Goal: Transaction & Acquisition: Subscribe to service/newsletter

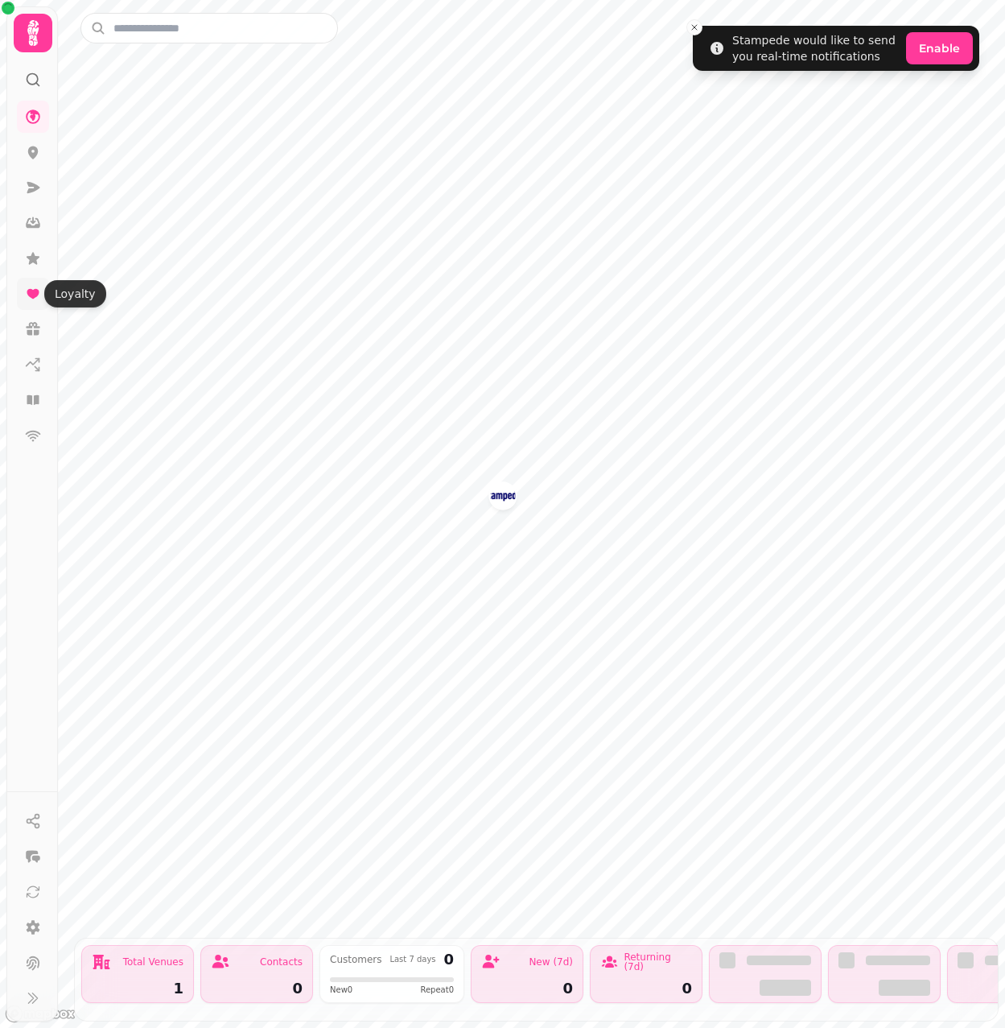
click at [29, 294] on icon at bounding box center [33, 294] width 12 height 10
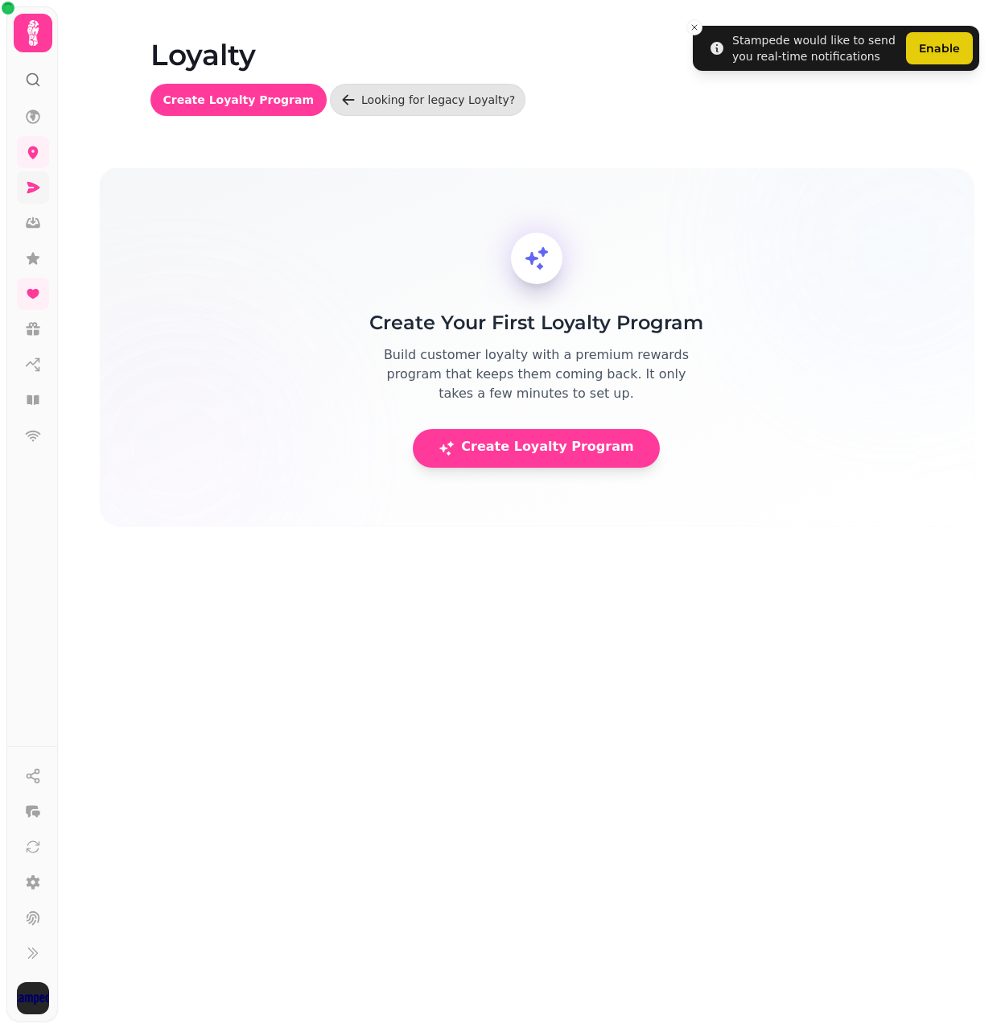
click at [35, 188] on icon at bounding box center [33, 187] width 13 height 11
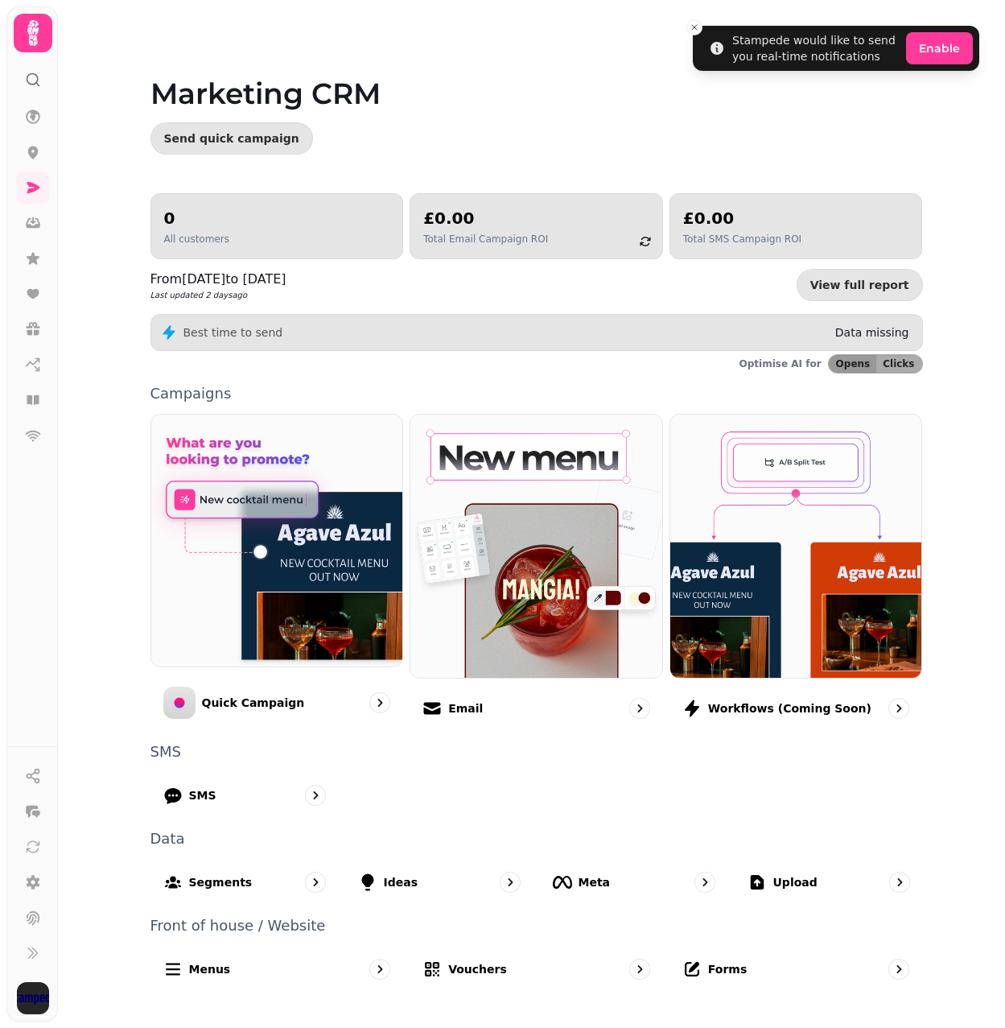
click at [38, 37] on icon at bounding box center [33, 33] width 32 height 32
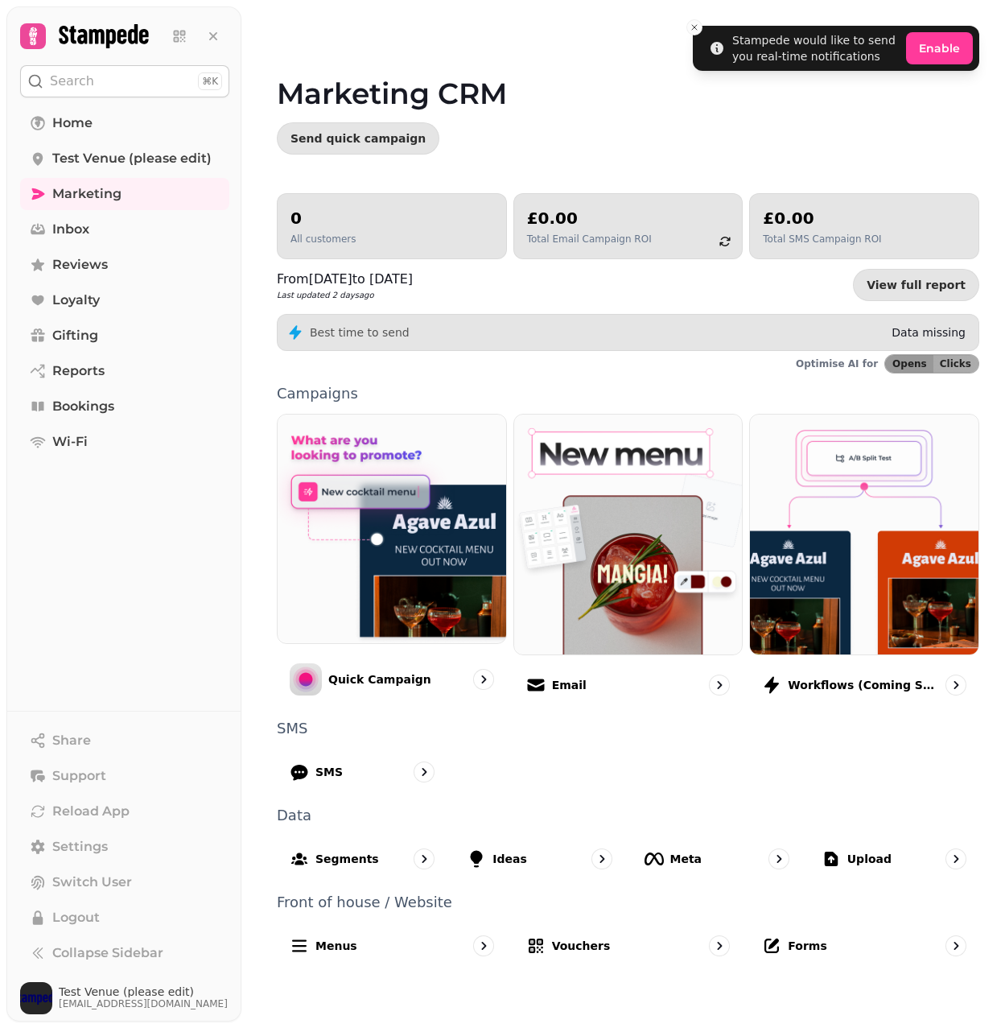
click at [115, 96] on button "Search ⌘K" at bounding box center [124, 81] width 209 height 32
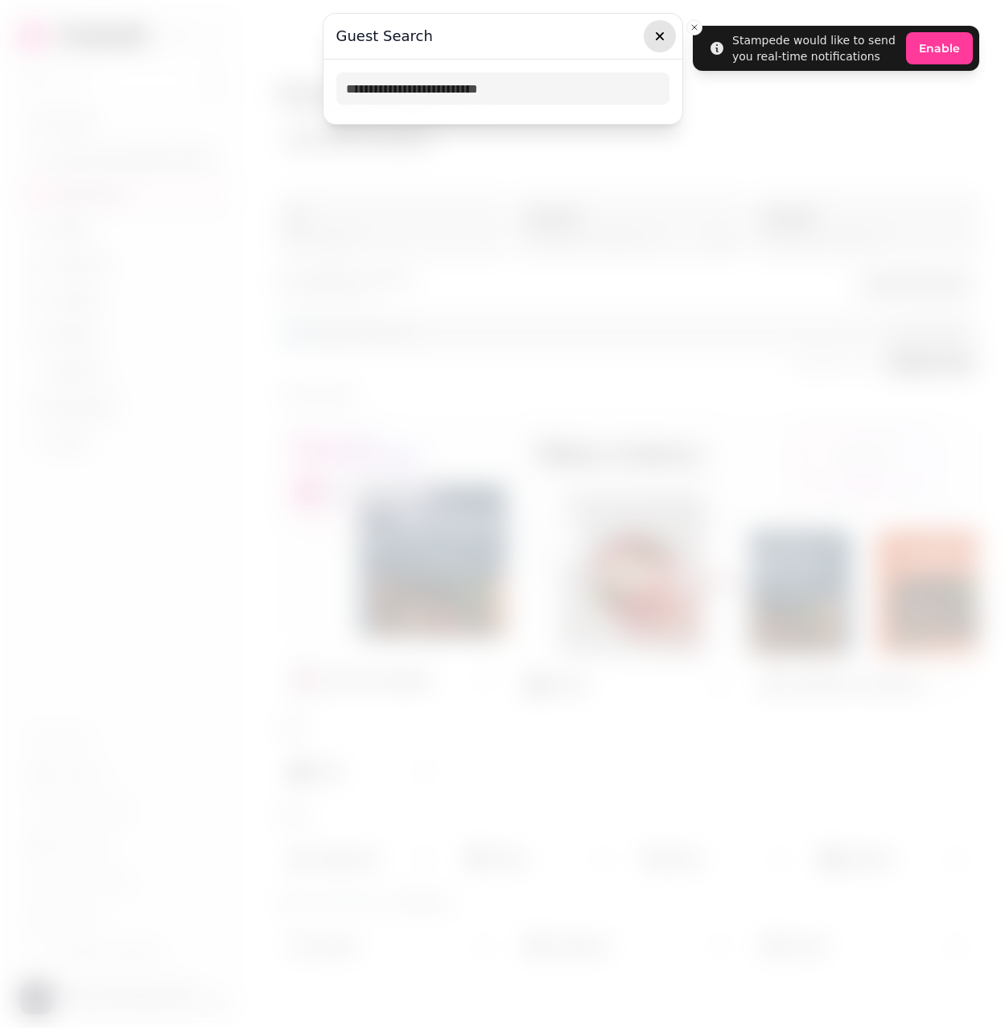
click at [665, 39] on icon "button" at bounding box center [660, 36] width 16 height 16
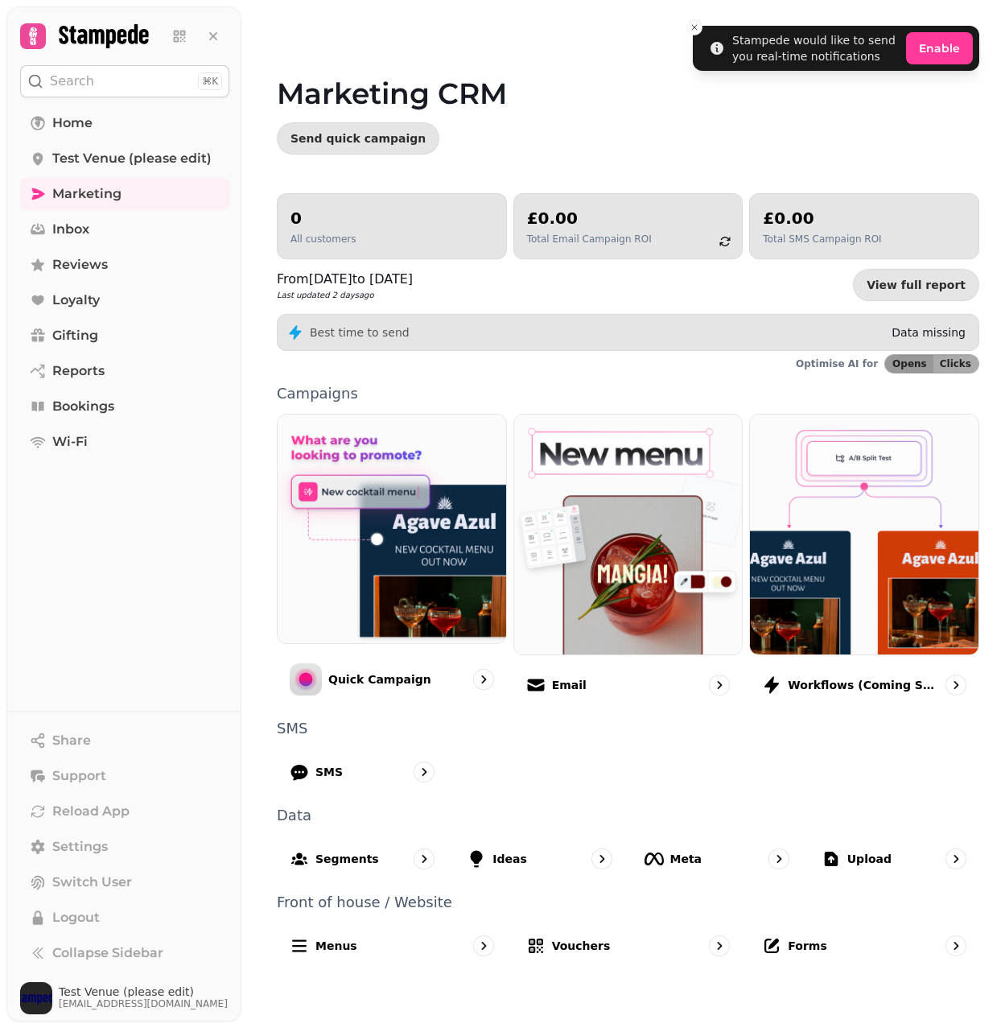
click at [147, 77] on button "Search ⌘K" at bounding box center [124, 81] width 209 height 32
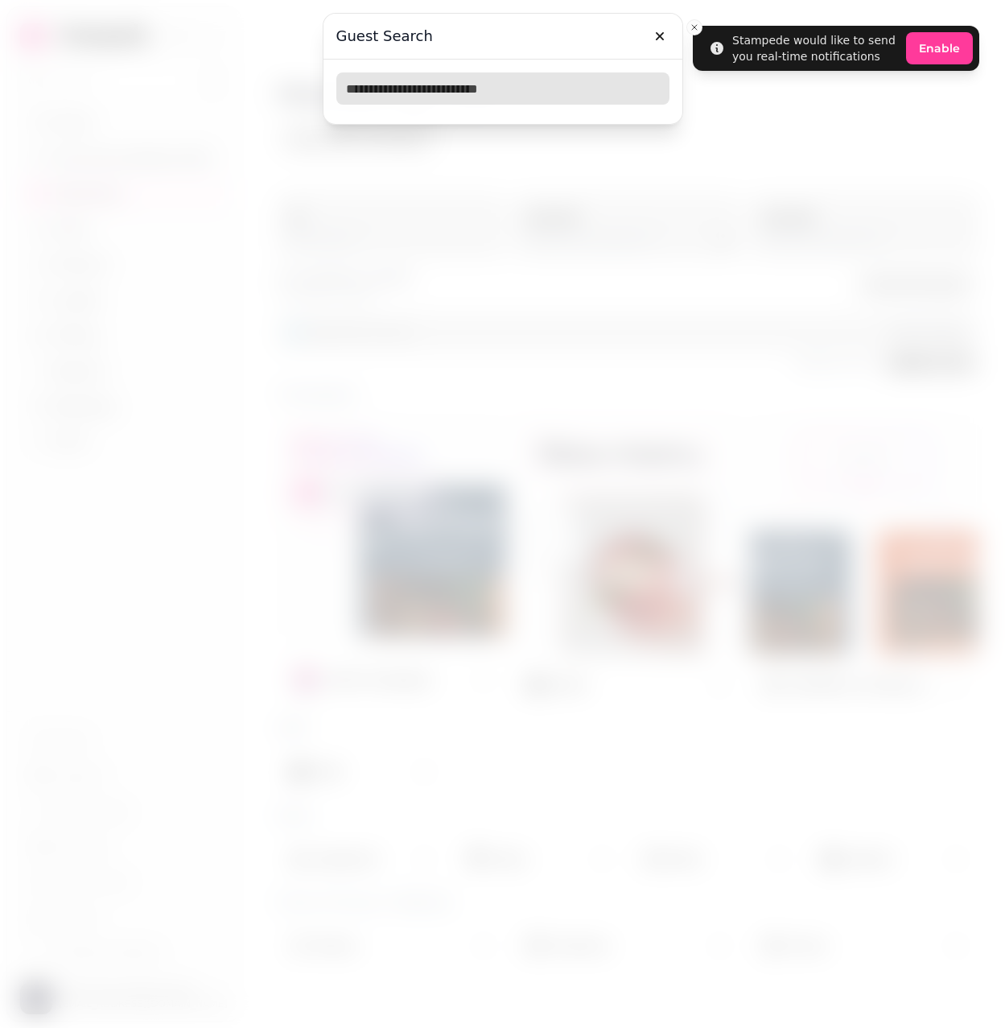
drag, startPoint x: 450, startPoint y: 77, endPoint x: 442, endPoint y: 92, distance: 16.6
click at [444, 86] on input "text" at bounding box center [502, 88] width 333 height 32
click at [654, 36] on icon "button" at bounding box center [660, 36] width 16 height 16
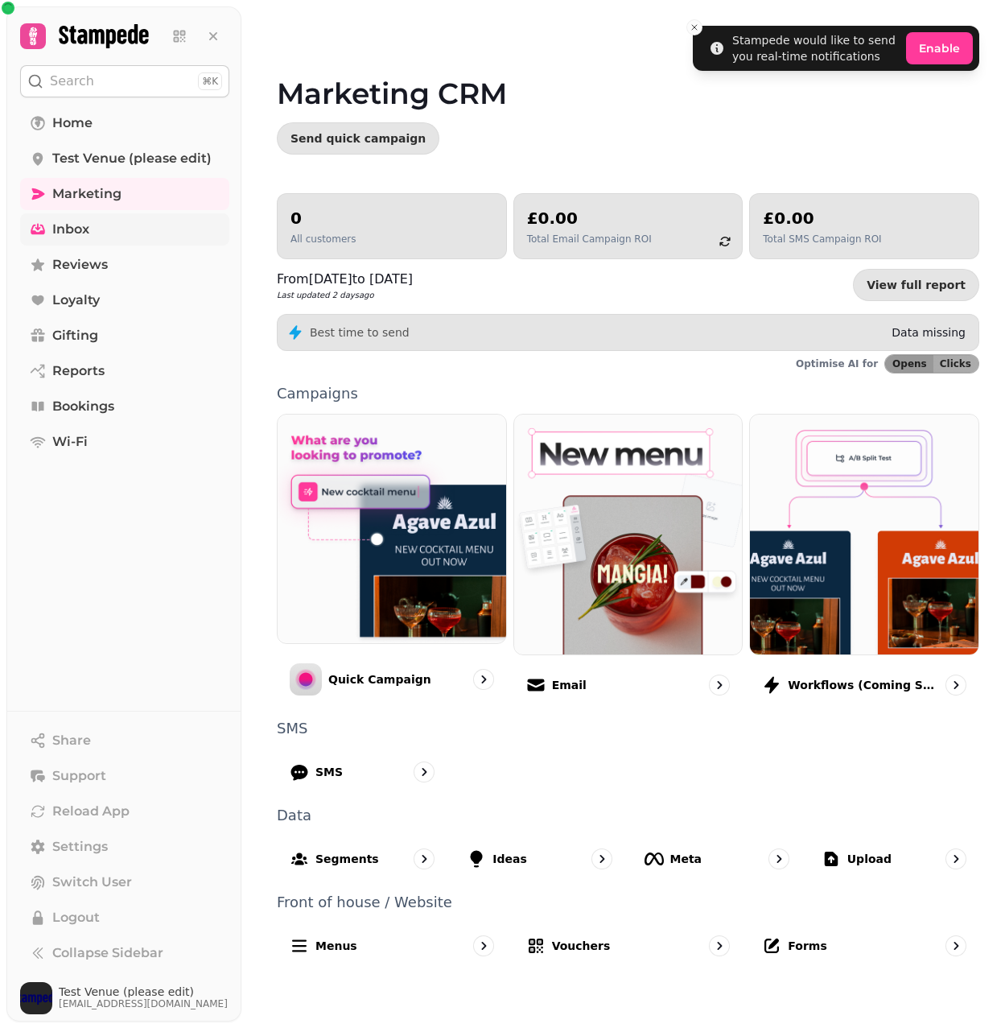
click at [155, 225] on link "Inbox" at bounding box center [124, 229] width 209 height 32
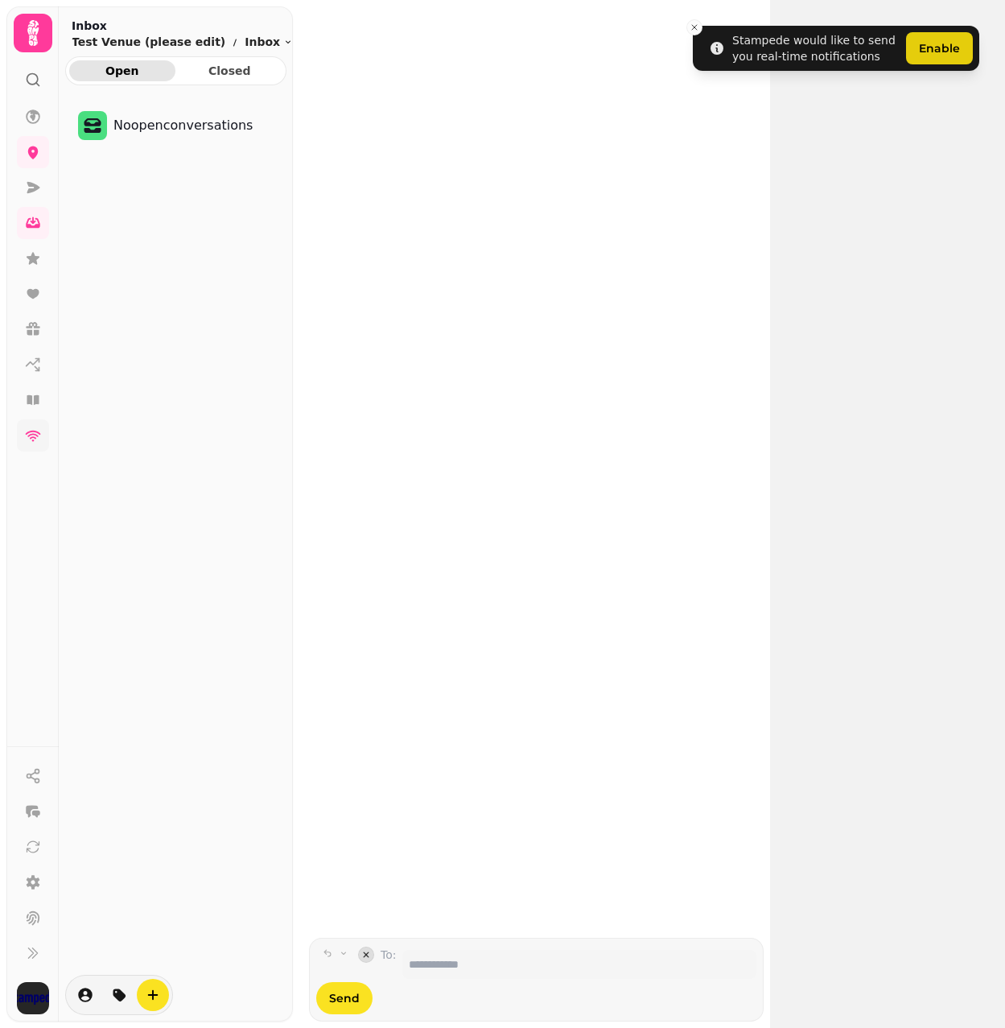
click at [31, 440] on icon at bounding box center [33, 435] width 16 height 16
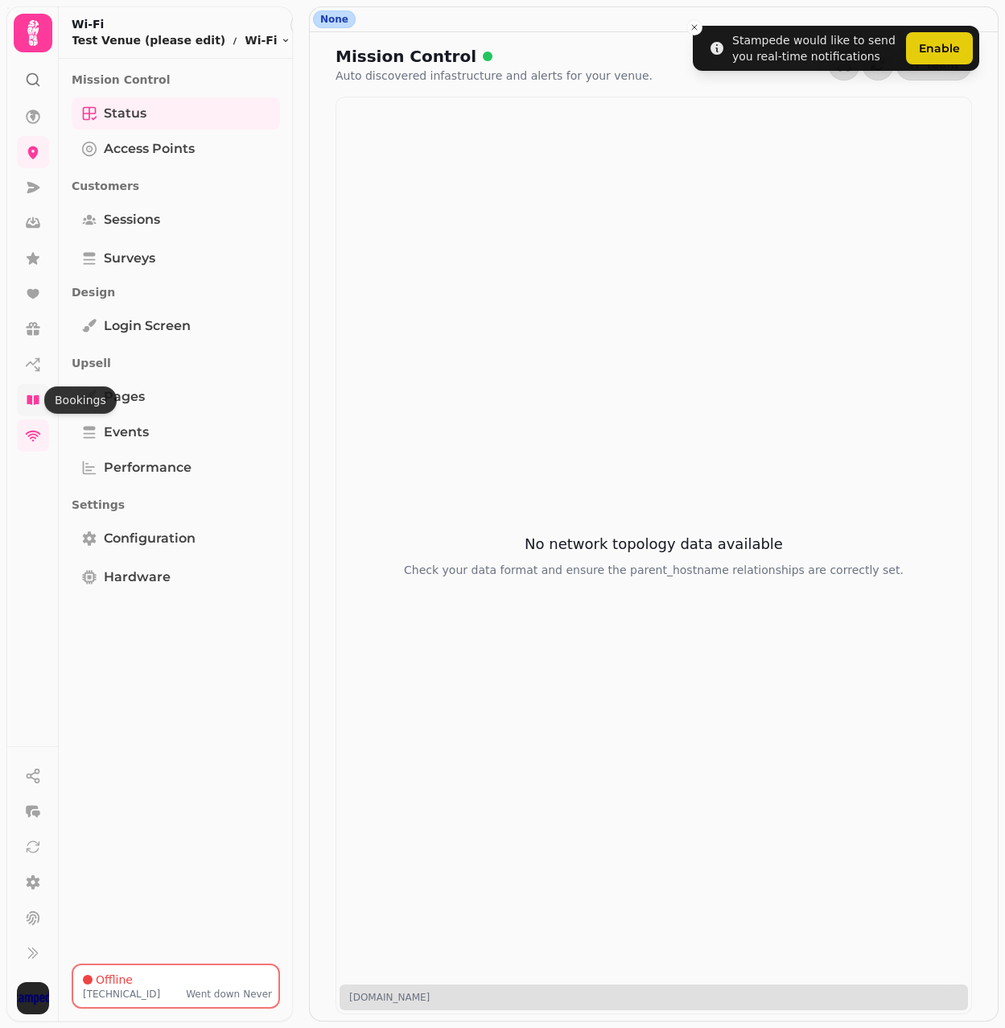
click at [34, 402] on icon at bounding box center [33, 400] width 12 height 10
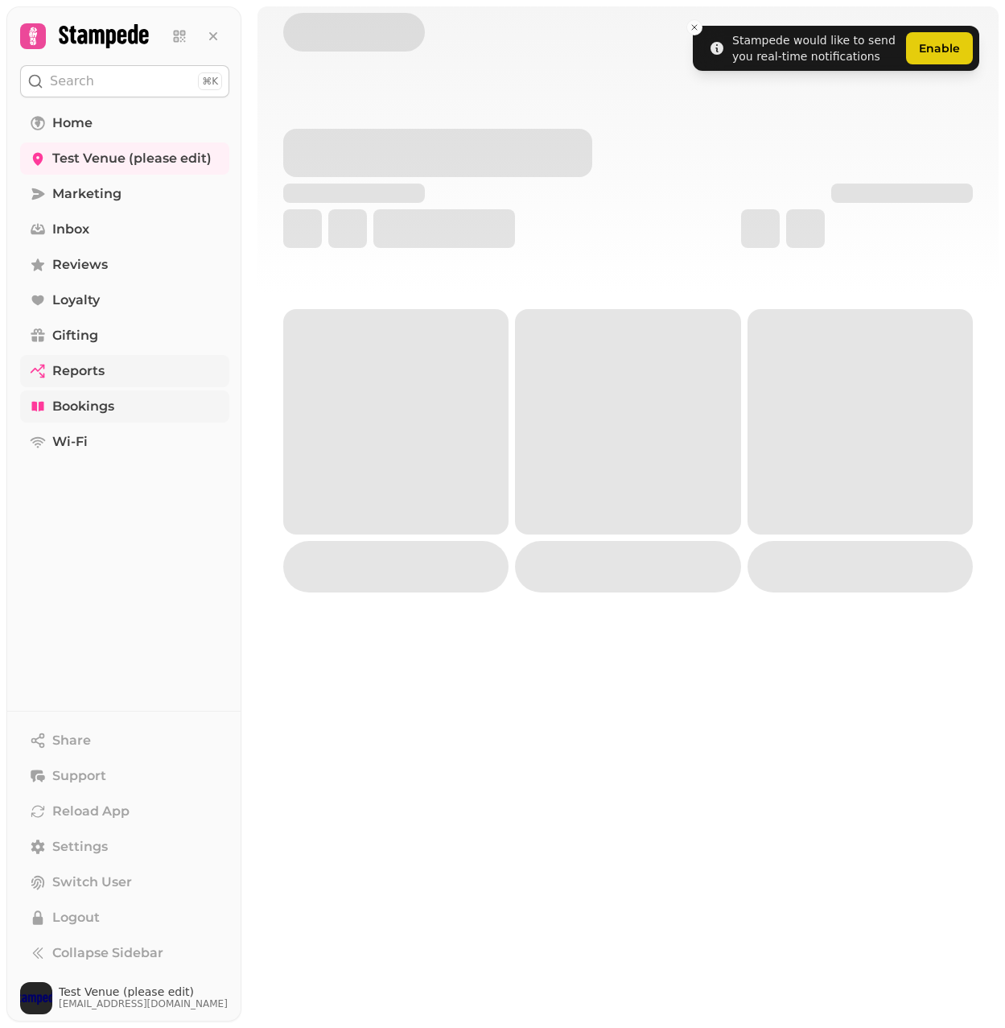
click at [50, 362] on link "Reports" at bounding box center [124, 371] width 209 height 32
select select "**"
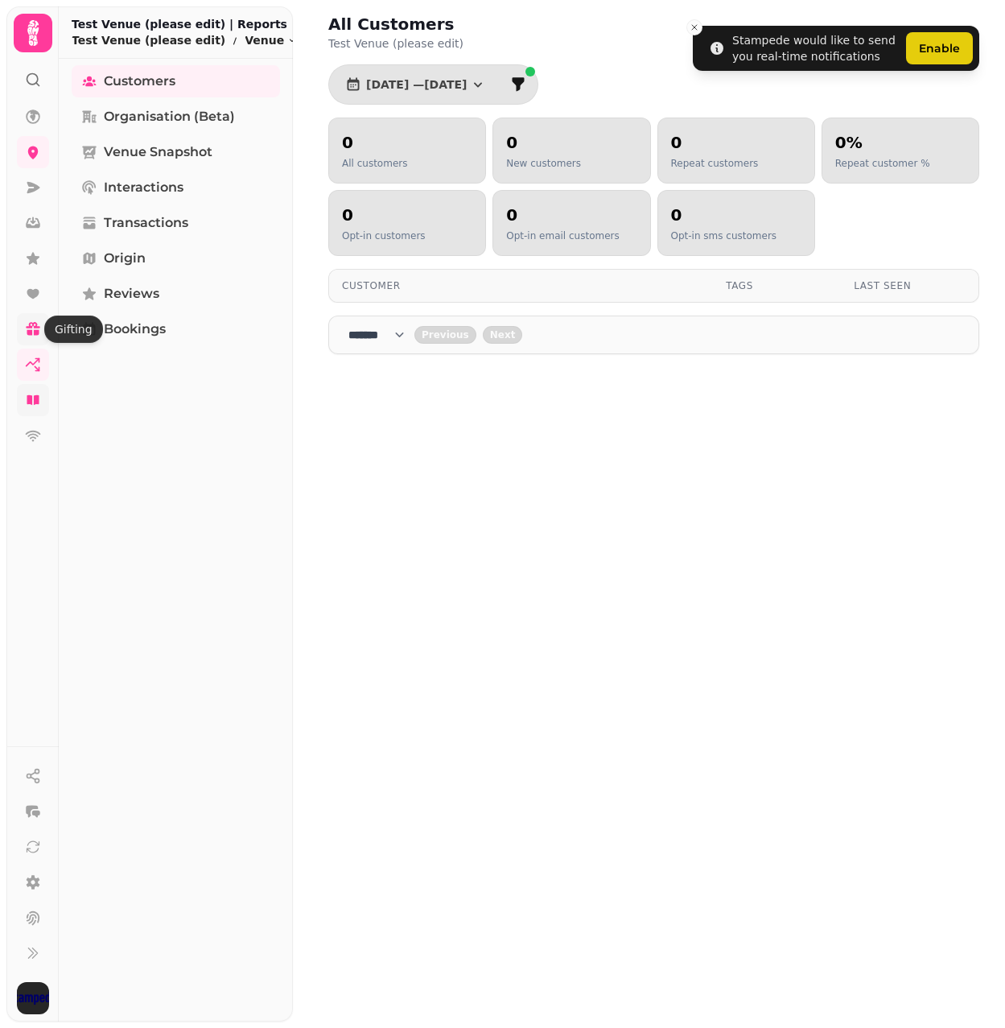
click at [40, 321] on icon at bounding box center [33, 329] width 16 height 16
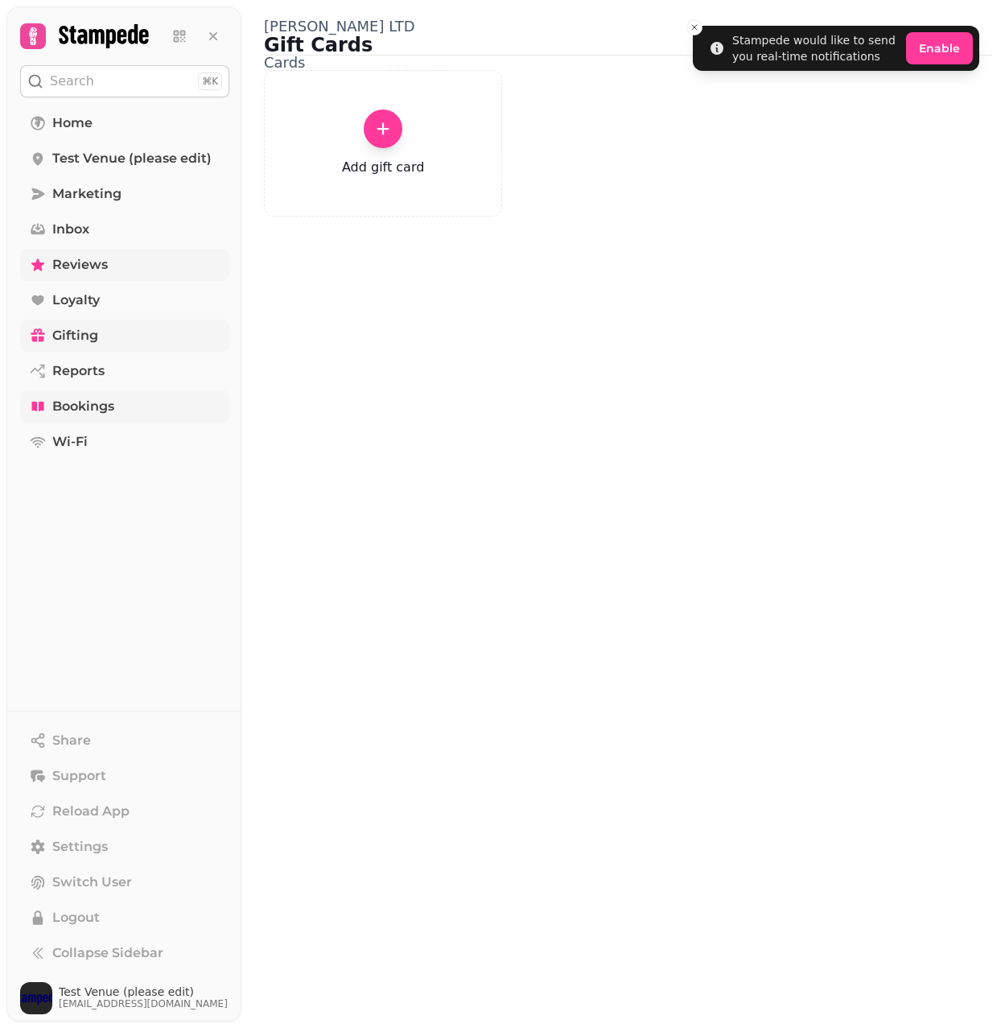
click at [72, 263] on span "Reviews" at bounding box center [80, 264] width 56 height 19
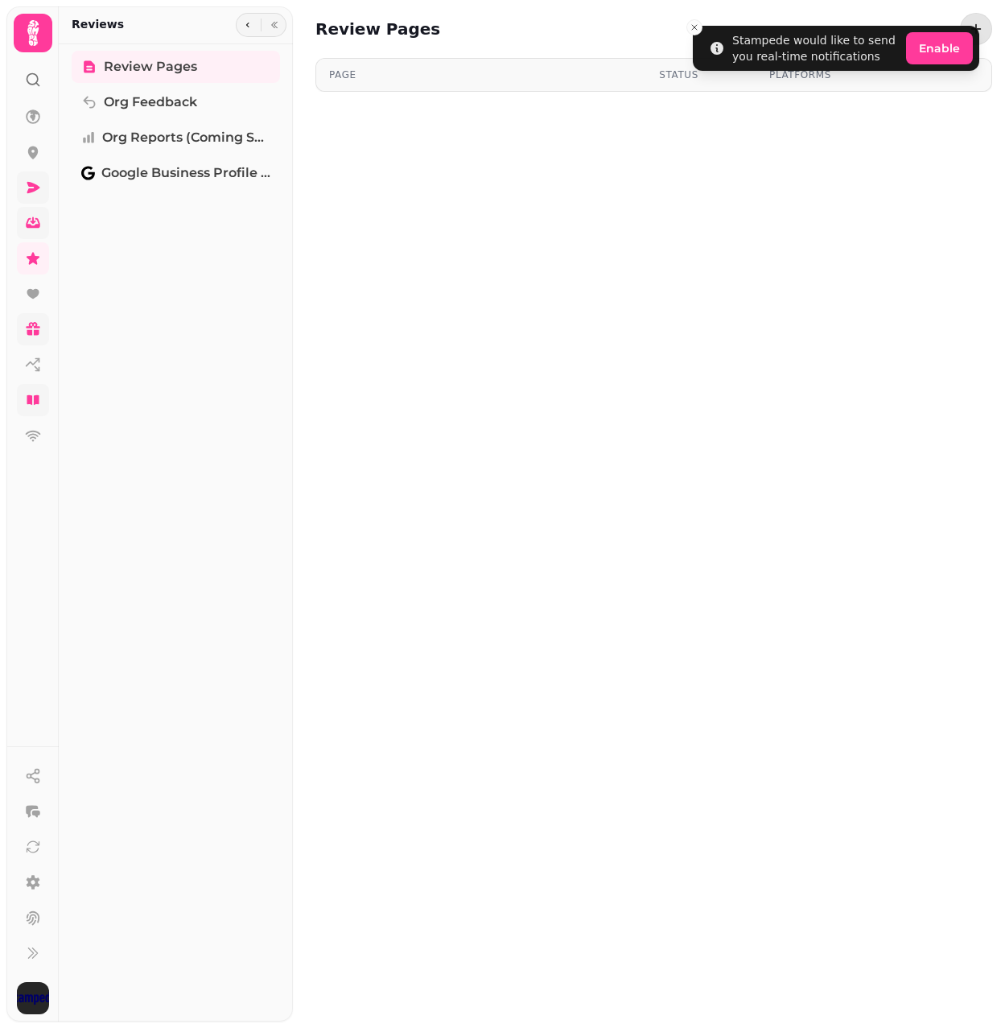
click at [38, 228] on icon at bounding box center [33, 223] width 14 height 10
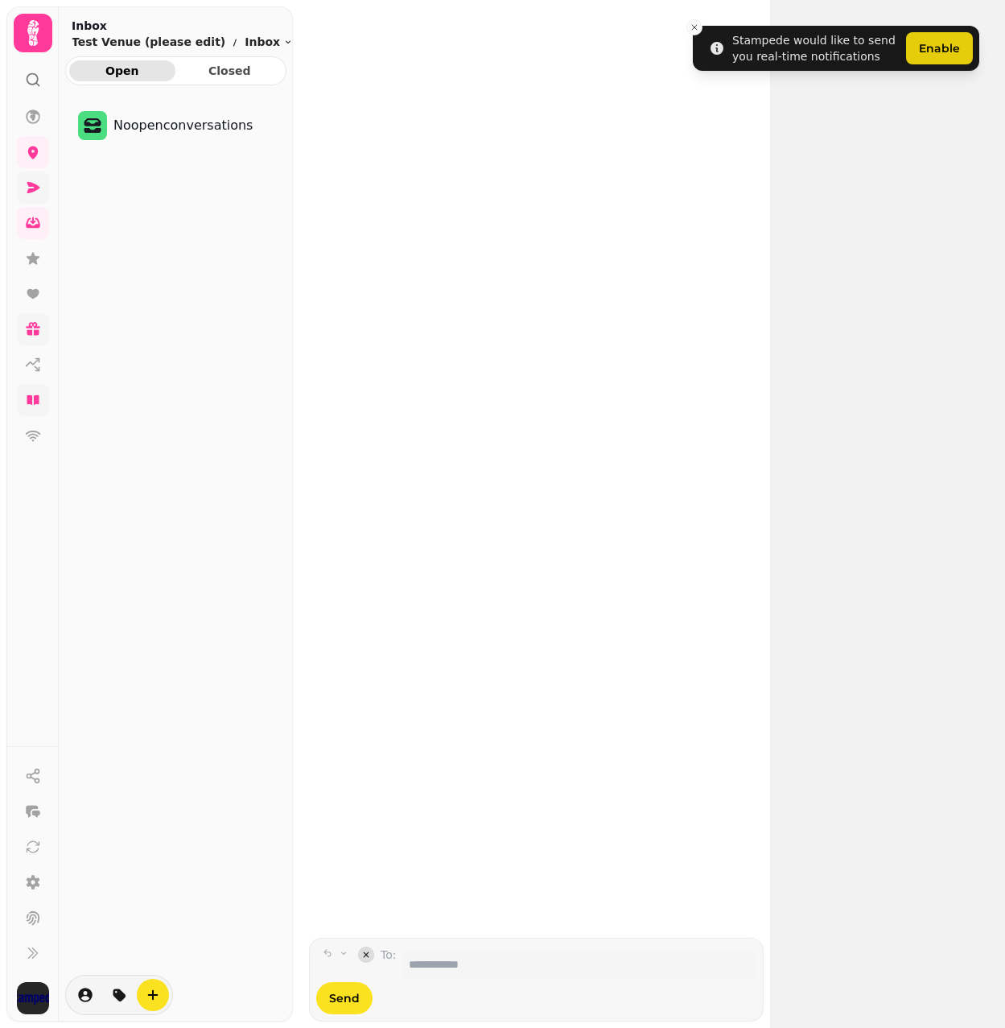
click at [43, 180] on link at bounding box center [33, 187] width 32 height 32
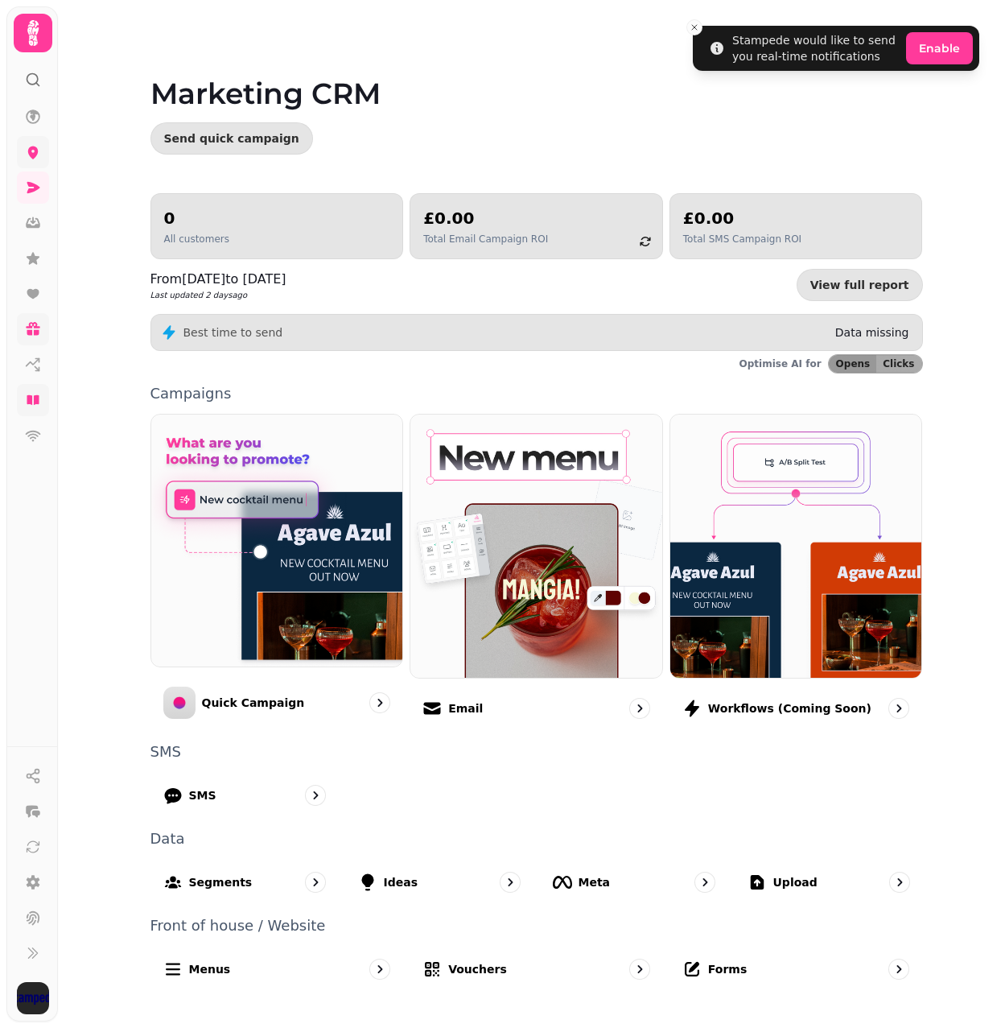
click at [39, 151] on icon at bounding box center [33, 152] width 16 height 16
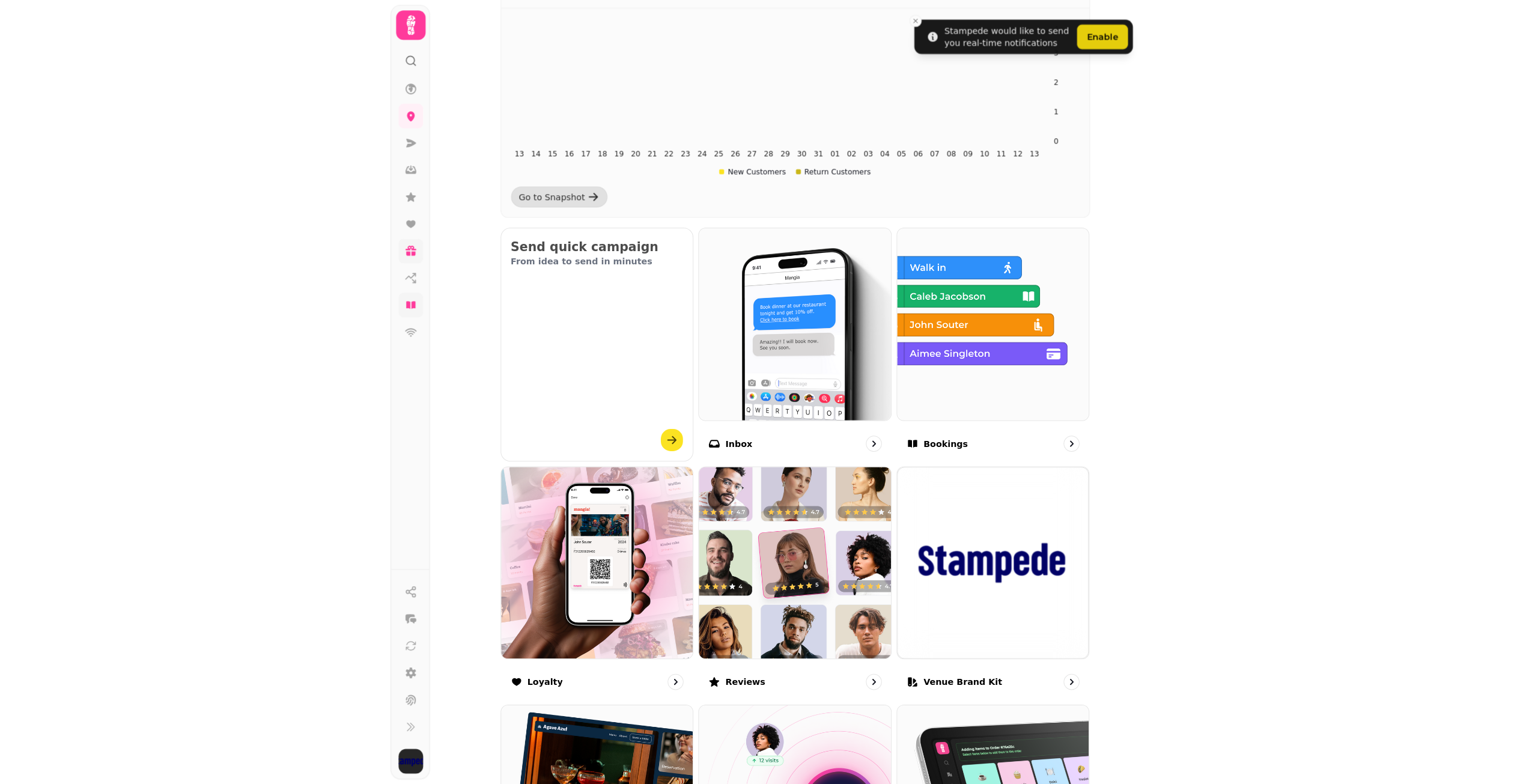
scroll to position [32, 0]
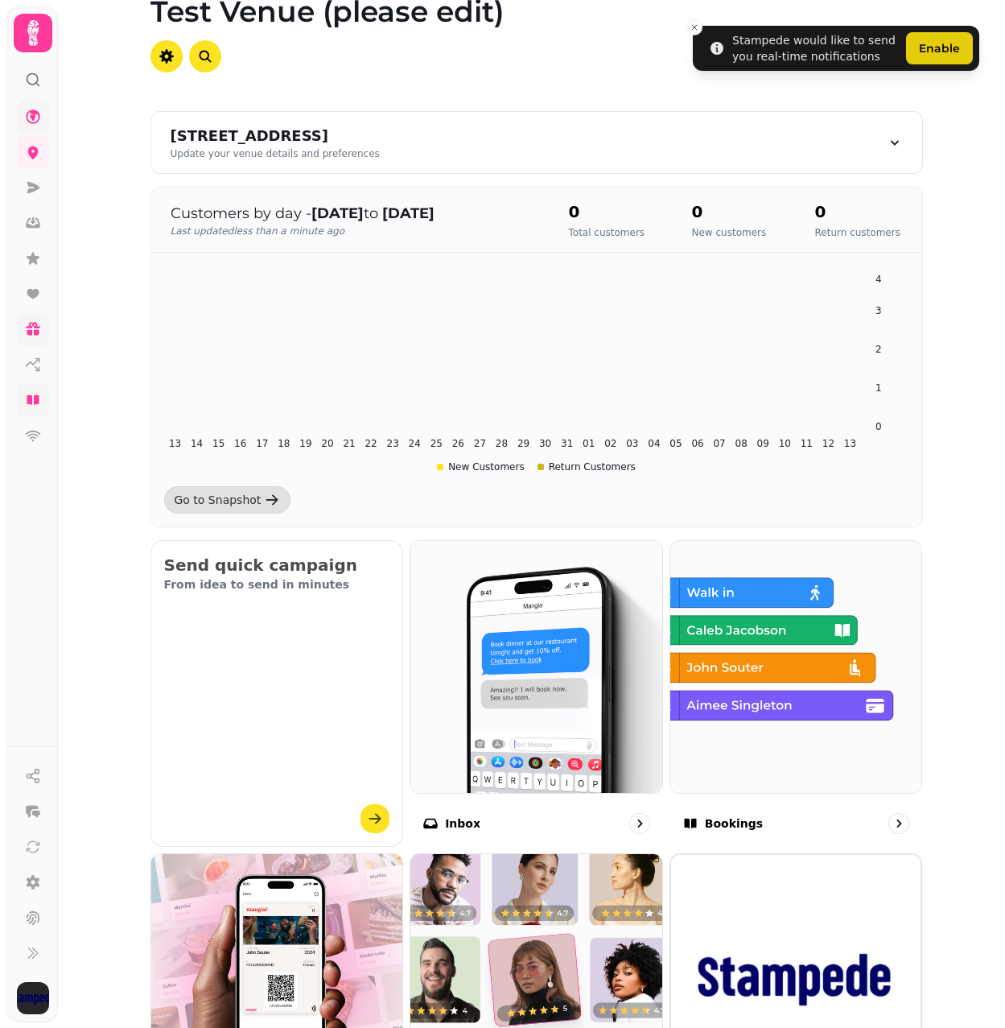
click at [27, 114] on icon at bounding box center [33, 116] width 14 height 14
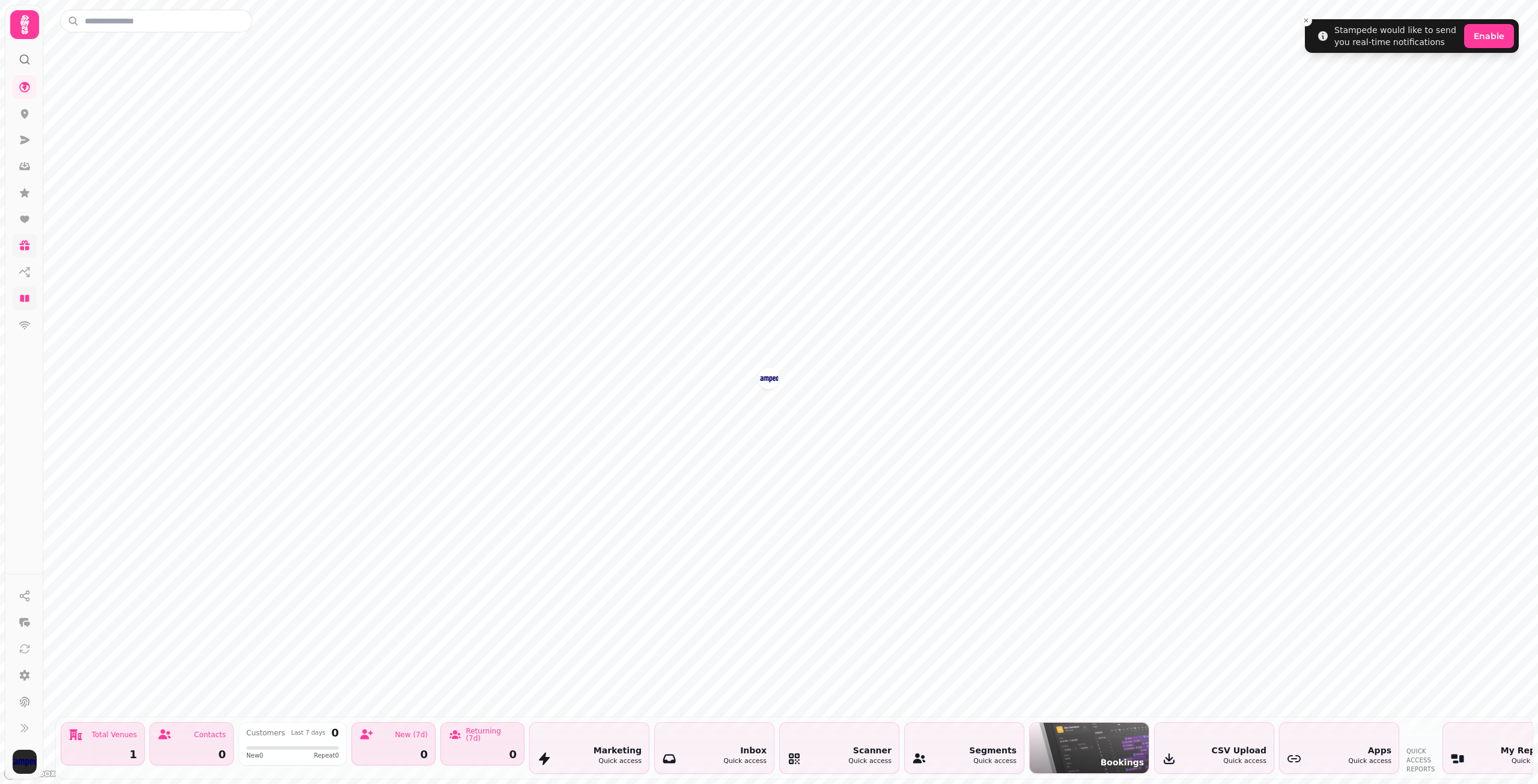
click at [592, 735] on div "Marketing Quick access" at bounding box center [589, 747] width 119 height 51
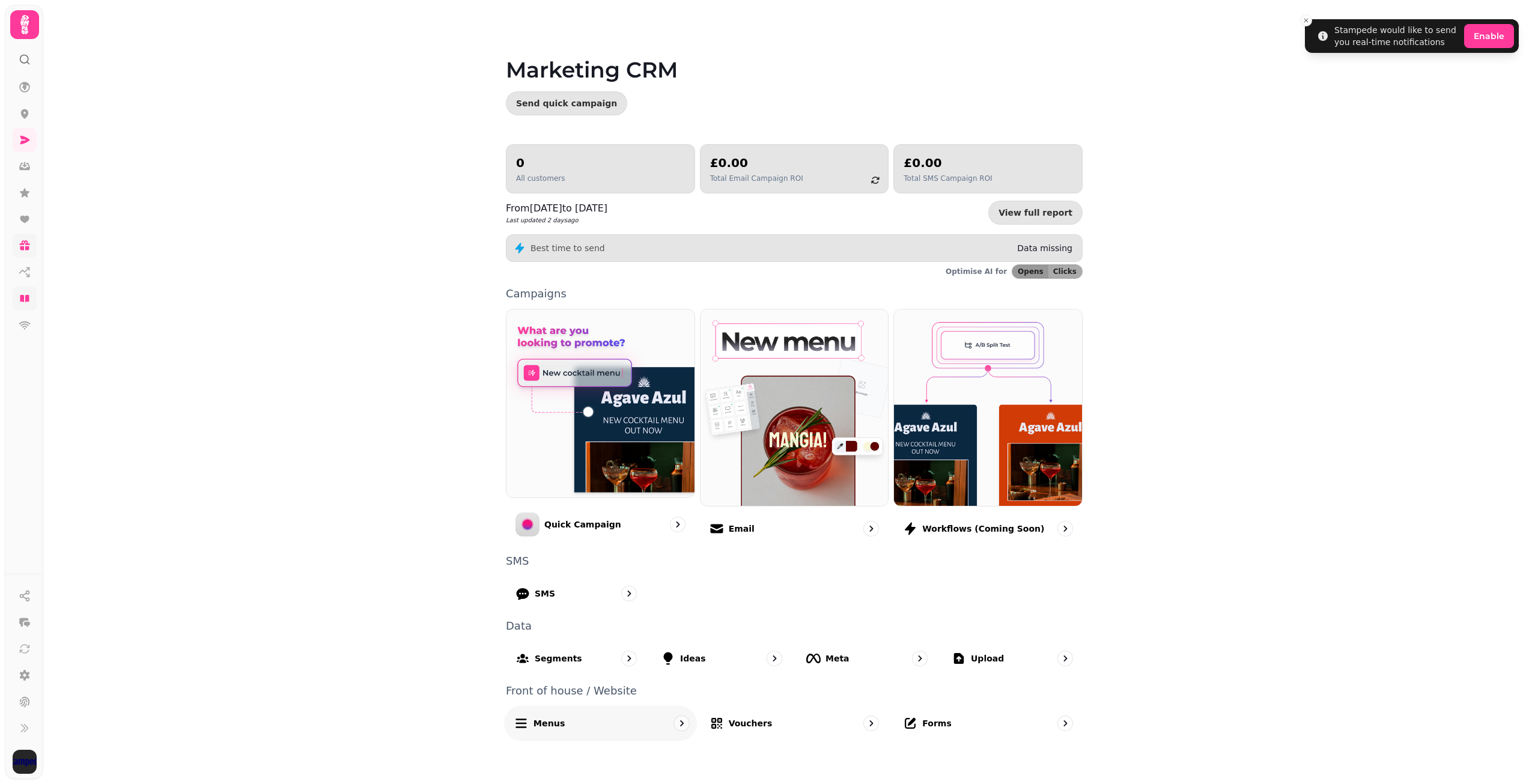
click at [528, 727] on icon at bounding box center [520, 722] width 14 height 14
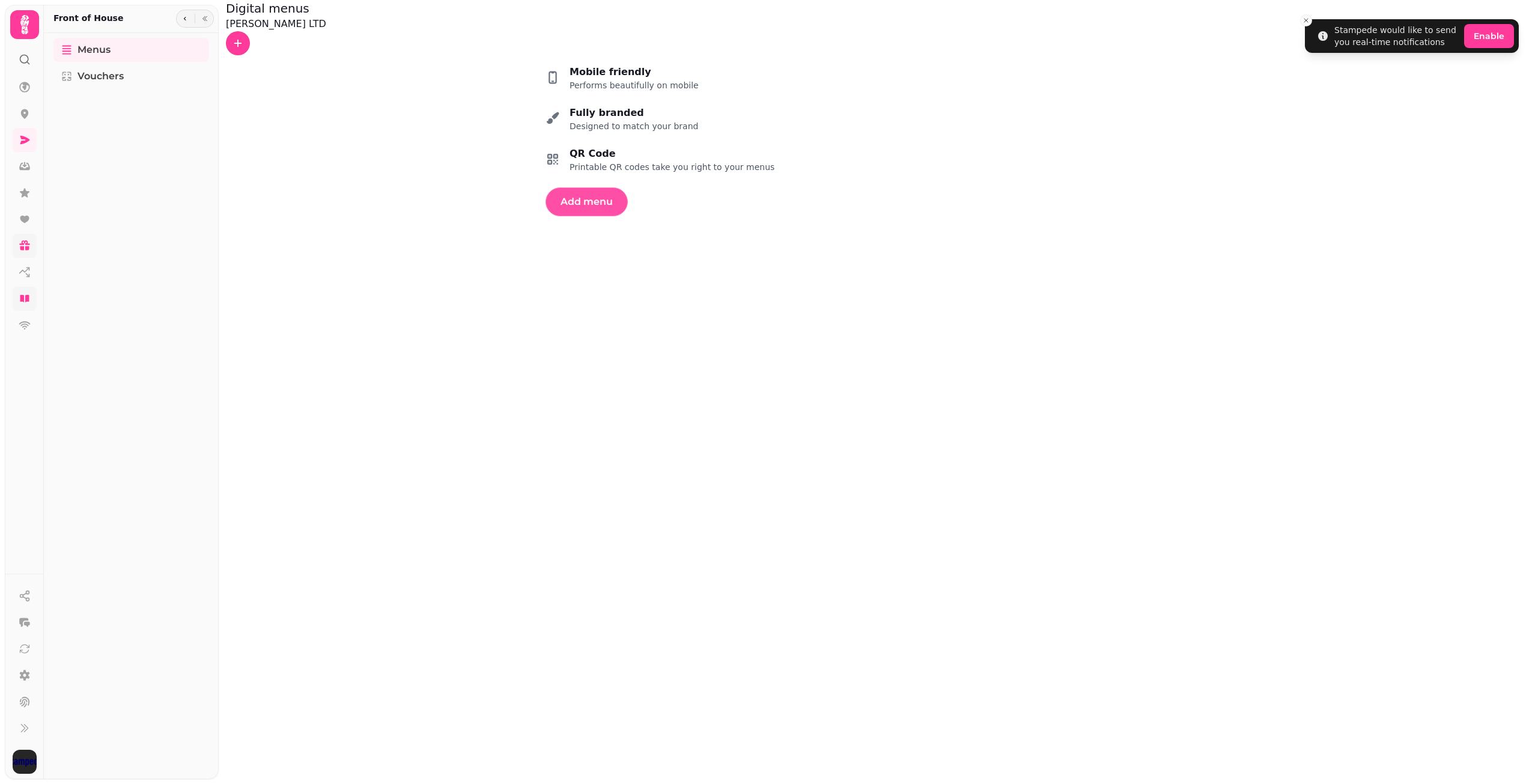
click at [613, 207] on span "Add menu" at bounding box center [587, 201] width 52 height 10
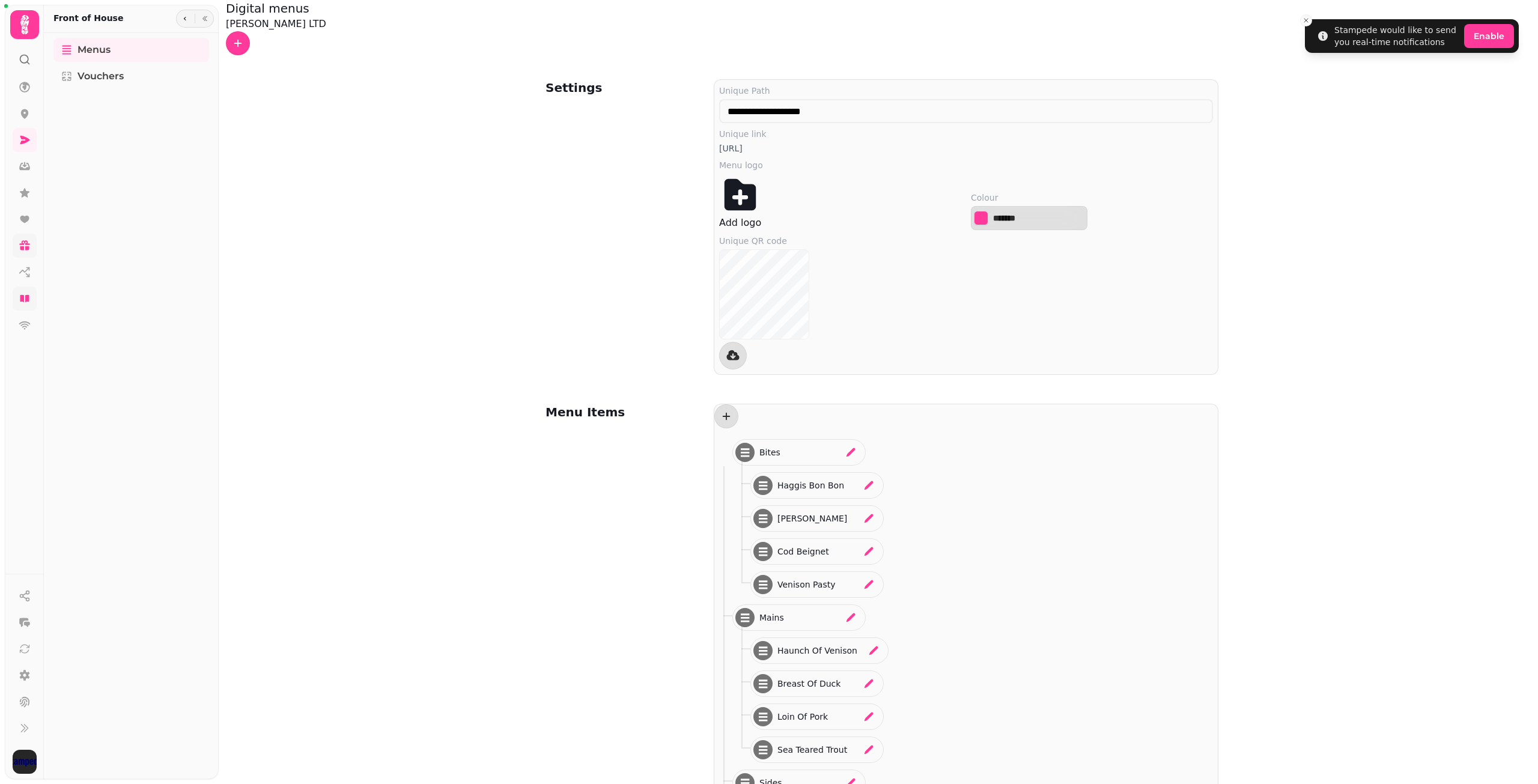
click at [206, 17] on icon "button" at bounding box center [205, 19] width 7 height 7
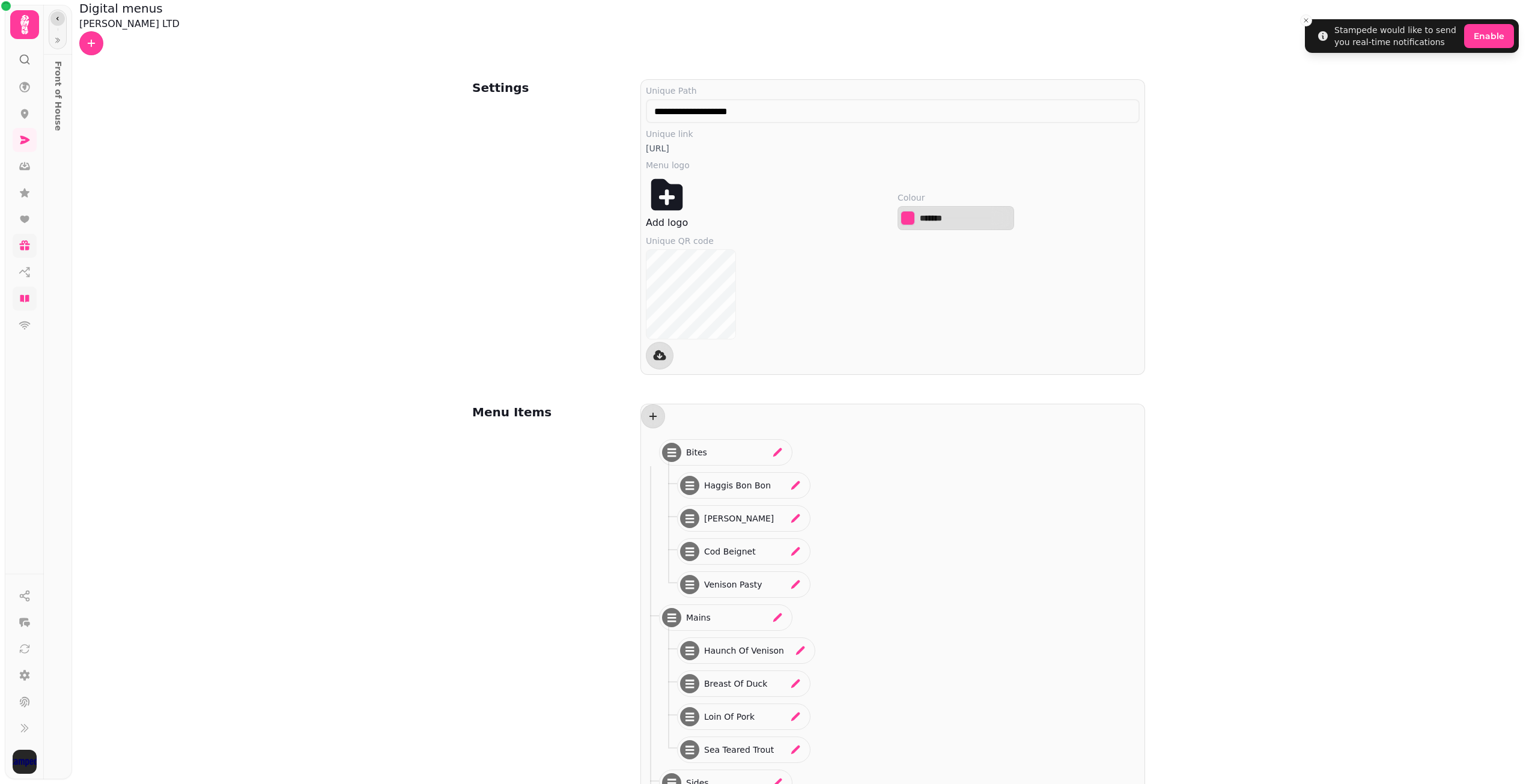
click at [60, 16] on icon "button" at bounding box center [57, 19] width 7 height 7
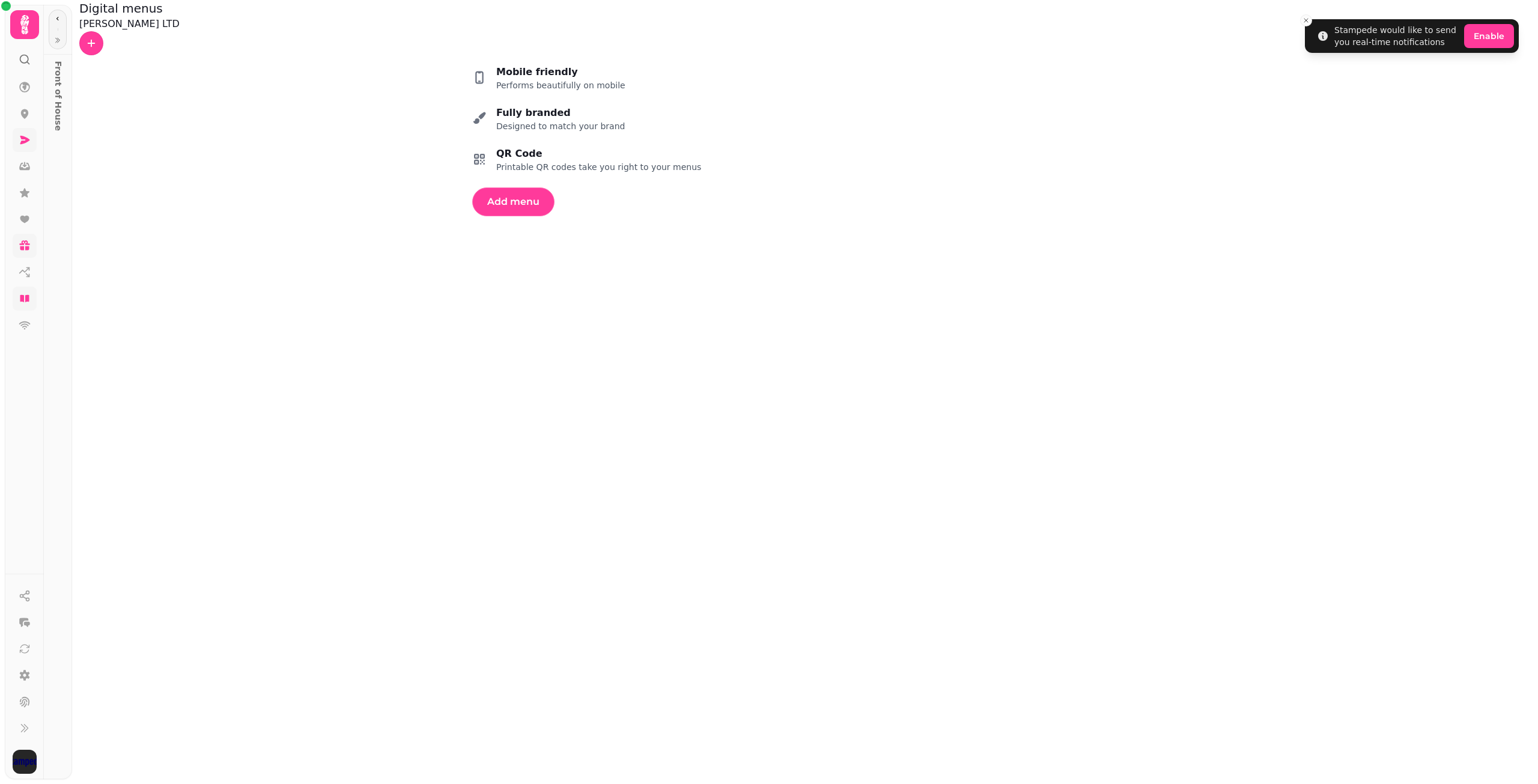
click at [16, 145] on link at bounding box center [25, 139] width 24 height 24
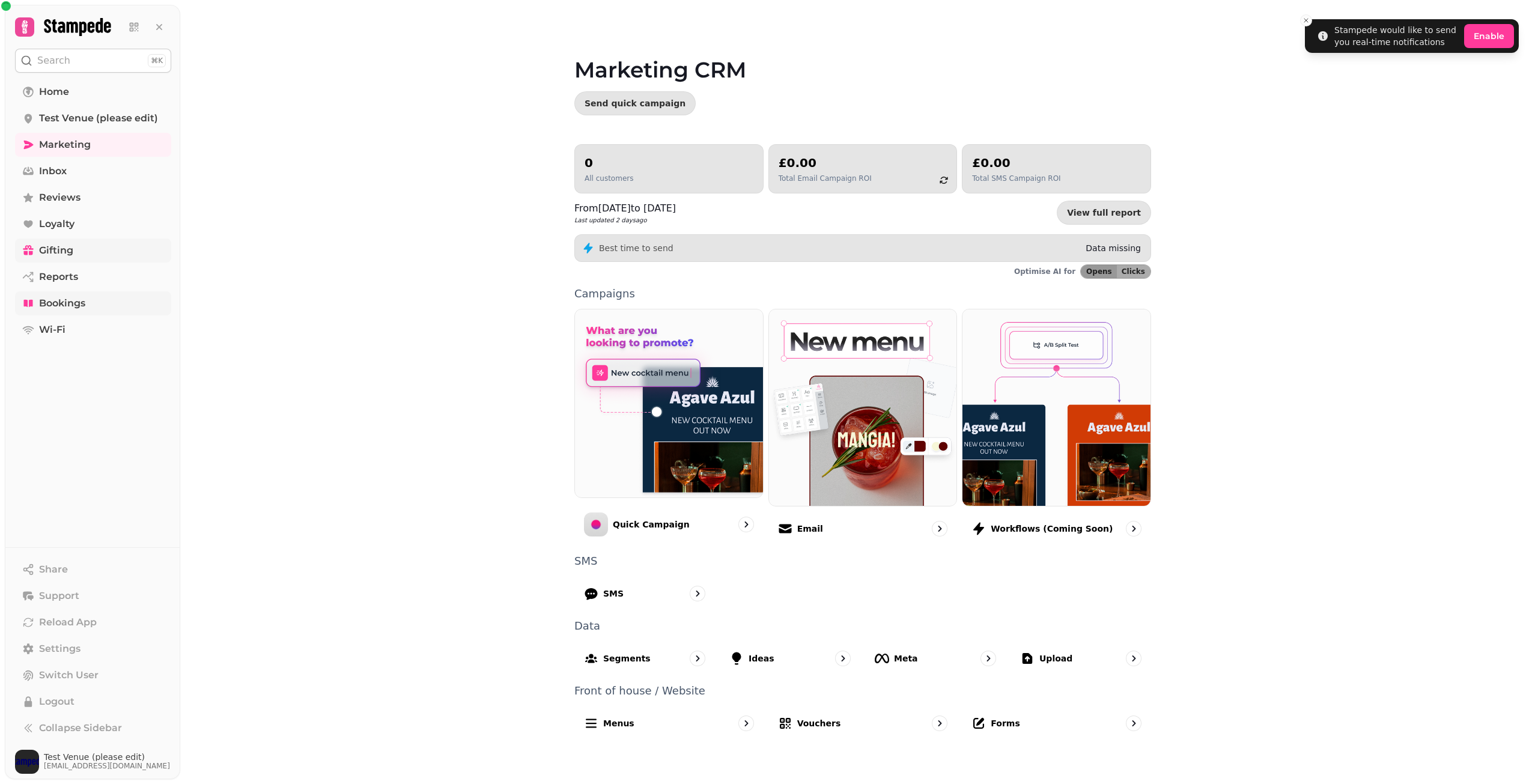
click at [81, 63] on button "Search ⌘K" at bounding box center [93, 60] width 156 height 24
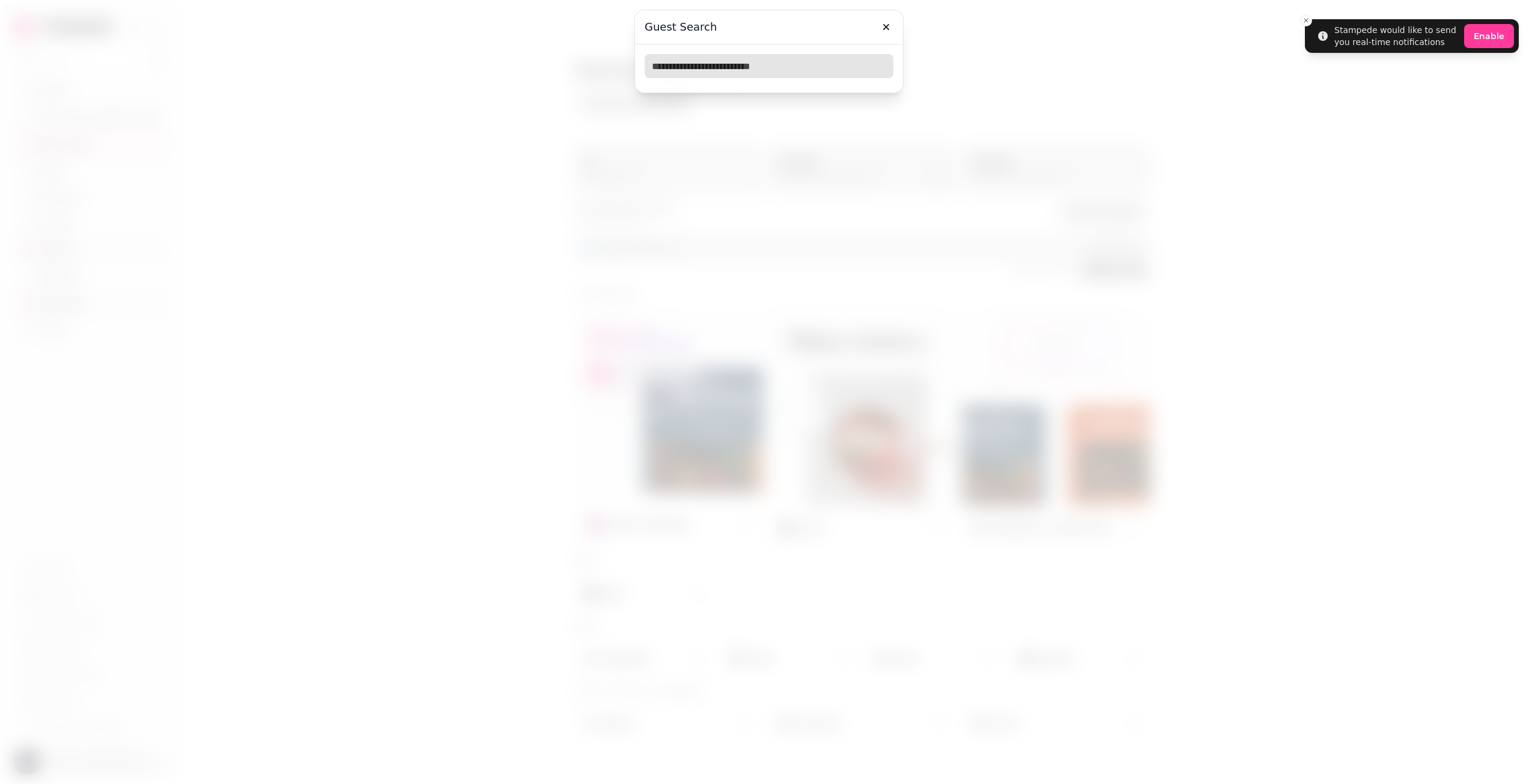
click at [750, 72] on input "text" at bounding box center [769, 66] width 248 height 24
type input "*********"
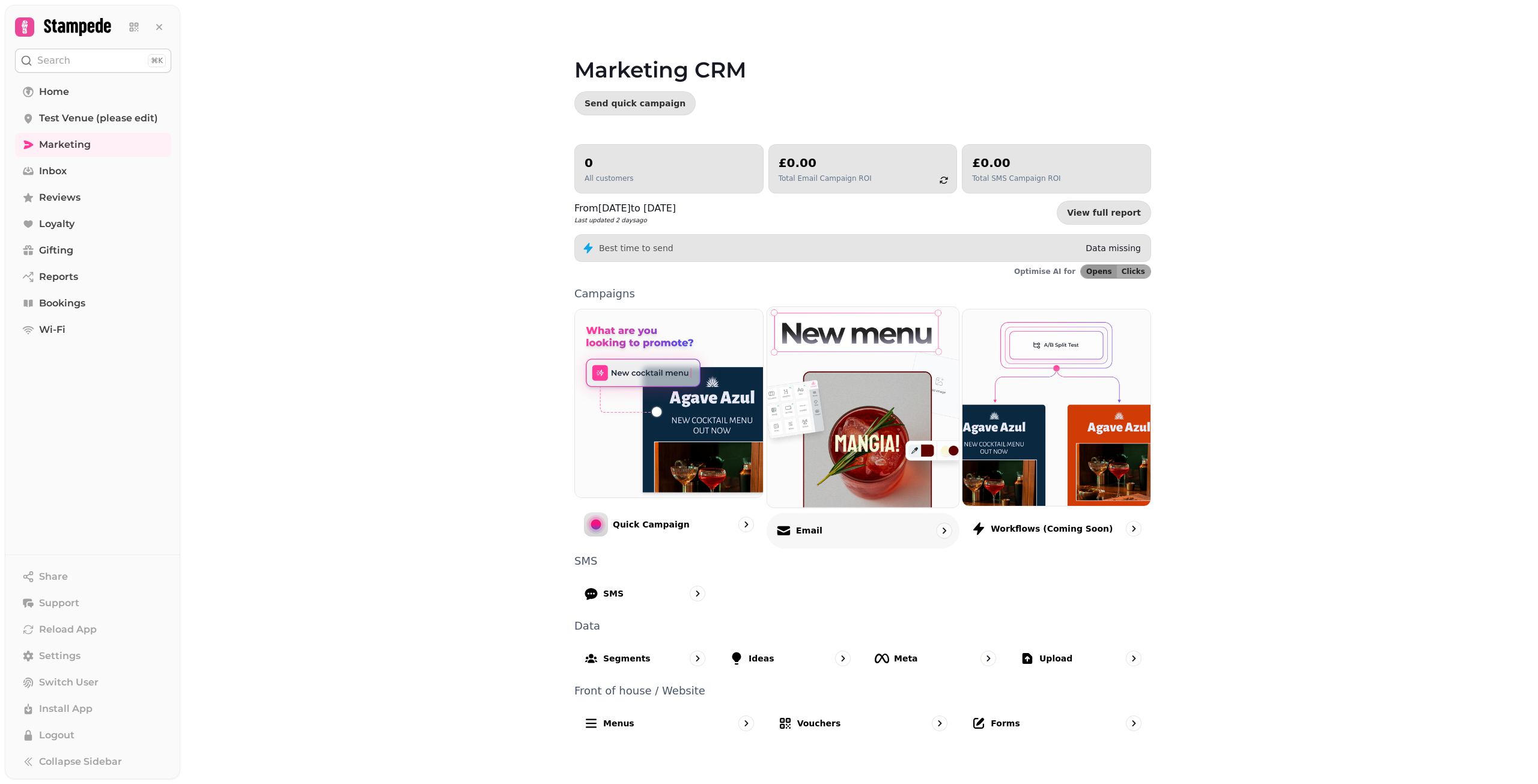
click at [851, 539] on div "Email" at bounding box center [863, 530] width 193 height 35
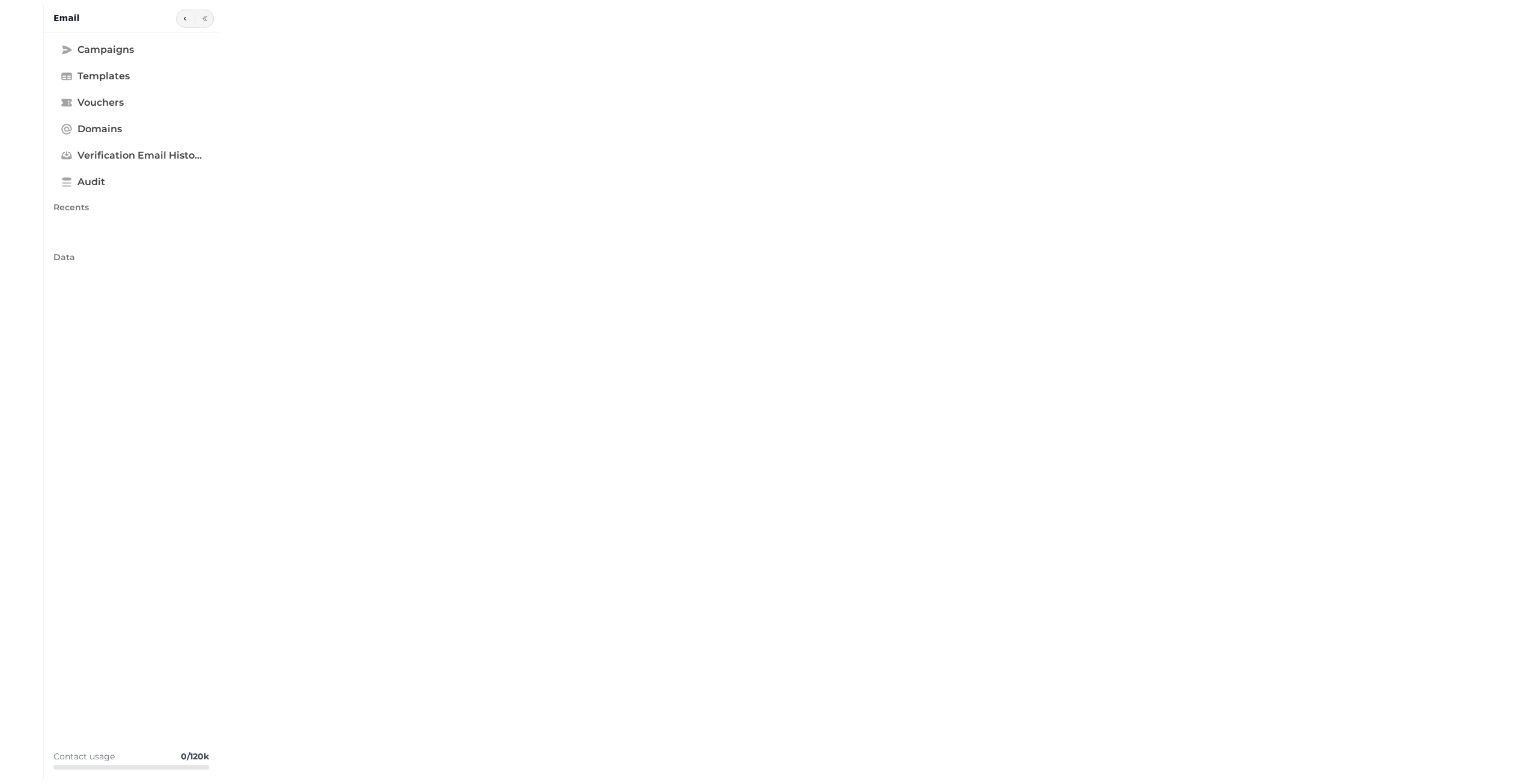
type input "**********"
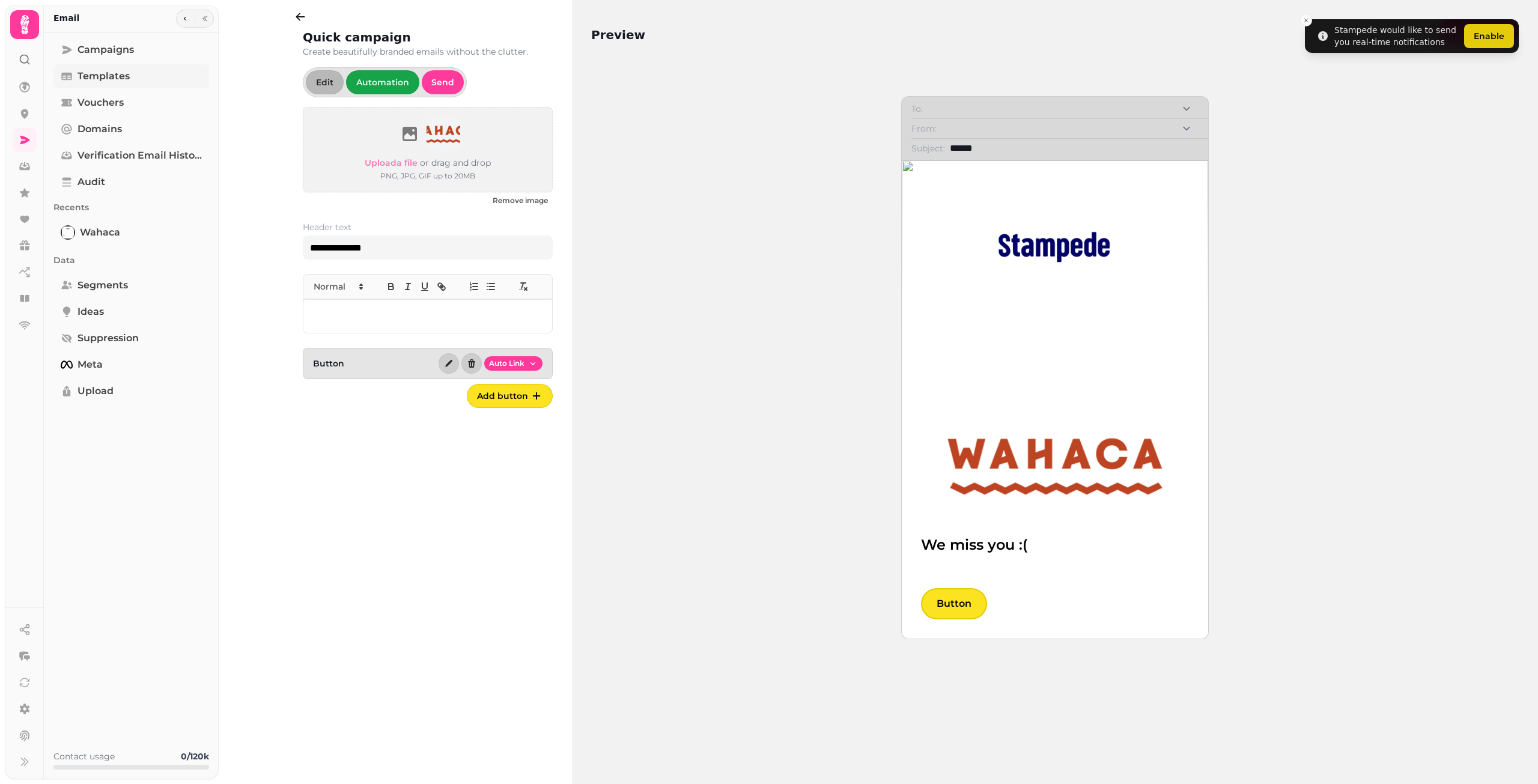
drag, startPoint x: 331, startPoint y: 1, endPoint x: 127, endPoint y: 81, distance: 219.1
click at [127, 81] on span "Templates" at bounding box center [104, 76] width 52 height 14
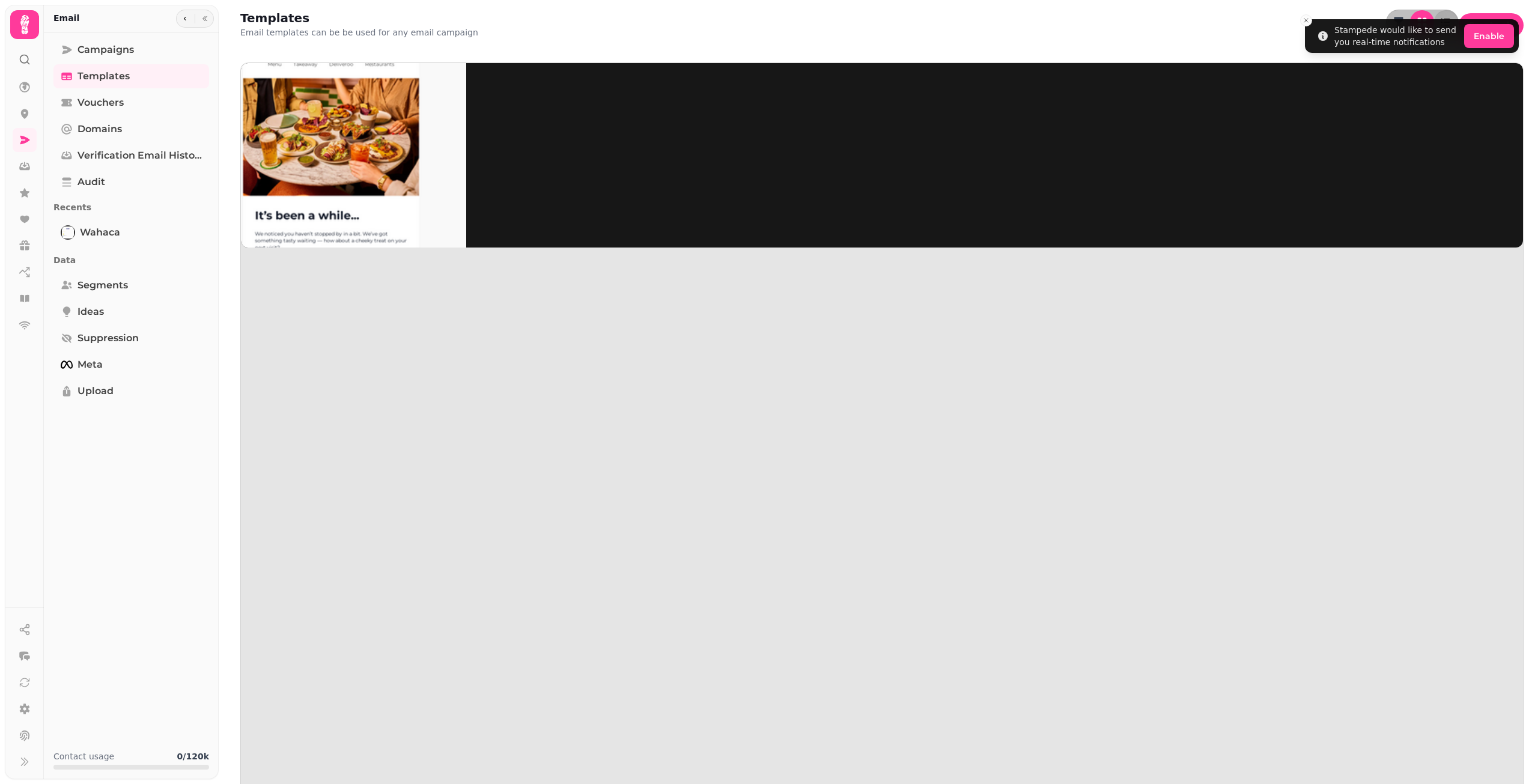
click at [362, 149] on img at bounding box center [331, 153] width 270 height 270
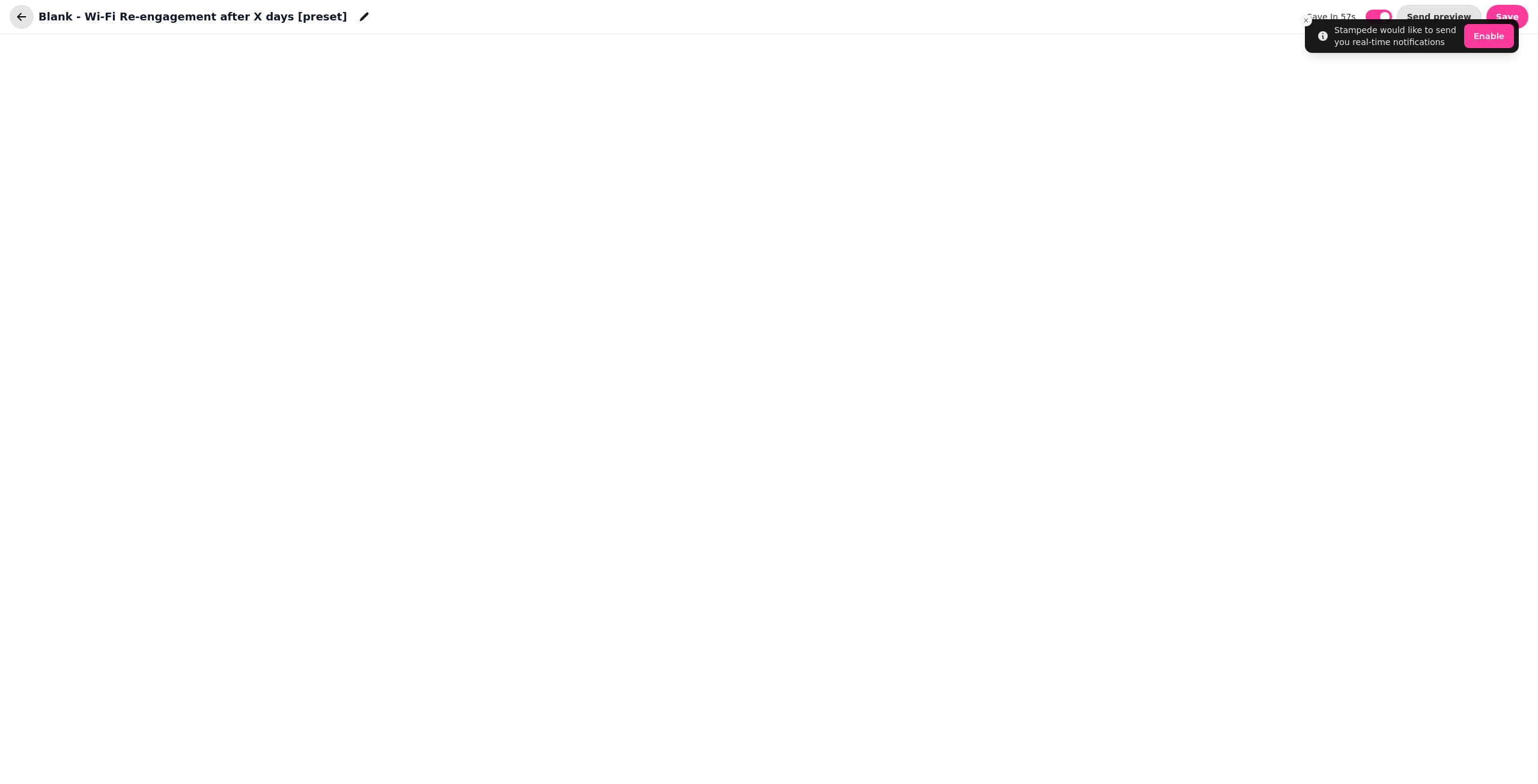
click at [19, 18] on icon "button" at bounding box center [22, 16] width 9 height 7
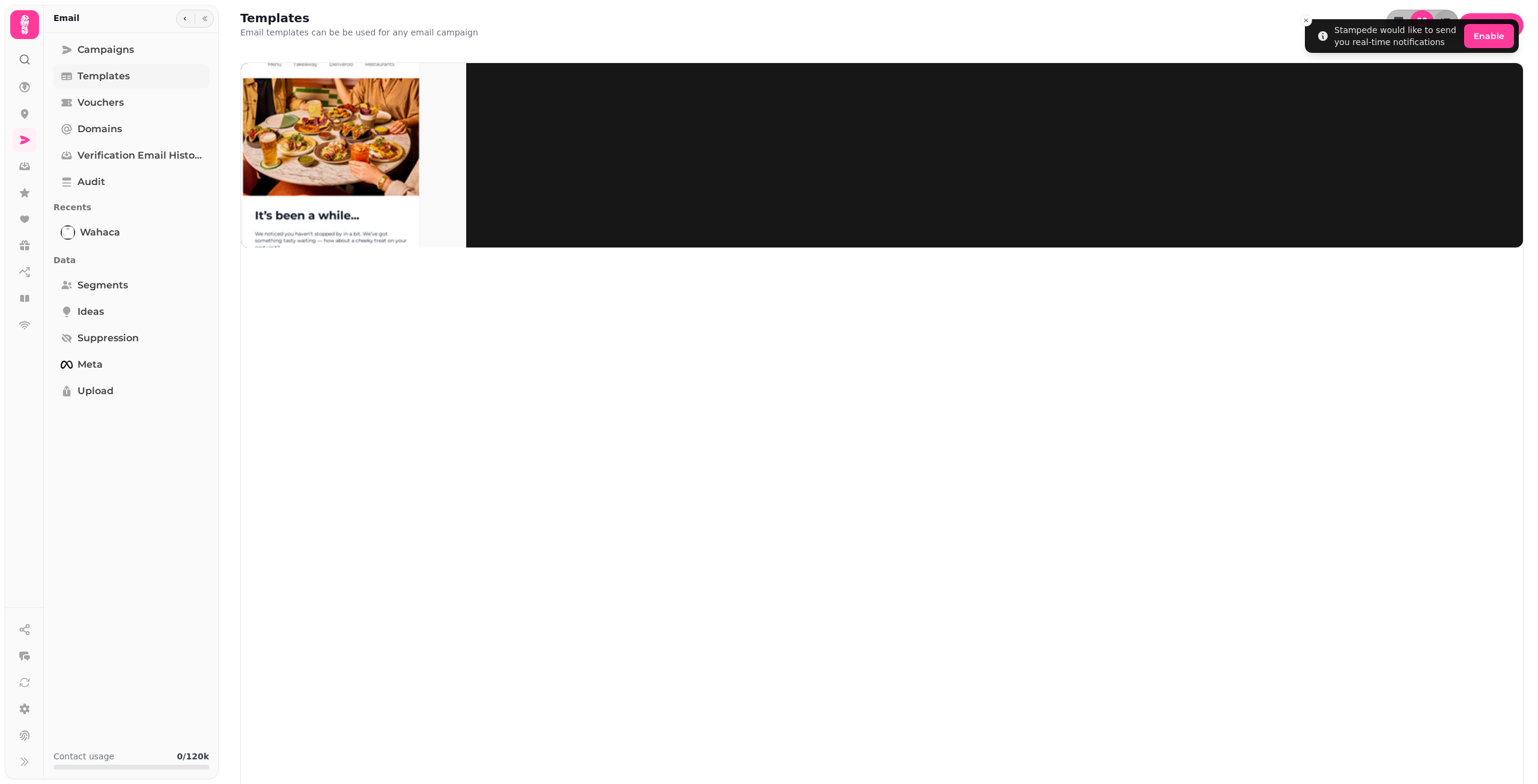
click at [126, 75] on span "Templates" at bounding box center [104, 76] width 52 height 14
click at [32, 79] on link at bounding box center [25, 87] width 24 height 24
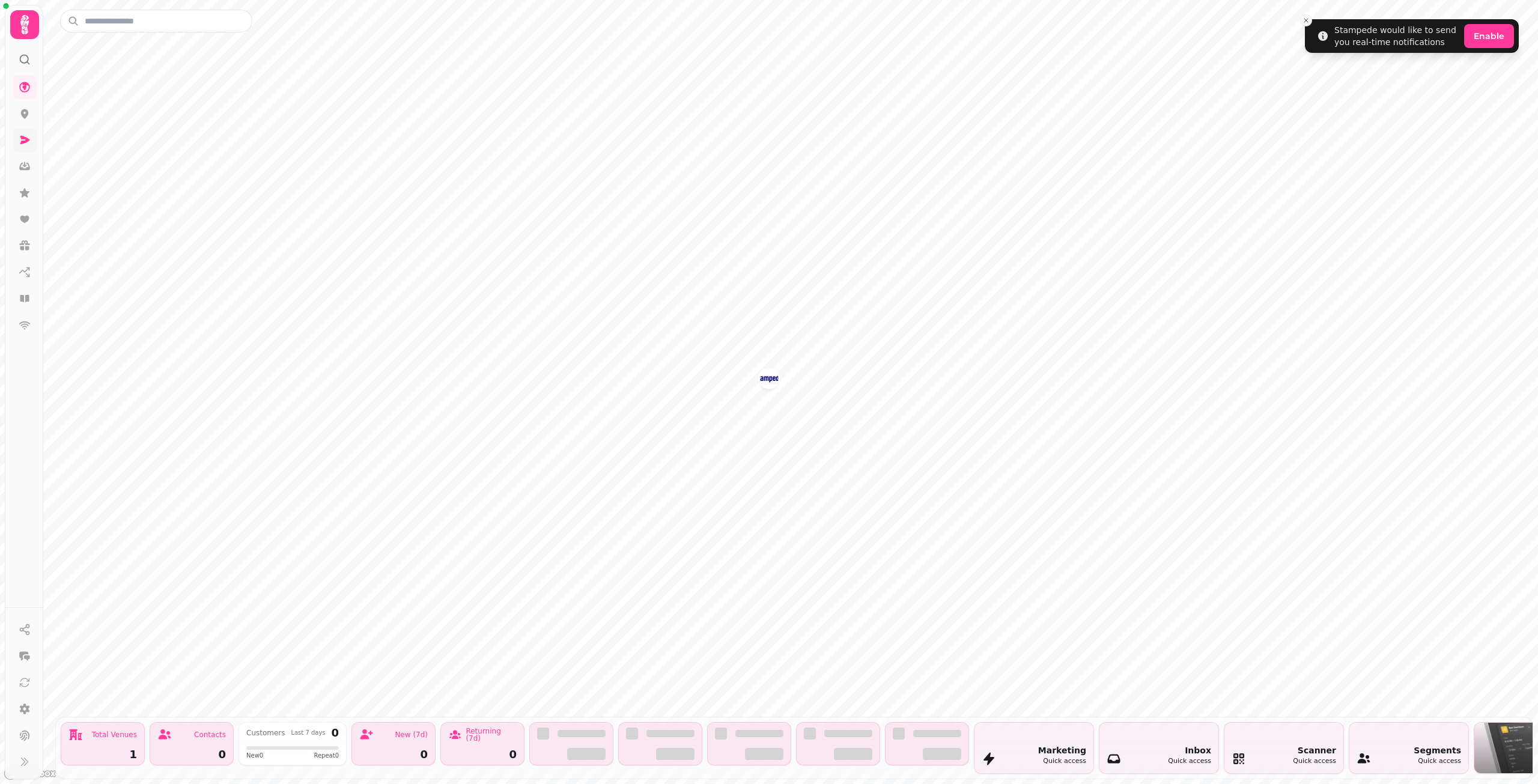
click at [23, 128] on link at bounding box center [25, 139] width 24 height 24
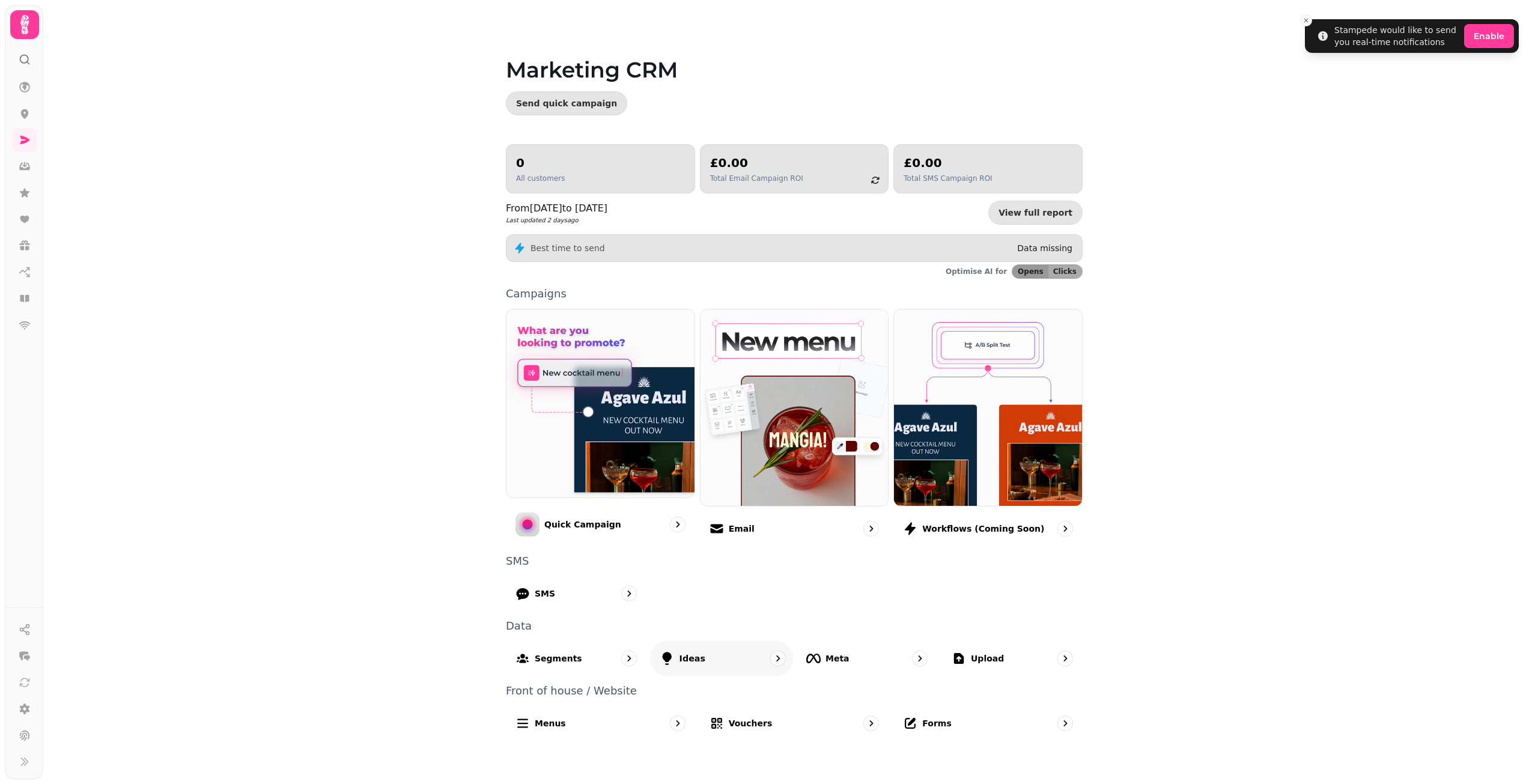
click at [731, 668] on div "Ideas" at bounding box center [722, 657] width 143 height 35
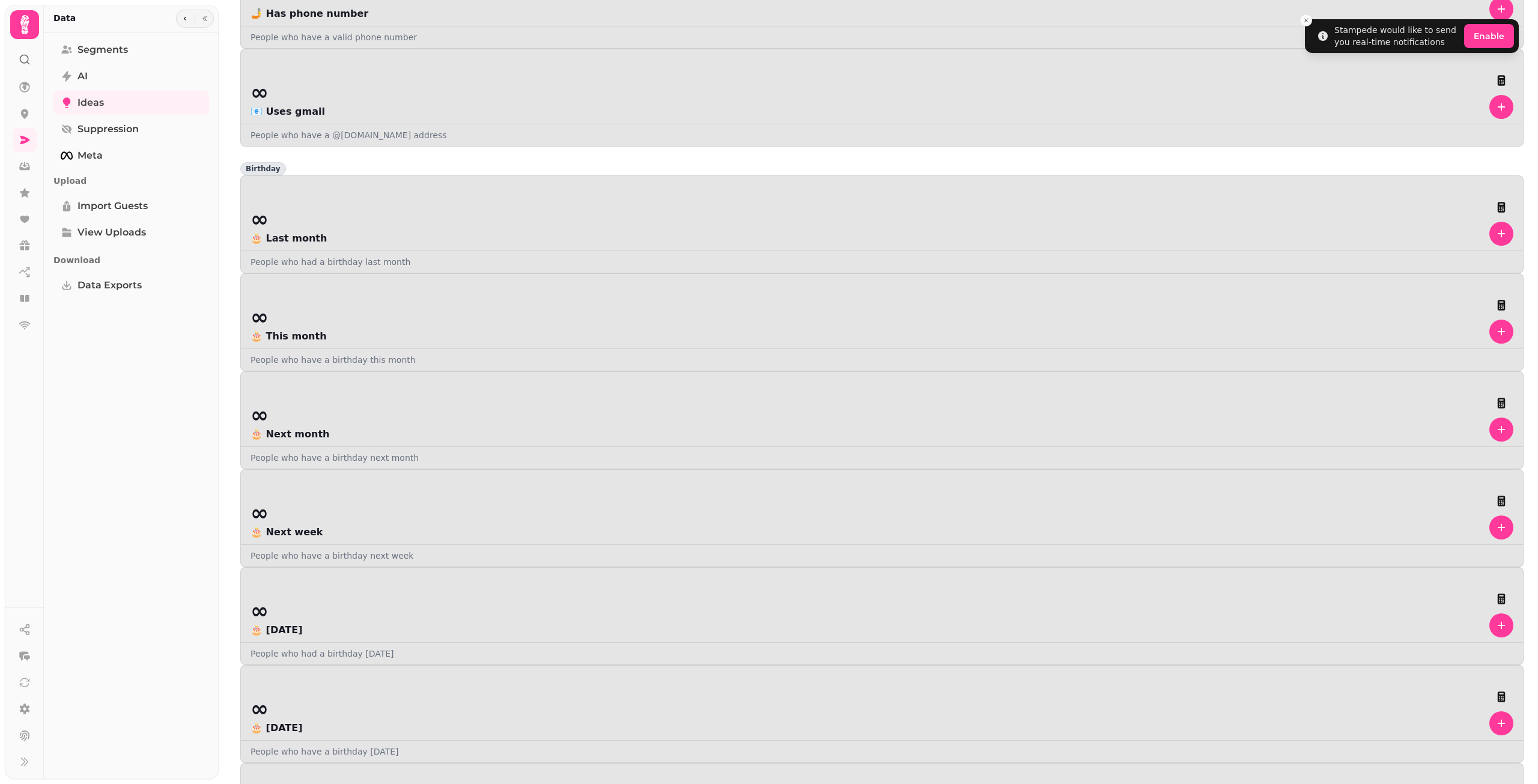
scroll to position [1006, 0]
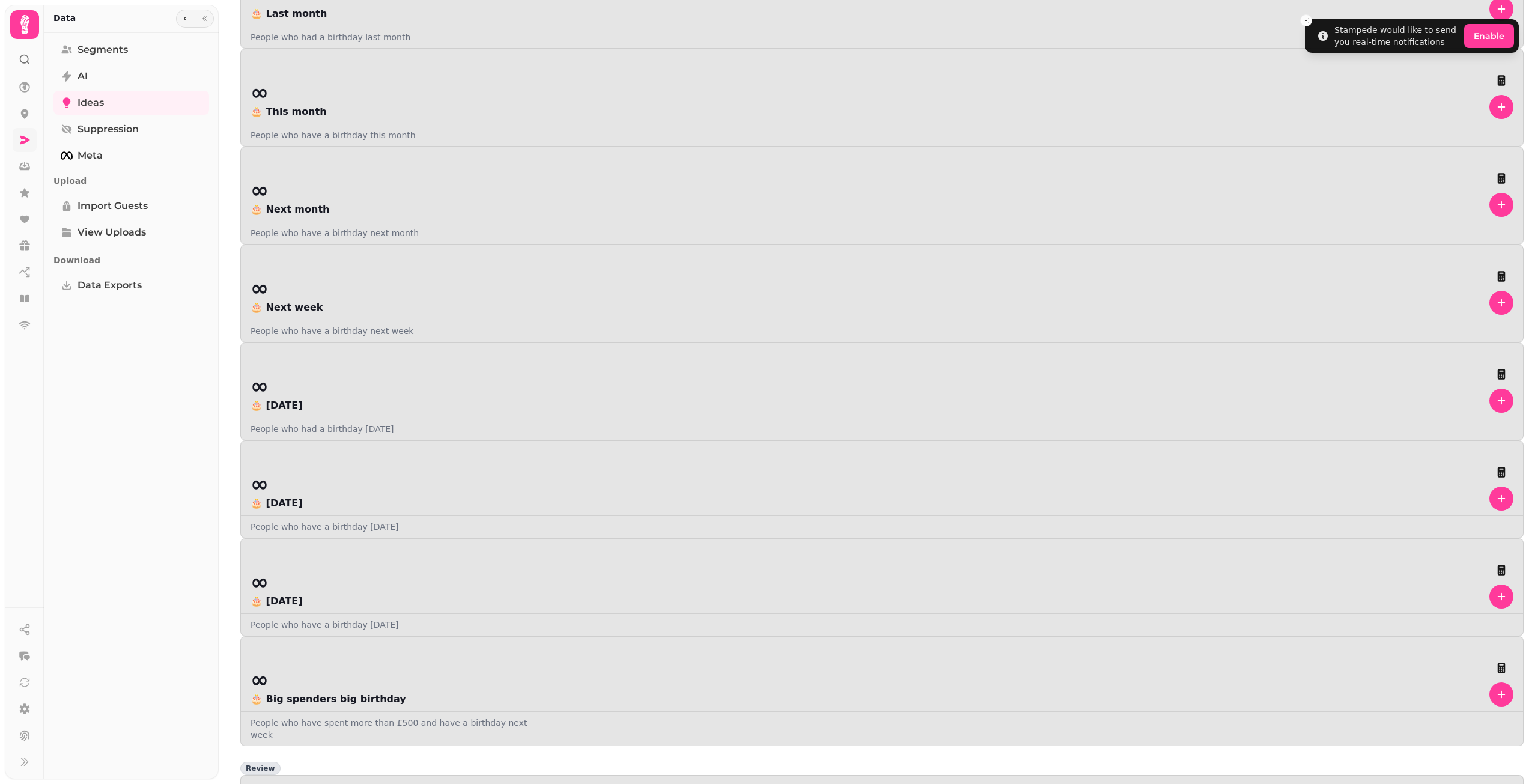
click at [33, 135] on link at bounding box center [25, 139] width 24 height 24
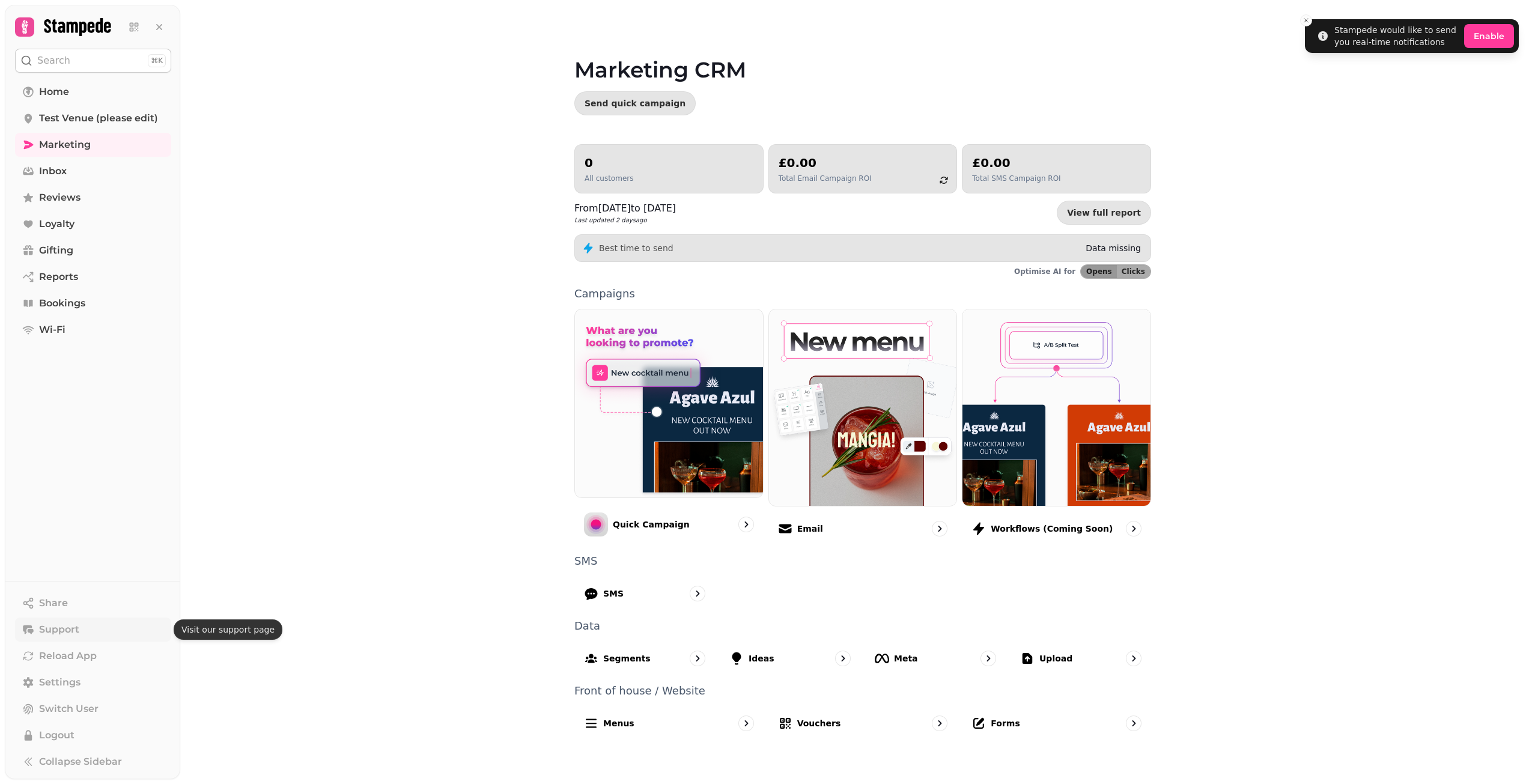
click at [99, 635] on button "Support" at bounding box center [93, 630] width 156 height 24
click at [20, 26] on icon at bounding box center [25, 27] width 17 height 17
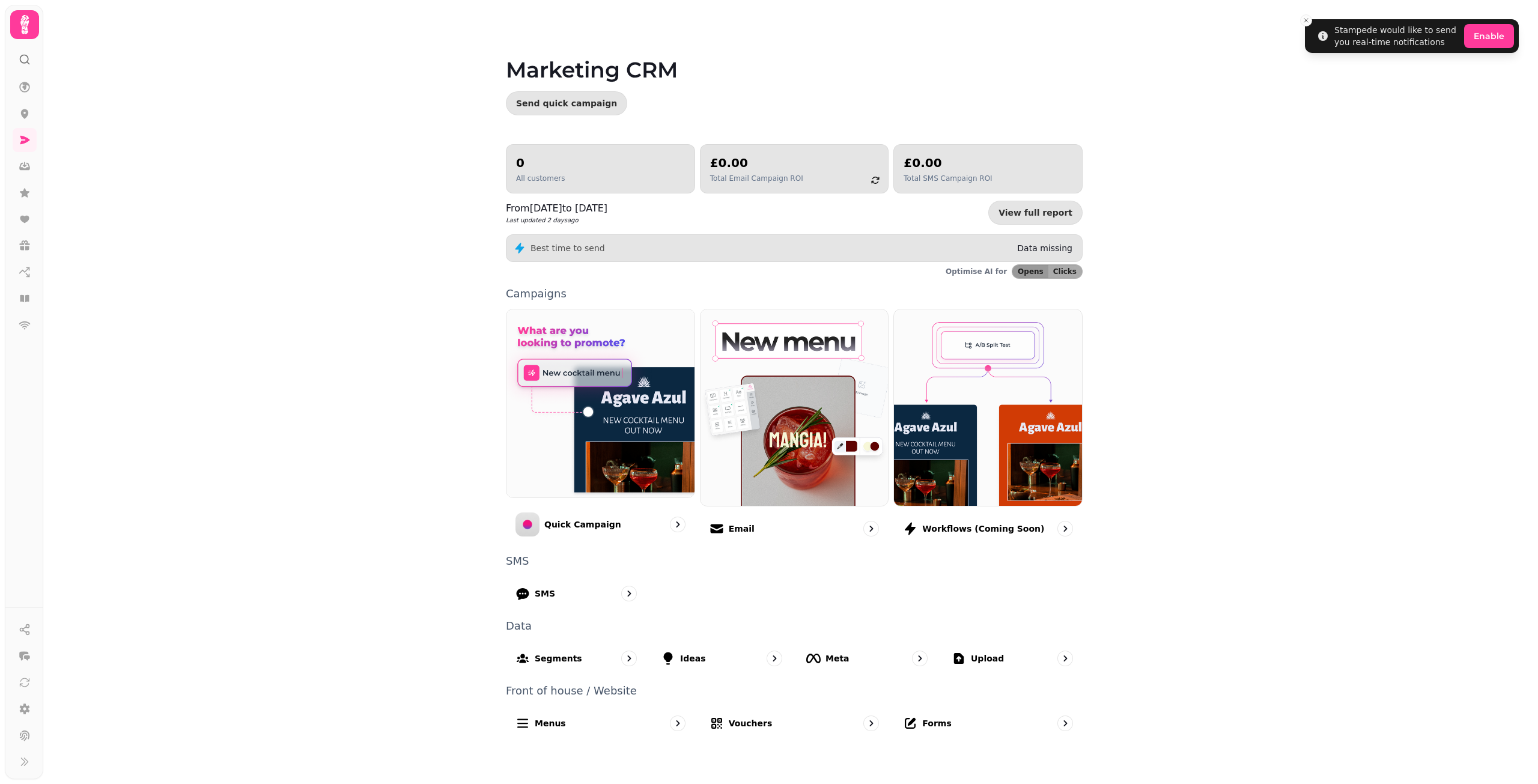
click at [20, 26] on icon at bounding box center [25, 25] width 24 height 24
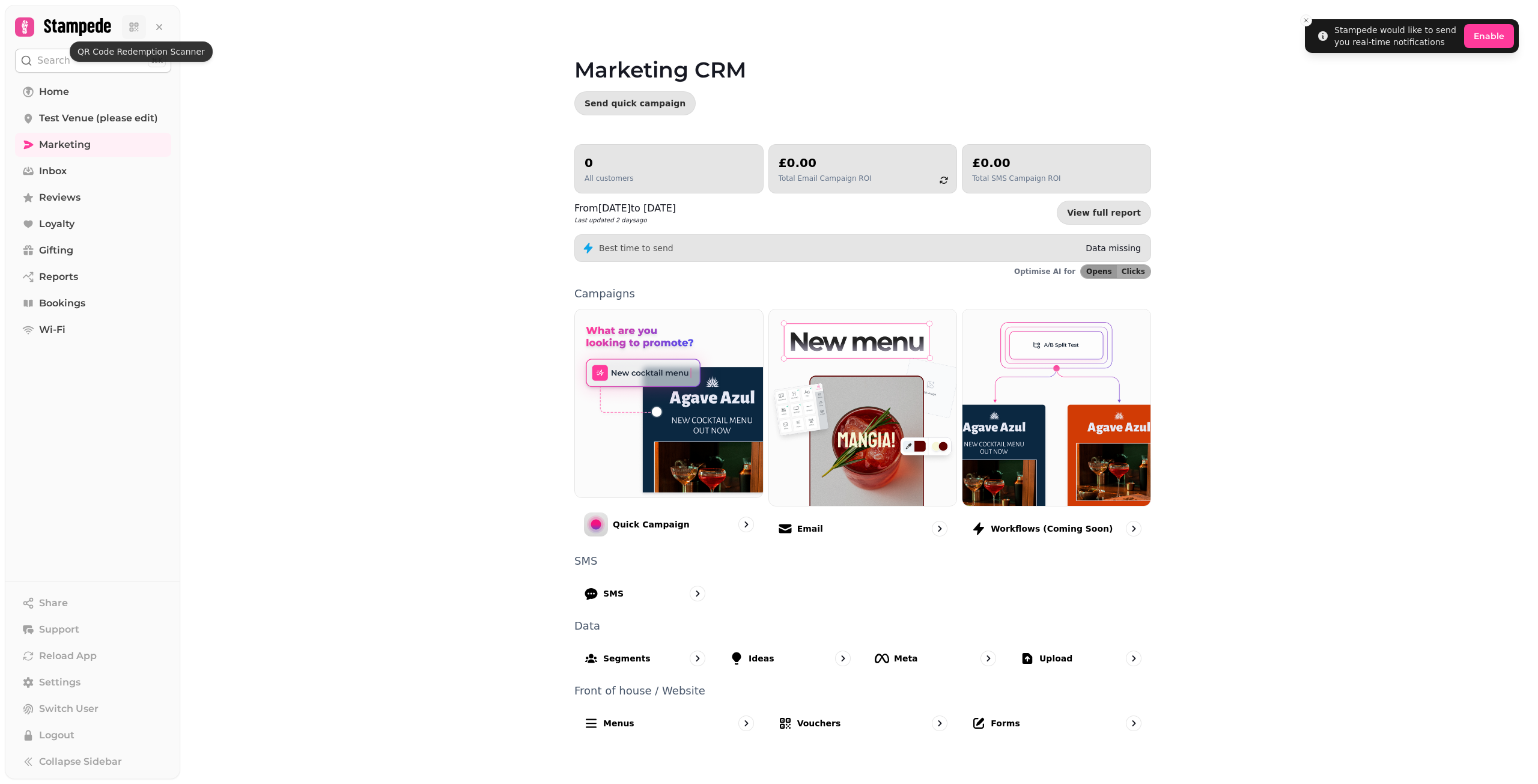
click at [130, 23] on icon at bounding box center [132, 25] width 4 height 4
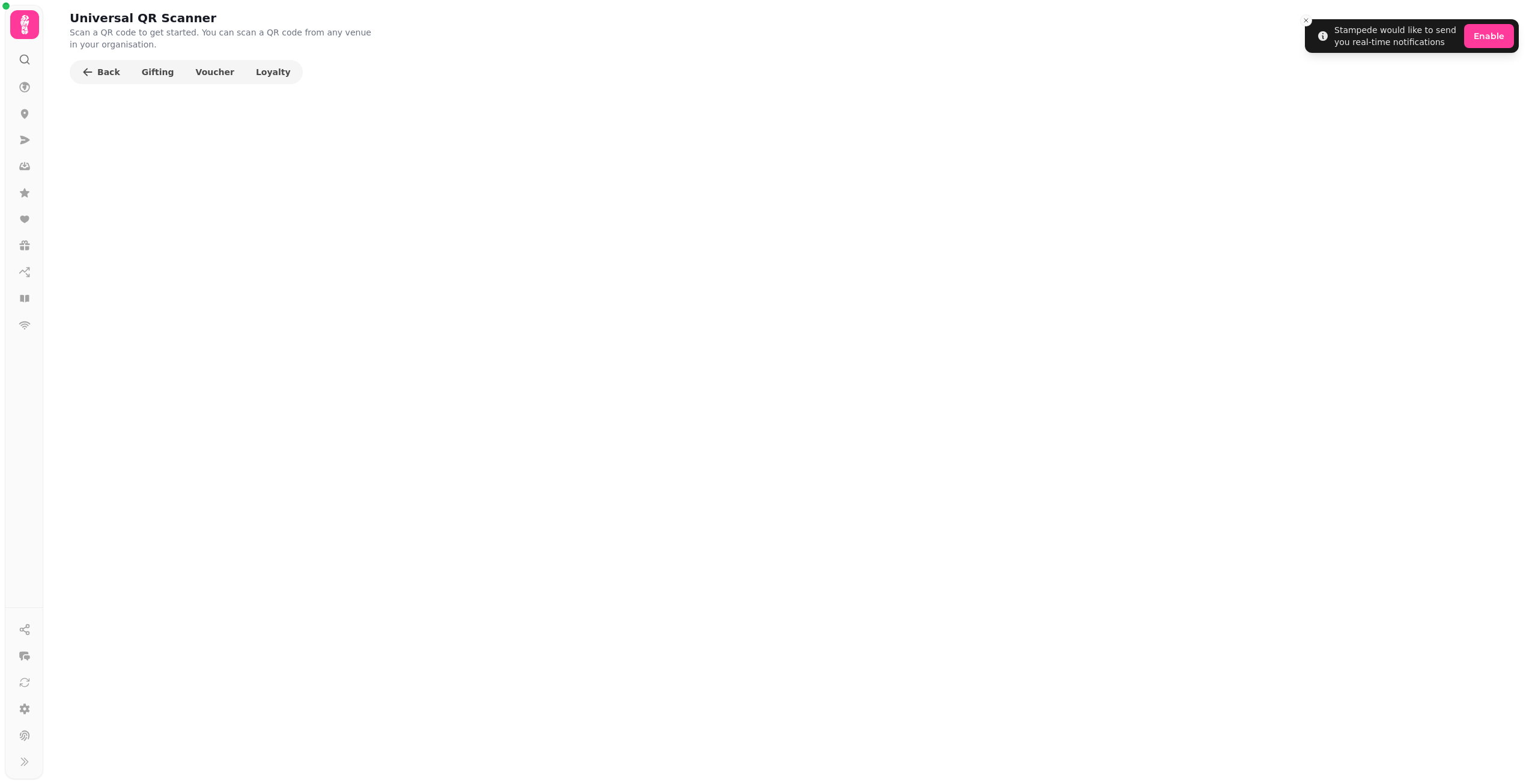
click at [26, 25] on icon at bounding box center [25, 25] width 24 height 24
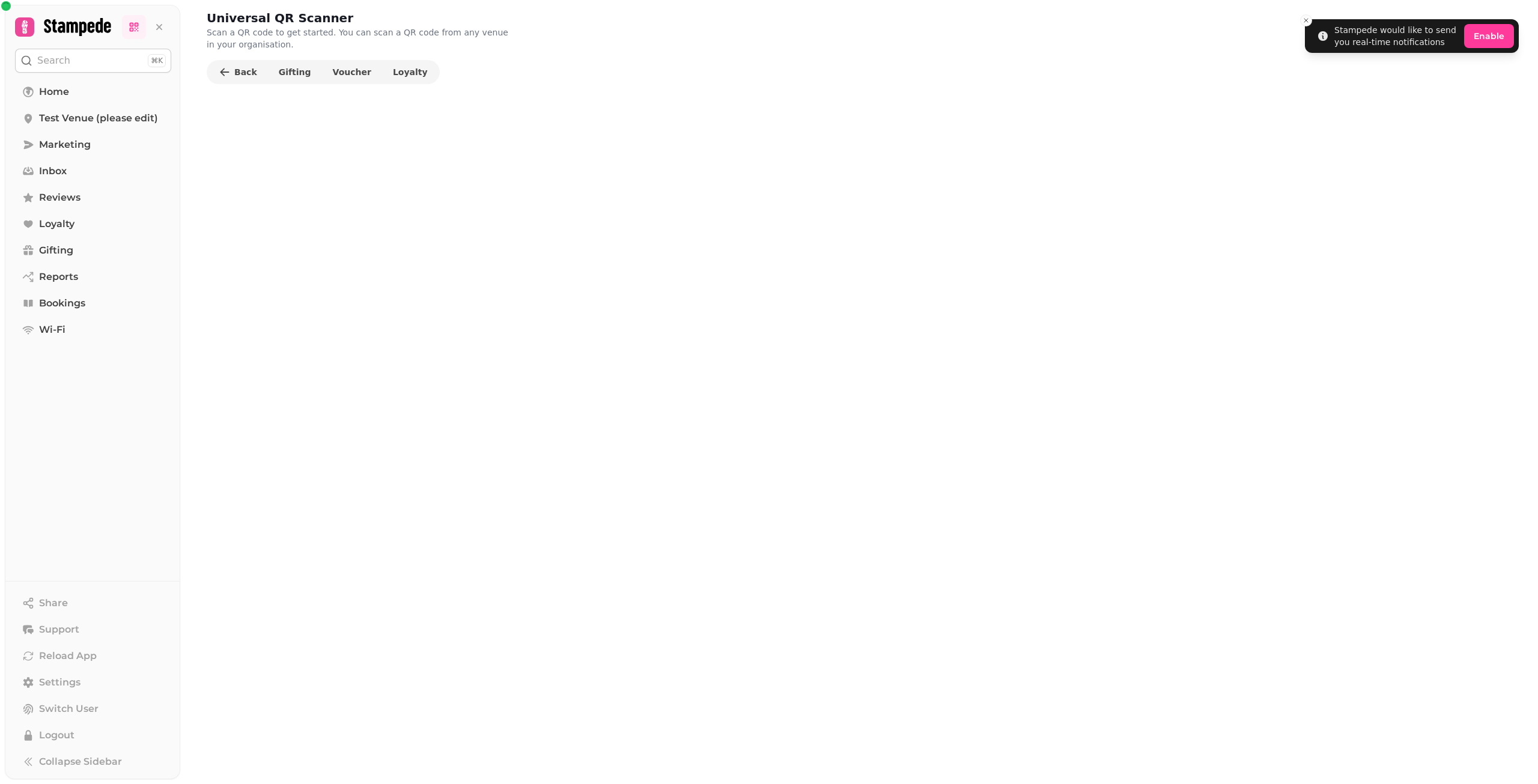
click at [4, 7] on icon at bounding box center [6, 6] width 7 height 7
click at [159, 54] on button "Search ⌘K" at bounding box center [93, 60] width 156 height 24
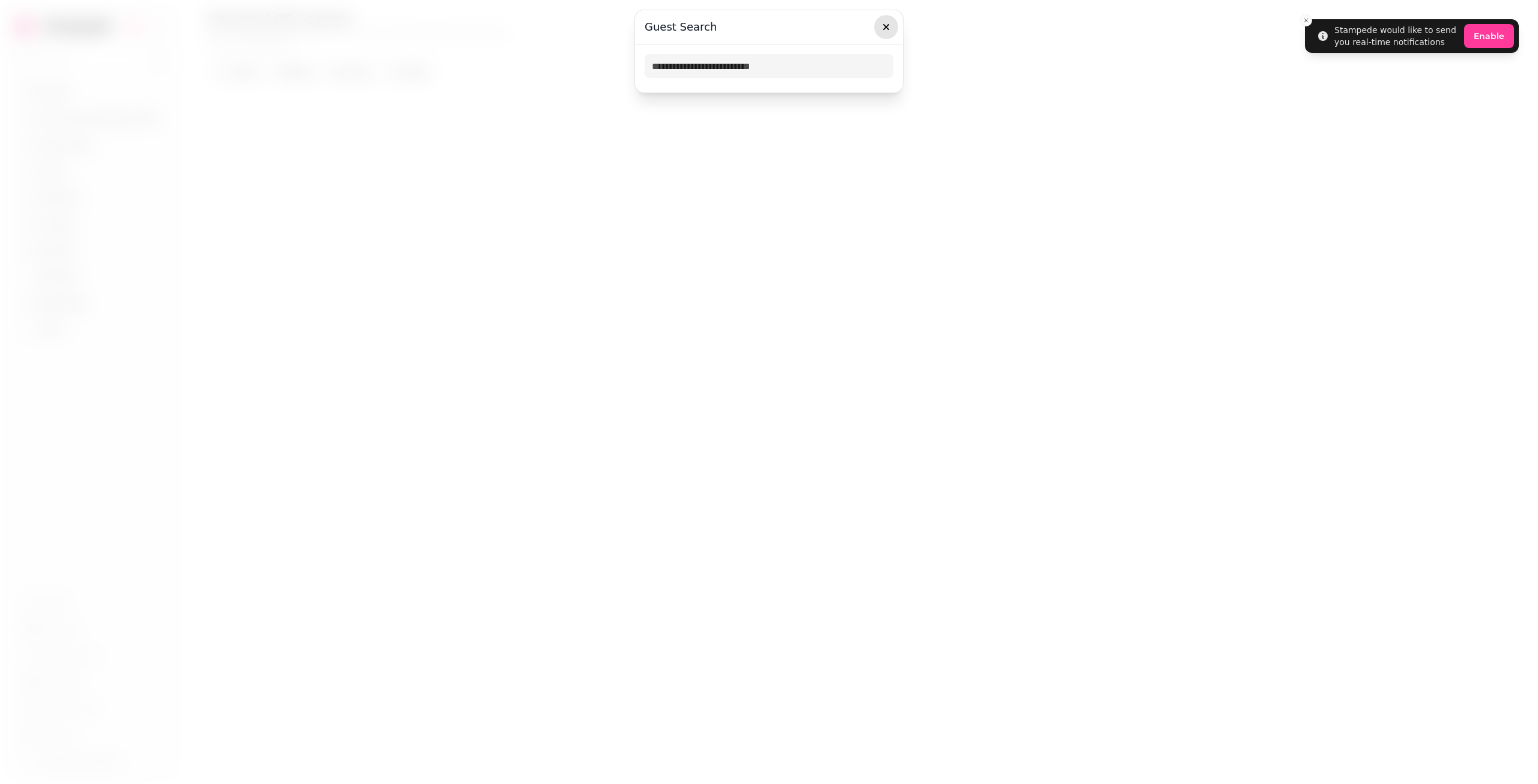
click at [881, 34] on button "button" at bounding box center [886, 27] width 24 height 24
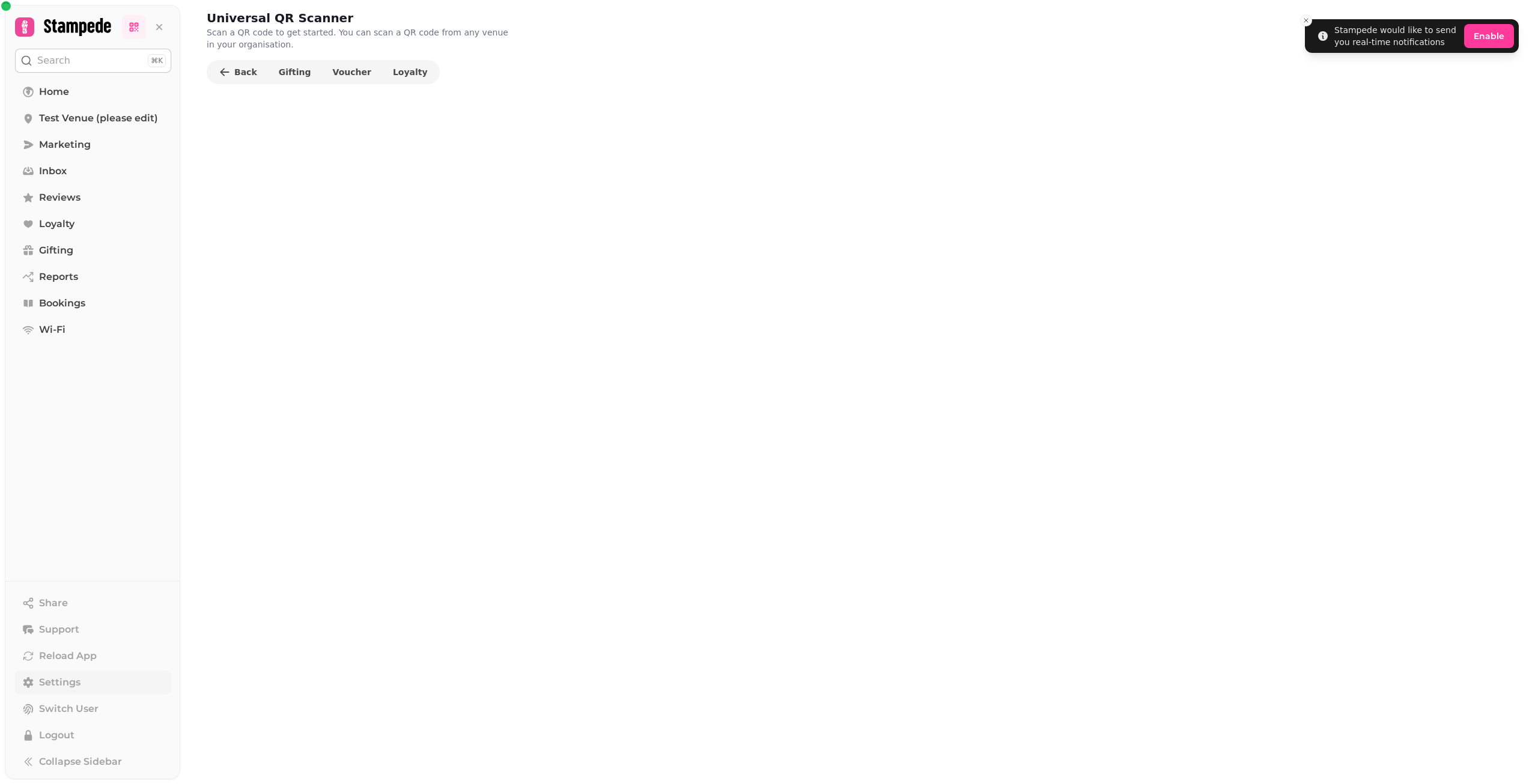
click at [99, 688] on link "Settings" at bounding box center [93, 682] width 156 height 24
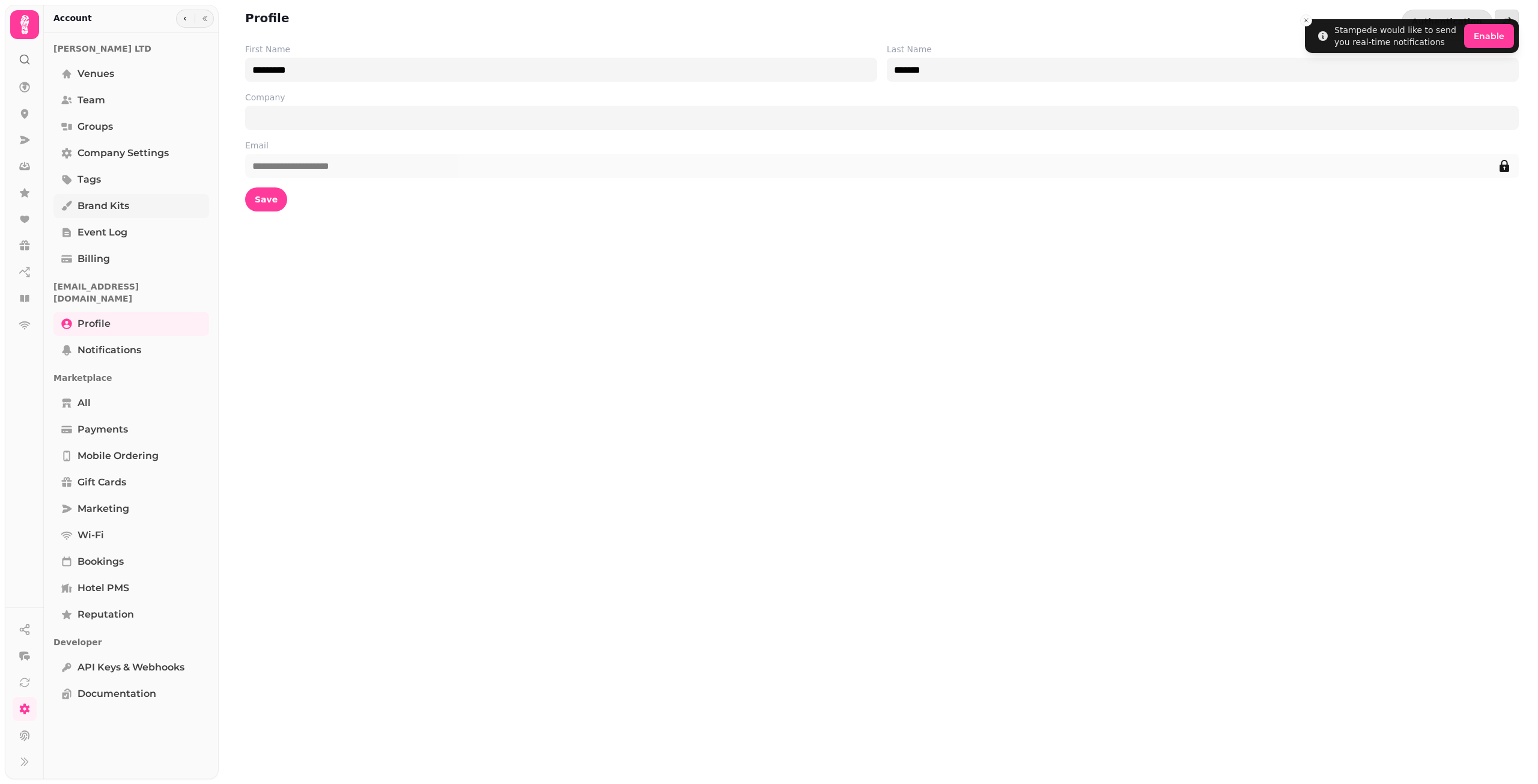
click at [149, 213] on link "Brand Kits" at bounding box center [131, 206] width 155 height 24
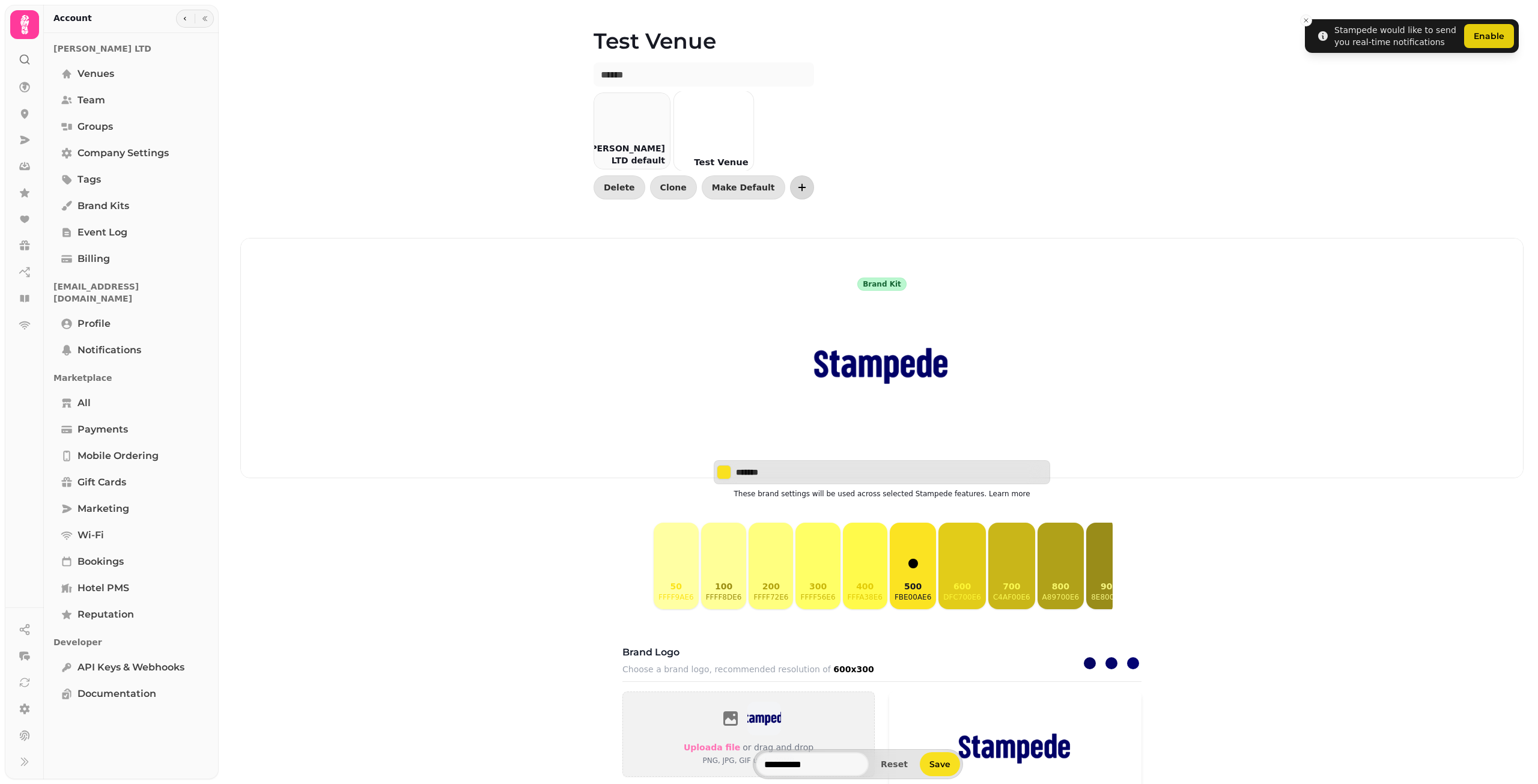
click at [796, 193] on icon "button" at bounding box center [802, 187] width 12 height 12
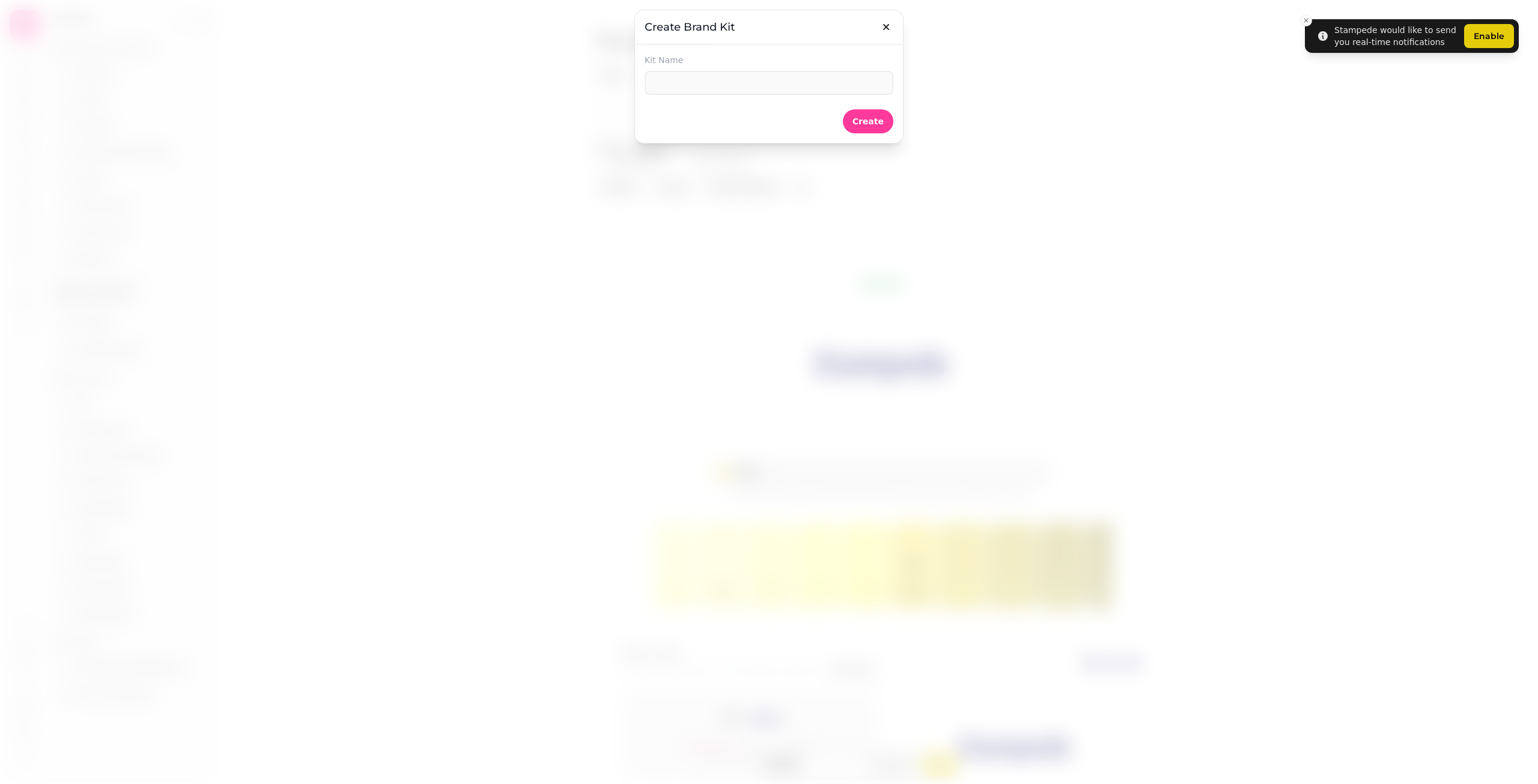
click at [769, 99] on div "Kit Name Create" at bounding box center [769, 93] width 248 height 79
click at [775, 76] on input "text" at bounding box center [769, 83] width 248 height 24
type input "******"
click at [861, 114] on button "Create" at bounding box center [868, 122] width 51 height 24
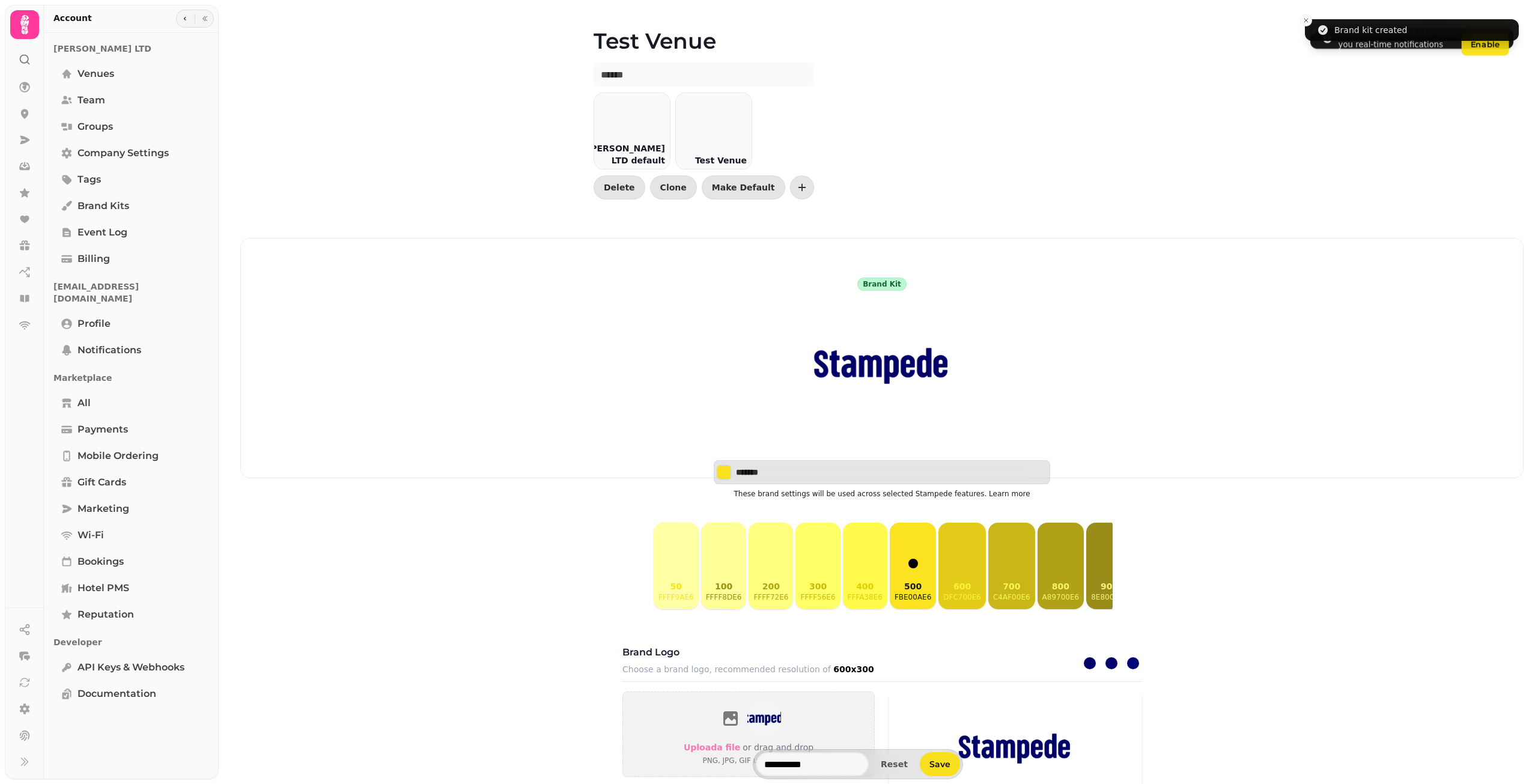
type input "*******"
type input "******"
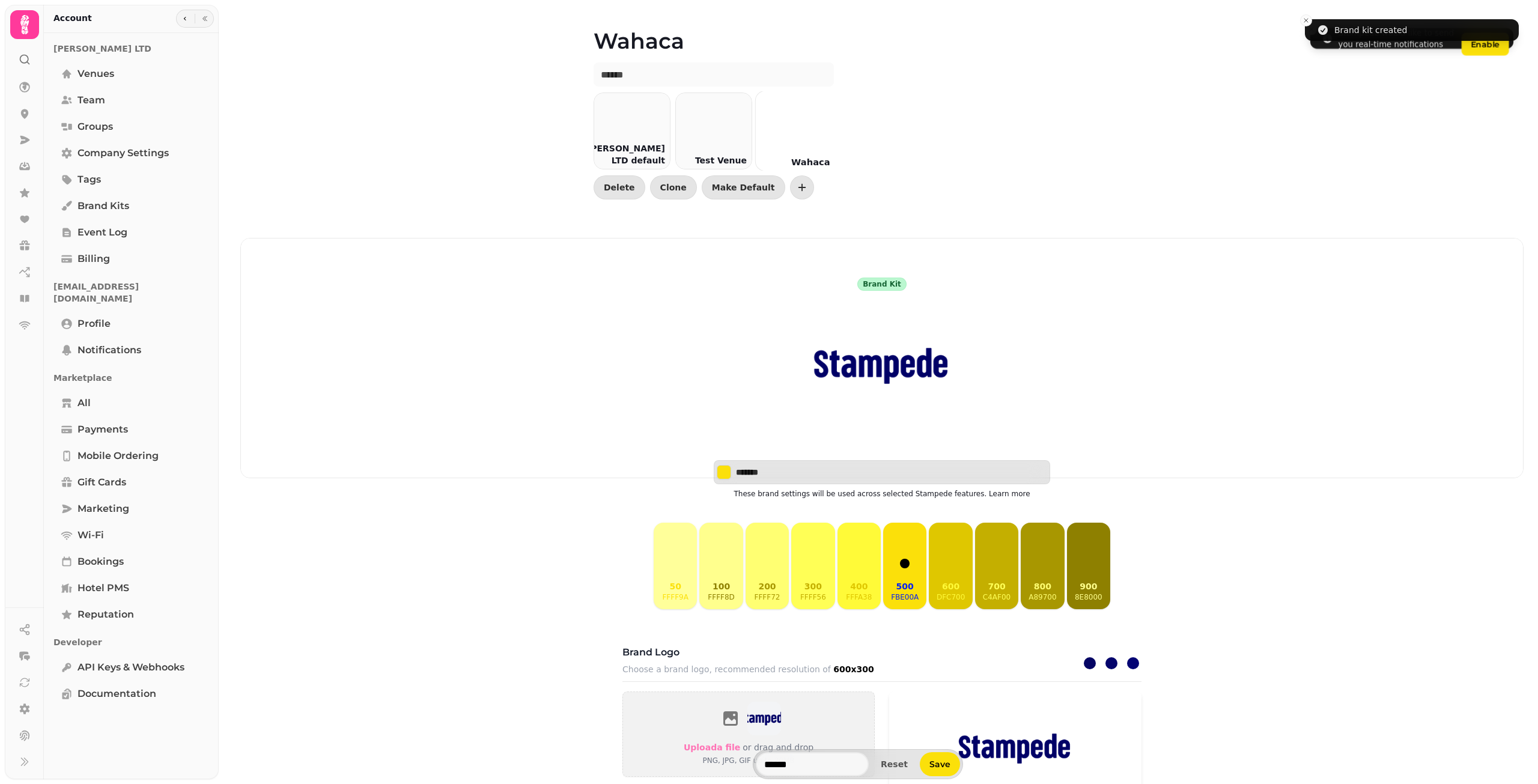
click at [787, 137] on div at bounding box center [795, 131] width 79 height 79
click at [871, 365] on img at bounding box center [882, 366] width 193 height 150
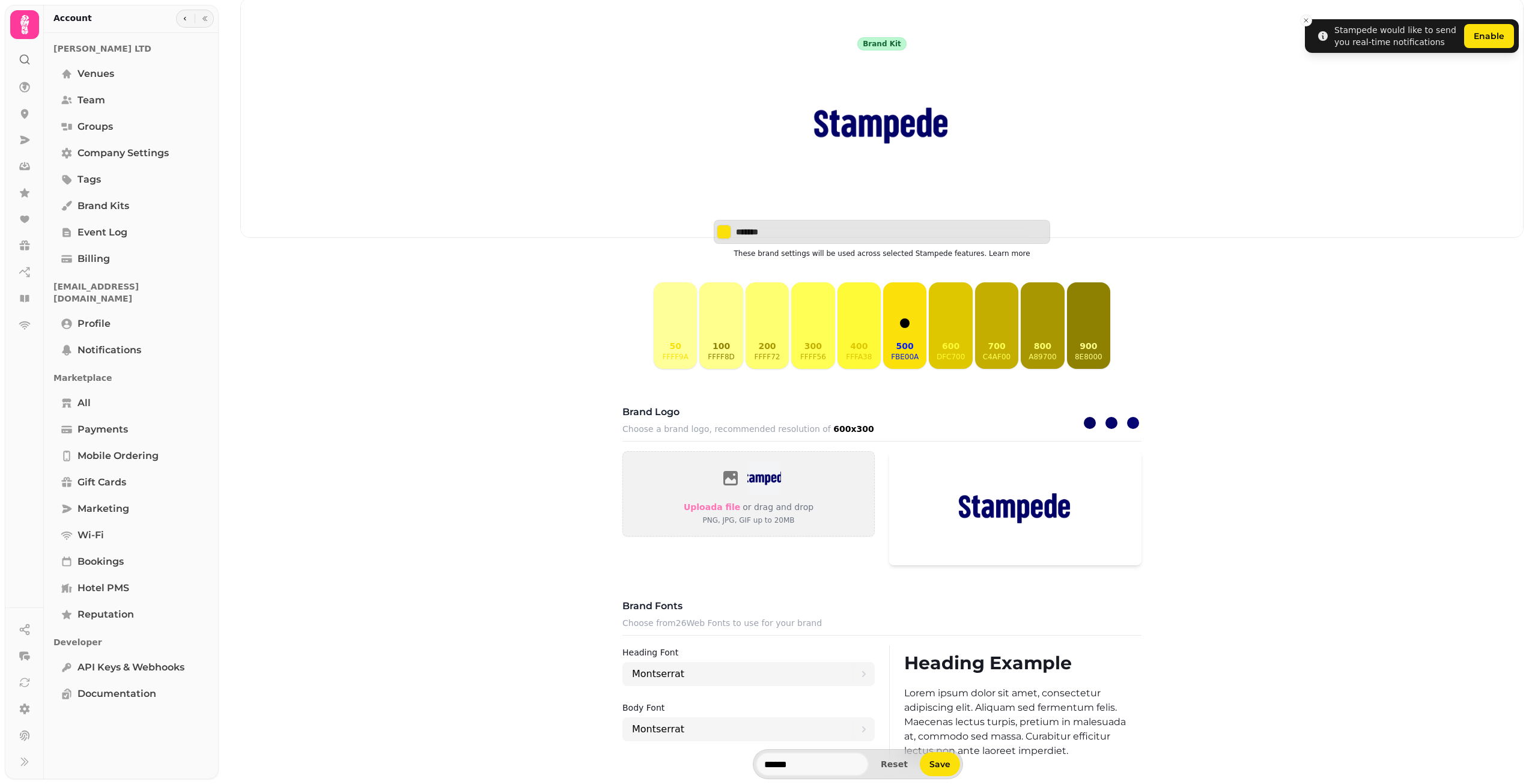
scroll to position [360, 0]
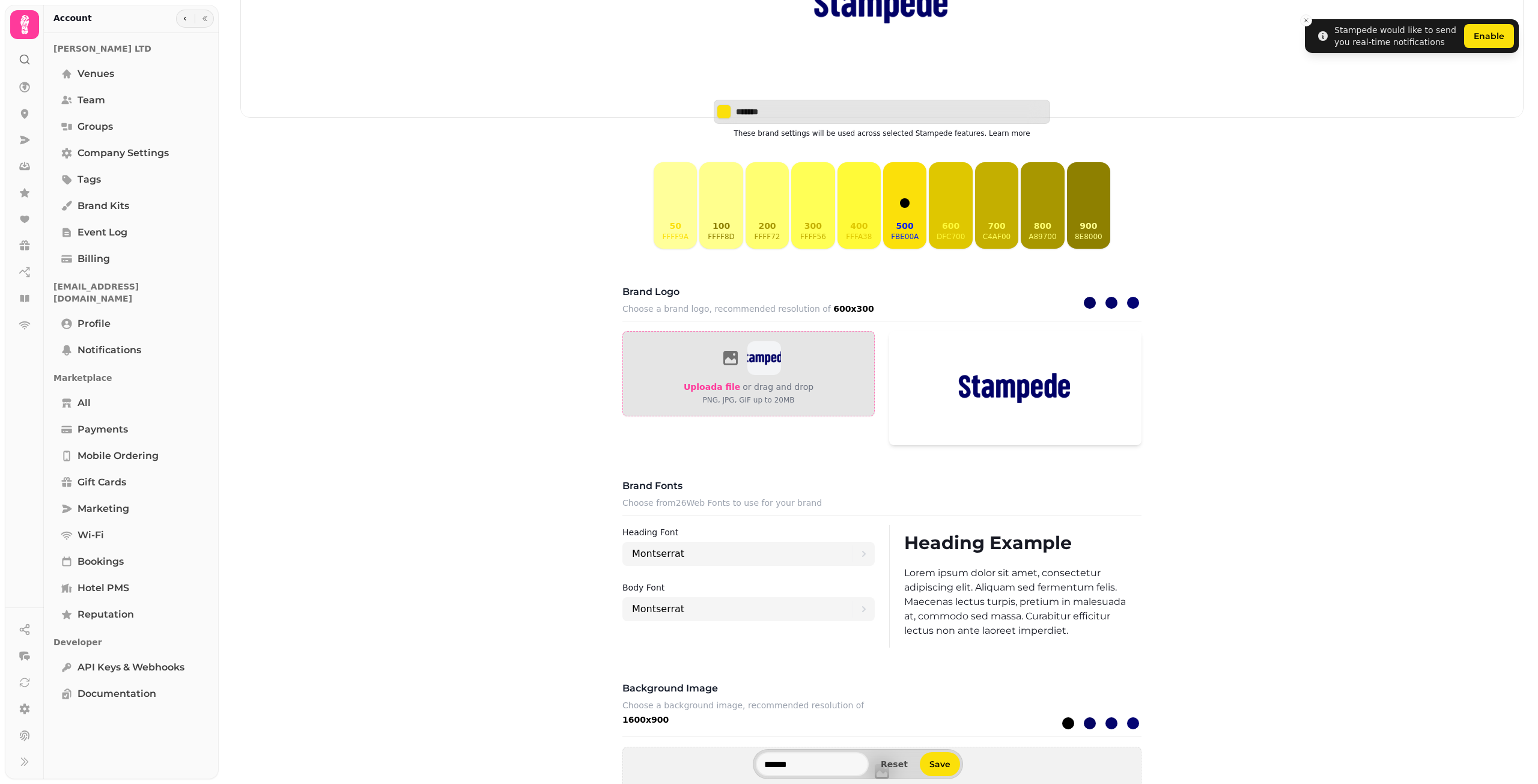
click at [711, 392] on span "Upload a file" at bounding box center [712, 386] width 57 height 10
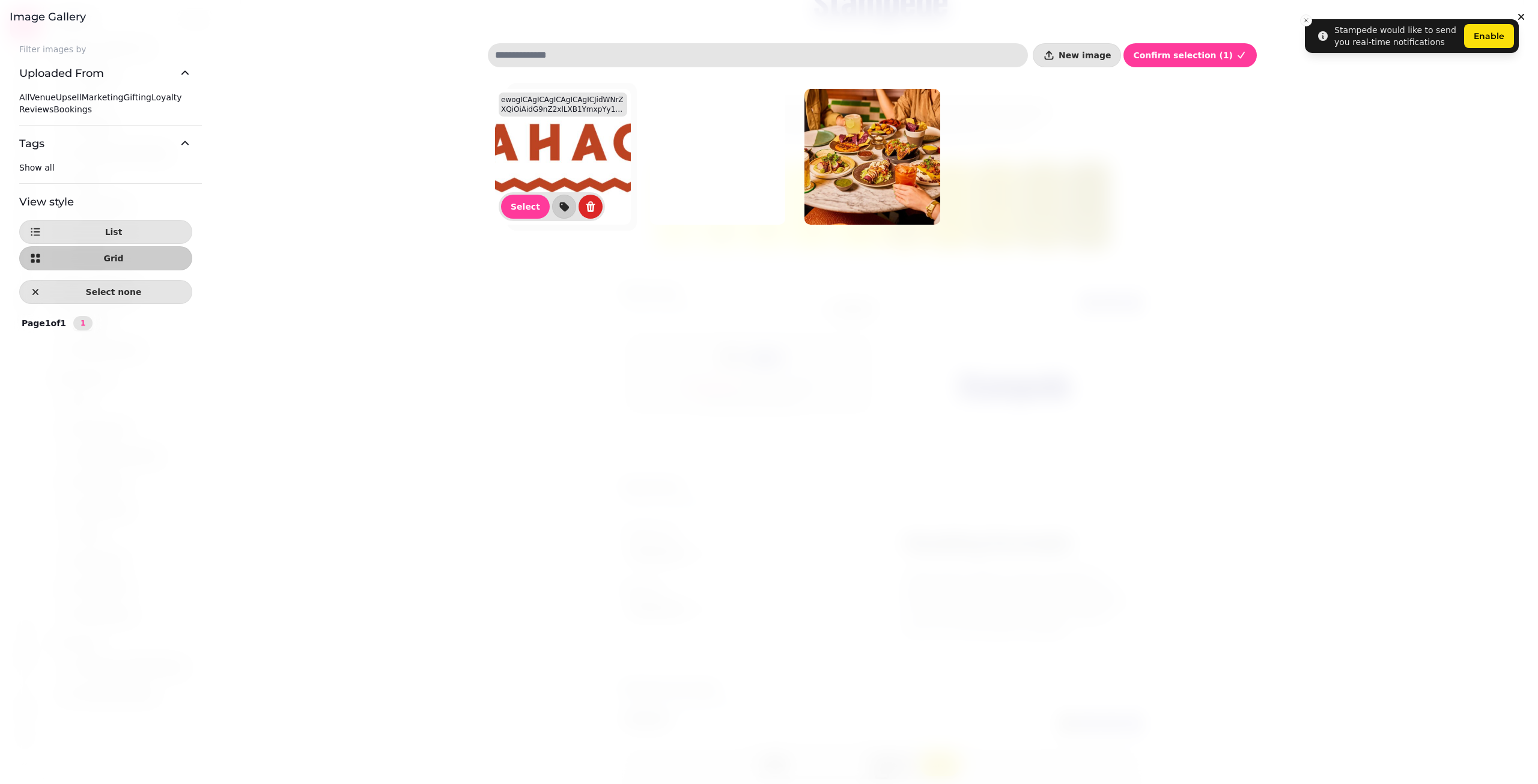
click at [537, 138] on img at bounding box center [563, 157] width 136 height 136
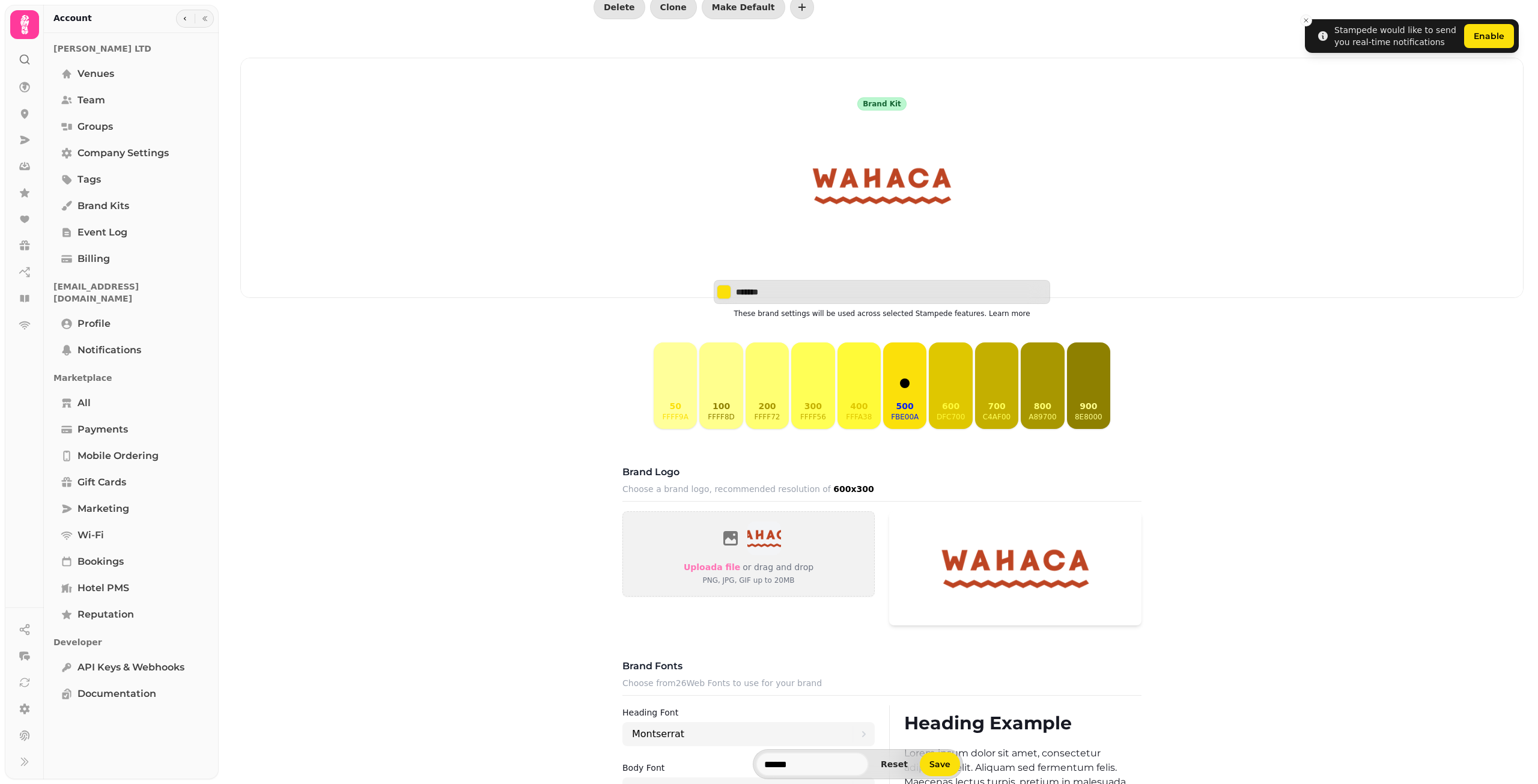
scroll to position [120, 0]
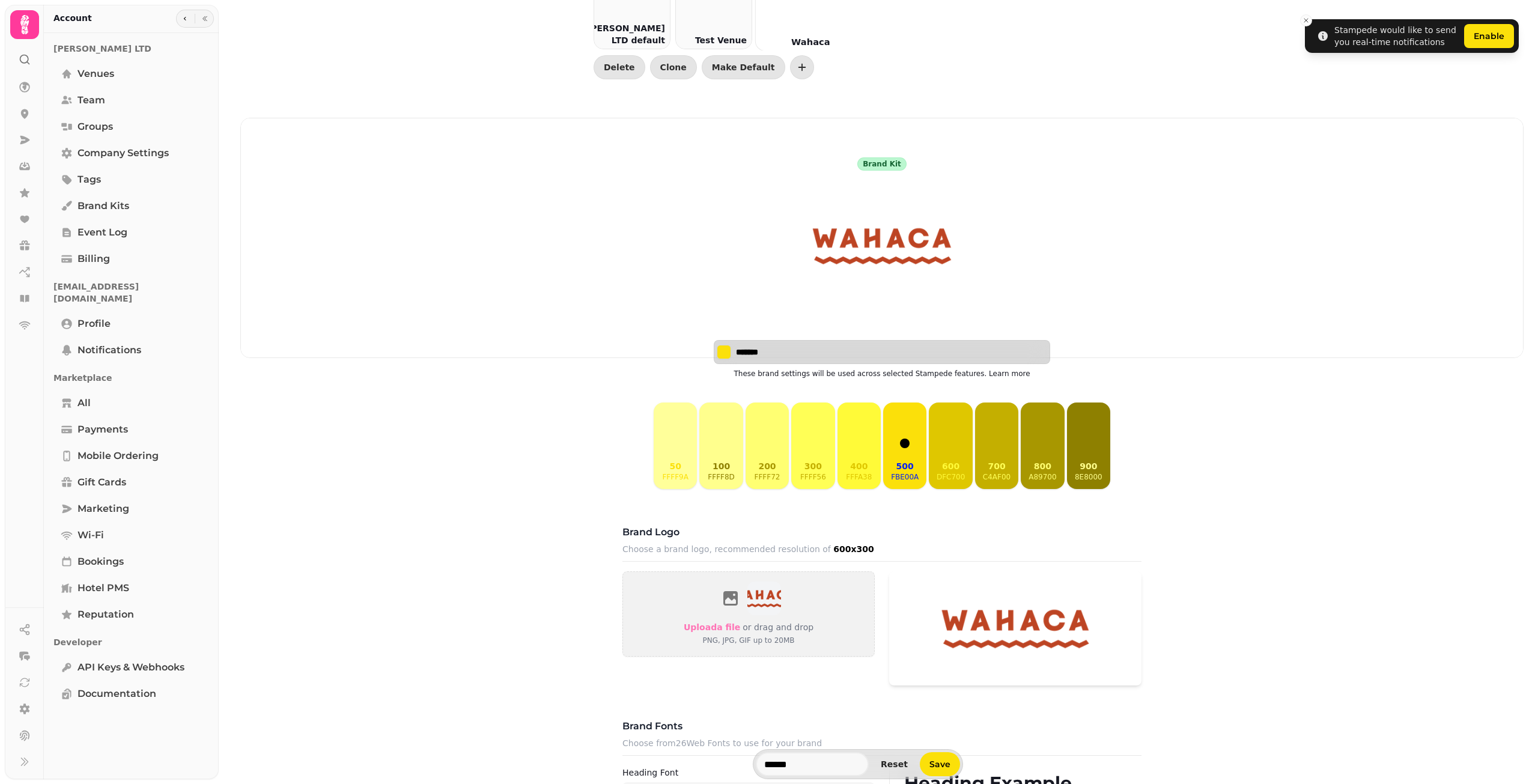
click at [723, 359] on button "Select color" at bounding box center [723, 351] width 14 height 14
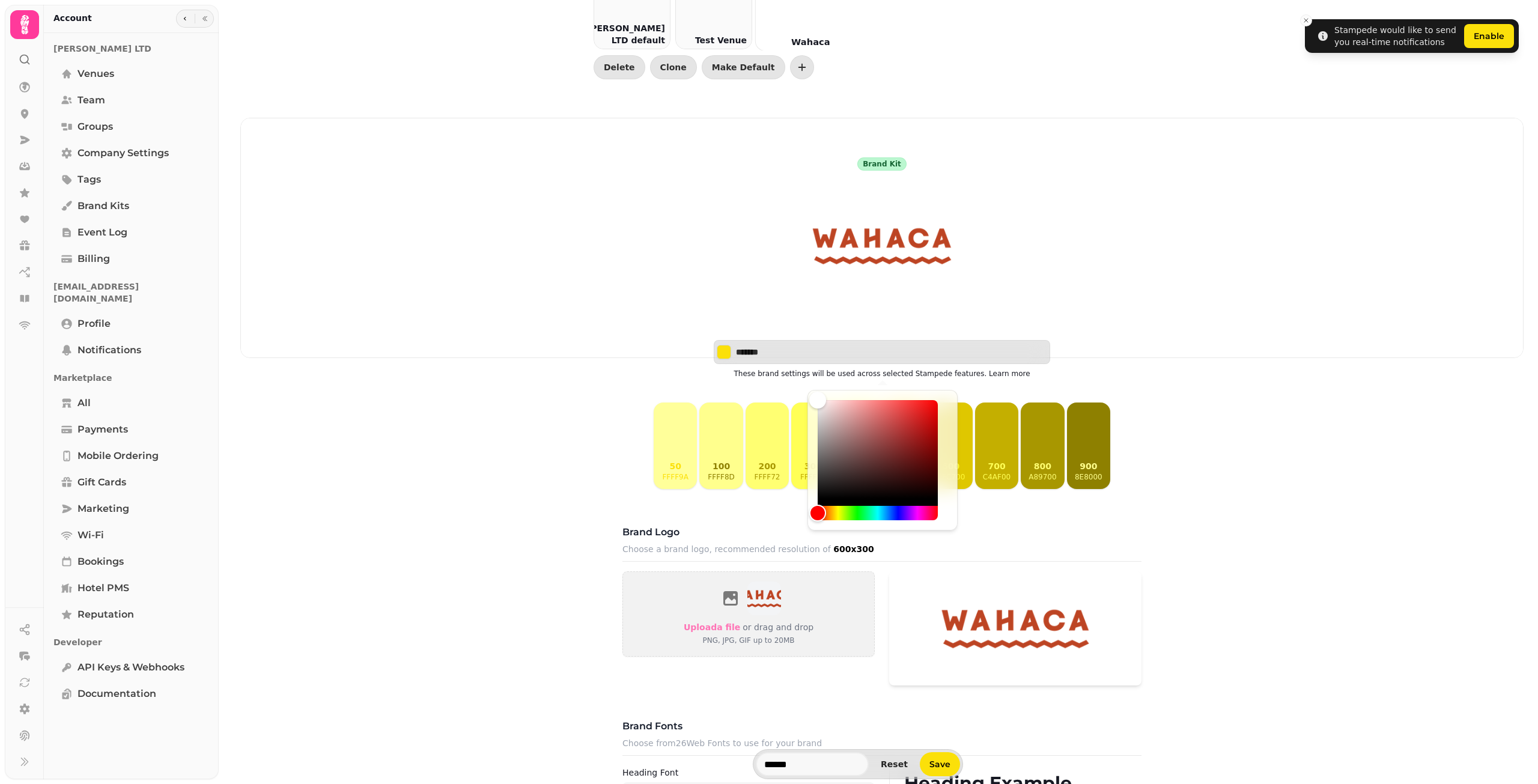
click at [1247, 408] on div "Brand kit Wahaca ******* These brand settings will be used across selected Stam…" at bounding box center [881, 653] width 1283 height 1070
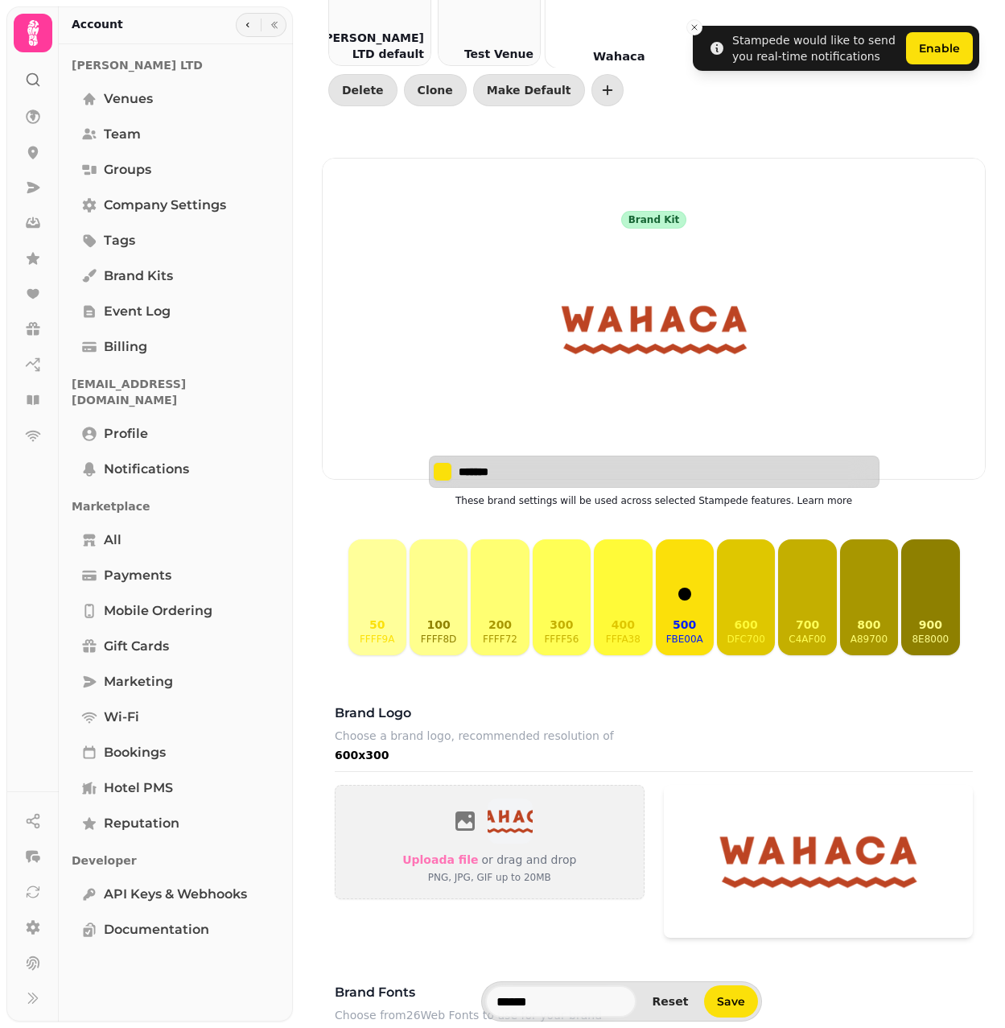
click at [511, 488] on div "*******" at bounding box center [654, 472] width 451 height 32
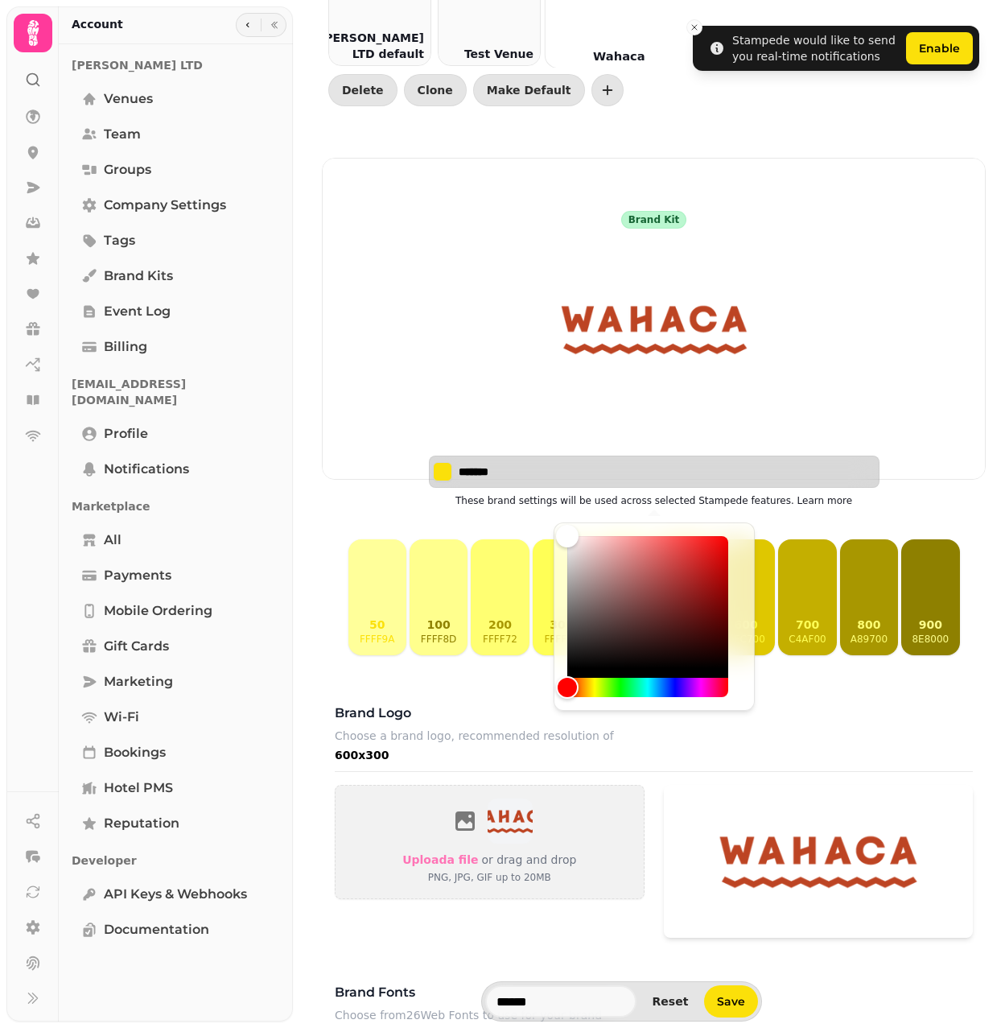
drag, startPoint x: 539, startPoint y: 485, endPoint x: 485, endPoint y: 485, distance: 54.7
click at [485, 480] on input "*******" at bounding box center [515, 472] width 113 height 16
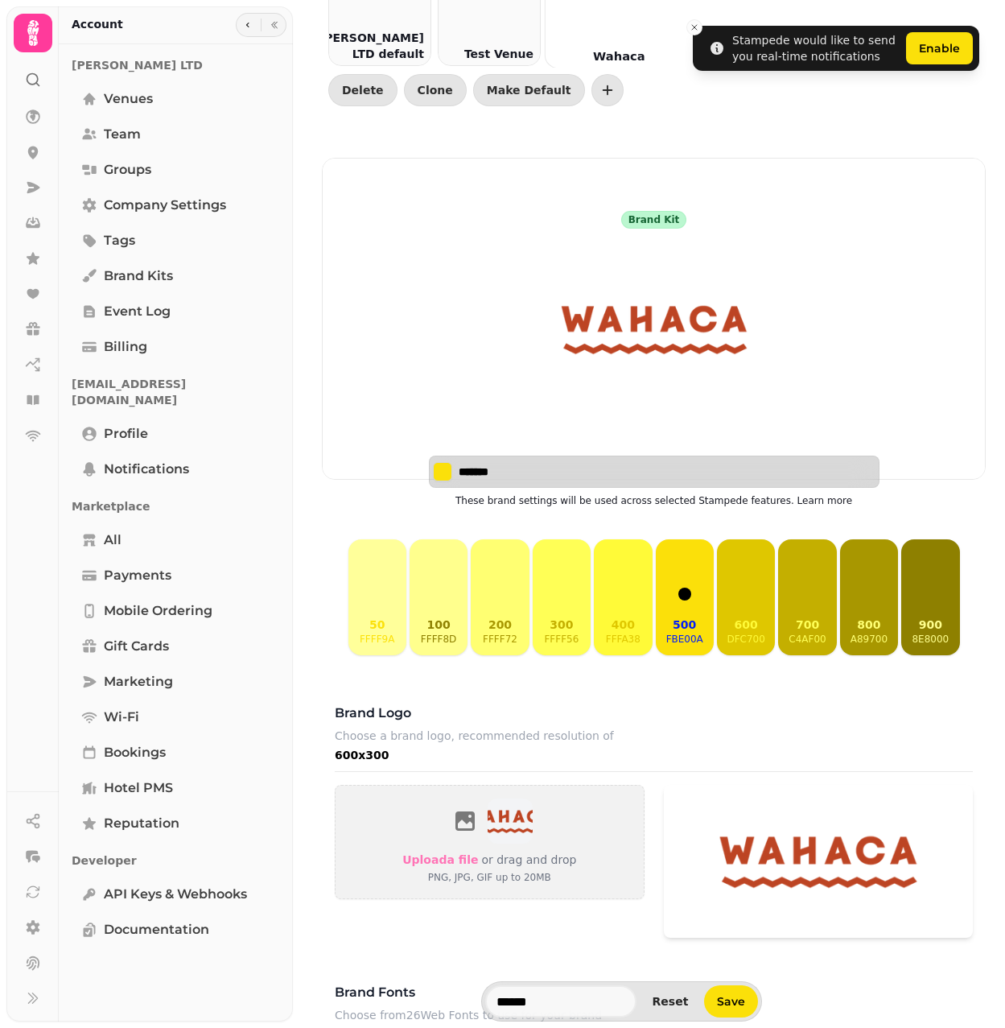
drag, startPoint x: 460, startPoint y: 487, endPoint x: 532, endPoint y: 485, distance: 71.7
click at [532, 480] on input "*******" at bounding box center [515, 472] width 113 height 16
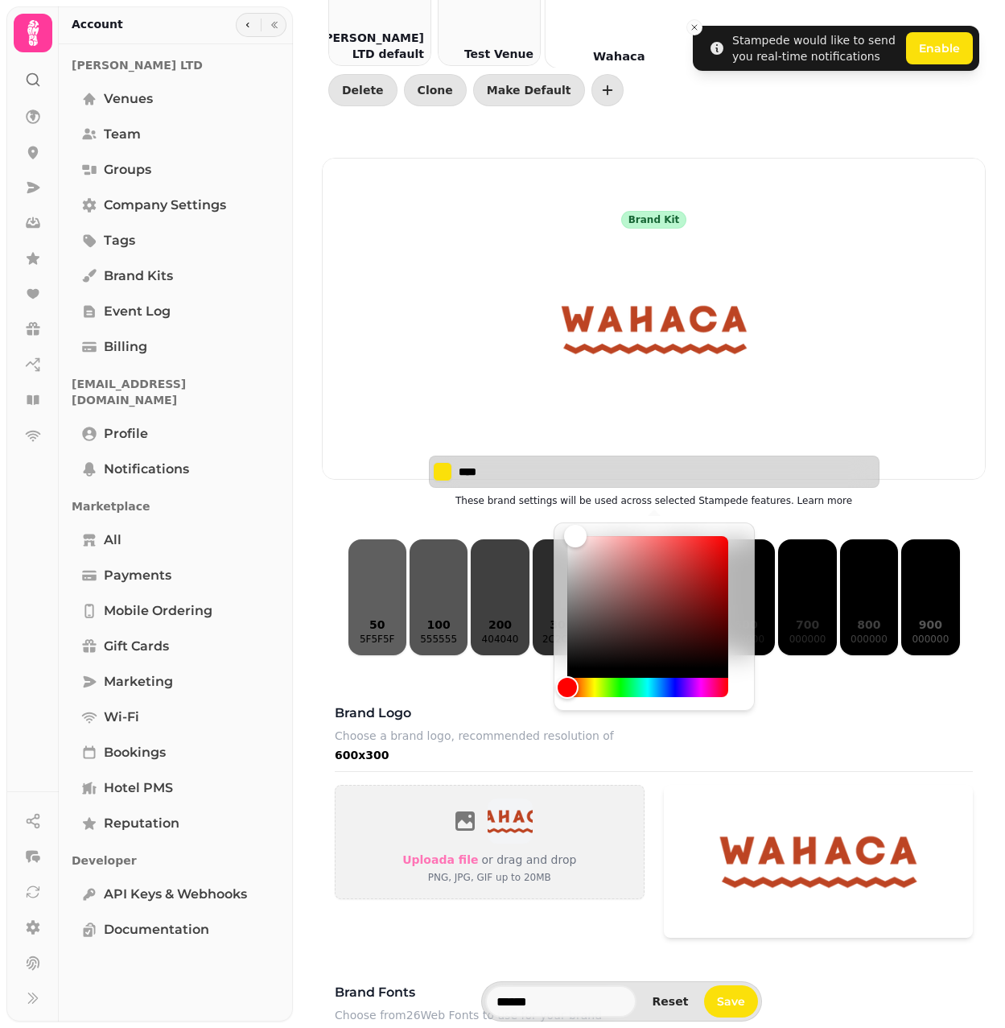
click at [481, 480] on input "****" at bounding box center [515, 472] width 113 height 16
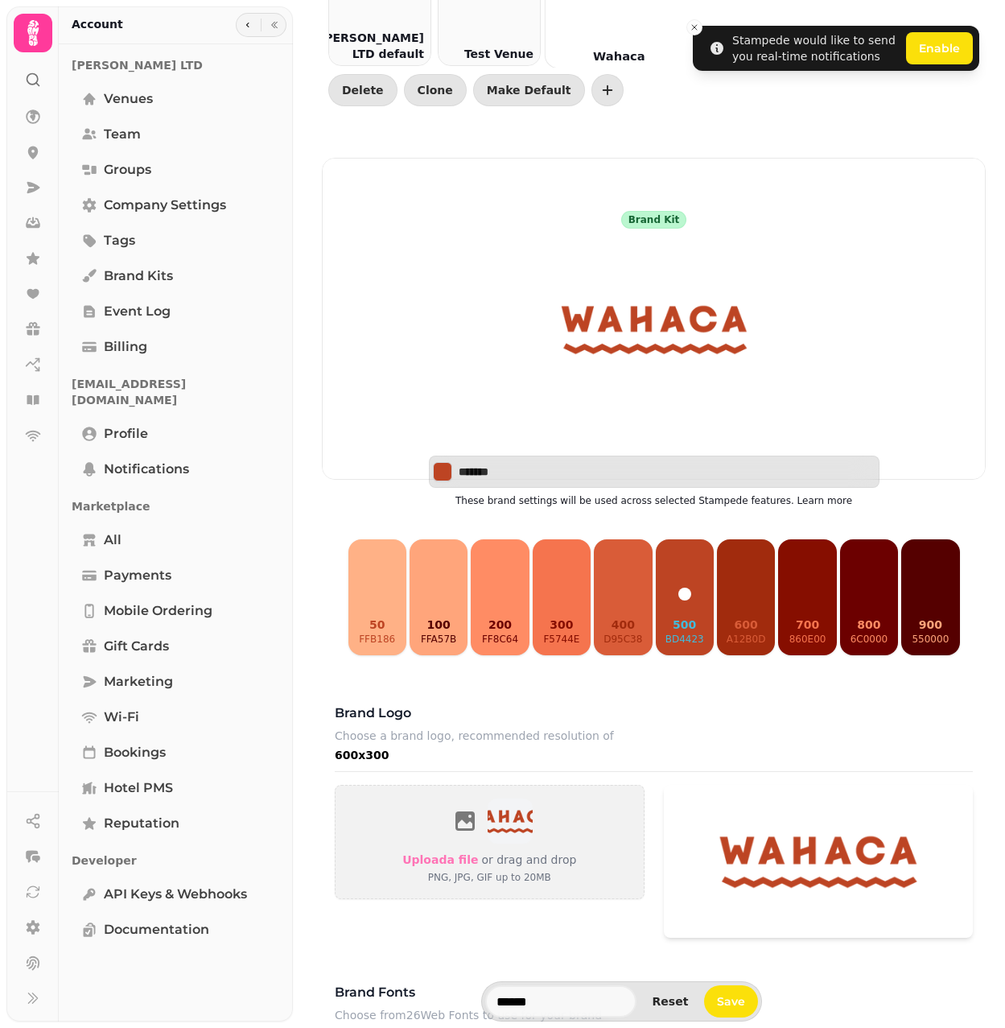
type input "*******"
click at [722, 724] on div "Brand logo Choose a brand logo, recommended resolution of 600x300" at bounding box center [654, 738] width 638 height 68
click at [681, 645] on p "bd4423" at bounding box center [685, 639] width 39 height 13
click at [724, 719] on div "Brand logo Choose a brand logo, recommended resolution of 600x300" at bounding box center [654, 738] width 638 height 68
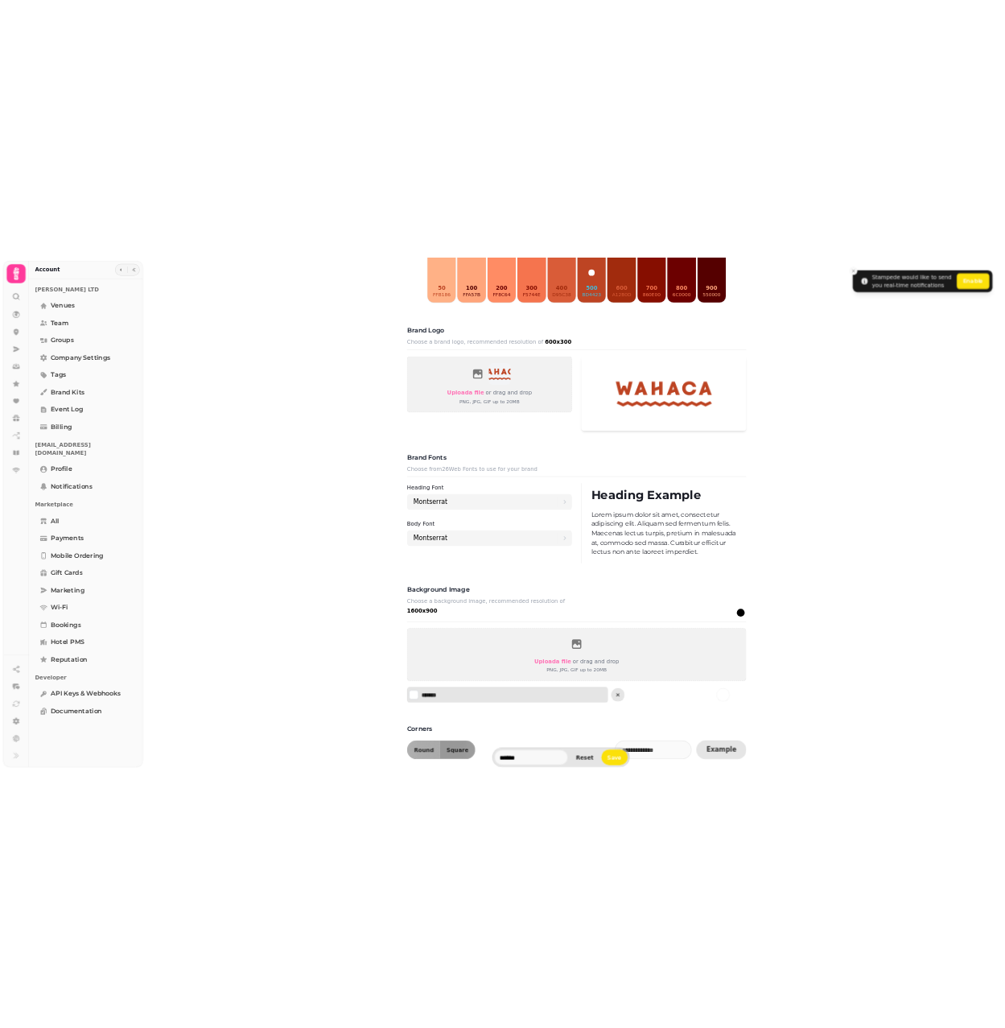
scroll to position [564, 0]
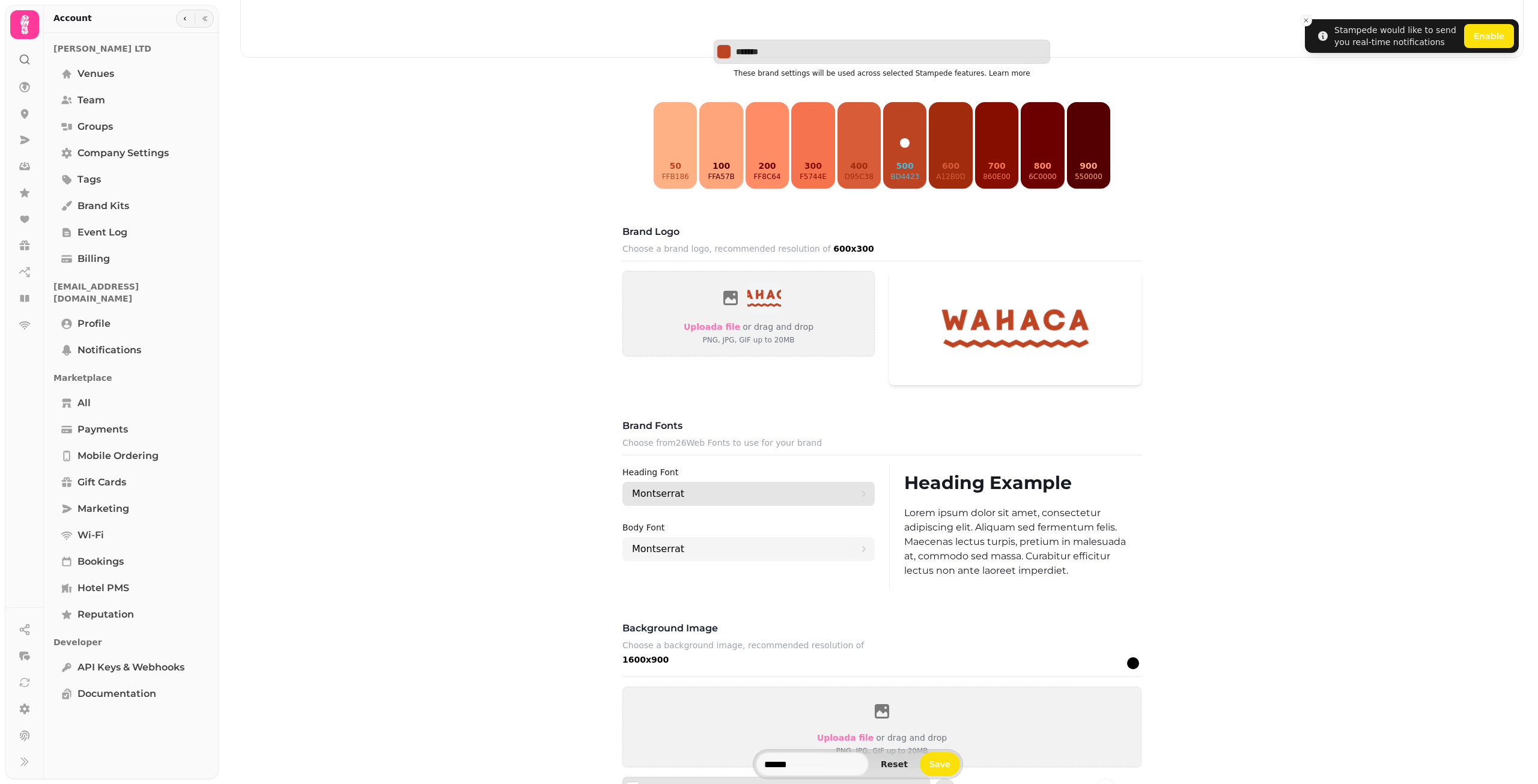
click at [696, 504] on div "Montserrat" at bounding box center [742, 494] width 220 height 24
click at [422, 545] on div "Brand kit Wahaca ******* These brand settings will be used across selected Stam…" at bounding box center [881, 352] width 1283 height 1070
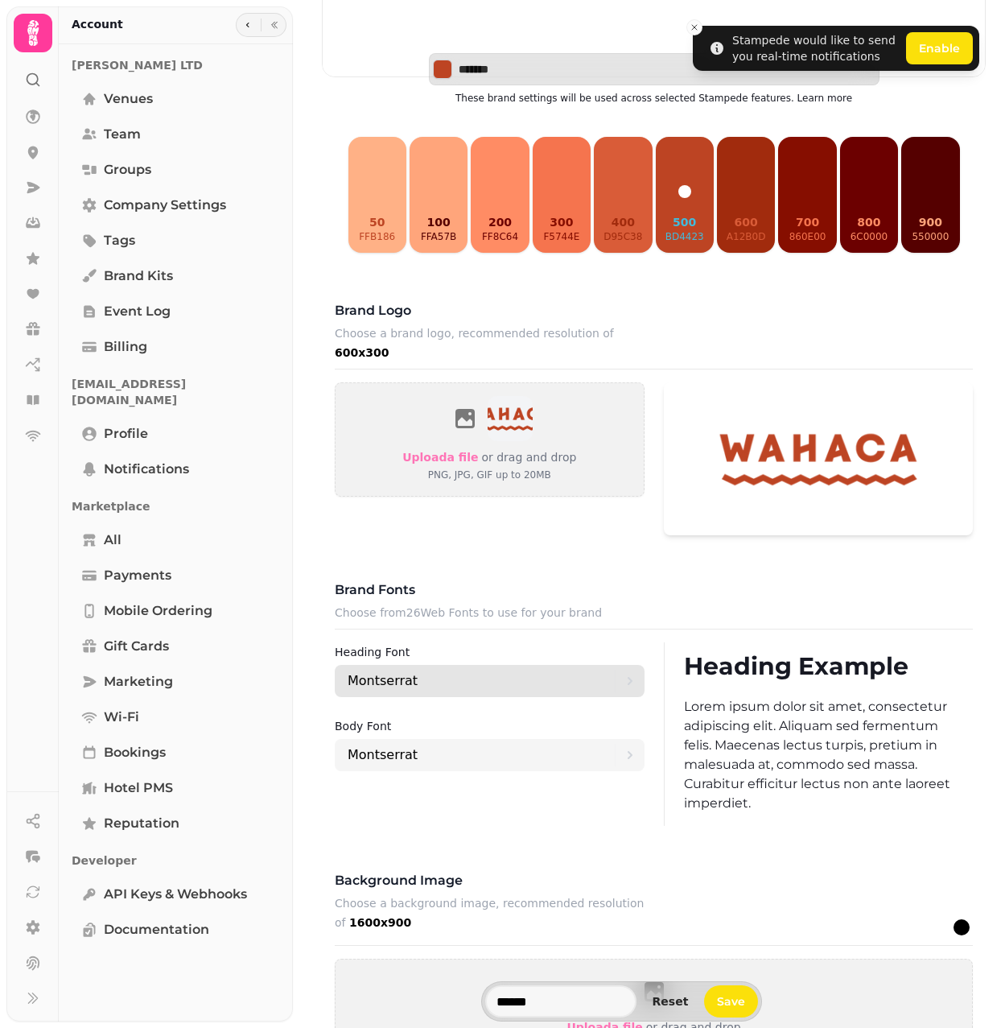
click at [456, 678] on div "Montserrat" at bounding box center [481, 681] width 267 height 32
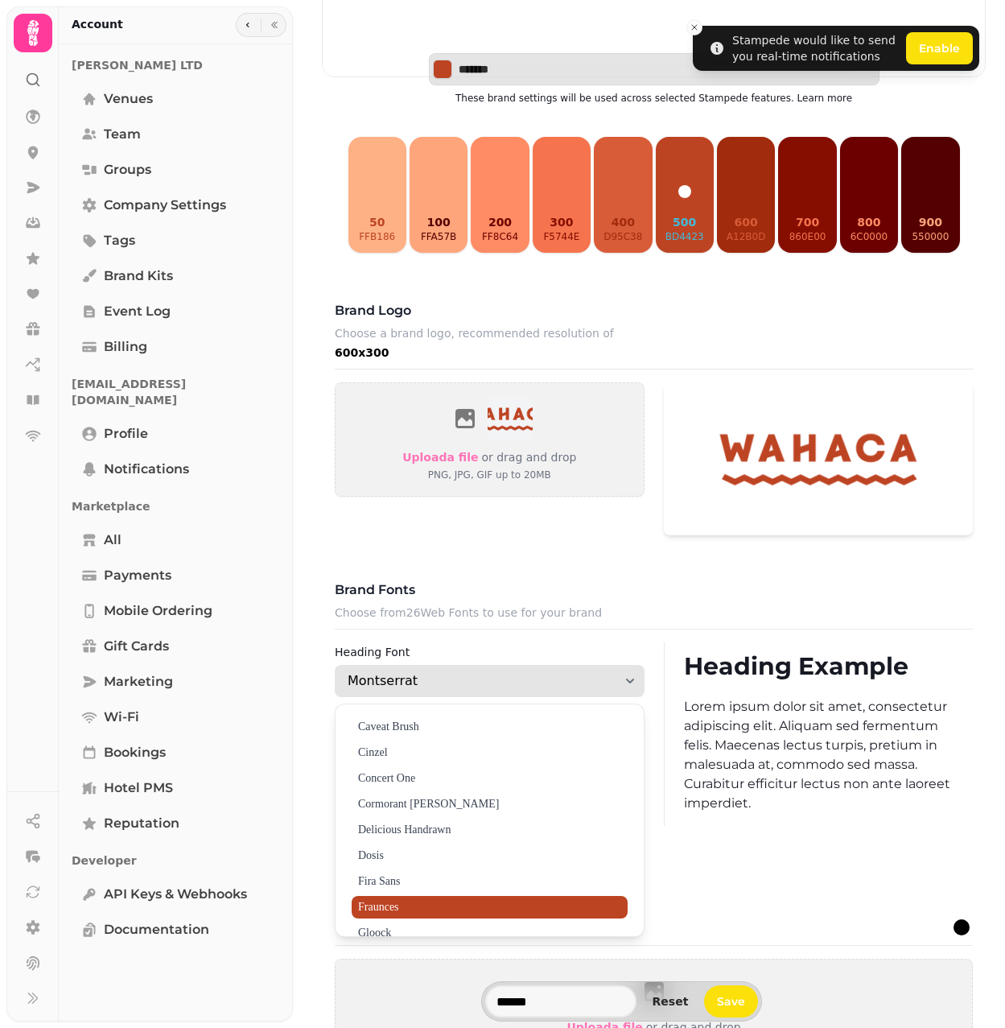
scroll to position [0, 0]
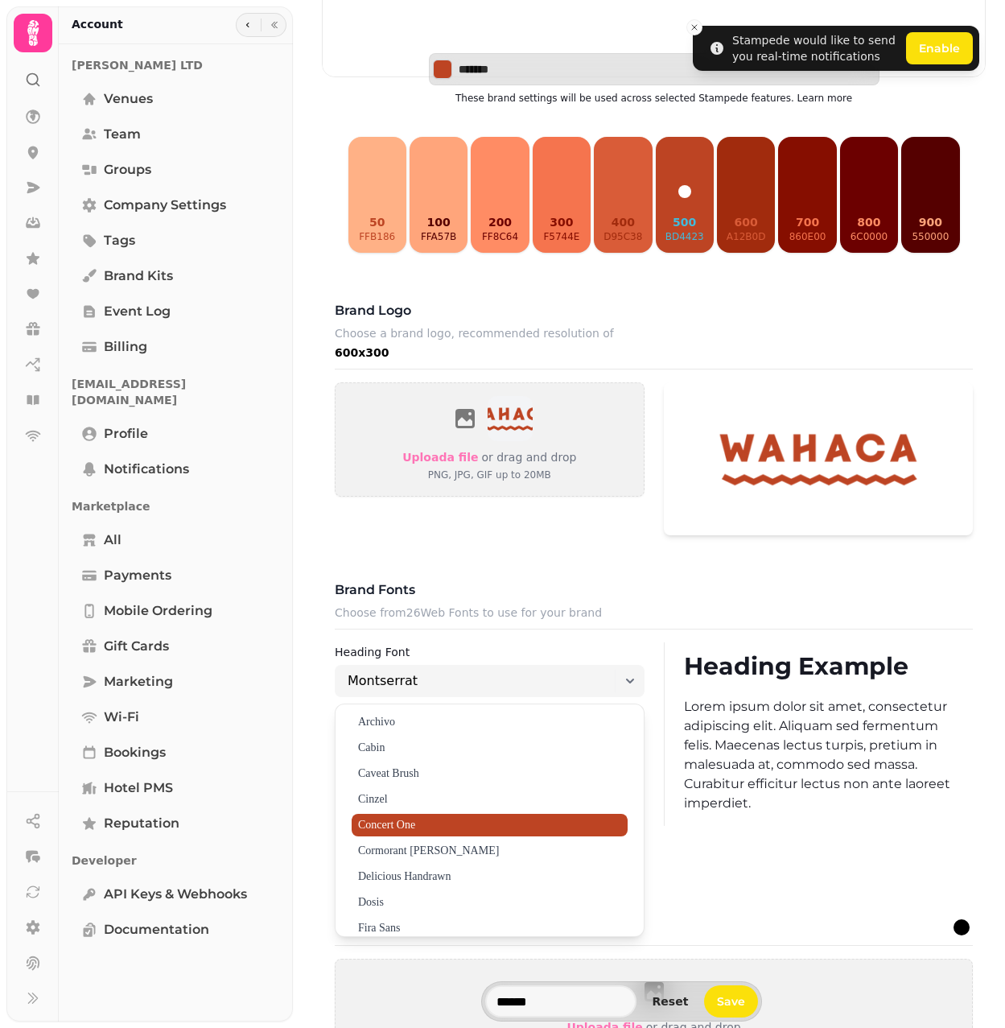
click at [458, 826] on span "Concert One" at bounding box center [490, 825] width 276 height 23
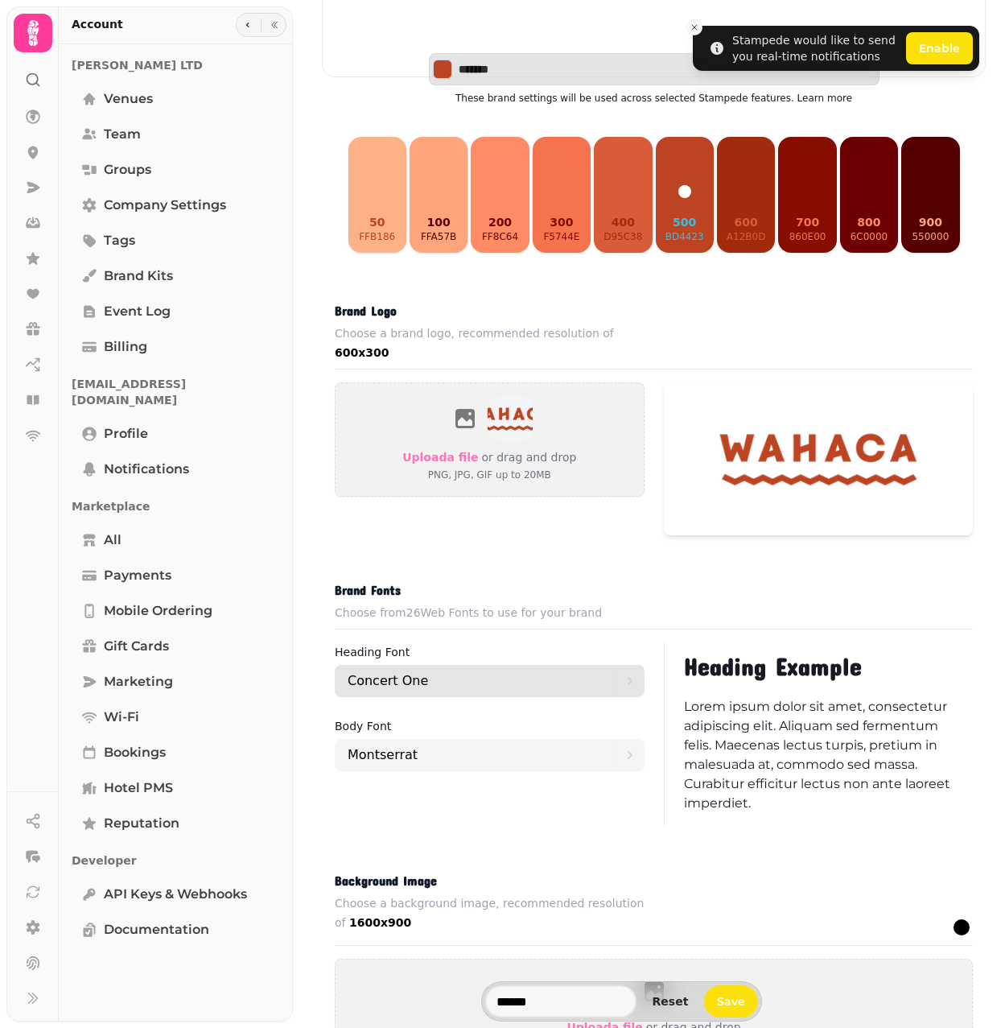
click at [469, 683] on div "Concert One" at bounding box center [481, 681] width 267 height 32
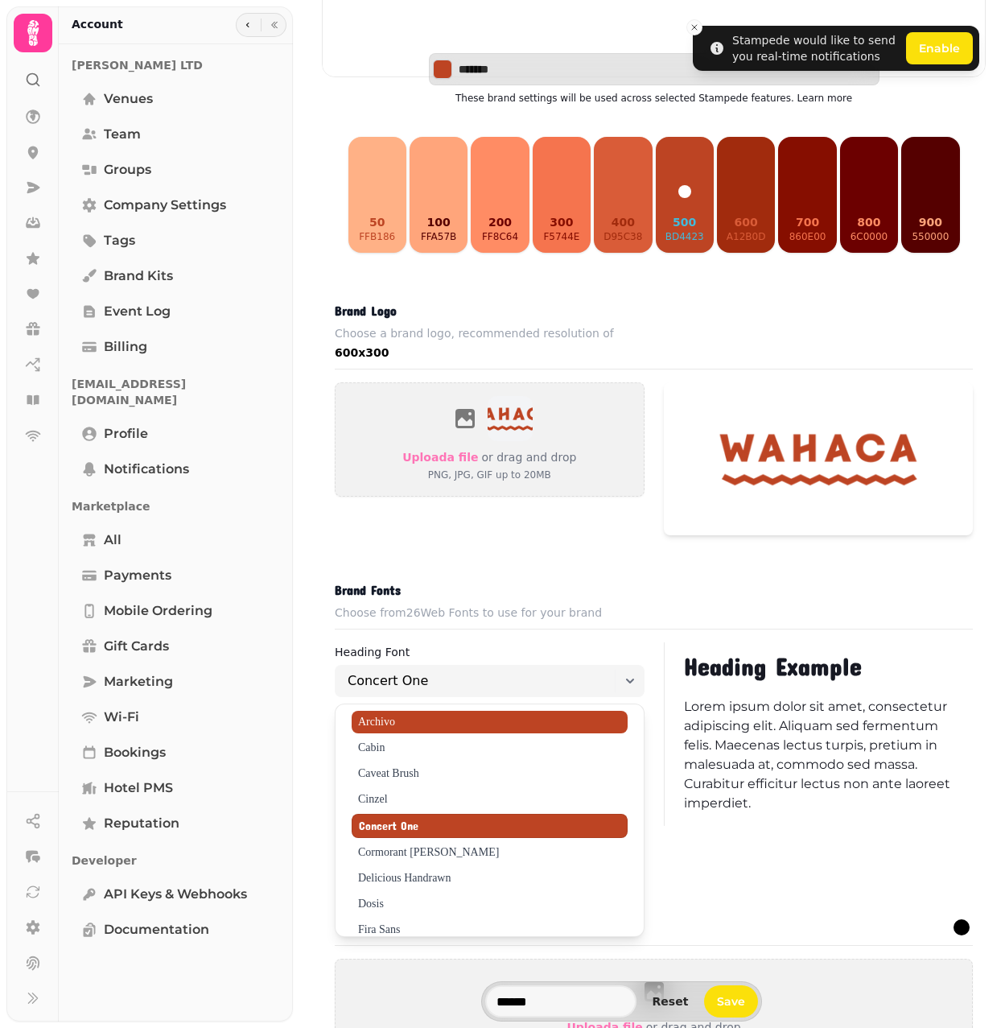
click at [426, 719] on span "Archivo" at bounding box center [490, 722] width 276 height 23
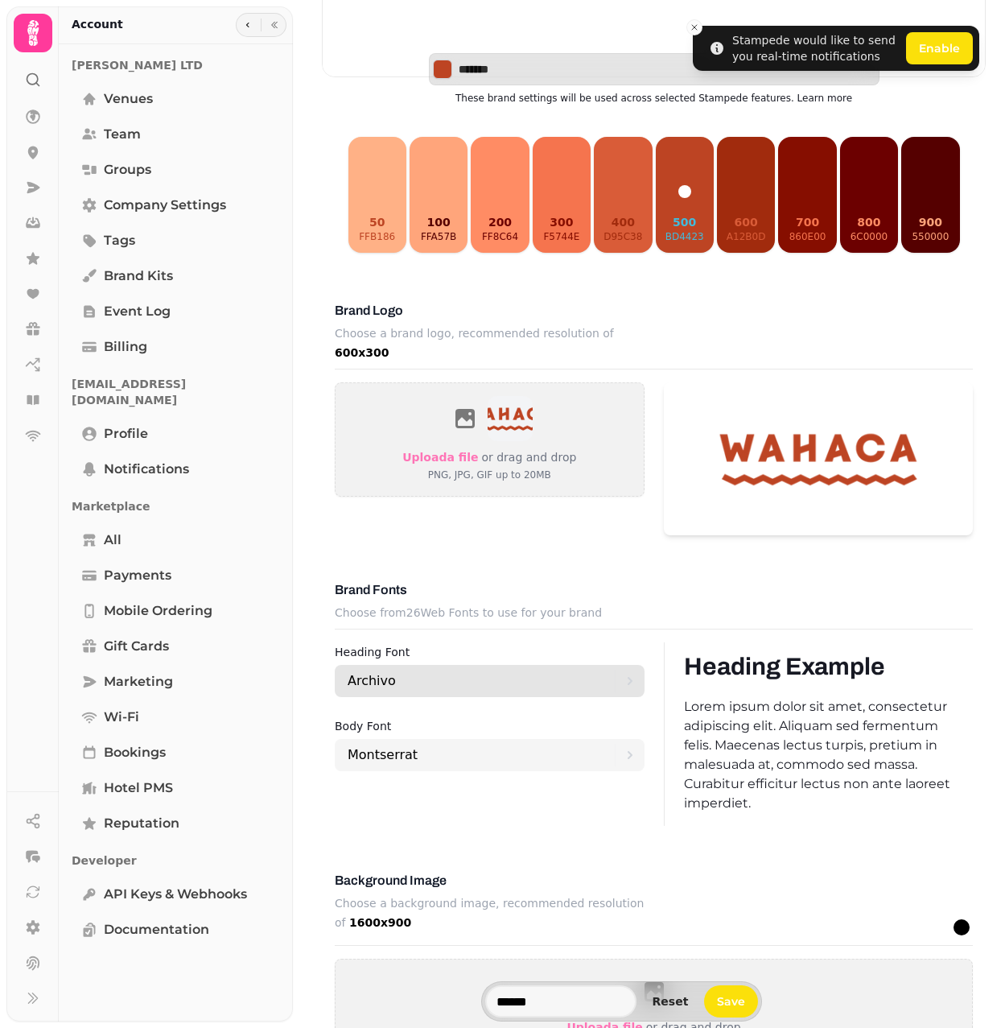
click at [453, 685] on div "Archivo" at bounding box center [481, 681] width 267 height 32
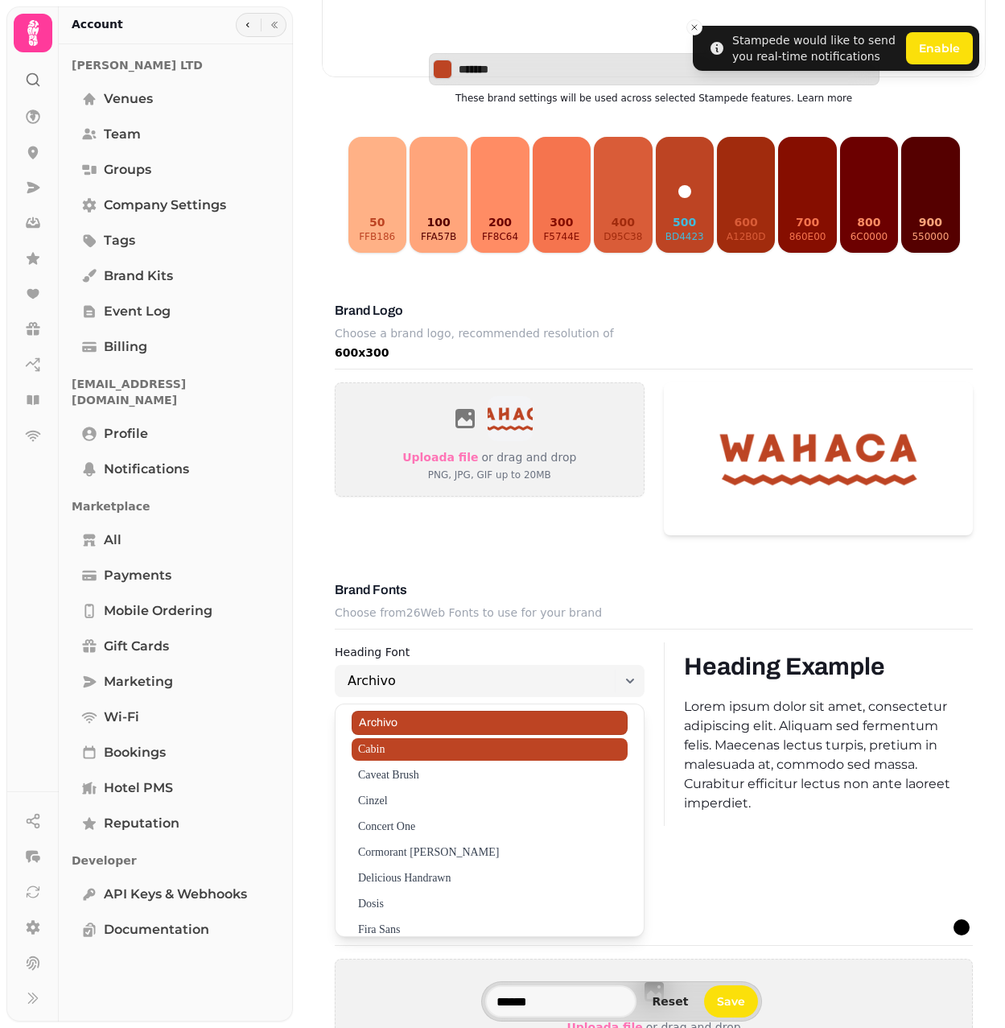
click at [415, 747] on span "Cabin" at bounding box center [490, 749] width 276 height 23
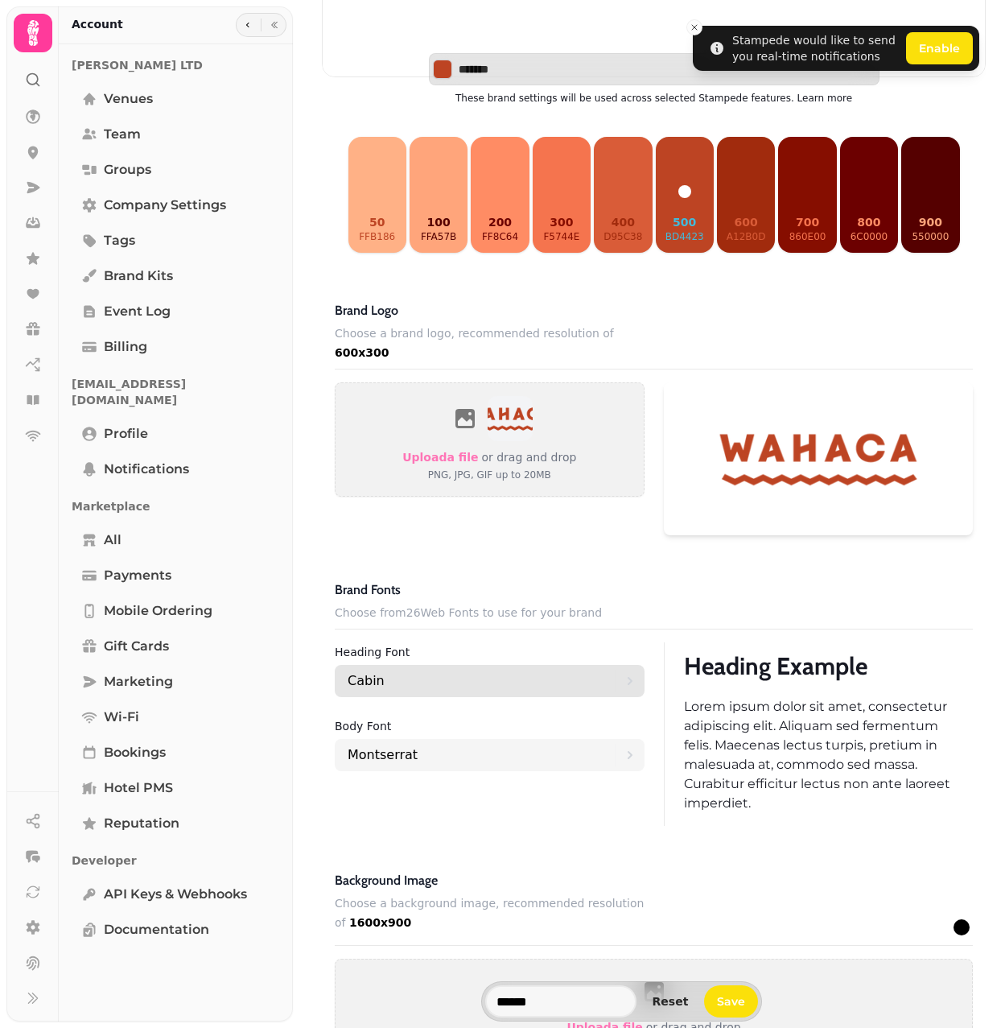
click at [471, 681] on div "Cabin" at bounding box center [481, 681] width 267 height 32
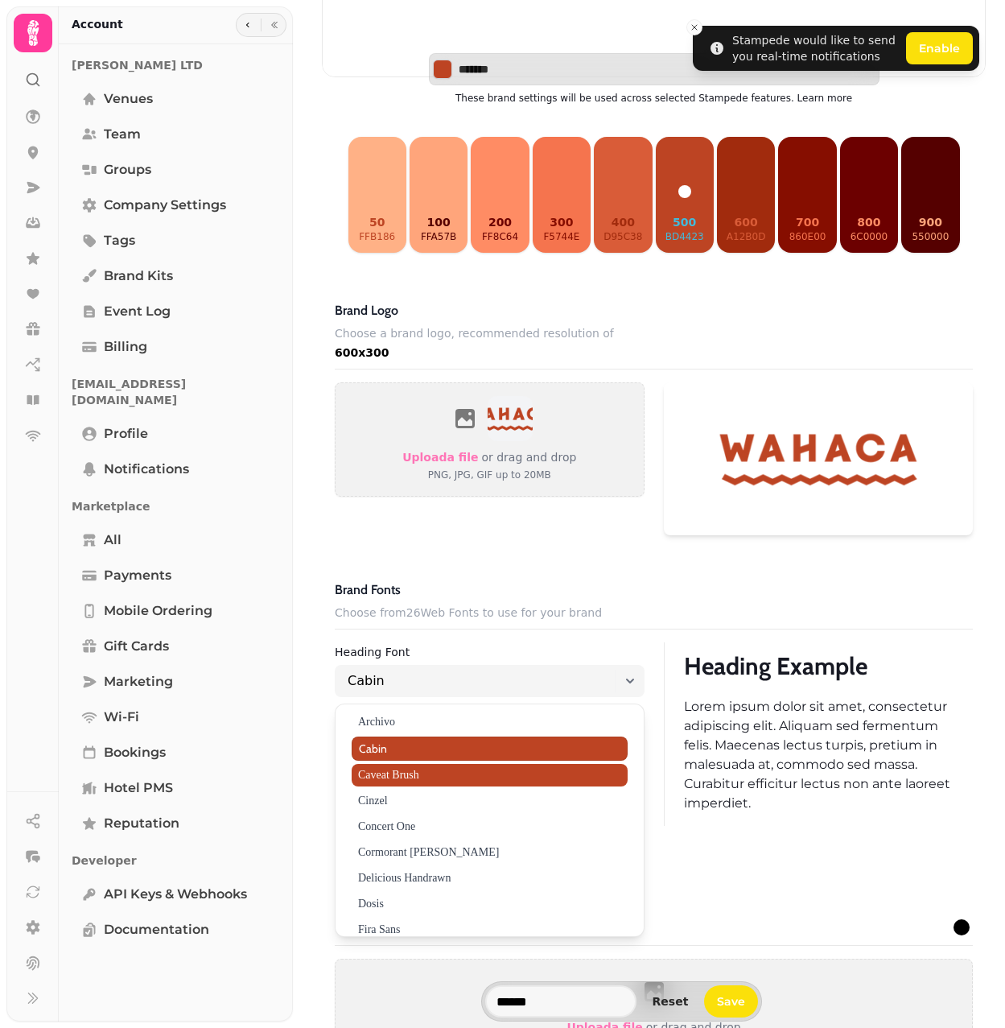
click at [419, 776] on span "Caveat Brush" at bounding box center [490, 775] width 276 height 23
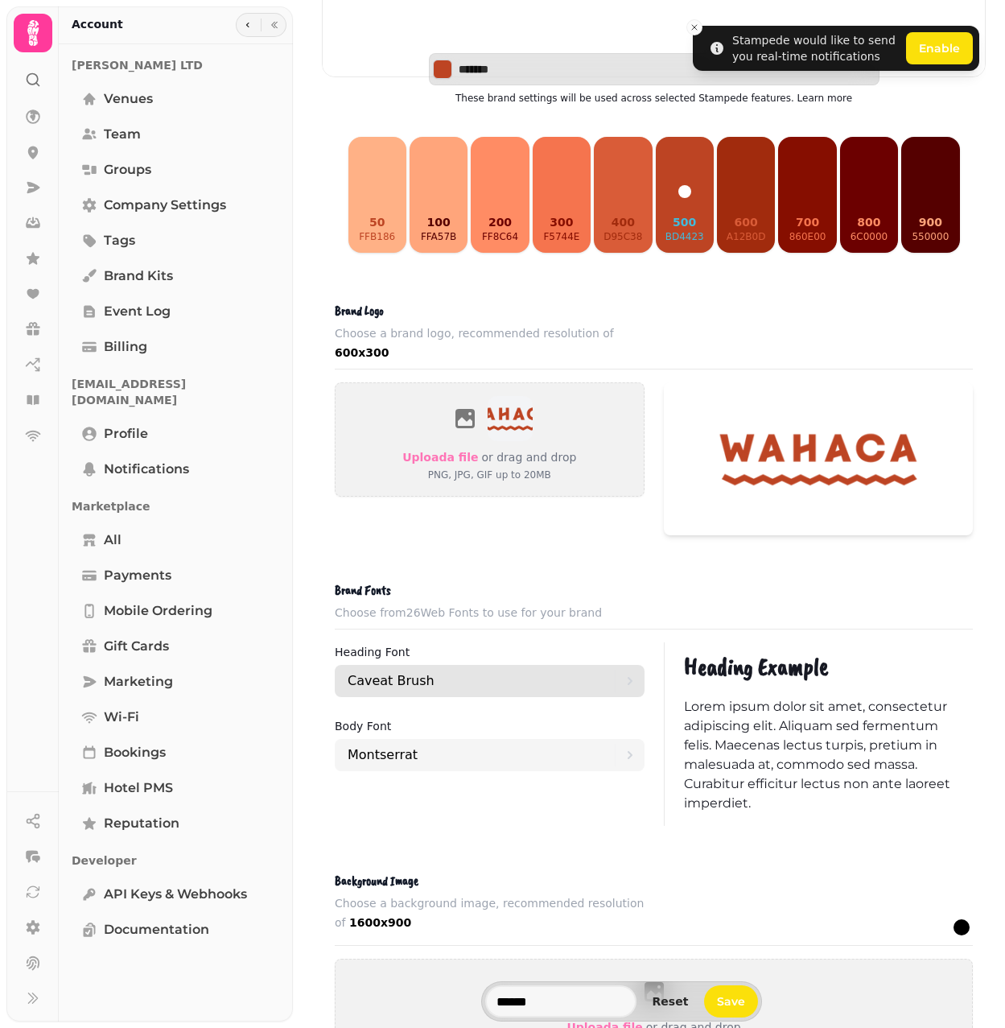
click at [477, 681] on div "Caveat Brush" at bounding box center [481, 681] width 267 height 32
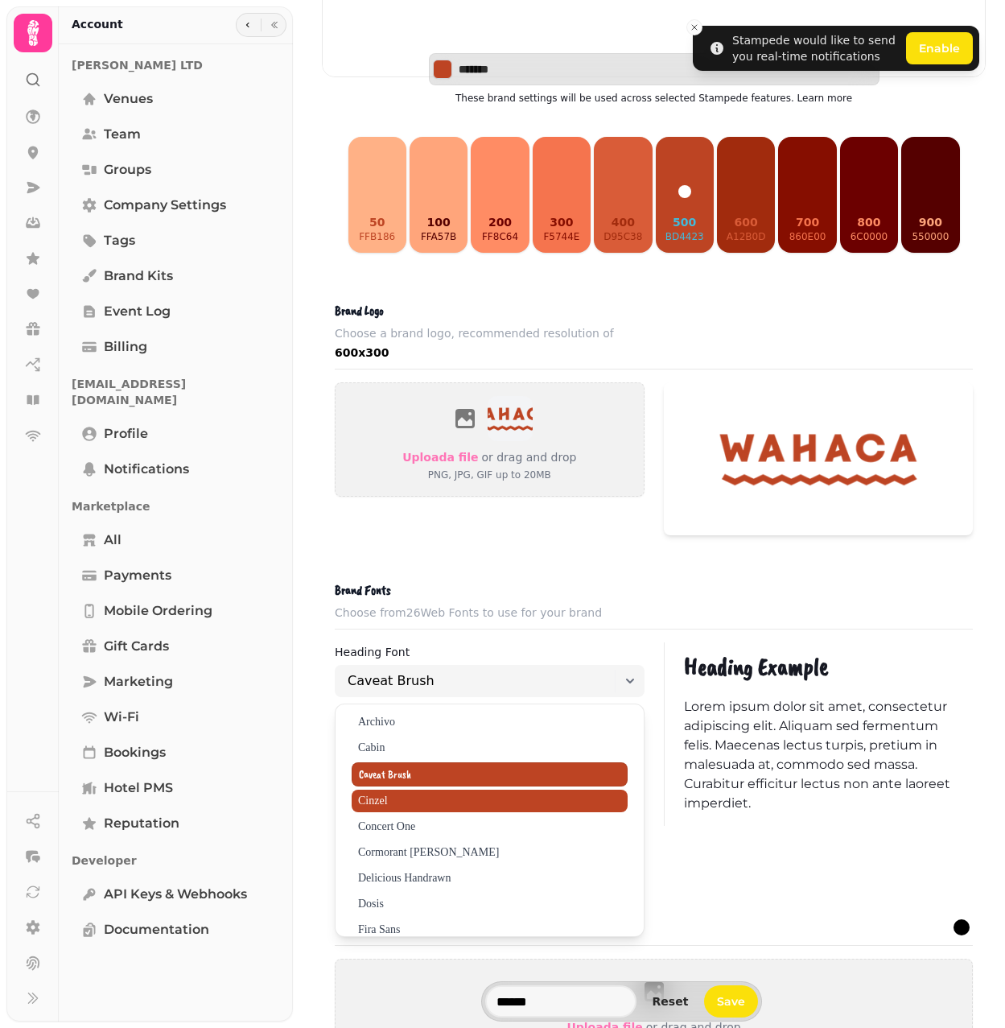
click at [412, 798] on span "Cinzel" at bounding box center [490, 801] width 276 height 23
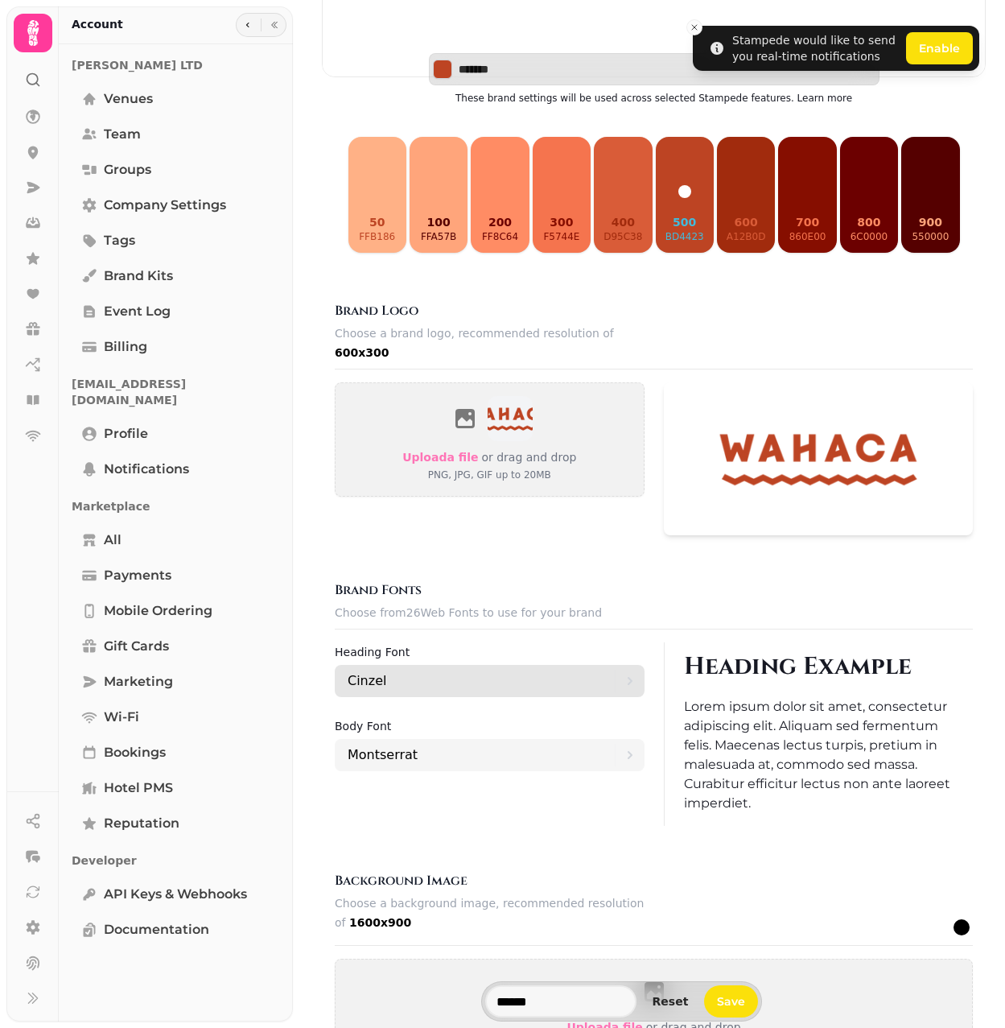
click at [478, 671] on div "Cinzel" at bounding box center [481, 681] width 267 height 32
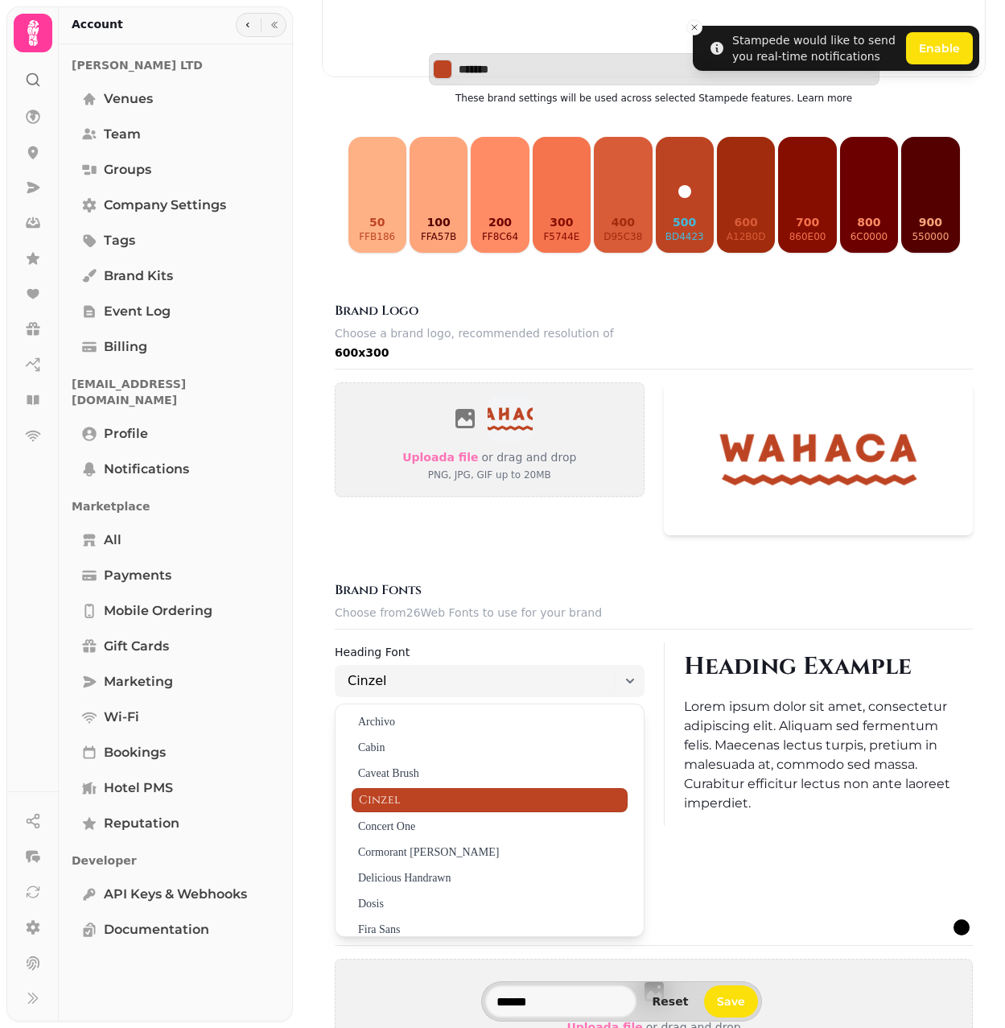
click at [396, 821] on span "Concert One" at bounding box center [490, 826] width 276 height 23
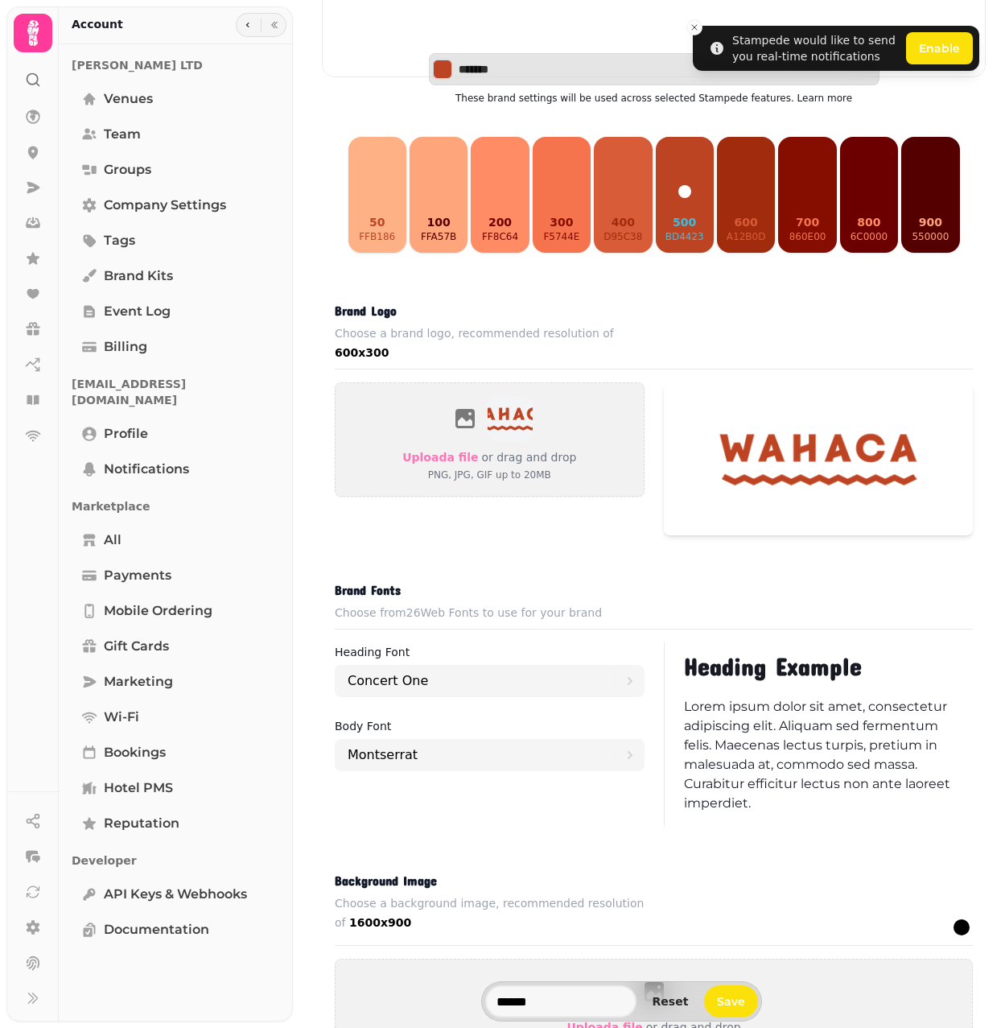
click at [481, 651] on label "Heading font" at bounding box center [490, 651] width 310 height 19
click at [453, 679] on div "Concert One" at bounding box center [481, 681] width 267 height 32
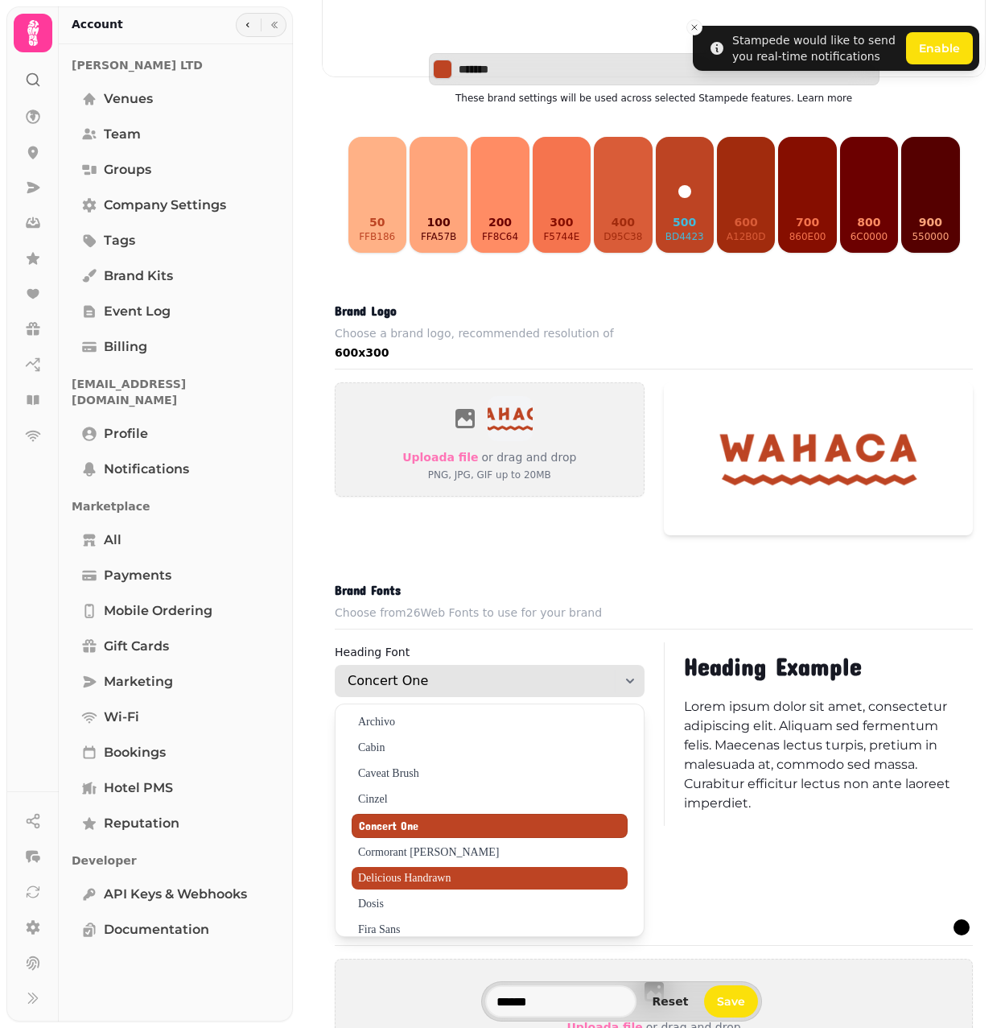
scroll to position [80, 0]
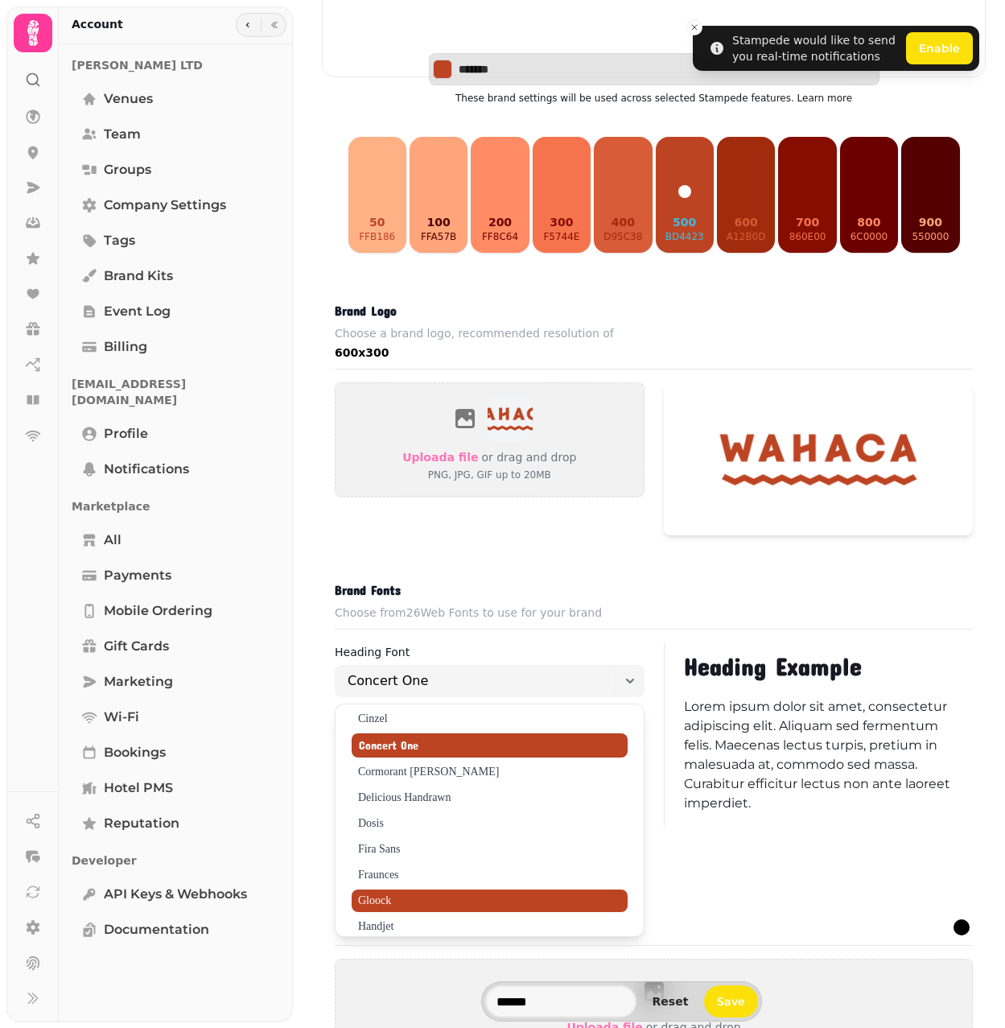
click at [423, 894] on span "Gloock" at bounding box center [490, 901] width 276 height 23
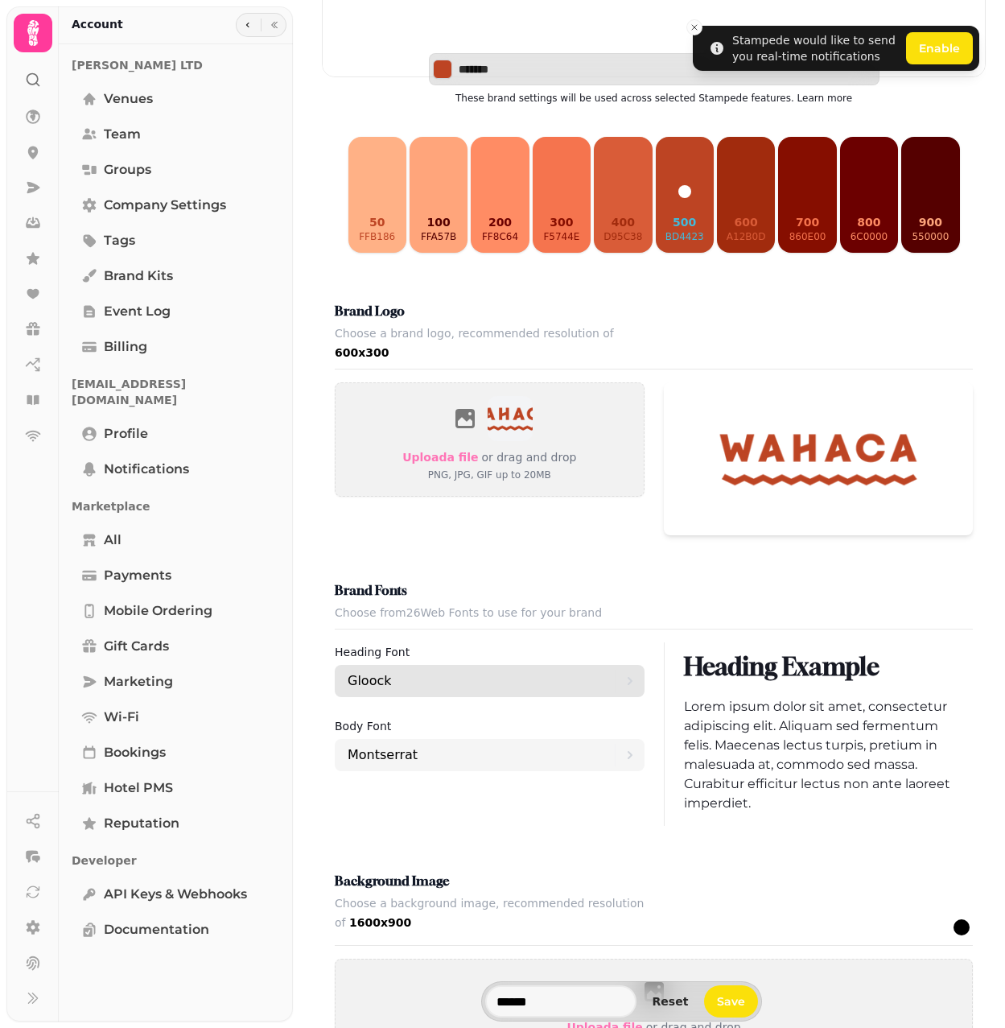
click at [486, 683] on div "Gloock" at bounding box center [481, 681] width 267 height 32
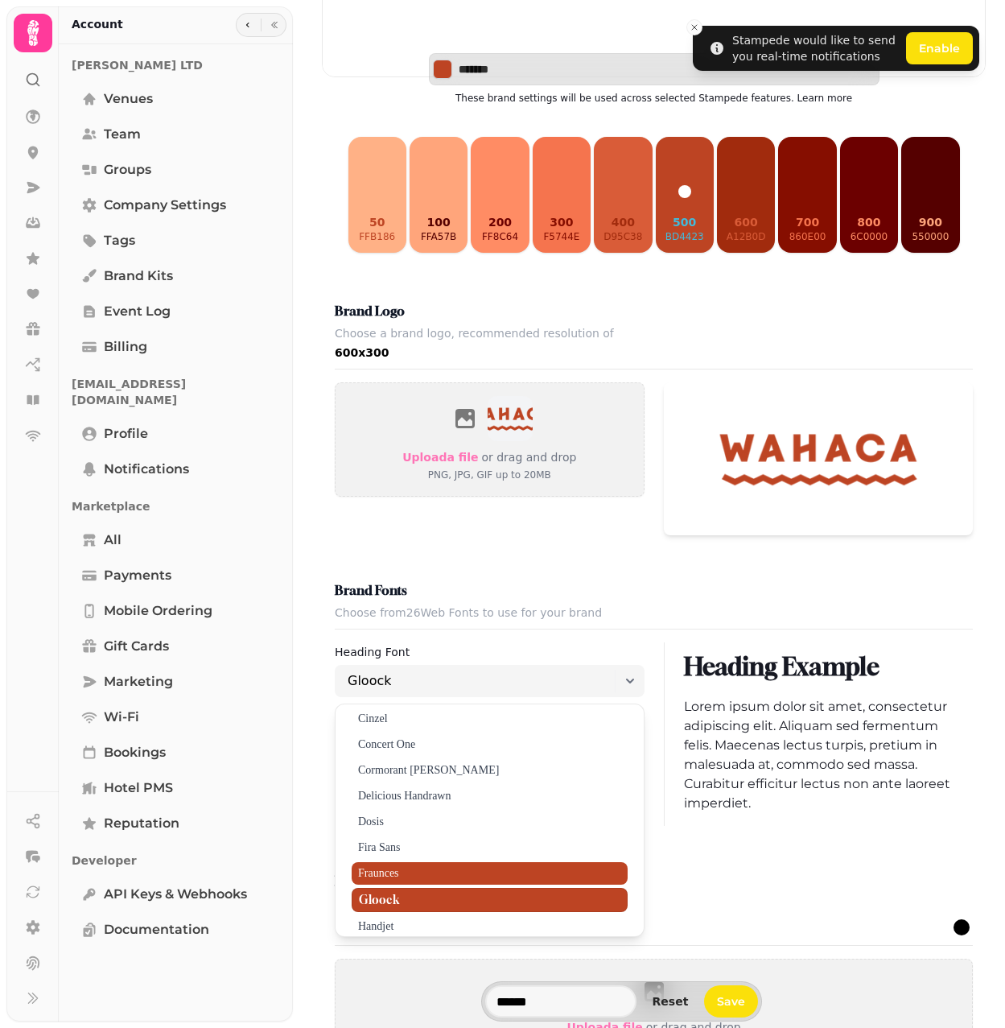
click at [462, 862] on span "Fraunces" at bounding box center [490, 873] width 276 height 23
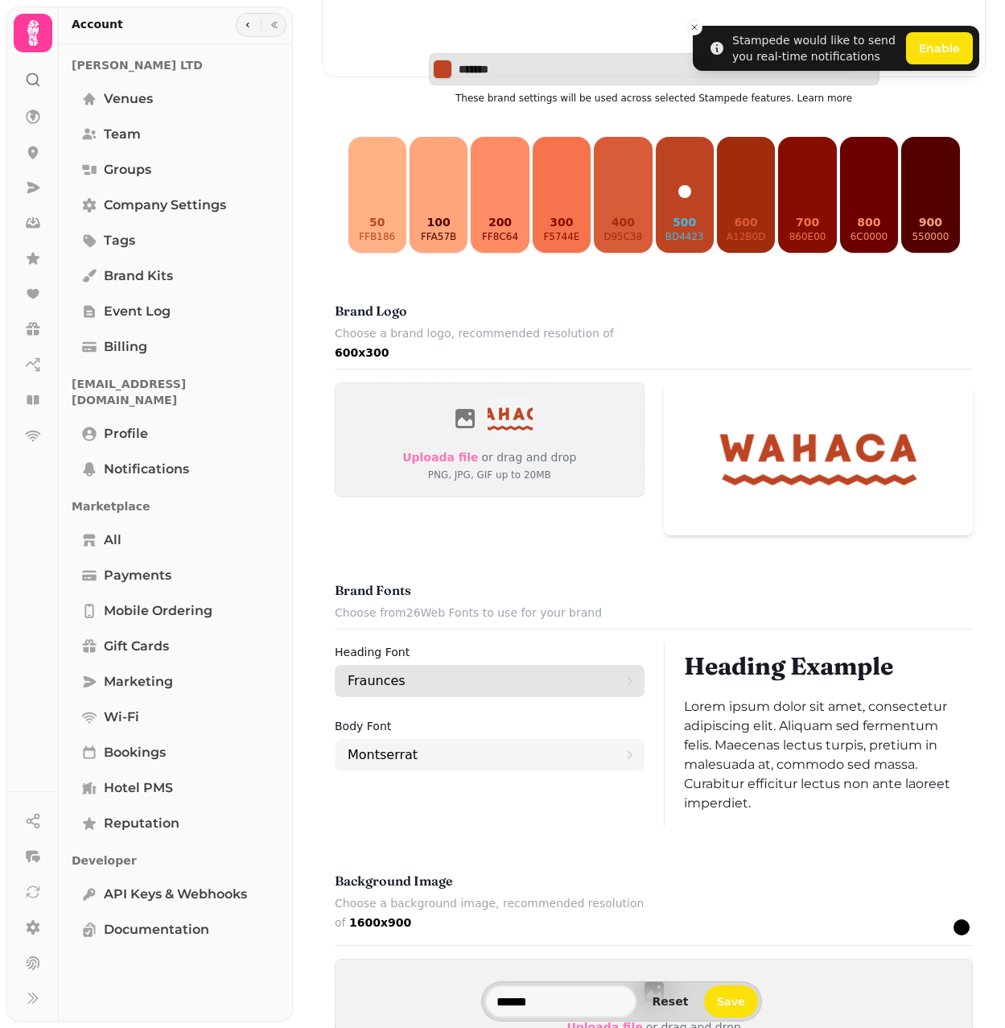
click at [535, 675] on div "Fraunces" at bounding box center [481, 681] width 267 height 32
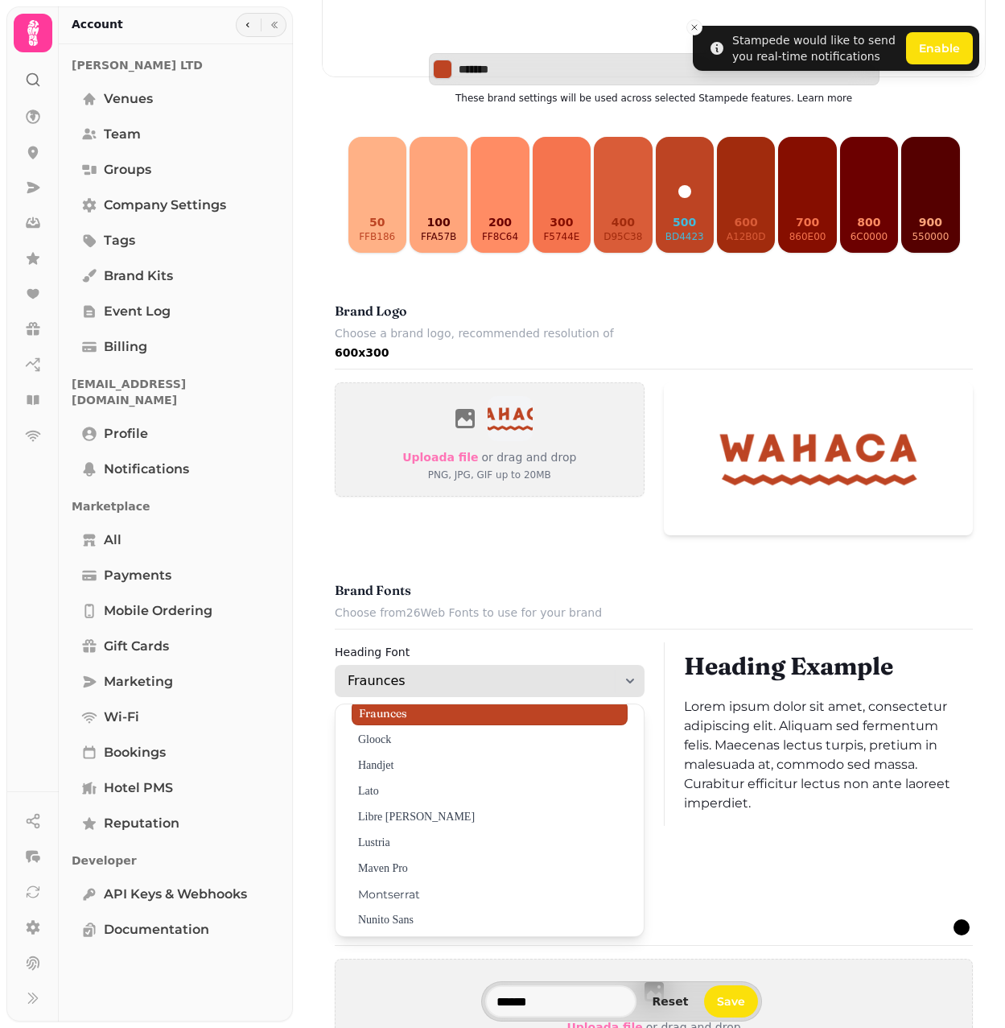
scroll to position [322, 0]
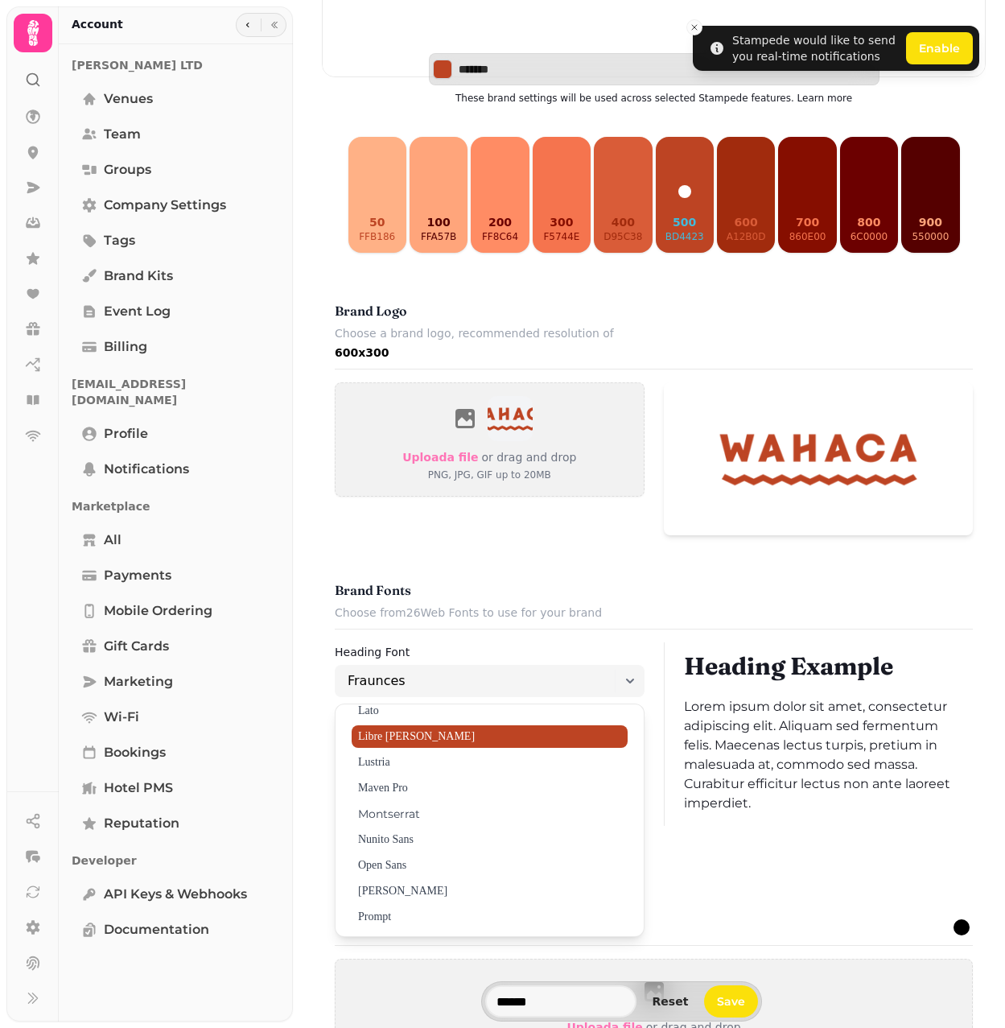
click at [470, 726] on span "Libre Baskerville" at bounding box center [490, 736] width 276 height 23
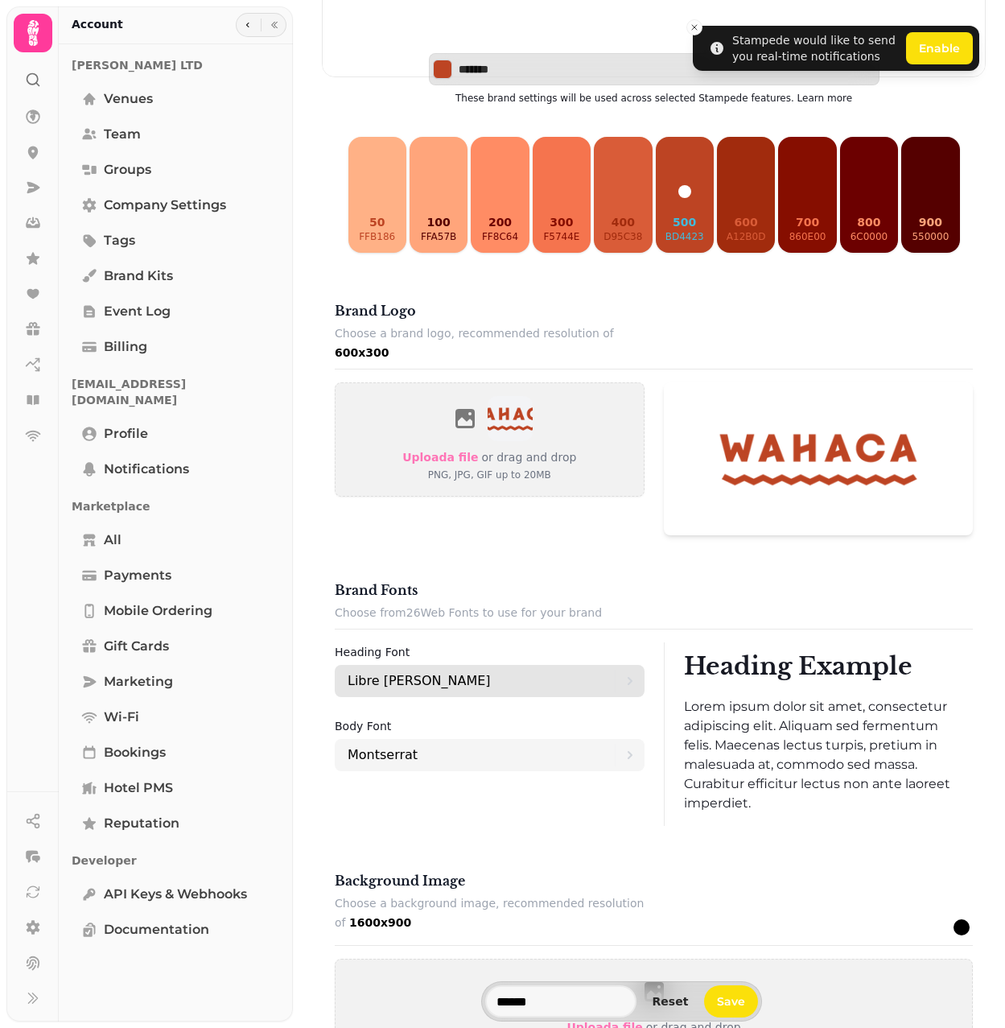
click at [499, 665] on div "Libre Baskerville" at bounding box center [481, 681] width 267 height 32
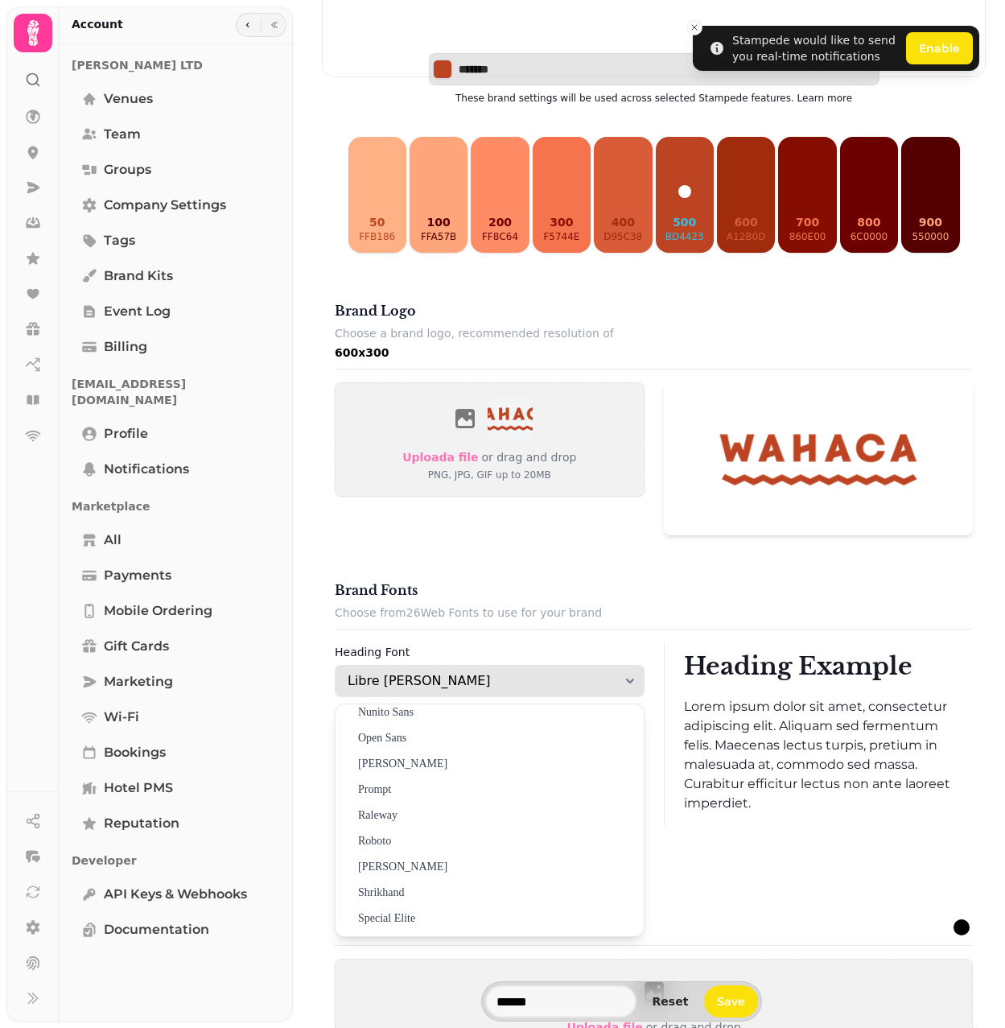
scroll to position [805, 0]
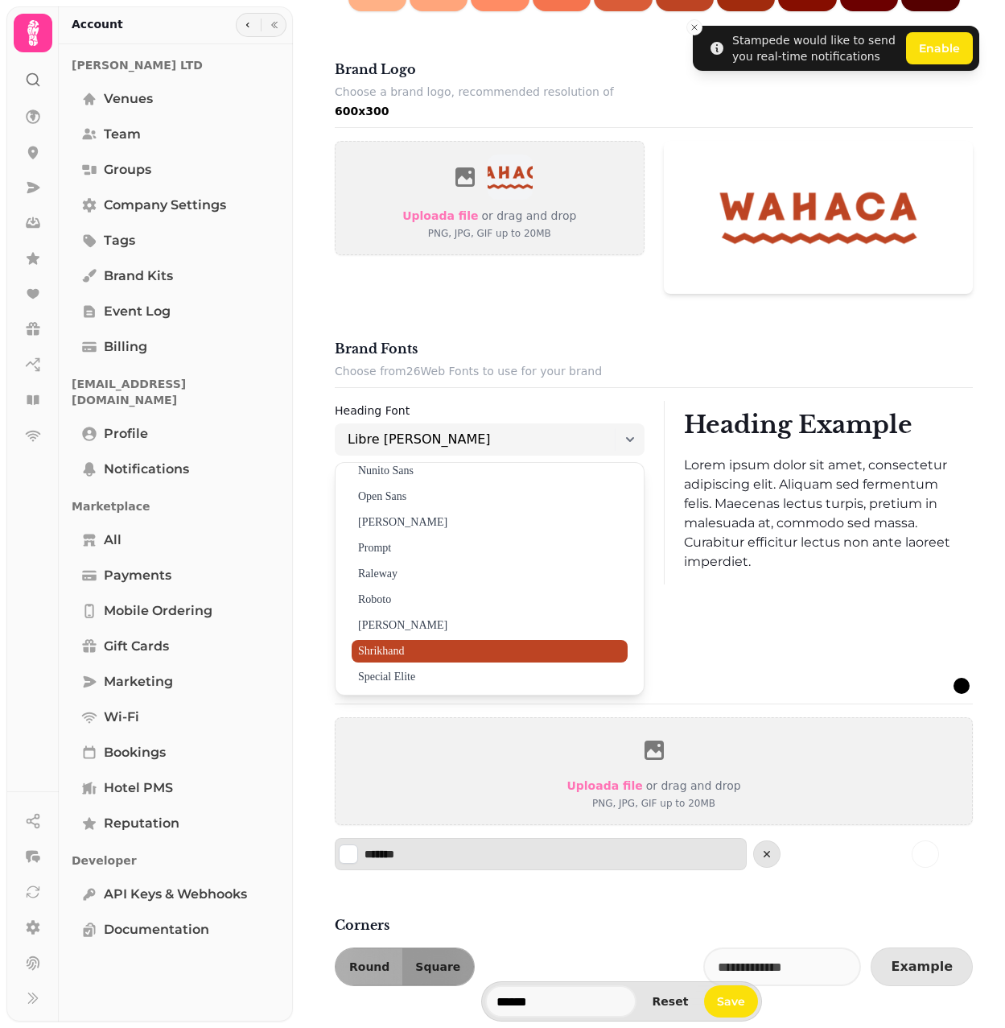
click at [454, 644] on span "Shrikhand" at bounding box center [490, 651] width 276 height 23
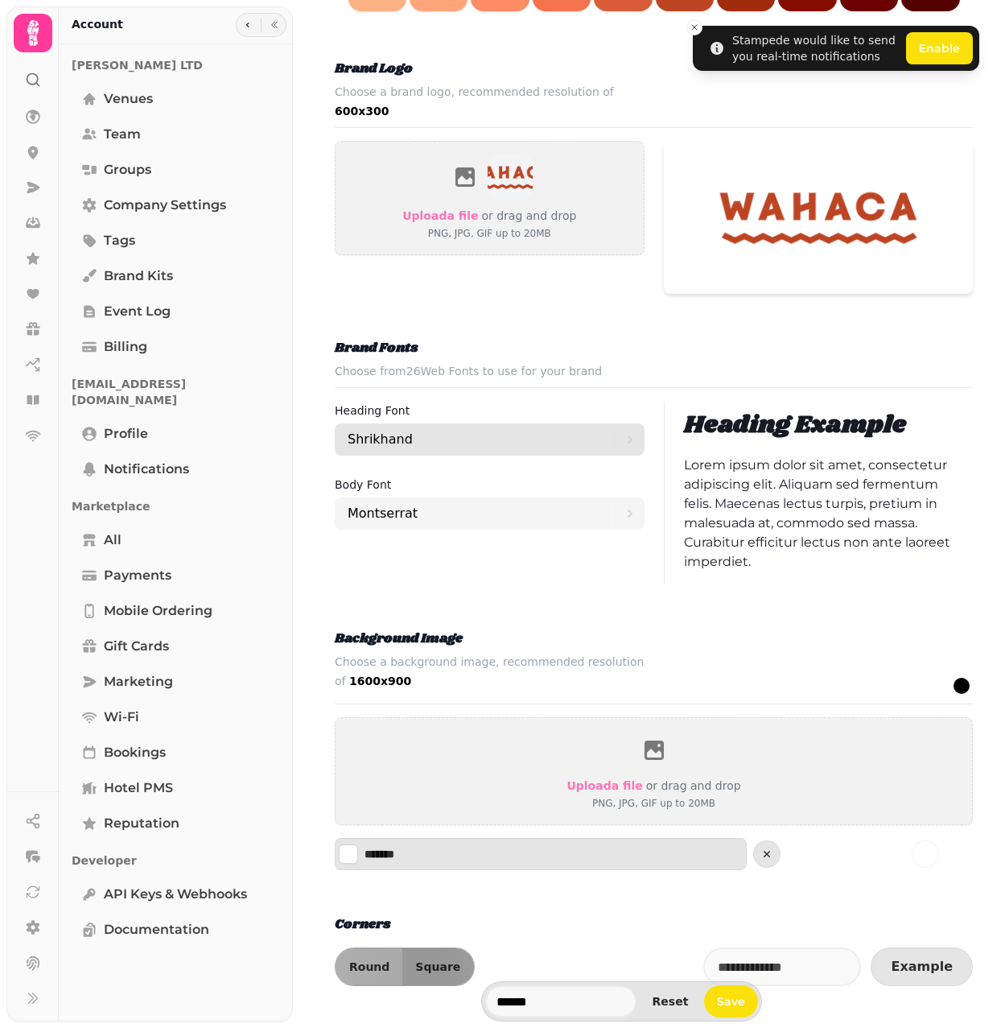
click at [448, 427] on div "Shrikhand" at bounding box center [481, 439] width 267 height 32
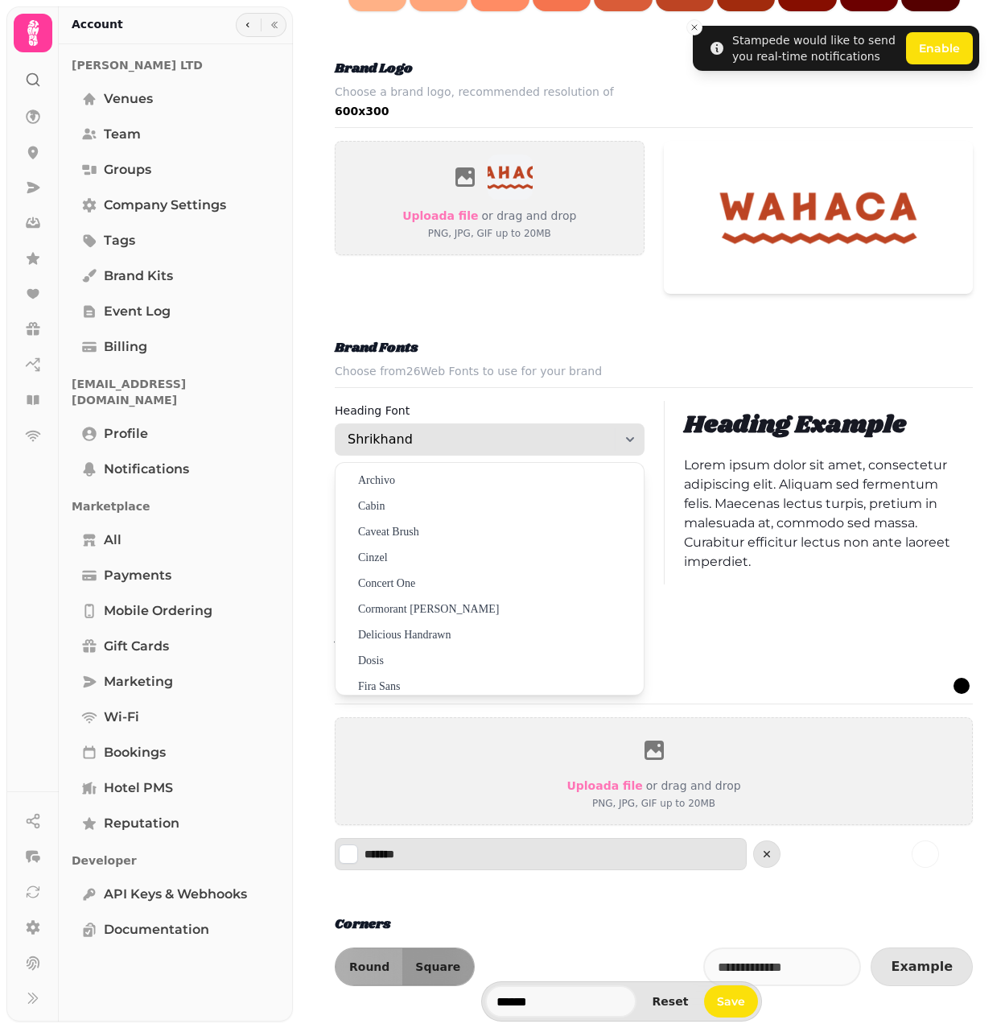
scroll to position [449, 0]
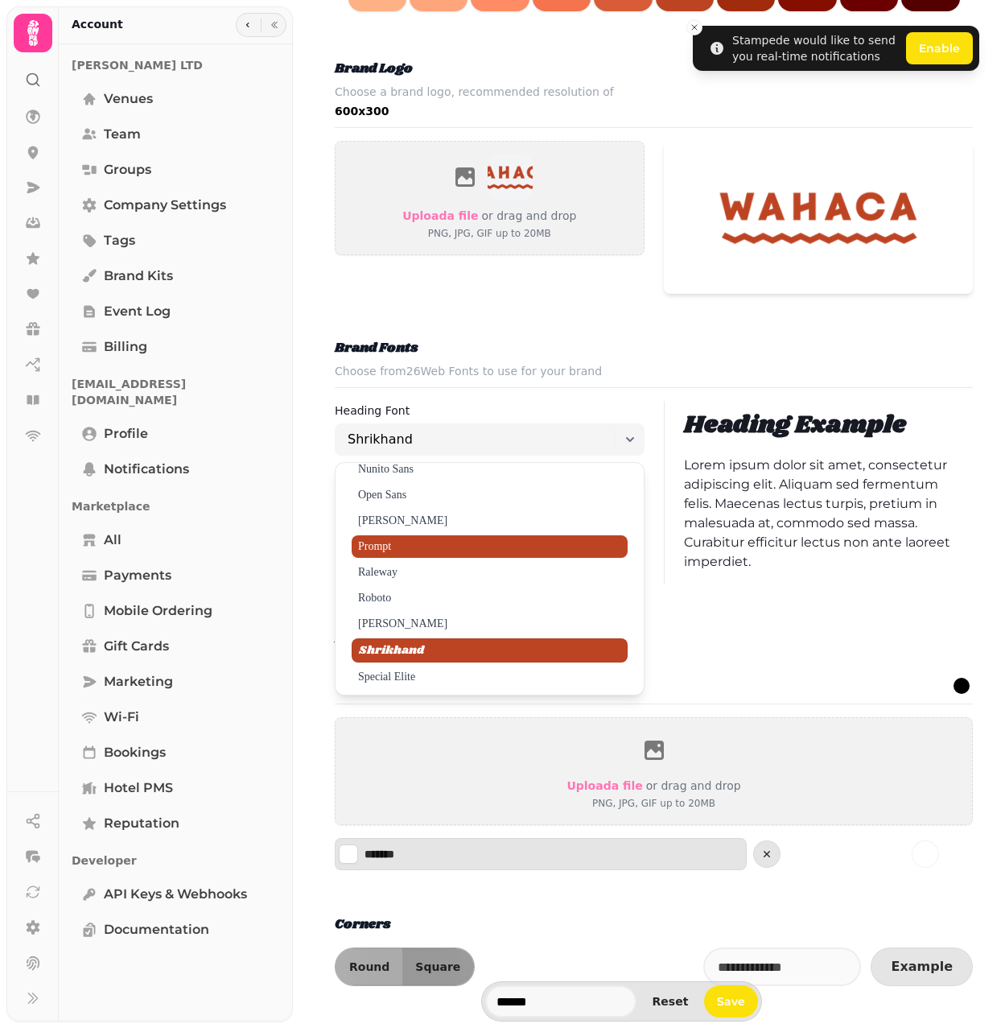
click at [427, 543] on span "Prompt" at bounding box center [490, 546] width 276 height 23
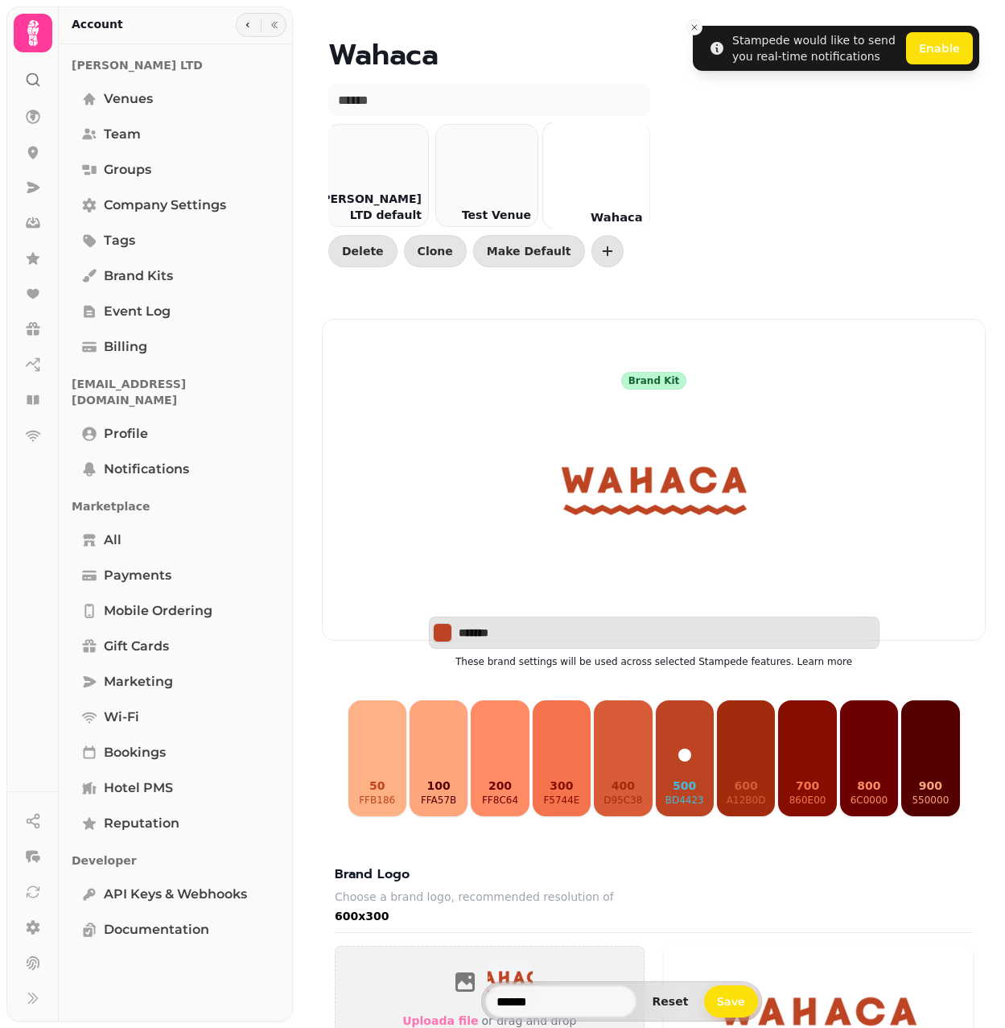
scroll to position [0, 0]
click at [693, 28] on icon "Close toast" at bounding box center [695, 28] width 10 height 10
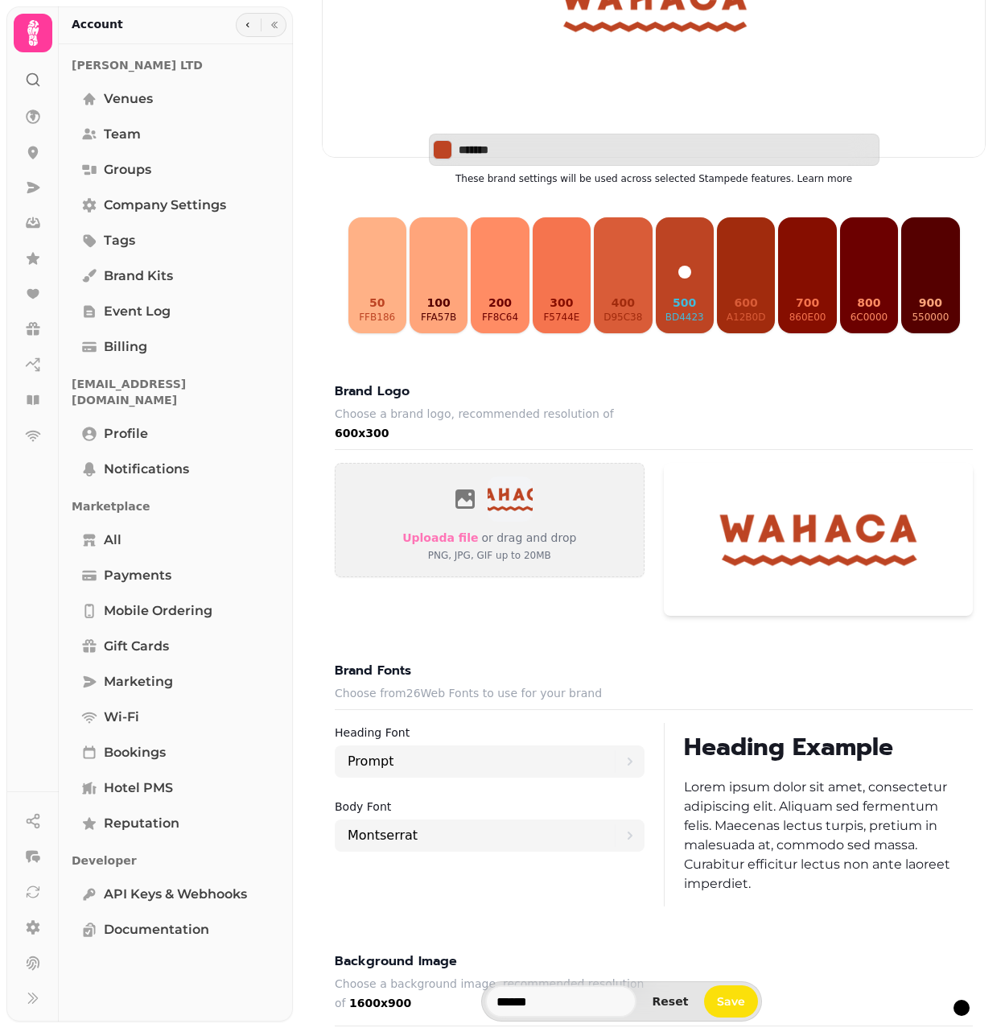
scroll to position [848, 0]
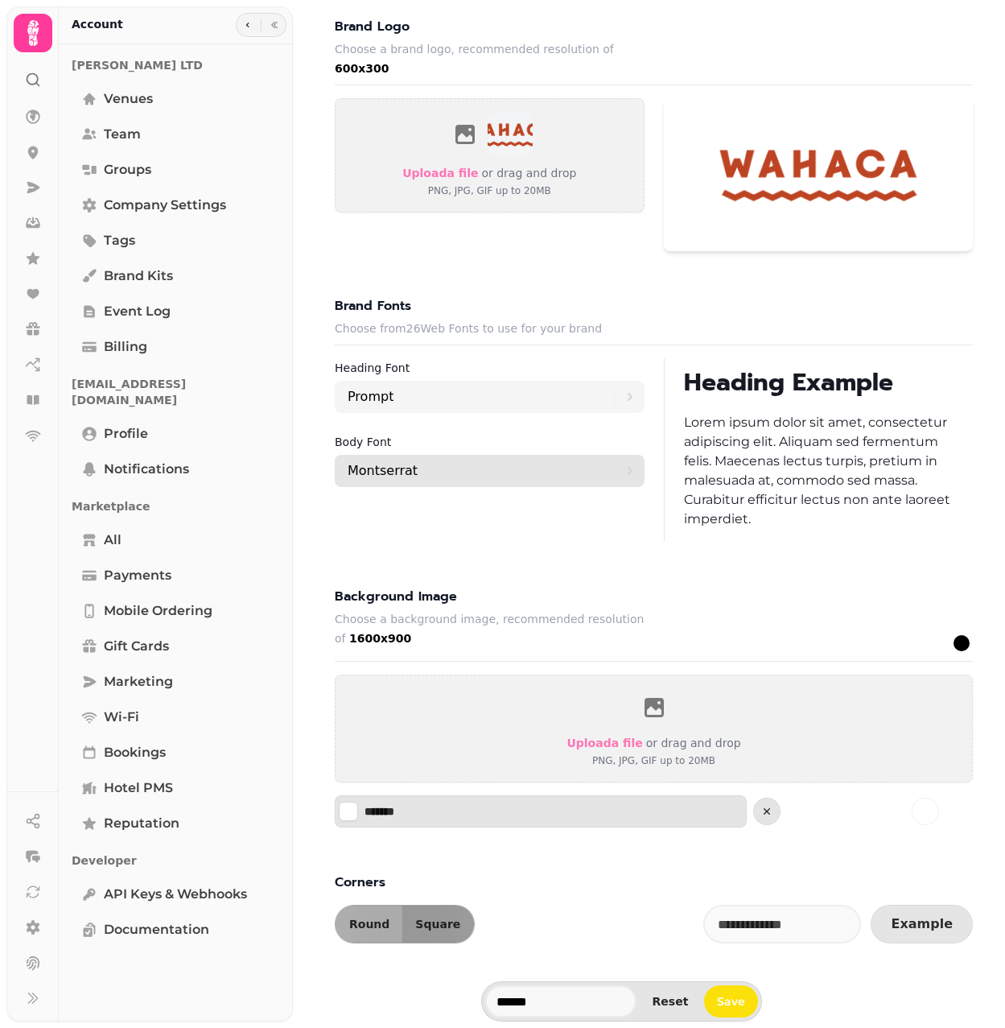
click at [437, 468] on div "Montserrat" at bounding box center [481, 471] width 267 height 32
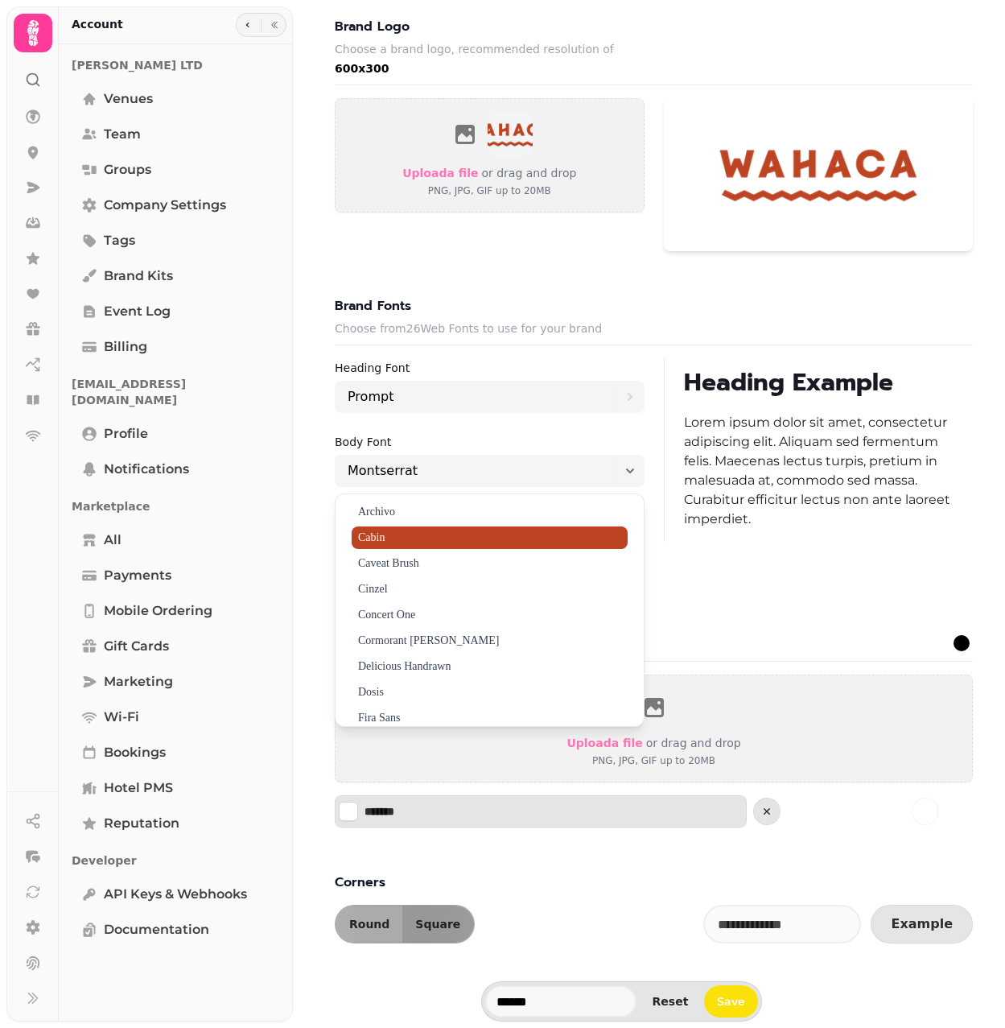
click at [402, 534] on span "Cabin" at bounding box center [490, 537] width 276 height 23
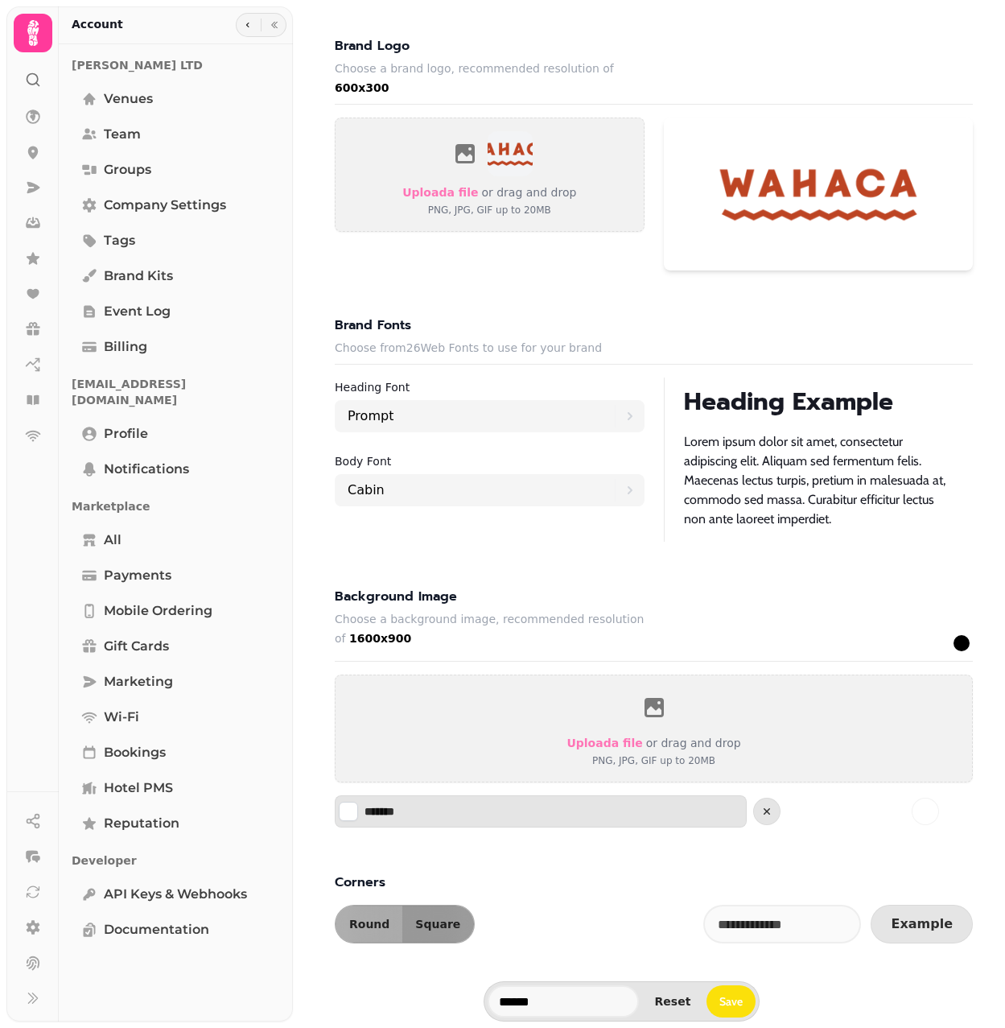
click at [754, 577] on div "Background image Choose a background image, recommended resolution of 1600x900 …" at bounding box center [654, 698] width 664 height 260
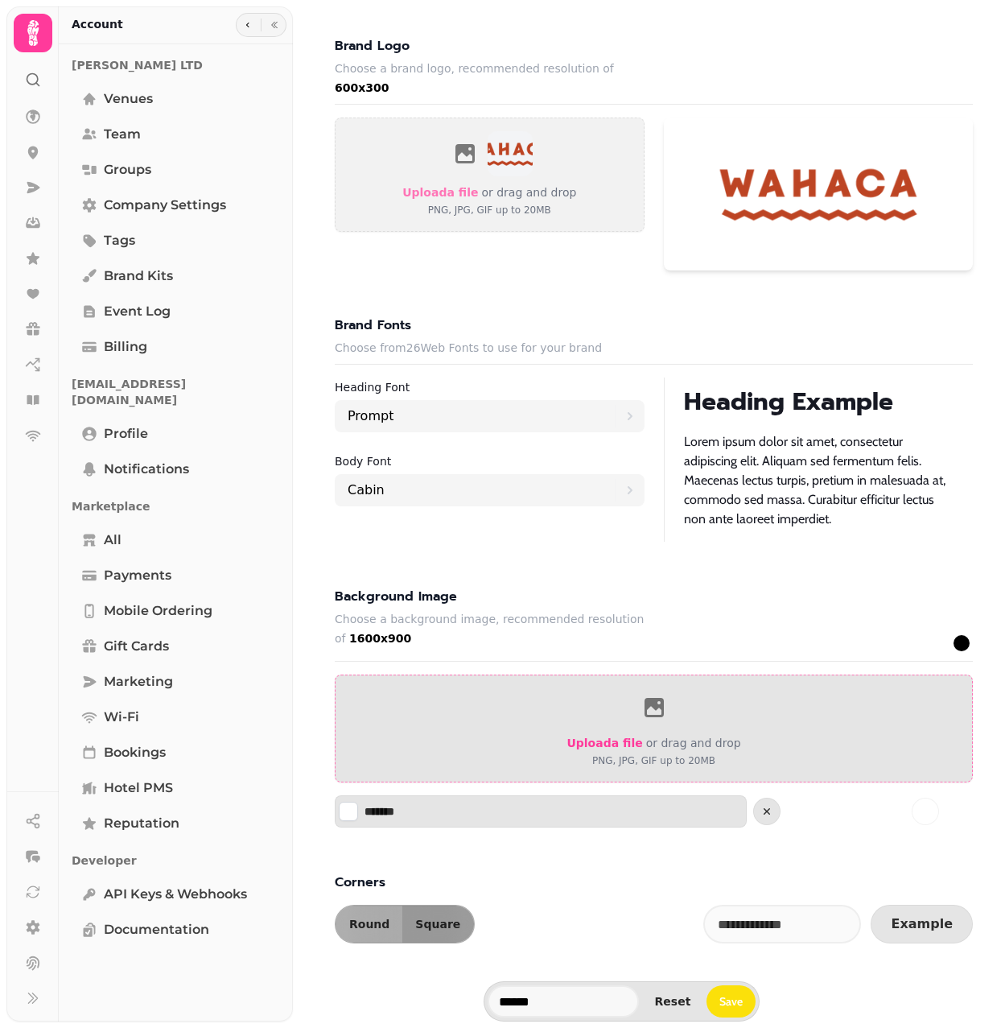
click at [597, 744] on label "Upload a file" at bounding box center [605, 742] width 76 height 19
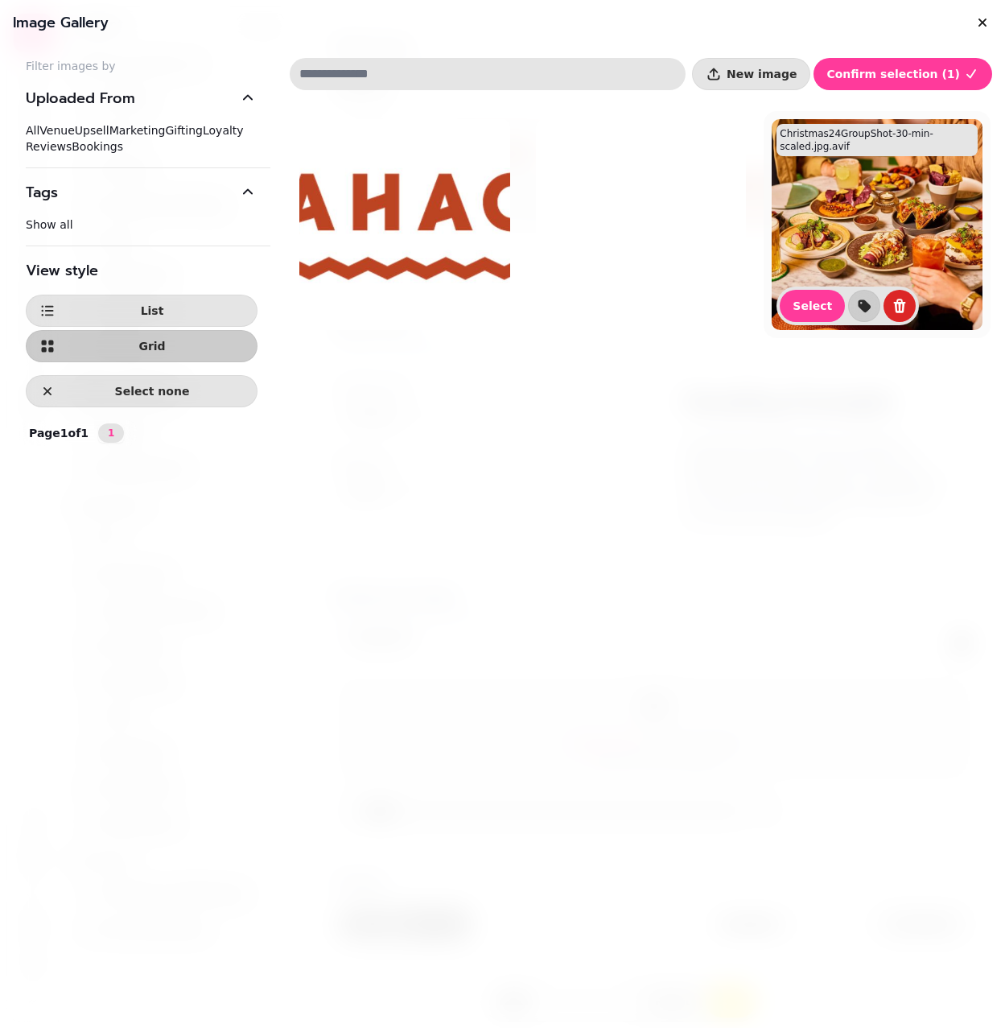
click at [890, 239] on img at bounding box center [877, 224] width 211 height 211
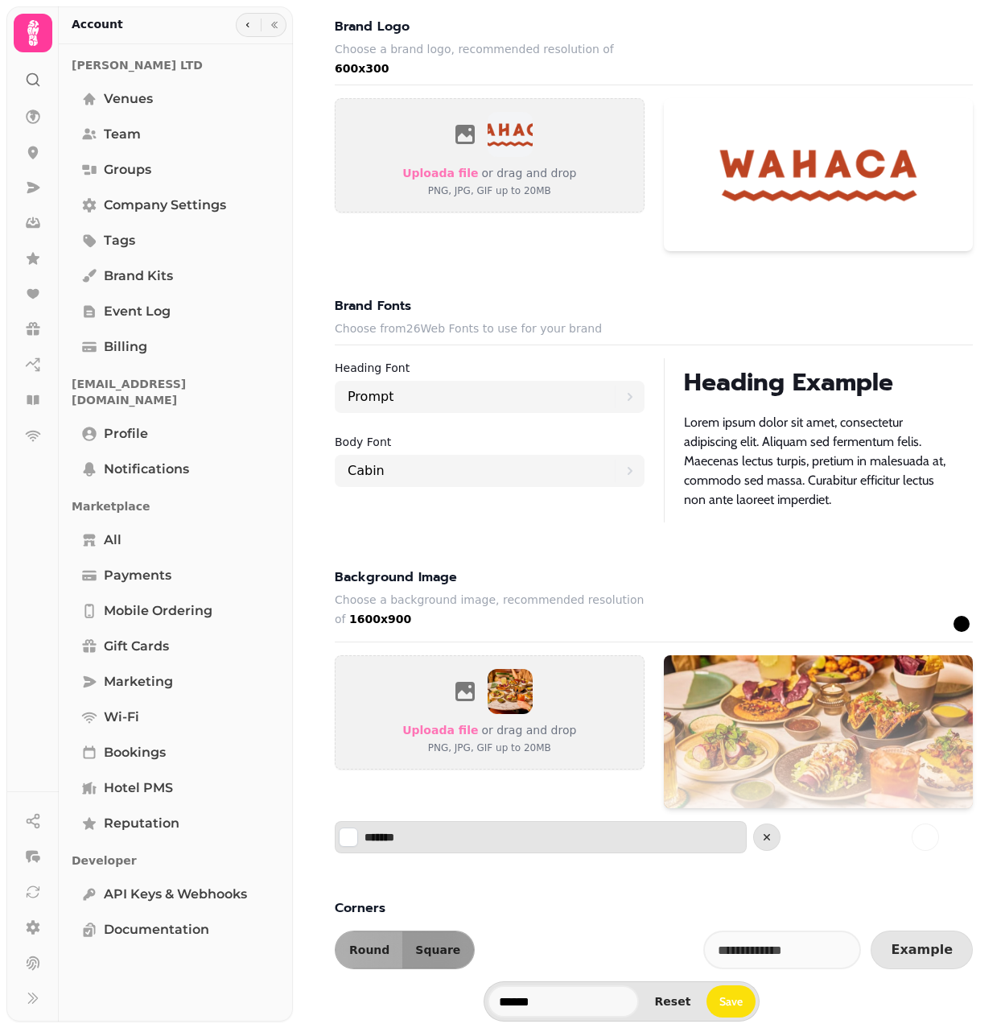
click at [819, 569] on div "Background image Choose a background image, recommended resolution of 1600x900 …" at bounding box center [654, 605] width 638 height 75
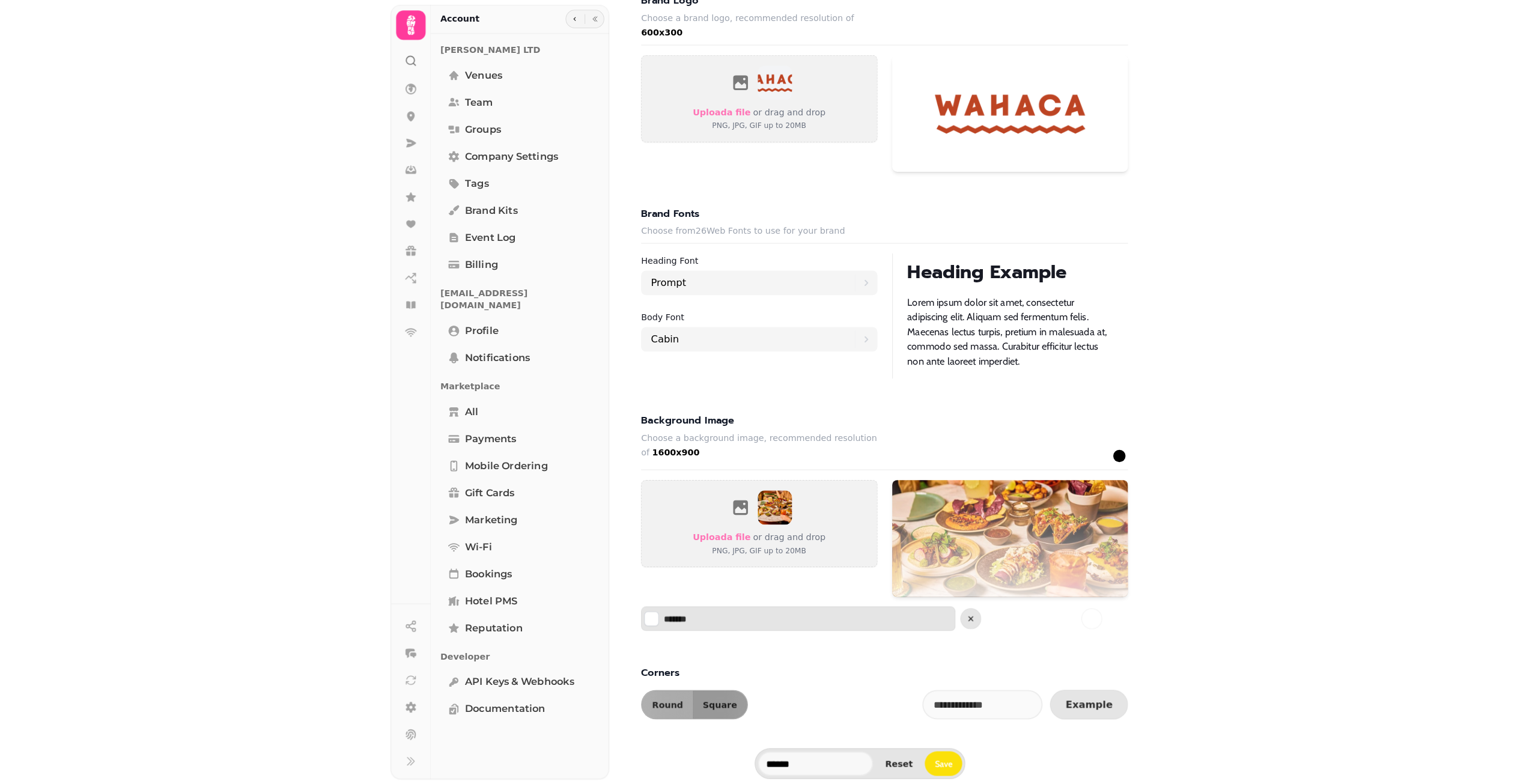
scroll to position [606, 0]
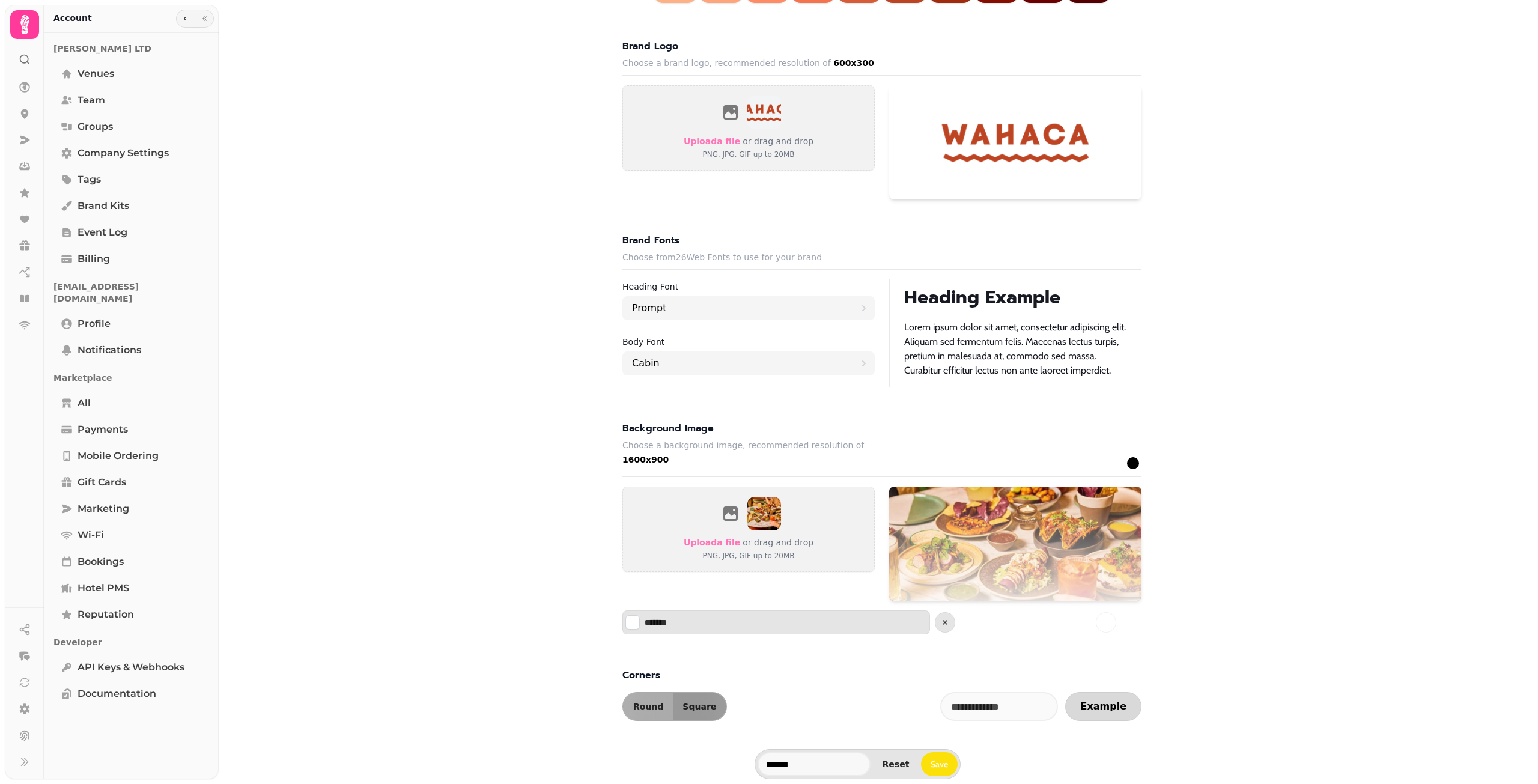
click at [1105, 701] on span "Example" at bounding box center [1103, 706] width 46 height 10
click at [648, 706] on button "Round" at bounding box center [648, 706] width 50 height 28
click at [708, 709] on button "Square" at bounding box center [700, 706] width 54 height 28
click at [1290, 580] on div "Brand kit Wahaca ******* These brand settings will be used across selected Stam…" at bounding box center [881, 176] width 1283 height 1088
click at [945, 765] on button "Save" at bounding box center [940, 764] width 37 height 24
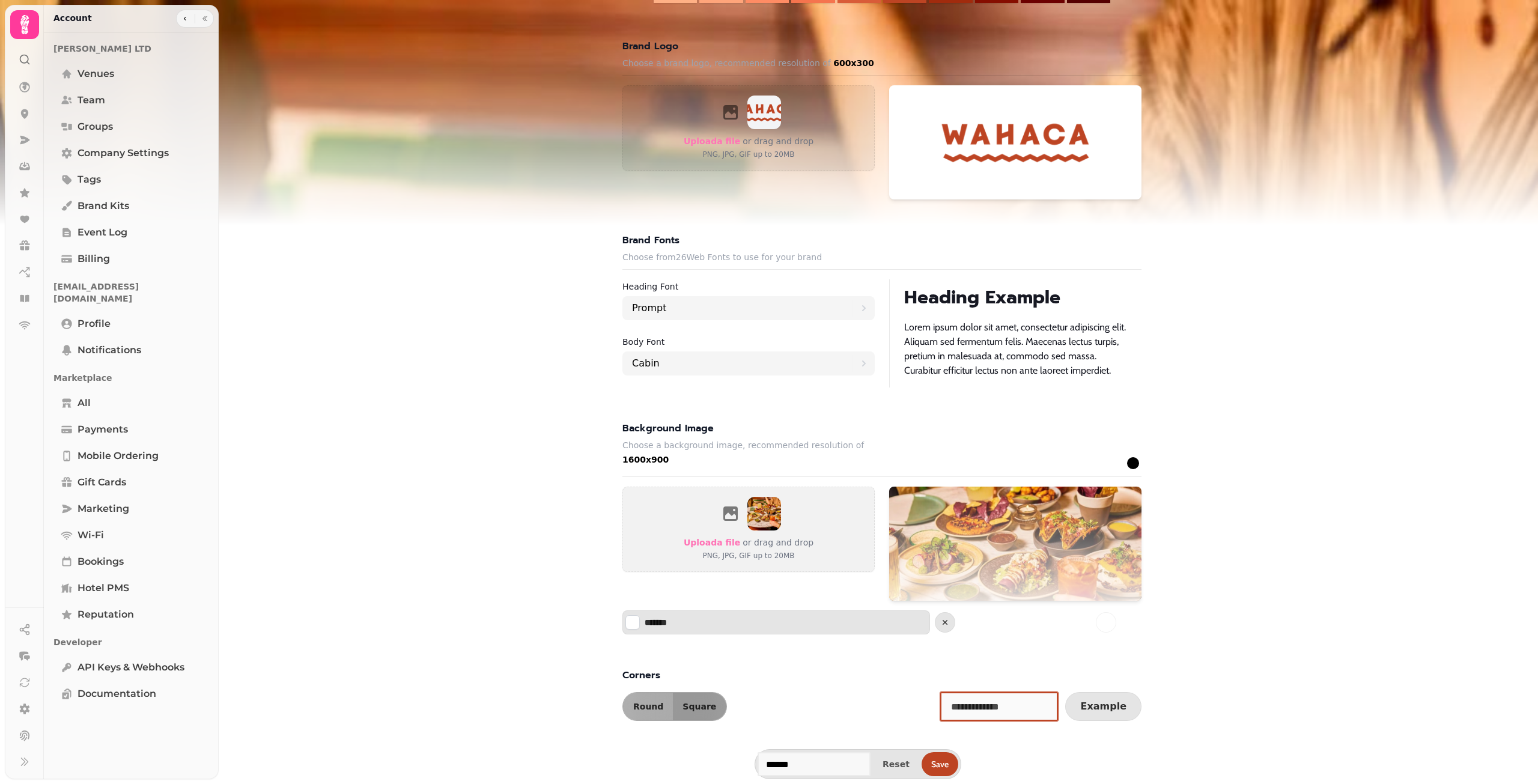
click at [1018, 709] on input "text" at bounding box center [999, 706] width 118 height 29
drag, startPoint x: 1021, startPoint y: 707, endPoint x: 951, endPoint y: 706, distance: 70.0
click at [951, 706] on input "text" at bounding box center [999, 706] width 118 height 29
type input "*******"
click at [1103, 706] on span "Example" at bounding box center [1103, 706] width 46 height 10
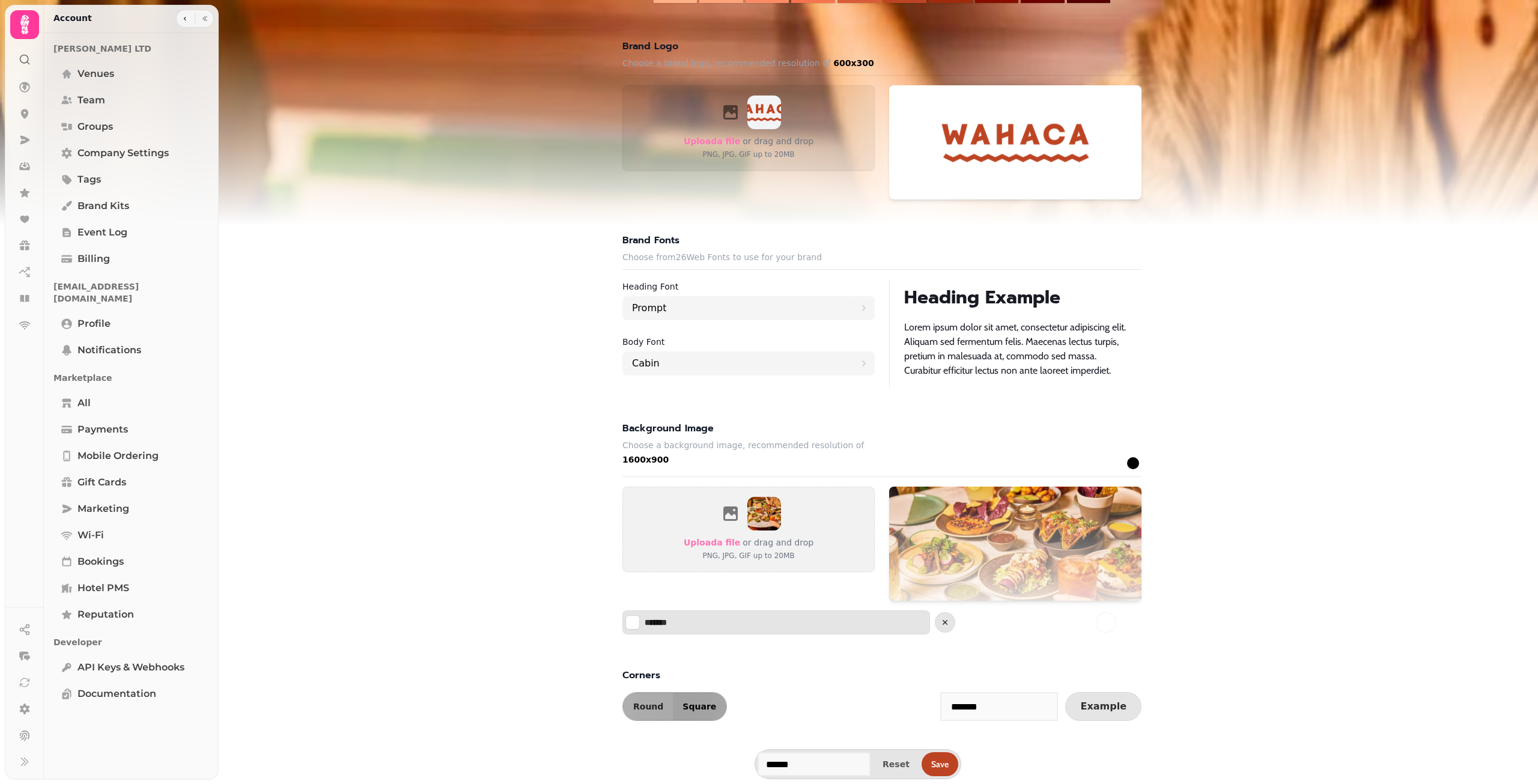
click at [689, 703] on span "Square" at bounding box center [698, 706] width 34 height 8
click at [636, 706] on button "Round" at bounding box center [648, 706] width 50 height 28
click at [943, 760] on span "Save" at bounding box center [940, 763] width 17 height 8
click at [100, 195] on link "Brand Kits" at bounding box center [131, 206] width 155 height 24
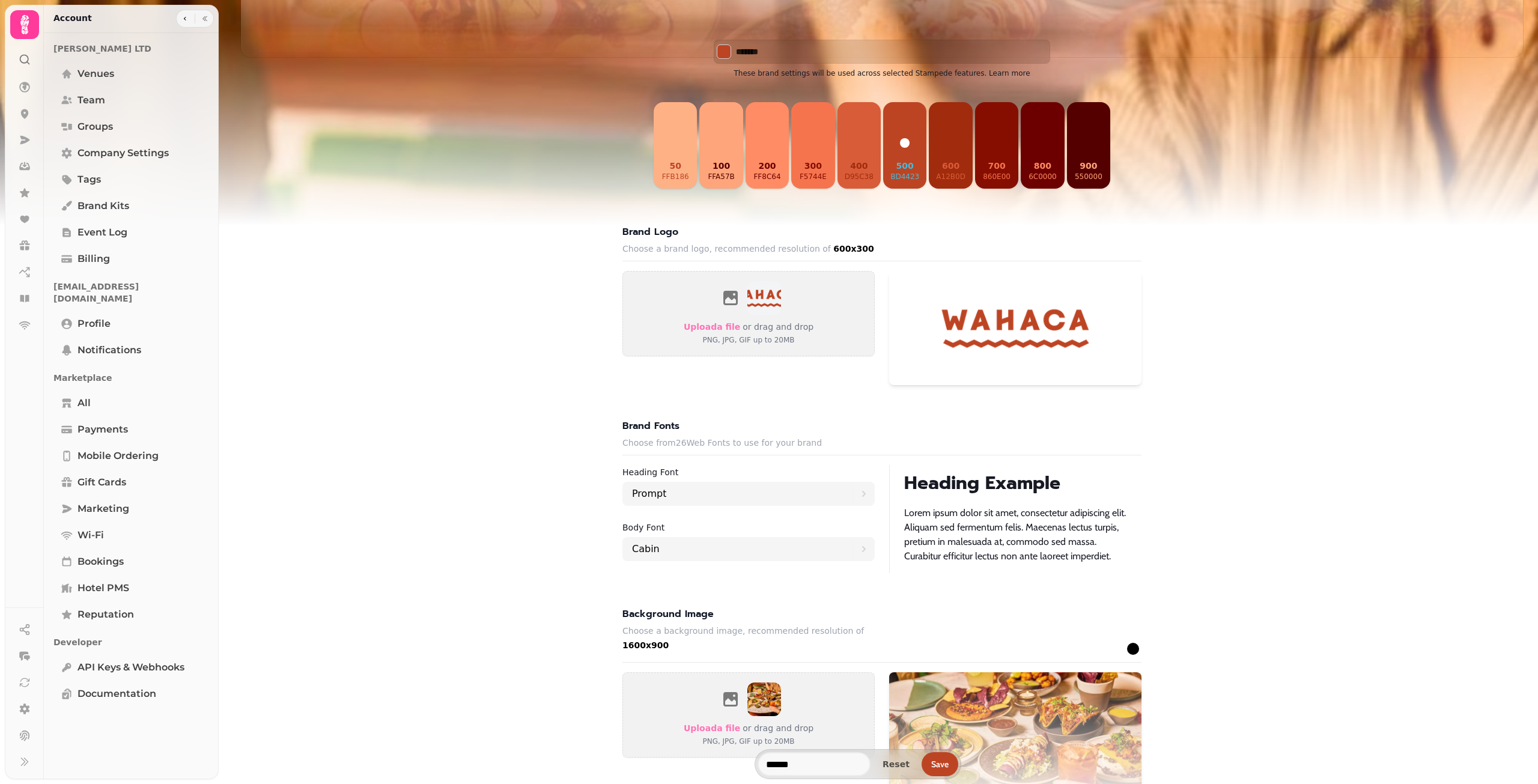
scroll to position [606, 0]
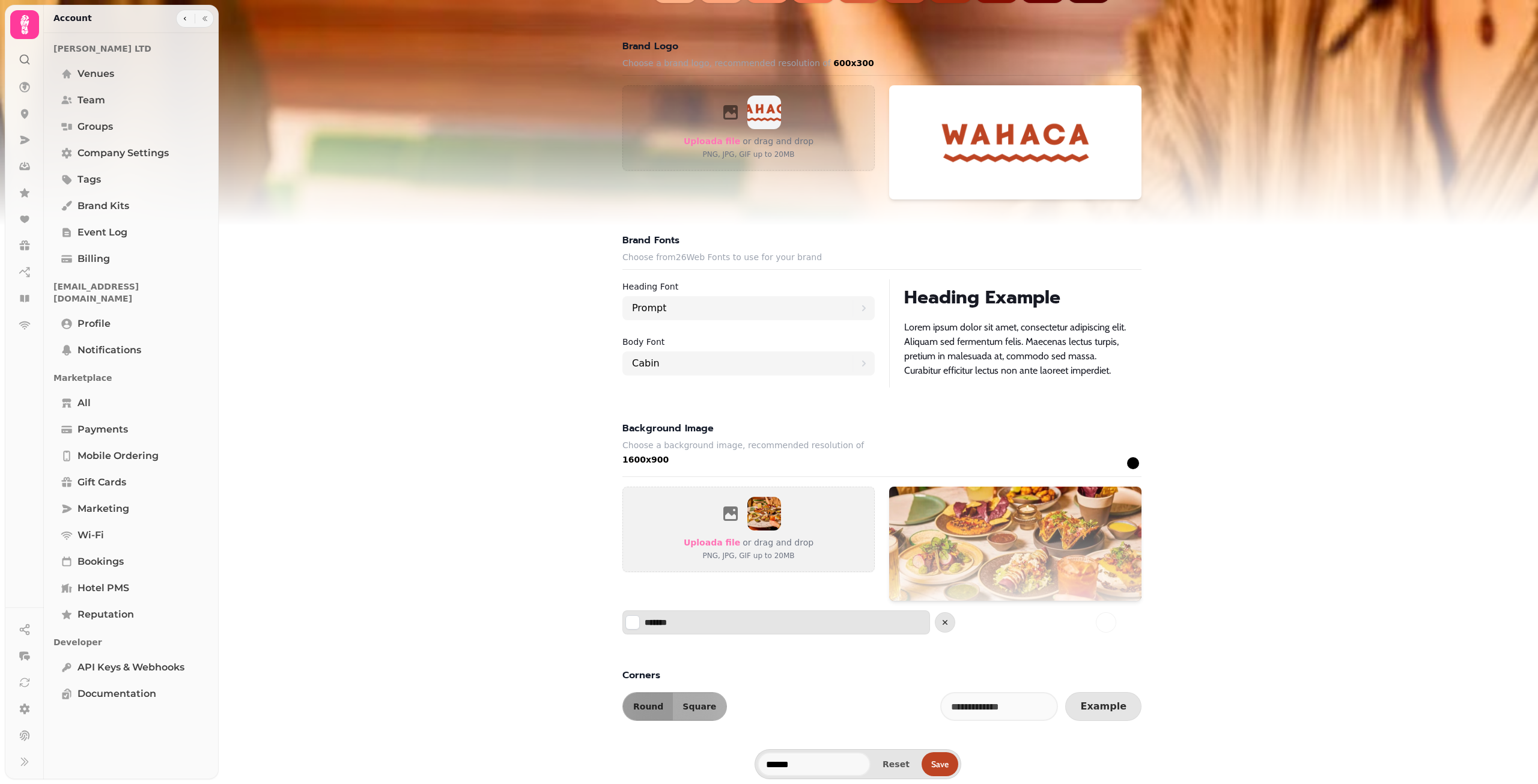
click at [28, 37] on div at bounding box center [25, 25] width 29 height 29
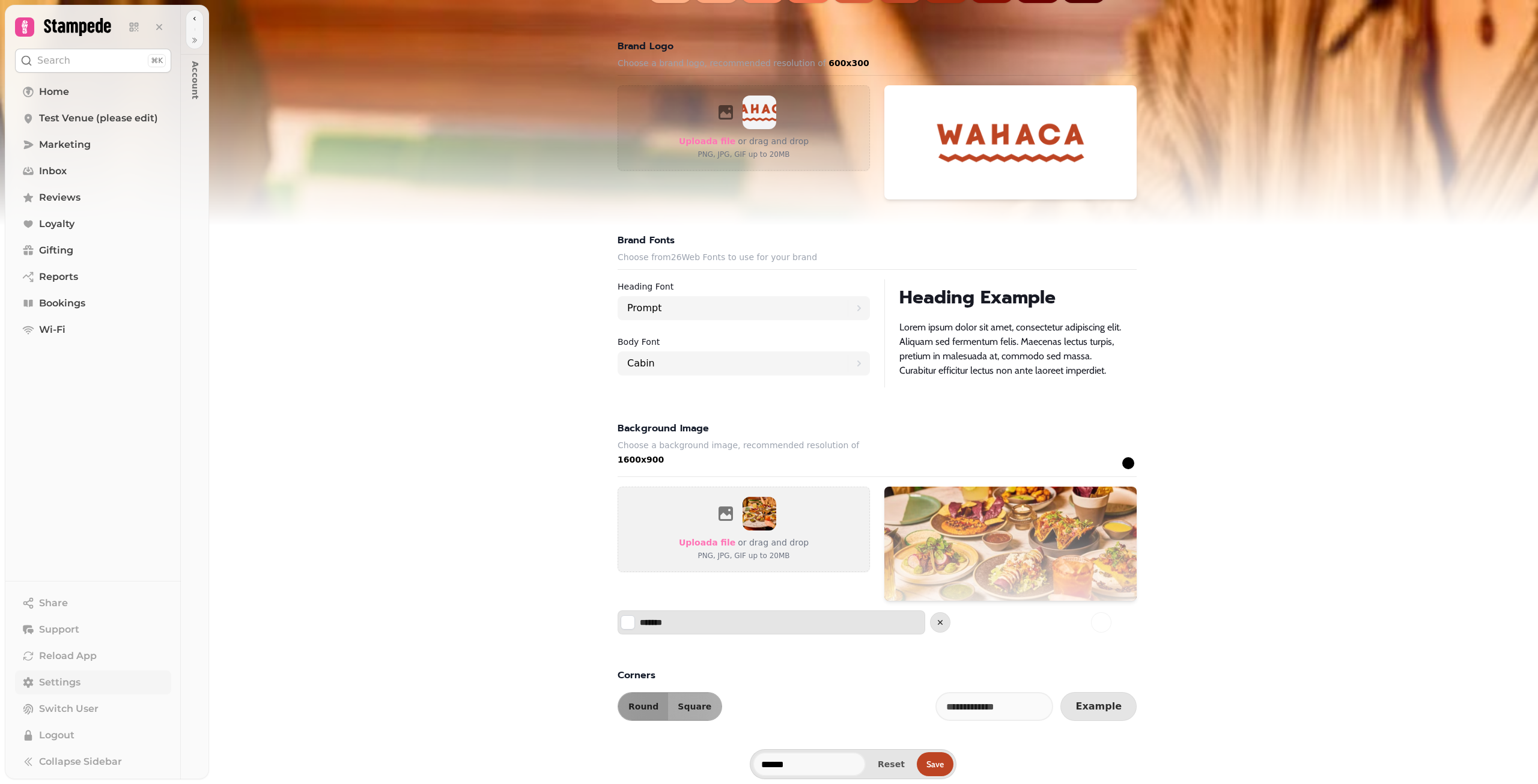
click at [87, 683] on link "Settings" at bounding box center [93, 682] width 156 height 24
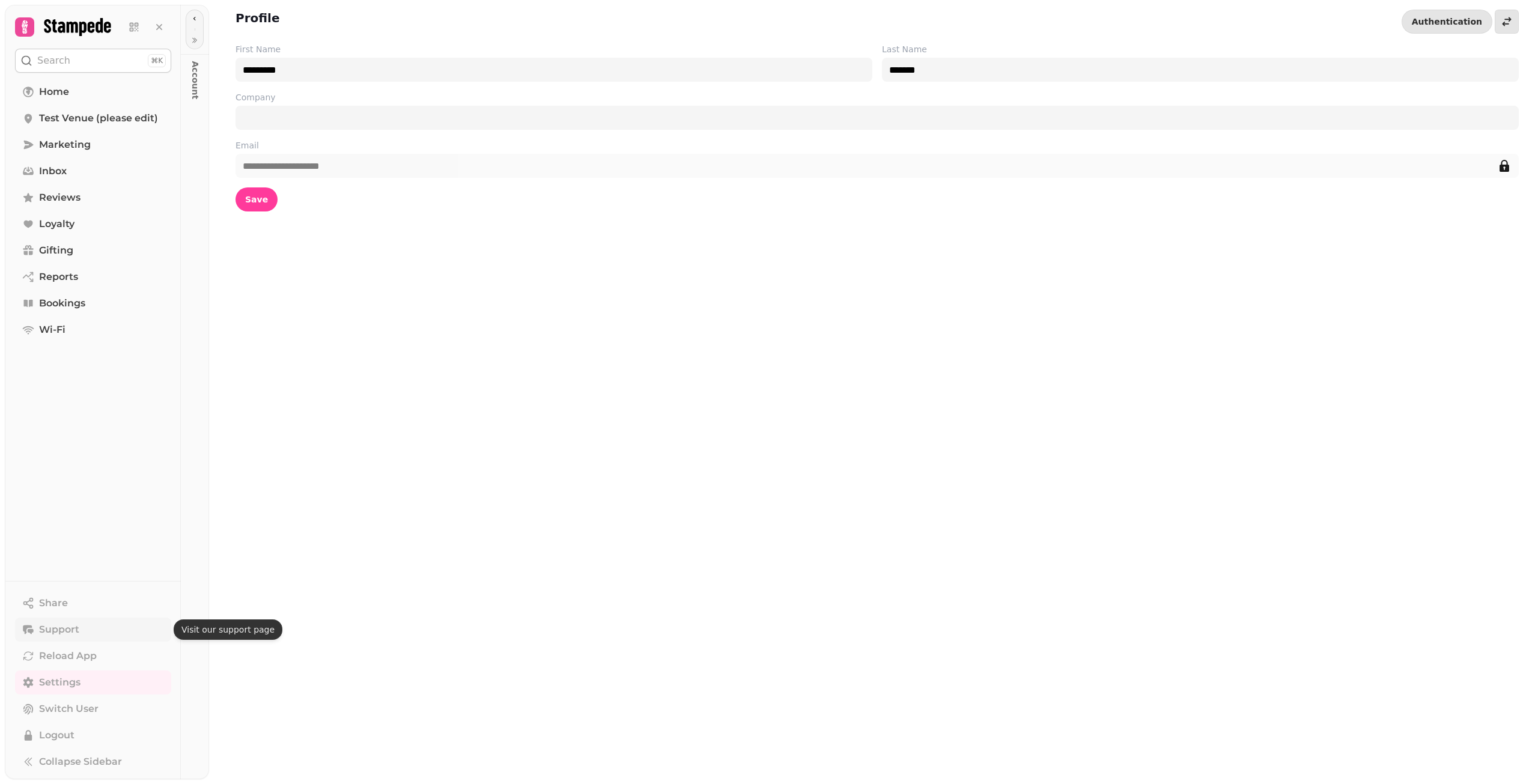
click at [82, 632] on button "Support" at bounding box center [93, 630] width 156 height 24
click at [75, 98] on link "Home" at bounding box center [93, 92] width 156 height 24
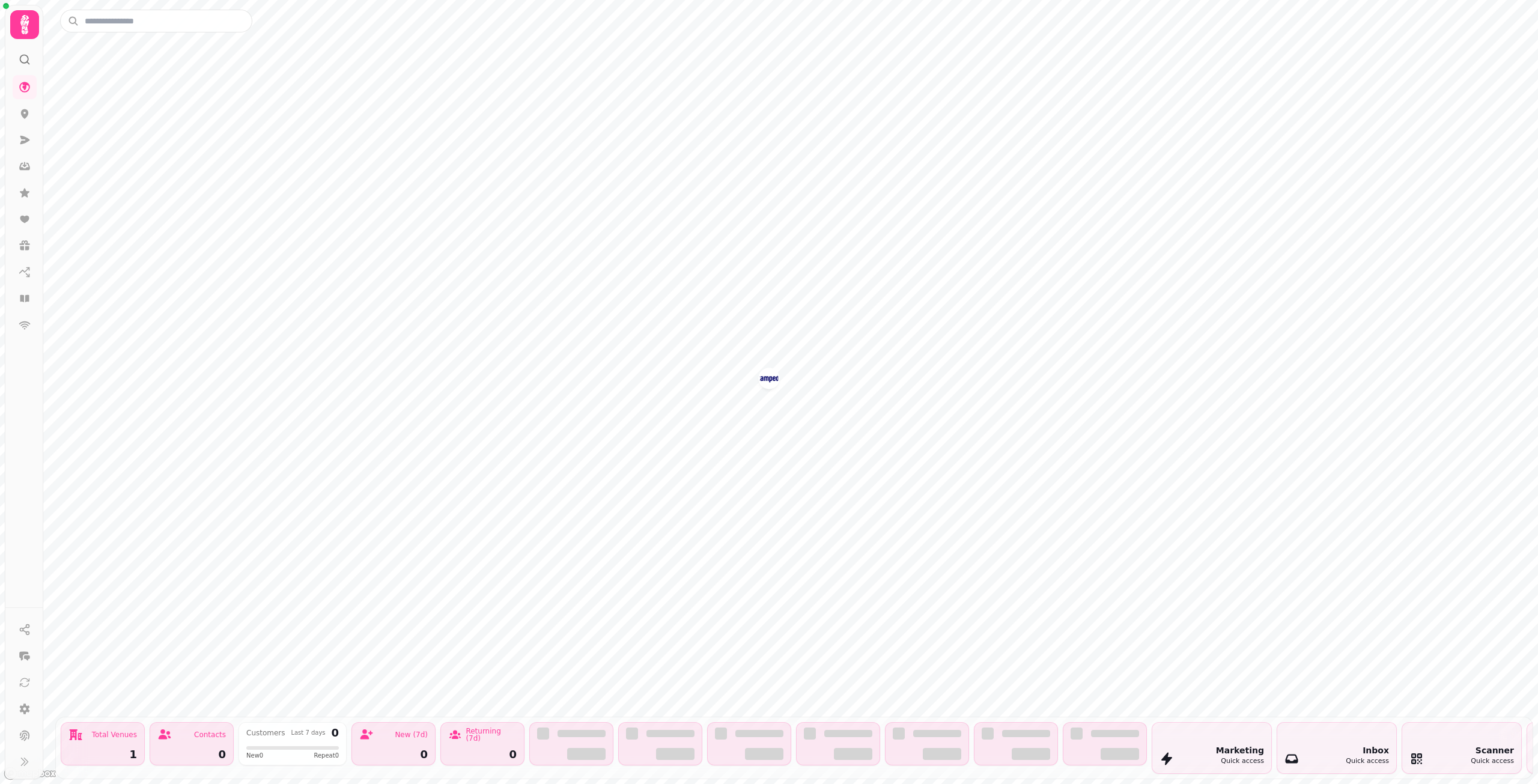
click at [27, 27] on icon at bounding box center [24, 25] width 8 height 19
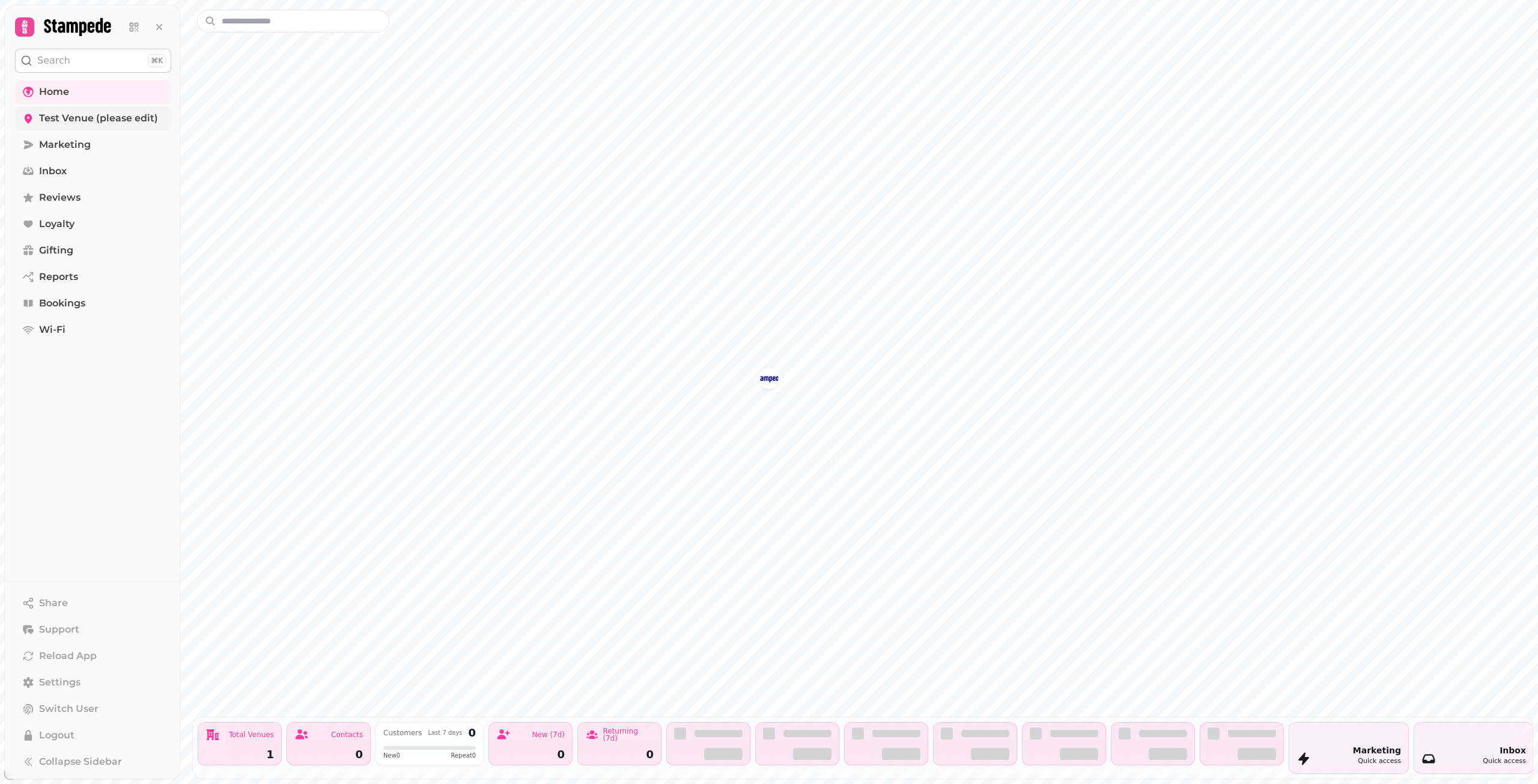
click at [78, 122] on span "Test Venue (please edit)" at bounding box center [98, 118] width 119 height 14
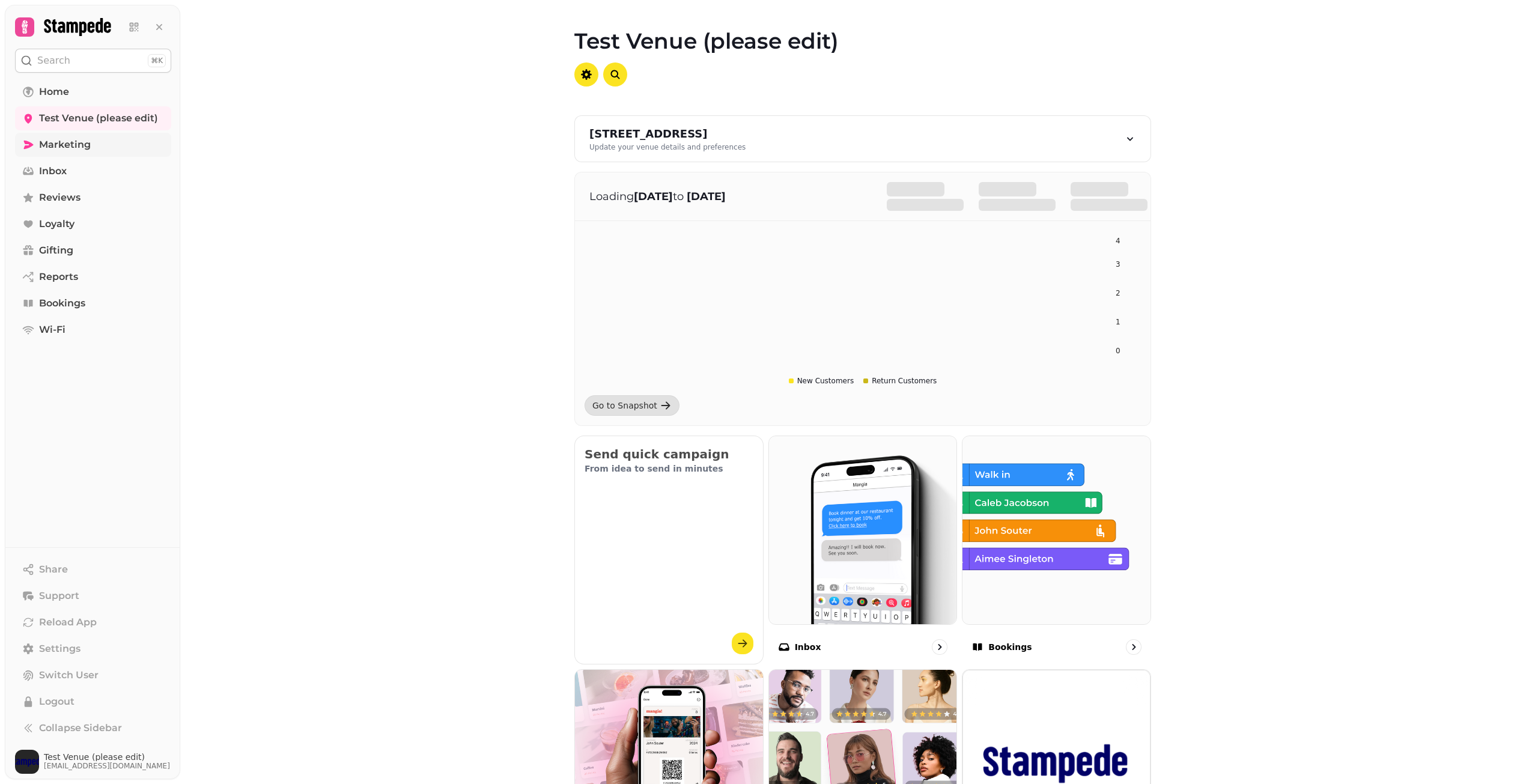
click at [71, 145] on span "Marketing" at bounding box center [64, 144] width 51 height 14
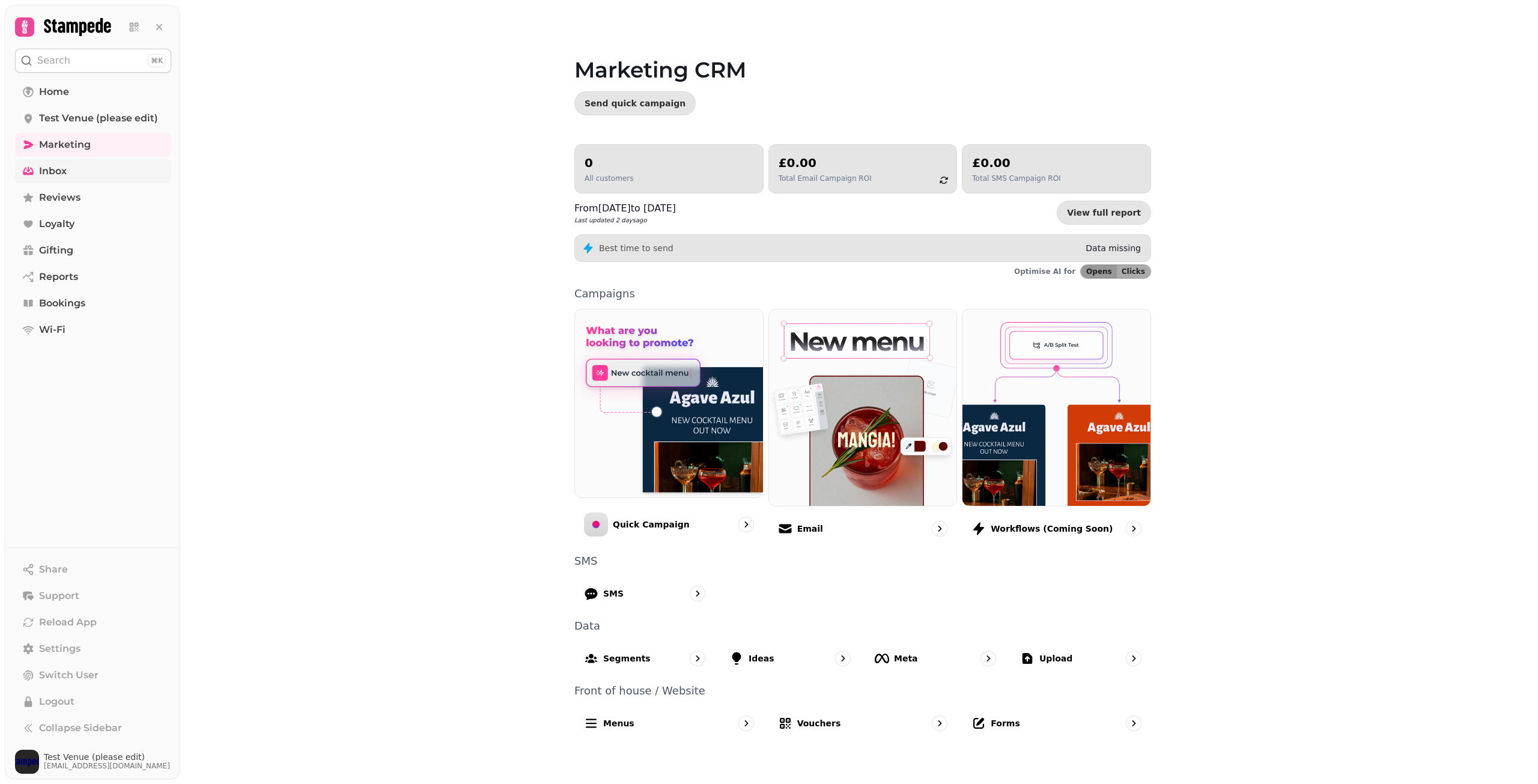
click at [75, 181] on link "Inbox" at bounding box center [93, 171] width 156 height 24
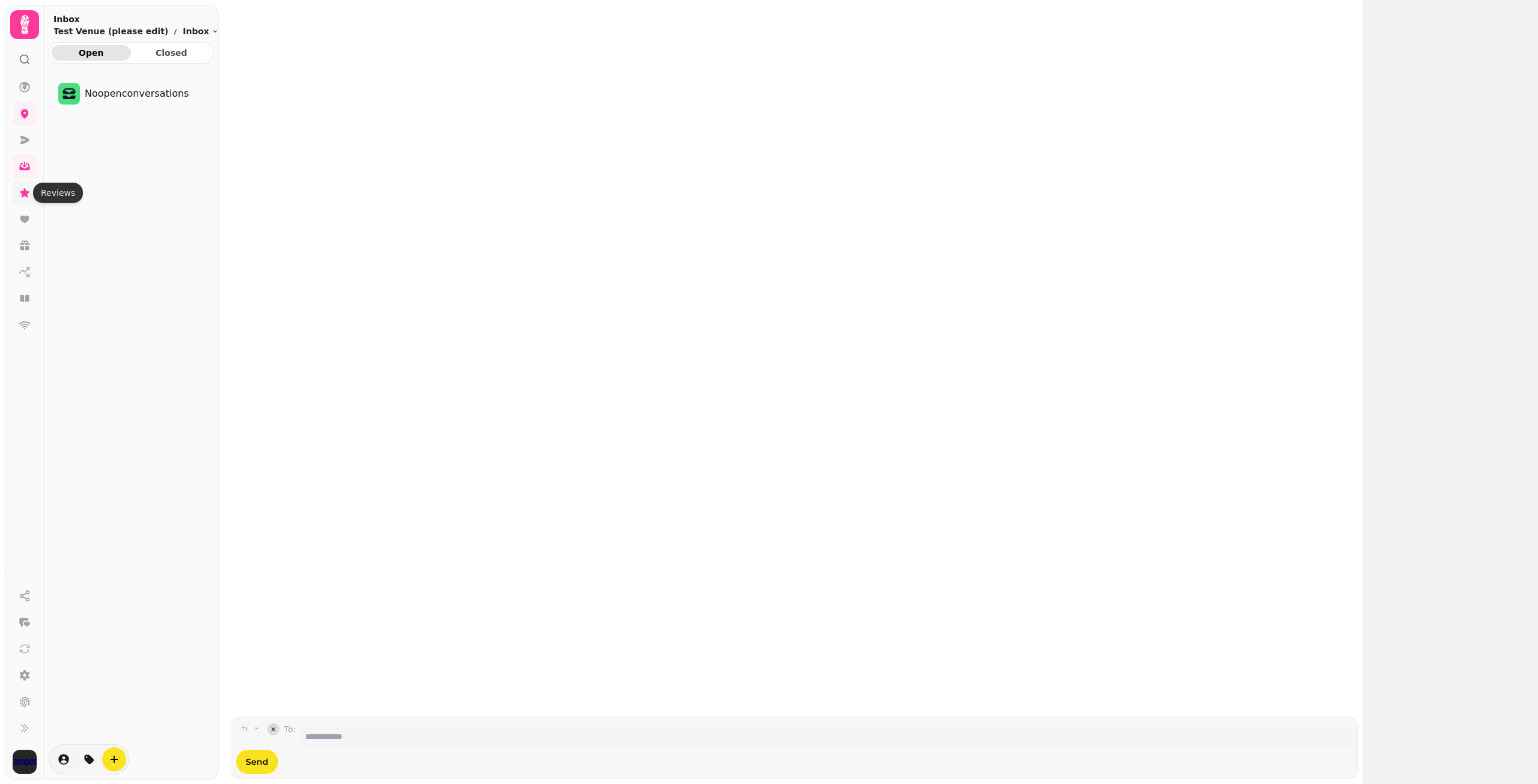
click at [28, 192] on icon at bounding box center [25, 192] width 10 height 9
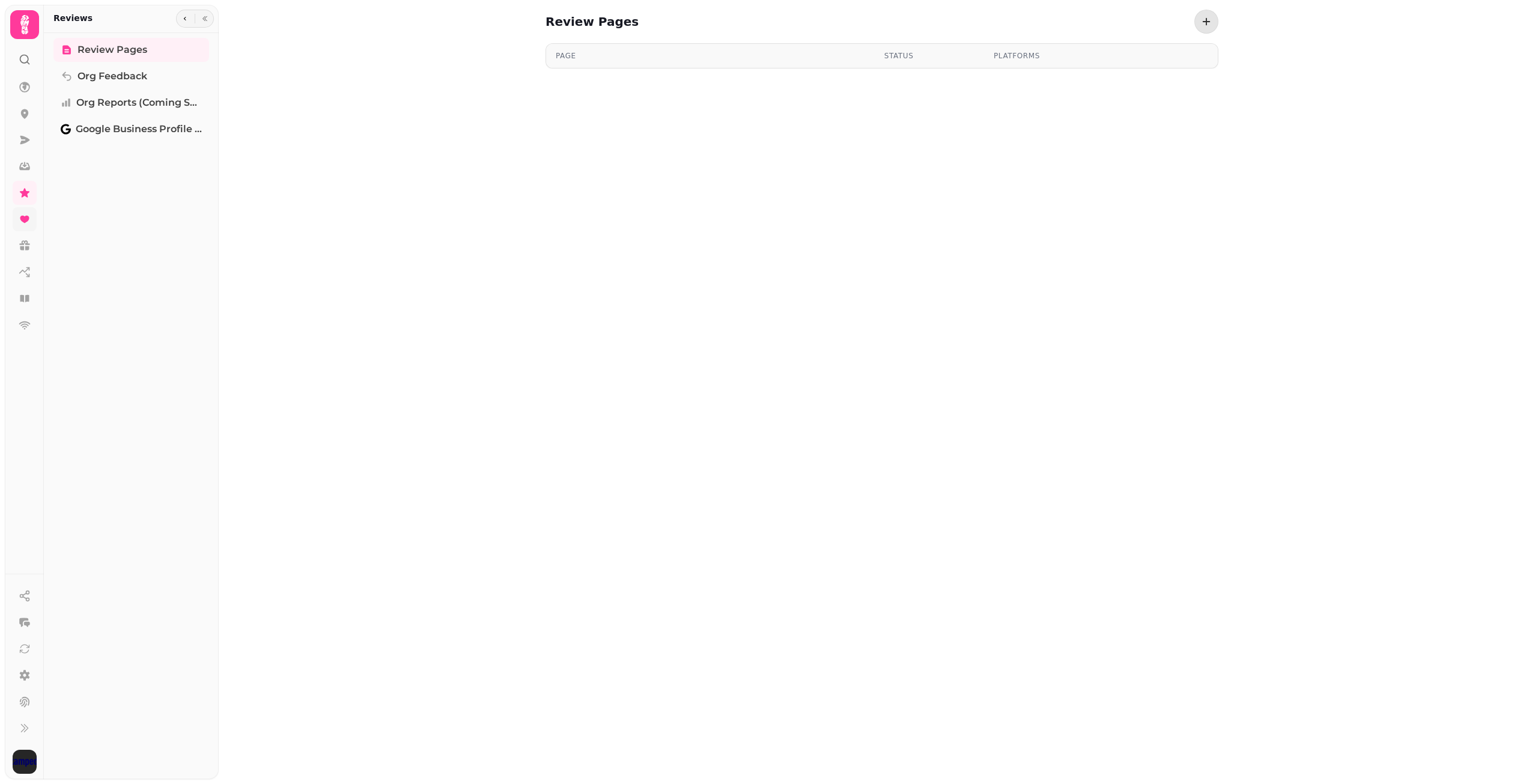
click at [26, 219] on icon at bounding box center [25, 219] width 9 height 7
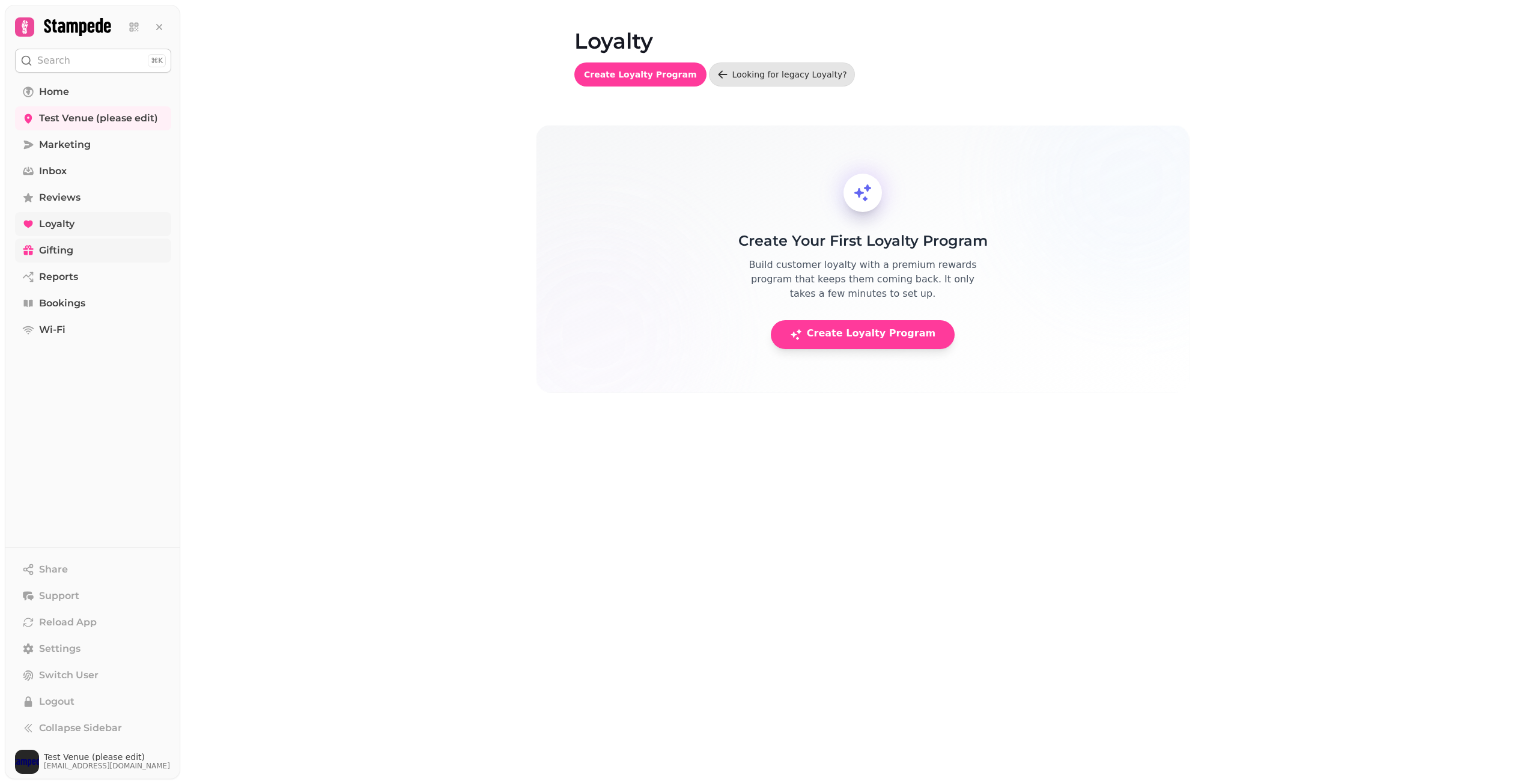
click at [35, 253] on link "Gifting" at bounding box center [93, 251] width 156 height 24
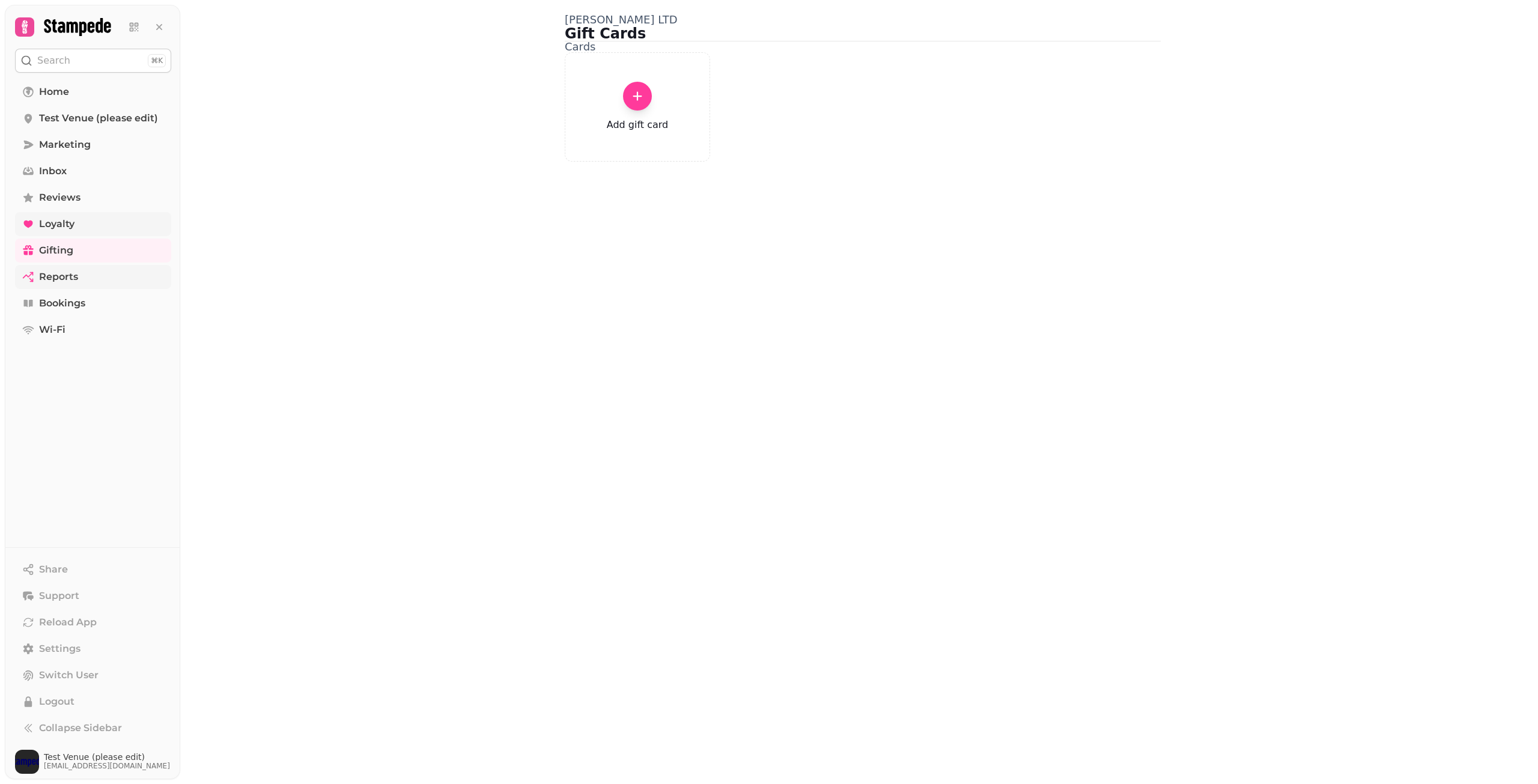
click at [46, 285] on link "Reports" at bounding box center [93, 277] width 156 height 24
select select "**"
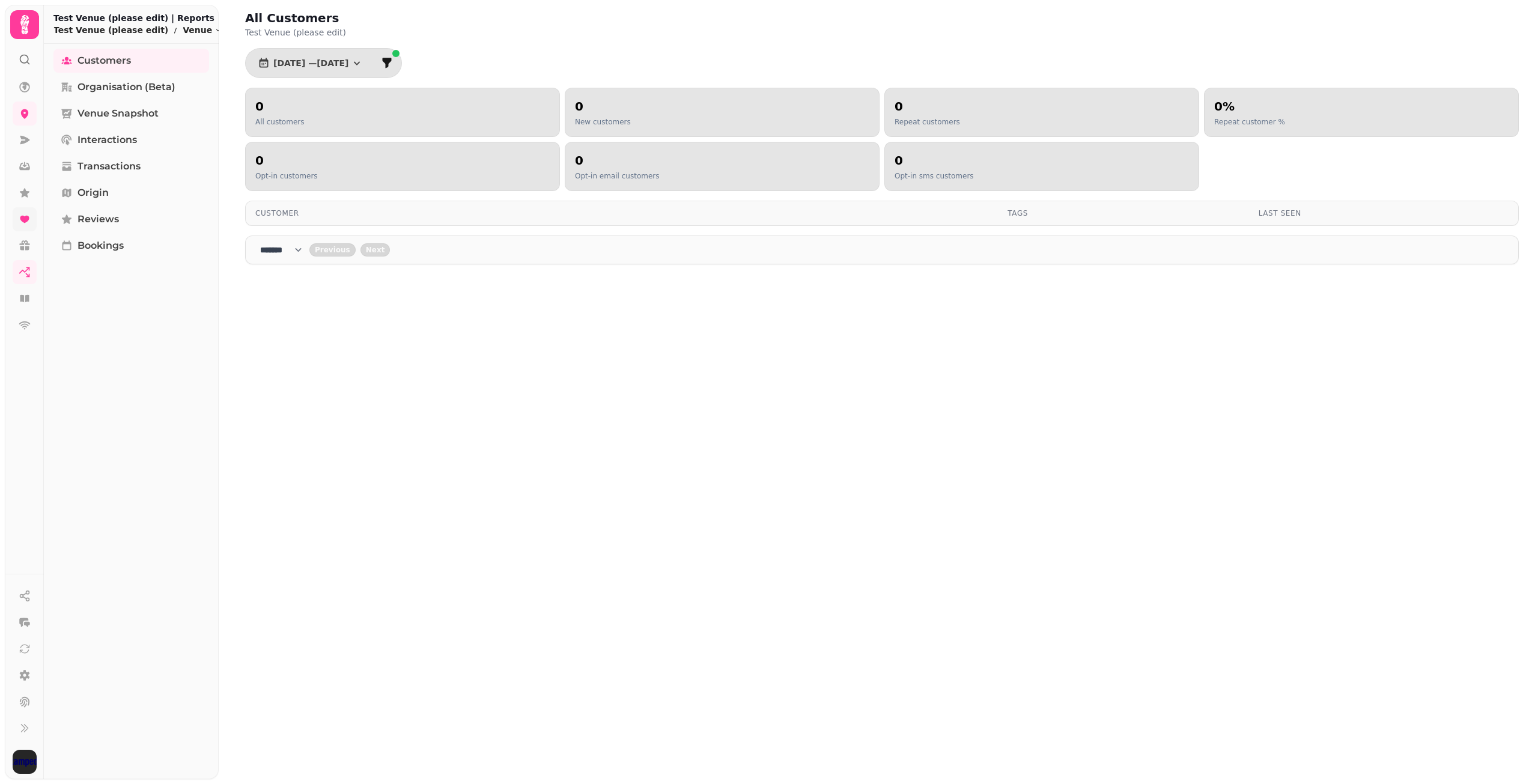
click at [46, 309] on div "Customers Organisation (beta) Venue Snapshot Interactions Transactions Origin R…" at bounding box center [131, 411] width 175 height 725
click at [31, 306] on link at bounding box center [25, 298] width 24 height 24
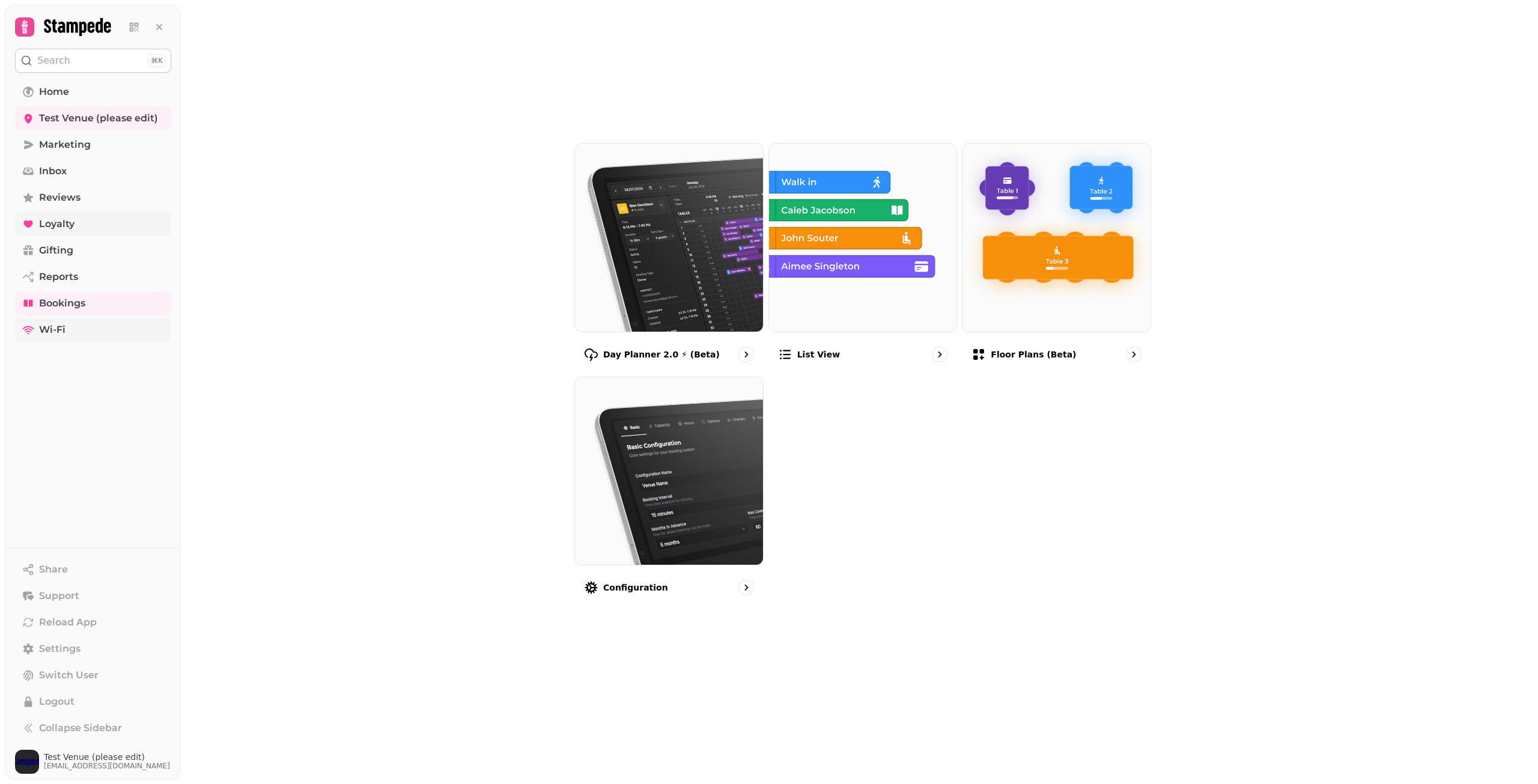
click at [38, 332] on link "Wi-Fi" at bounding box center [93, 330] width 156 height 24
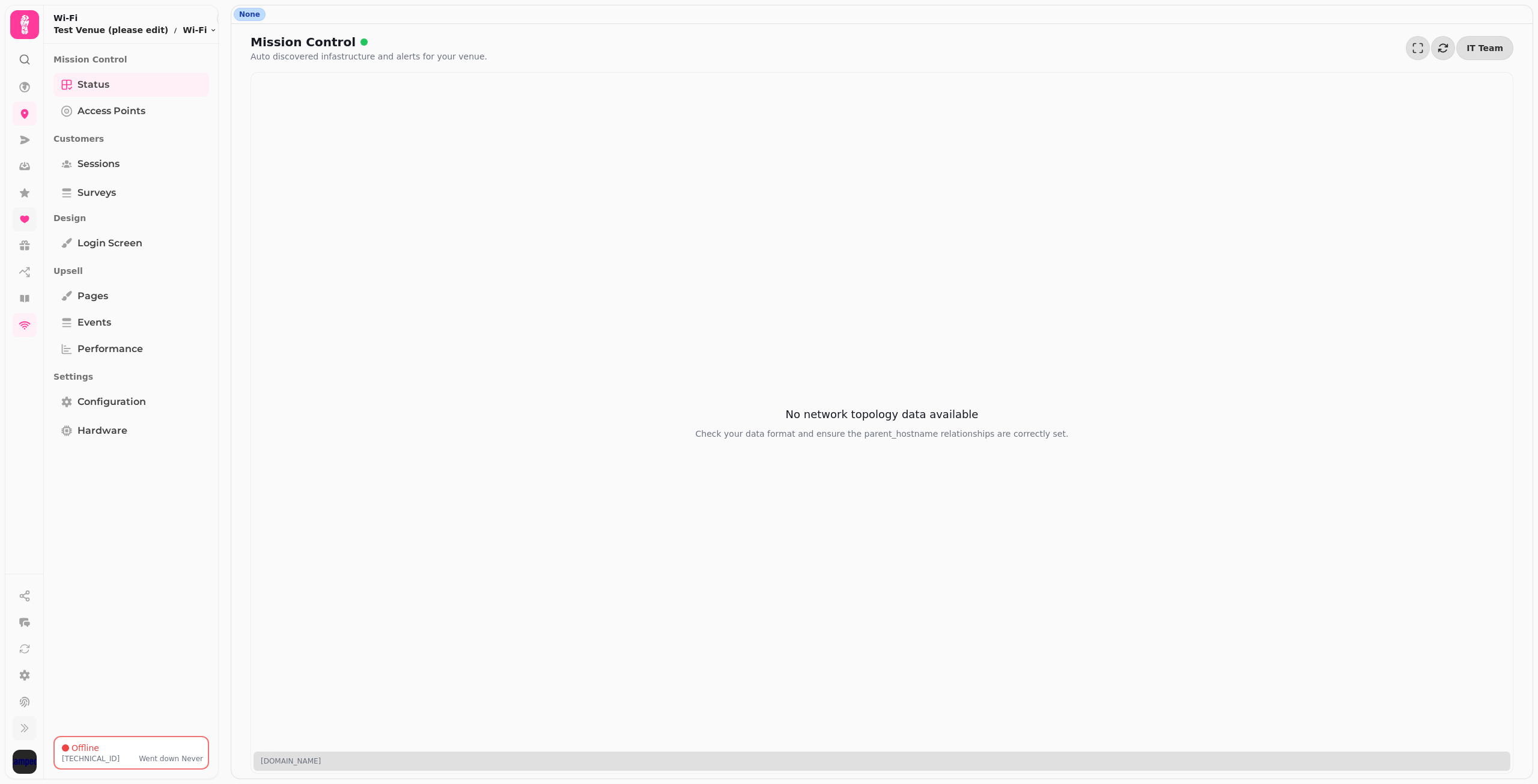
click at [27, 731] on icon at bounding box center [25, 728] width 12 height 12
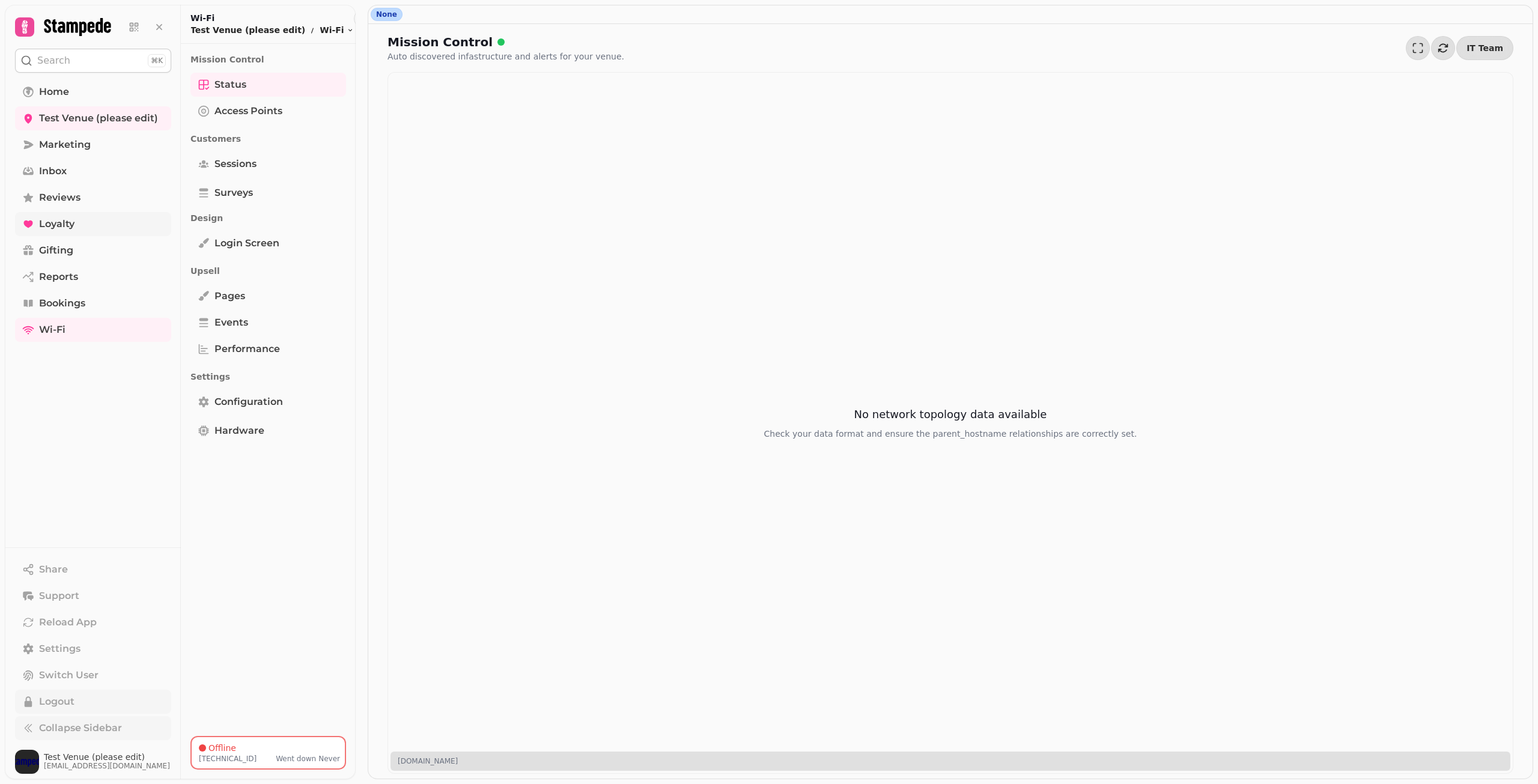
click at [77, 706] on button "Logout" at bounding box center [93, 701] width 156 height 24
click at [69, 665] on button "Switch User" at bounding box center [93, 675] width 156 height 24
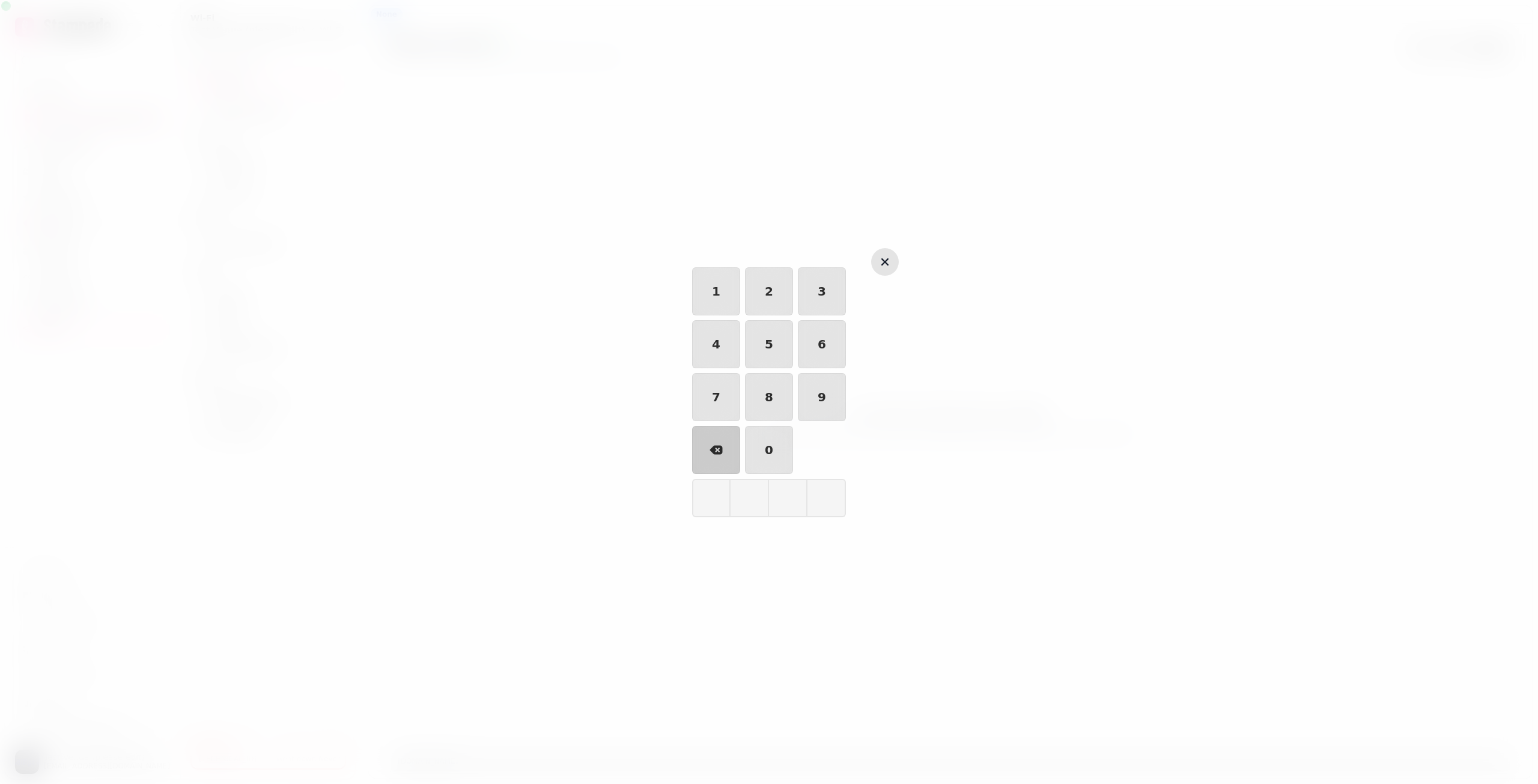
click at [888, 260] on icon "button" at bounding box center [885, 262] width 7 height 7
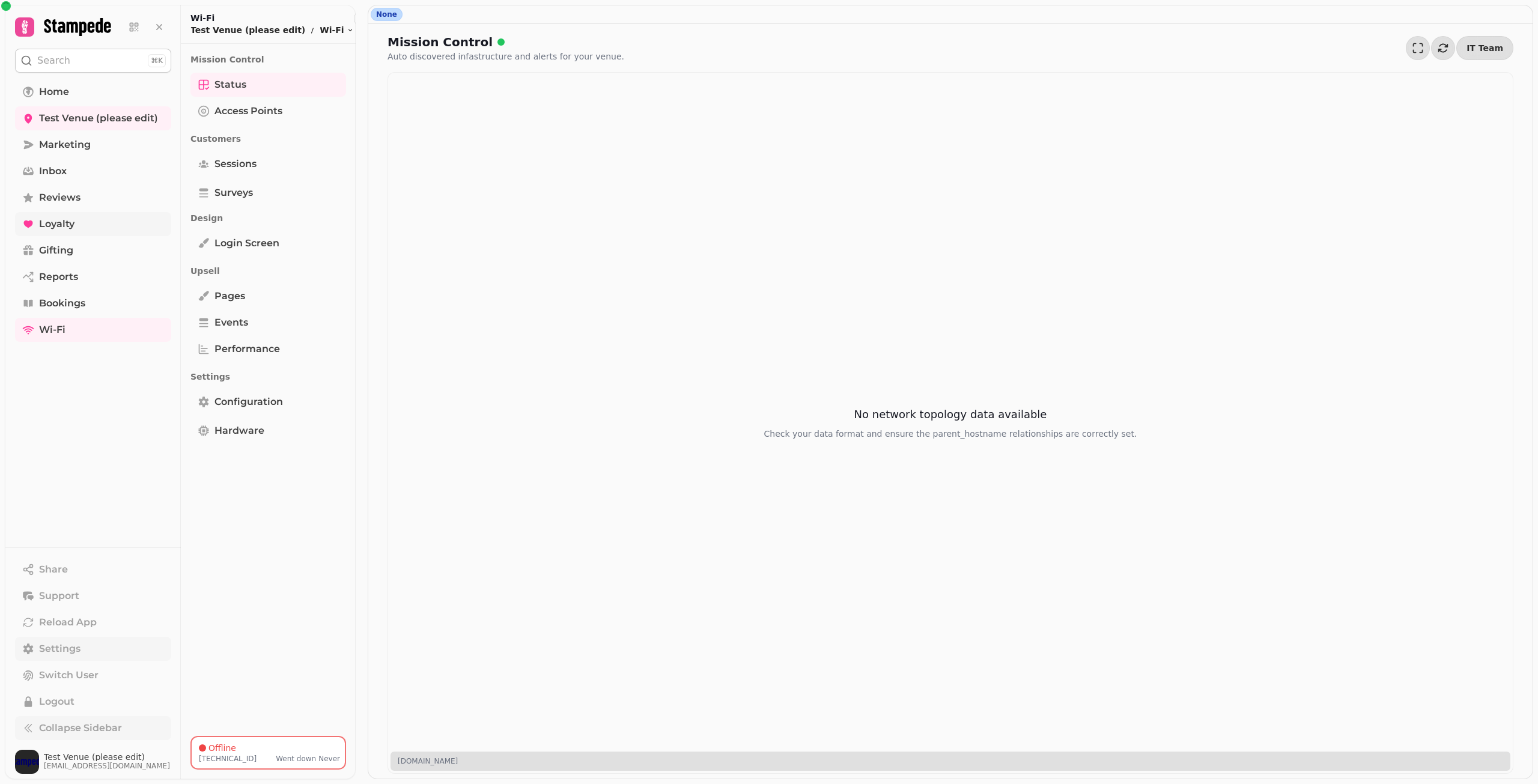
click at [81, 651] on link "Settings" at bounding box center [93, 648] width 156 height 24
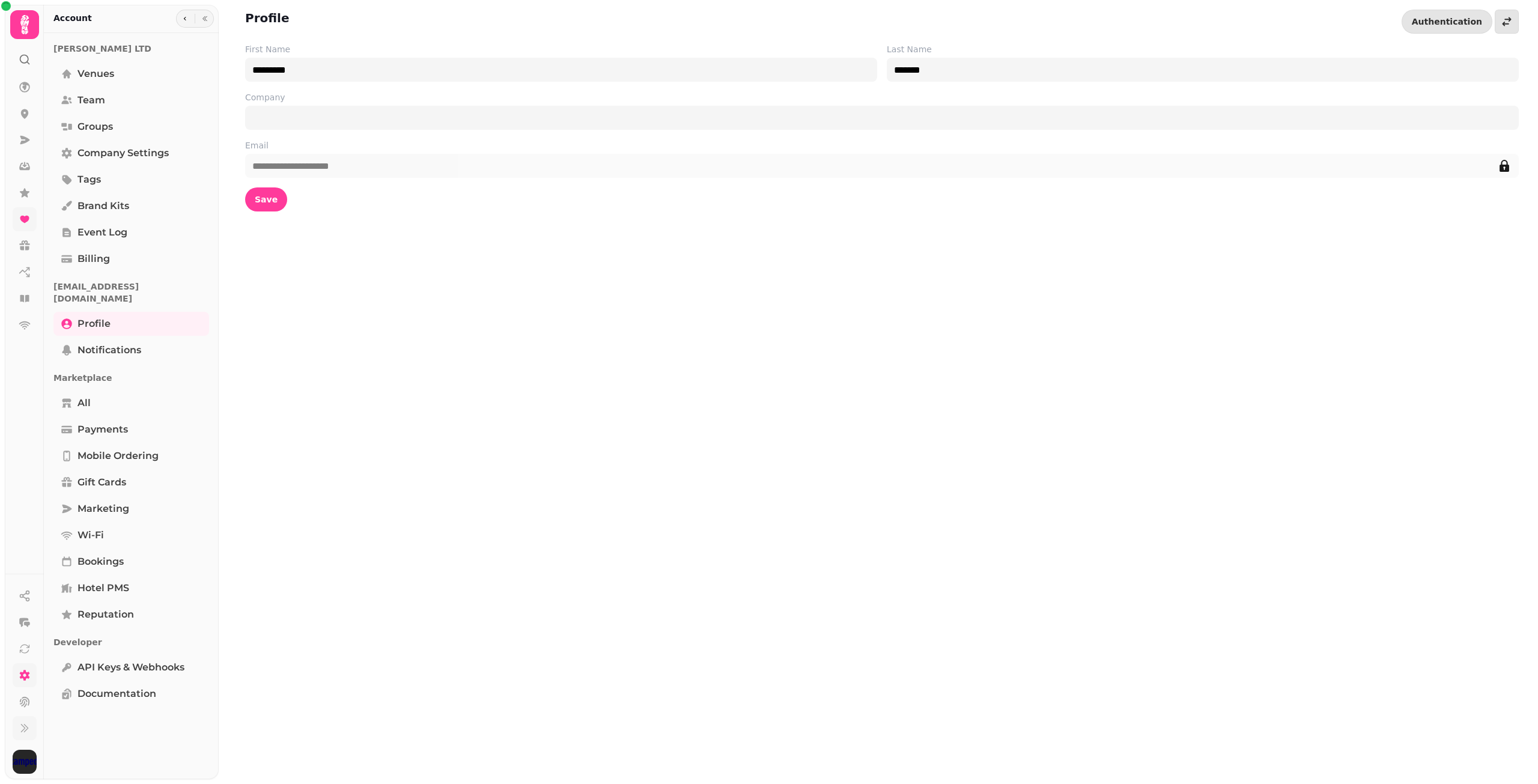
click at [28, 671] on icon at bounding box center [25, 675] width 12 height 12
click at [128, 210] on span "Brand Kits" at bounding box center [103, 205] width 51 height 14
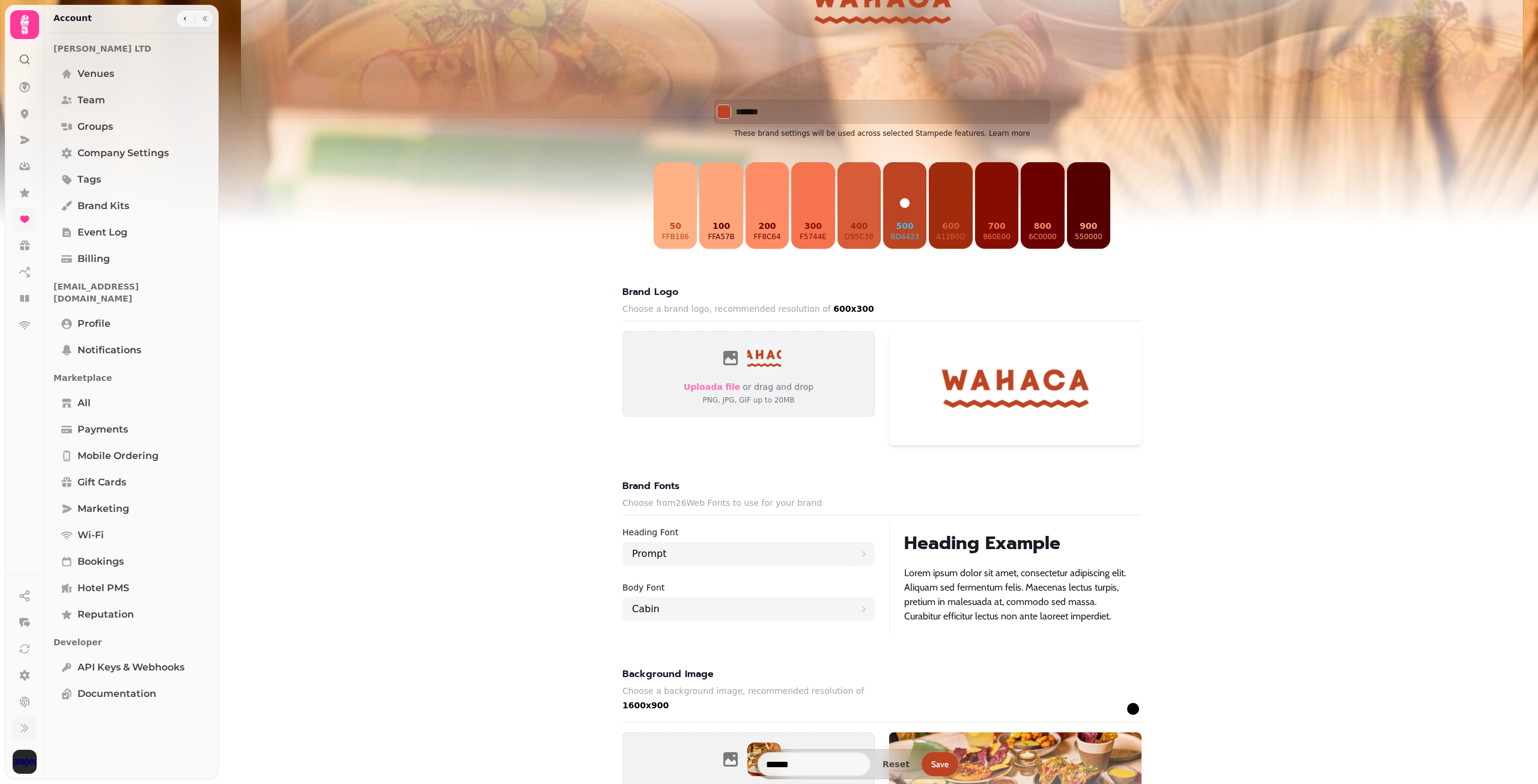
scroll to position [606, 0]
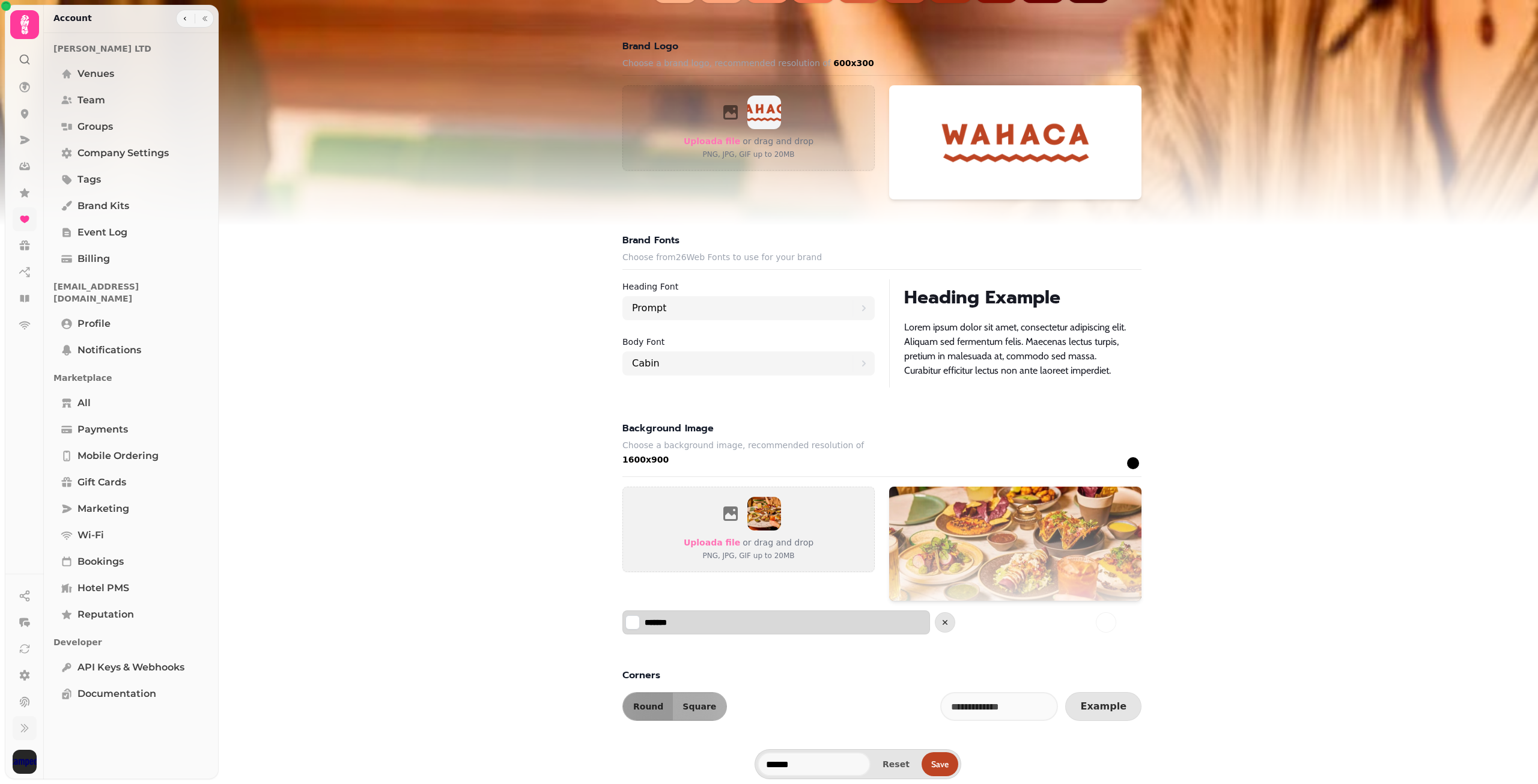
click at [629, 619] on button "Select color" at bounding box center [632, 621] width 14 height 14
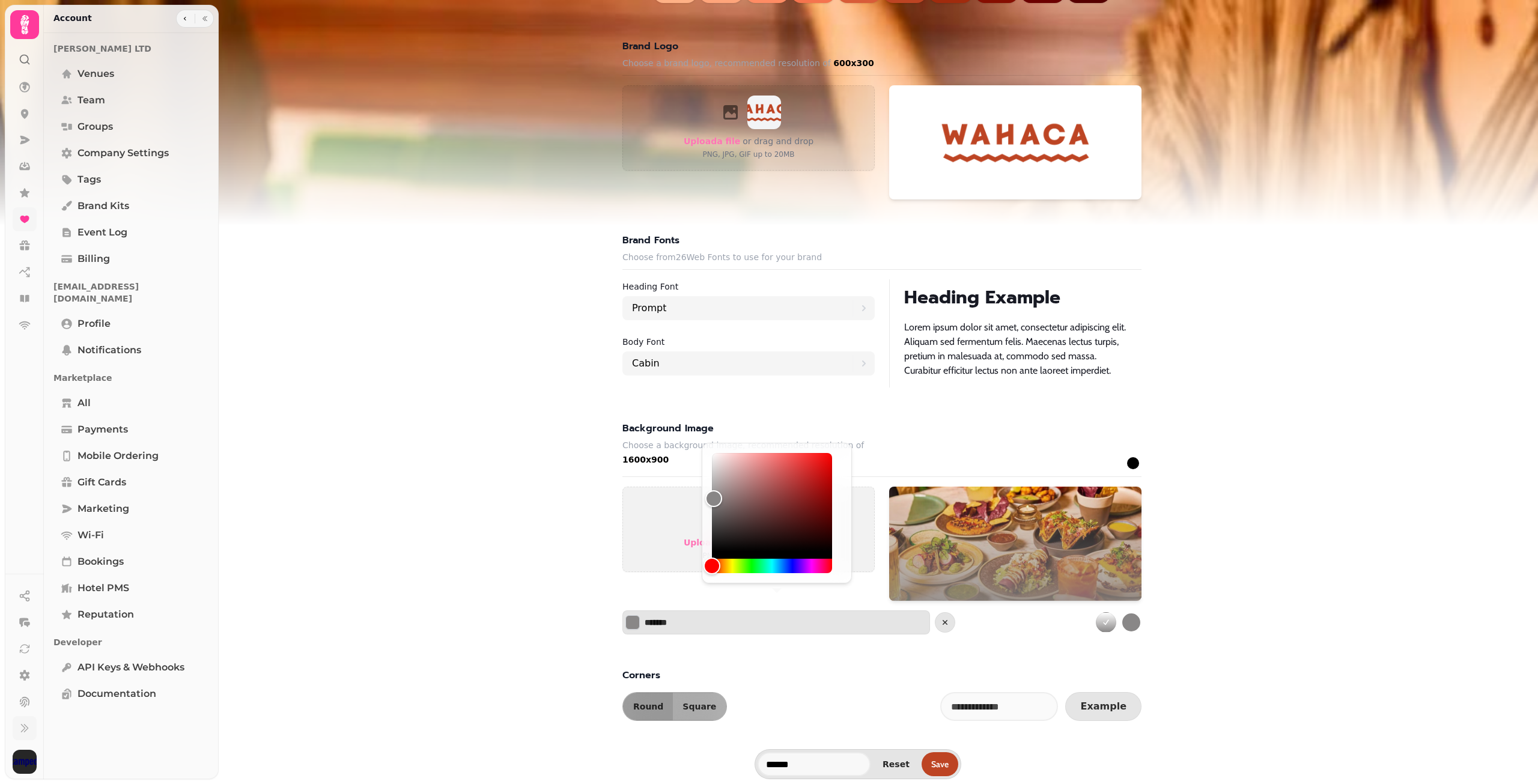
drag, startPoint x: 713, startPoint y: 455, endPoint x: 713, endPoint y: 498, distance: 43.0
click at [713, 498] on div "Color" at bounding box center [713, 498] width 17 height 17
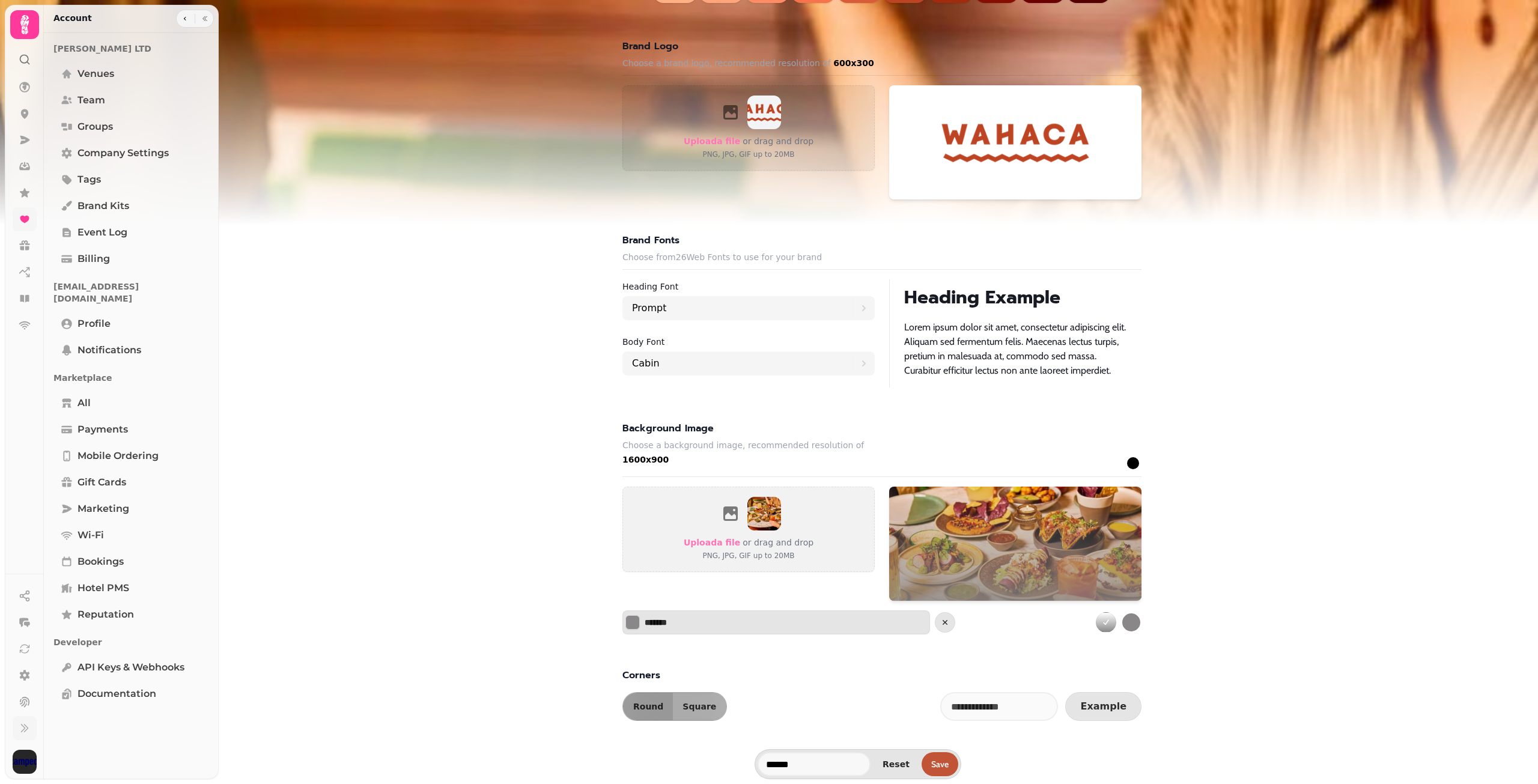
click at [942, 765] on button "Save" at bounding box center [940, 764] width 37 height 24
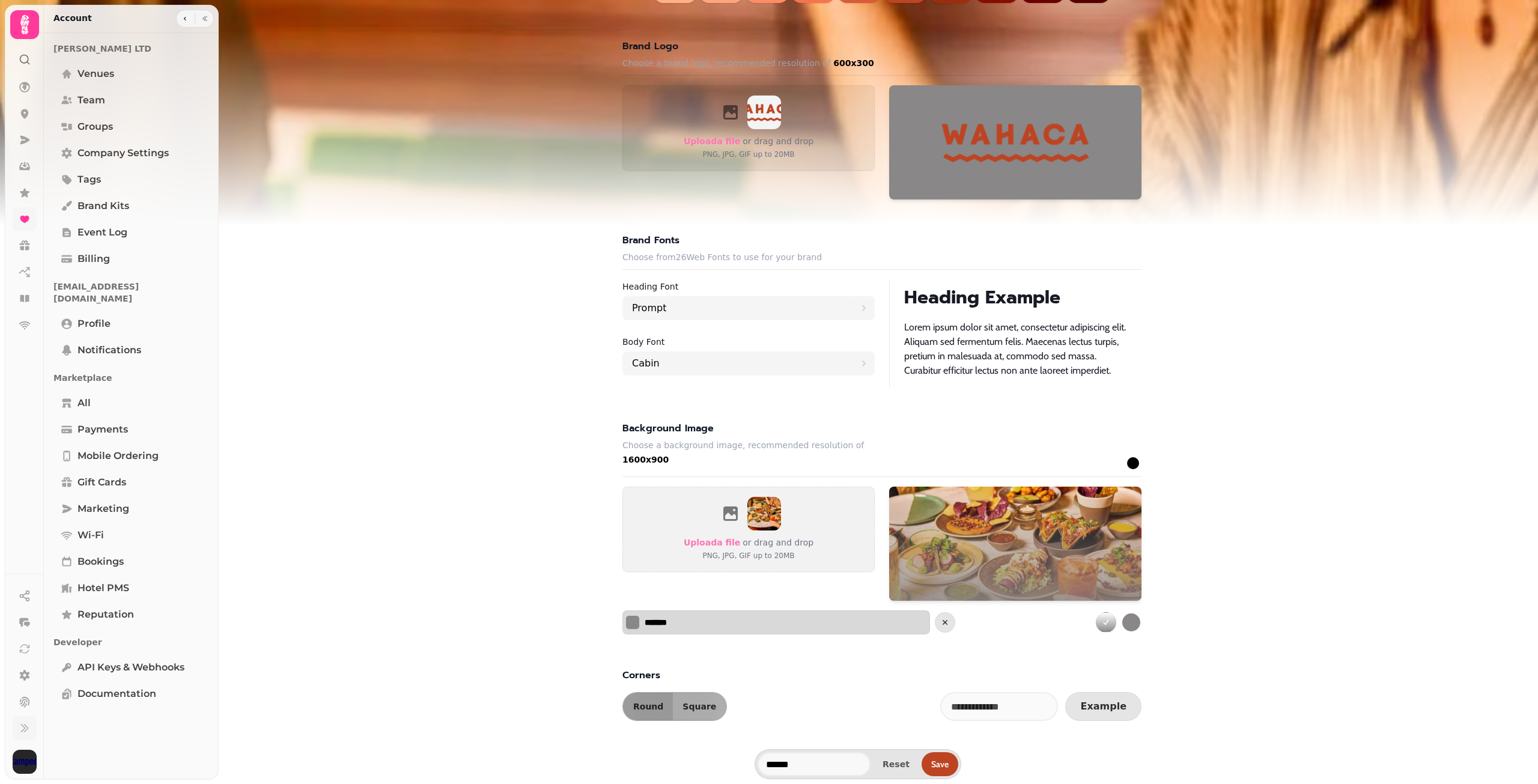
click at [633, 617] on button "Select color" at bounding box center [632, 621] width 14 height 14
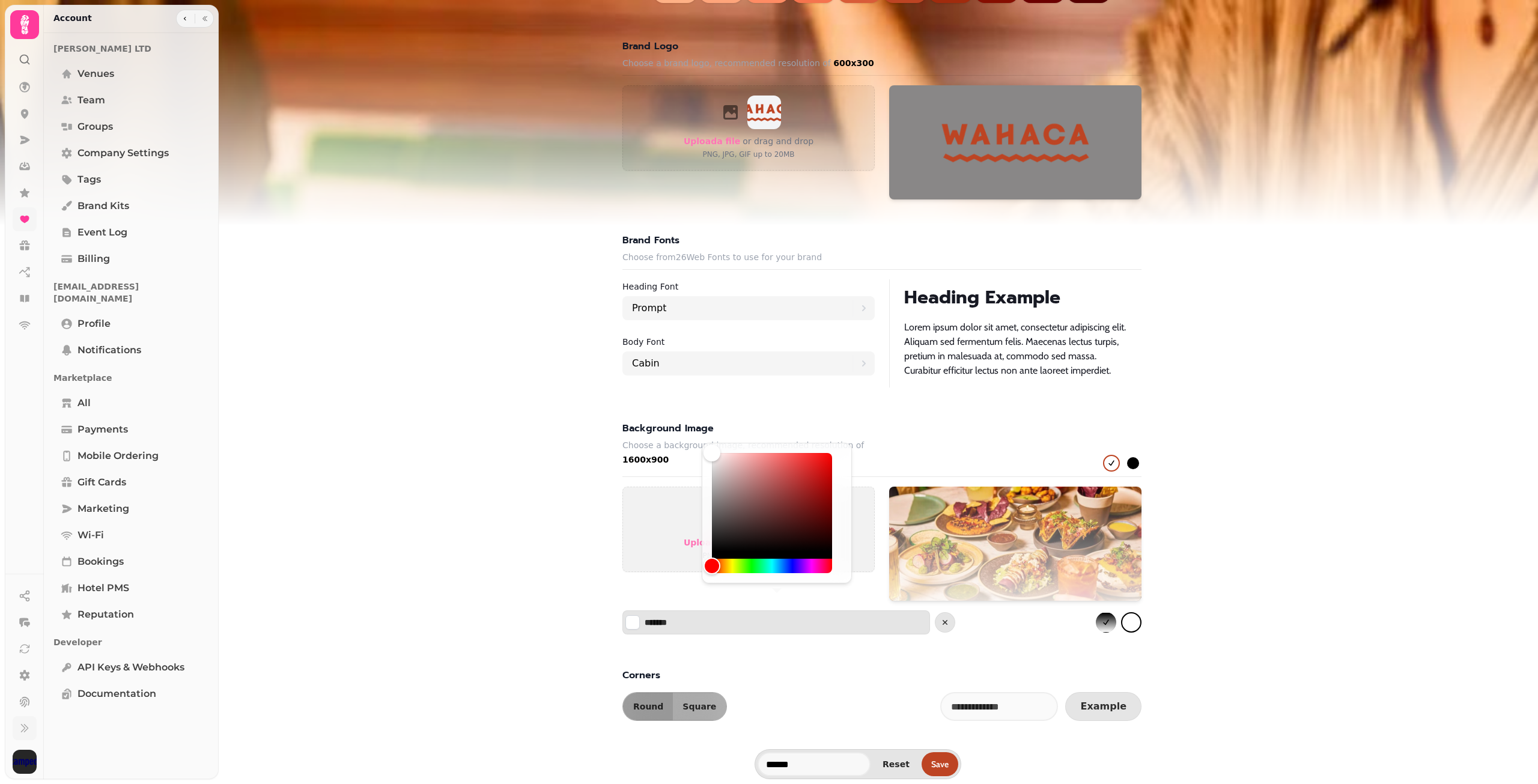
drag, startPoint x: 710, startPoint y: 476, endPoint x: 705, endPoint y: 431, distance: 45.3
click at [704, 430] on body "Wahaca Alejandra Arevalo LTD default Test Venue Wahaca Delete Clone Make Defaul…" at bounding box center [769, 392] width 1538 height 784
click at [944, 759] on span "Save" at bounding box center [940, 763] width 17 height 8
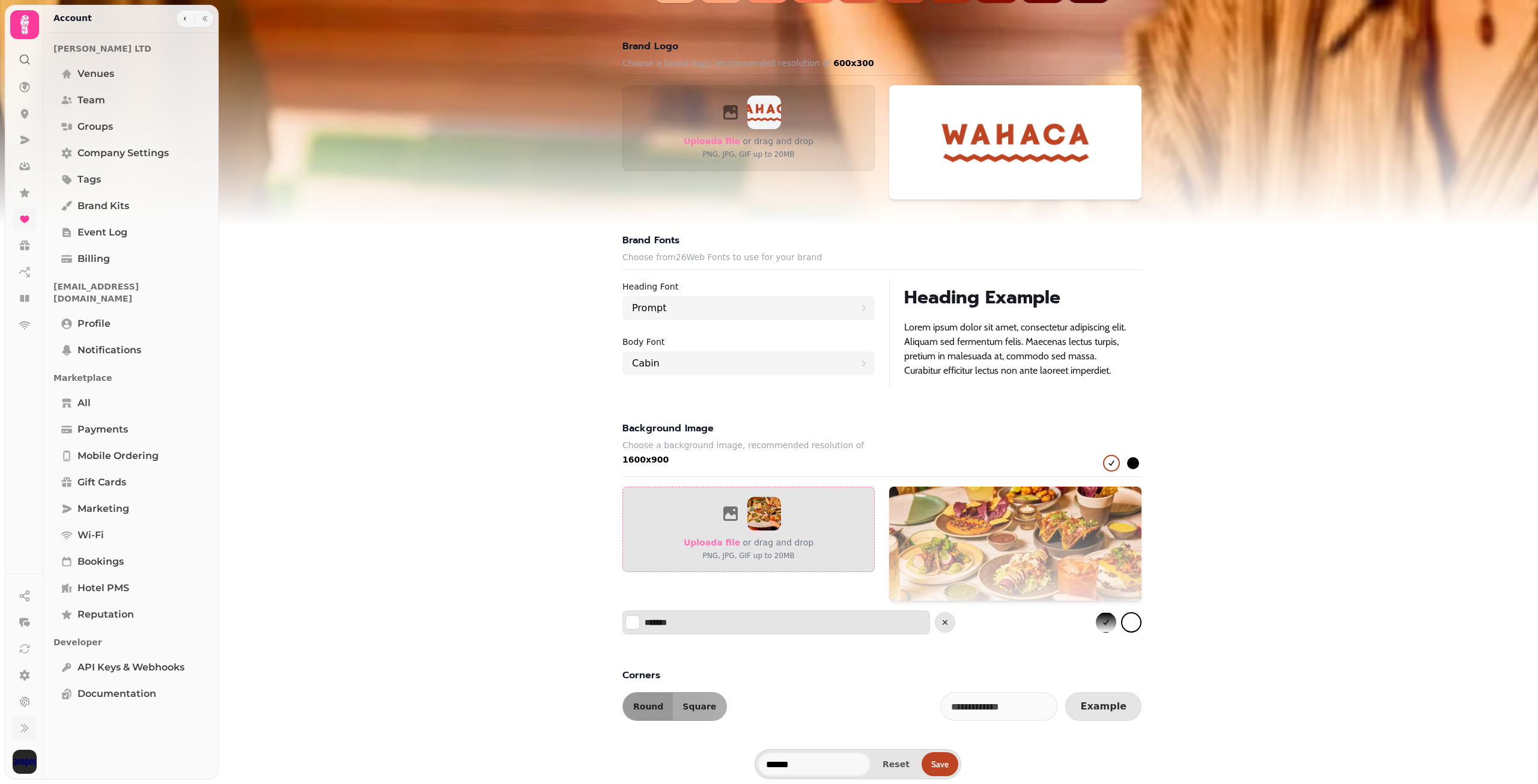
click at [721, 527] on div "Upload a file or drag and drop PNG, JPG, GIF up to 20MB" at bounding box center [748, 529] width 130 height 65
click at [722, 550] on p "PNG, JPG, GIF up to 20MB" at bounding box center [748, 556] width 130 height 12
click at [726, 507] on icon at bounding box center [730, 513] width 14 height 14
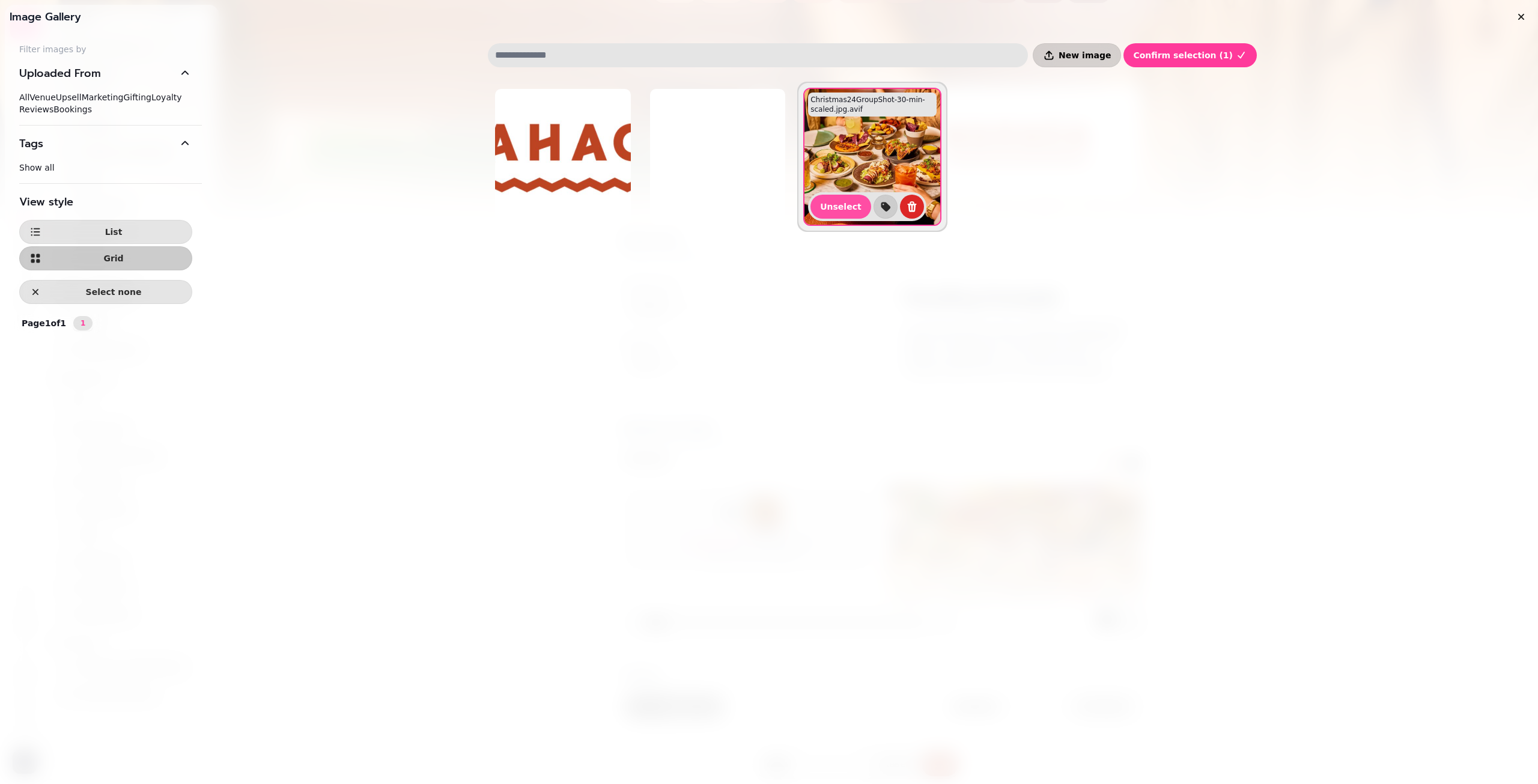
click at [1110, 51] on span "New image" at bounding box center [1084, 54] width 52 height 8
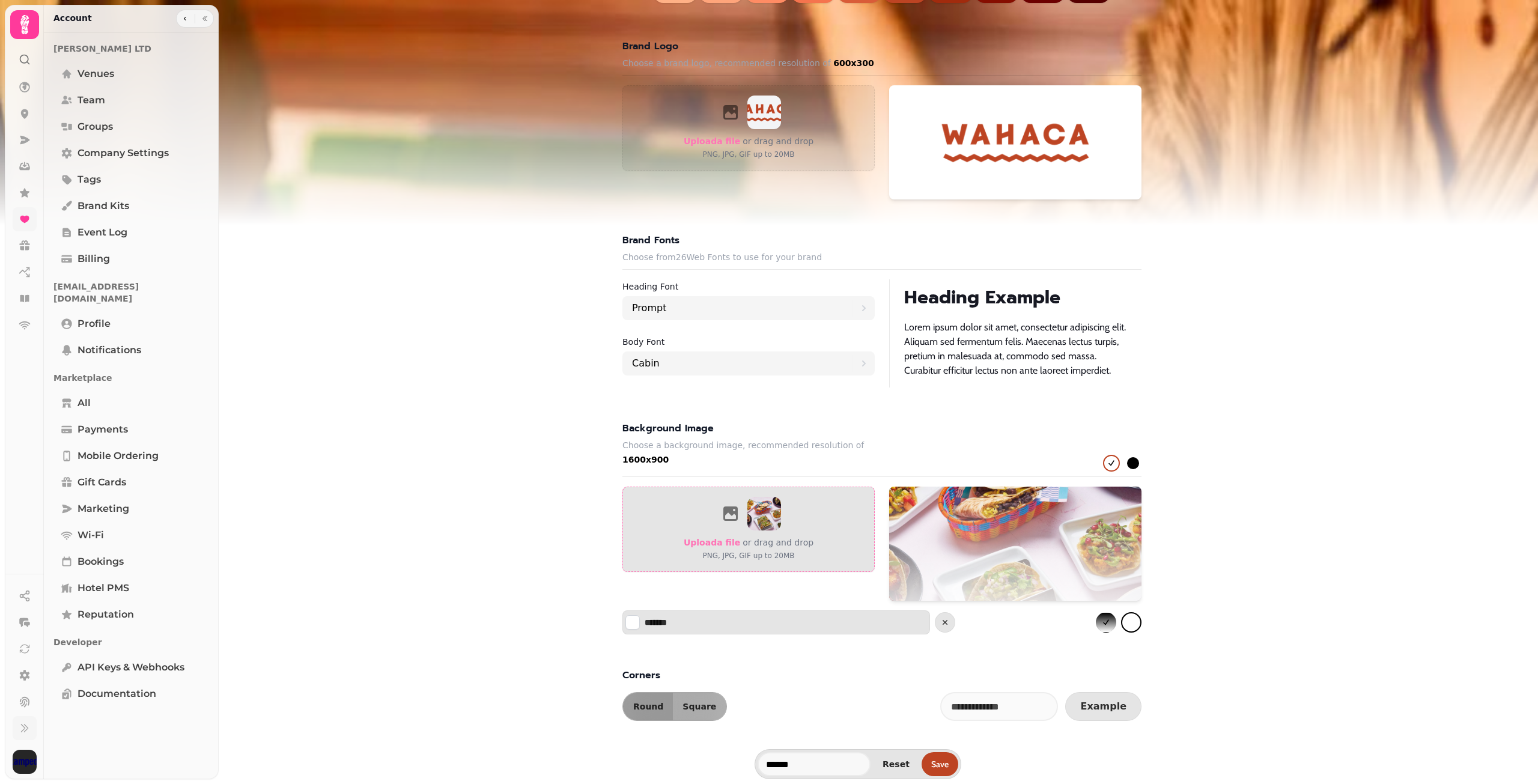
click at [747, 502] on img at bounding box center [763, 513] width 34 height 34
click at [713, 537] on span "Upload a file" at bounding box center [712, 542] width 57 height 10
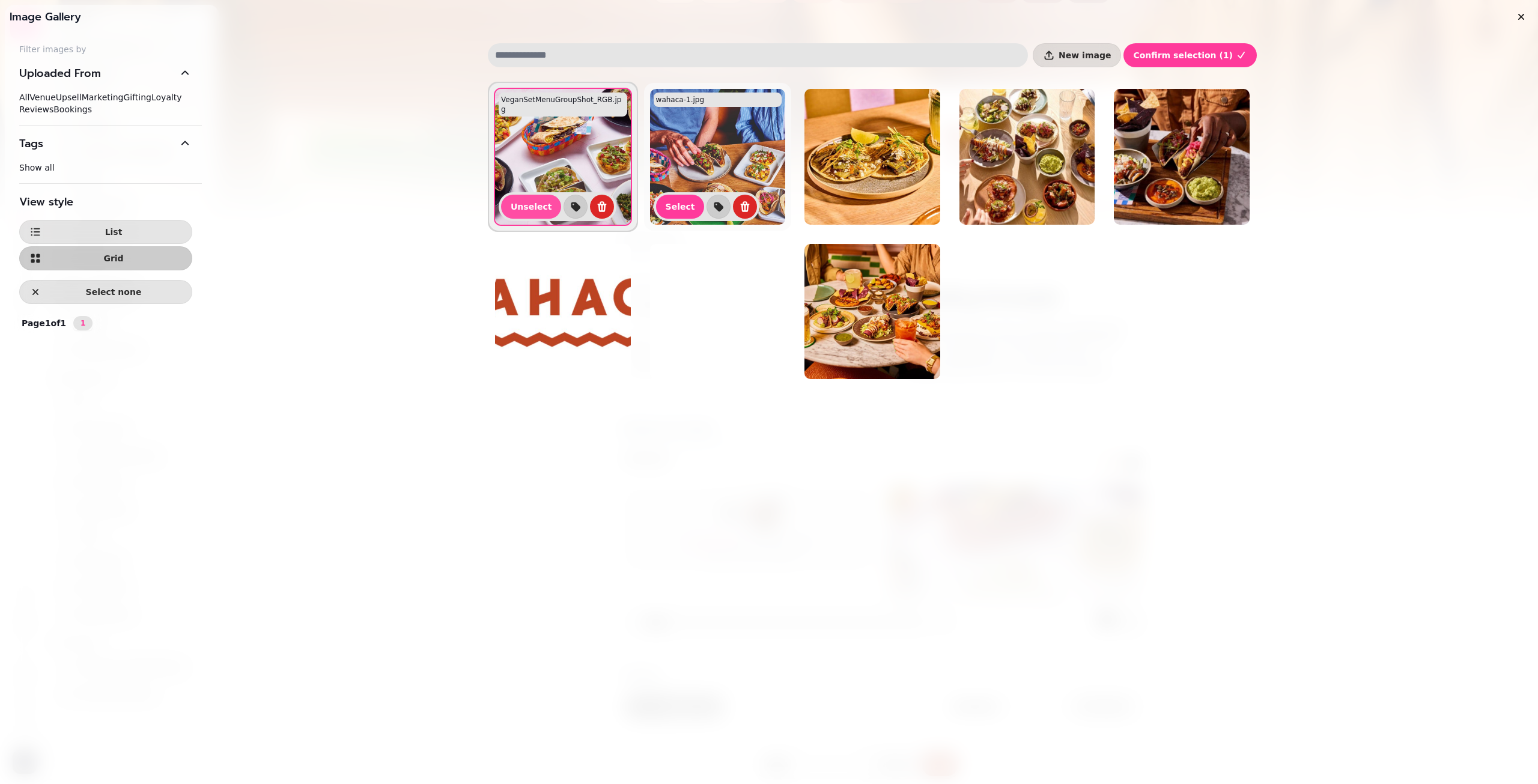
click at [701, 152] on img at bounding box center [718, 157] width 136 height 136
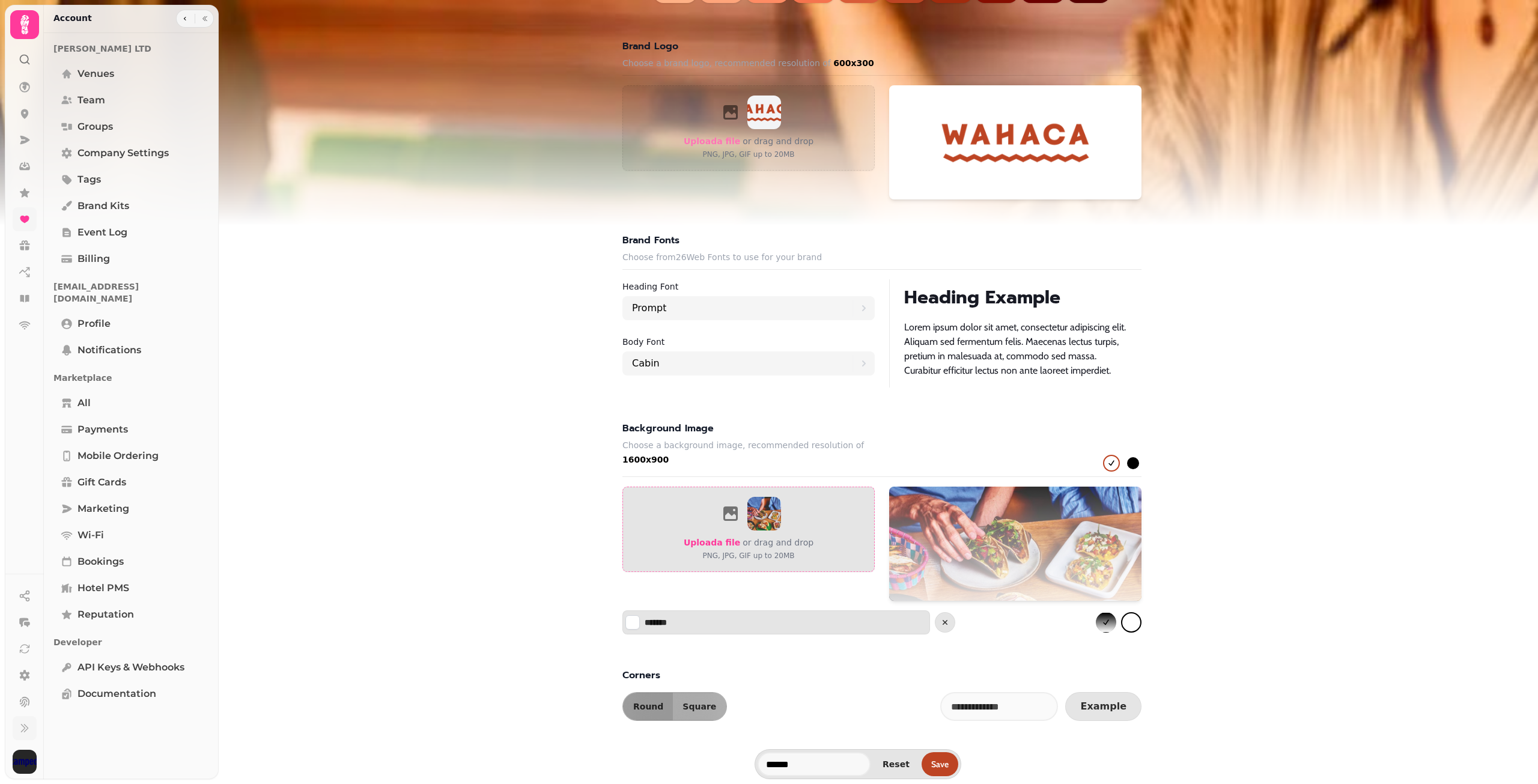
click at [731, 535] on label "Upload a file" at bounding box center [712, 542] width 57 height 14
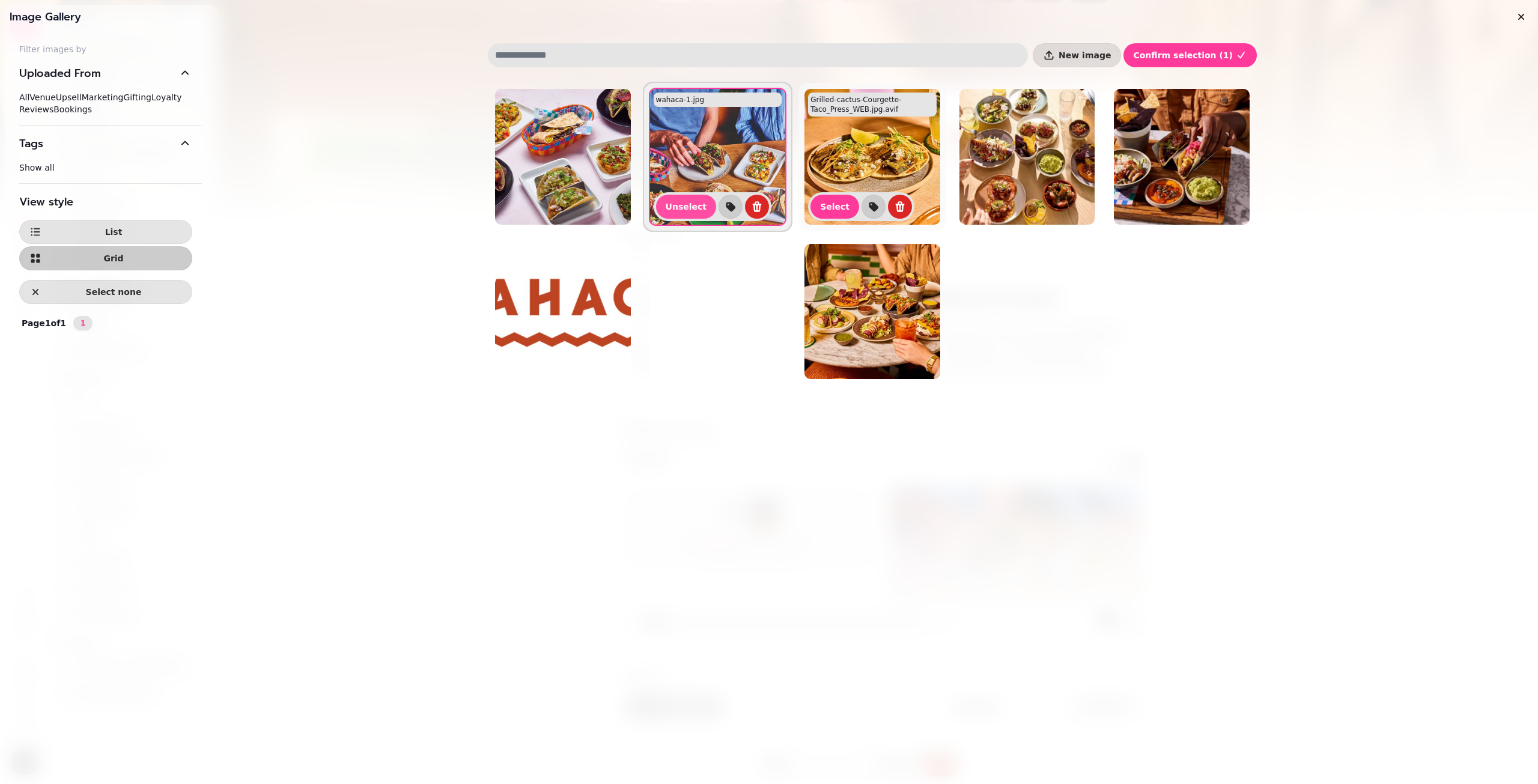
click at [855, 139] on img at bounding box center [872, 157] width 136 height 136
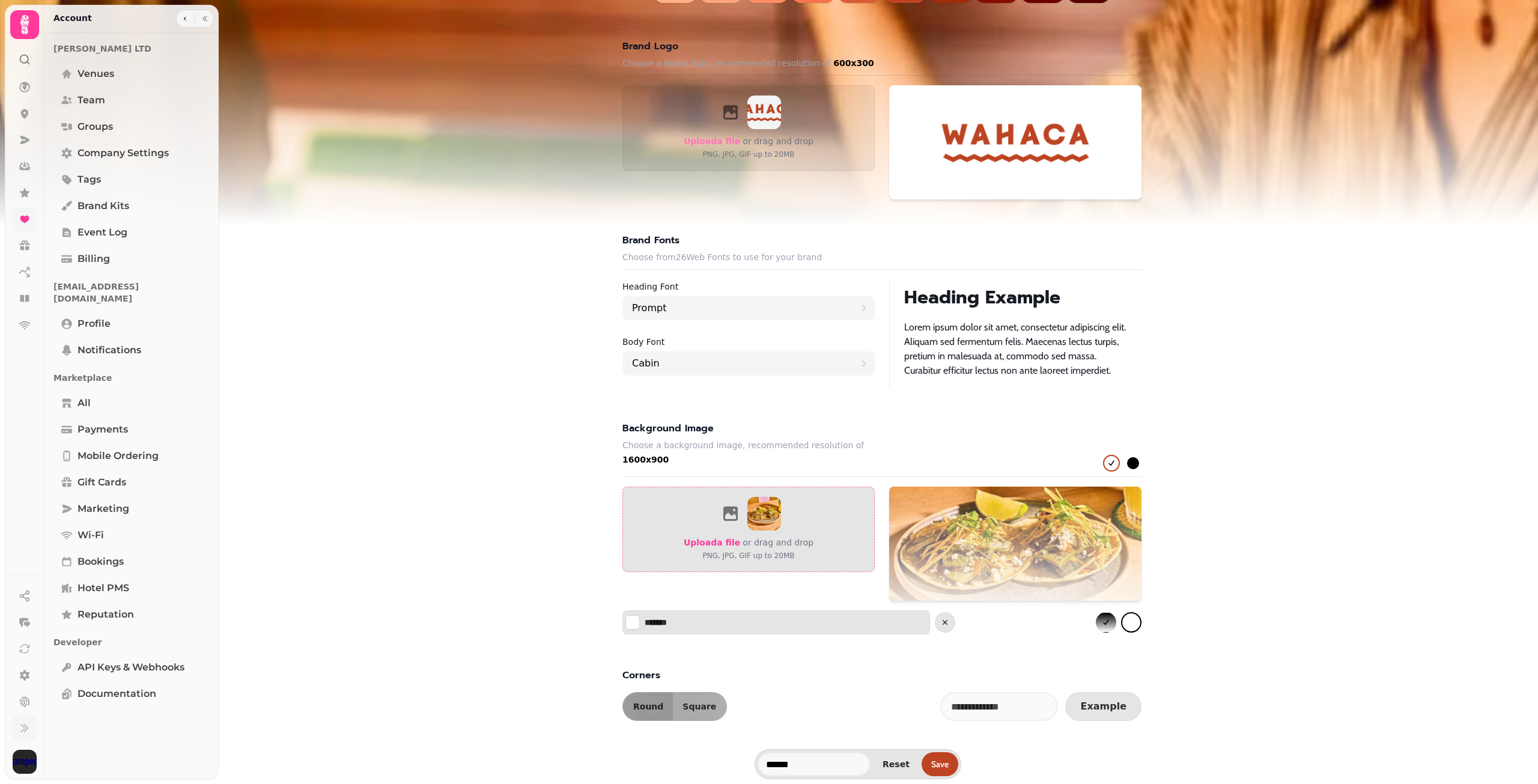
click at [713, 537] on span "Upload a file" at bounding box center [712, 542] width 57 height 10
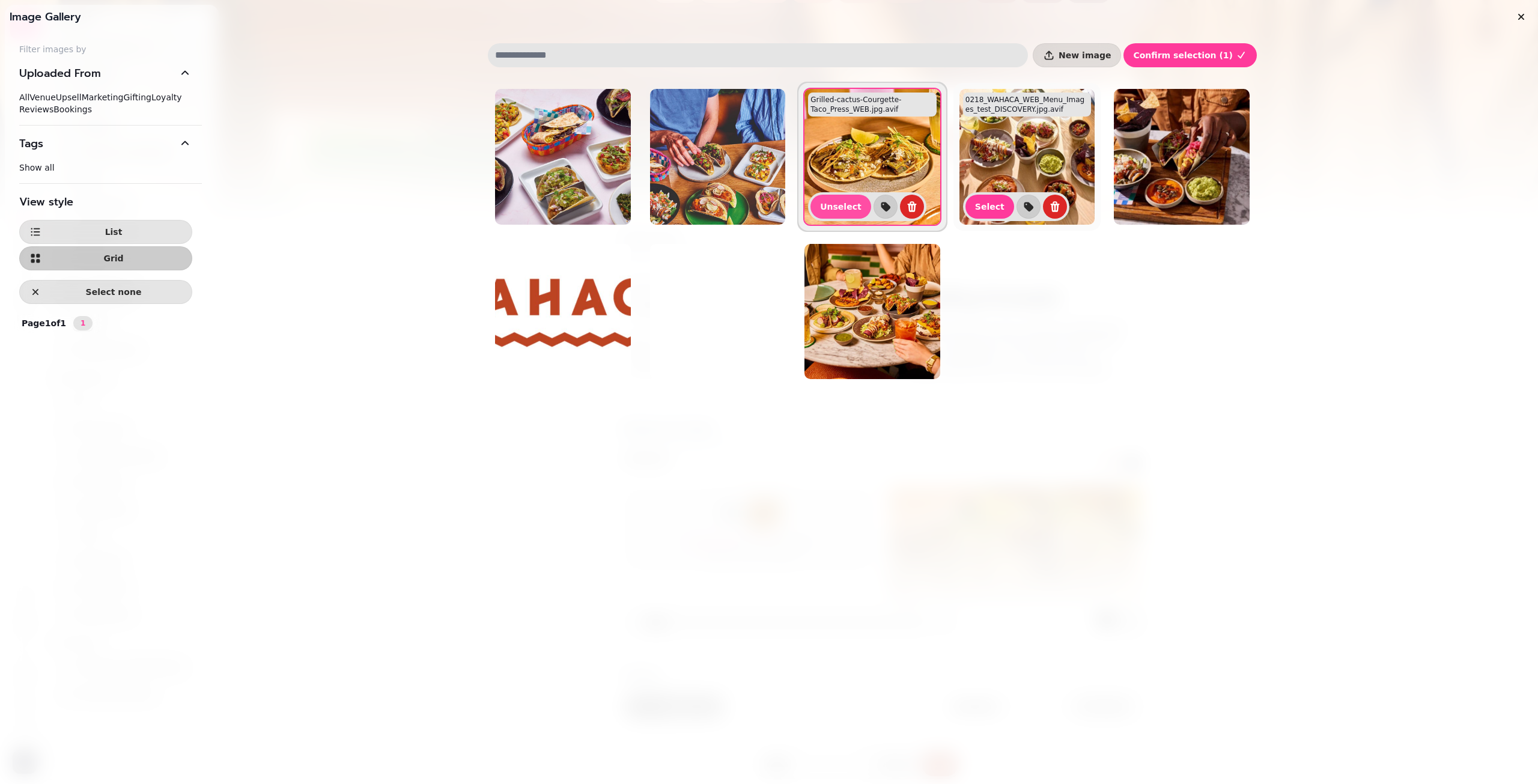
click at [989, 162] on img at bounding box center [1028, 157] width 136 height 136
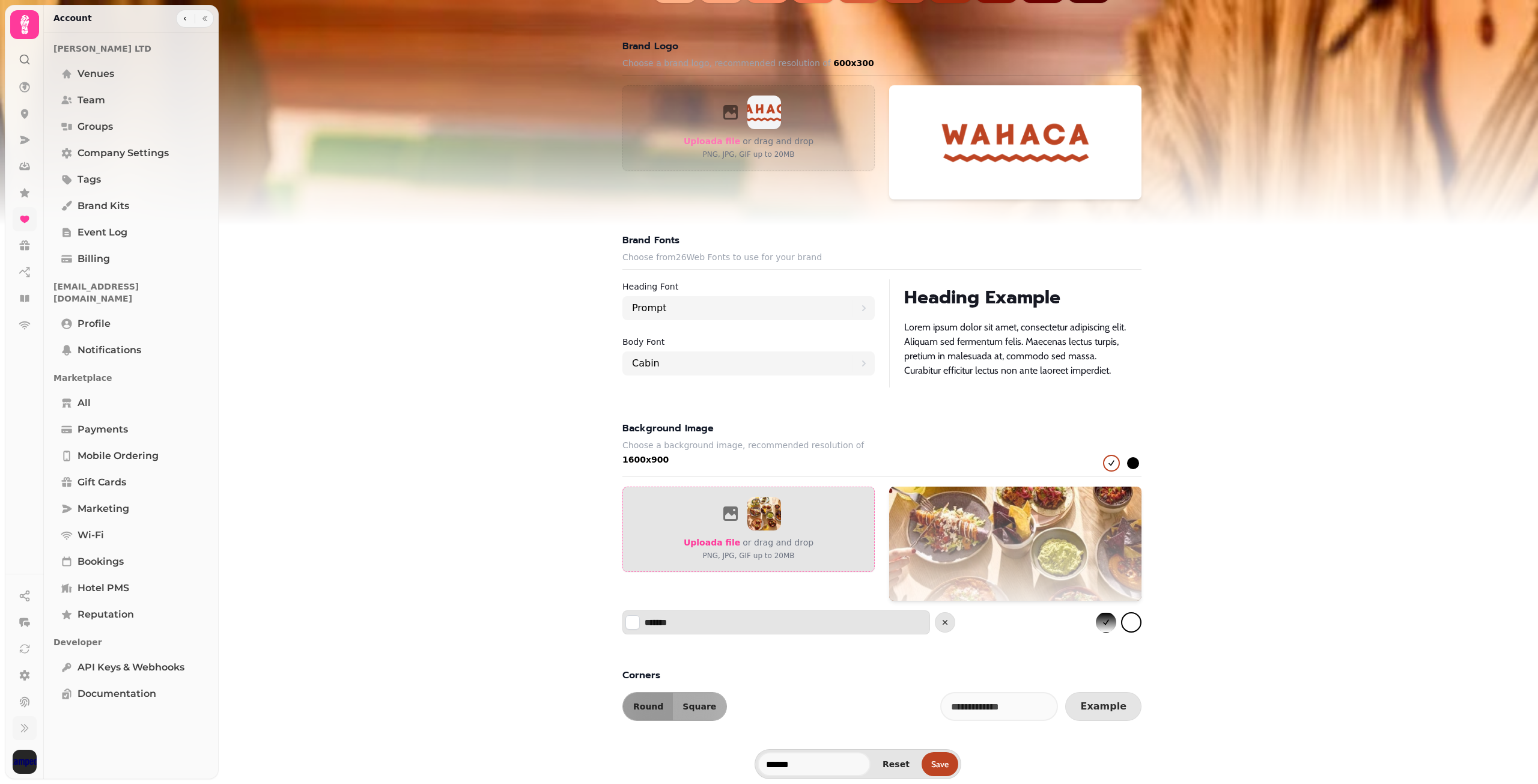
click at [712, 537] on span "Upload a file" at bounding box center [712, 542] width 57 height 10
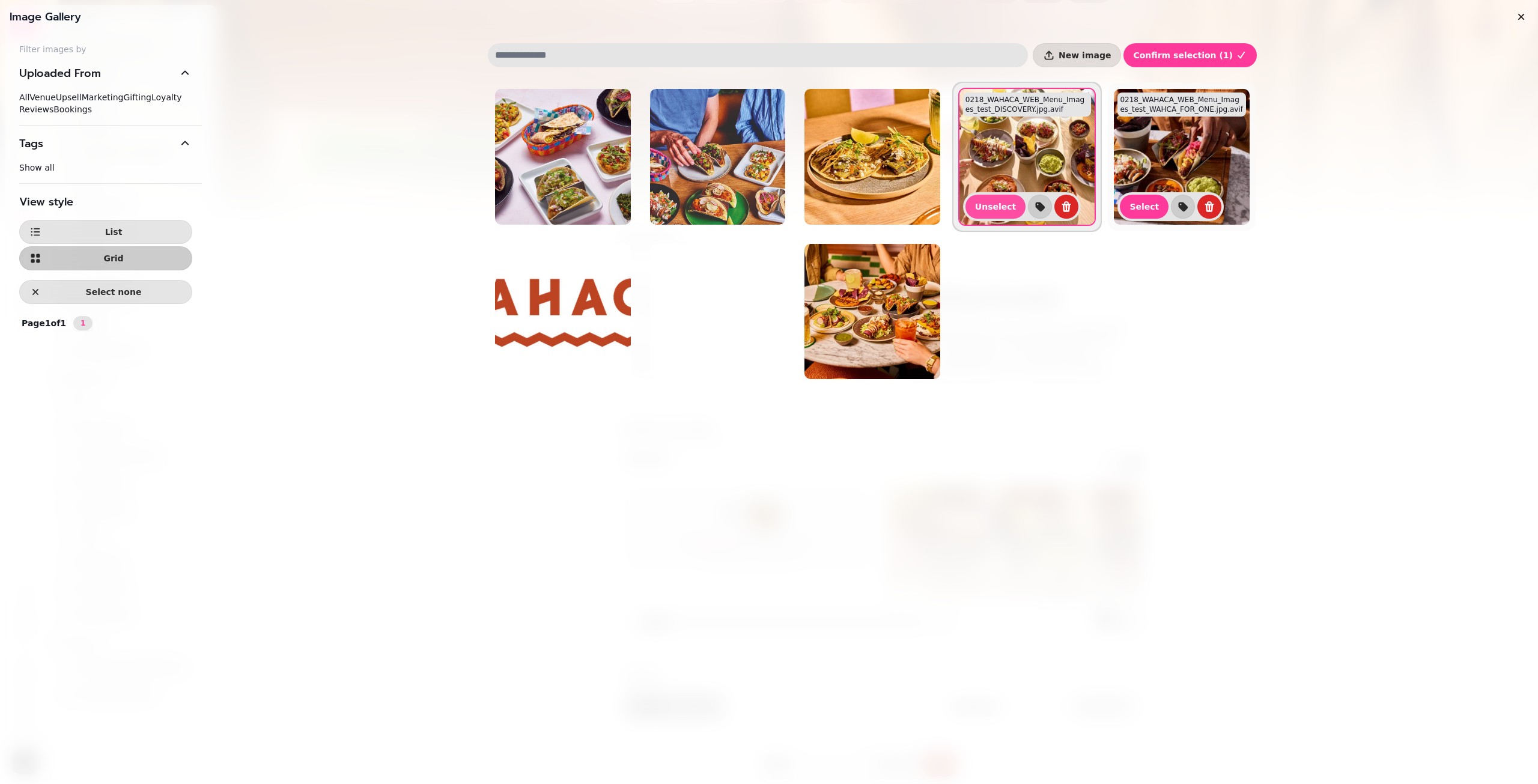
click at [1172, 151] on img at bounding box center [1181, 157] width 136 height 136
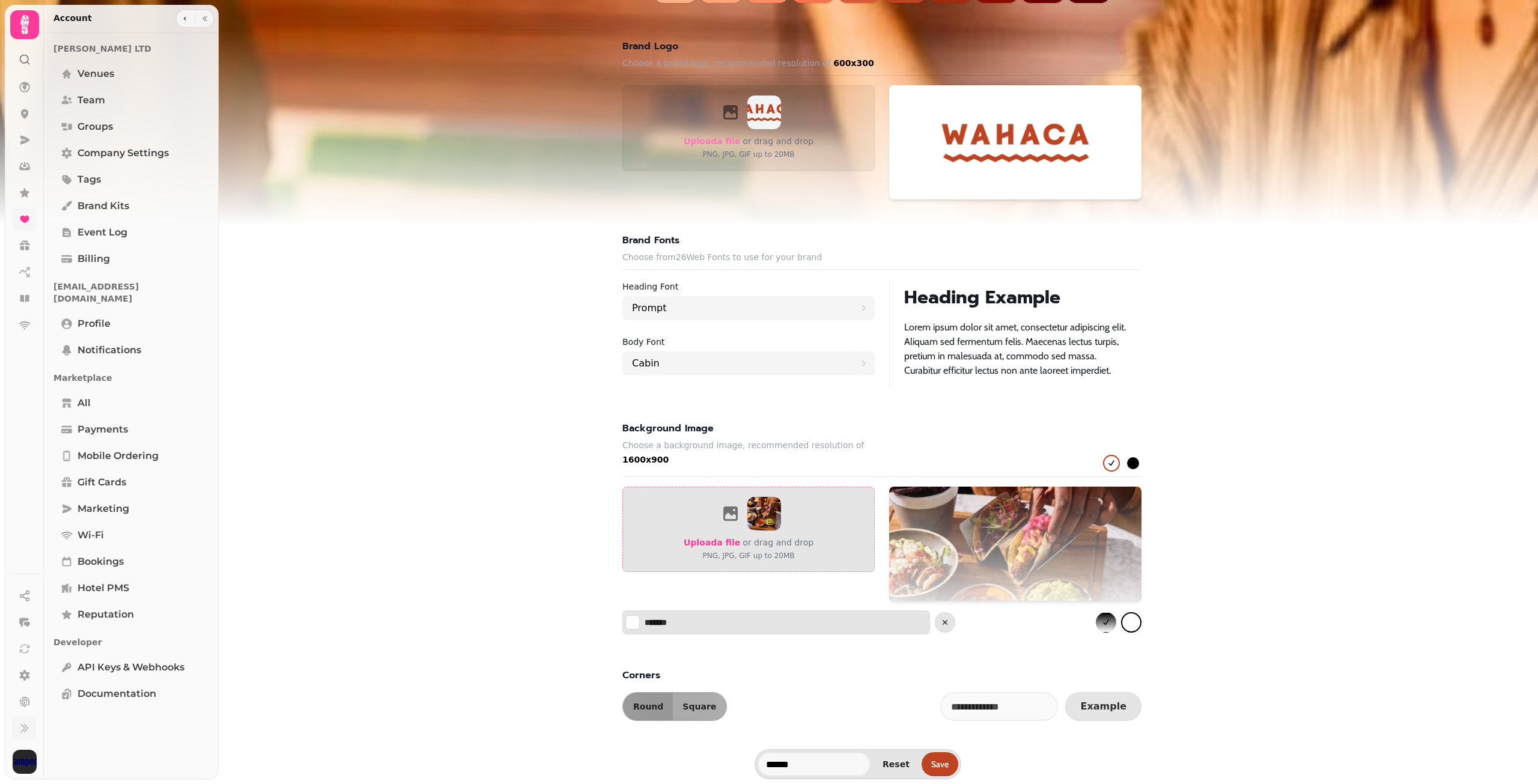
click at [728, 540] on span "Upload a file" at bounding box center [712, 542] width 57 height 10
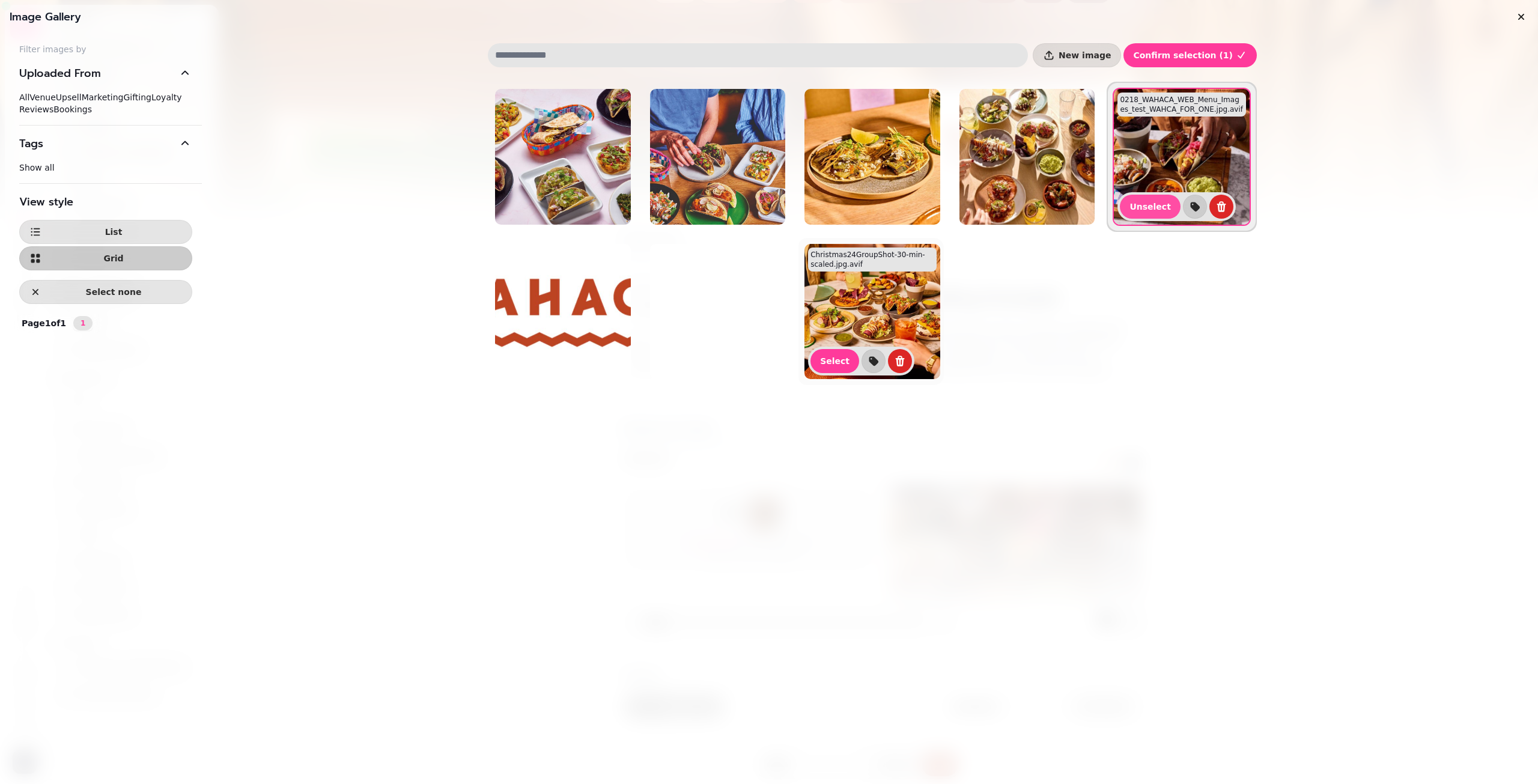
click at [869, 310] on img at bounding box center [872, 312] width 136 height 136
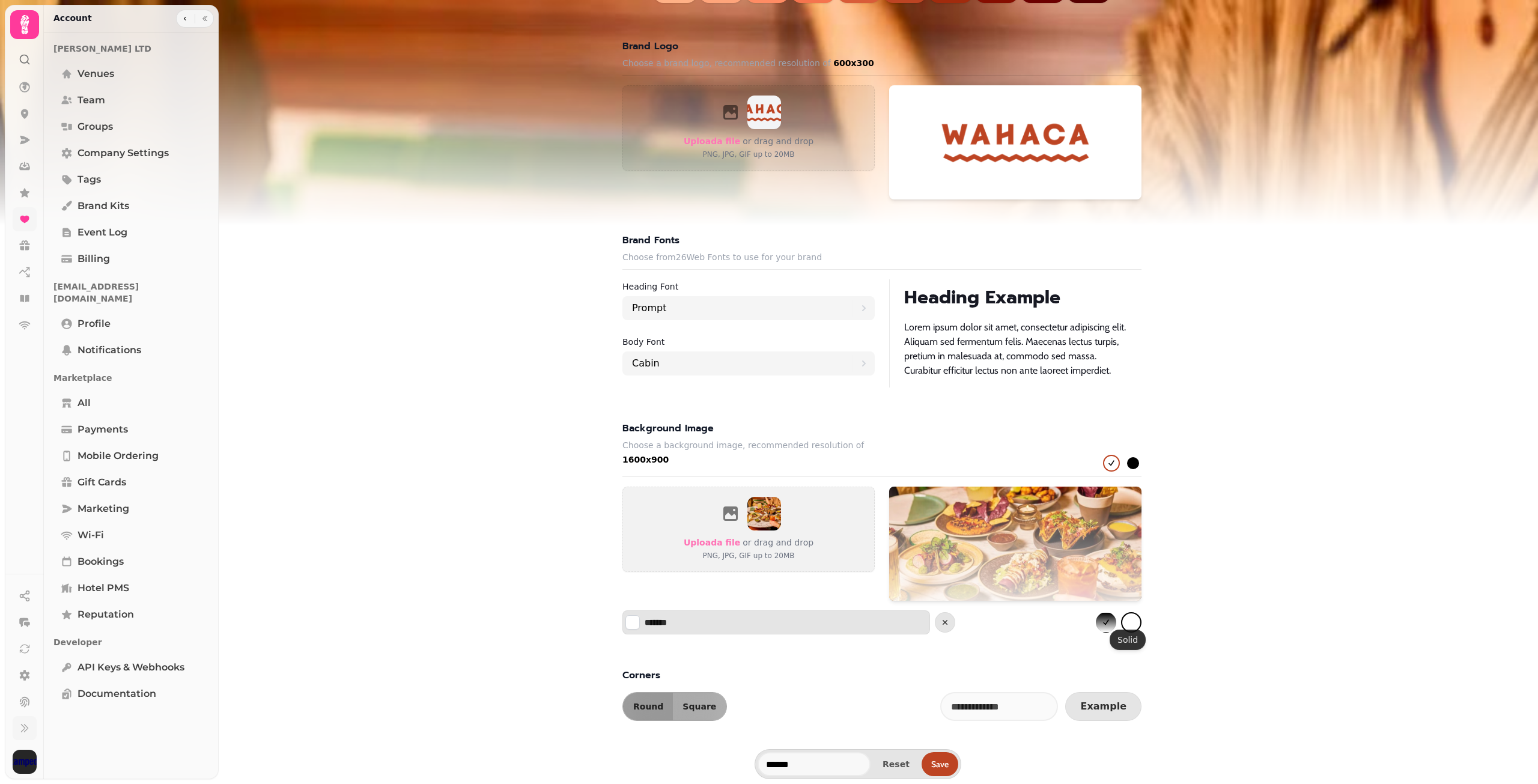
click at [1126, 622] on button "gradient" at bounding box center [1131, 621] width 20 height 20
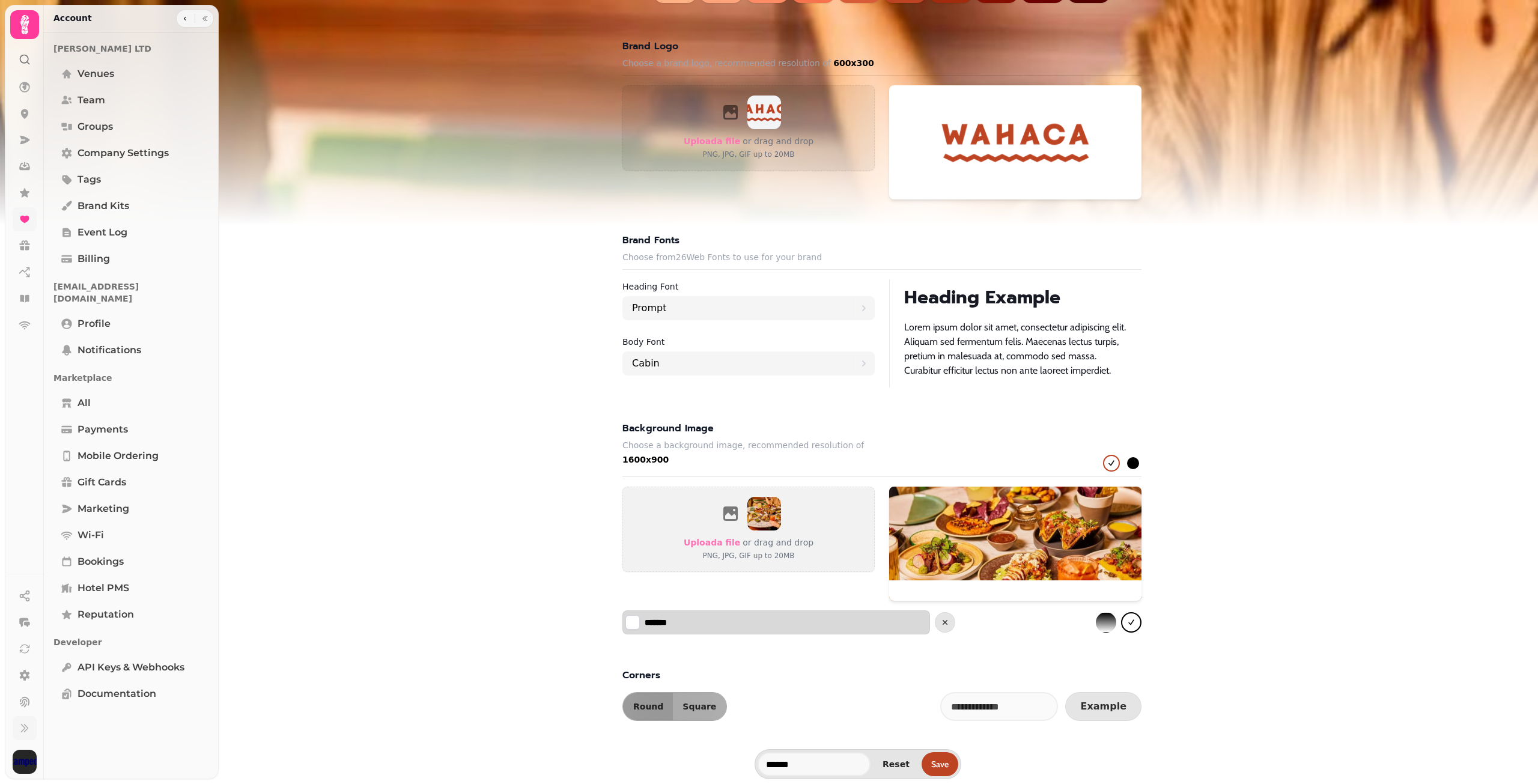
click at [630, 619] on button "Select color" at bounding box center [632, 621] width 14 height 14
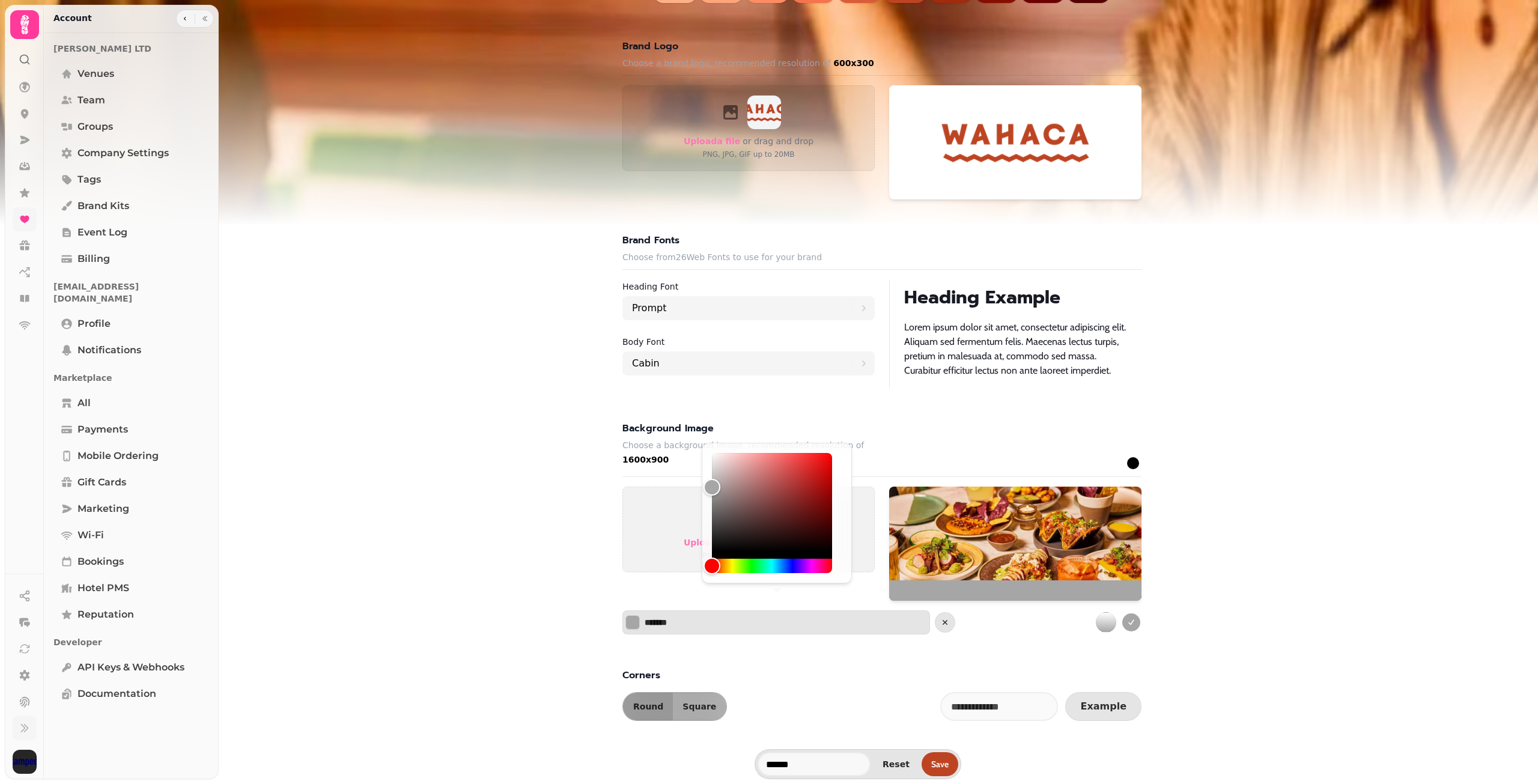
type input "*******"
drag, startPoint x: 715, startPoint y: 472, endPoint x: 701, endPoint y: 415, distance: 58.7
click at [701, 415] on body "Wahaca Alejandra Arevalo LTD default Test Venue Wahaca Delete Clone Make Defaul…" at bounding box center [769, 392] width 1538 height 784
click at [1185, 477] on div "Brand kit Wahaca ******* These brand settings will be used across selected Stam…" at bounding box center [881, 176] width 1283 height 1088
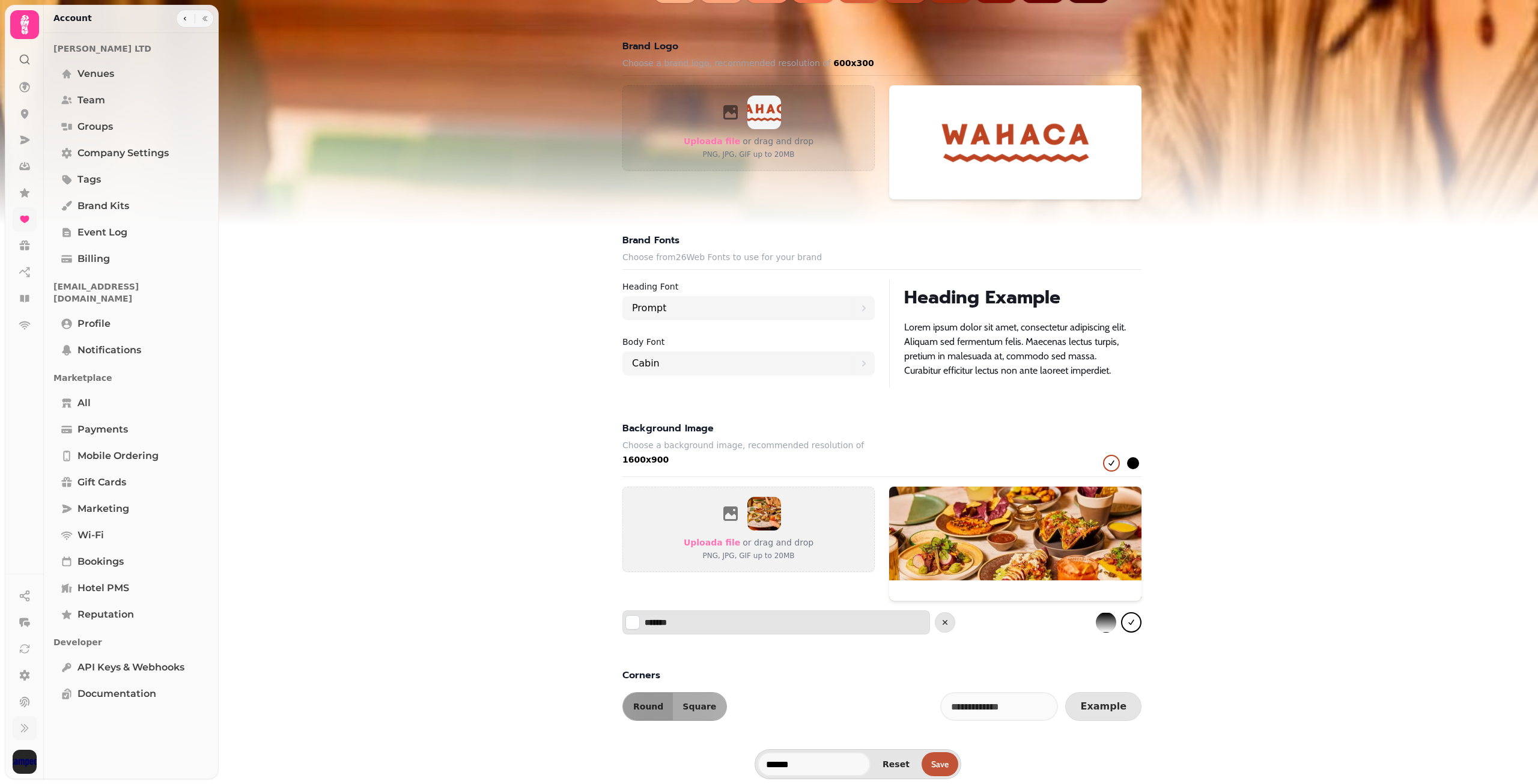
click at [941, 763] on span "Save" at bounding box center [940, 763] width 17 height 8
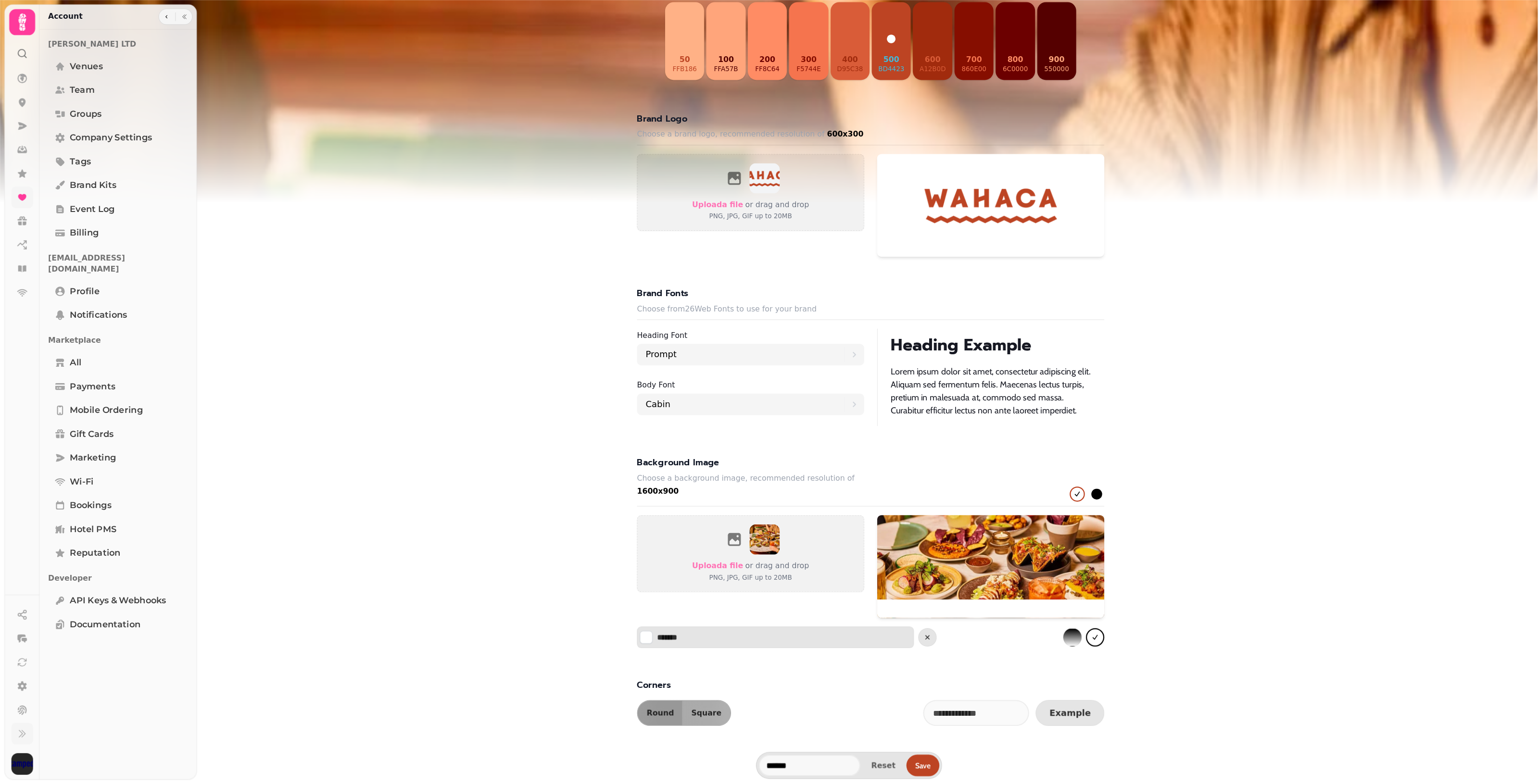
scroll to position [331, 0]
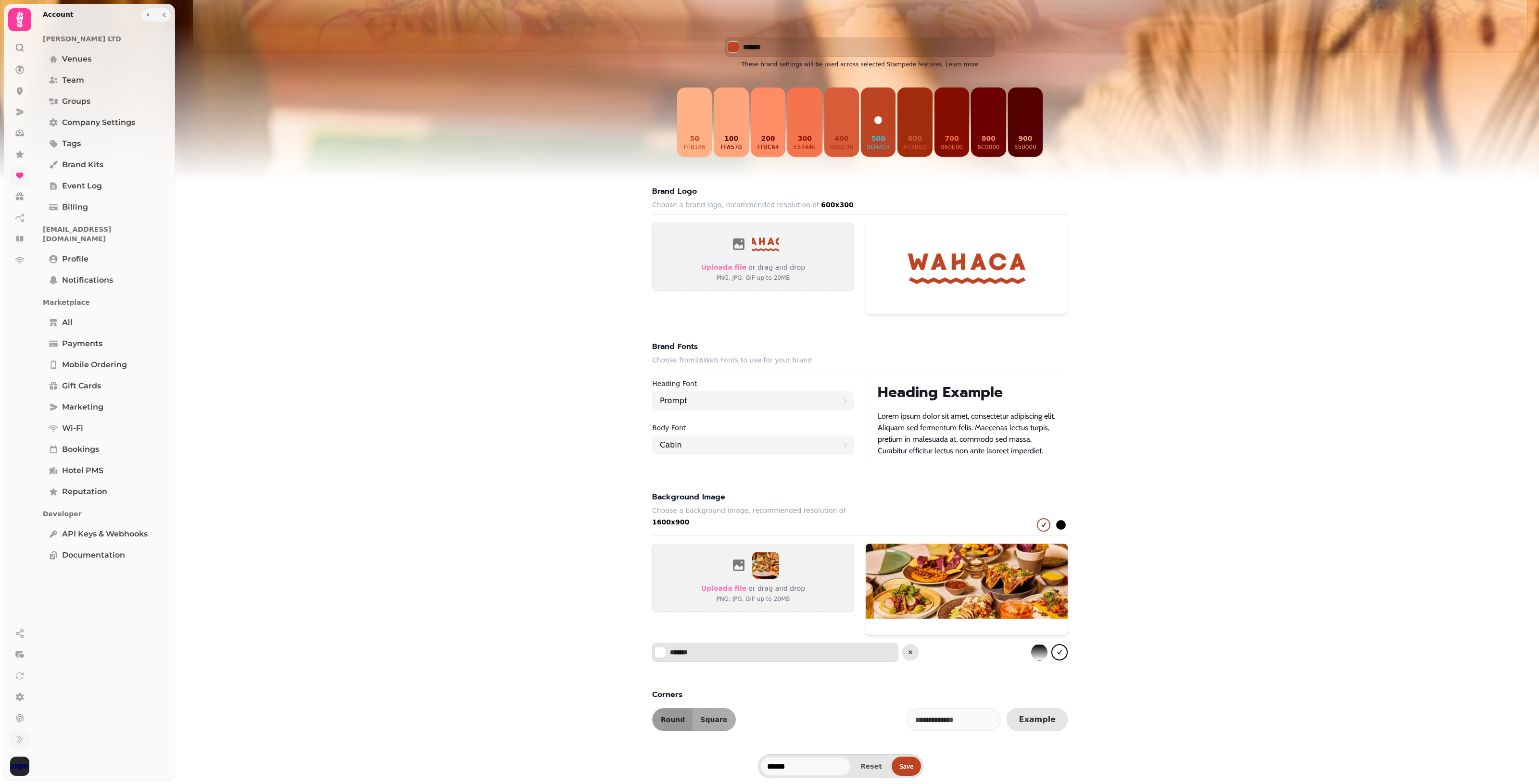
drag, startPoint x: 1231, startPoint y: 17, endPoint x: 1197, endPoint y: 353, distance: 337.7
click at [1197, 353] on div "Brand kit Wahaca ******* These brand settings will be used across selected Stam…" at bounding box center [860, 295] width 1335 height 871
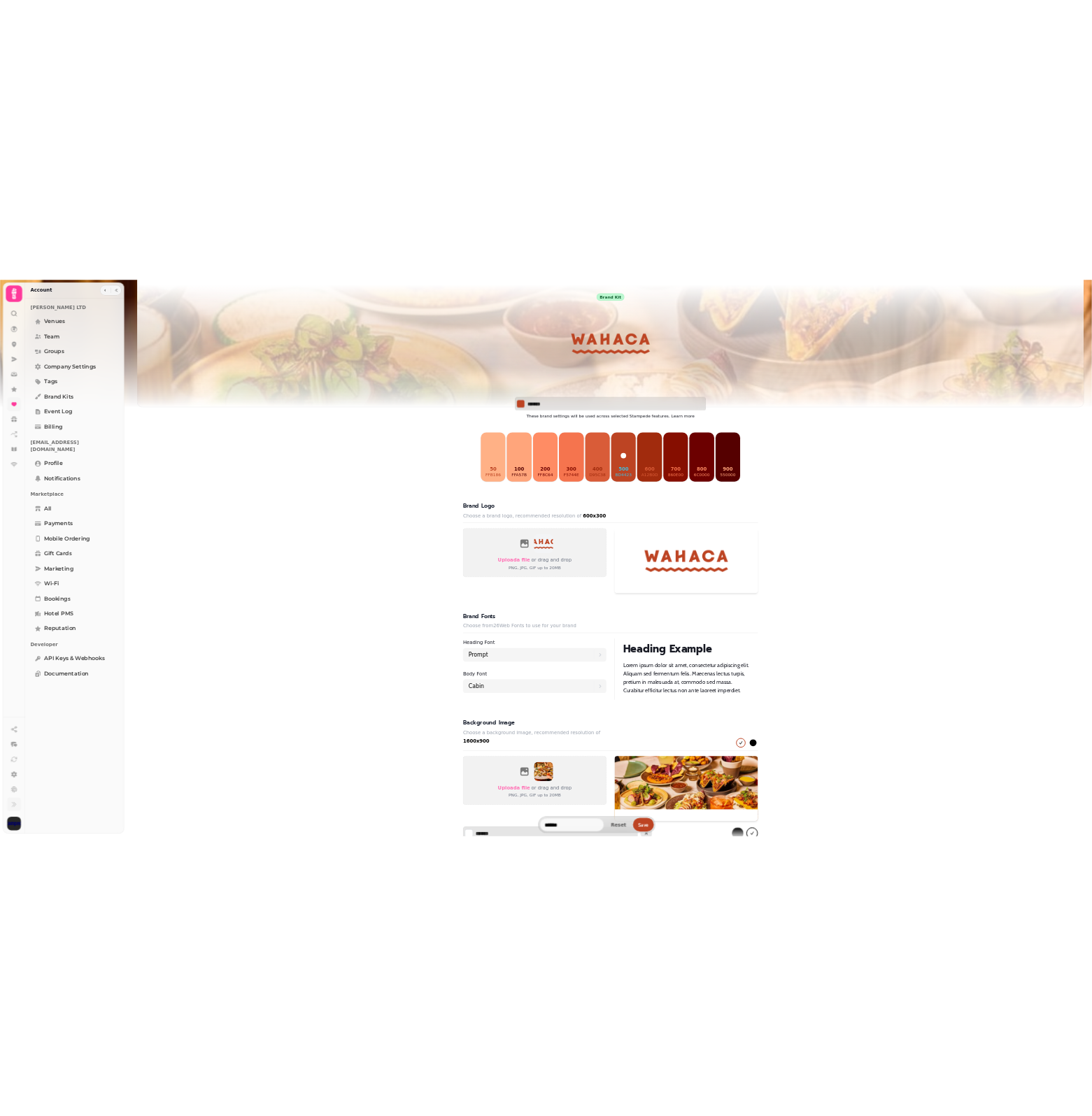
scroll to position [298, 0]
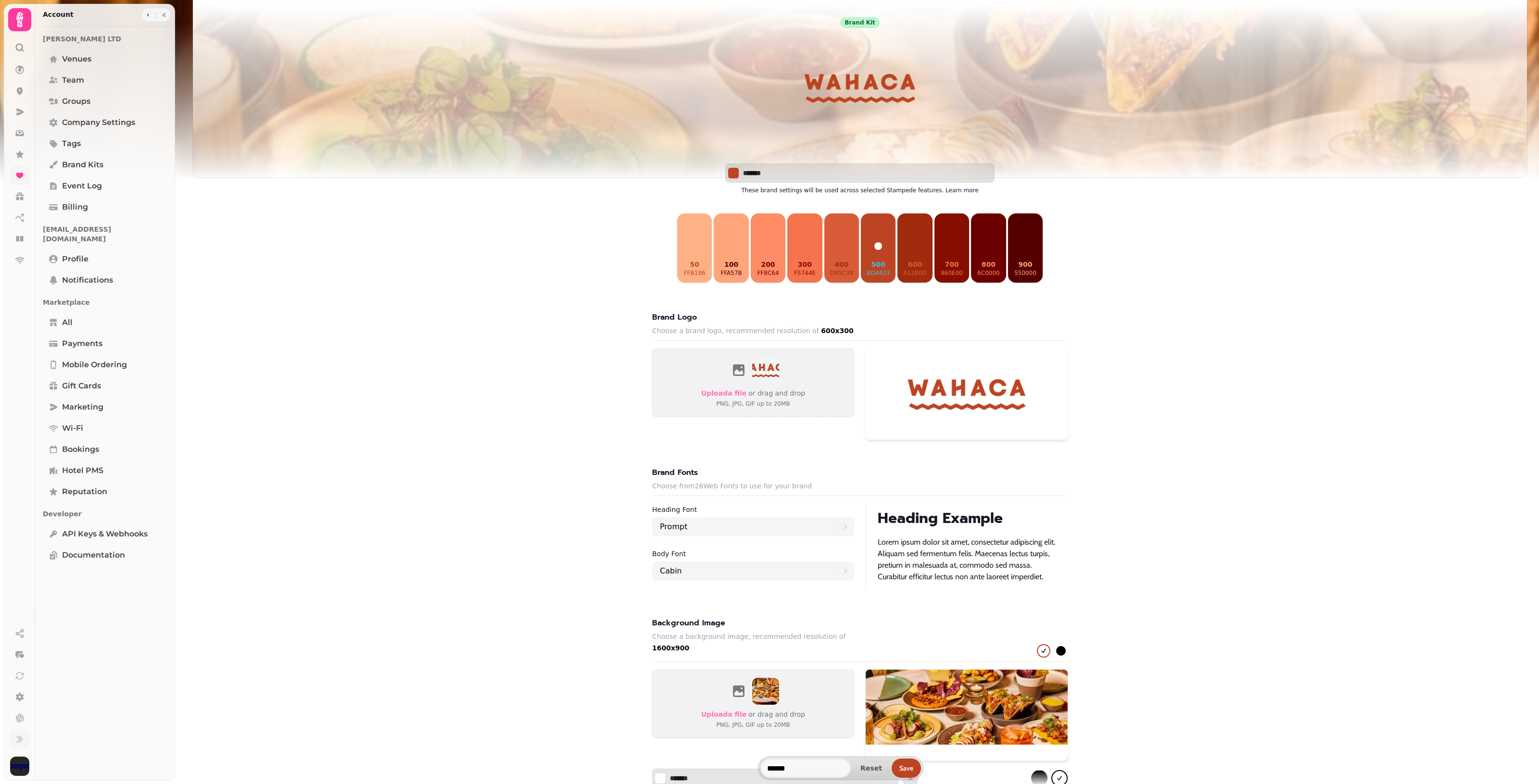
click at [419, 411] on div "Brand kit Wahaca ******* These brand settings will be used across selected Stam…" at bounding box center [860, 421] width 1335 height 871
drag, startPoint x: 786, startPoint y: 178, endPoint x: 729, endPoint y: 178, distance: 57.0
click at [729, 178] on div "*******" at bounding box center [860, 173] width 269 height 19
click at [770, 178] on input "*******" at bounding box center [777, 173] width 68 height 10
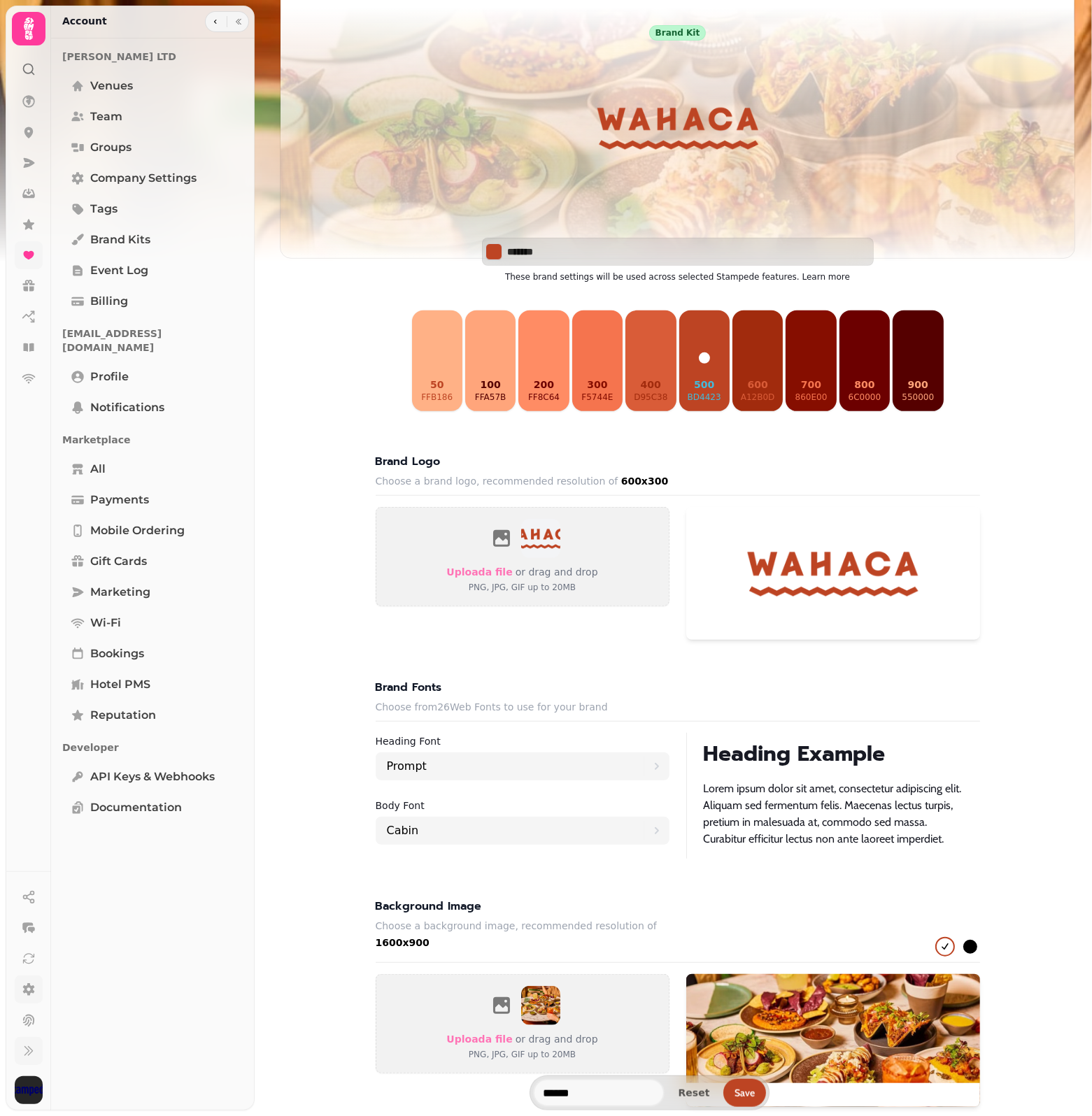
click at [25, 912] on icon at bounding box center [29, 989] width 14 height 14
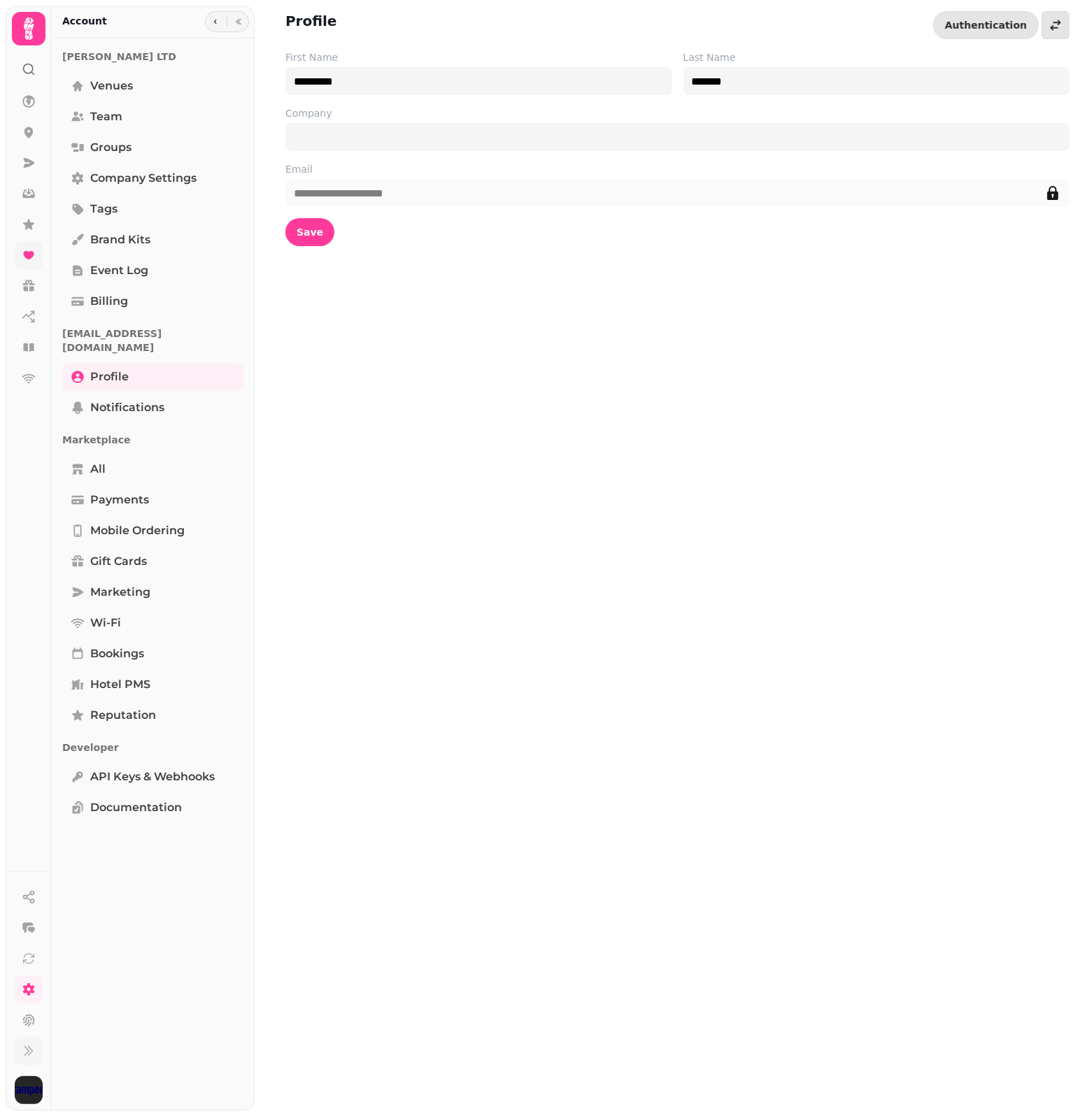
click at [437, 525] on div "**********" at bounding box center [673, 558] width 837 height 1116
click at [151, 239] on link "Brand Kits" at bounding box center [153, 240] width 181 height 28
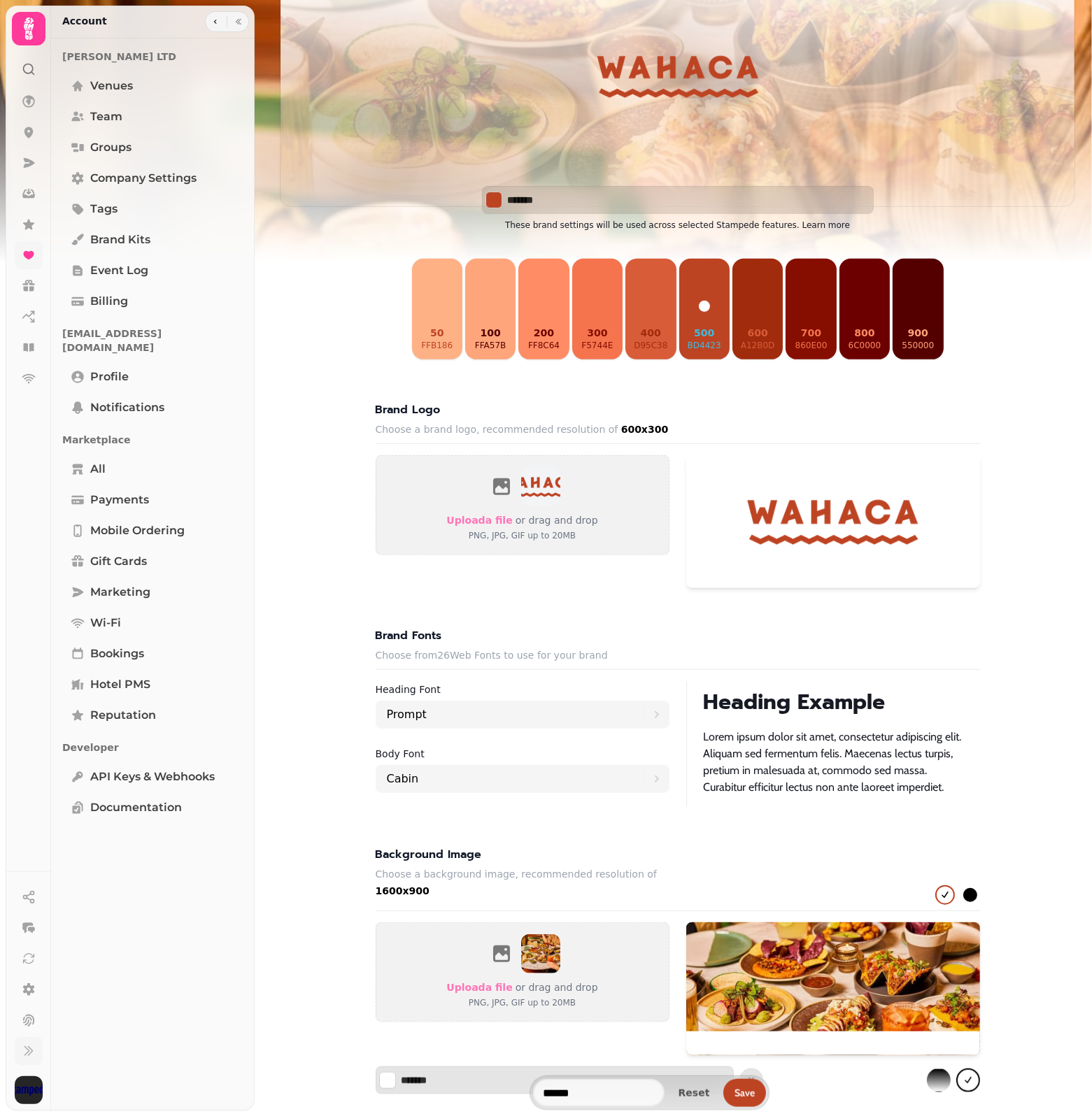
scroll to position [505, 0]
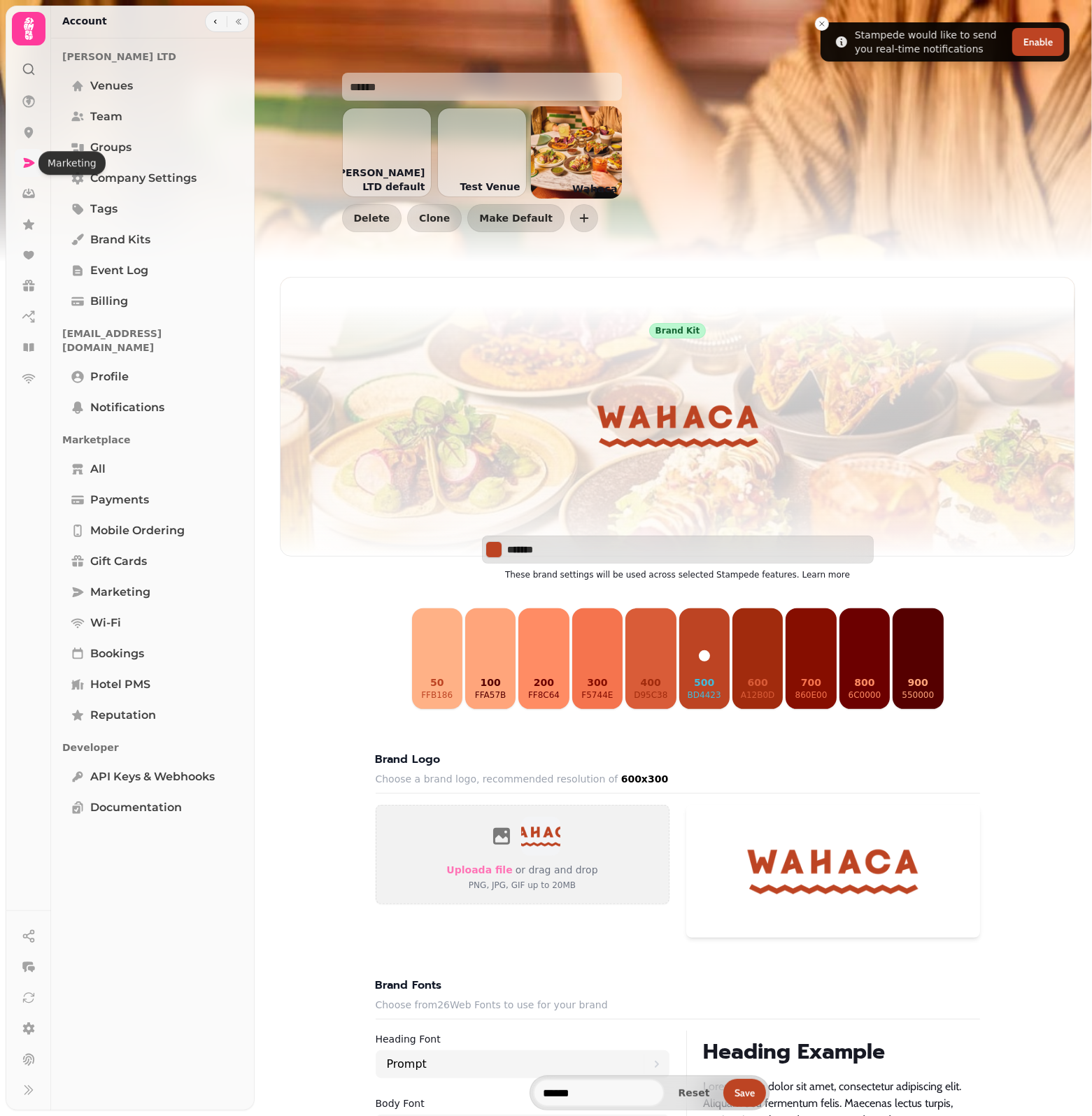
click at [30, 166] on icon at bounding box center [29, 163] width 14 height 14
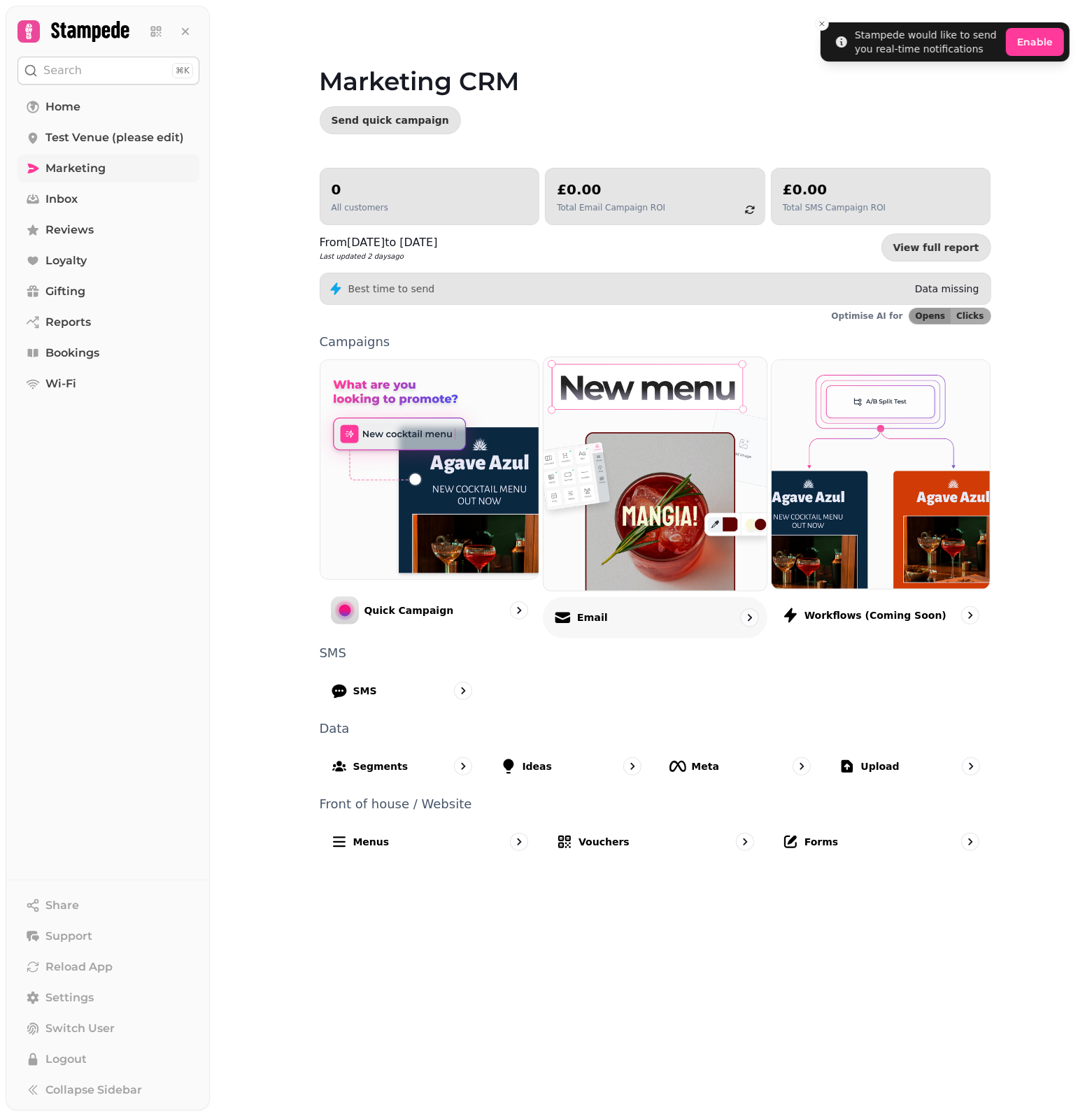
click at [607, 630] on div "Email" at bounding box center [655, 617] width 224 height 41
click at [659, 619] on div "Email" at bounding box center [655, 617] width 224 height 41
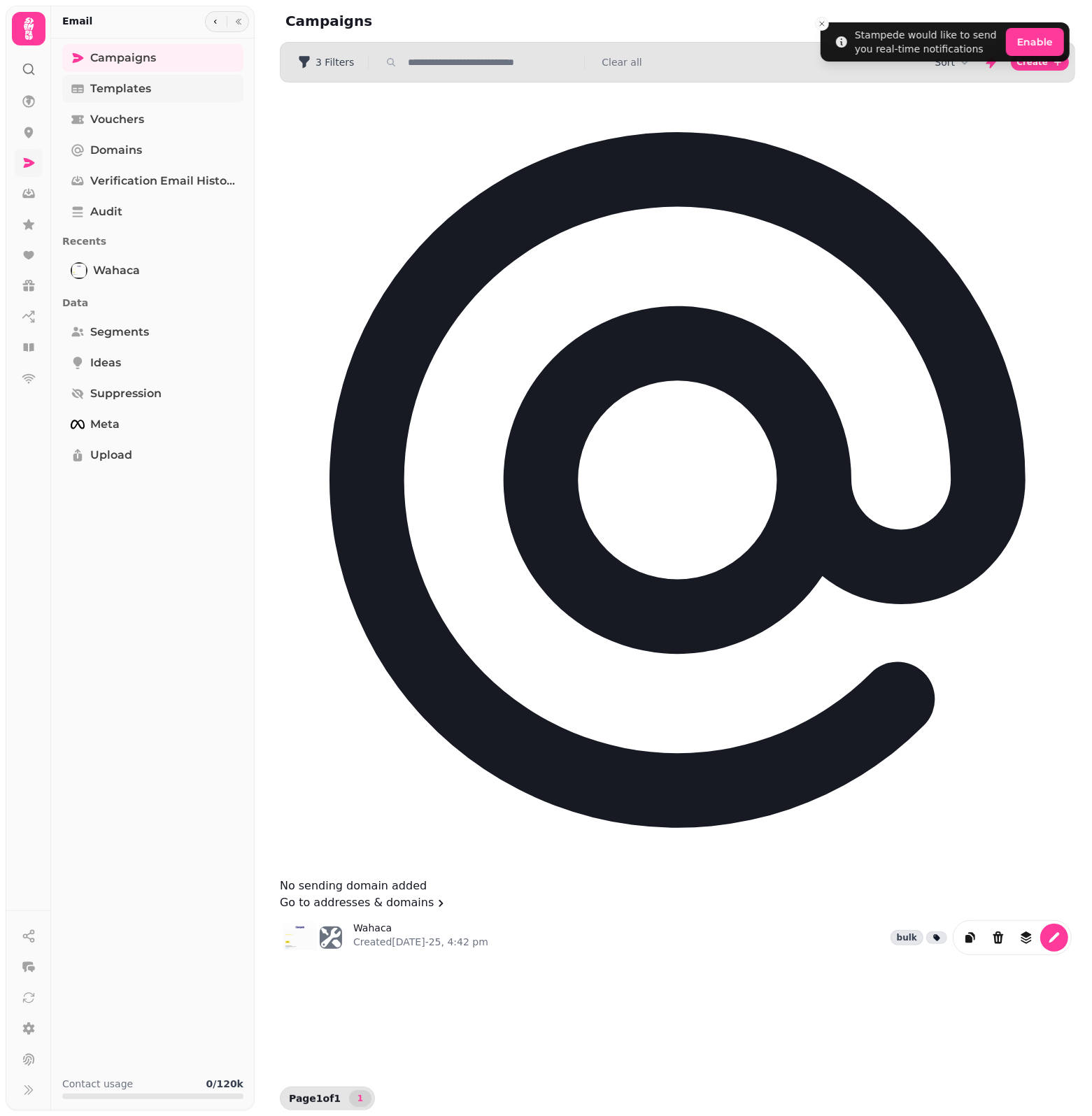
click at [176, 88] on link "Templates" at bounding box center [153, 89] width 181 height 28
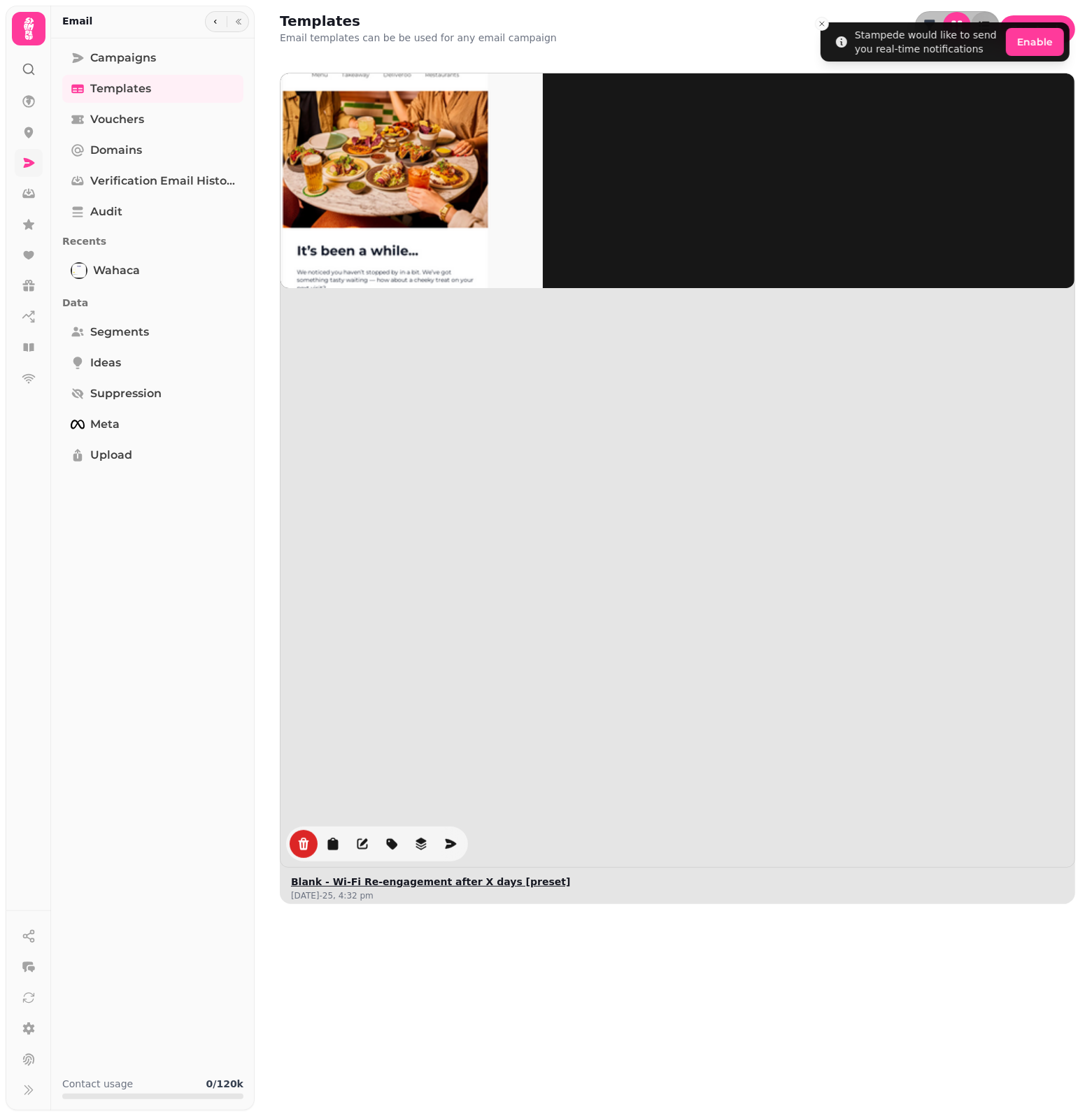
click at [367, 152] on img at bounding box center [385, 178] width 314 height 314
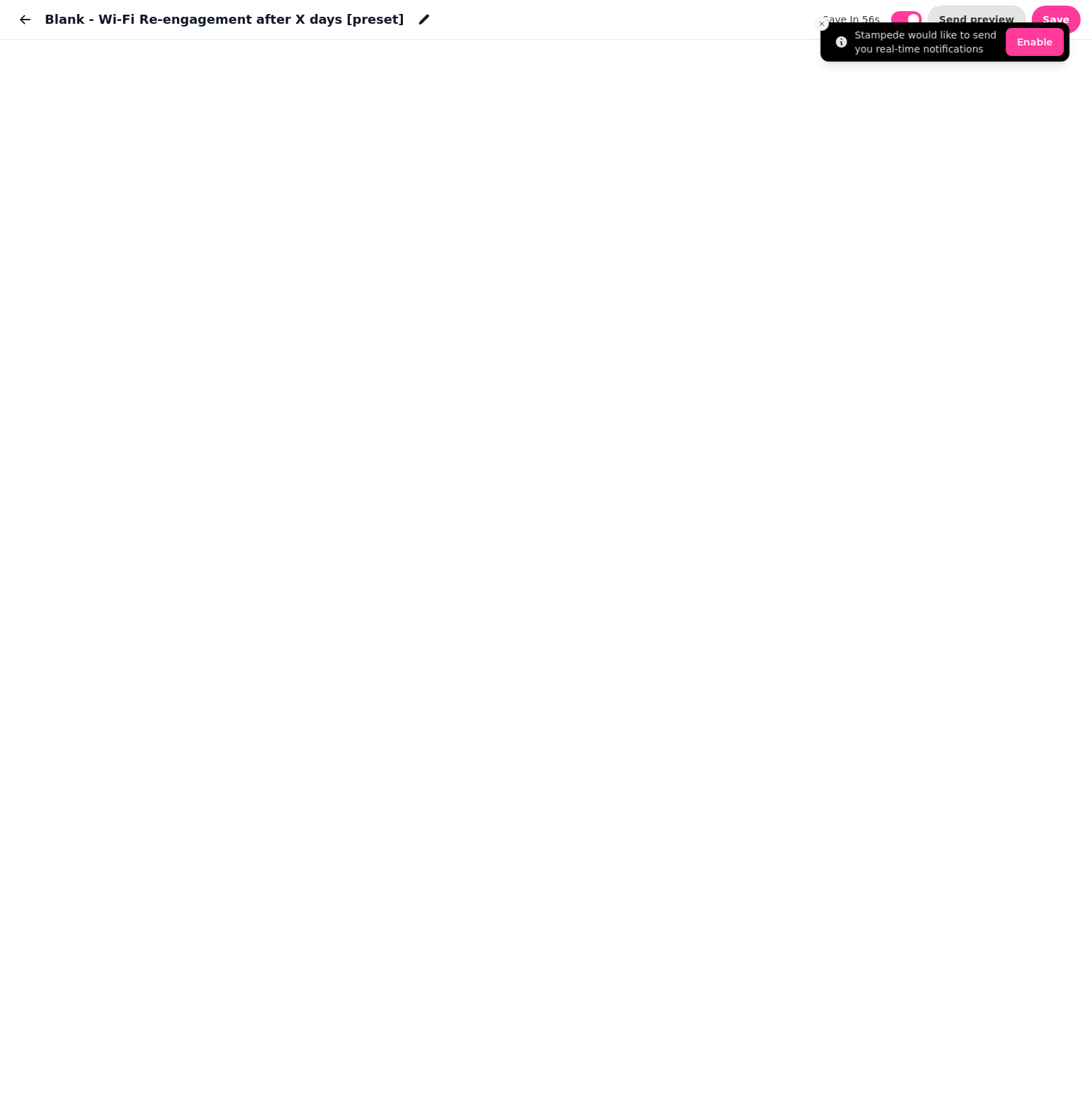
click at [825, 21] on icon "Close toast" at bounding box center [822, 24] width 9 height 9
click at [31, 21] on icon "button" at bounding box center [25, 19] width 14 height 14
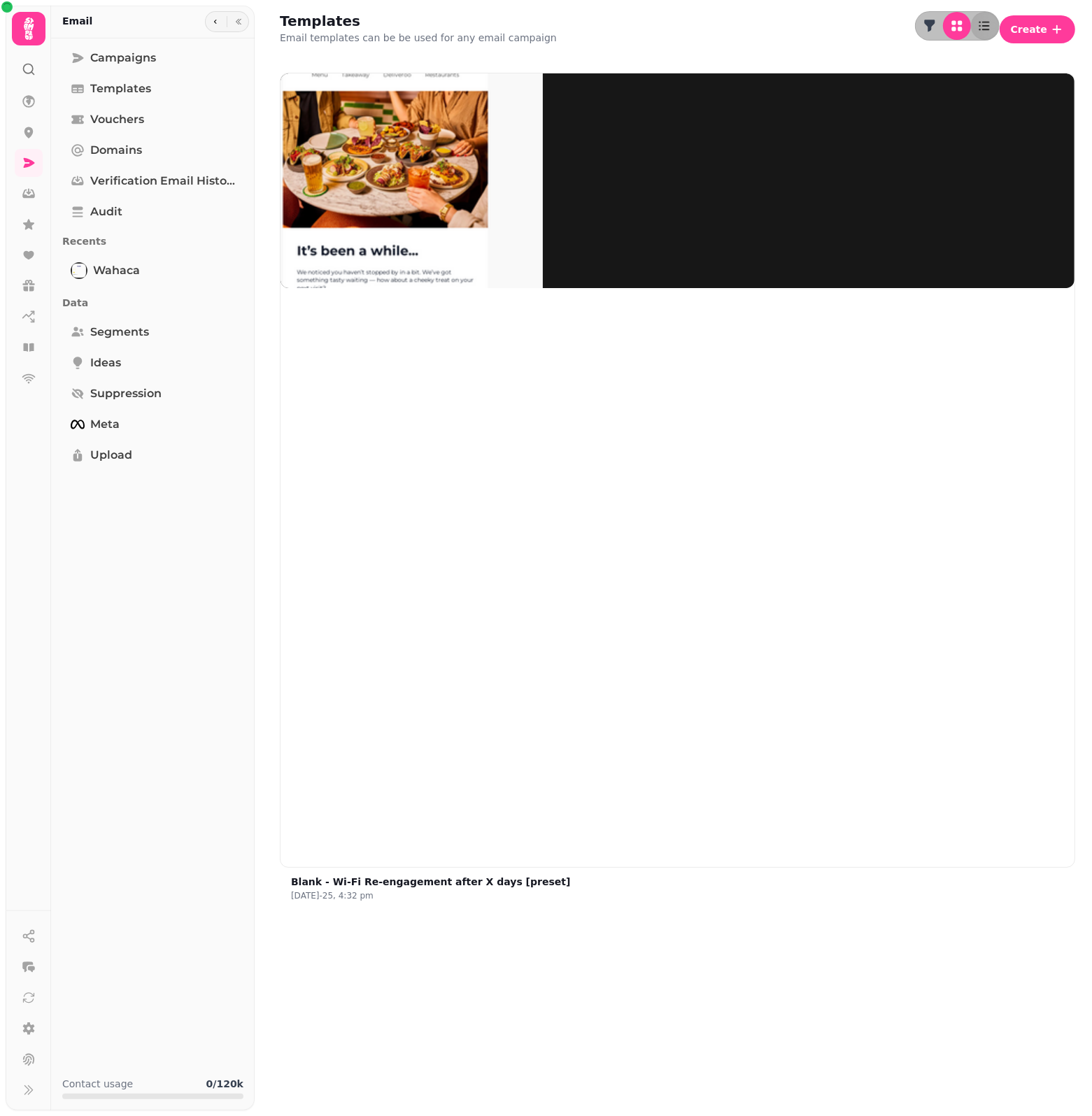
click at [28, 25] on icon at bounding box center [29, 29] width 28 height 28
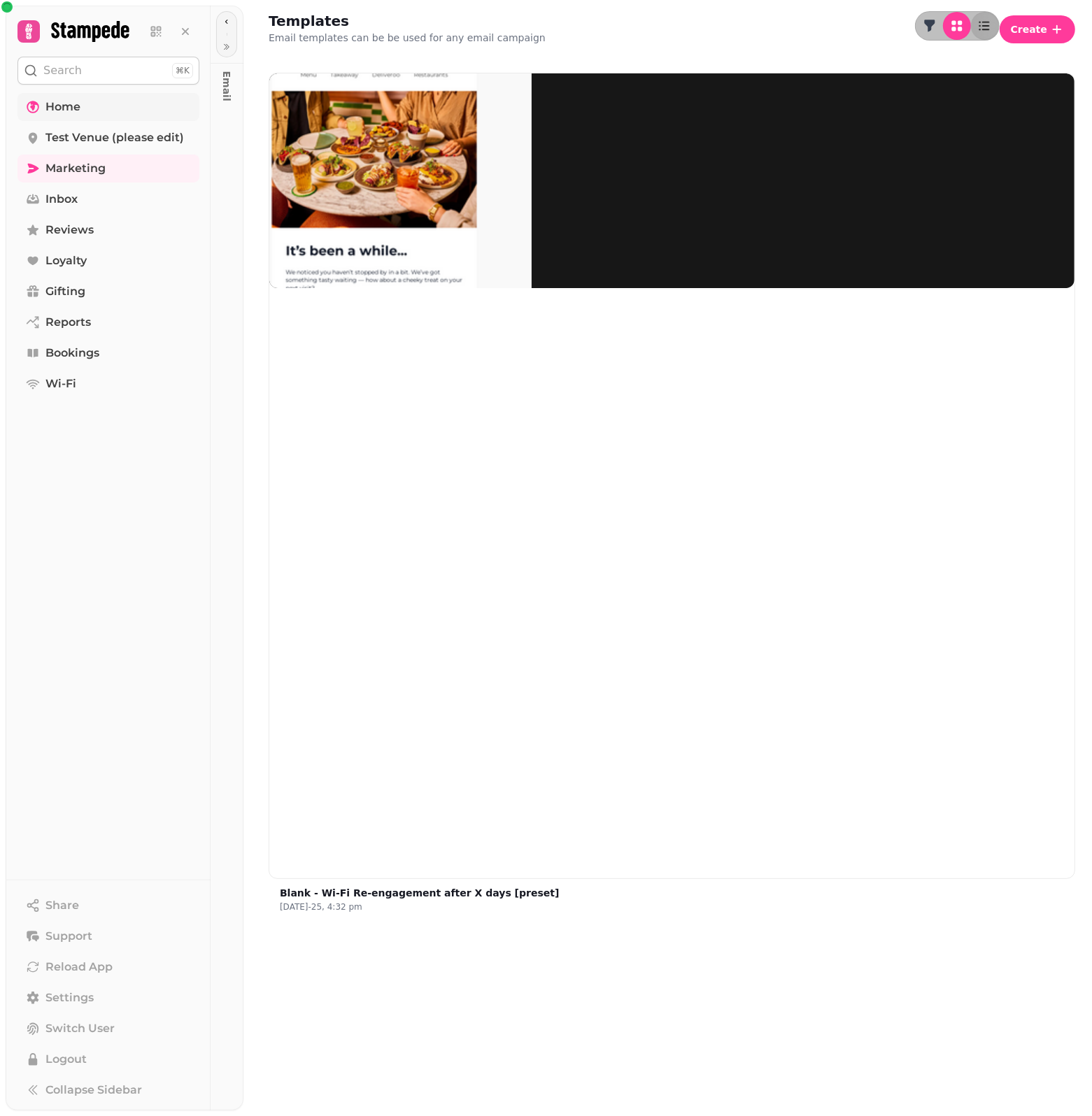
click at [69, 100] on span "Home" at bounding box center [63, 107] width 35 height 17
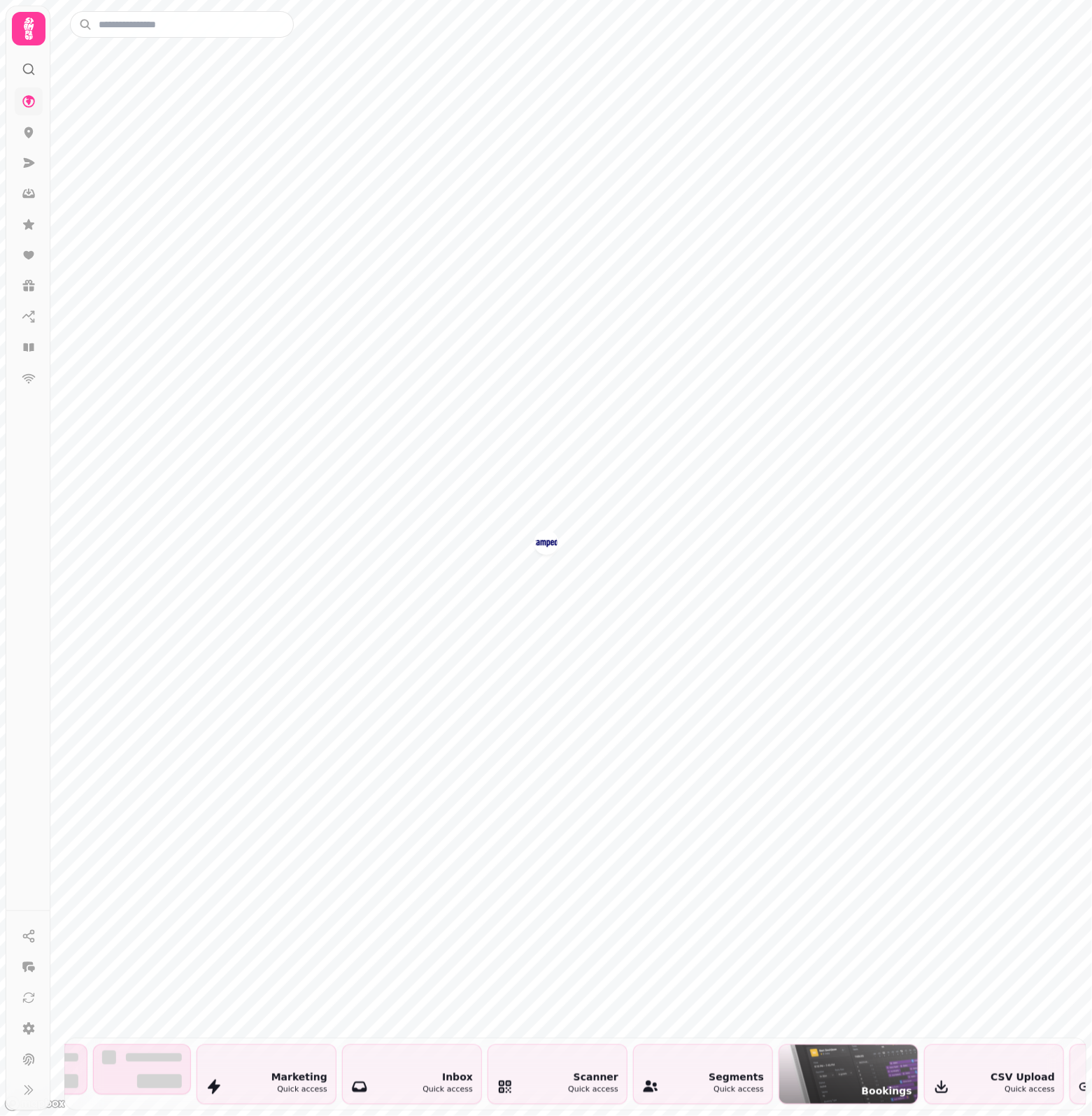
scroll to position [0, 943]
click at [35, 159] on icon at bounding box center [29, 163] width 14 height 14
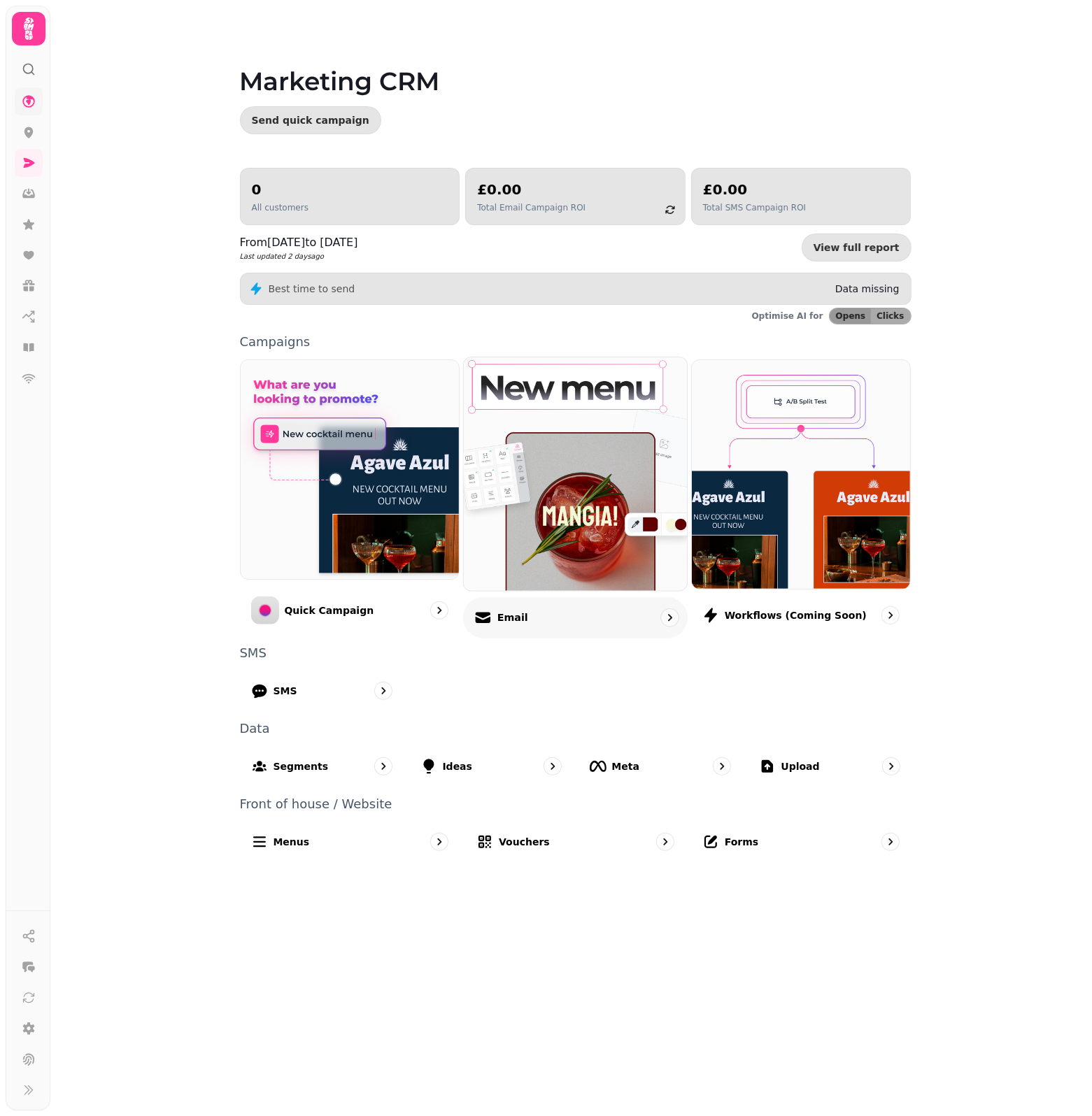
click at [546, 618] on div "Email" at bounding box center [575, 617] width 224 height 41
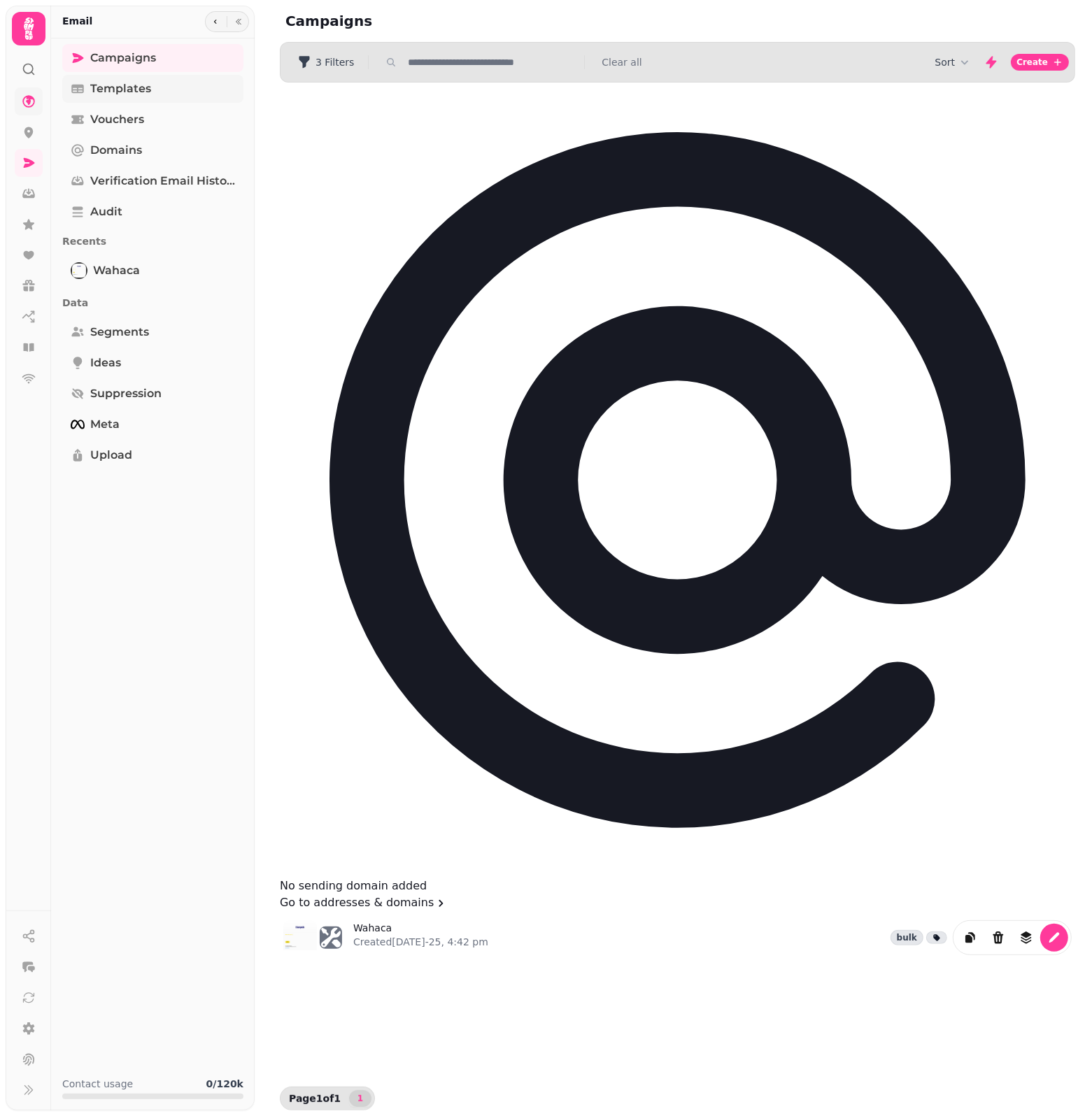
click at [186, 88] on link "Templates" at bounding box center [153, 89] width 181 height 28
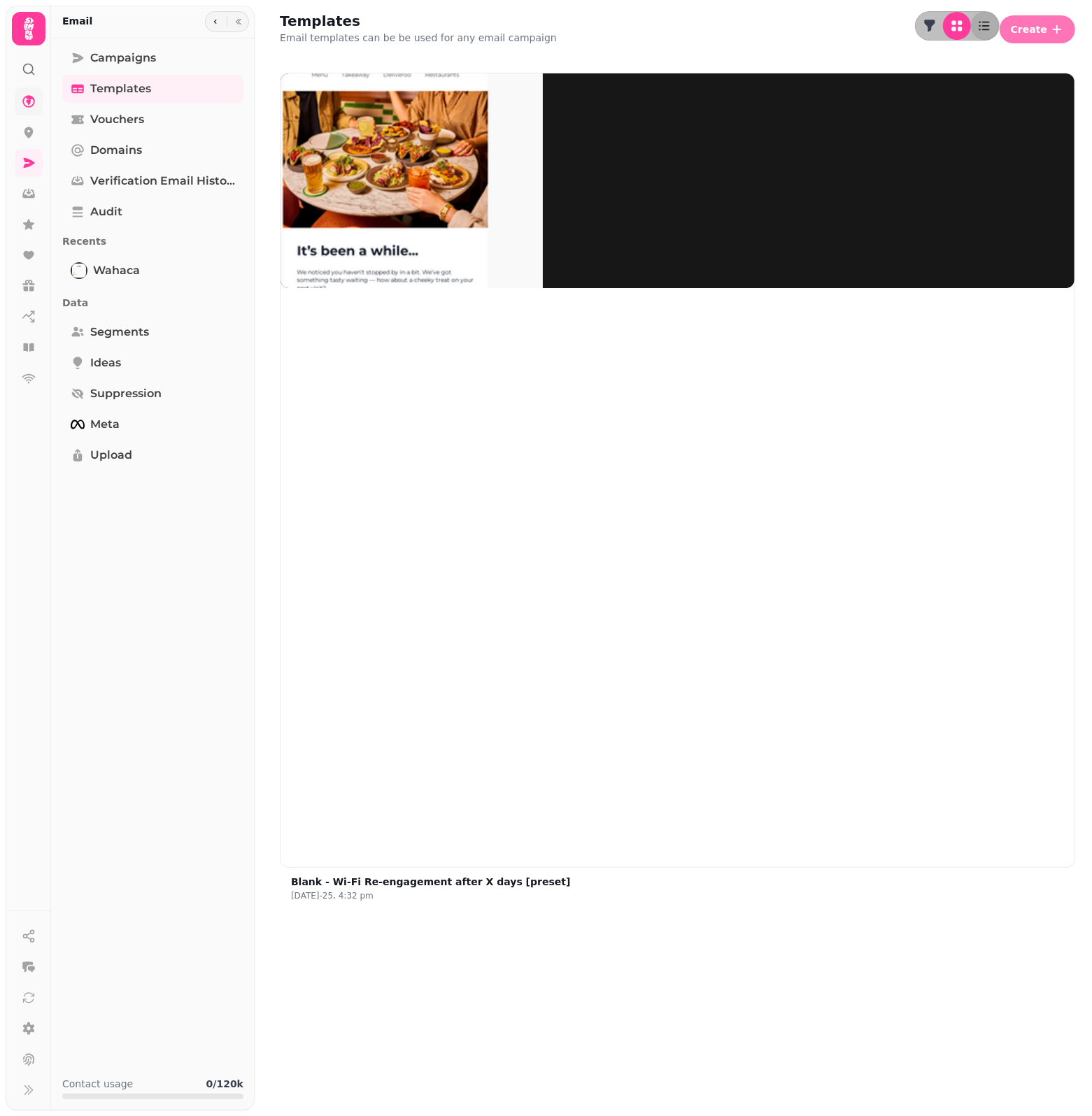
click at [1036, 33] on button "Create" at bounding box center [1036, 30] width 76 height 28
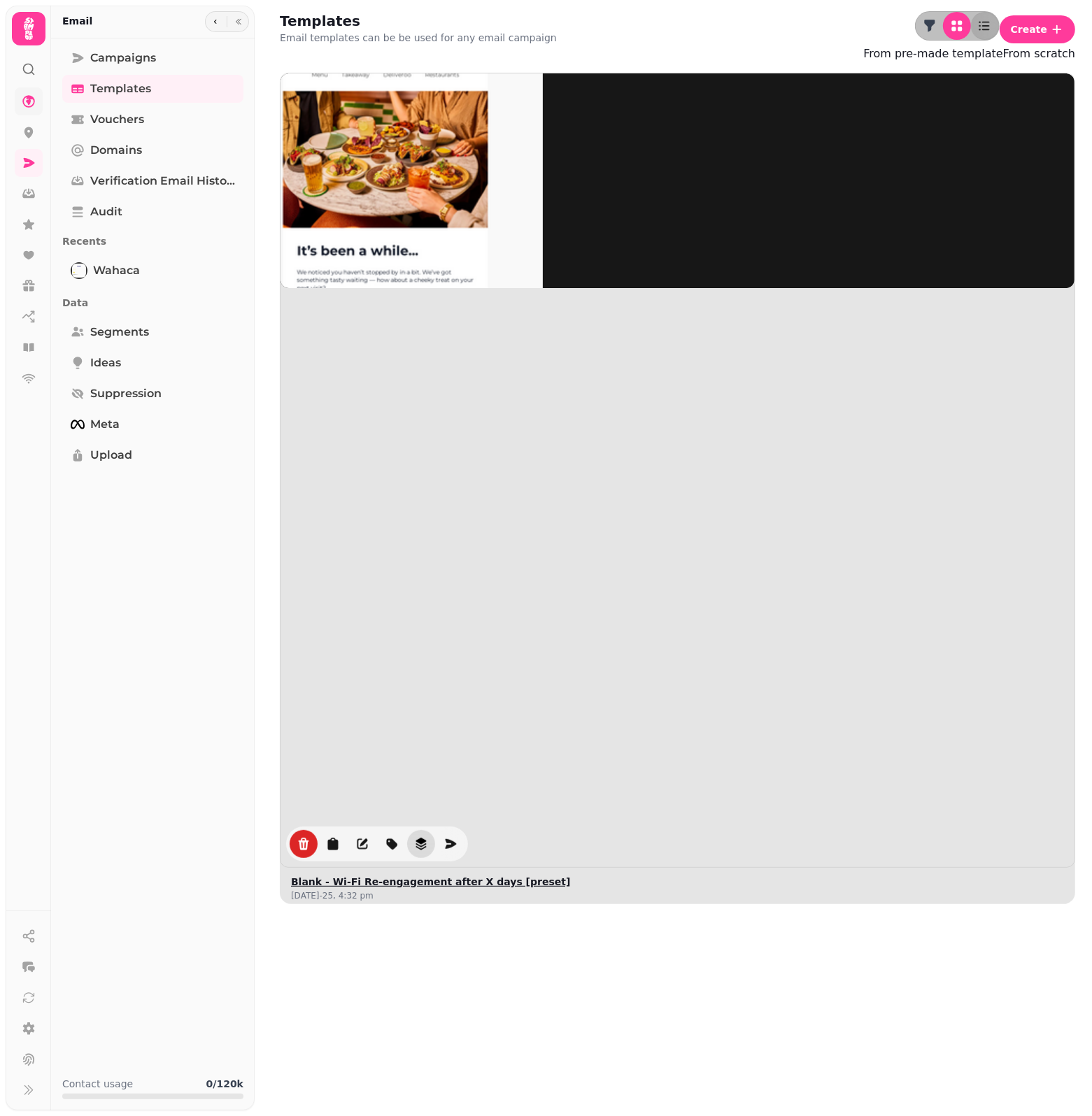
click at [416, 837] on icon "revisions" at bounding box center [421, 844] width 14 height 14
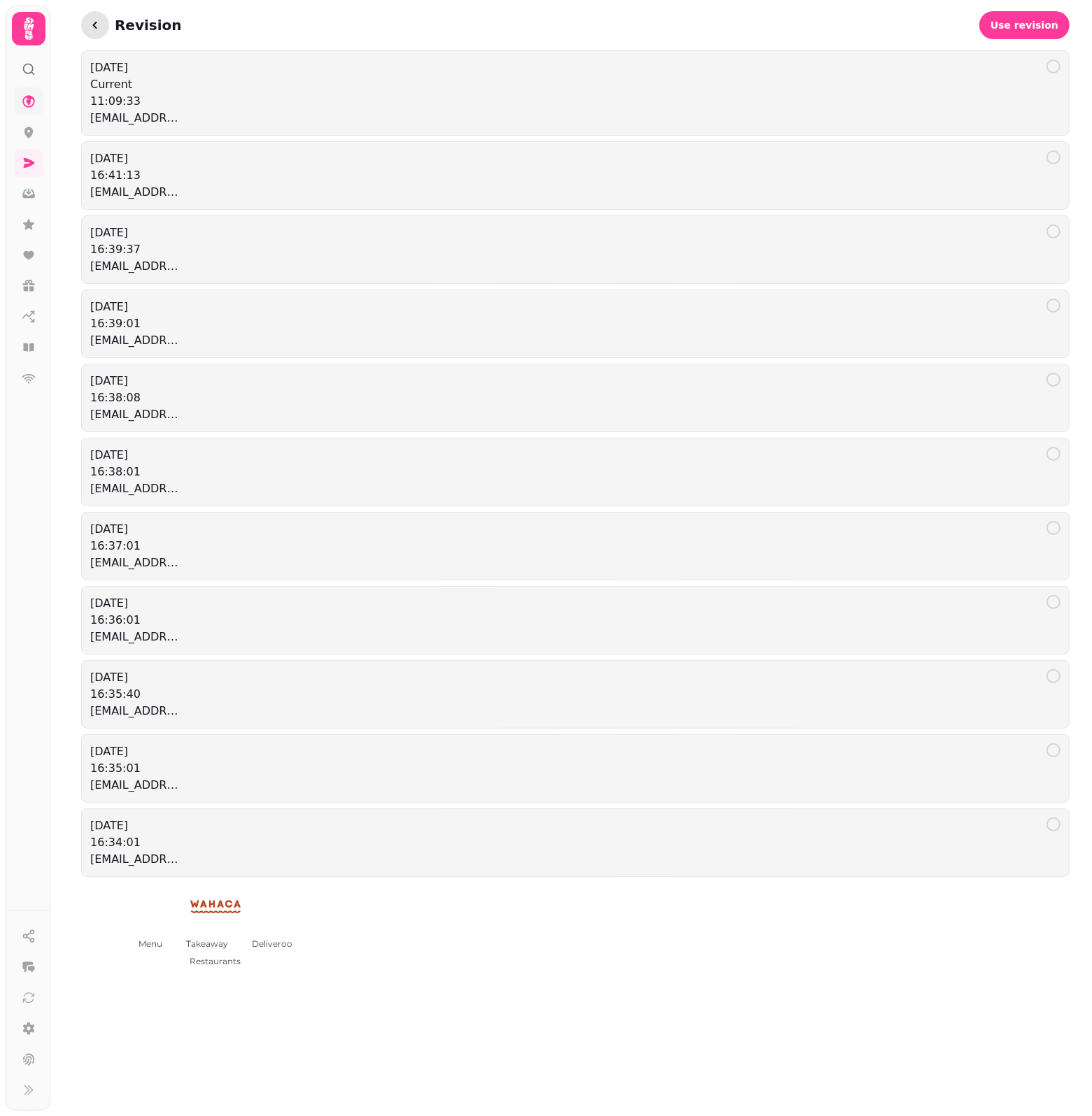
click at [95, 21] on icon "button" at bounding box center [95, 25] width 14 height 14
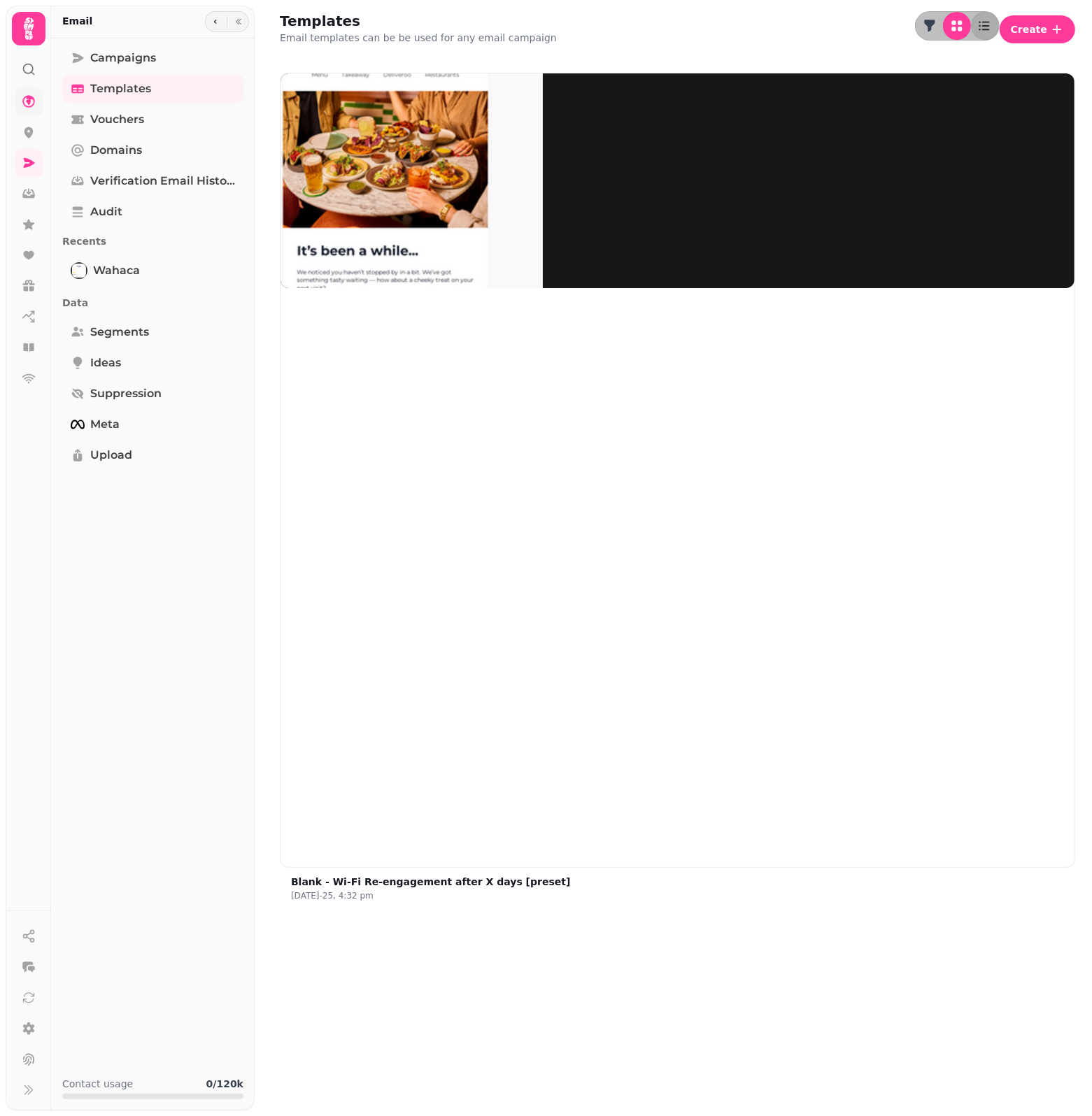
drag, startPoint x: 395, startPoint y: 158, endPoint x: 679, endPoint y: 134, distance: 285.0
click at [708, 126] on div "Blank - Wi-Fi Re-engagement after X days [preset] [DATE]-25, 4:32 pm" at bounding box center [677, 499] width 795 height 854
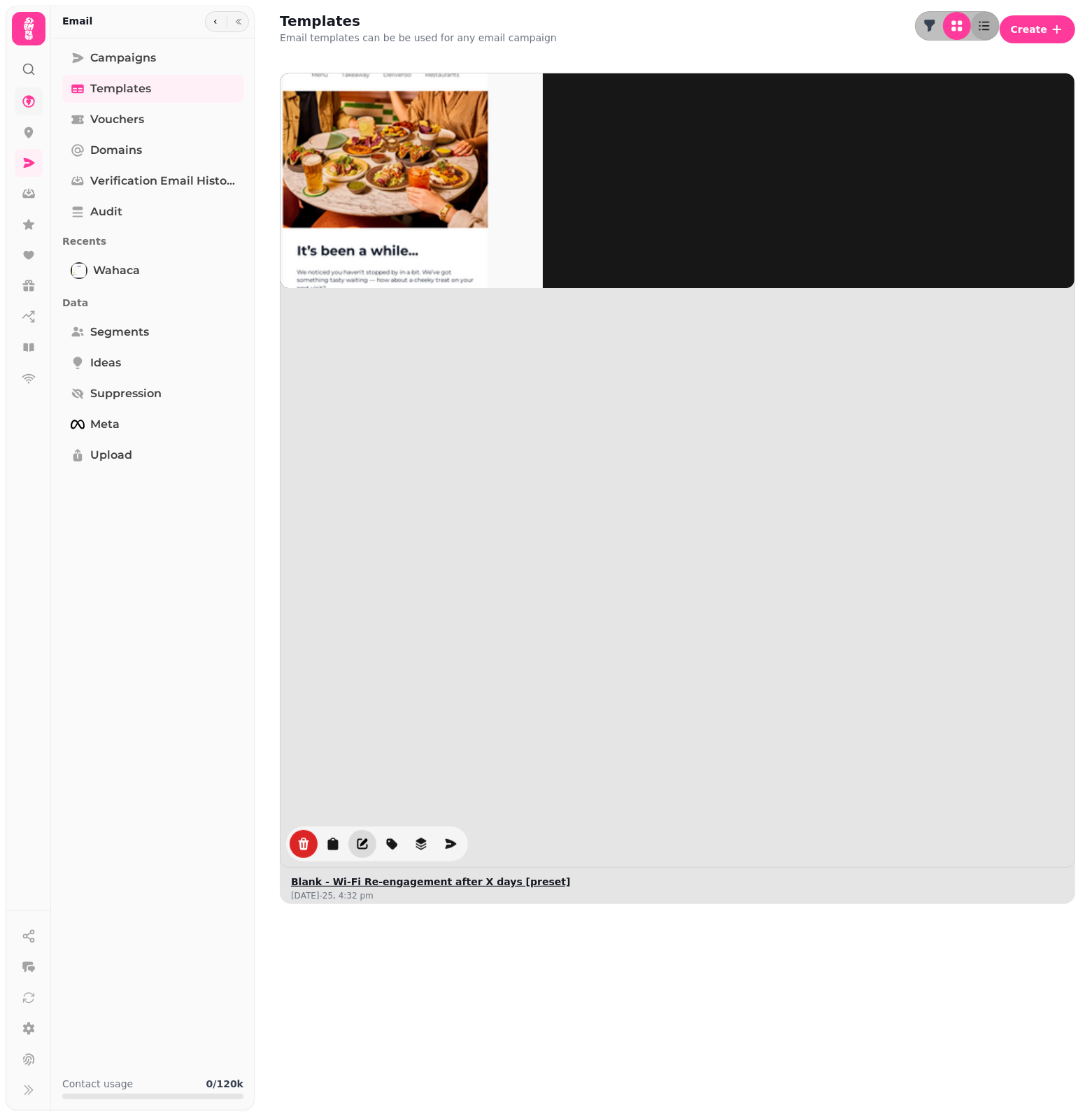
click at [361, 839] on icon "edit" at bounding box center [364, 842] width 8 height 8
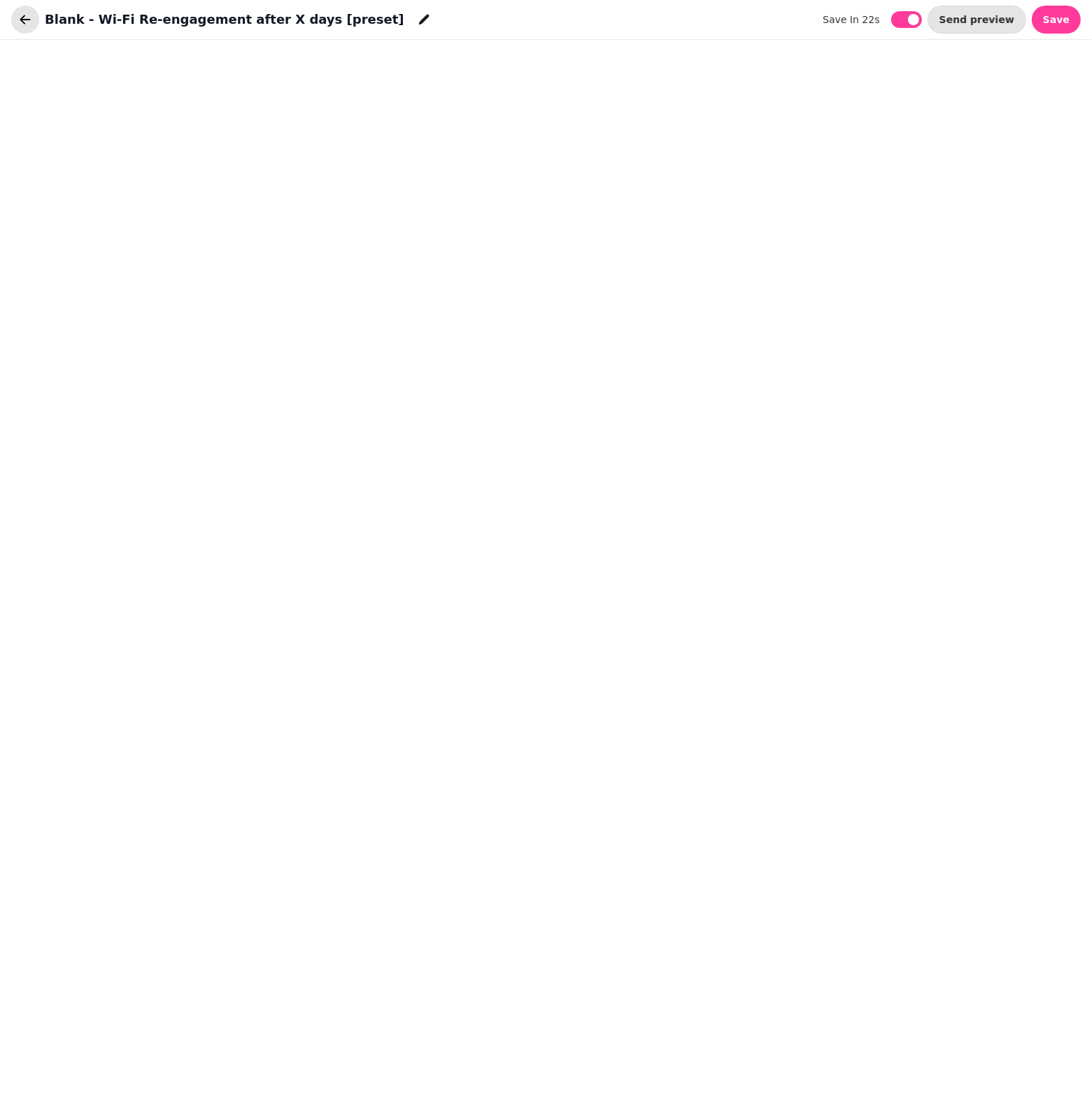
click at [26, 24] on icon "button" at bounding box center [25, 19] width 14 height 14
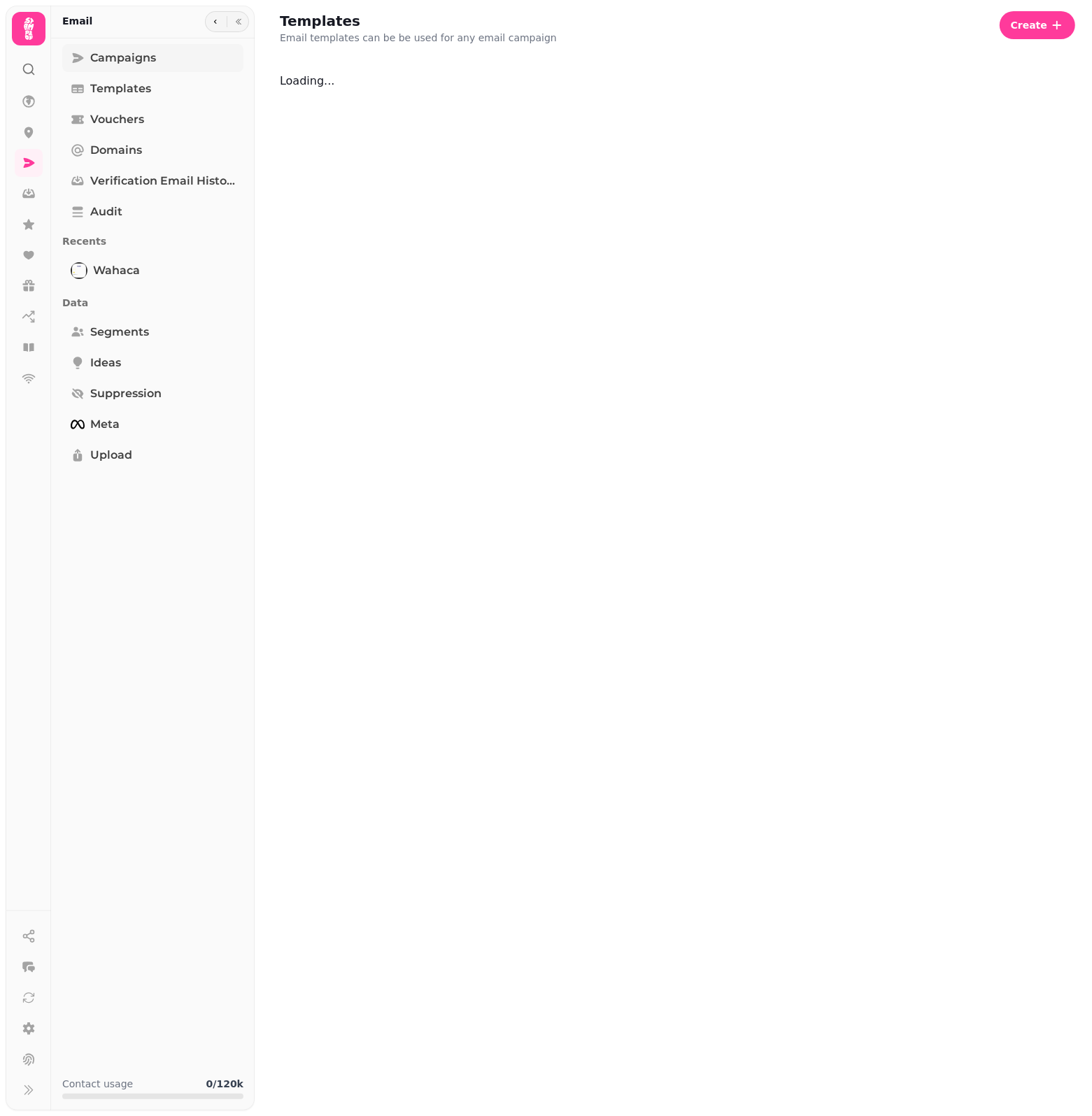
click at [151, 64] on span "Campaigns" at bounding box center [123, 57] width 66 height 17
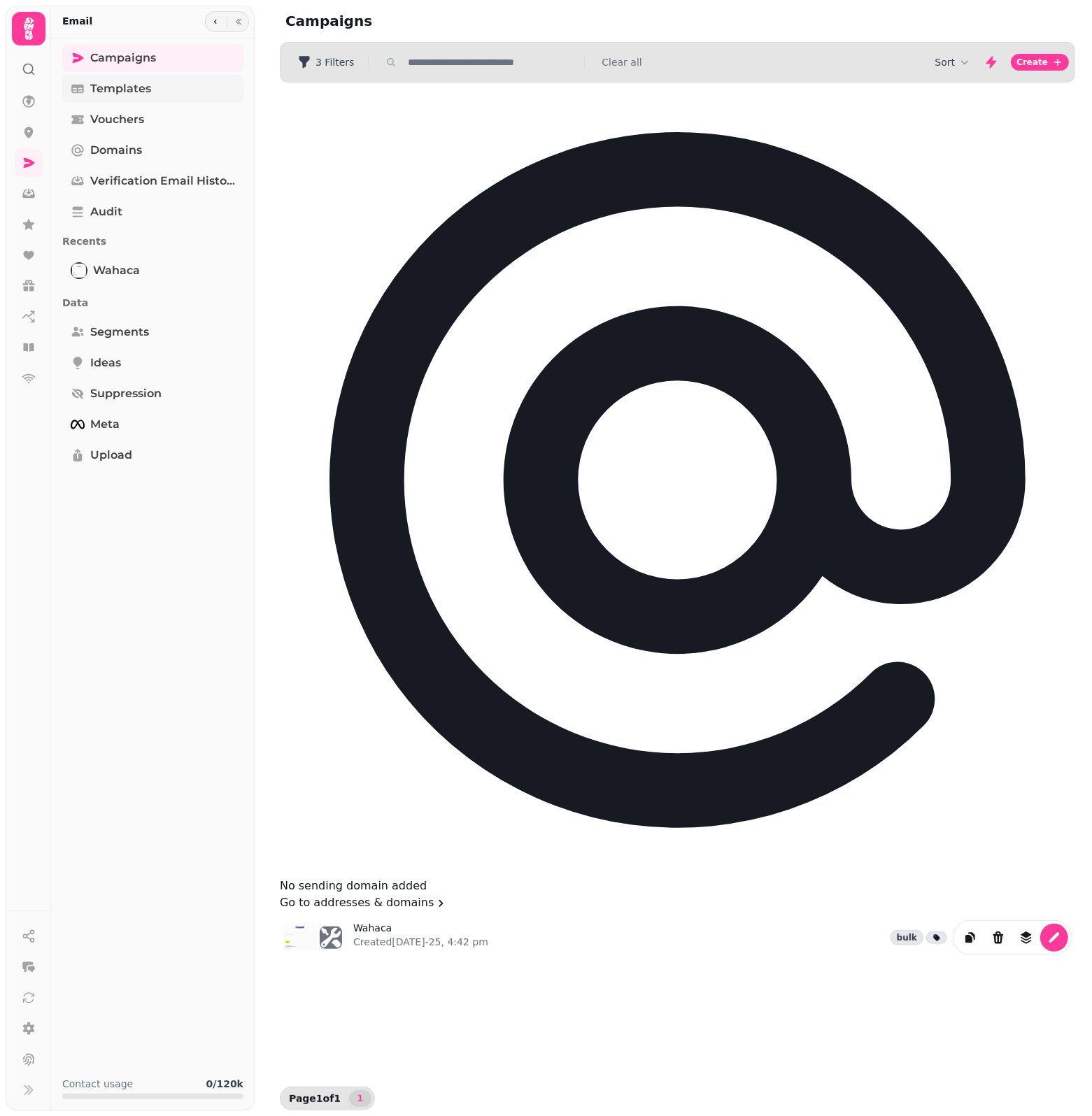
click at [162, 95] on link "Templates" at bounding box center [153, 89] width 181 height 28
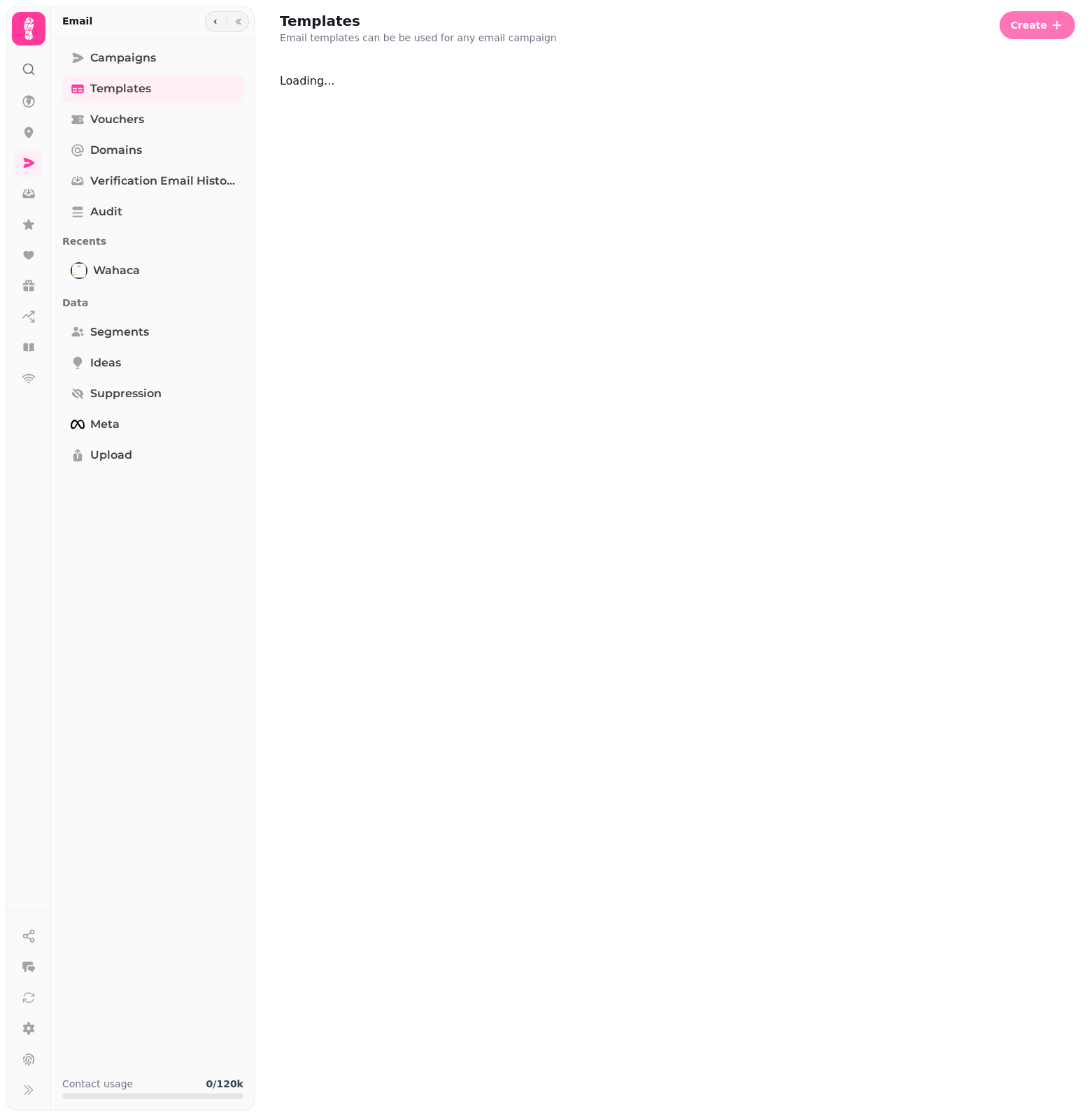
click at [1043, 22] on span "Create" at bounding box center [1029, 24] width 36 height 10
click at [1003, 62] on button "From scratch" at bounding box center [1038, 53] width 72 height 17
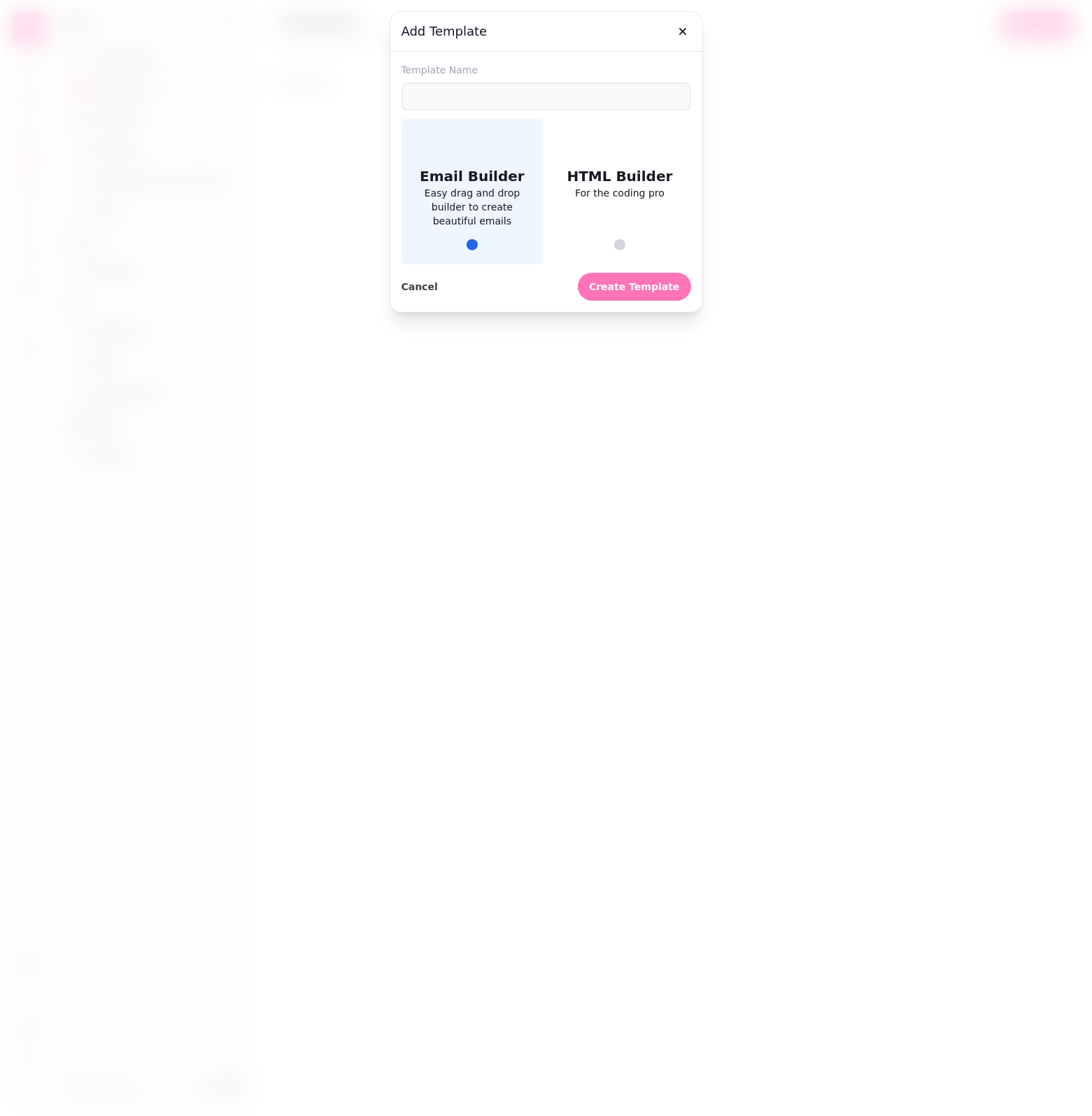
click at [672, 278] on button "Create Template" at bounding box center [634, 287] width 113 height 28
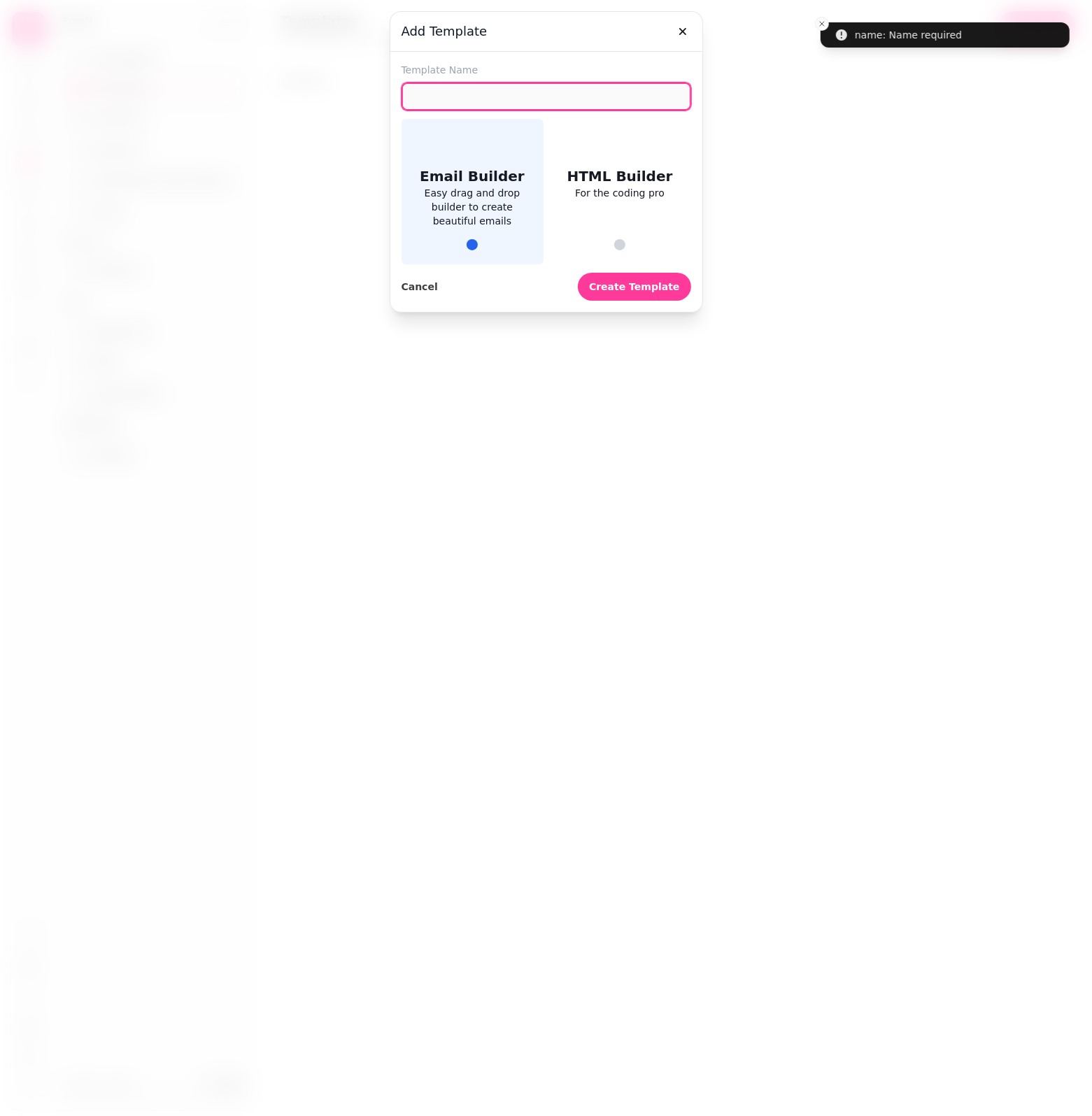
click at [544, 98] on input "text" at bounding box center [546, 96] width 289 height 28
type input "**********"
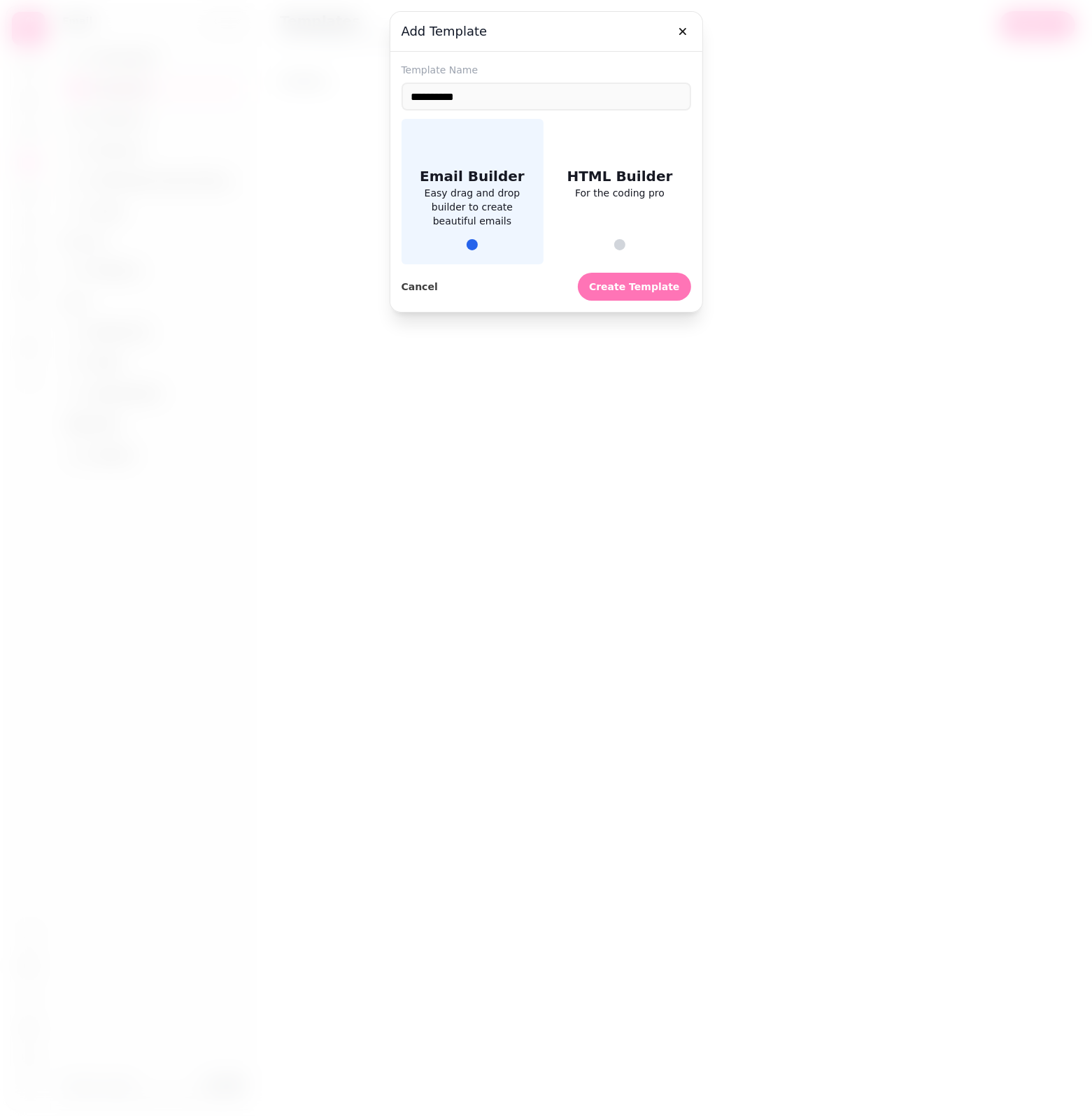
click at [647, 292] on span "Create Template" at bounding box center [634, 286] width 90 height 10
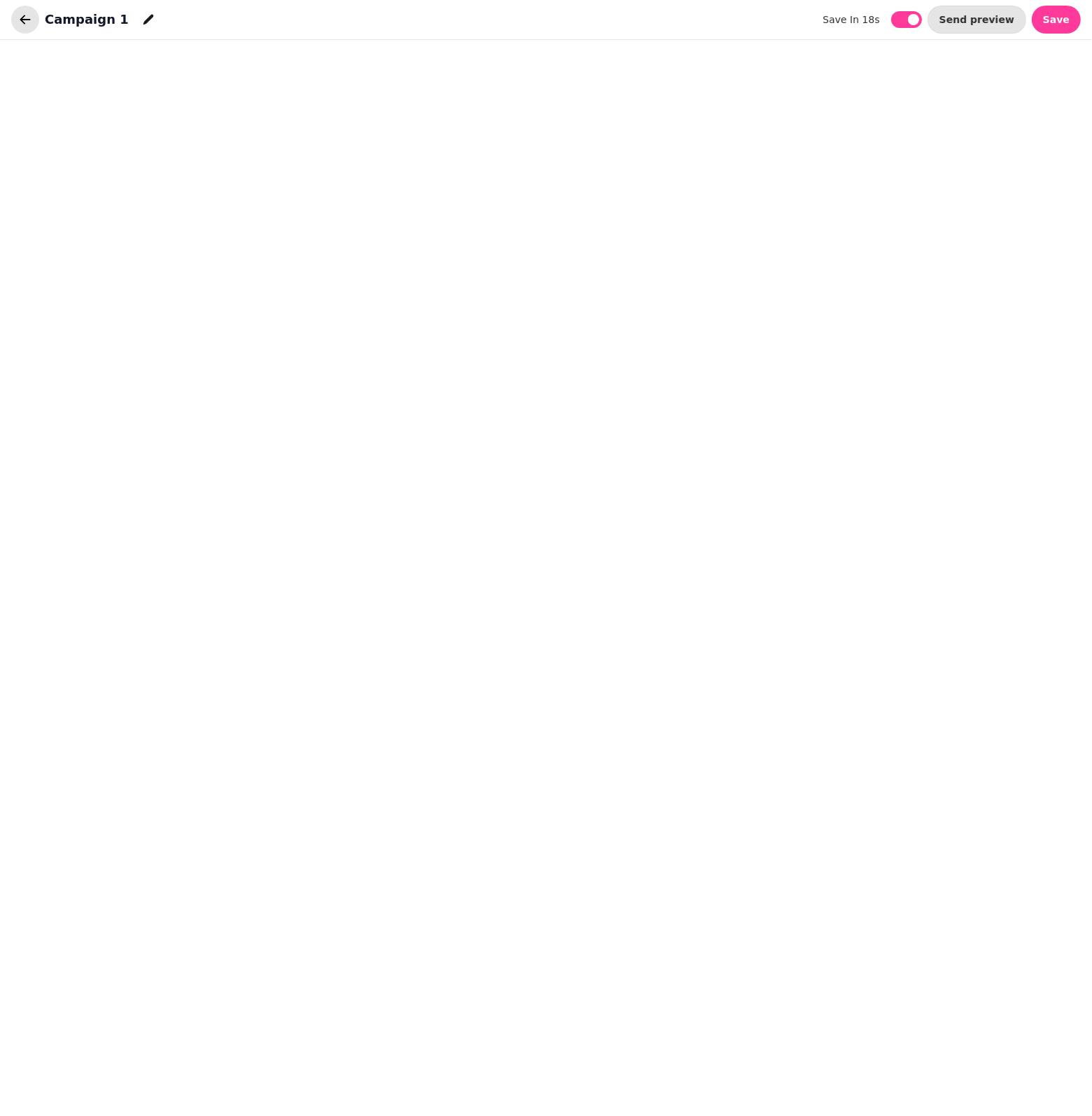
click at [15, 17] on button "button" at bounding box center [25, 19] width 28 height 28
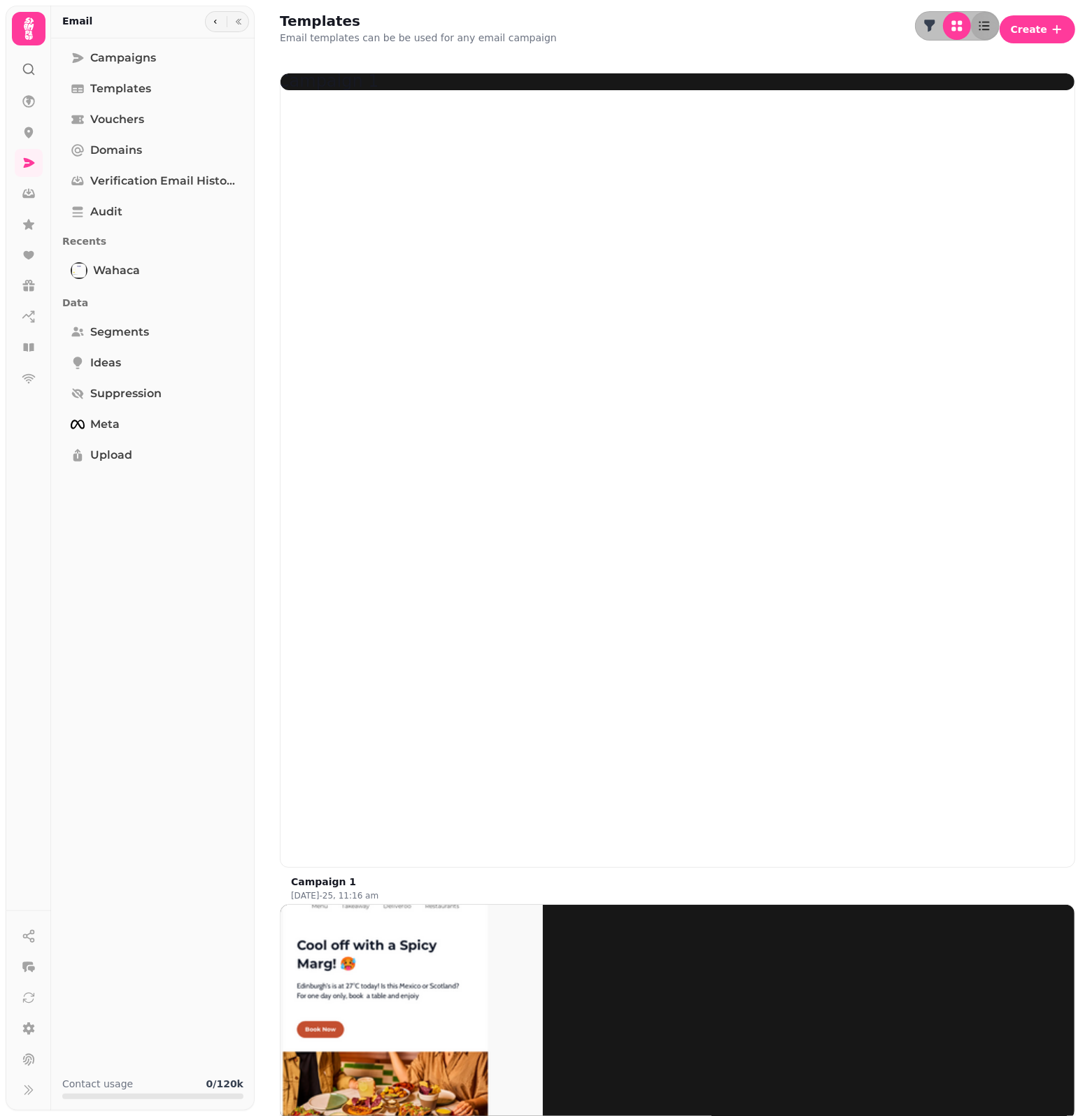
click at [682, 277] on div "Campaign 1 13th Aug-25, 11:16 am Blank - Wi-Fi Re-engagement after X days [pres…" at bounding box center [677, 915] width 795 height 1685
click at [543, 852] on img at bounding box center [385, 1009] width 314 height 314
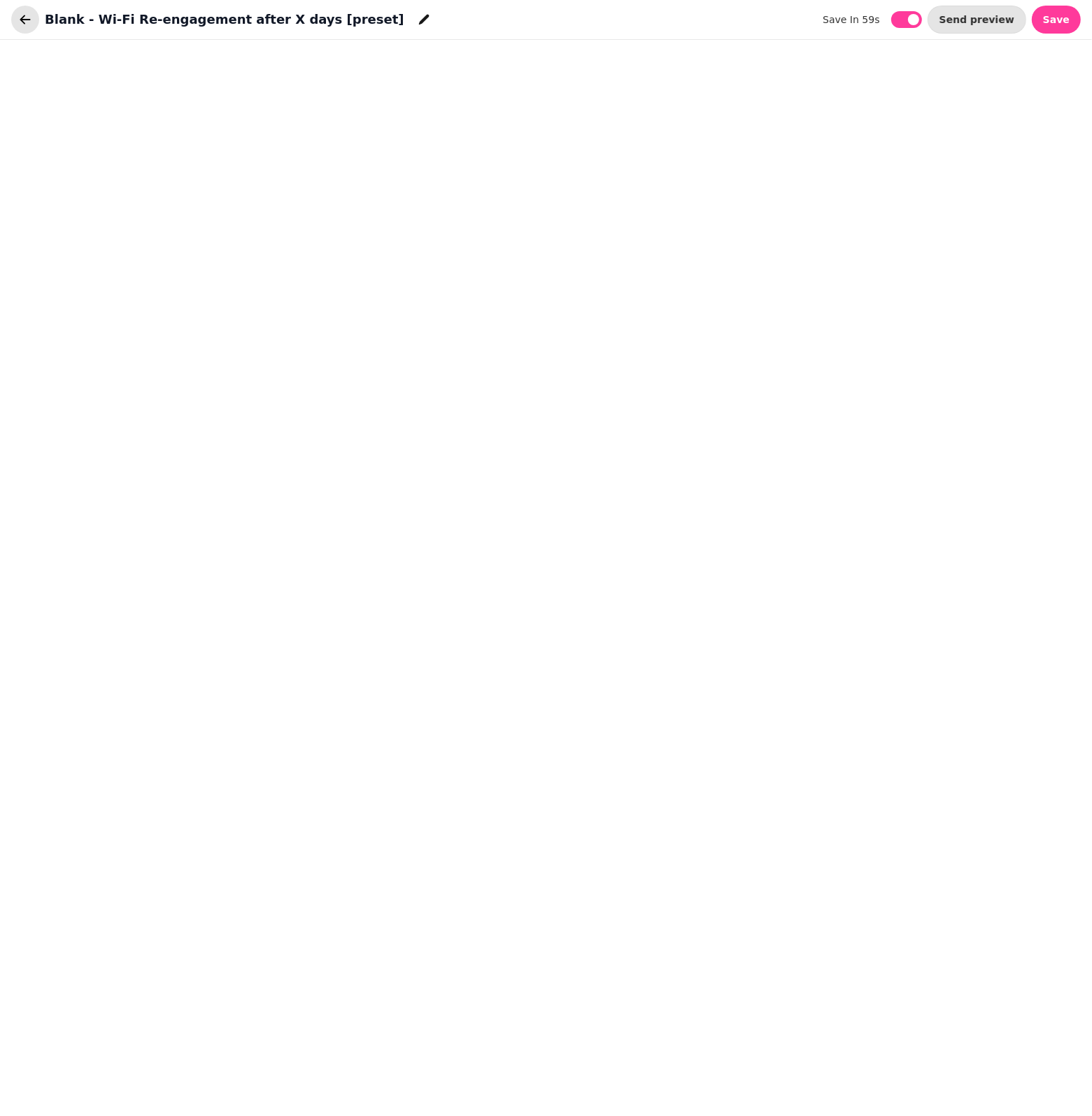
click at [21, 12] on icon "button" at bounding box center [25, 19] width 14 height 14
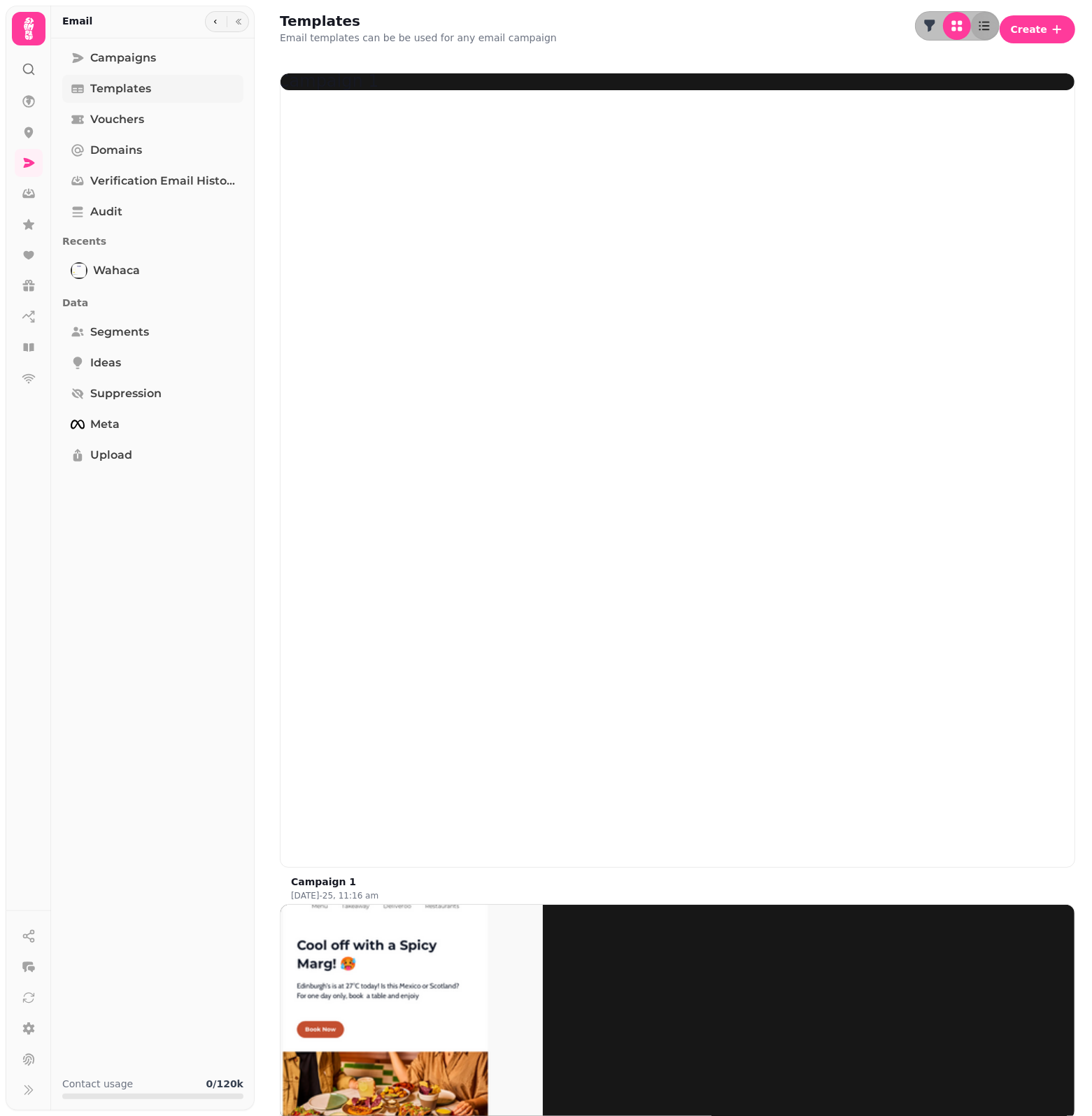
click at [138, 89] on span "Templates" at bounding box center [121, 89] width 61 height 17
click at [131, 96] on span "Templates" at bounding box center [121, 89] width 61 height 17
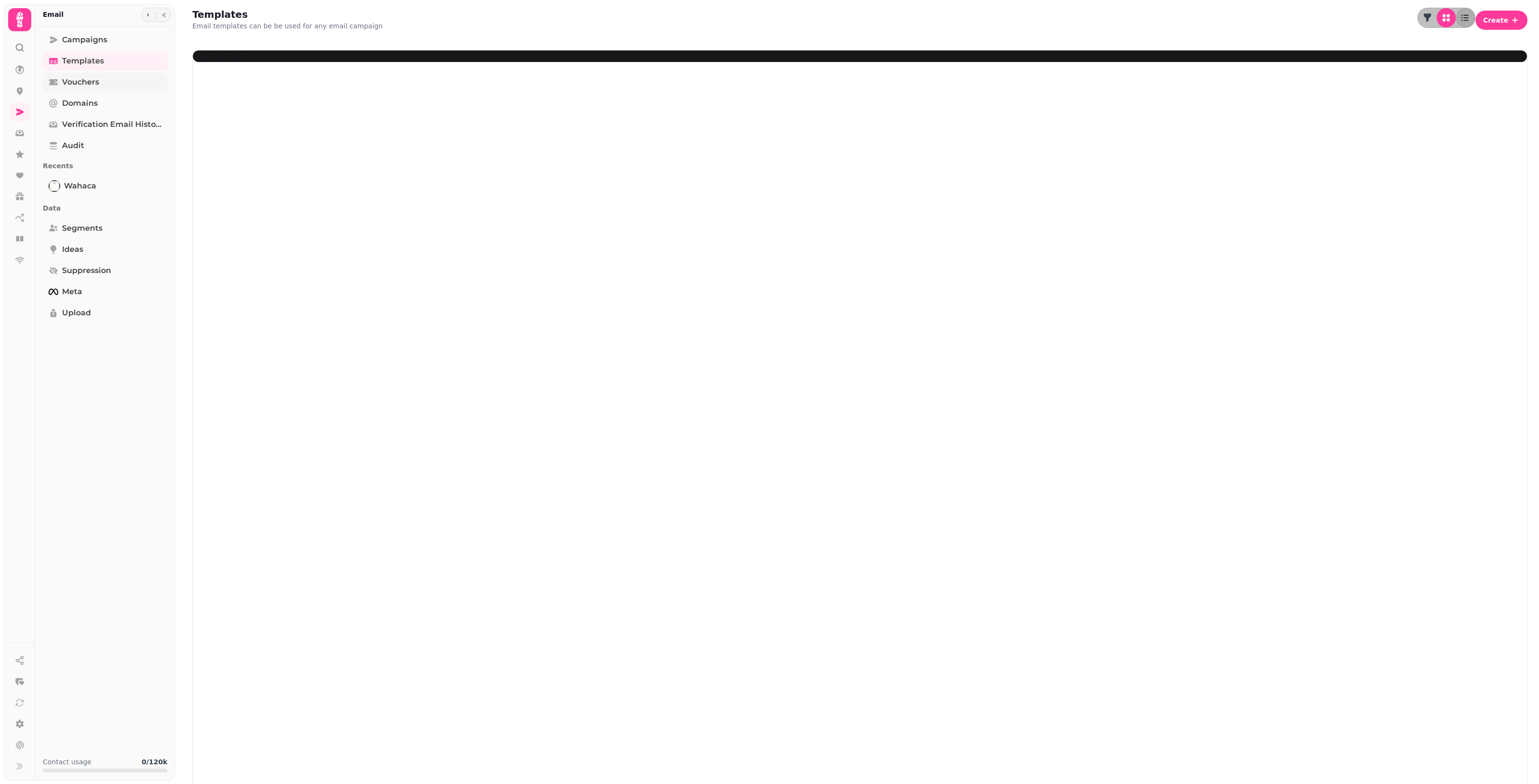
click at [108, 85] on link "Vouchers" at bounding box center [105, 82] width 124 height 19
select select "**"
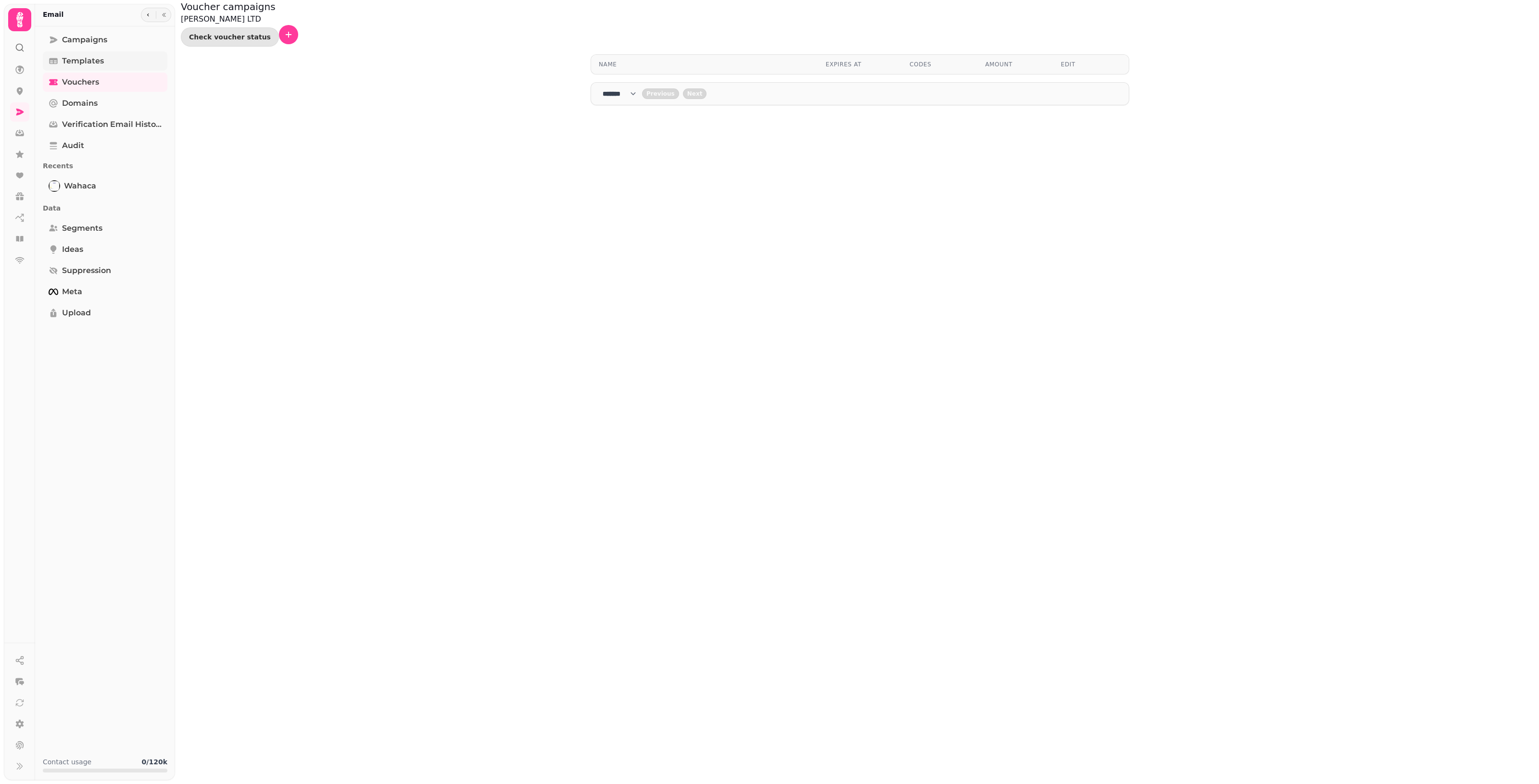
click at [127, 66] on link "Templates" at bounding box center [105, 61] width 124 height 19
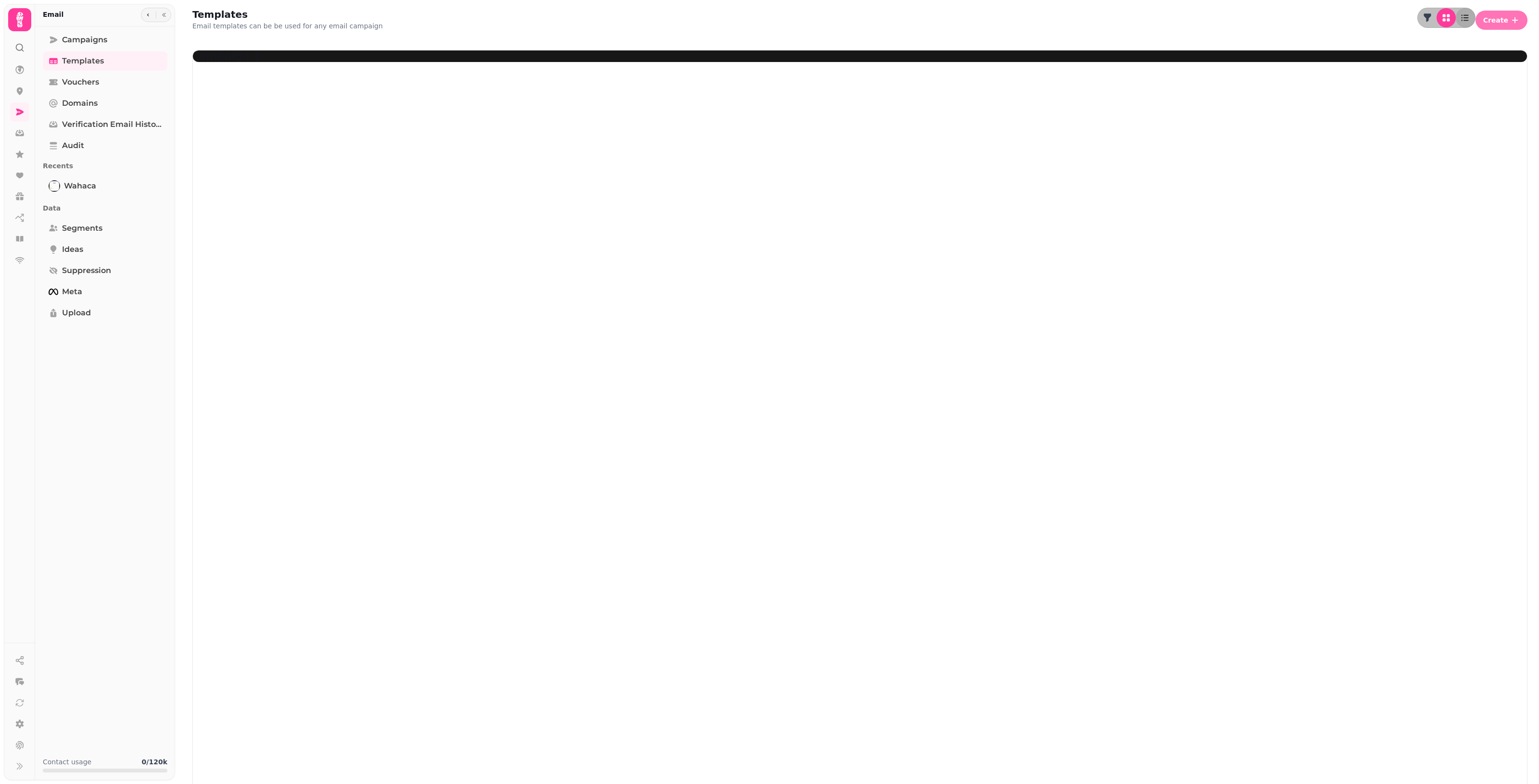
click at [750, 17] on span "Create" at bounding box center [1496, 20] width 25 height 7
click at [750, 43] on button "From pre-made template" at bounding box center [1430, 36] width 96 height 11
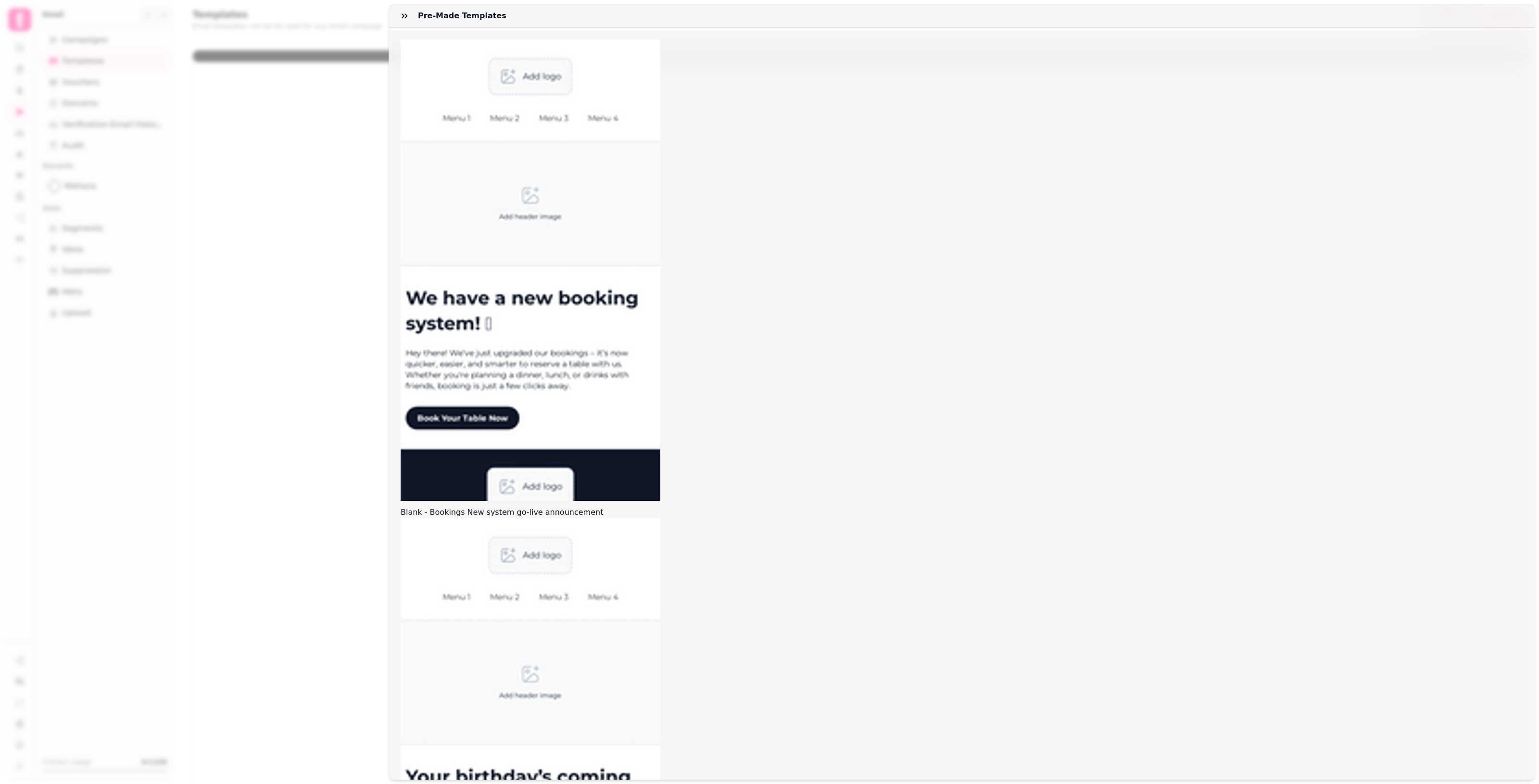
click at [341, 290] on div "Pre-made templates Blank - Bookings New system go-live announcement Blank - Bir…" at bounding box center [770, 399] width 1539 height 768
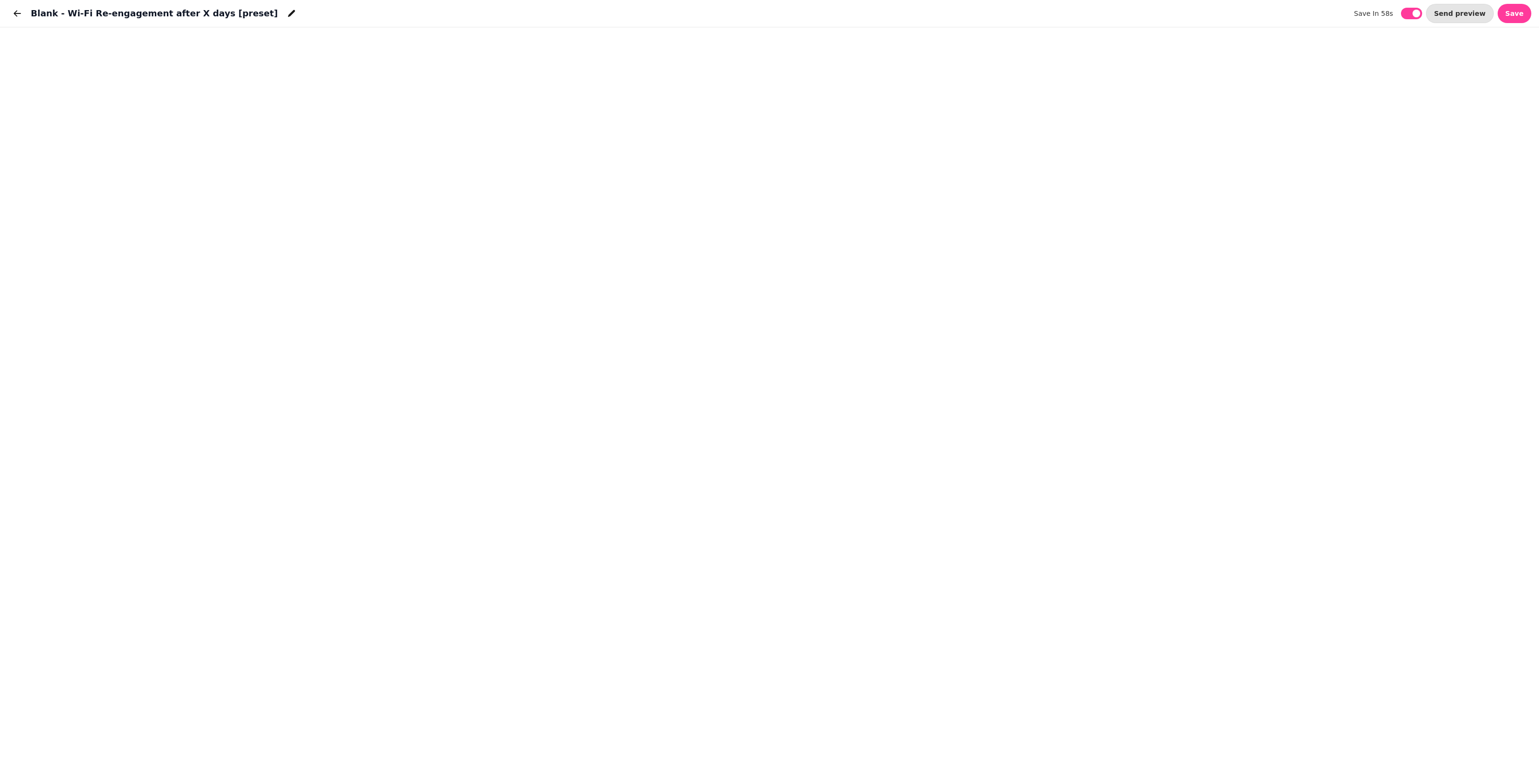
click at [198, 13] on h1 "Blank - Wi-Fi Re-engagement after X days [preset]" at bounding box center [155, 13] width 247 height 14
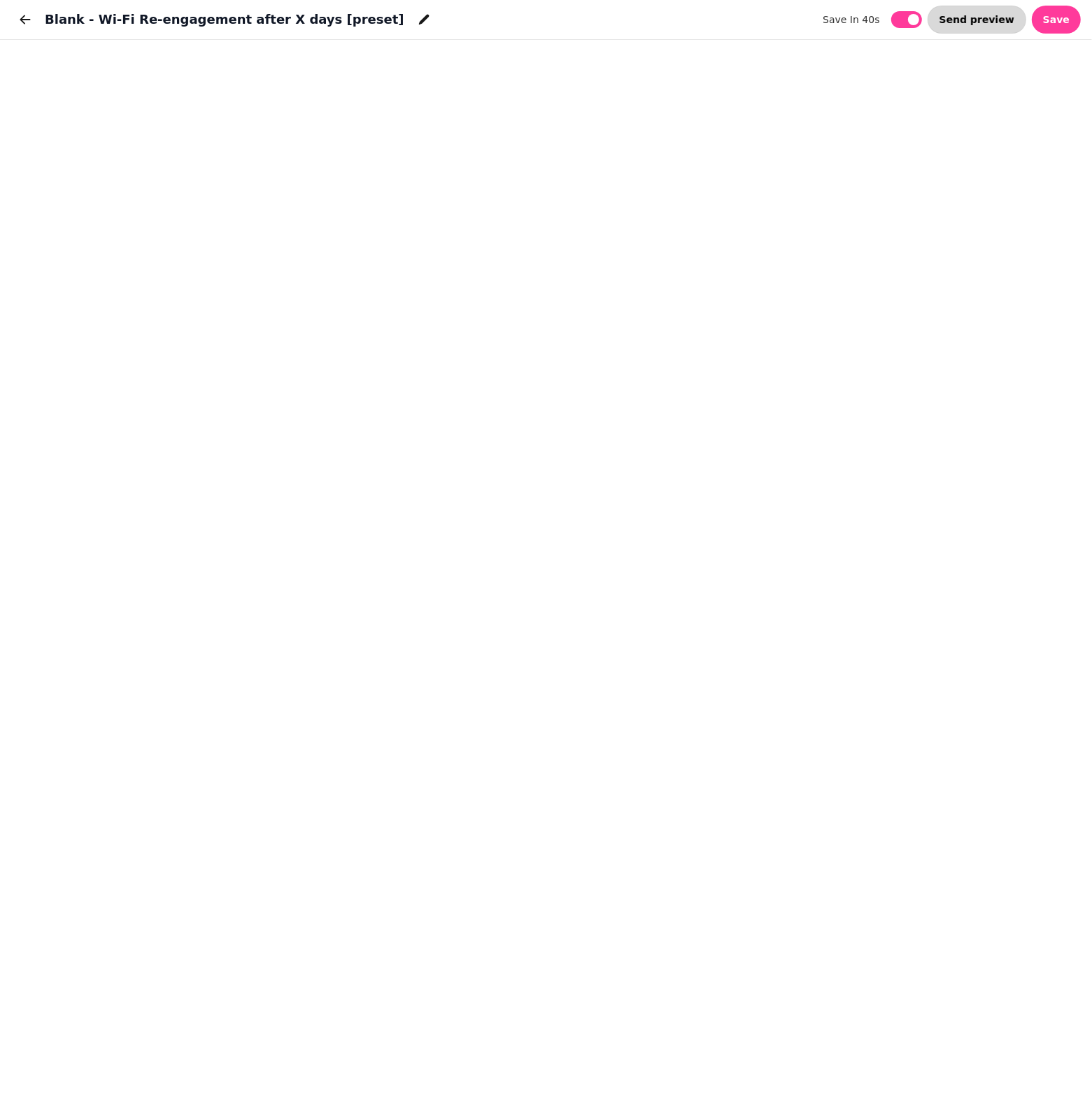
click at [1003, 22] on span "Send preview" at bounding box center [976, 19] width 75 height 10
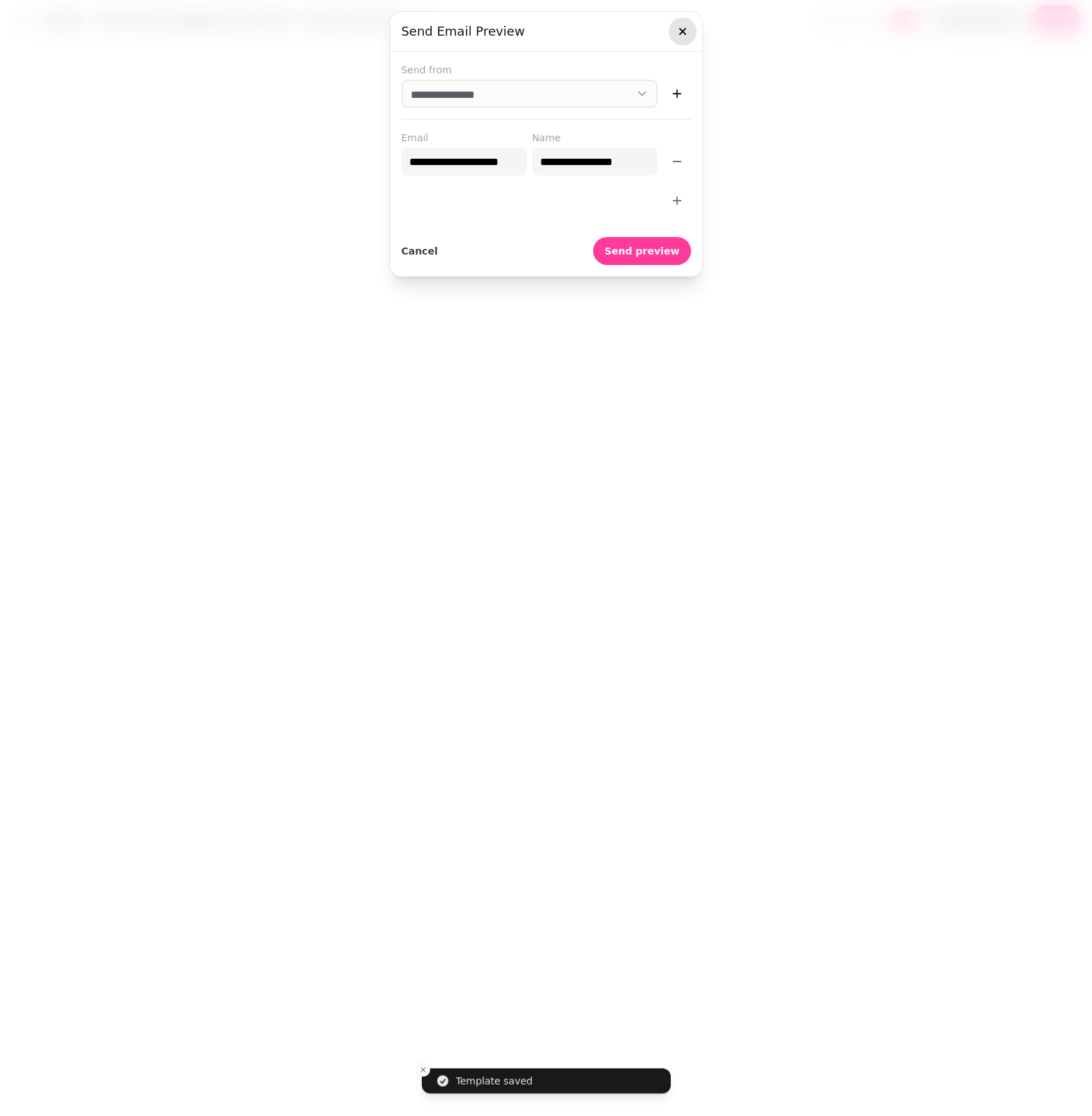
click at [690, 41] on button "button" at bounding box center [683, 31] width 28 height 28
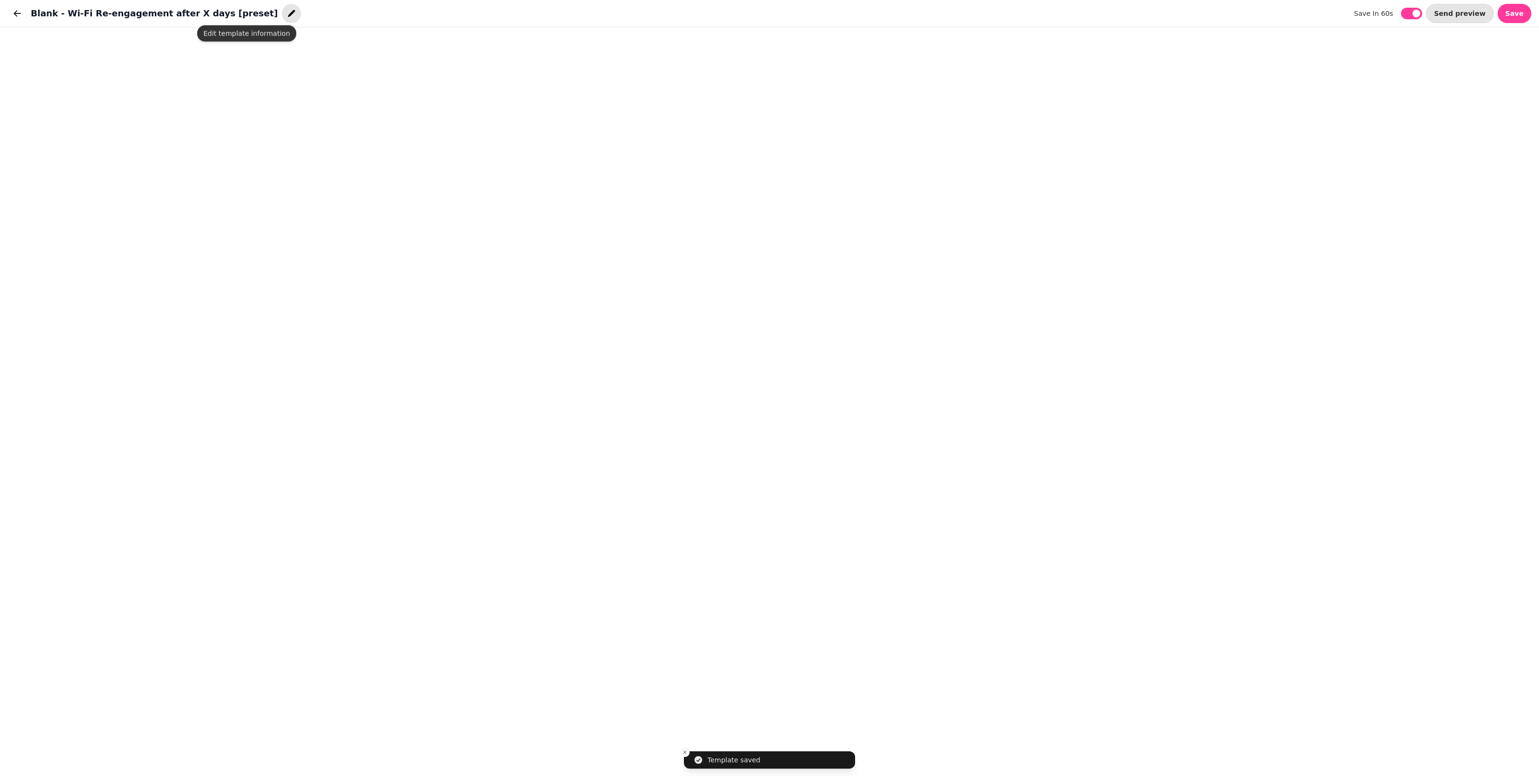
click at [287, 17] on icon "button" at bounding box center [292, 13] width 10 height 10
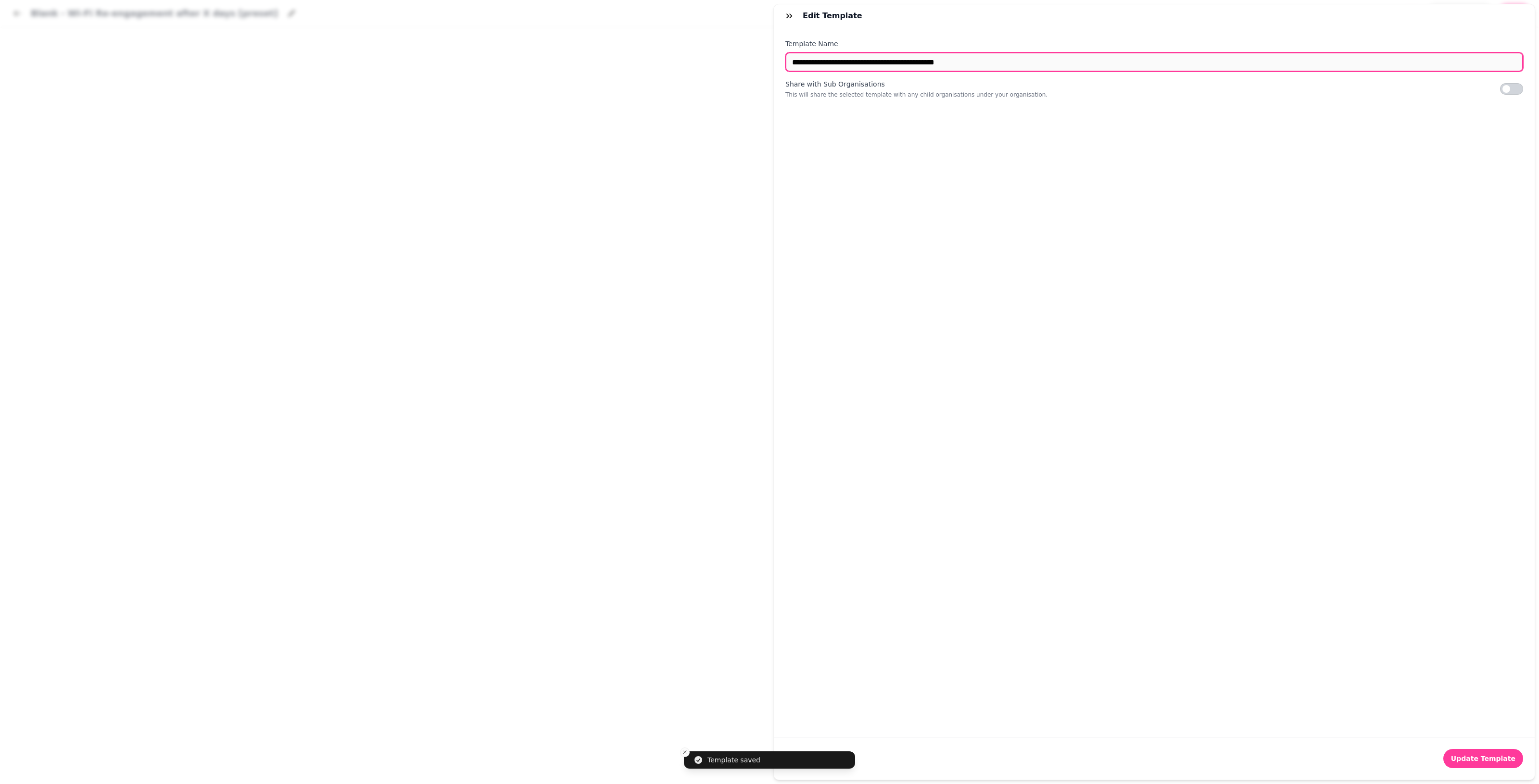
click at [750, 62] on input "**********" at bounding box center [1154, 62] width 738 height 19
type input "*"
type input "**********"
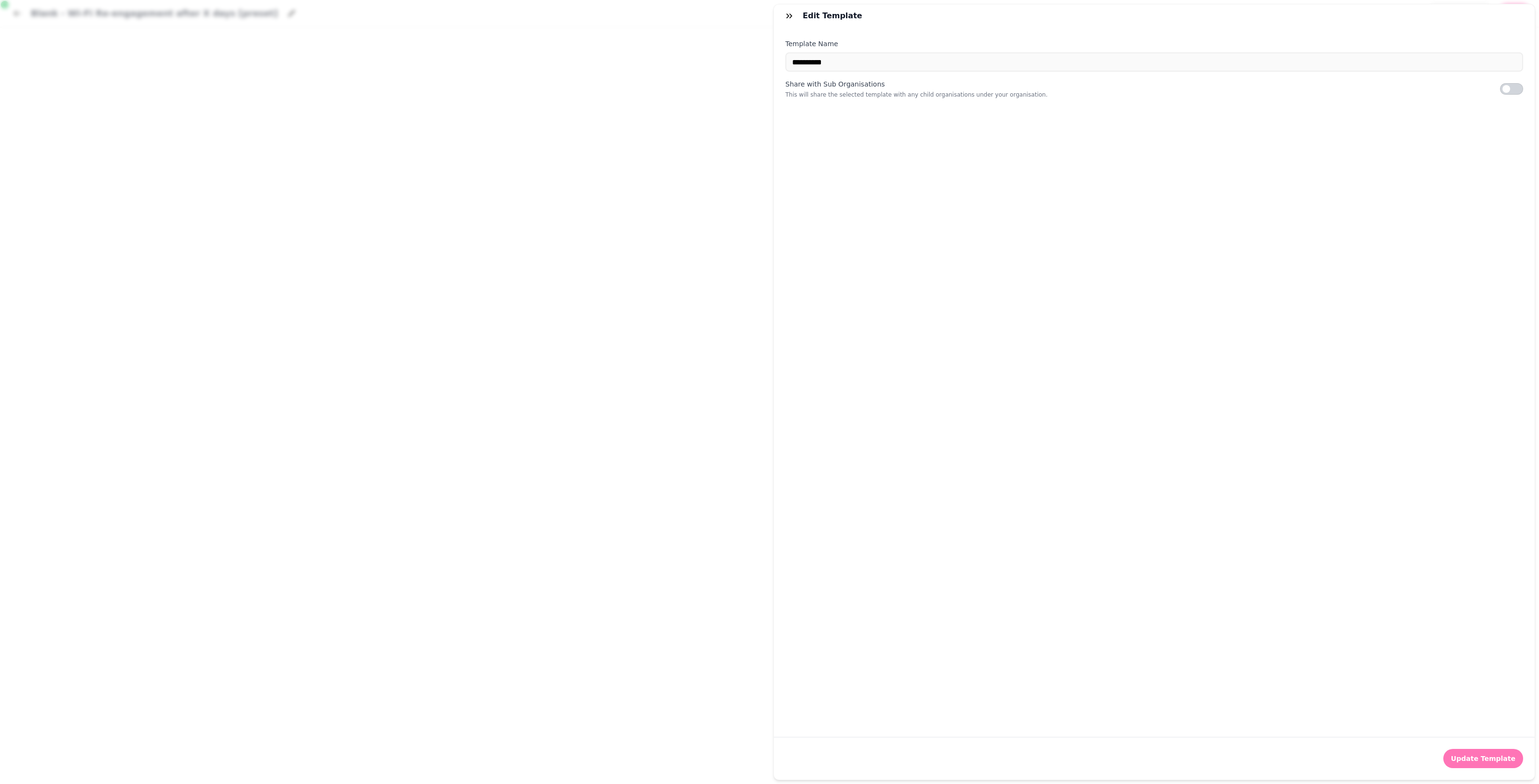
click at [750, 755] on span "Update Template" at bounding box center [1483, 758] width 65 height 7
click at [620, 246] on div "**********" at bounding box center [770, 399] width 1539 height 768
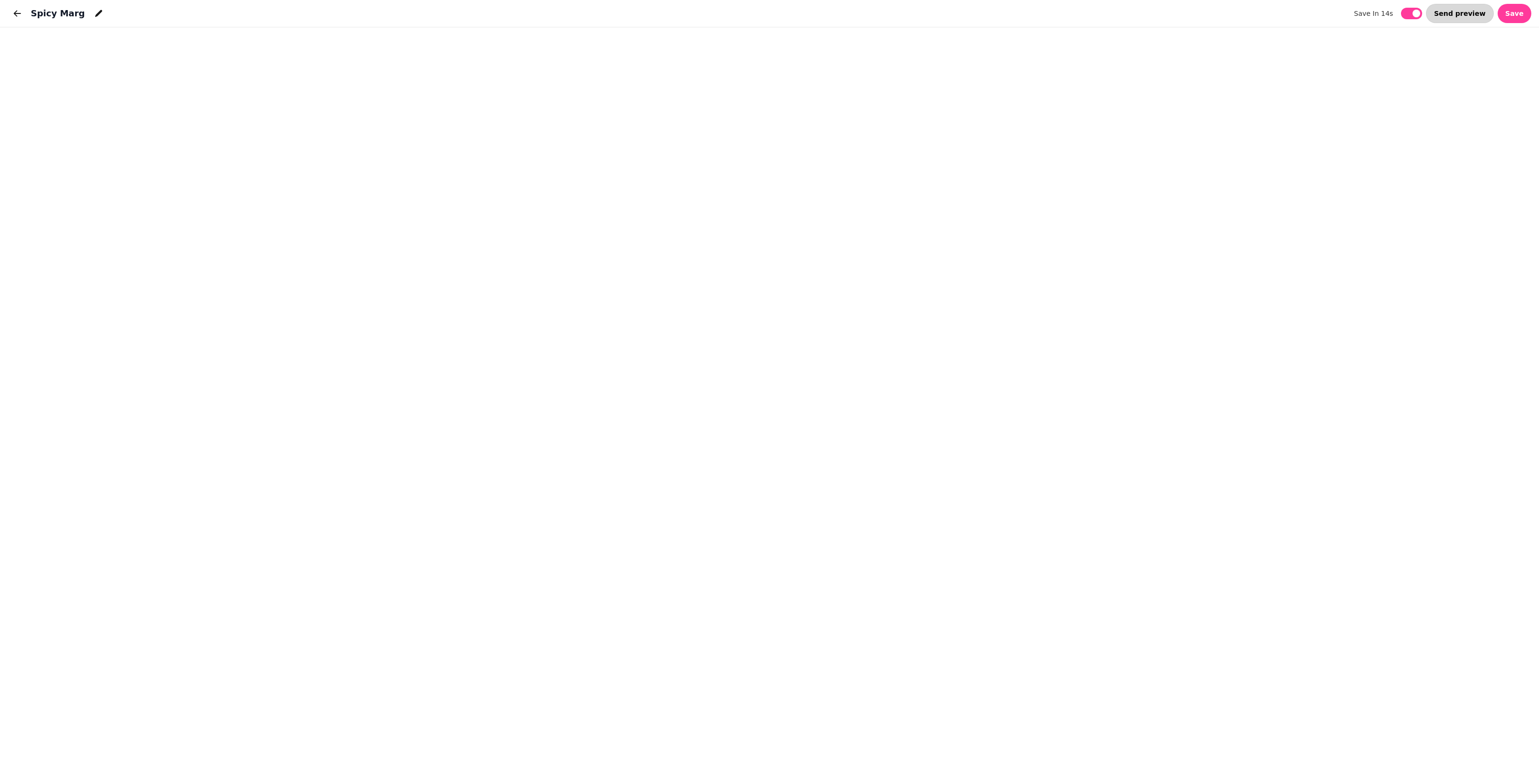
click at [750, 10] on span "Send preview" at bounding box center [1460, 13] width 51 height 7
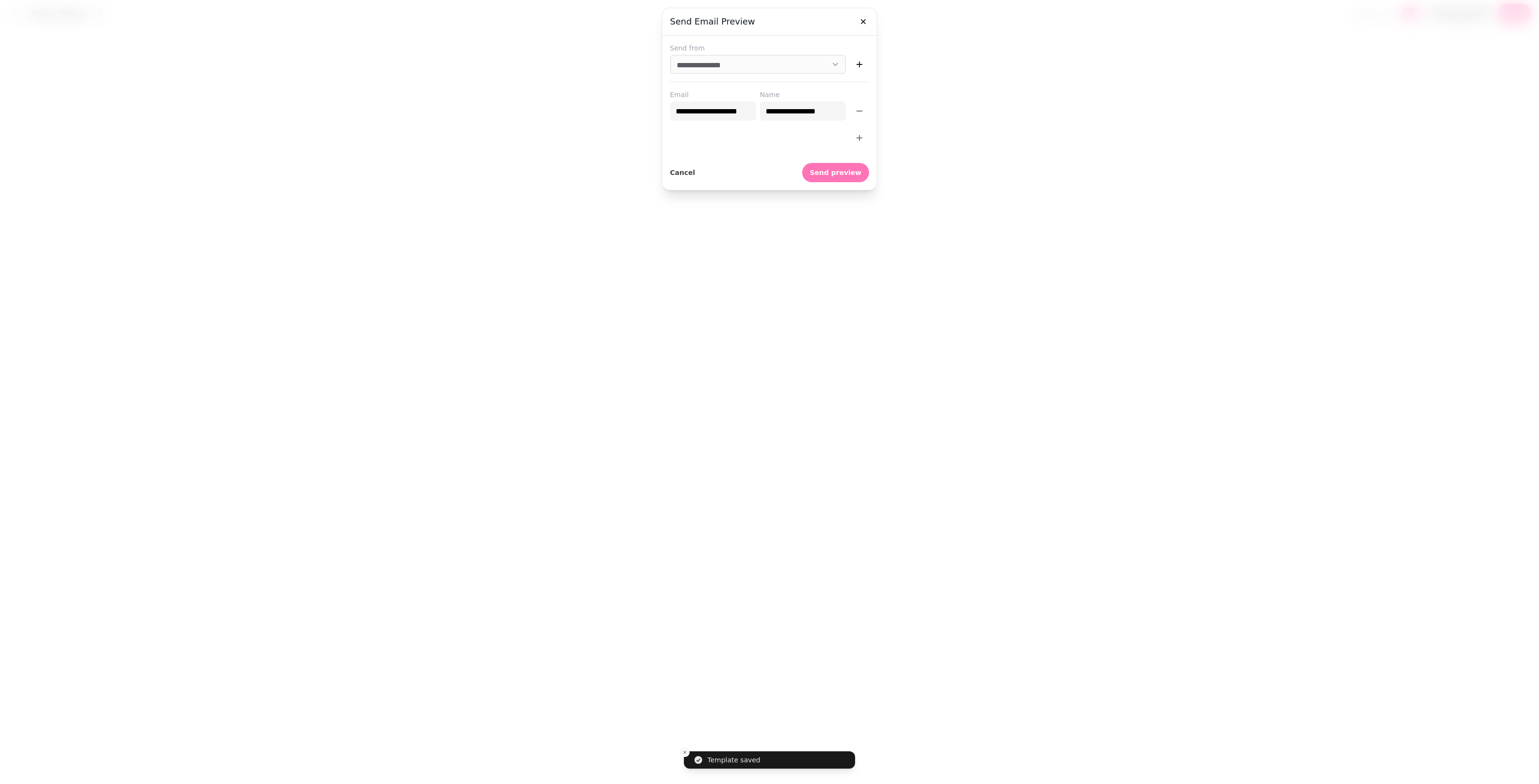
click at [750, 177] on button "Send preview" at bounding box center [836, 173] width 67 height 19
click at [750, 171] on span "Send preview" at bounding box center [836, 172] width 51 height 7
click at [750, 20] on icon "button" at bounding box center [863, 21] width 10 height 10
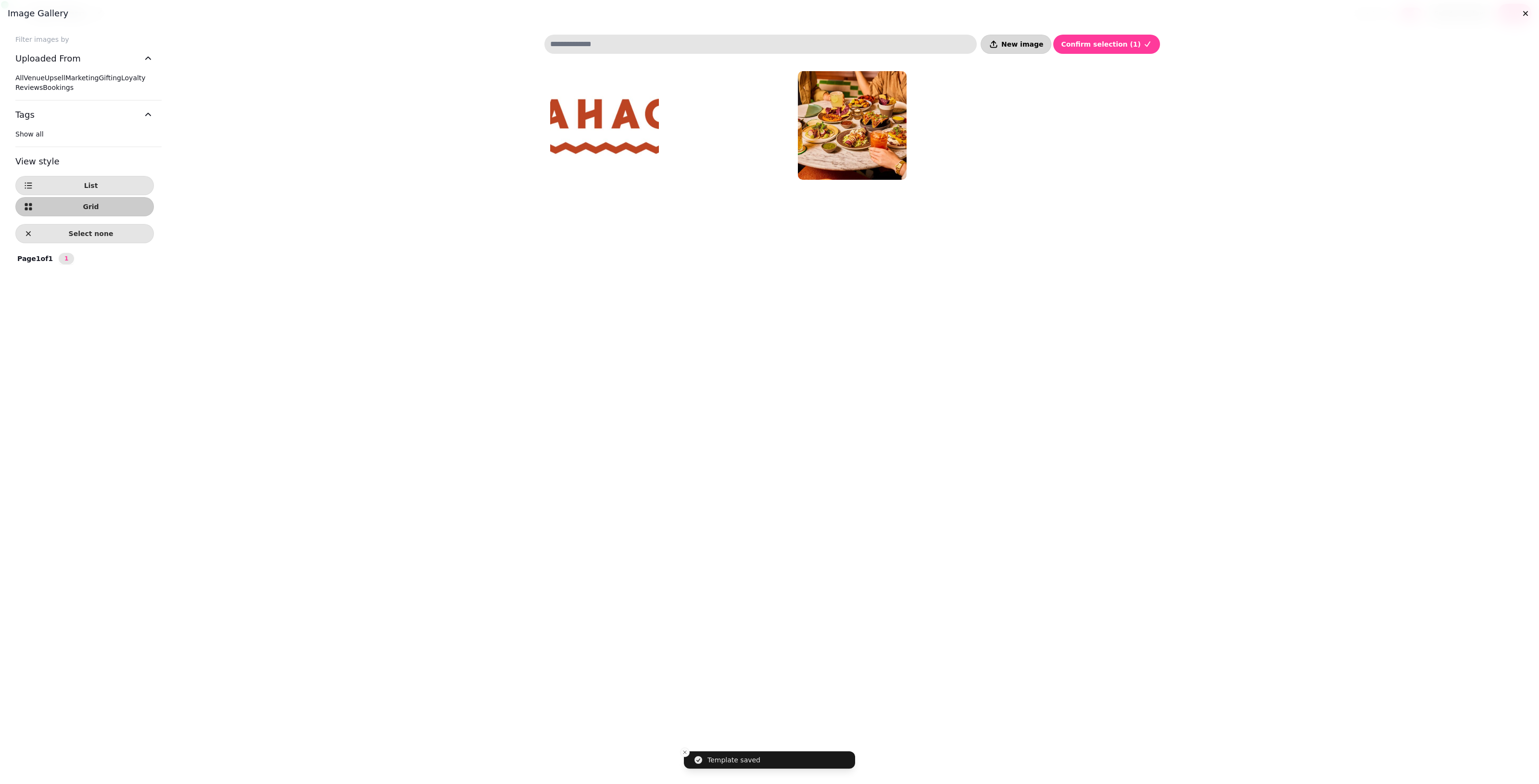
click at [750, 47] on span "New image" at bounding box center [1022, 44] width 42 height 7
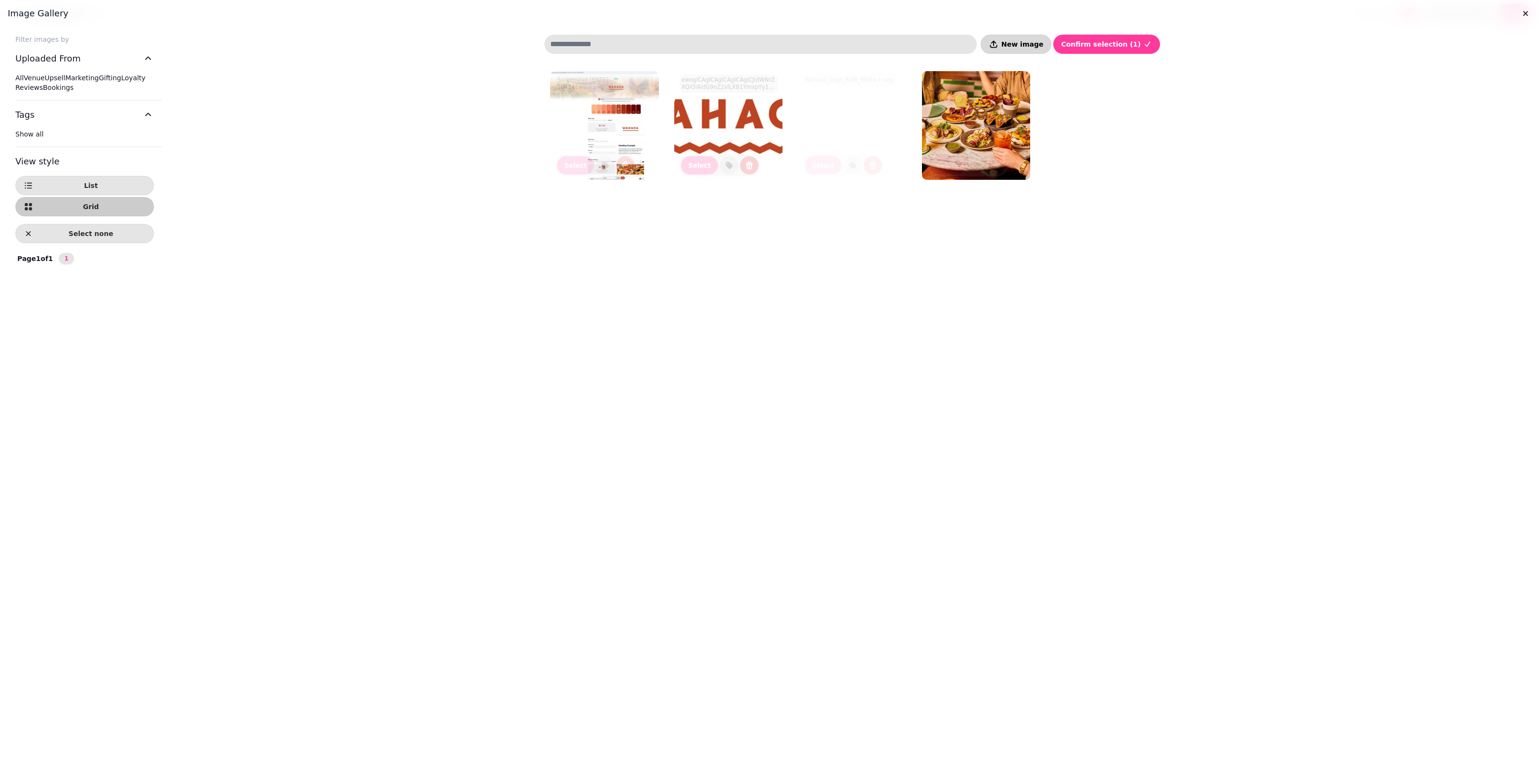
click at [750, 49] on button "New image" at bounding box center [1016, 44] width 70 height 19
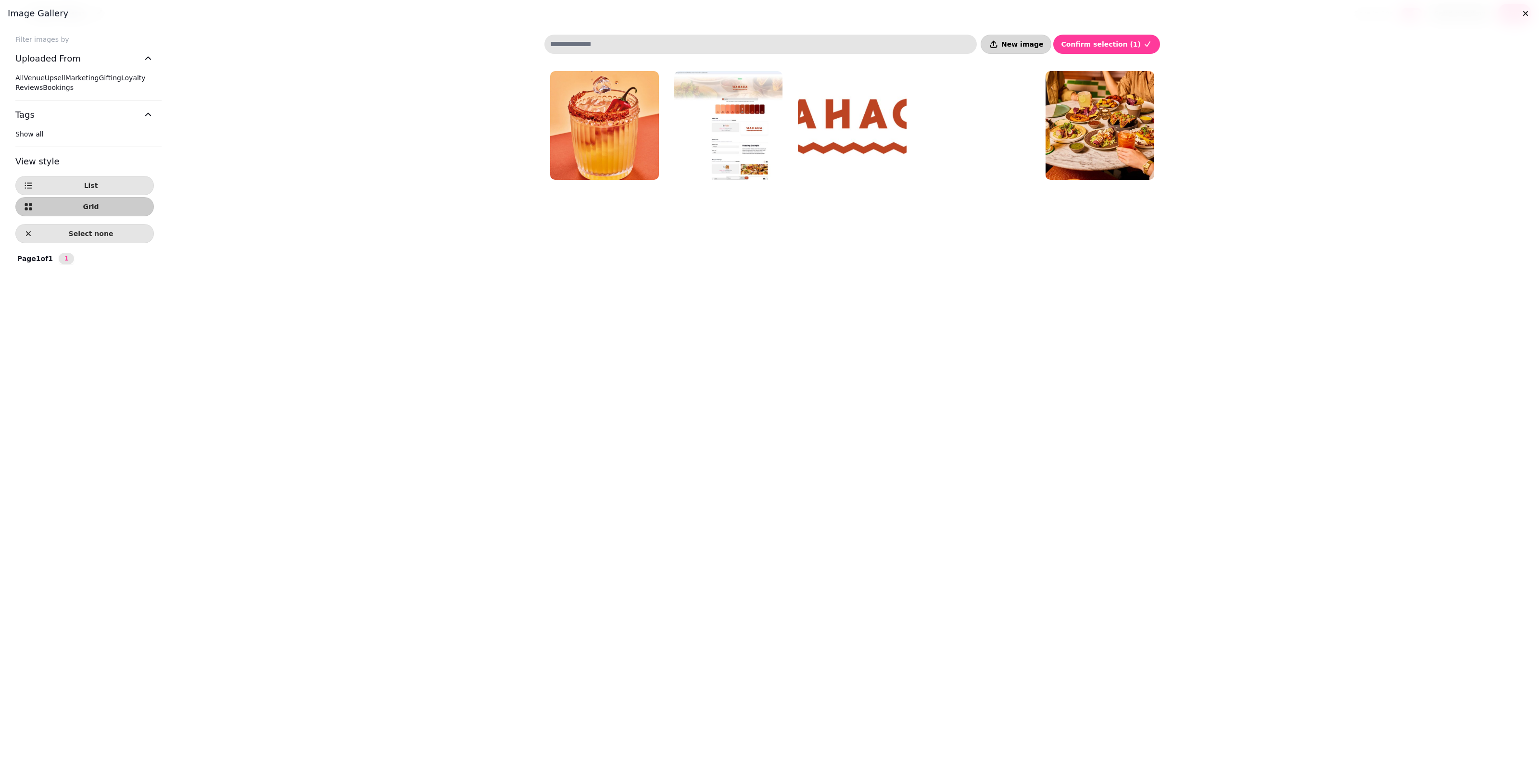
click at [750, 51] on button "New image" at bounding box center [1016, 44] width 70 height 19
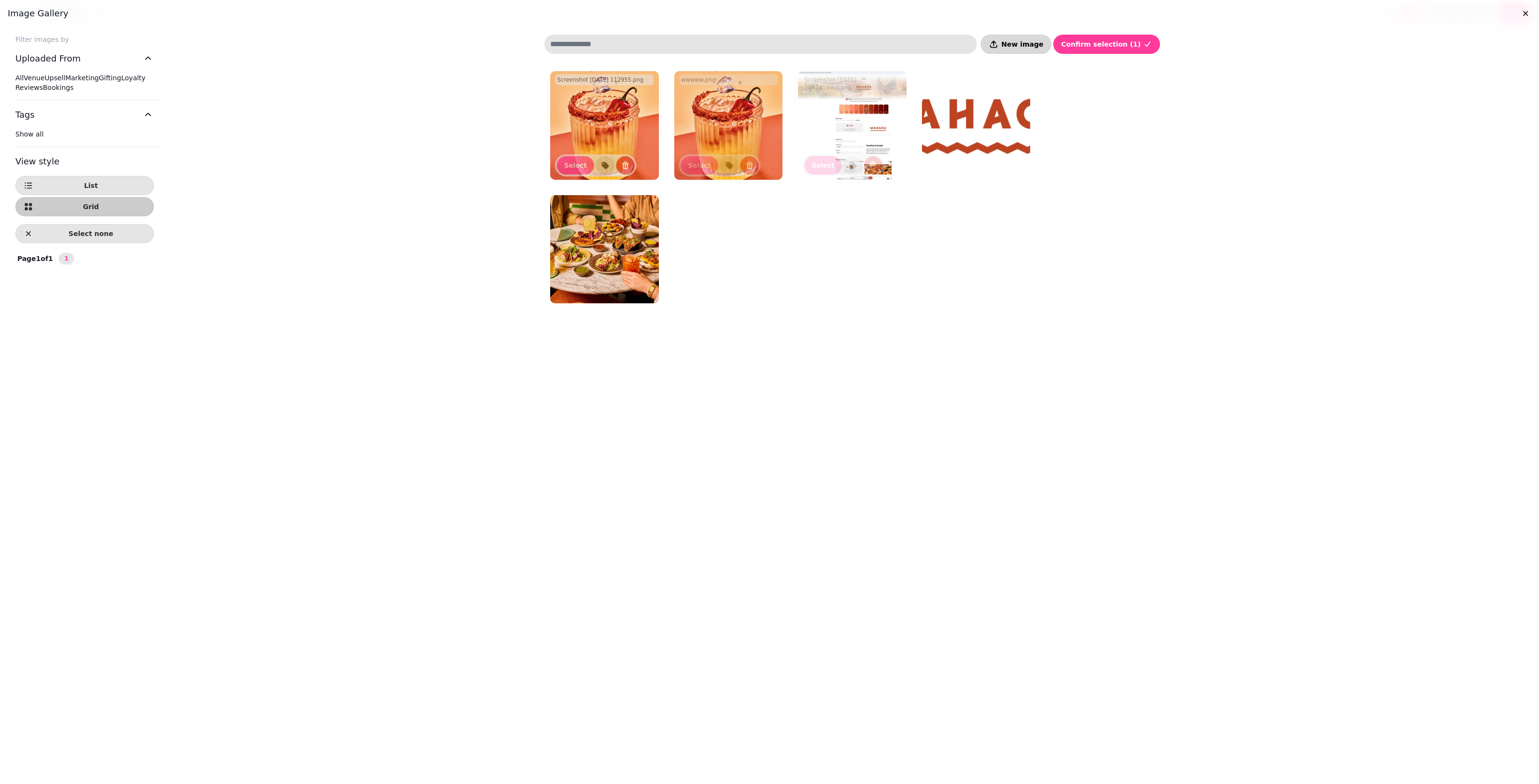
click at [750, 35] on button "New image" at bounding box center [1016, 44] width 70 height 19
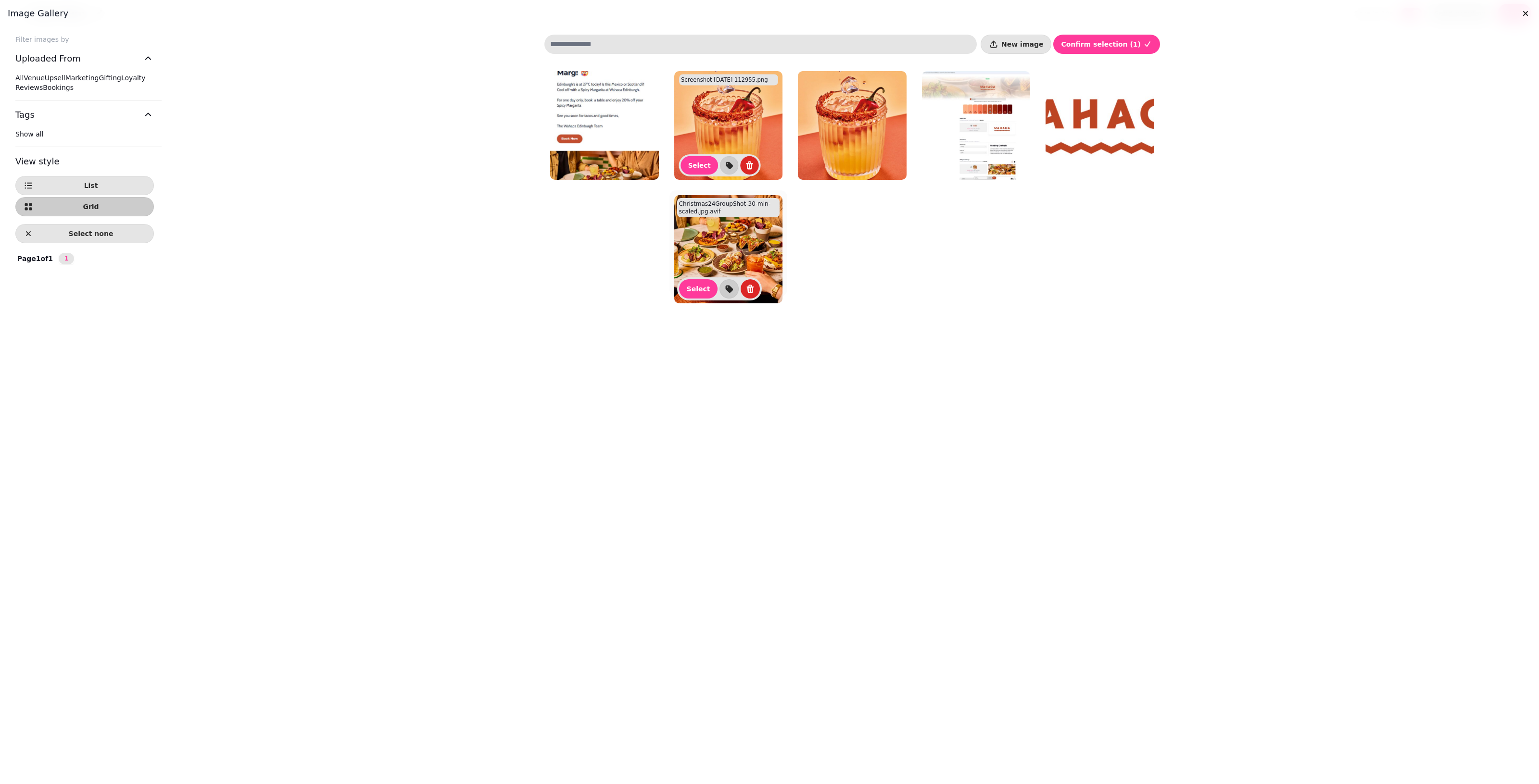
click at [712, 251] on img at bounding box center [729, 250] width 109 height 109
click at [750, 47] on span "New image" at bounding box center [1022, 44] width 42 height 7
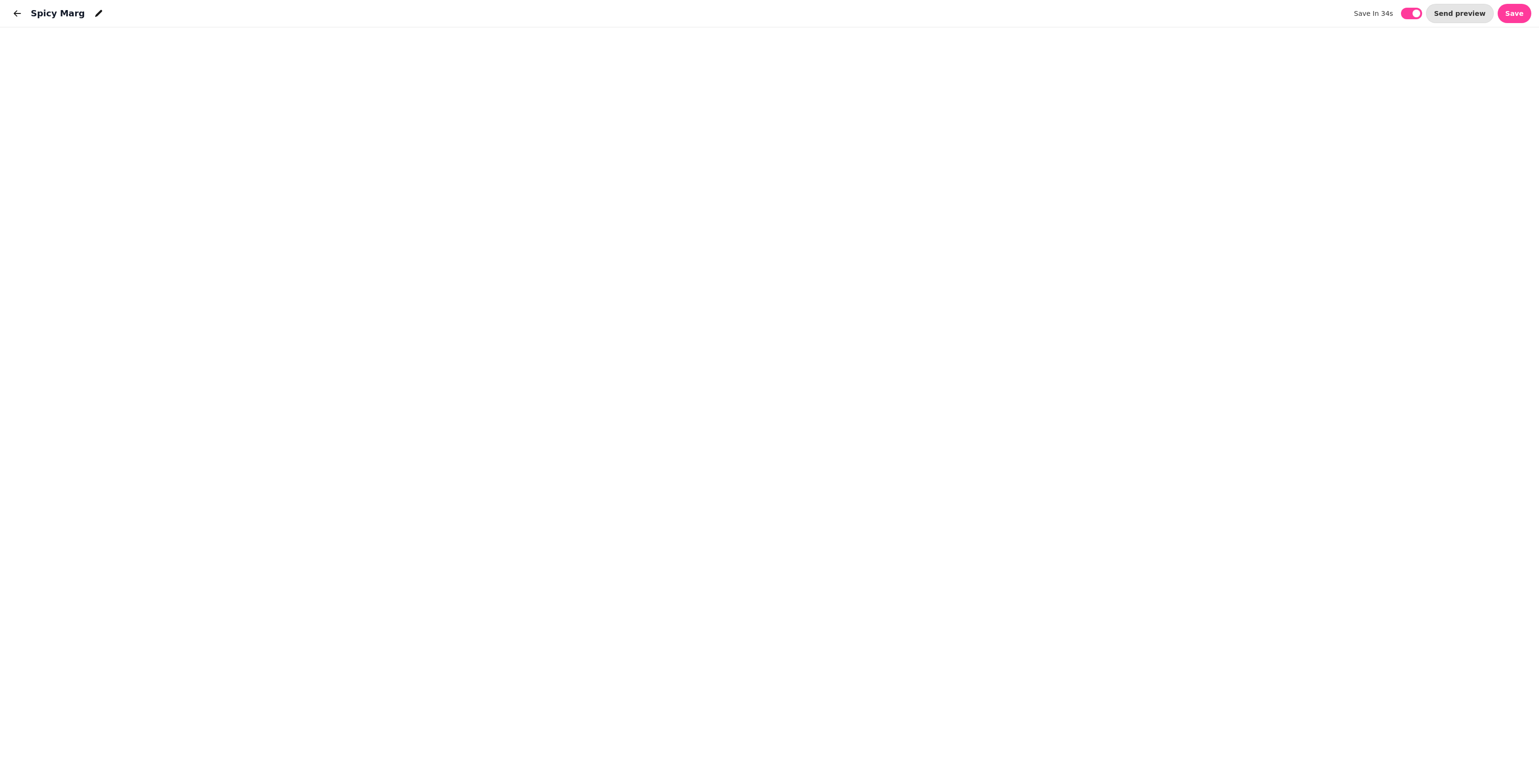
click at [750, 12] on div "Spicy Marg save in 34s save in 34s Send preview Save" at bounding box center [770, 14] width 1539 height 27
click at [750, 16] on span "Save" at bounding box center [1515, 13] width 19 height 7
click at [16, 11] on icon "button" at bounding box center [17, 13] width 7 height 6
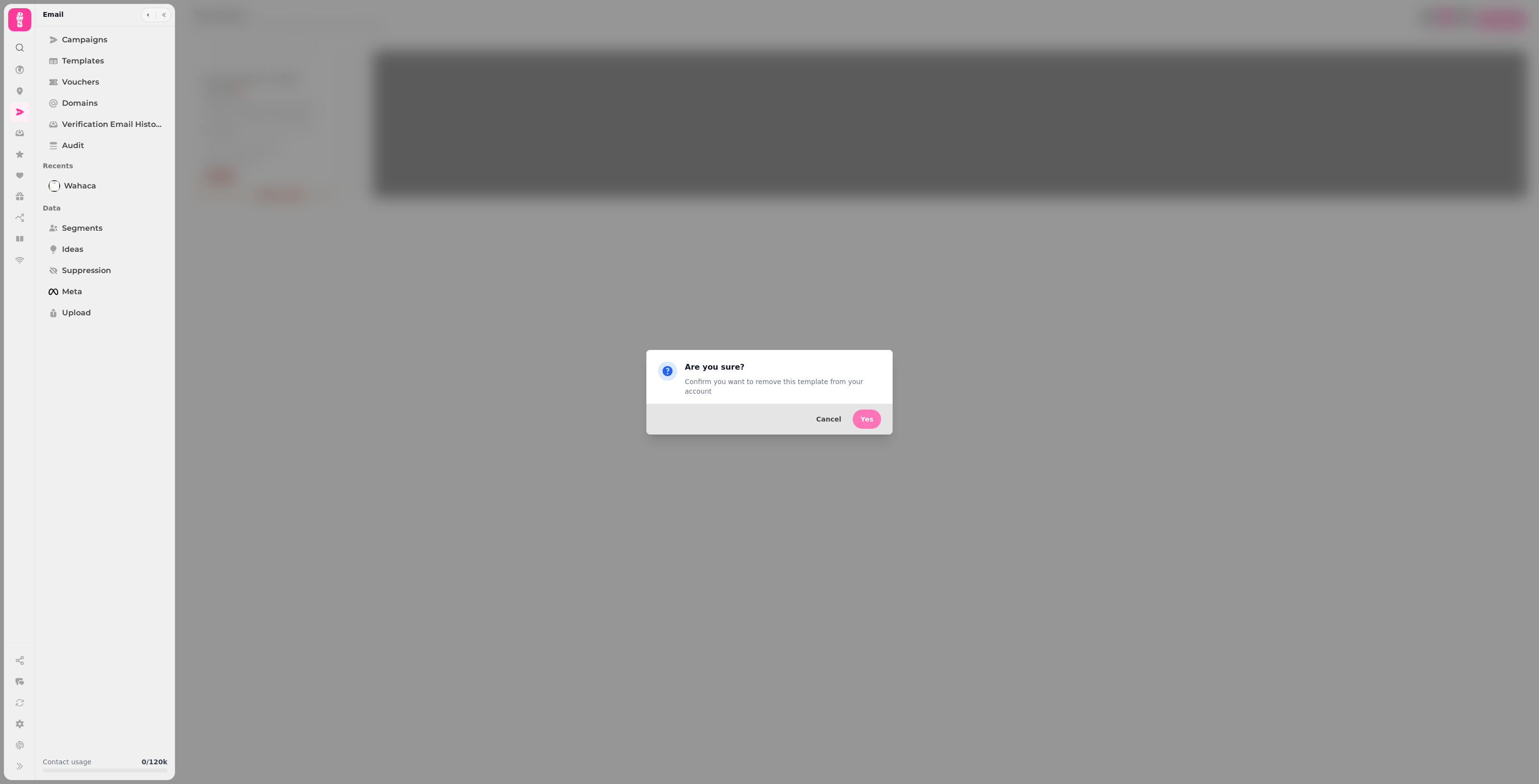
click at [750, 414] on button "Yes" at bounding box center [866, 419] width 28 height 19
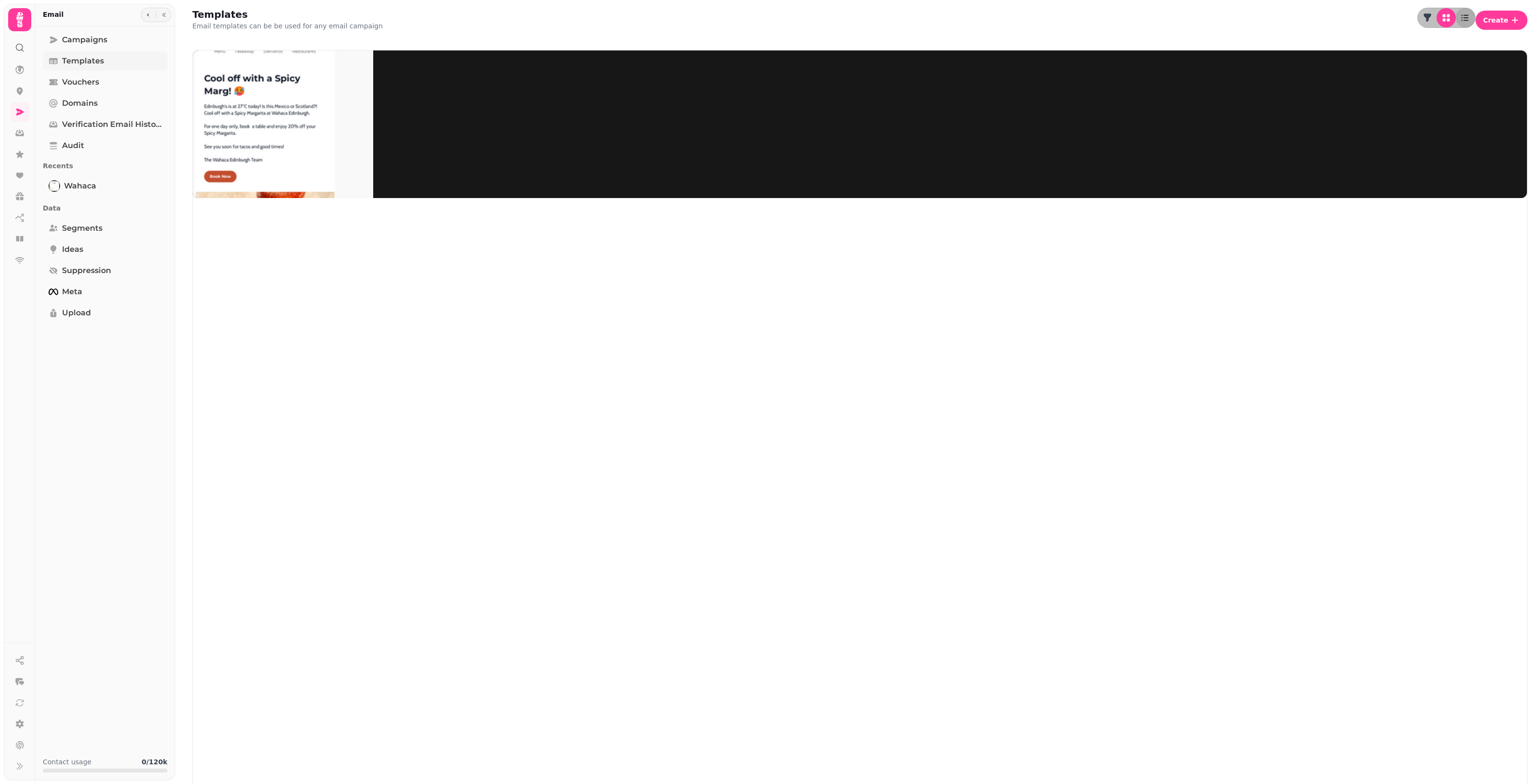
click at [105, 56] on link "Templates" at bounding box center [105, 61] width 124 height 19
click at [750, 23] on button "Create" at bounding box center [1501, 20] width 52 height 19
click at [750, 43] on button "From pre-made template" at bounding box center [1430, 36] width 96 height 11
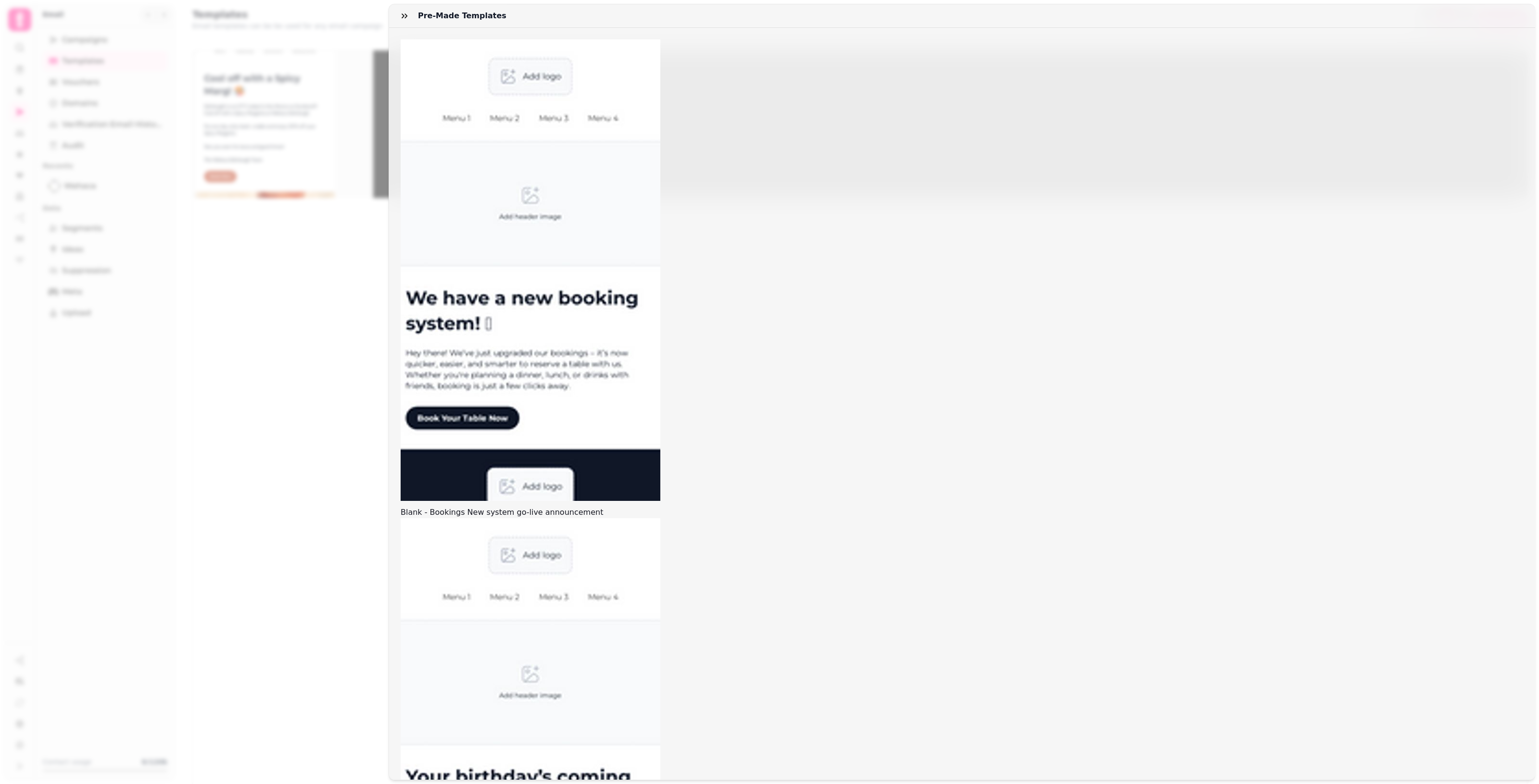
click at [742, 447] on div "Blank - Bookings New system go-live announcement Blank - Birthday Next Month Bl…" at bounding box center [962, 404] width 1146 height 752
click at [312, 209] on div "Pre-made templates Blank - Bookings New system go-live announcement Blank - Bir…" at bounding box center [770, 399] width 1539 height 768
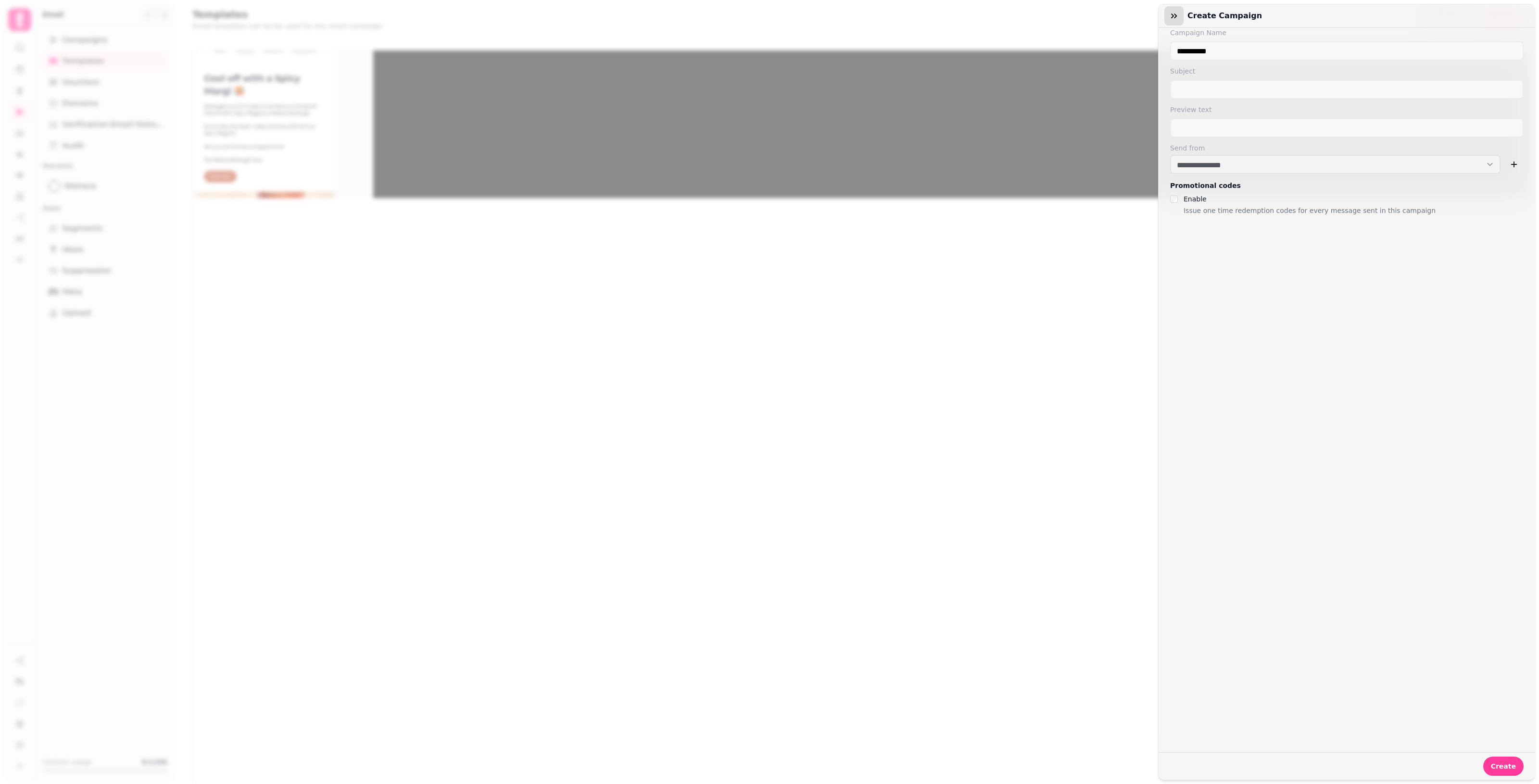
click at [750, 13] on button "button" at bounding box center [1174, 16] width 19 height 19
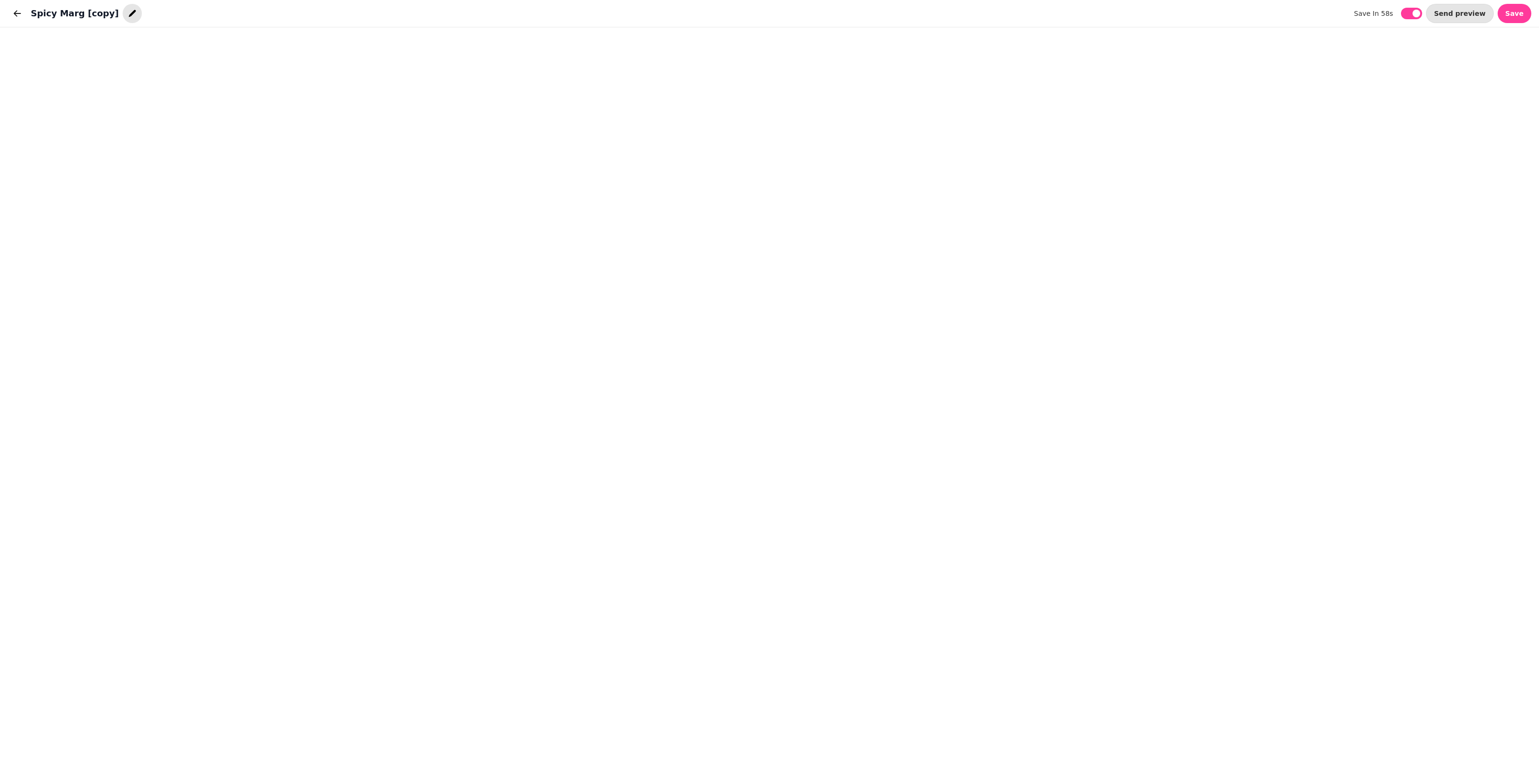
click at [122, 12] on button "button" at bounding box center [132, 13] width 19 height 19
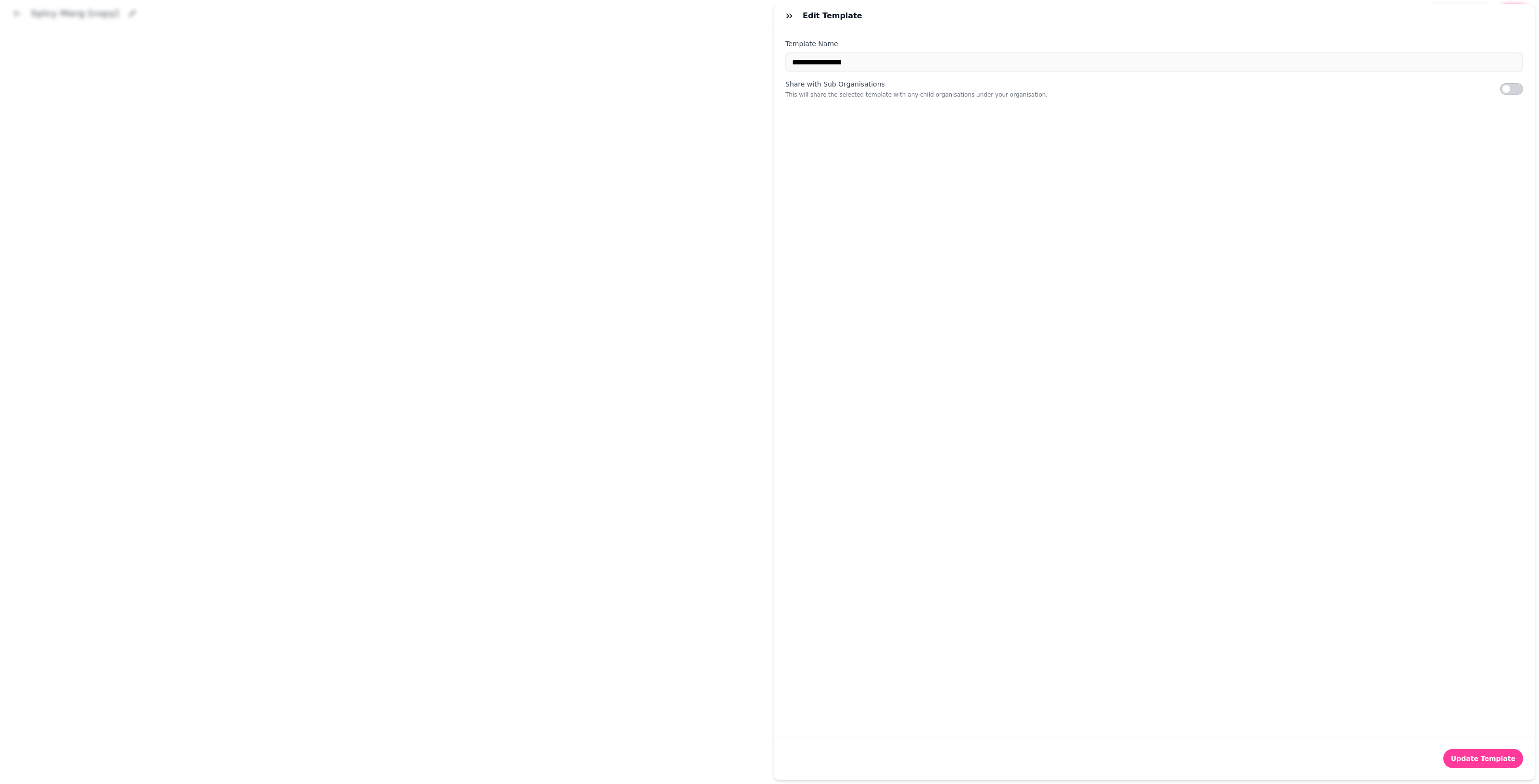
click at [750, 47] on label "Template Name" at bounding box center [1154, 44] width 738 height 10
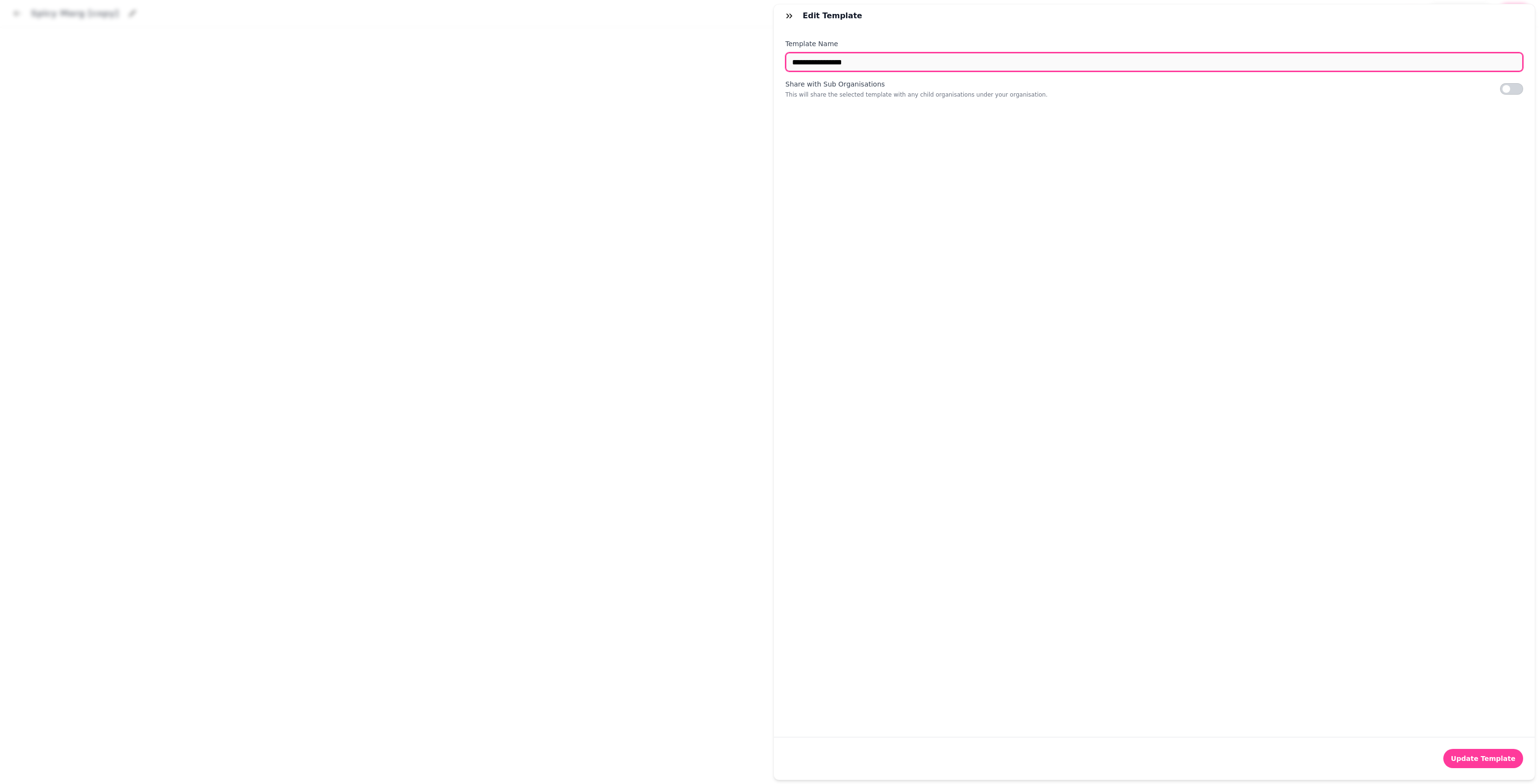
click at [750, 53] on input "**********" at bounding box center [1154, 62] width 738 height 19
click at [750, 56] on input "**********" at bounding box center [1154, 62] width 738 height 19
drag, startPoint x: 951, startPoint y: 57, endPoint x: 755, endPoint y: 58, distance: 196.0
click at [750, 58] on div "**********" at bounding box center [770, 399] width 1539 height 768
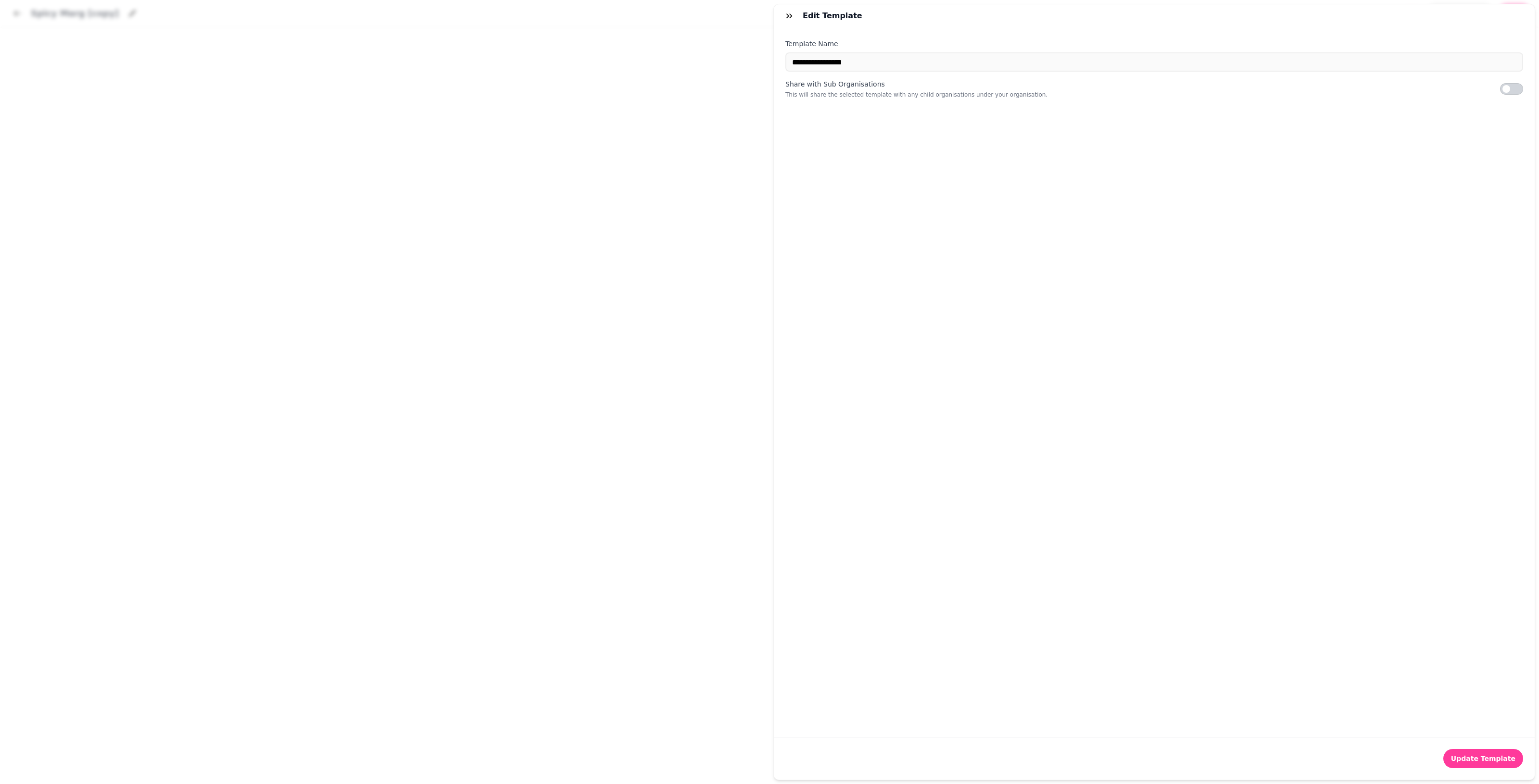
click at [750, 45] on label "Template Name" at bounding box center [1154, 44] width 738 height 10
click at [750, 53] on input "**********" at bounding box center [1154, 62] width 738 height 19
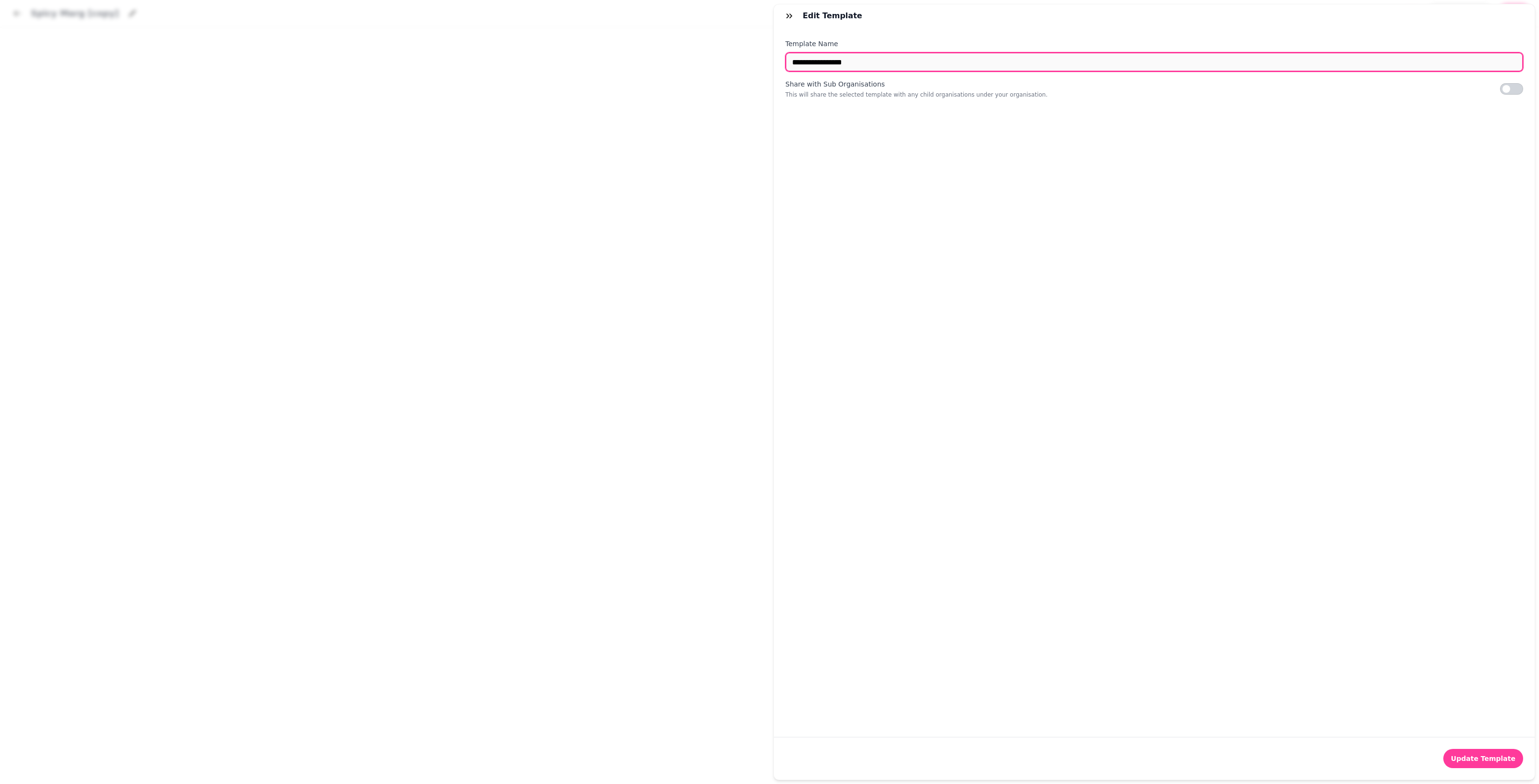
click at [750, 58] on input "**********" at bounding box center [1154, 62] width 738 height 19
type input "*****"
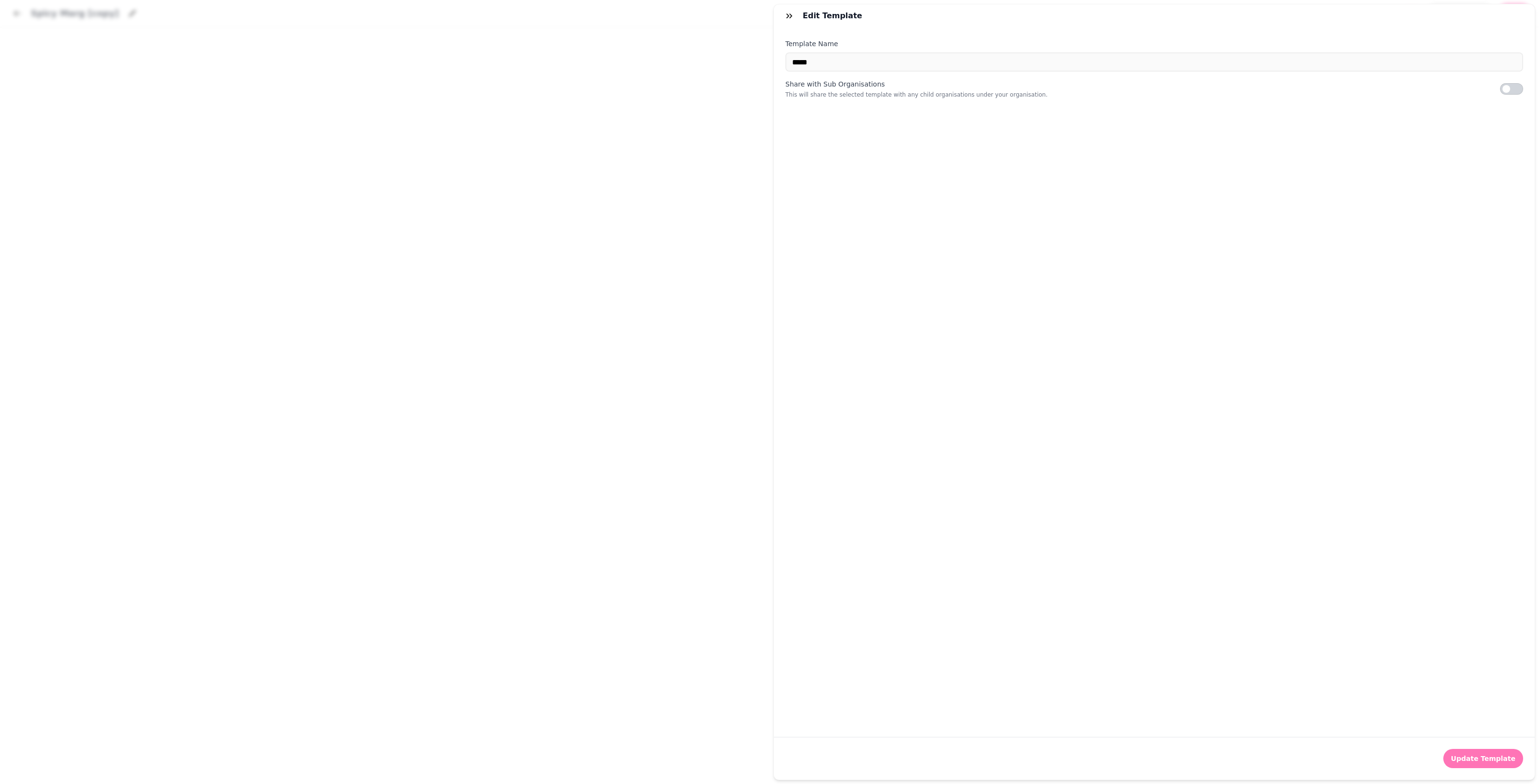
click at [750, 758] on button "Update Template" at bounding box center [1483, 758] width 80 height 19
click at [750, 13] on icon "button" at bounding box center [789, 16] width 10 height 10
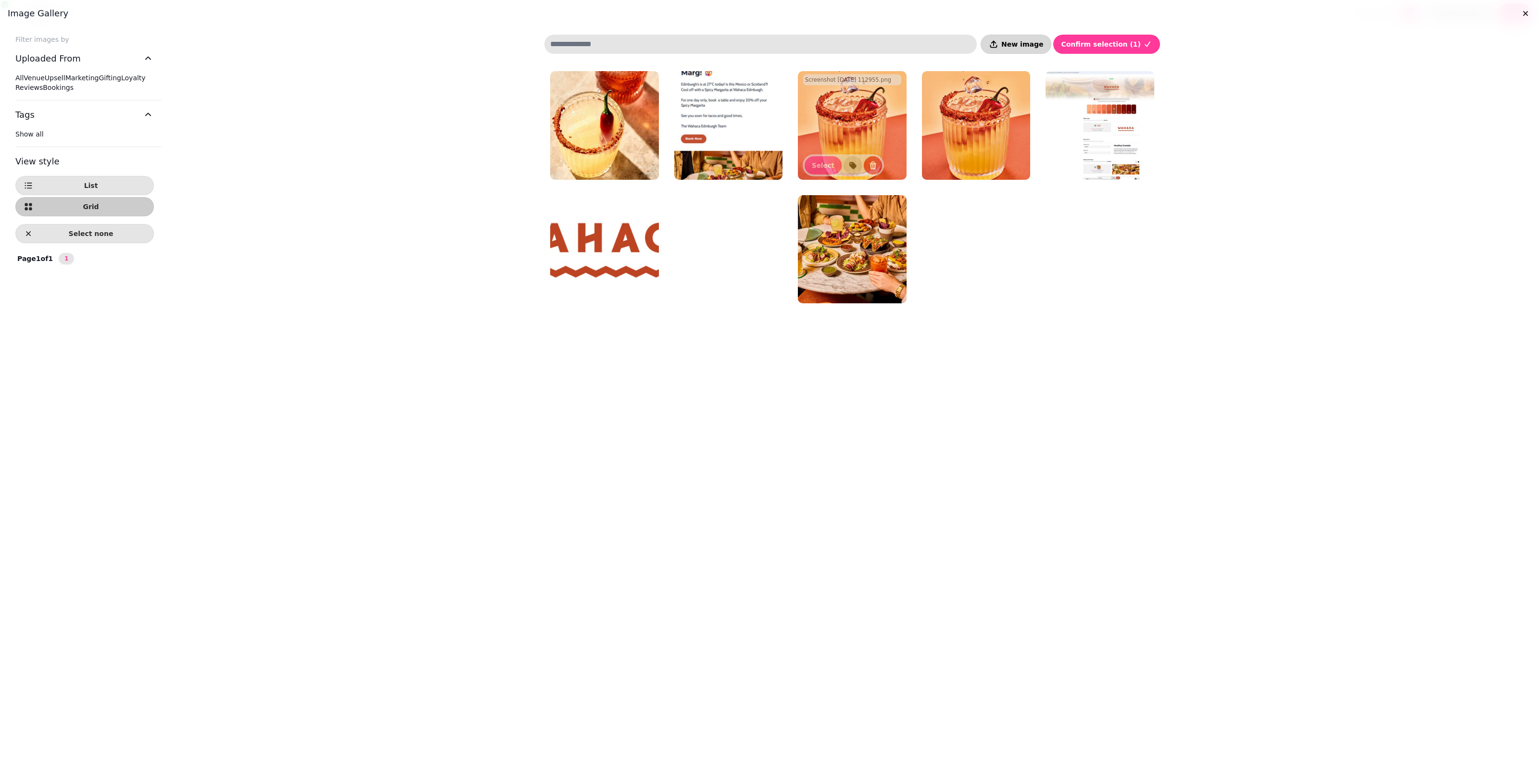
click at [750, 37] on button "New image" at bounding box center [1016, 44] width 70 height 19
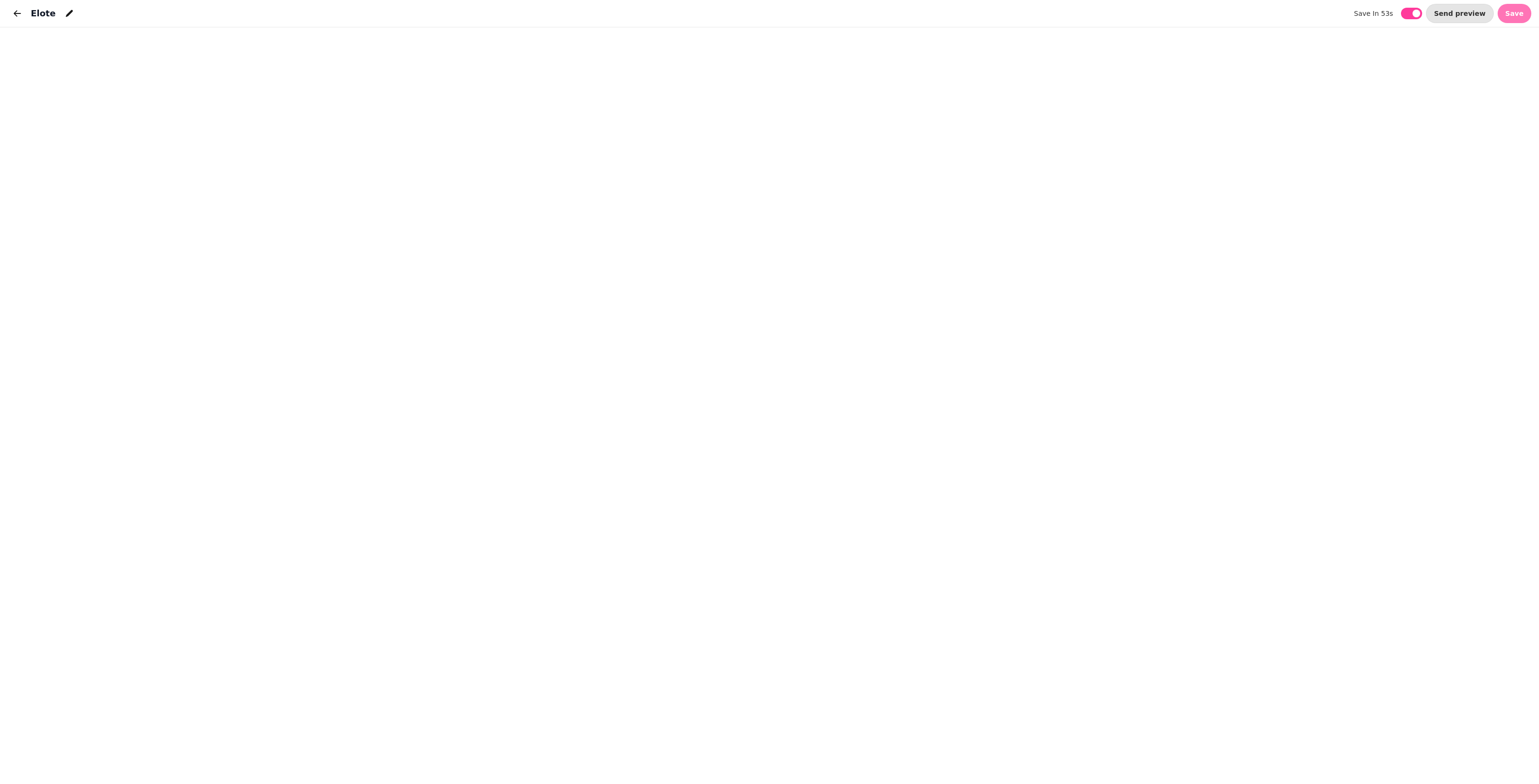
click at [750, 18] on button "Save" at bounding box center [1515, 13] width 33 height 19
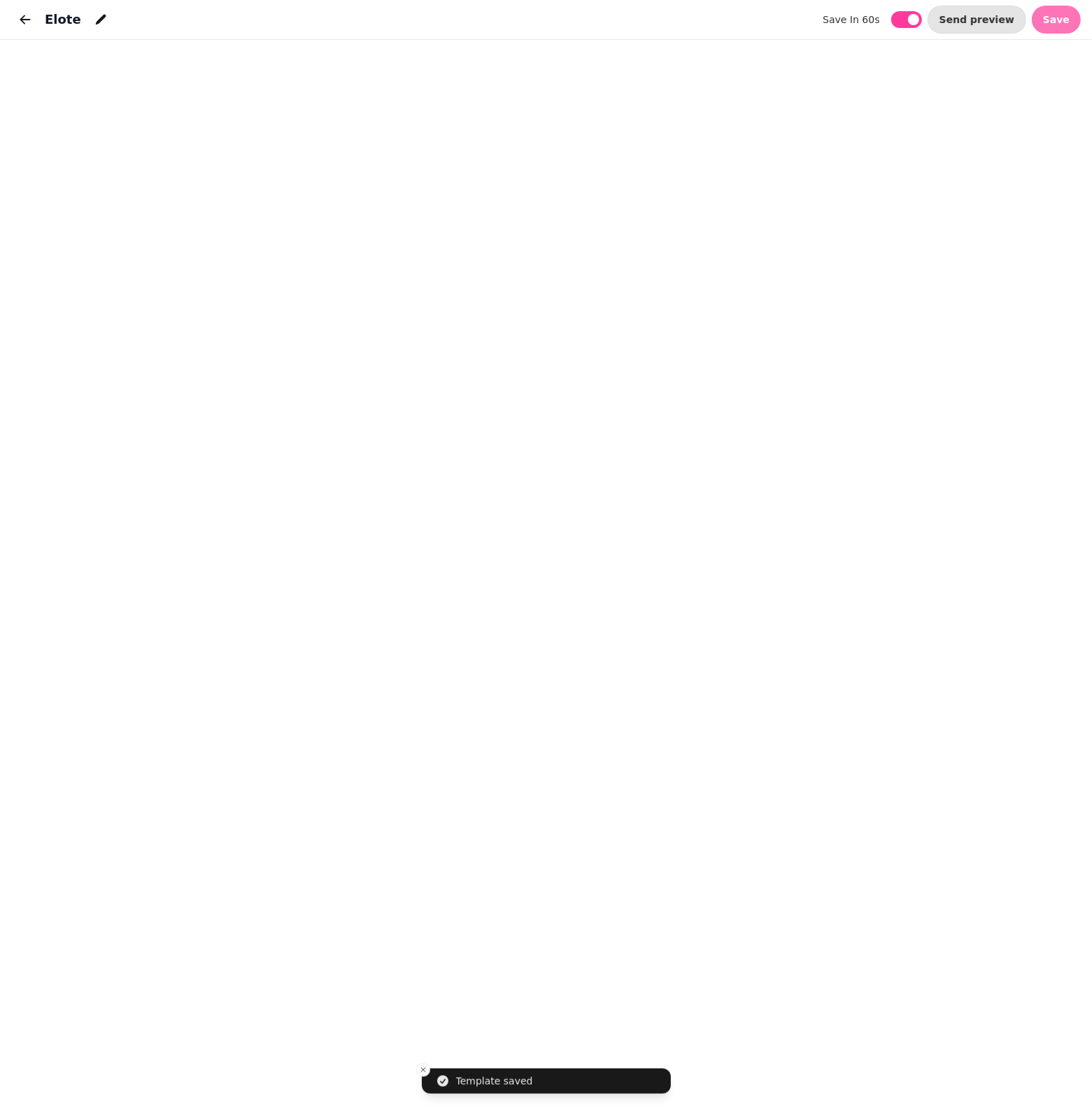
click at [1053, 17] on span "Save" at bounding box center [1056, 19] width 27 height 10
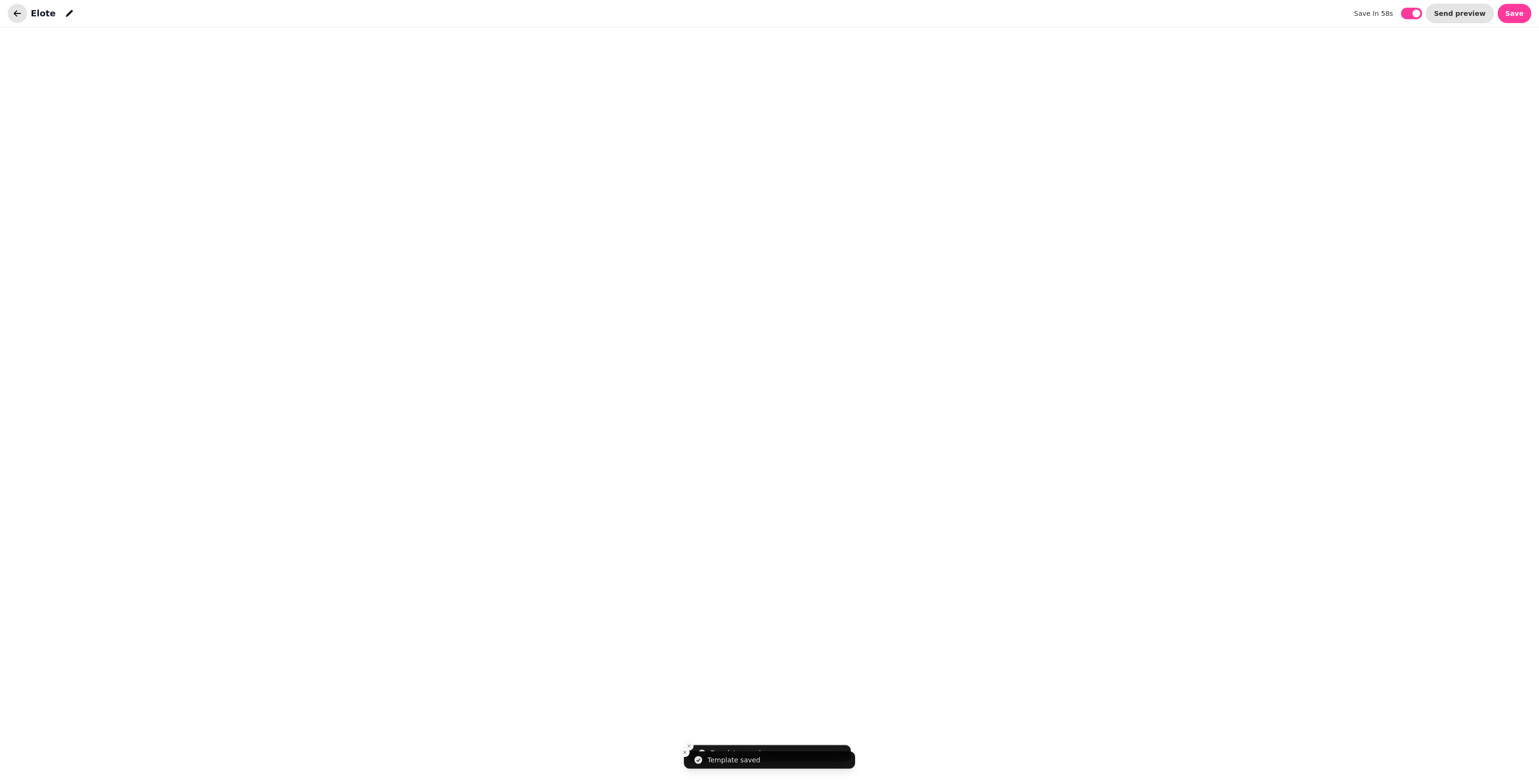
click at [18, 16] on icon "button" at bounding box center [17, 13] width 10 height 10
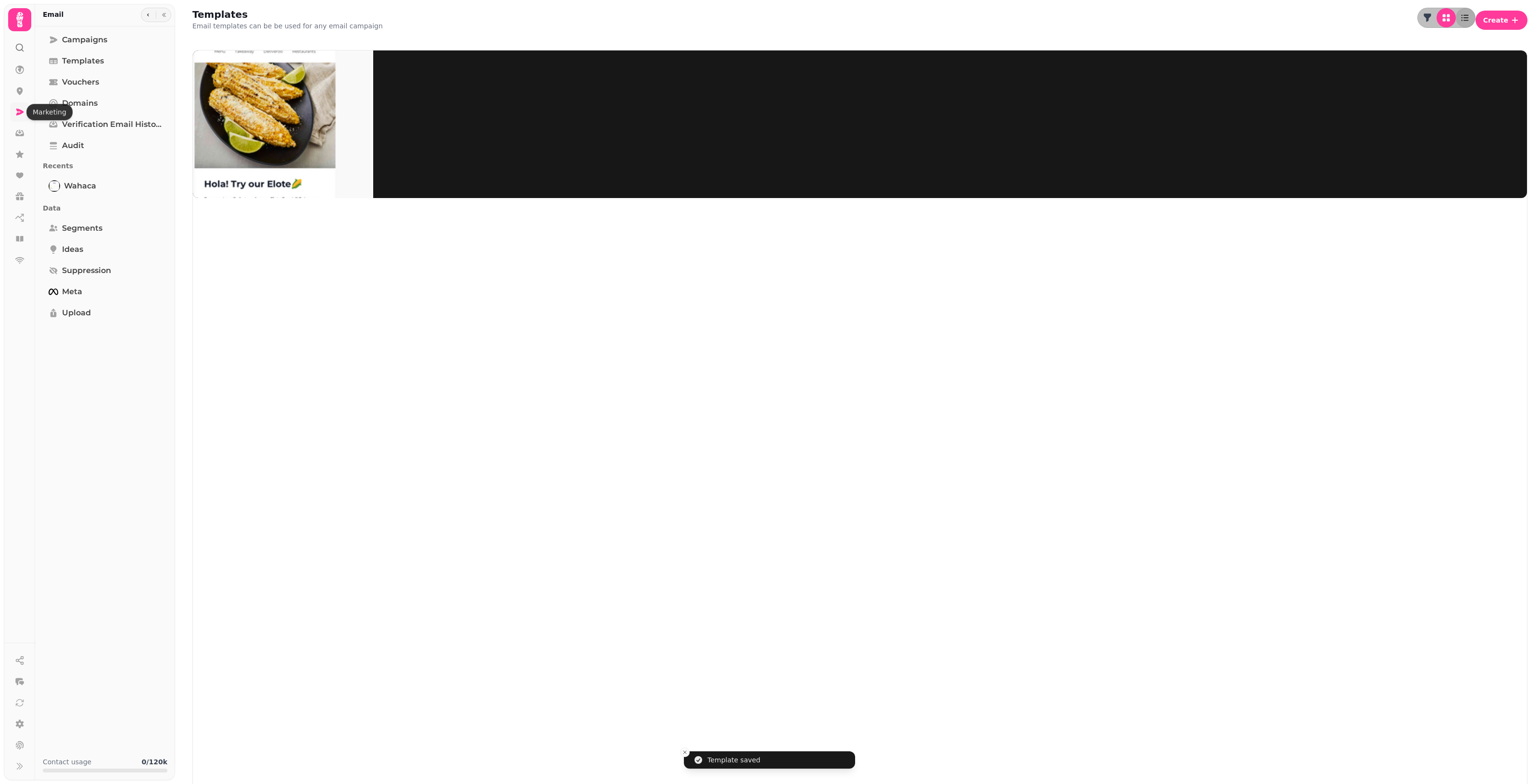
click at [22, 113] on icon at bounding box center [20, 112] width 8 height 7
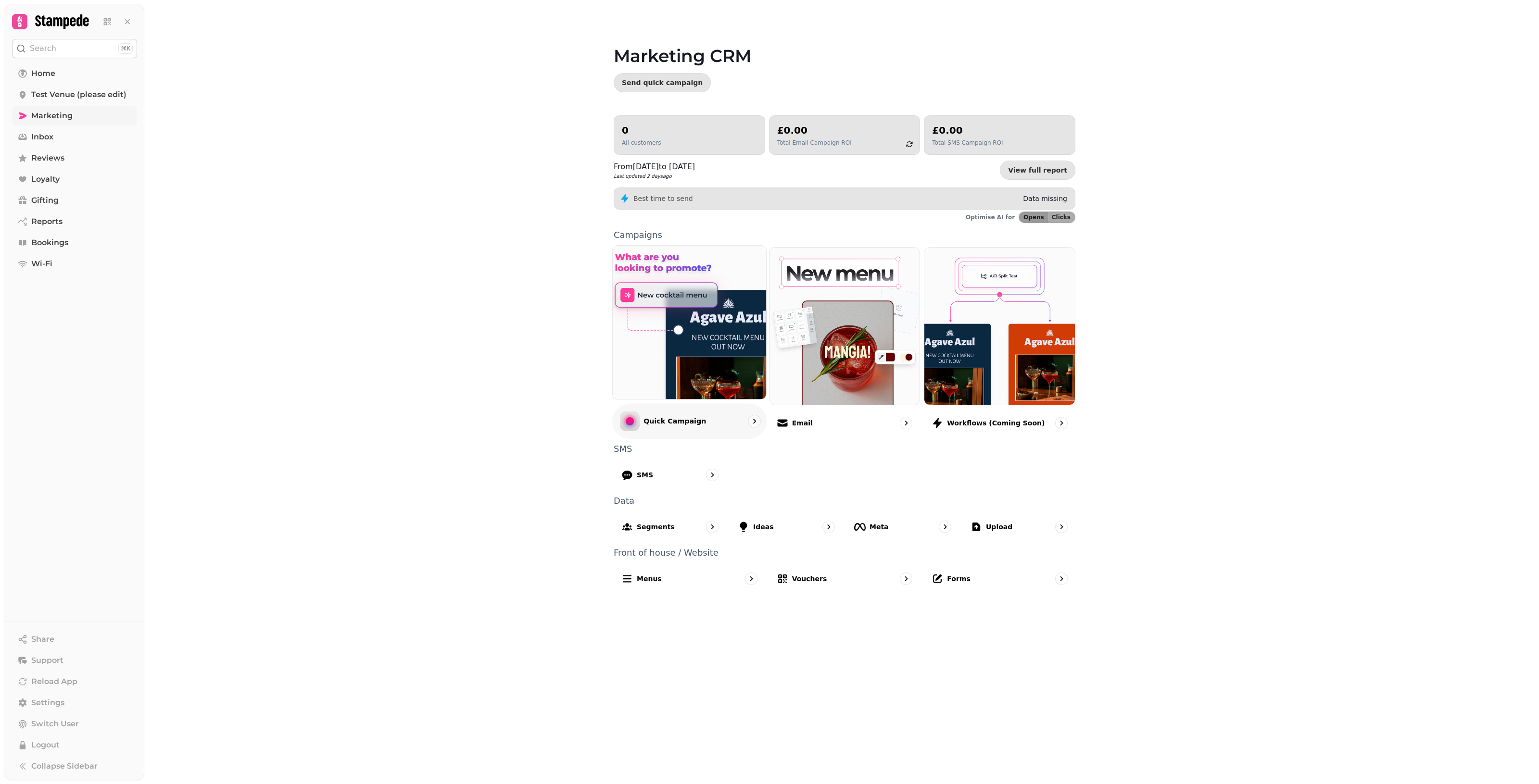
click at [707, 425] on div "Quick Campaign" at bounding box center [689, 420] width 154 height 35
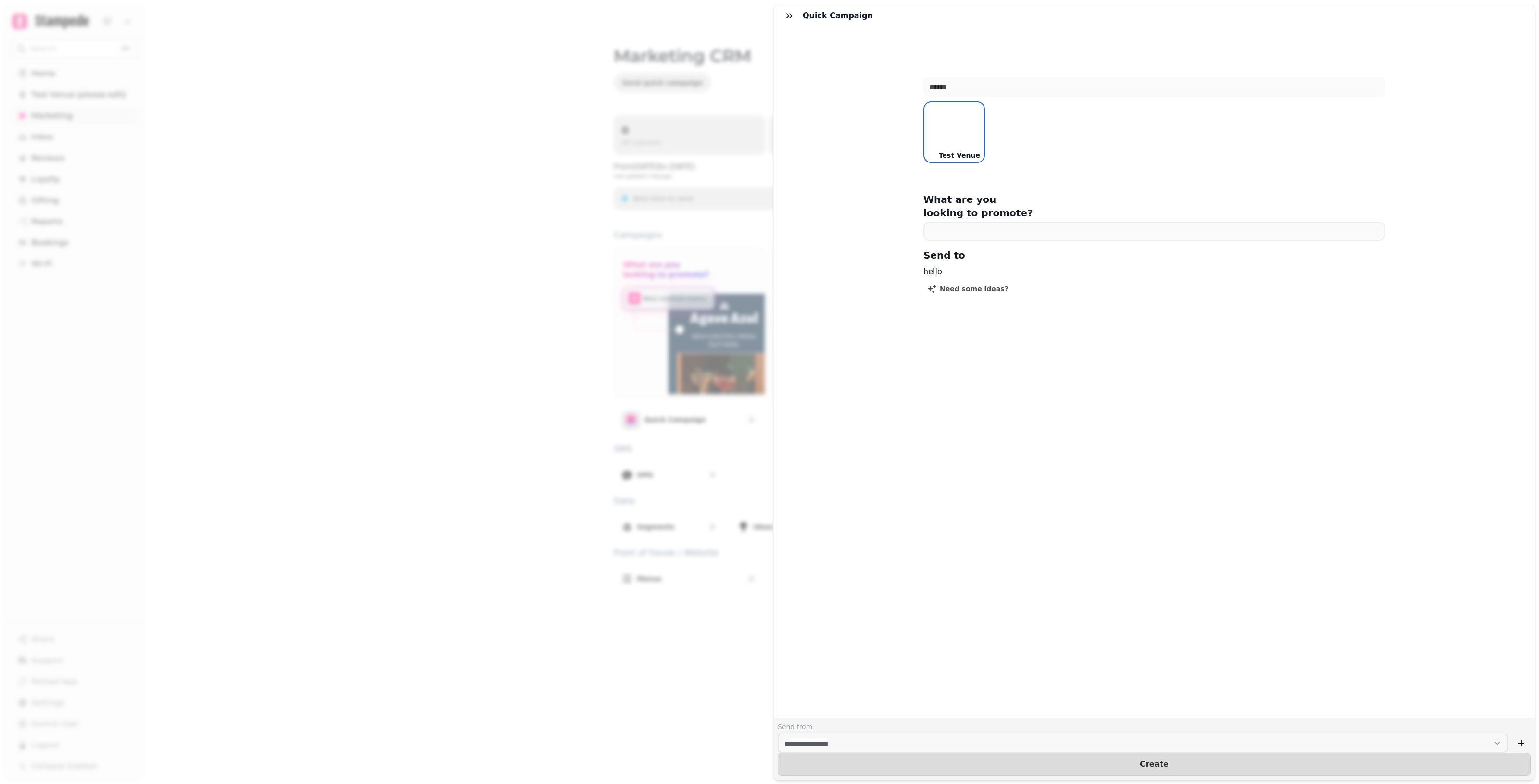
drag, startPoint x: 801, startPoint y: 23, endPoint x: 796, endPoint y: 21, distance: 5.4
click at [750, 22] on div "Quick Campaign" at bounding box center [1154, 16] width 761 height 23
click at [750, 17] on icon "button" at bounding box center [789, 16] width 10 height 10
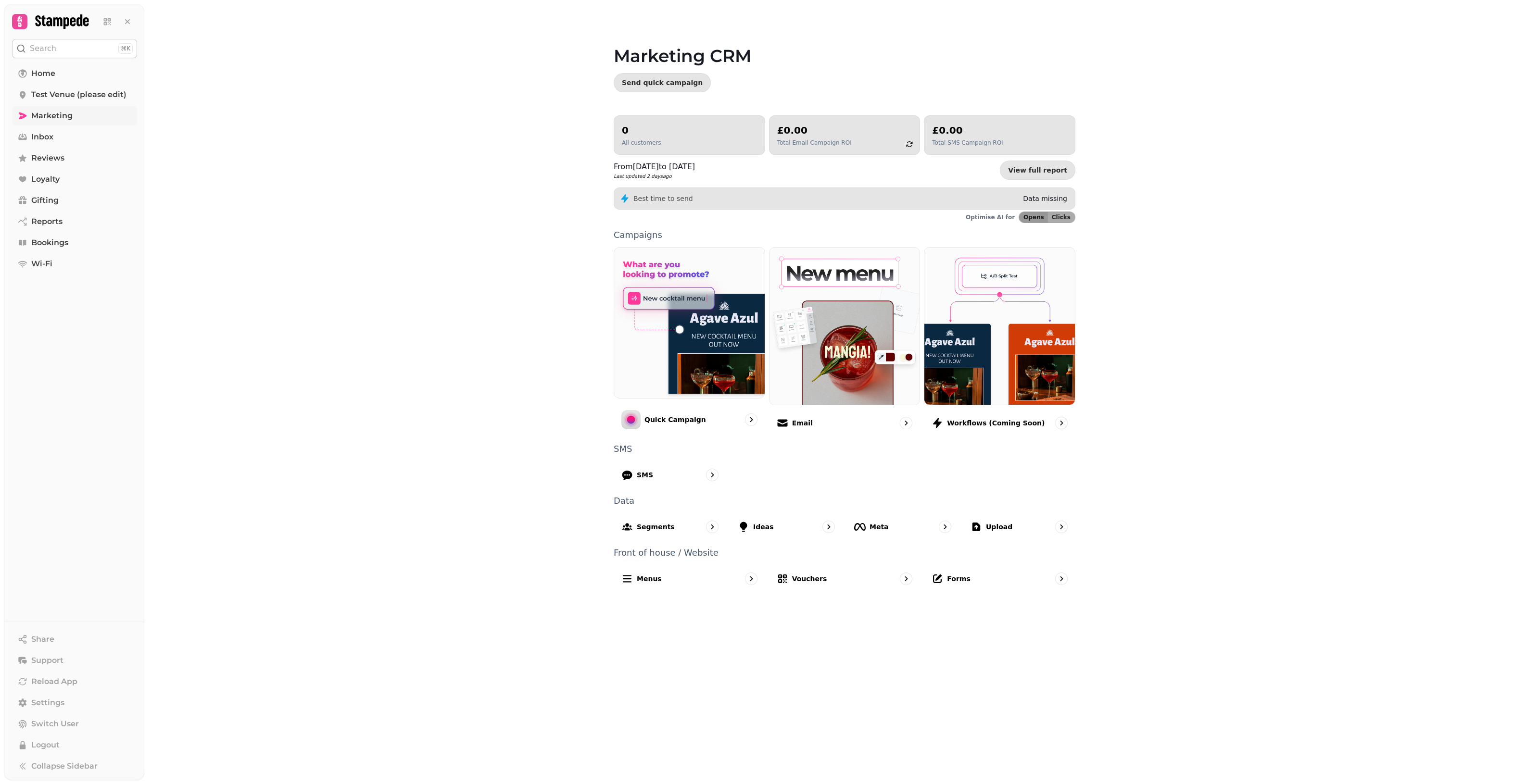
click at [88, 118] on link "Marketing" at bounding box center [74, 116] width 125 height 19
click at [75, 135] on link "Inbox" at bounding box center [74, 137] width 125 height 19
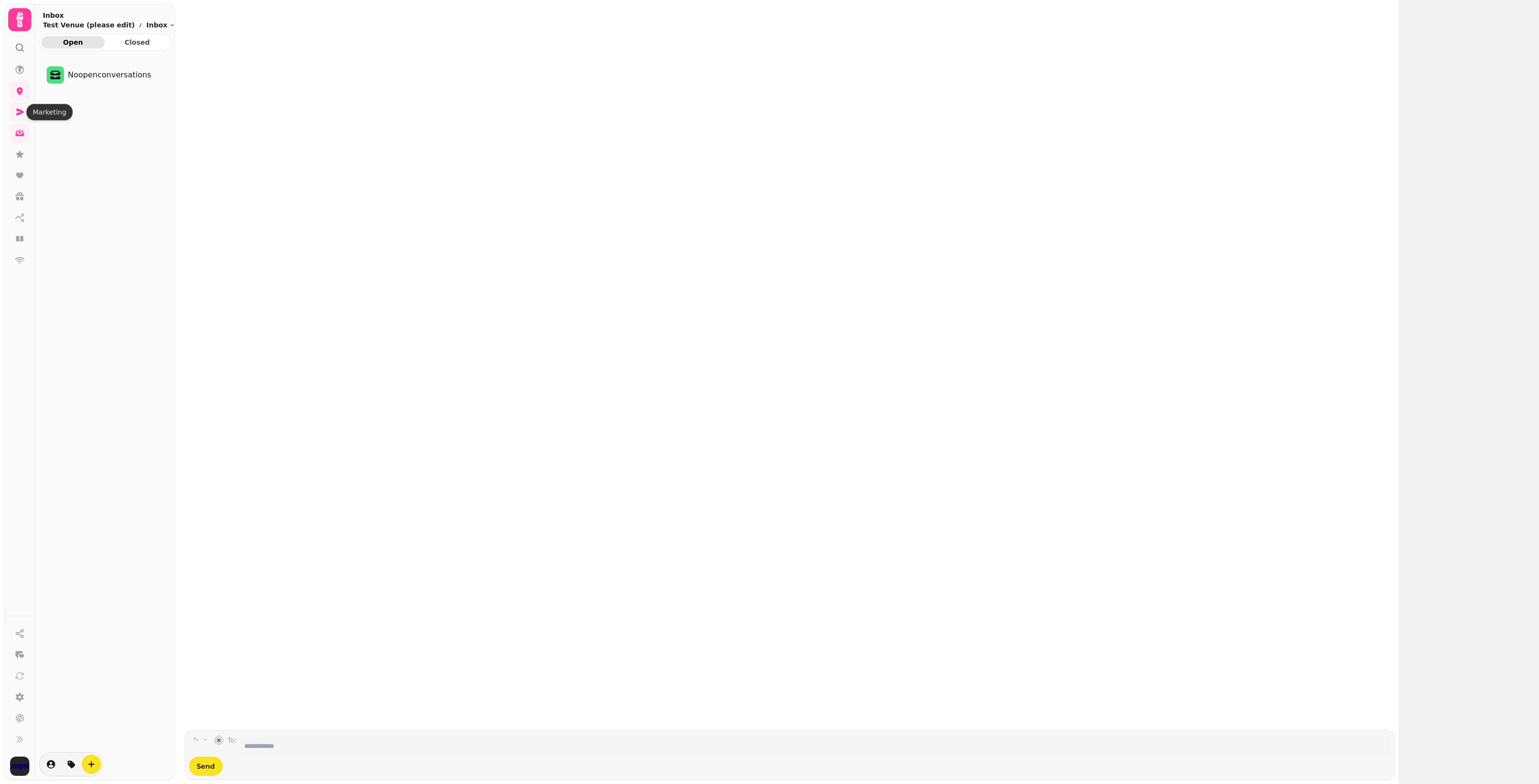
click at [24, 109] on icon at bounding box center [20, 112] width 10 height 10
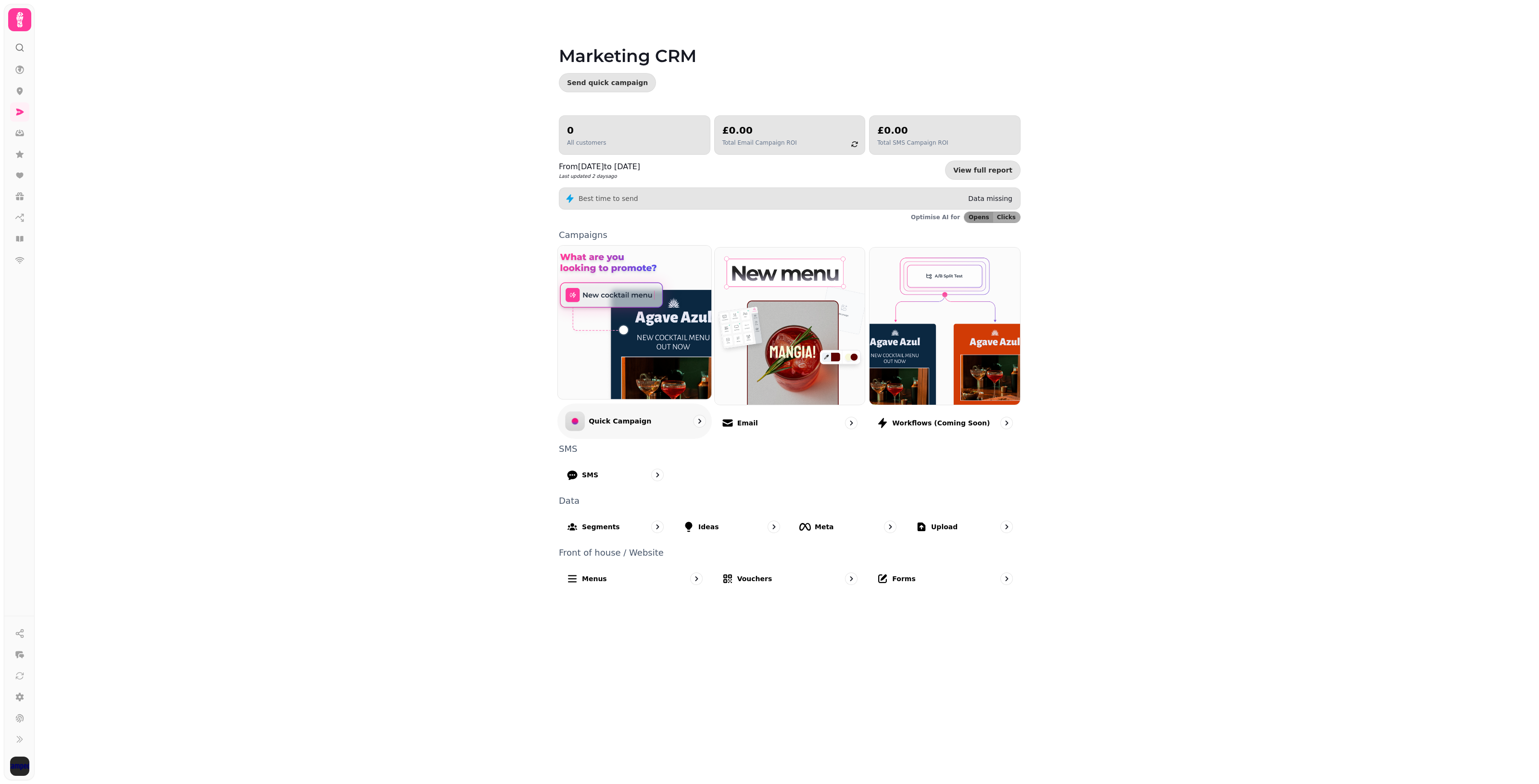
click at [627, 298] on img at bounding box center [634, 322] width 169 height 169
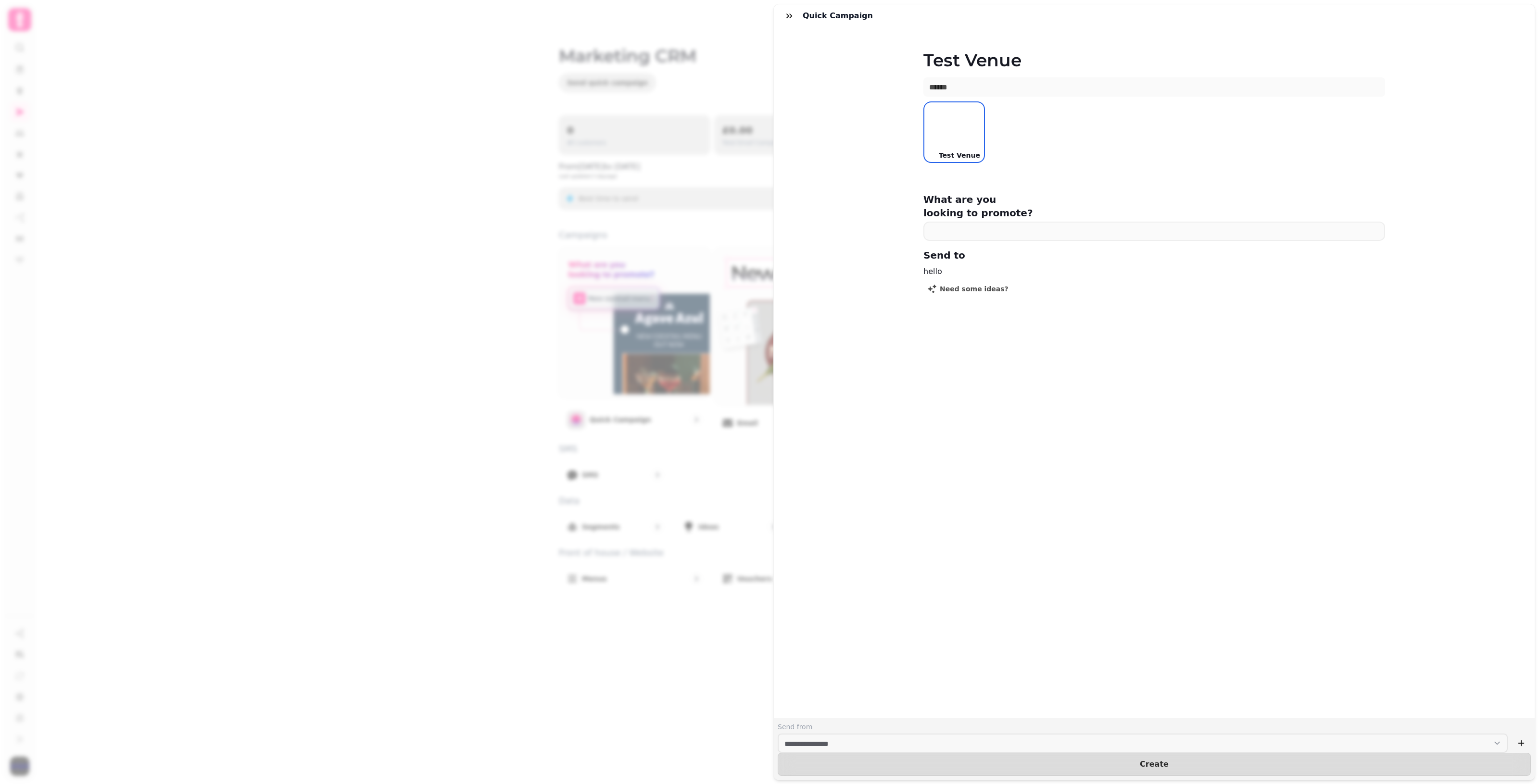
click at [750, 230] on div "What are you looking to promote? Send to hello Need some ideas?" at bounding box center [1154, 256] width 492 height 127
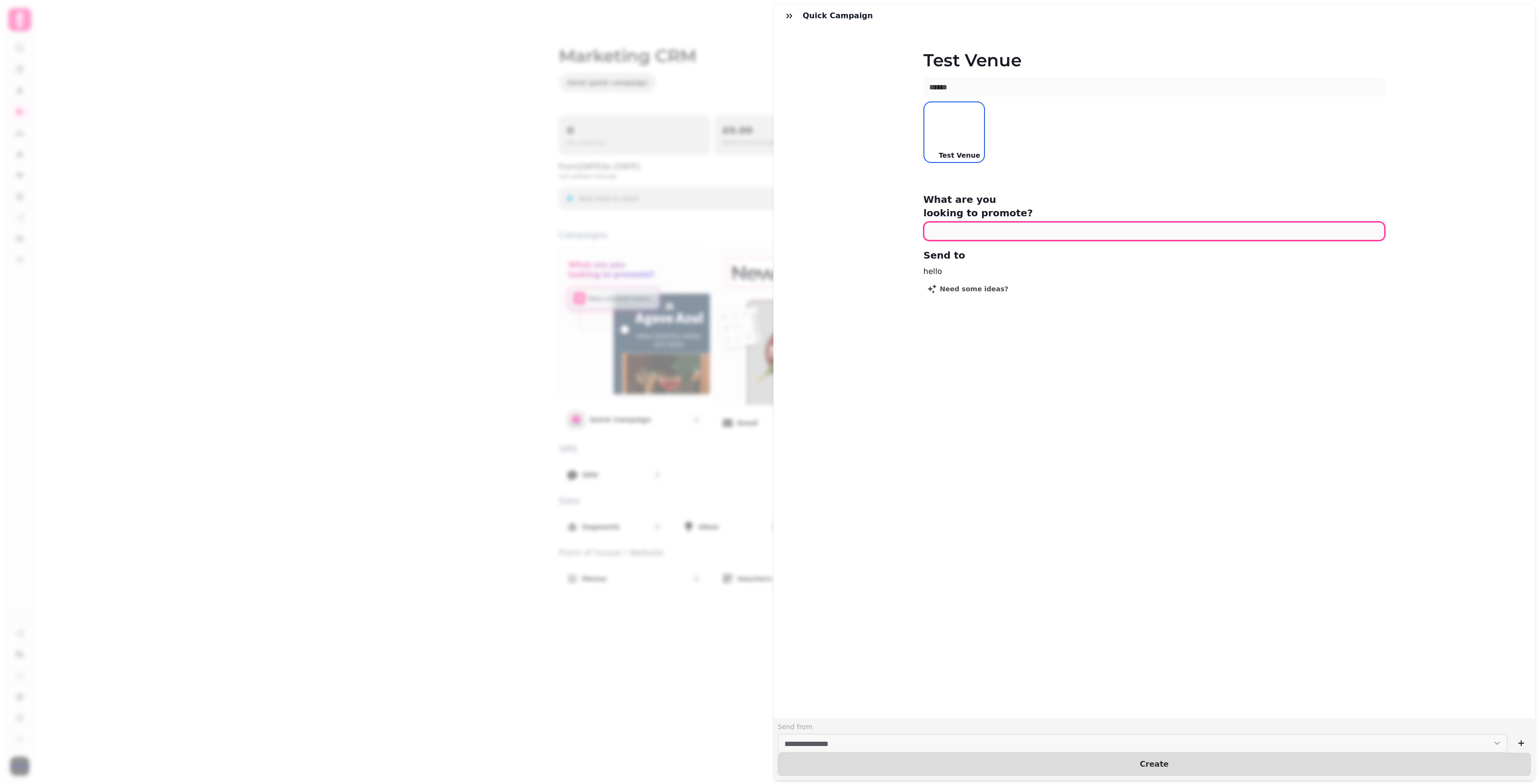
click at [750, 226] on input "text" at bounding box center [1154, 231] width 462 height 19
type input "******"
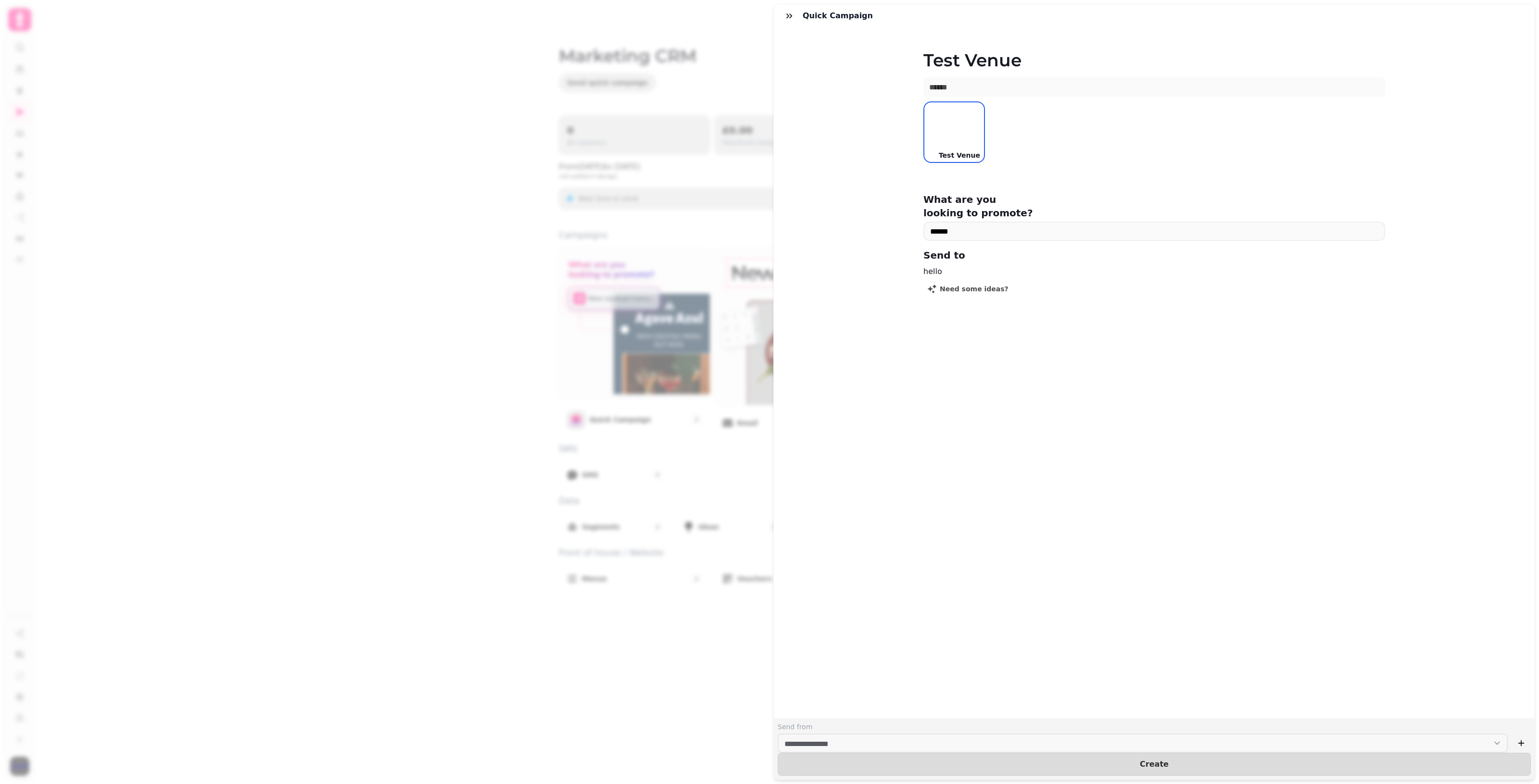
click at [750, 266] on div "hello" at bounding box center [1154, 271] width 462 height 11
click at [750, 138] on div at bounding box center [954, 132] width 60 height 60
drag, startPoint x: 1006, startPoint y: 147, endPoint x: 956, endPoint y: 139, distance: 50.6
click at [750, 147] on div "Test Venue" at bounding box center [1154, 132] width 462 height 62
click at [750, 89] on input "text" at bounding box center [1154, 87] width 462 height 19
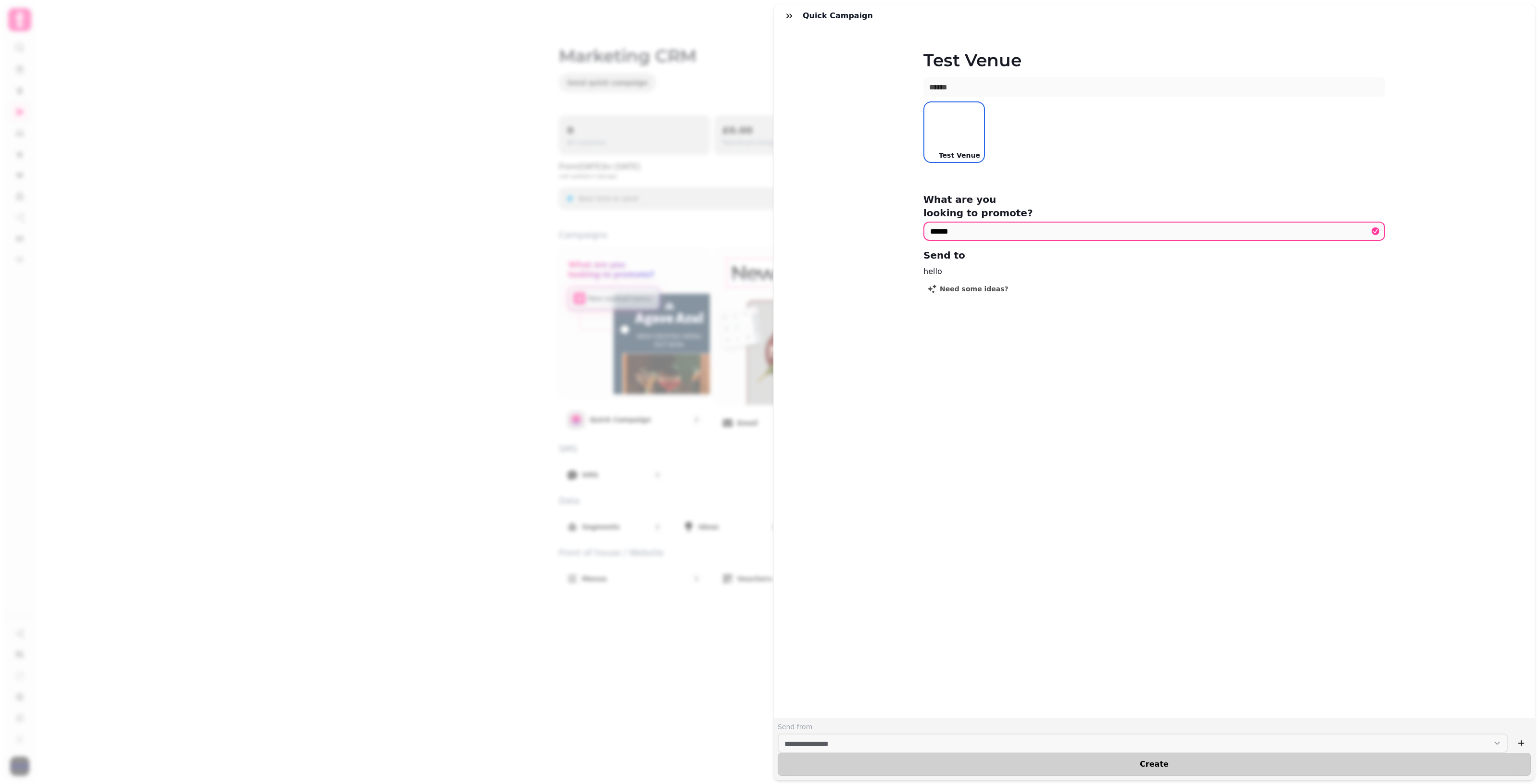
click at [750, 761] on span "Create" at bounding box center [1154, 764] width 729 height 8
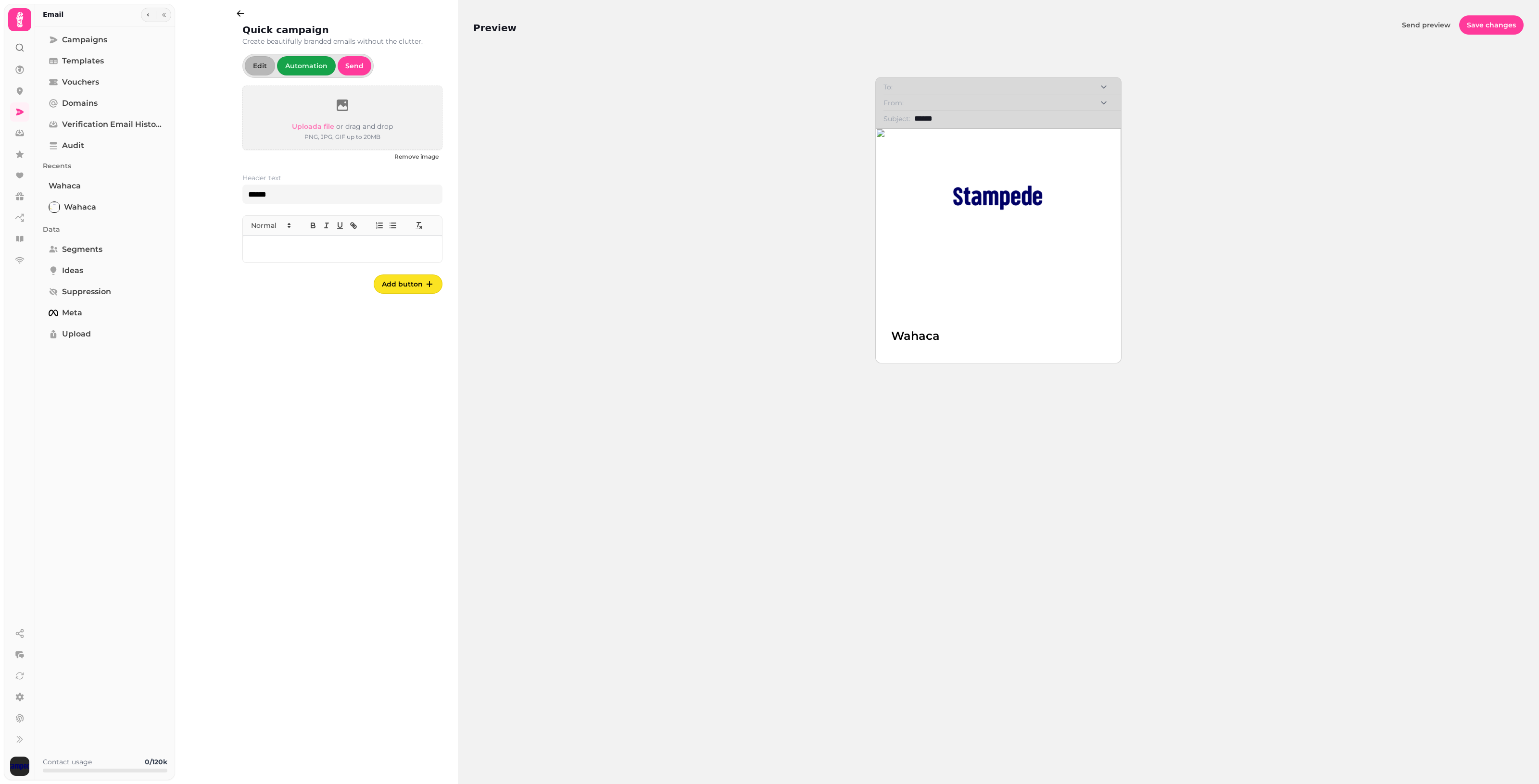
click at [750, 104] on select "From:" at bounding box center [1010, 103] width 206 height 11
click at [750, 122] on input "******" at bounding box center [1013, 118] width 199 height 11
click at [750, 124] on input "******" at bounding box center [1013, 118] width 199 height 11
click at [63, 206] on link "Wahaca" at bounding box center [105, 207] width 124 height 19
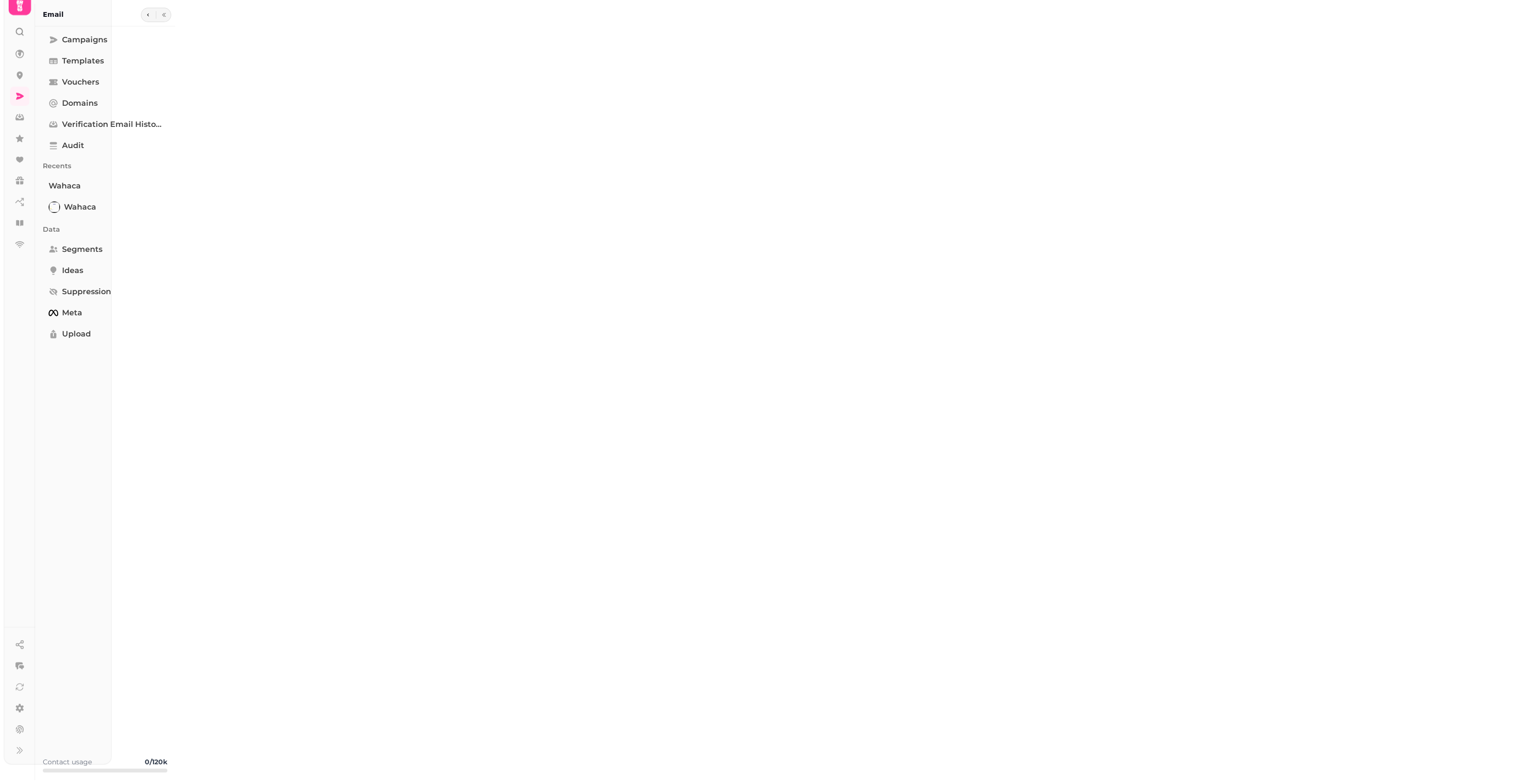
type input "**********"
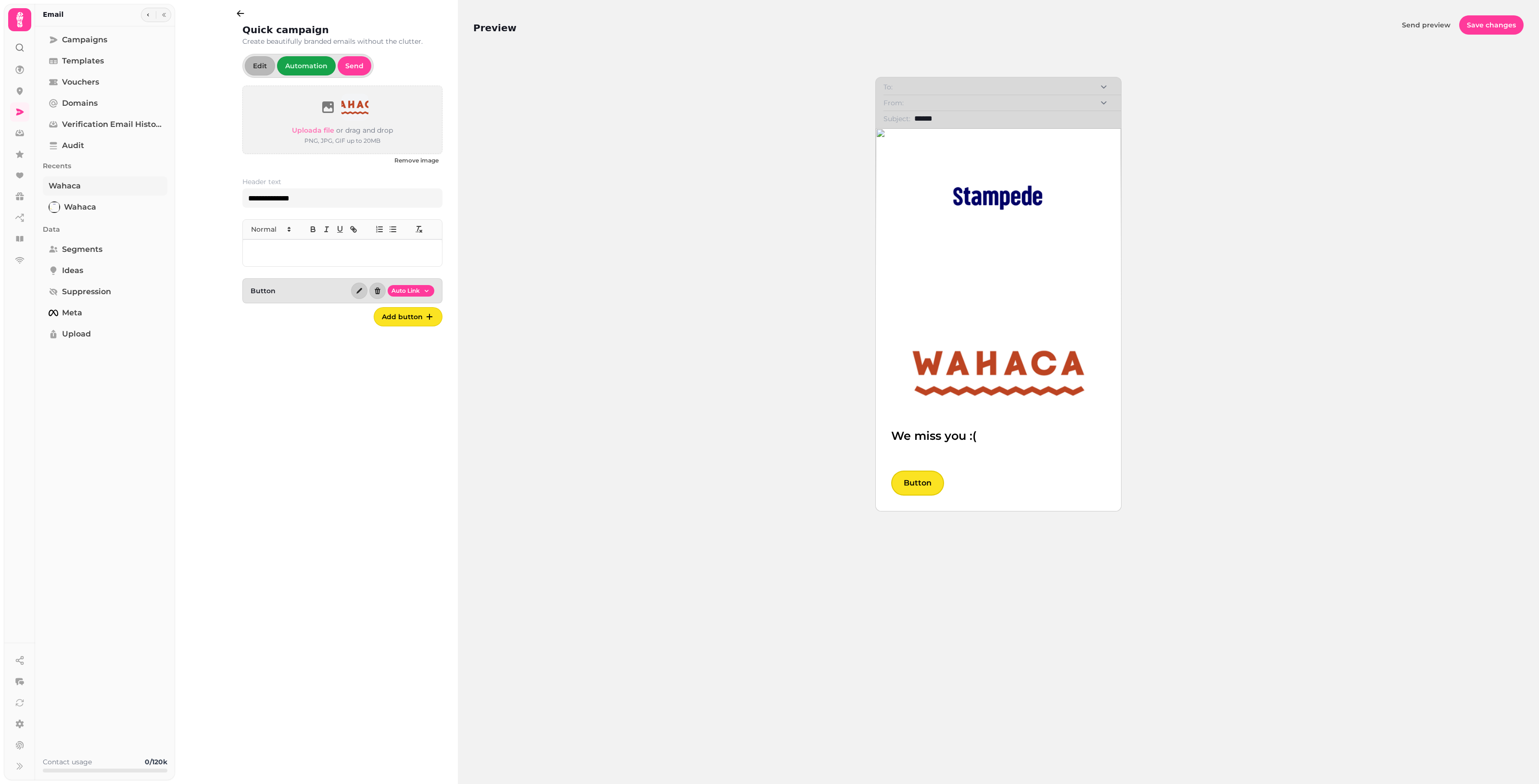
click at [85, 191] on link "Wahaca" at bounding box center [105, 186] width 124 height 19
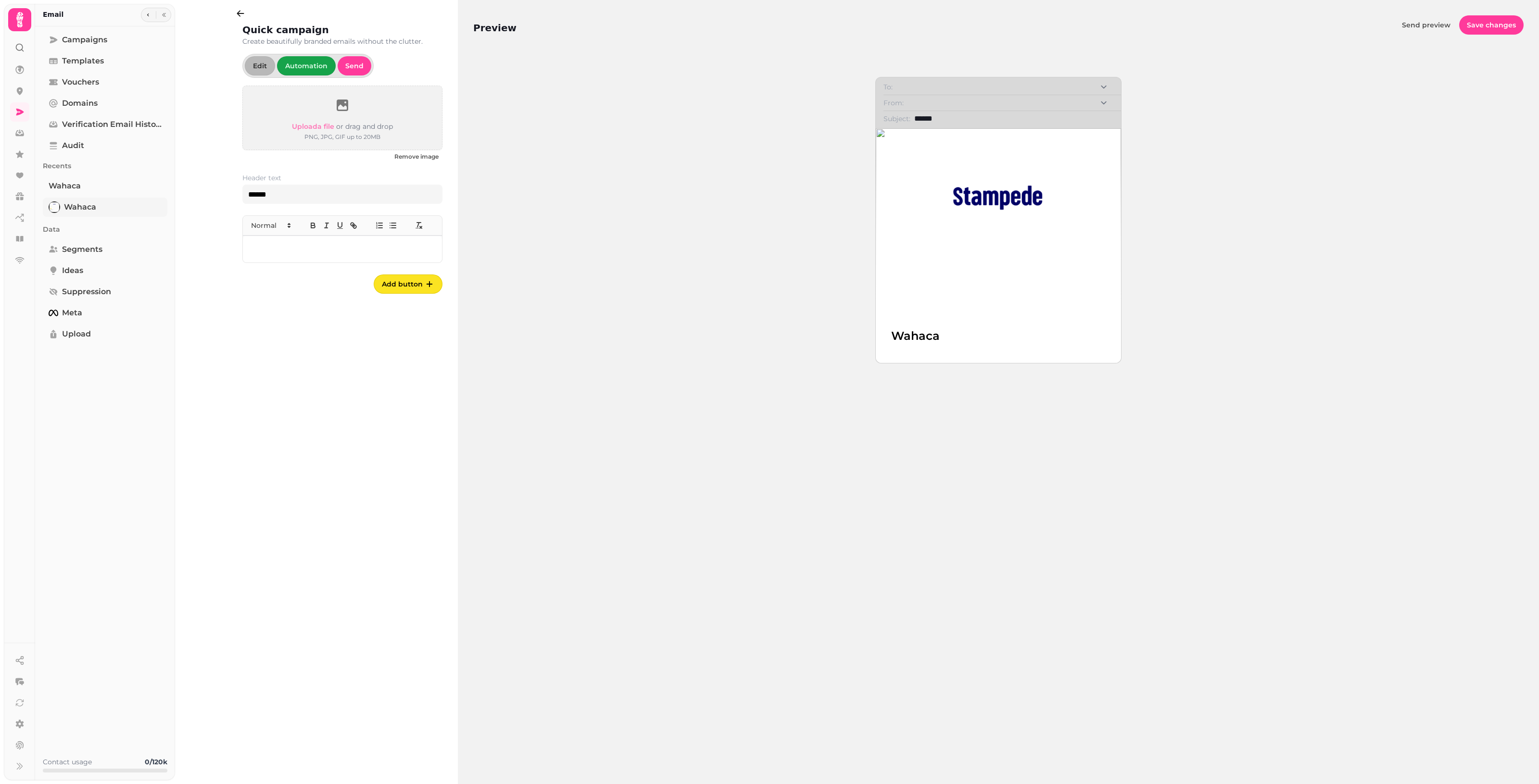
click at [79, 213] on span "Wahaca" at bounding box center [80, 207] width 32 height 11
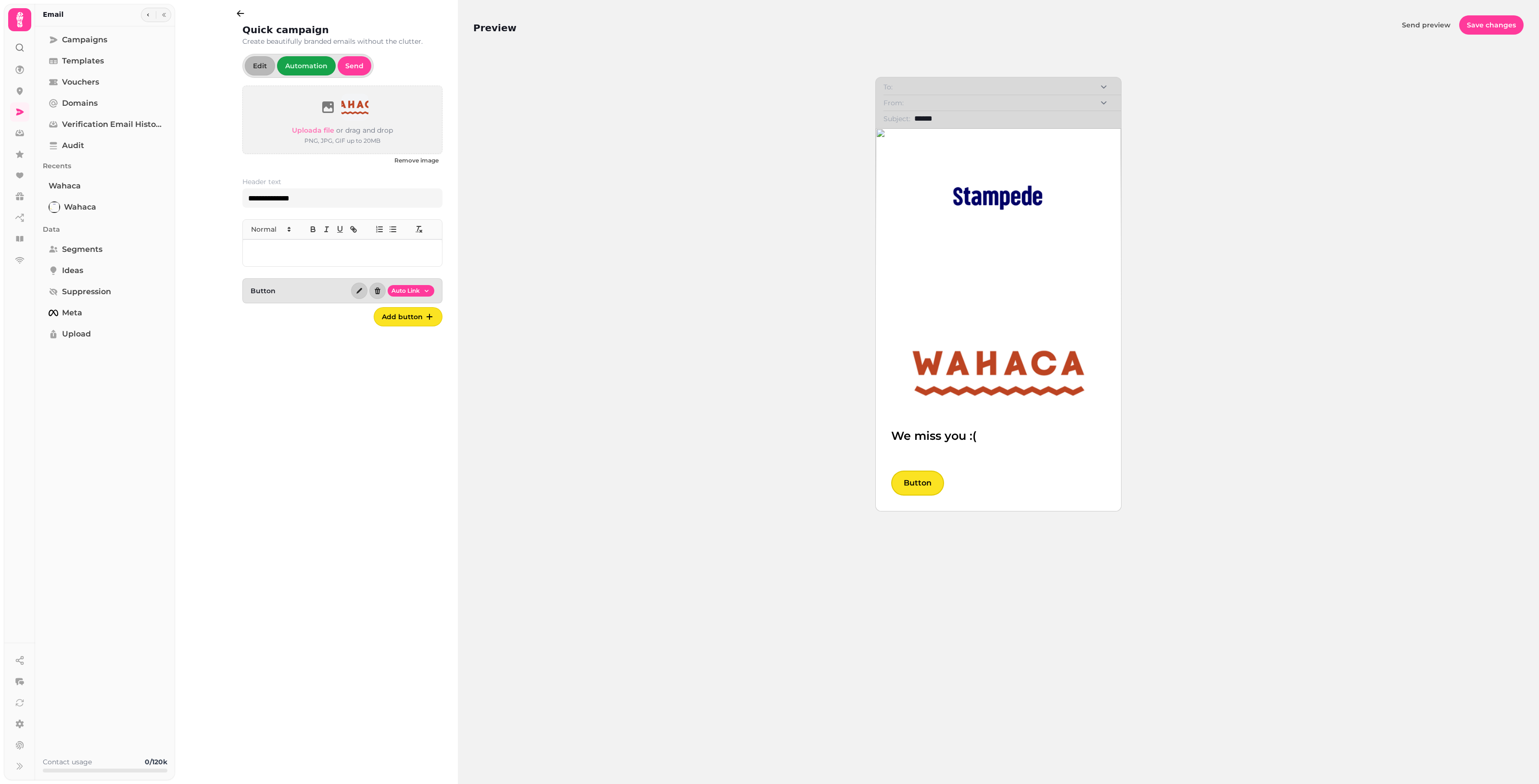
click at [750, 205] on img at bounding box center [998, 198] width 115 height 123
click at [750, 196] on img at bounding box center [998, 198] width 115 height 123
click at [750, 351] on img at bounding box center [998, 373] width 214 height 88
click at [83, 205] on span "Wahaca" at bounding box center [80, 207] width 32 height 11
click at [263, 63] on span "Edit" at bounding box center [259, 66] width 14 height 7
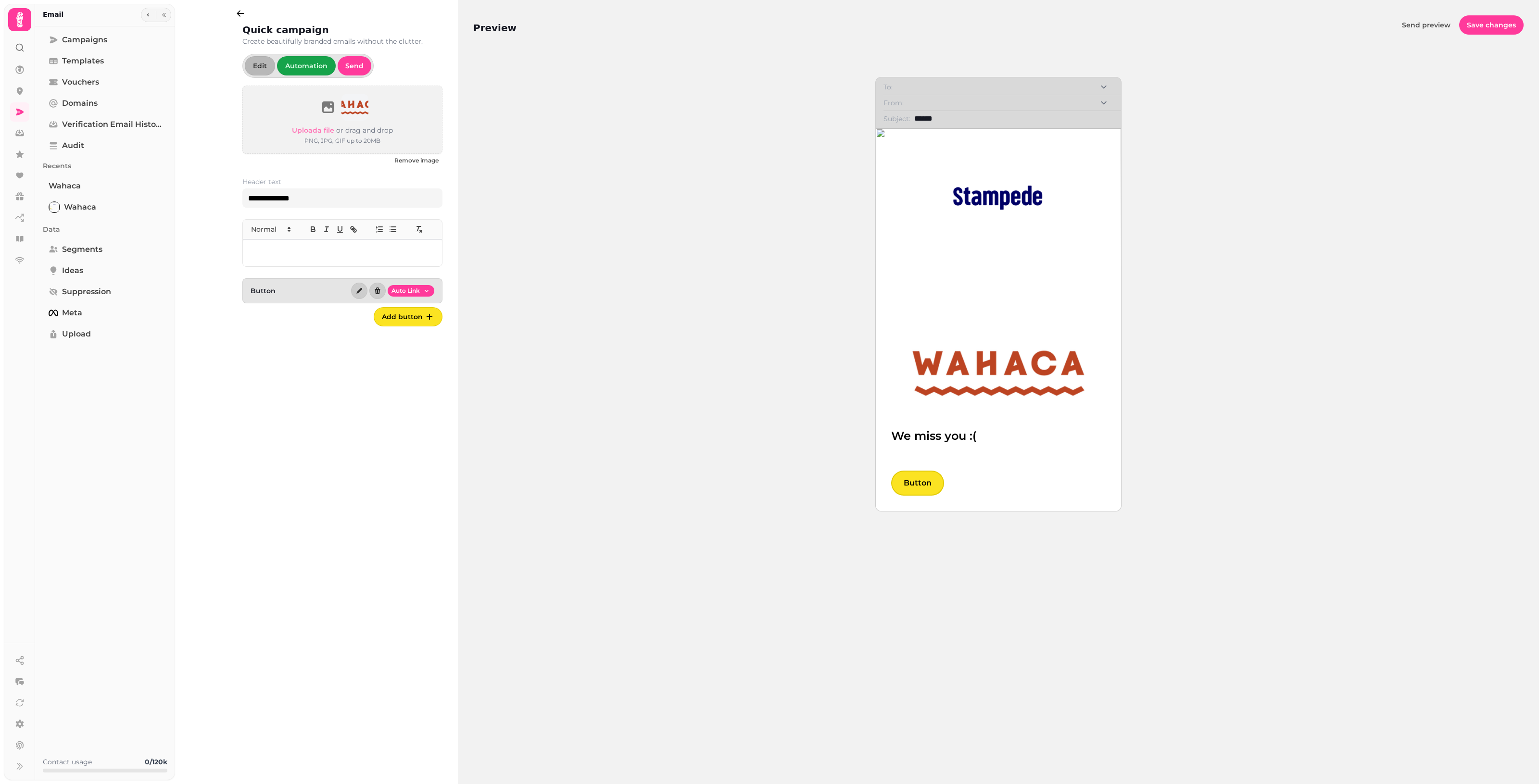
click at [750, 193] on img at bounding box center [998, 198] width 115 height 123
click at [750, 198] on img at bounding box center [998, 198] width 115 height 123
click at [303, 291] on div "Button Auto Link" at bounding box center [342, 291] width 200 height 25
click at [357, 290] on icon "button" at bounding box center [359, 291] width 8 height 8
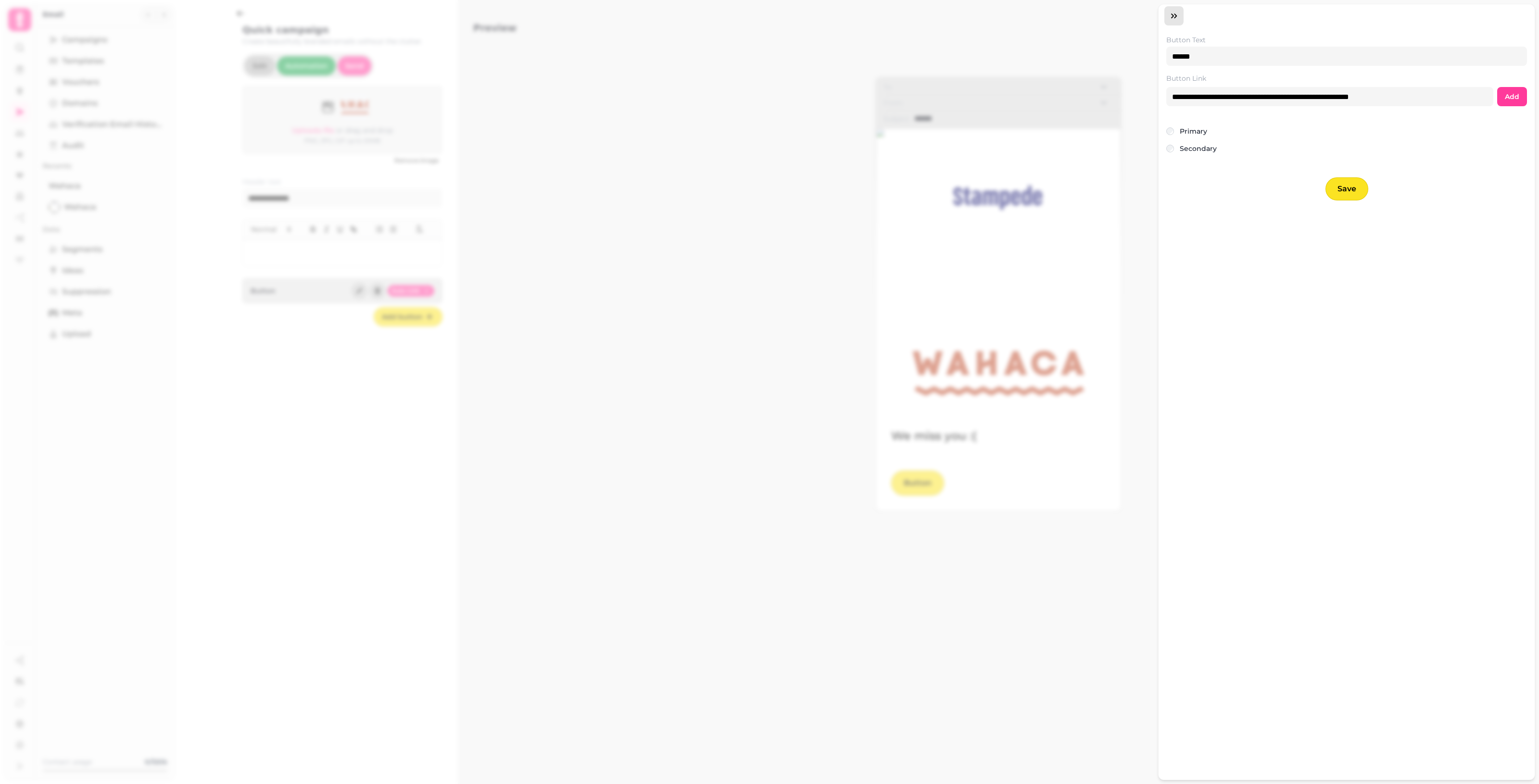
click at [750, 17] on button "button" at bounding box center [1174, 16] width 19 height 19
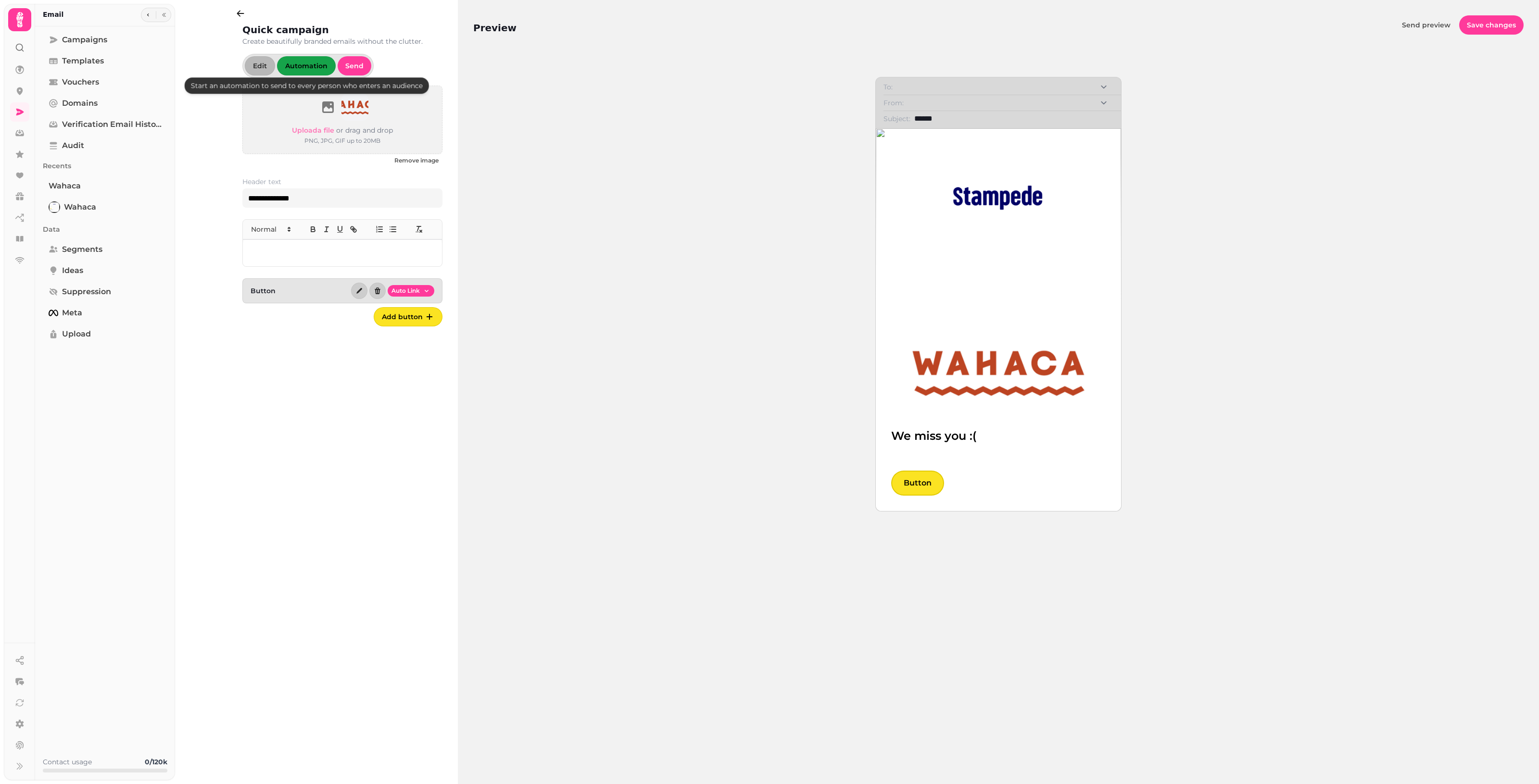
click at [306, 63] on span "Automation" at bounding box center [306, 66] width 42 height 7
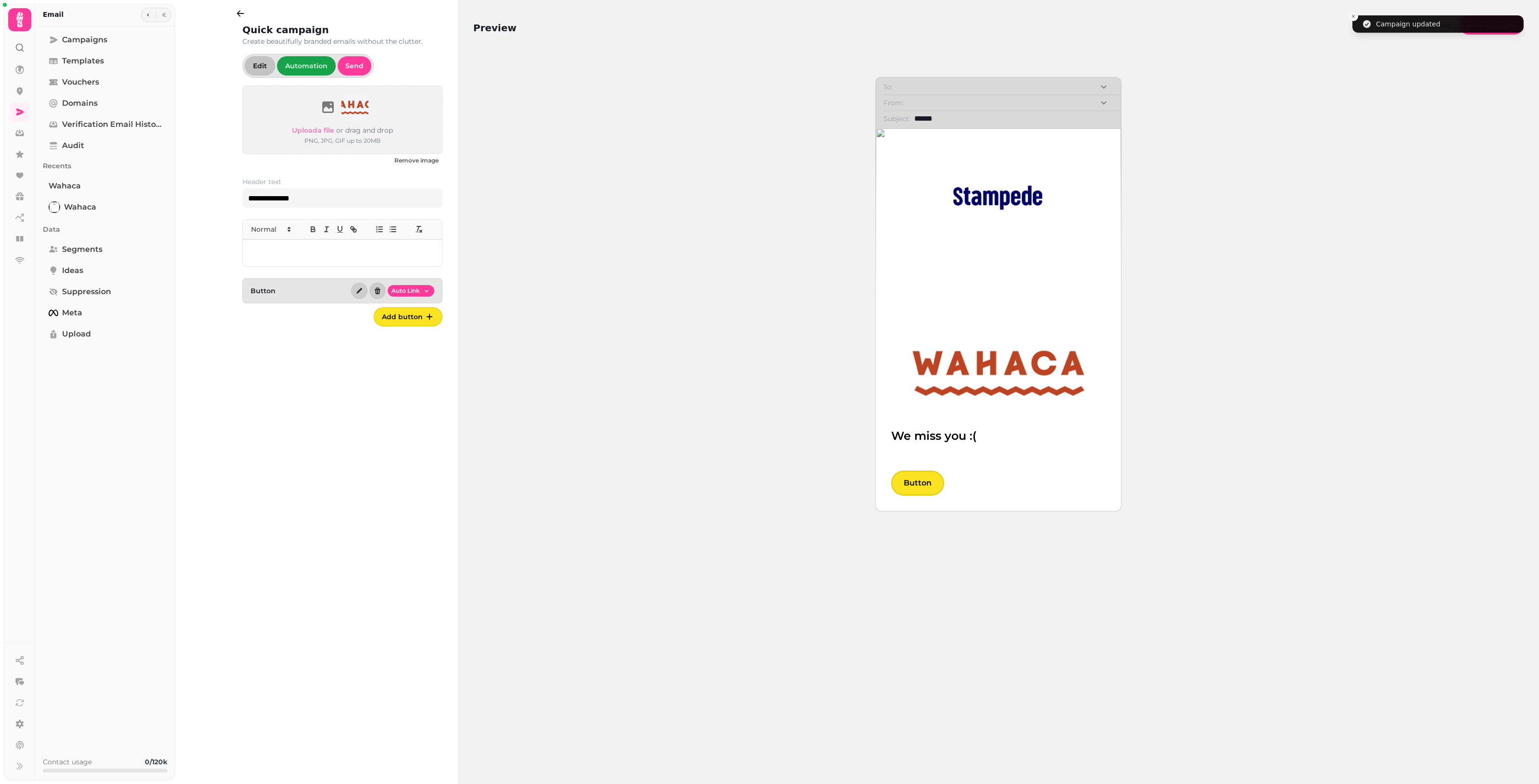
click at [260, 65] on span "Edit" at bounding box center [259, 66] width 14 height 7
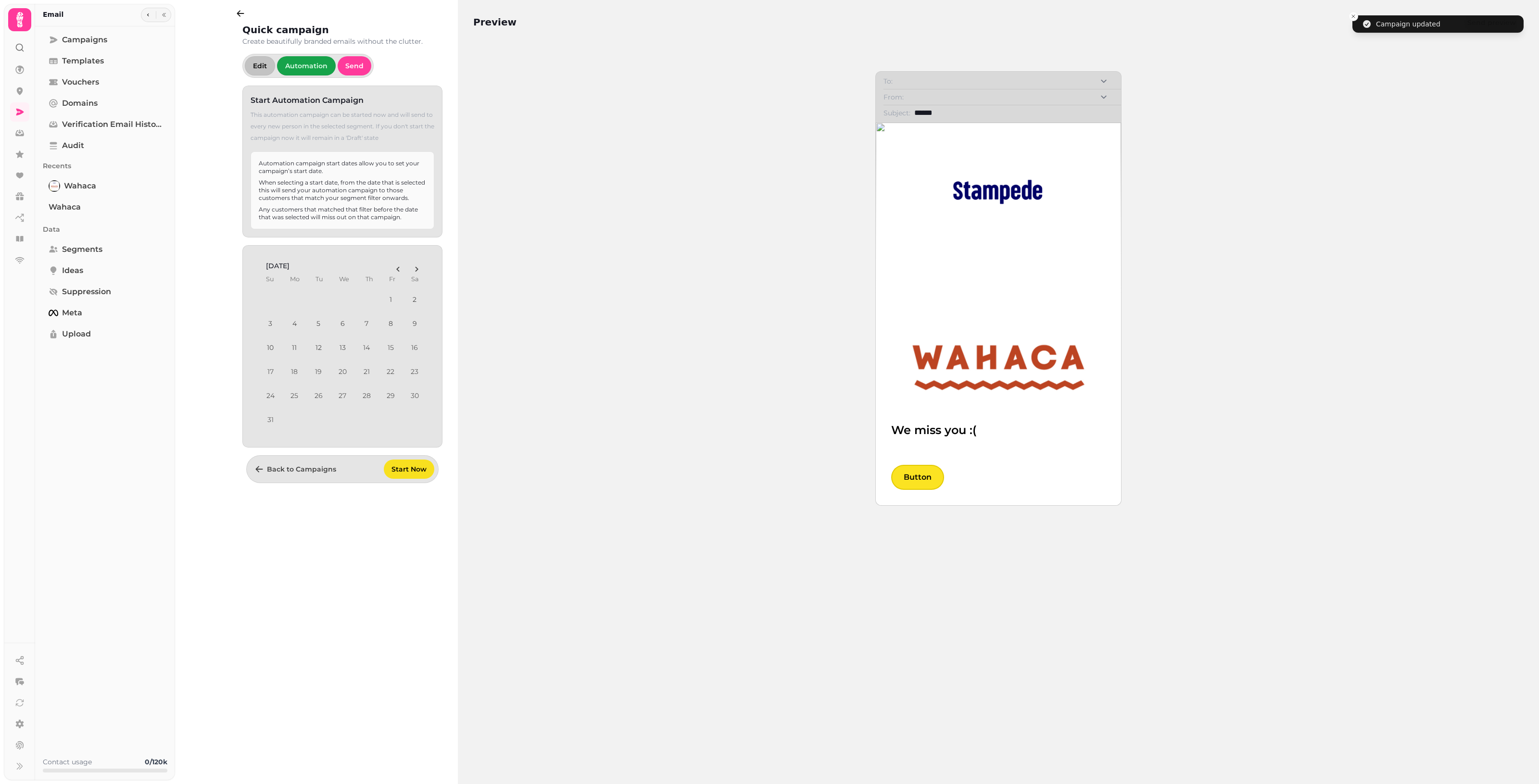
click at [263, 68] on span "Edit" at bounding box center [259, 66] width 14 height 7
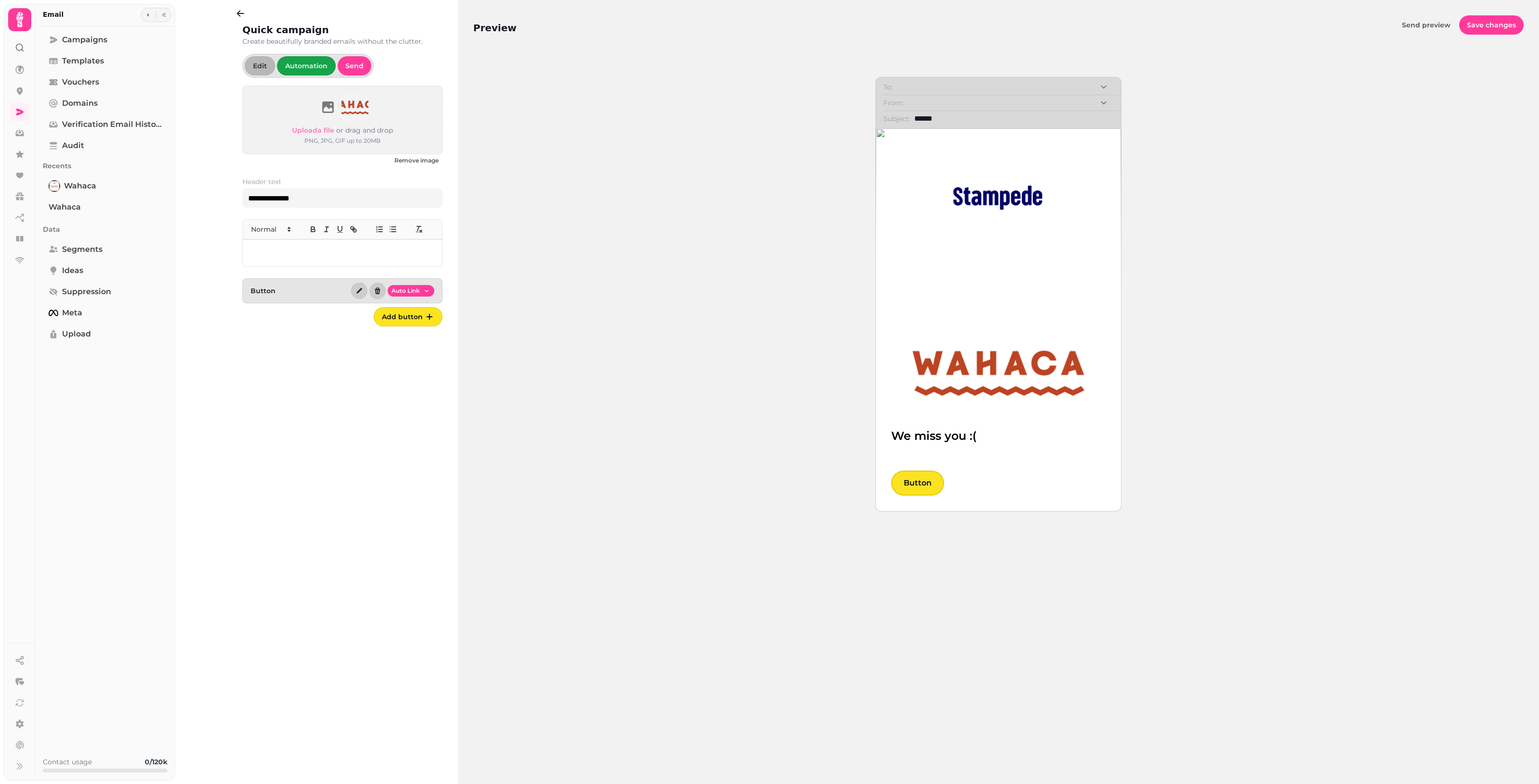
click at [309, 263] on div at bounding box center [342, 253] width 199 height 27
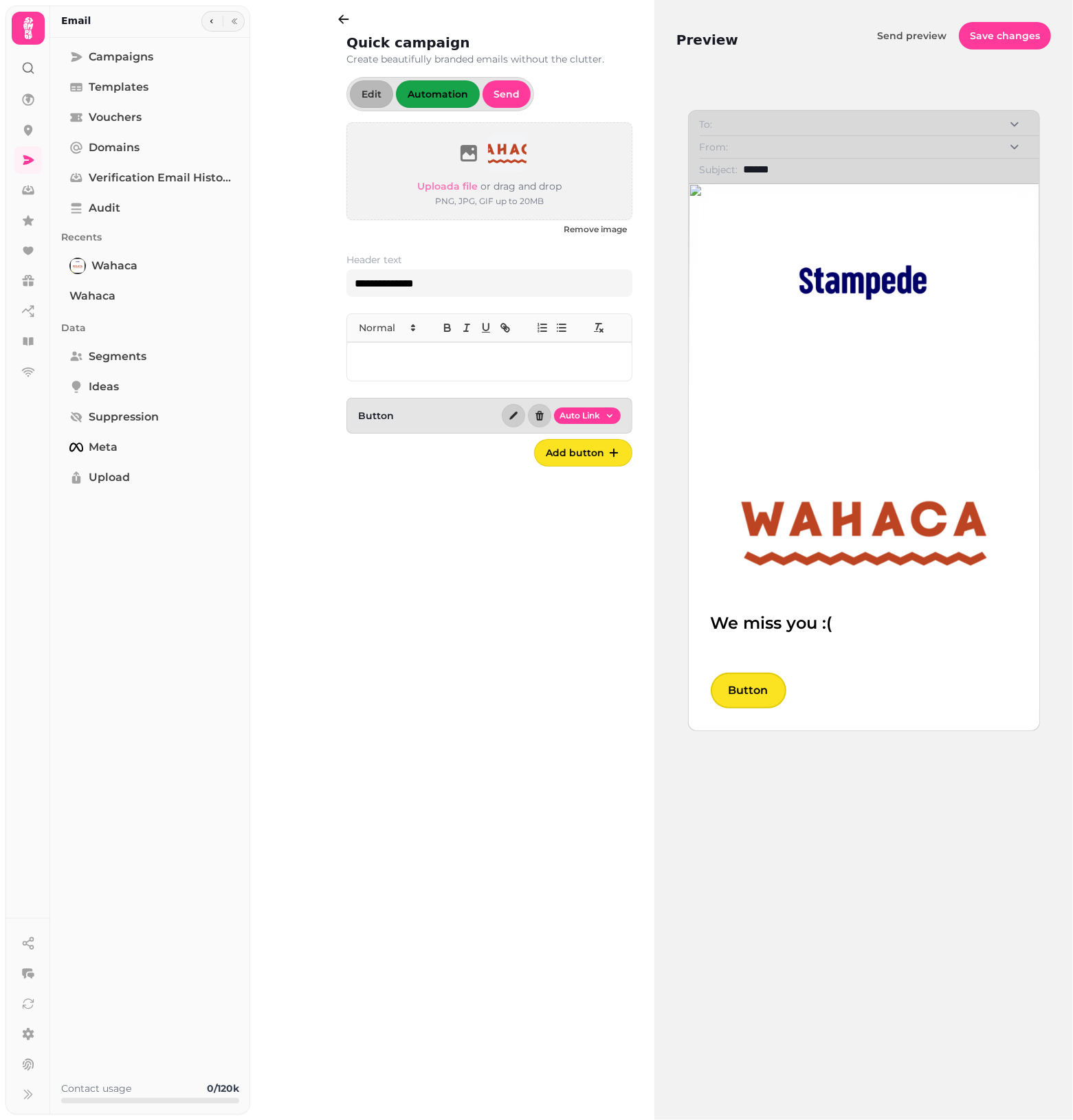
click at [429, 91] on span "Automation" at bounding box center [437, 94] width 61 height 9
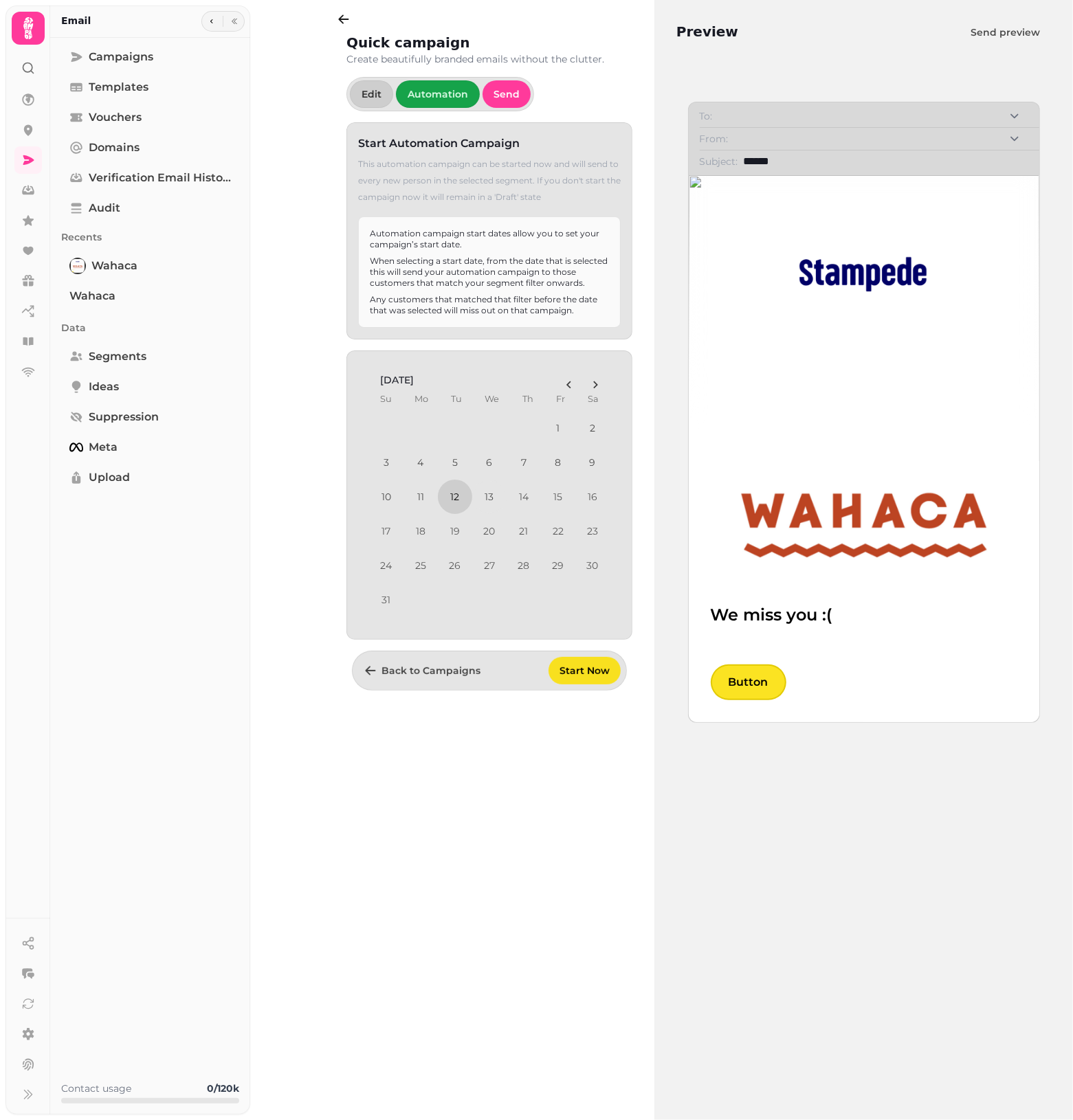
click at [451, 497] on button "12" at bounding box center [455, 497] width 34 height 34
click at [483, 493] on button "13" at bounding box center [489, 497] width 32 height 32
click at [576, 668] on span "Start Now" at bounding box center [584, 670] width 50 height 9
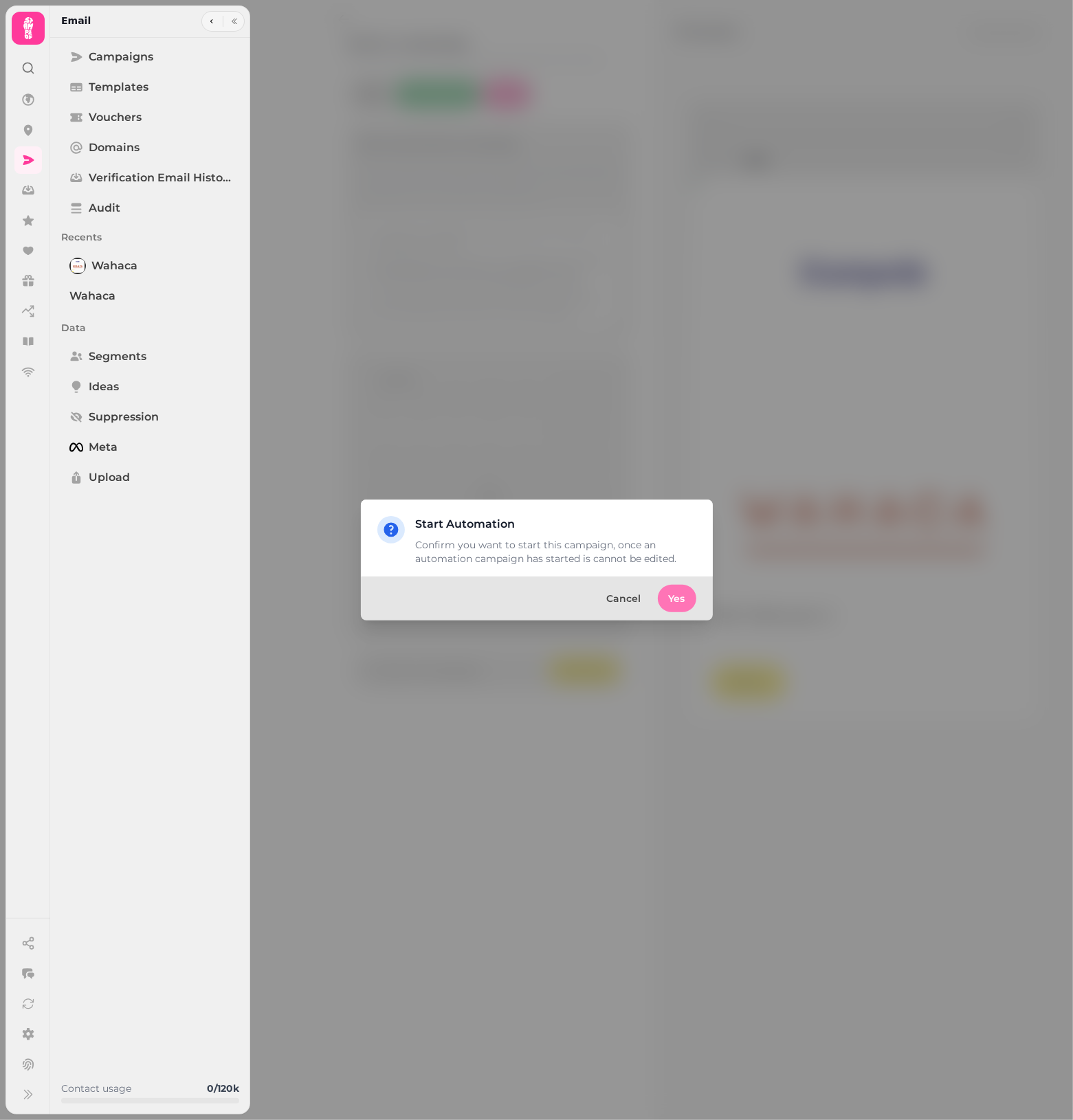
click at [691, 599] on button "Yes" at bounding box center [676, 598] width 38 height 27
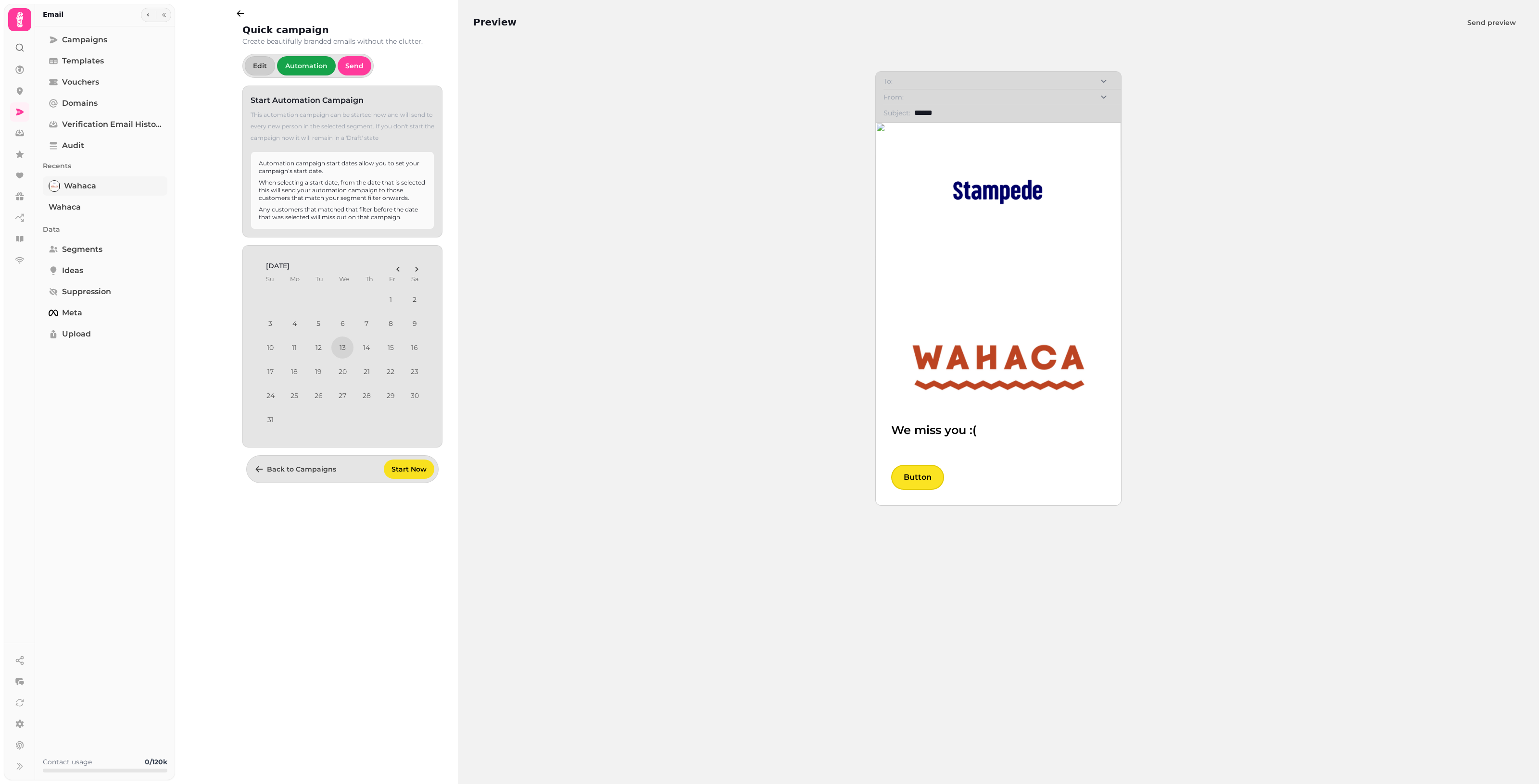
click at [78, 184] on span "Wahaca" at bounding box center [80, 186] width 32 height 11
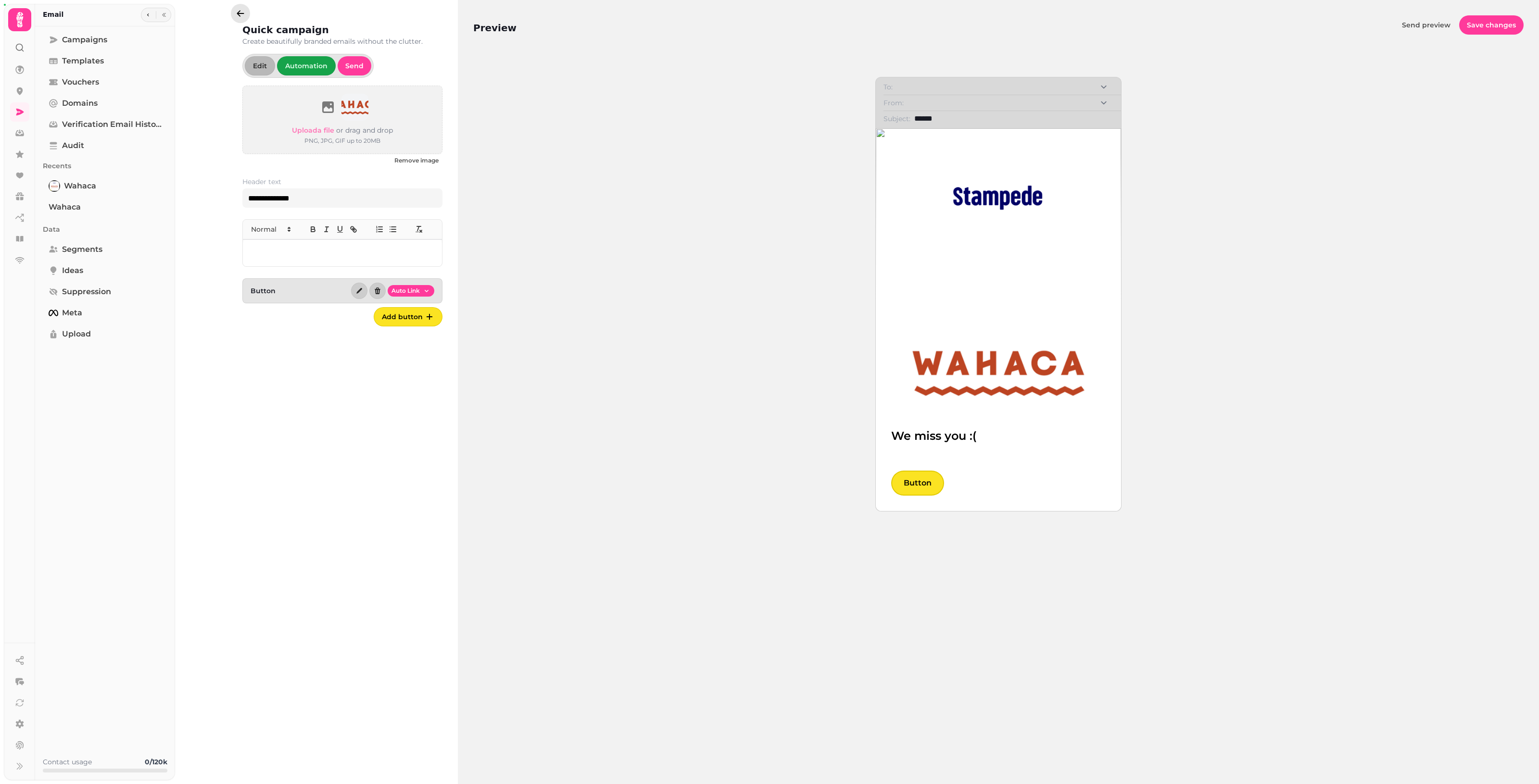
click at [241, 16] on icon "button" at bounding box center [240, 13] width 10 height 10
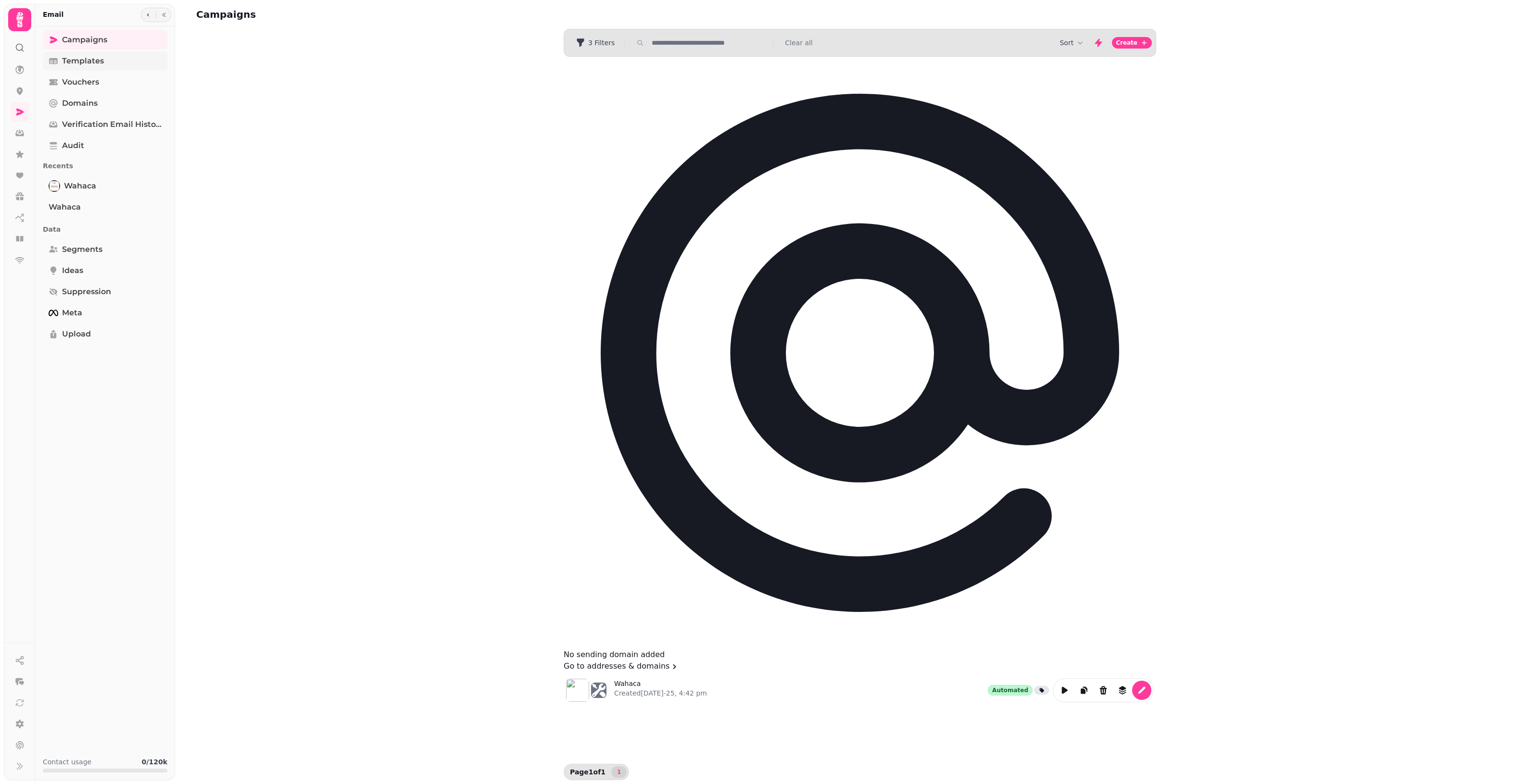
click at [119, 63] on link "Templates" at bounding box center [105, 61] width 124 height 19
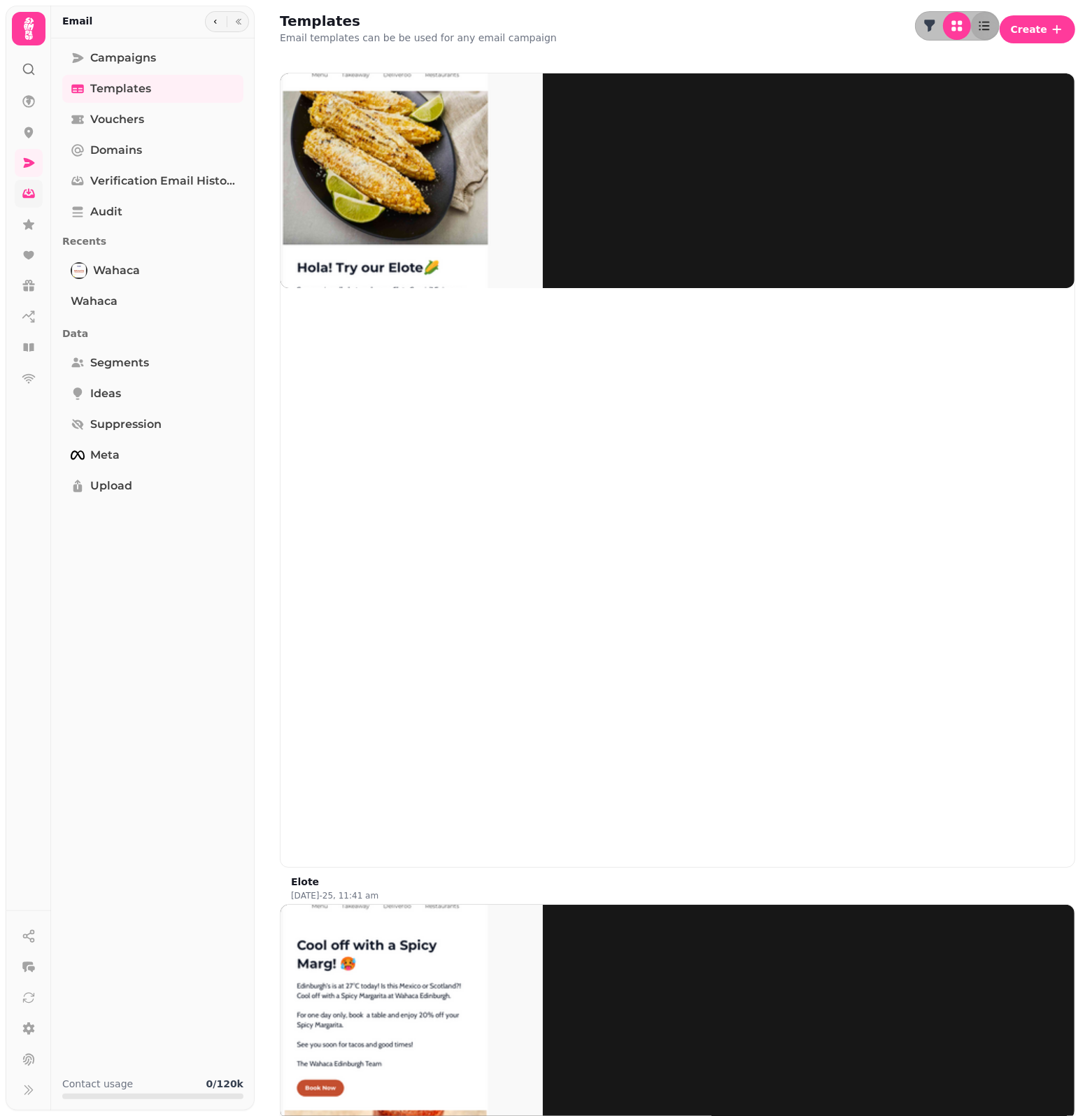
click at [23, 192] on icon at bounding box center [29, 194] width 12 height 9
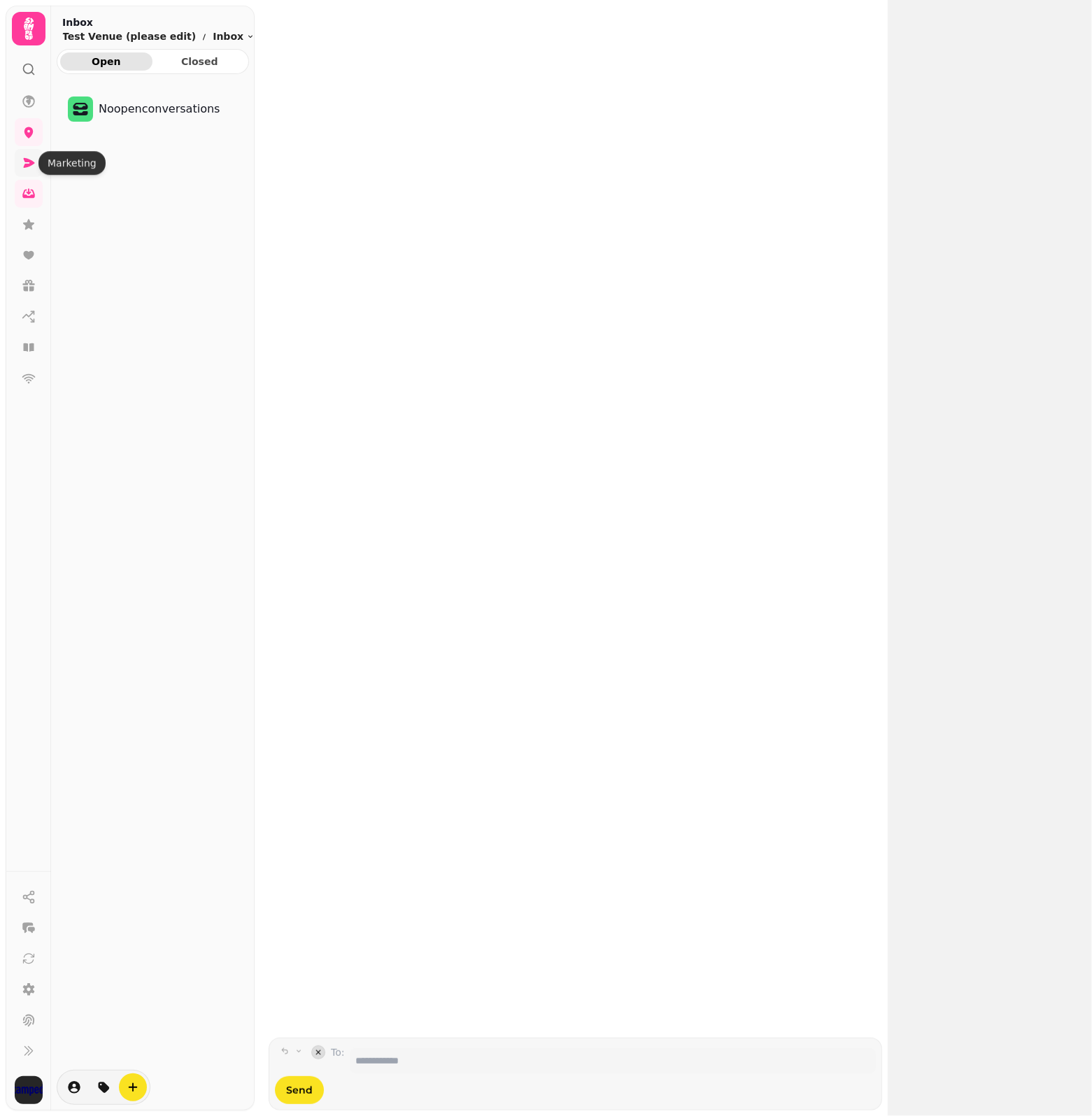
click at [35, 155] on link at bounding box center [29, 162] width 28 height 28
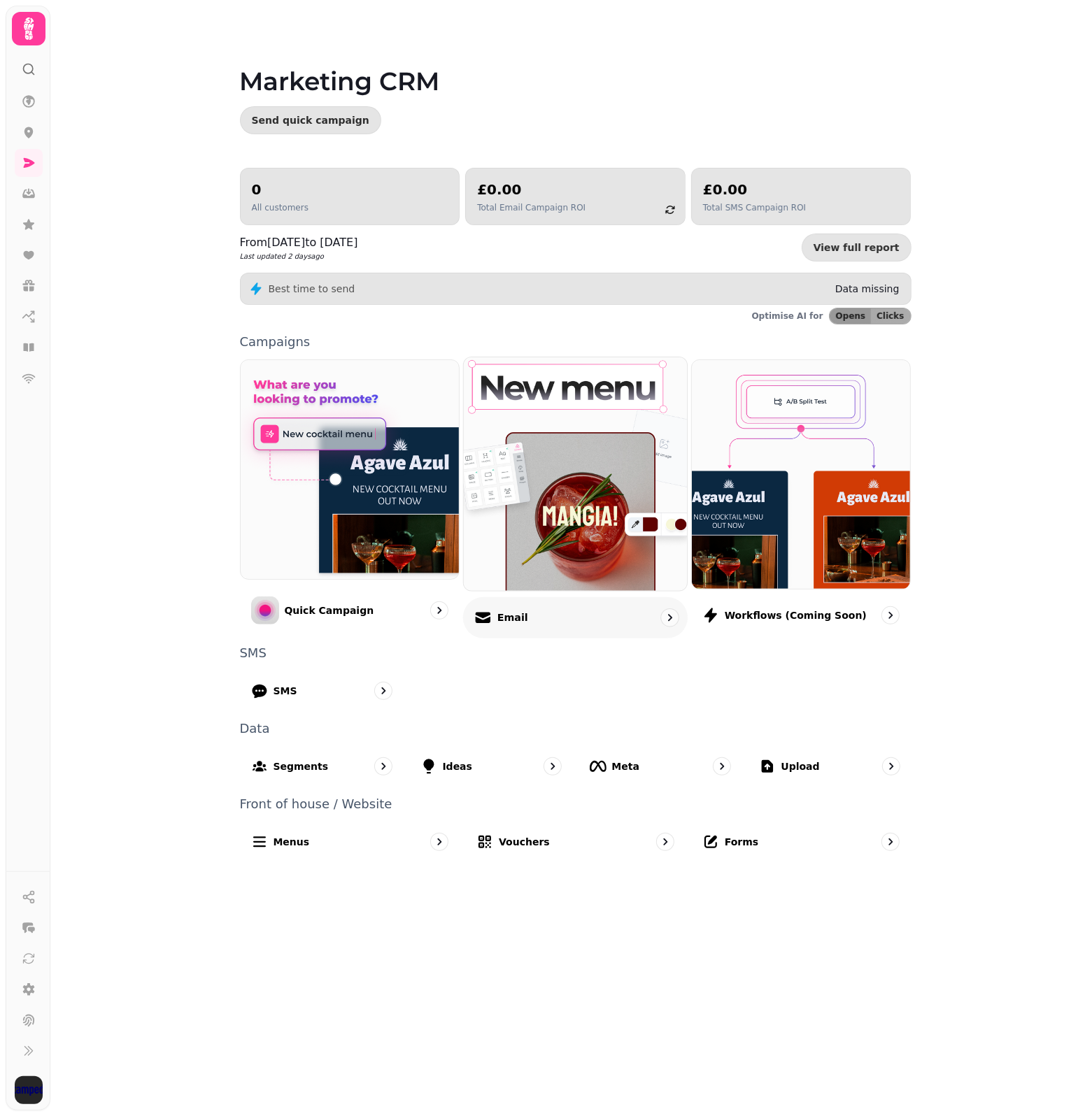
click at [493, 624] on div "Email" at bounding box center [501, 617] width 54 height 17
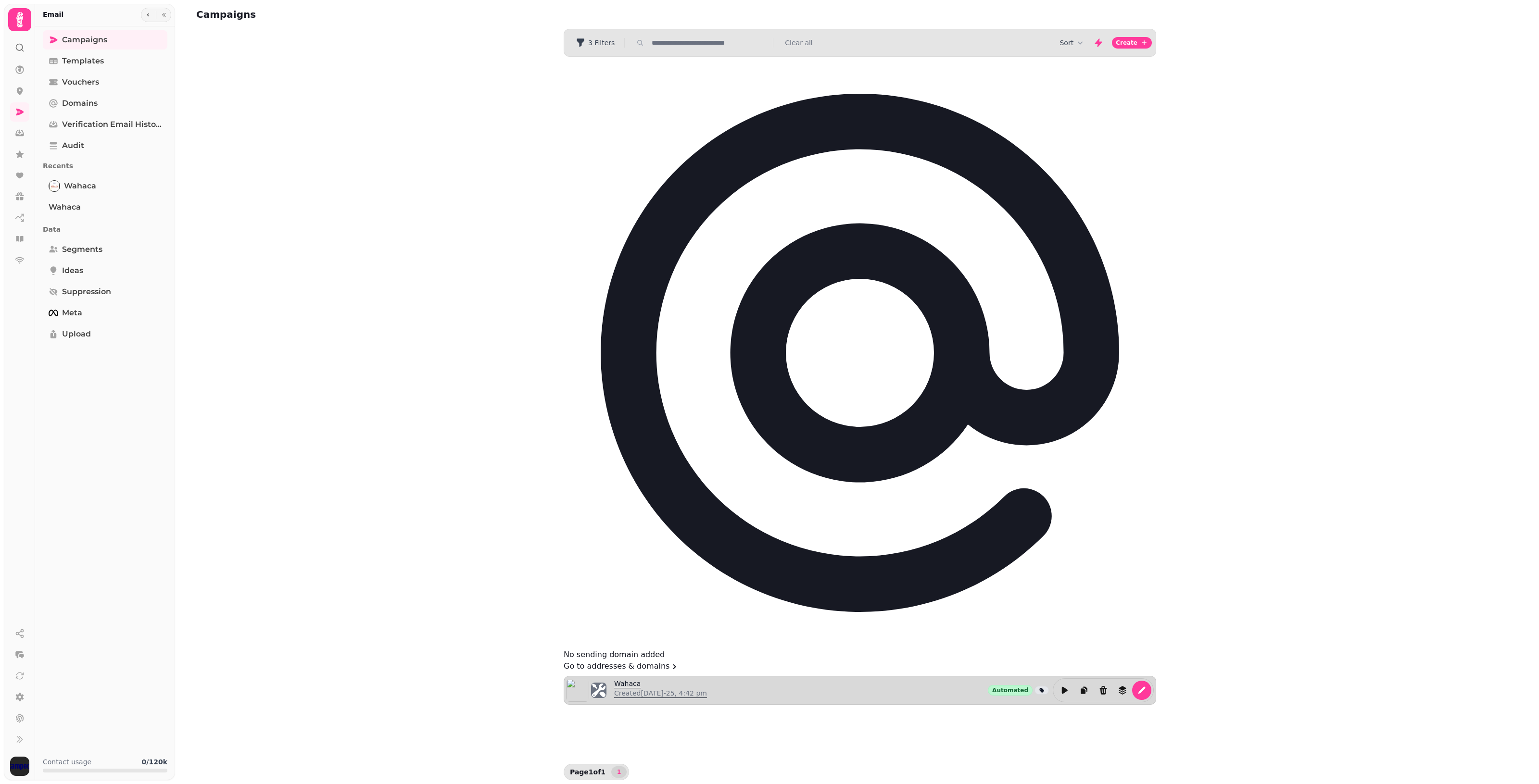
click at [678, 688] on p "Created 11th Aug-25, 4:42 pm" at bounding box center [660, 693] width 93 height 10
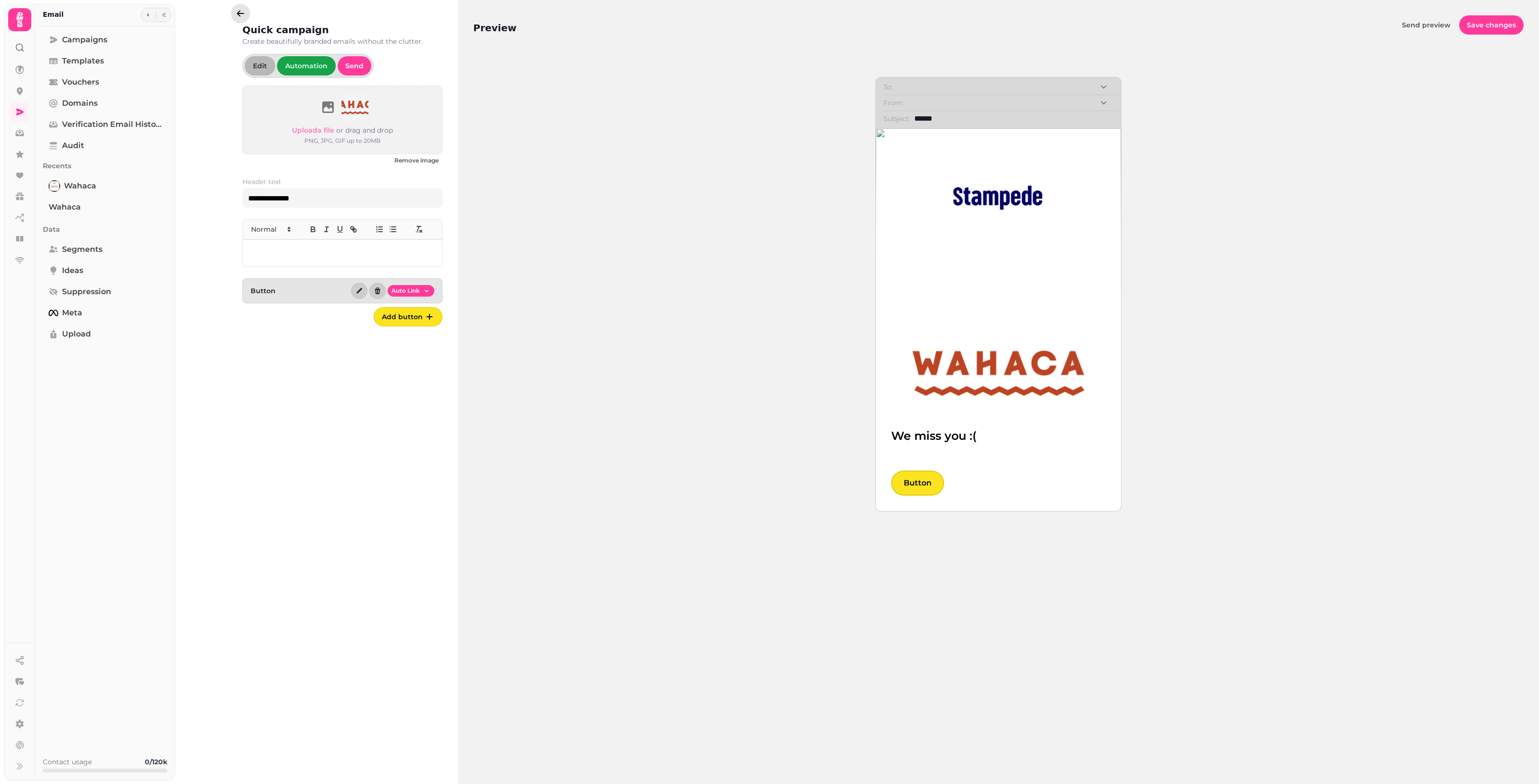
click at [237, 5] on button "button" at bounding box center [240, 13] width 19 height 19
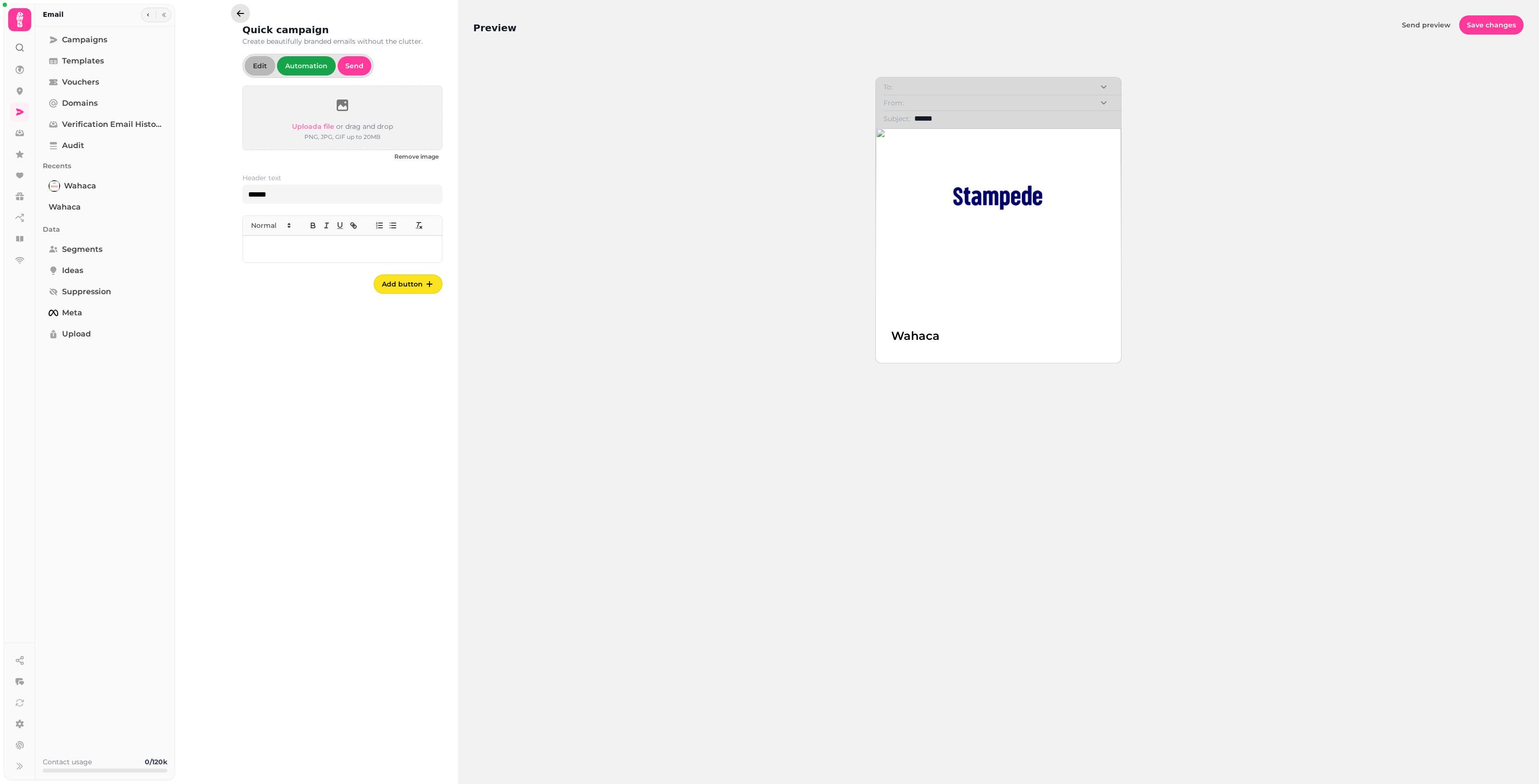
click at [237, 13] on icon "button" at bounding box center [240, 13] width 10 height 10
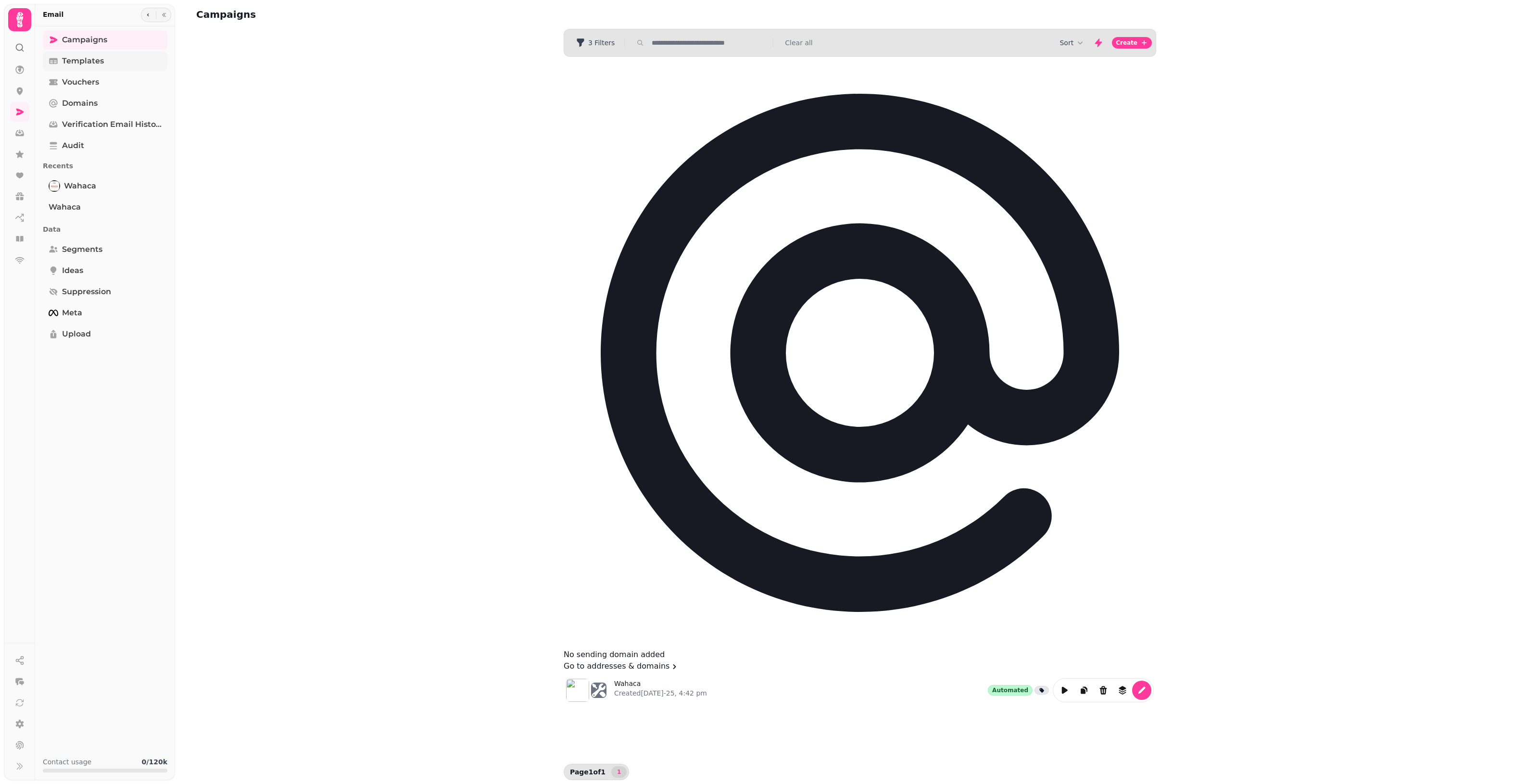
click at [101, 67] on link "Templates" at bounding box center [105, 61] width 124 height 19
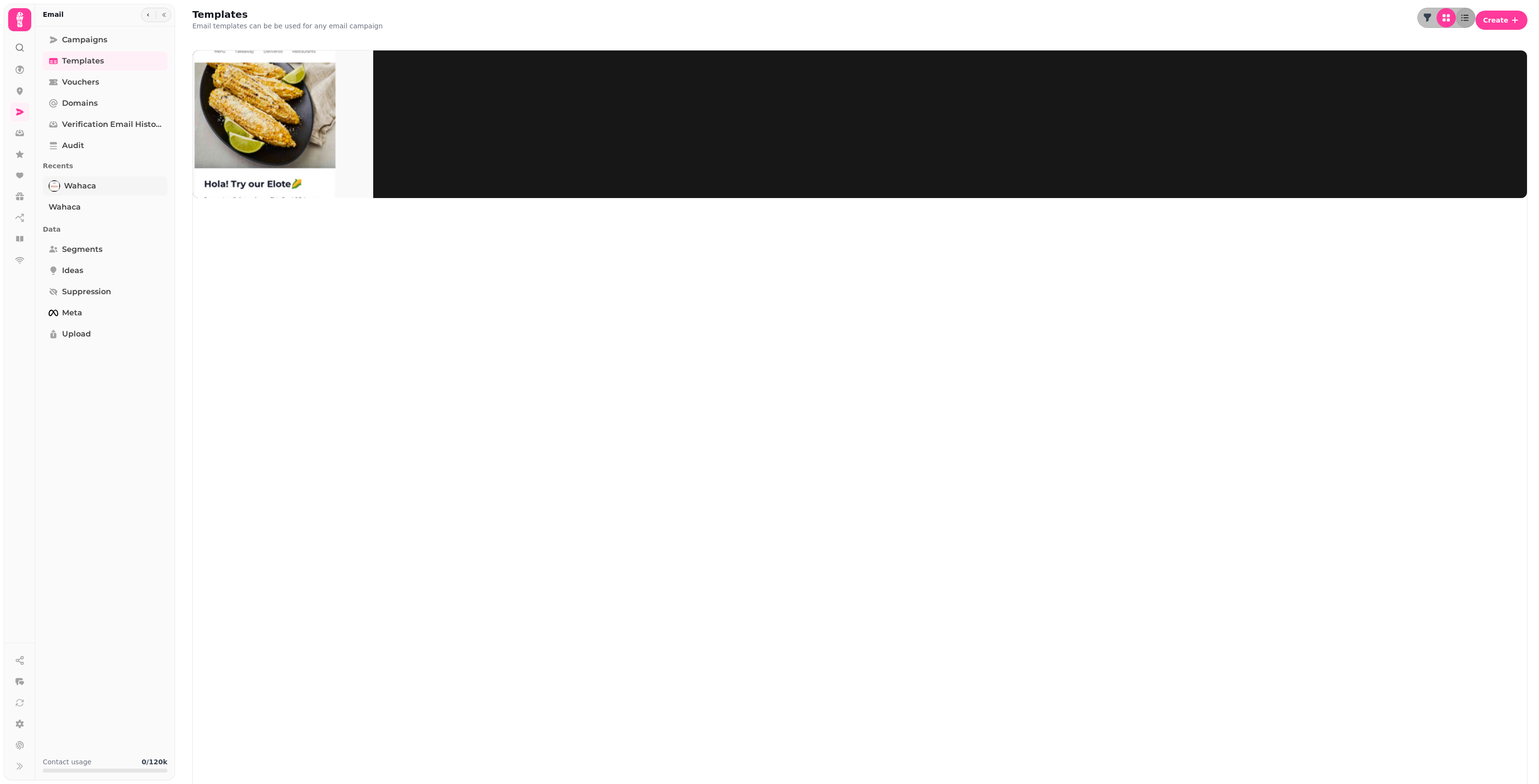
click at [108, 186] on link "Wahaca" at bounding box center [105, 186] width 124 height 19
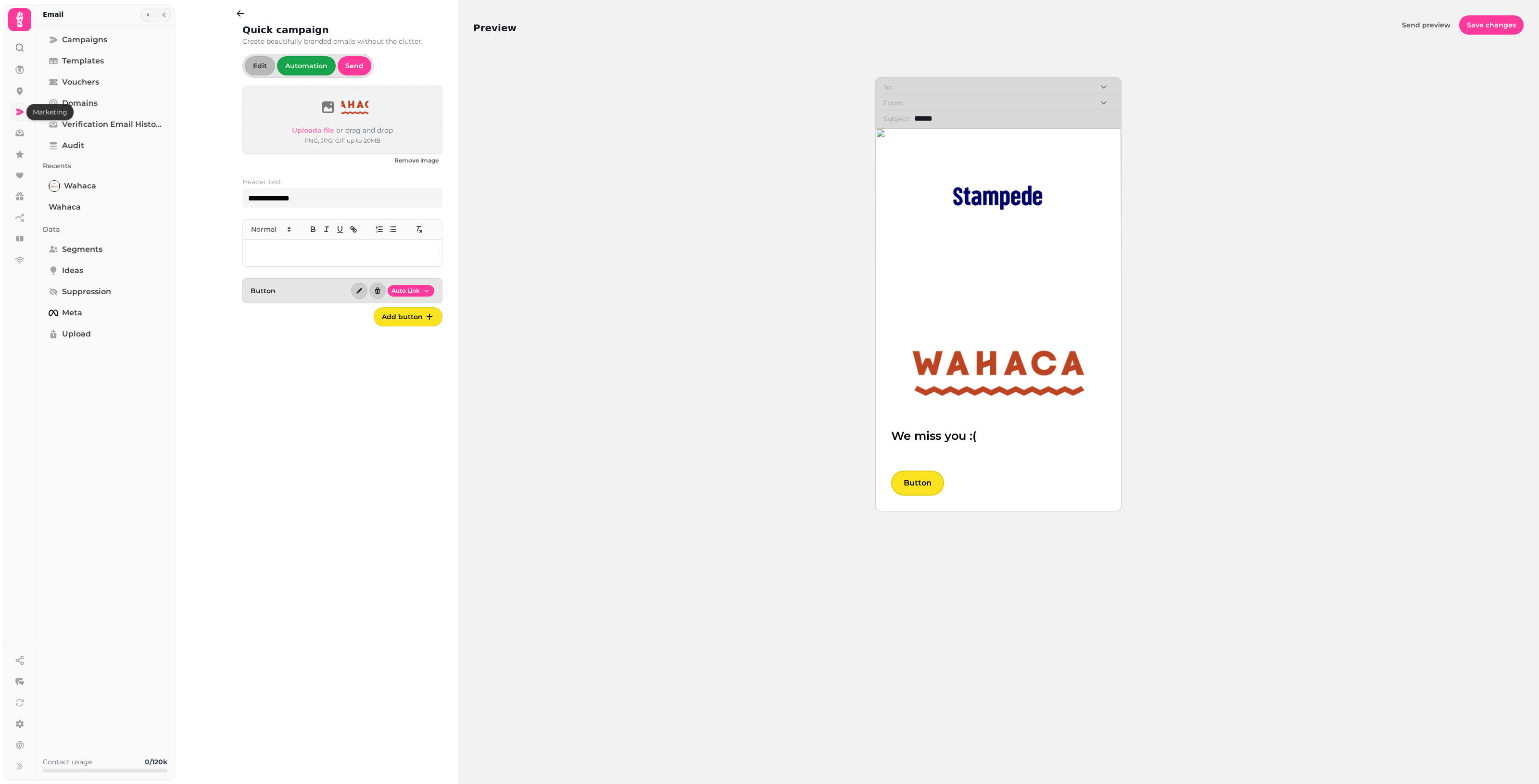
click at [22, 113] on icon at bounding box center [20, 112] width 8 height 7
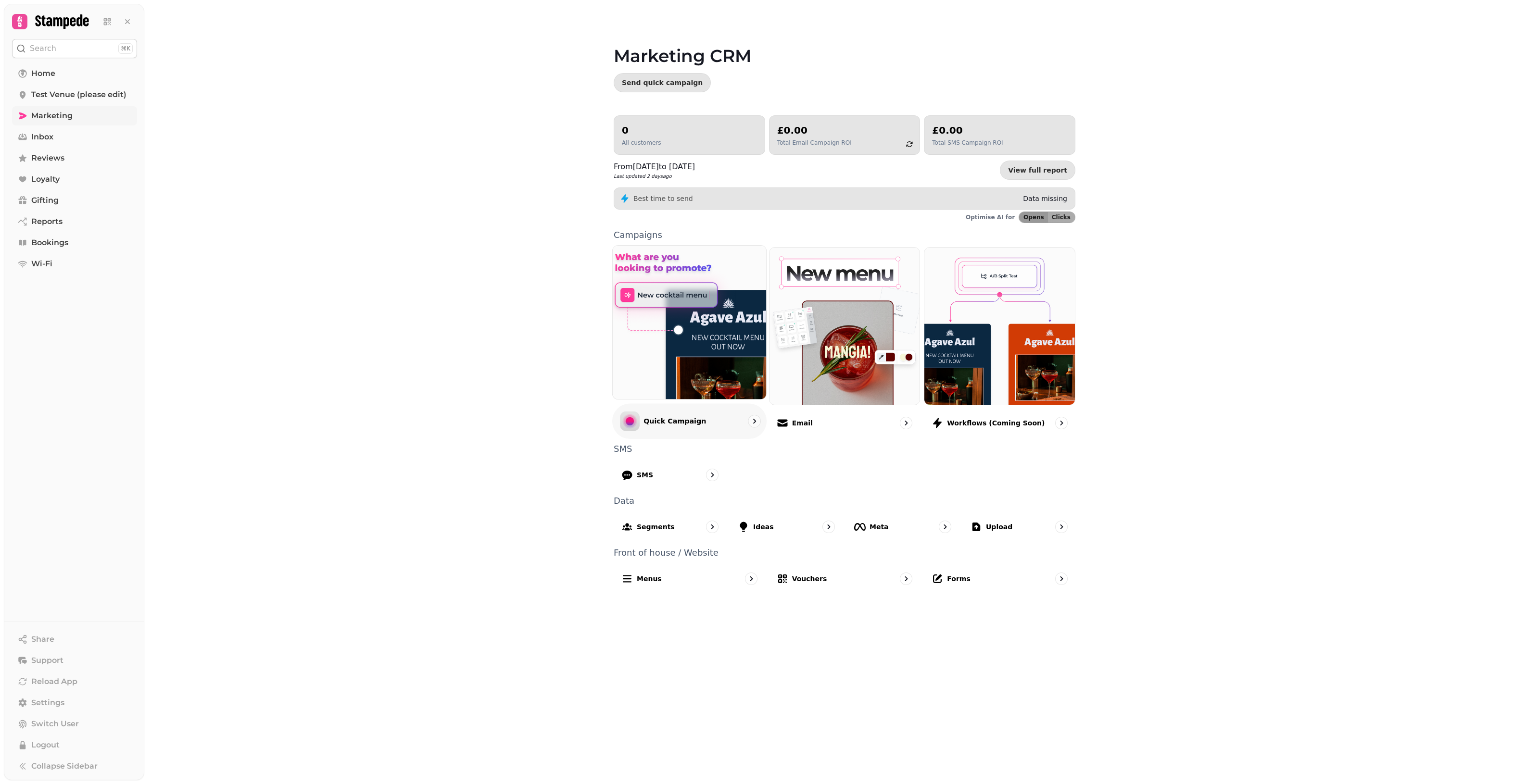
click at [675, 424] on p "Quick Campaign" at bounding box center [675, 421] width 63 height 10
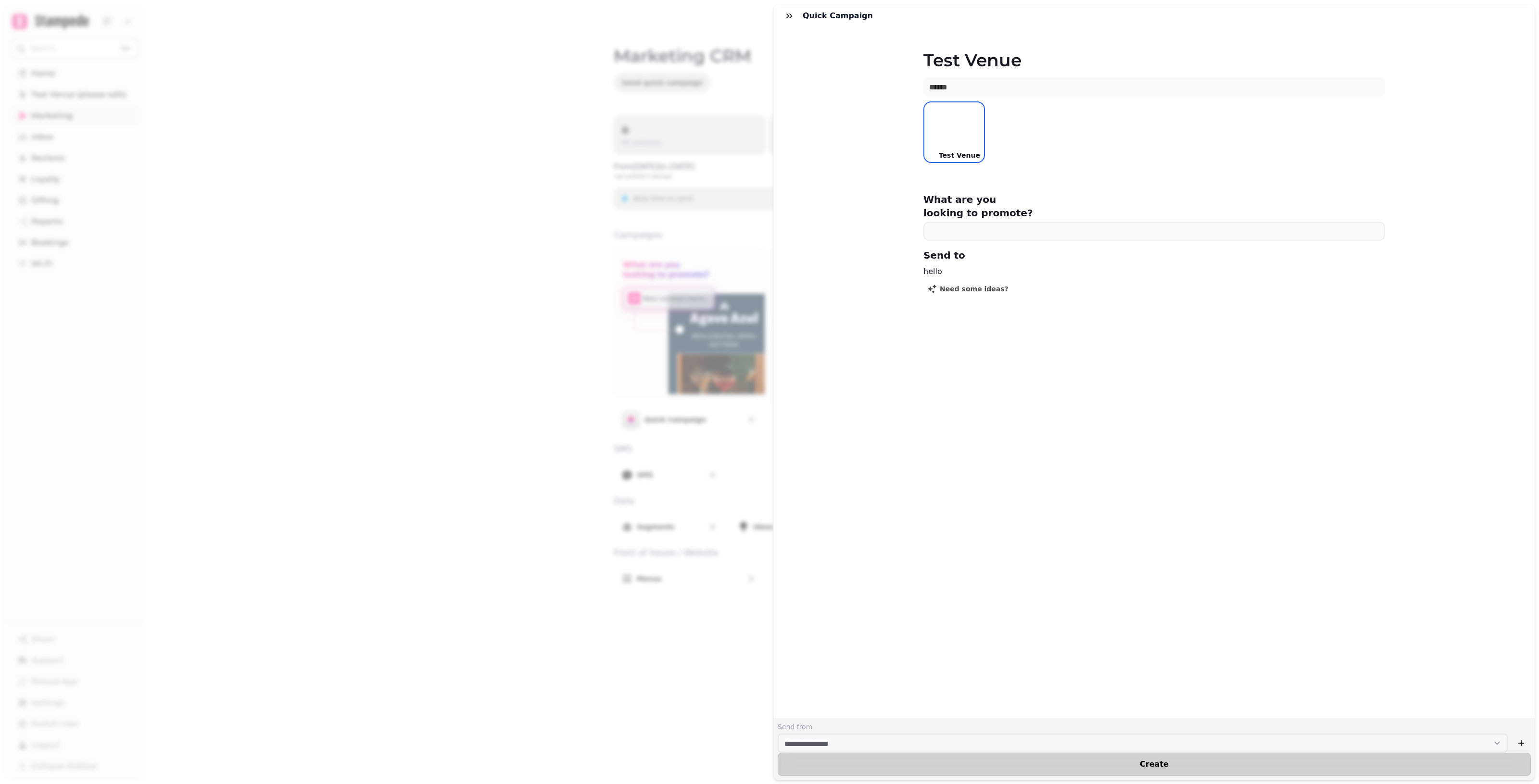
click at [750, 753] on button "Create" at bounding box center [1154, 764] width 753 height 23
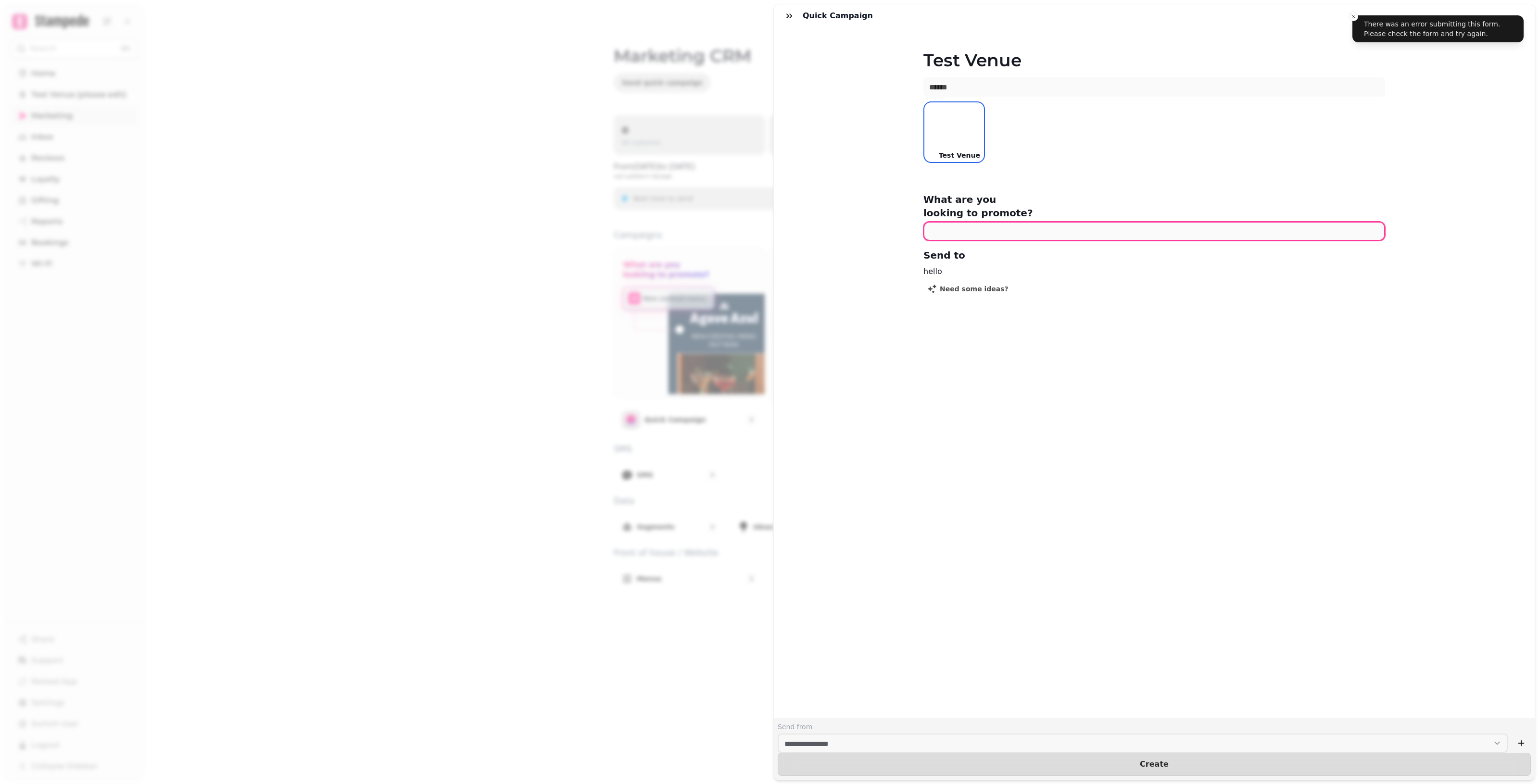
click at [750, 222] on input "text" at bounding box center [1154, 231] width 462 height 19
type input "******"
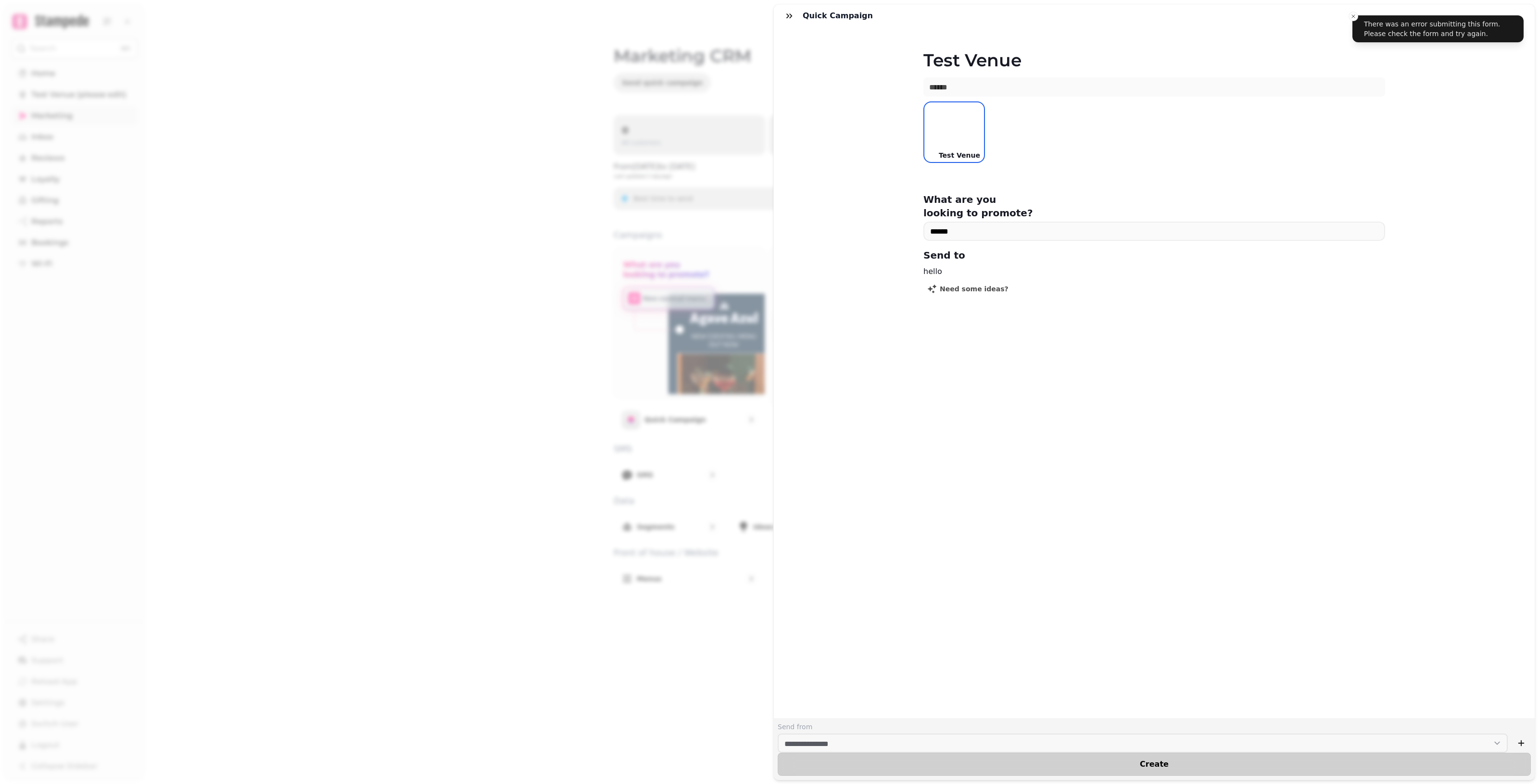
click at [750, 760] on button "Create" at bounding box center [1154, 764] width 753 height 23
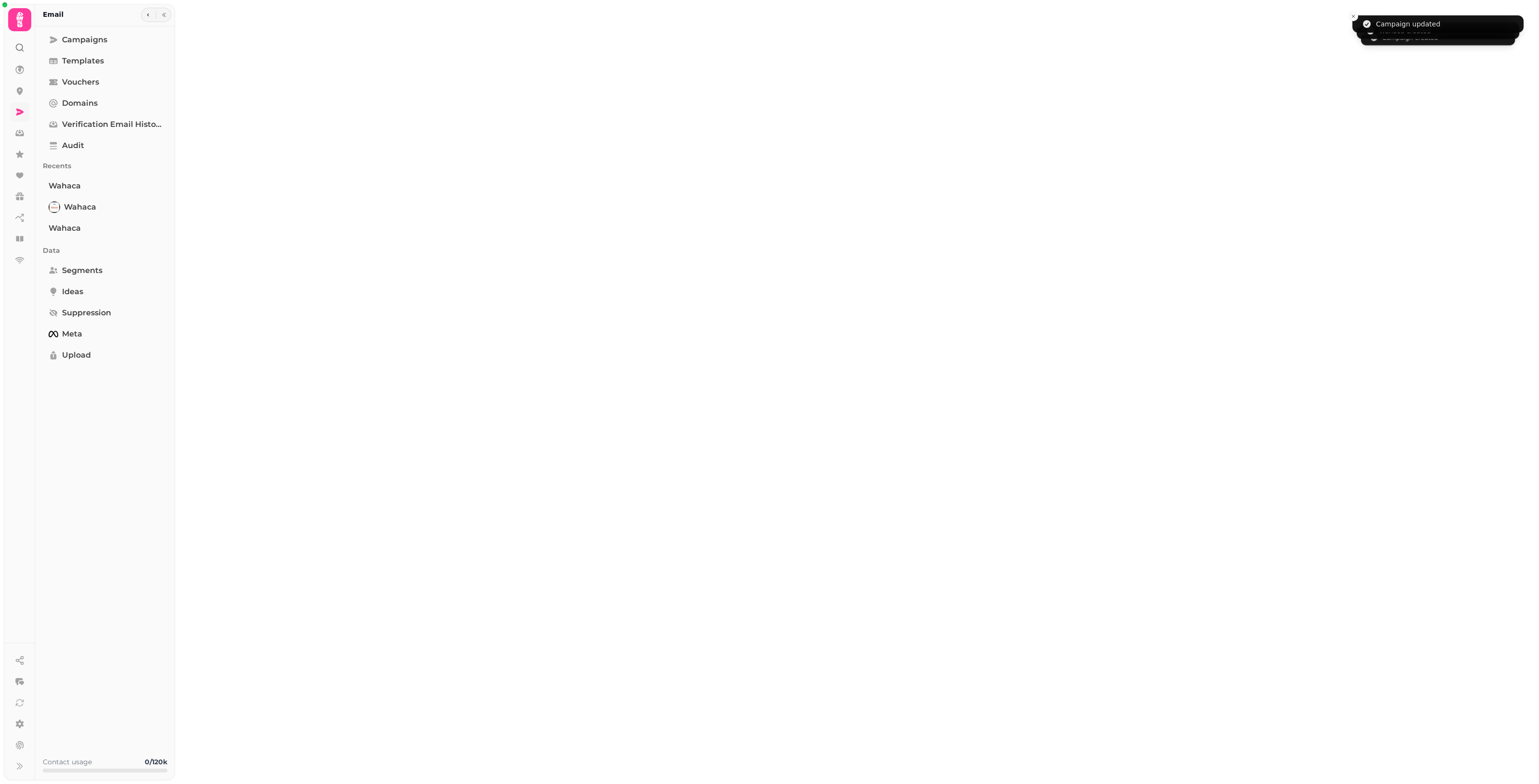
type input "******"
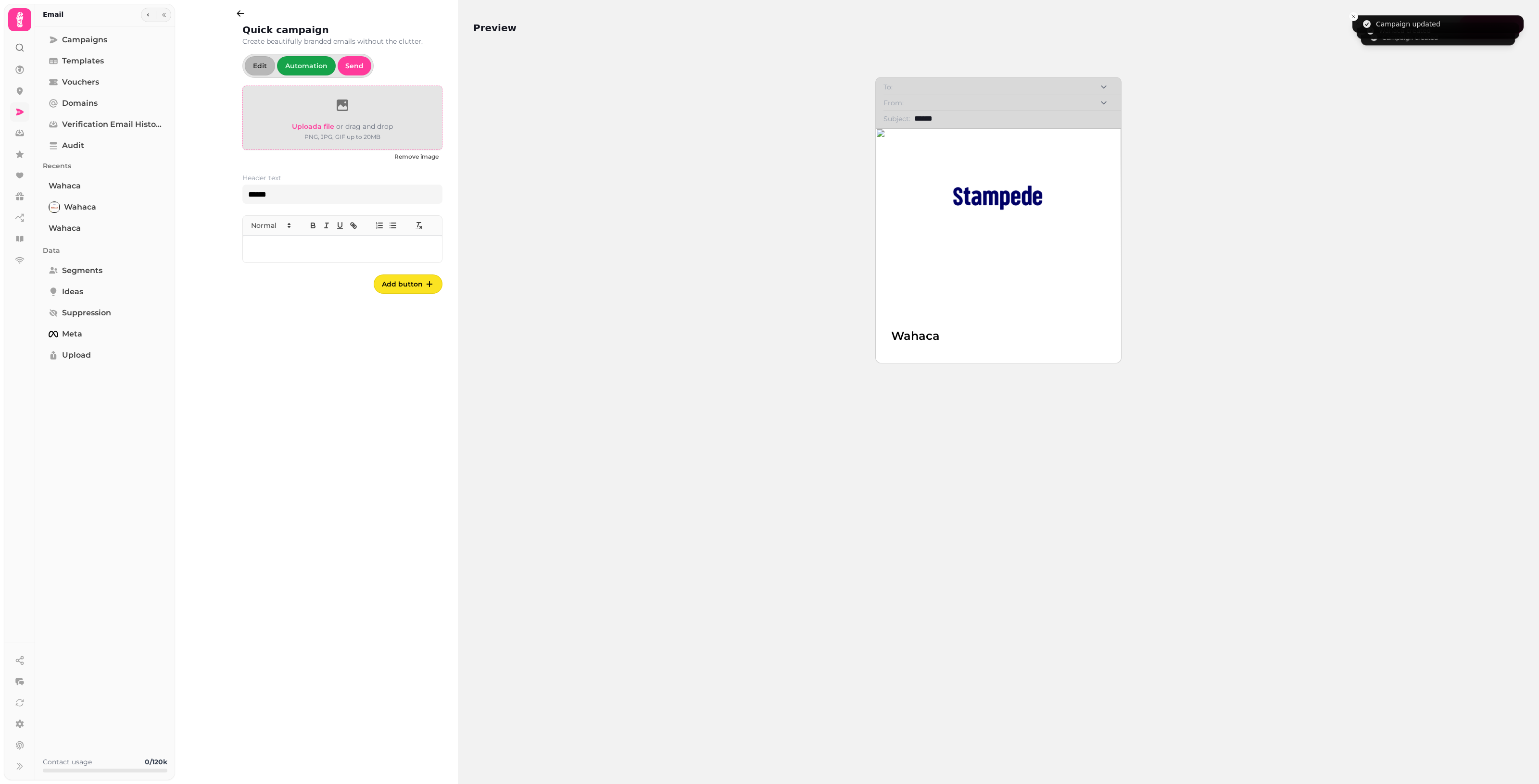
click at [324, 122] on span "Upload a file" at bounding box center [313, 126] width 42 height 8
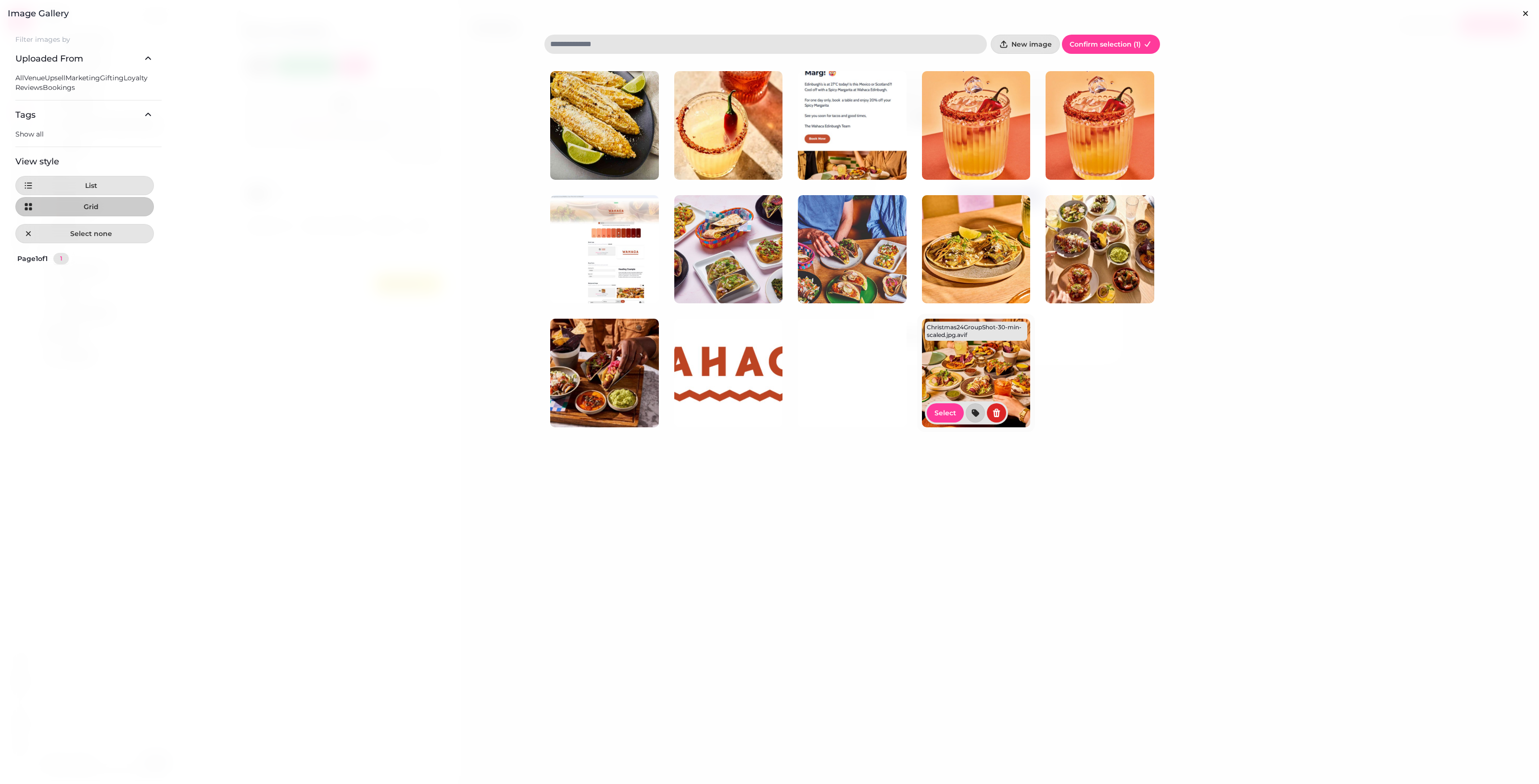
click at [750, 362] on img at bounding box center [976, 373] width 109 height 109
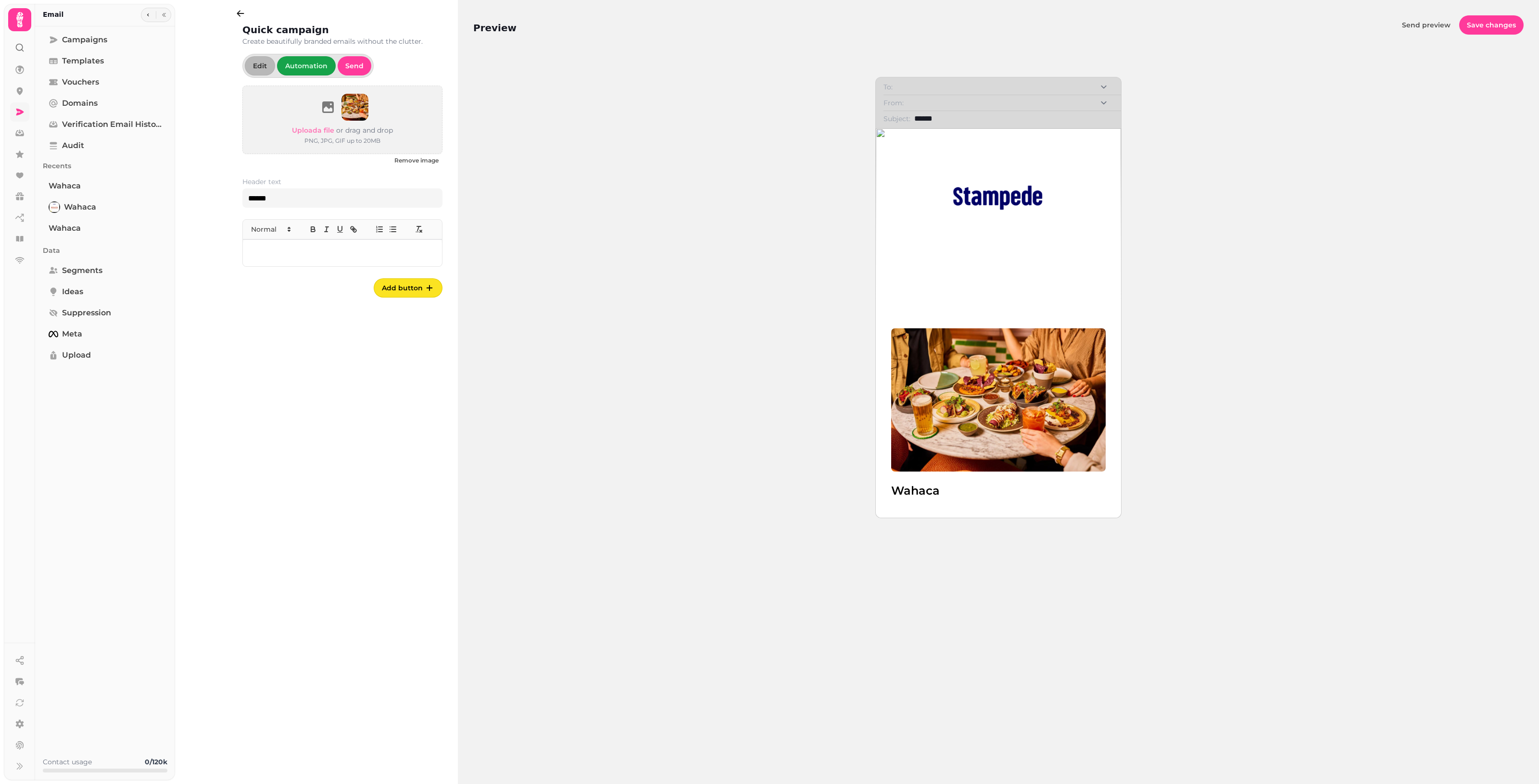
click at [750, 198] on img at bounding box center [998, 198] width 115 height 123
click at [258, 70] on button "Edit" at bounding box center [260, 66] width 30 height 19
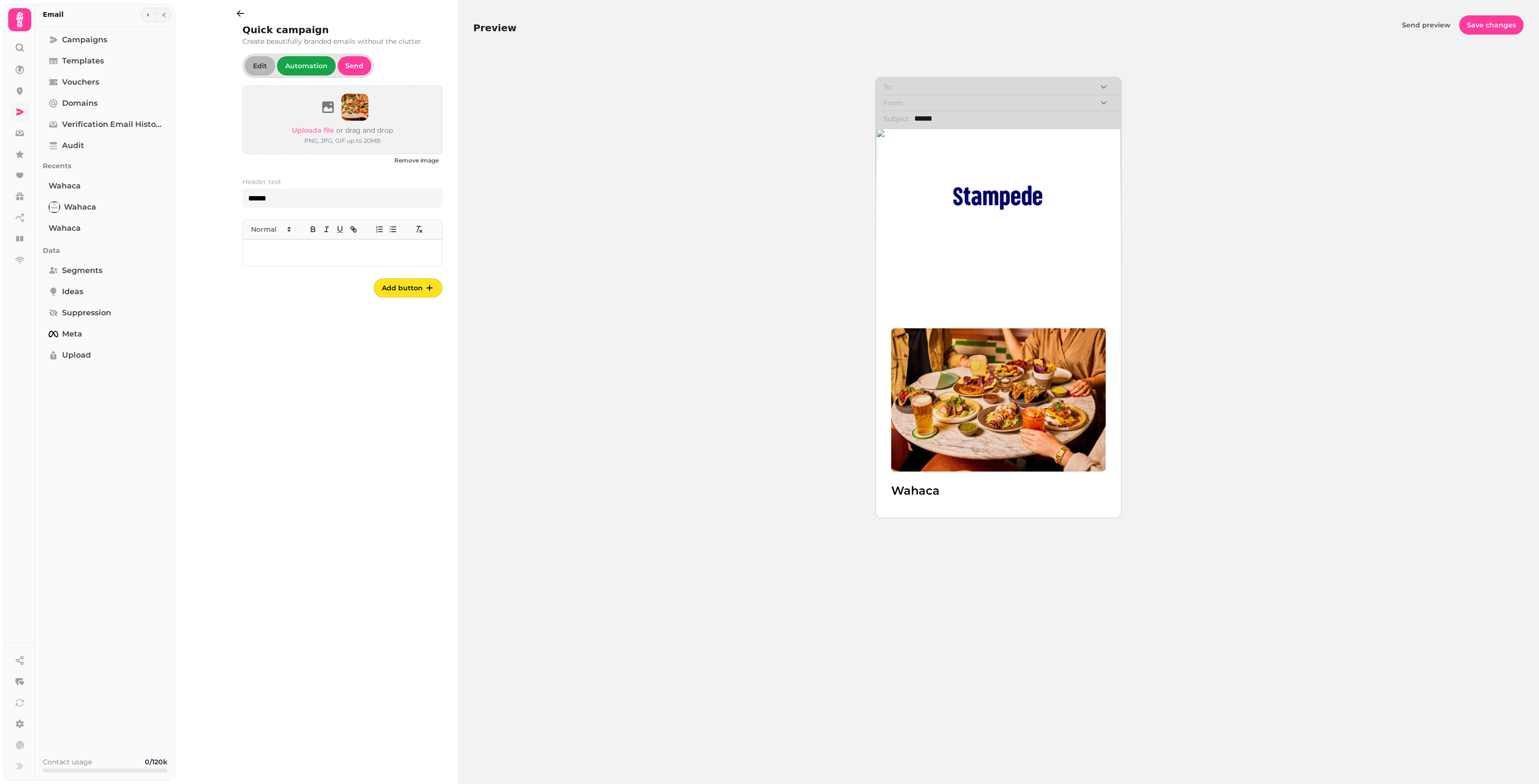
click at [750, 251] on div "Wahaca" at bounding box center [998, 323] width 246 height 389
click at [750, 199] on img at bounding box center [998, 198] width 115 height 123
click at [425, 287] on icon "button" at bounding box center [430, 288] width 10 height 10
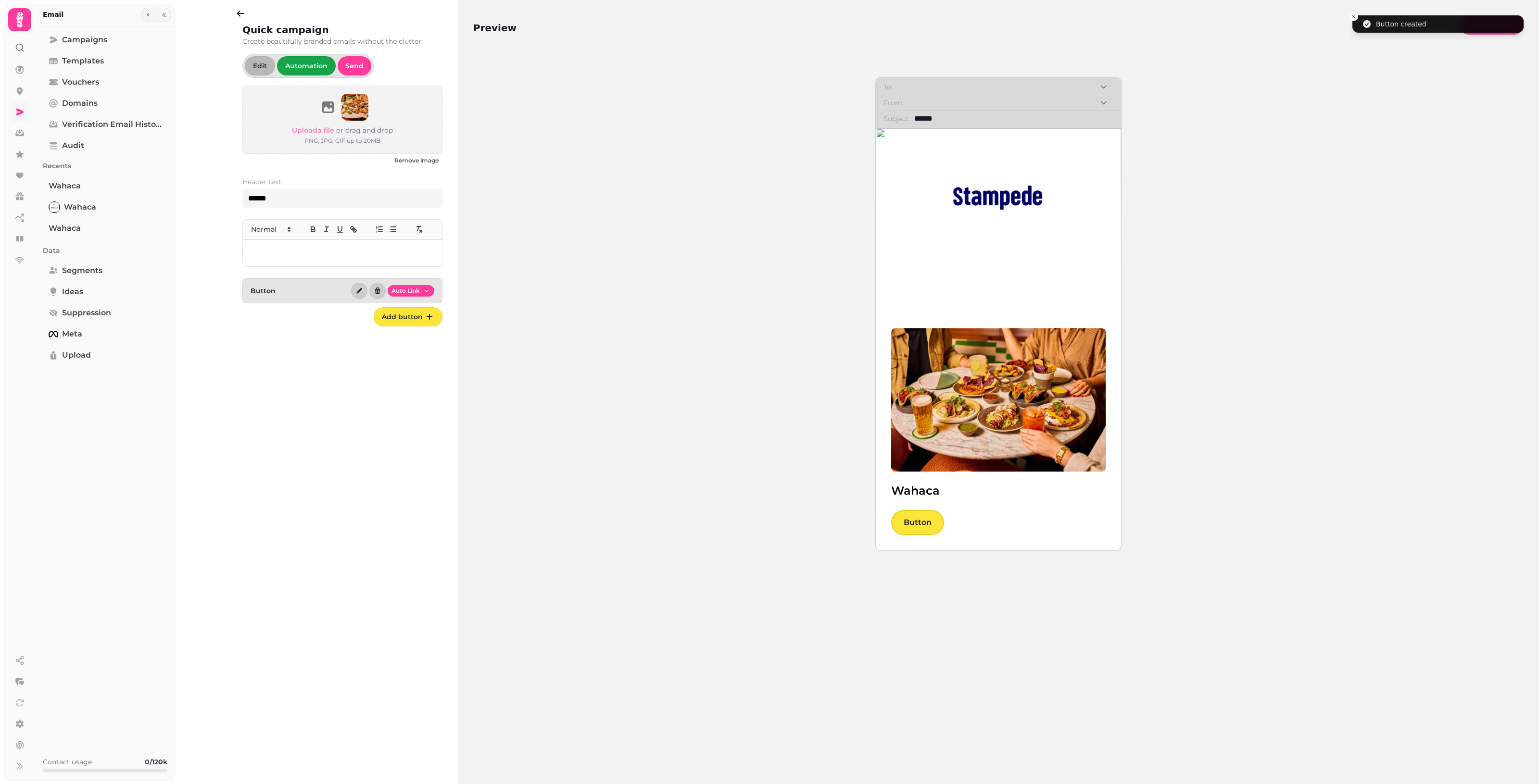
click at [750, 524] on link "Button" at bounding box center [918, 522] width 53 height 25
click at [357, 296] on button "button" at bounding box center [359, 290] width 16 height 16
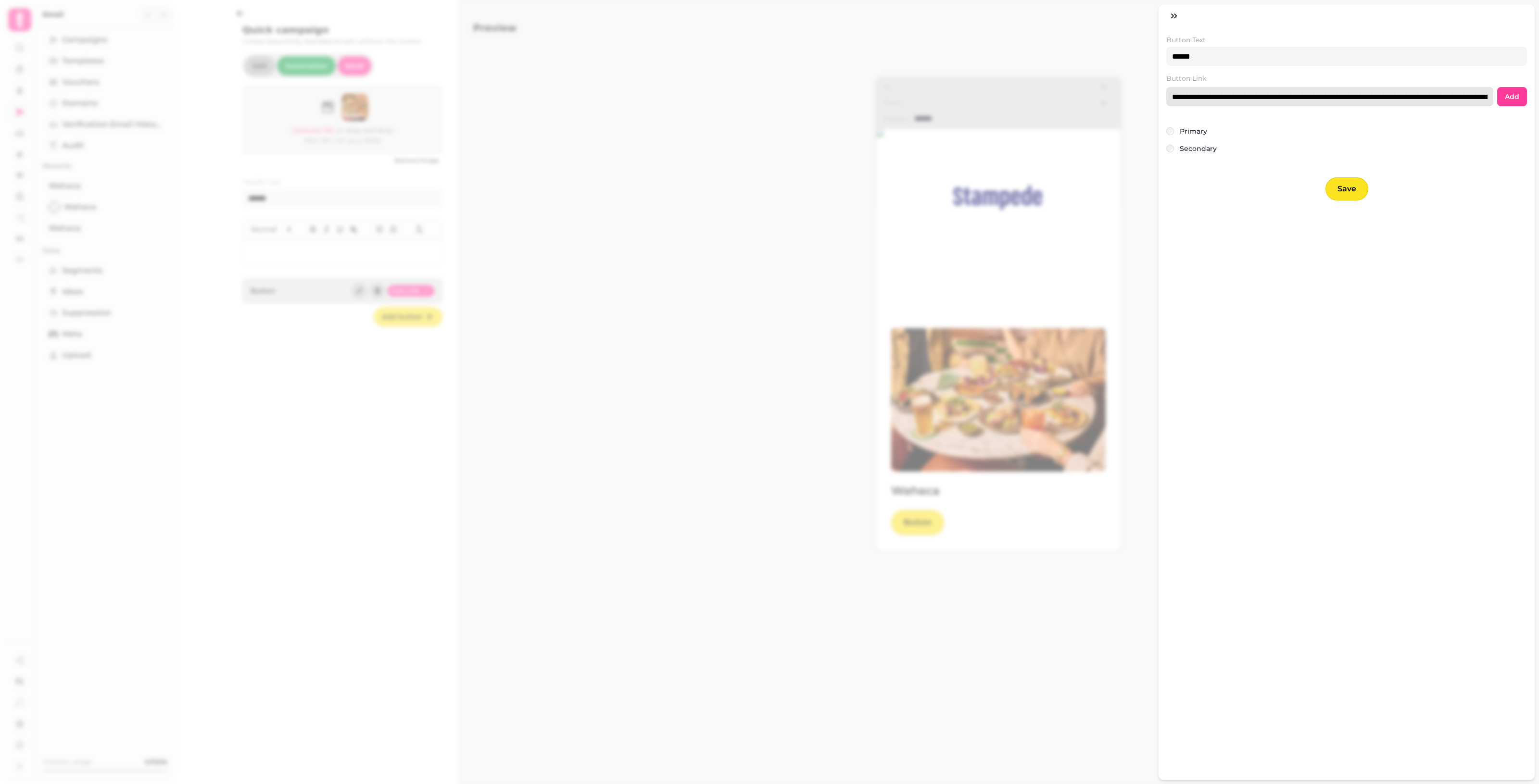
click at [750, 99] on input "**********" at bounding box center [1329, 97] width 327 height 19
click at [750, 97] on input "**********" at bounding box center [1329, 97] width 327 height 19
paste input "url"
type input "**********"
click at [750, 97] on span "Add" at bounding box center [1512, 96] width 14 height 7
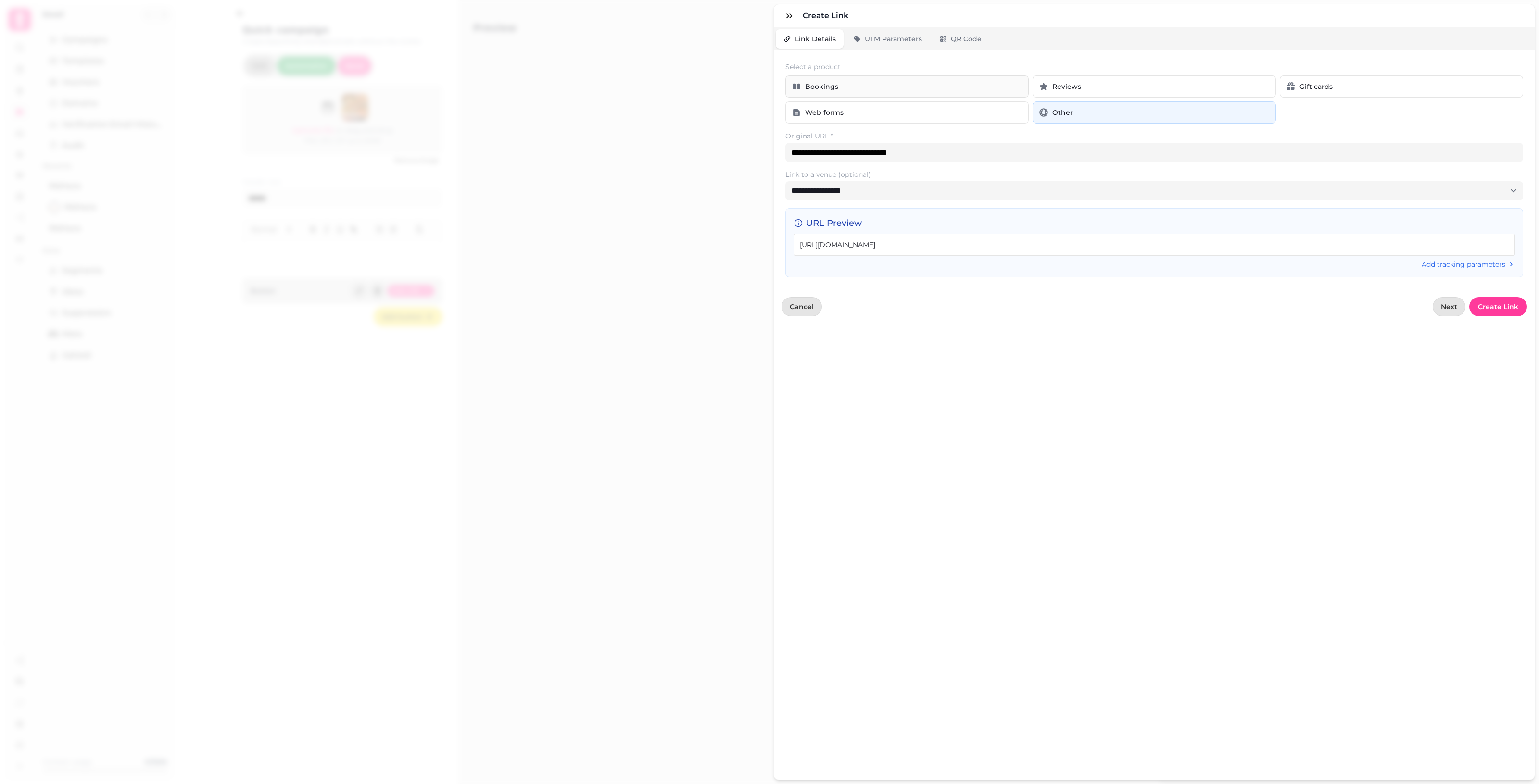
click at [750, 92] on button "Bookings" at bounding box center [907, 86] width 243 height 22
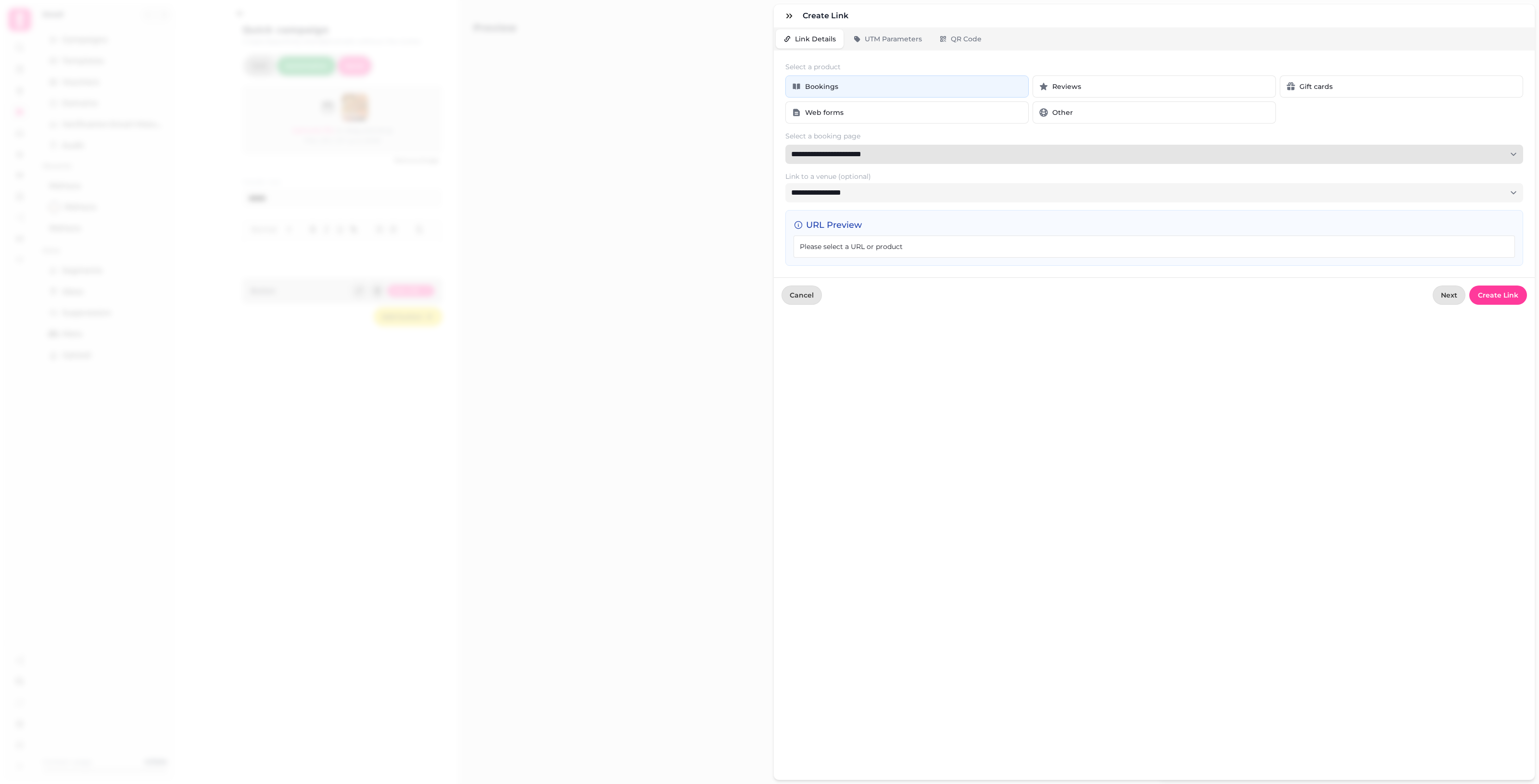
click at [750, 160] on select "**********" at bounding box center [1154, 154] width 738 height 19
select select "**********"
click at [750, 145] on select "**********" at bounding box center [1154, 154] width 738 height 19
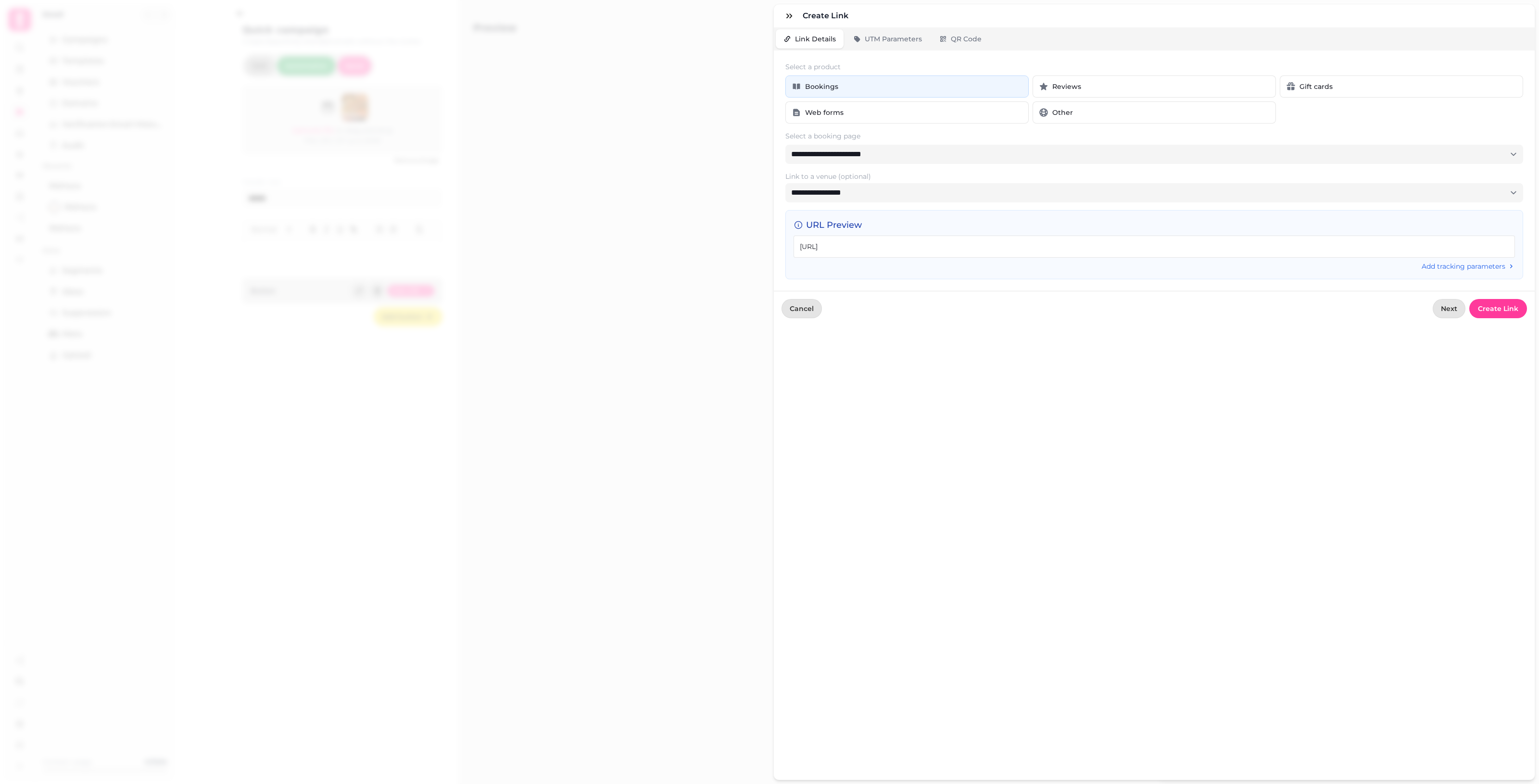
click at [750, 243] on div "https://booking.stampede.ai/venue/4708eadd-2816-413f-87d0-de206c9fcb7d/M691VYRE…" at bounding box center [1154, 246] width 722 height 22
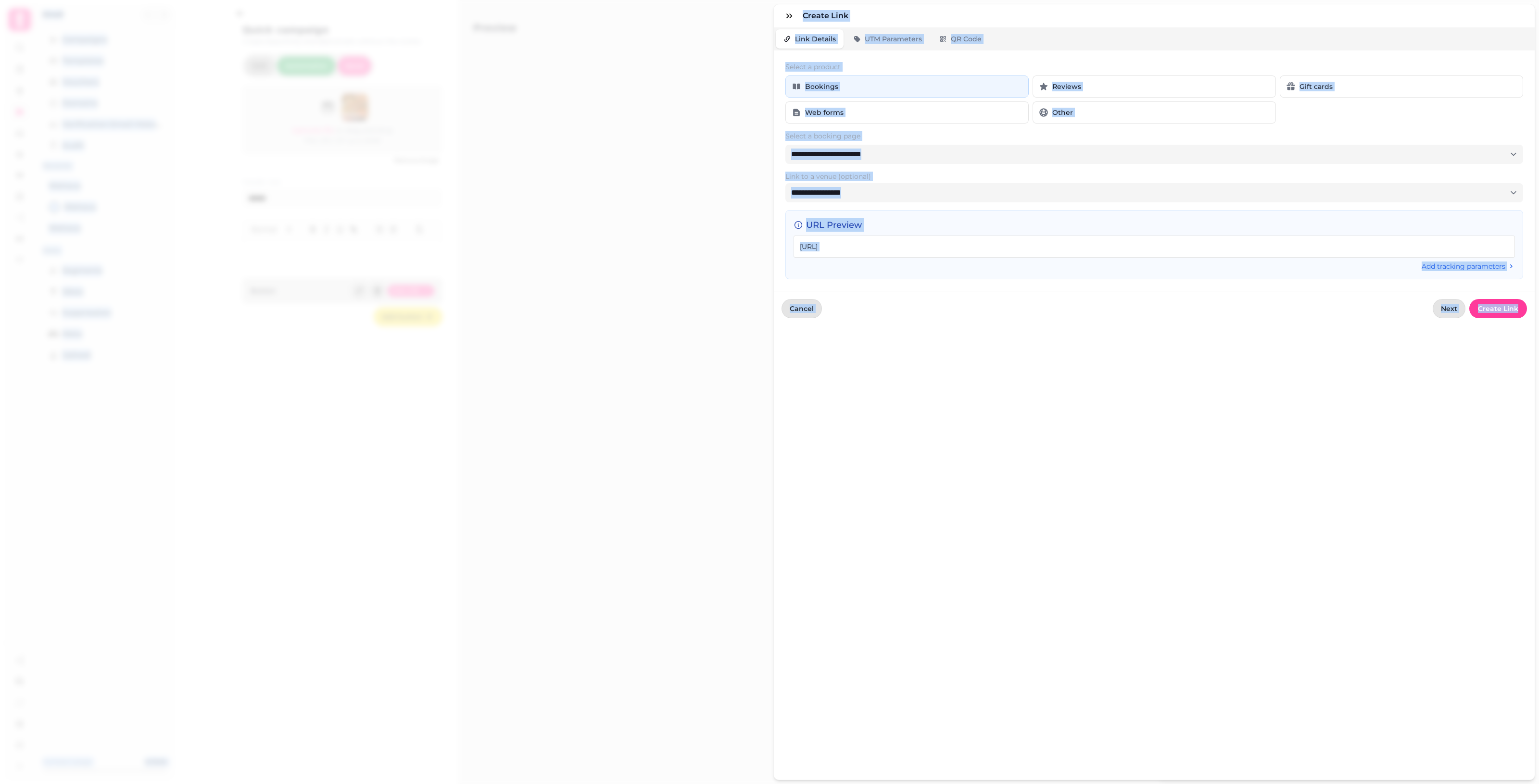
click at [750, 231] on h3 "URL Preview" at bounding box center [1154, 225] width 722 height 14
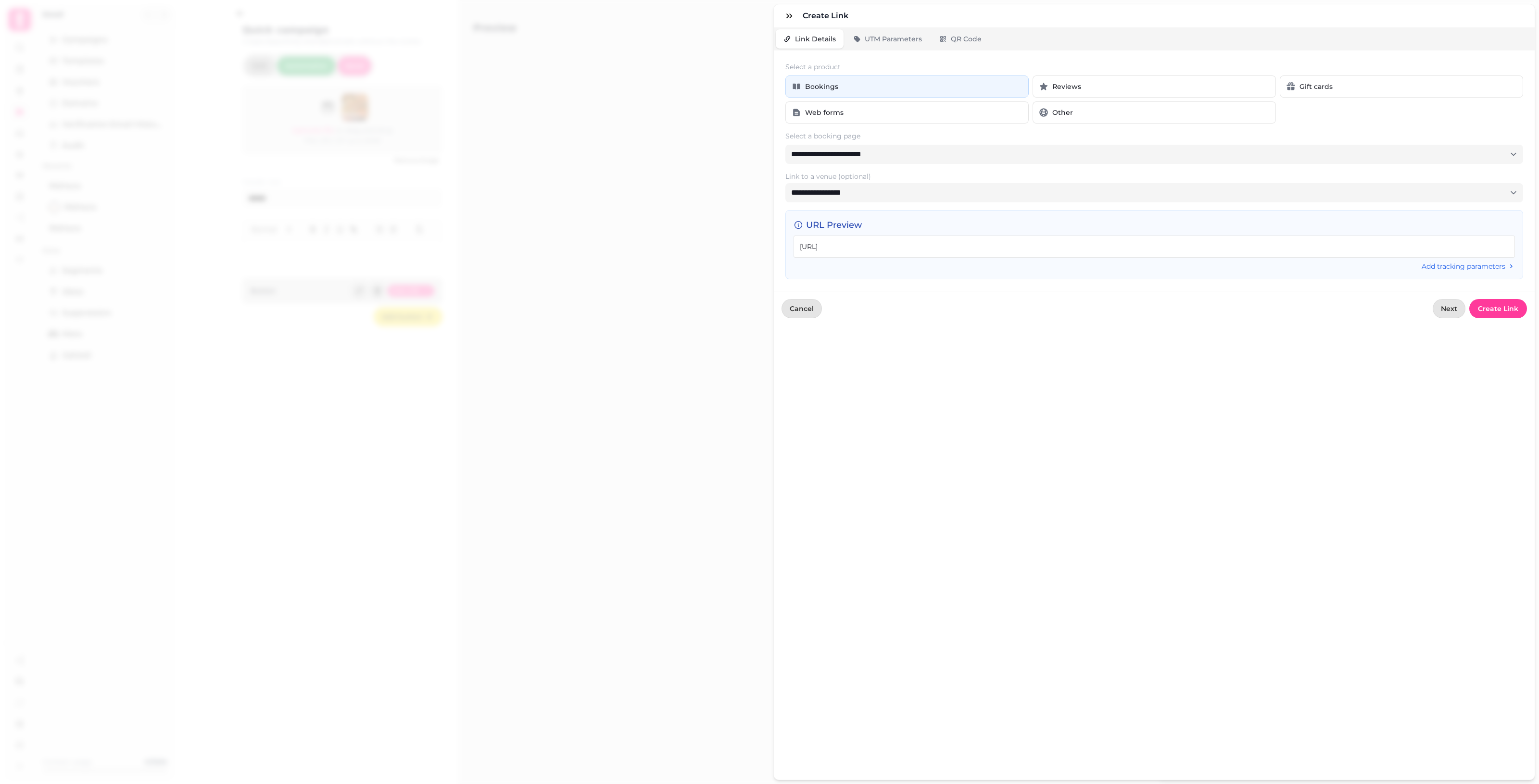
click at [750, 243] on div "https://booking.stampede.ai/venue/4708eadd-2816-413f-87d0-de206c9fcb7d/M691VYRE…" at bounding box center [1154, 246] width 722 height 22
click at [750, 248] on div "https://booking.stampede.ai/venue/4708eadd-2816-413f-87d0-de206c9fcb7d/M691VYRE…" at bounding box center [1154, 246] width 722 height 22
click at [750, 249] on div "https://booking.stampede.ai/venue/4708eadd-2816-413f-87d0-de206c9fcb7d/M691VYRE…" at bounding box center [1154, 246] width 722 height 22
click at [750, 246] on div "https://booking.stampede.ai/venue/4708eadd-2816-413f-87d0-de206c9fcb7d/M691VYRE…" at bounding box center [1154, 246] width 722 height 22
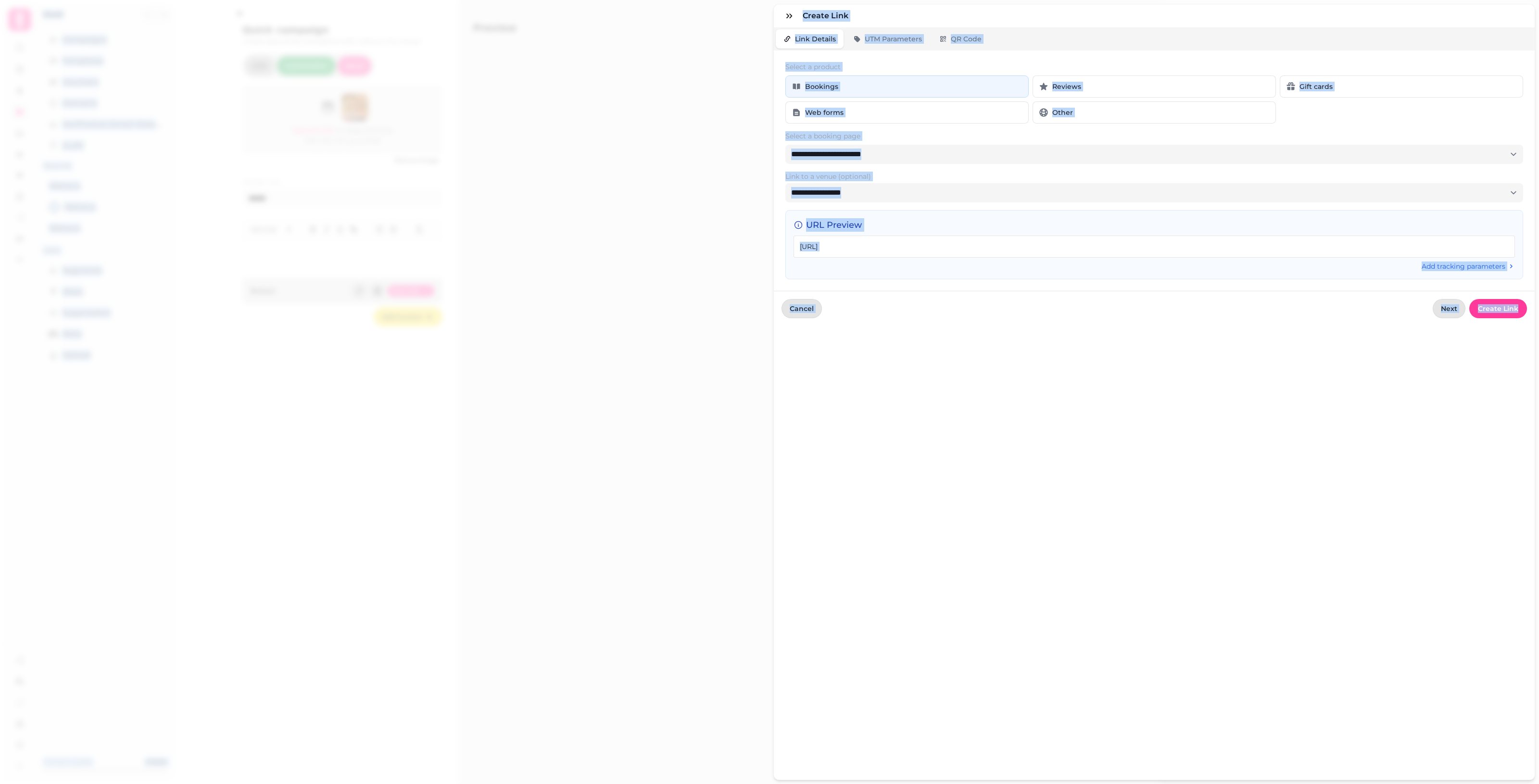
click at [750, 243] on div "https://booking.stampede.ai/venue/4708eadd-2816-413f-87d0-de206c9fcb7d/M691VYRE…" at bounding box center [1154, 246] width 722 height 22
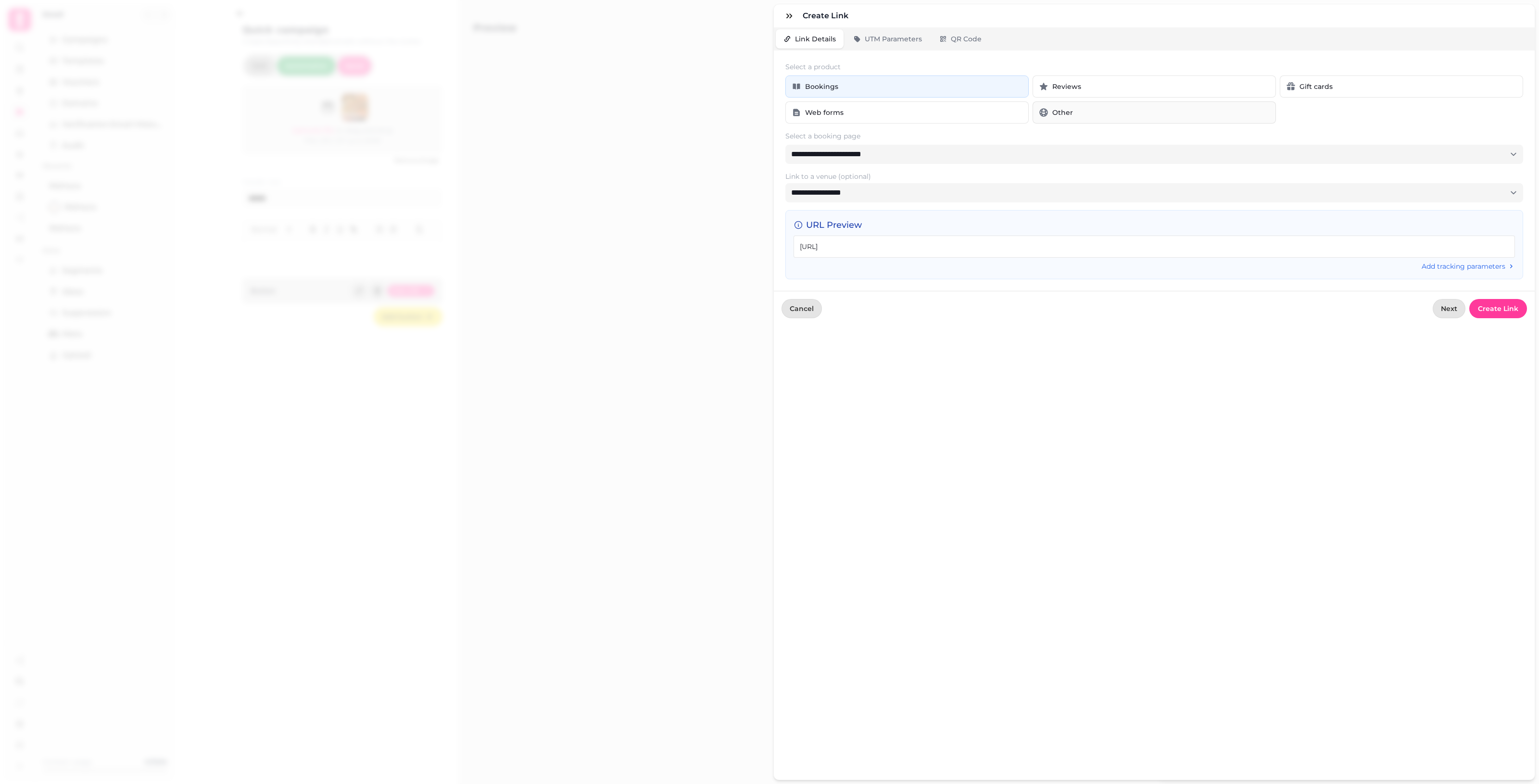
click at [750, 107] on button "Other" at bounding box center [1154, 112] width 243 height 22
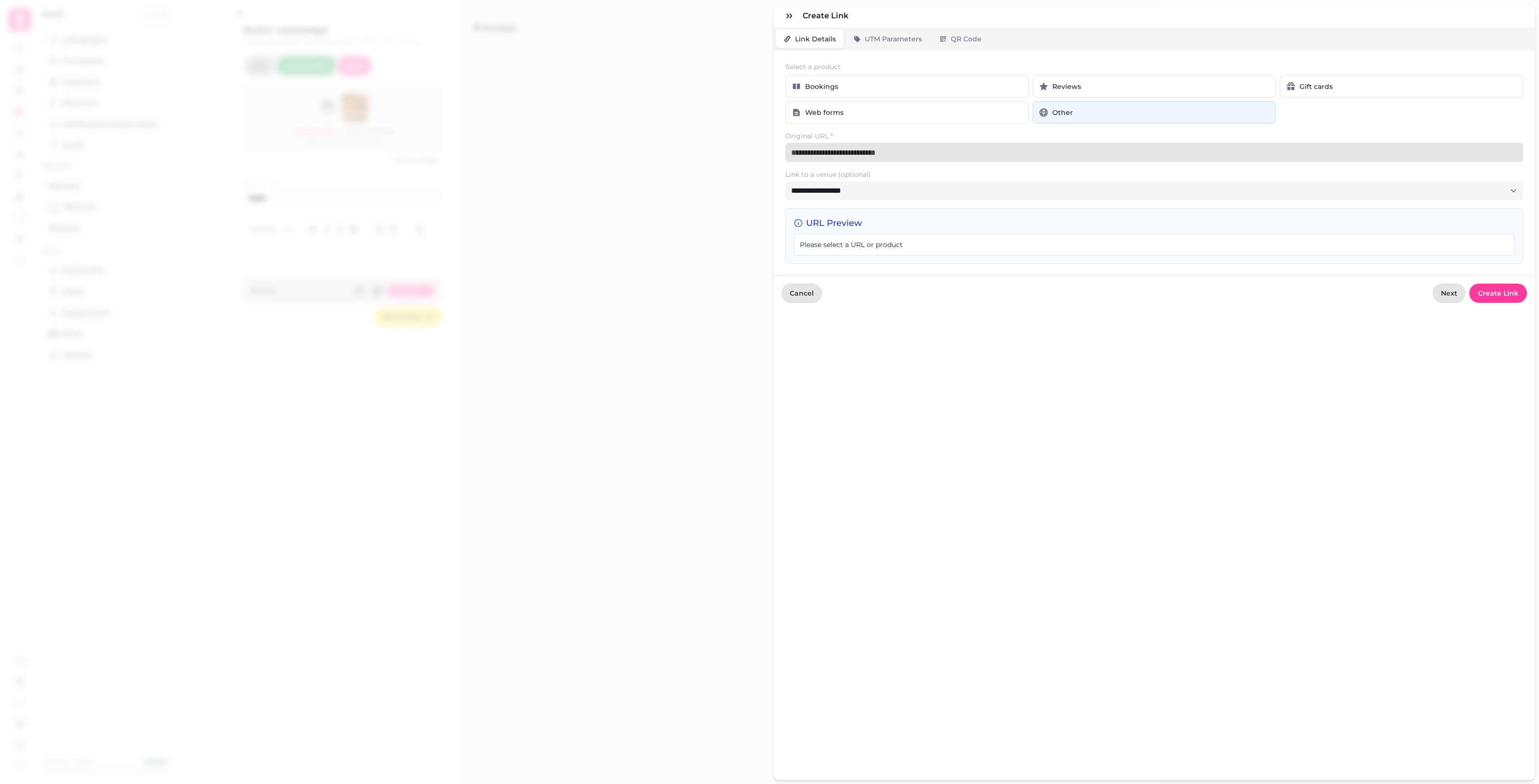
click at [750, 158] on input "Original URL *" at bounding box center [1154, 152] width 738 height 19
paste input "**********"
type input "**********"
click at [750, 306] on span "Create Link" at bounding box center [1498, 306] width 42 height 7
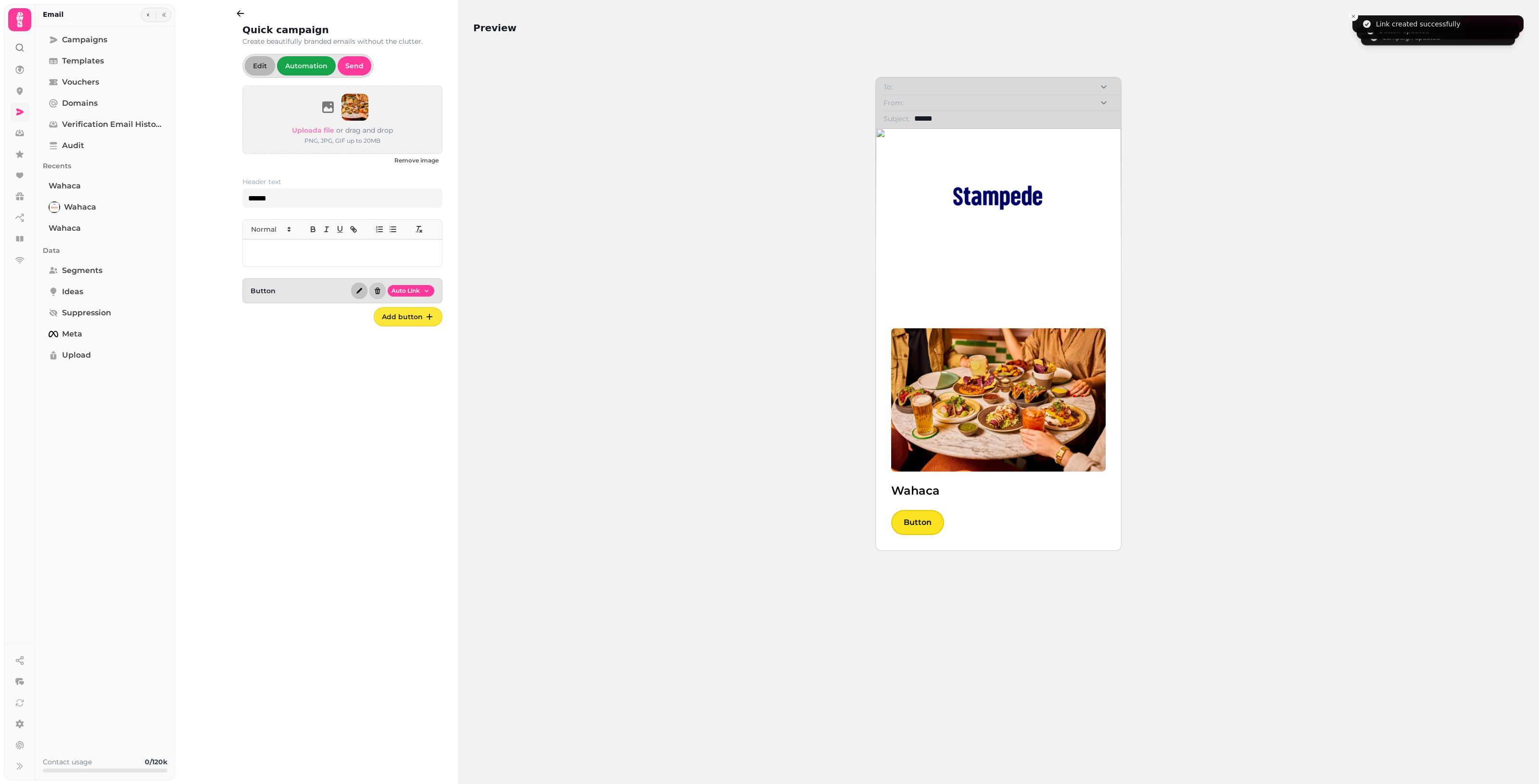
click at [360, 290] on icon "button" at bounding box center [360, 291] width 6 height 6
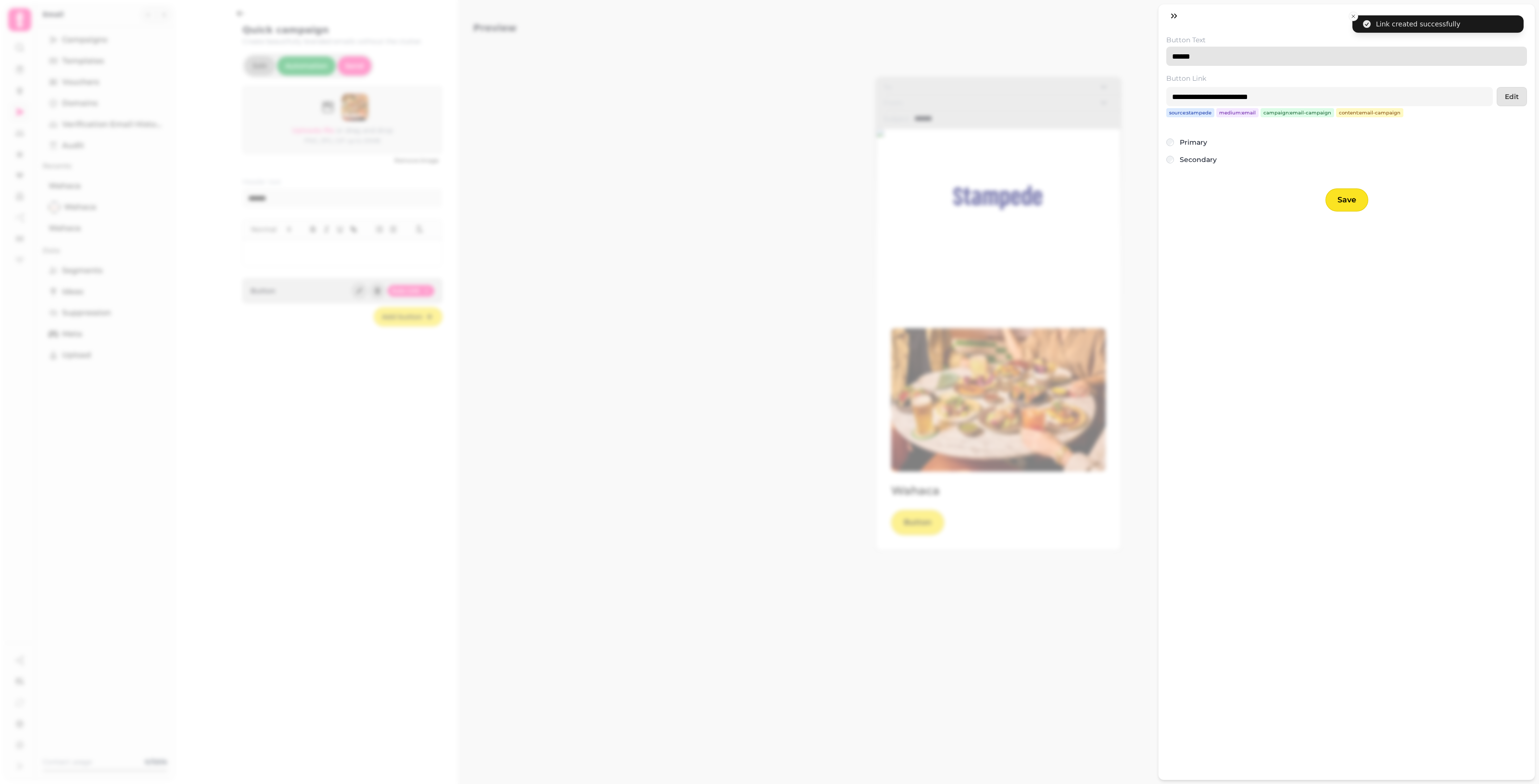
click at [750, 48] on input "******" at bounding box center [1347, 56] width 361 height 19
drag, startPoint x: 1196, startPoint y: 48, endPoint x: 1168, endPoint y: 50, distance: 28.1
click at [750, 50] on input "******" at bounding box center [1347, 56] width 361 height 19
type input "********"
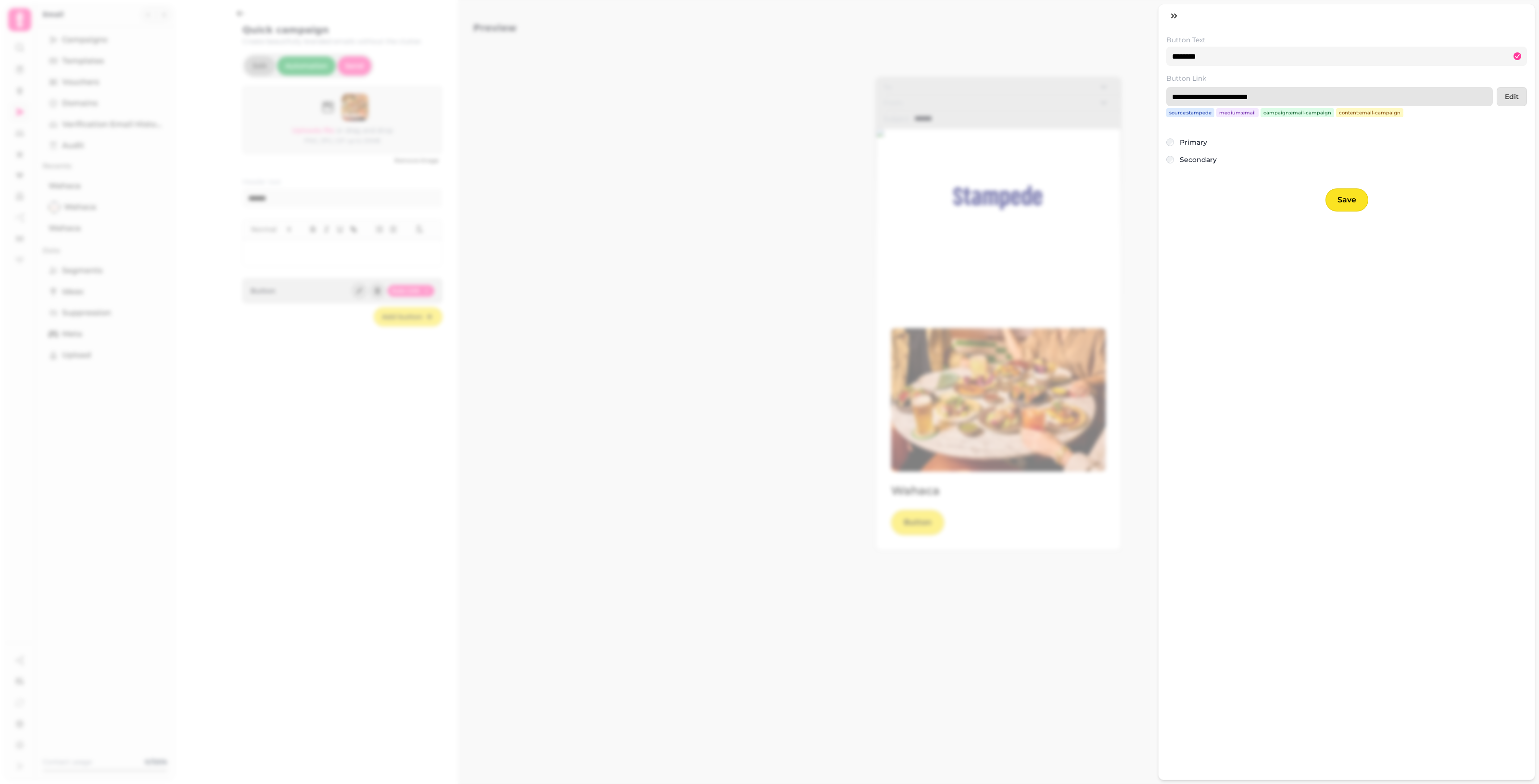
click at [750, 99] on input "**********" at bounding box center [1329, 97] width 327 height 19
drag, startPoint x: 1307, startPoint y: 99, endPoint x: 1146, endPoint y: 94, distance: 161.1
click at [750, 94] on div "**********" at bounding box center [770, 399] width 1539 height 768
paste input "*******"
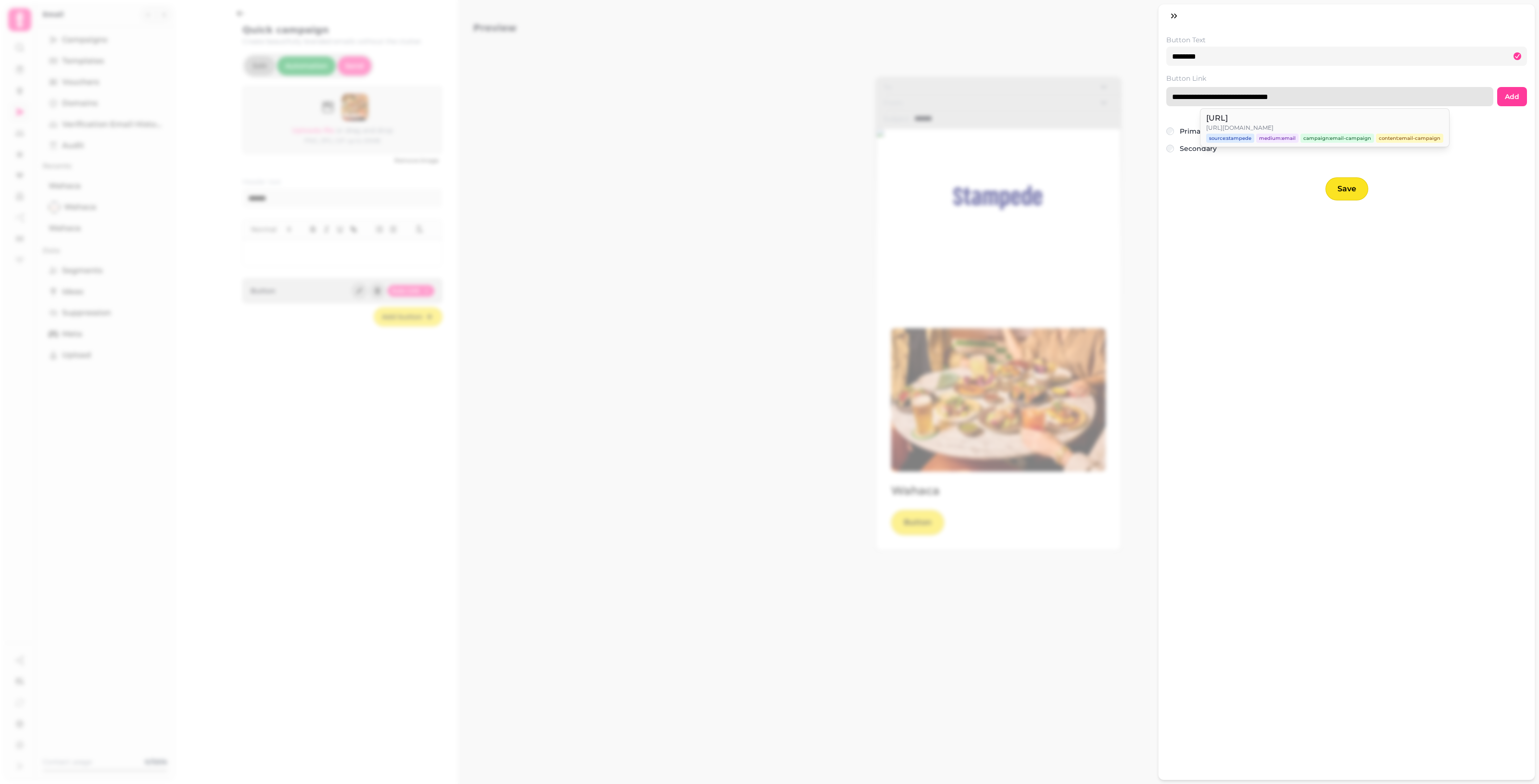
type input "**********"
click at [750, 189] on form "**********" at bounding box center [1347, 118] width 376 height 181
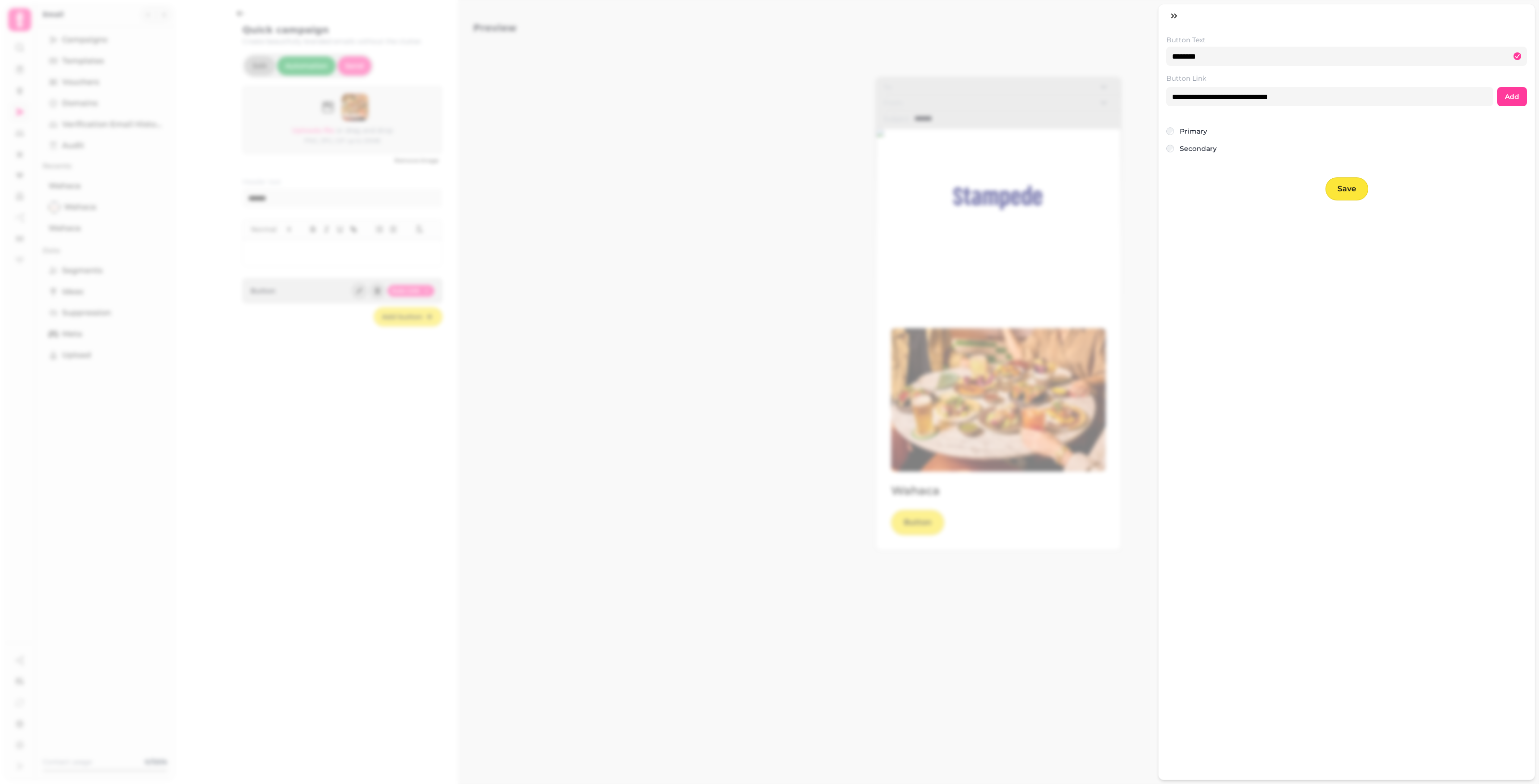
click at [750, 189] on span "Save" at bounding box center [1347, 189] width 19 height 8
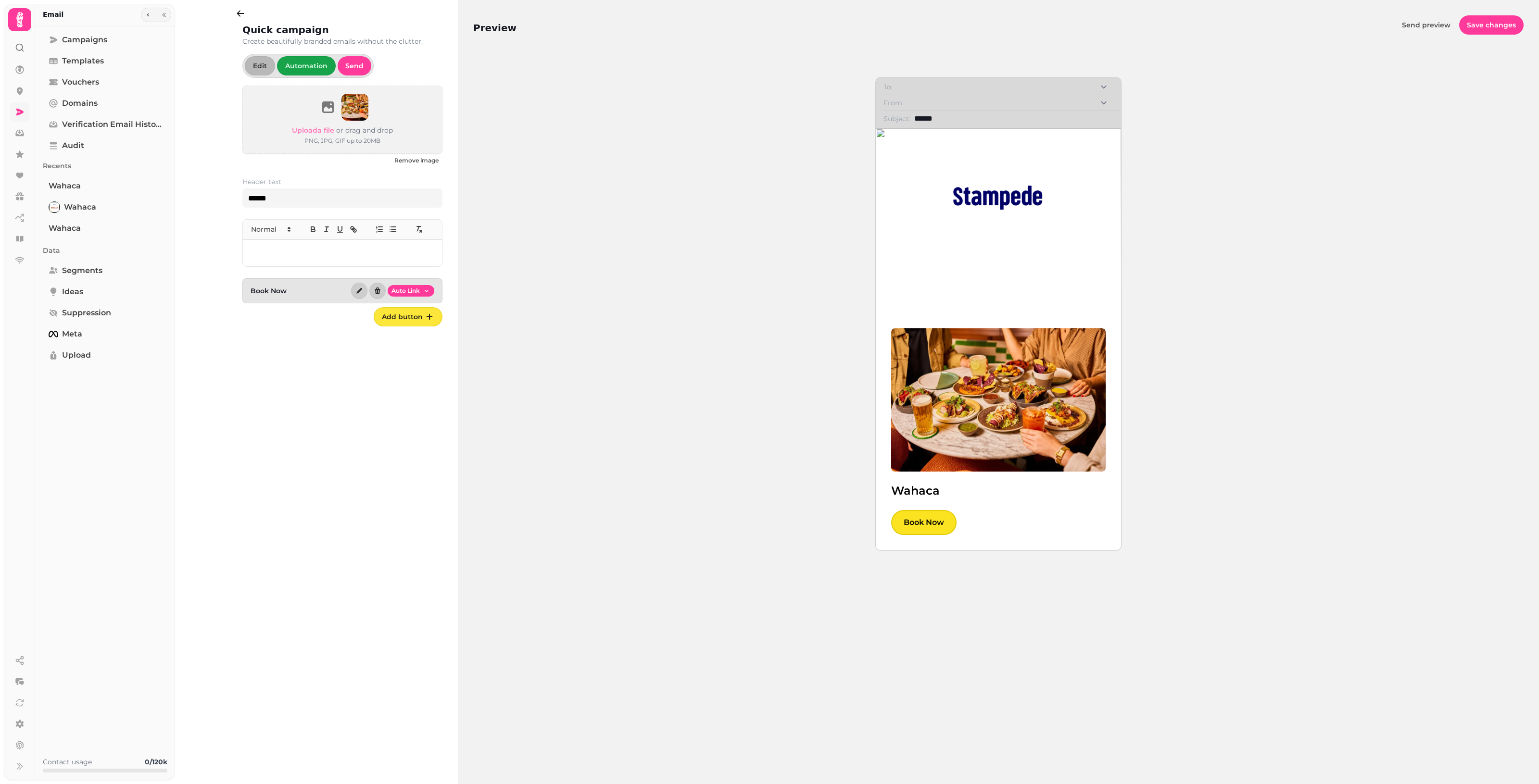
click at [312, 253] on p at bounding box center [342, 253] width 184 height 11
click at [314, 198] on input "******" at bounding box center [342, 198] width 200 height 19
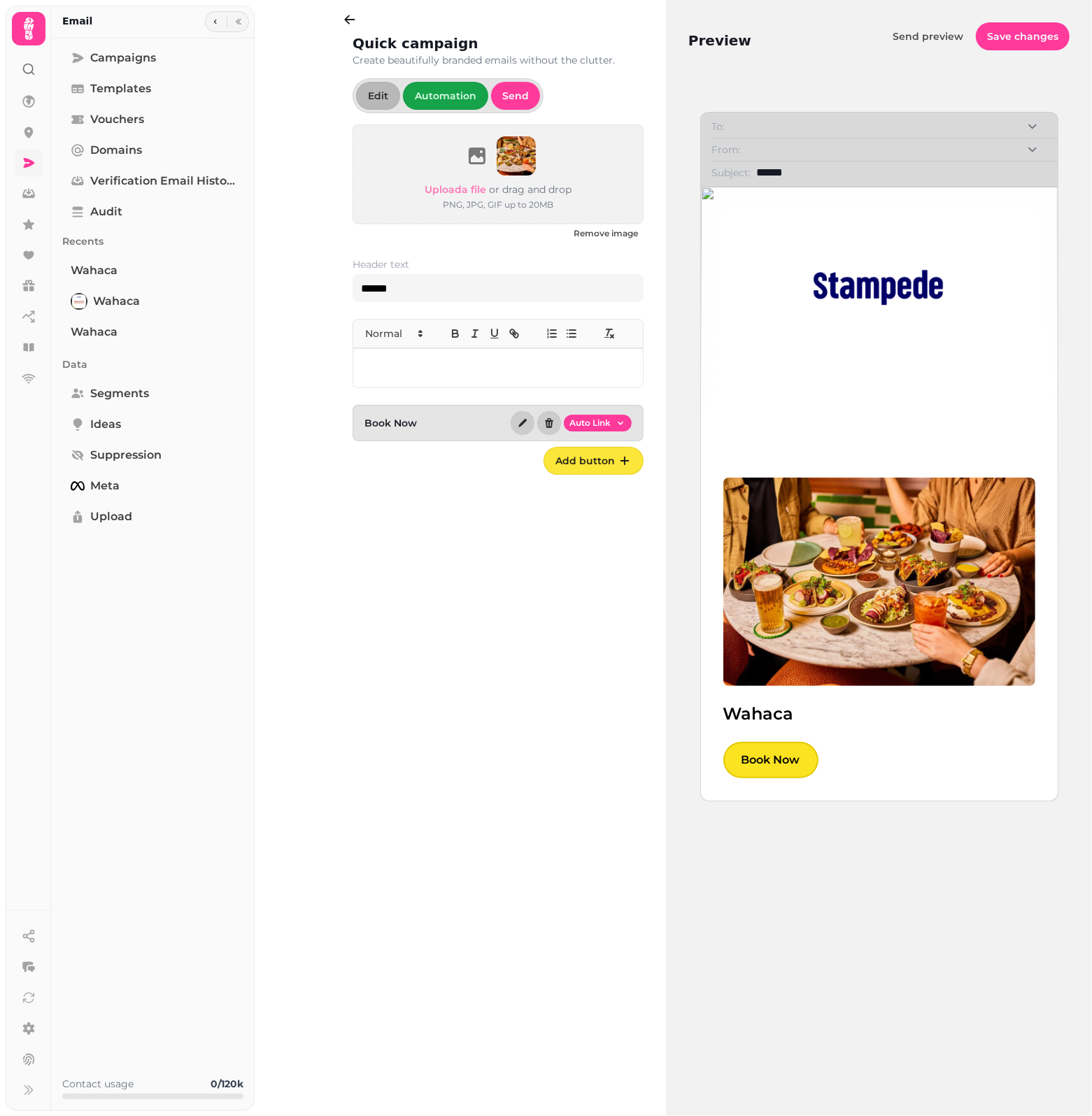
drag, startPoint x: 826, startPoint y: 175, endPoint x: 751, endPoint y: 183, distance: 75.4
click at [751, 183] on div "To: From: Subject: ****** Wahaca Book Now" at bounding box center [879, 457] width 358 height 690
type input "**********"
click at [911, 348] on img at bounding box center [878, 287] width 168 height 179
click at [915, 290] on img at bounding box center [878, 287] width 168 height 179
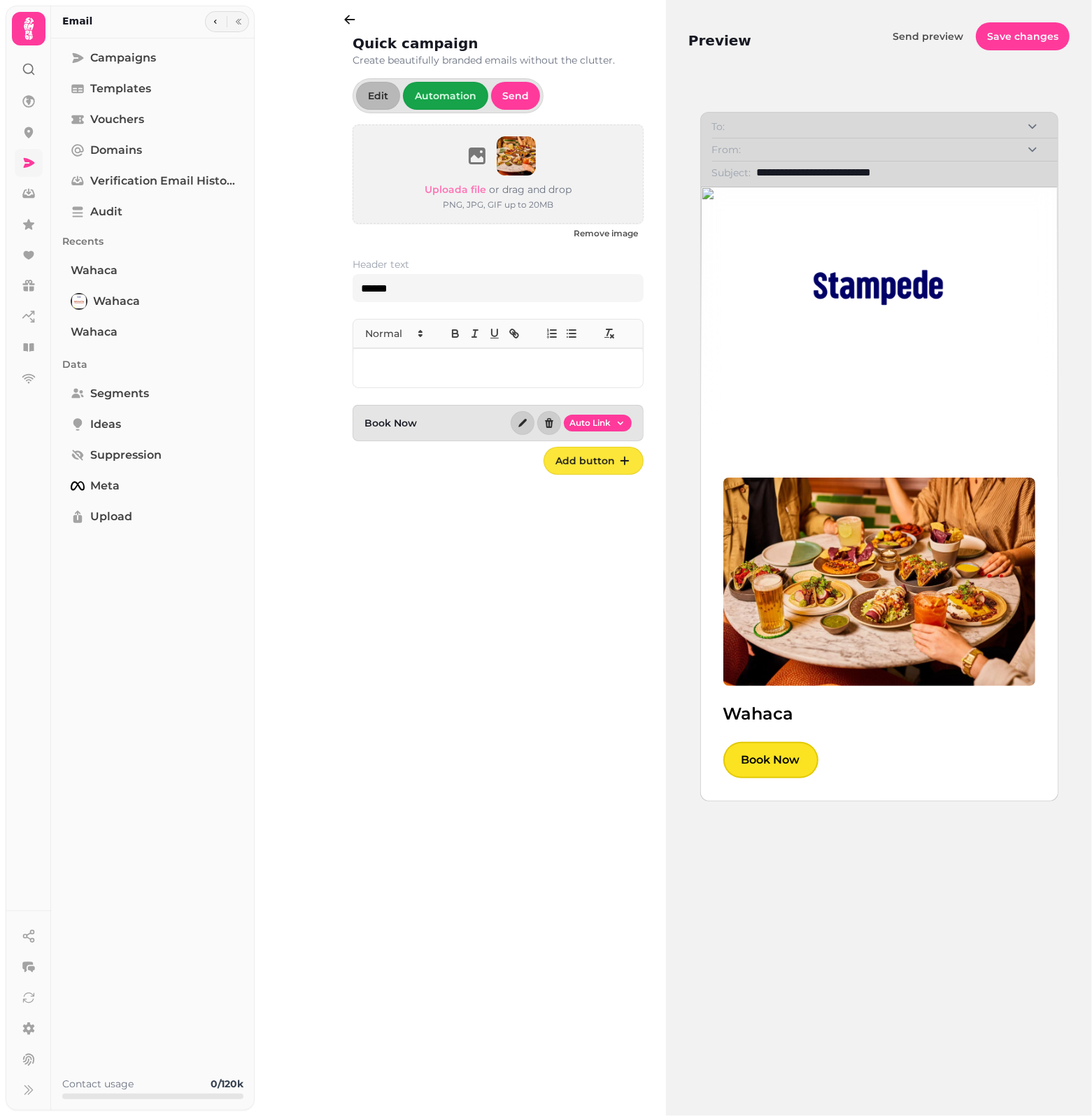
click at [915, 290] on img at bounding box center [878, 287] width 168 height 179
click at [910, 292] on img at bounding box center [878, 287] width 168 height 179
click at [490, 380] on div at bounding box center [498, 367] width 289 height 39
click at [448, 379] on div at bounding box center [498, 367] width 289 height 39
click at [407, 368] on p at bounding box center [498, 368] width 268 height 17
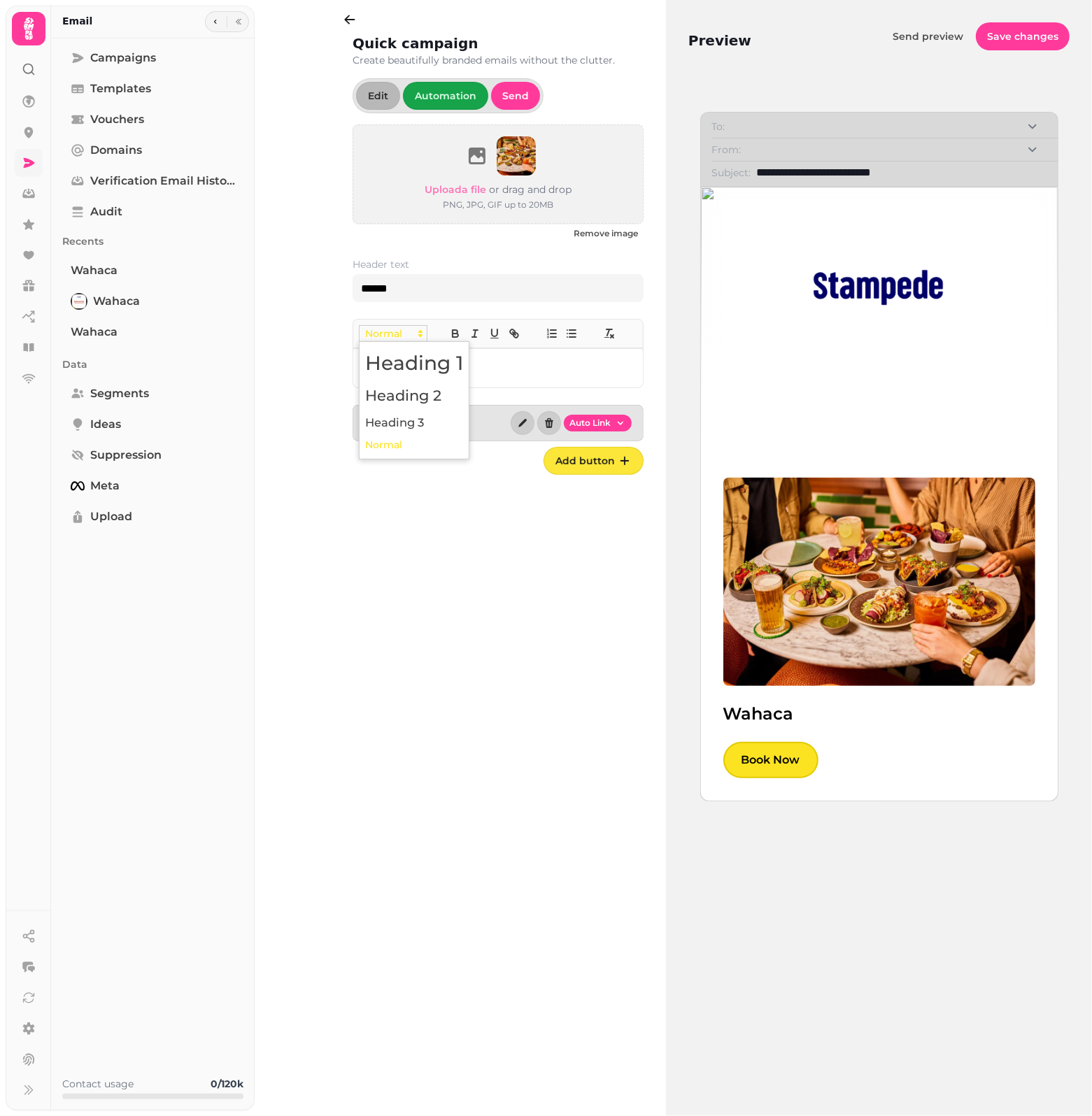
click at [400, 336] on span at bounding box center [393, 333] width 69 height 17
click at [433, 369] on span at bounding box center [414, 363] width 98 height 36
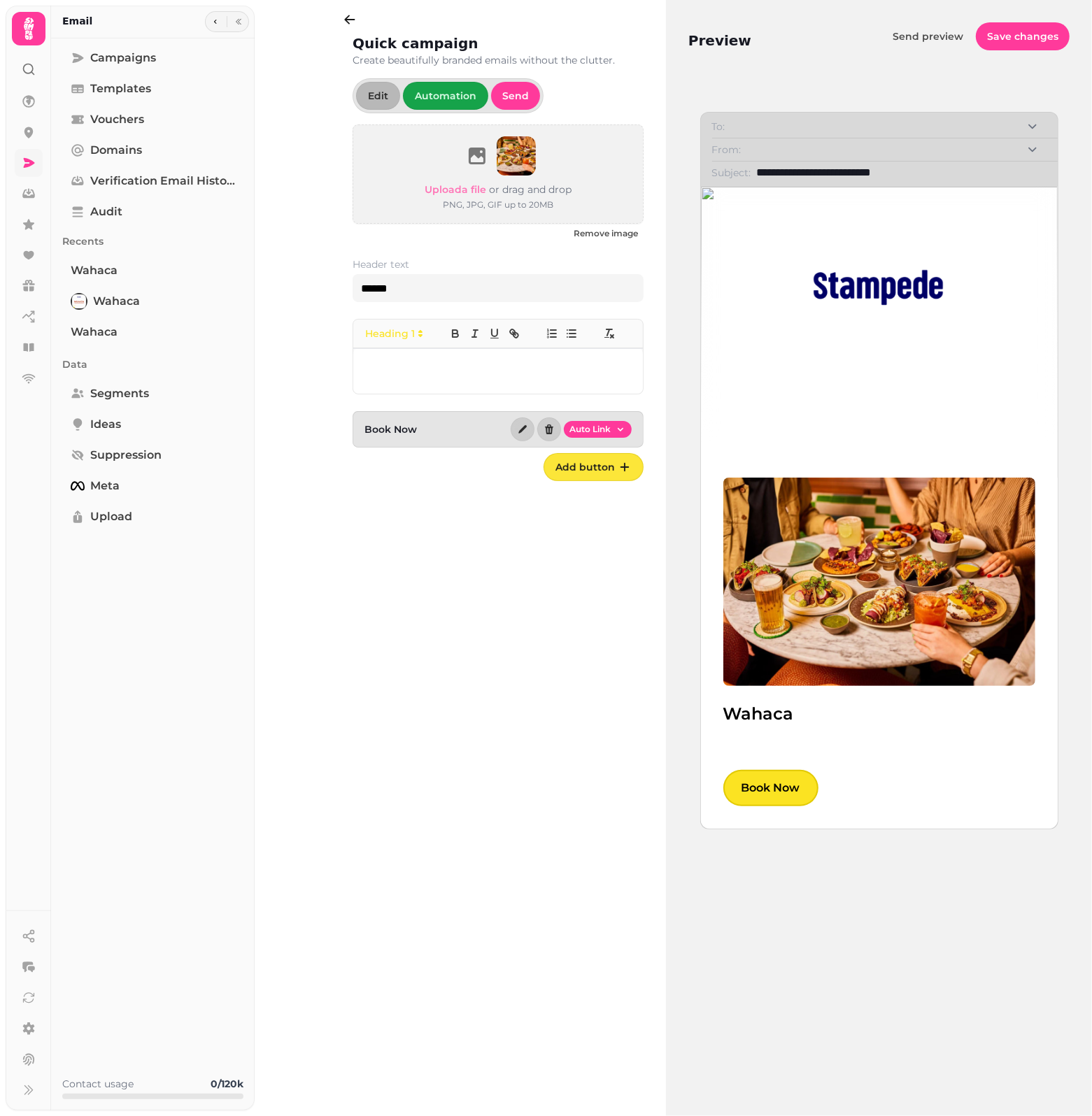
click at [480, 385] on div at bounding box center [498, 371] width 289 height 45
click at [442, 287] on input "******" at bounding box center [498, 288] width 291 height 28
drag, startPoint x: 437, startPoint y: 295, endPoint x: 337, endPoint y: 294, distance: 100.0
click at [337, 294] on div "Quick campaign Create beautifully branded emails without the clutter. Edit Auto…" at bounding box center [465, 558] width 403 height 1116
type input "*"
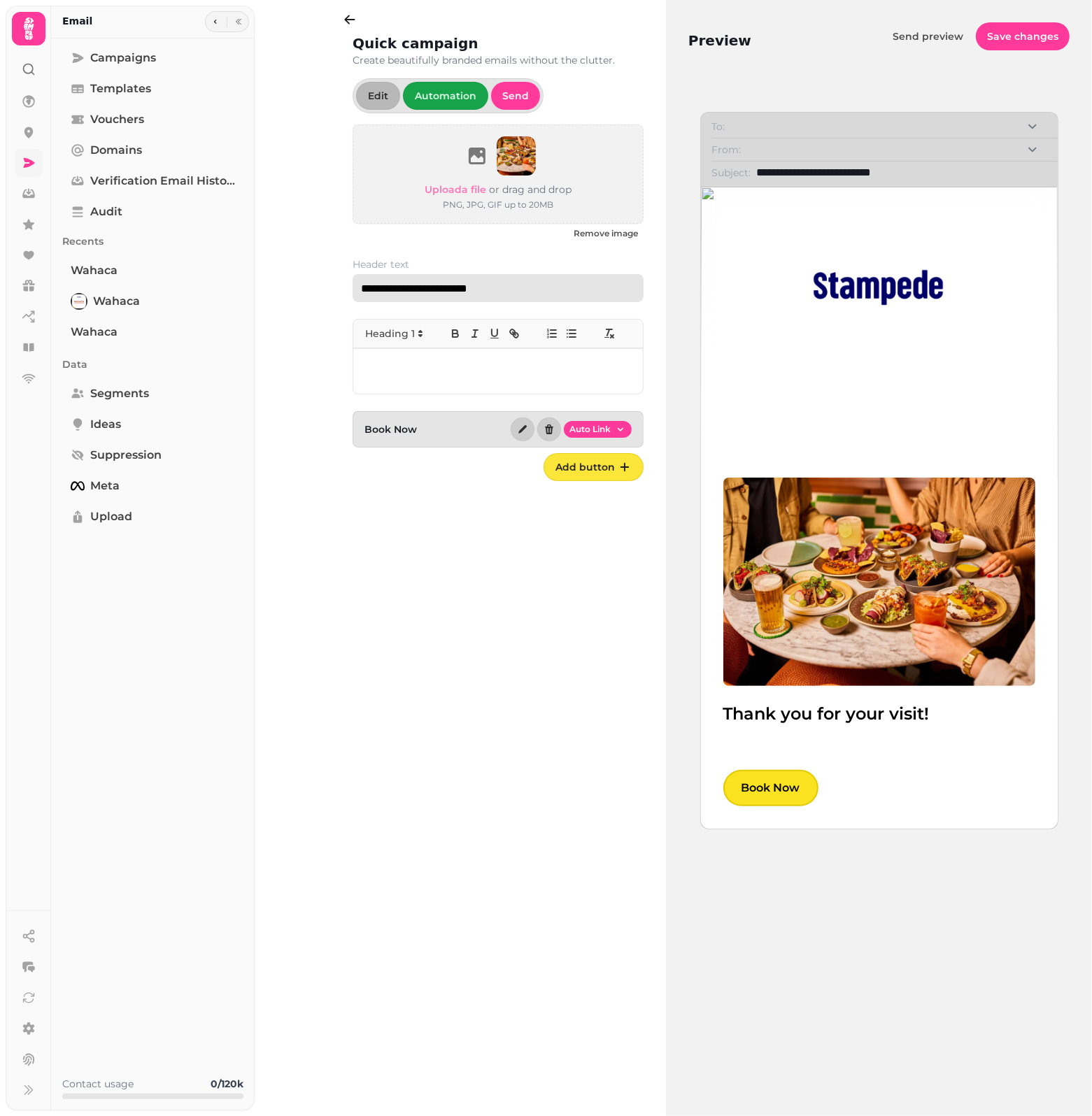
type input "**********"
click at [864, 179] on input "**********" at bounding box center [901, 172] width 289 height 17
drag, startPoint x: 939, startPoint y: 180, endPoint x: 739, endPoint y: 180, distance: 200.0
click at [739, 180] on div "**********" at bounding box center [884, 170] width 346 height 20
type input "*"
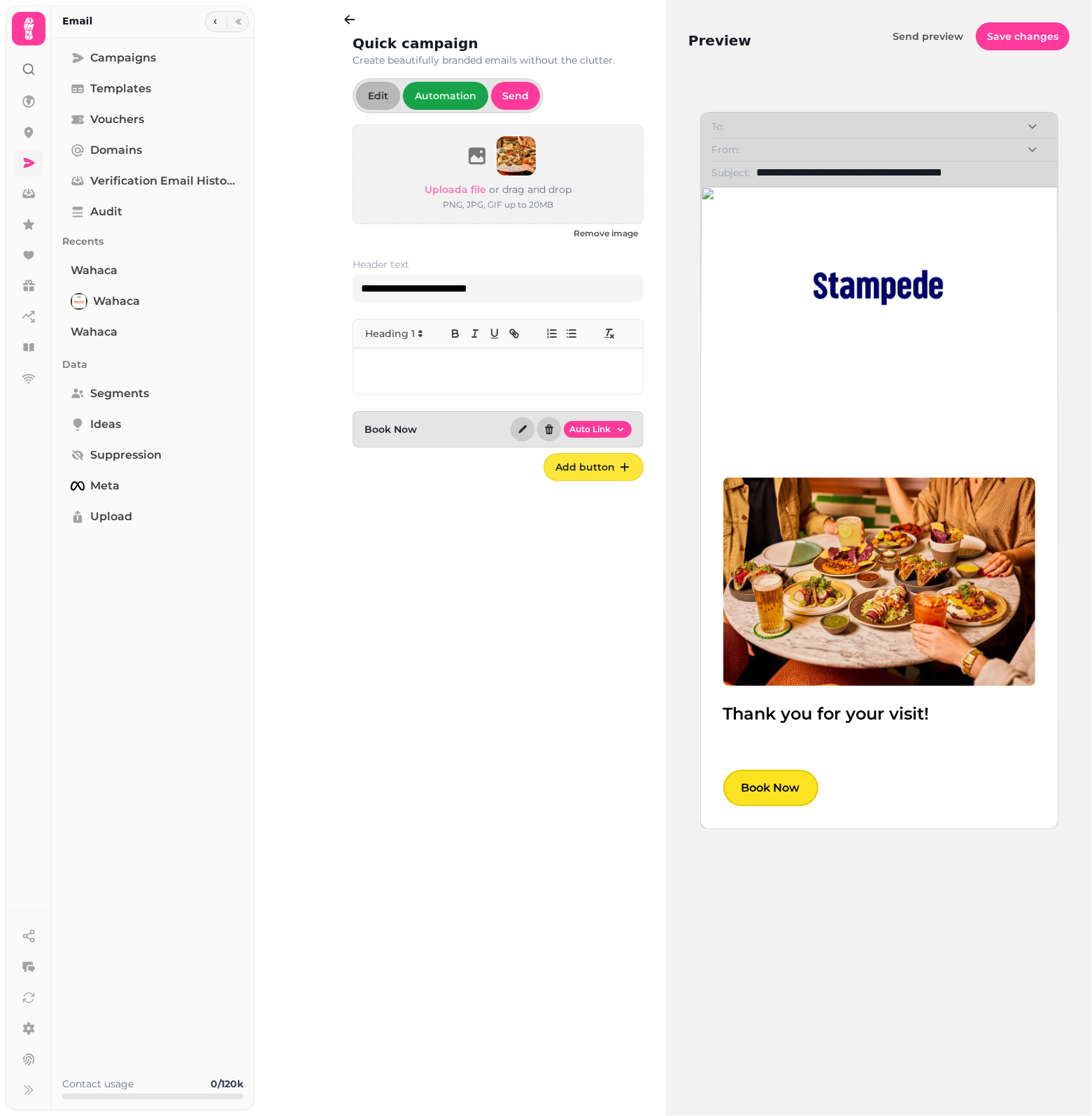
type input "**********"
click at [471, 379] on h1 at bounding box center [498, 372] width 268 height 23
click at [402, 333] on span at bounding box center [393, 333] width 69 height 17
click at [411, 446] on span at bounding box center [414, 445] width 98 height 22
click at [468, 379] on div at bounding box center [498, 367] width 289 height 39
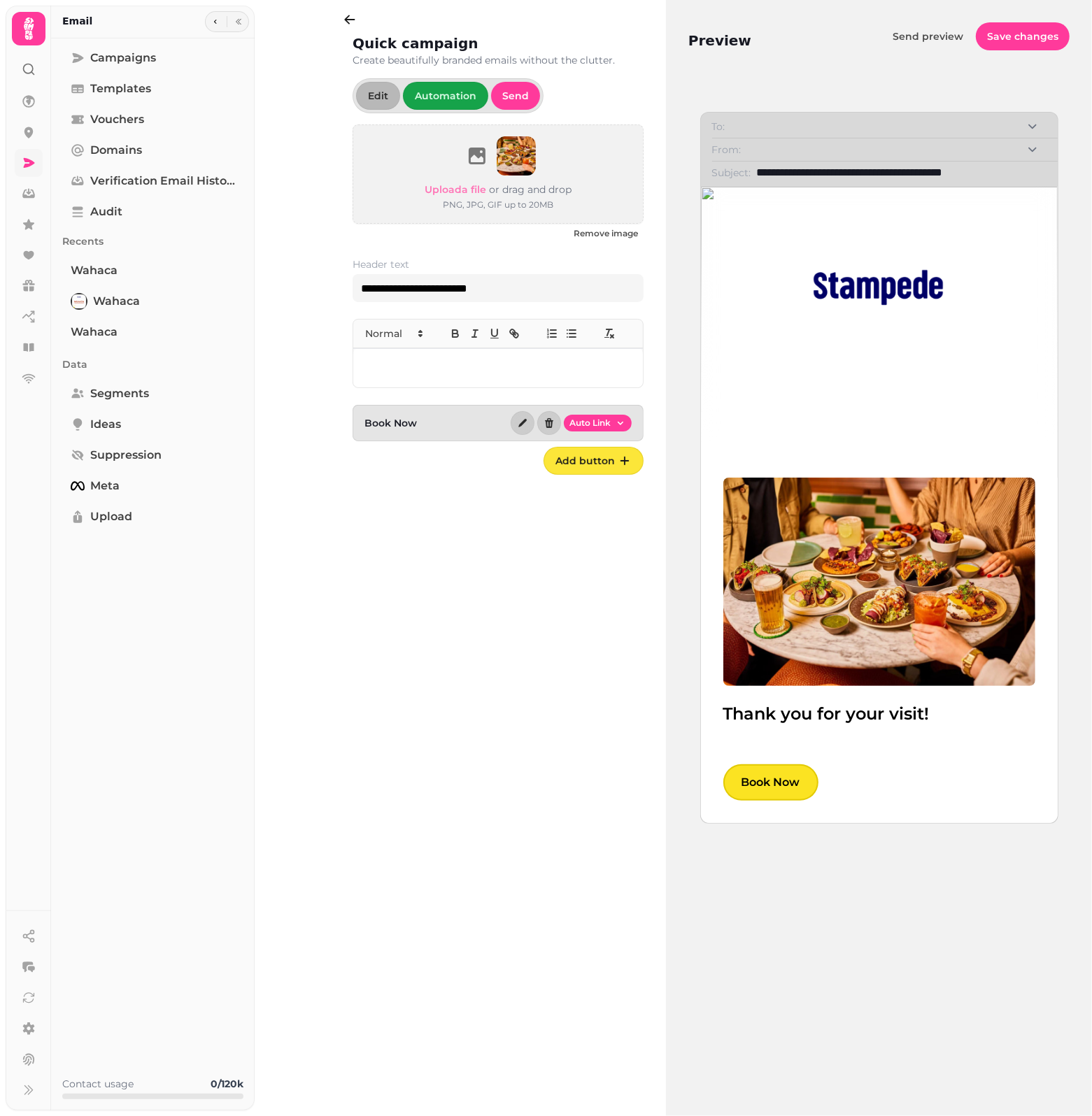
click at [844, 281] on img at bounding box center [878, 287] width 168 height 179
click at [380, 100] on span "Edit" at bounding box center [377, 96] width 20 height 10
click at [409, 371] on p at bounding box center [498, 368] width 268 height 17
click at [481, 374] on p at bounding box center [498, 368] width 268 height 17
click at [917, 281] on img at bounding box center [878, 287] width 168 height 179
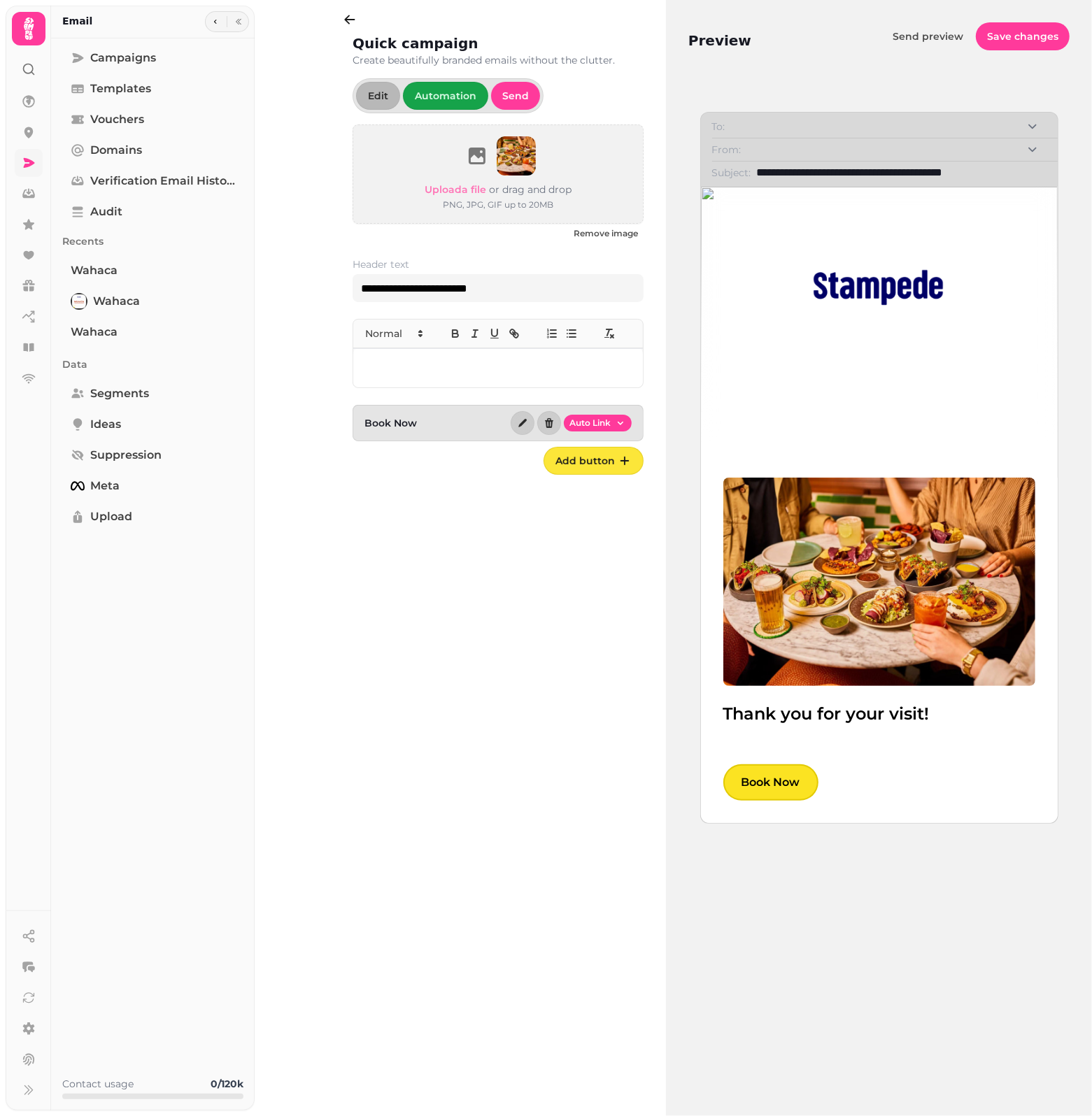
click at [705, 195] on div "Thank you for your visit! Book Now" at bounding box center [879, 505] width 357 height 637
click at [771, 219] on div "Thank you for your visit! Book Now" at bounding box center [879, 505] width 357 height 637
click at [840, 292] on img at bounding box center [878, 287] width 168 height 179
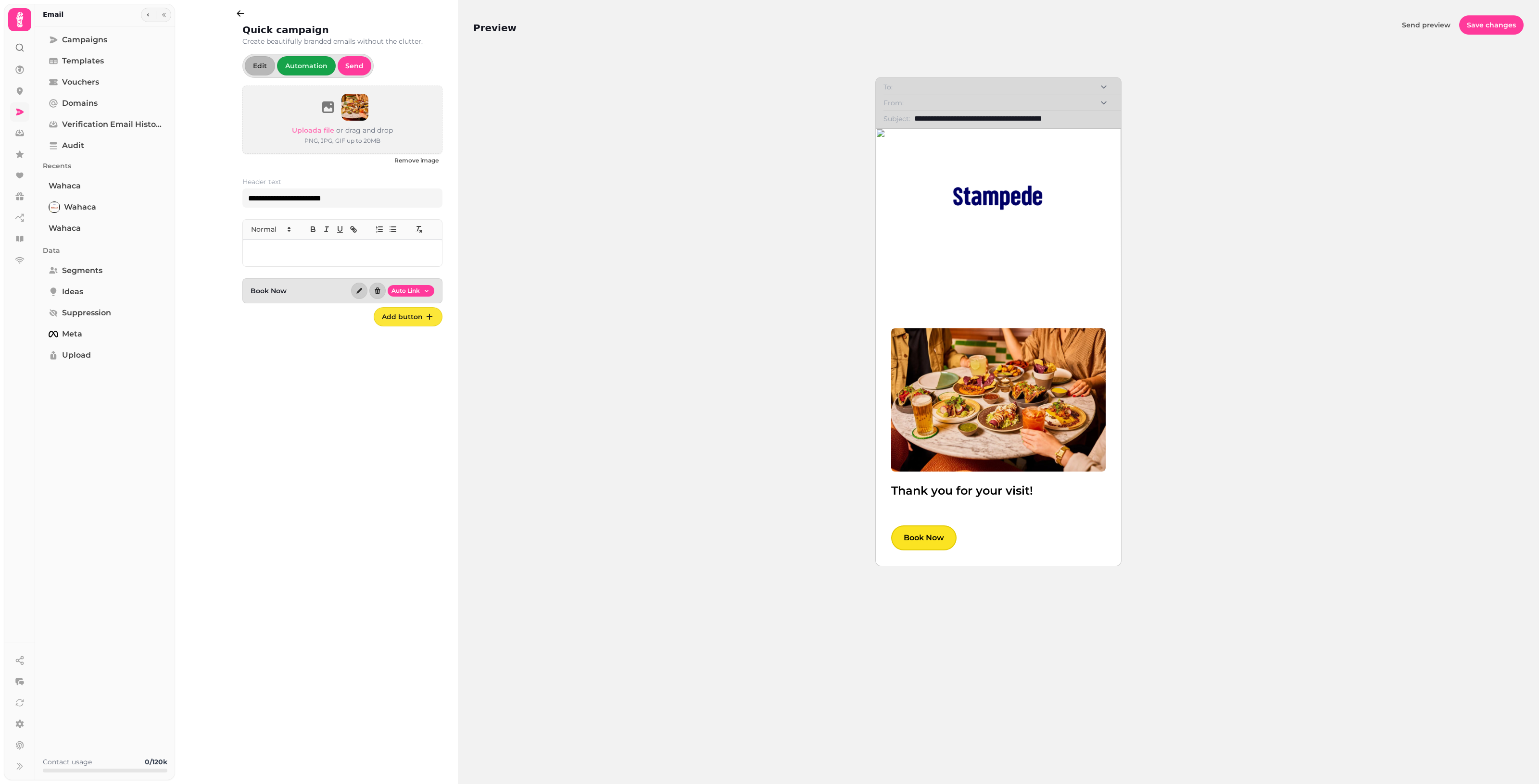
click at [750, 270] on div "**********" at bounding box center [998, 413] width 1050 height 734
click at [750, 205] on img at bounding box center [998, 198] width 115 height 123
click at [750, 222] on img at bounding box center [998, 198] width 115 height 123
click at [750, 250] on img at bounding box center [998, 198] width 115 height 123
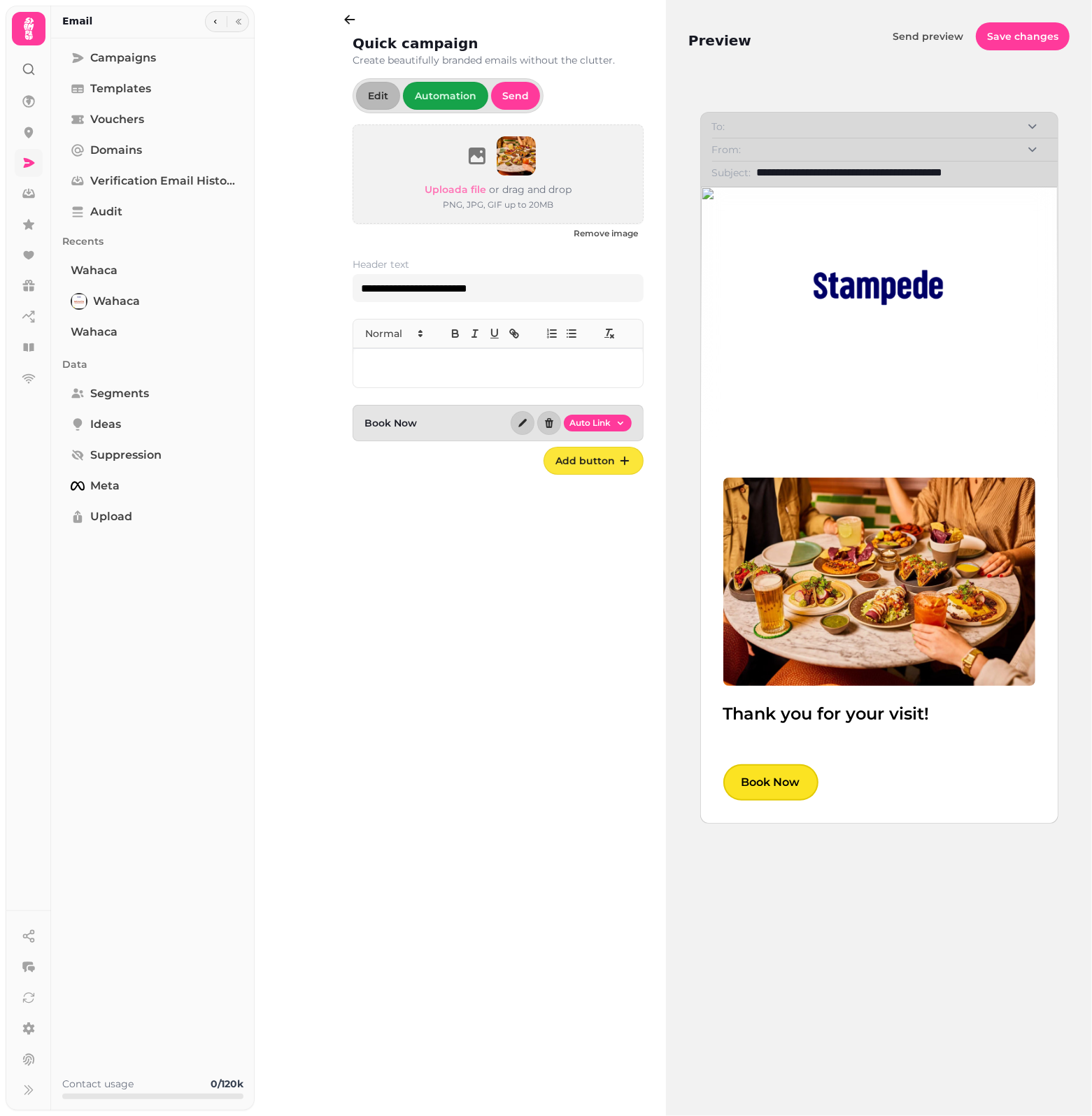
click at [450, 374] on p at bounding box center [498, 368] width 268 height 17
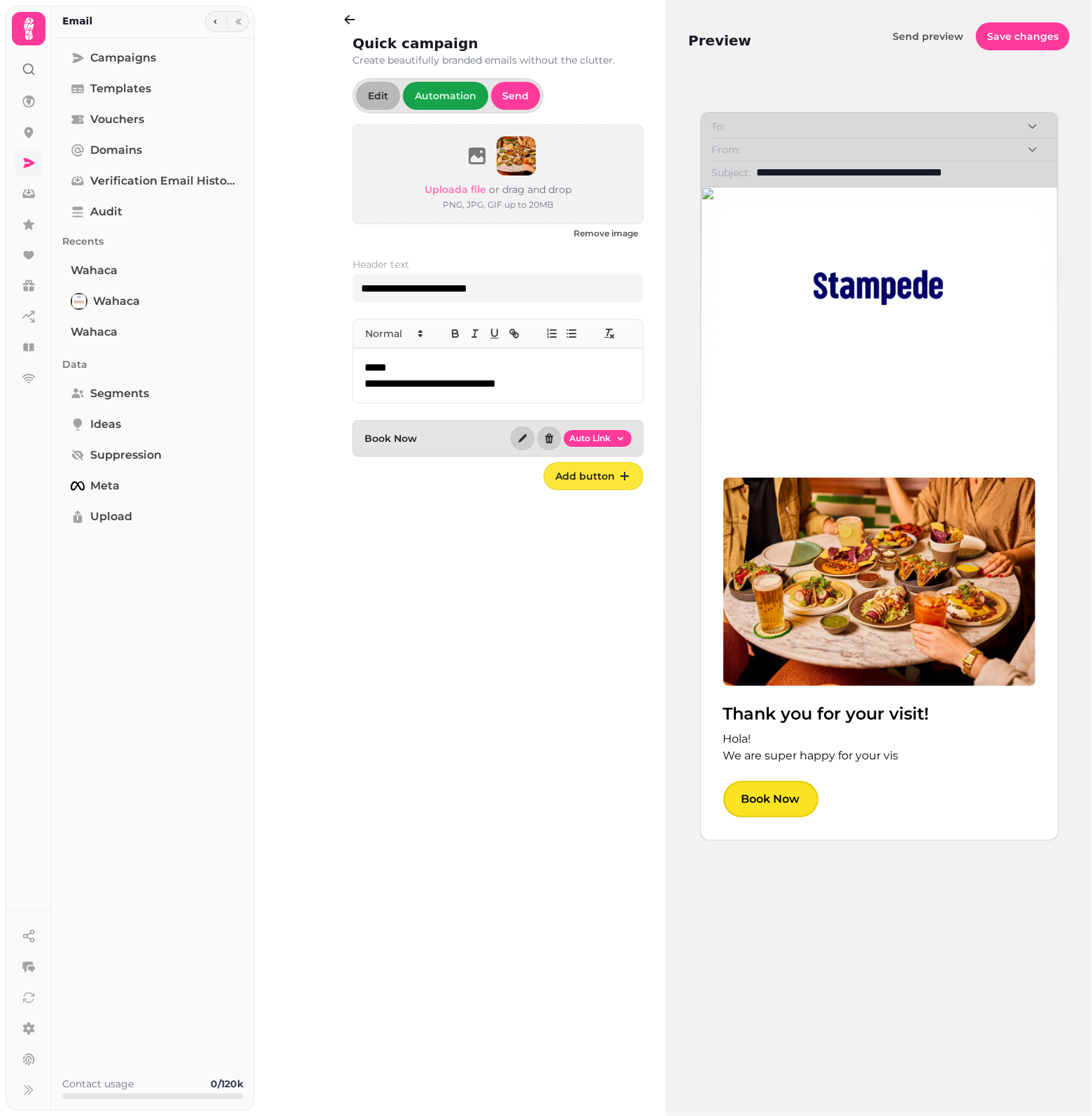
click at [576, 382] on p "**********" at bounding box center [498, 384] width 268 height 17
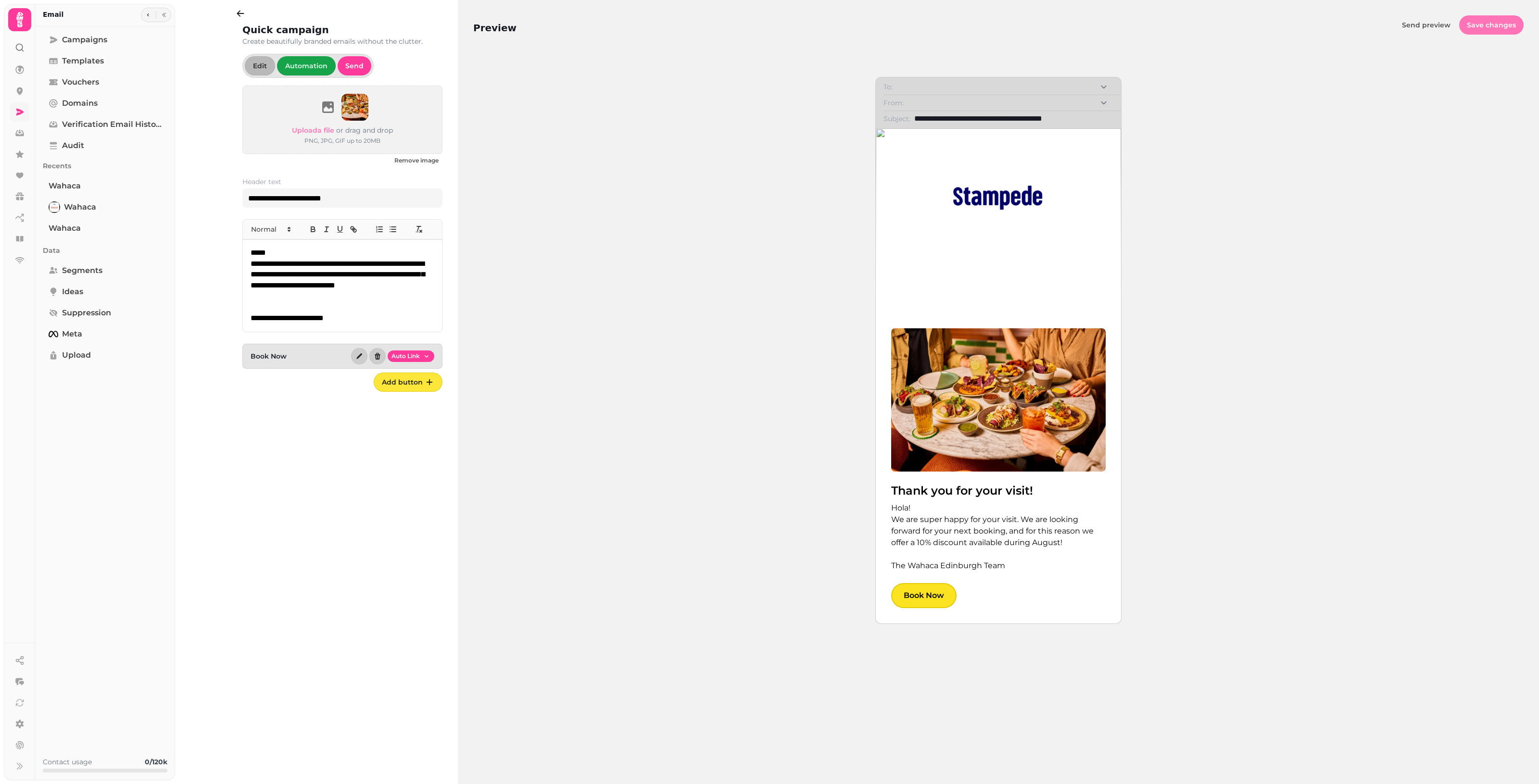
click at [750, 21] on span "Save changes" at bounding box center [1491, 24] width 49 height 7
click at [315, 66] on span "Automation" at bounding box center [306, 66] width 42 height 7
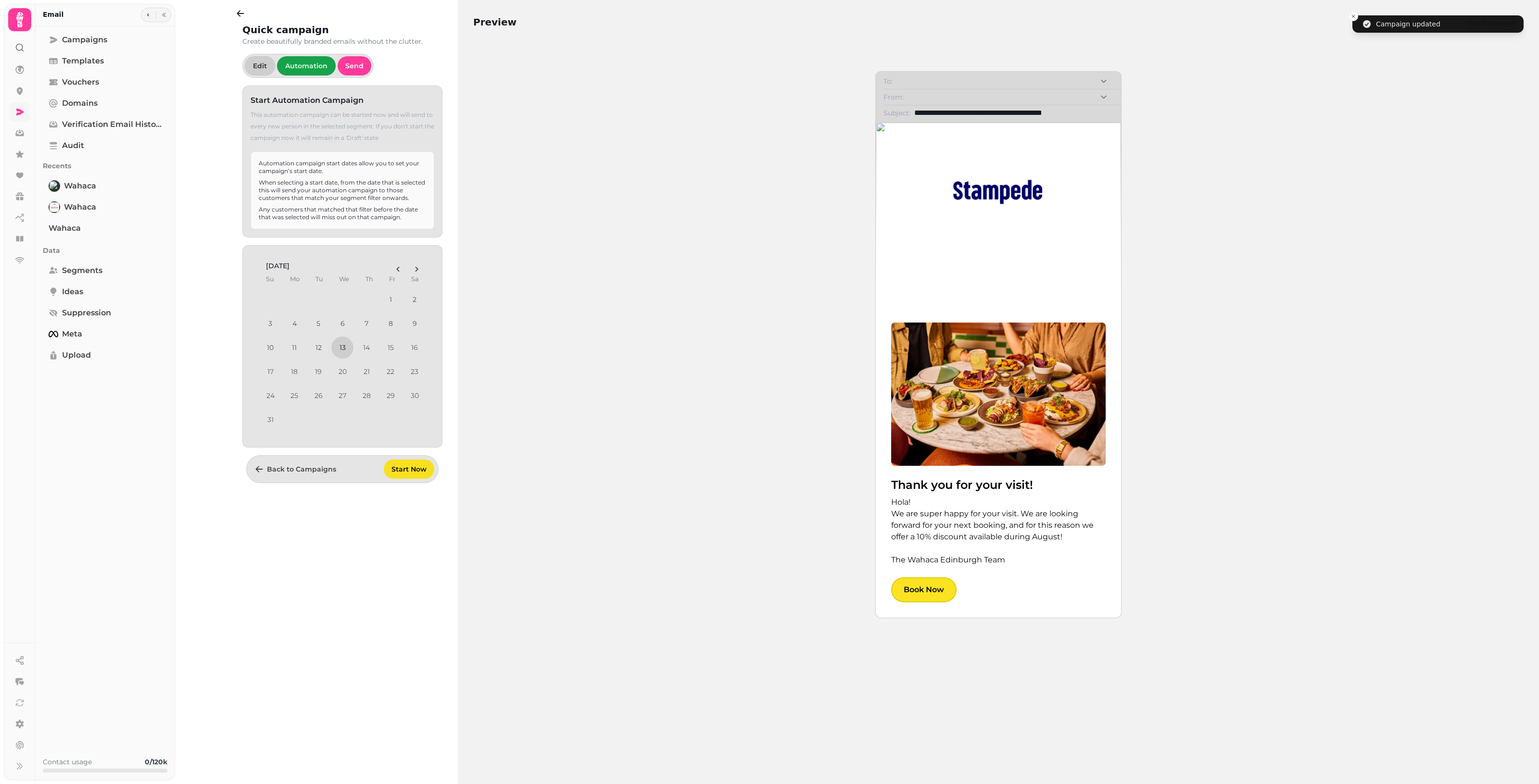
click at [345, 351] on button "13" at bounding box center [342, 348] width 22 height 22
click at [400, 466] on span "Start Now" at bounding box center [409, 469] width 35 height 7
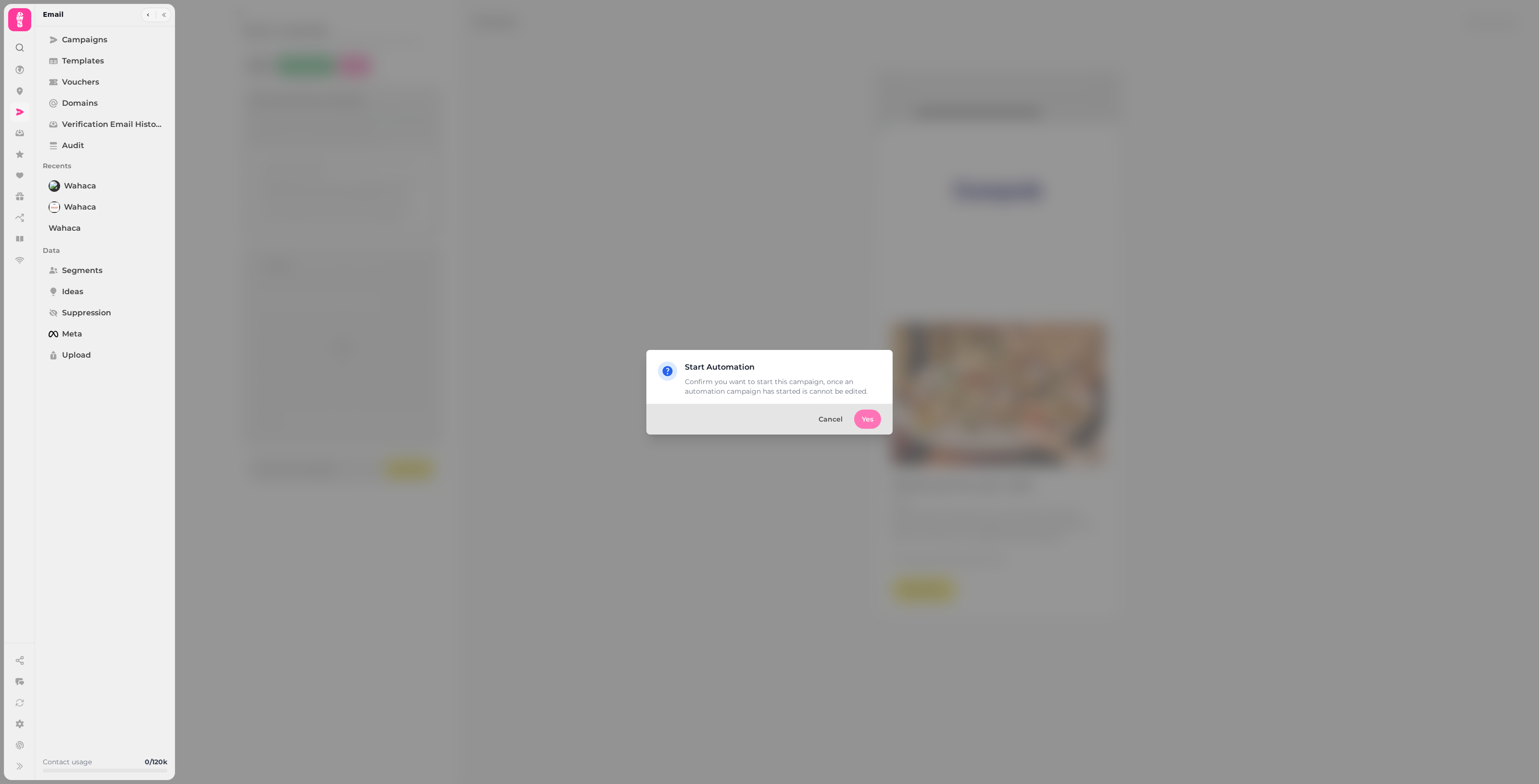
click at [750, 417] on span "Yes" at bounding box center [867, 419] width 11 height 7
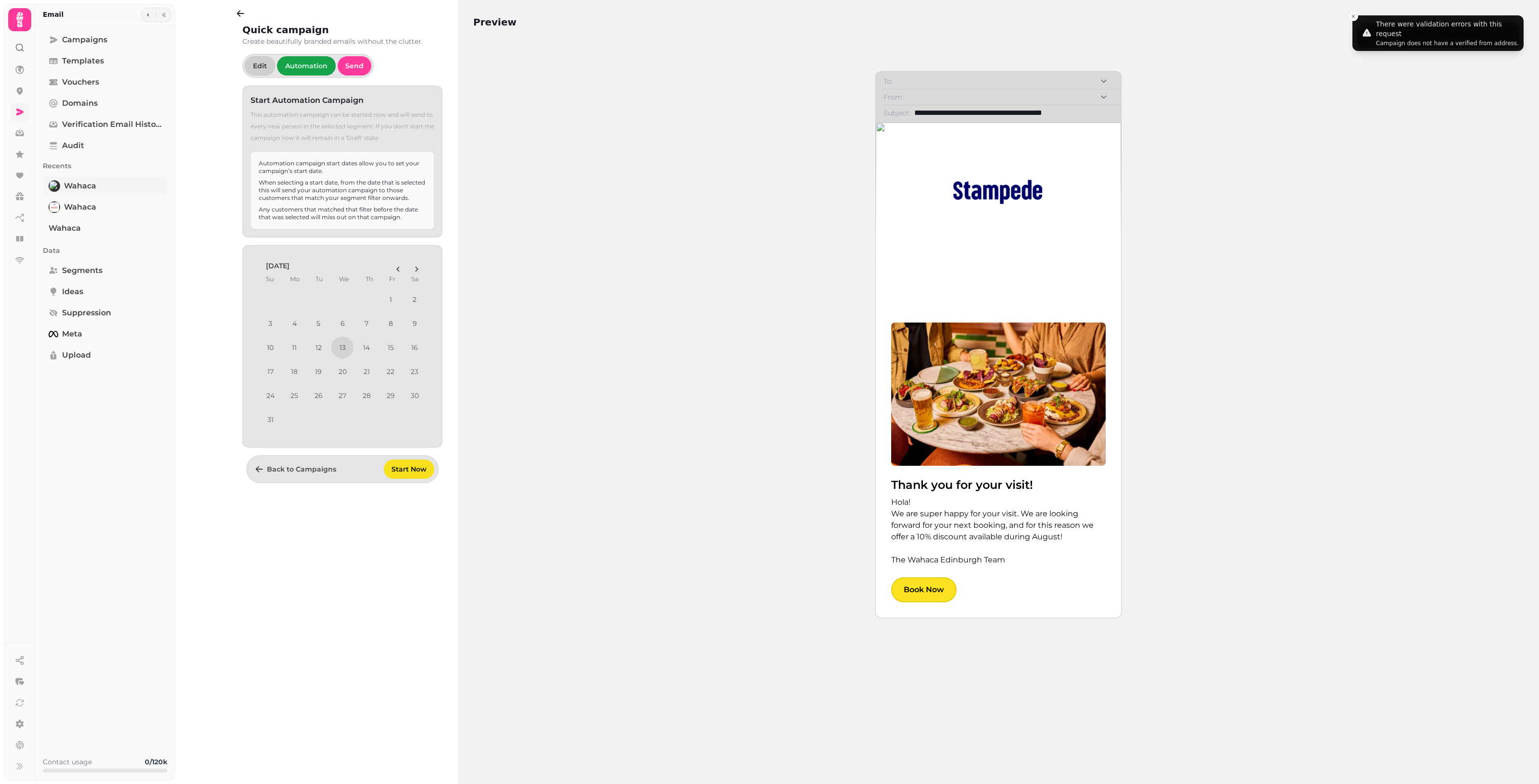
click at [82, 190] on span "Wahaca" at bounding box center [80, 186] width 32 height 11
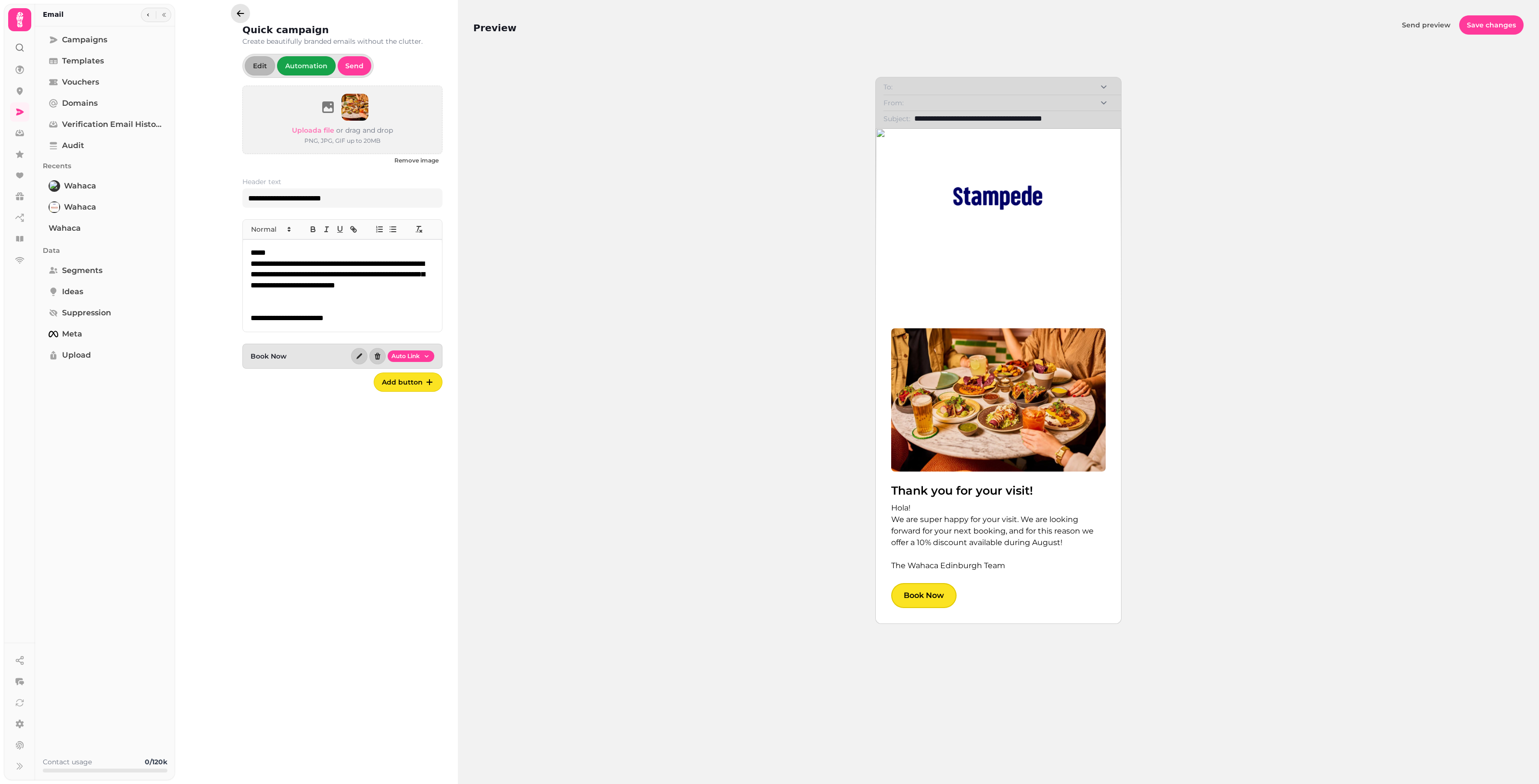
click at [244, 16] on icon "button" at bounding box center [240, 13] width 10 height 10
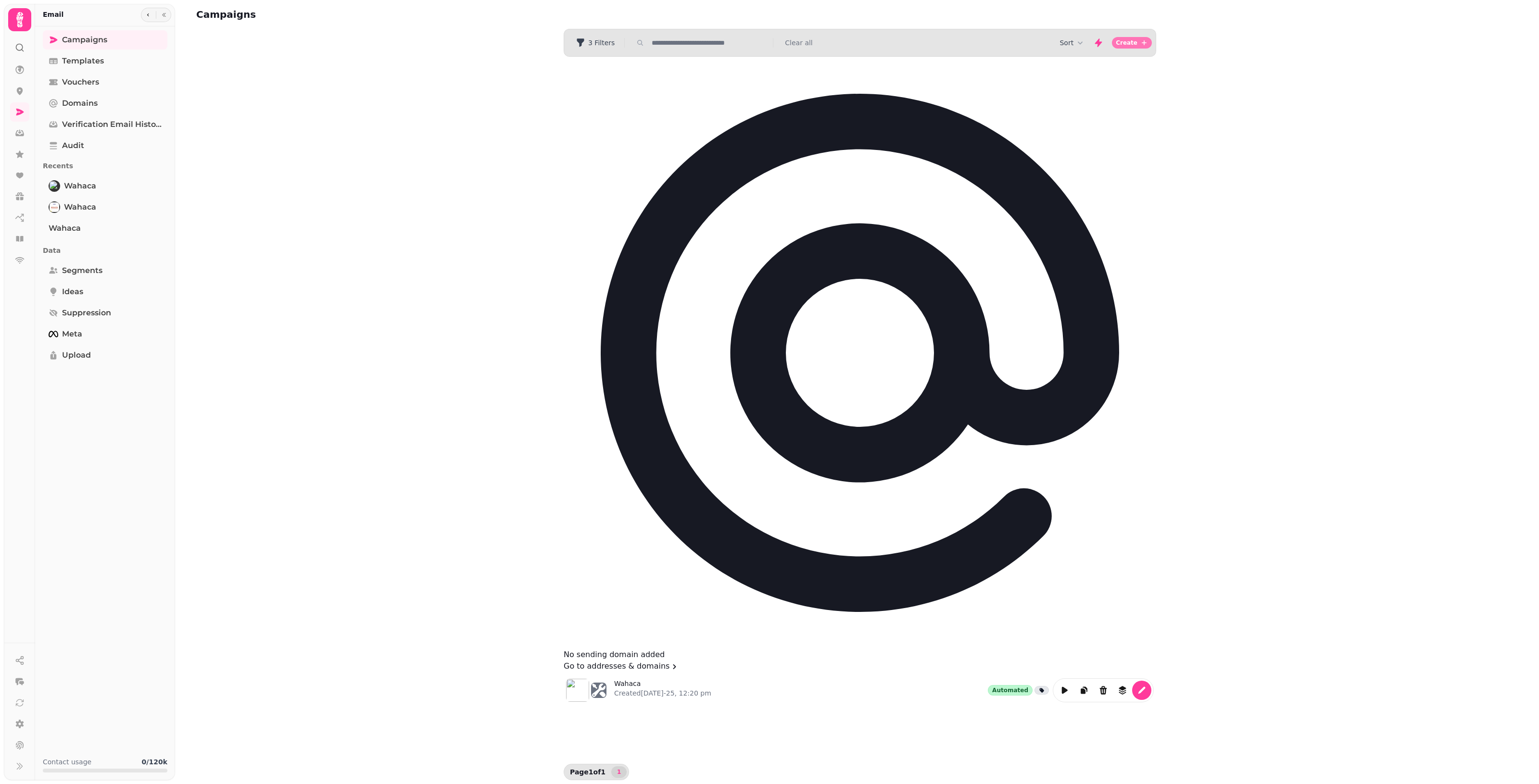
click at [750, 41] on span "Create" at bounding box center [1127, 43] width 22 height 6
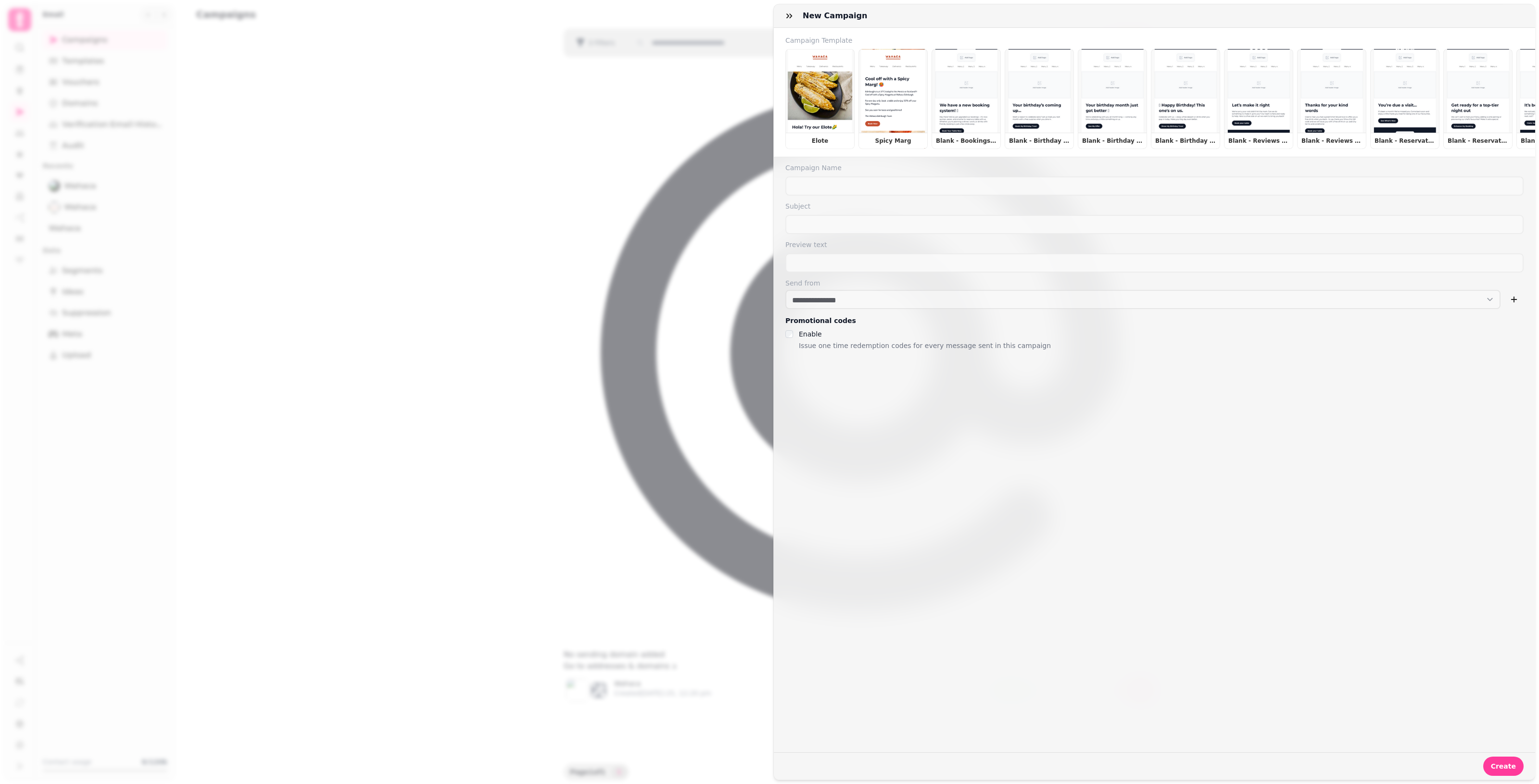
click at [582, 365] on div "**********" at bounding box center [770, 399] width 1539 height 768
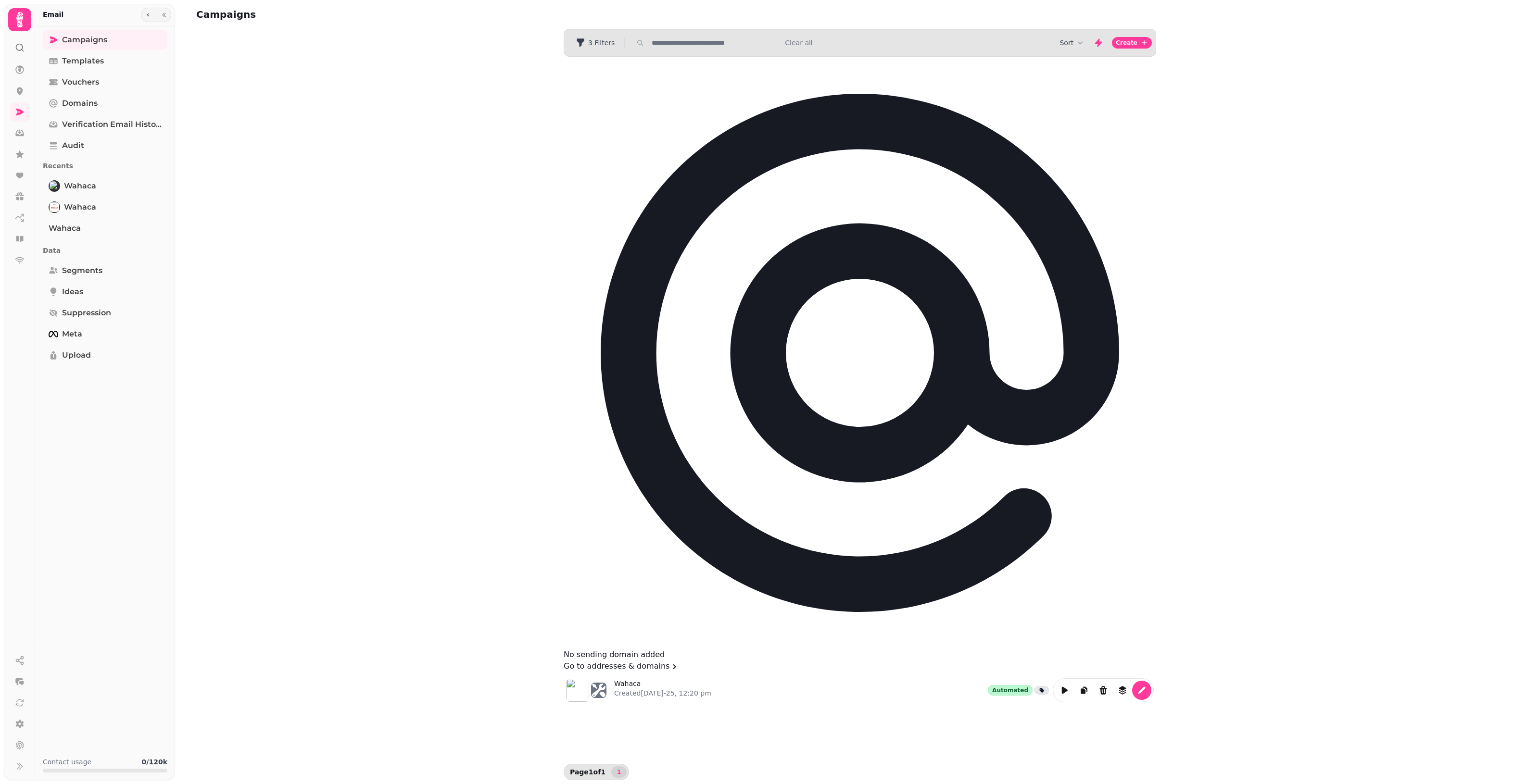
click at [750, 169] on span "Delete Campaign" at bounding box center [952, 167] width 56 height 6
click at [750, 192] on span "Delete Campaign" at bounding box center [952, 189] width 56 height 6
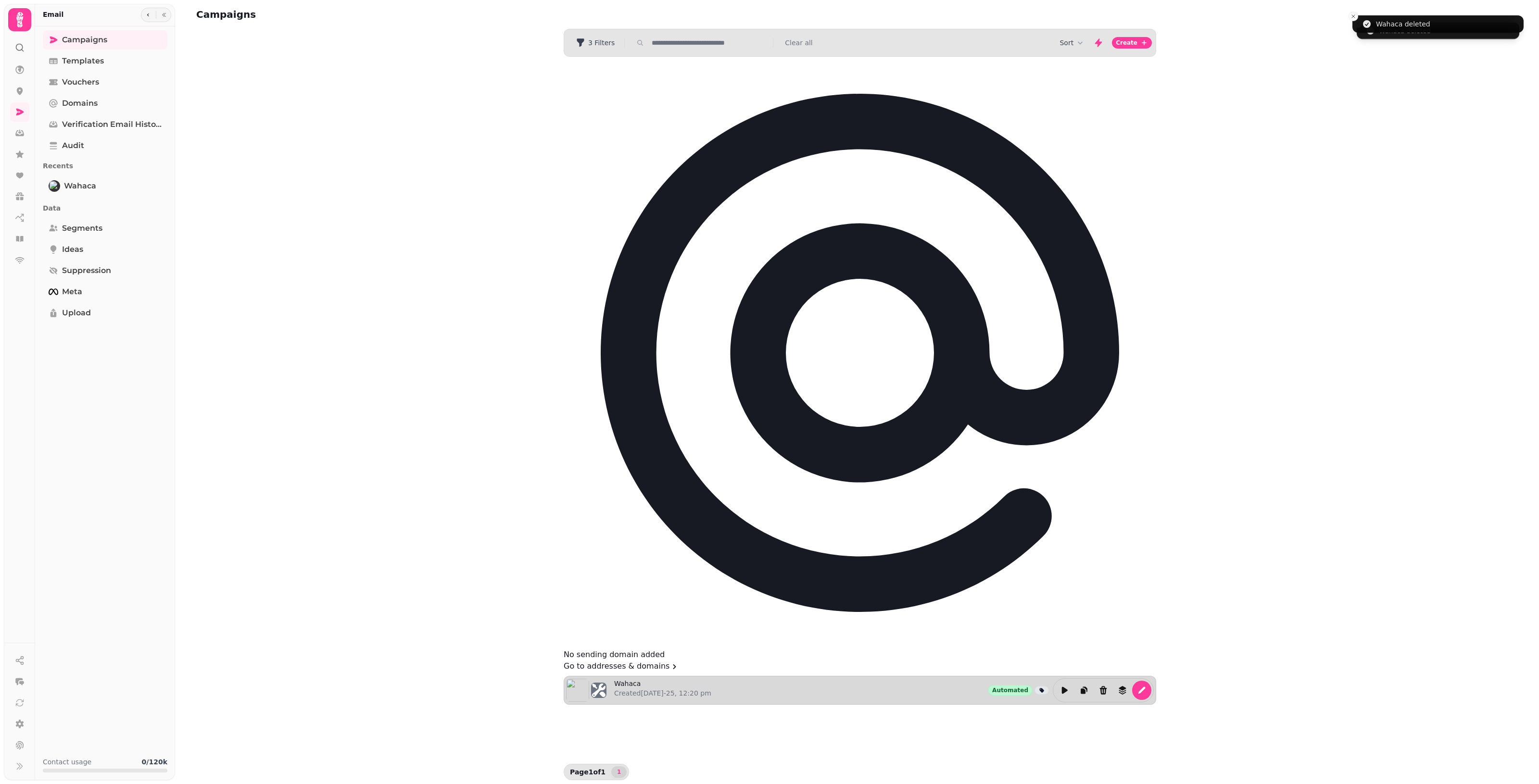
click at [750, 678] on div "Wahaca Created 13th Aug-25, 12:20 pm Automated" at bounding box center [884, 690] width 539 height 24
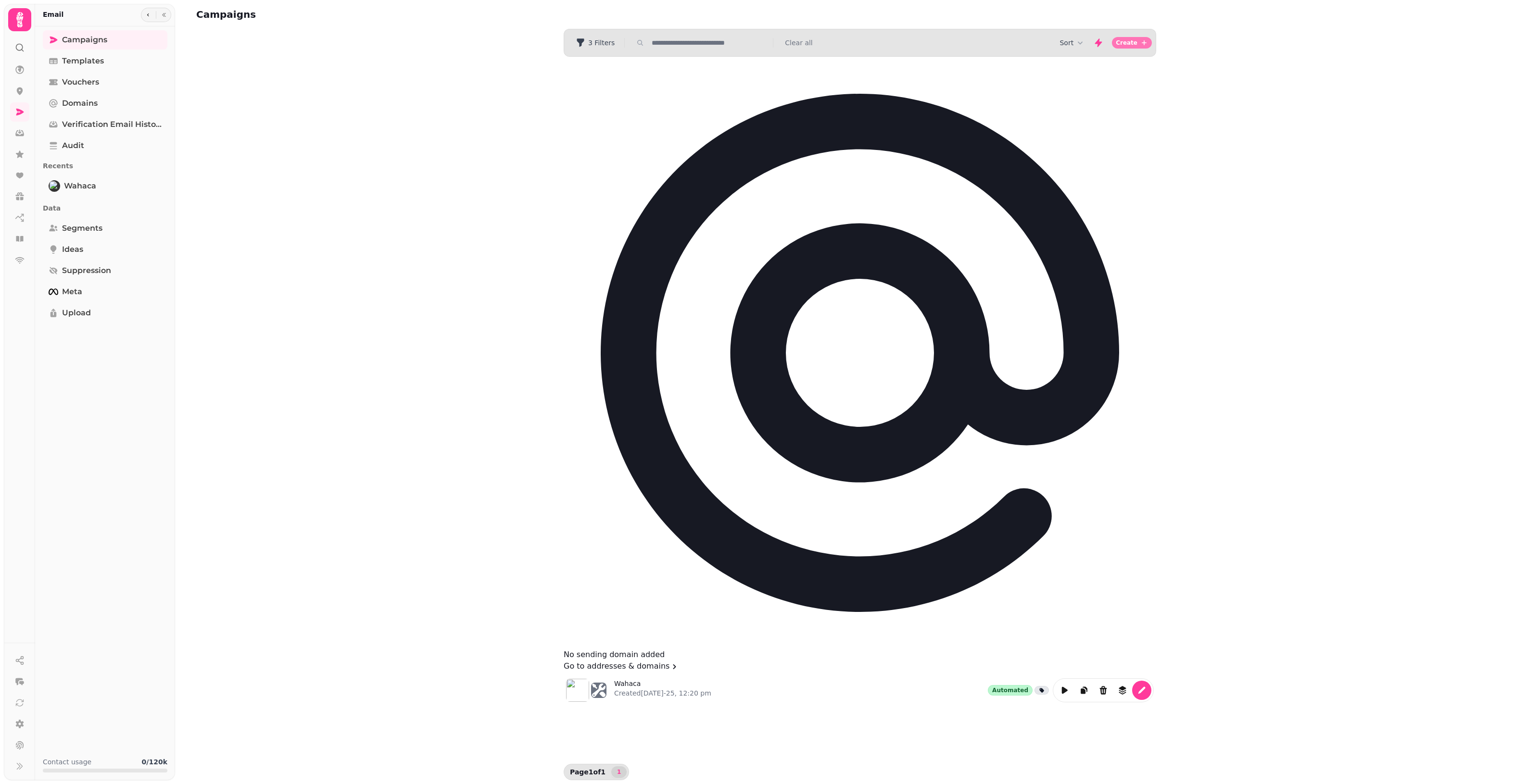
click at [750, 44] on span "Create" at bounding box center [1127, 43] width 22 height 6
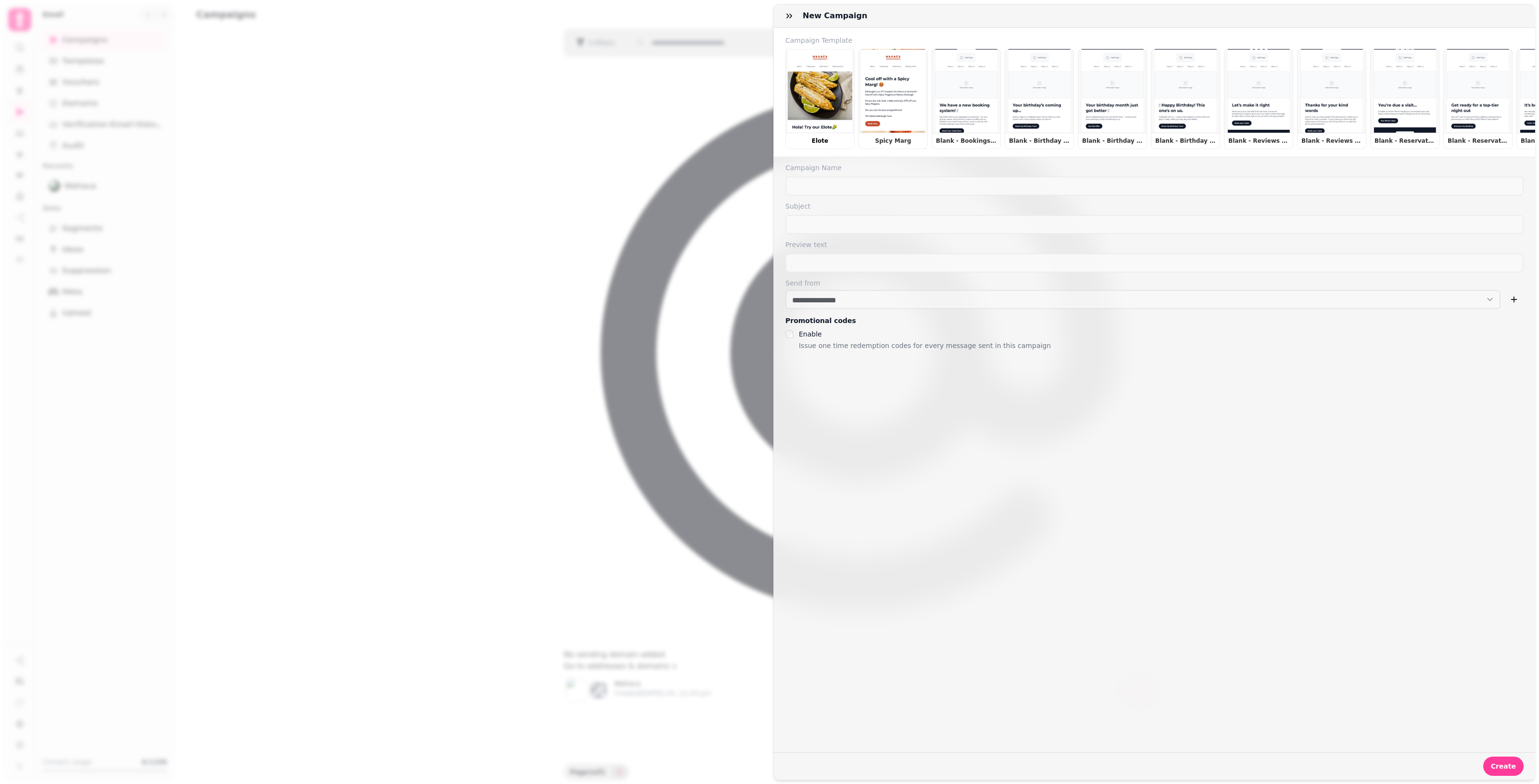
click at [750, 104] on button "Elote" at bounding box center [820, 99] width 69 height 100
type input "*****"
click at [750, 763] on span "Create" at bounding box center [1504, 766] width 25 height 7
click at [750, 250] on form "**********" at bounding box center [1154, 404] width 761 height 752
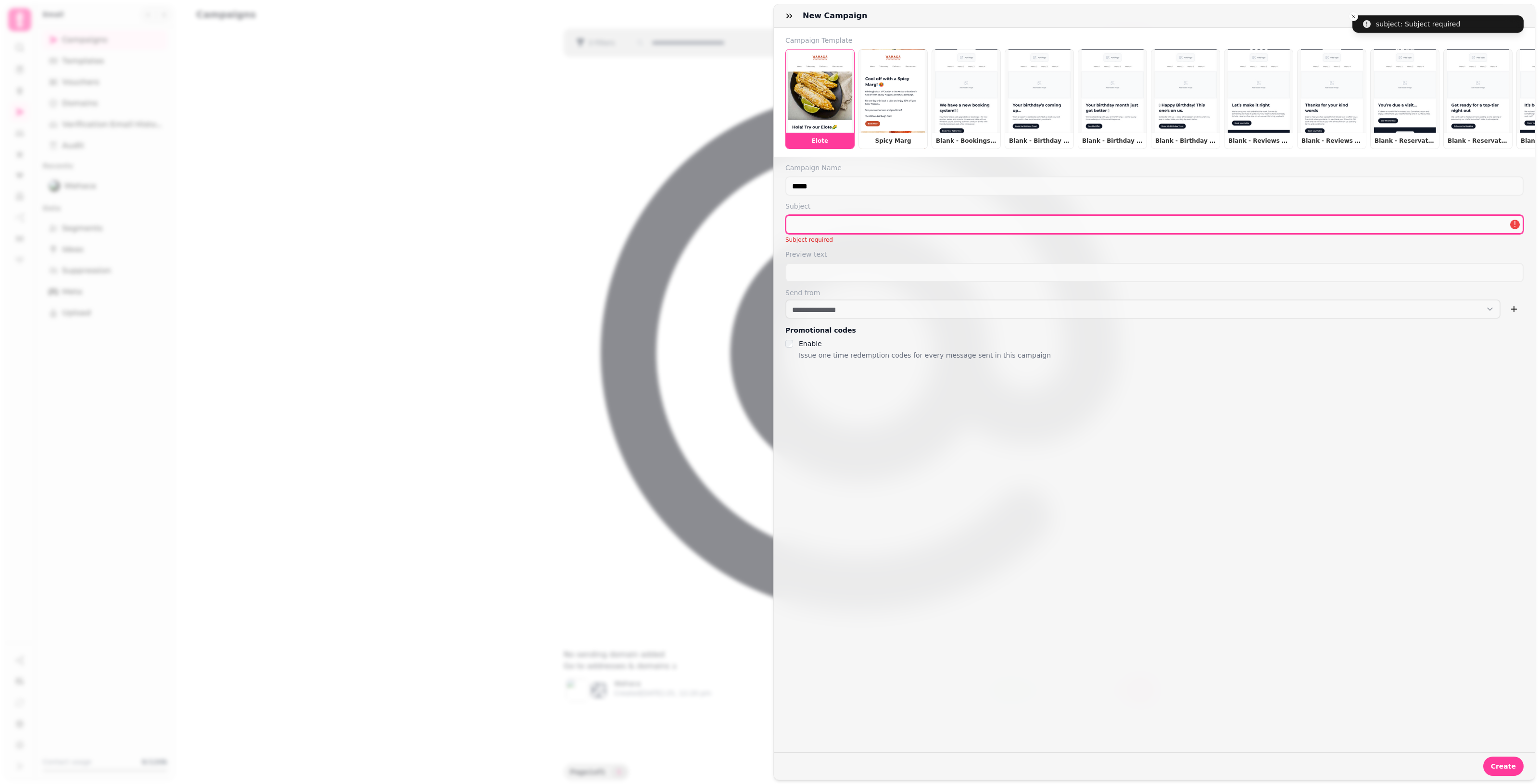
click at [750, 234] on input "text" at bounding box center [1155, 225] width 738 height 19
type input "**********"
click at [750, 760] on div "Create" at bounding box center [1154, 766] width 761 height 27
click at [750, 763] on span "Create" at bounding box center [1504, 766] width 25 height 7
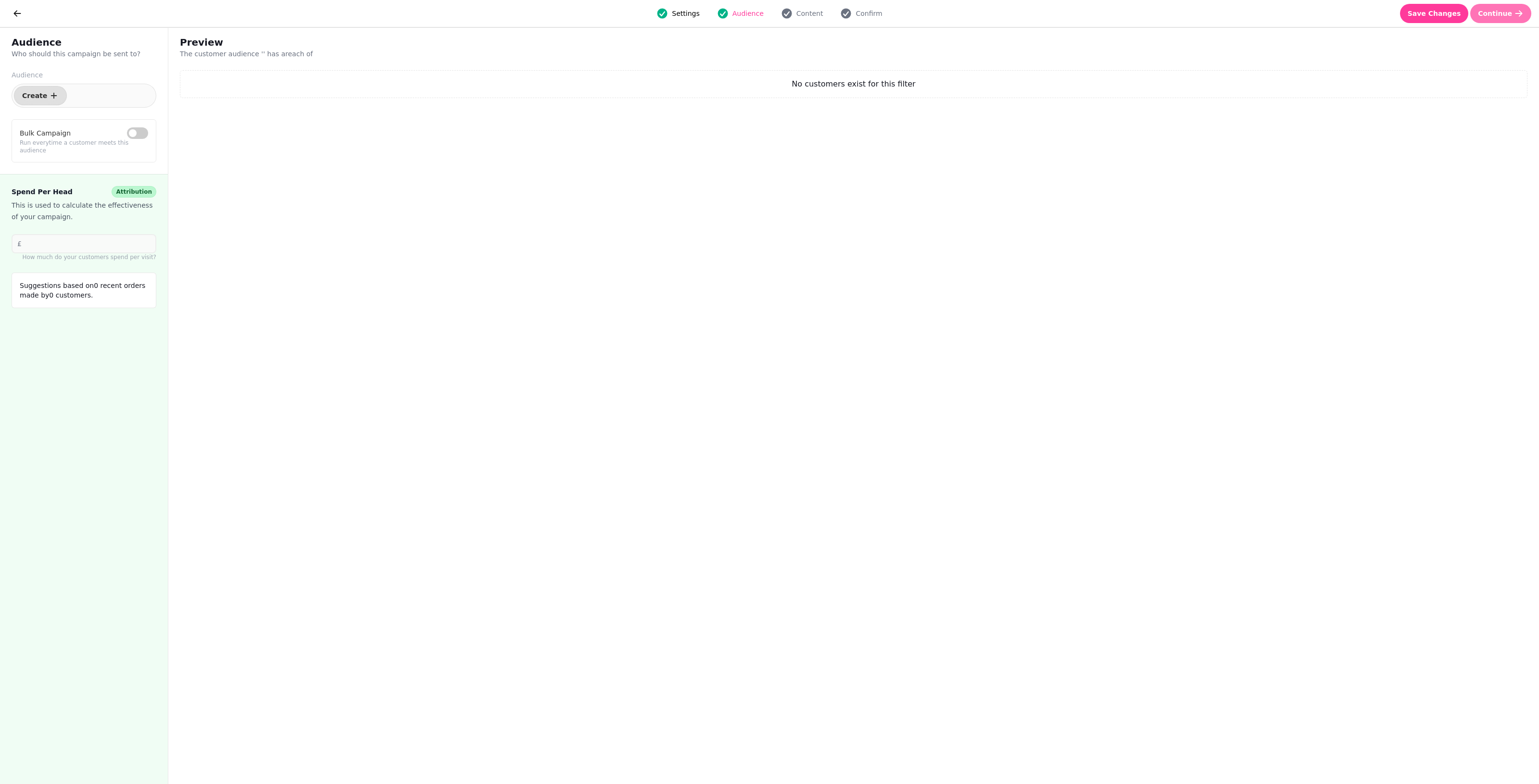
click at [750, 8] on button "Continue" at bounding box center [1501, 13] width 61 height 19
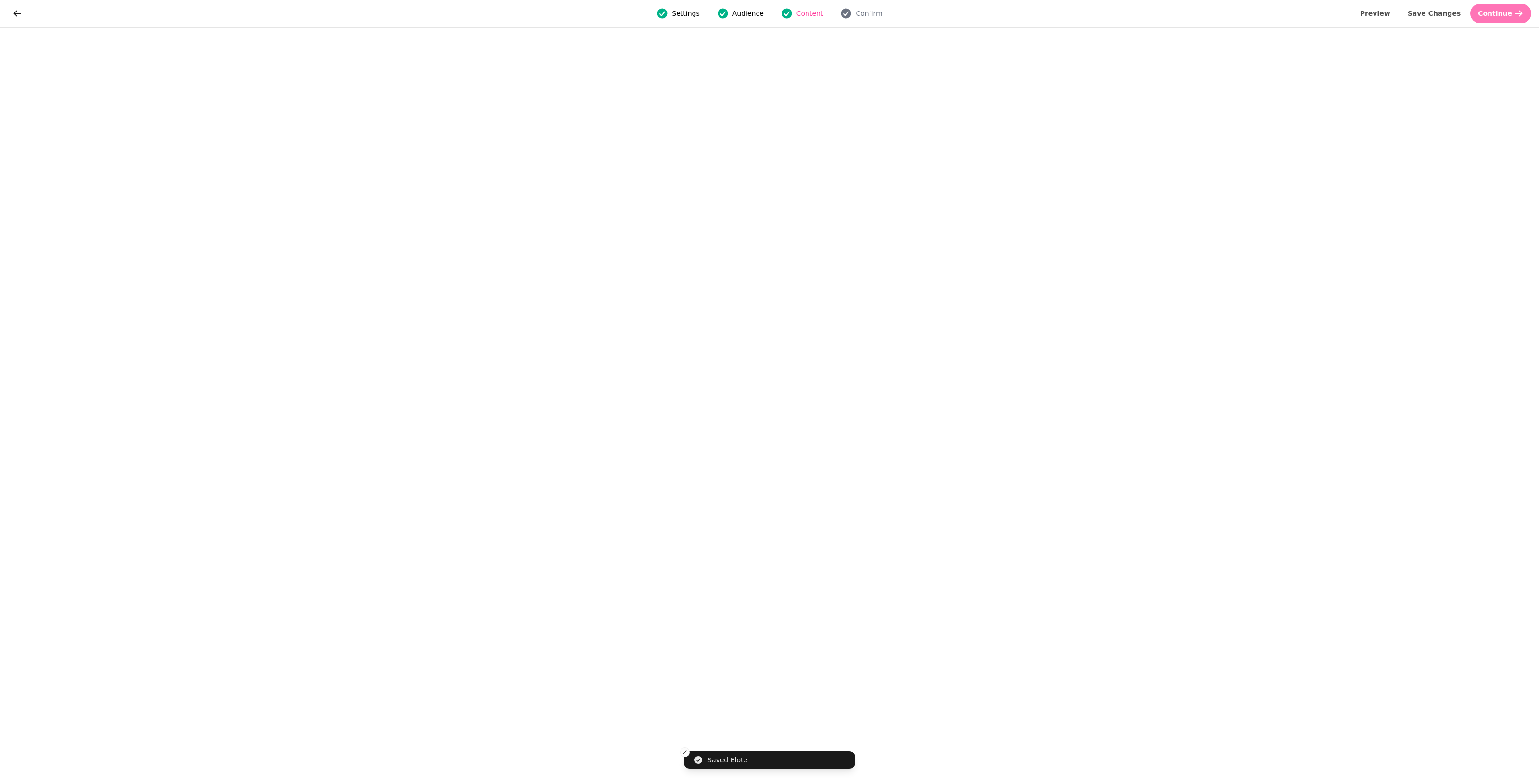
click at [750, 11] on button "Continue" at bounding box center [1501, 13] width 61 height 19
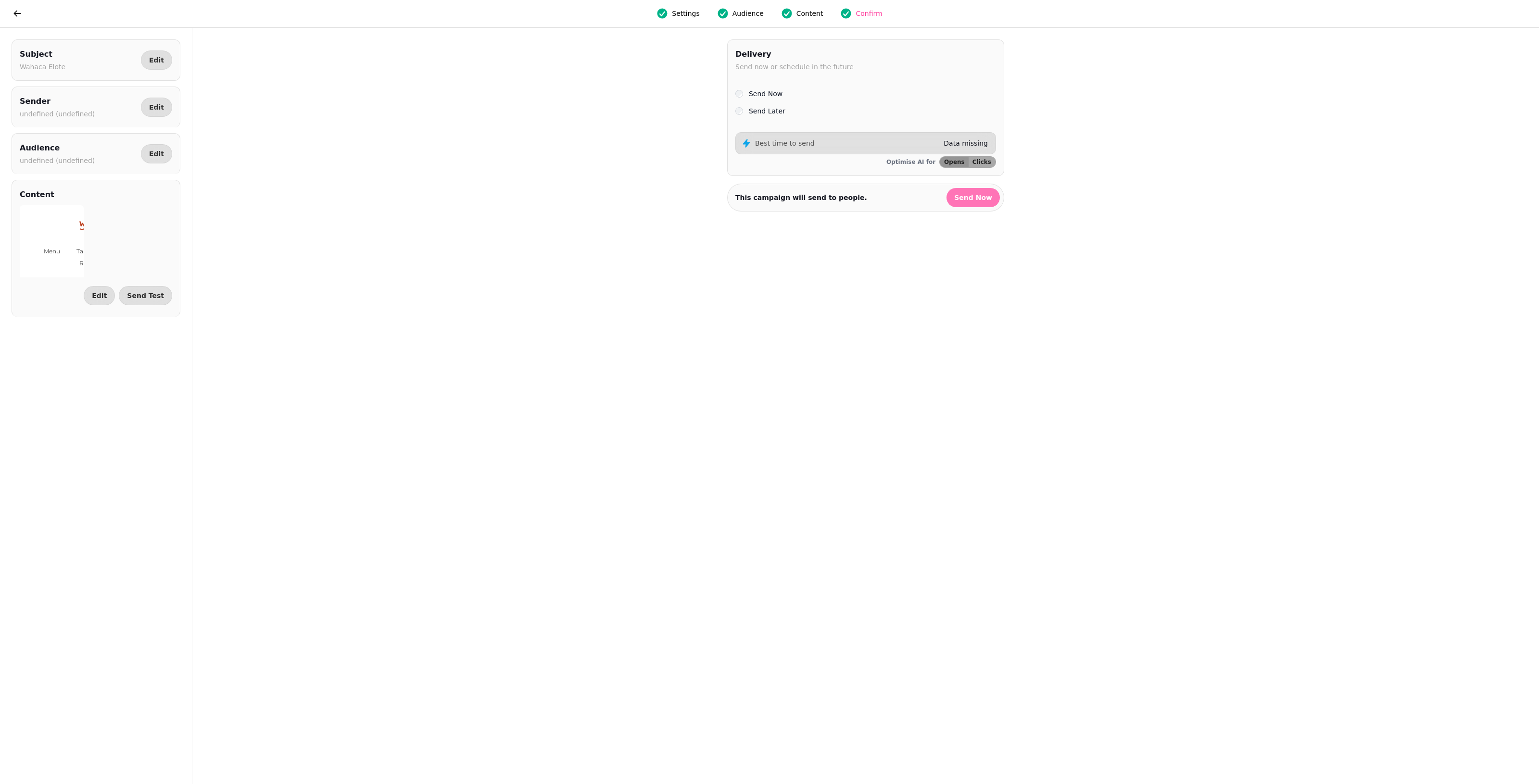
click at [750, 199] on span "Send Now" at bounding box center [973, 197] width 38 height 7
click at [148, 299] on span "Send Test" at bounding box center [146, 295] width 37 height 7
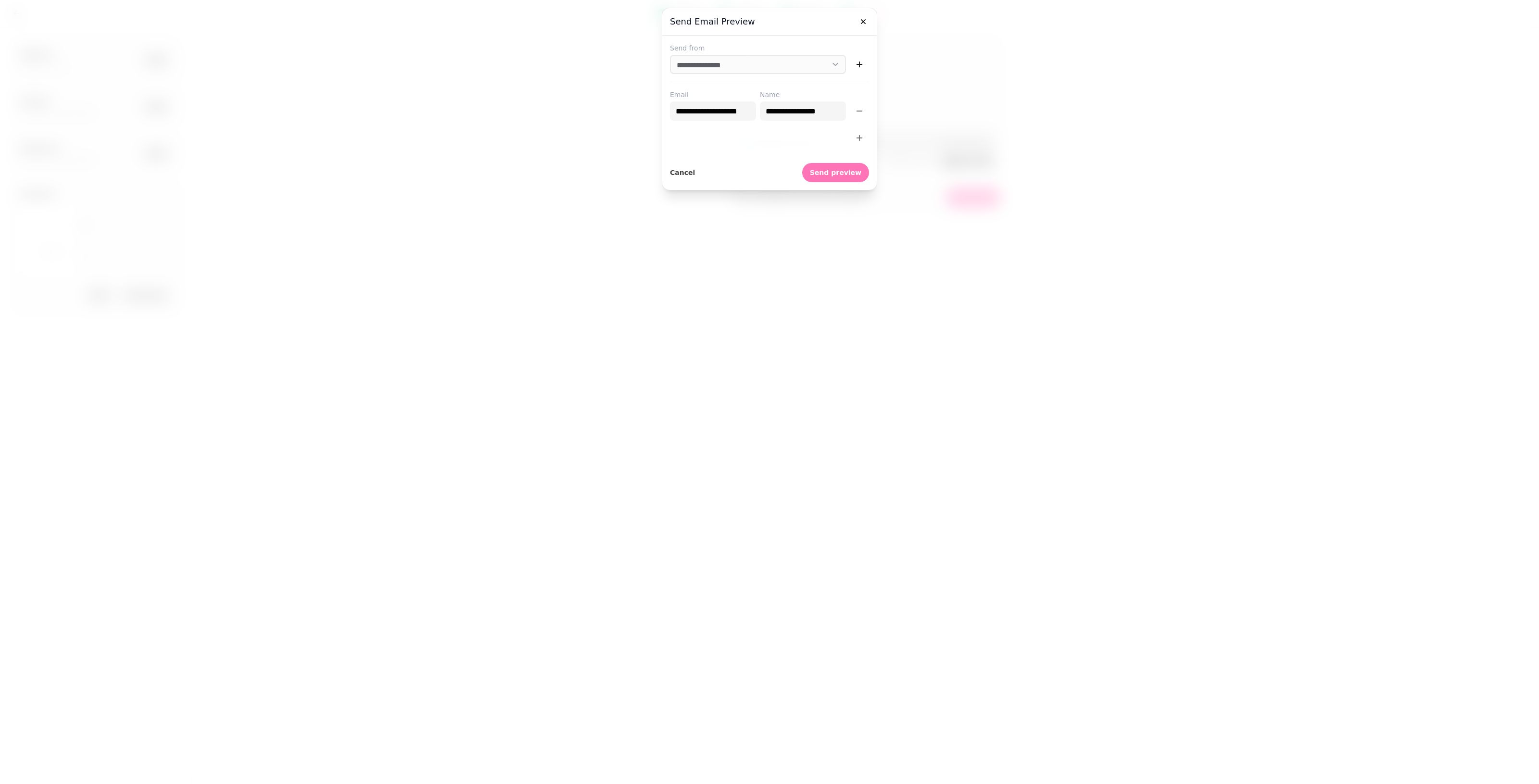
click at [750, 170] on button "Send preview" at bounding box center [836, 173] width 67 height 19
click at [750, 20] on icon "button" at bounding box center [863, 21] width 10 height 10
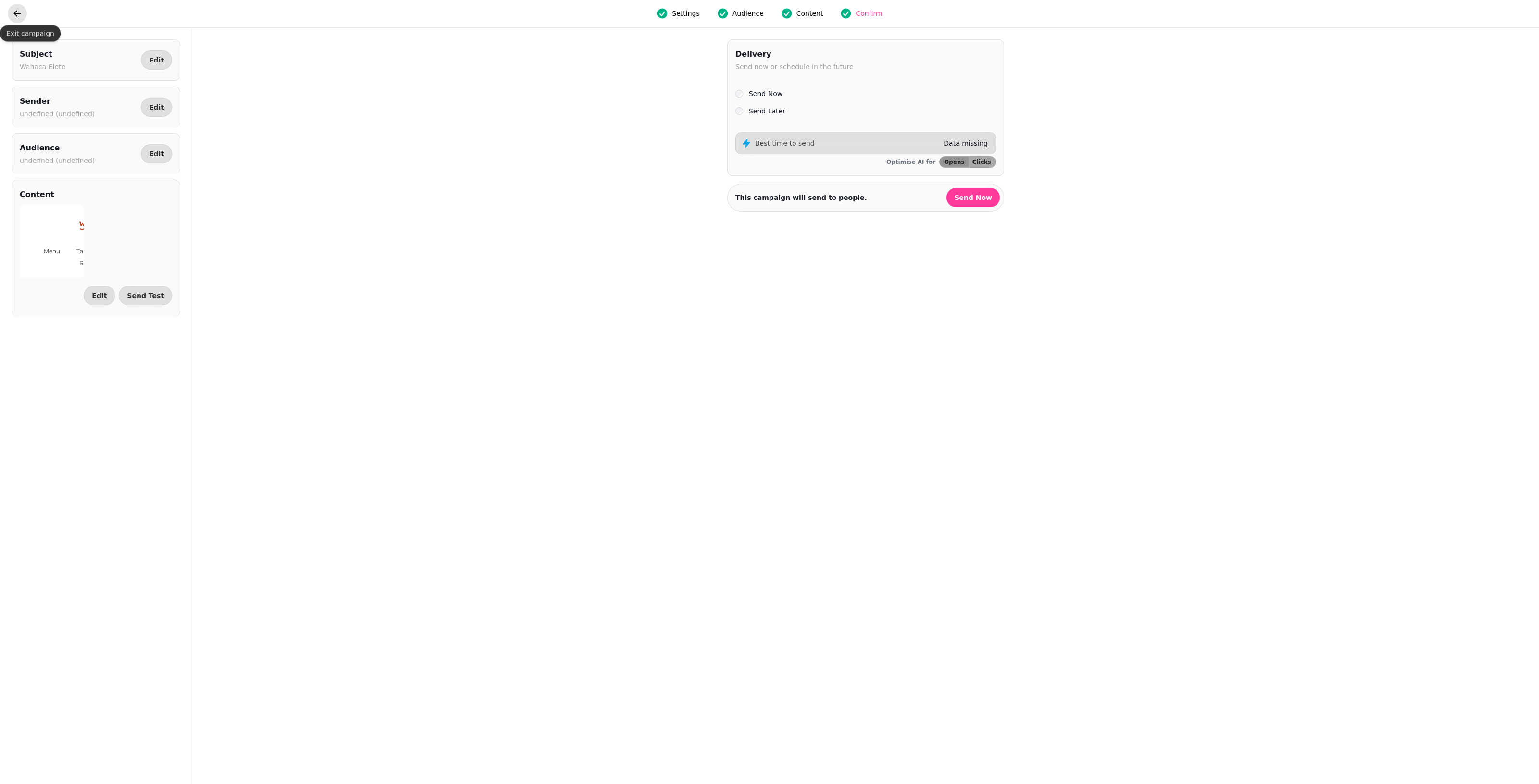
click at [17, 14] on icon "go back" at bounding box center [17, 13] width 10 height 10
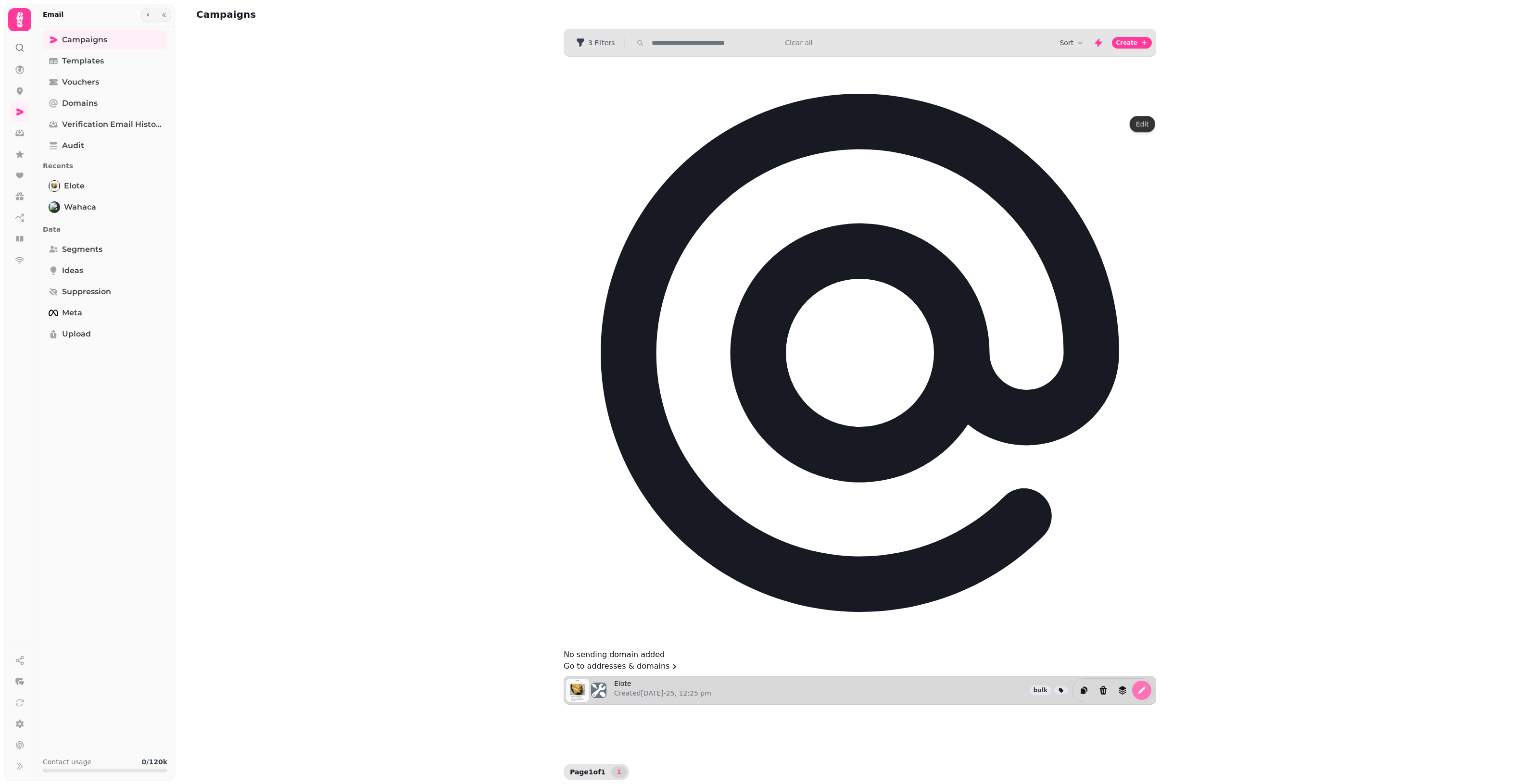
click at [750, 685] on icon "edit" at bounding box center [1142, 690] width 10 height 10
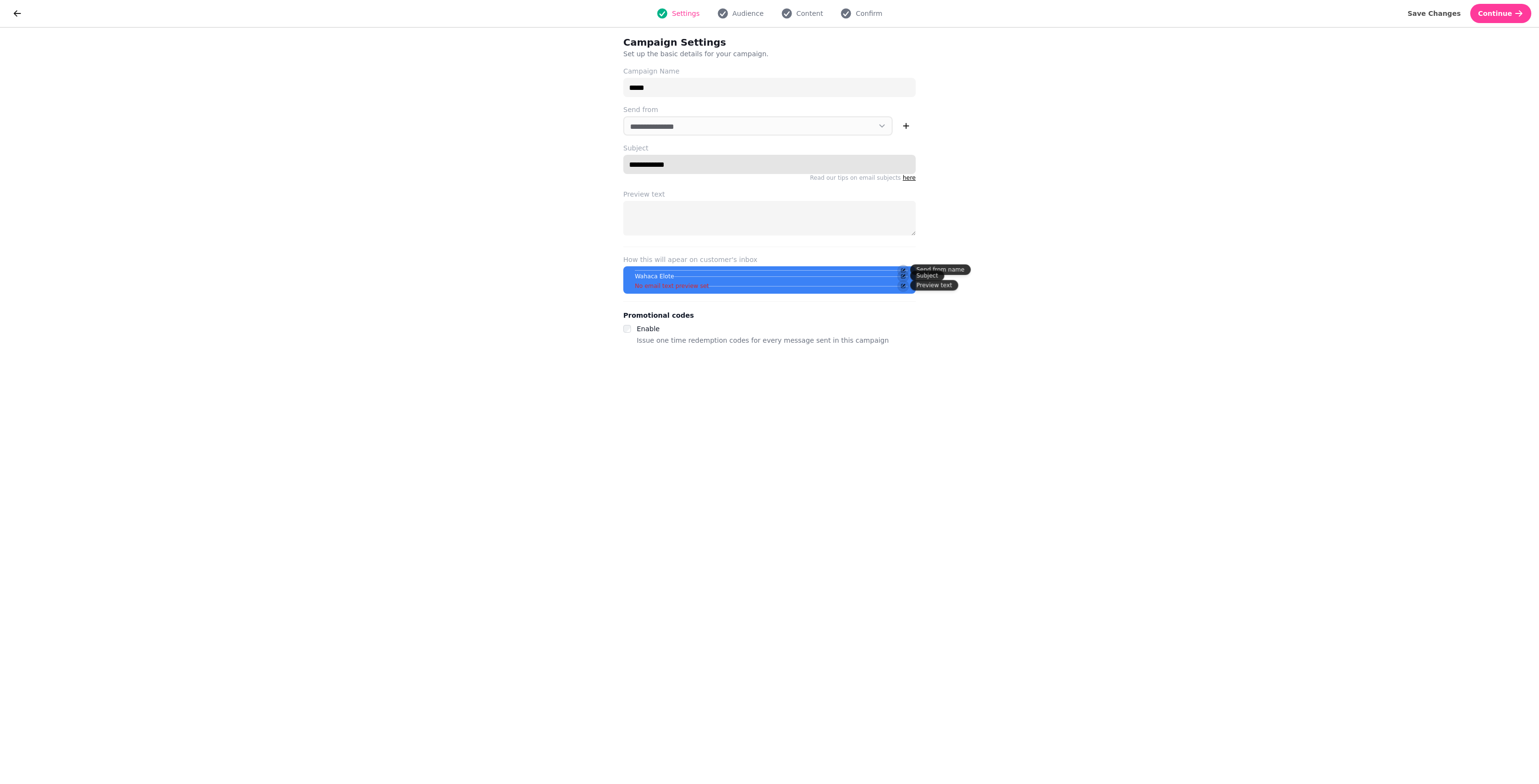
click at [704, 164] on input "**********" at bounding box center [769, 164] width 292 height 19
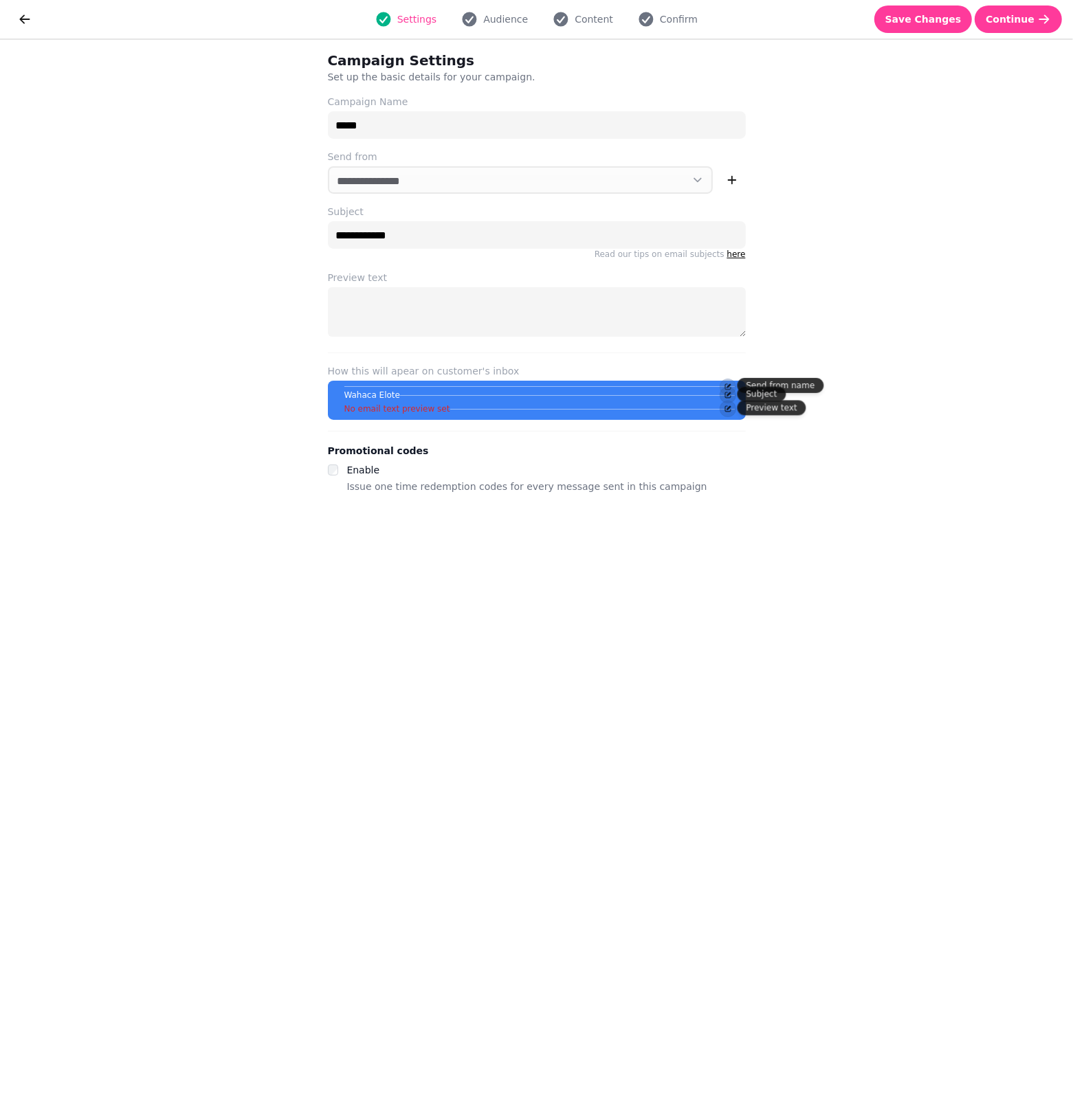
click at [866, 287] on div "**********" at bounding box center [536, 580] width 1073 height 1080
drag, startPoint x: 376, startPoint y: 131, endPoint x: 313, endPoint y: 121, distance: 63.8
click at [313, 121] on div "**********" at bounding box center [536, 580] width 462 height 1080
click at [916, 292] on div "**********" at bounding box center [536, 580] width 1073 height 1080
drag, startPoint x: 444, startPoint y: 244, endPoint x: 306, endPoint y: 242, distance: 138.0
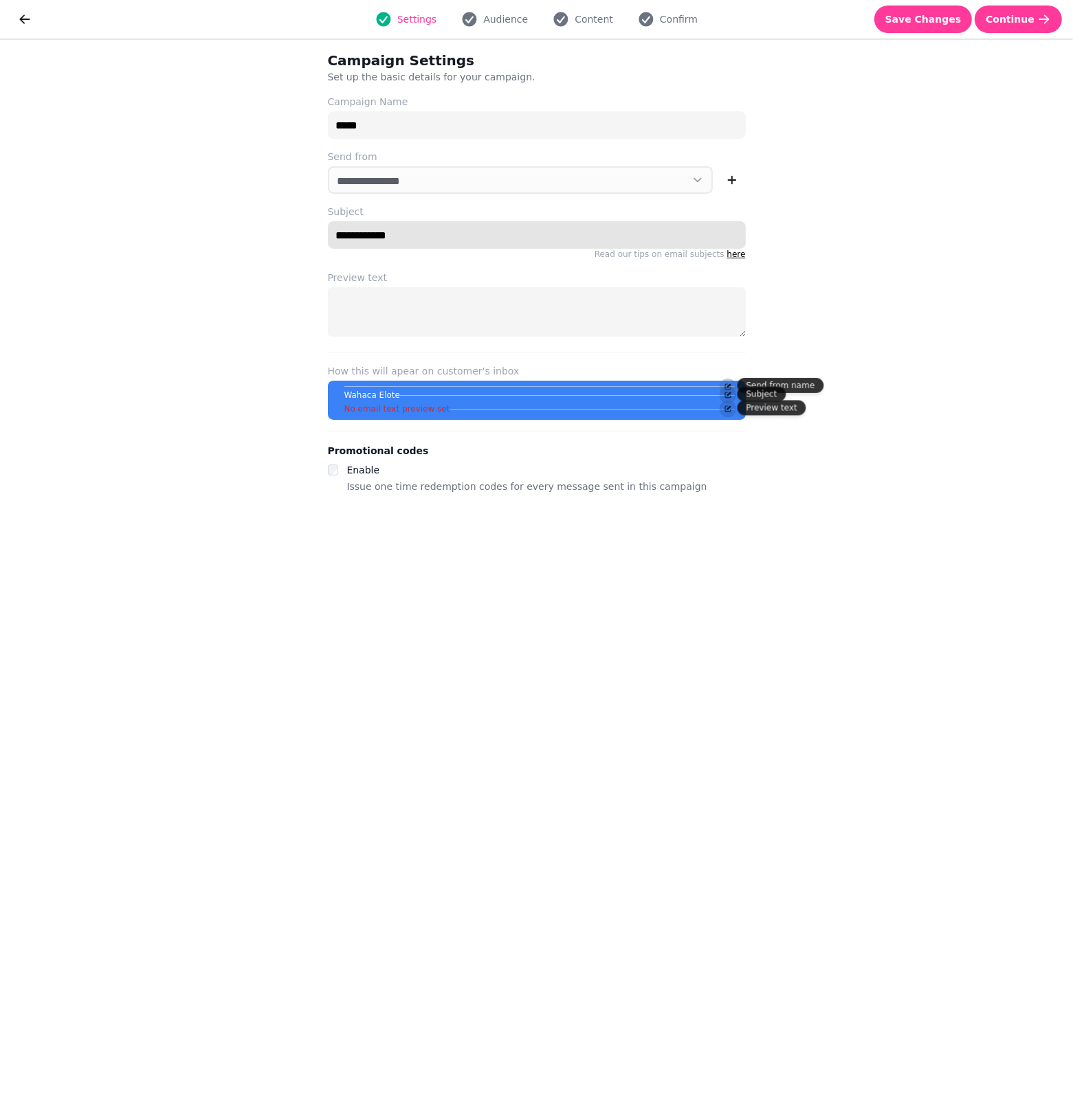
click at [306, 242] on div "**********" at bounding box center [536, 580] width 462 height 1080
paste input "**********"
click at [563, 337] on div at bounding box center [536, 314] width 417 height 55
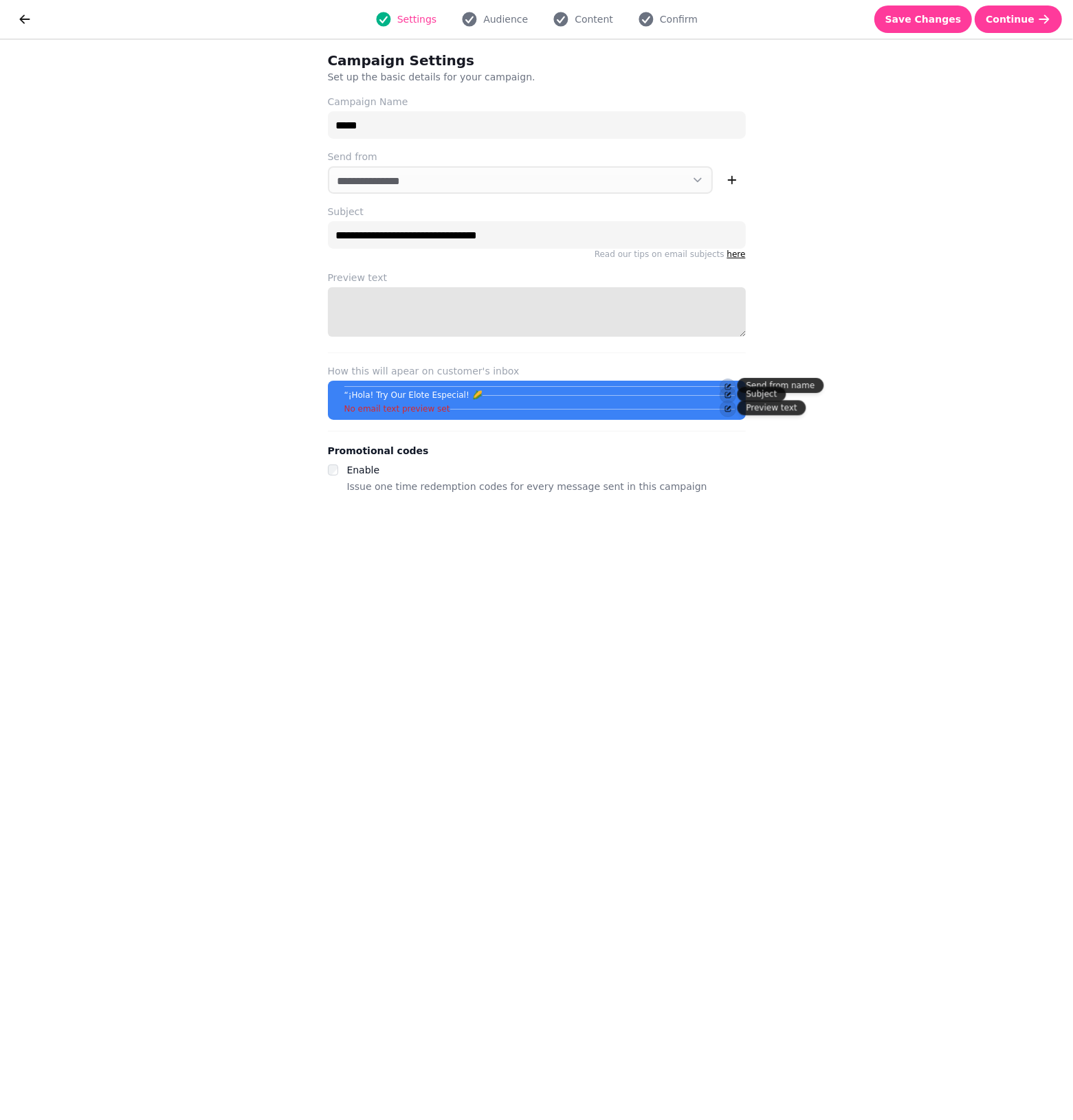
click at [558, 324] on textarea "Preview text" at bounding box center [536, 312] width 417 height 50
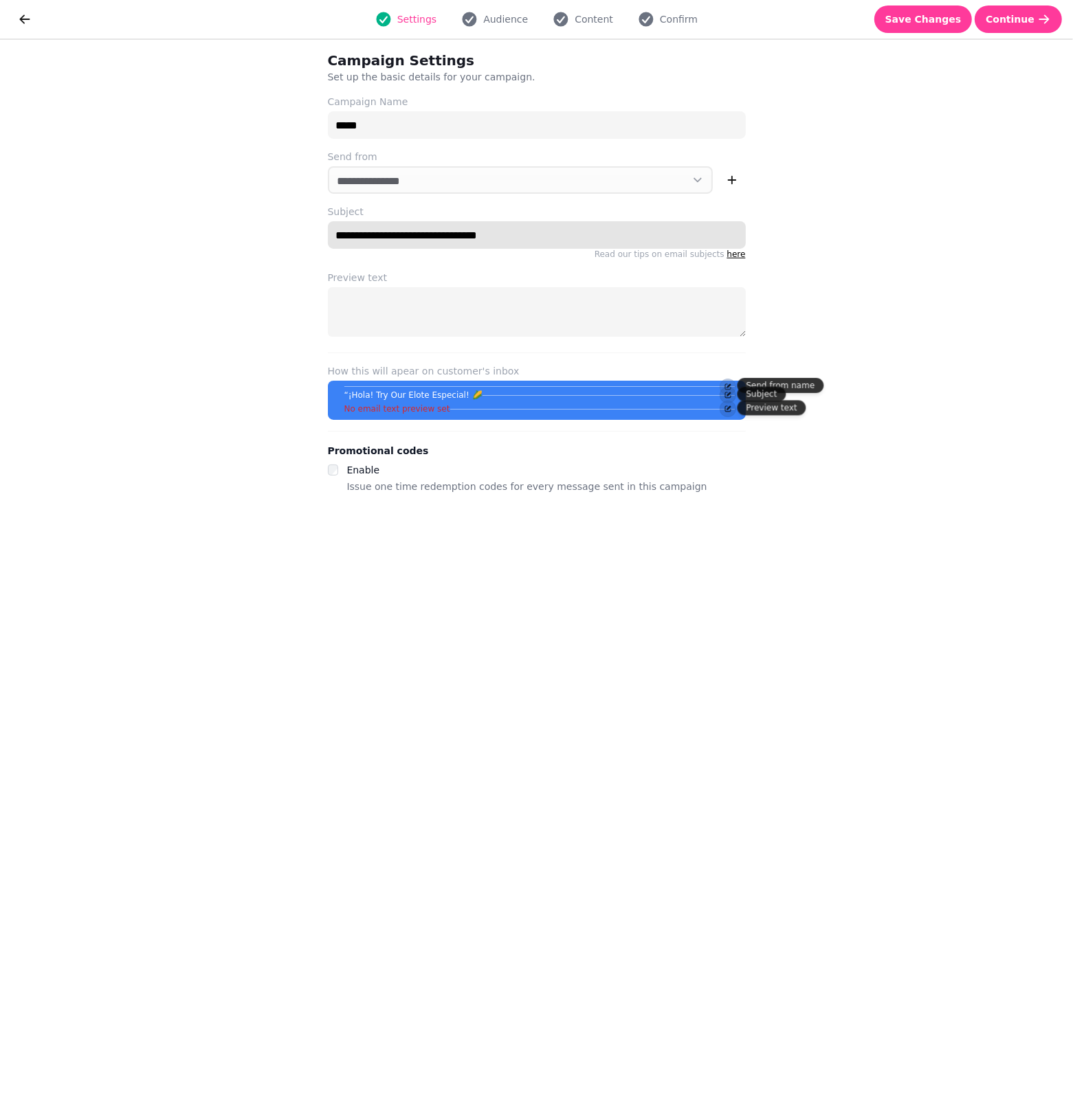
click at [343, 239] on input "**********" at bounding box center [536, 235] width 417 height 27
click at [539, 241] on input "**********" at bounding box center [536, 235] width 417 height 27
click at [475, 235] on input "**********" at bounding box center [536, 235] width 417 height 27
type input "**********"
click at [955, 24] on span "Save Changes" at bounding box center [923, 19] width 76 height 9
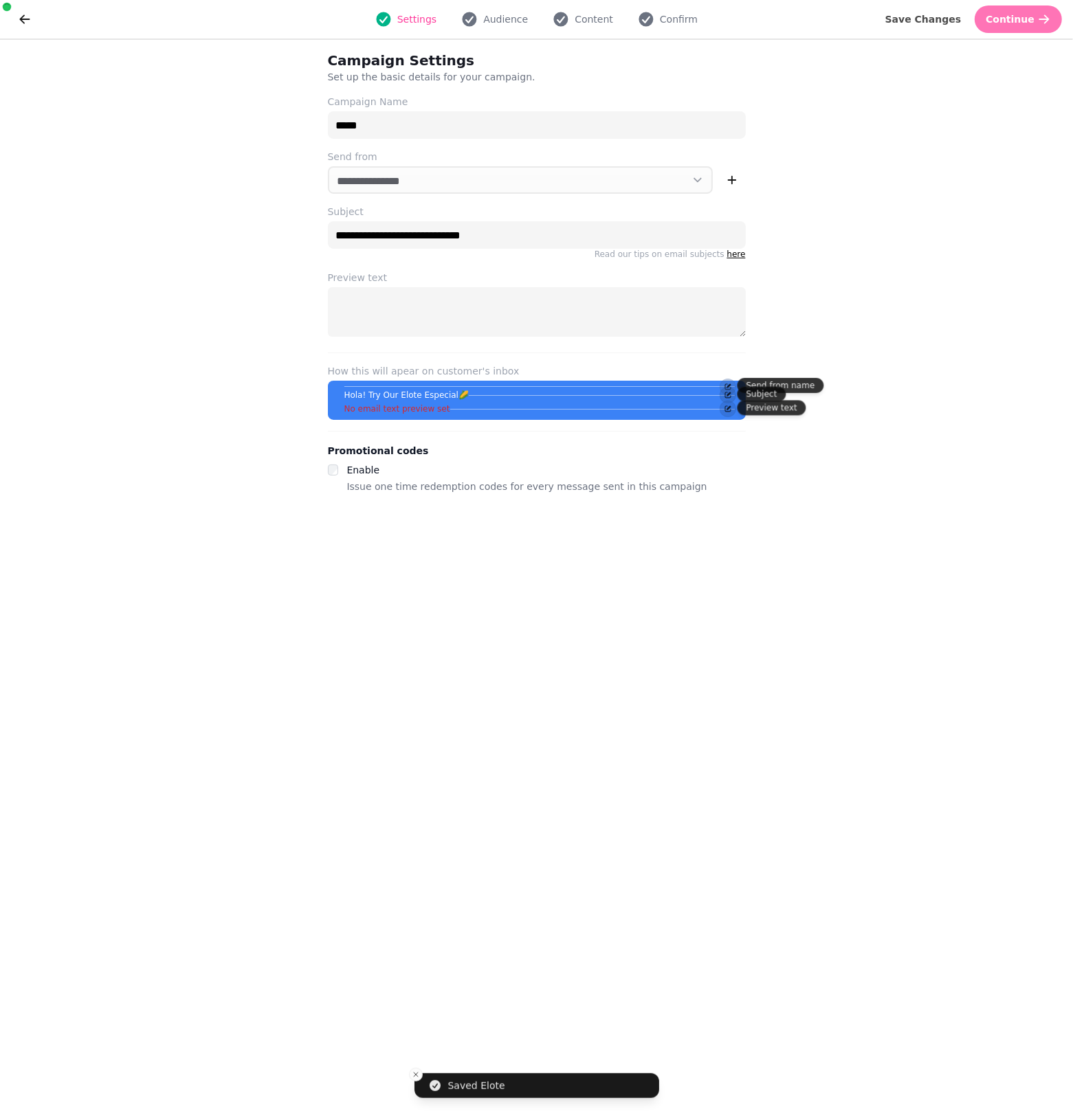
click at [1005, 23] on span "Continue" at bounding box center [1009, 19] width 49 height 9
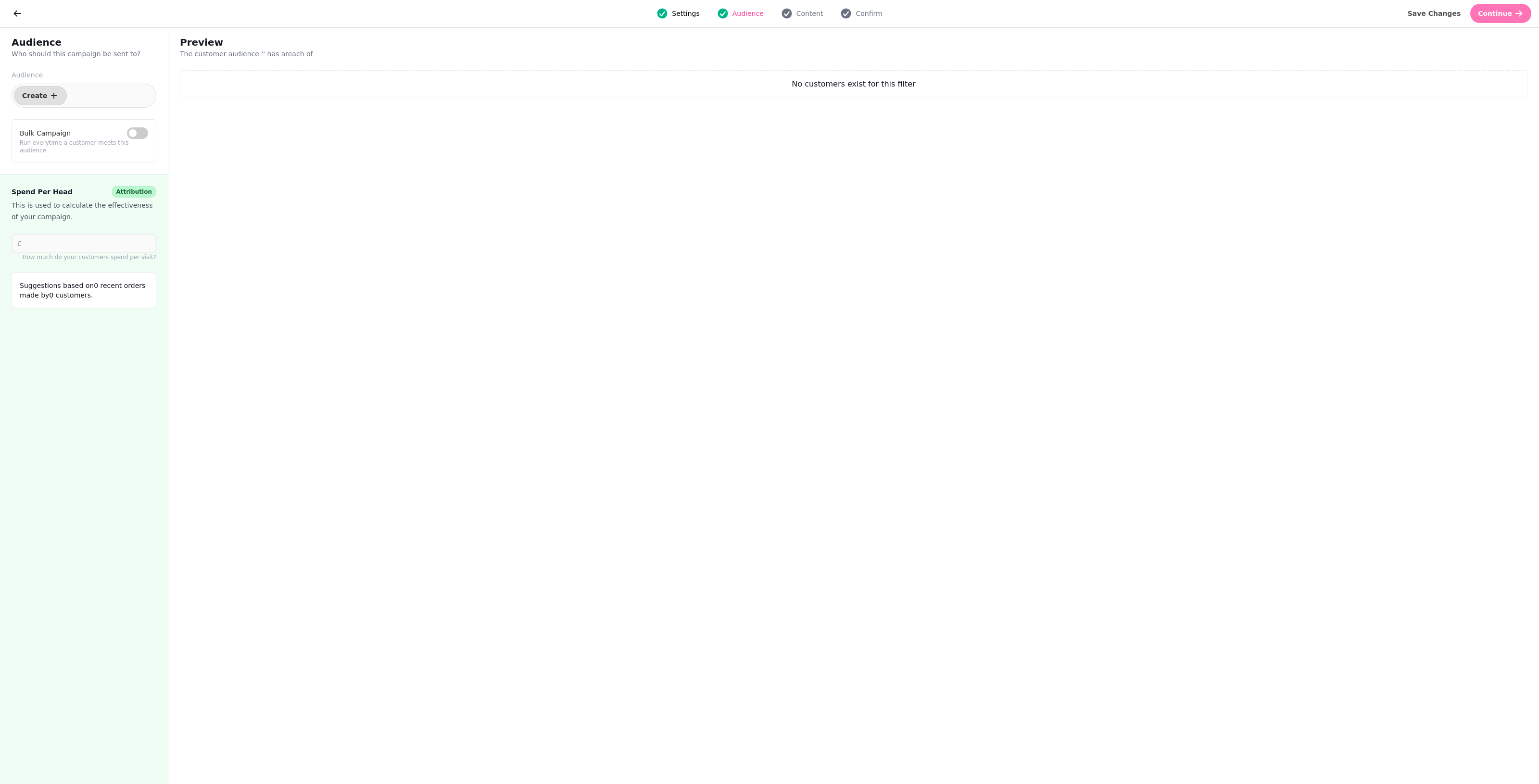
click at [750, 13] on span "Continue" at bounding box center [1495, 13] width 34 height 7
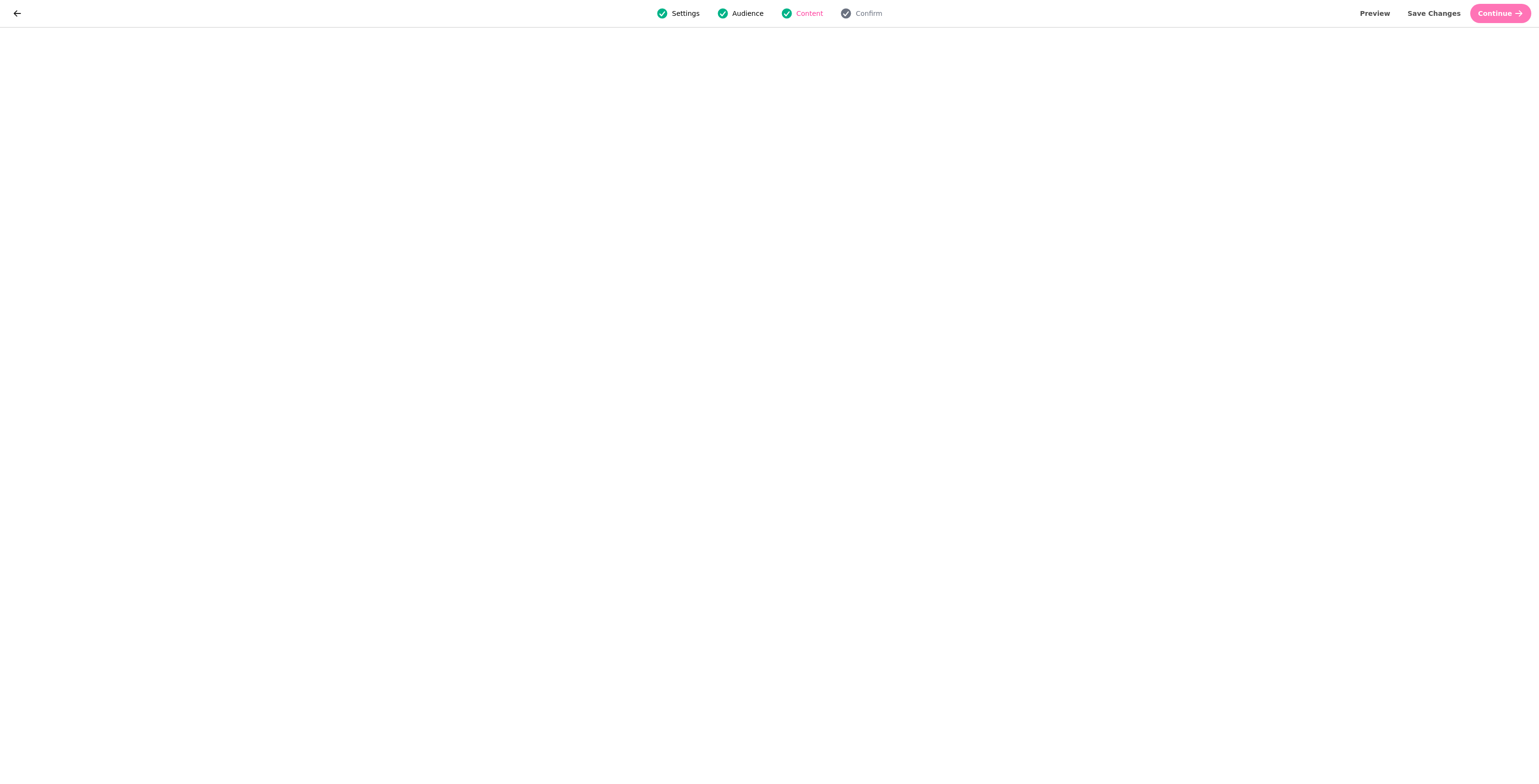
click at [750, 6] on button "Continue" at bounding box center [1501, 13] width 61 height 19
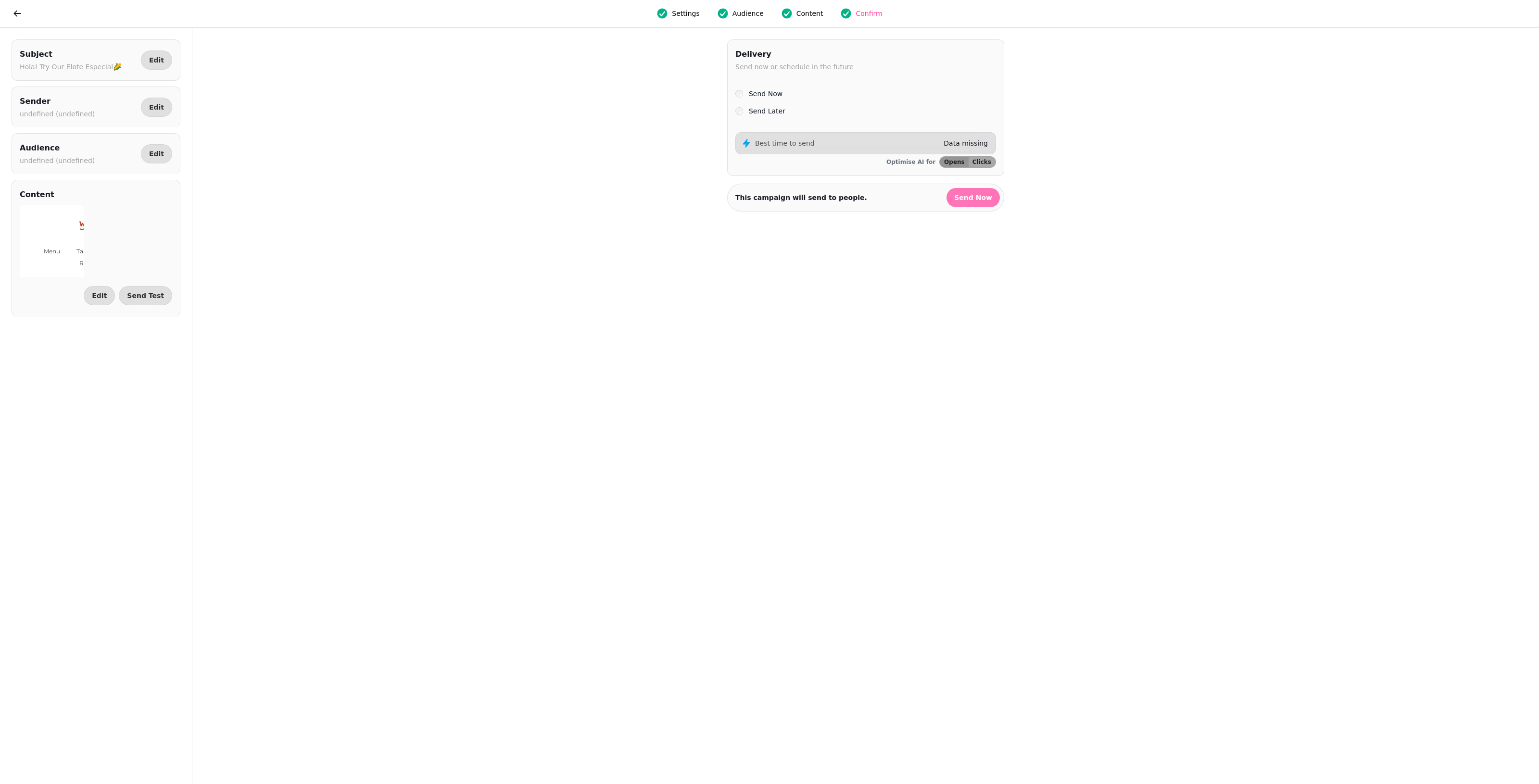
click at [750, 196] on span "Send Now" at bounding box center [973, 197] width 38 height 7
click at [750, 10] on icon "Close toast" at bounding box center [1353, 11] width 6 height 6
click at [750, 15] on icon "Close toast" at bounding box center [1353, 17] width 6 height 6
click at [15, 21] on button "go back" at bounding box center [17, 13] width 19 height 19
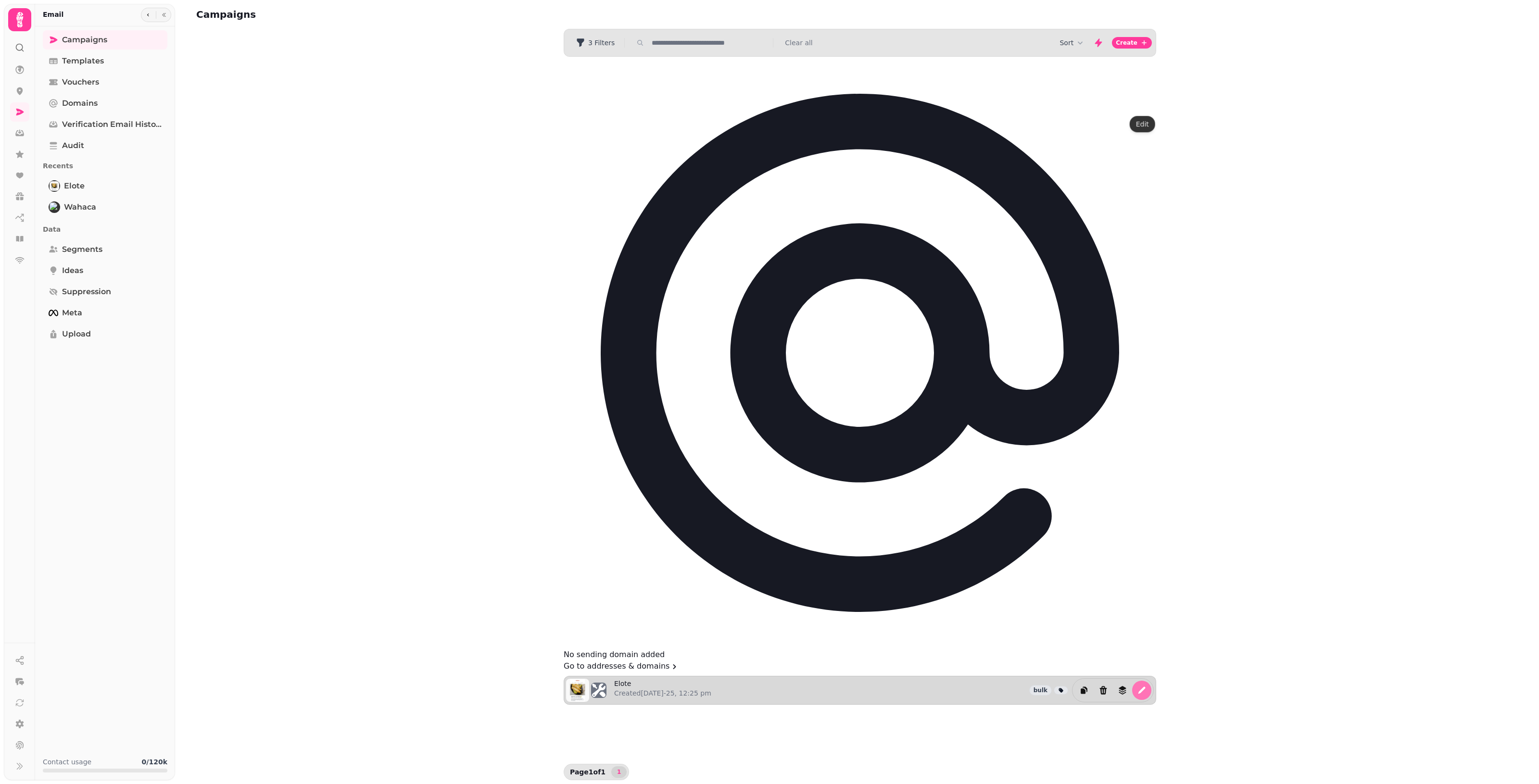
click at [750, 685] on icon "edit" at bounding box center [1142, 690] width 10 height 10
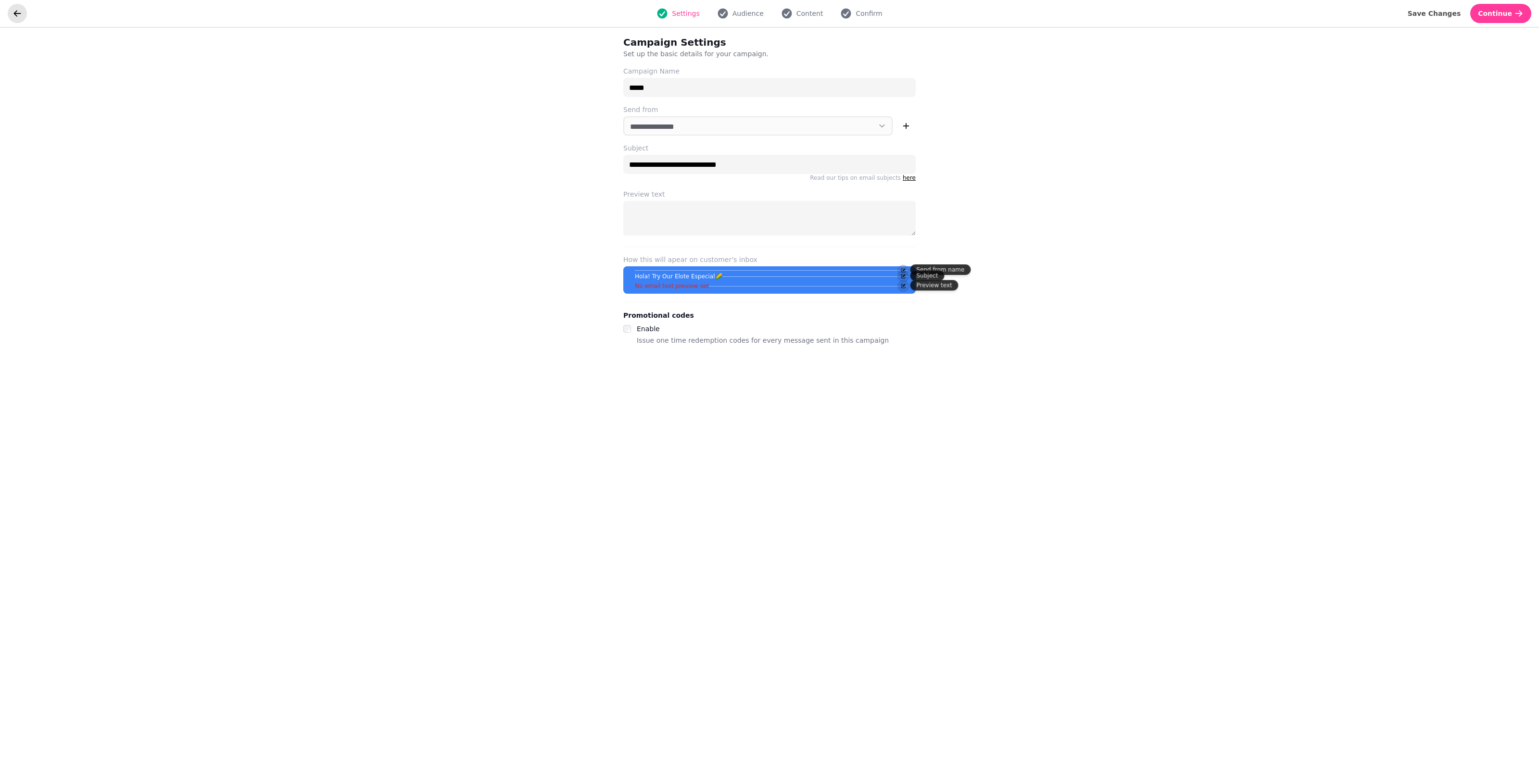
click at [19, 17] on icon "go back" at bounding box center [17, 13] width 10 height 10
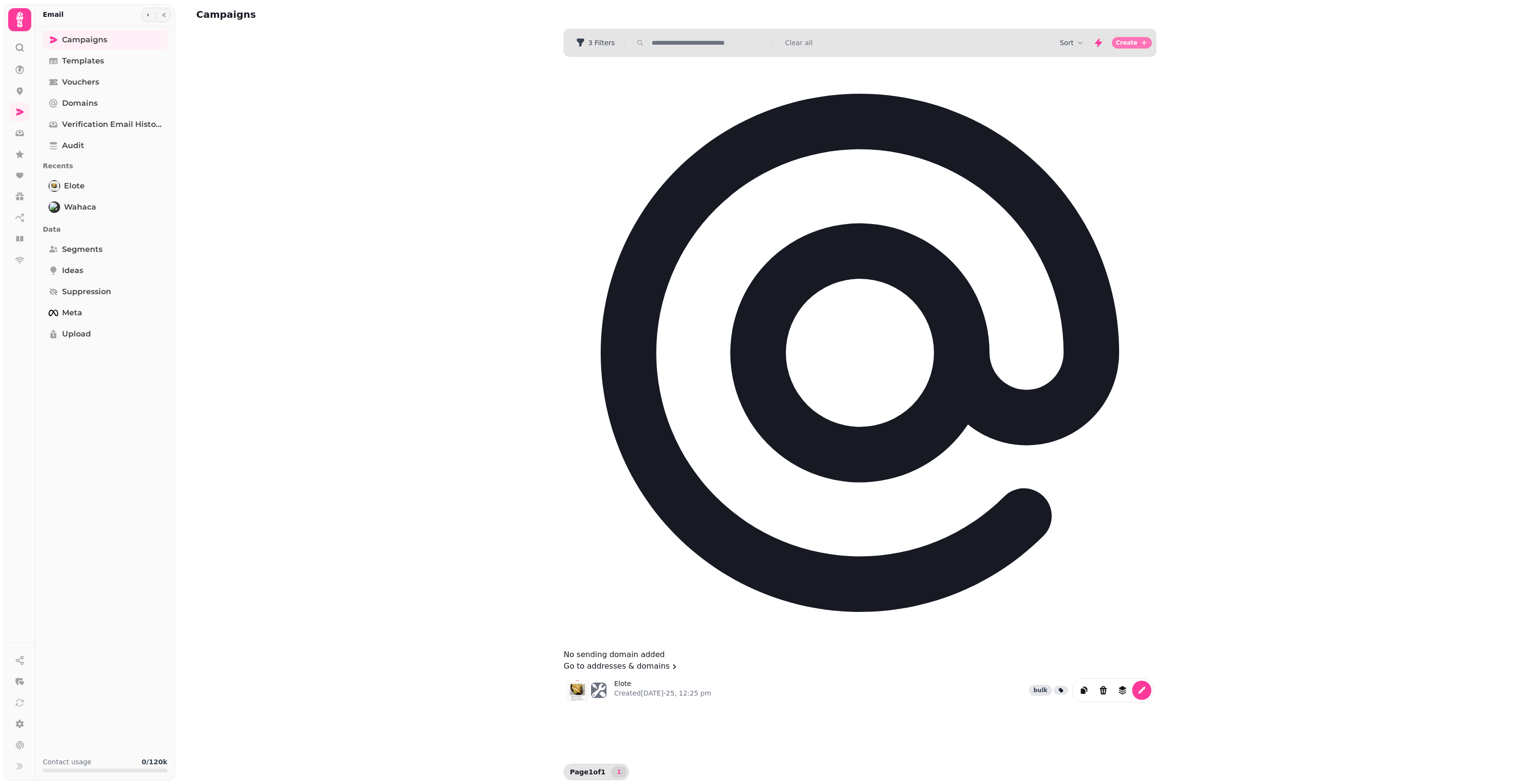
click at [750, 45] on span "Create" at bounding box center [1127, 43] width 22 height 6
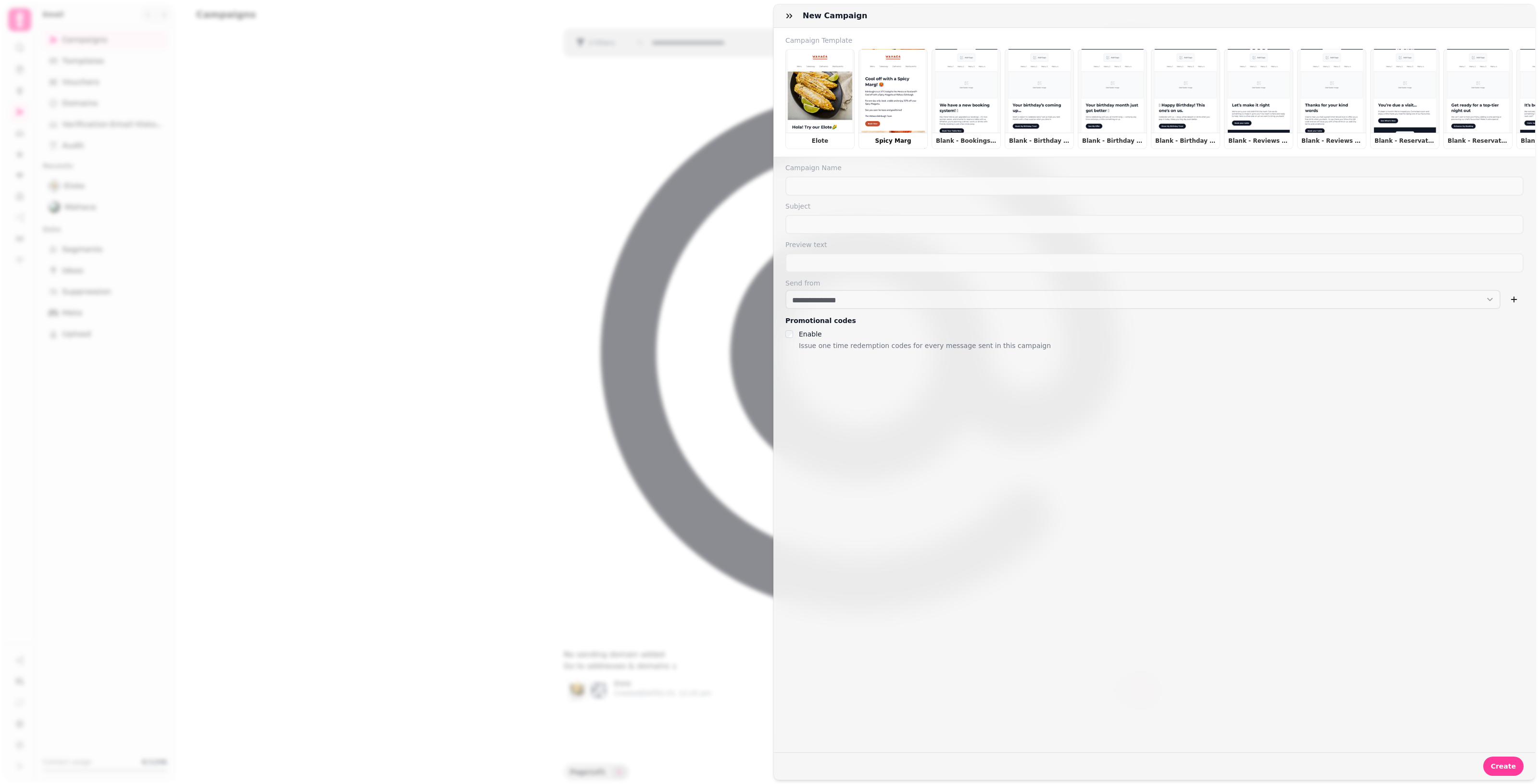
click at [750, 97] on button "Spicy Marg" at bounding box center [893, 99] width 69 height 100
type input "**********"
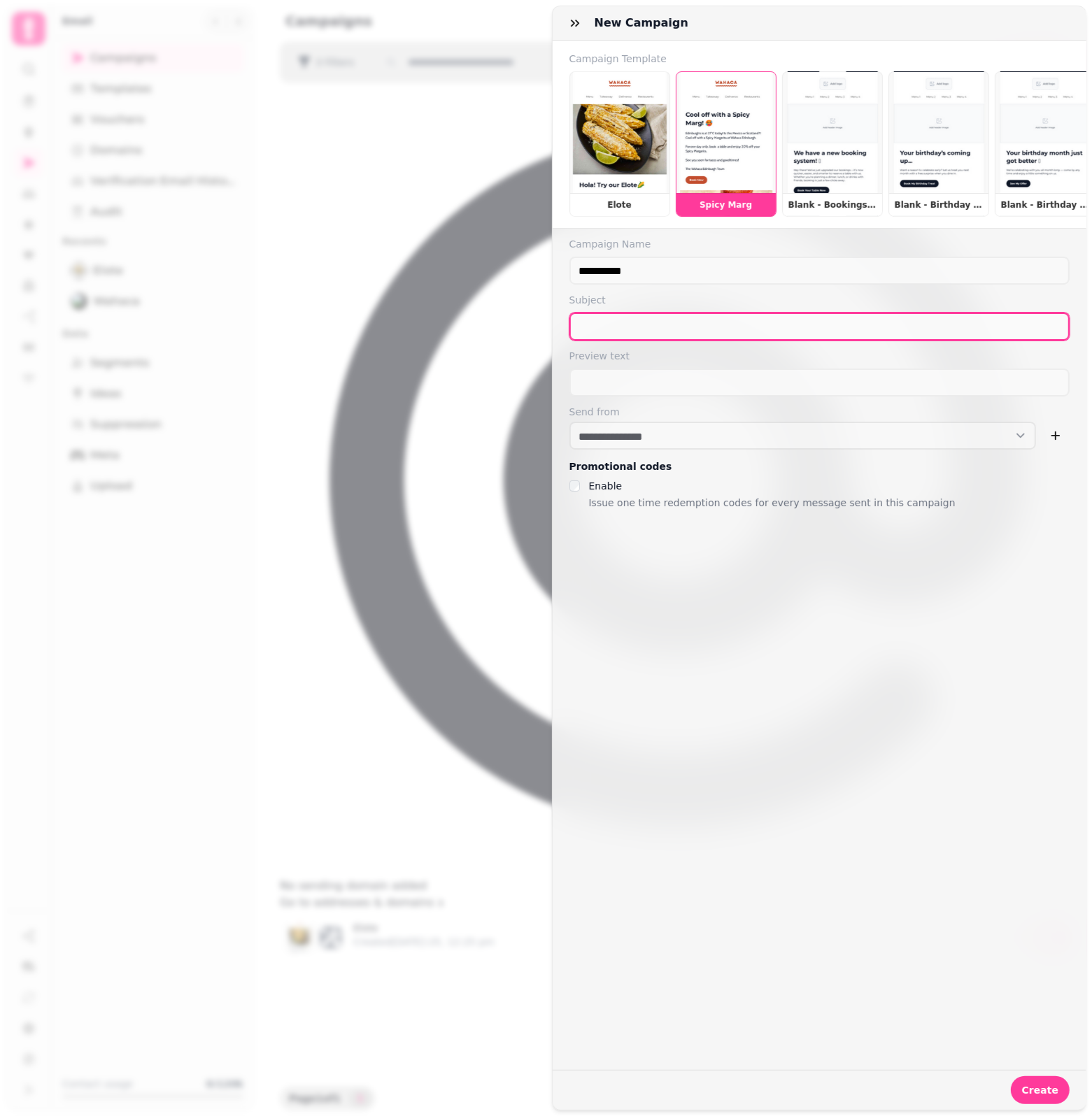
click at [641, 339] on input "text" at bounding box center [819, 327] width 500 height 28
paste input "**********"
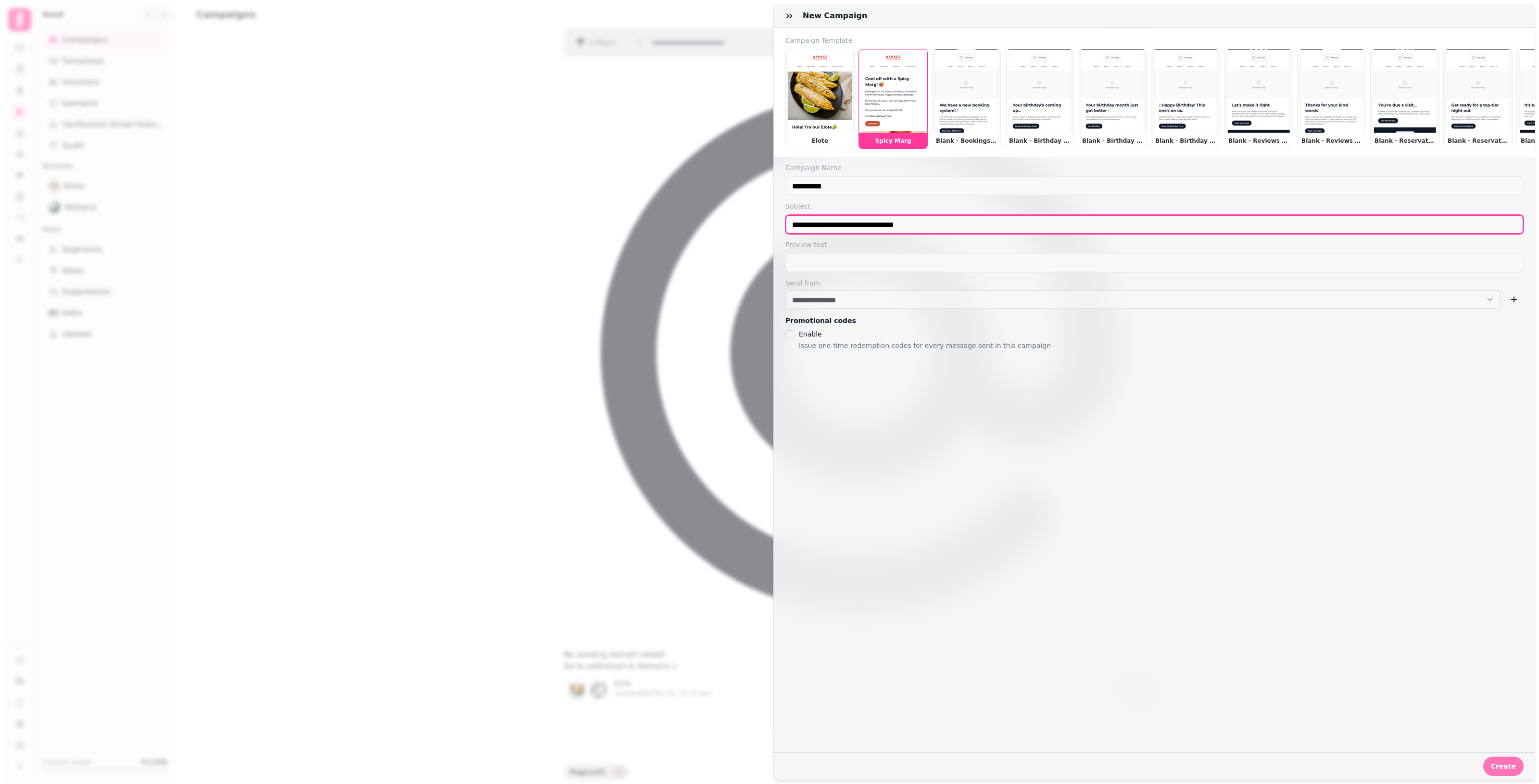
type input "**********"
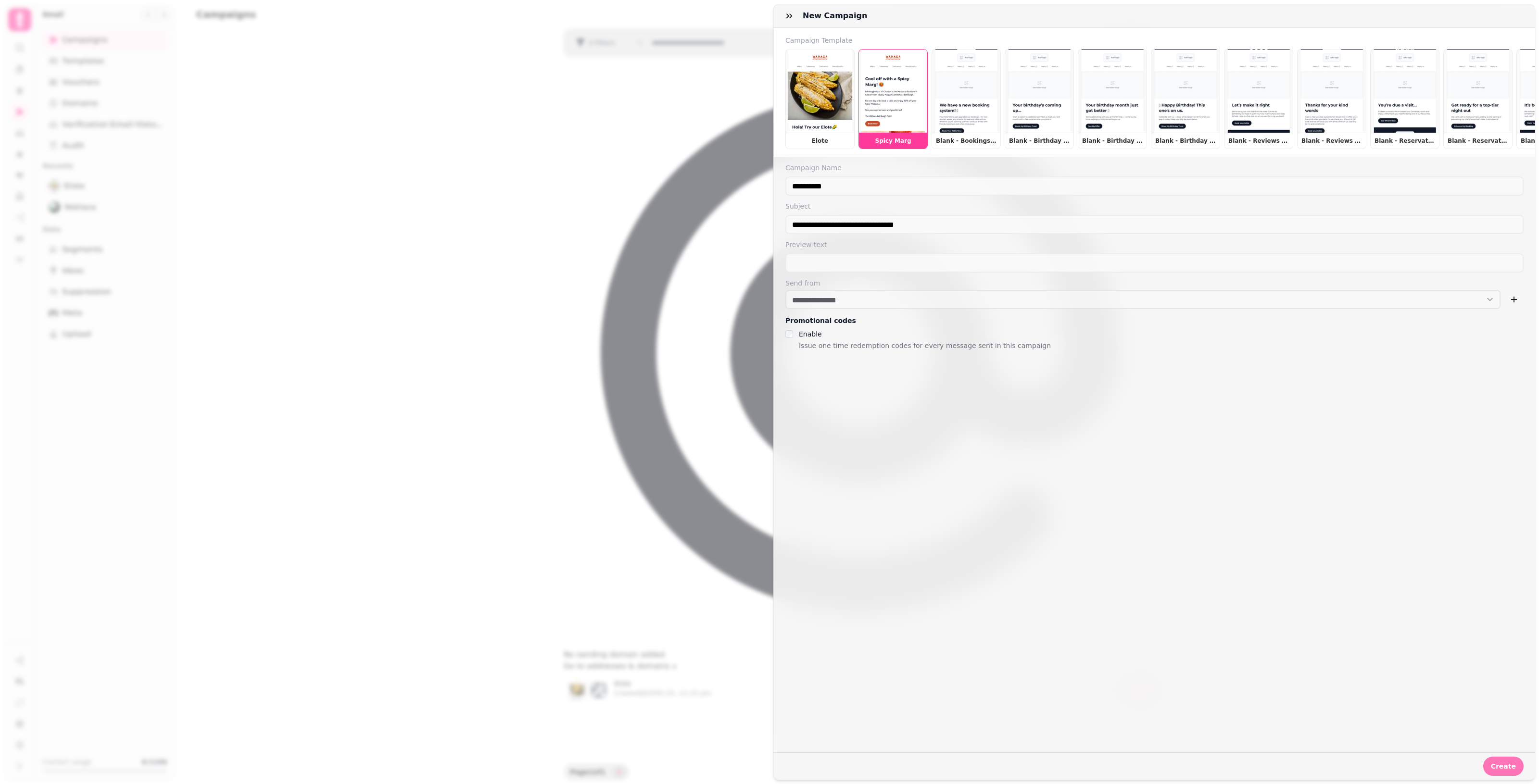
click at [750, 763] on span "Create" at bounding box center [1504, 766] width 25 height 7
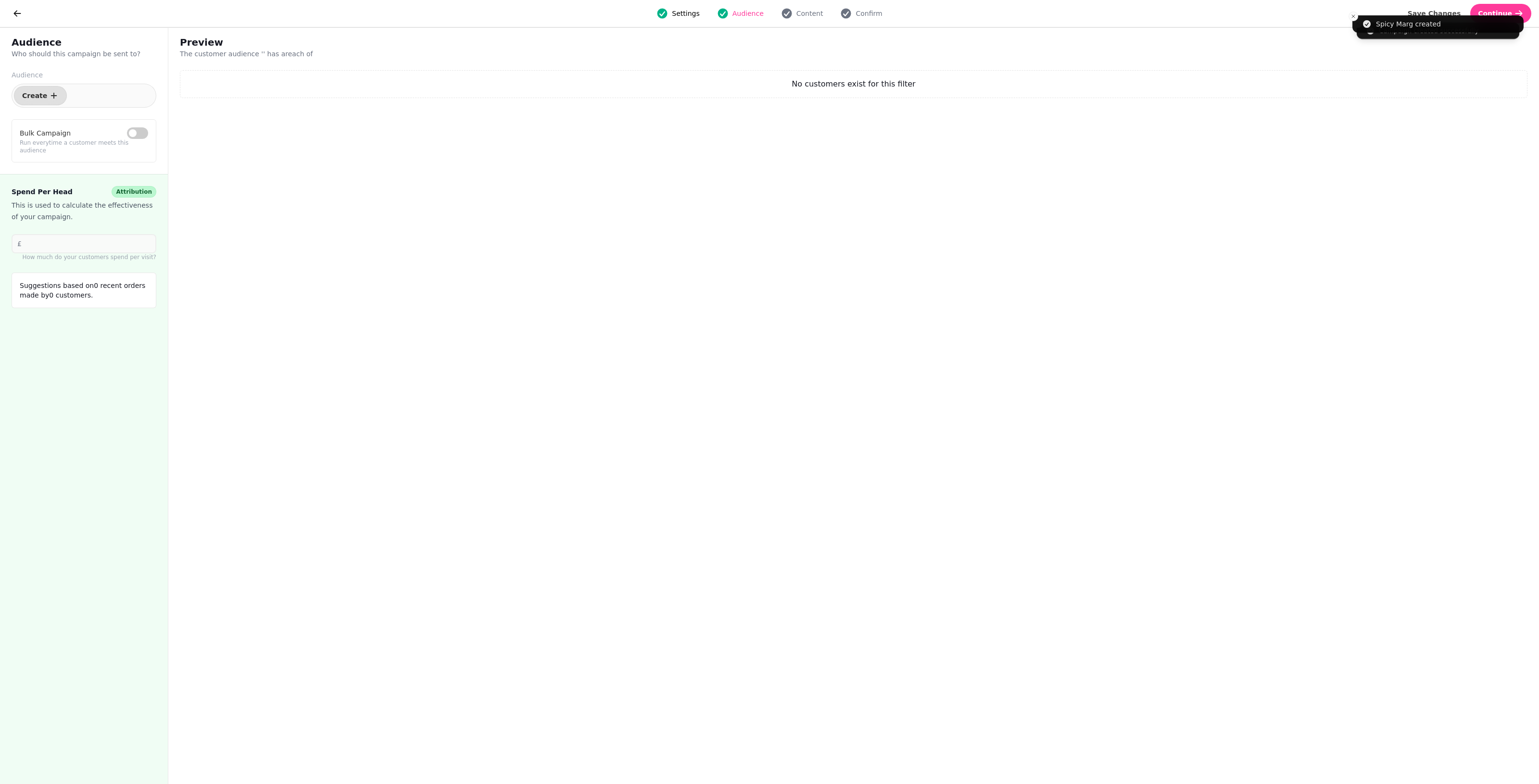
click at [750, 10] on div "Save Changes Continue" at bounding box center [1469, 13] width 139 height 19
click at [750, 11] on button "Continue" at bounding box center [1501, 13] width 61 height 19
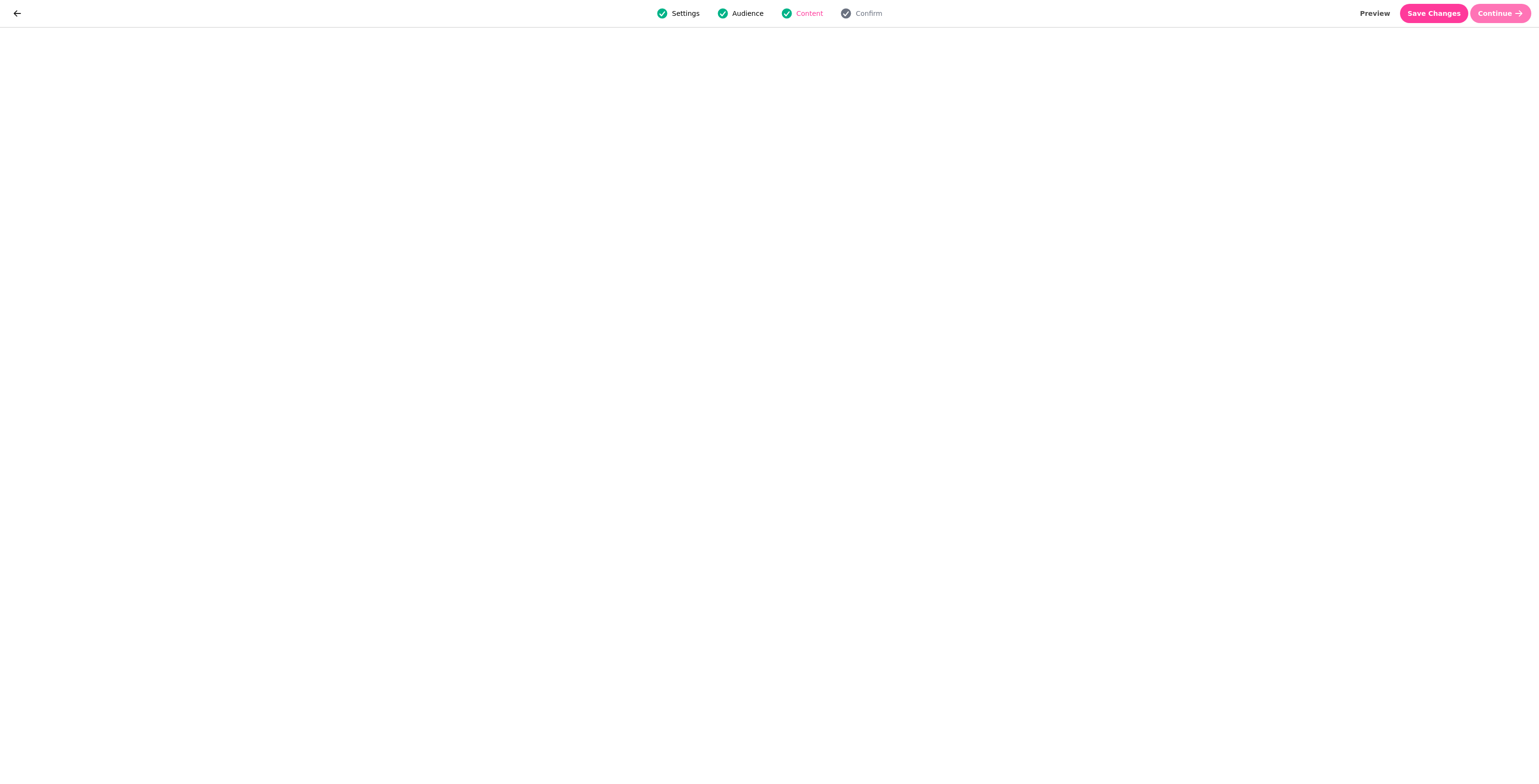
click at [750, 15] on span "Continue" at bounding box center [1495, 13] width 34 height 7
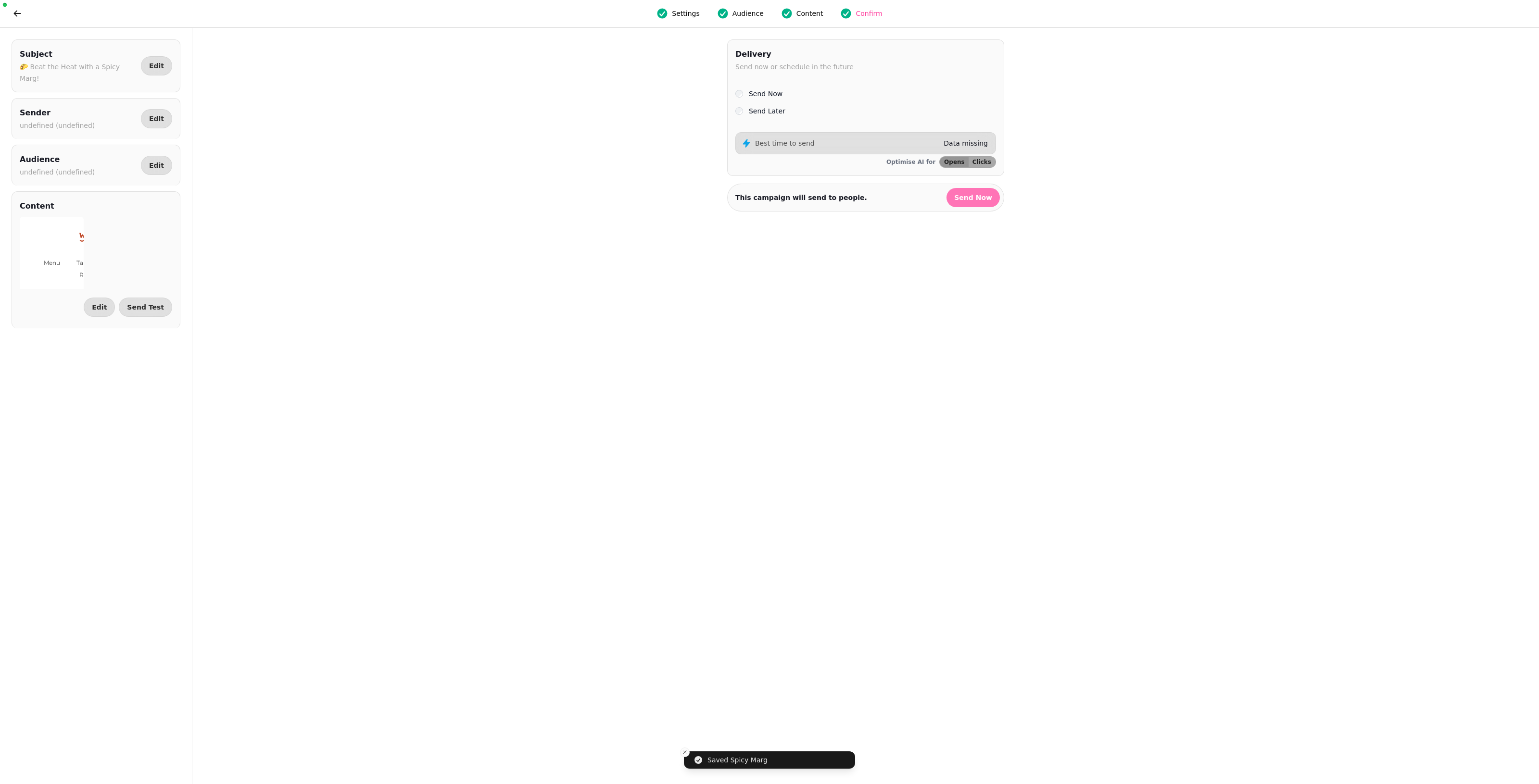
click at [750, 198] on span "Send Now" at bounding box center [973, 197] width 38 height 7
click at [750, 15] on button "Close toast" at bounding box center [1353, 11] width 10 height 10
click at [750, 13] on icon "Close toast" at bounding box center [1353, 11] width 6 height 6
click at [10, 7] on button "go back" at bounding box center [17, 13] width 19 height 19
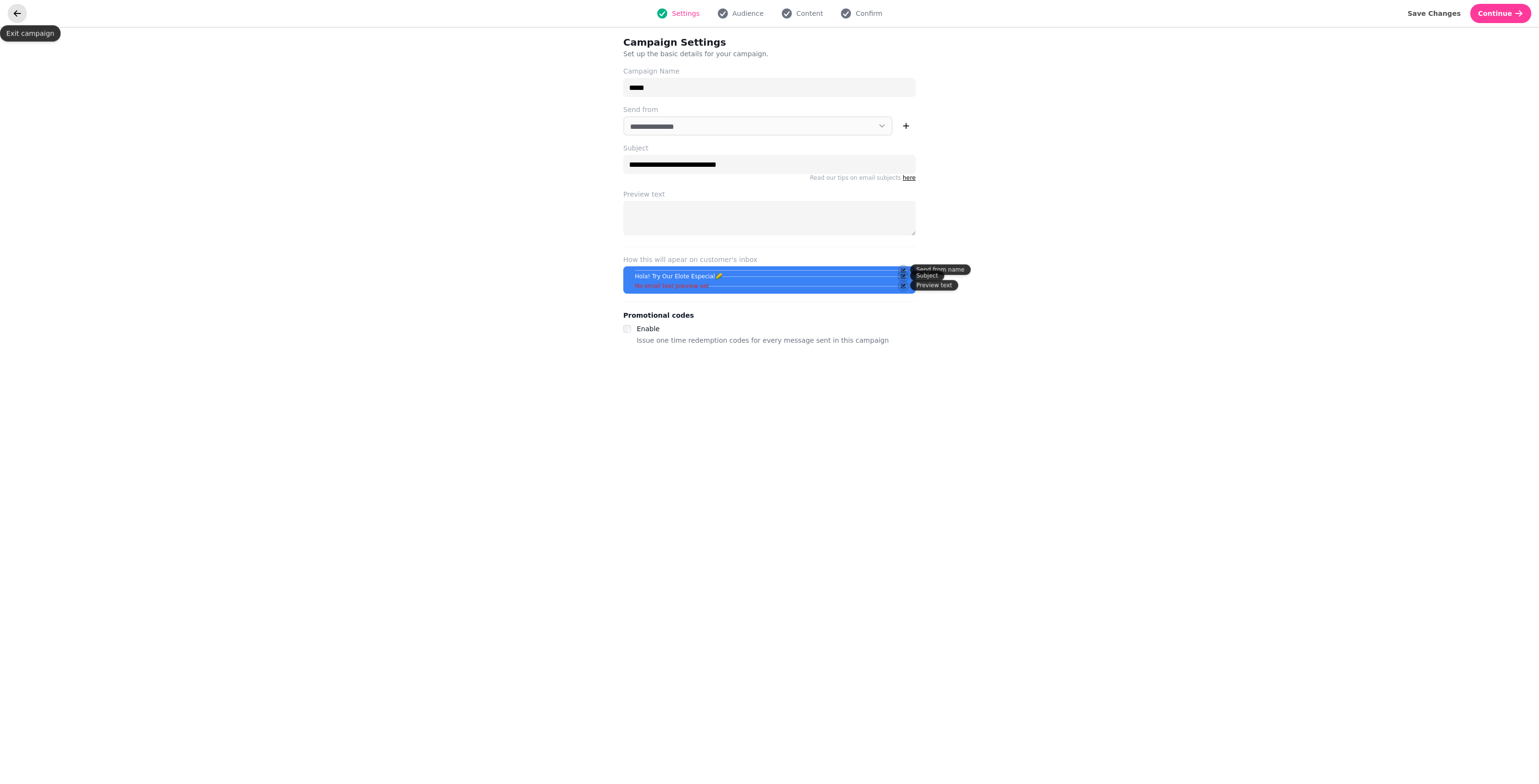
click at [19, 13] on icon "go back" at bounding box center [17, 13] width 7 height 6
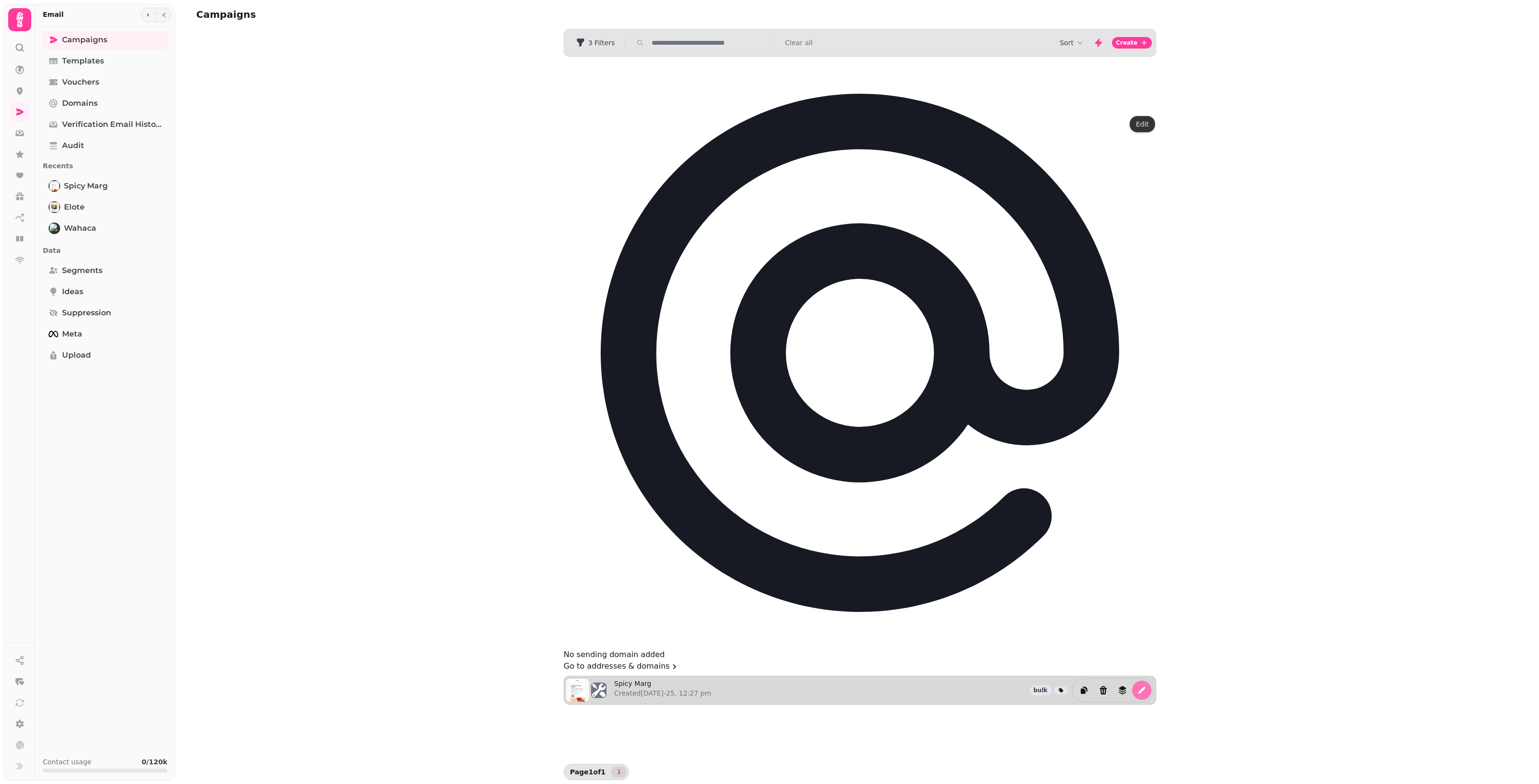
click at [750, 681] on button "edit" at bounding box center [1142, 690] width 19 height 19
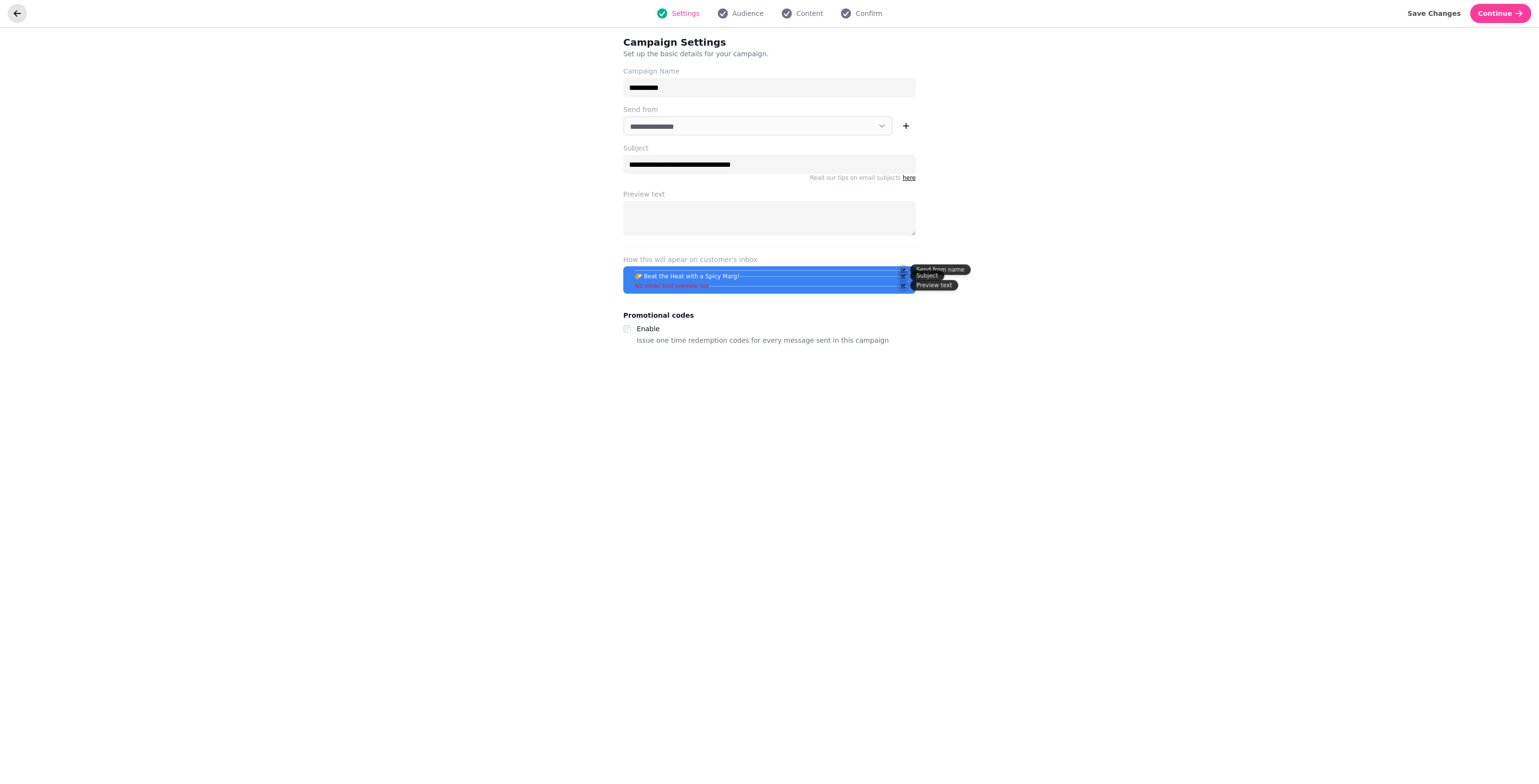
click at [11, 13] on button "go back" at bounding box center [17, 13] width 19 height 19
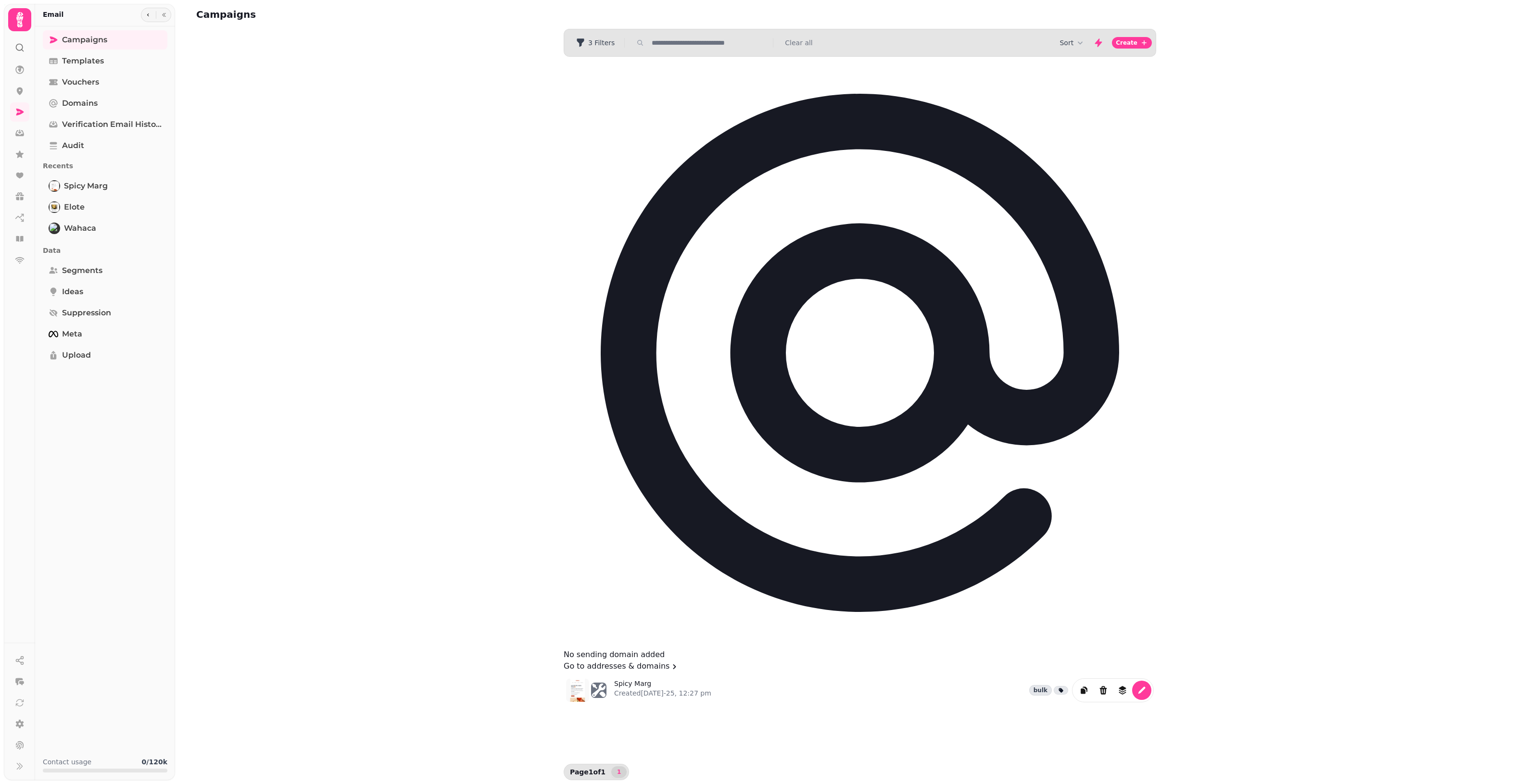
click at [20, 14] on icon at bounding box center [19, 20] width 7 height 16
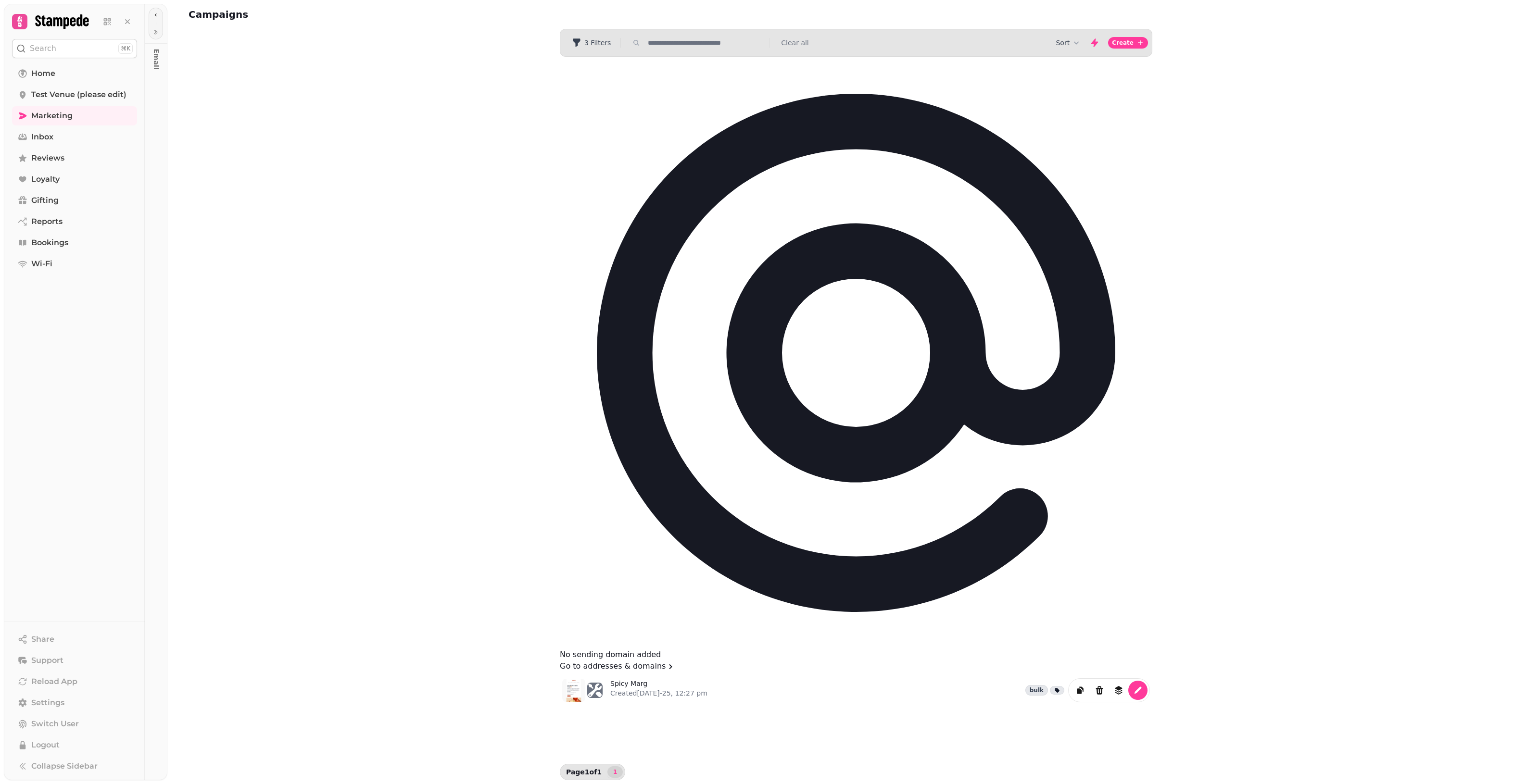
click at [750, 403] on div "Campaigns Filters 3 Filters Clear all Sort Create No sending domain added Go to…" at bounding box center [853, 392] width 1372 height 784
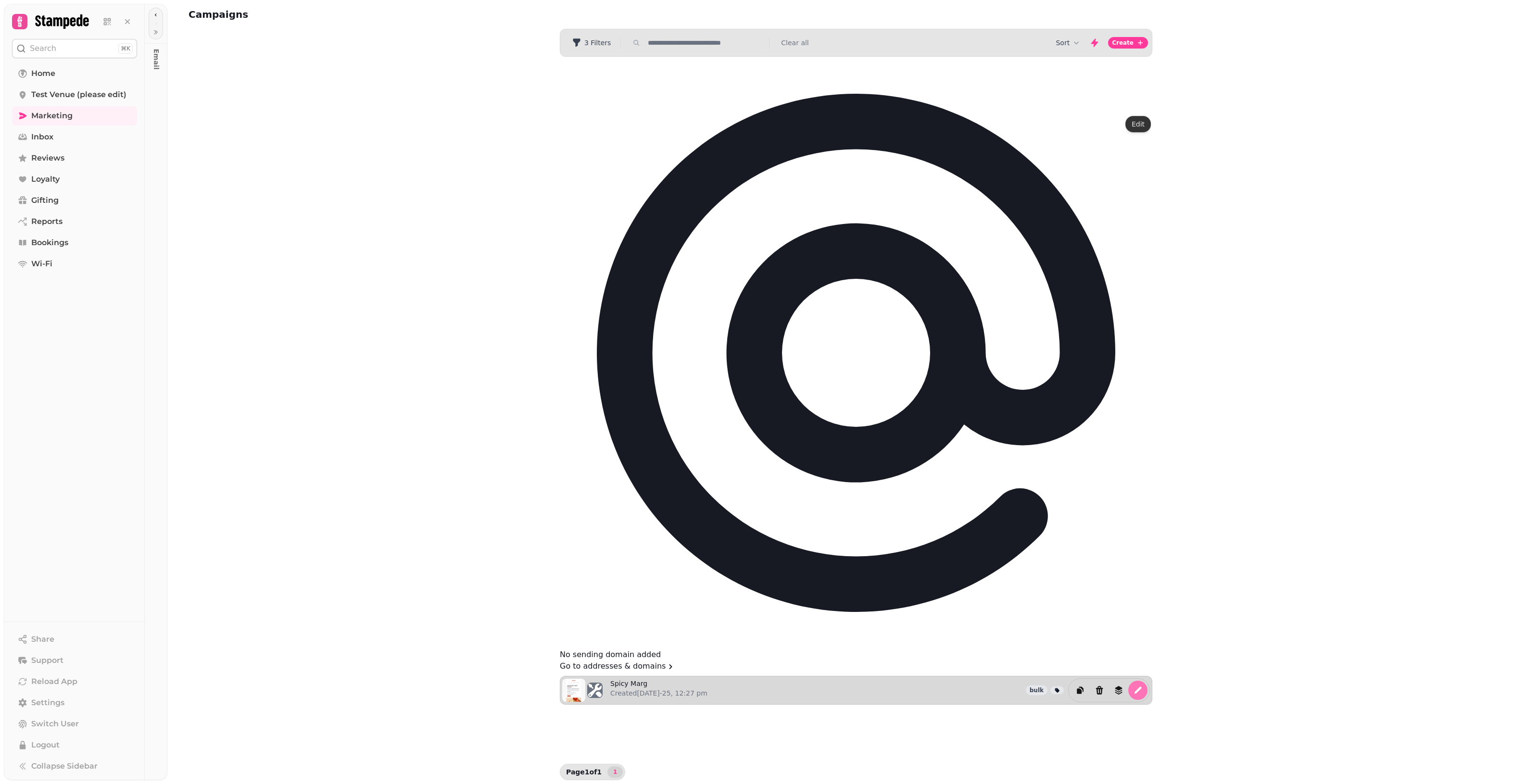
click at [750, 681] on button "edit" at bounding box center [1138, 690] width 19 height 19
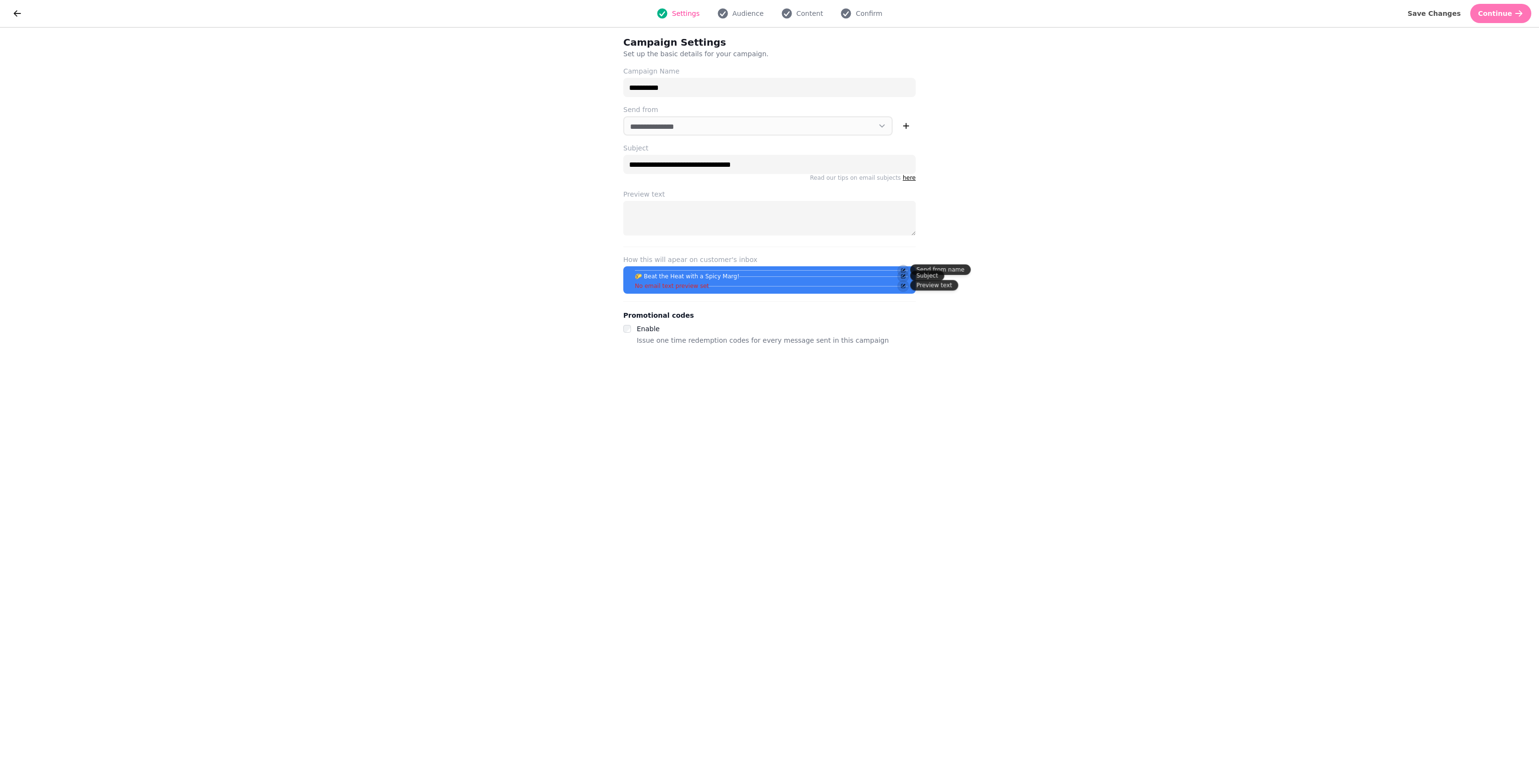
click at [750, 8] on button "Continue" at bounding box center [1501, 13] width 61 height 19
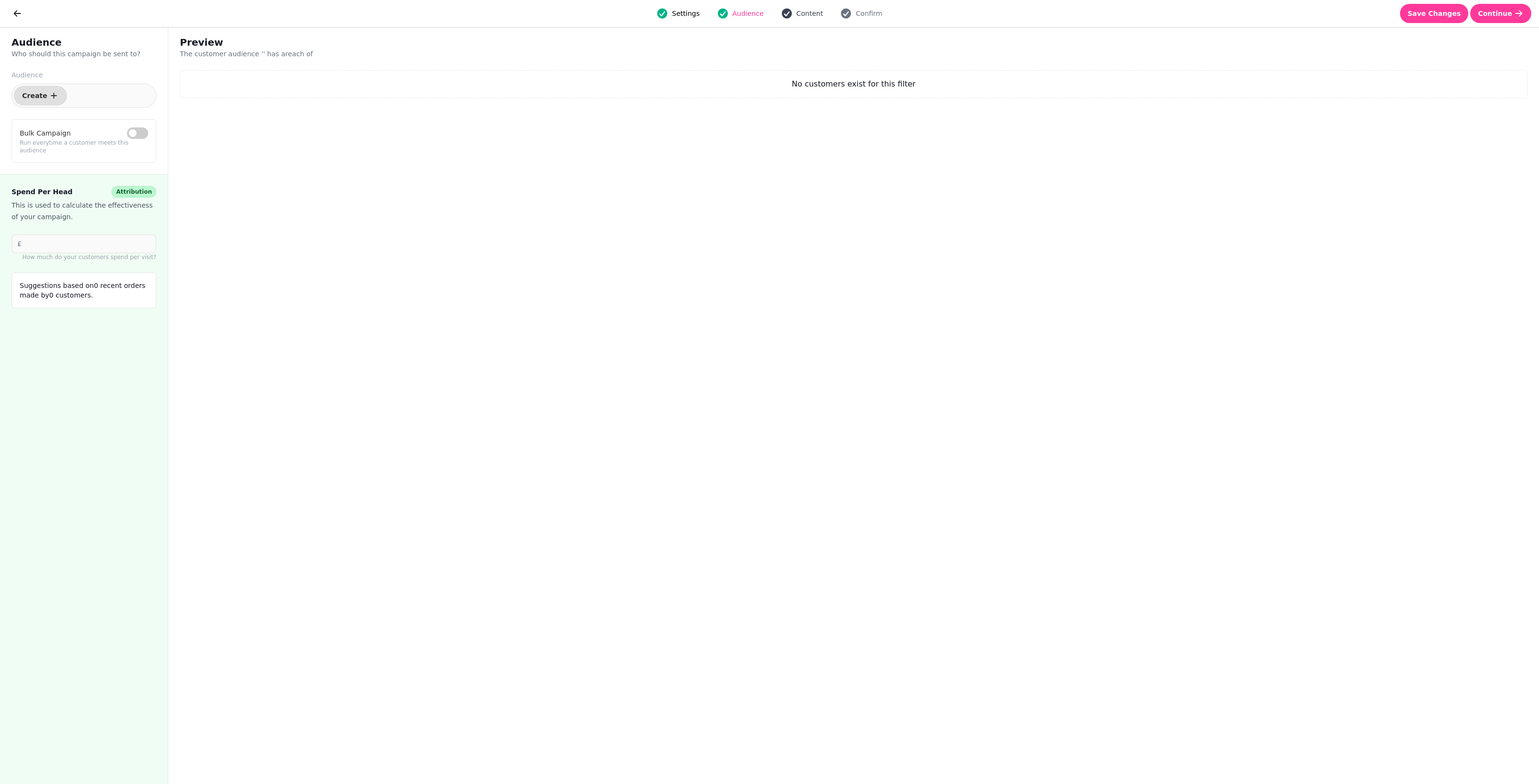
click at [750, 16] on span "Content" at bounding box center [810, 13] width 27 height 10
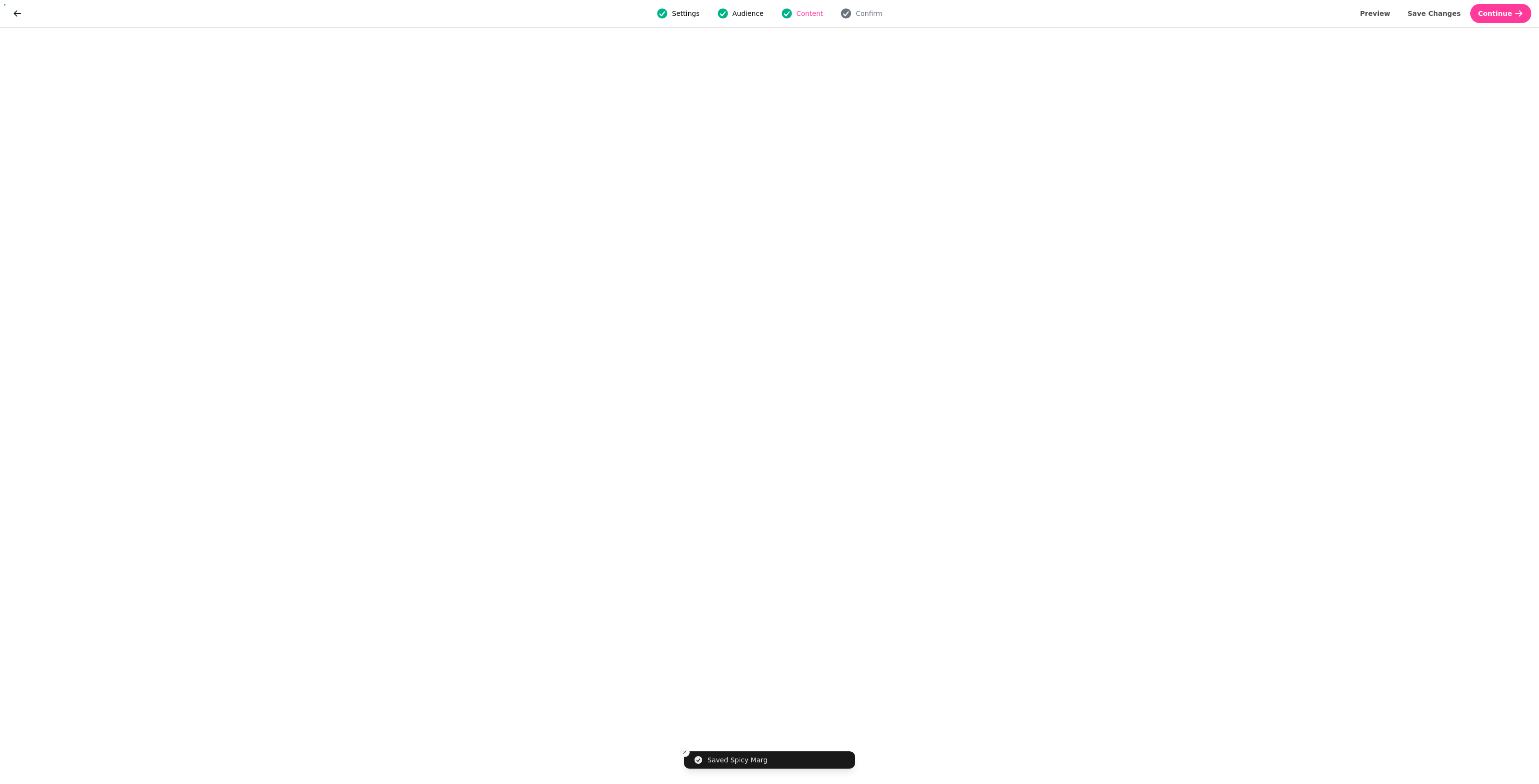
click at [715, 18] on button "Audience" at bounding box center [740, 13] width 58 height 11
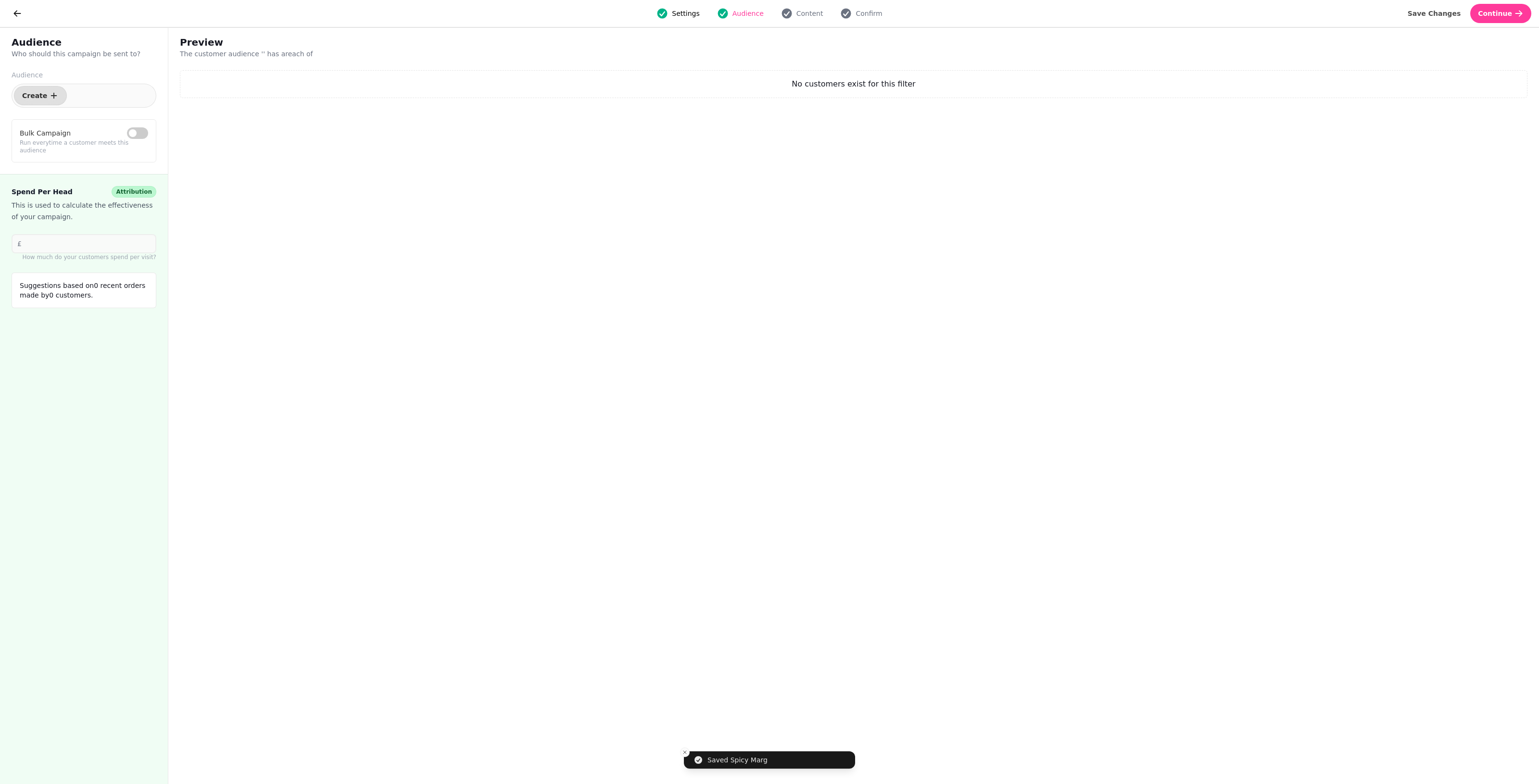
click at [679, 18] on span "Settings" at bounding box center [686, 13] width 27 height 10
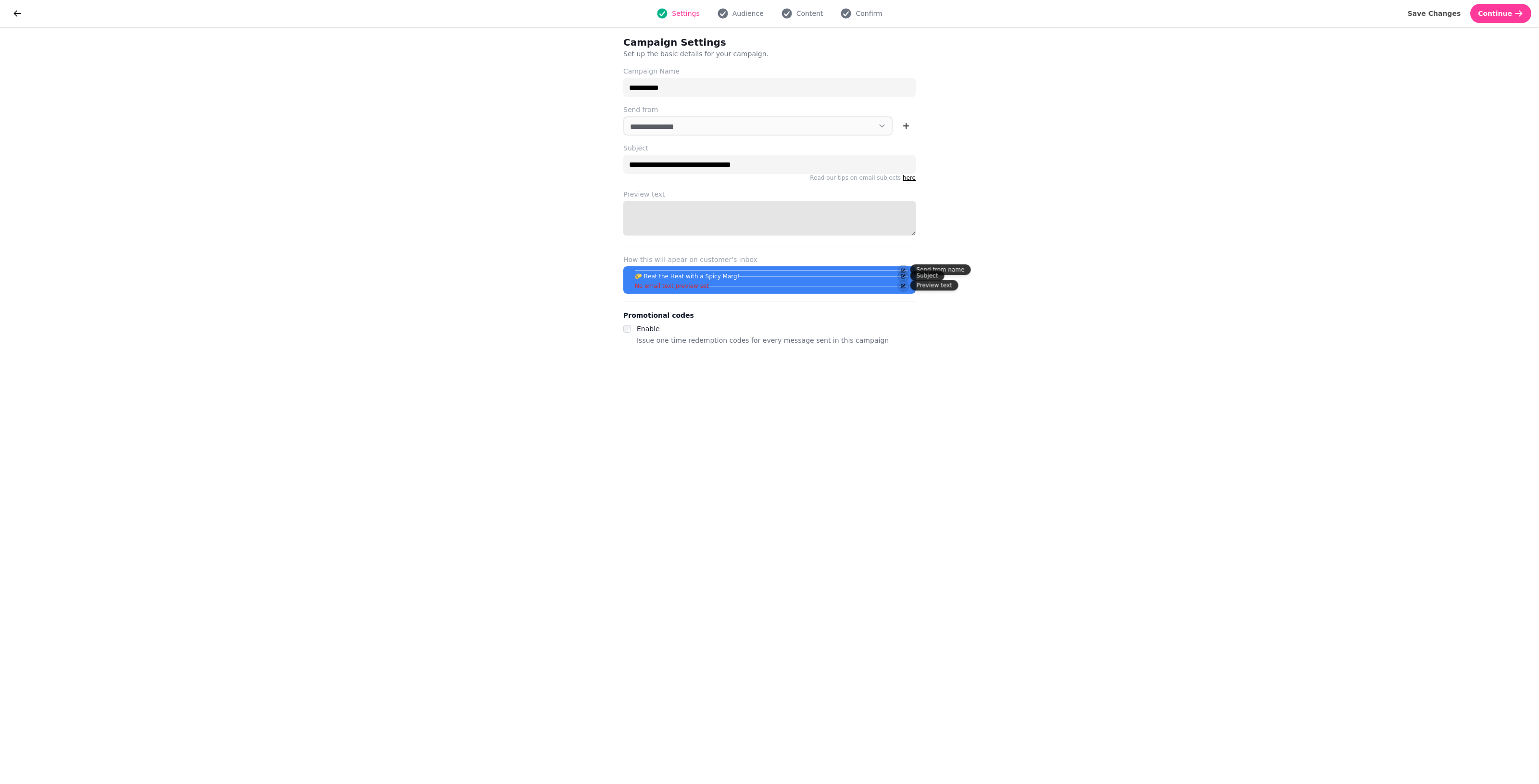
click at [657, 218] on textarea "Preview text" at bounding box center [769, 218] width 292 height 35
click at [8, 15] on button "go back" at bounding box center [17, 13] width 19 height 19
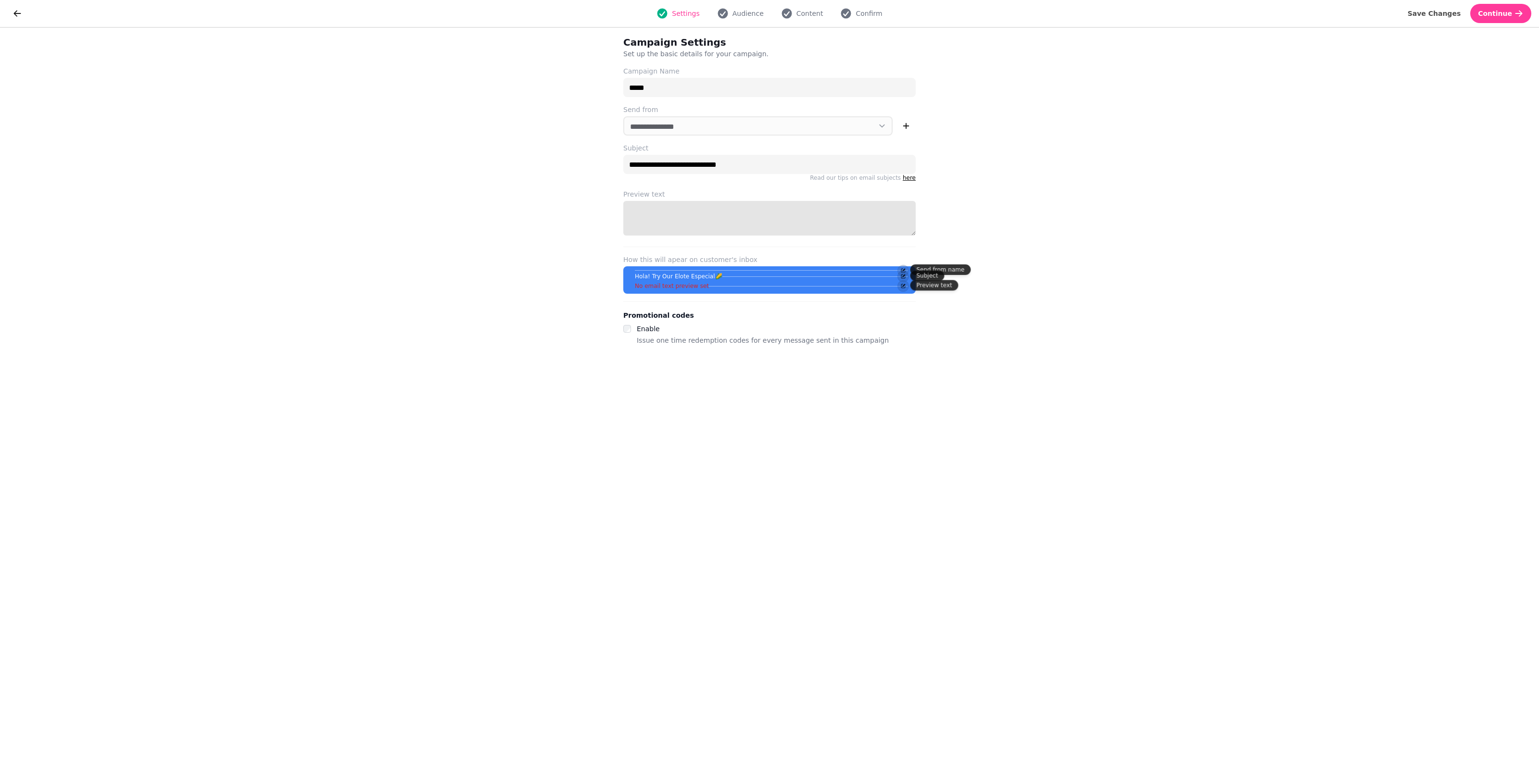
click at [739, 222] on textarea "Preview text" at bounding box center [769, 218] width 292 height 35
click at [750, 10] on span "Continue" at bounding box center [1495, 13] width 34 height 7
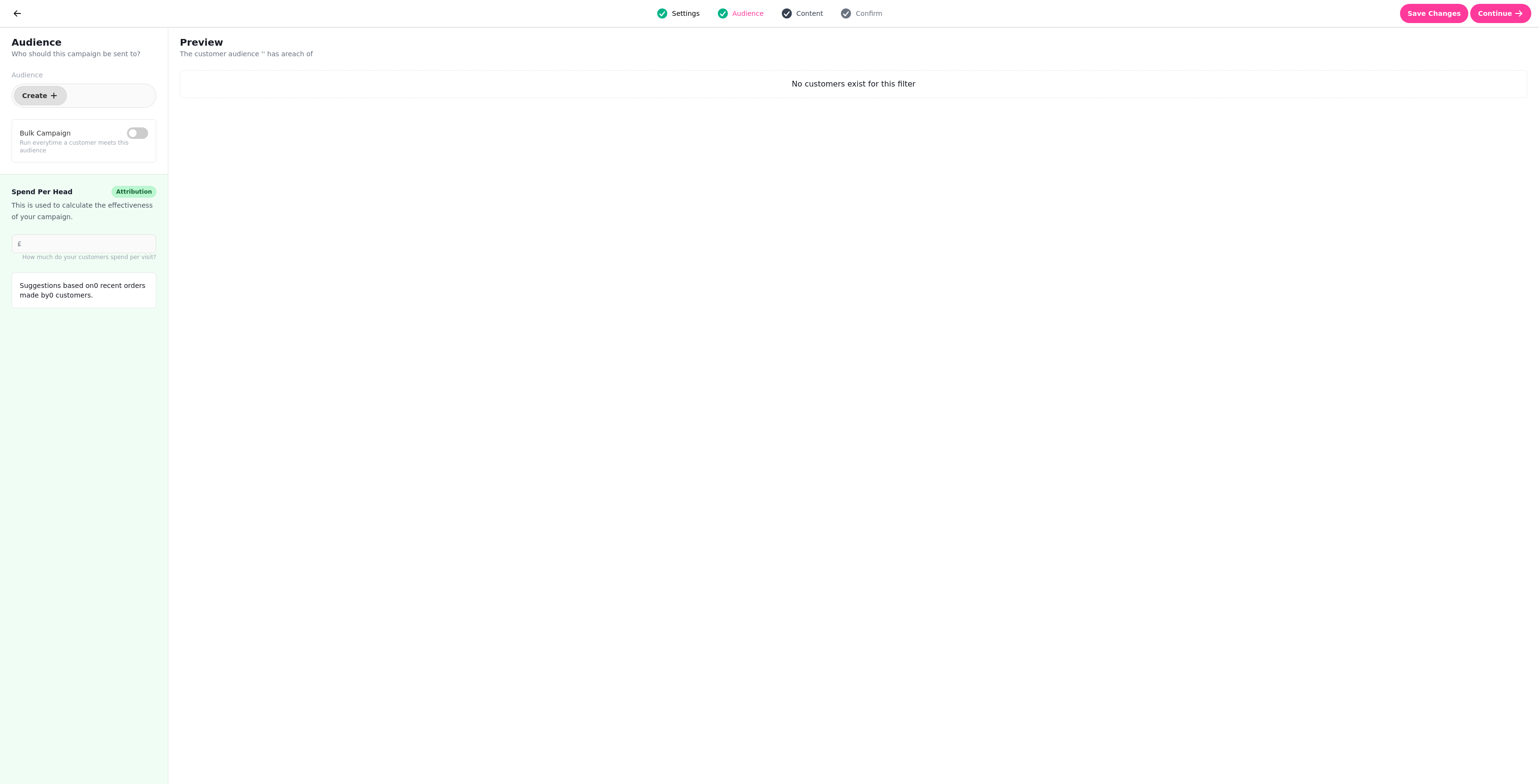
click at [750, 14] on span "Content" at bounding box center [810, 13] width 27 height 10
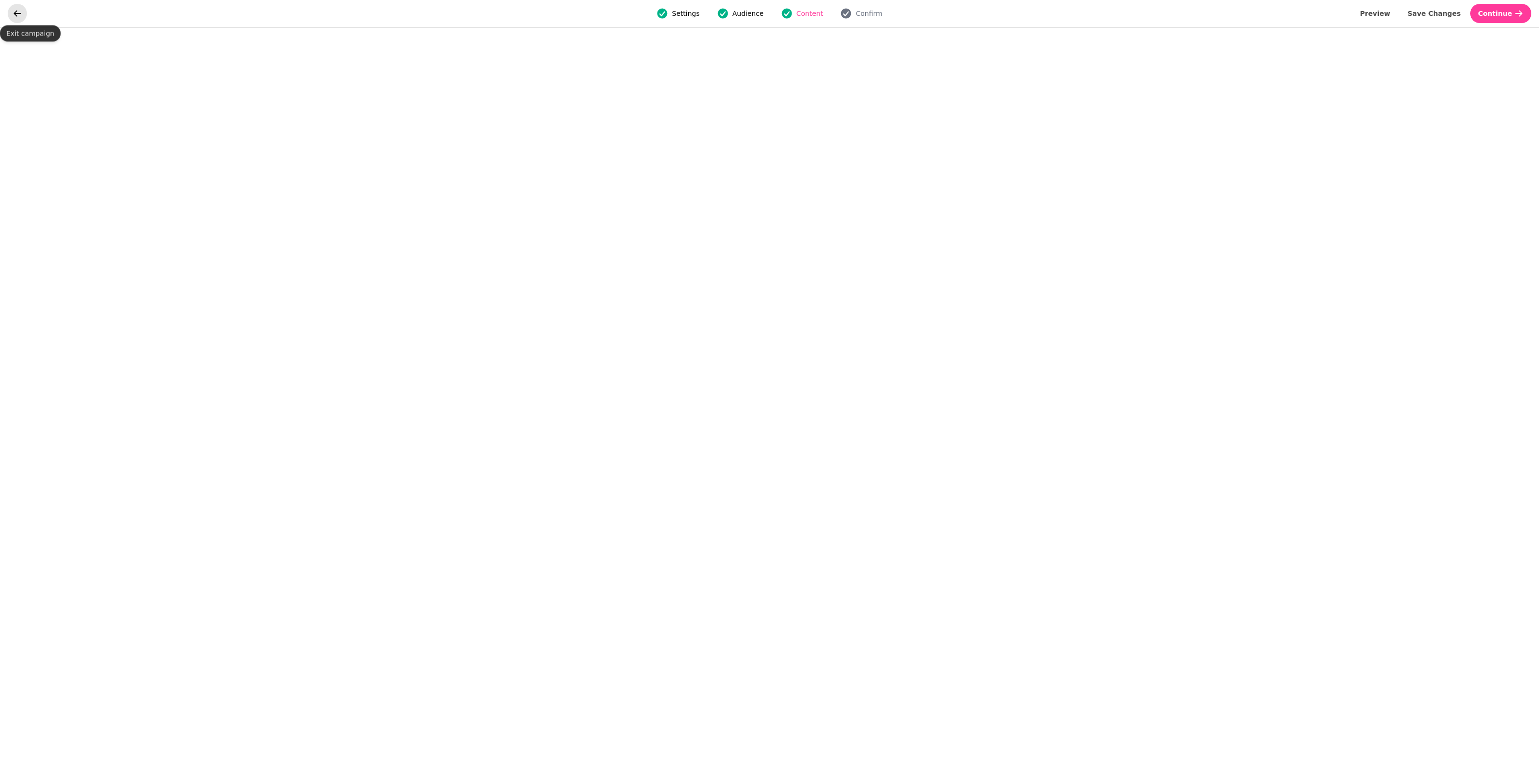
click at [13, 6] on button "go back" at bounding box center [17, 13] width 19 height 19
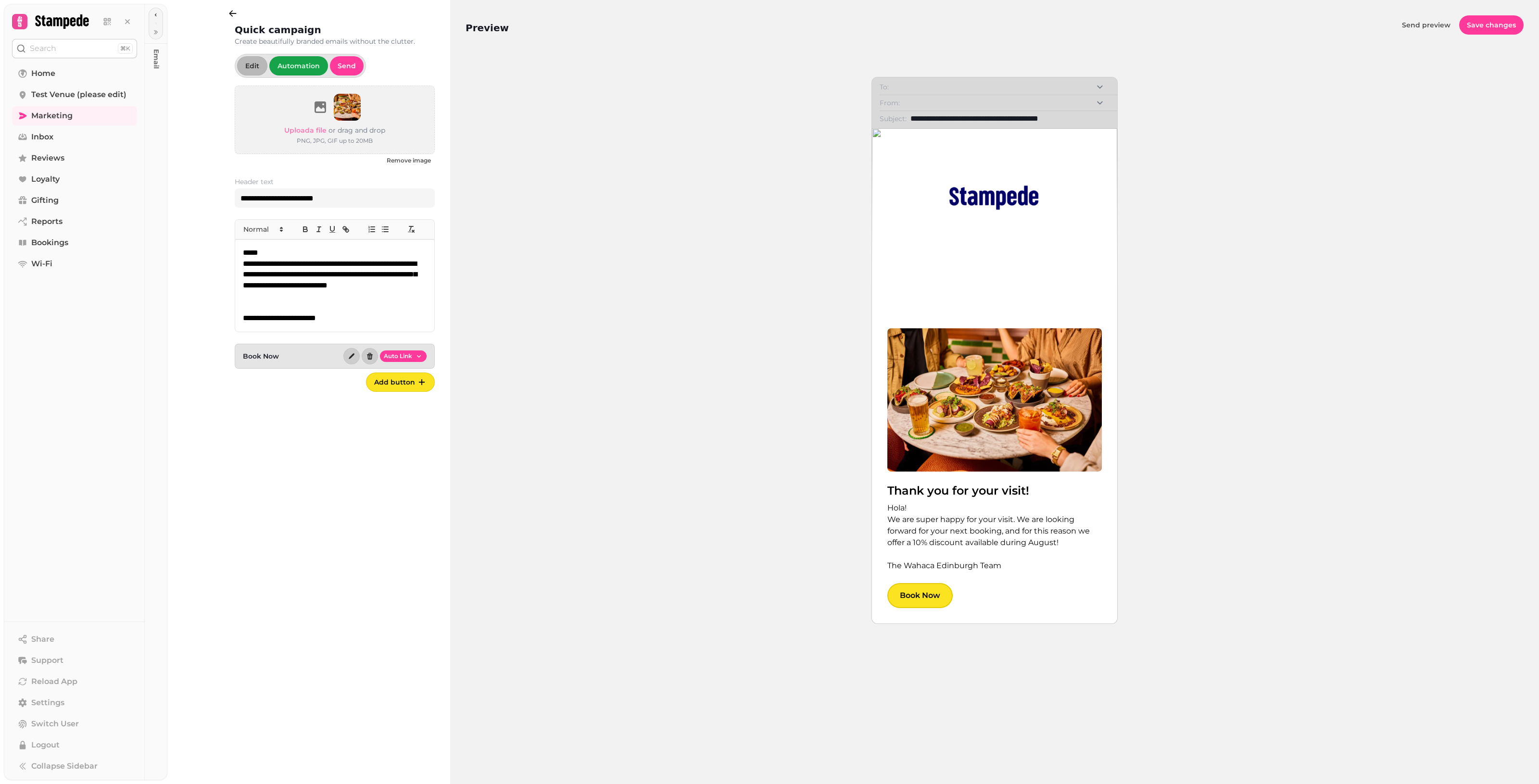
click at [750, 195] on img at bounding box center [994, 198] width 115 height 123
click at [750, 133] on div "Thank you for your visit! Hola! We are super happy for your visit. We are looki…" at bounding box center [994, 376] width 246 height 495
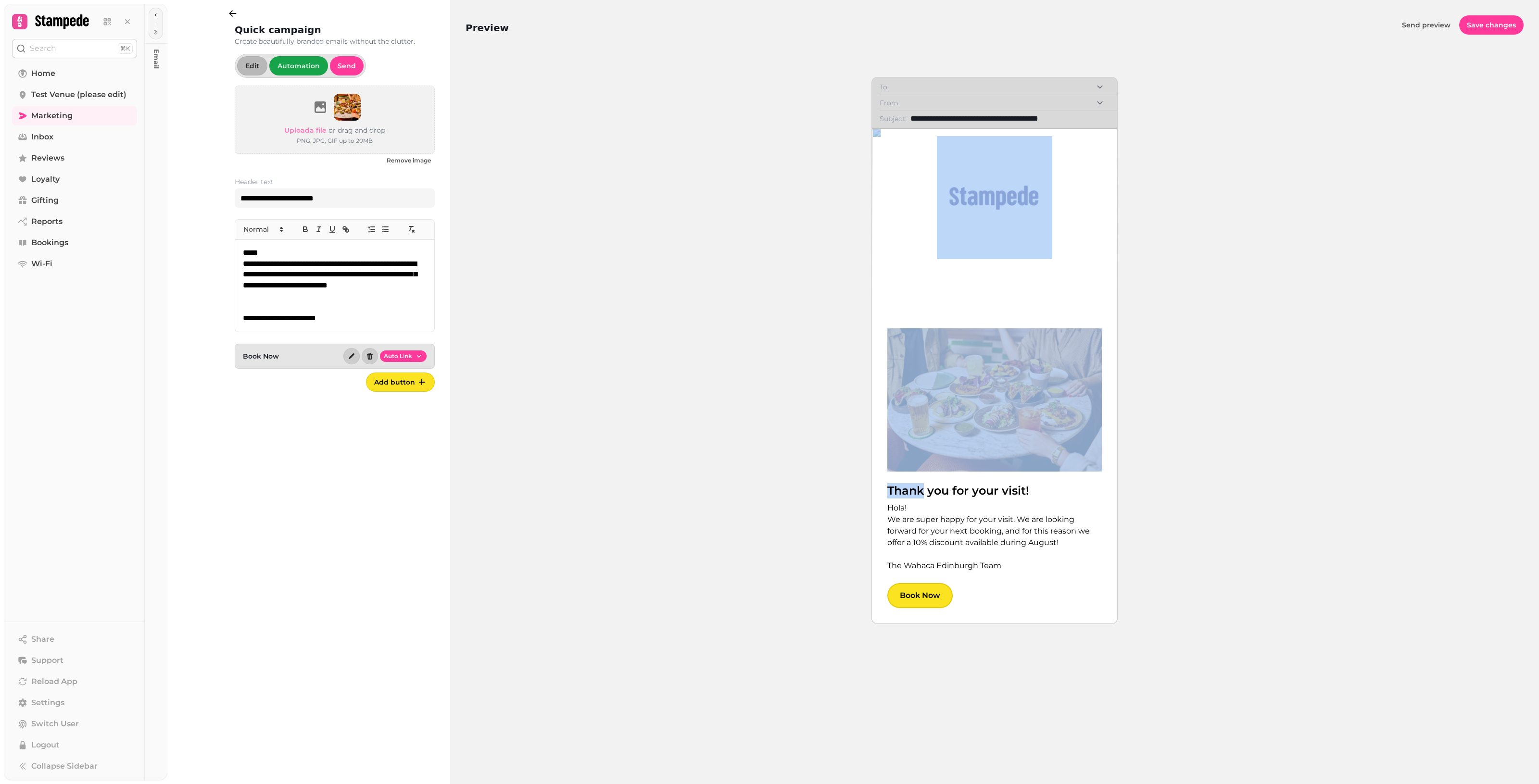
click at [750, 133] on div "Thank you for your visit! Hola! We are super happy for your visit. We are looki…" at bounding box center [994, 376] width 246 height 495
click at [750, 159] on div "Thank you for your visit! Hola! We are super happy for your visit. We are looki…" at bounding box center [994, 376] width 246 height 495
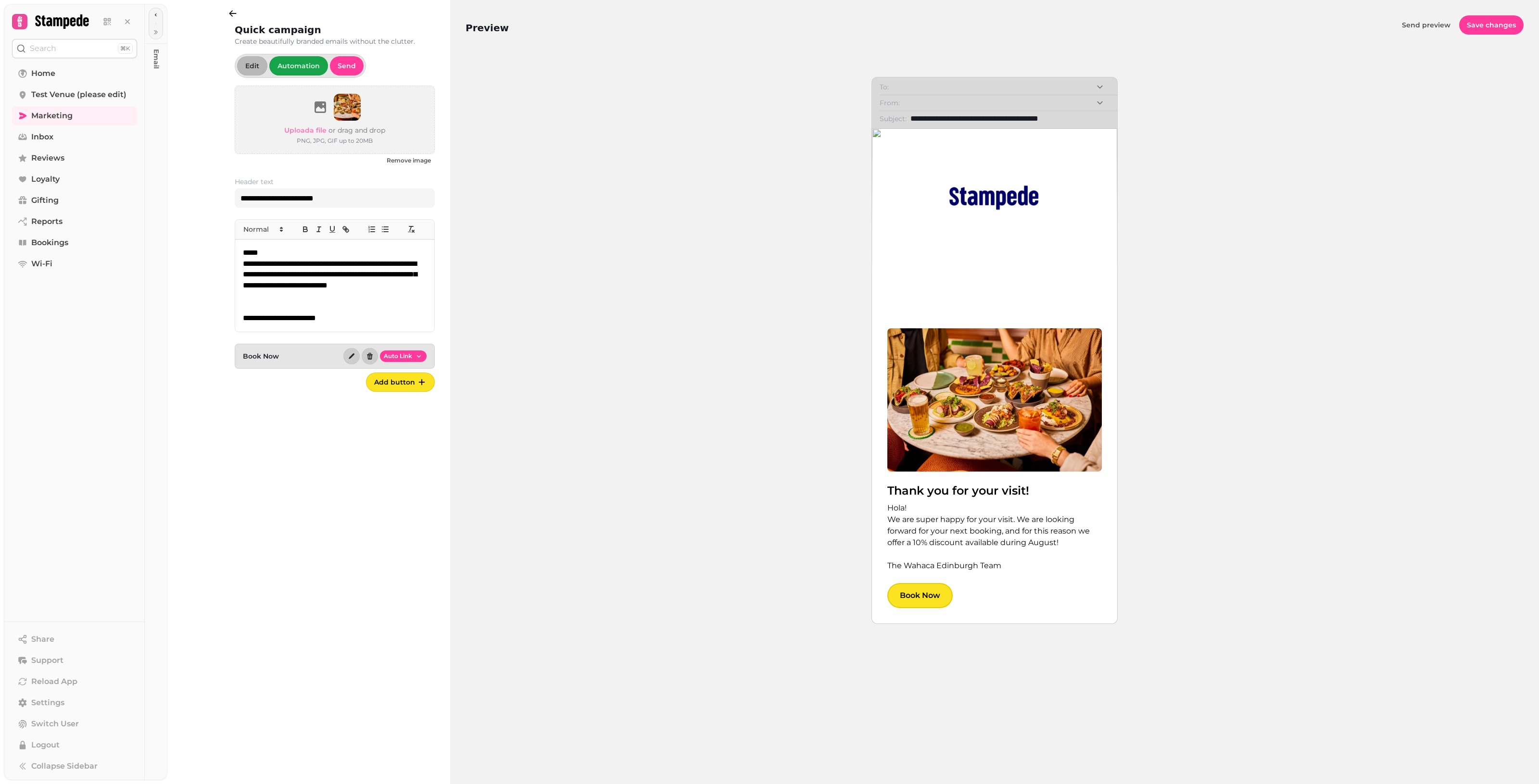
click at [657, 171] on div "**********" at bounding box center [994, 413] width 1058 height 734
click at [750, 193] on img at bounding box center [994, 198] width 115 height 123
drag, startPoint x: 1078, startPoint y: 191, endPoint x: 1059, endPoint y: 196, distance: 19.6
click at [750, 190] on div "Thank you for your visit! Hola! We are super happy for your visit. We are looki…" at bounding box center [994, 376] width 246 height 495
click at [750, 257] on img at bounding box center [994, 198] width 115 height 123
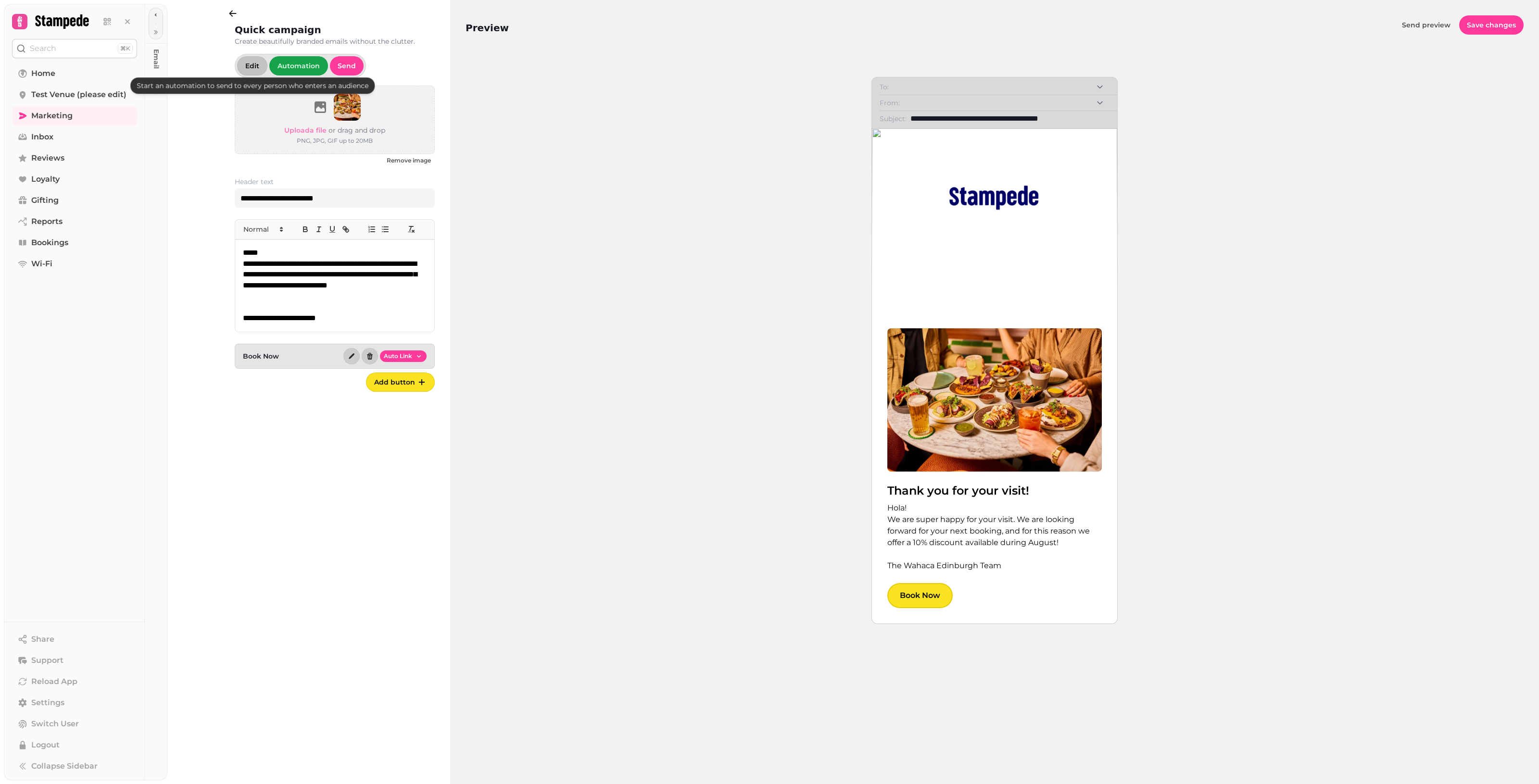
click at [260, 65] on button "Edit" at bounding box center [252, 66] width 30 height 19
click at [750, 213] on img at bounding box center [994, 198] width 115 height 123
click at [750, 205] on img at bounding box center [994, 198] width 115 height 123
click at [200, 15] on div "**********" at bounding box center [312, 392] width 277 height 784
click at [223, 17] on button "button" at bounding box center [233, 13] width 19 height 19
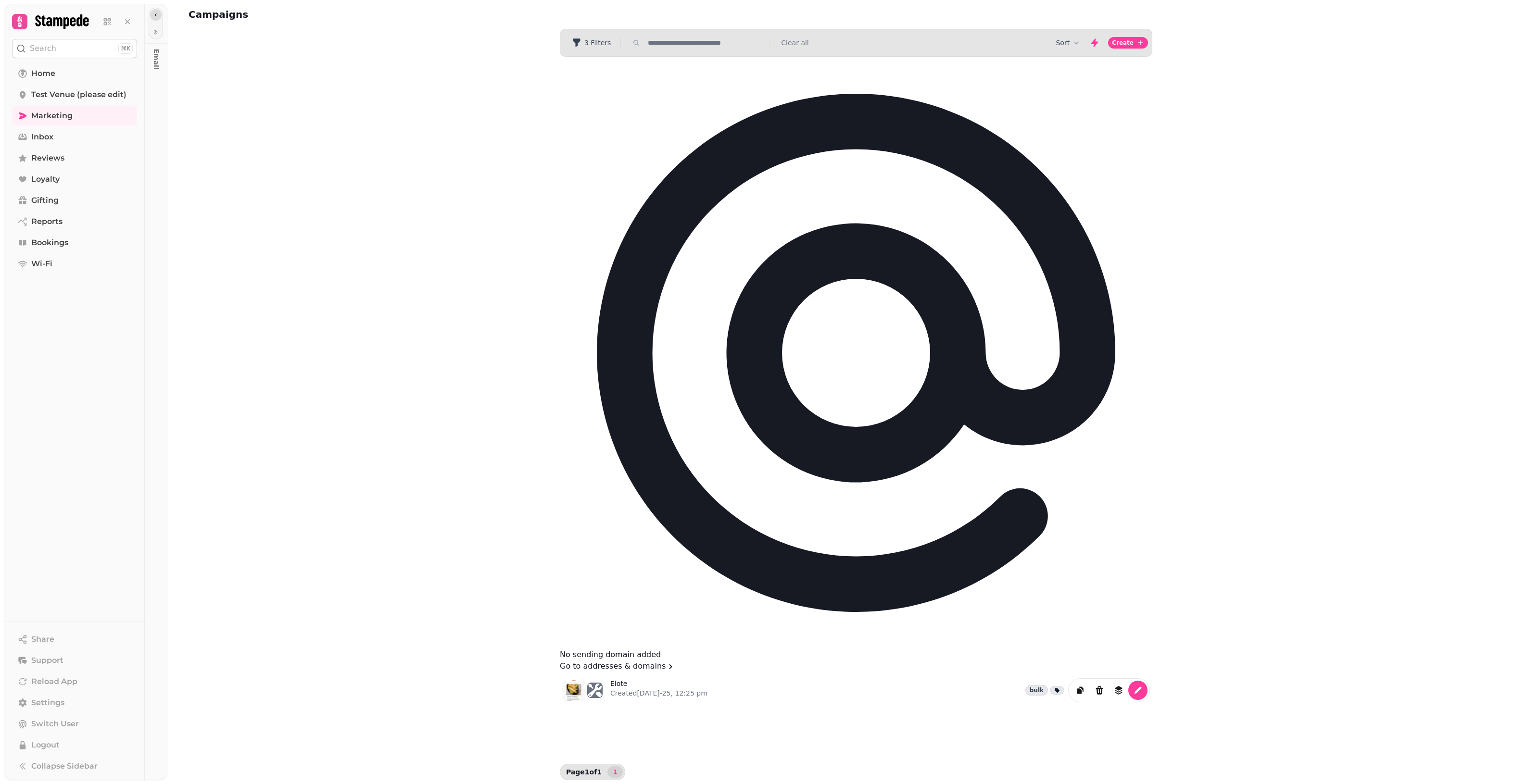
click at [157, 14] on icon "button" at bounding box center [156, 15] width 6 height 6
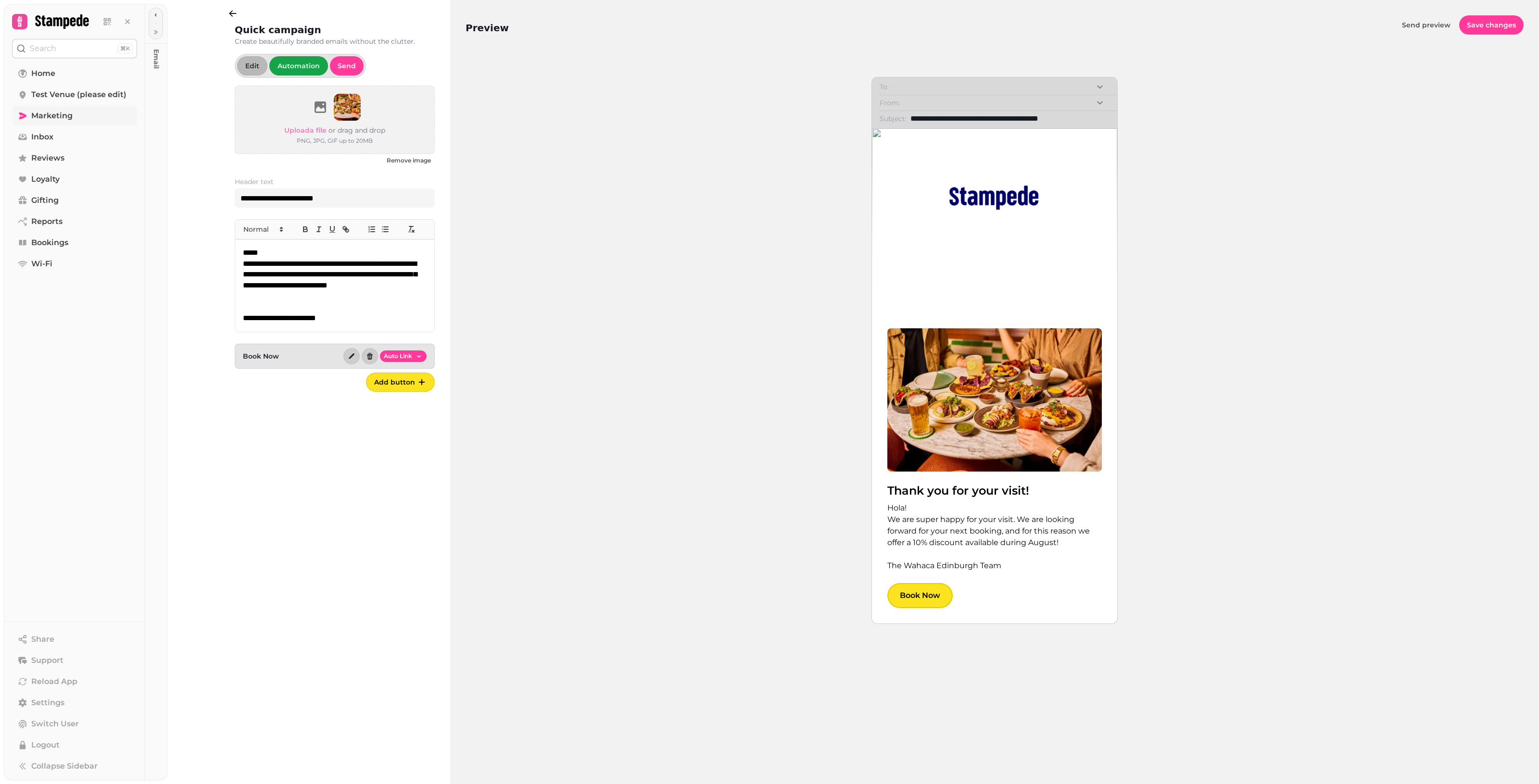
click at [79, 114] on link "Marketing" at bounding box center [74, 116] width 125 height 19
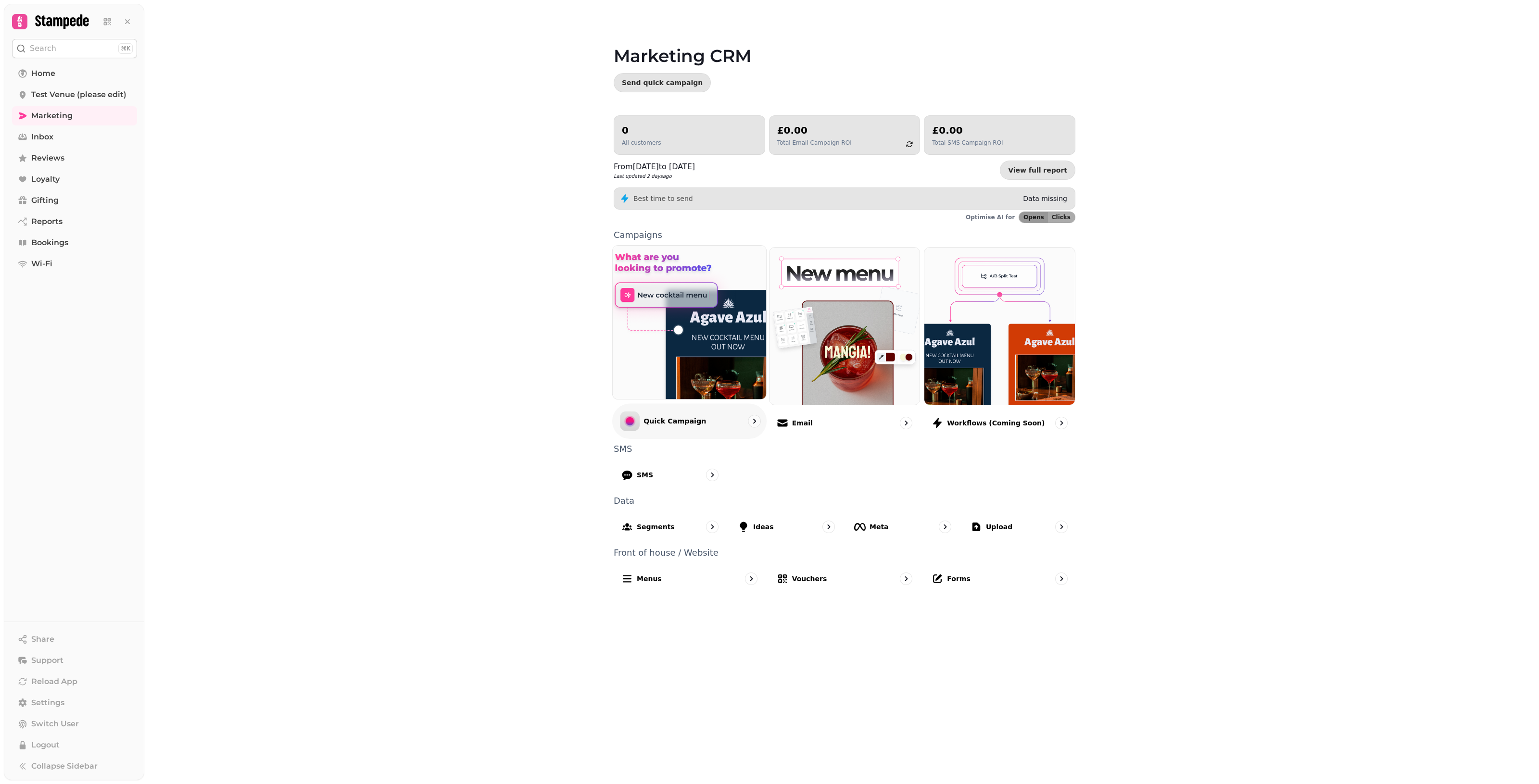
click at [695, 426] on div "Quick Campaign" at bounding box center [689, 420] width 154 height 35
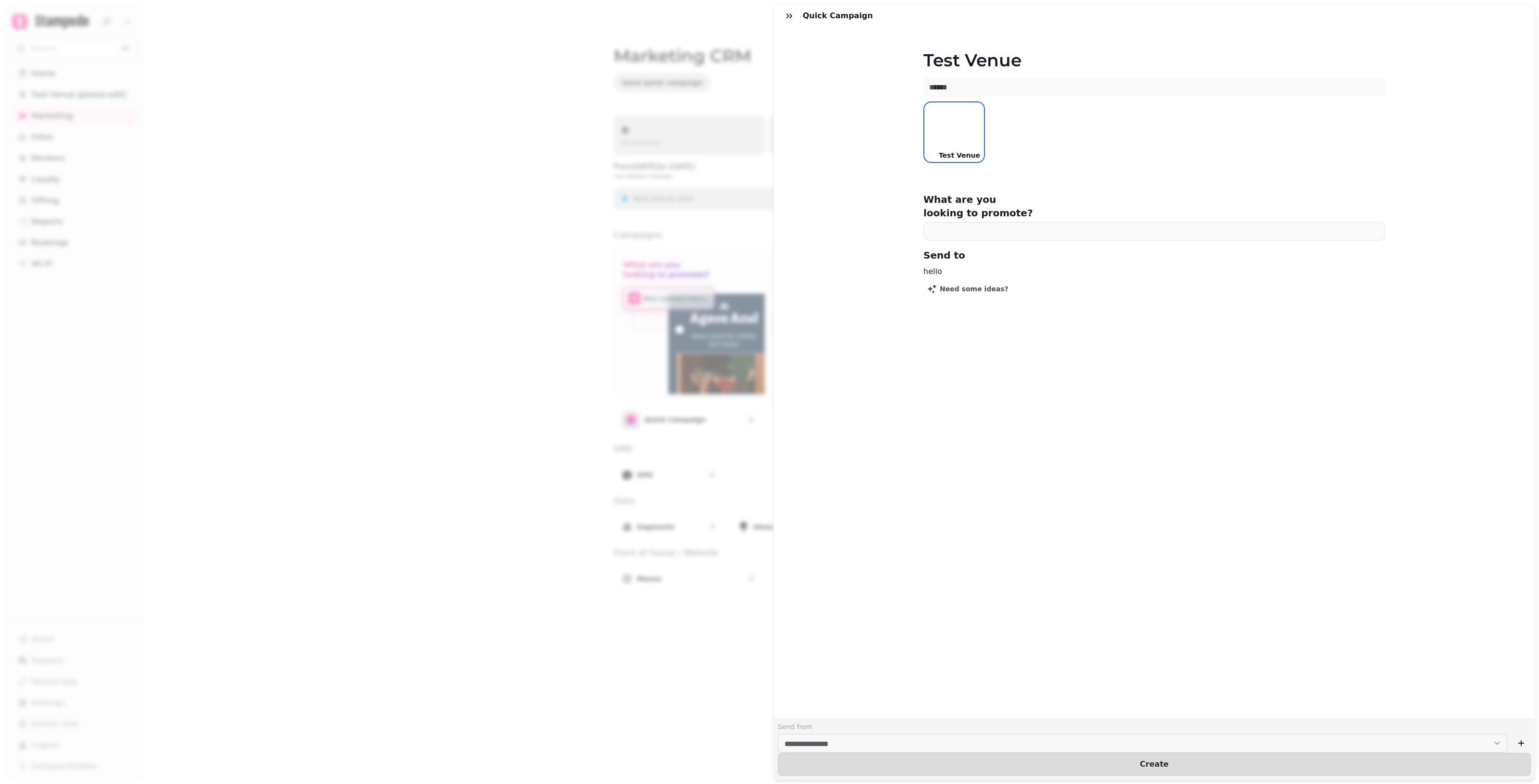
click at [750, 142] on div at bounding box center [954, 132] width 60 height 60
drag, startPoint x: 976, startPoint y: 140, endPoint x: 1027, endPoint y: 140, distance: 51.0
click at [750, 140] on div "Test Venue" at bounding box center [1154, 132] width 462 height 62
click at [750, 146] on div "Test Venue" at bounding box center [1154, 132] width 462 height 62
click at [750, 85] on input "text" at bounding box center [1154, 87] width 462 height 19
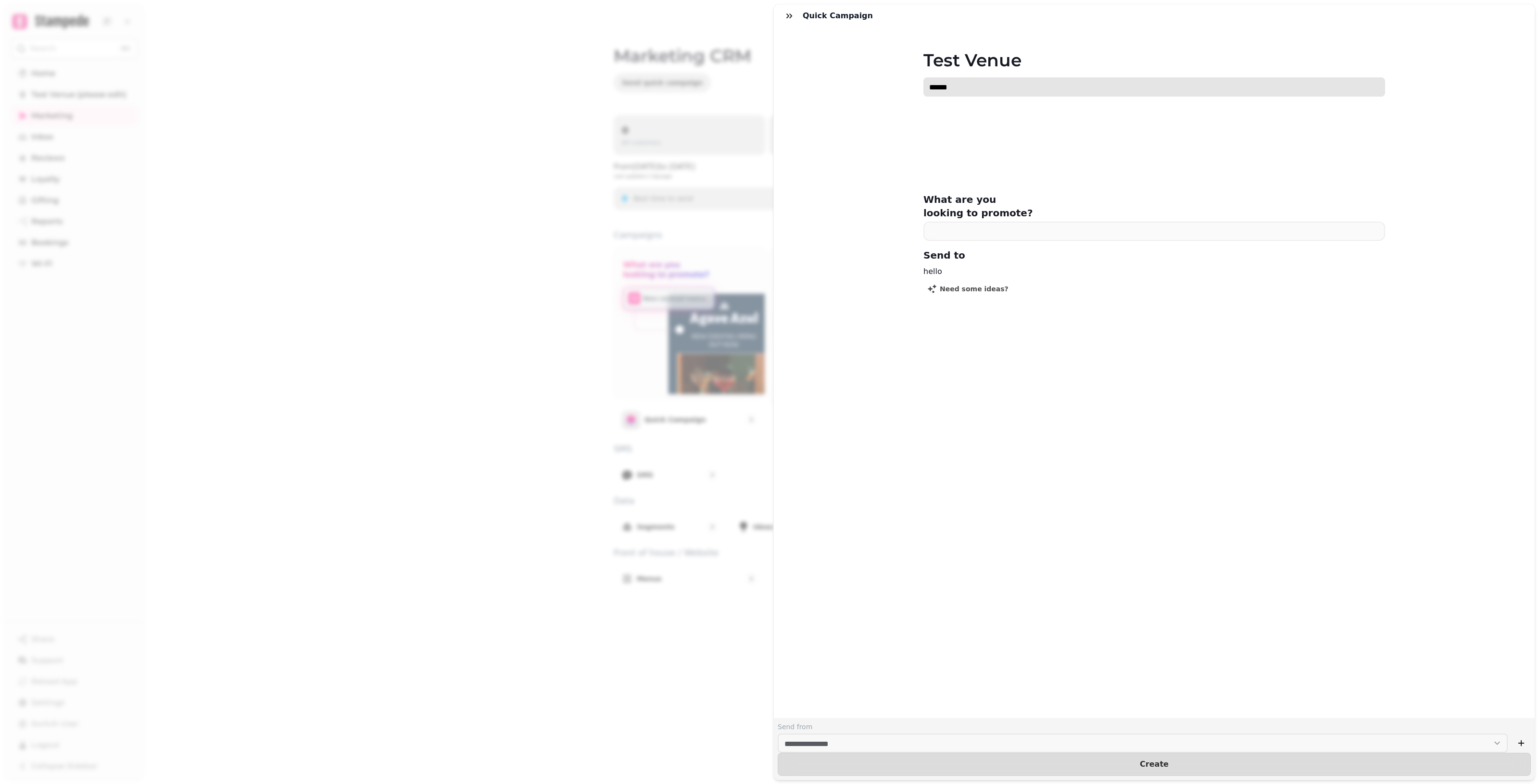
type input "******"
click at [750, 753] on button "Create" at bounding box center [1154, 764] width 753 height 23
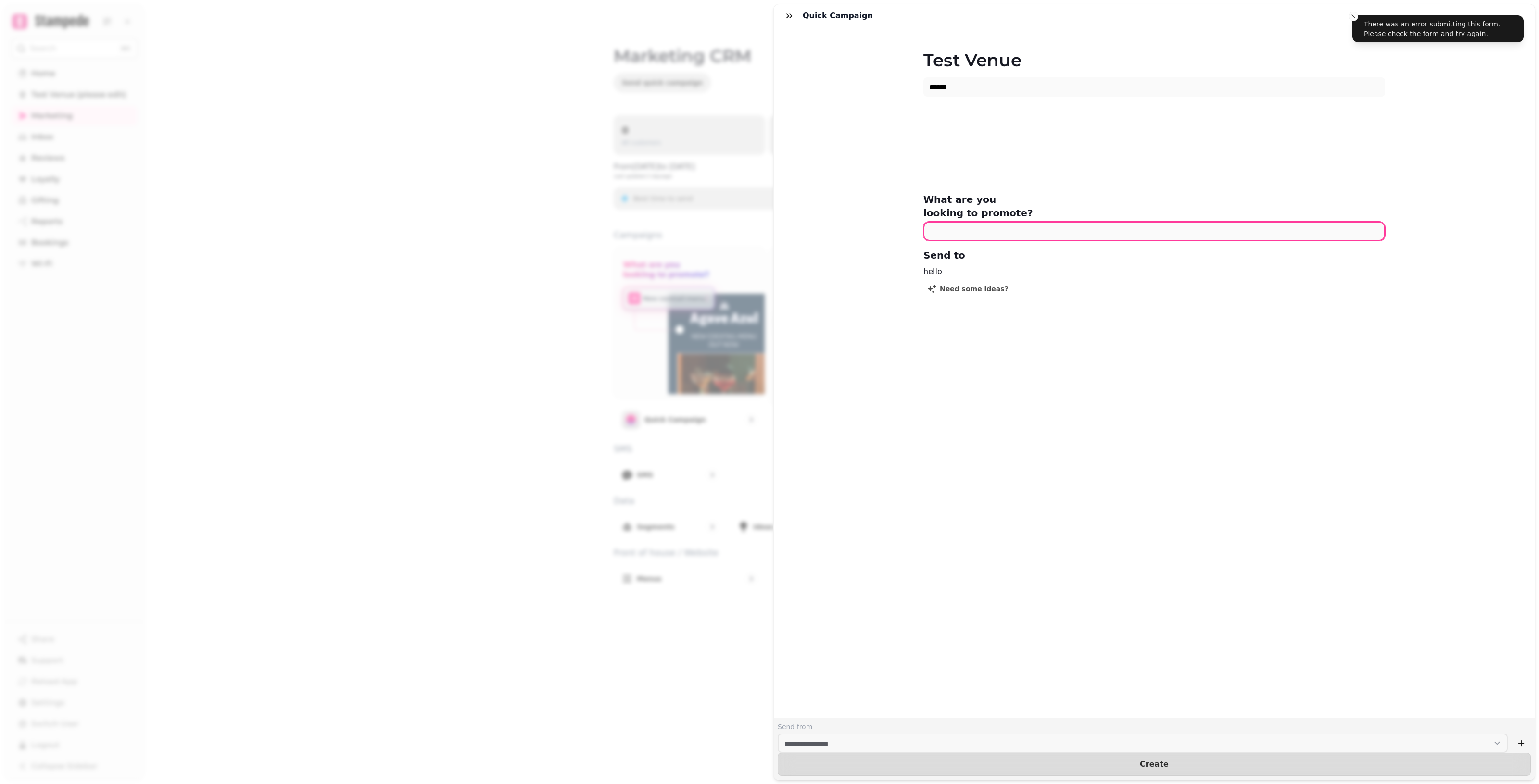
click at [750, 222] on input "text" at bounding box center [1154, 231] width 462 height 19
type input "******"
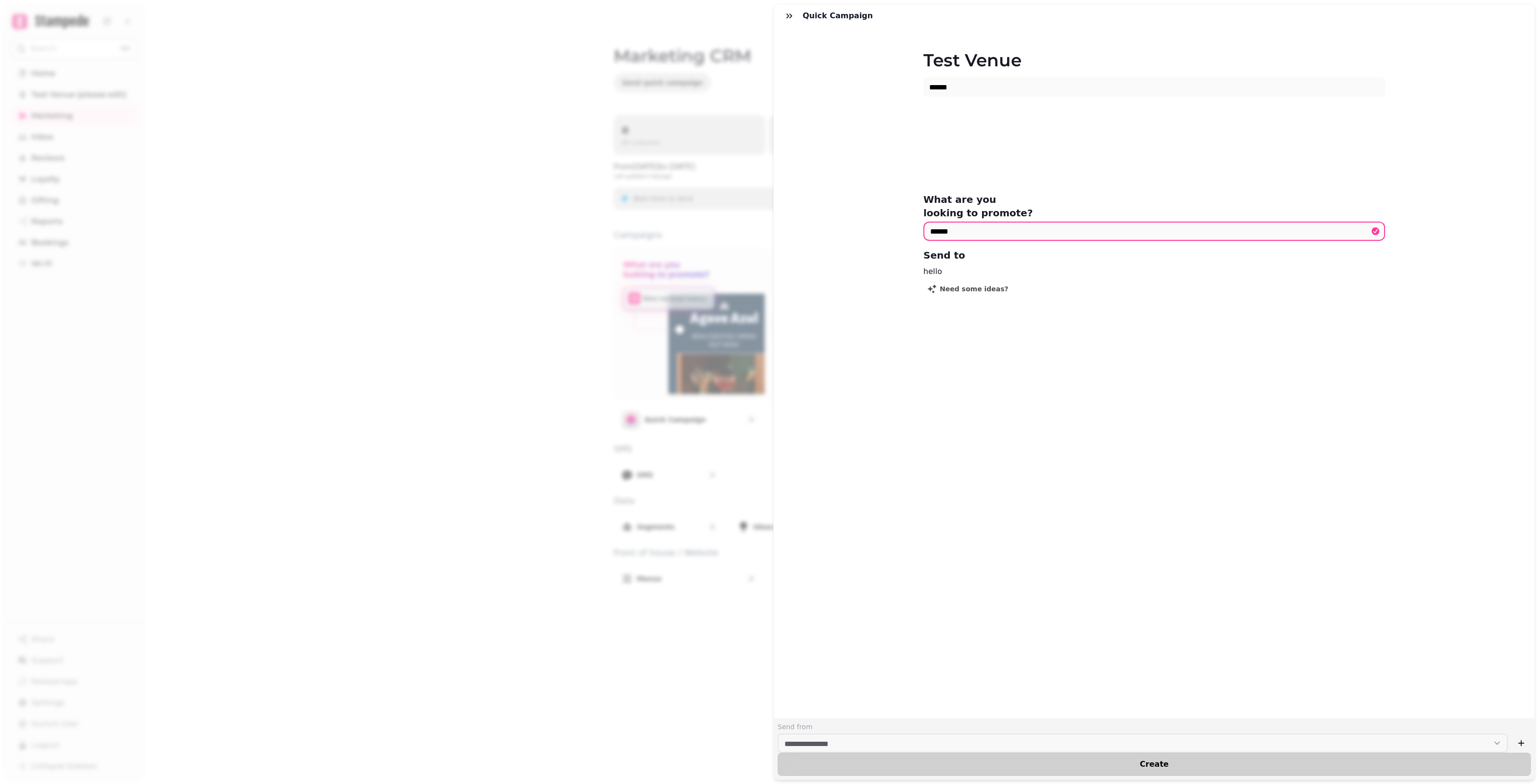
click at [750, 753] on button "Create" at bounding box center [1154, 764] width 753 height 23
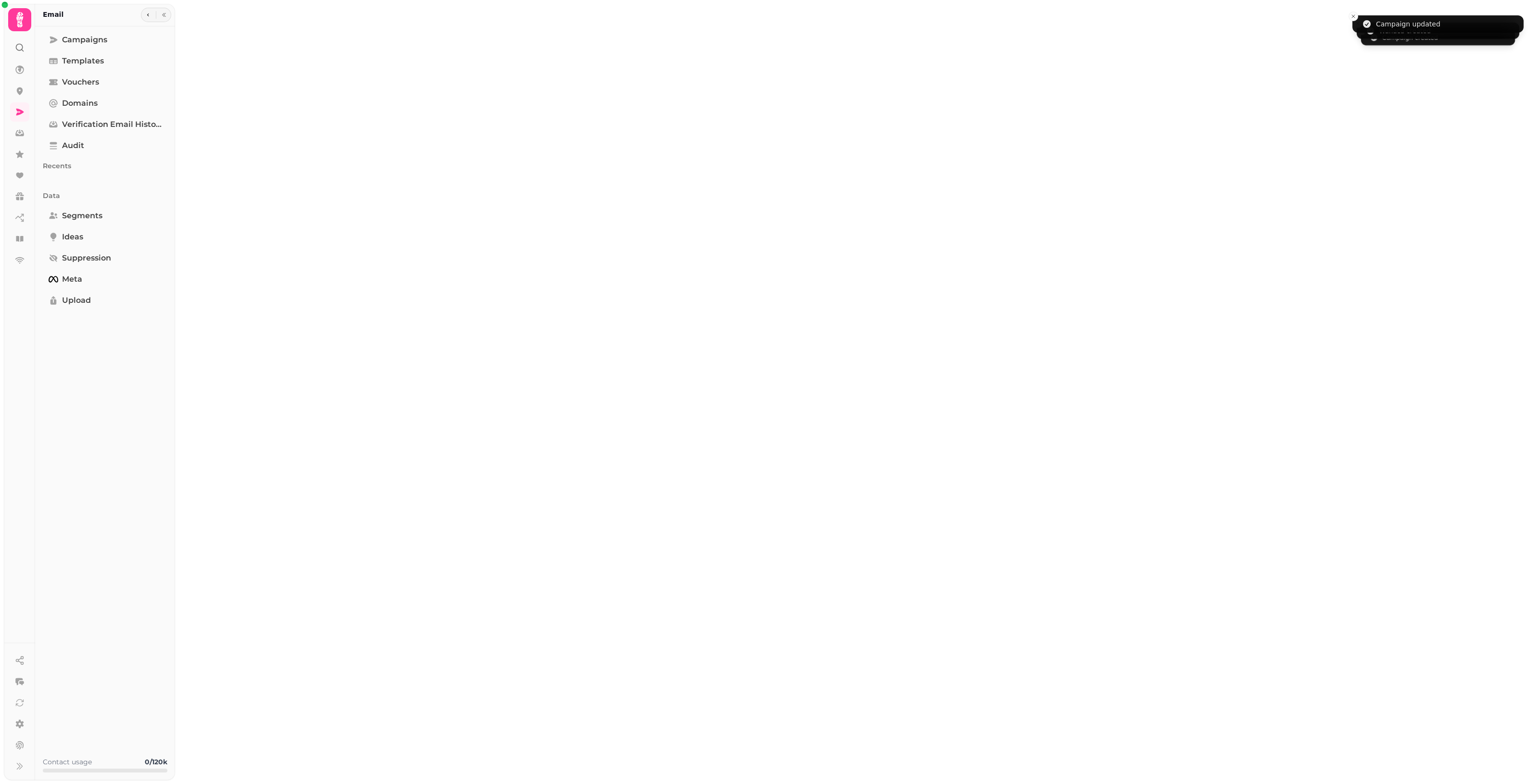
type input "******"
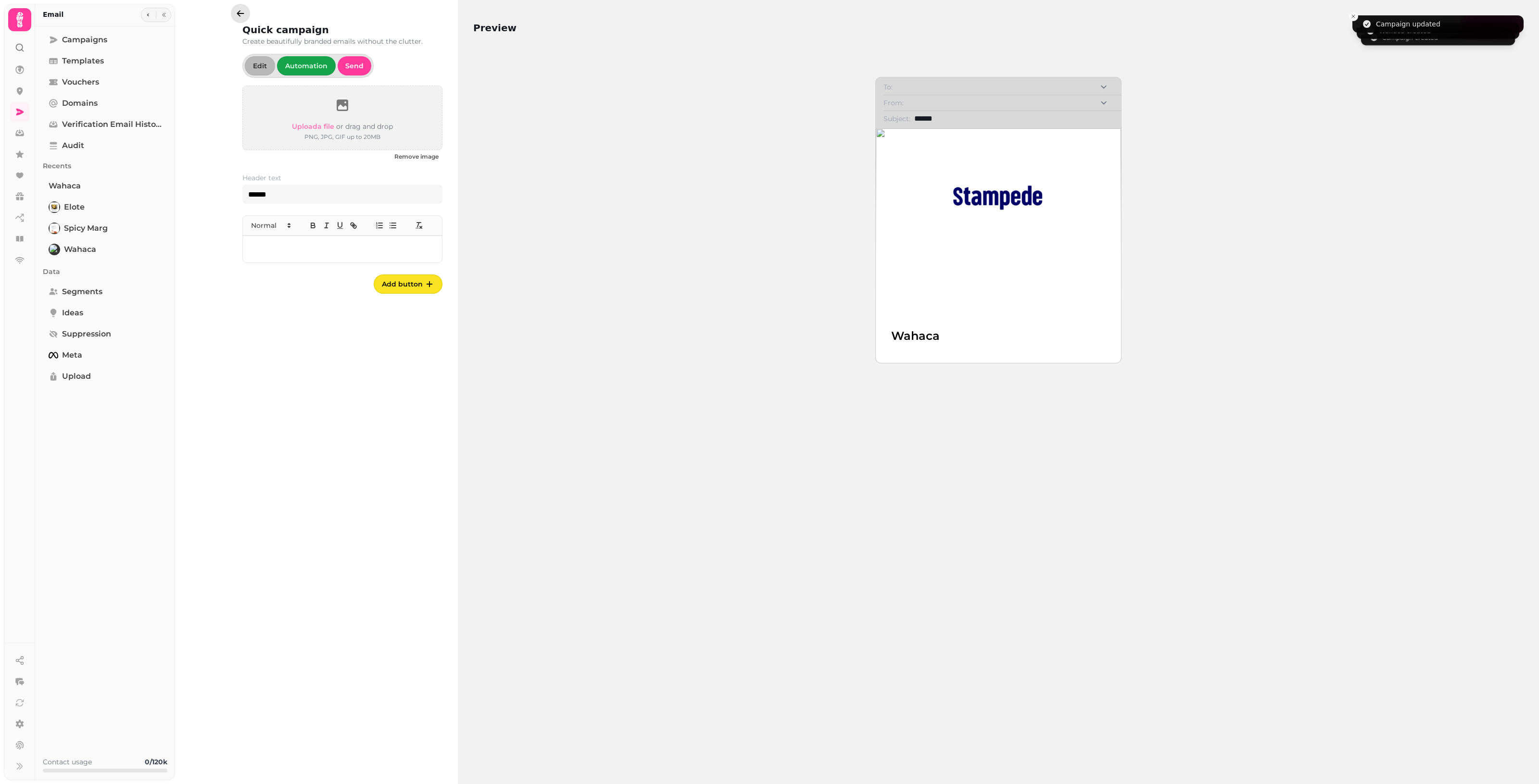
click at [243, 8] on icon "button" at bounding box center [240, 13] width 10 height 10
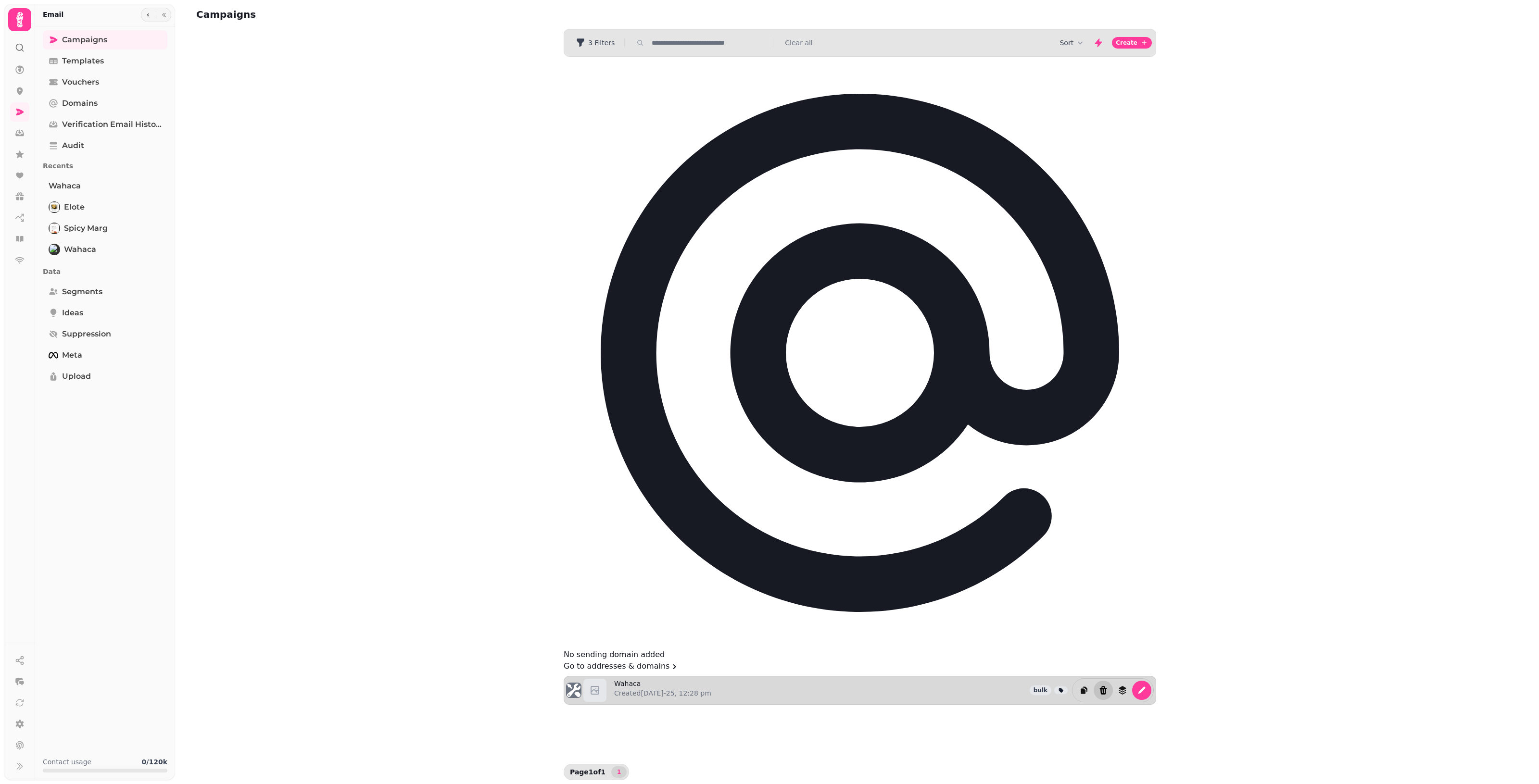
click at [750, 685] on icon "Delete" at bounding box center [1103, 690] width 10 height 10
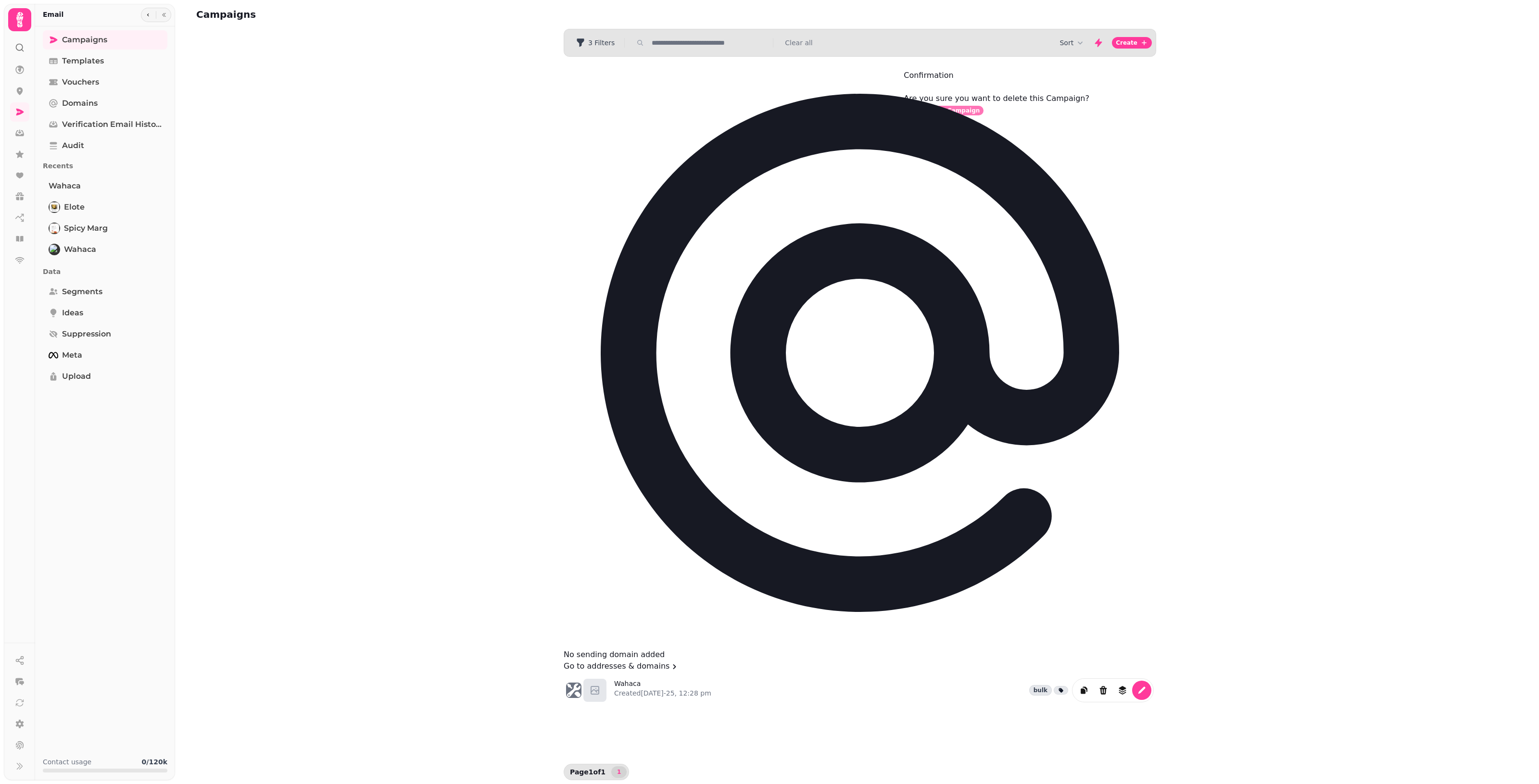
click at [750, 113] on span "Delete Campaign" at bounding box center [952, 110] width 56 height 6
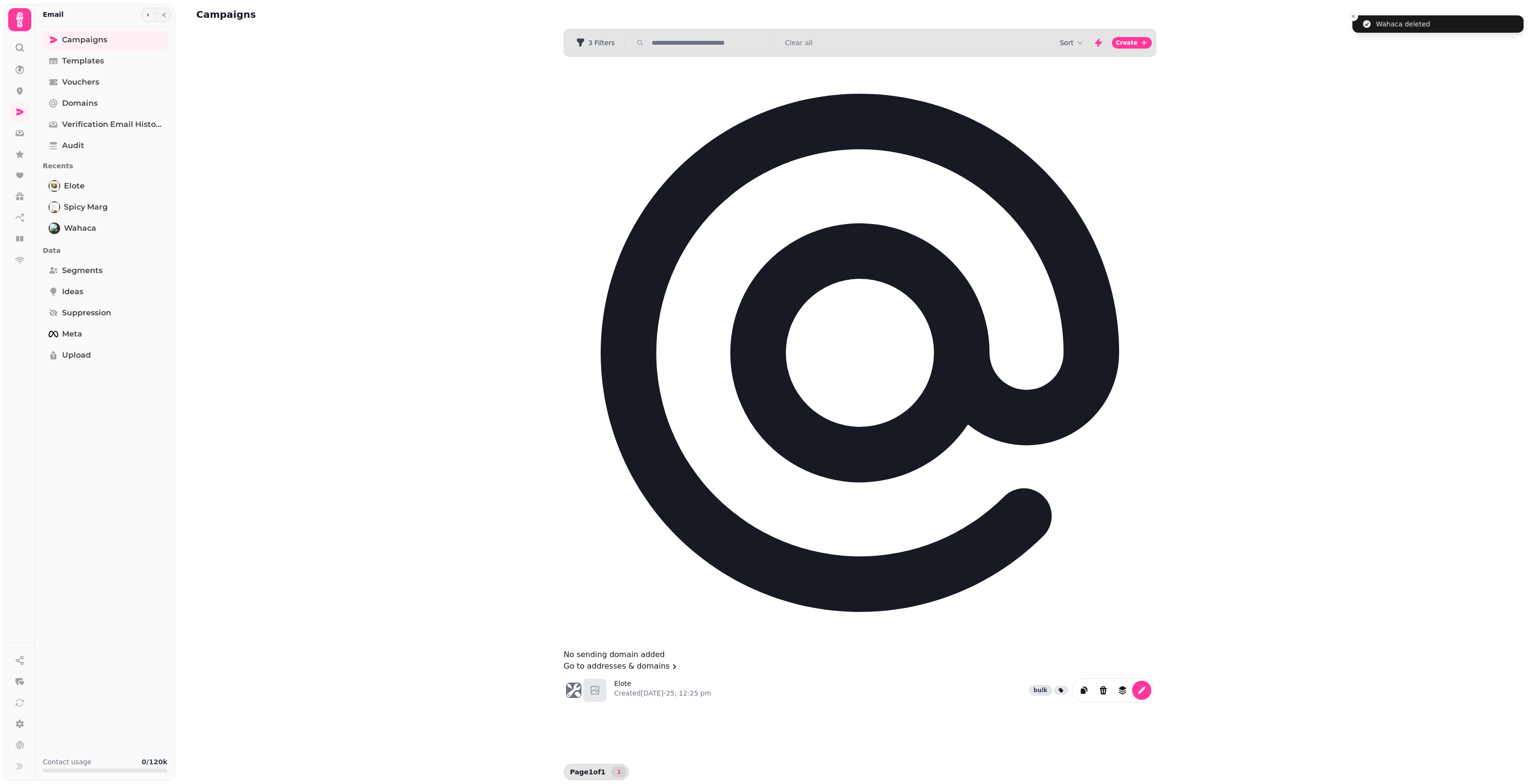
click at [750, 352] on div "Campaigns Filters 3 Filters Clear all Sort Create No sending domain added Go to…" at bounding box center [857, 392] width 1364 height 784
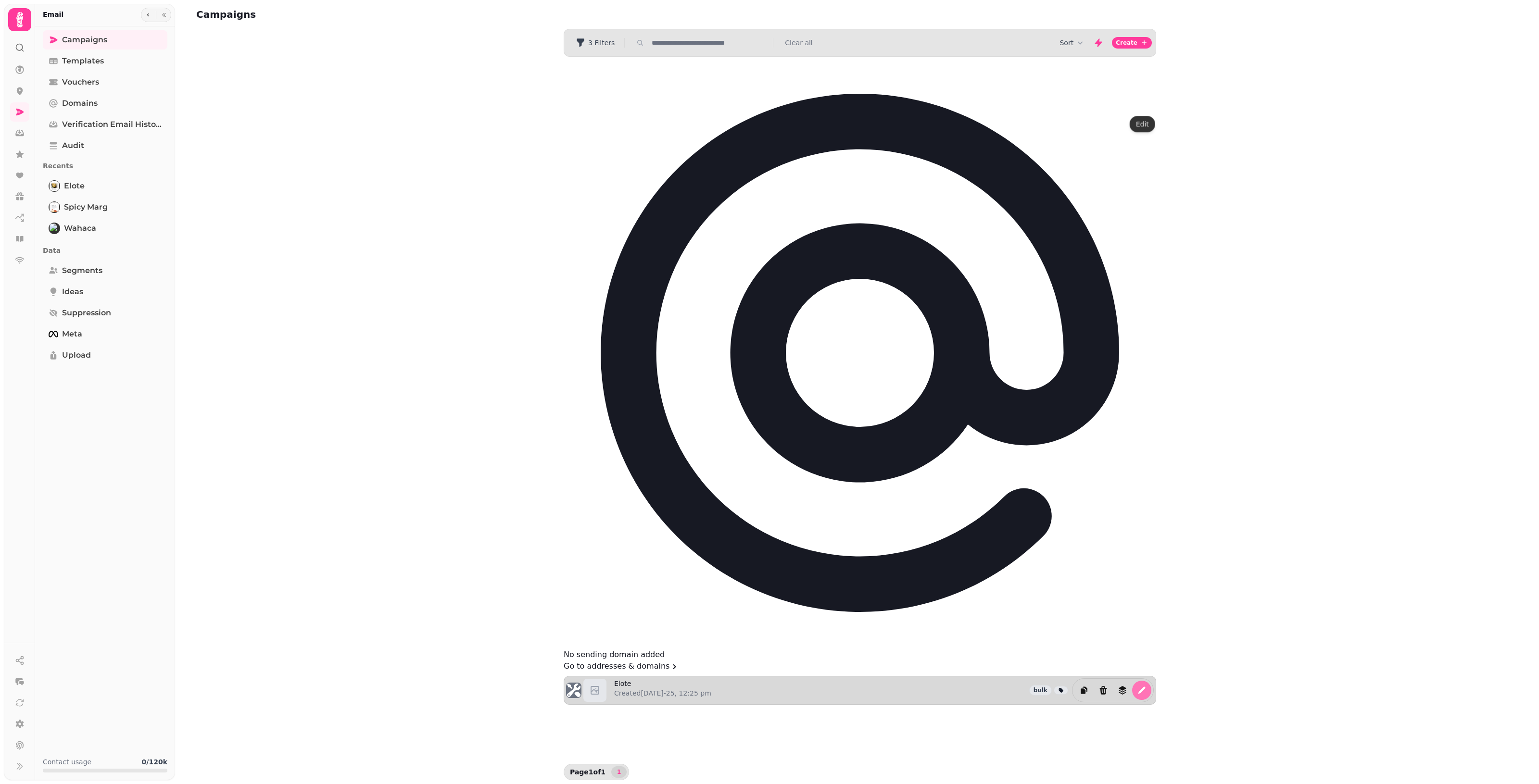
click at [750, 687] on icon "edit" at bounding box center [1142, 690] width 7 height 7
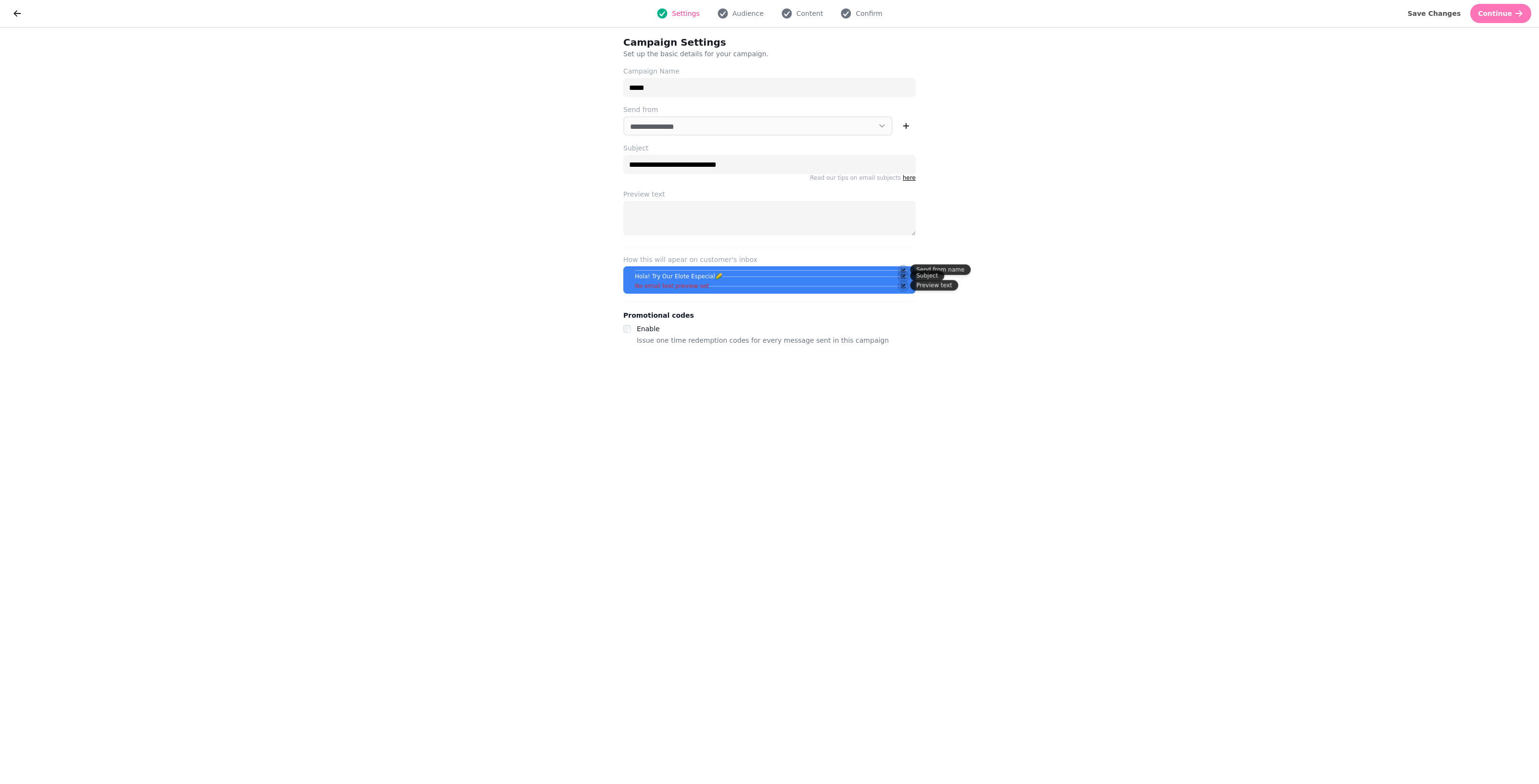
click at [750, 15] on span "Continue" at bounding box center [1495, 13] width 34 height 7
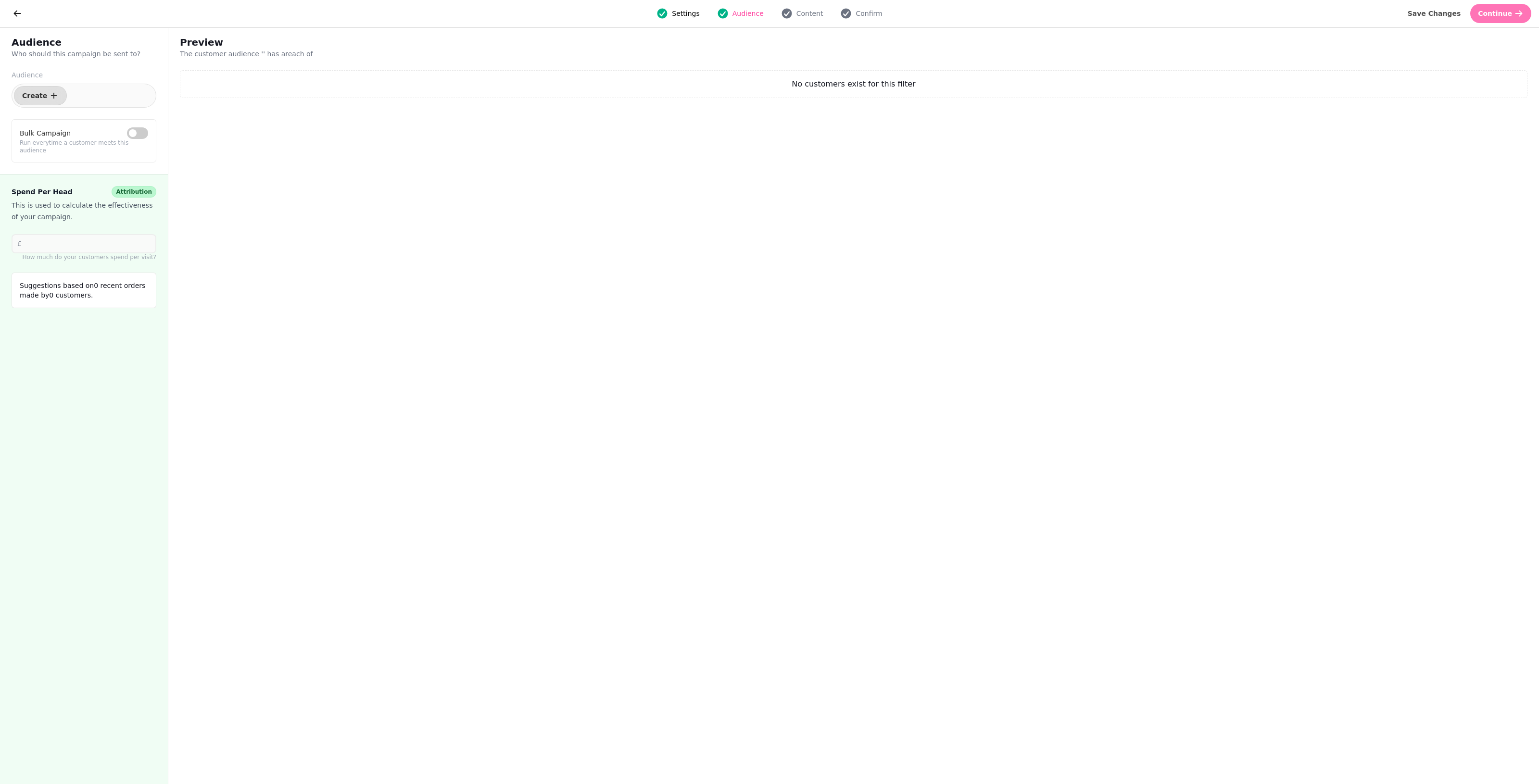
click at [750, 12] on button "Continue" at bounding box center [1501, 13] width 61 height 19
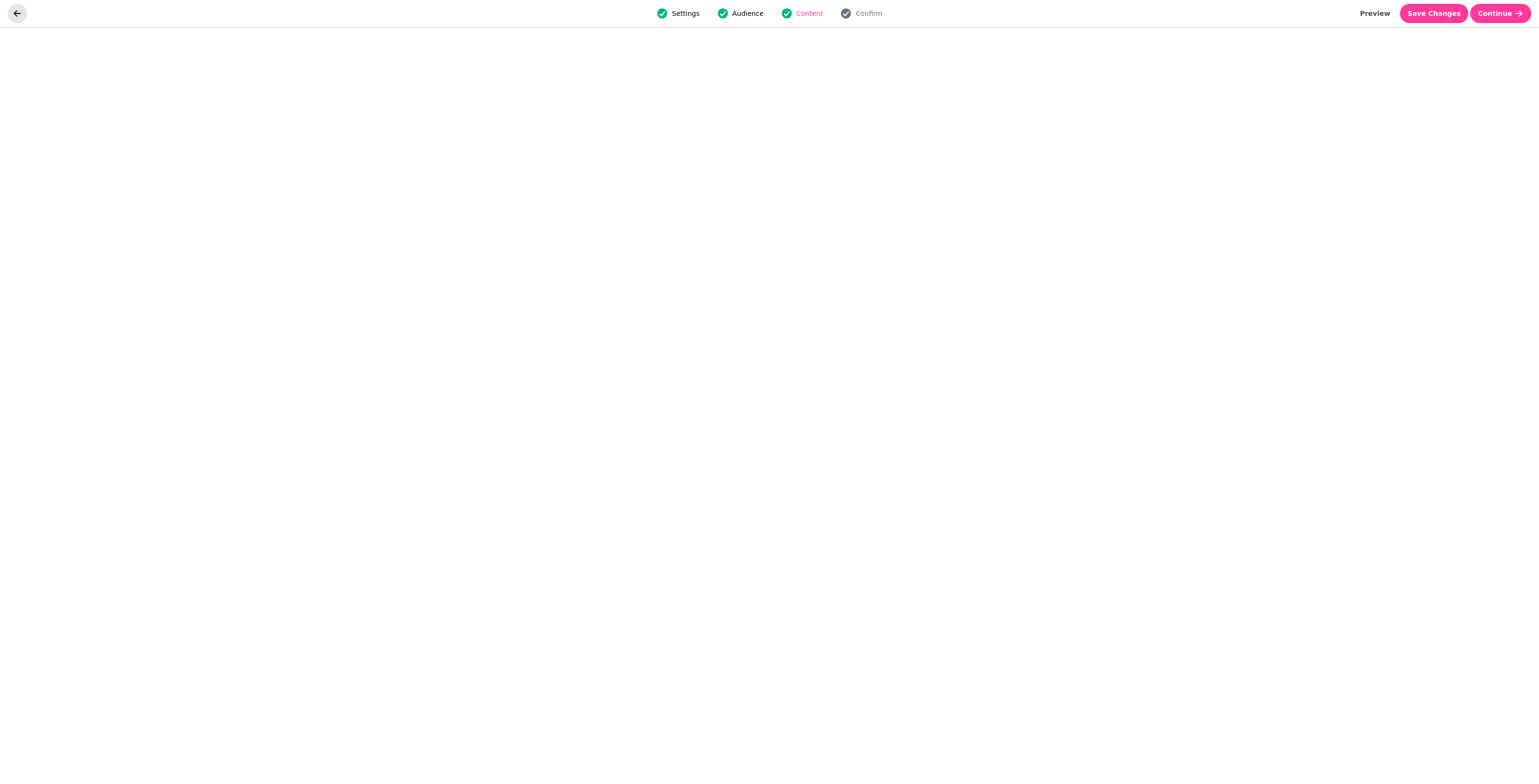
click at [20, 14] on icon "go back" at bounding box center [17, 13] width 7 height 6
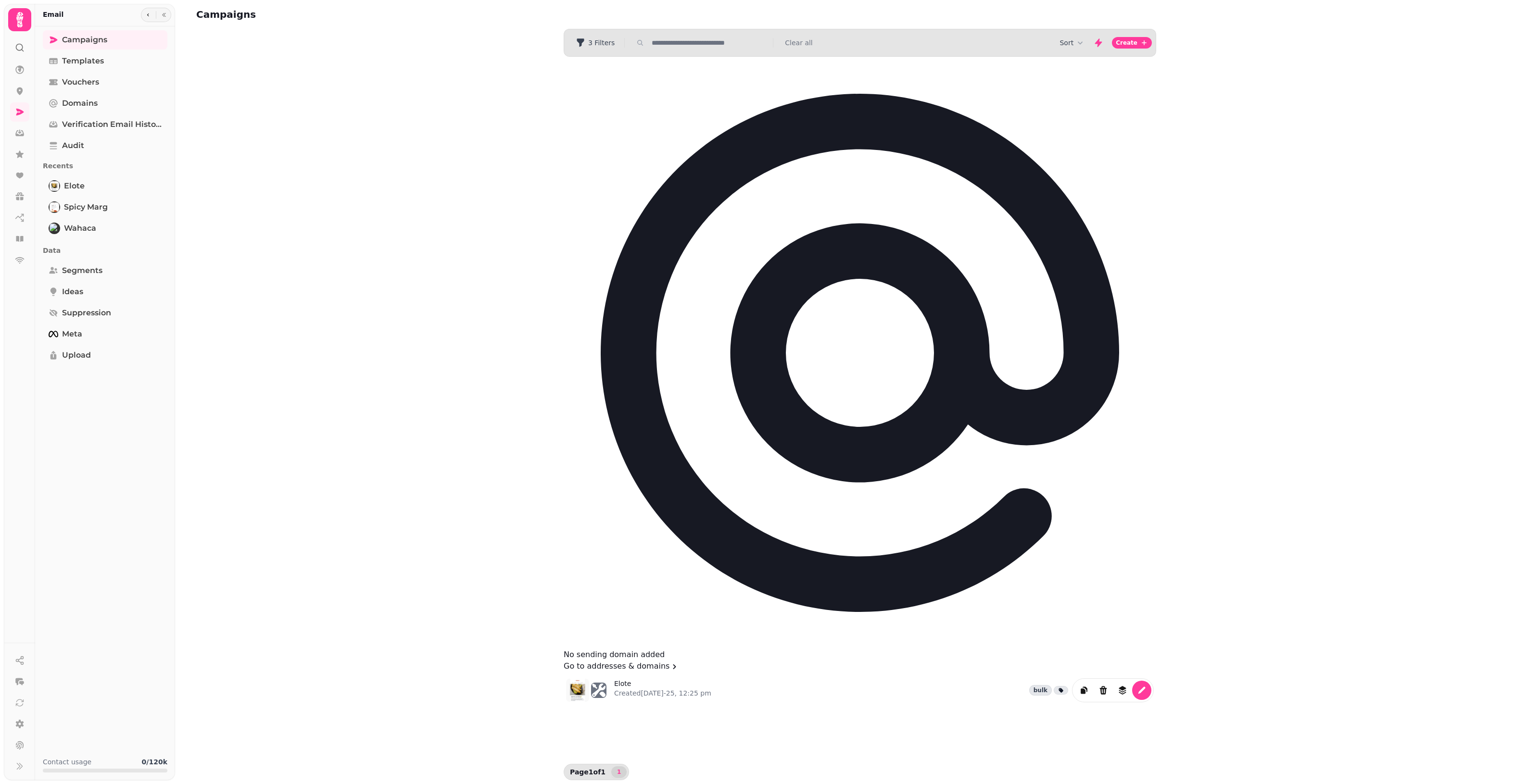
click at [20, 14] on icon at bounding box center [20, 20] width 19 height 19
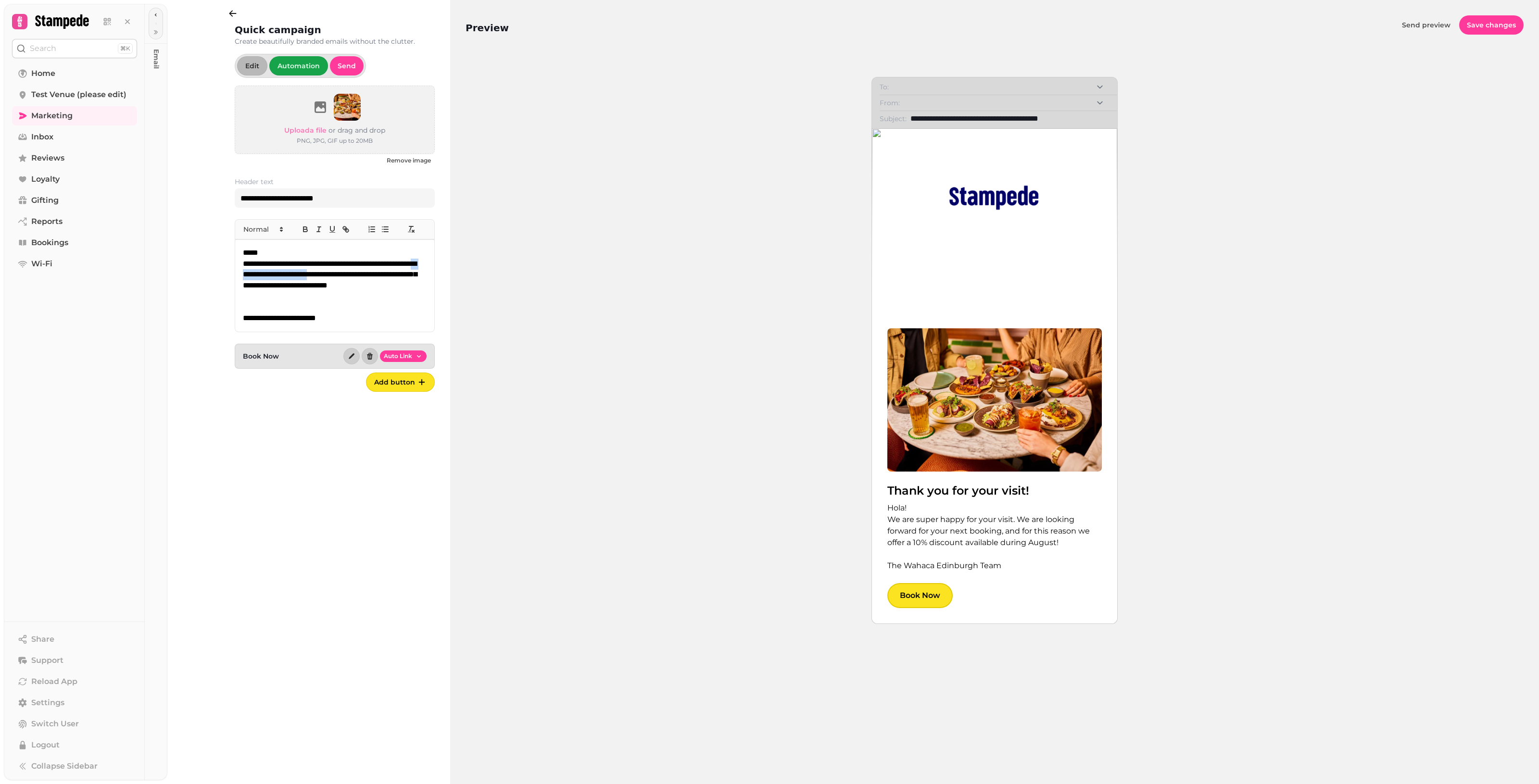
drag, startPoint x: 395, startPoint y: 279, endPoint x: 305, endPoint y: 279, distance: 90.0
click at [305, 279] on p "**********" at bounding box center [335, 280] width 184 height 44
click at [750, 25] on span "Save changes" at bounding box center [1491, 24] width 49 height 7
click at [41, 29] on icon at bounding box center [62, 21] width 54 height 14
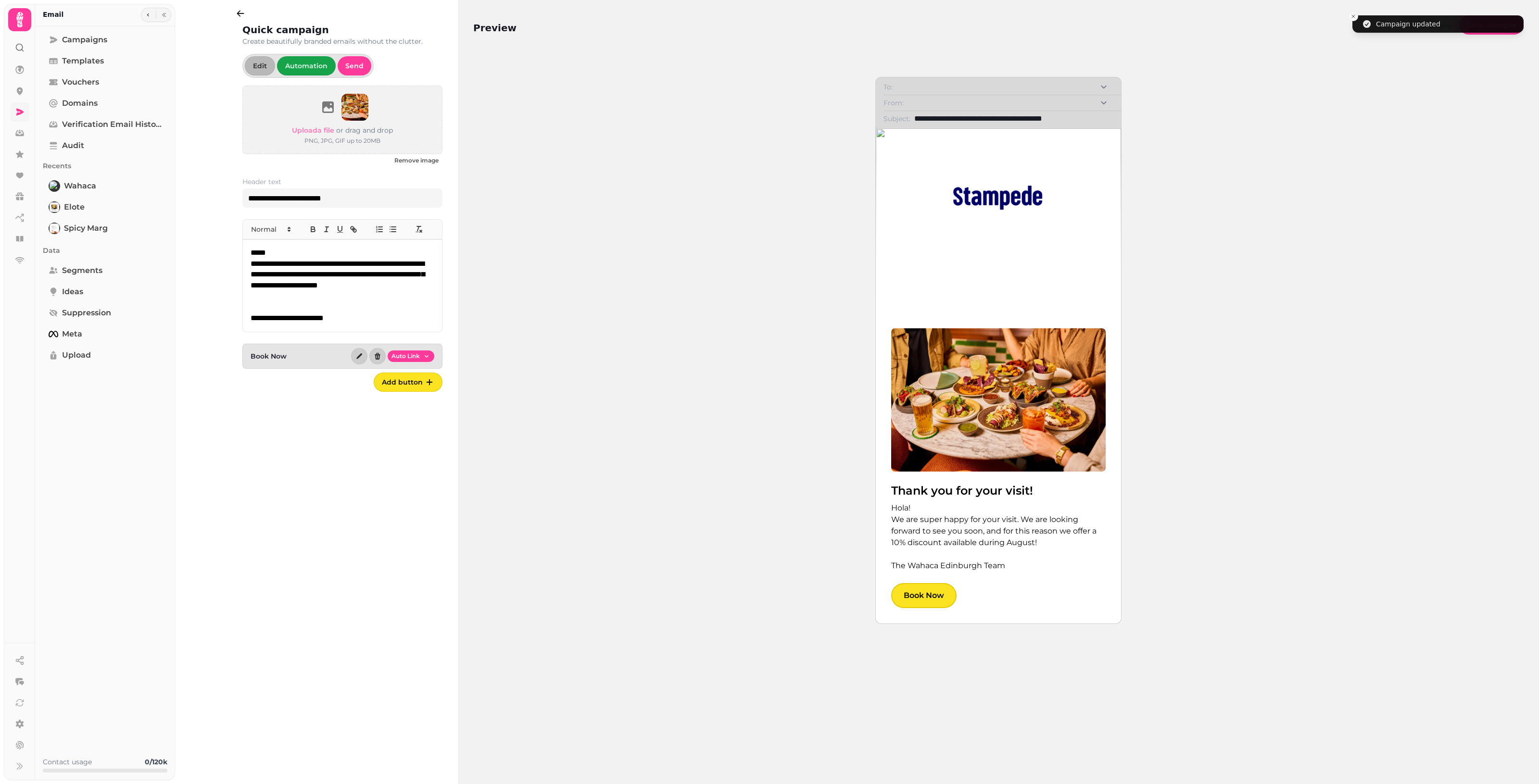
click at [22, 113] on icon at bounding box center [20, 112] width 10 height 10
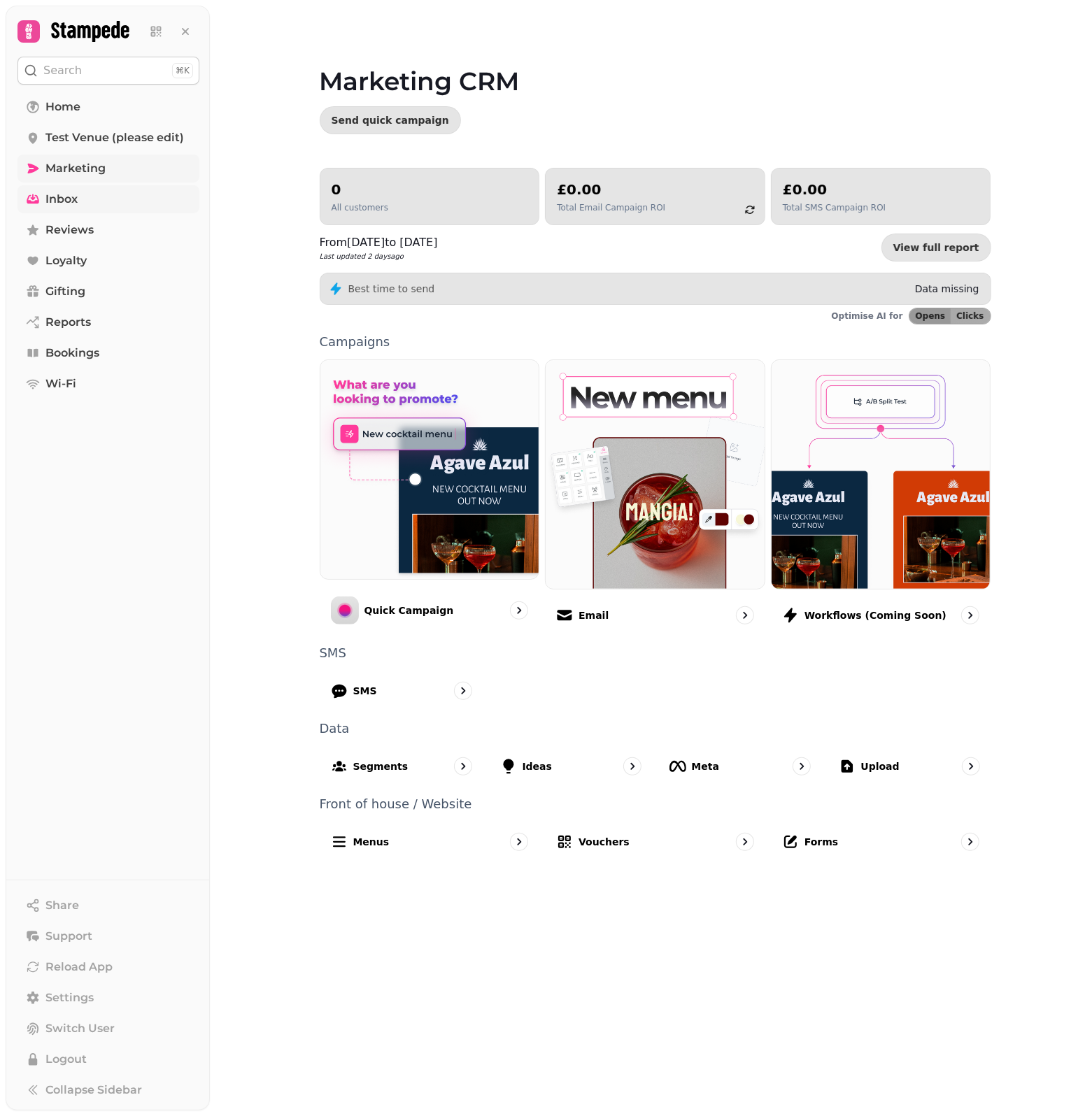
click at [61, 205] on span "Inbox" at bounding box center [61, 199] width 32 height 17
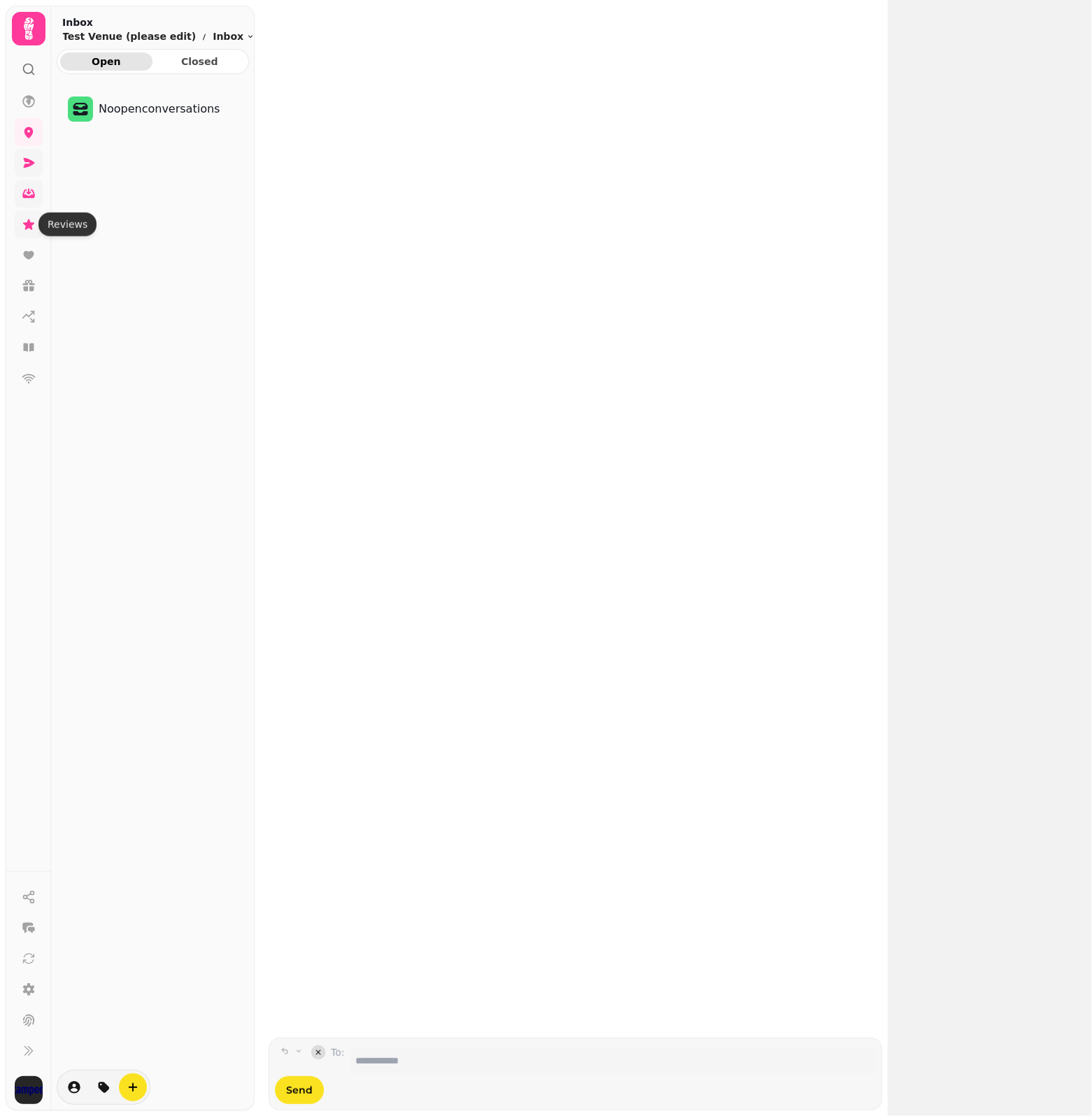
drag, startPoint x: 33, startPoint y: 228, endPoint x: 33, endPoint y: 236, distance: 8.0
click at [33, 228] on icon at bounding box center [29, 224] width 14 height 14
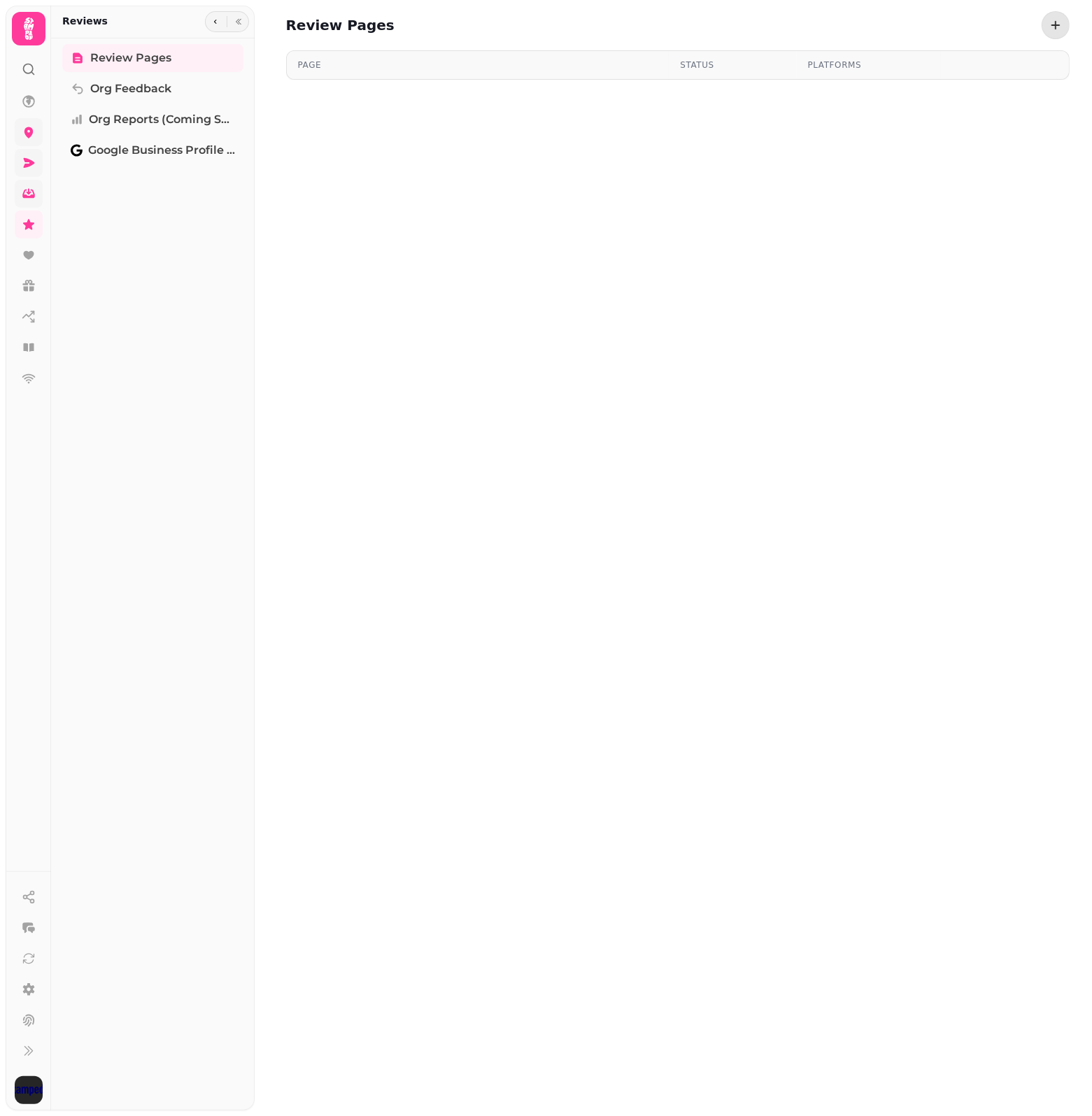
click at [40, 128] on link at bounding box center [29, 132] width 28 height 28
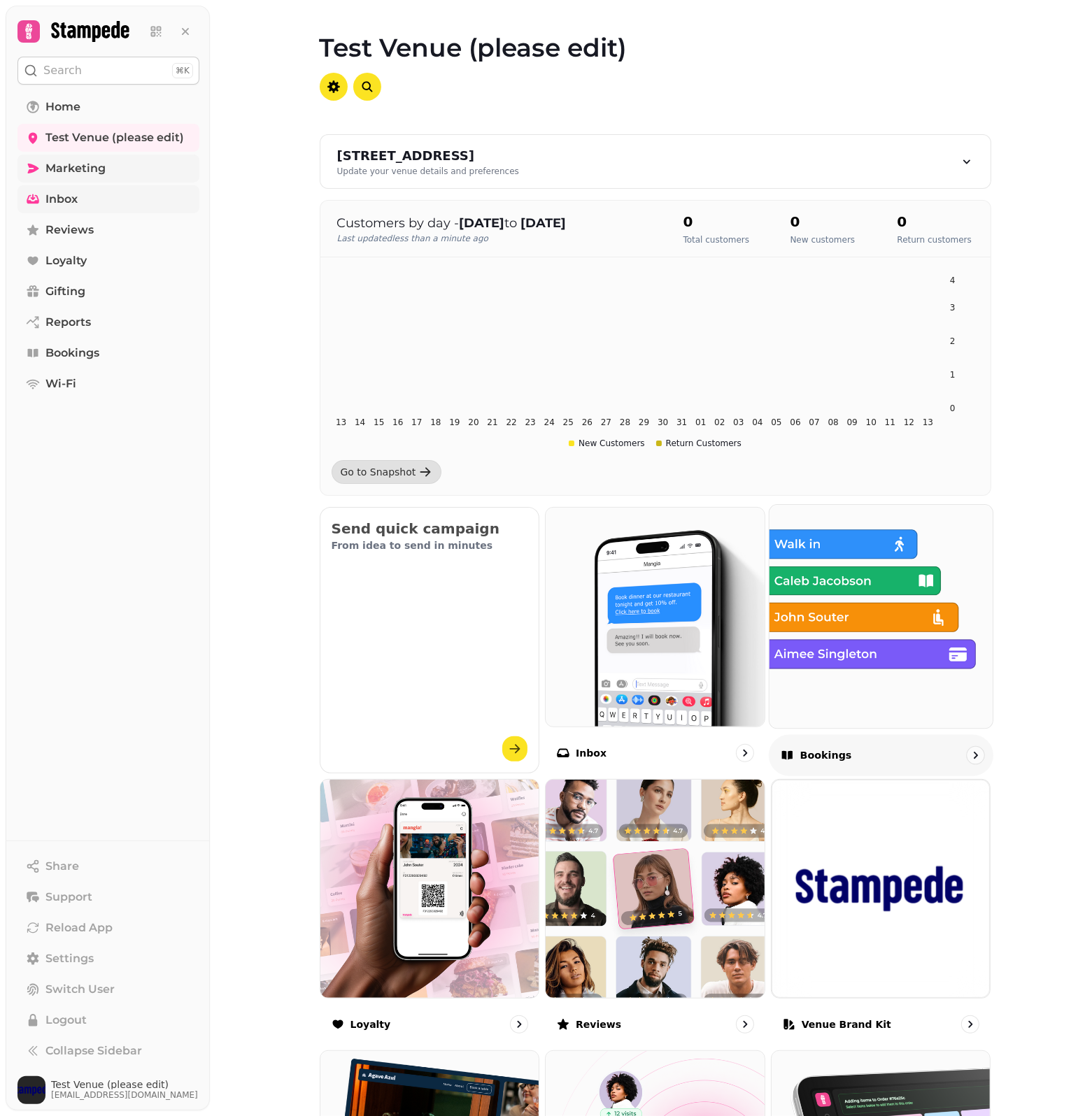
scroll to position [307, 0]
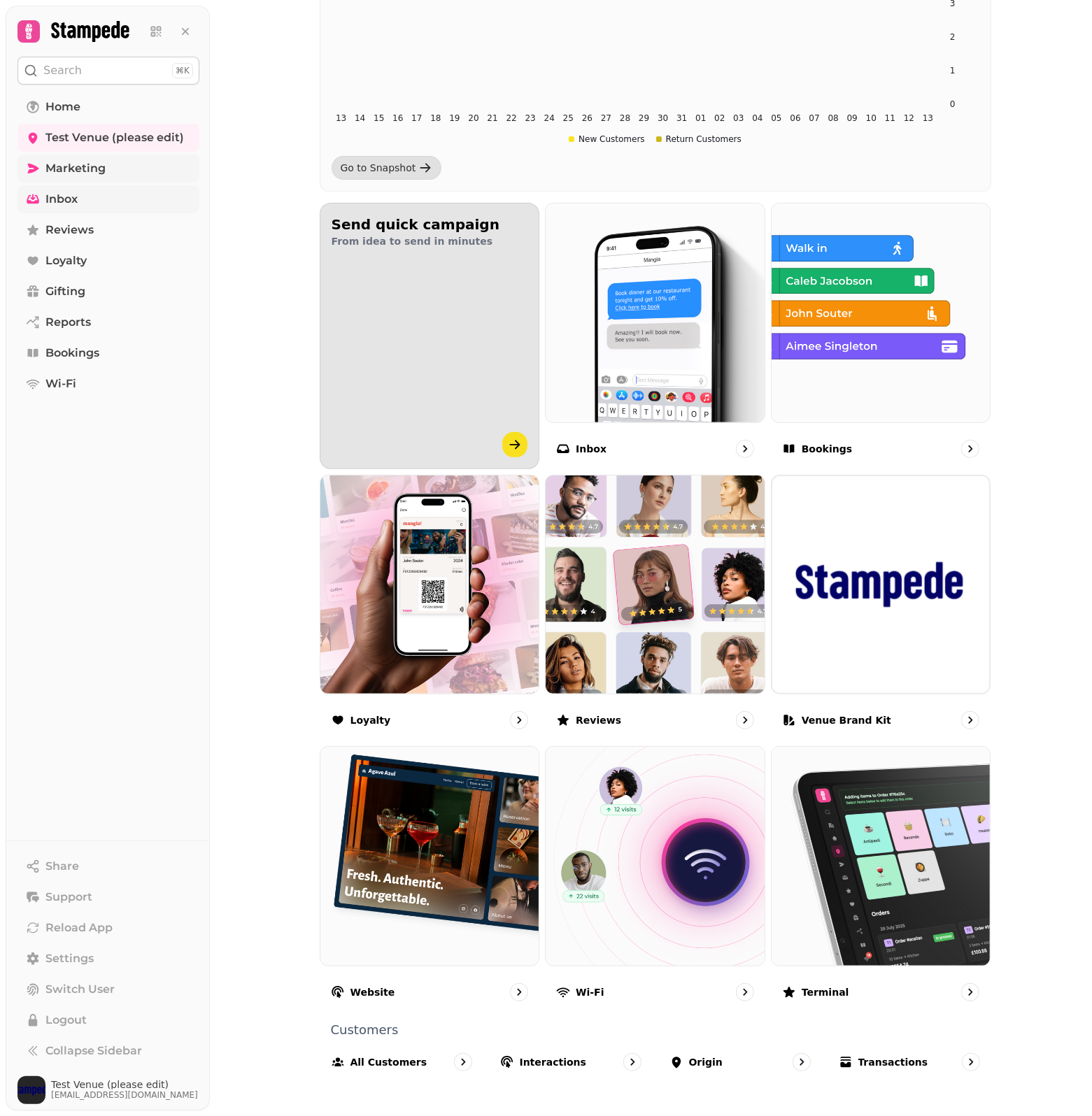
click at [486, 421] on div "button" at bounding box center [428, 392] width 265 height 219
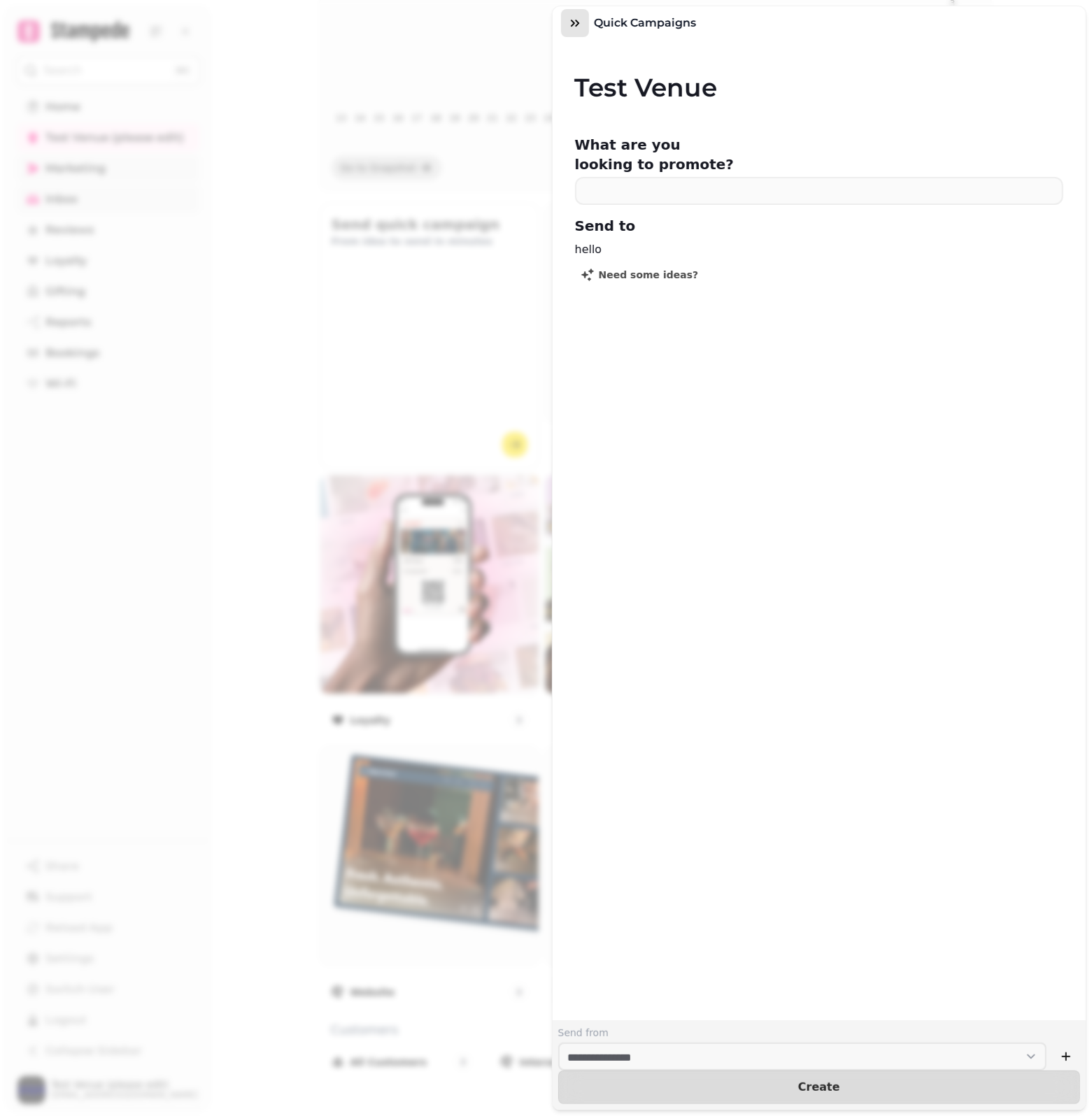
click at [570, 27] on icon "button" at bounding box center [575, 23] width 14 height 14
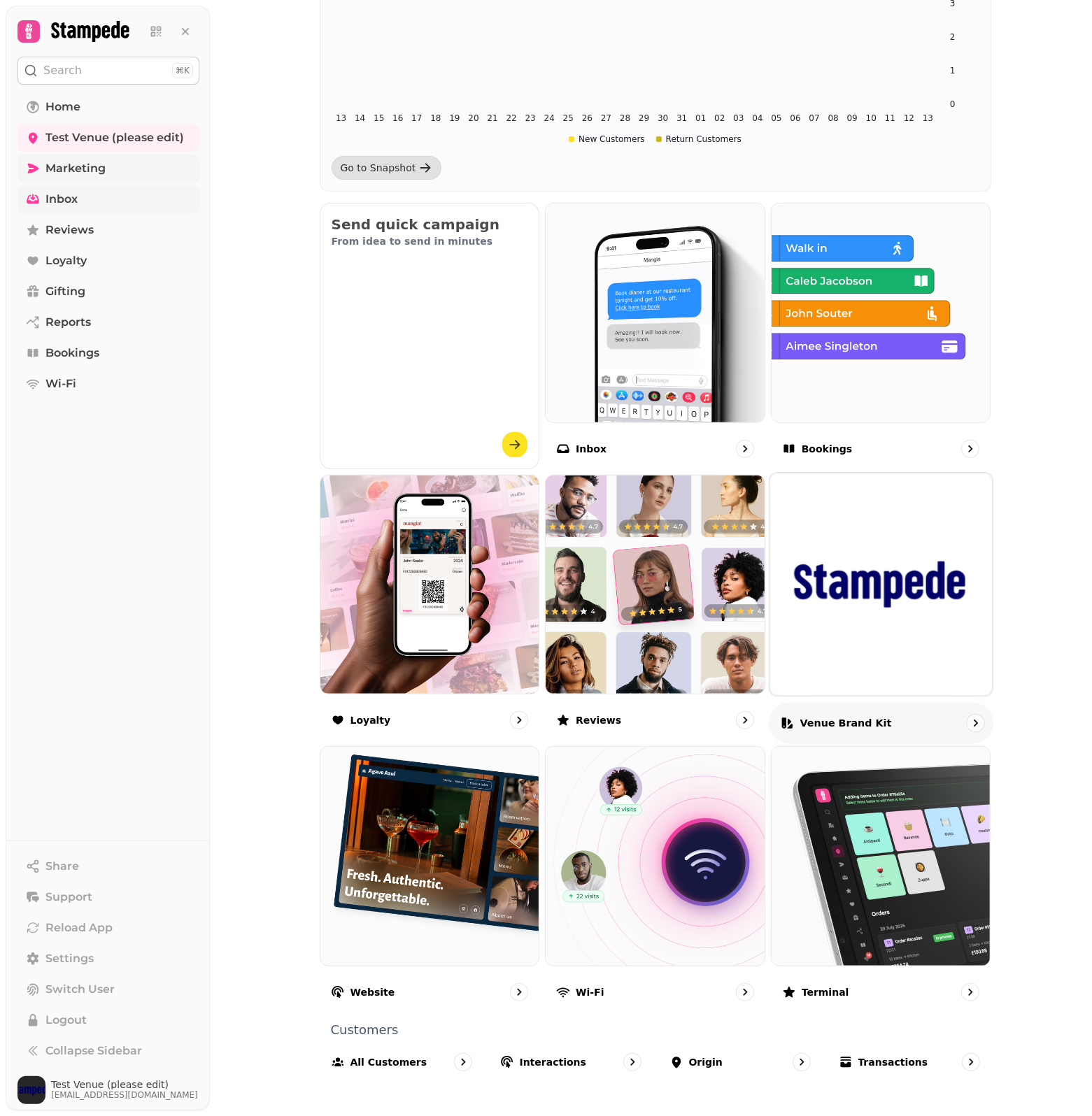
click at [968, 725] on icon "go to" at bounding box center [975, 723] width 14 height 14
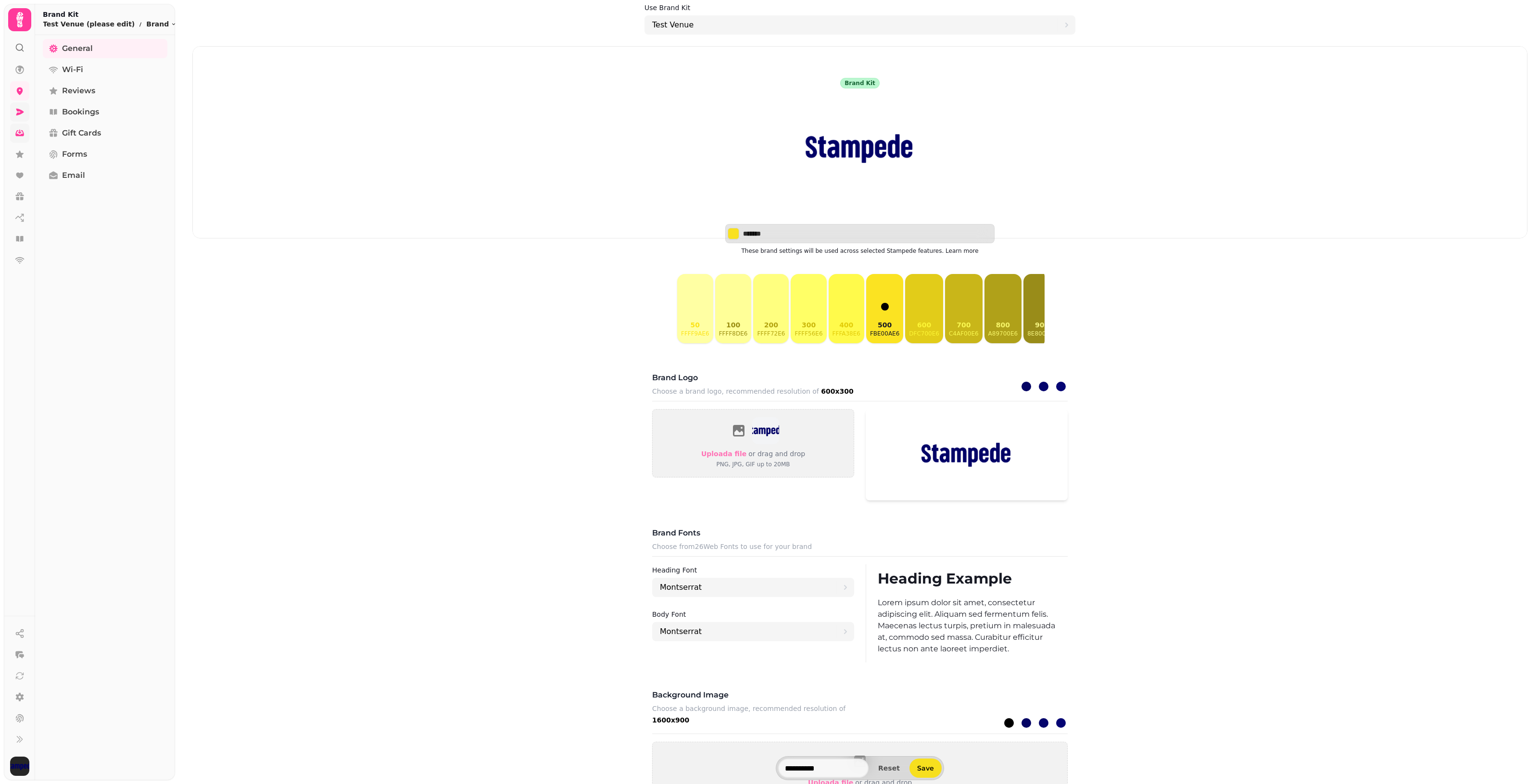
click at [750, 143] on img at bounding box center [860, 148] width 154 height 120
click at [710, 457] on span "Upload a file" at bounding box center [724, 453] width 45 height 8
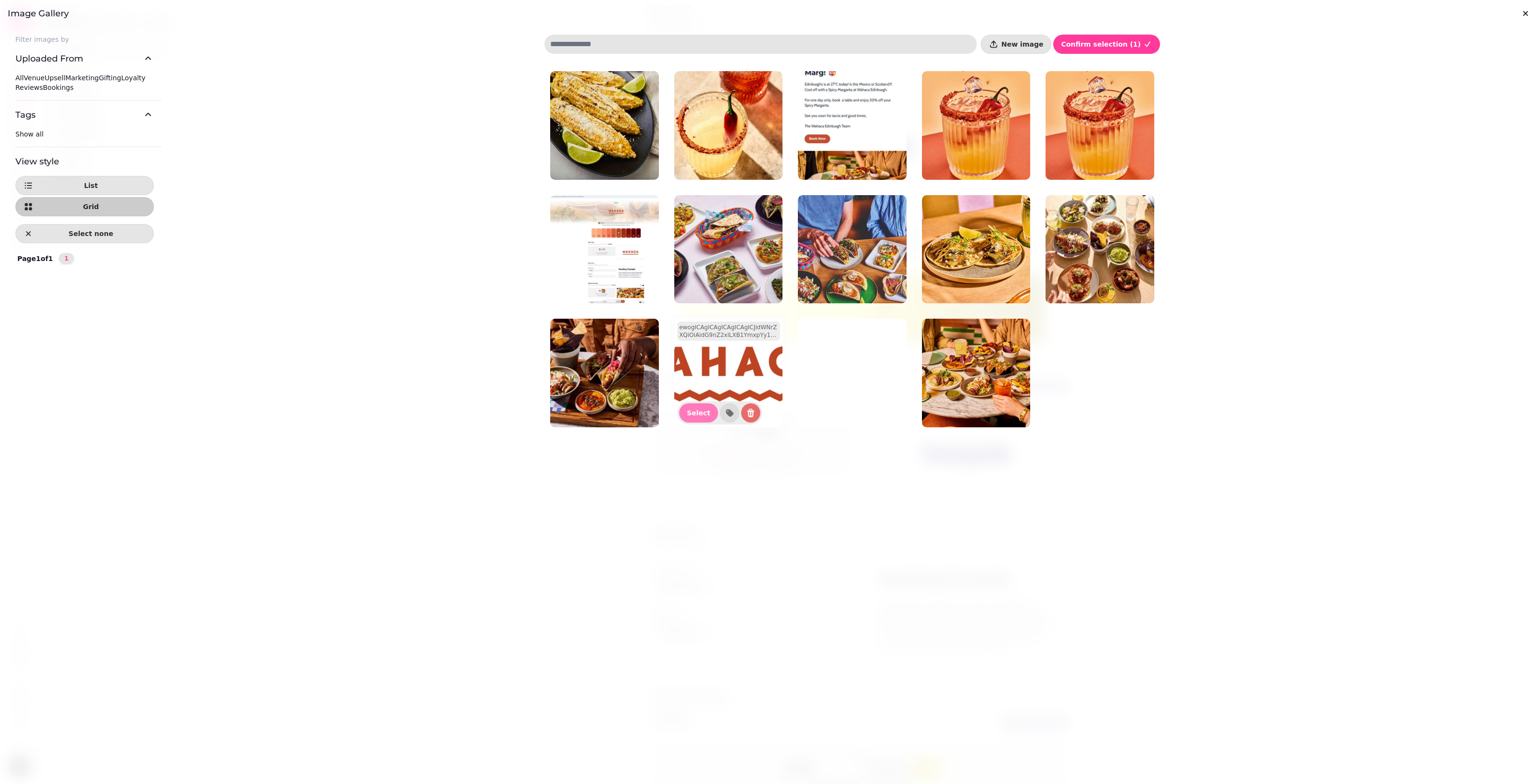
click at [727, 371] on img at bounding box center [729, 373] width 109 height 109
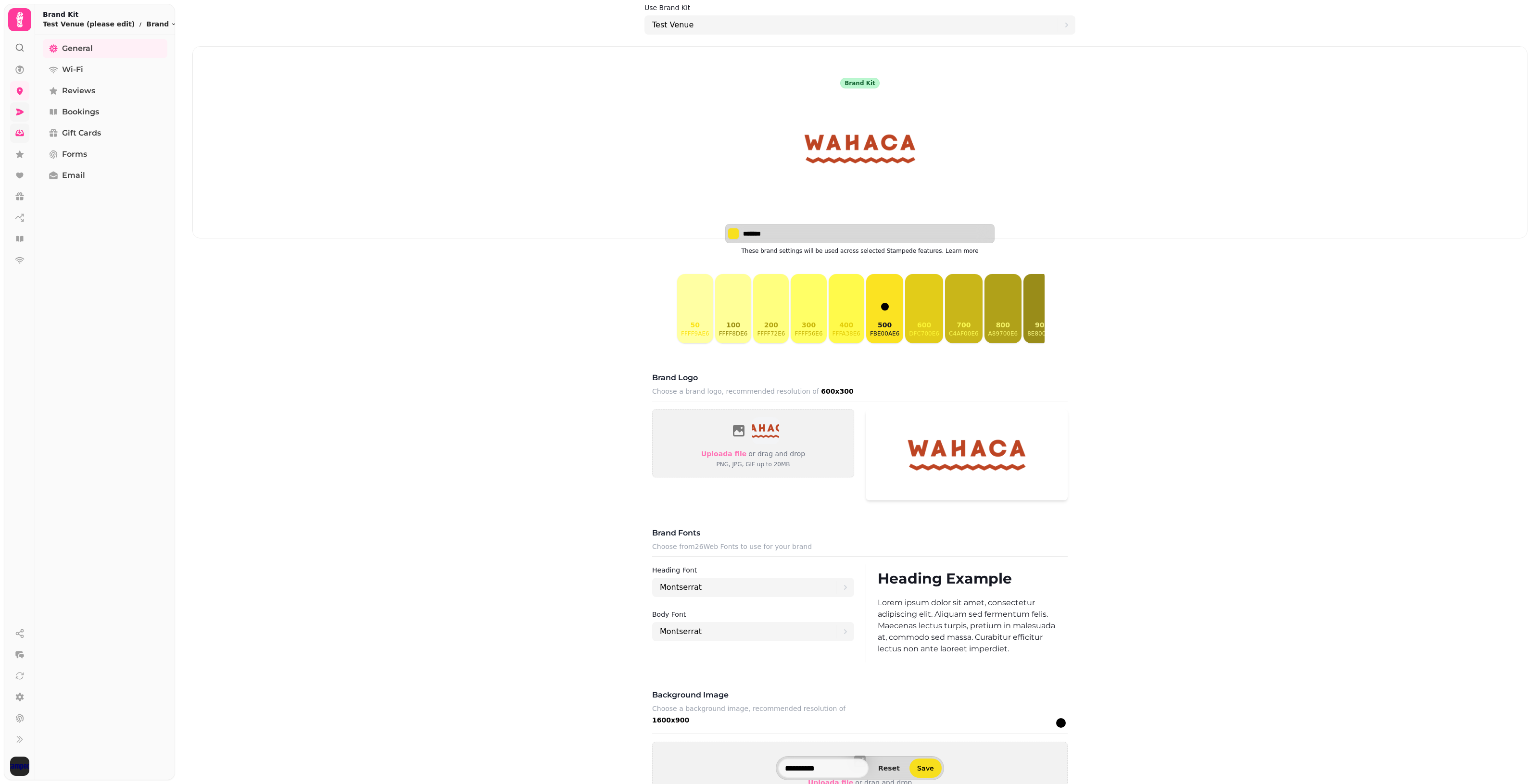
click at [750, 233] on input "*******" at bounding box center [777, 233] width 68 height 10
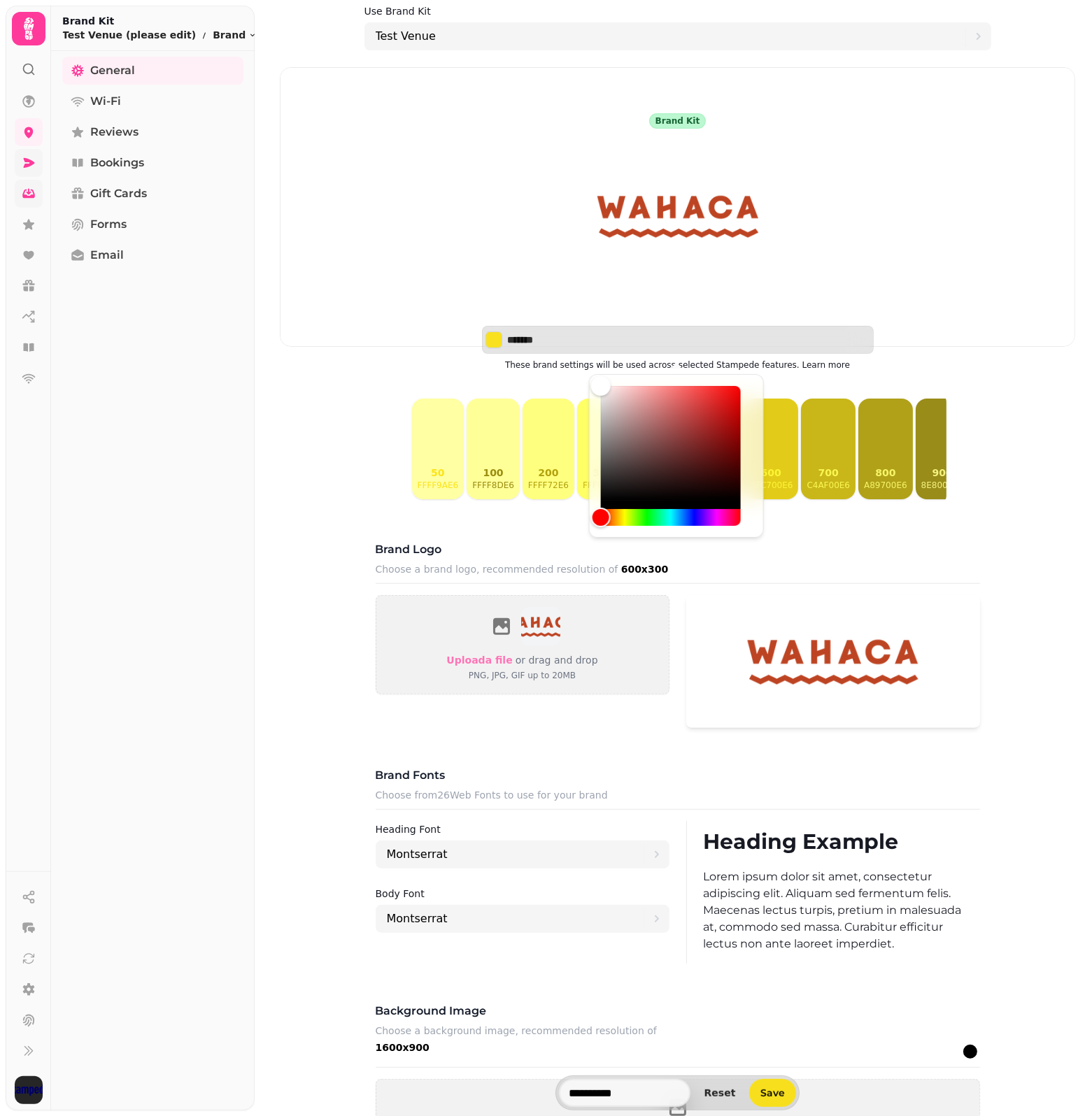
drag, startPoint x: 615, startPoint y: 338, endPoint x: 327, endPoint y: 335, distance: 288.0
click at [327, 335] on div "Brand kit Test Venue ******* These brand settings will be used across selected …" at bounding box center [677, 690] width 795 height 1245
paste input
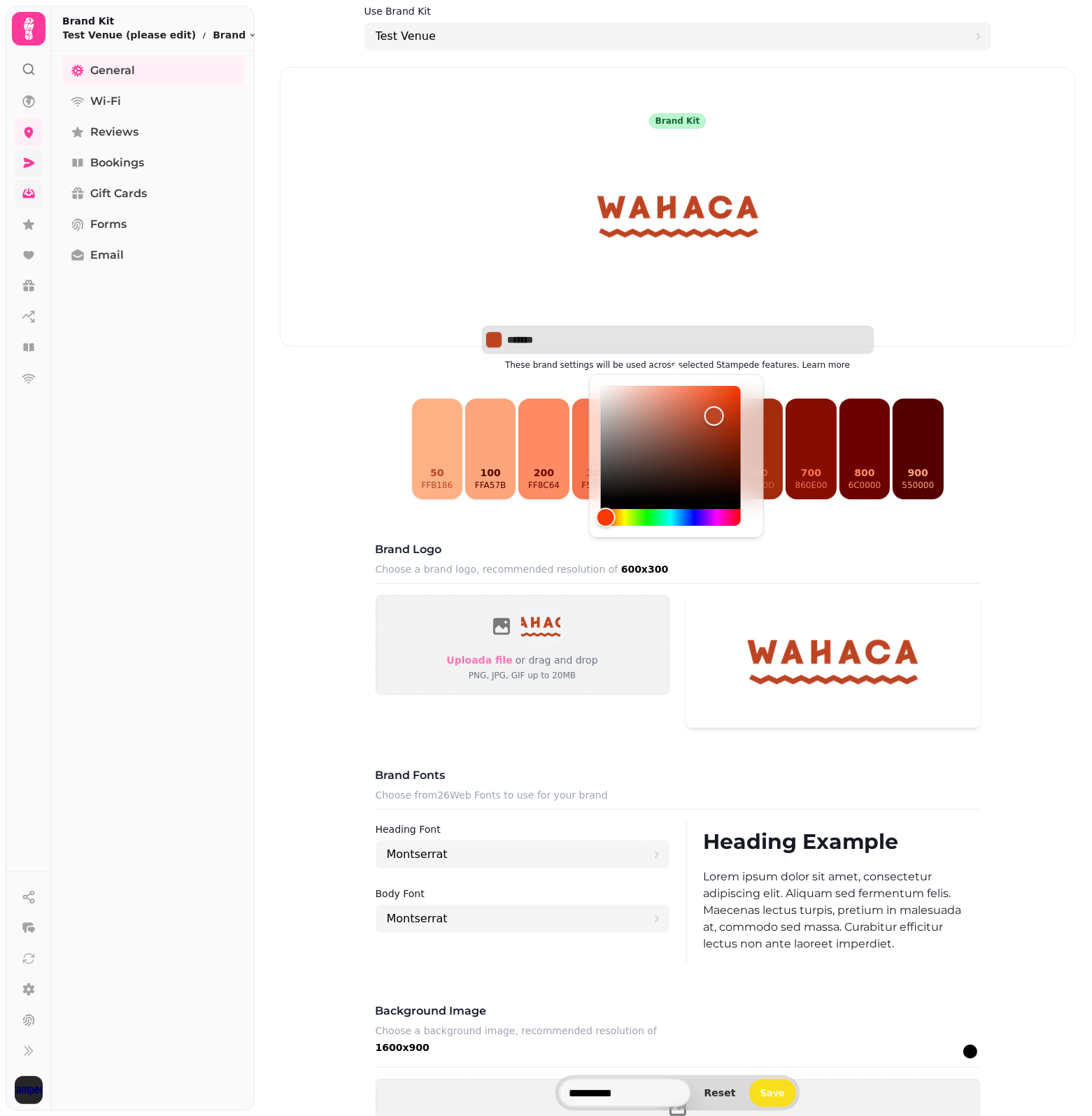
type input "*******"
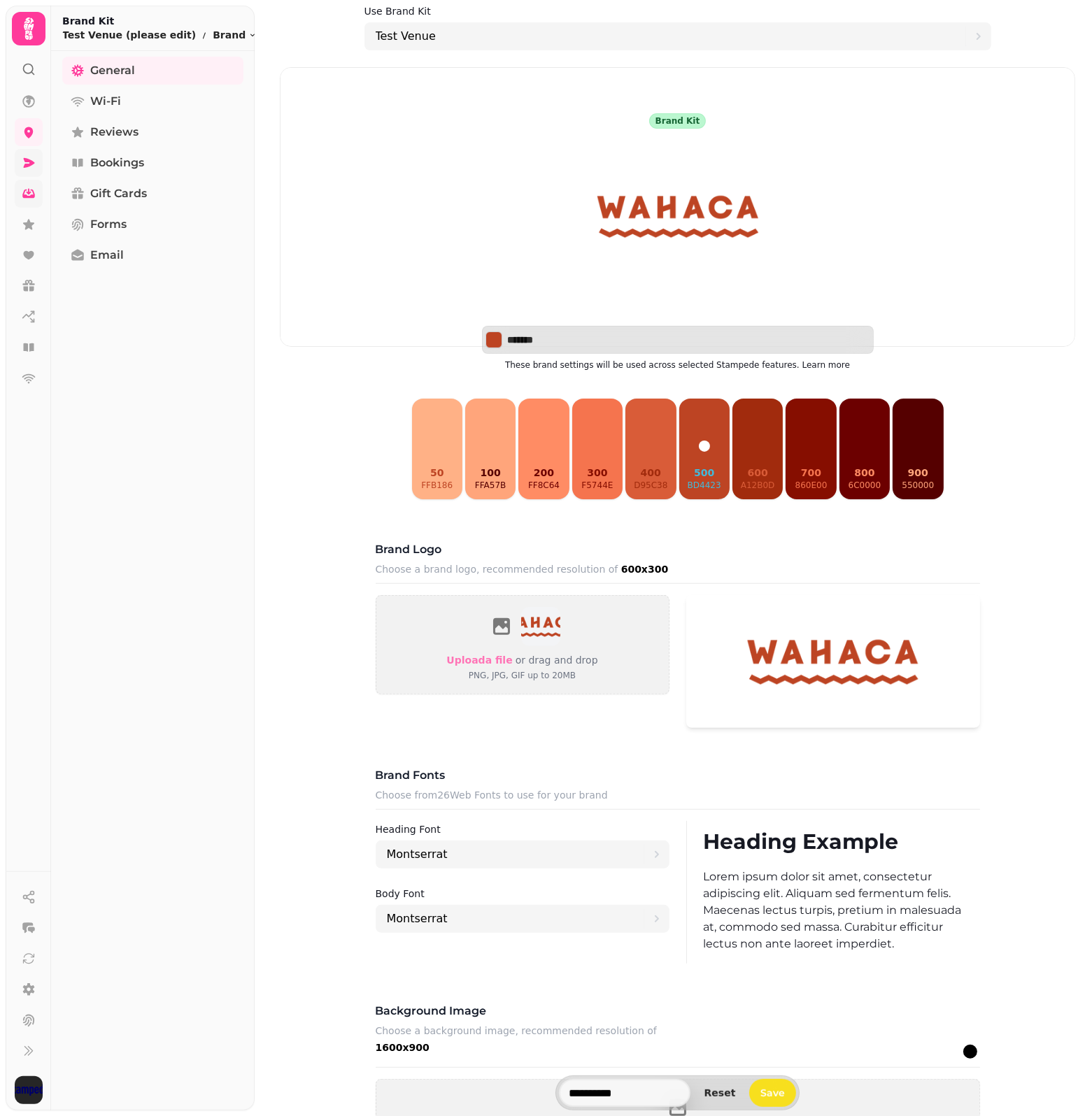
click at [854, 543] on div "Brand logo Choose a brand logo, recommended resolution of 600x300" at bounding box center [678, 562] width 605 height 43
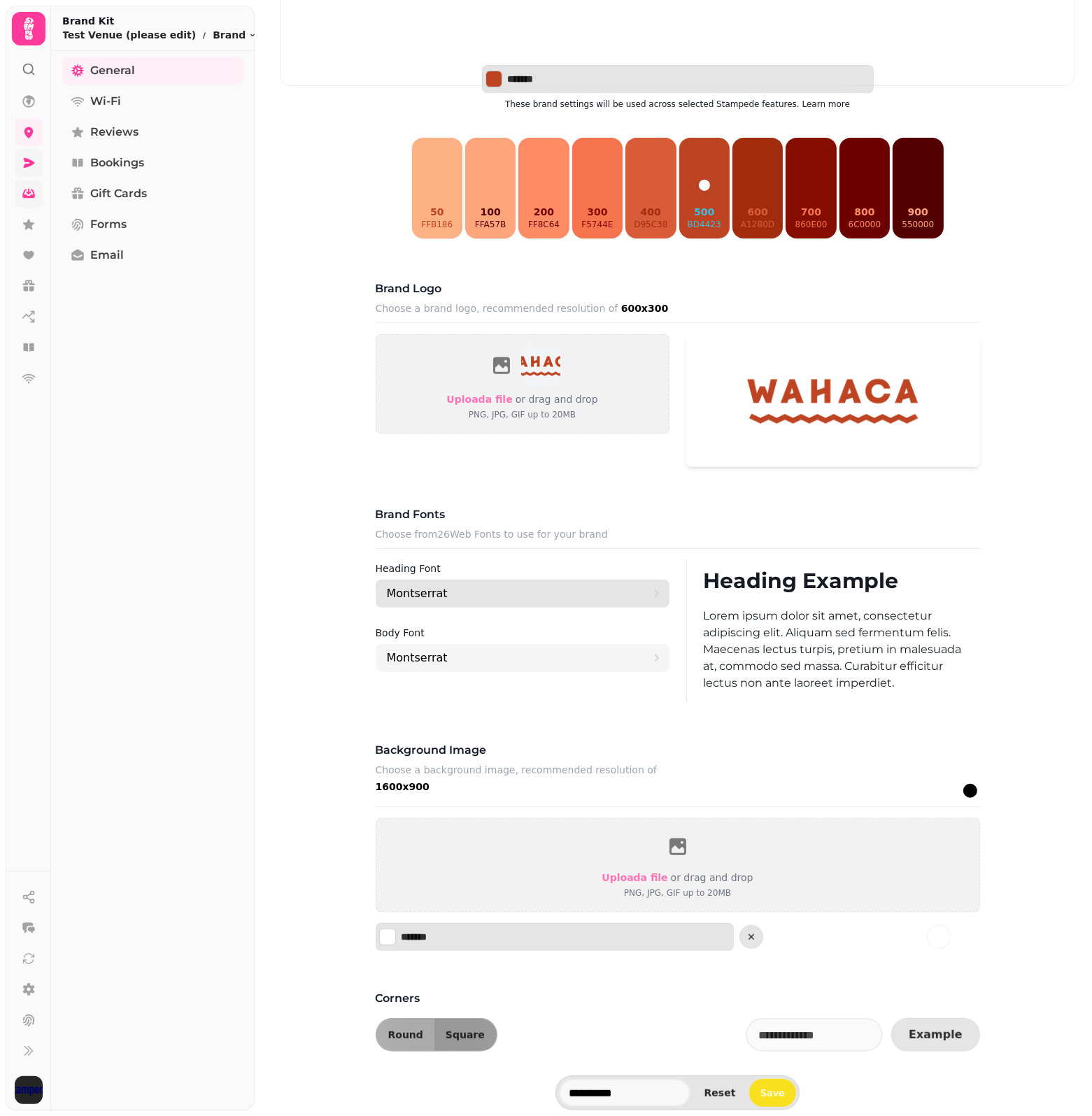
click at [400, 597] on p "Montserrat" at bounding box center [417, 593] width 61 height 17
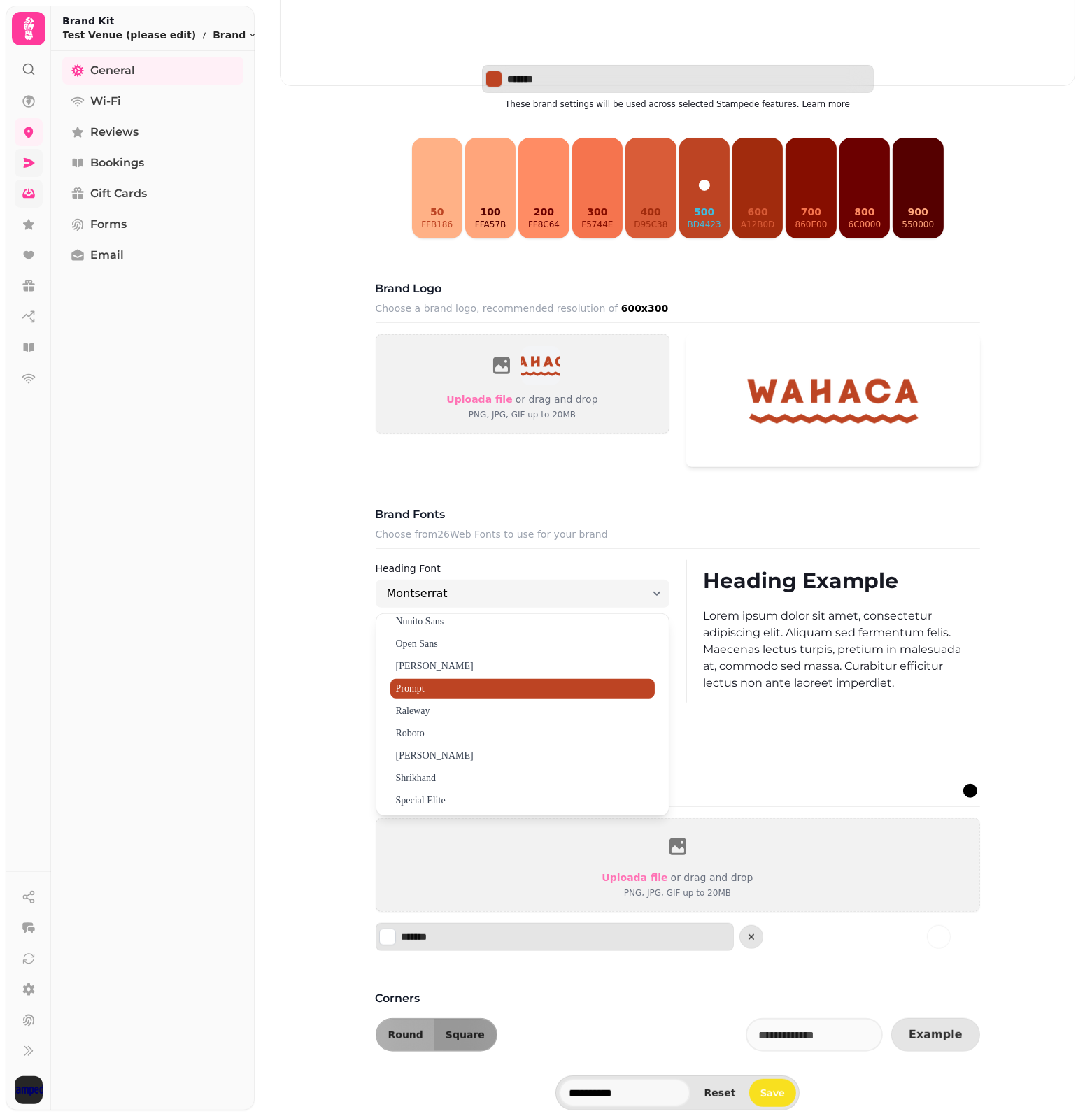
click at [535, 697] on span "Prompt" at bounding box center [522, 689] width 264 height 20
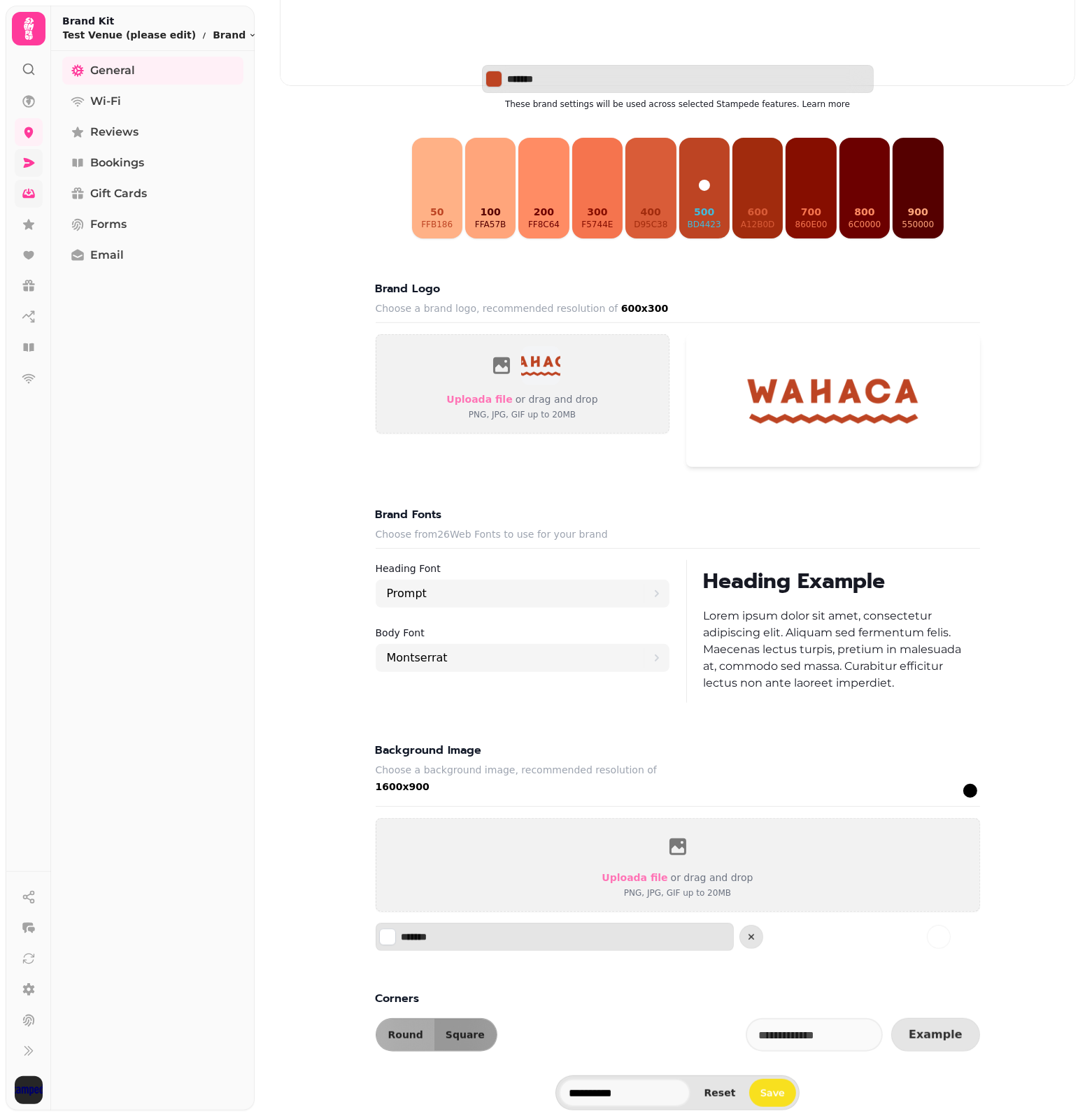
click at [285, 678] on div "Brand kit Test Venue ******* These brand settings will be used across selected …" at bounding box center [677, 429] width 795 height 1245
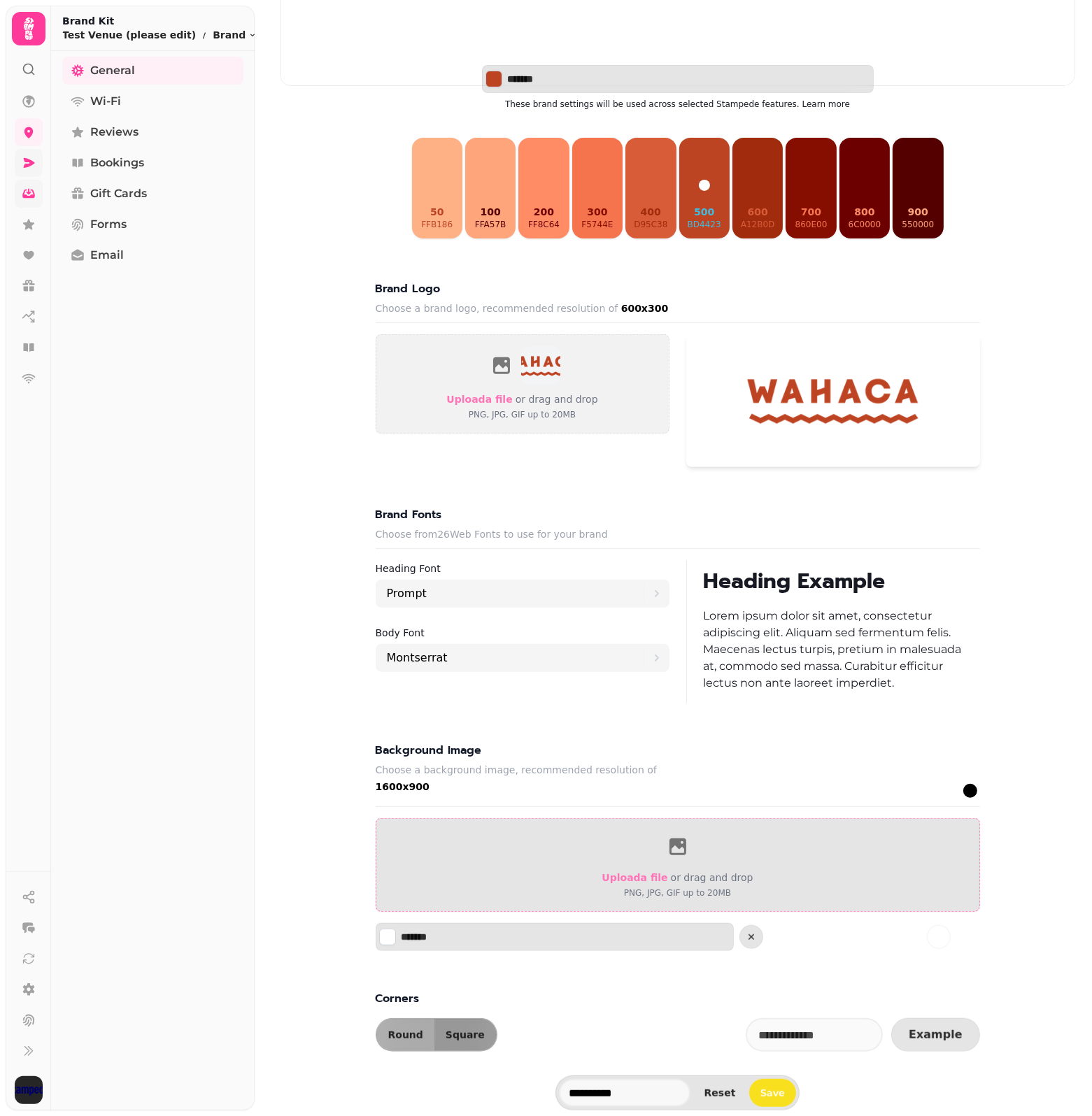
click at [669, 849] on div "Upload a file or drag and drop PNG, JPG, GIF up to 20MB" at bounding box center [677, 865] width 151 height 69
click at [645, 872] on span "Upload a file" at bounding box center [634, 877] width 66 height 11
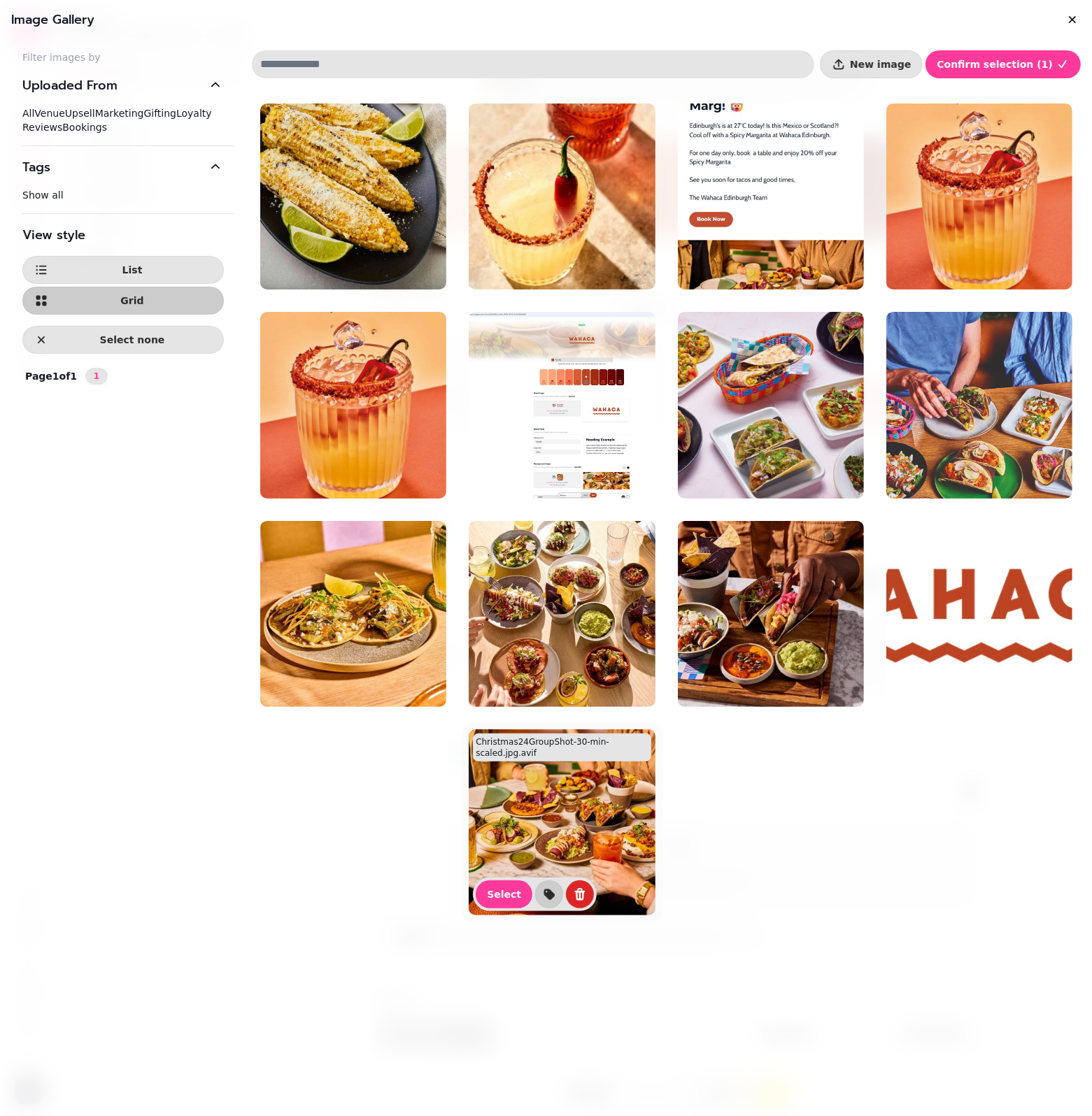
click at [564, 819] on img at bounding box center [561, 822] width 186 height 186
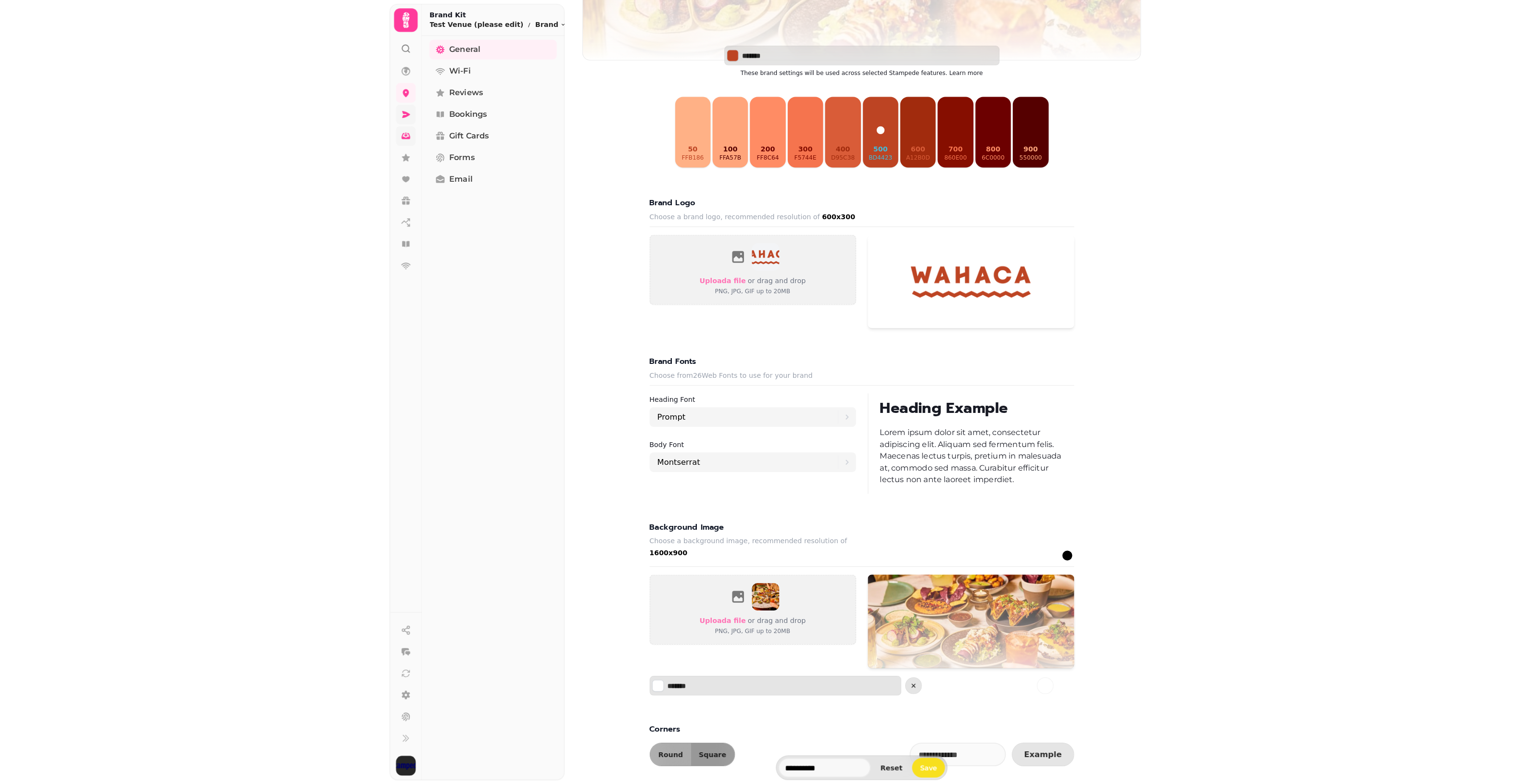
scroll to position [206, 0]
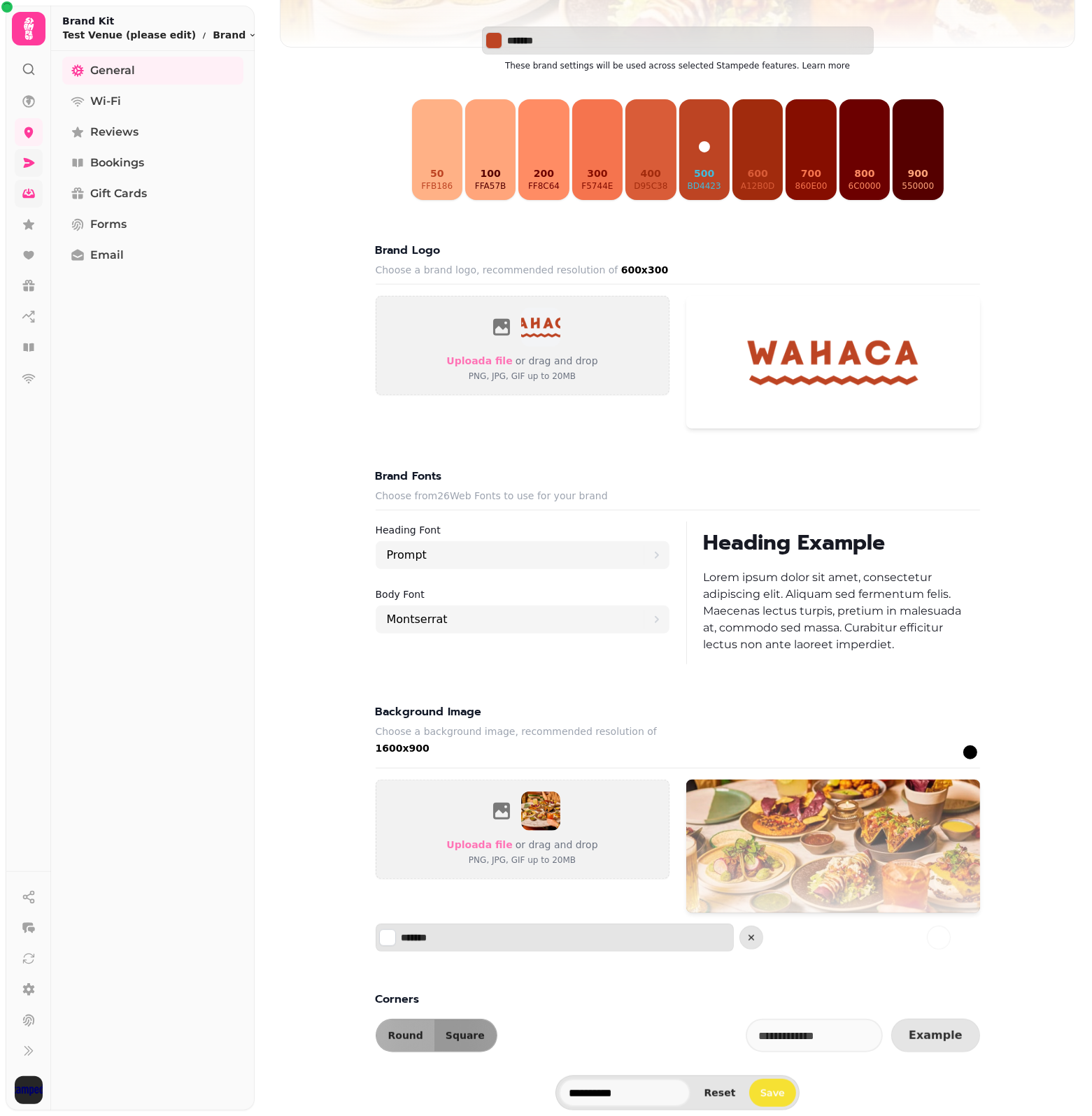
click at [778, 1088] on span "Save" at bounding box center [772, 1093] width 24 height 10
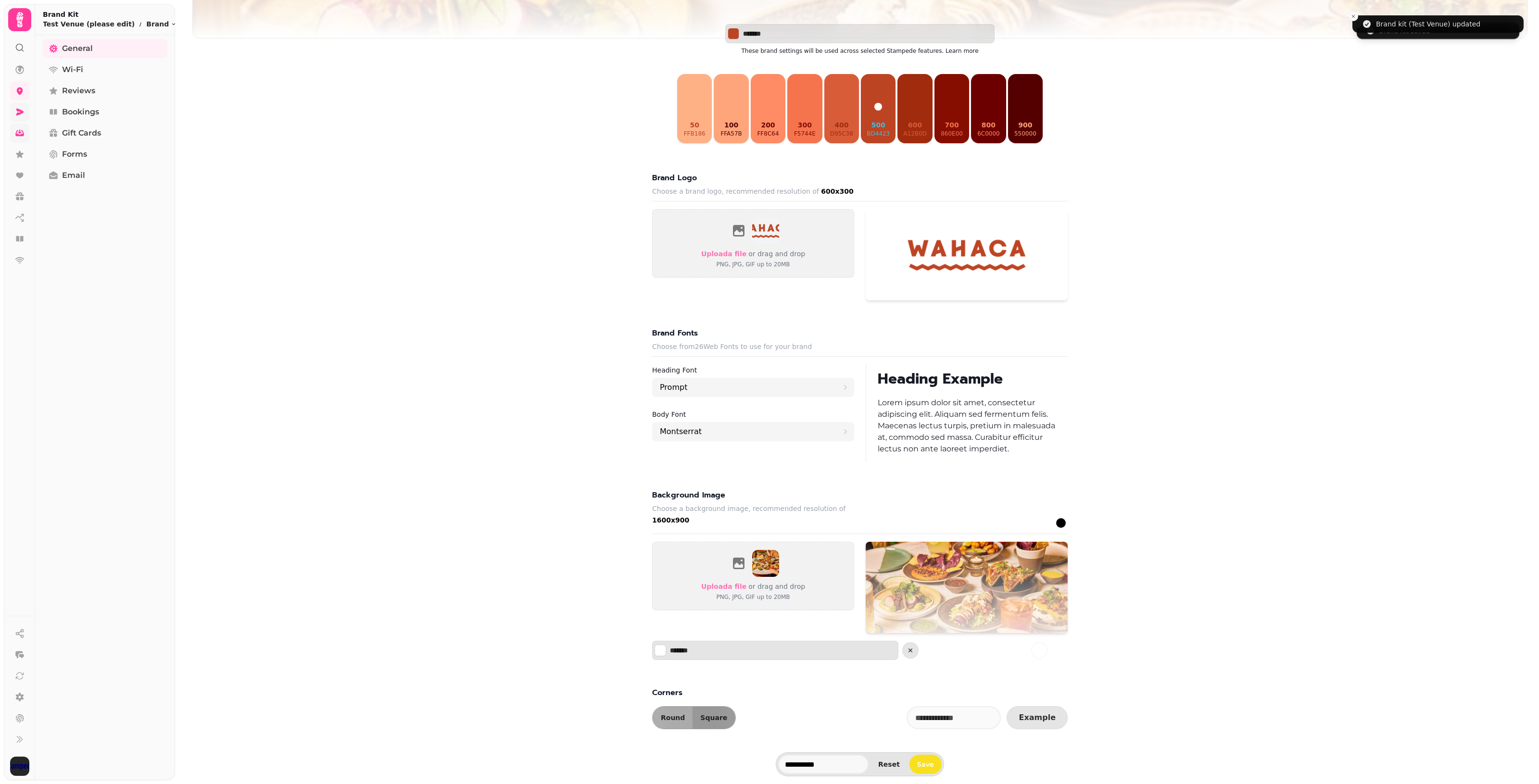
scroll to position [189, 0]
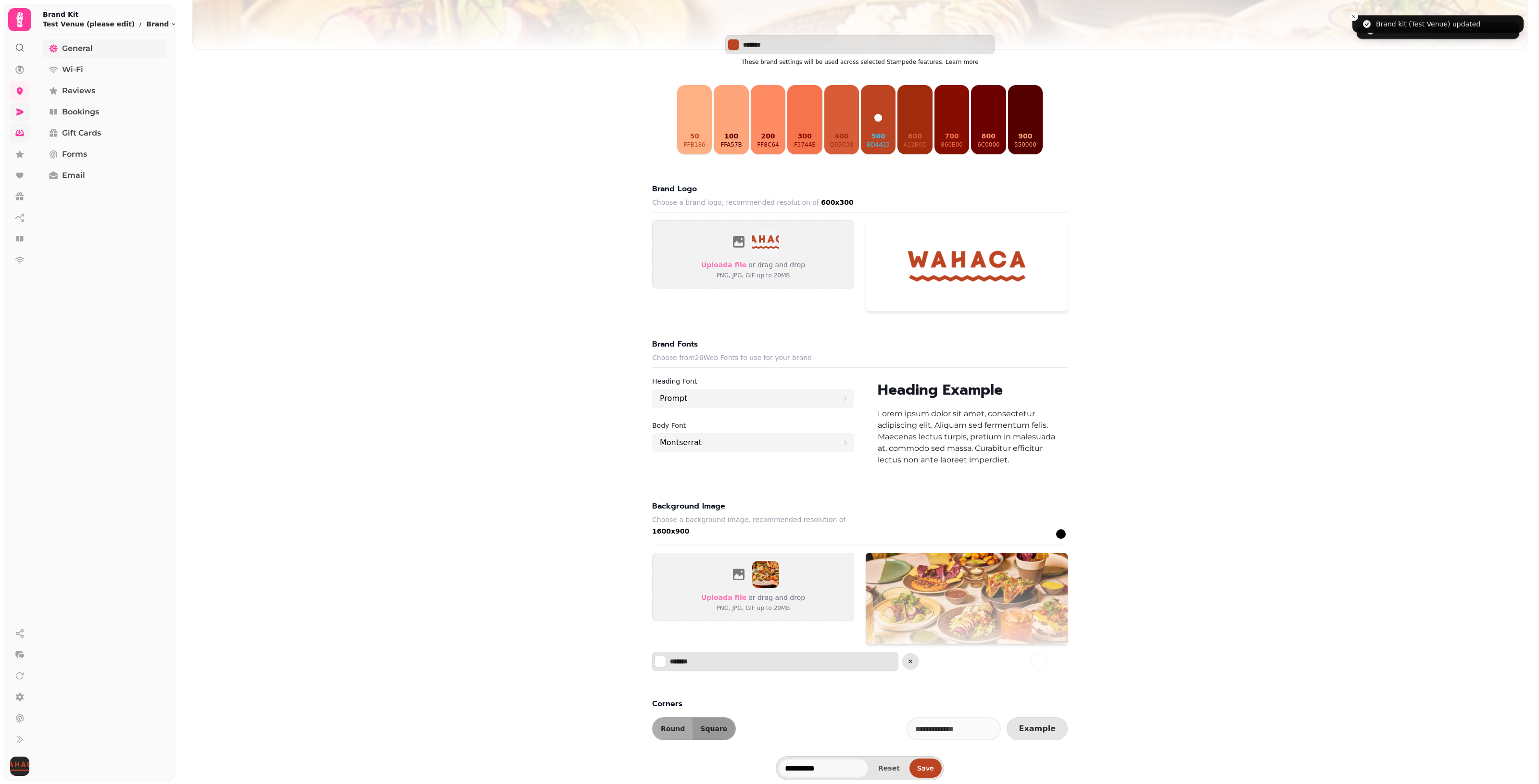
click at [114, 45] on link "General" at bounding box center [105, 48] width 124 height 19
click at [107, 53] on link "General" at bounding box center [105, 48] width 124 height 19
click at [97, 75] on link "Wi-Fi" at bounding box center [105, 70] width 124 height 19
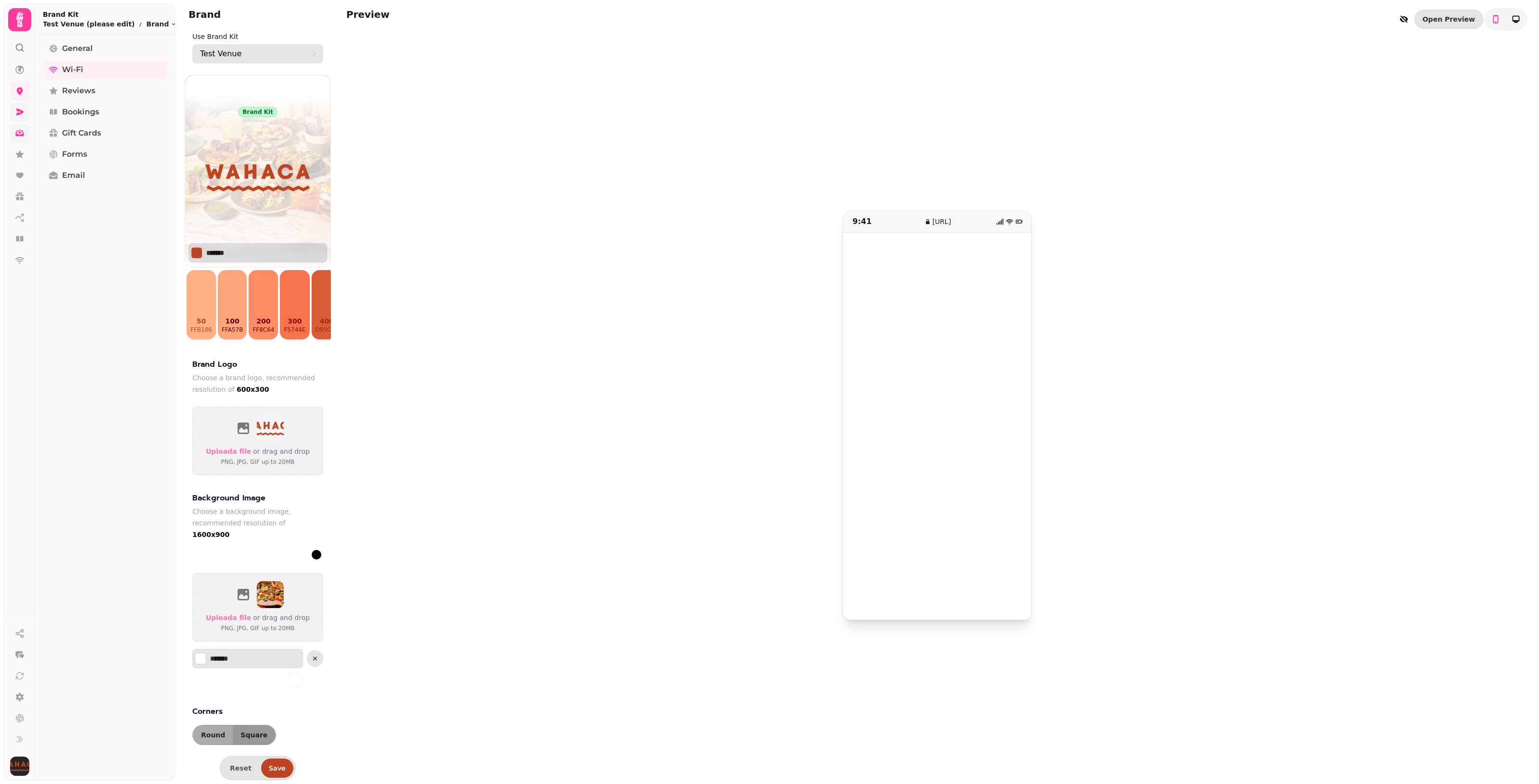
click at [263, 51] on div "Test Venue" at bounding box center [253, 54] width 105 height 19
click at [244, 145] on span "Wahaca" at bounding box center [235, 143] width 26 height 10
type input "*******"
click at [262, 602] on img at bounding box center [270, 594] width 27 height 27
click at [275, 767] on span "Save" at bounding box center [277, 768] width 14 height 7
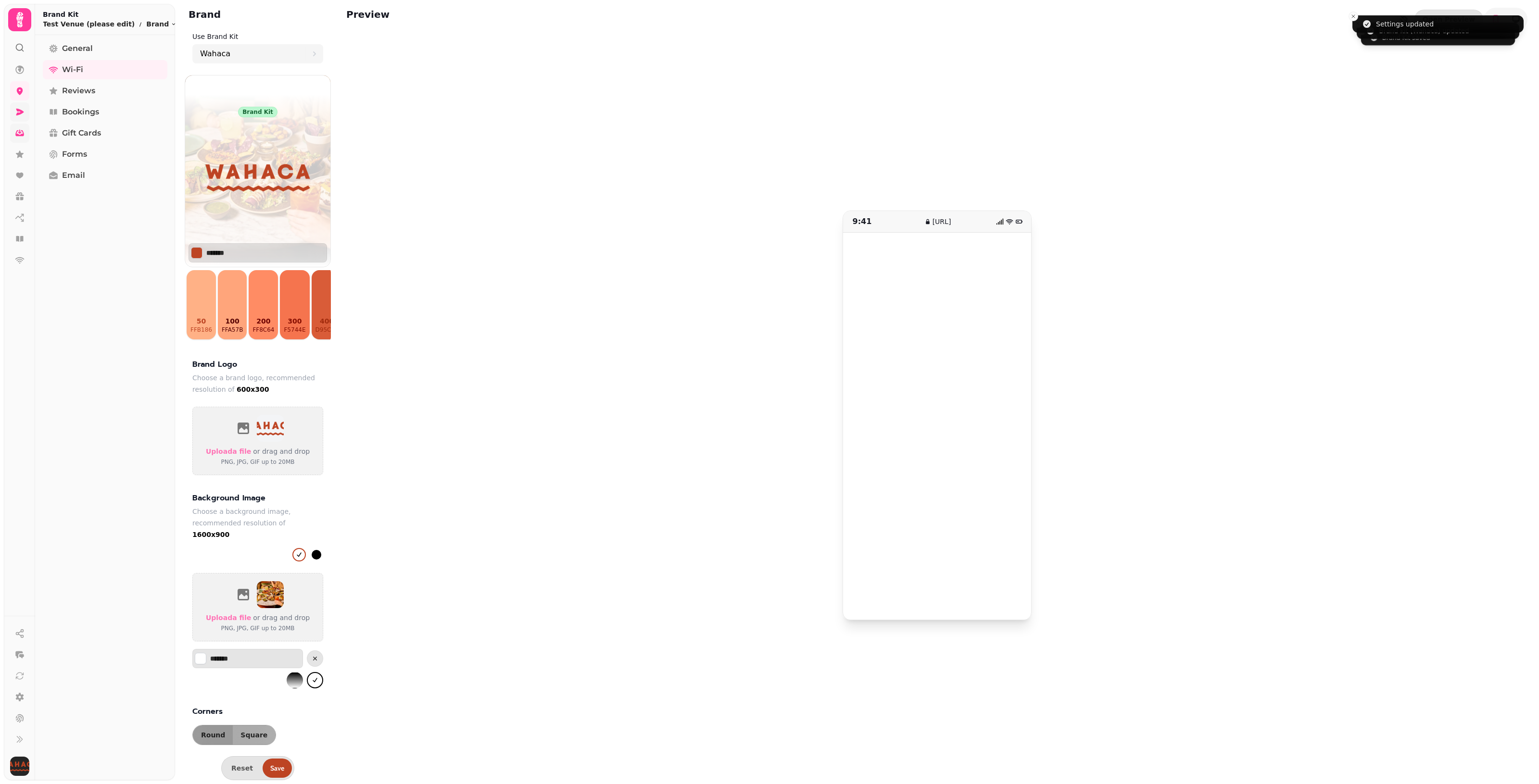
scroll to position [29, 0]
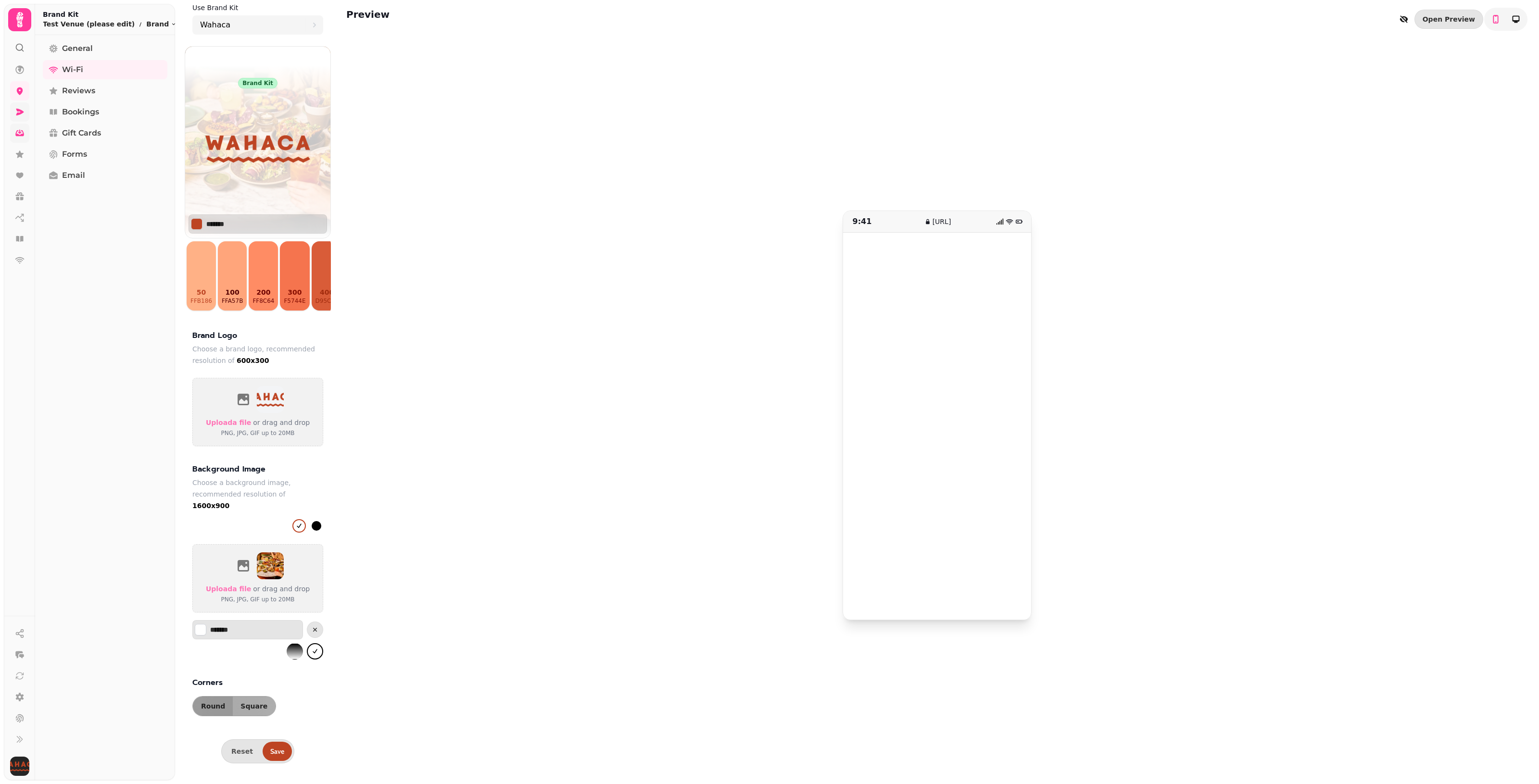
click at [17, 102] on link at bounding box center [20, 112] width 19 height 19
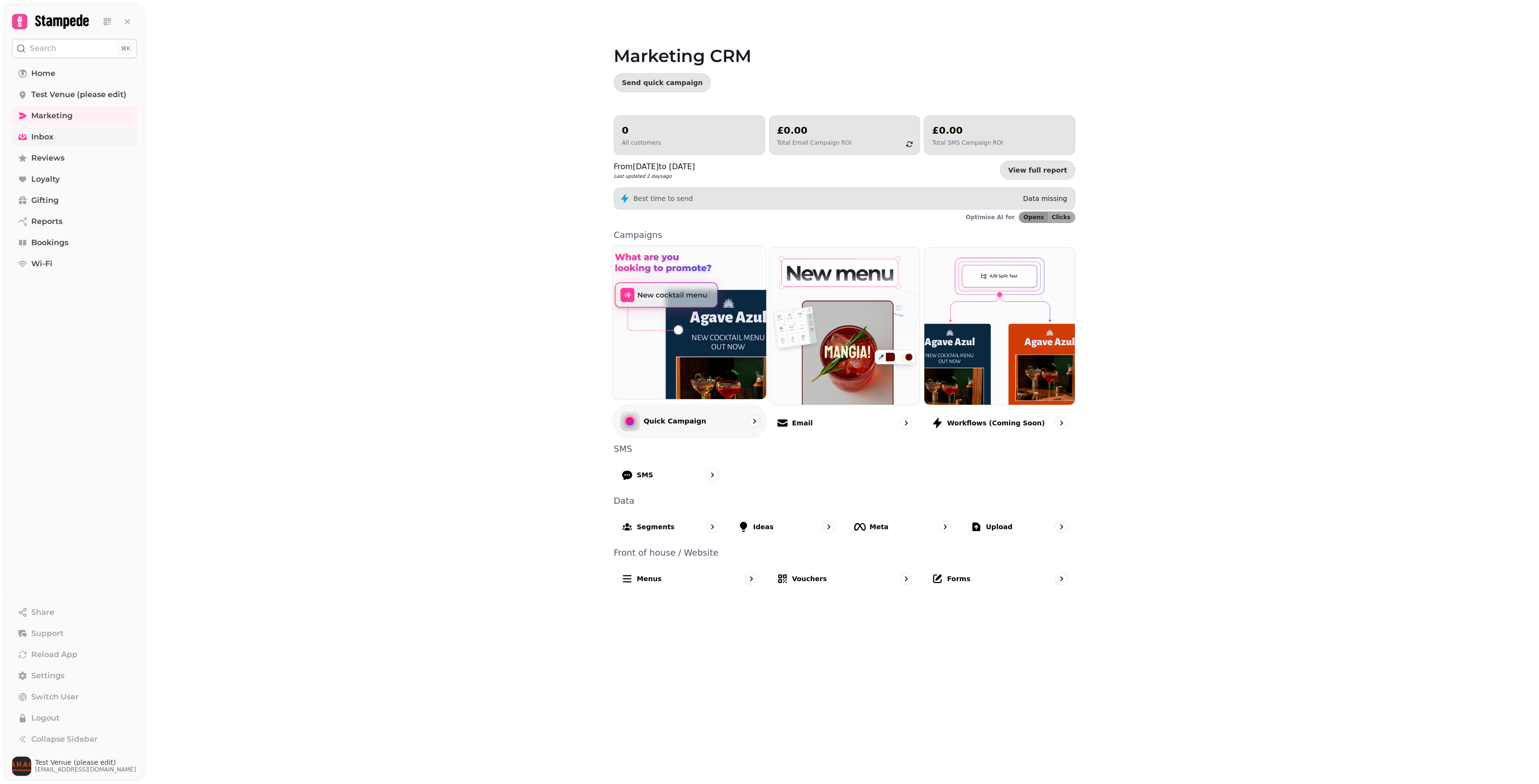
click at [682, 426] on p "Quick Campaign" at bounding box center [675, 421] width 63 height 10
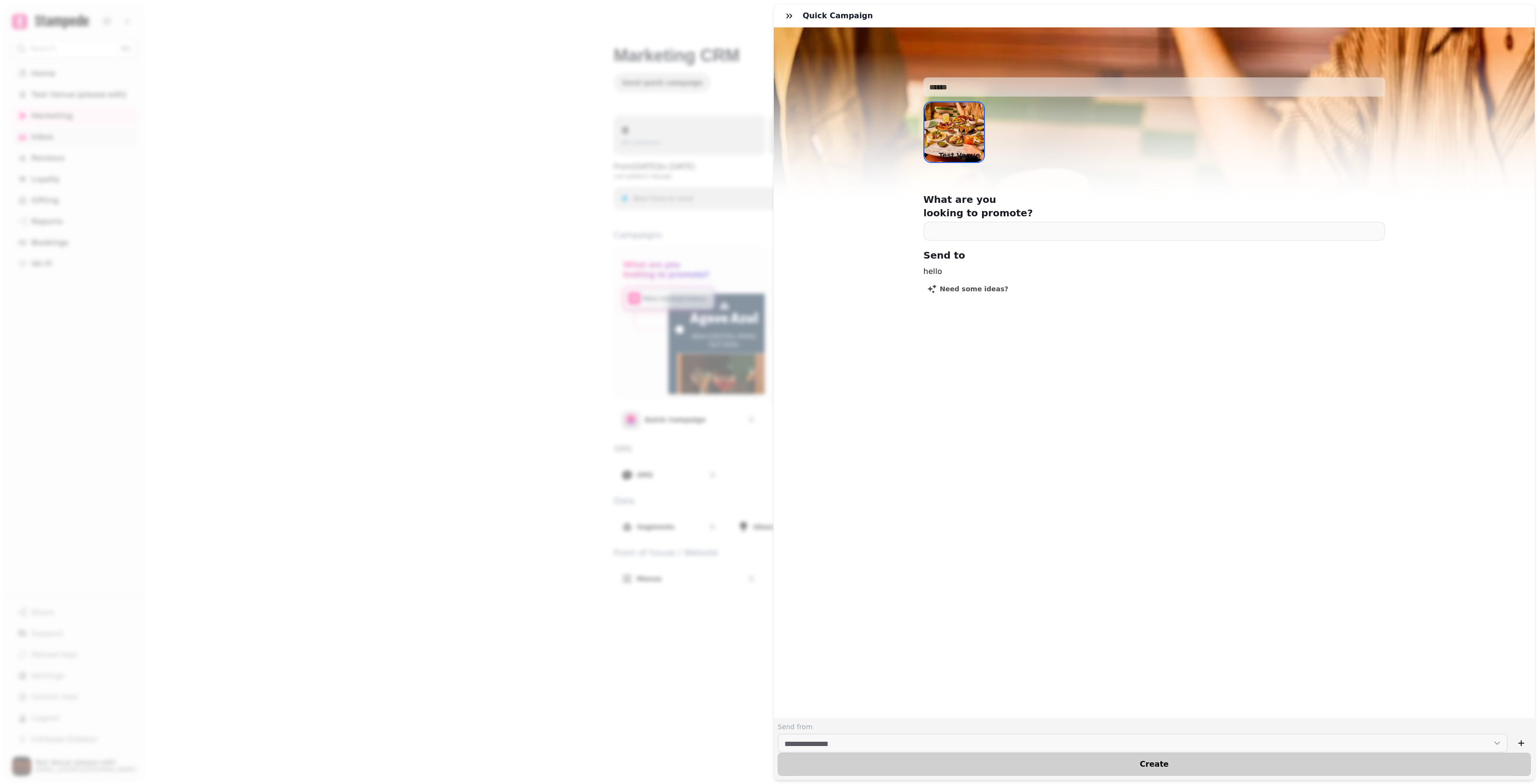
click at [750, 761] on span "Create" at bounding box center [1154, 764] width 729 height 8
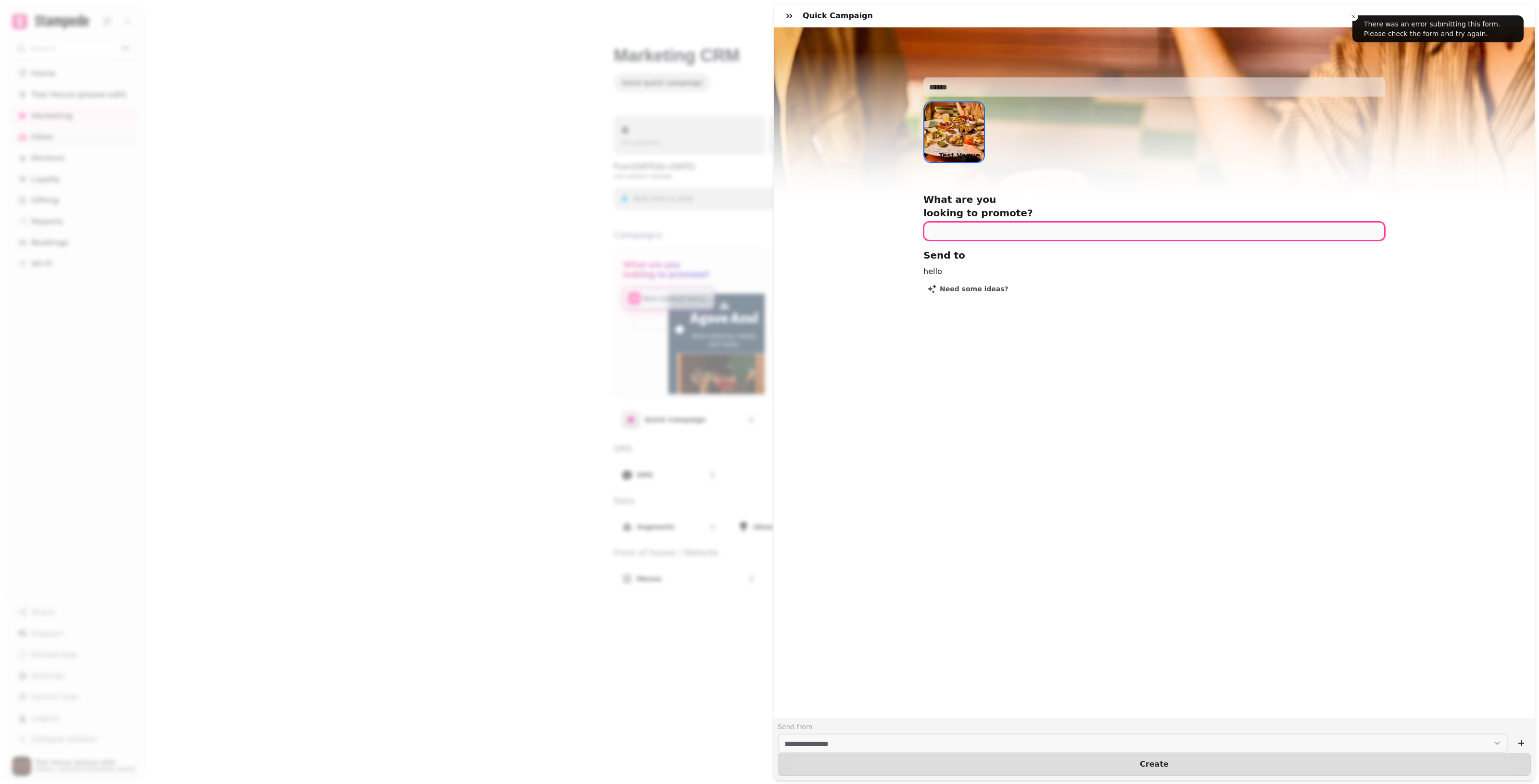
click at [750, 226] on input "text" at bounding box center [1154, 231] width 462 height 19
type input "******"
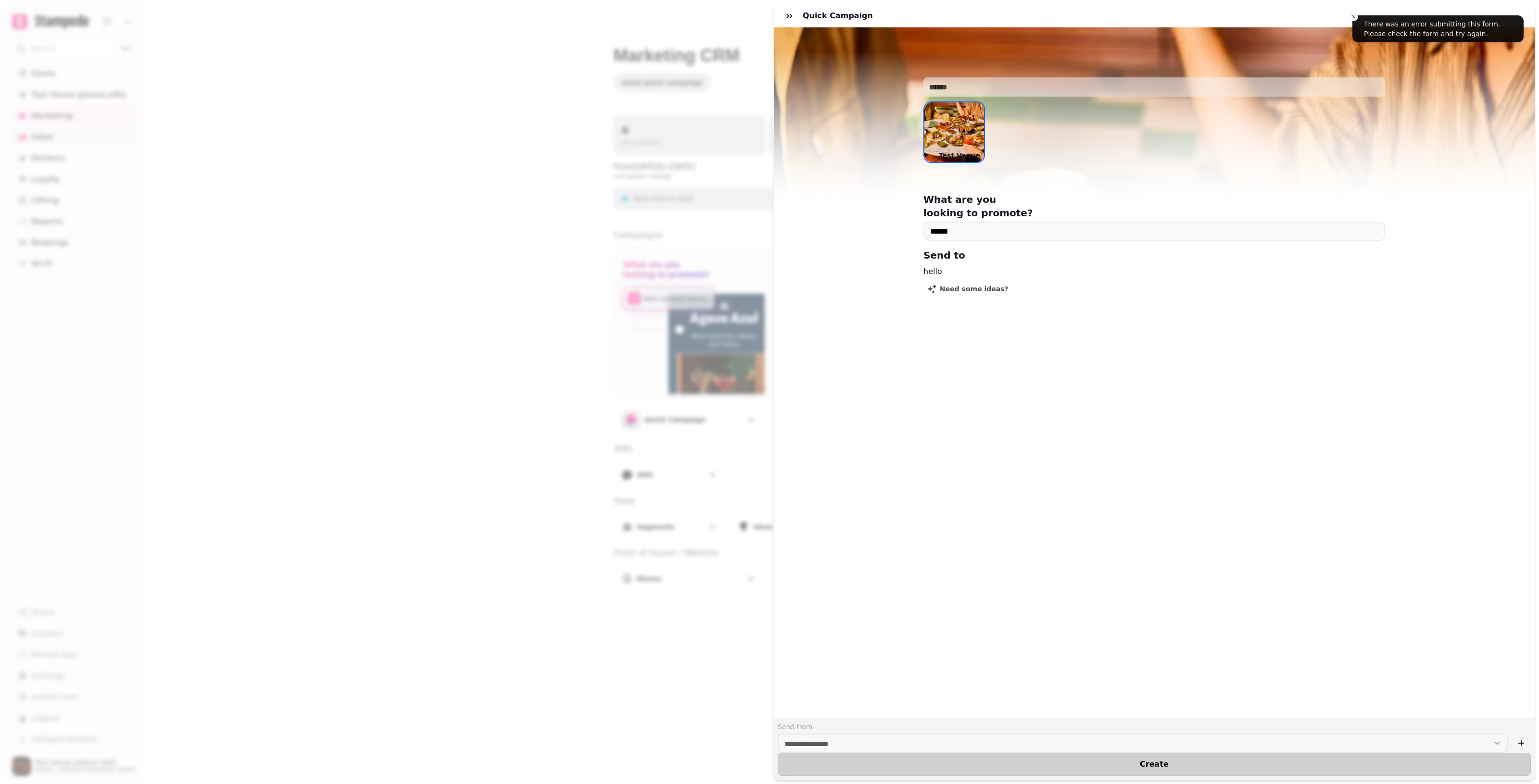
click at [750, 753] on button "Create" at bounding box center [1154, 764] width 753 height 23
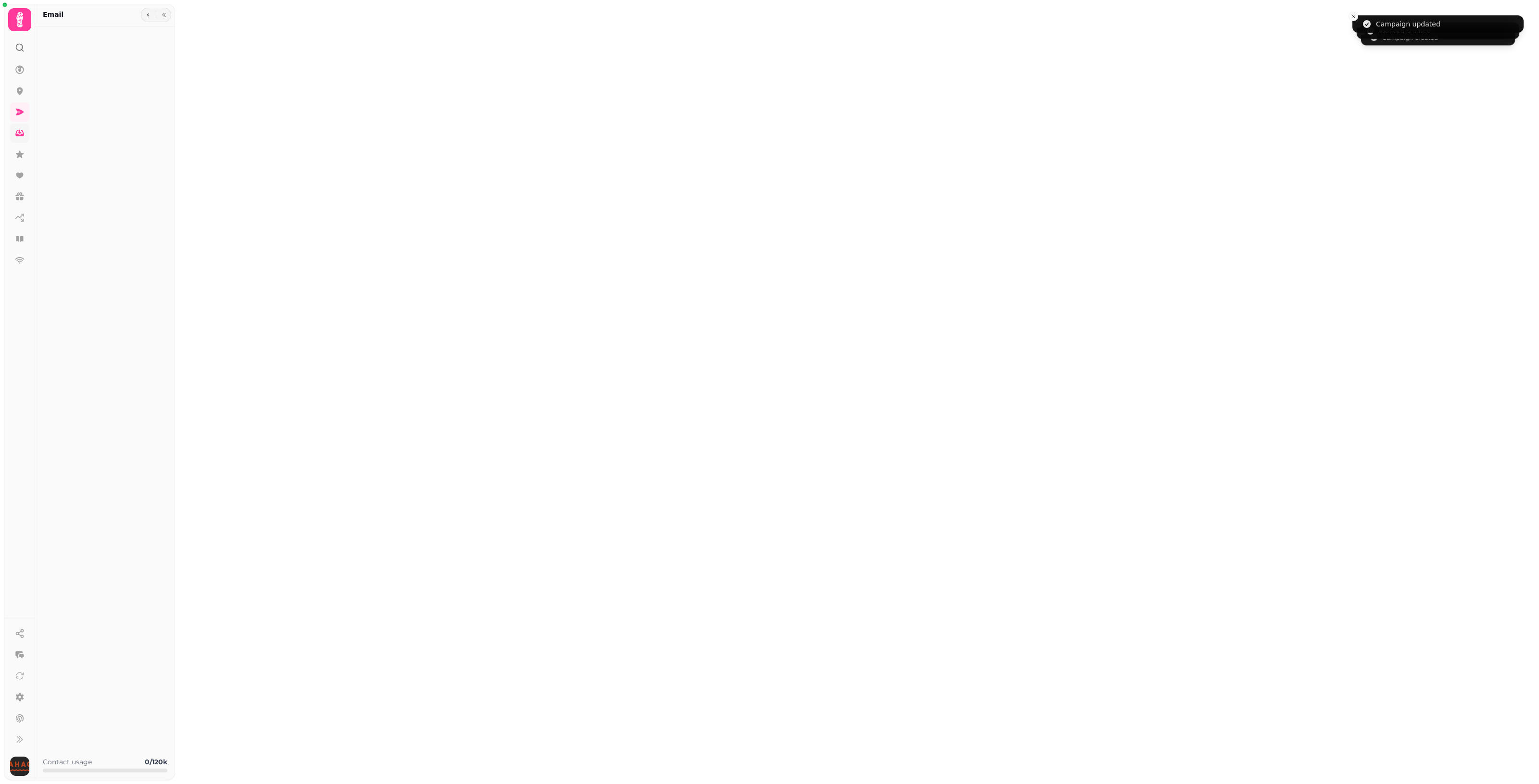
type input "******"
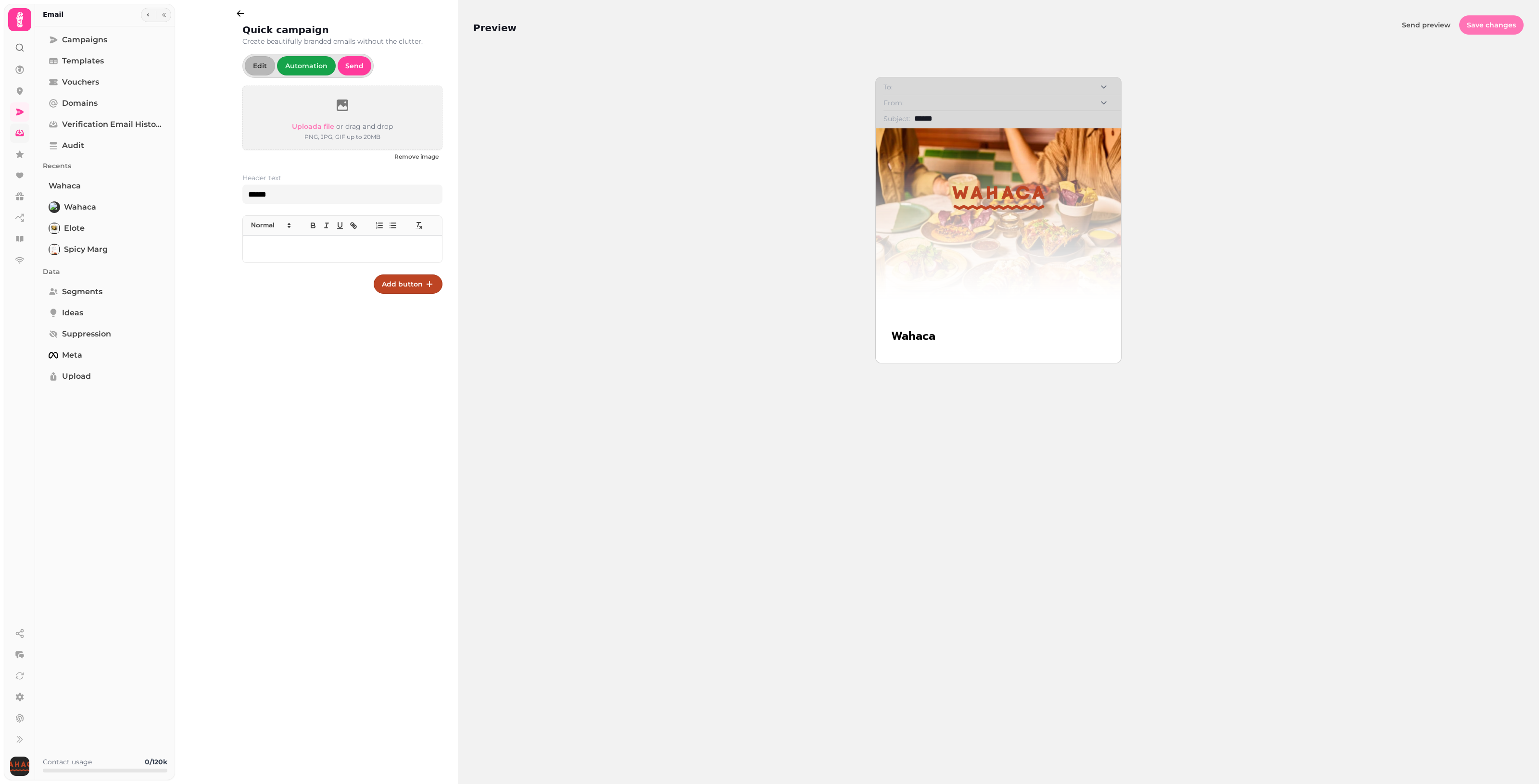
click at [750, 27] on span "Save changes" at bounding box center [1491, 24] width 49 height 7
click at [101, 213] on link "Wahaca" at bounding box center [105, 207] width 124 height 19
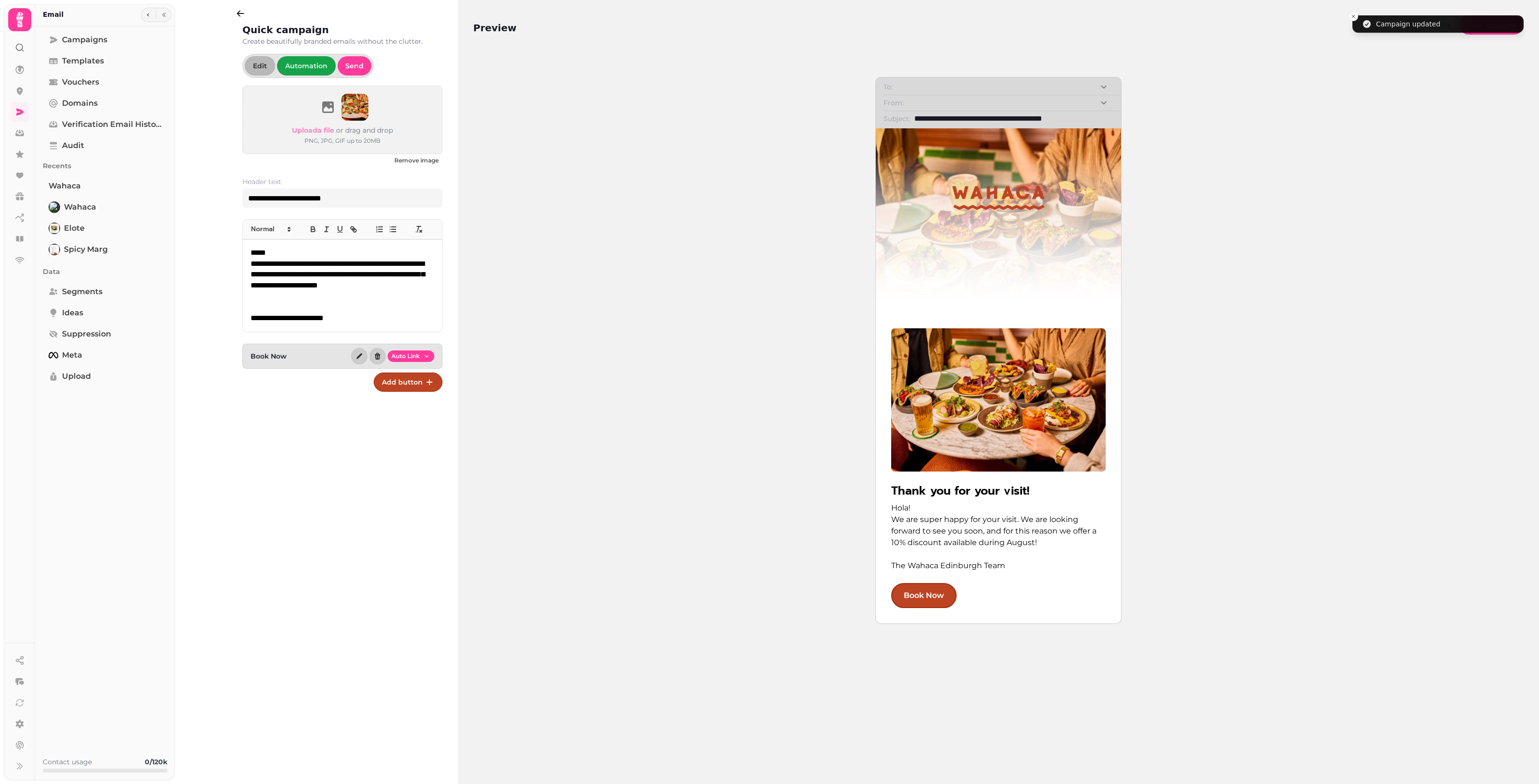
click at [312, 290] on p "**********" at bounding box center [342, 280] width 184 height 44
copy div "**********"
click at [105, 204] on link "Wahaca" at bounding box center [105, 207] width 124 height 19
click at [102, 186] on link "Wahaca" at bounding box center [105, 186] width 124 height 19
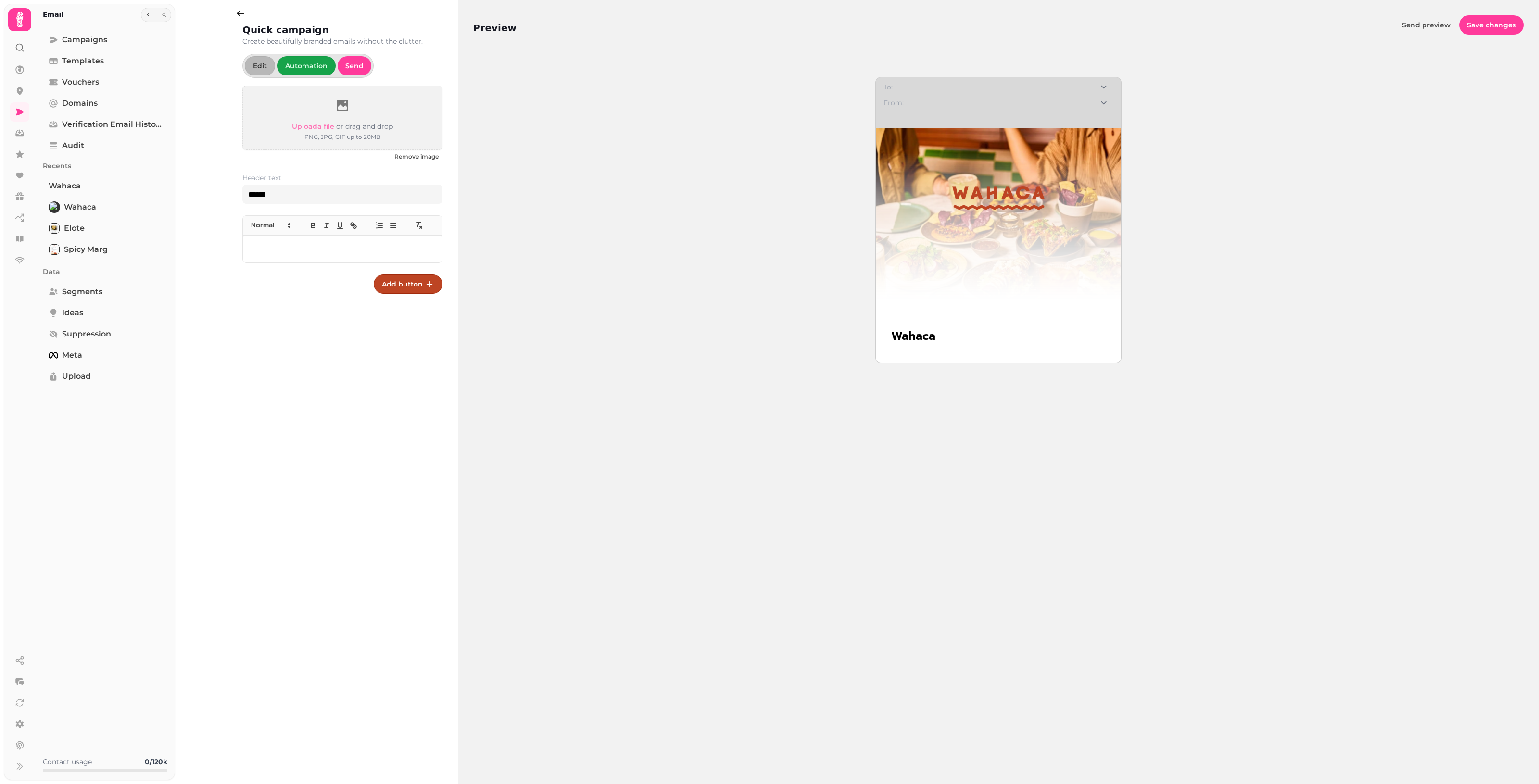
click at [303, 243] on div at bounding box center [342, 248] width 199 height 27
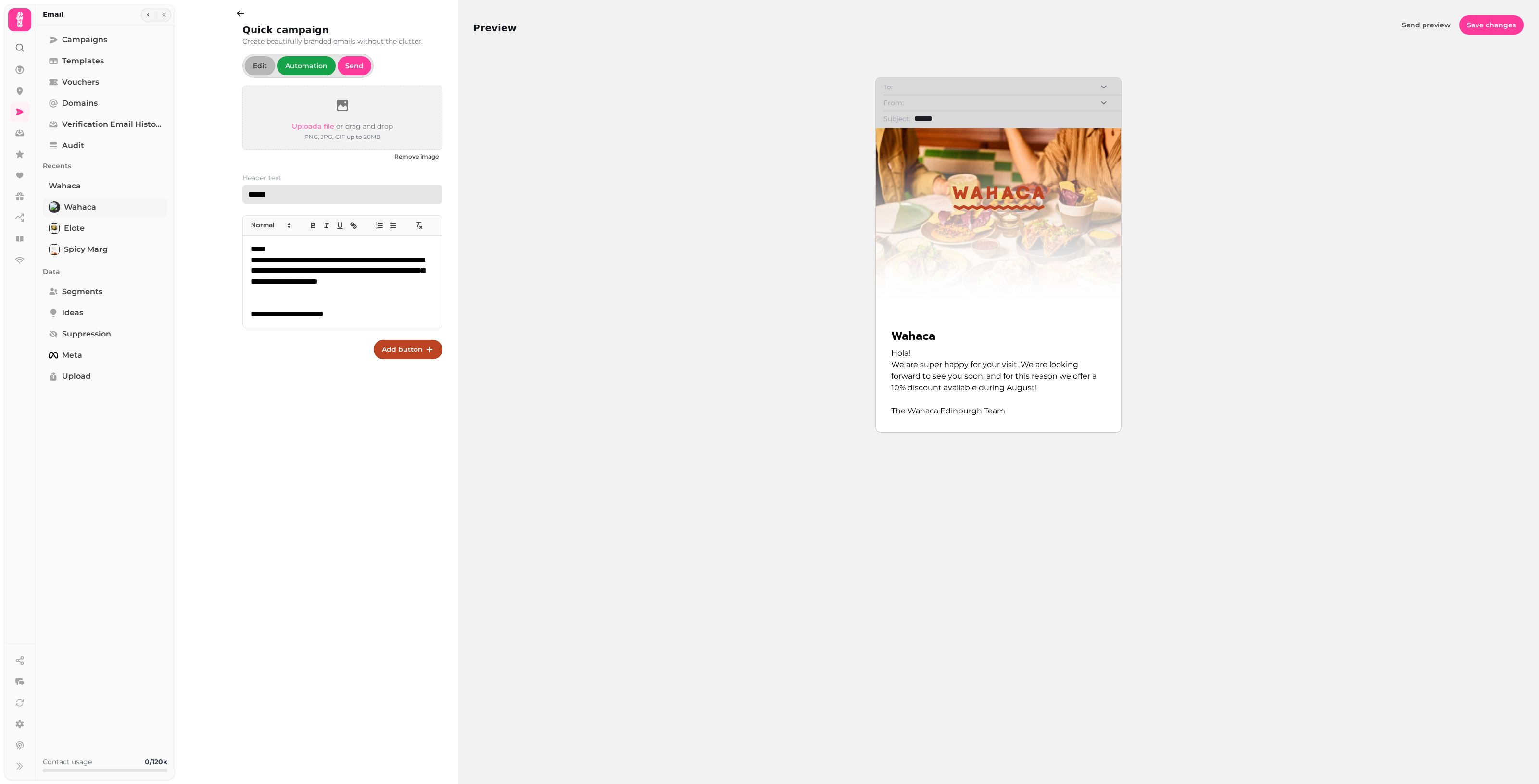
drag, startPoint x: 241, startPoint y: 203, endPoint x: 159, endPoint y: 207, distance: 82.1
click at [159, 207] on body "**********" at bounding box center [770, 392] width 1539 height 784
click at [277, 193] on input "**********" at bounding box center [342, 194] width 200 height 19
click at [272, 198] on input "**********" at bounding box center [342, 194] width 200 height 19
click at [307, 255] on p "**********" at bounding box center [342, 276] width 184 height 44
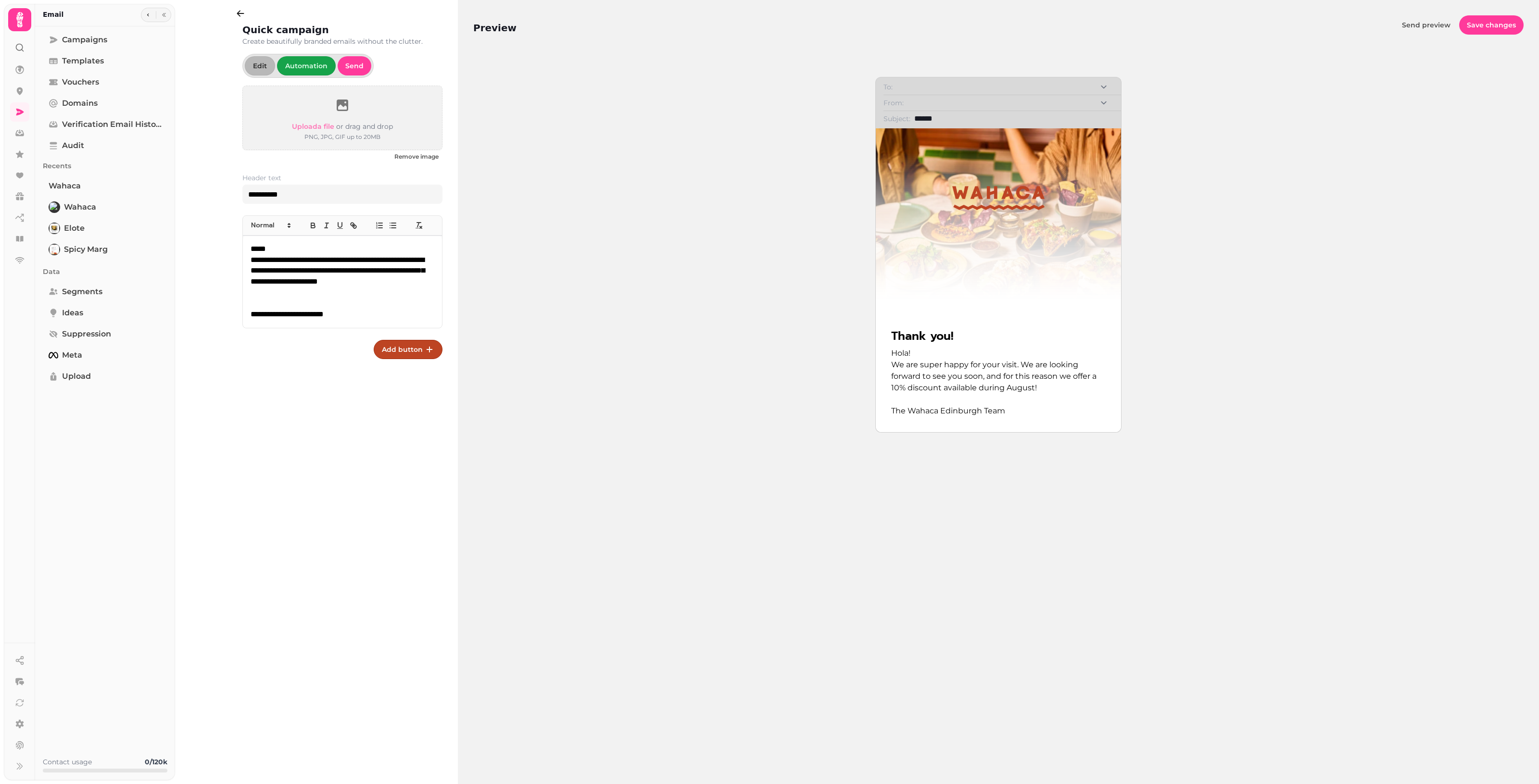
click at [314, 248] on p "*****" at bounding box center [342, 249] width 184 height 11
click at [317, 195] on input "**********" at bounding box center [342, 194] width 200 height 19
type input "**********"
click at [421, 351] on span "Add button" at bounding box center [402, 349] width 41 height 7
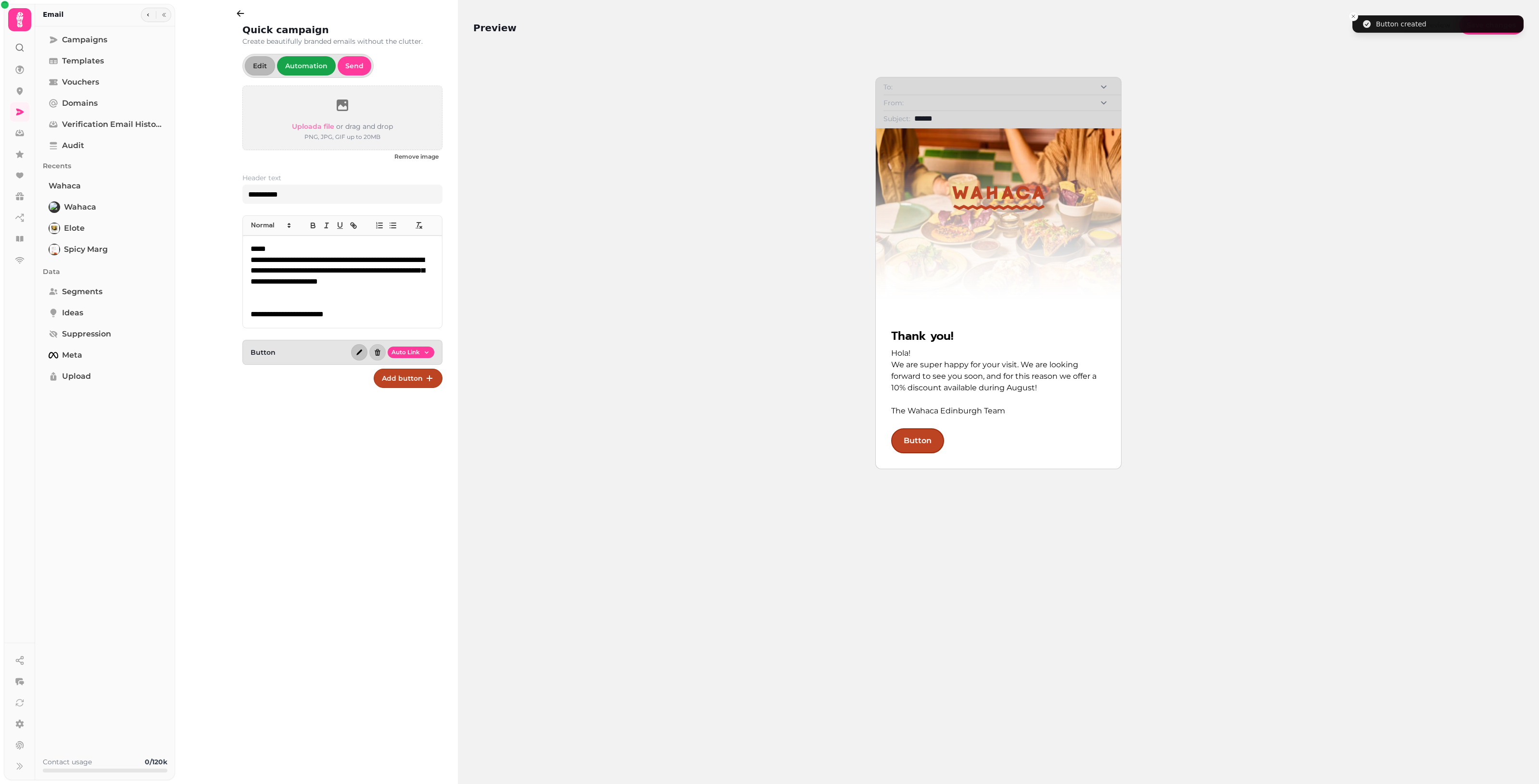
click at [362, 356] on icon "button" at bounding box center [359, 352] width 8 height 8
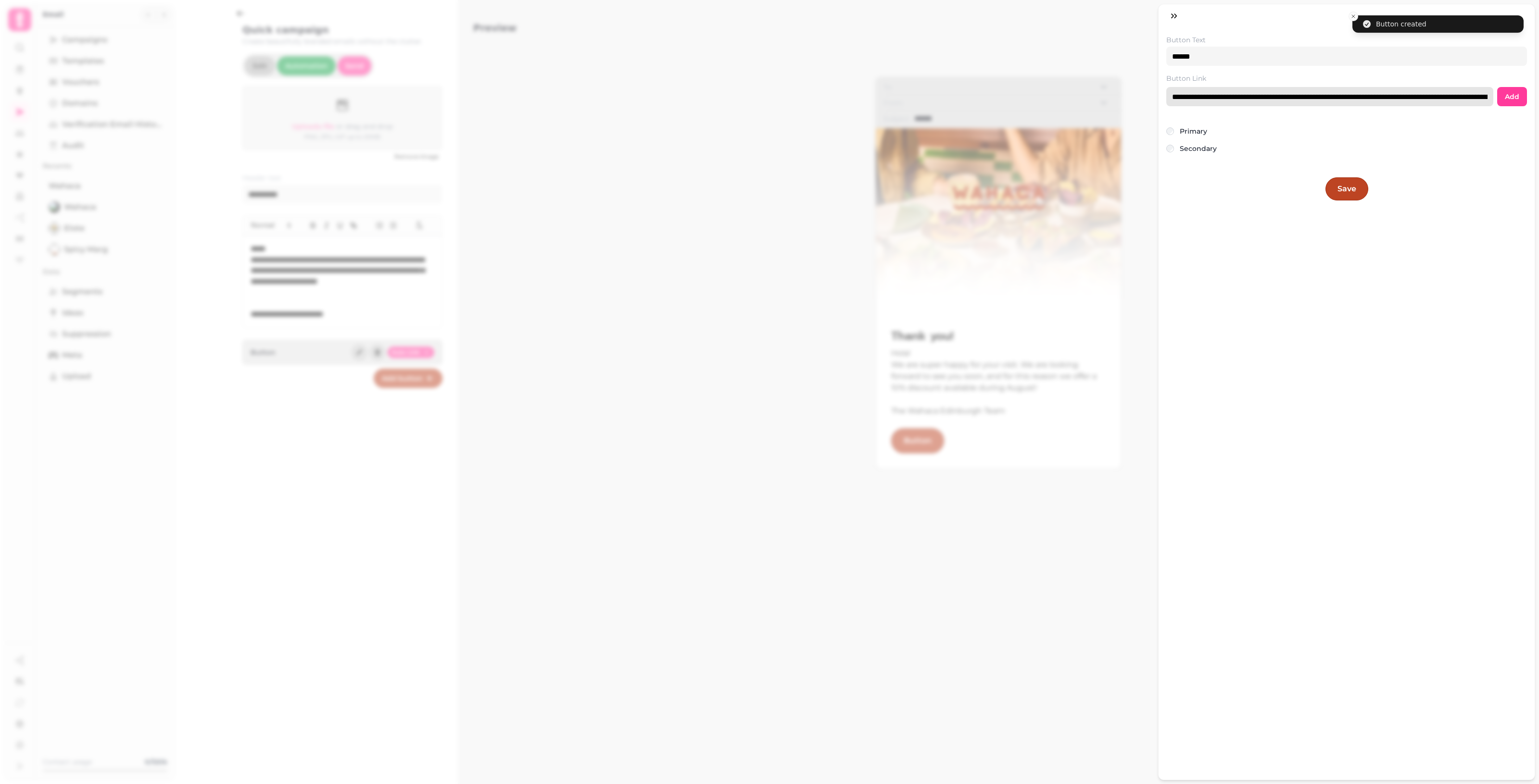
drag, startPoint x: 1302, startPoint y: 97, endPoint x: 1321, endPoint y: 85, distance: 22.5
click at [750, 96] on input "**********" at bounding box center [1329, 97] width 327 height 19
click at [750, 97] on input "**********" at bounding box center [1329, 97] width 327 height 19
paste input "url"
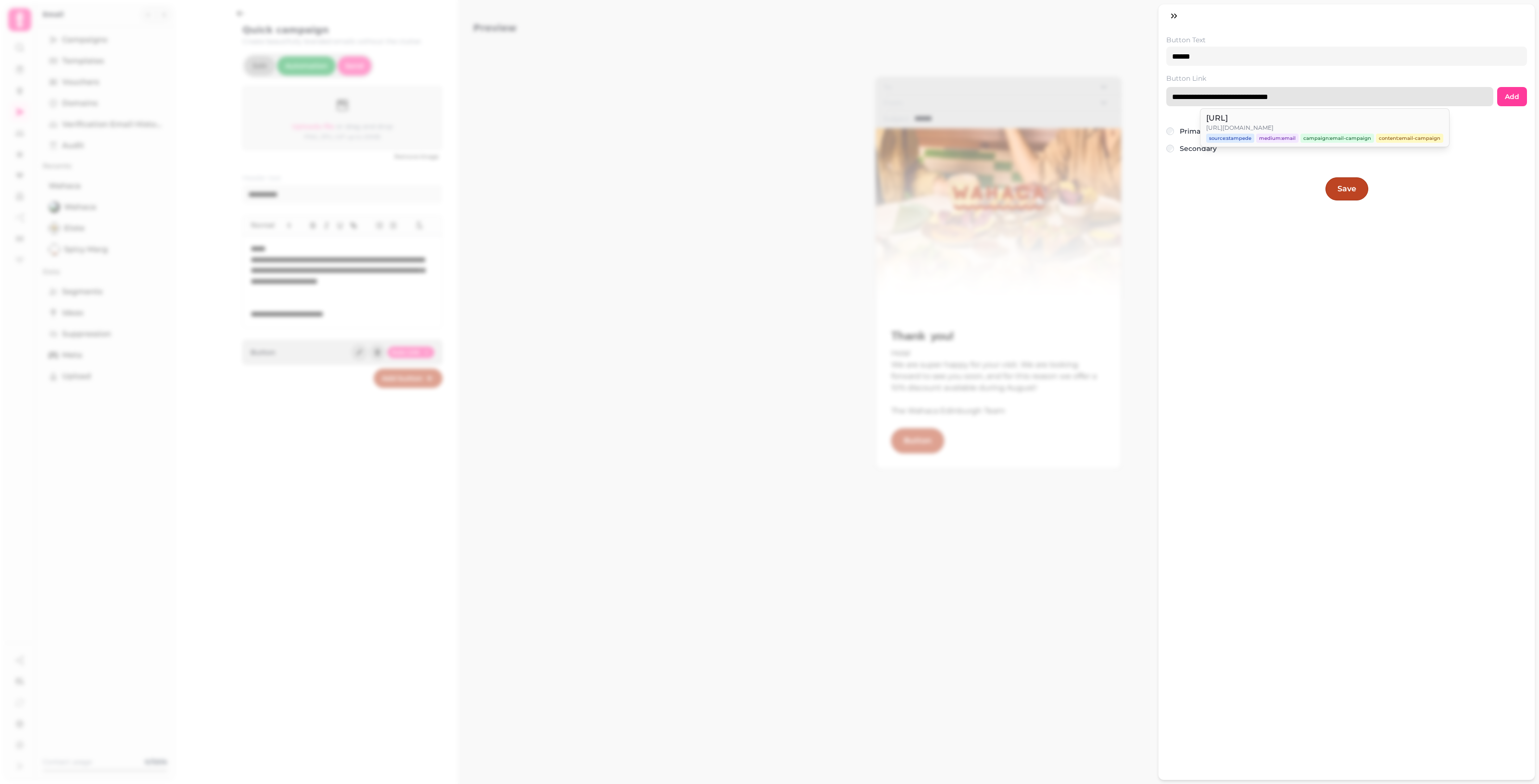
type input "**********"
click at [750, 99] on div "**********" at bounding box center [1347, 97] width 361 height 19
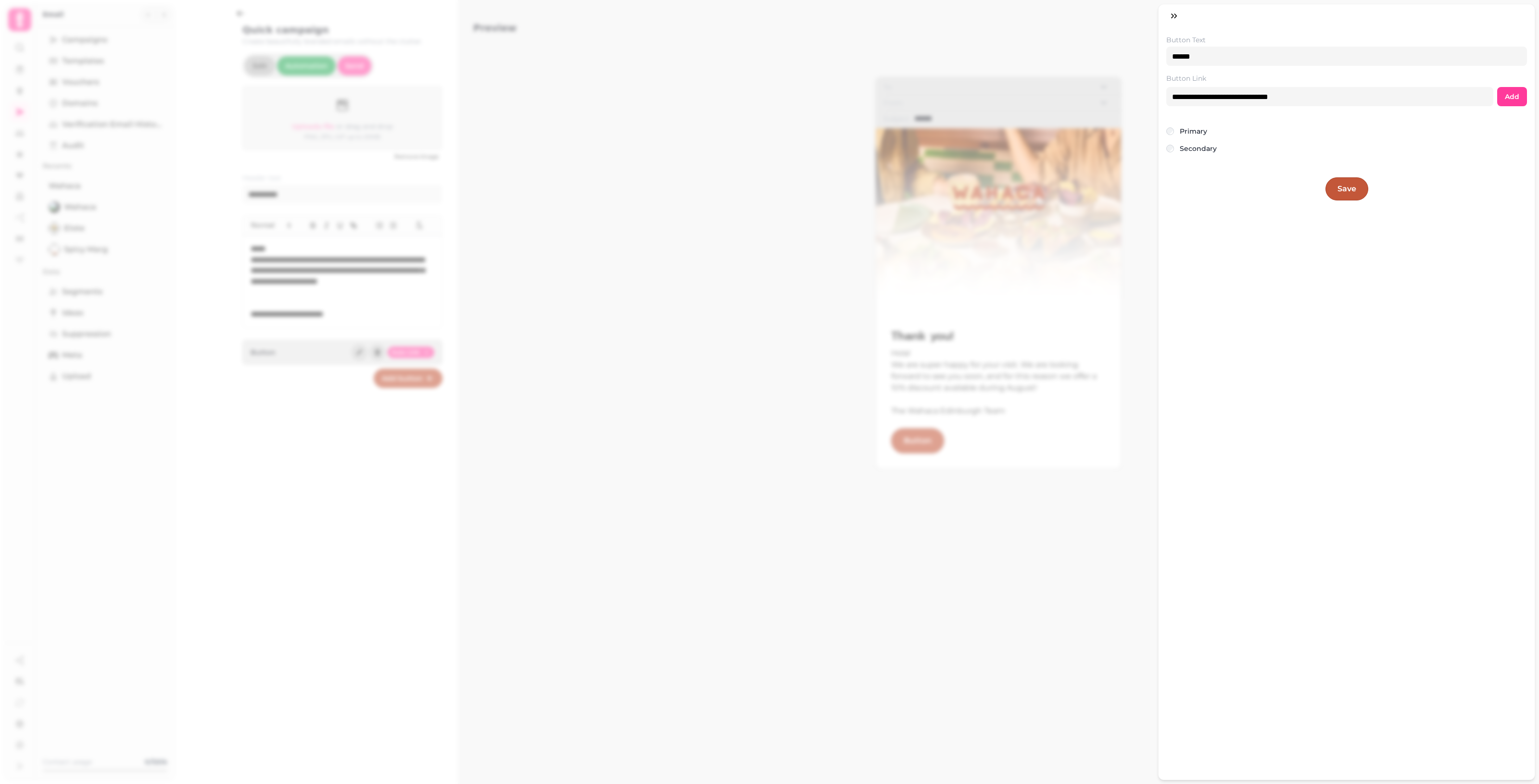
click at [750, 189] on span "Save" at bounding box center [1347, 189] width 19 height 8
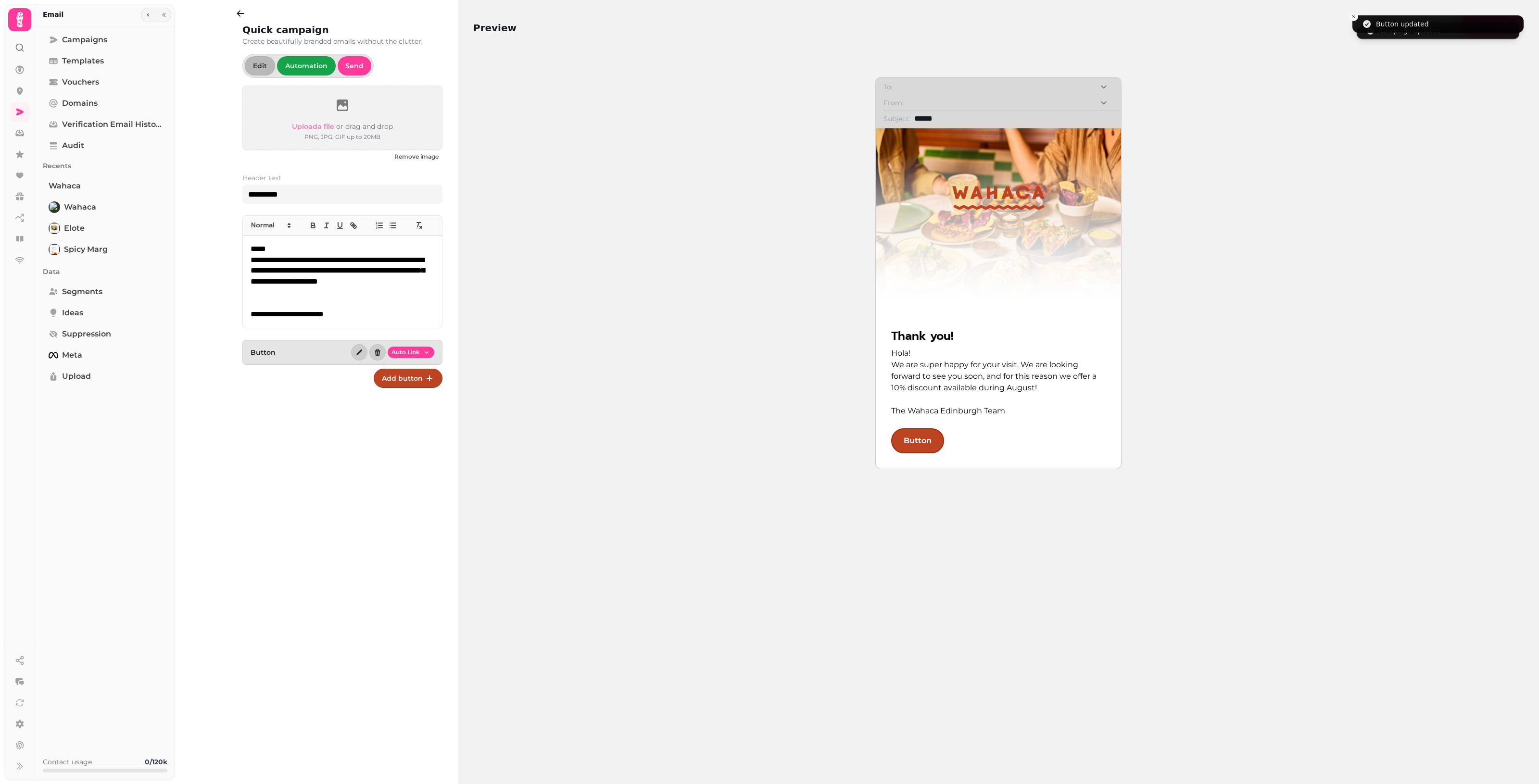
click at [267, 344] on div "Button Auto Link" at bounding box center [342, 352] width 200 height 25
click at [358, 352] on icon "button" at bounding box center [359, 352] width 8 height 8
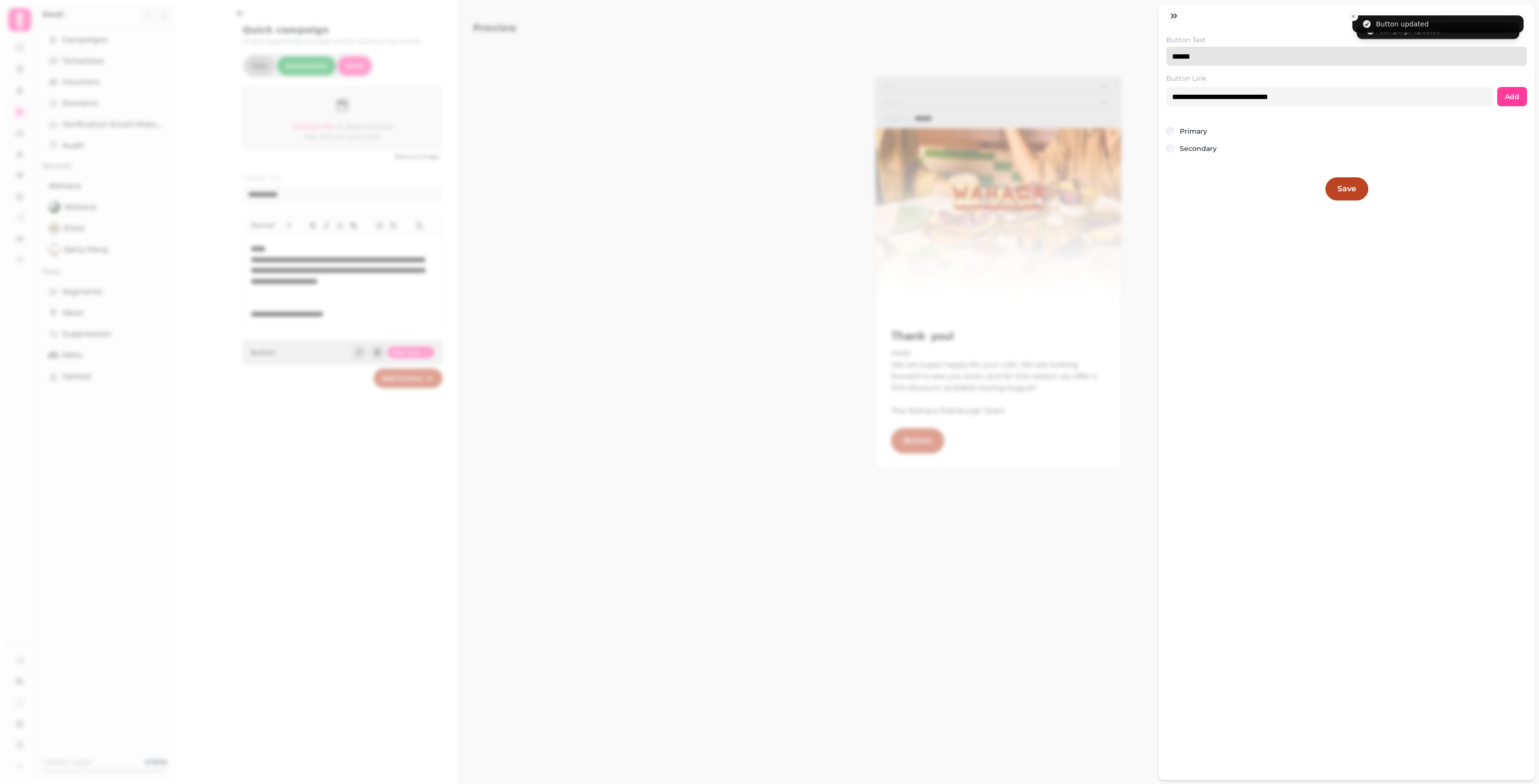
drag, startPoint x: 1218, startPoint y: 54, endPoint x: 1145, endPoint y: 51, distance: 73.1
click at [750, 51] on div "**********" at bounding box center [770, 399] width 1539 height 768
type input "**********"
click at [750, 185] on button "Save" at bounding box center [1347, 189] width 43 height 23
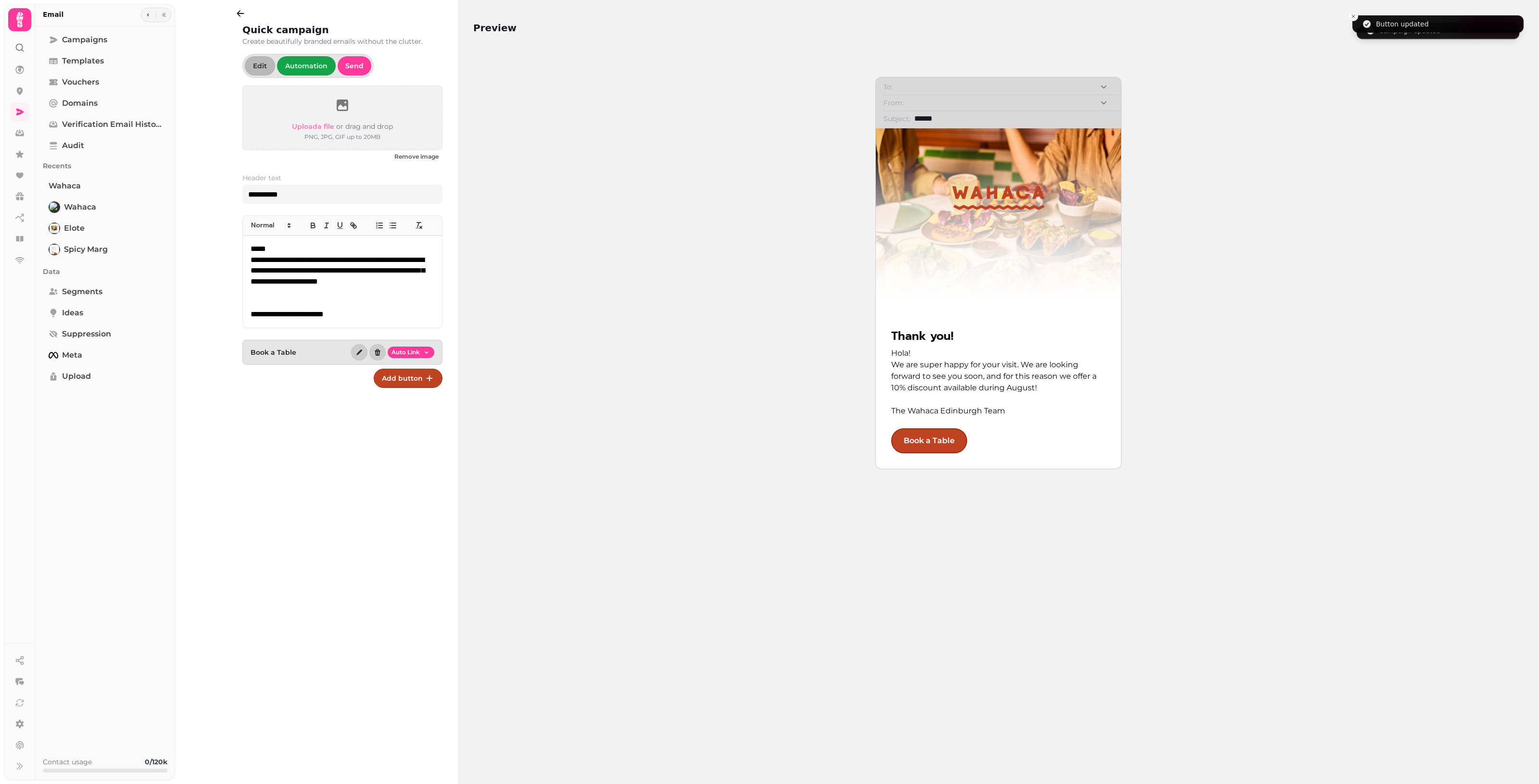
click at [744, 382] on div "To: From: Subject: ****** Thank you! Hola! We are super happy for your visit. W…" at bounding box center [998, 413] width 1050 height 734
drag, startPoint x: 311, startPoint y: 198, endPoint x: 123, endPoint y: 196, distance: 188.0
click at [123, 196] on body "**********" at bounding box center [770, 392] width 1539 height 784
type input "**********"
click at [750, 124] on input "******" at bounding box center [1013, 118] width 199 height 11
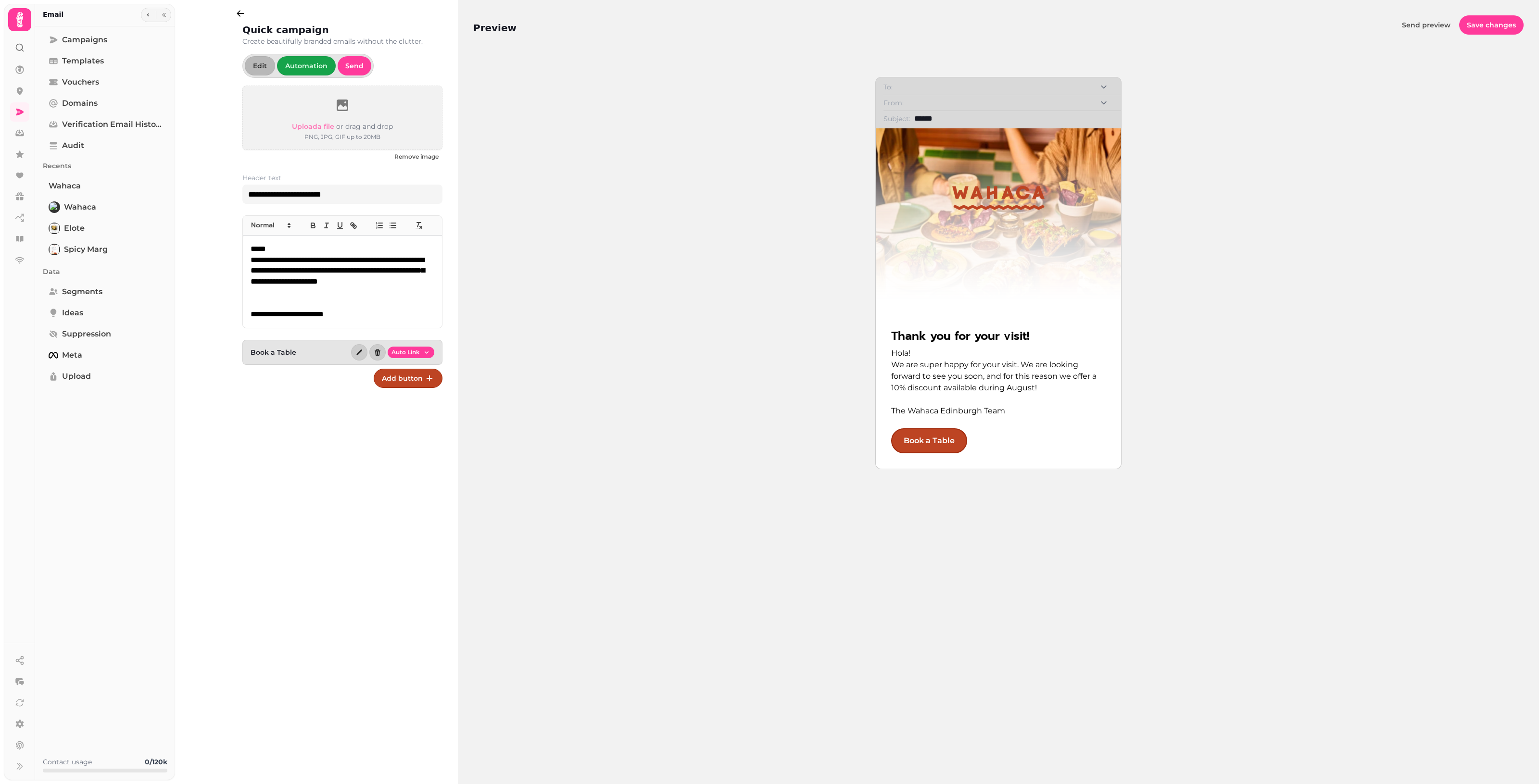
drag, startPoint x: 977, startPoint y: 122, endPoint x: 915, endPoint y: 119, distance: 62.1
click at [750, 119] on input "******" at bounding box center [1013, 118] width 199 height 11
paste input "**********"
type input "**********"
click at [750, 171] on div "**********" at bounding box center [998, 413] width 1050 height 734
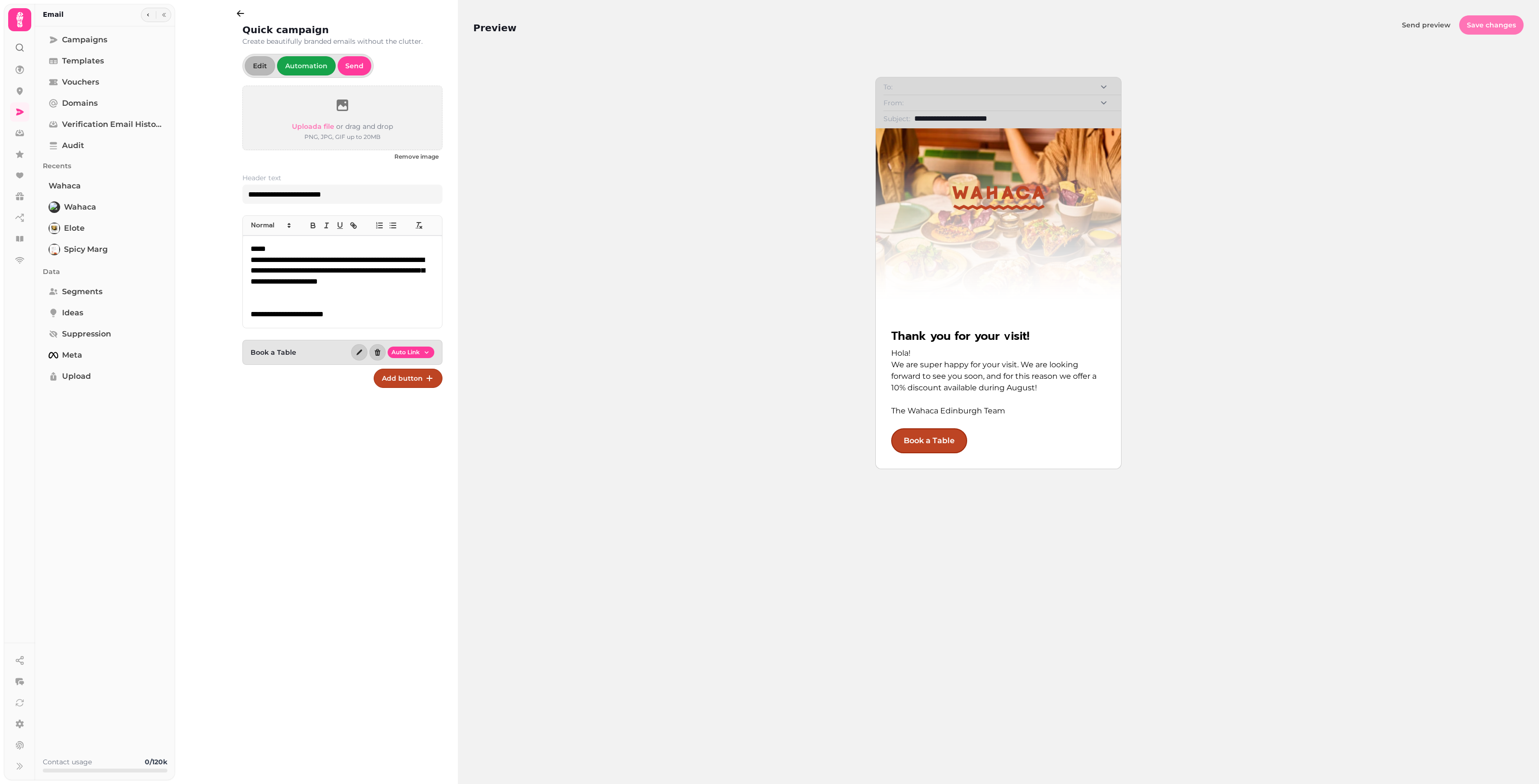
click at [750, 25] on span "Save changes" at bounding box center [1491, 24] width 49 height 7
click at [21, 109] on icon at bounding box center [20, 112] width 10 height 10
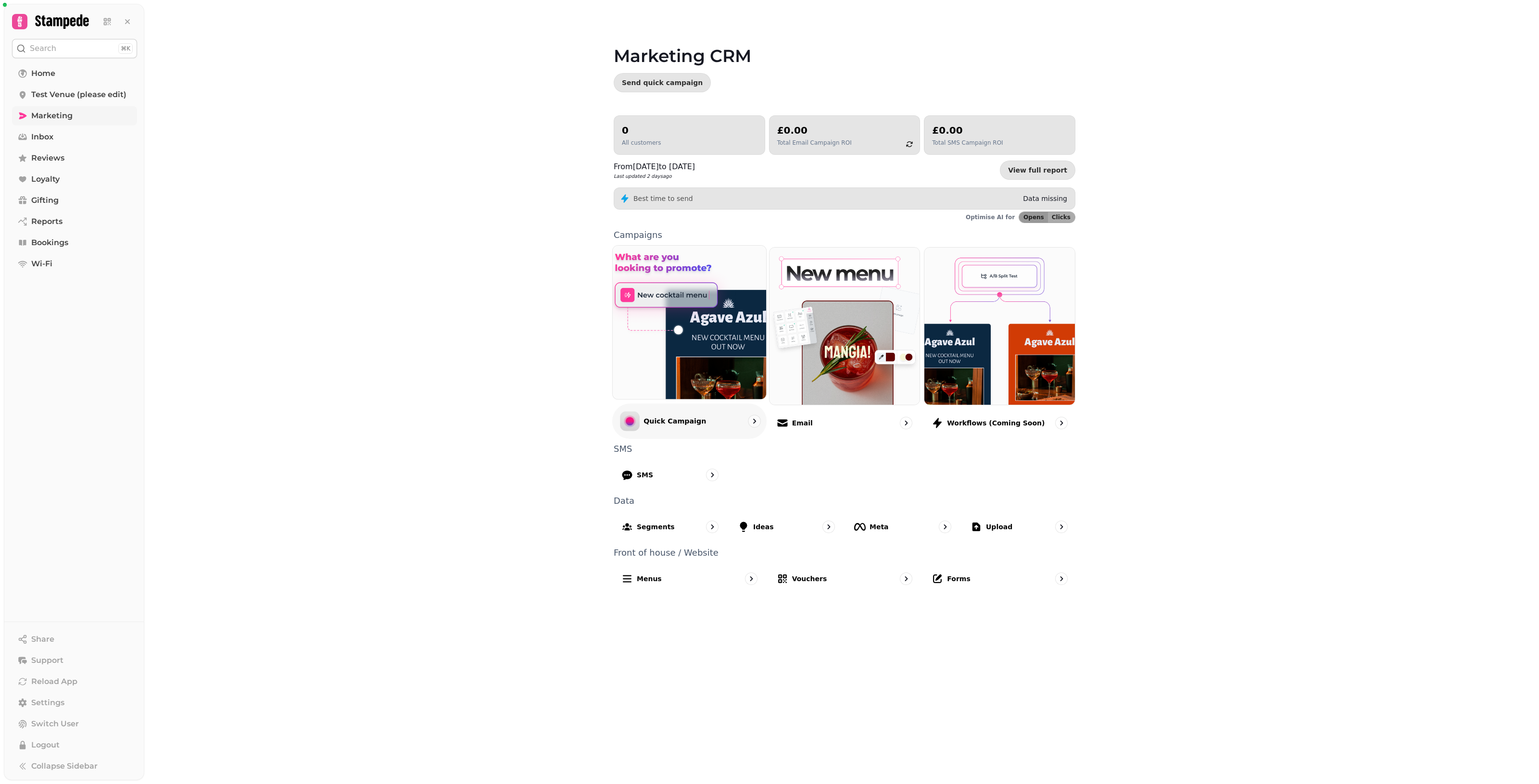
click at [651, 420] on p "Quick Campaign" at bounding box center [675, 421] width 63 height 10
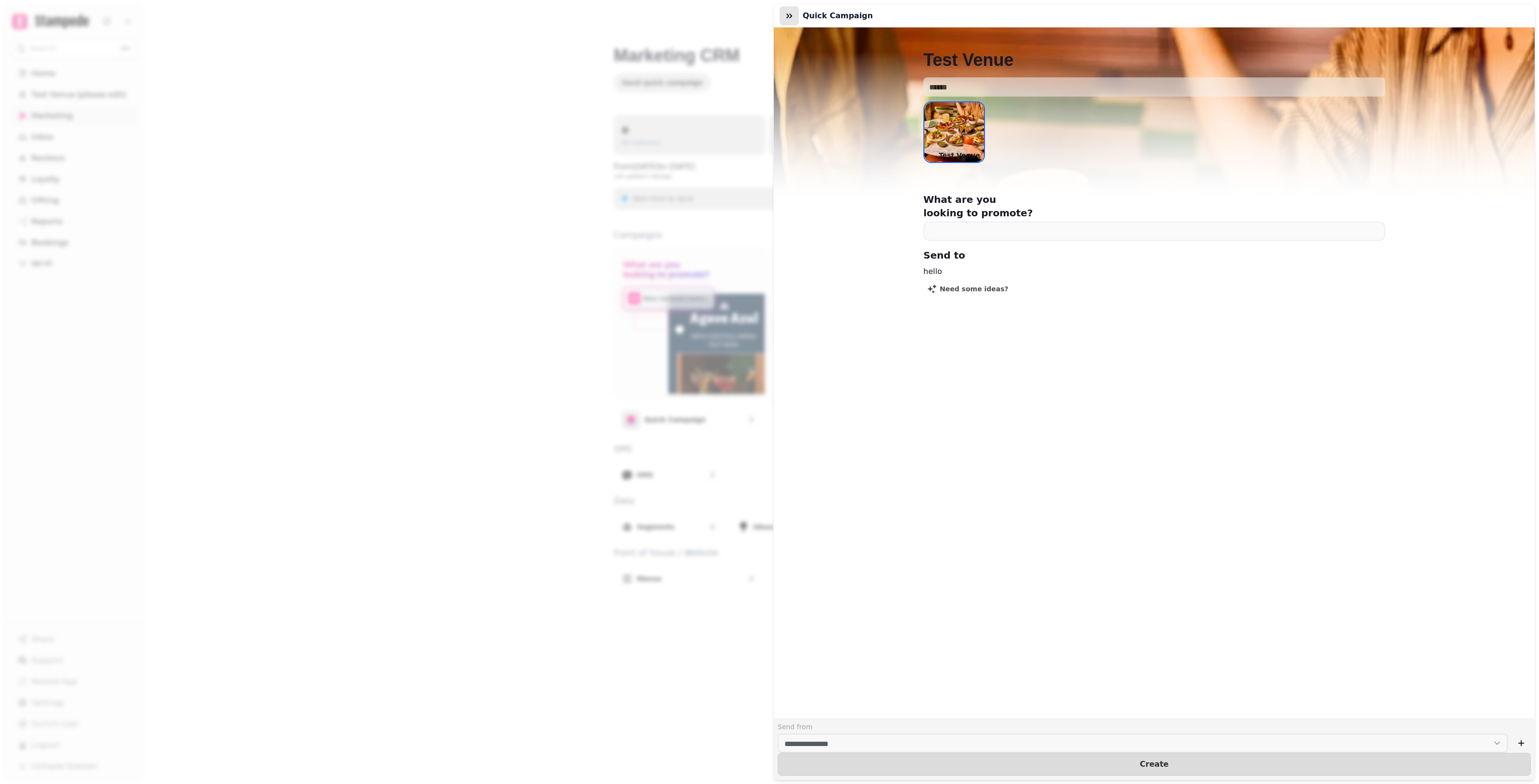
click at [750, 13] on button "button" at bounding box center [789, 16] width 19 height 19
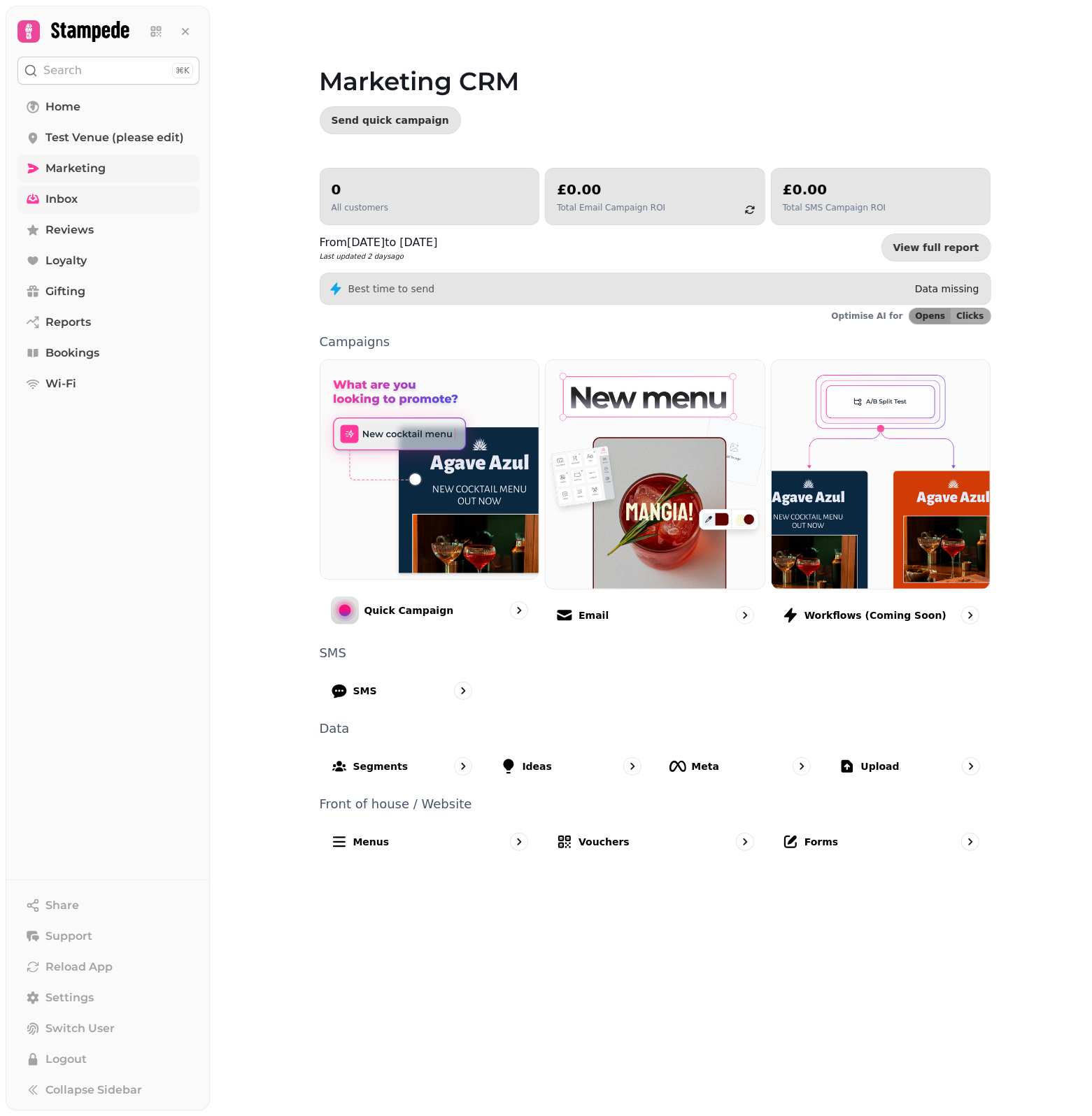
click at [82, 203] on link "Inbox" at bounding box center [108, 199] width 182 height 28
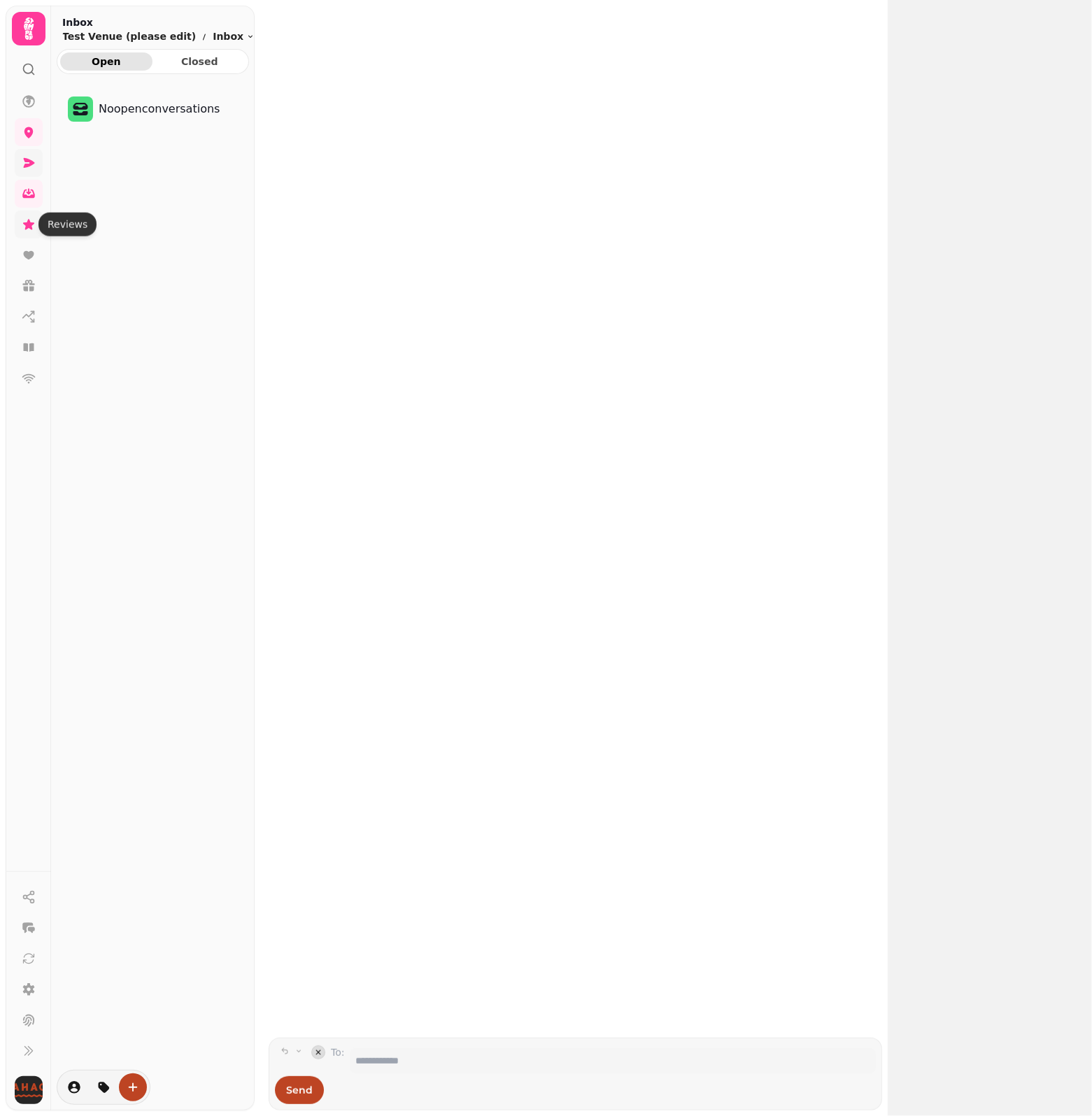
click at [24, 231] on icon at bounding box center [29, 224] width 14 height 14
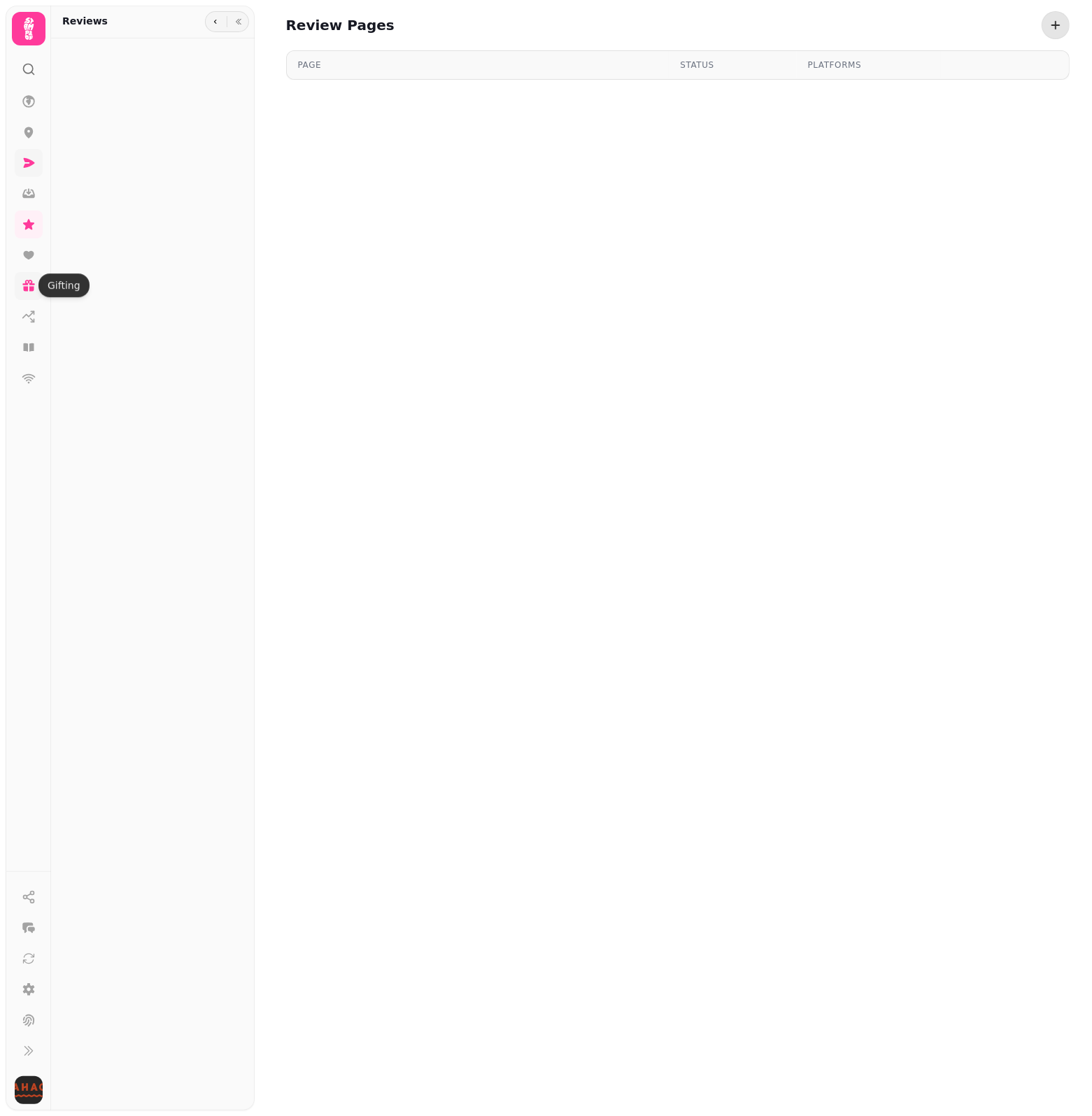
click at [23, 290] on icon at bounding box center [29, 286] width 14 height 14
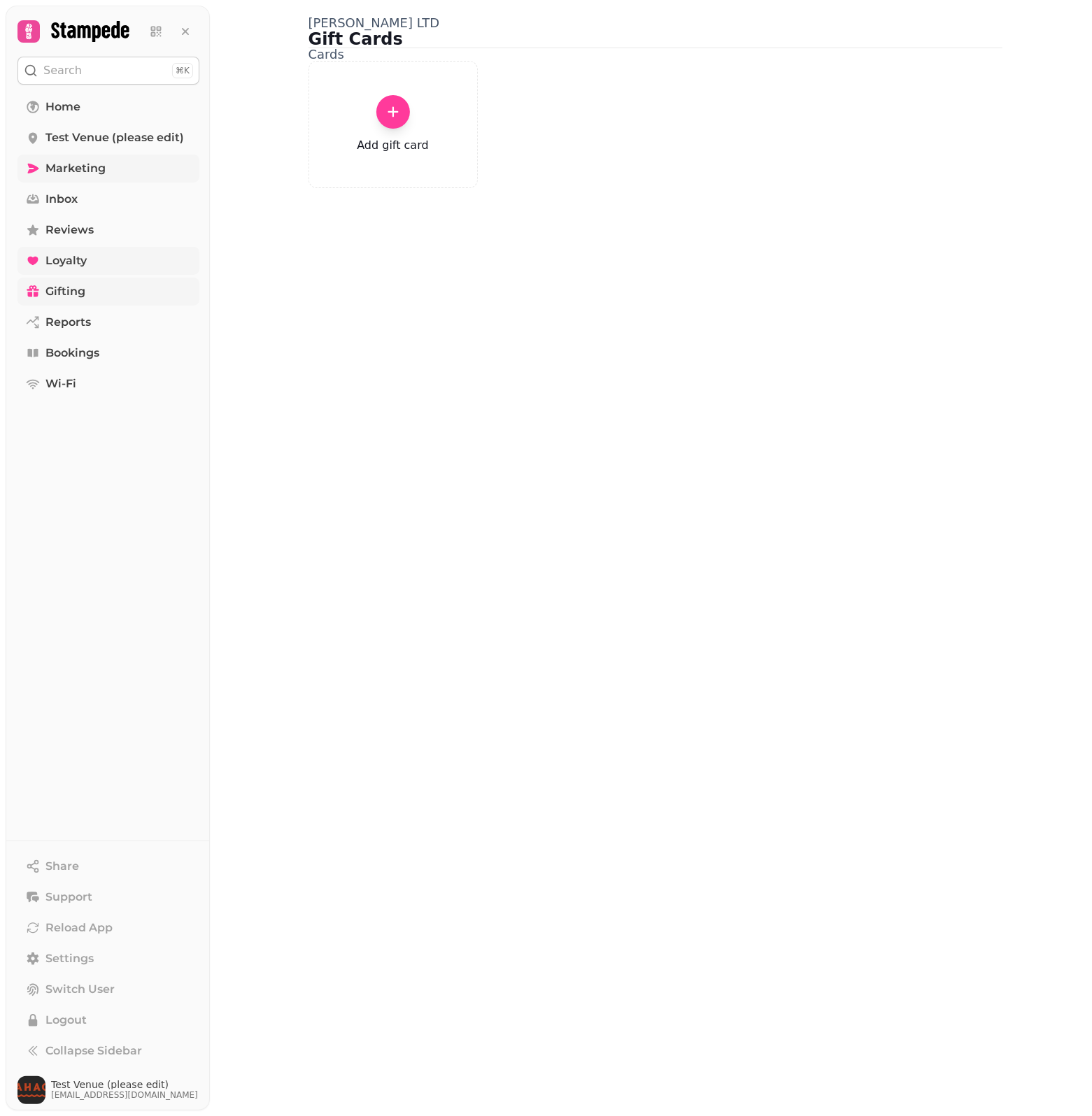
click at [116, 253] on link "Loyalty" at bounding box center [108, 261] width 182 height 28
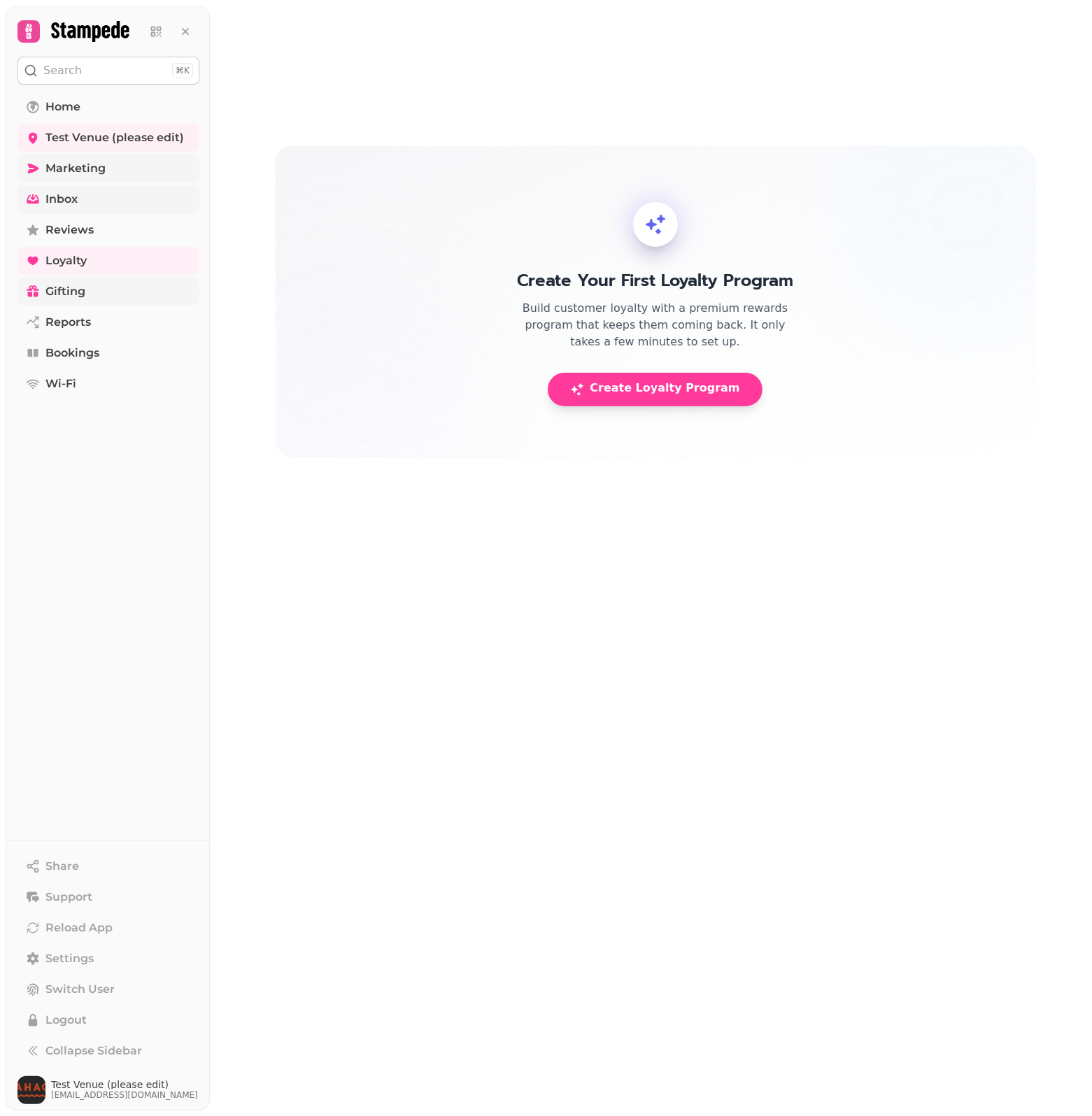
click at [134, 196] on link "Inbox" at bounding box center [108, 199] width 182 height 28
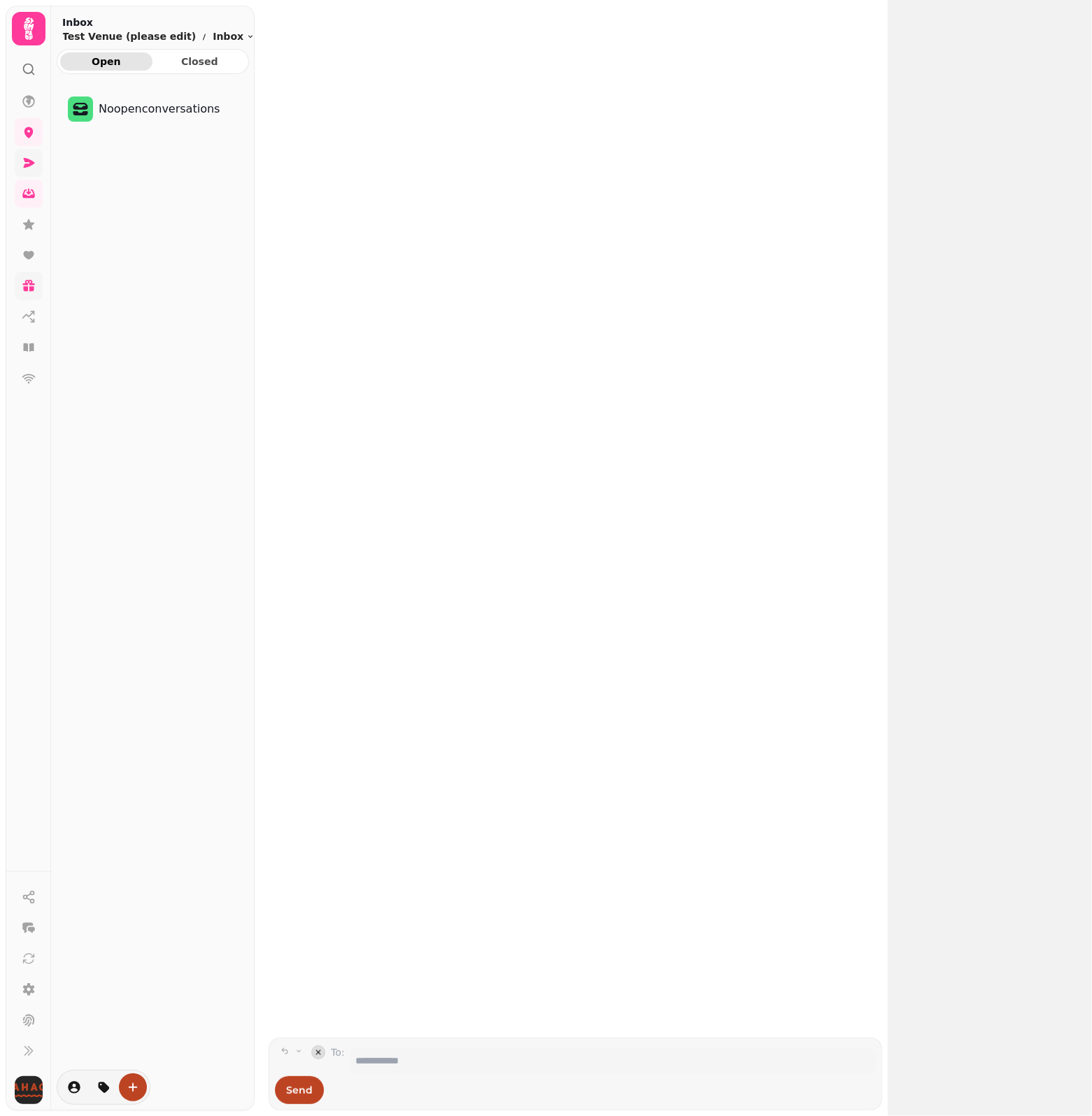
click at [144, 163] on div "No open conversations" at bounding box center [153, 595] width 203 height 1020
click at [30, 166] on icon at bounding box center [29, 163] width 14 height 14
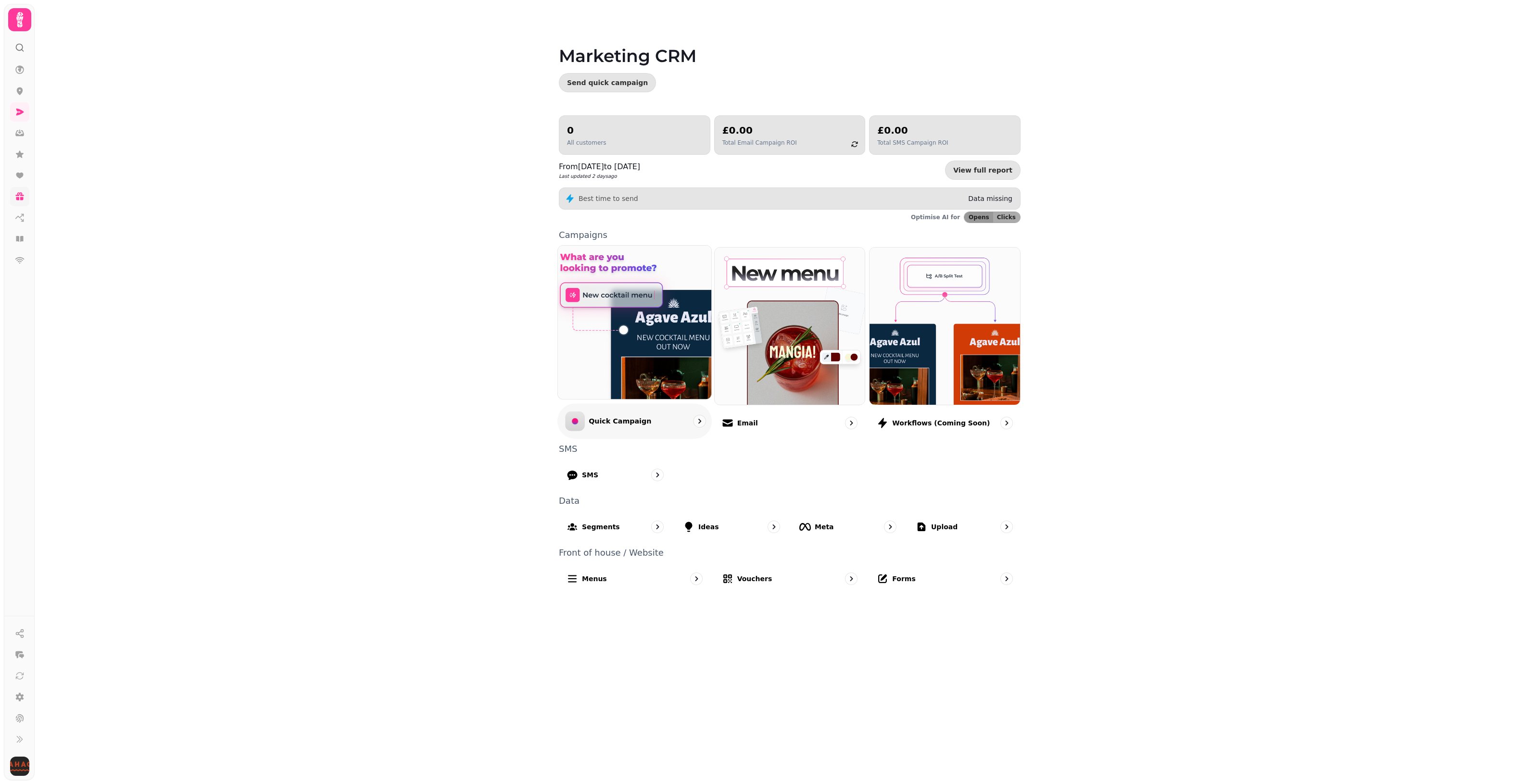
click at [637, 426] on p "Quick Campaign" at bounding box center [620, 421] width 63 height 10
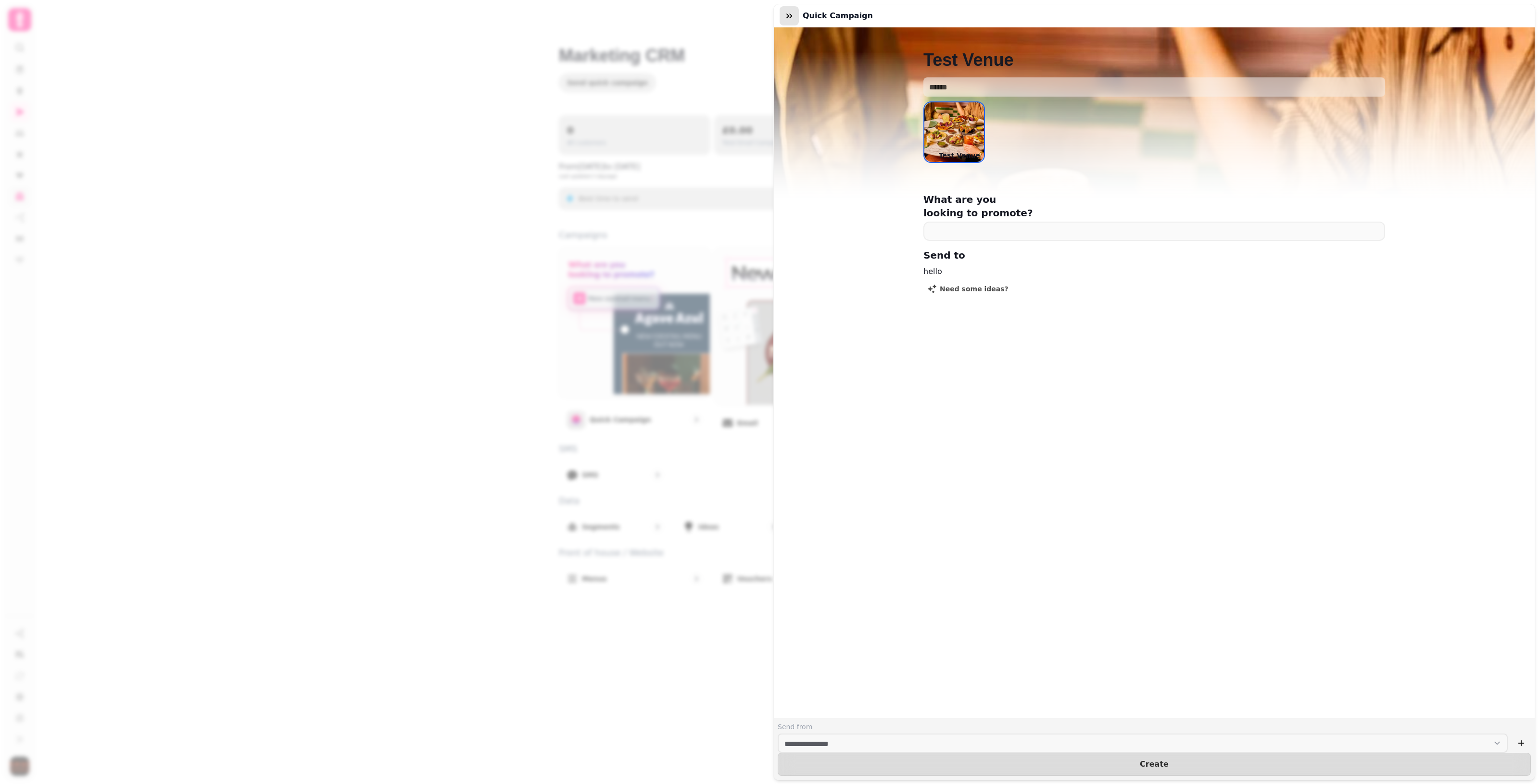
click at [750, 16] on icon "button" at bounding box center [789, 16] width 6 height 5
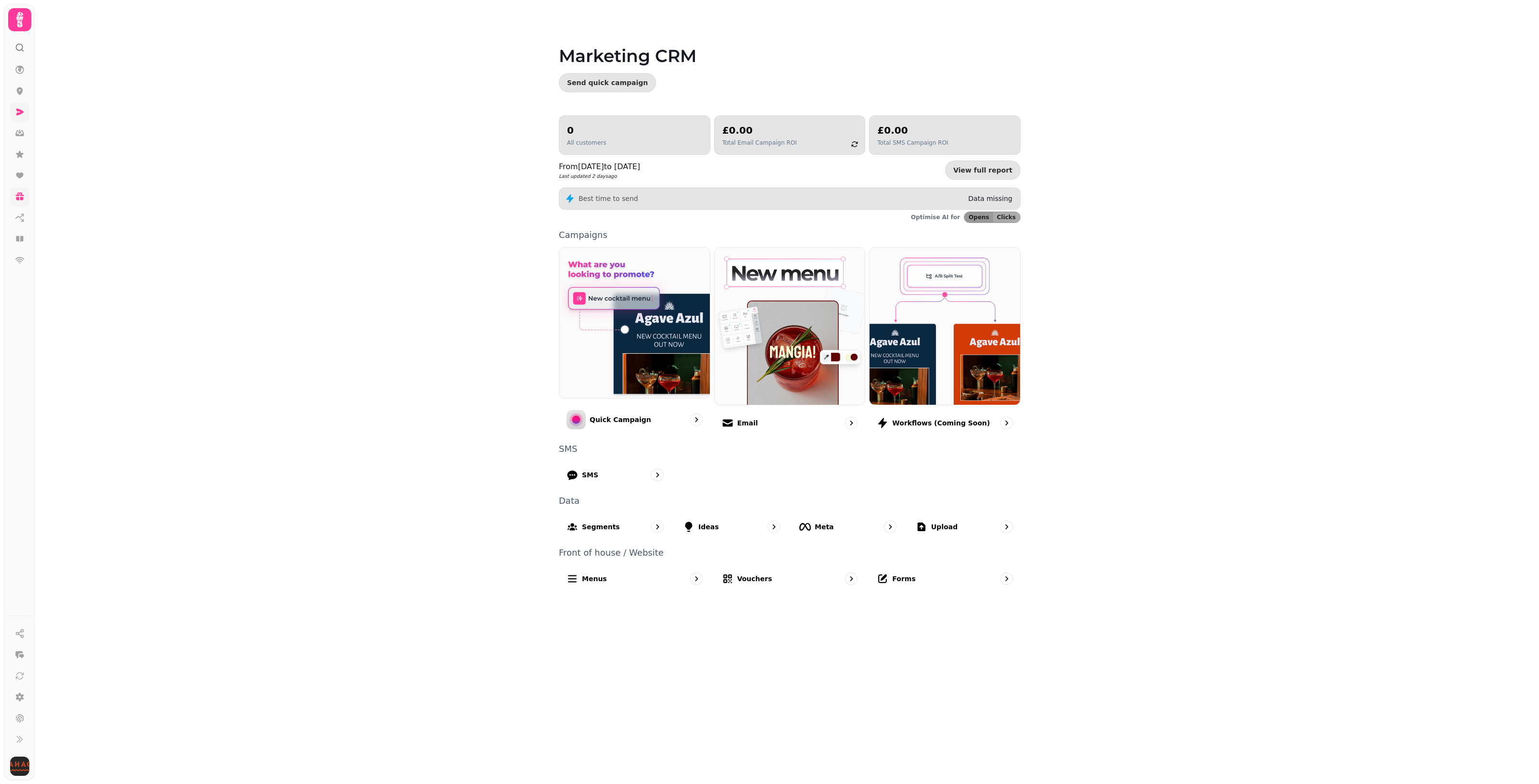
click at [22, 107] on icon at bounding box center [20, 112] width 10 height 10
click at [750, 383] on img at bounding box center [790, 325] width 169 height 176
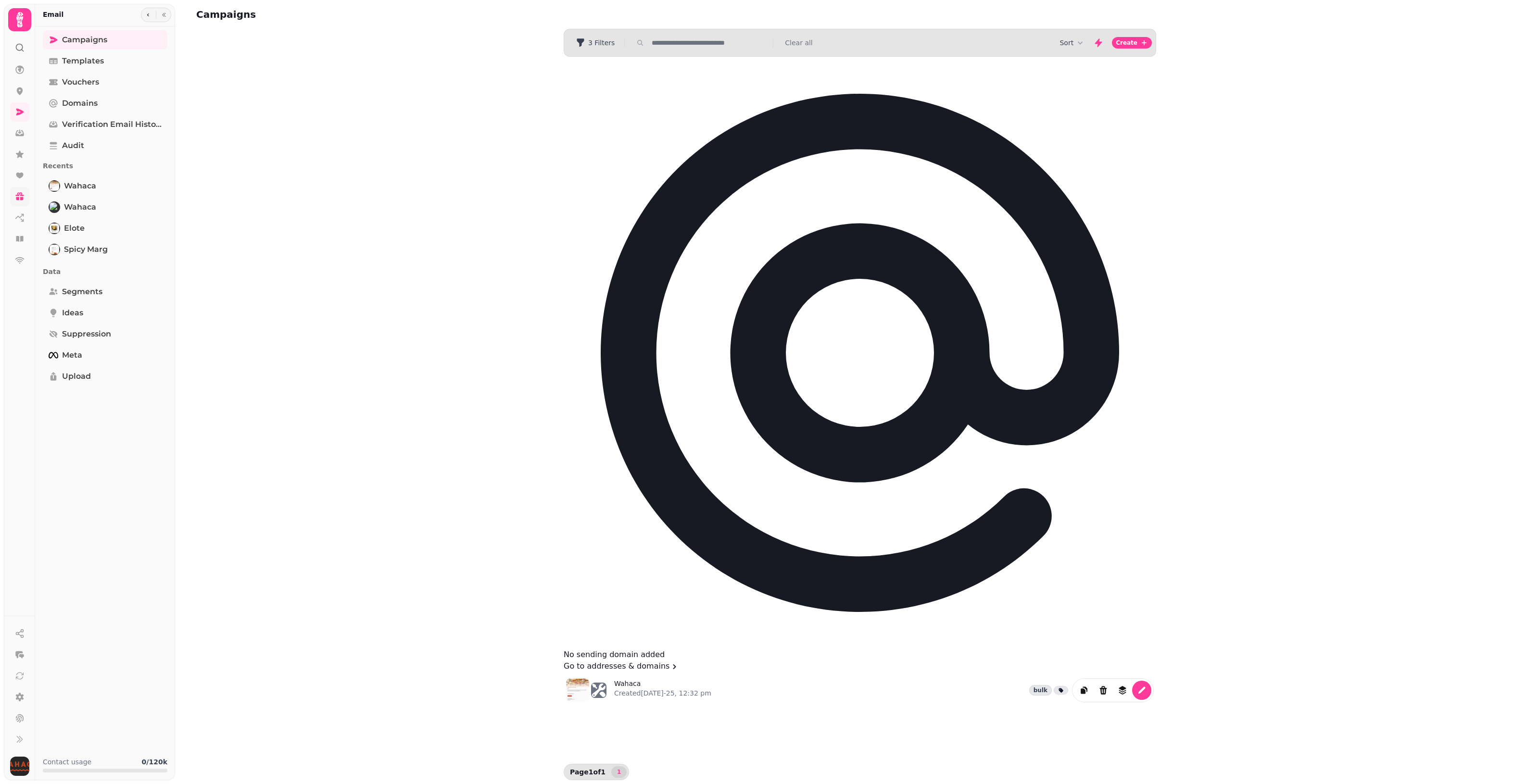
click at [750, 161] on span "Delete Campaign" at bounding box center [952, 159] width 56 height 6
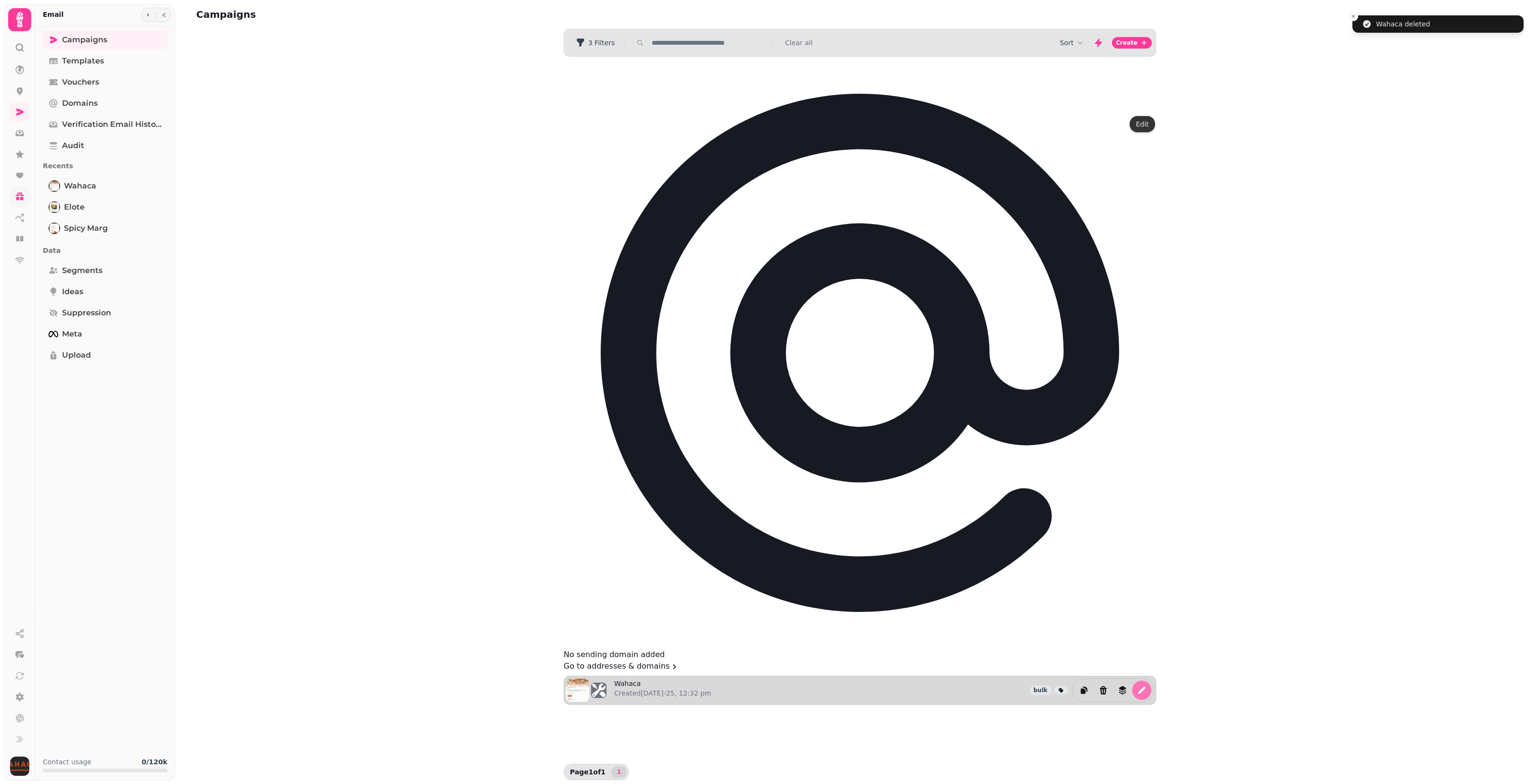
click at [750, 685] on icon "edit" at bounding box center [1142, 690] width 10 height 10
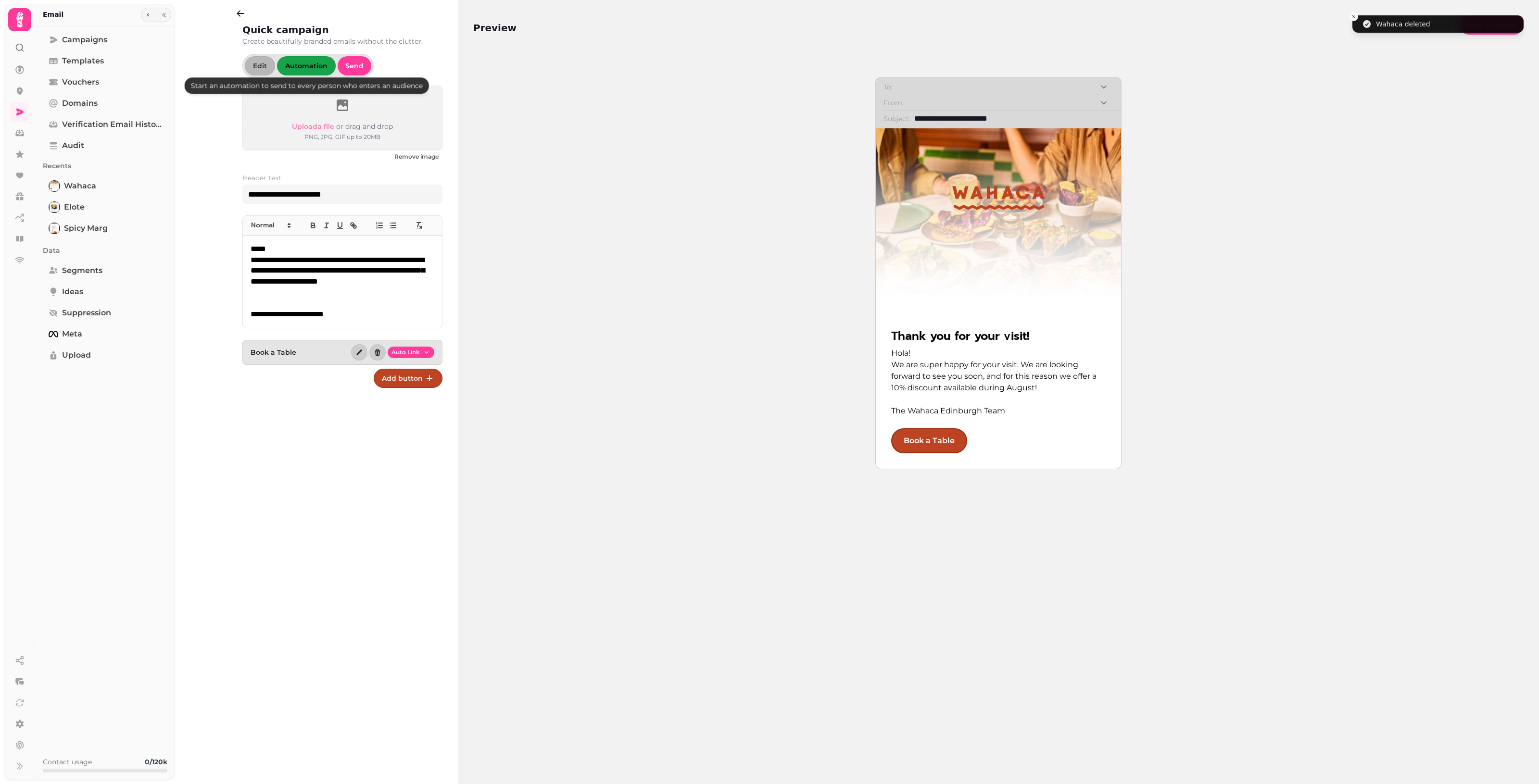
click at [299, 68] on span "Automation" at bounding box center [306, 66] width 42 height 7
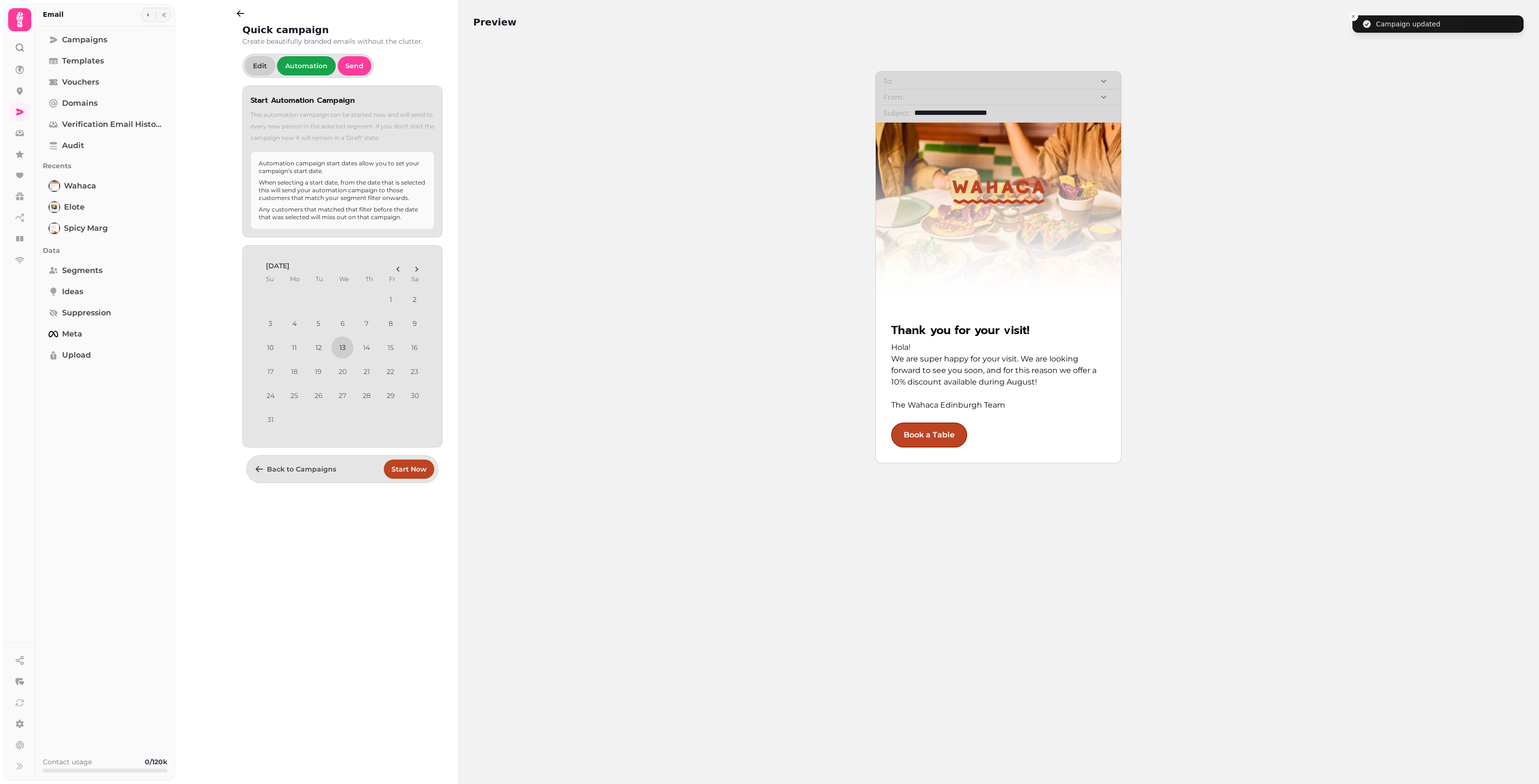
click at [344, 351] on button "13" at bounding box center [342, 348] width 22 height 22
click at [409, 472] on span "Start Now" at bounding box center [409, 469] width 35 height 7
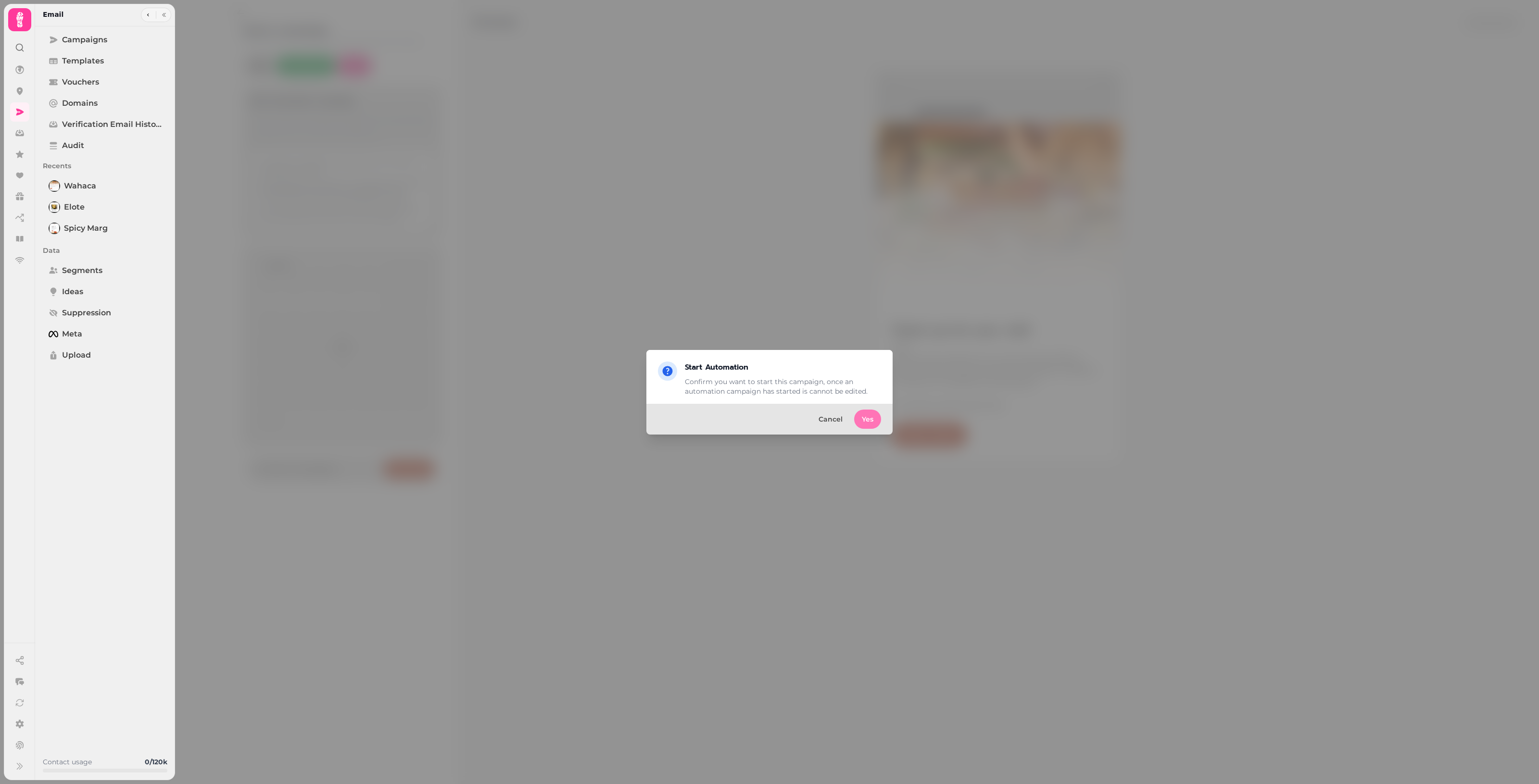
click at [750, 416] on button "Yes" at bounding box center [867, 419] width 27 height 19
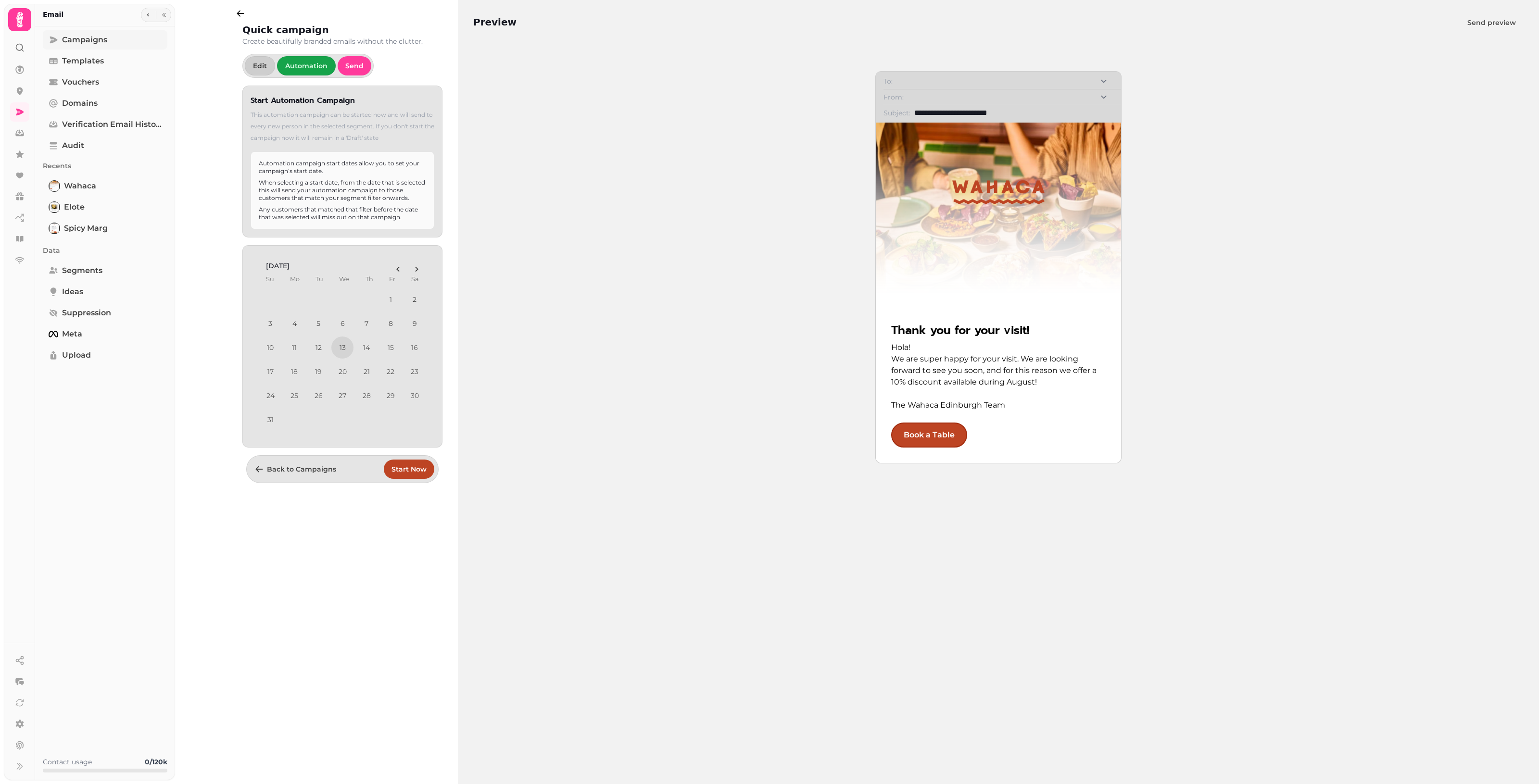
click at [97, 40] on span "Campaigns" at bounding box center [85, 39] width 45 height 11
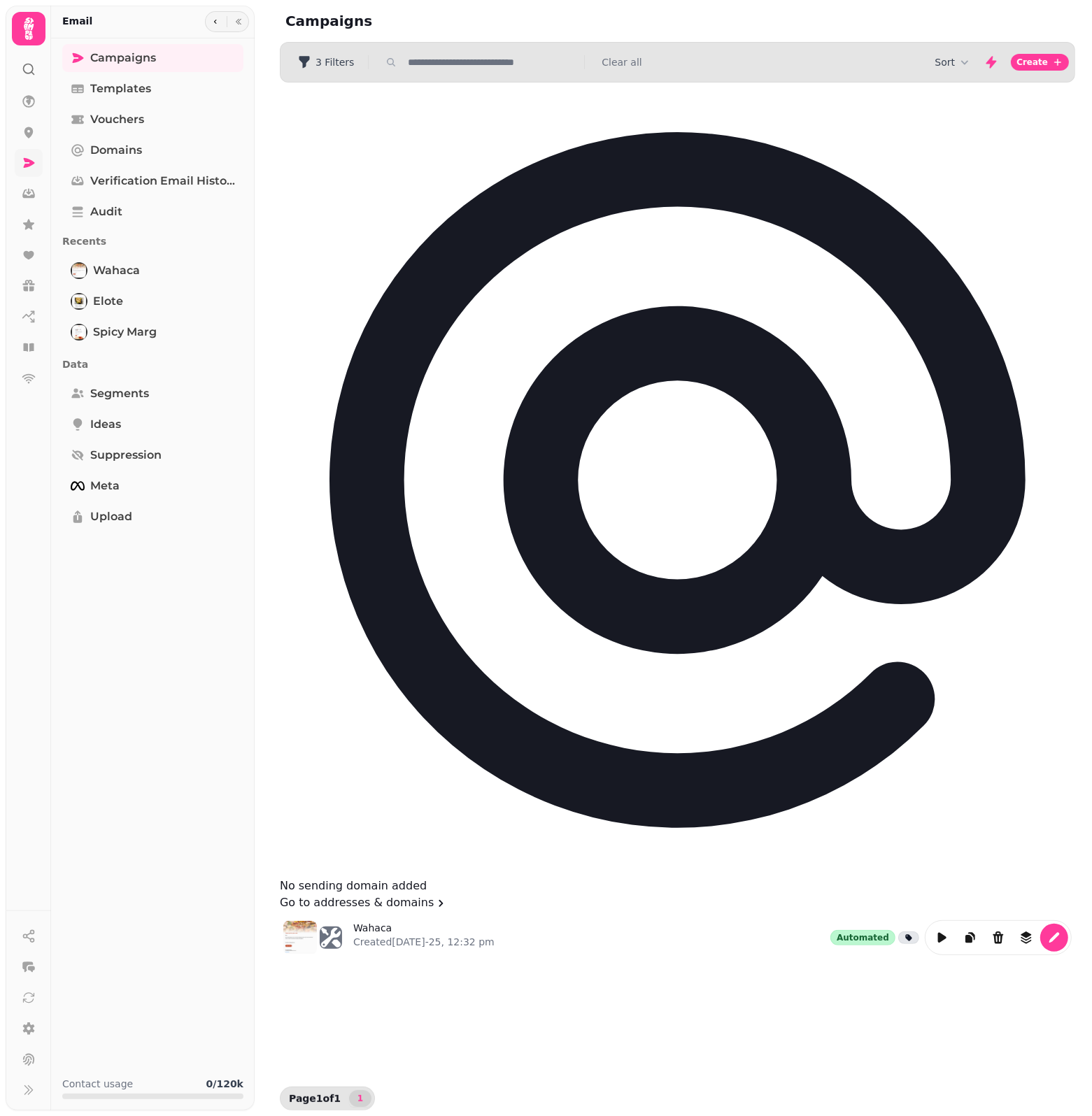
click at [36, 168] on link at bounding box center [29, 162] width 28 height 28
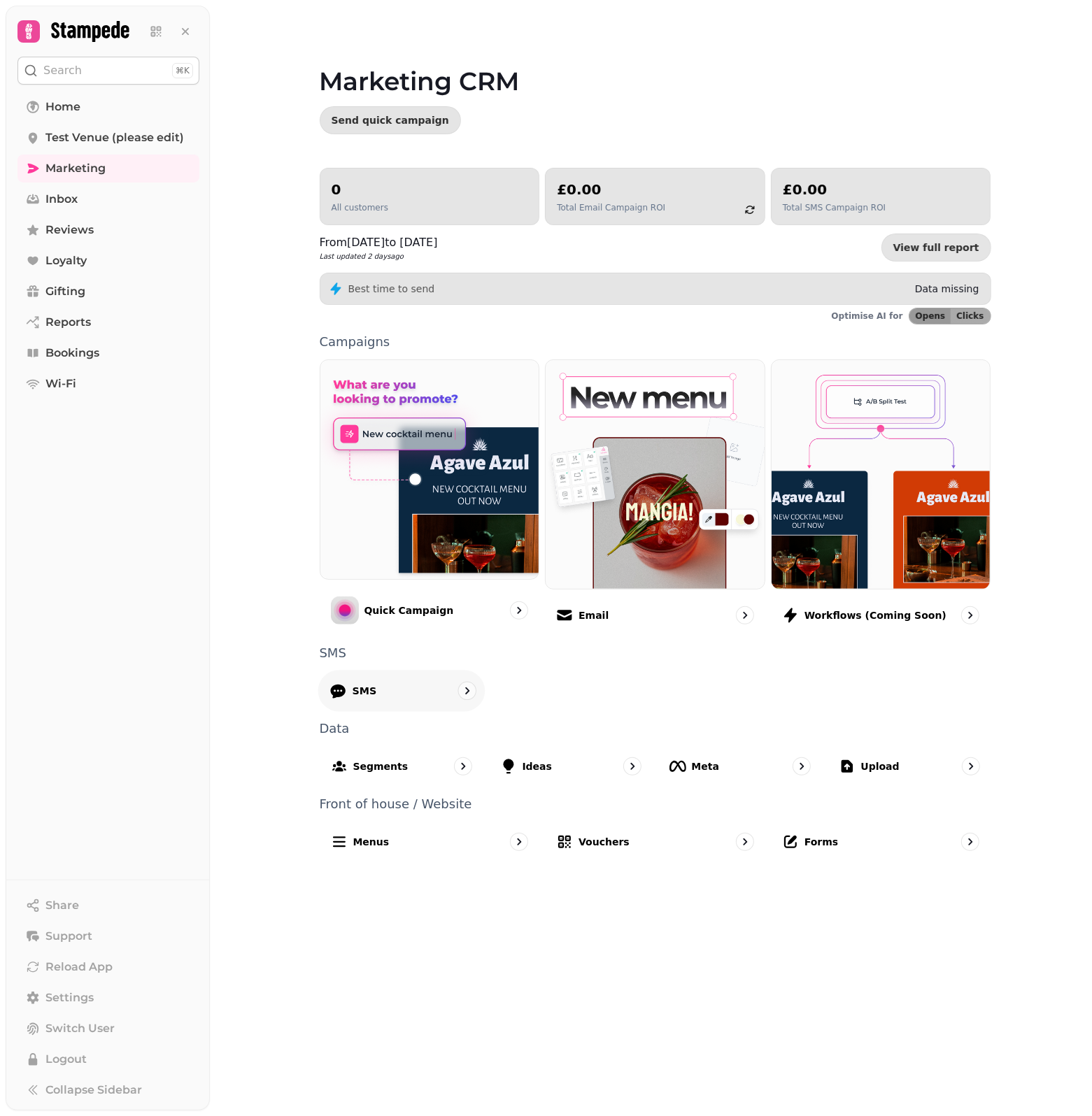
click at [437, 694] on div "SMS" at bounding box center [400, 690] width 167 height 41
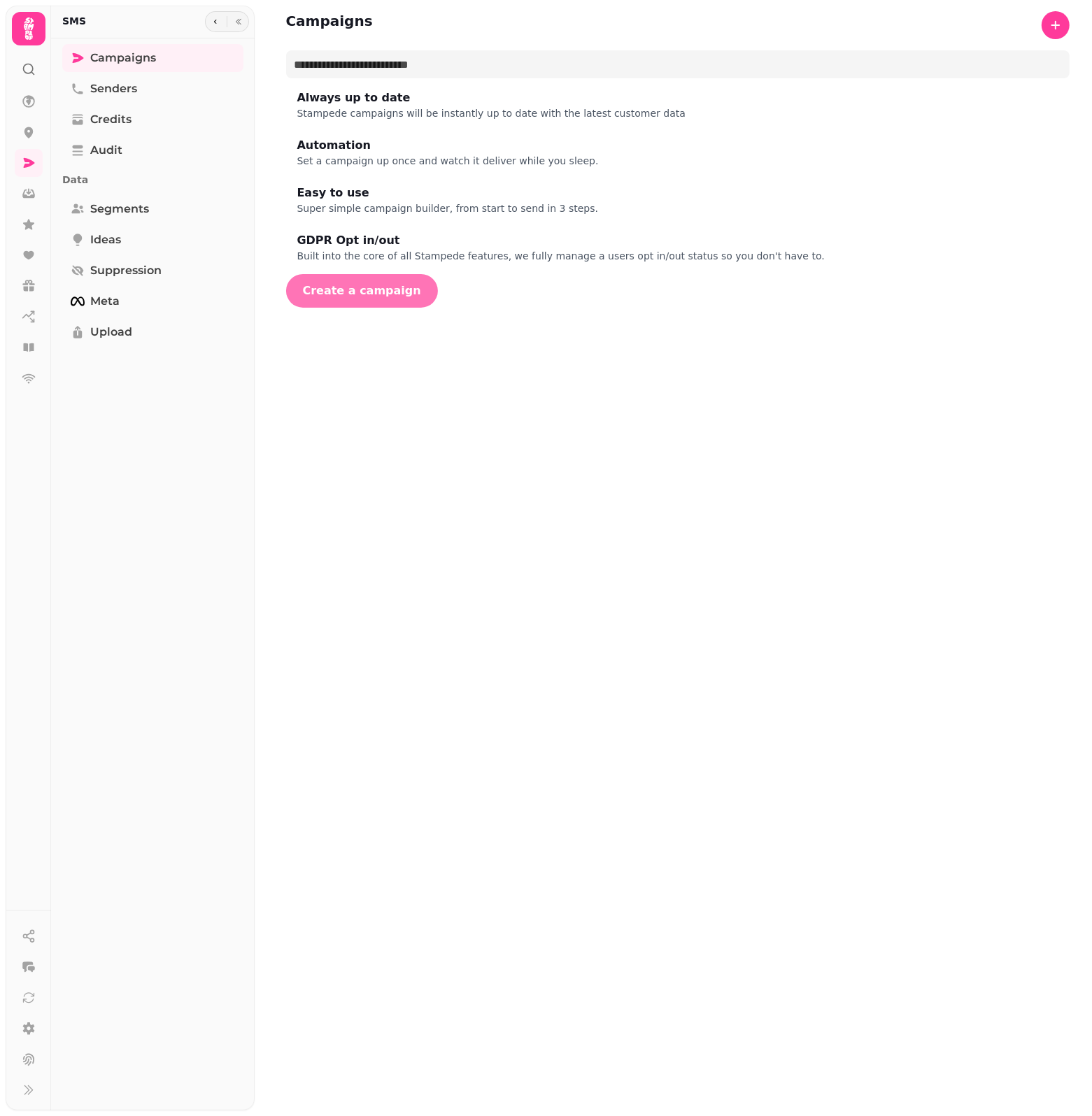
click at [421, 288] on span "Create a campaign" at bounding box center [362, 290] width 118 height 11
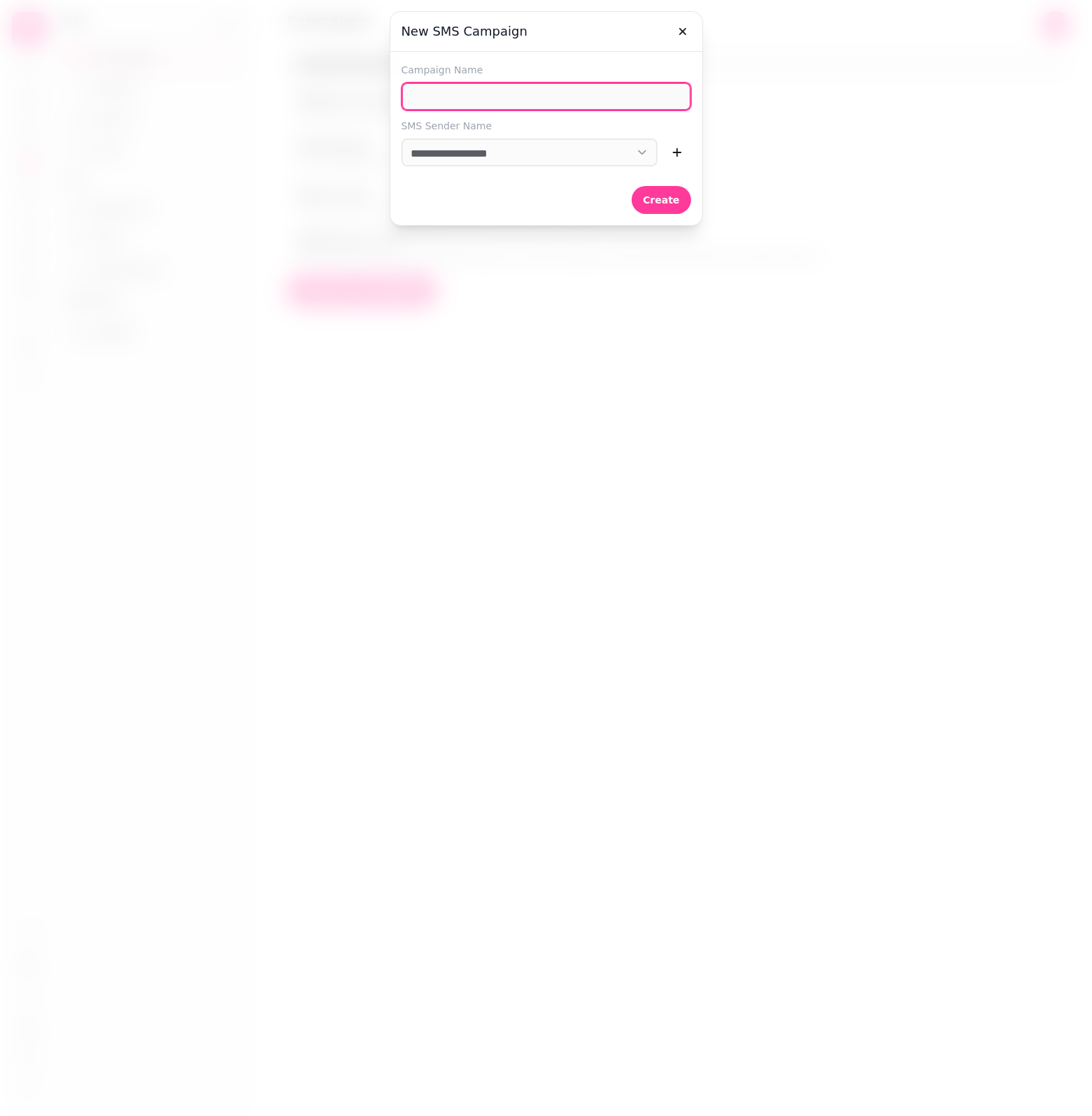
click at [561, 109] on input "Campaign Name" at bounding box center [546, 96] width 289 height 28
type input "******"
click at [665, 195] on span "Create" at bounding box center [661, 200] width 36 height 10
click at [685, 30] on icon "button" at bounding box center [683, 31] width 14 height 14
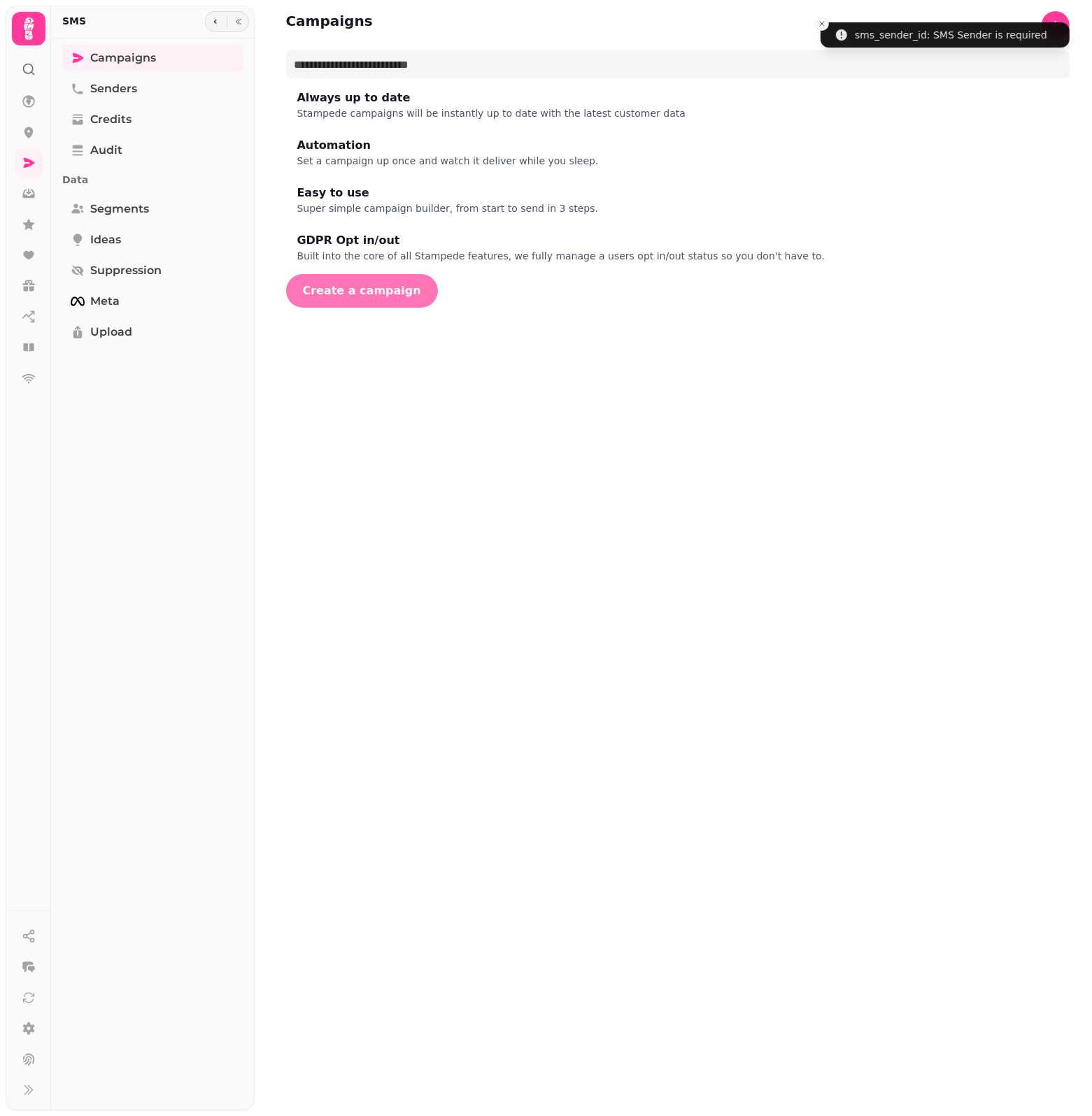
click at [421, 288] on span "Create a campaign" at bounding box center [362, 290] width 118 height 11
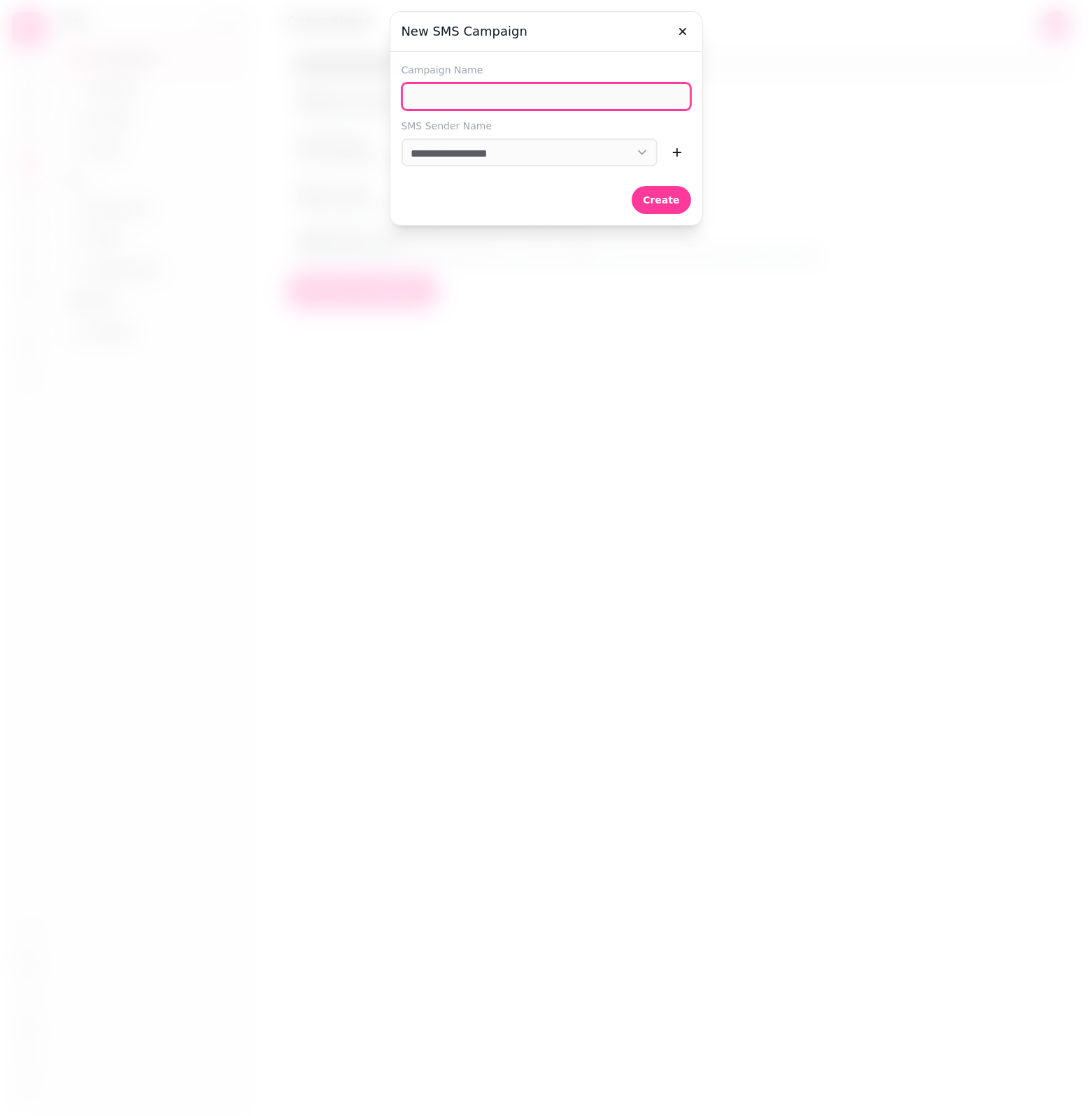
click at [514, 96] on input "Campaign Name" at bounding box center [546, 96] width 289 height 28
type input "******"
click at [659, 205] on span "Create" at bounding box center [661, 200] width 36 height 10
click at [673, 157] on icon "button" at bounding box center [677, 152] width 14 height 14
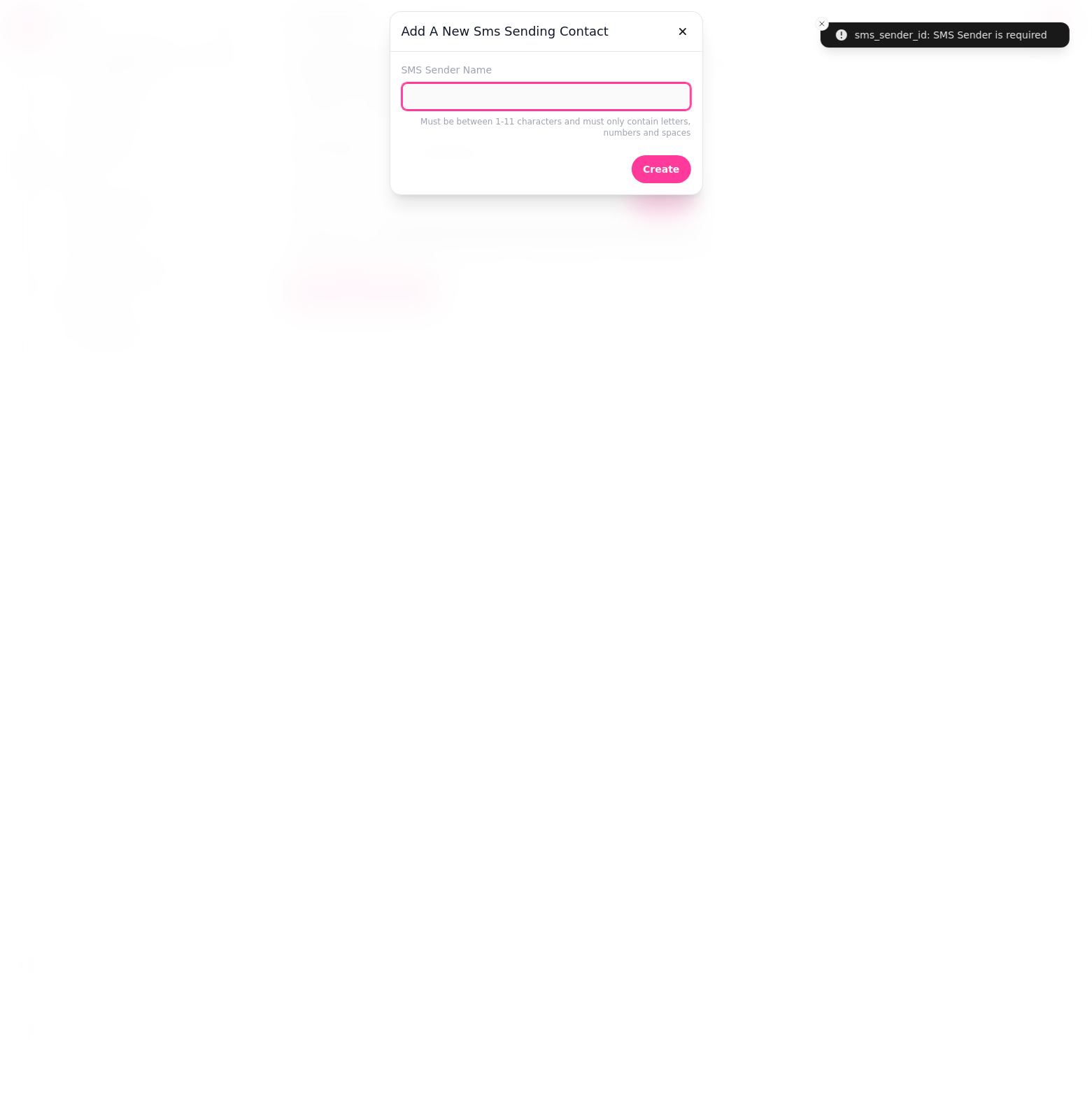
click at [485, 89] on input "SMS Sender Name" at bounding box center [546, 96] width 289 height 28
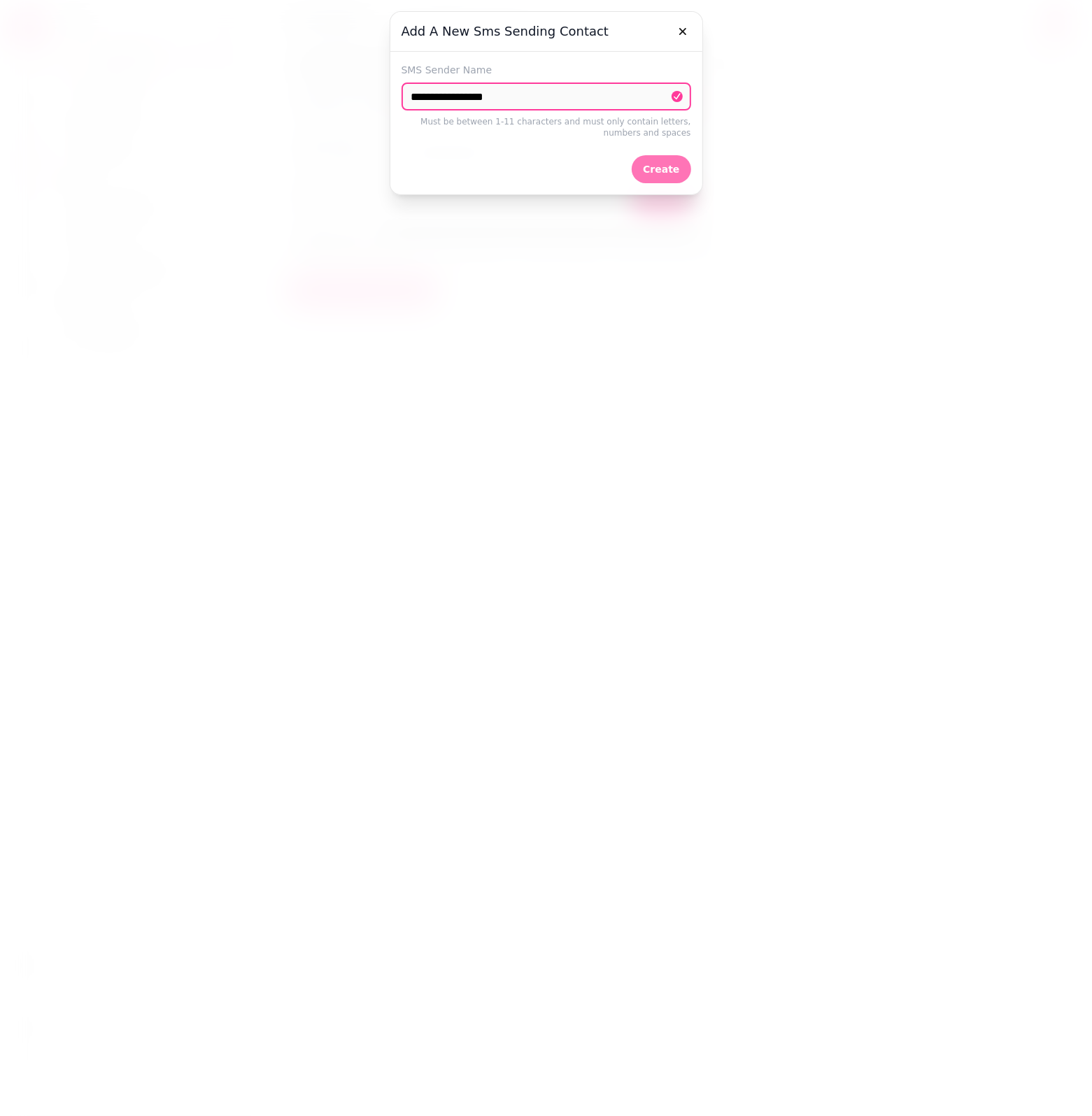
click at [677, 168] on span "Create" at bounding box center [661, 168] width 36 height 10
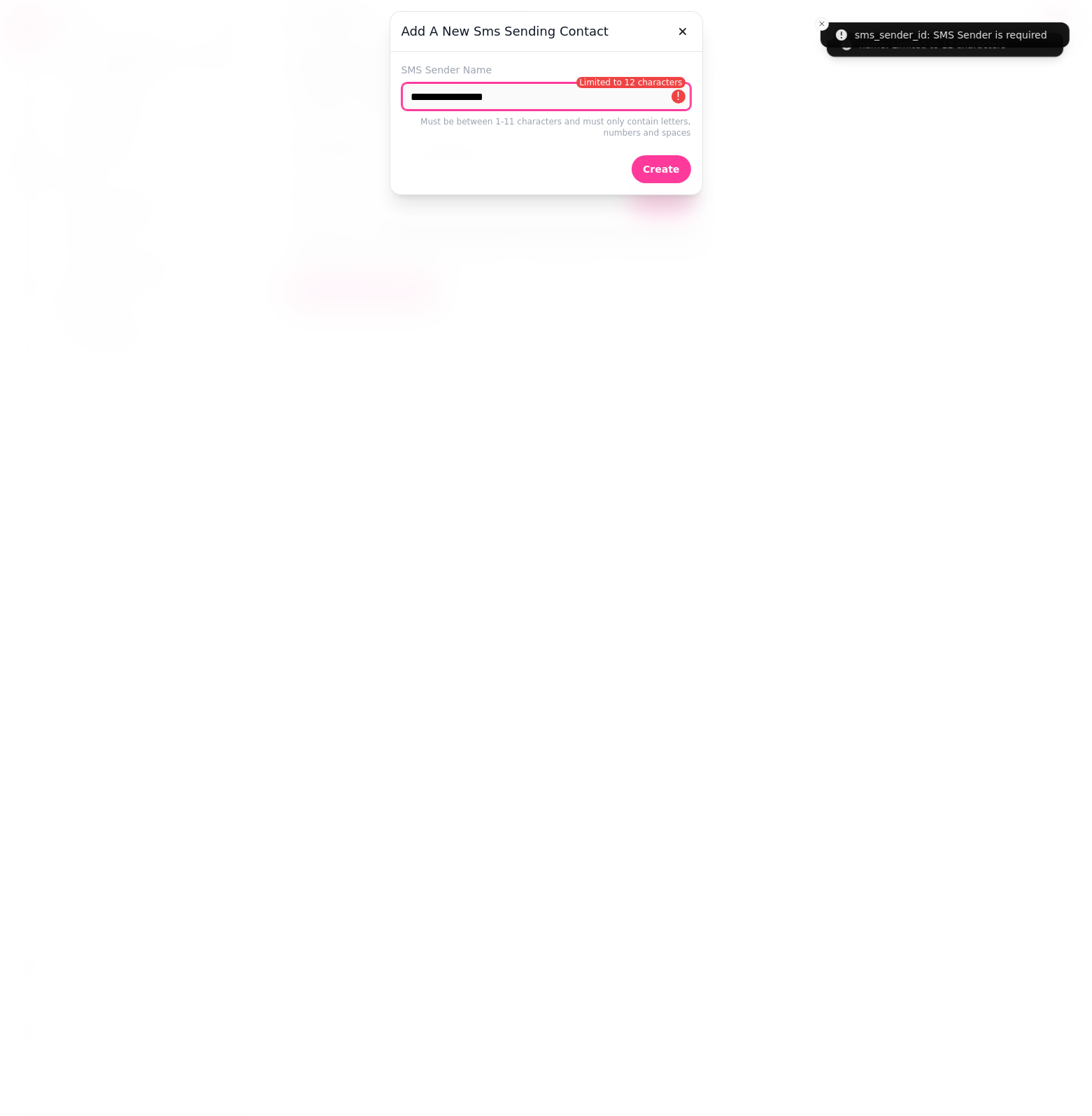
click at [606, 102] on input "**********" at bounding box center [546, 96] width 289 height 28
type input "*********"
click at [666, 176] on button "Create" at bounding box center [661, 169] width 59 height 28
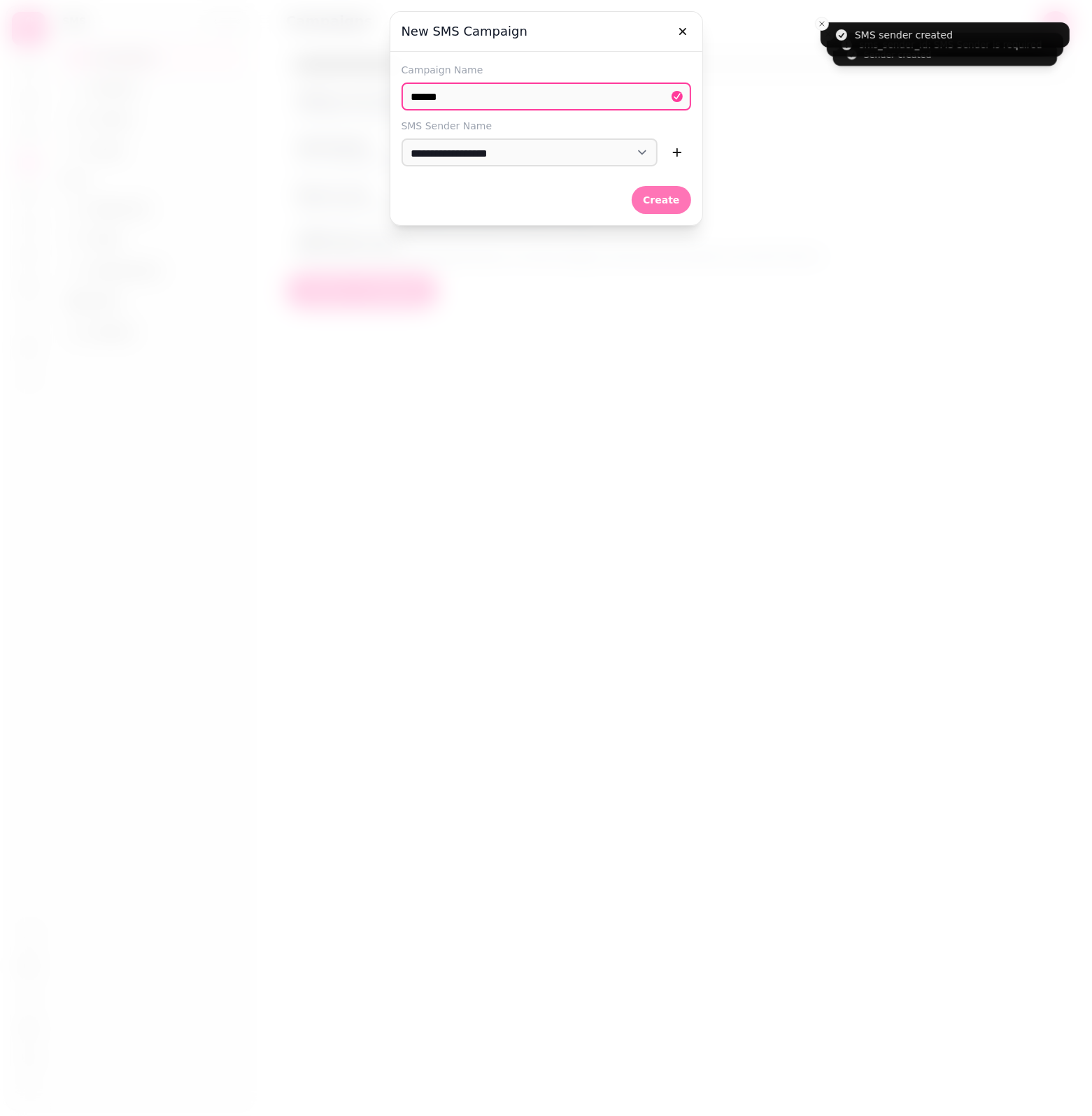
click at [661, 190] on button "Create" at bounding box center [661, 200] width 59 height 28
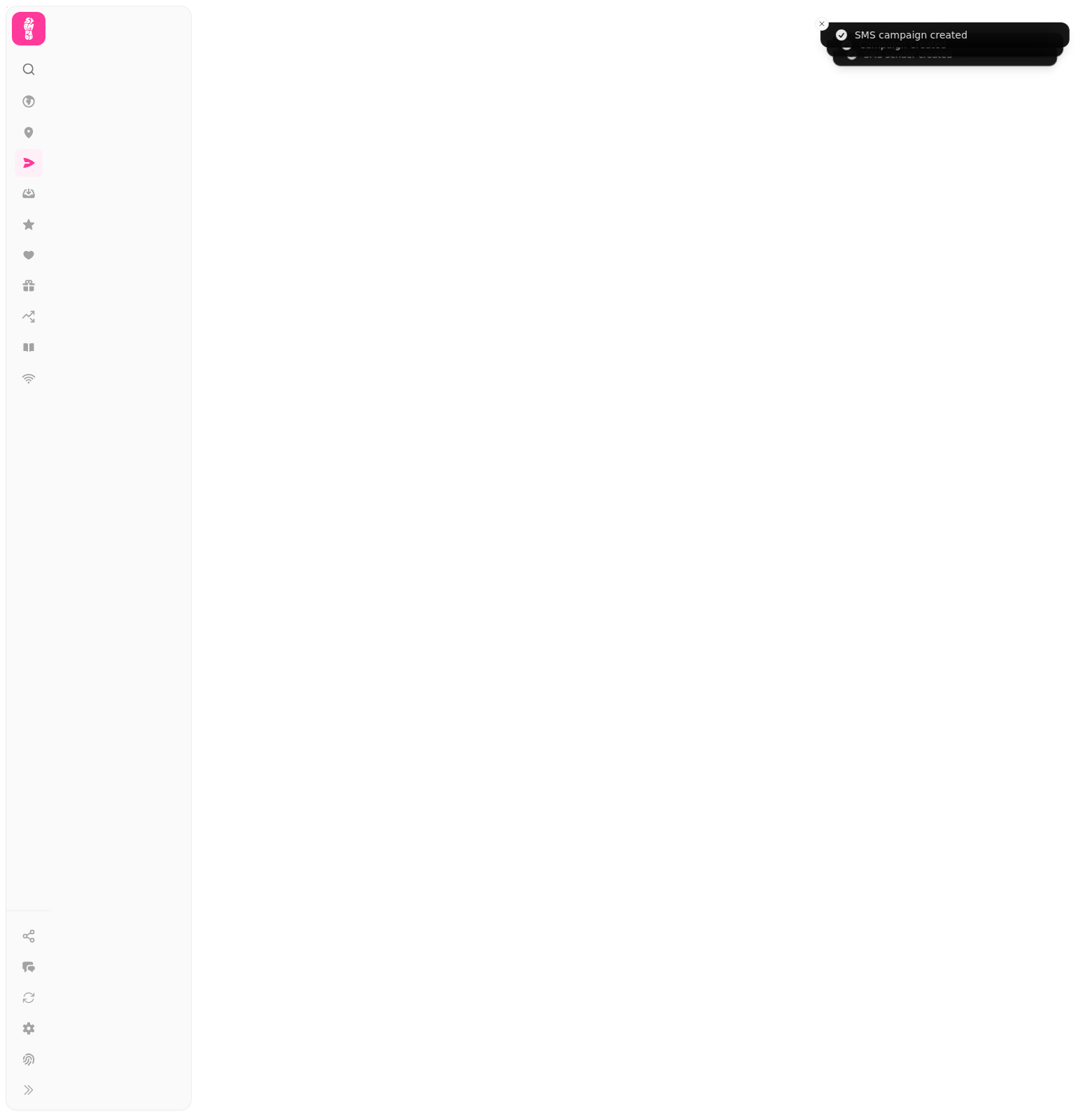
select select "**********"
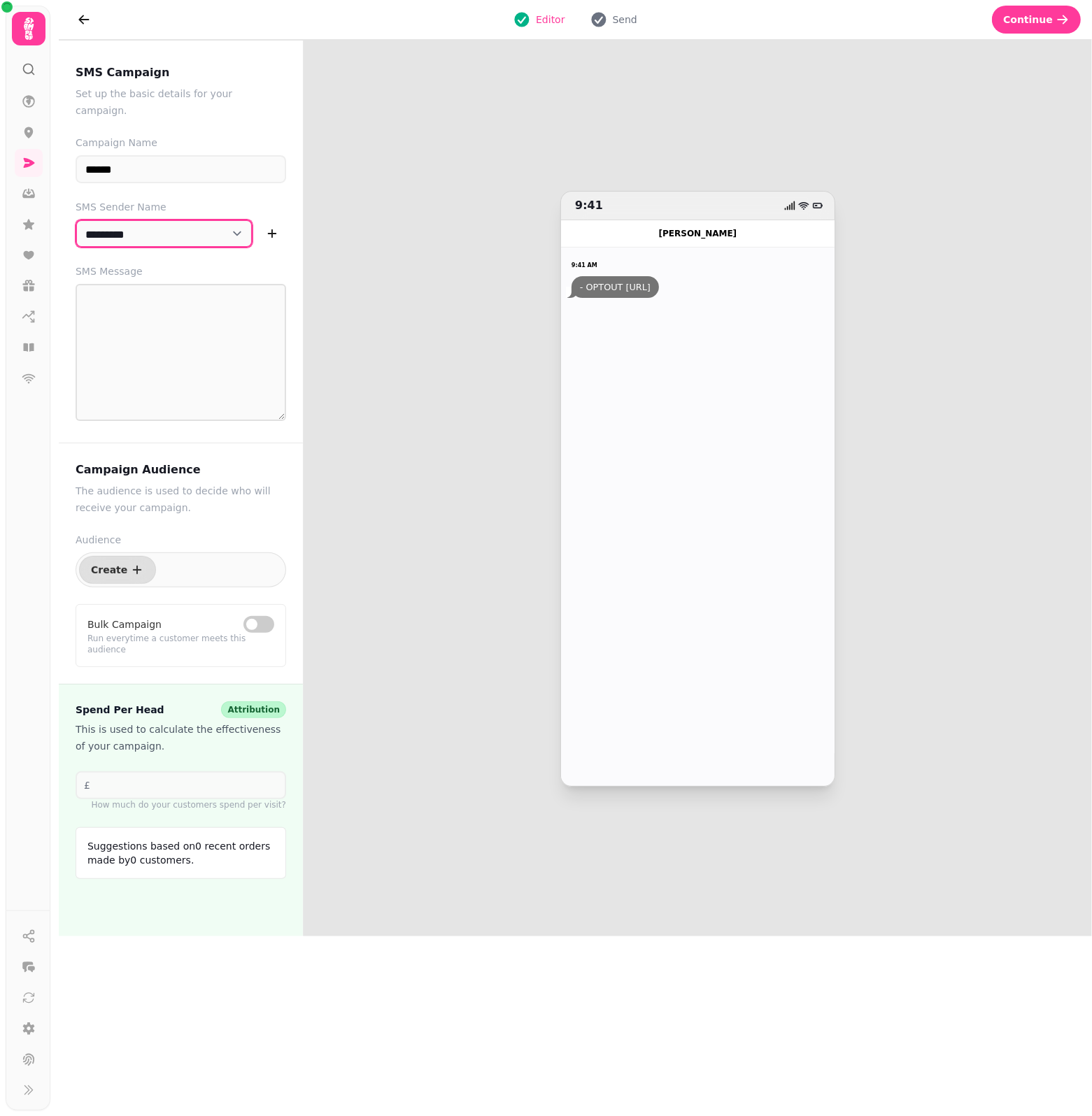
click at [163, 221] on select "**********" at bounding box center [164, 234] width 177 height 28
click at [149, 336] on textarea "SMS Message" at bounding box center [181, 353] width 210 height 137
click at [192, 340] on textarea "SMS Message" at bounding box center [181, 353] width 210 height 137
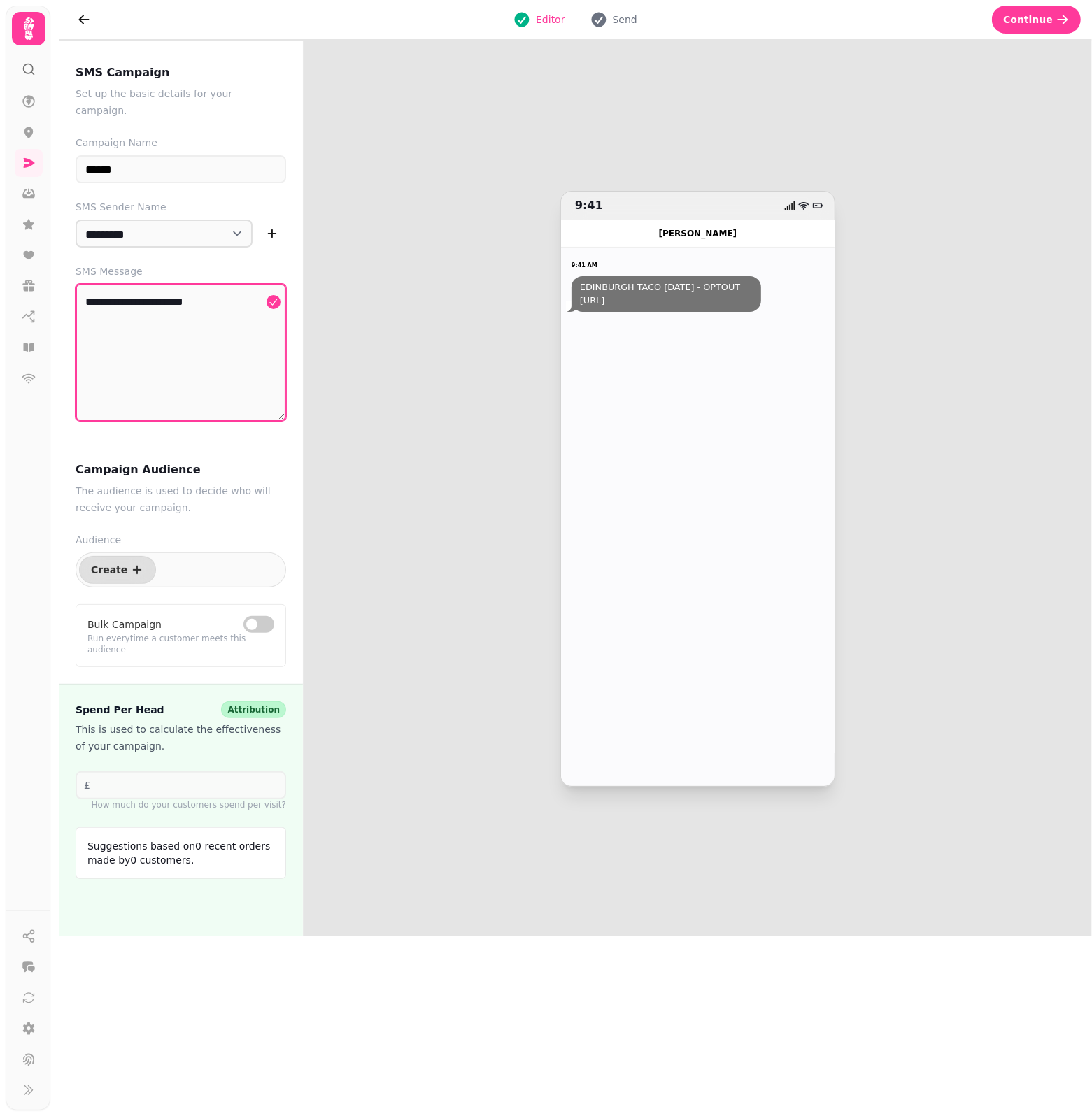
paste textarea "**********"
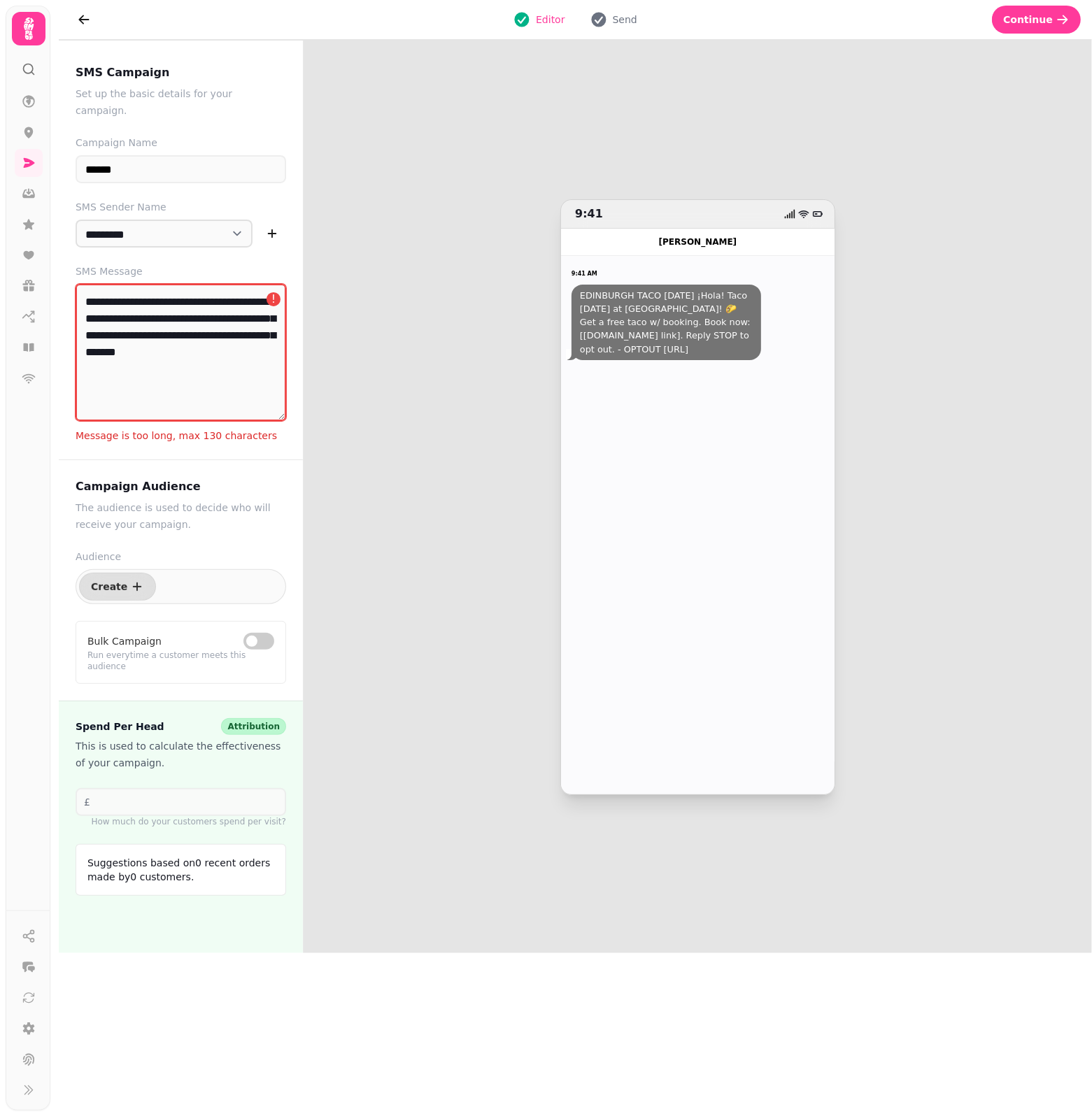
drag, startPoint x: 224, startPoint y: 288, endPoint x: 49, endPoint y: 281, distance: 175.1
click at [49, 281] on div "**********" at bounding box center [546, 558] width 1092 height 1116
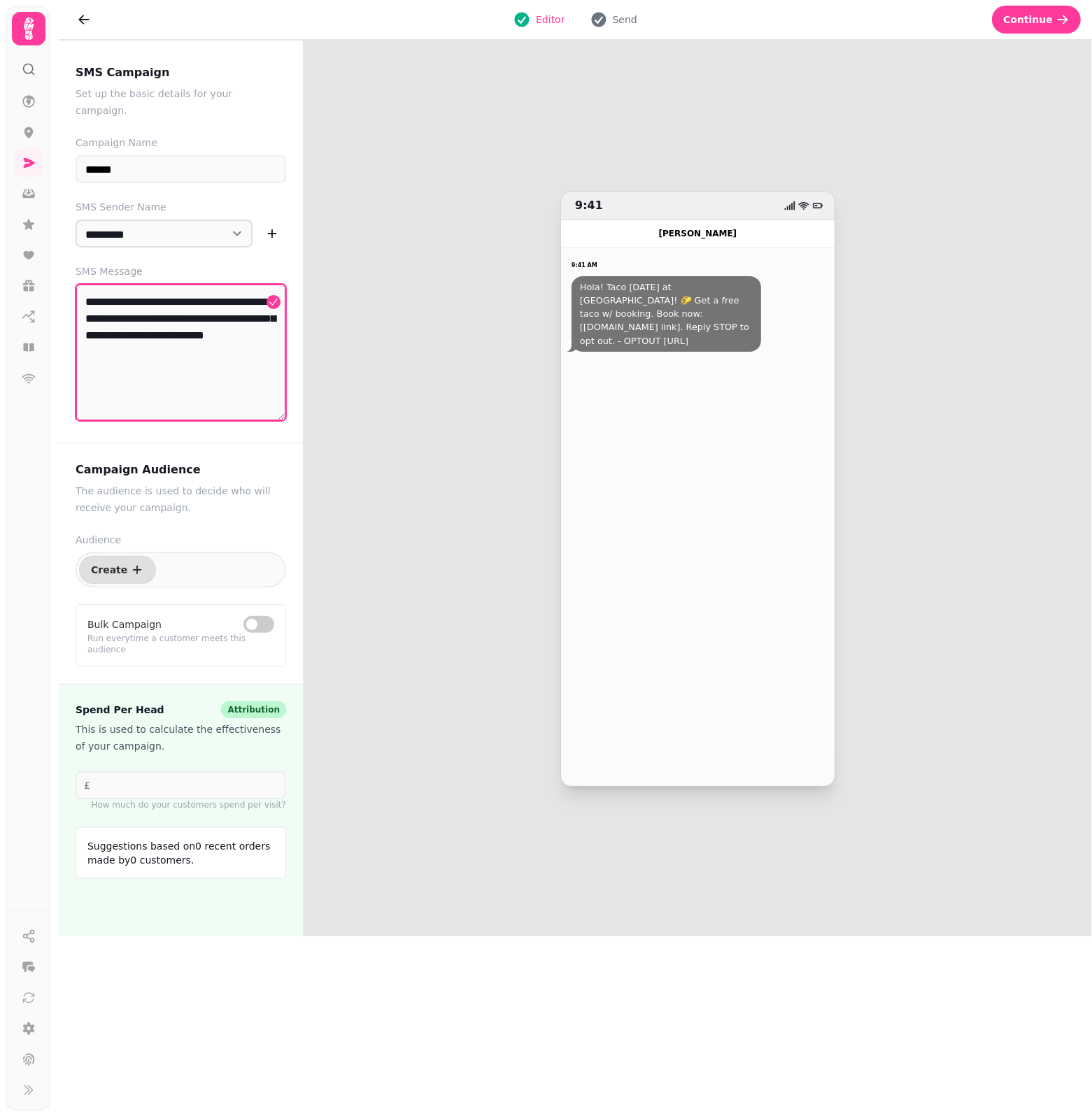
drag, startPoint x: 238, startPoint y: 320, endPoint x: 210, endPoint y: 323, distance: 28.2
click at [210, 323] on textarea "**********" at bounding box center [181, 353] width 210 height 137
click at [189, 351] on textarea "**********" at bounding box center [181, 353] width 210 height 137
drag, startPoint x: 197, startPoint y: 340, endPoint x: 189, endPoint y: 321, distance: 20.6
click at [189, 321] on textarea "**********" at bounding box center [181, 353] width 210 height 137
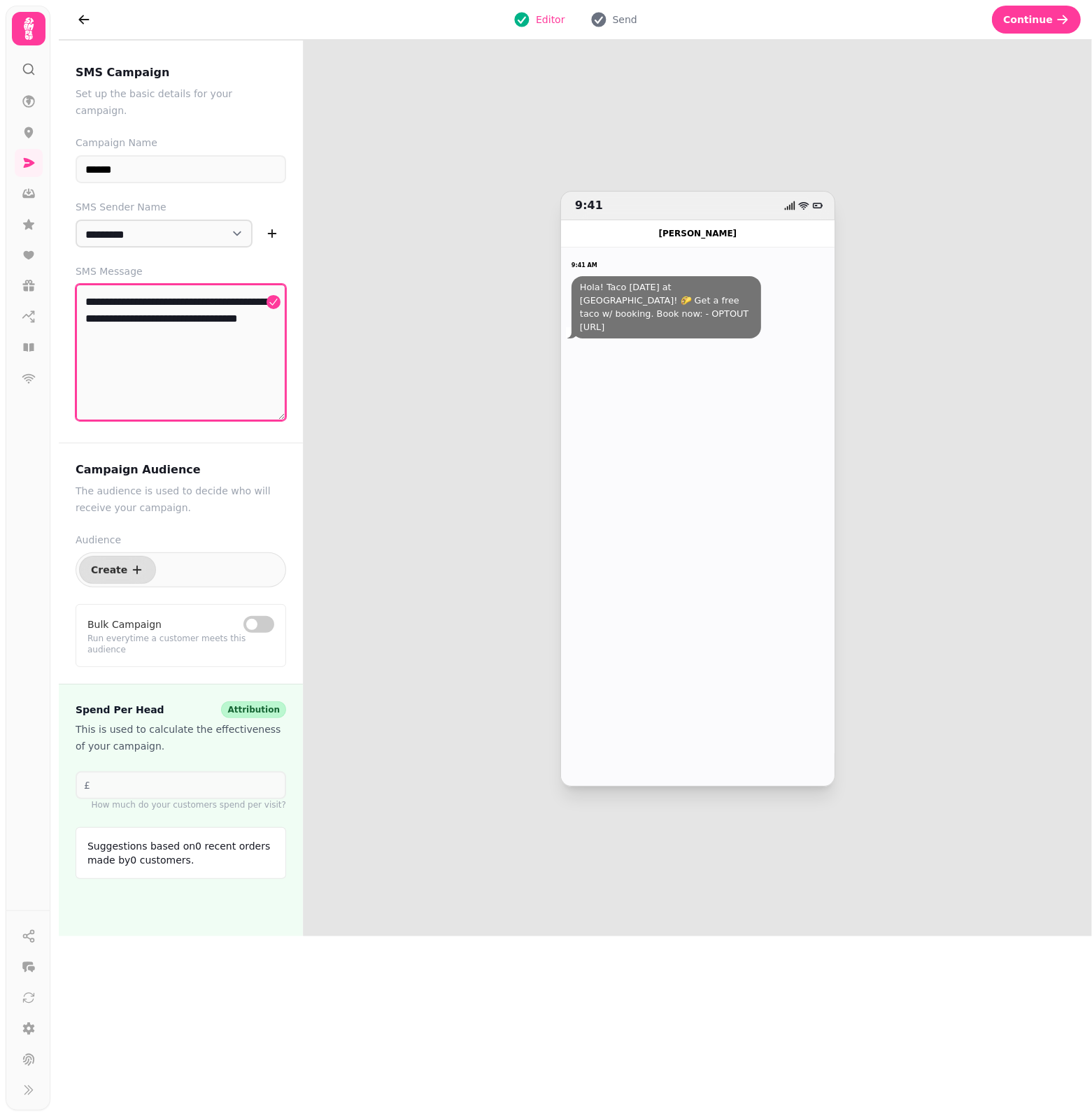
click at [210, 328] on textarea "**********" at bounding box center [181, 353] width 210 height 137
paste textarea "**********"
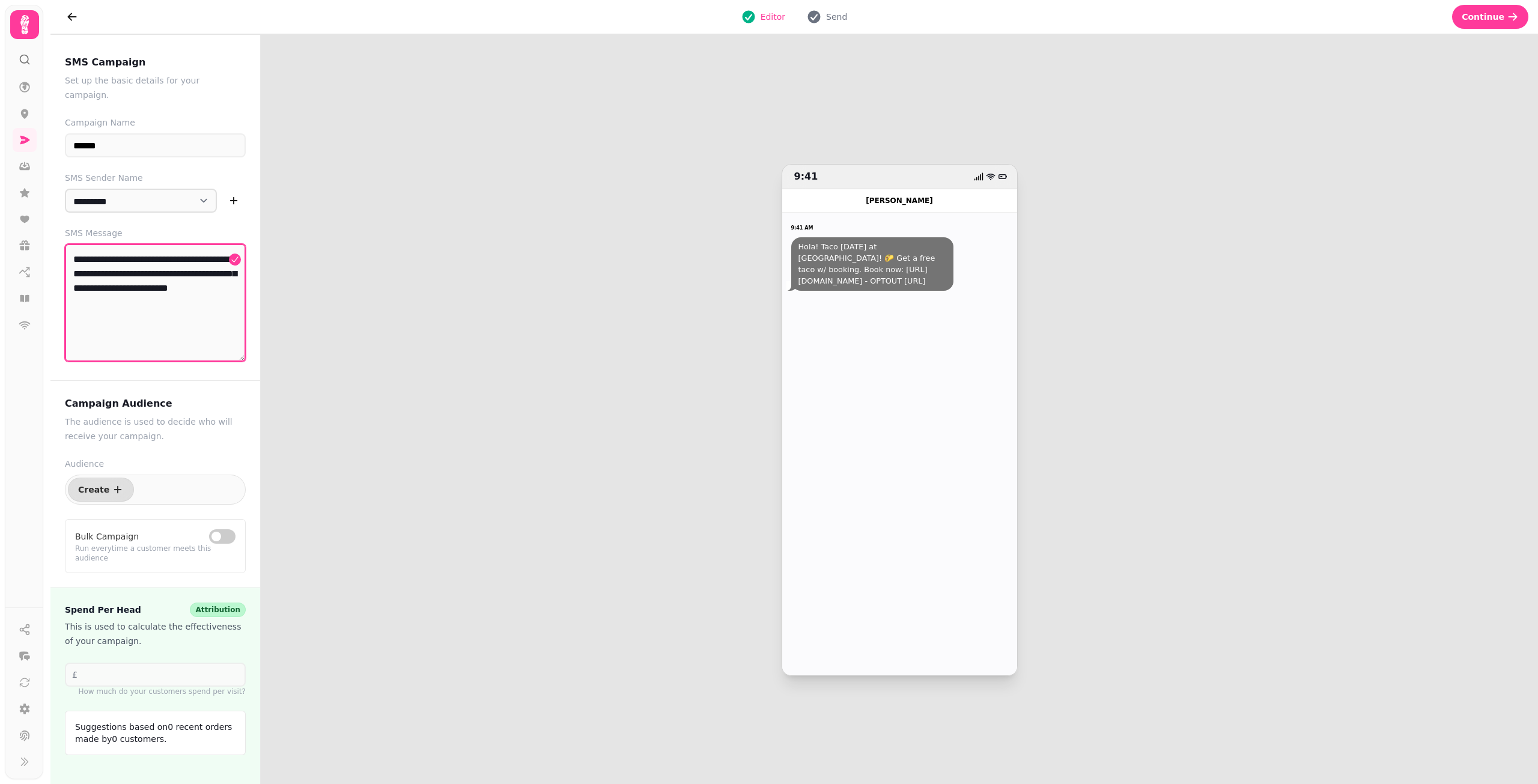
type textarea "**********"
drag, startPoint x: 1802, startPoint y: 7, endPoint x: 1057, endPoint y: 350, distance: 820.2
click at [937, 350] on div "9:41 Alejandra 9:41 AM Hola! Taco Tuesday at Wahaca Edinburgh! 🌮 Get a free tac…" at bounding box center [898, 419] width 1277 height 741
click at [937, 14] on span "Continue" at bounding box center [1483, 16] width 43 height 8
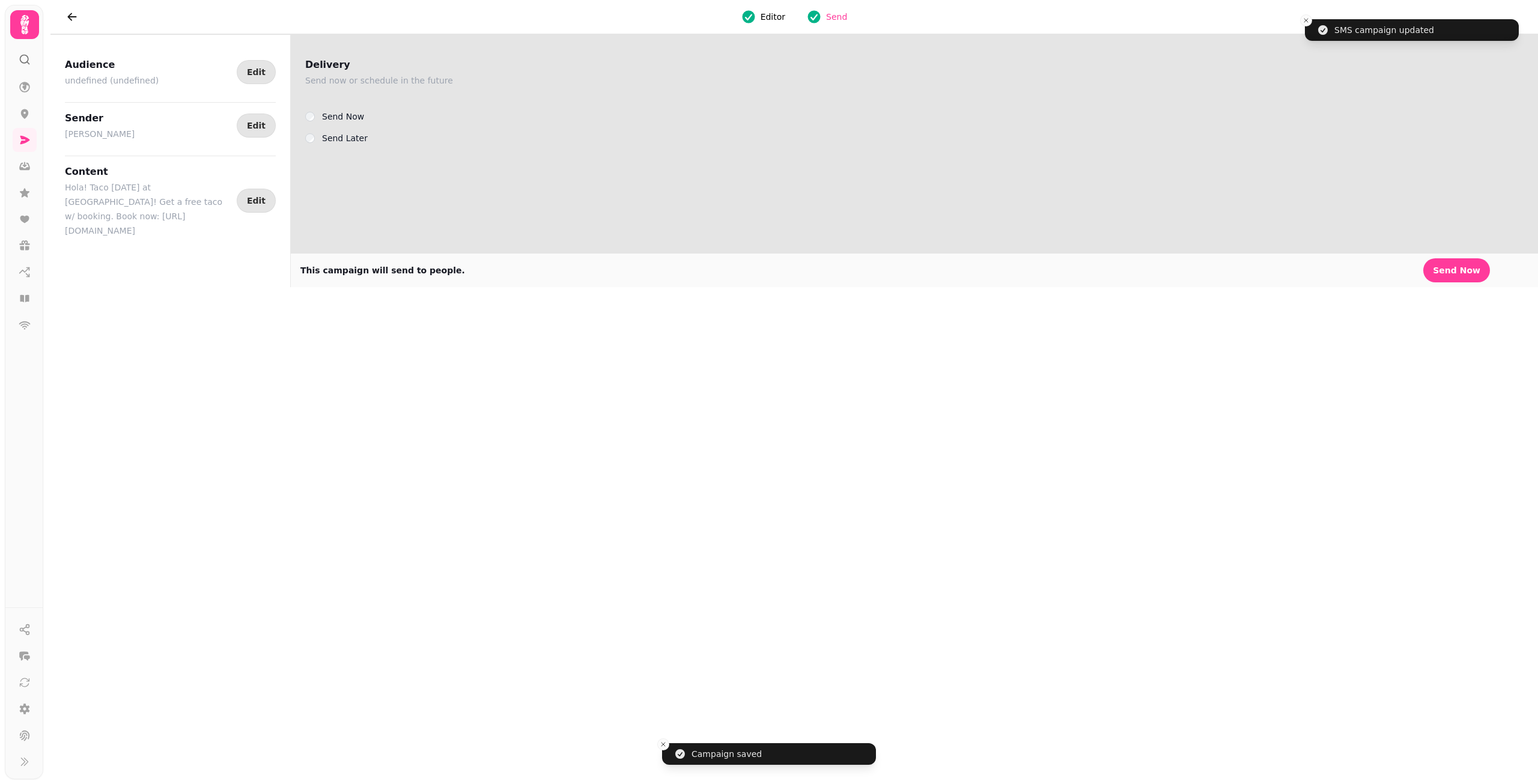
click at [295, 139] on div "Delivery Send now or schedule in the future Send Now Send Later" at bounding box center [914, 97] width 1247 height 96
click at [322, 137] on label "Send Later" at bounding box center [344, 137] width 46 height 14
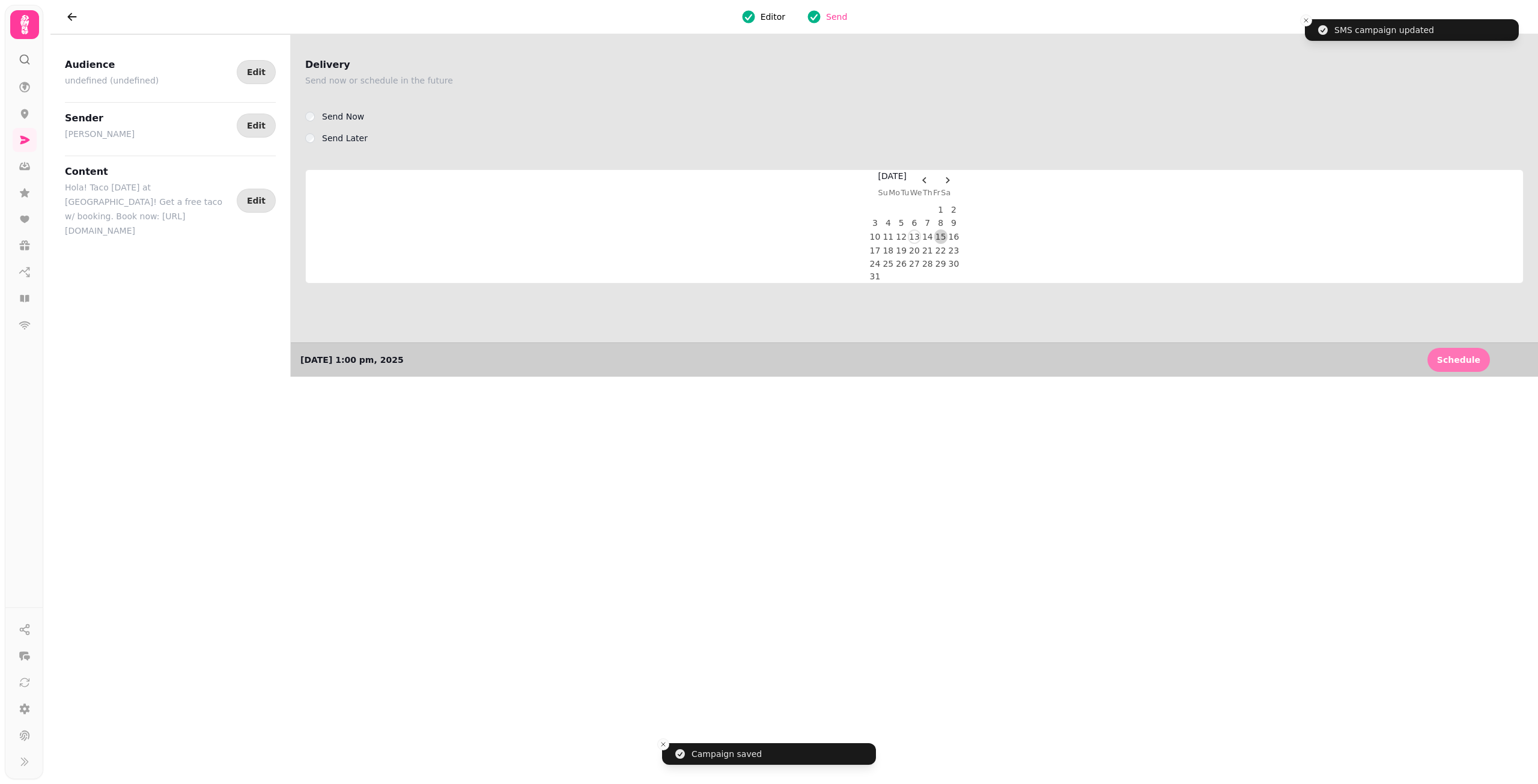
click at [937, 356] on span "Schedule" at bounding box center [1459, 360] width 43 height 8
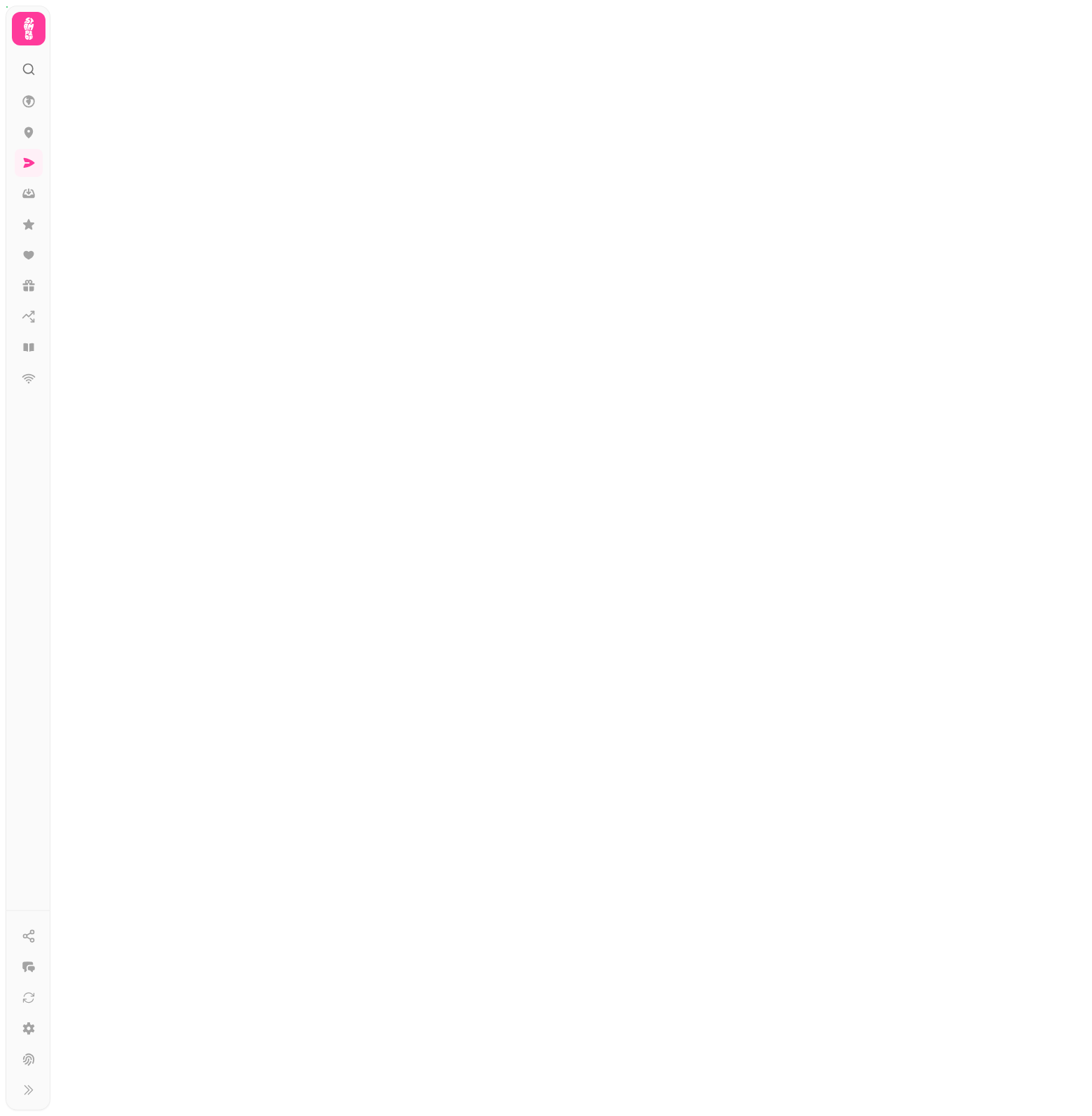
select select "**********"
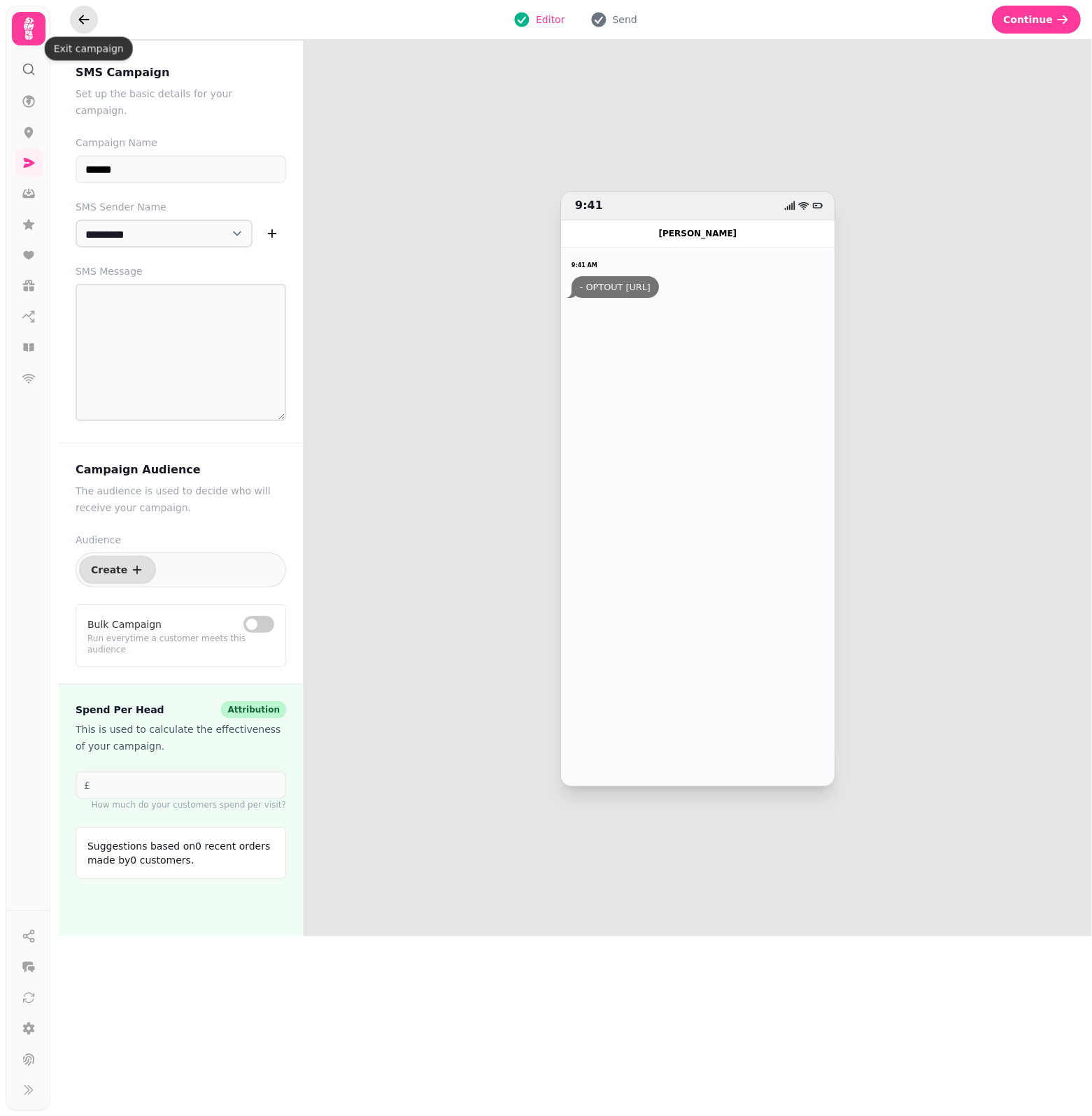
click at [74, 15] on button "go back" at bounding box center [83, 19] width 28 height 28
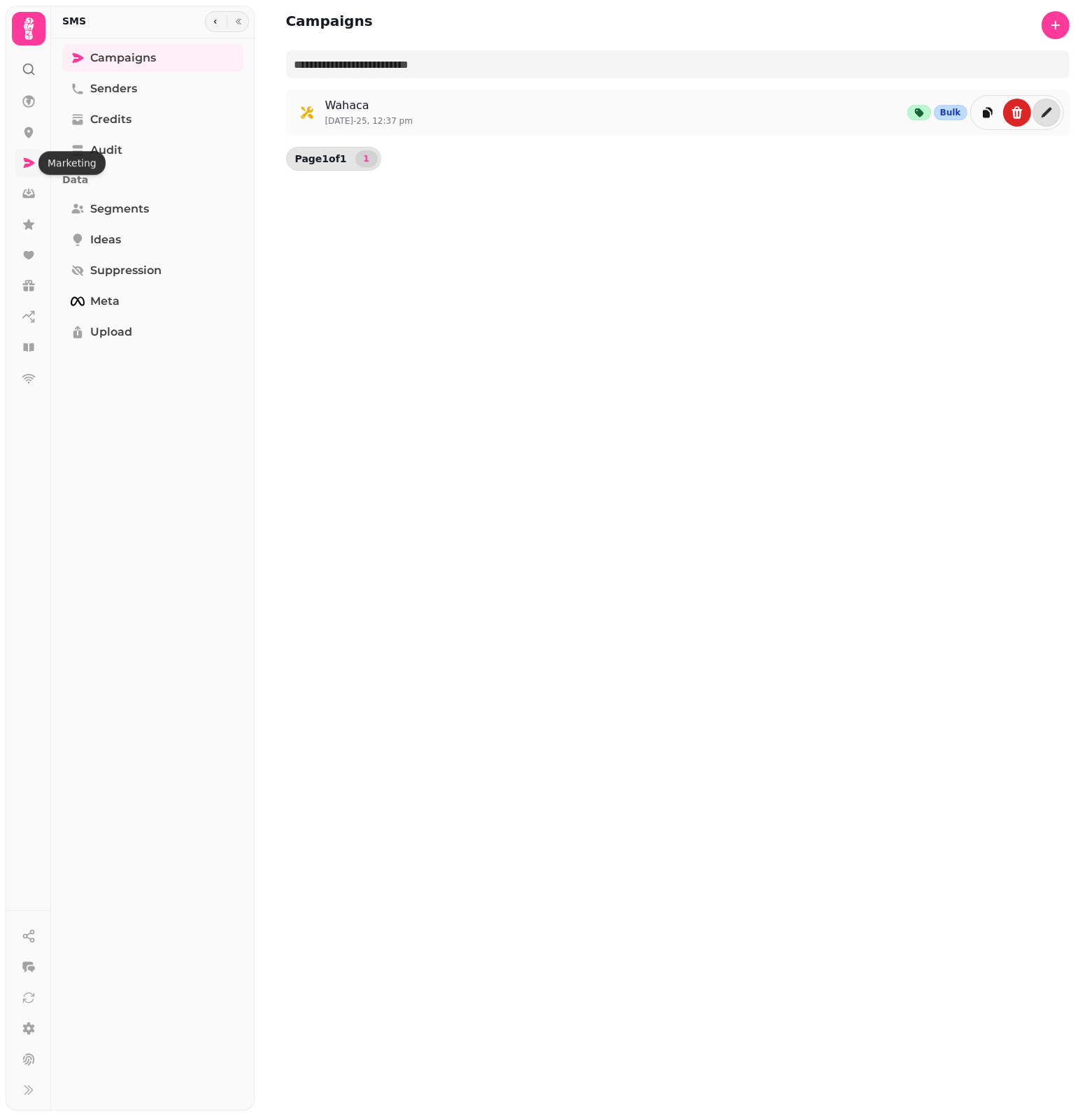
click at [30, 157] on icon at bounding box center [29, 163] width 14 height 14
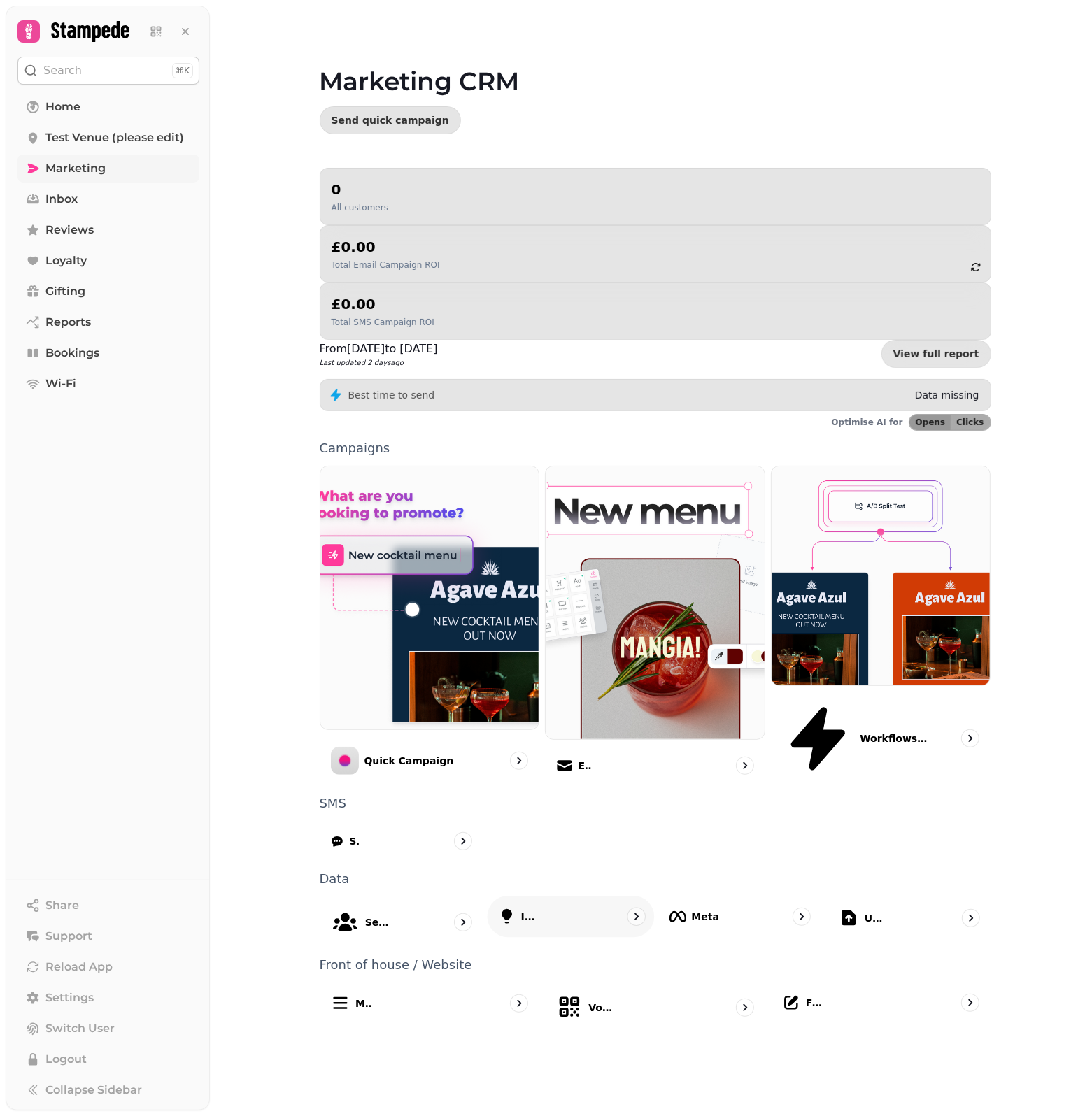
click at [533, 909] on p "Ideas" at bounding box center [527, 916] width 14 height 14
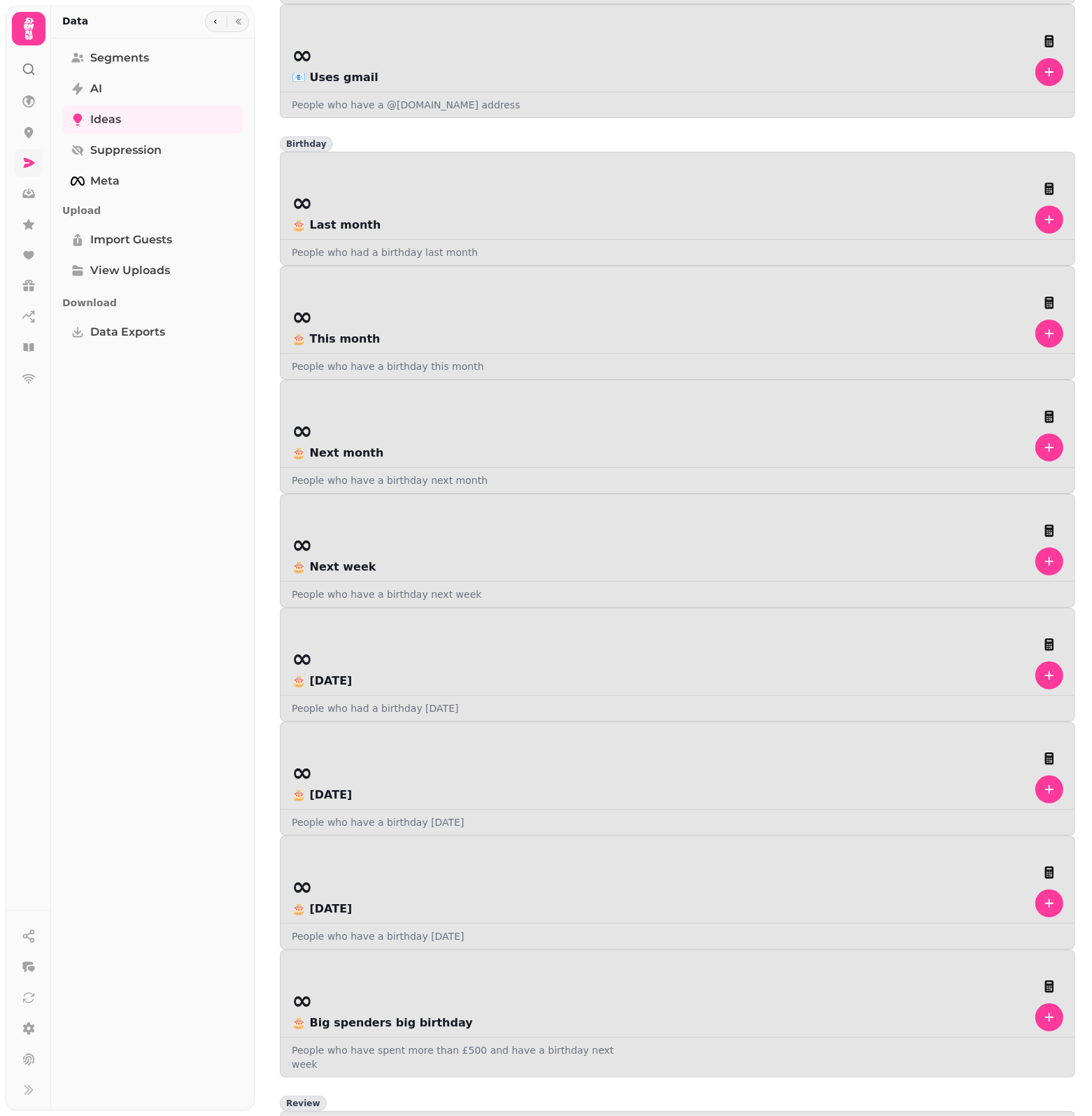
scroll to position [1486, 0]
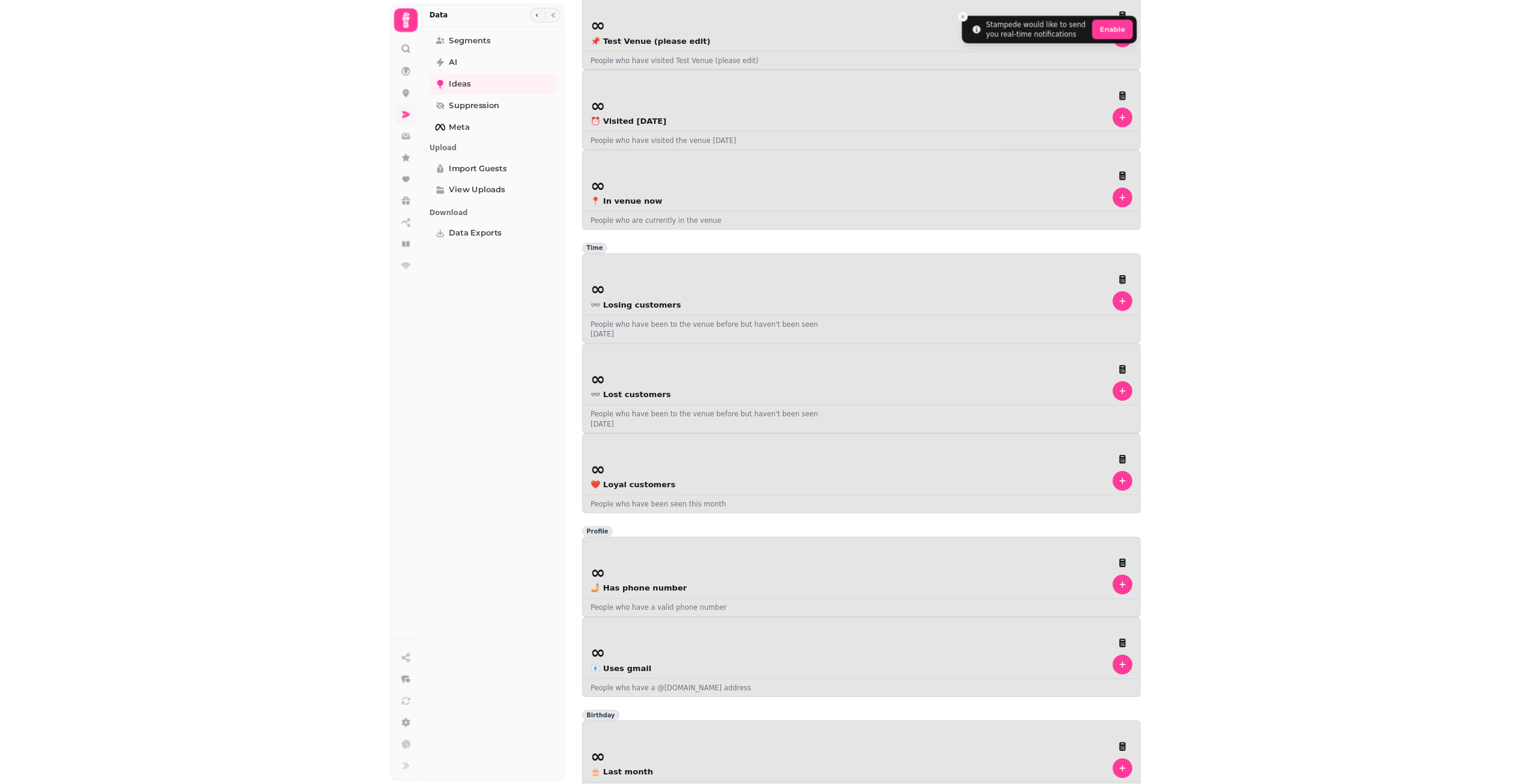
scroll to position [0, 0]
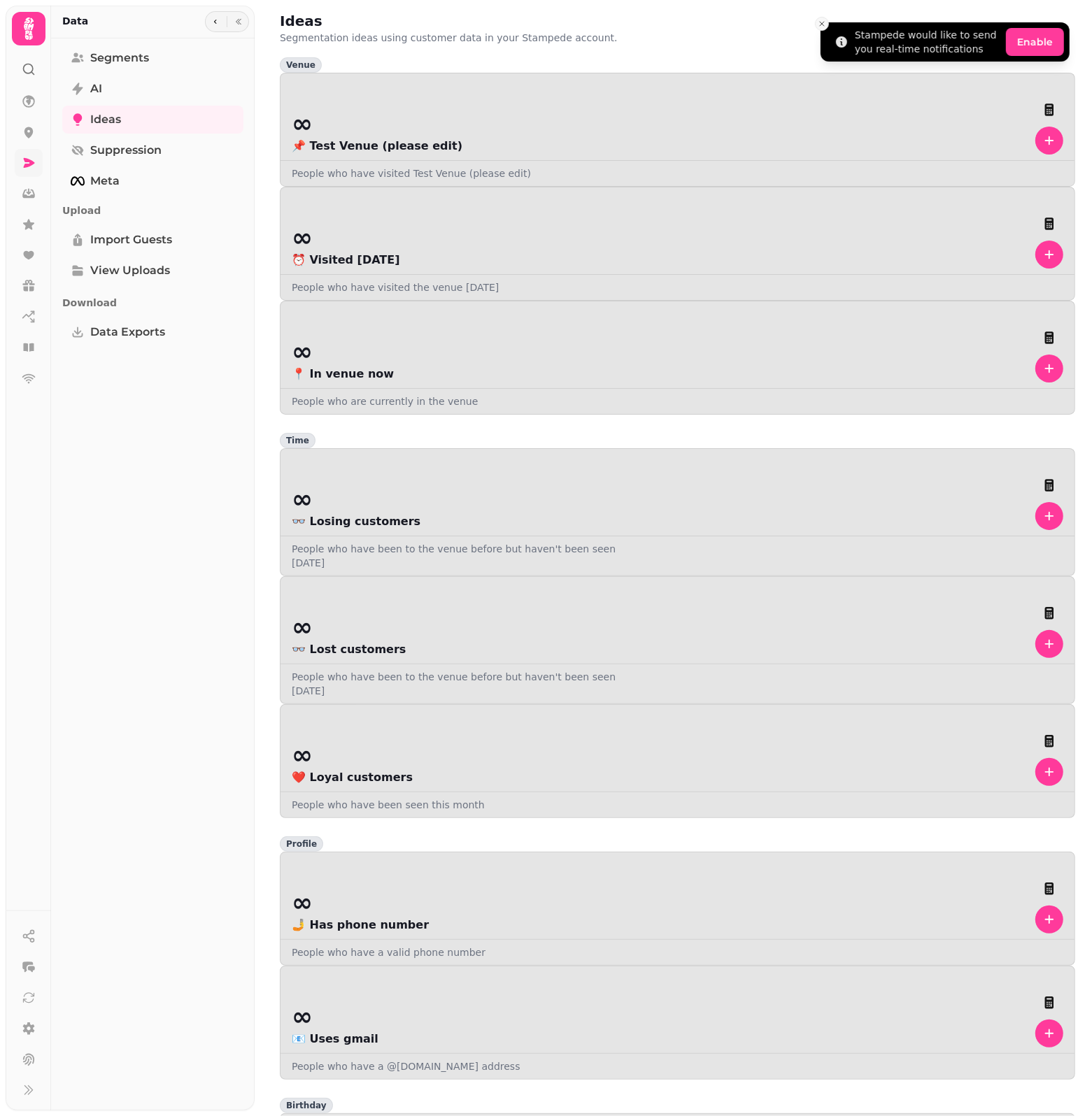
click at [816, 20] on button "Close toast" at bounding box center [822, 23] width 14 height 14
click at [148, 126] on link "Ideas" at bounding box center [153, 120] width 181 height 28
click at [169, 56] on link "Segments" at bounding box center [153, 58] width 181 height 28
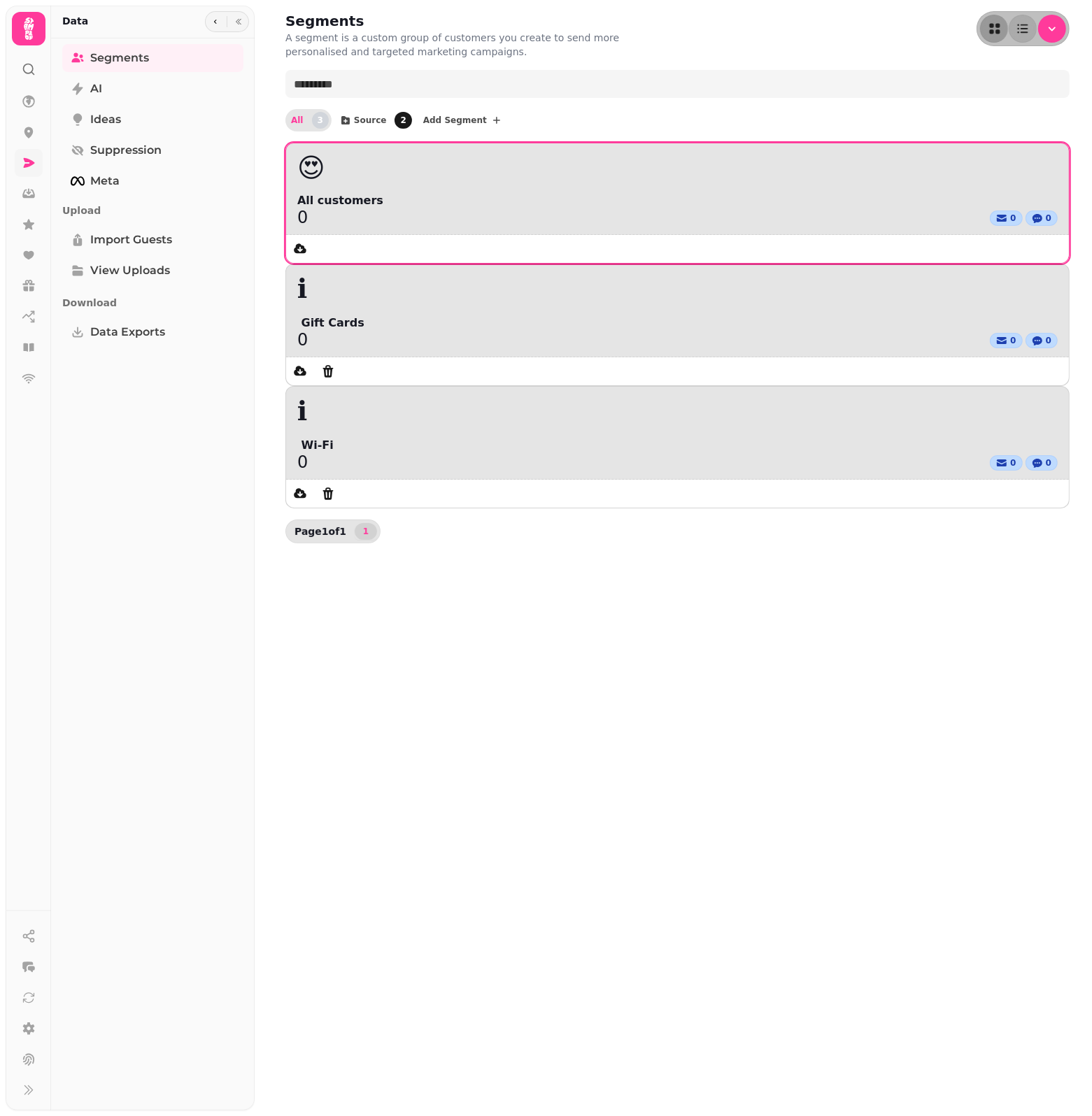
click at [402, 195] on span "All customers" at bounding box center [677, 200] width 760 height 17
click at [375, 203] on span "All customers" at bounding box center [677, 200] width 760 height 17
click at [358, 260] on div at bounding box center [674, 248] width 777 height 28
click at [411, 197] on span "All customers" at bounding box center [677, 200] width 760 height 17
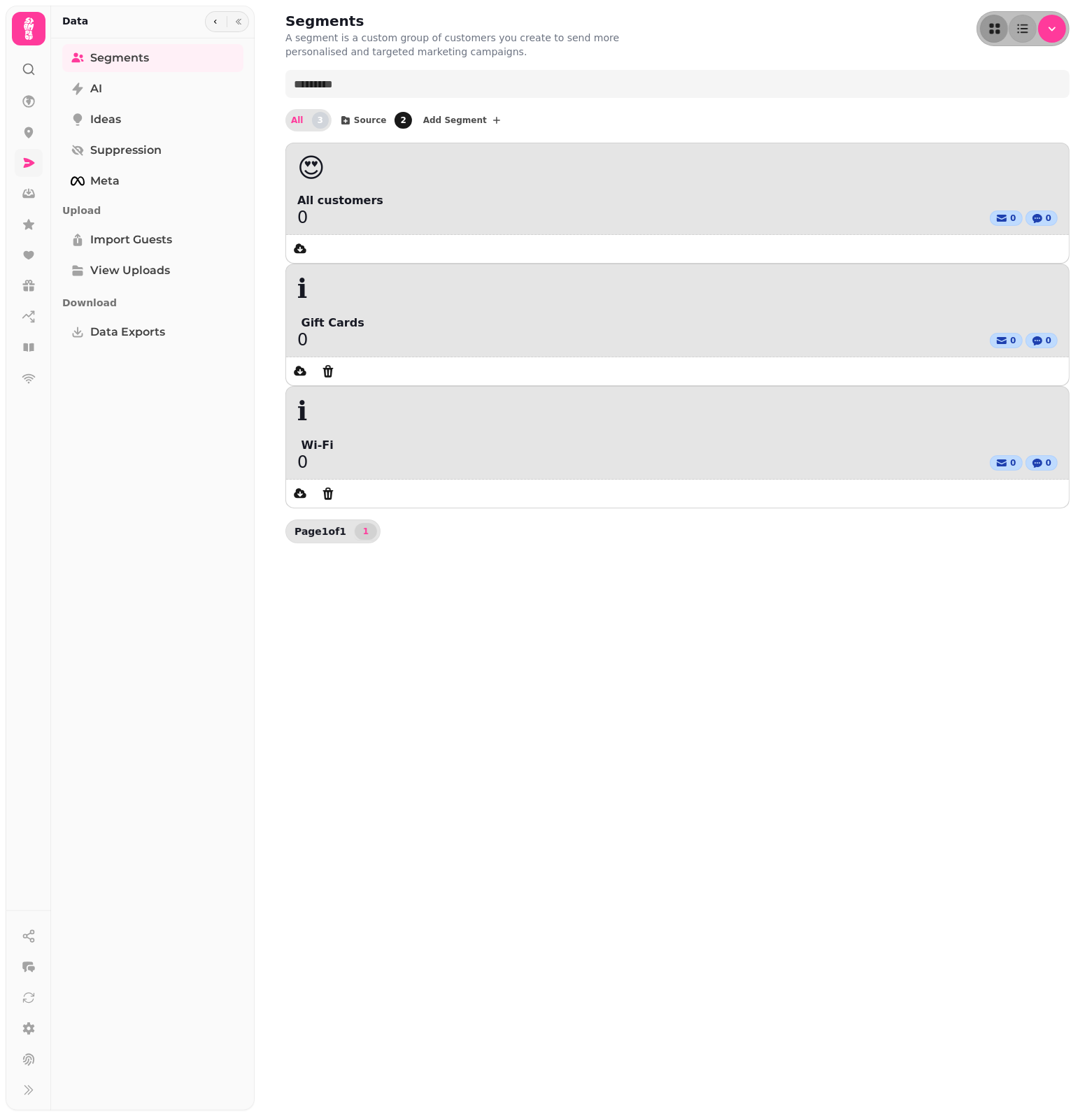
click at [28, 160] on icon at bounding box center [29, 162] width 11 height 10
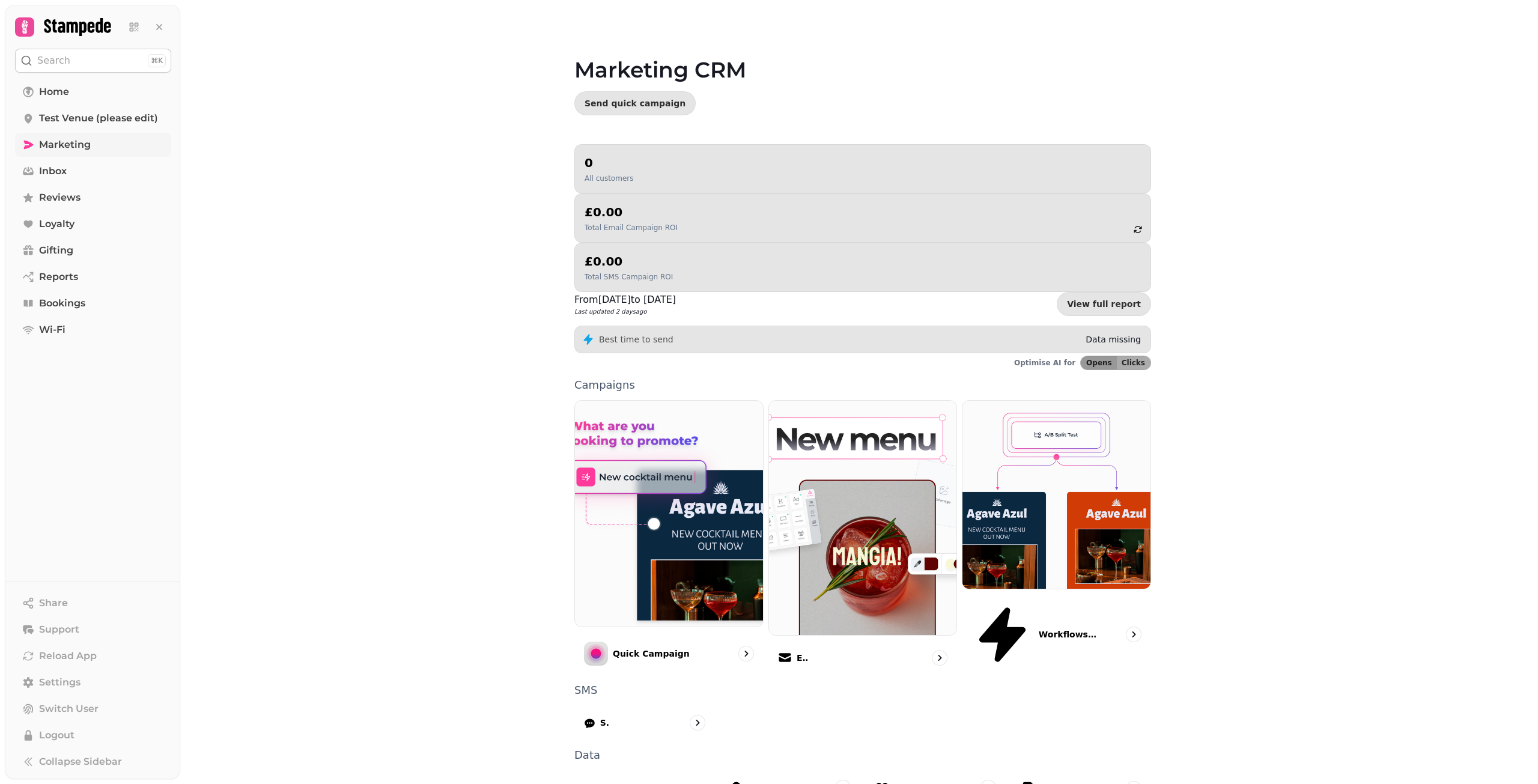
click at [285, 264] on div "Marketing CRM Send quick campaign 0 All customers £0.00 Total Email Campaign RO…" at bounding box center [859, 392] width 1357 height 784
click at [66, 143] on span "Marketing" at bounding box center [64, 144] width 51 height 14
click at [59, 245] on span "Gifting" at bounding box center [56, 250] width 34 height 14
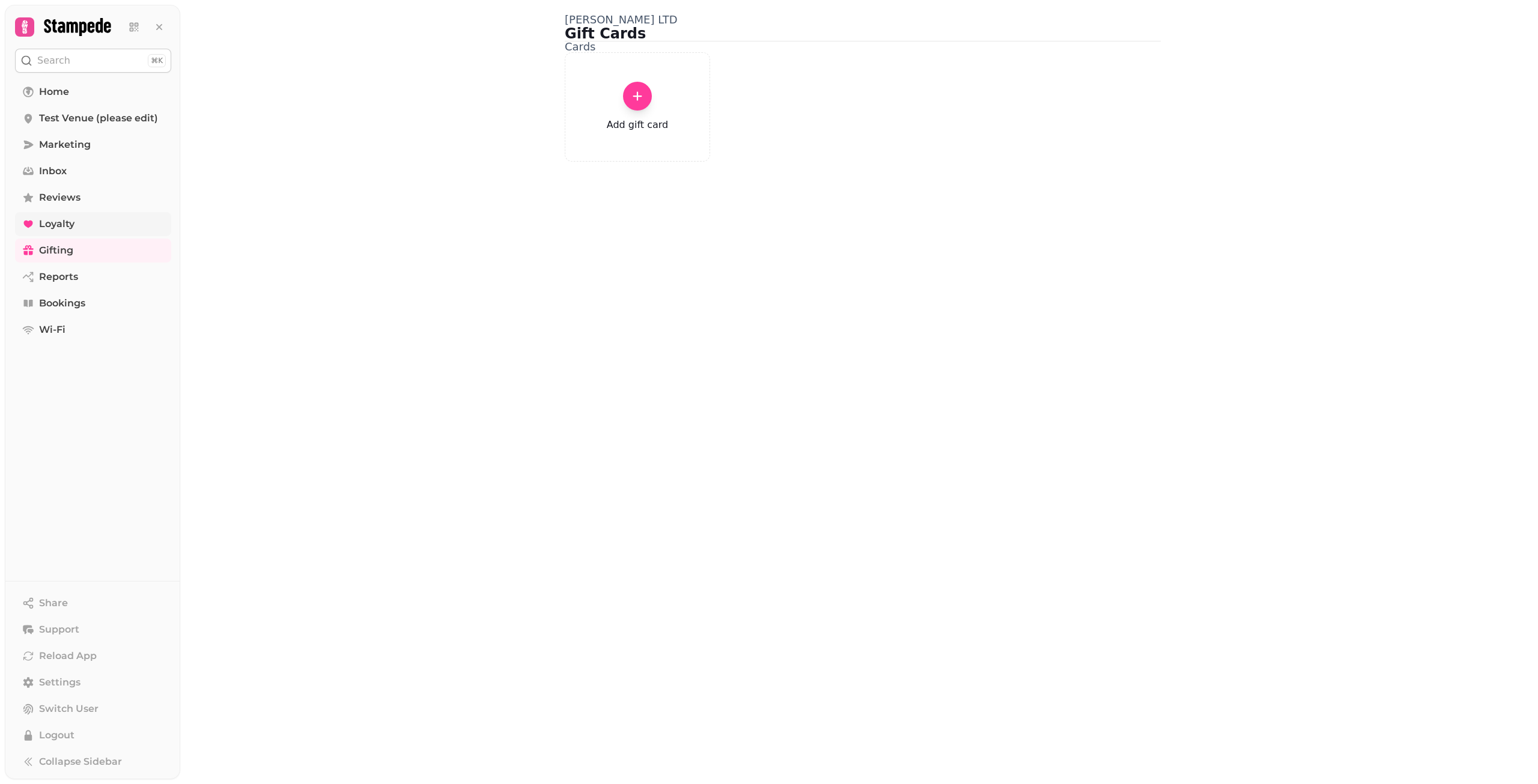
click at [84, 229] on link "Loyalty" at bounding box center [93, 224] width 156 height 24
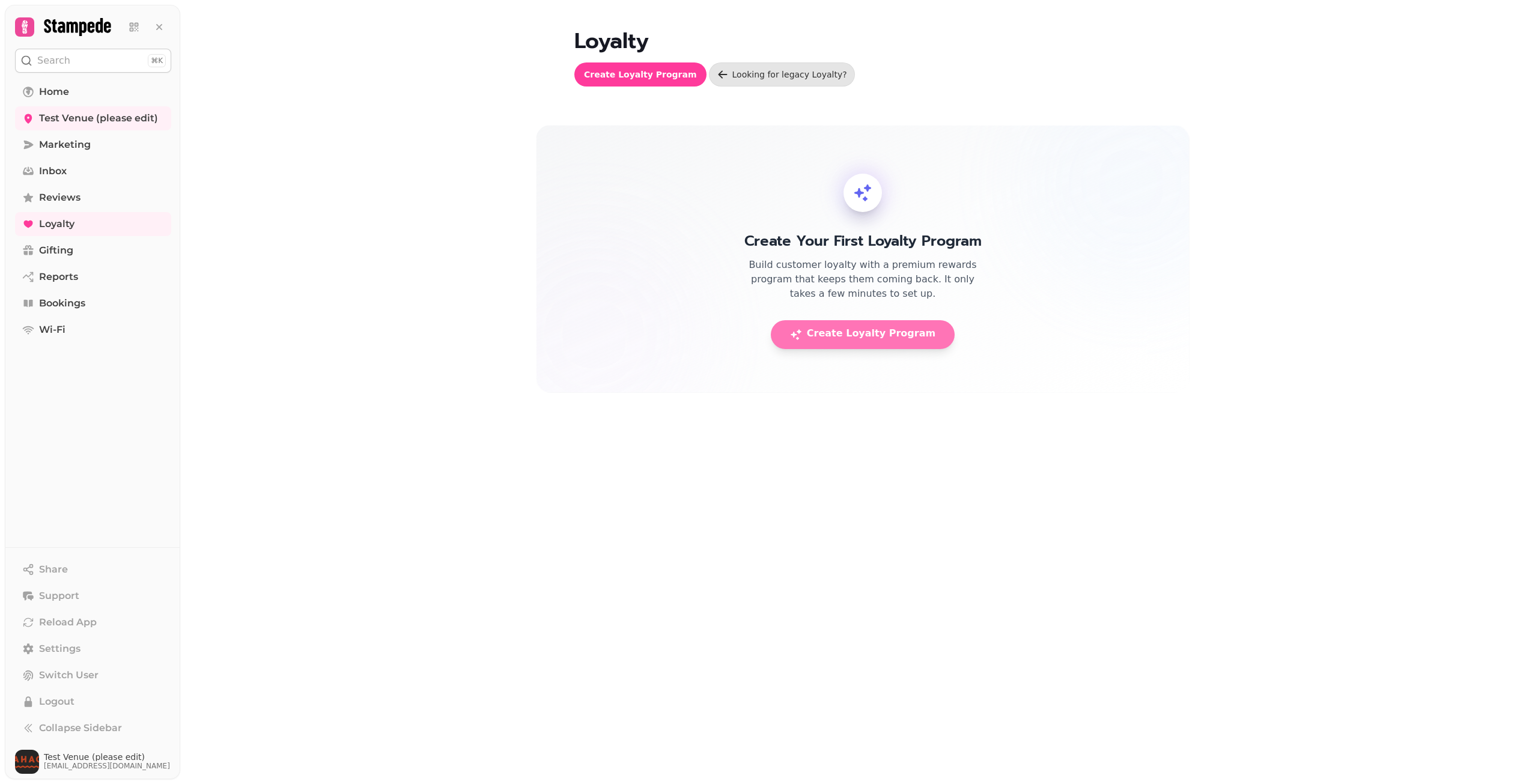
click at [903, 331] on span "Create Loyalty Program" at bounding box center [863, 334] width 146 height 12
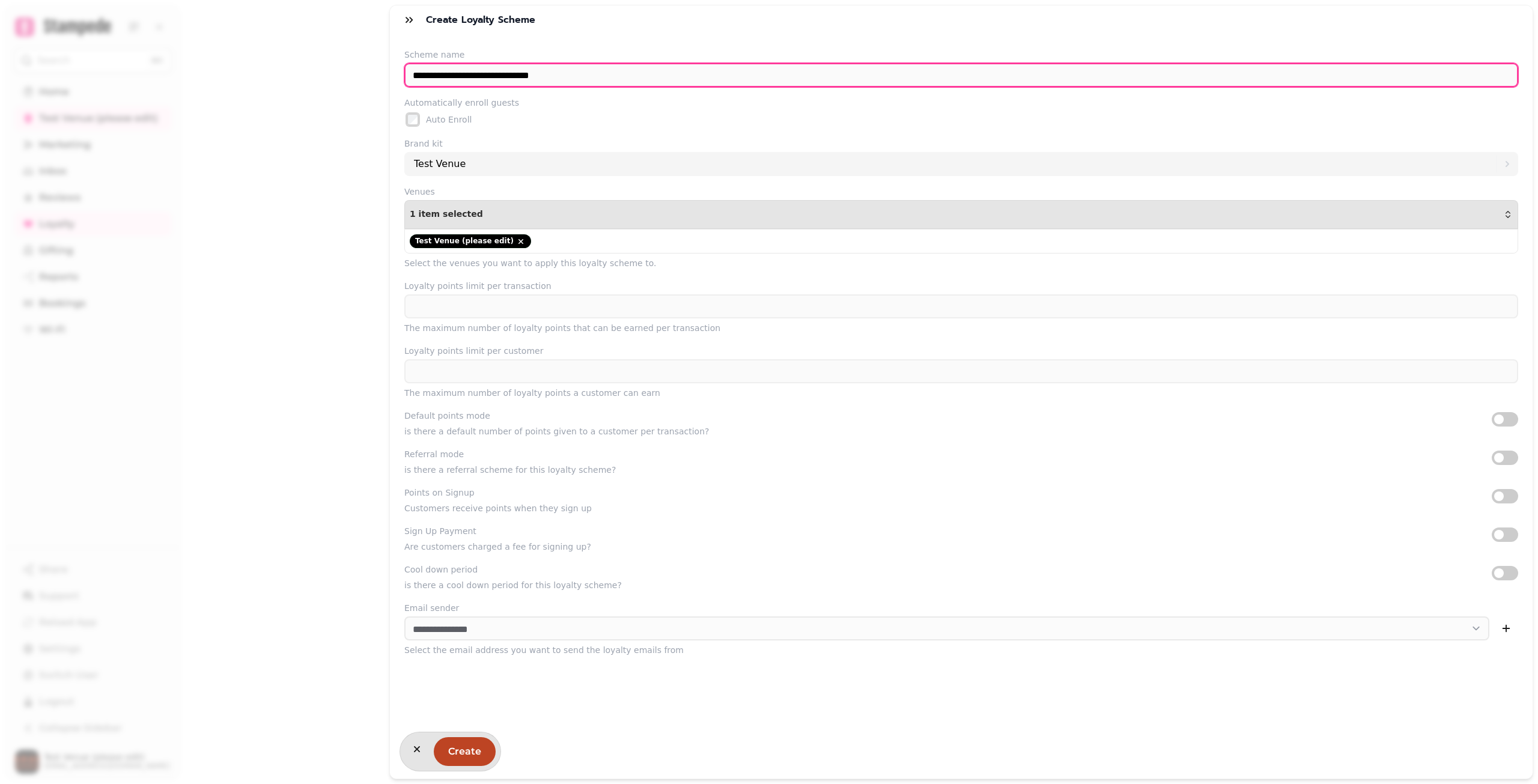
click at [574, 74] on input "**********" at bounding box center [961, 75] width 1113 height 24
type input "******"
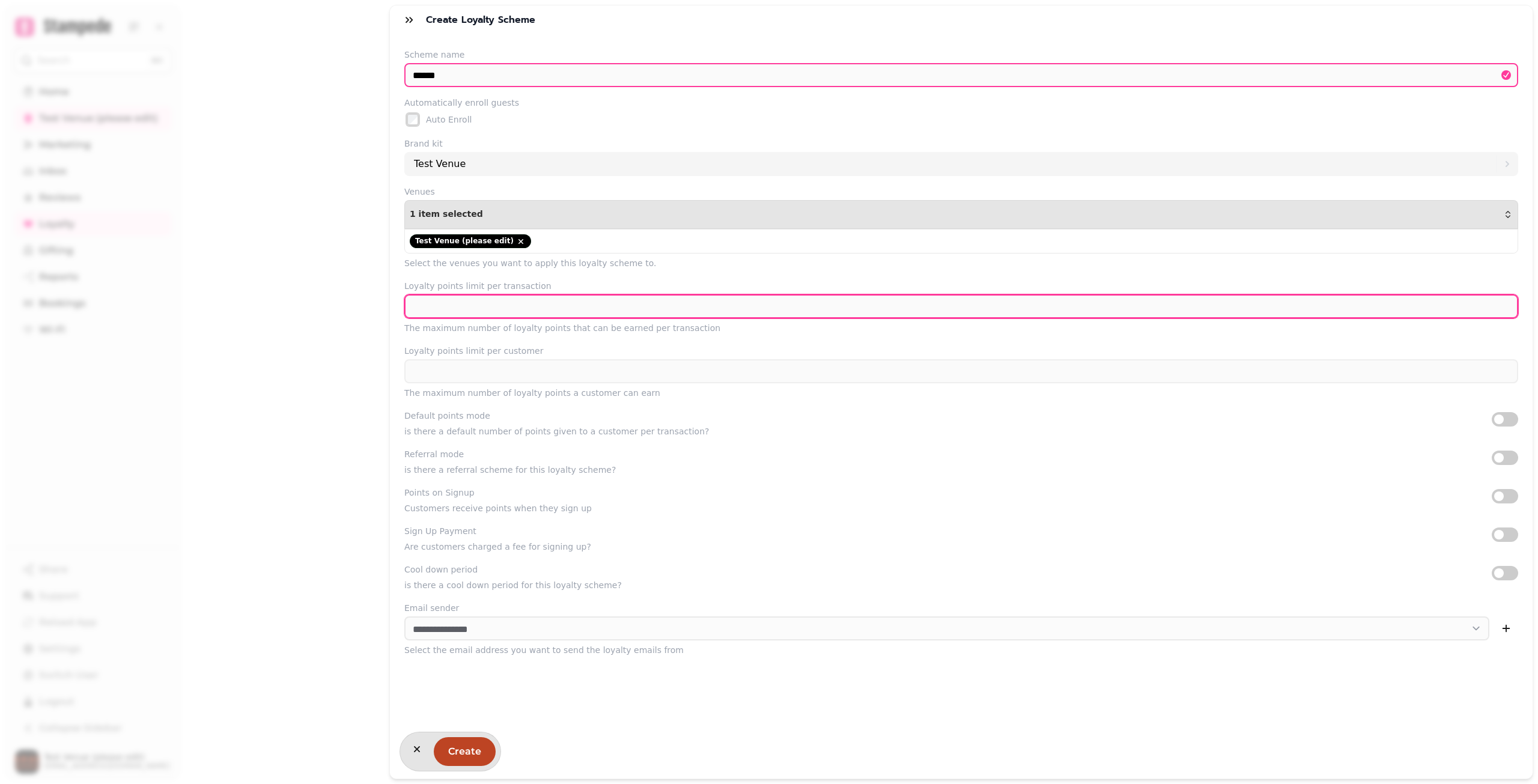
click at [512, 315] on input "***" at bounding box center [961, 306] width 1113 height 24
click at [467, 737] on button "Create" at bounding box center [464, 751] width 62 height 29
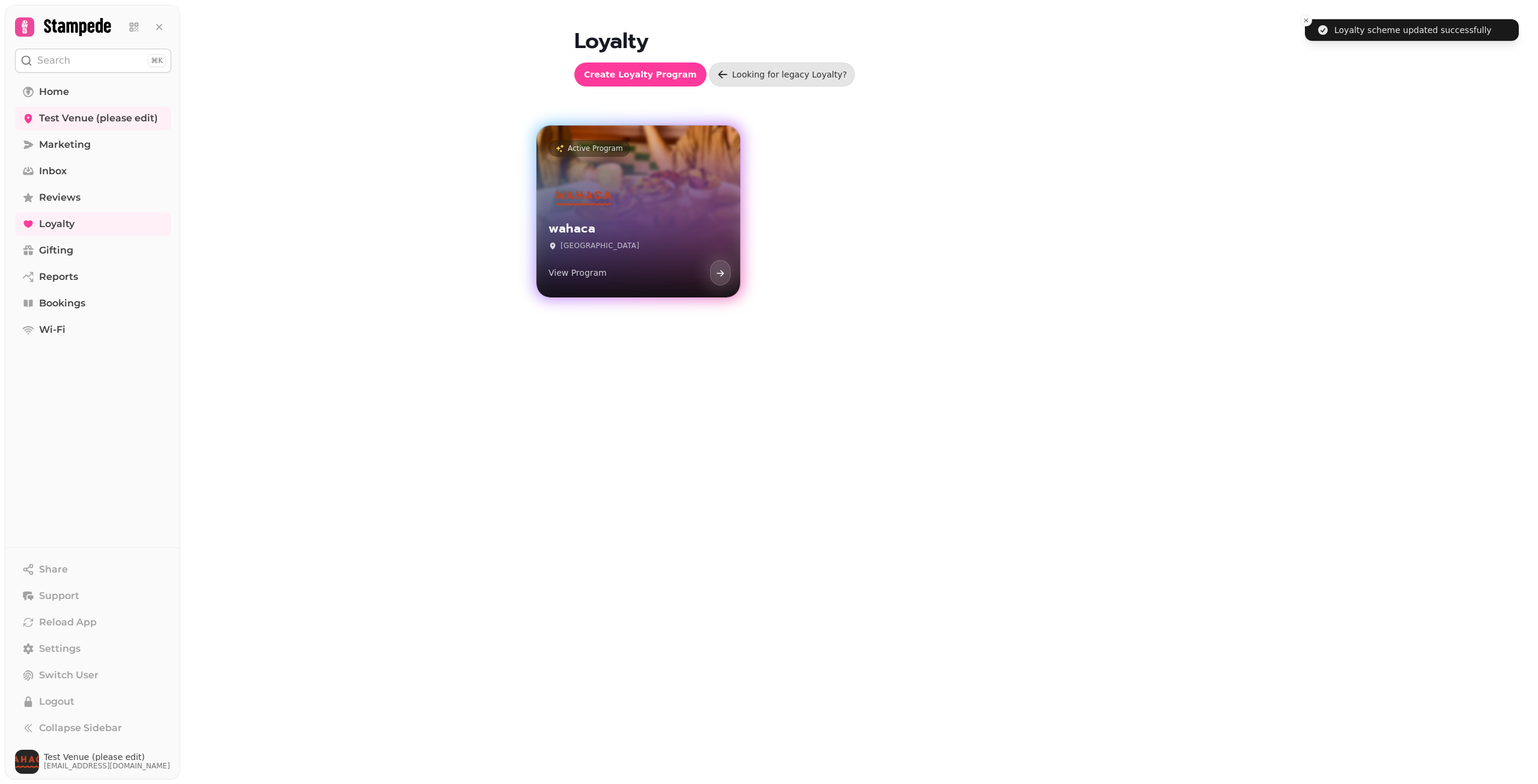
click at [676, 217] on div "wahaca Edinburgh View Program" at bounding box center [638, 235] width 204 height 125
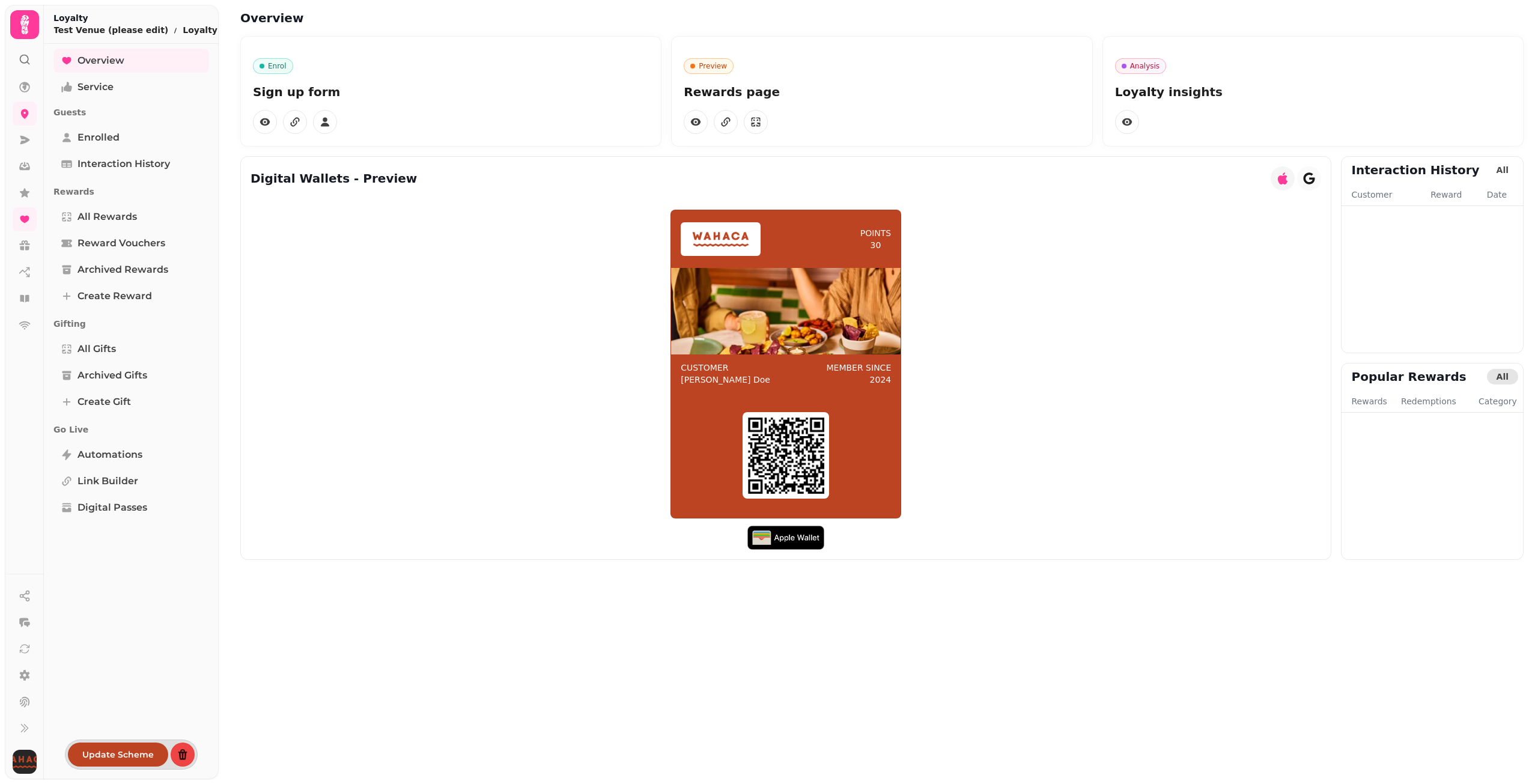
click at [937, 186] on div "Digital Wallets - Preview" at bounding box center [786, 178] width 1090 height 43
click at [147, 63] on link "Overview" at bounding box center [131, 60] width 155 height 24
click at [99, 211] on span "All Rewards" at bounding box center [107, 216] width 60 height 14
select select "**"
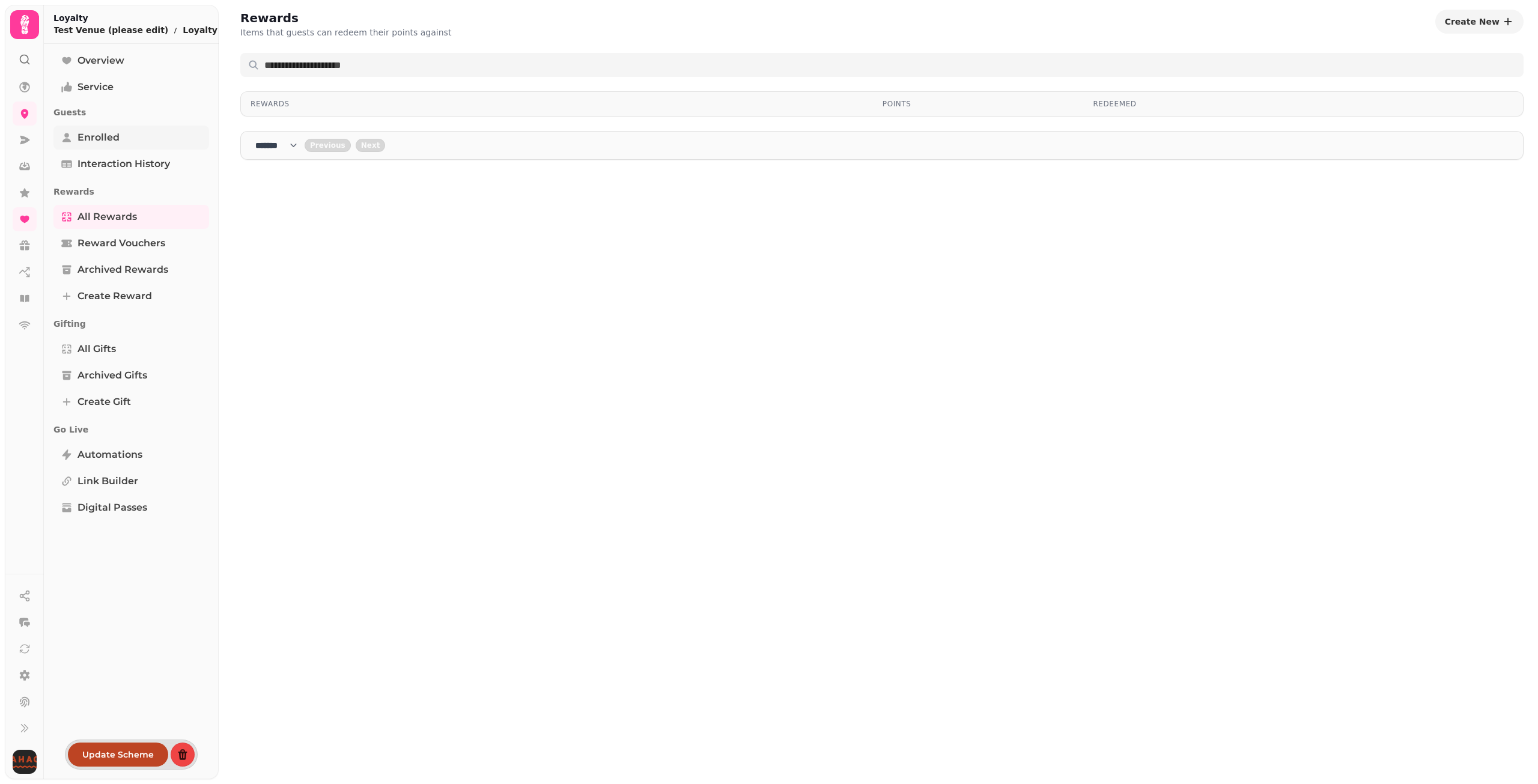
click at [99, 125] on link "Enrolled" at bounding box center [131, 137] width 155 height 24
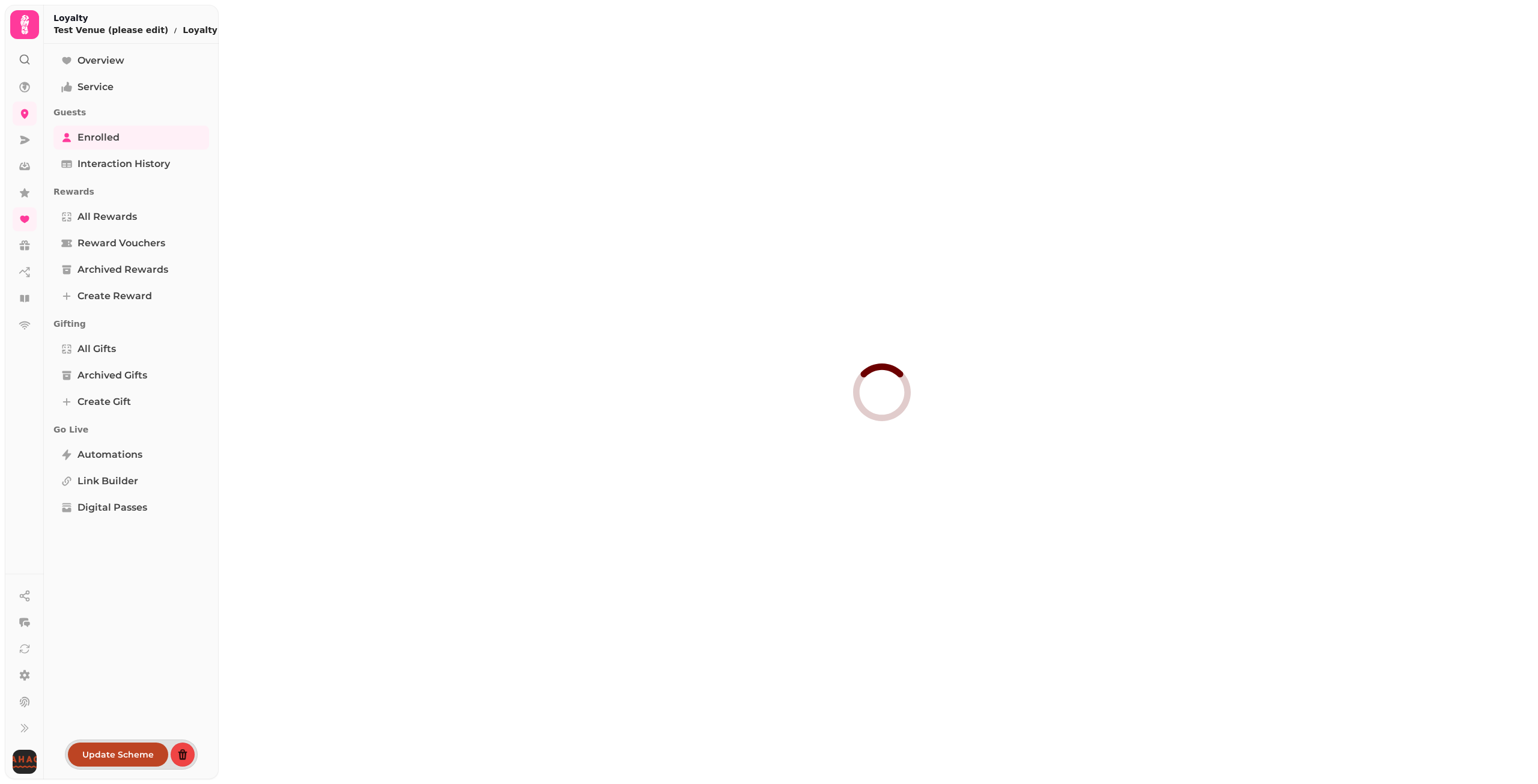
select select "**"
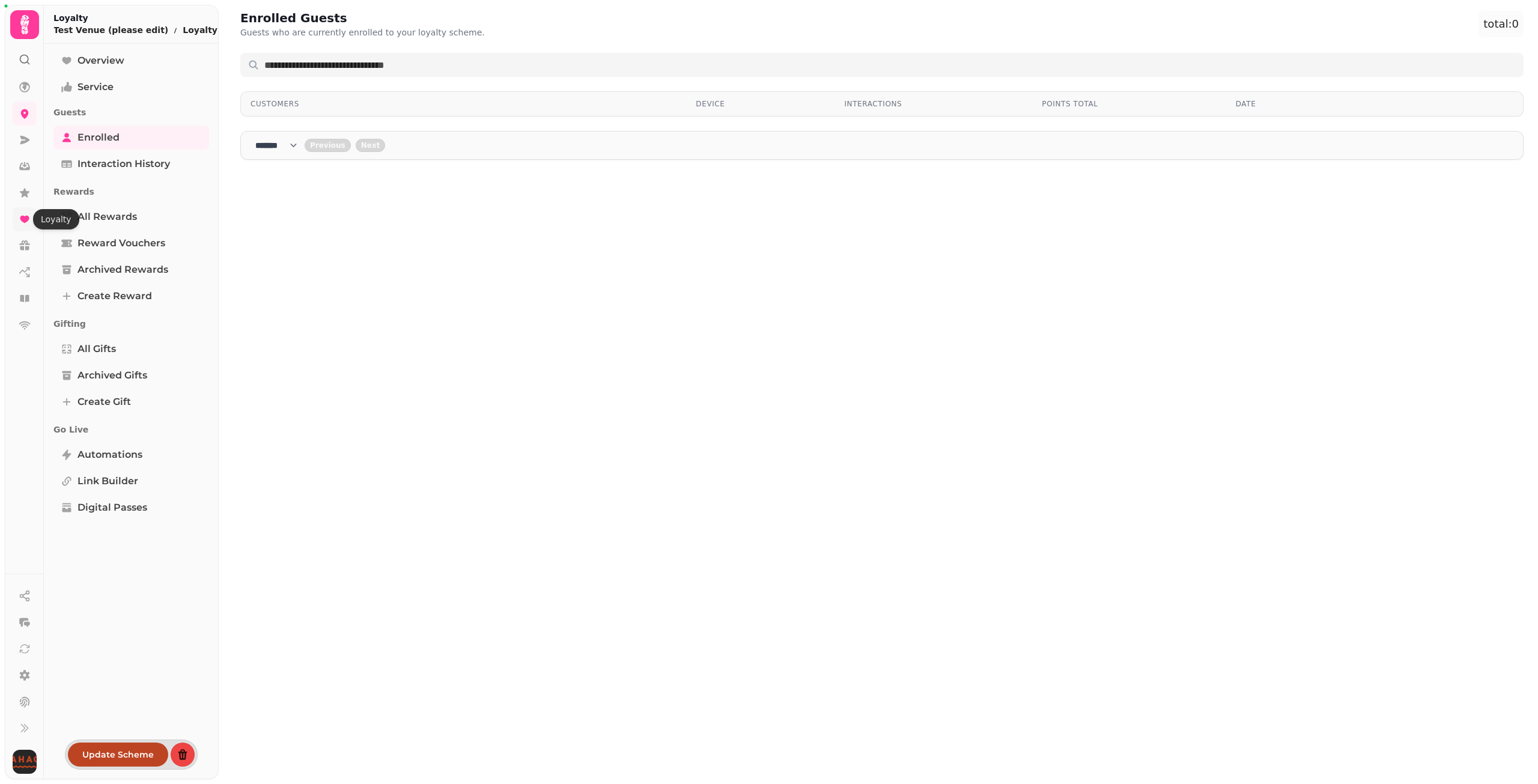
click at [25, 226] on link at bounding box center [25, 219] width 24 height 24
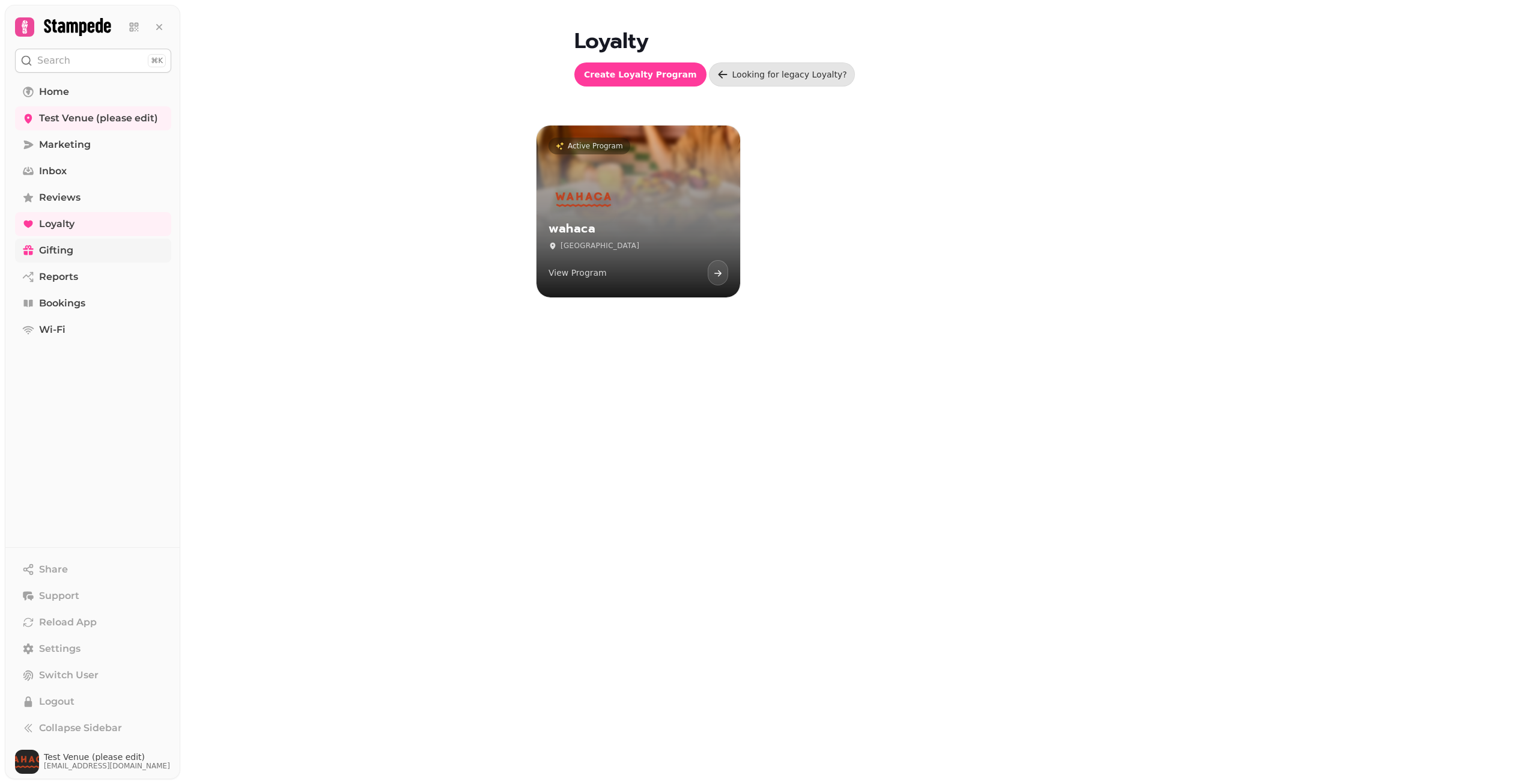
click at [87, 245] on link "Gifting" at bounding box center [93, 251] width 156 height 24
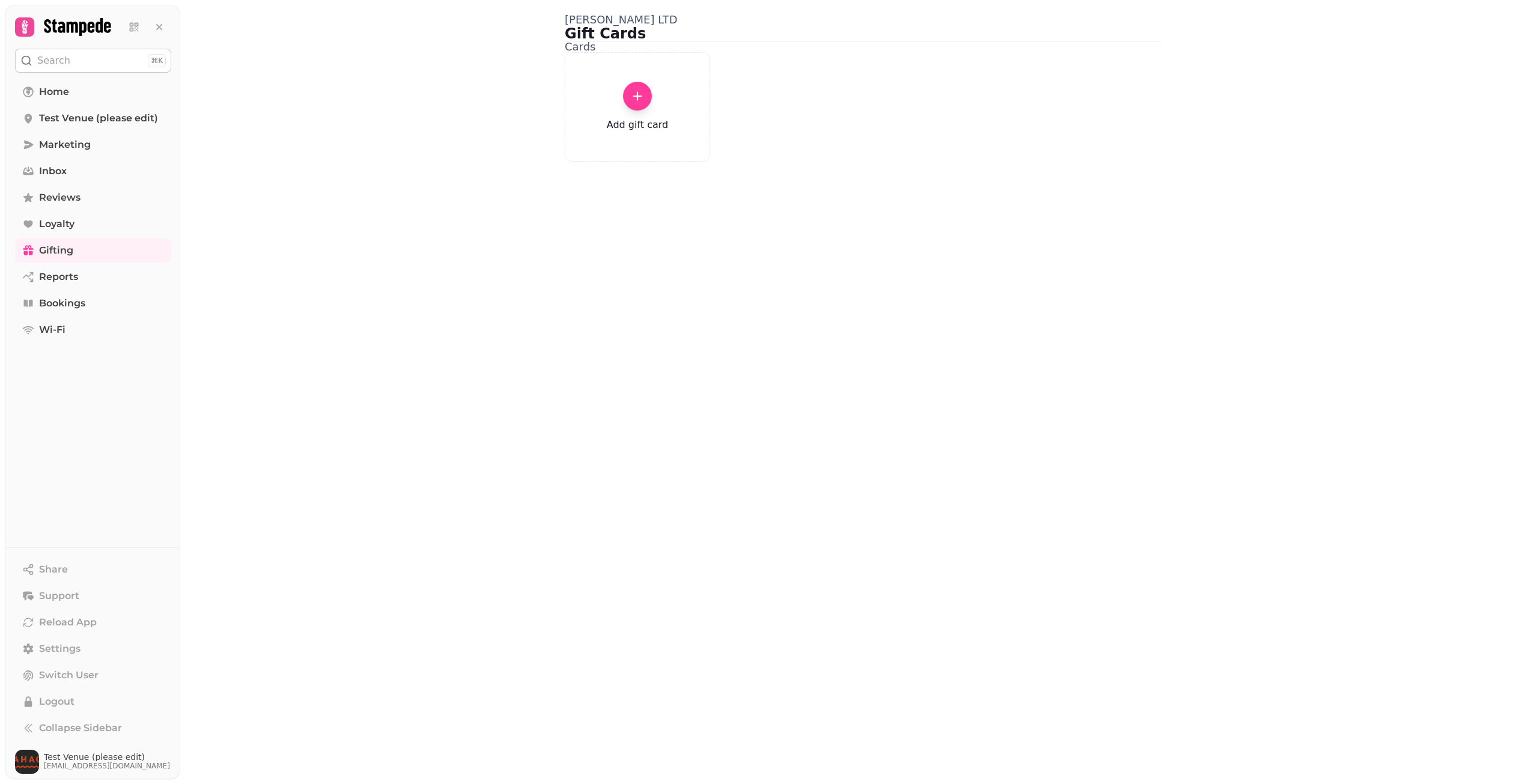
click at [645, 110] on div at bounding box center [637, 95] width 29 height 29
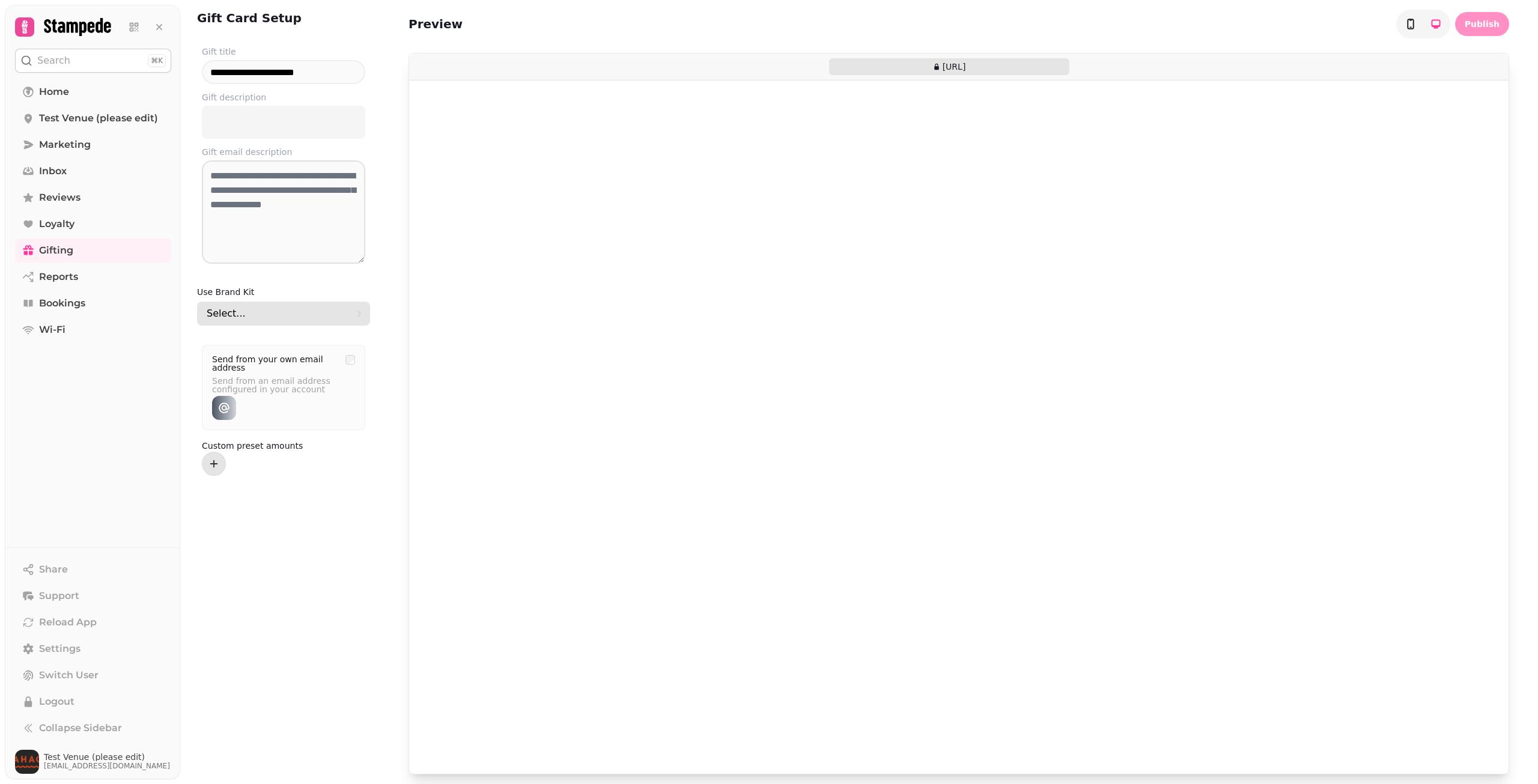
click at [292, 313] on div "Select..." at bounding box center [277, 313] width 141 height 24
click at [254, 424] on span "Wahaca" at bounding box center [250, 423] width 33 height 12
click at [315, 534] on div "**********" at bounding box center [284, 392] width 193 height 784
click at [307, 75] on input "**********" at bounding box center [283, 72] width 163 height 24
click at [291, 119] on p at bounding box center [284, 122] width 149 height 14
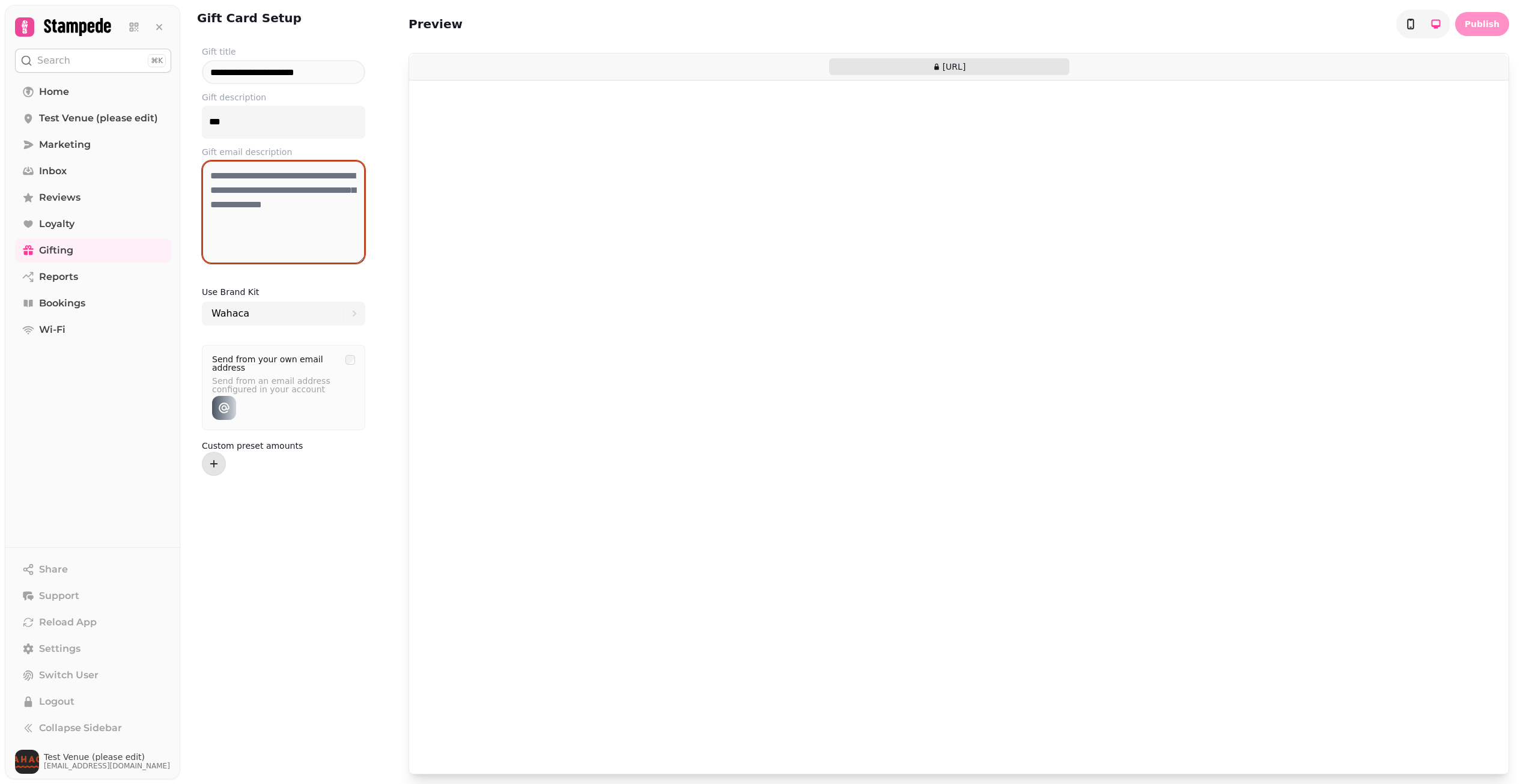
click at [269, 223] on textarea at bounding box center [283, 212] width 163 height 103
type textarea "******"
click at [282, 536] on div "**********" at bounding box center [284, 392] width 193 height 784
click at [211, 473] on button "add" at bounding box center [213, 463] width 24 height 24
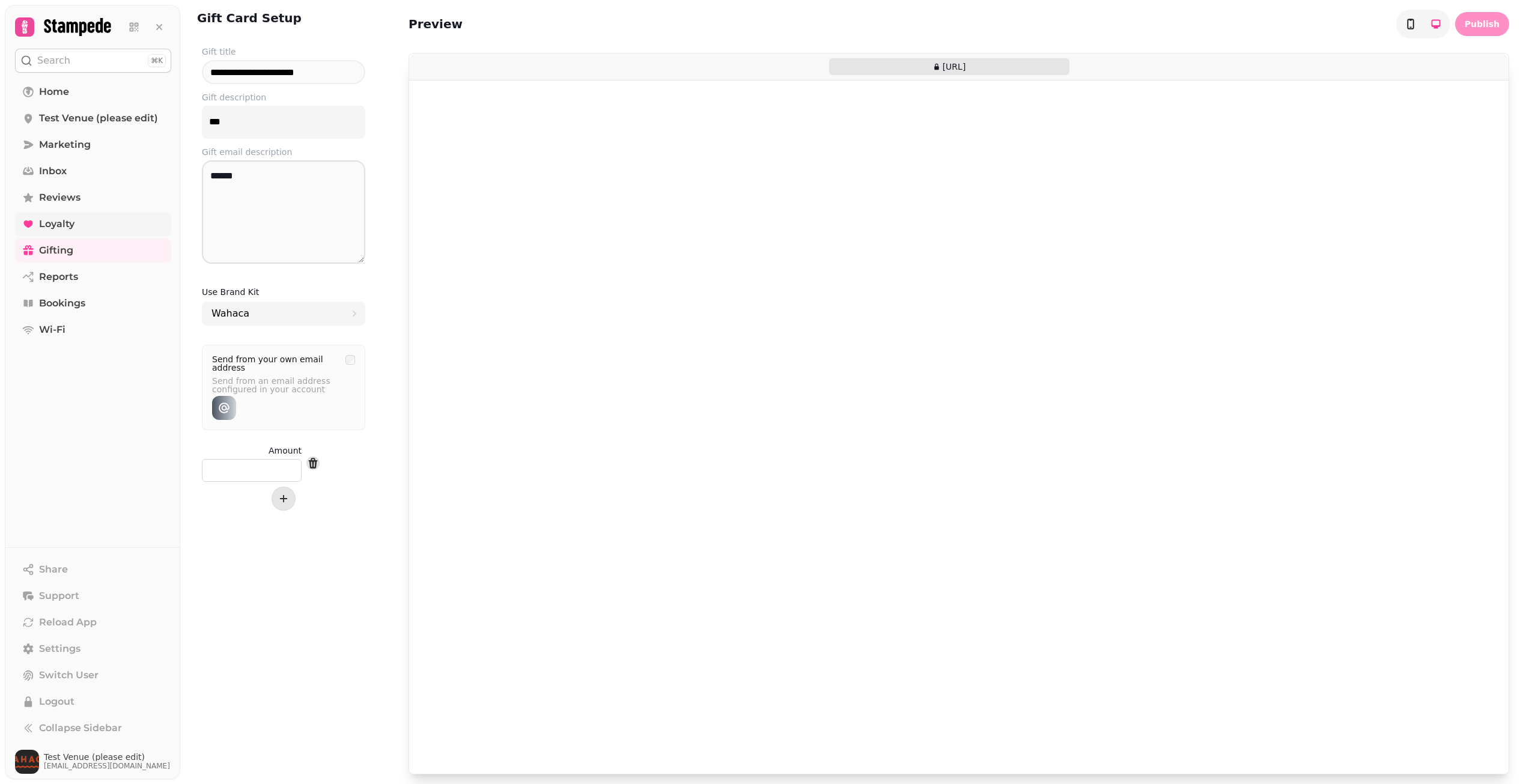
click at [90, 216] on link "Loyalty" at bounding box center [93, 224] width 156 height 24
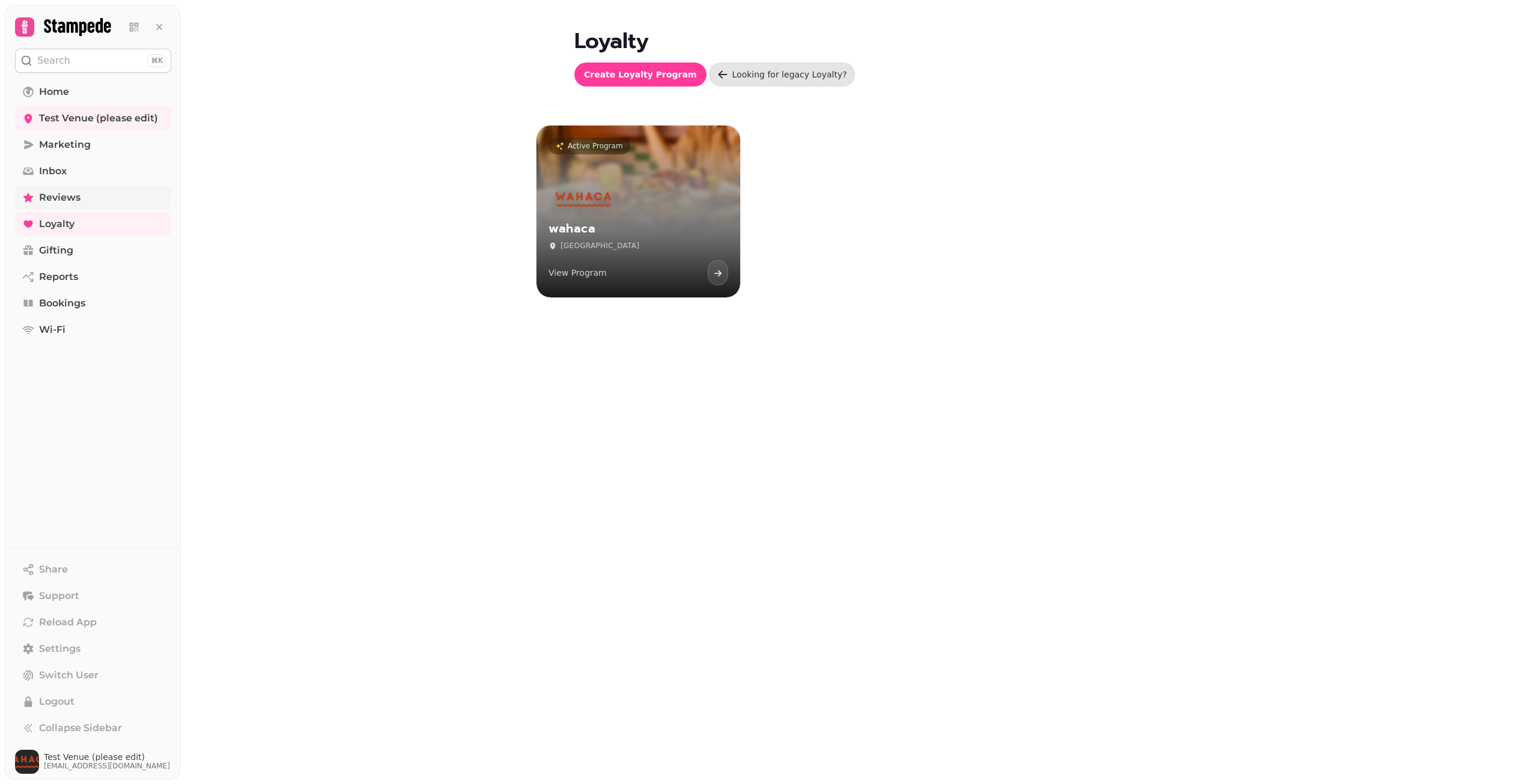
click at [102, 190] on link "Reviews" at bounding box center [93, 198] width 156 height 24
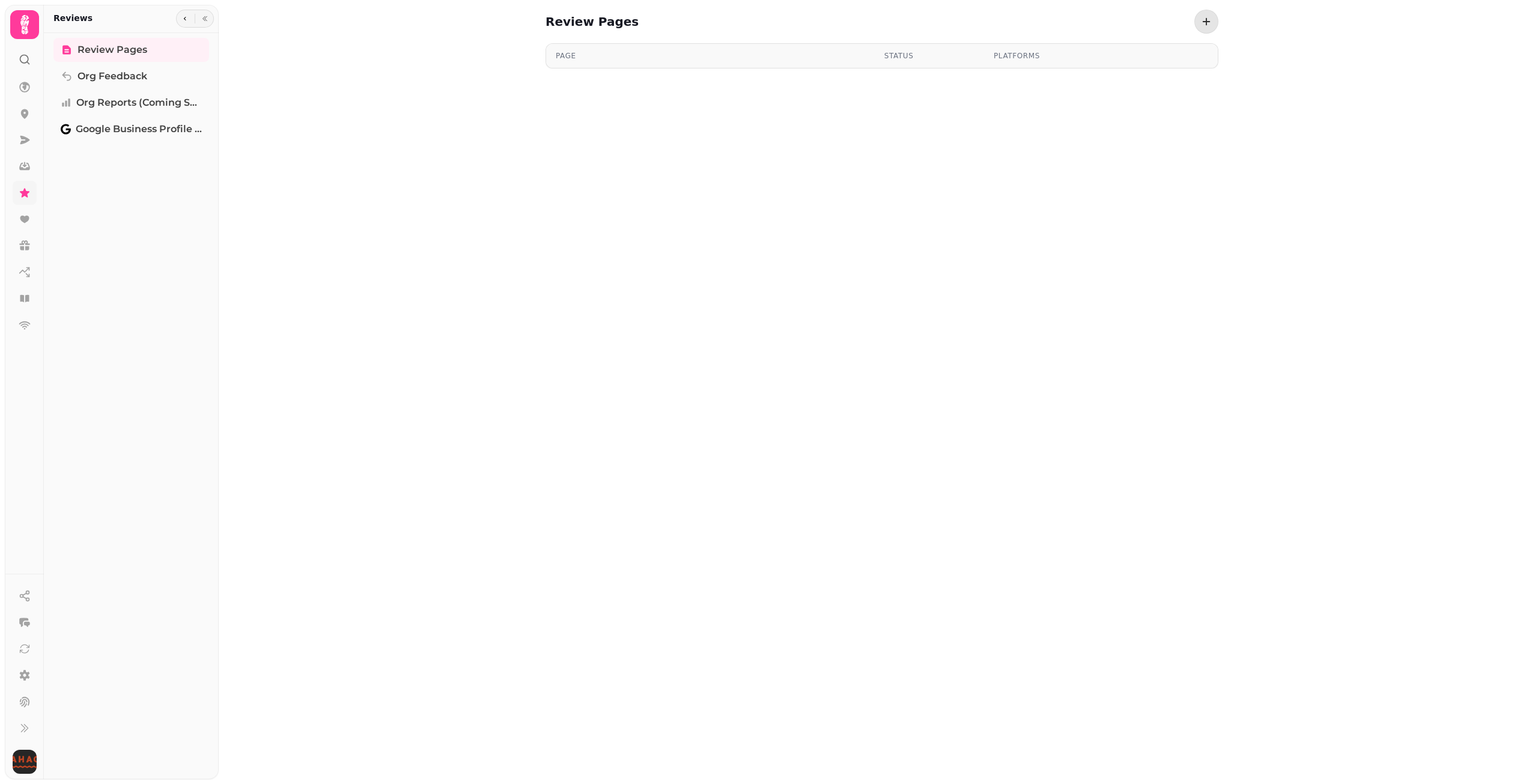
click at [27, 194] on icon at bounding box center [25, 192] width 10 height 9
click at [22, 228] on link at bounding box center [25, 219] width 24 height 24
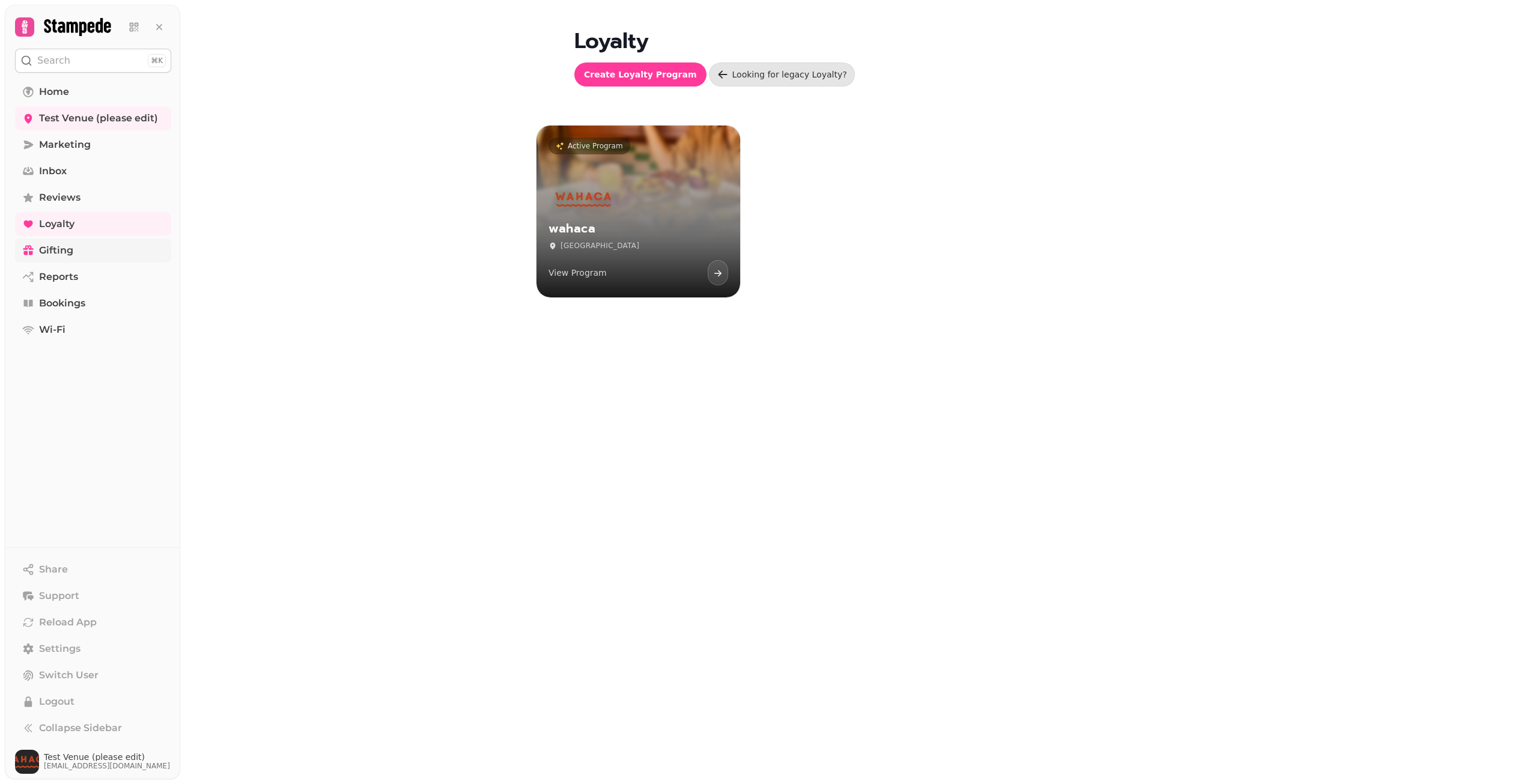
click at [77, 243] on link "Gifting" at bounding box center [93, 251] width 156 height 24
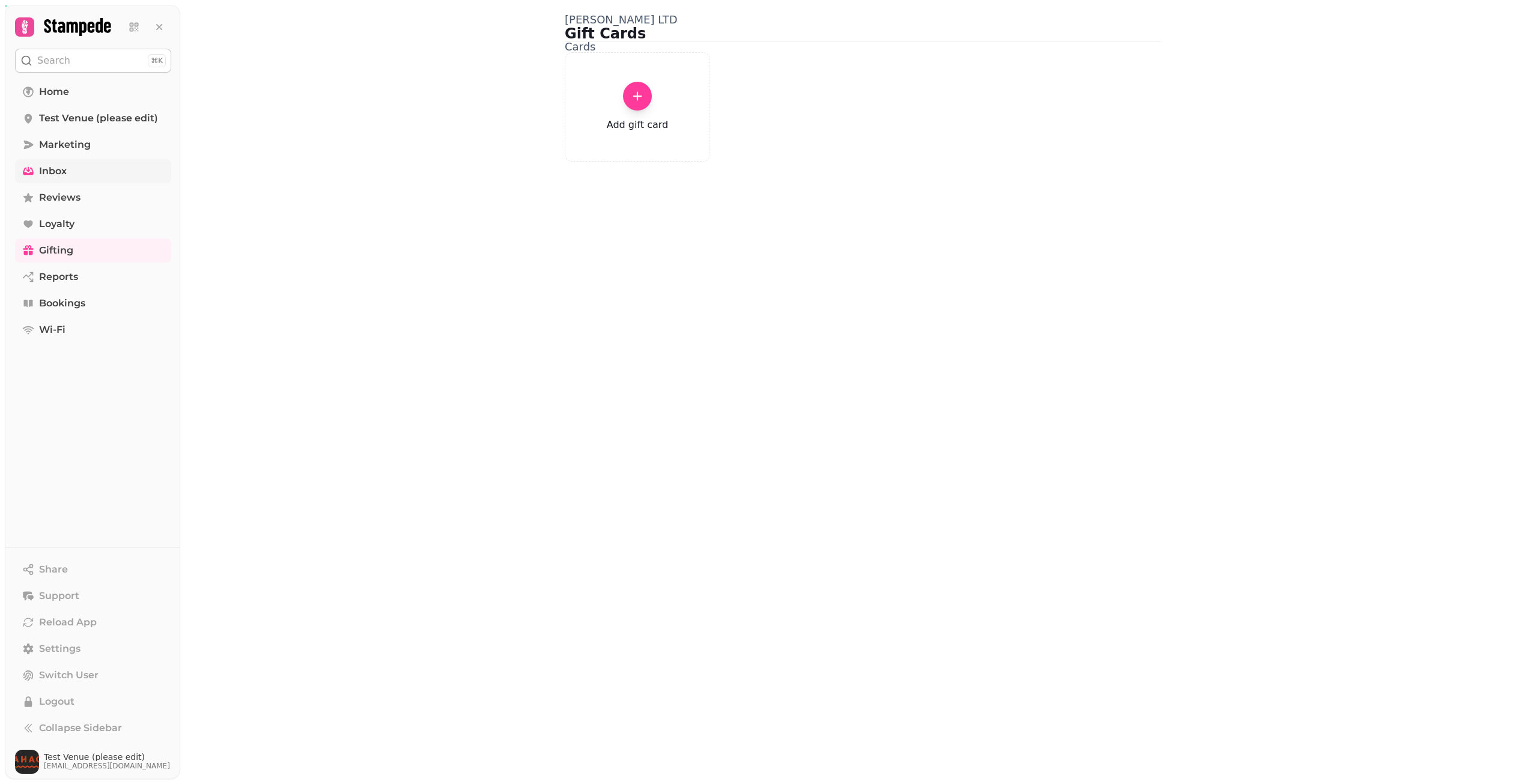
click at [63, 172] on span "Inbox" at bounding box center [52, 171] width 28 height 14
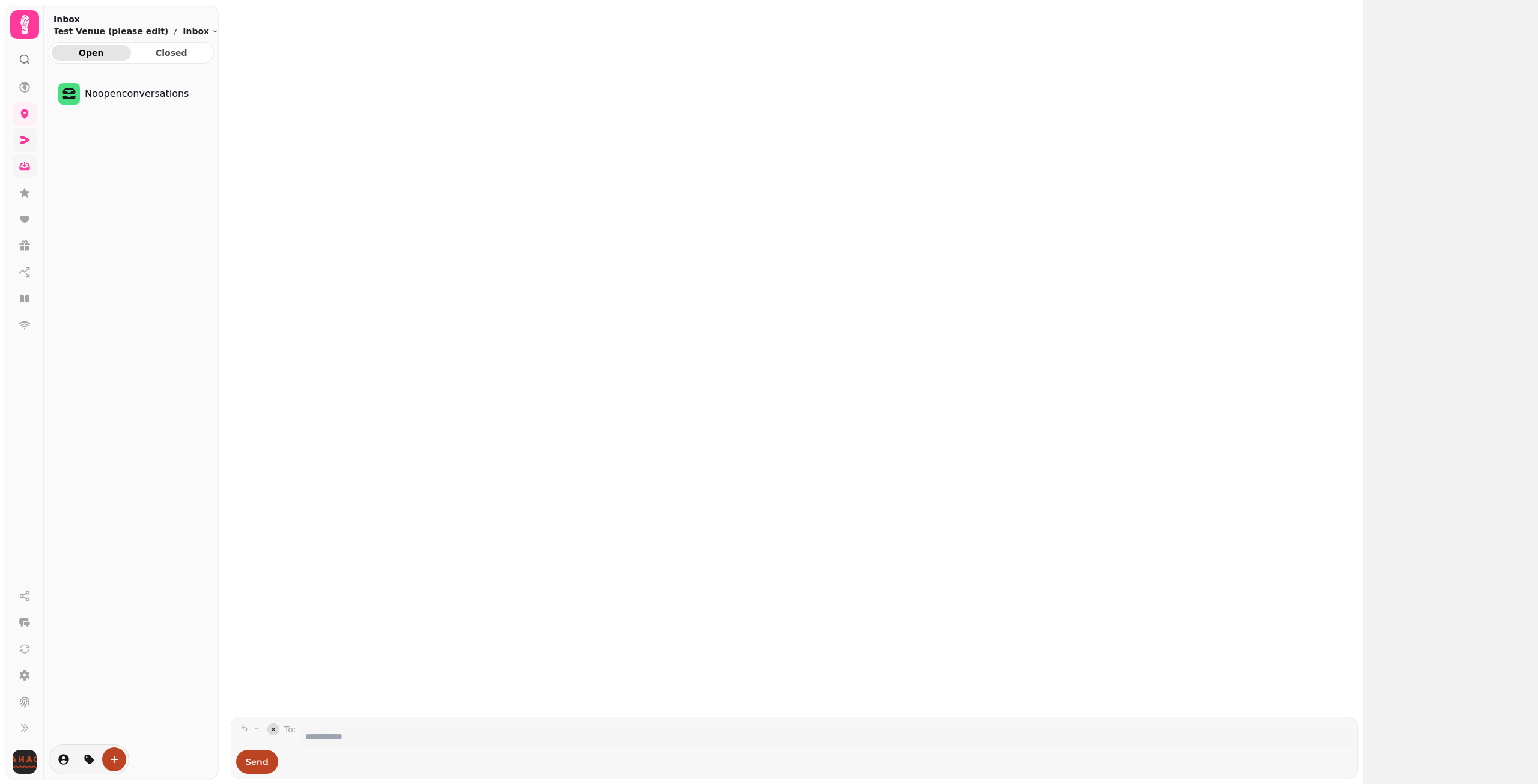
click at [26, 144] on icon at bounding box center [25, 140] width 12 height 12
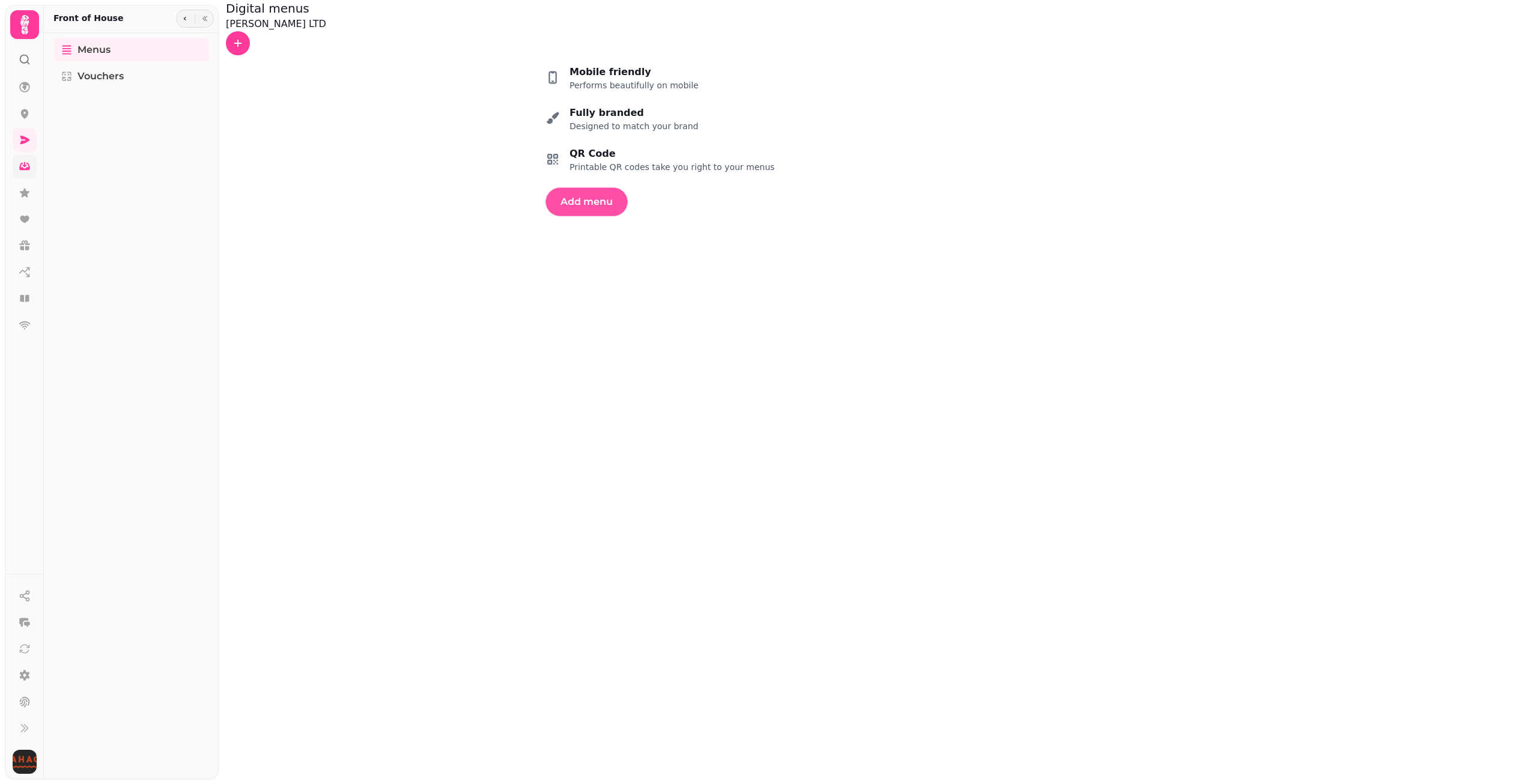
click at [628, 216] on button "Add menu" at bounding box center [587, 201] width 82 height 29
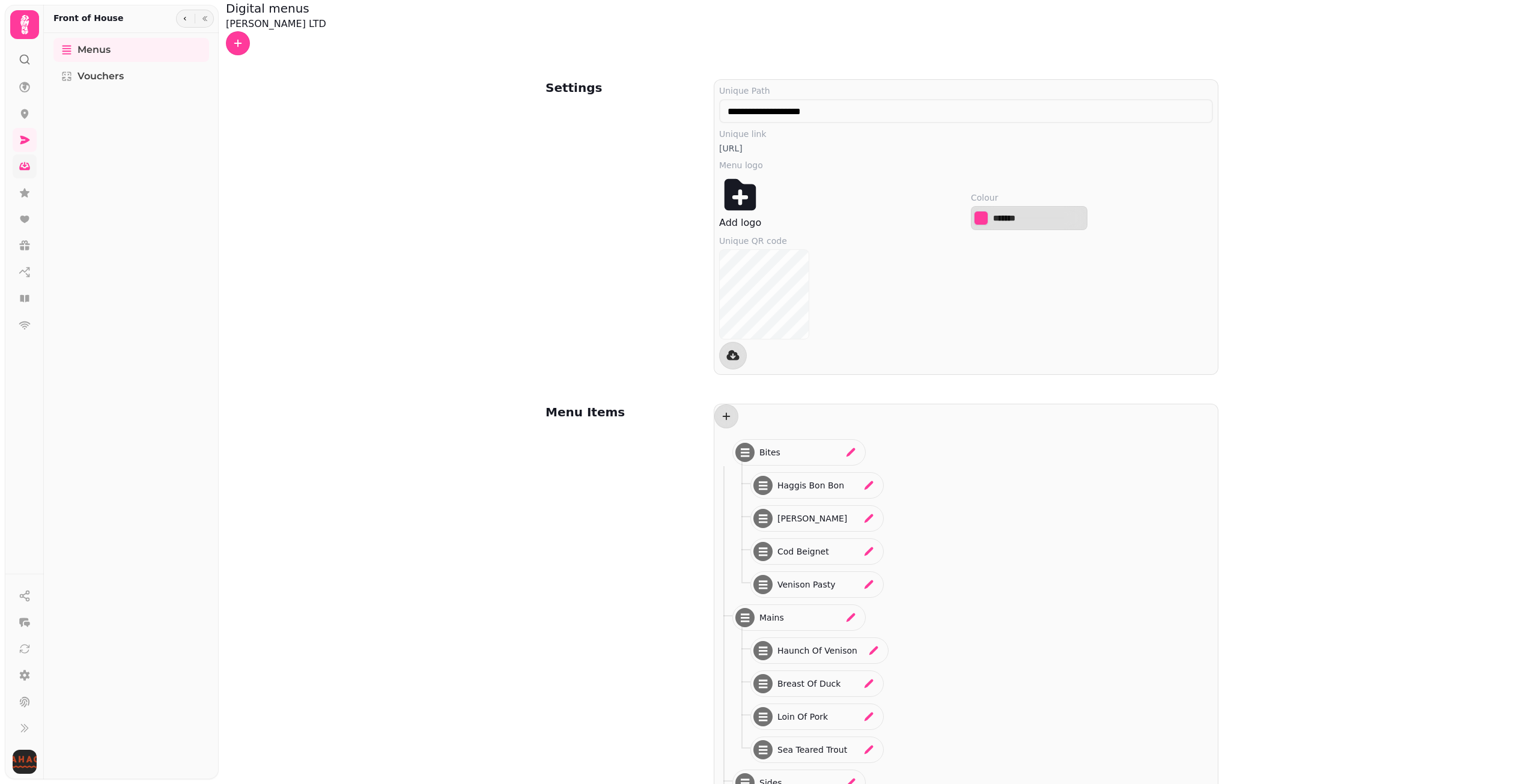
scroll to position [252, 0]
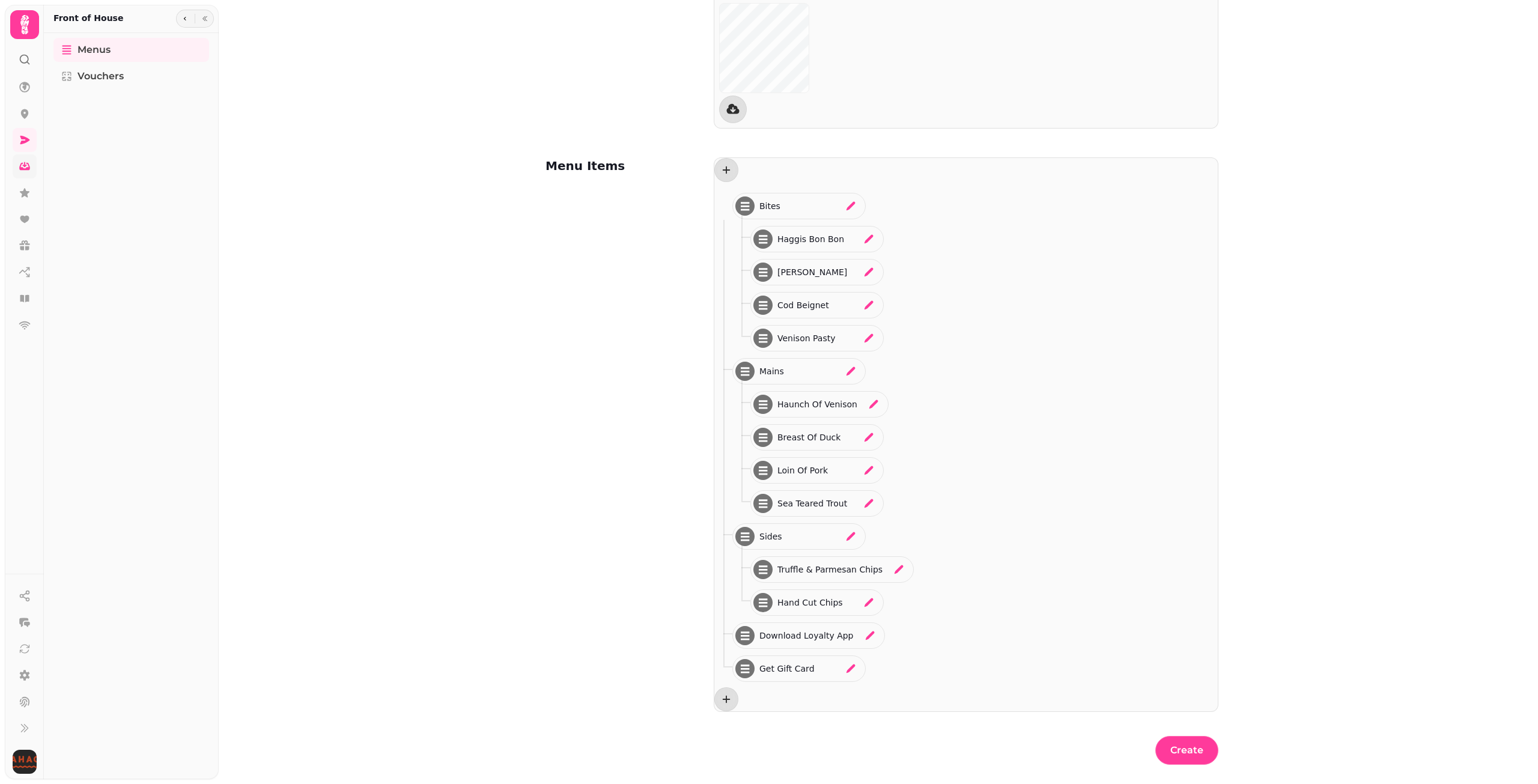
click at [171, 284] on div "Menus Vouchers" at bounding box center [131, 406] width 175 height 736
click at [30, 134] on icon at bounding box center [25, 140] width 12 height 12
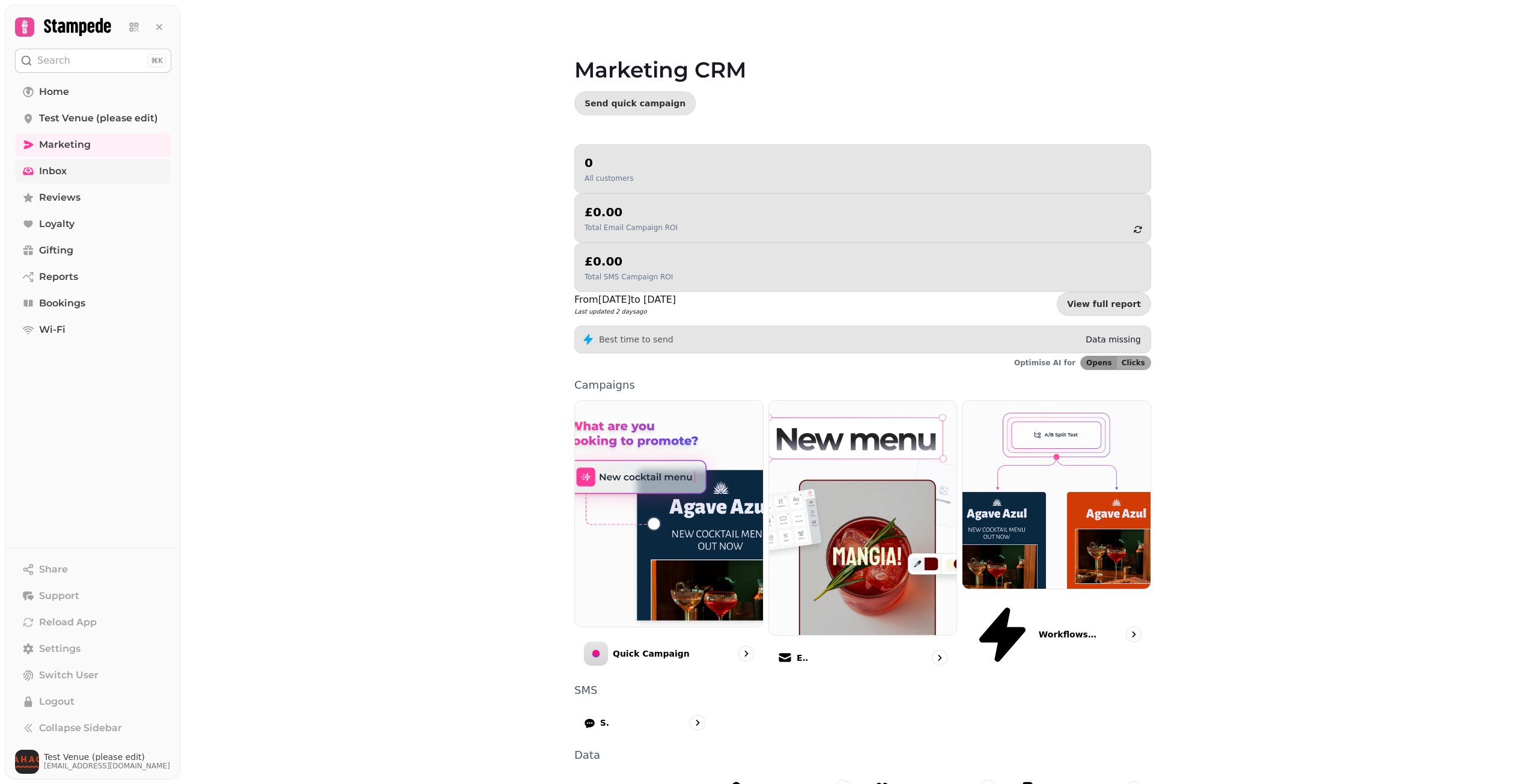
click at [29, 181] on link "Inbox" at bounding box center [93, 171] width 156 height 24
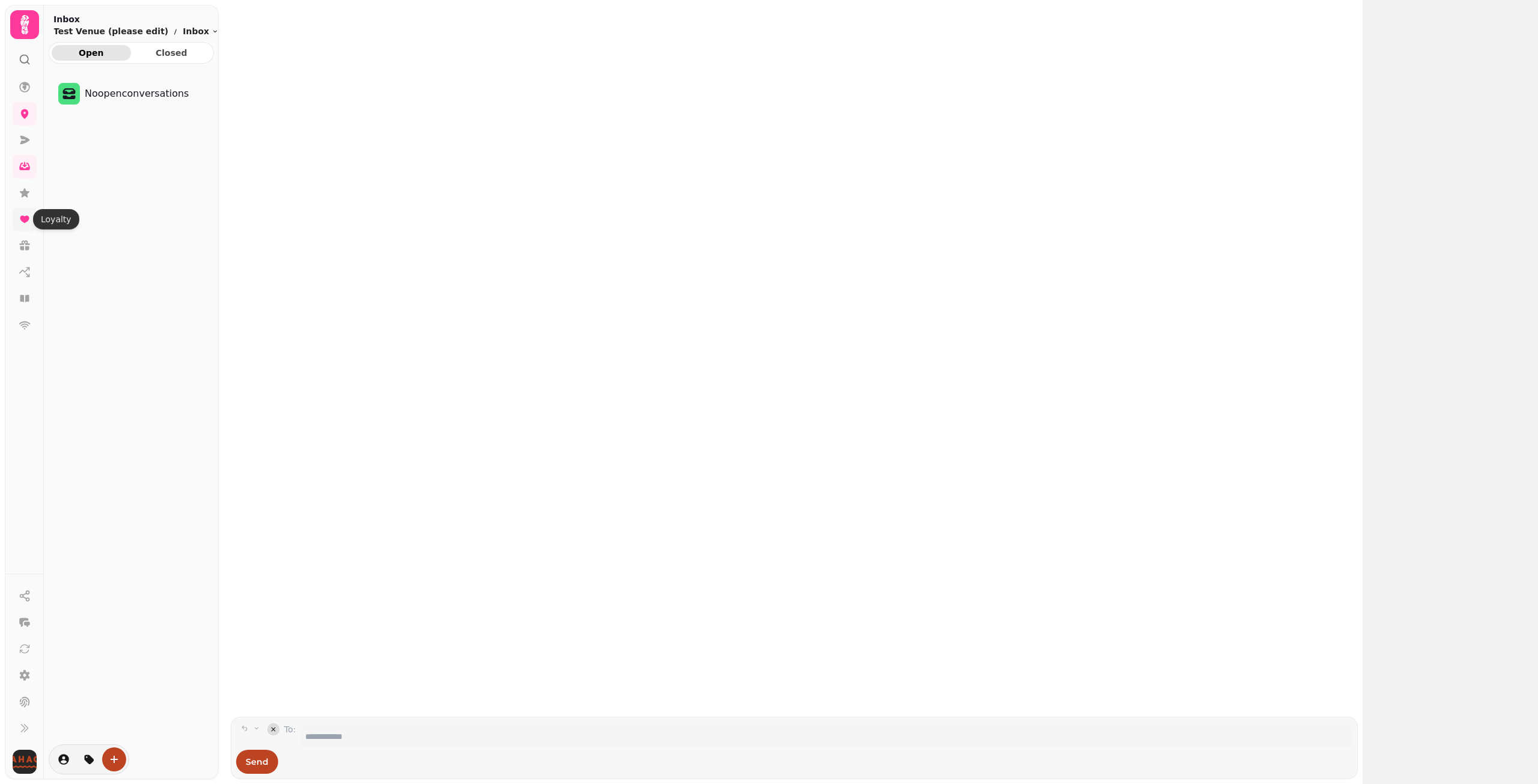
click at [23, 210] on link at bounding box center [25, 219] width 24 height 24
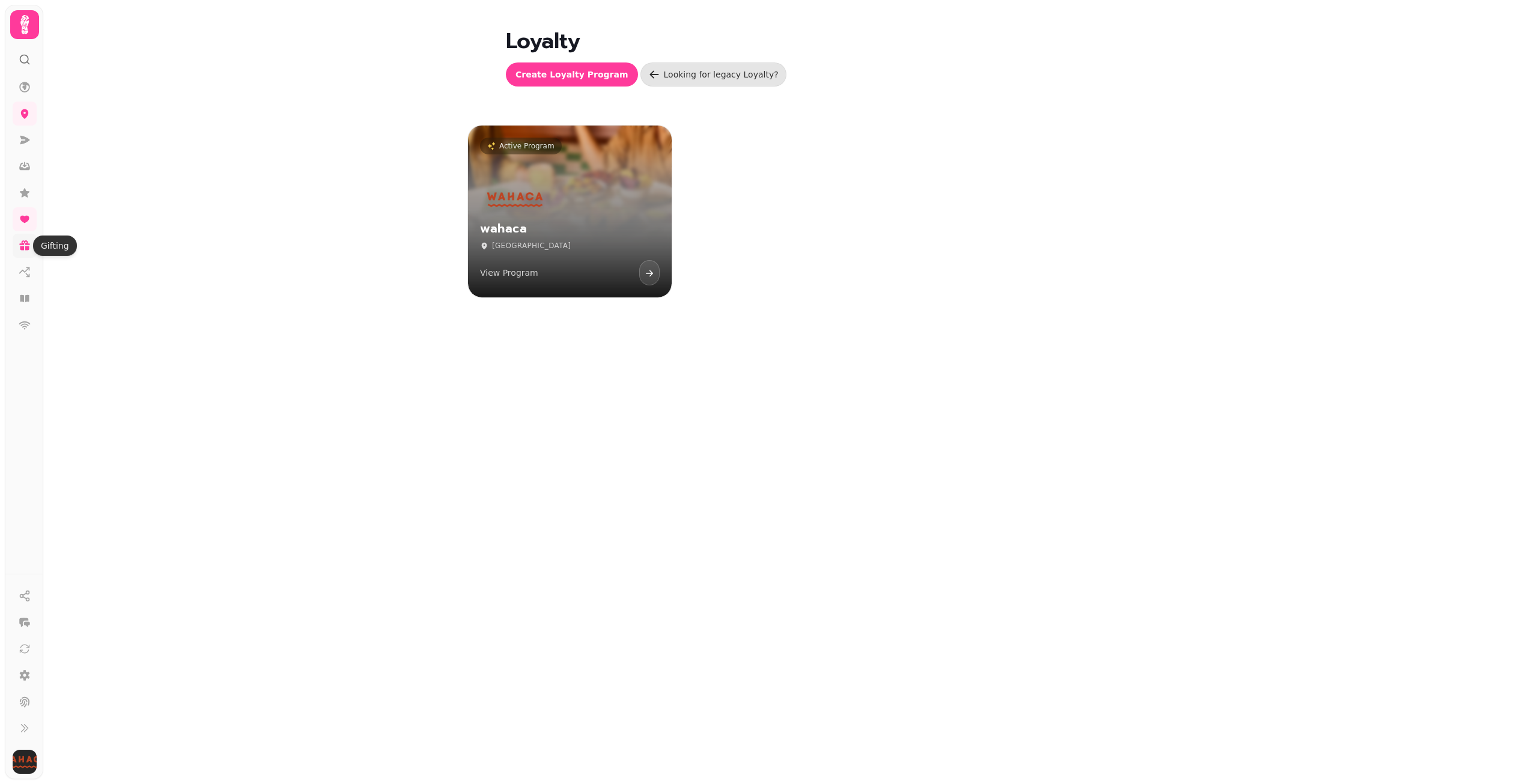
click at [24, 250] on icon at bounding box center [25, 248] width 9 height 4
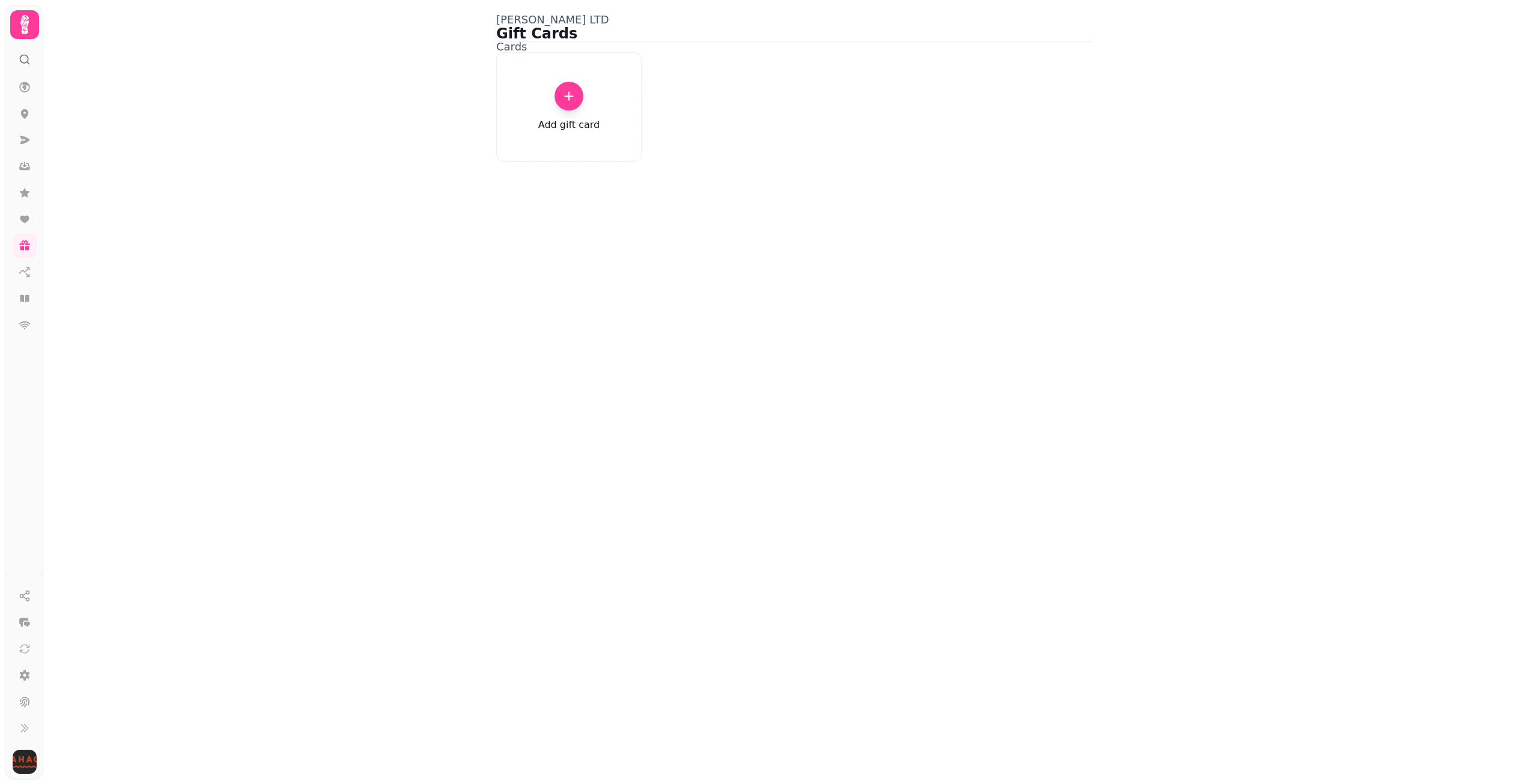
click at [566, 122] on div "Add gift card" at bounding box center [569, 107] width 146 height 110
click at [560, 110] on div at bounding box center [569, 95] width 29 height 29
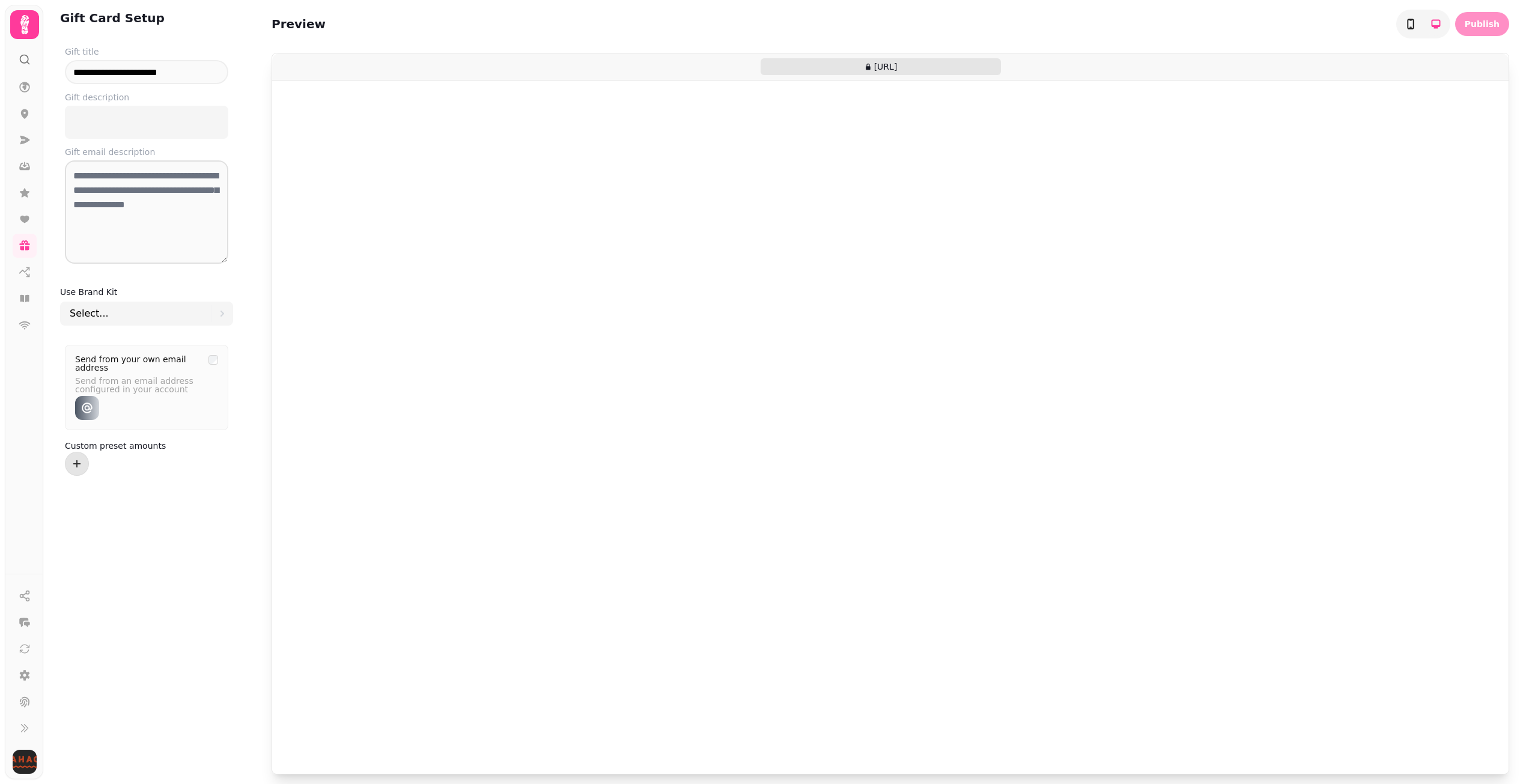
click at [289, 66] on div at bounding box center [289, 66] width 0 height 0
drag, startPoint x: 716, startPoint y: 147, endPoint x: 912, endPoint y: 295, distance: 245.6
click at [838, 236] on div at bounding box center [890, 427] width 1237 height 693
drag, startPoint x: 920, startPoint y: 309, endPoint x: 1231, endPoint y: 137, distance: 355.4
click at [930, 317] on div at bounding box center [890, 427] width 1237 height 693
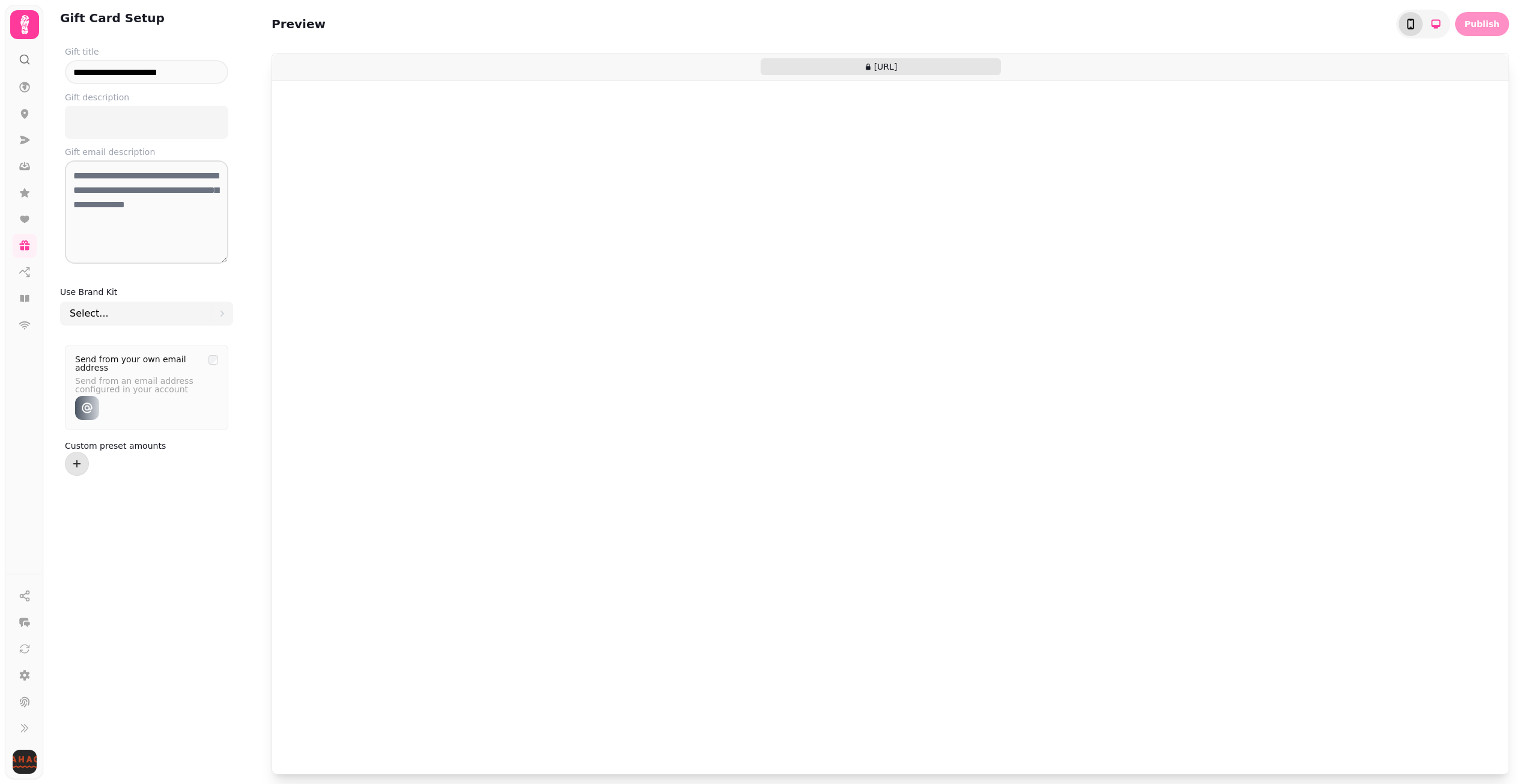
click at [937, 22] on button "toggle-phone" at bounding box center [1410, 24] width 24 height 24
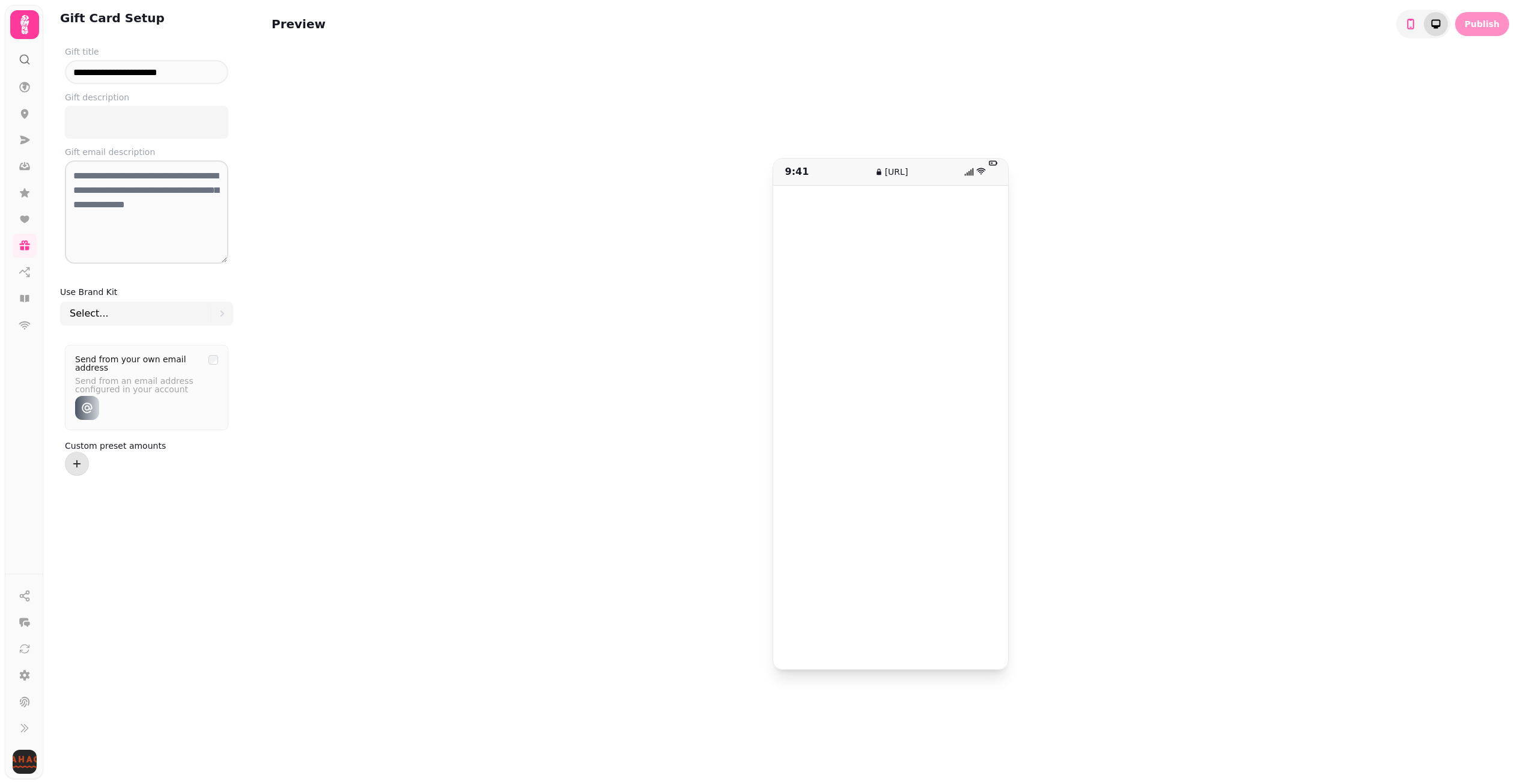
click at [937, 25] on icon "toggle-phone" at bounding box center [1436, 24] width 12 height 12
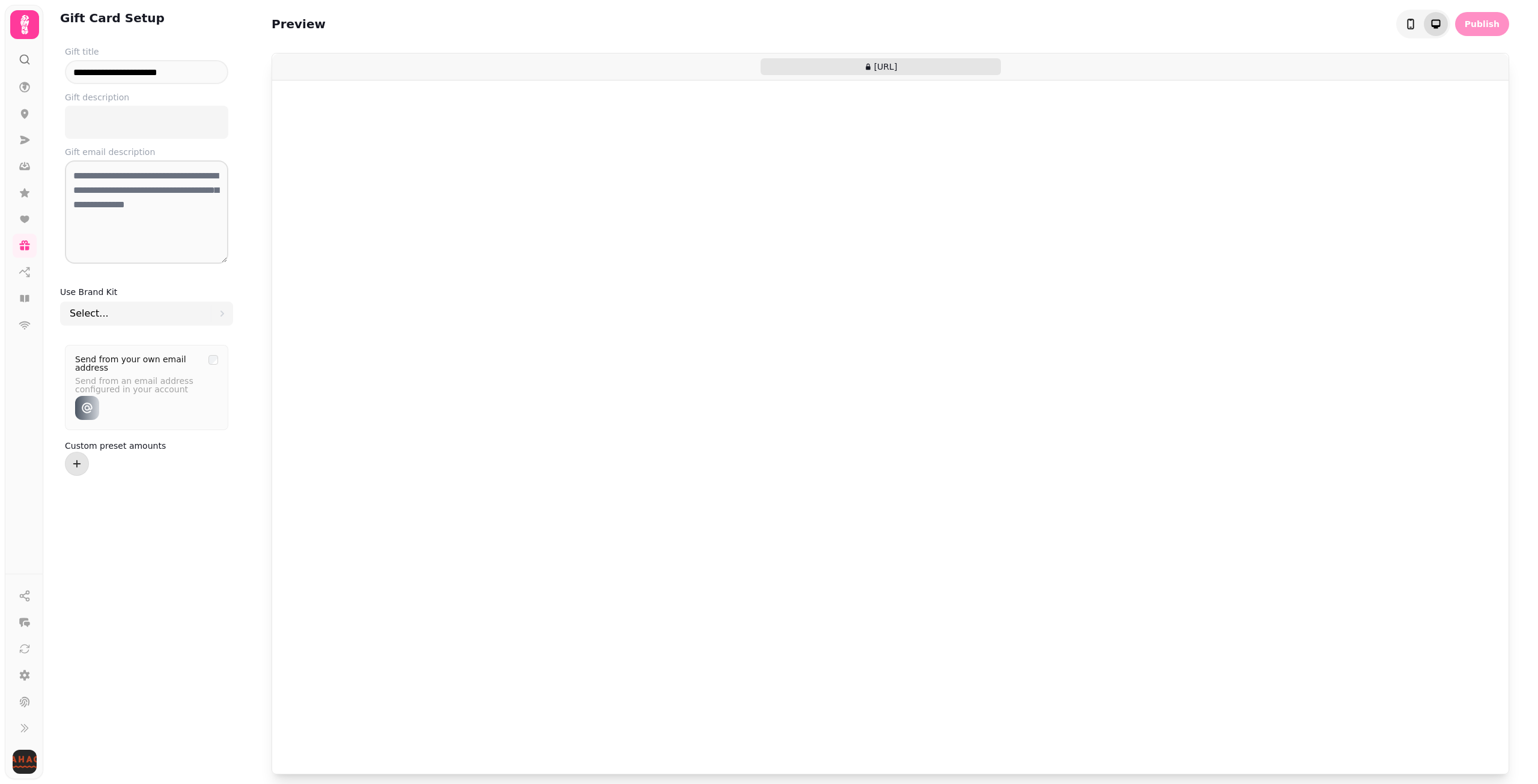
click at [937, 24] on icon "toggle-phone" at bounding box center [1436, 24] width 12 height 12
click at [128, 212] on textarea at bounding box center [146, 212] width 163 height 103
click at [135, 301] on div "Select..." at bounding box center [140, 313] width 141 height 24
click at [151, 424] on span "Wahaca" at bounding box center [146, 424] width 148 height 19
click at [155, 68] on input "**********" at bounding box center [146, 72] width 163 height 24
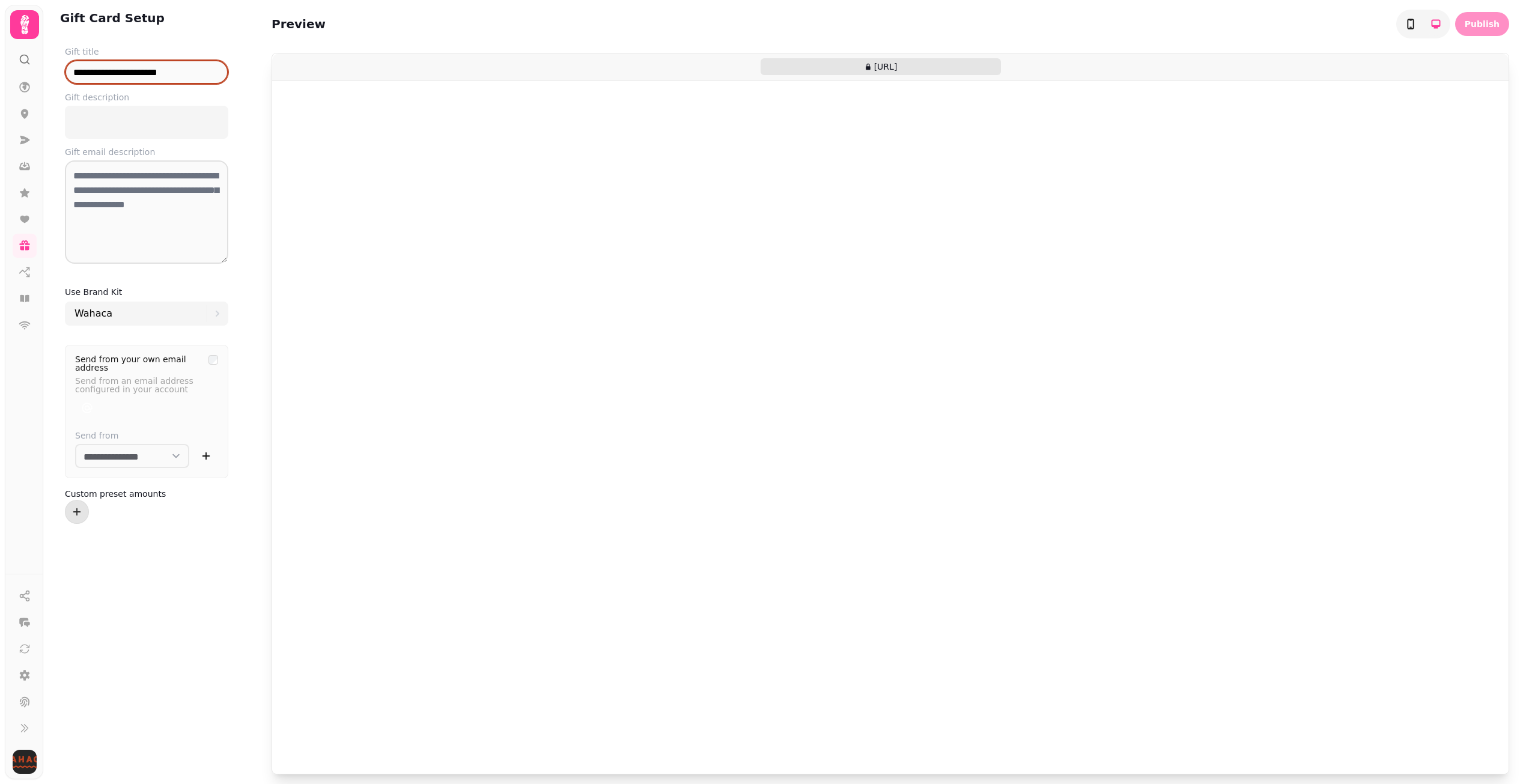
click at [177, 75] on input "**********" at bounding box center [146, 72] width 163 height 24
click at [152, 129] on div at bounding box center [147, 122] width 149 height 23
click at [167, 119] on p at bounding box center [147, 122] width 149 height 14
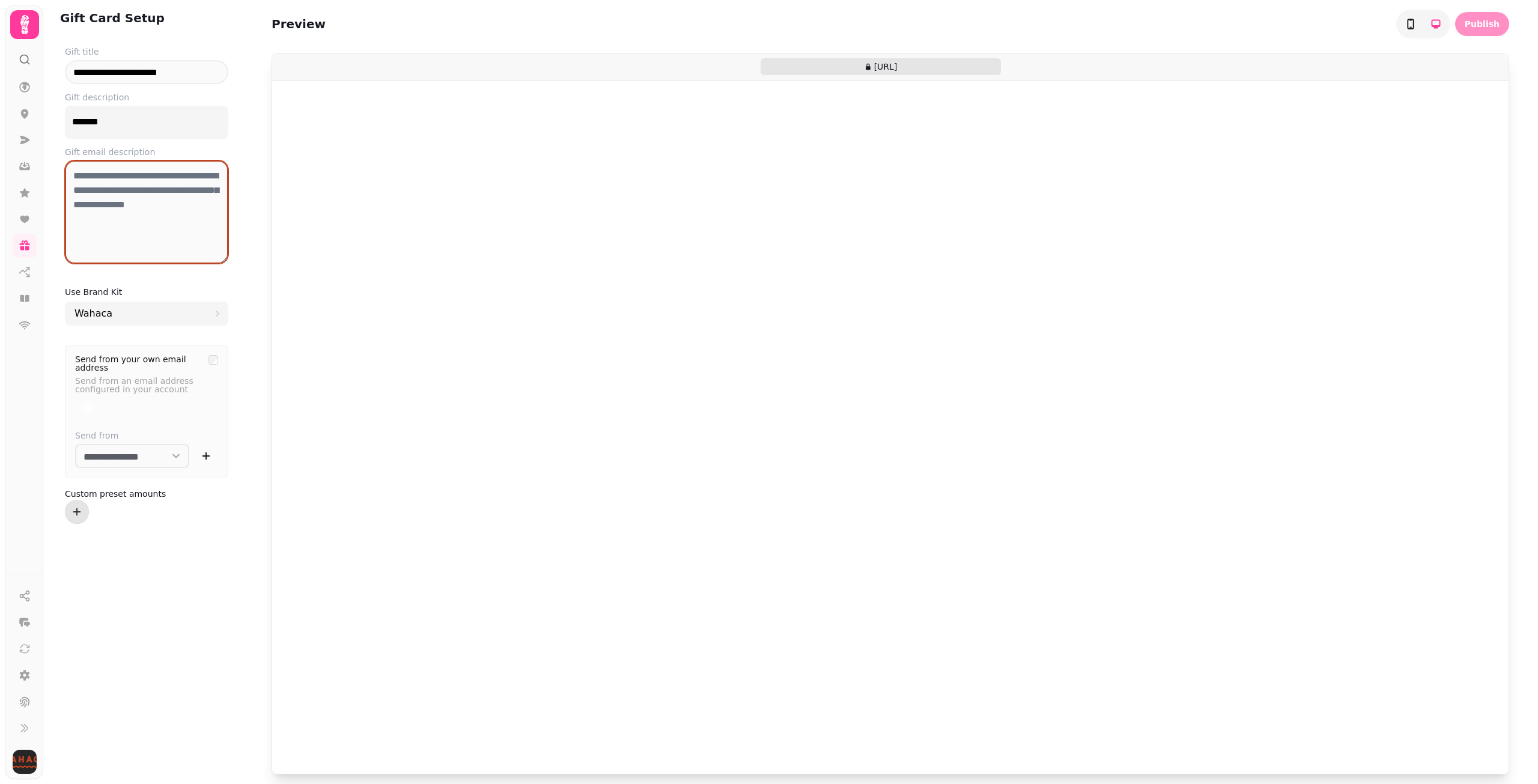
click at [153, 215] on textarea at bounding box center [146, 212] width 163 height 103
type textarea "********"
click at [125, 578] on div "**********" at bounding box center [147, 392] width 193 height 784
click at [698, 242] on div at bounding box center [890, 427] width 1237 height 693
click at [769, 242] on div at bounding box center [890, 427] width 1237 height 693
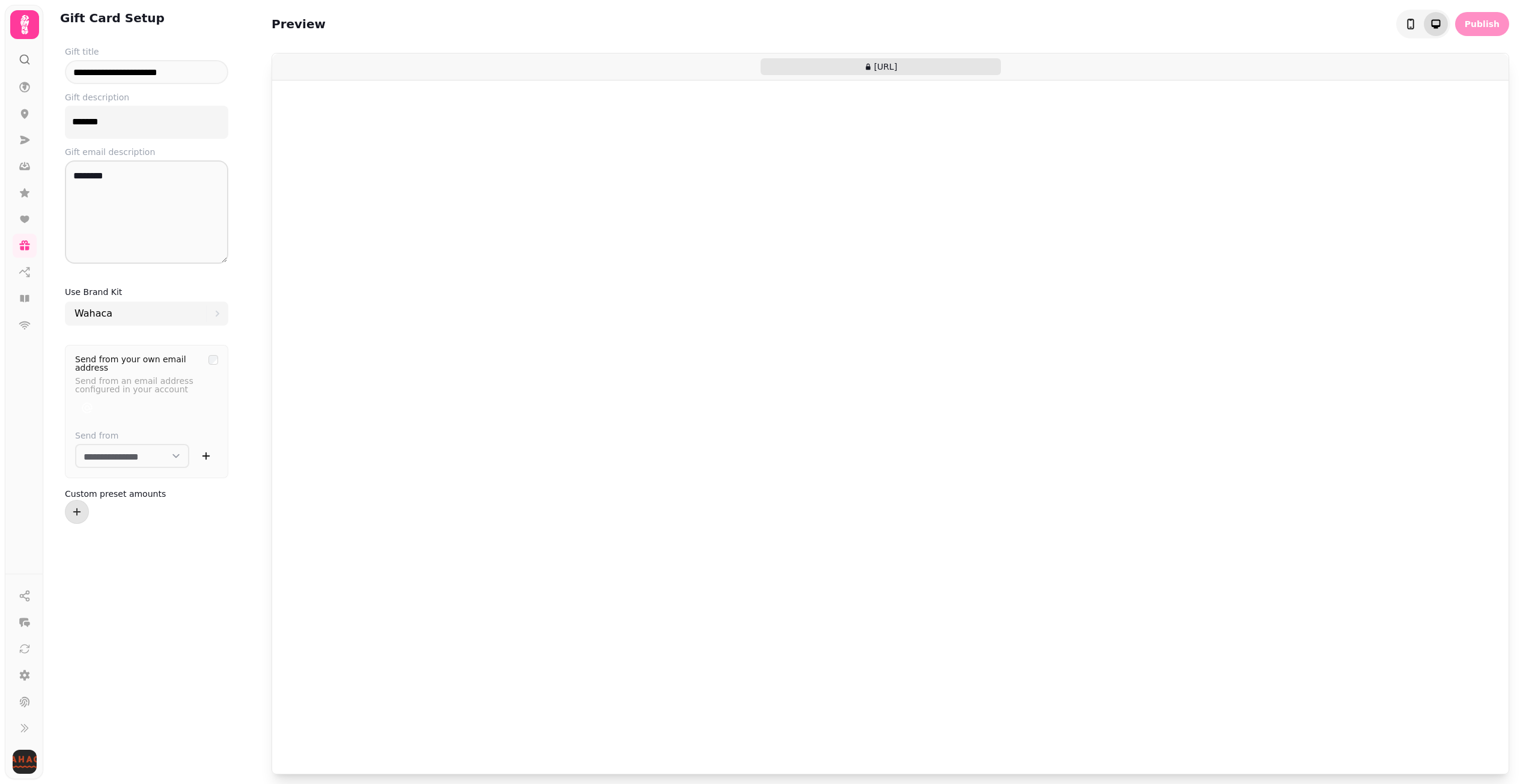
click at [937, 27] on button "toggle-phone" at bounding box center [1436, 24] width 24 height 24
click at [20, 249] on icon at bounding box center [25, 248] width 9 height 4
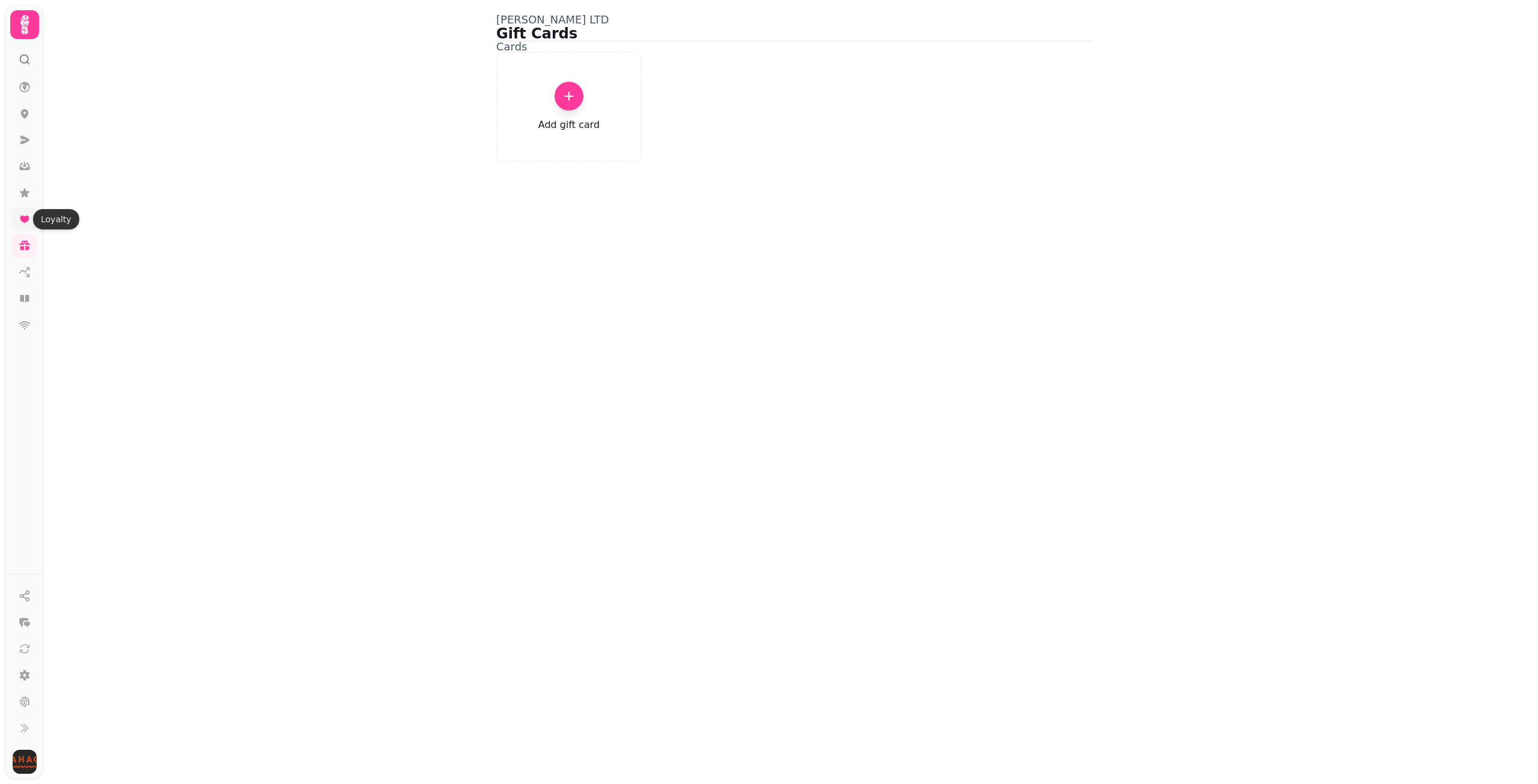
click at [25, 214] on icon at bounding box center [25, 219] width 12 height 12
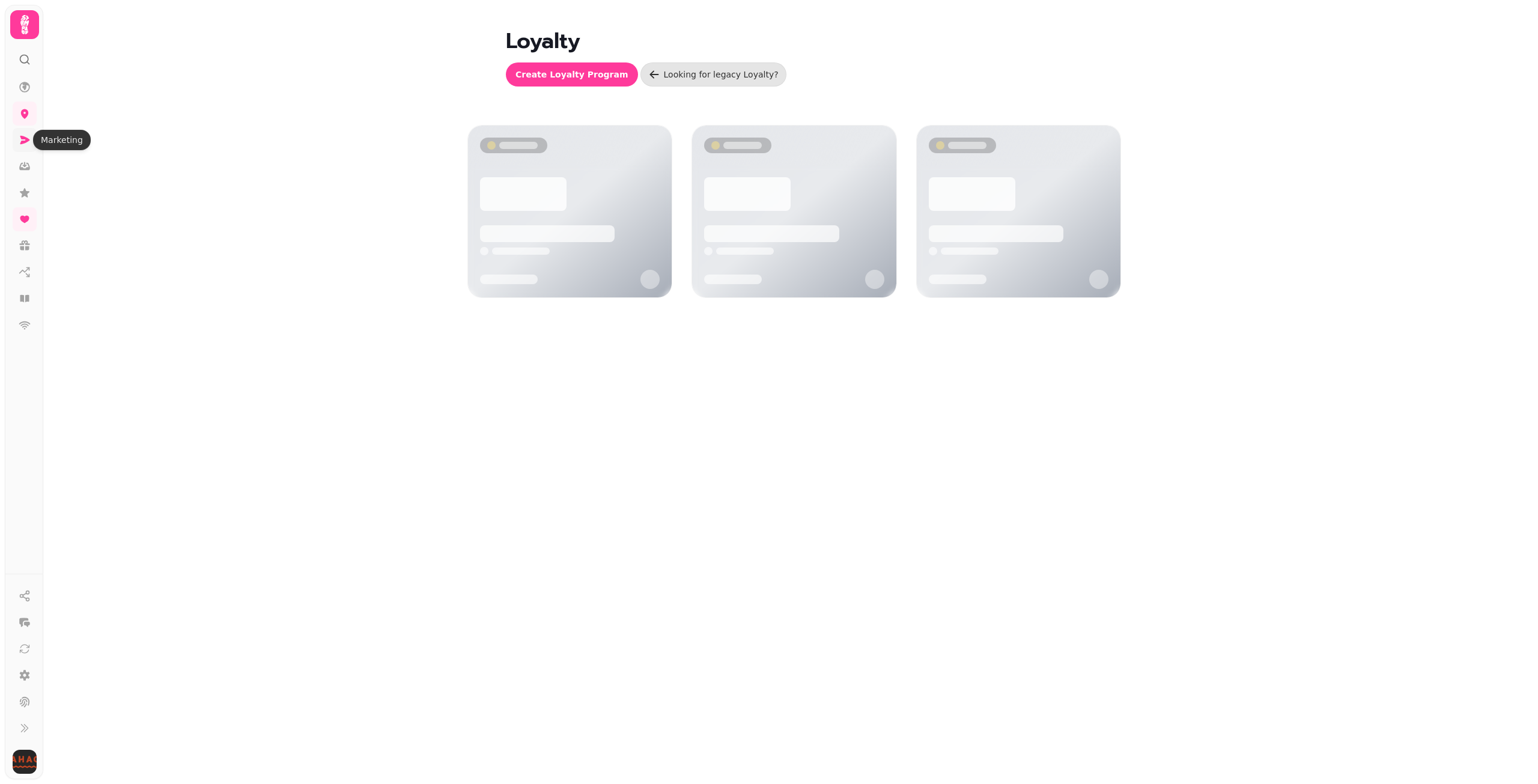
click at [26, 137] on icon at bounding box center [25, 140] width 12 height 12
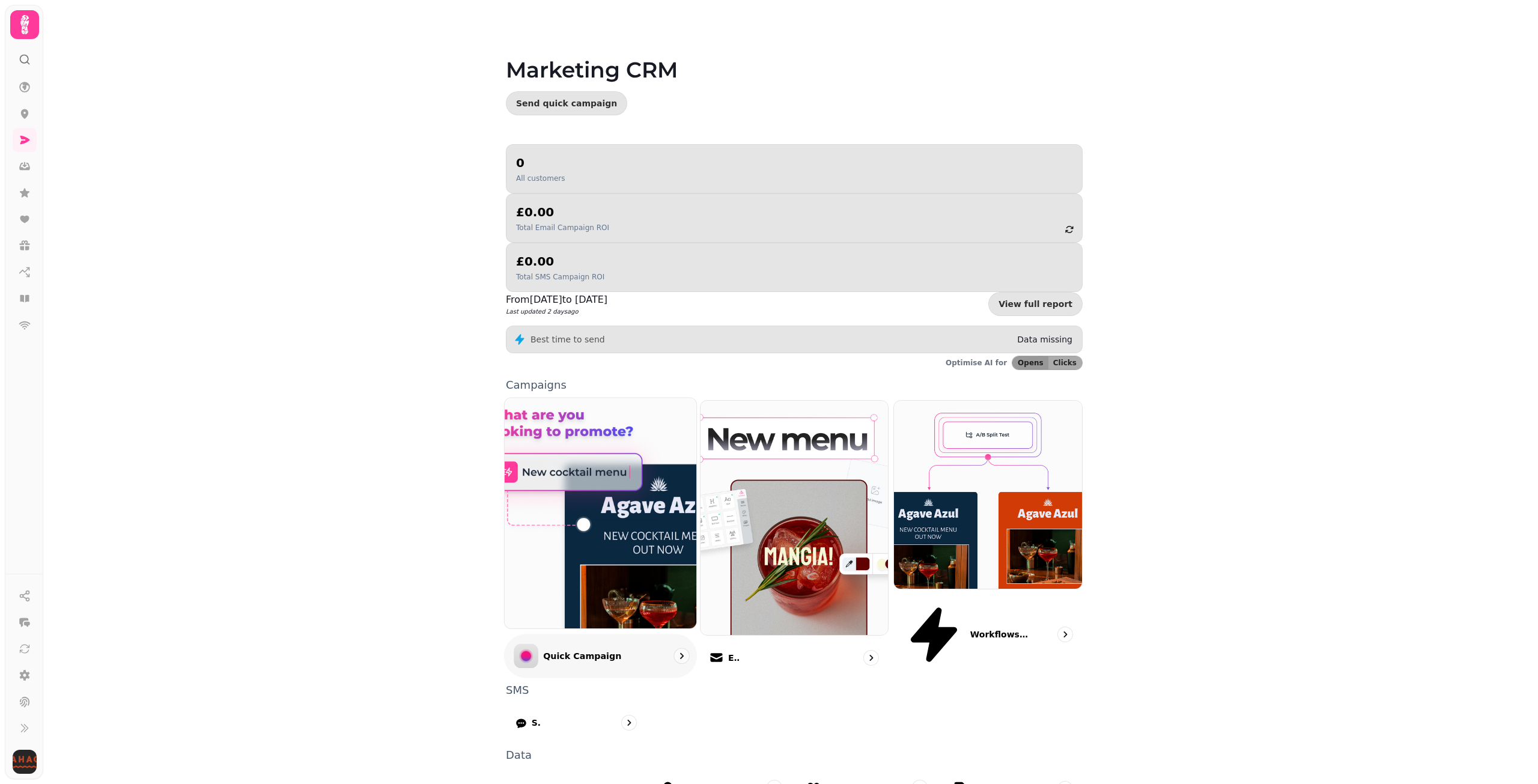
click at [566, 650] on p "Quick Campaign" at bounding box center [582, 656] width 78 height 12
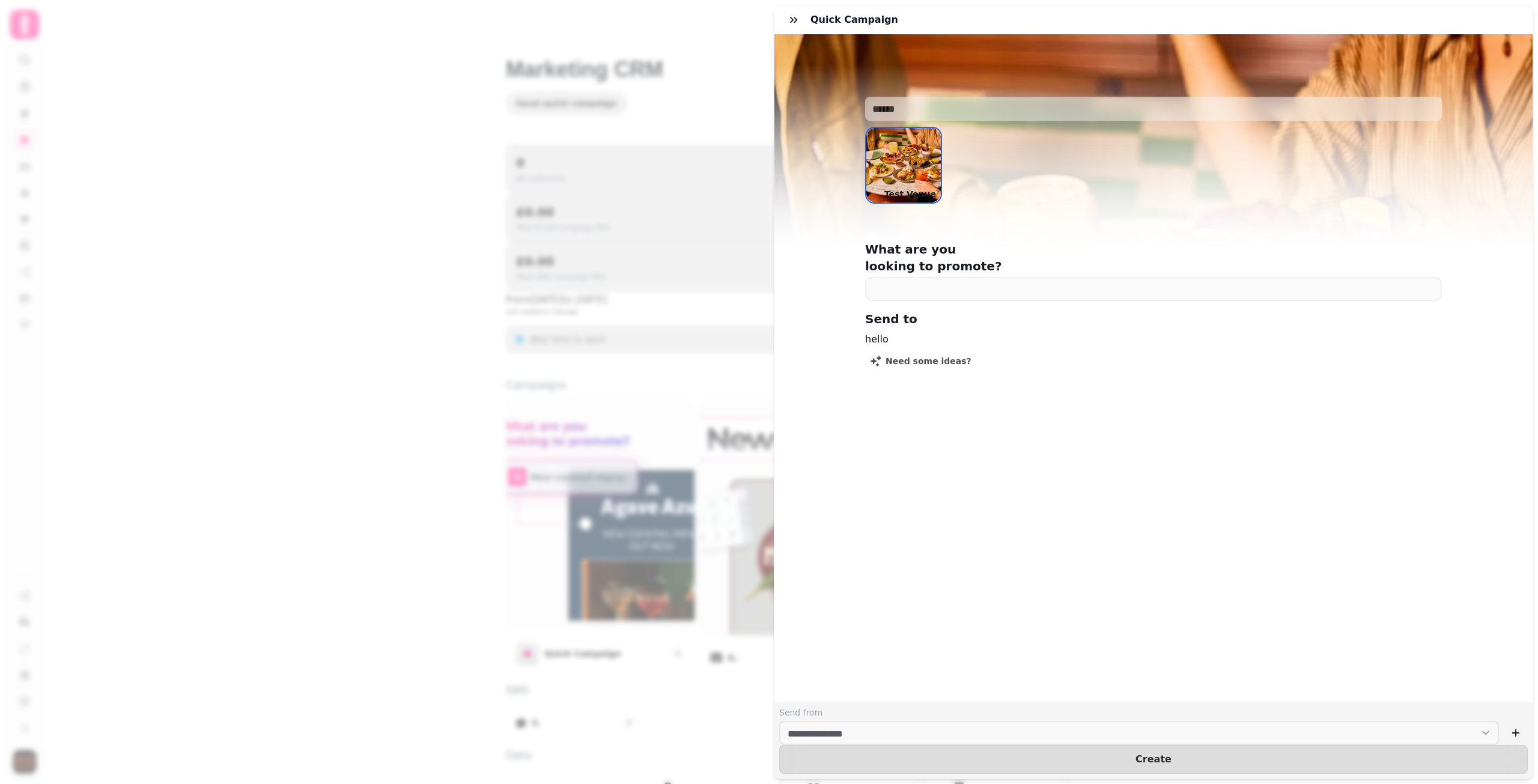
click at [781, 20] on div "Quick Campaign" at bounding box center [1154, 19] width 758 height 29
click at [790, 22] on icon "button" at bounding box center [793, 20] width 12 height 12
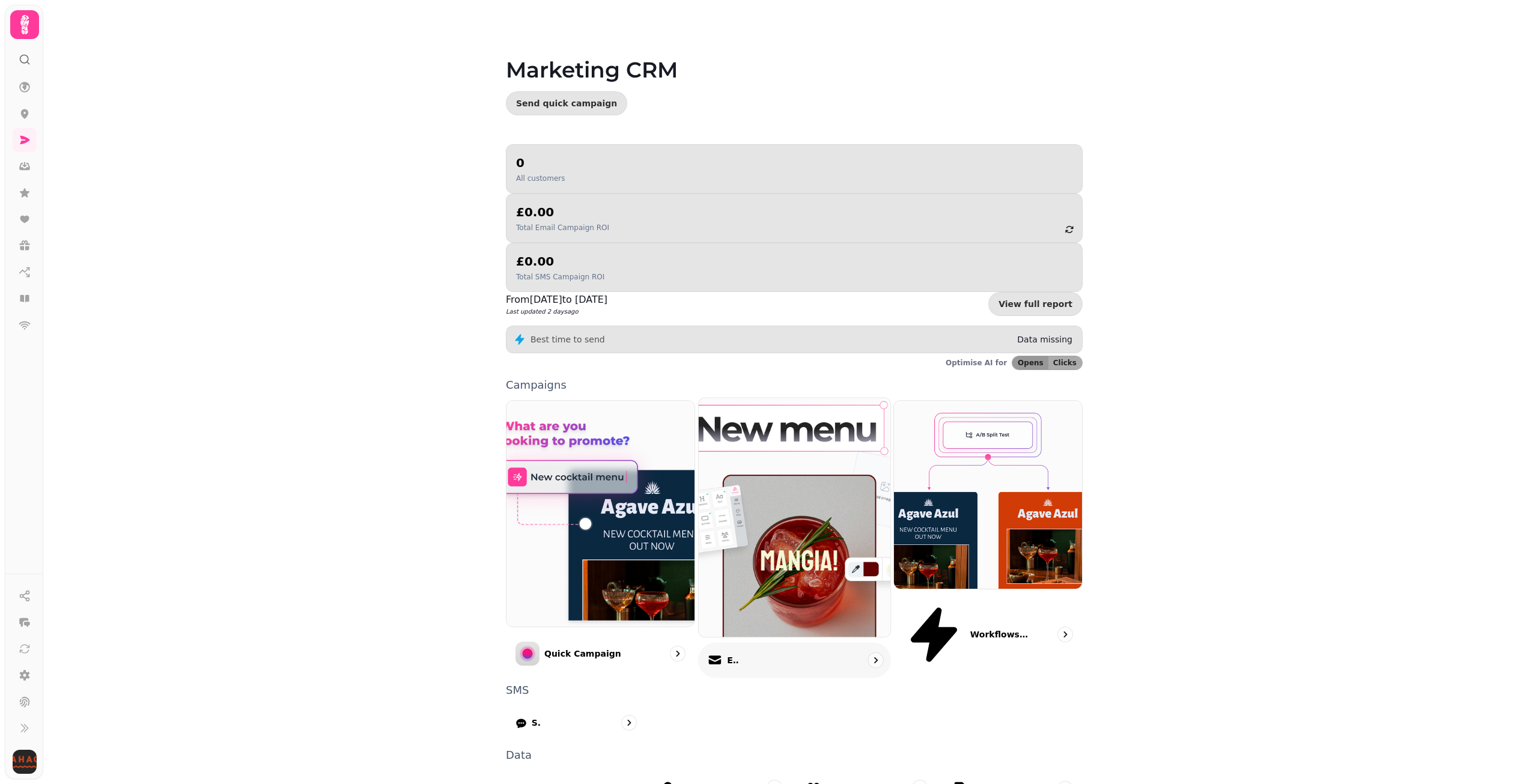
click at [719, 473] on img at bounding box center [794, 518] width 211 height 263
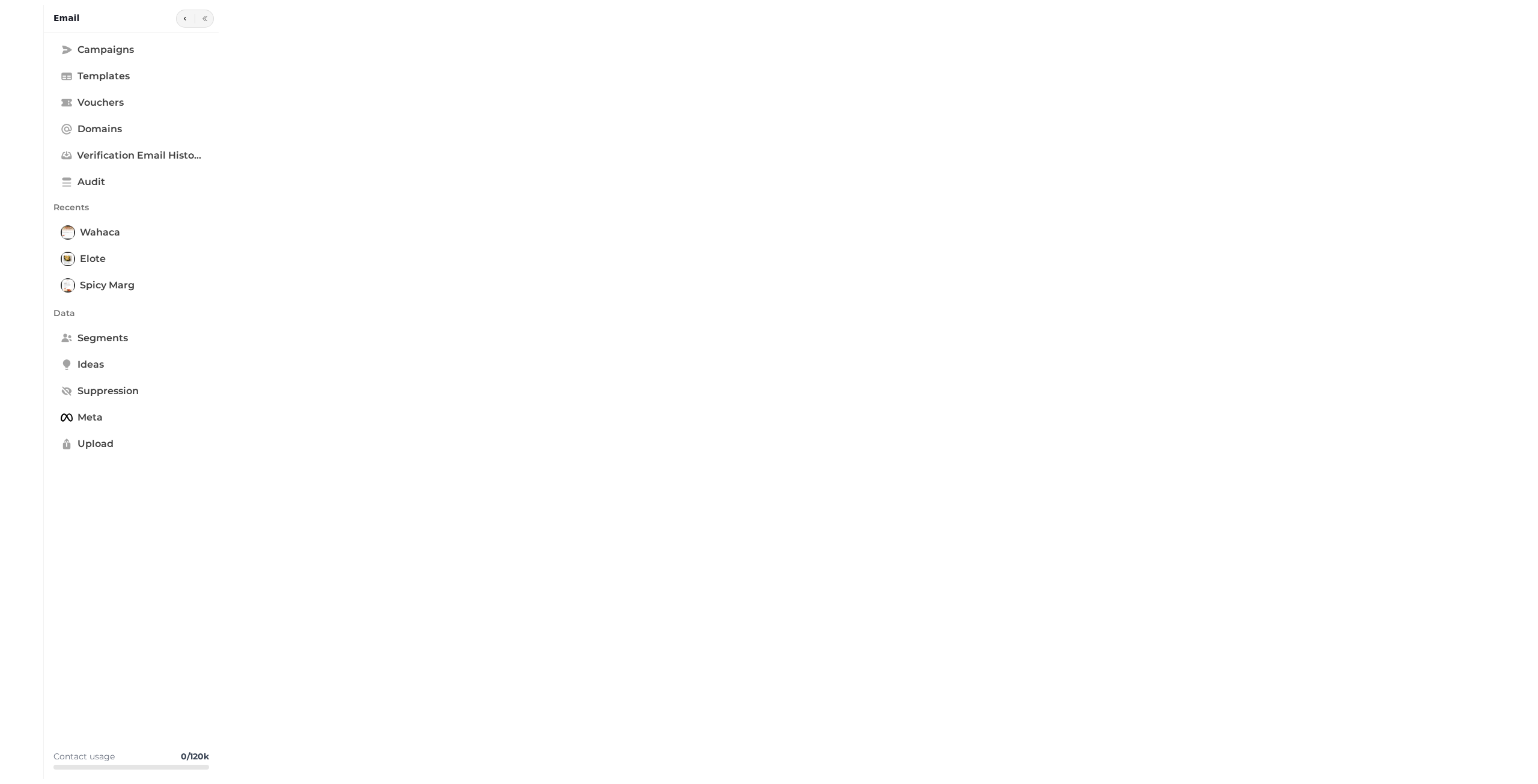
type input "**********"
